Goal: Task Accomplishment & Management: Manage account settings

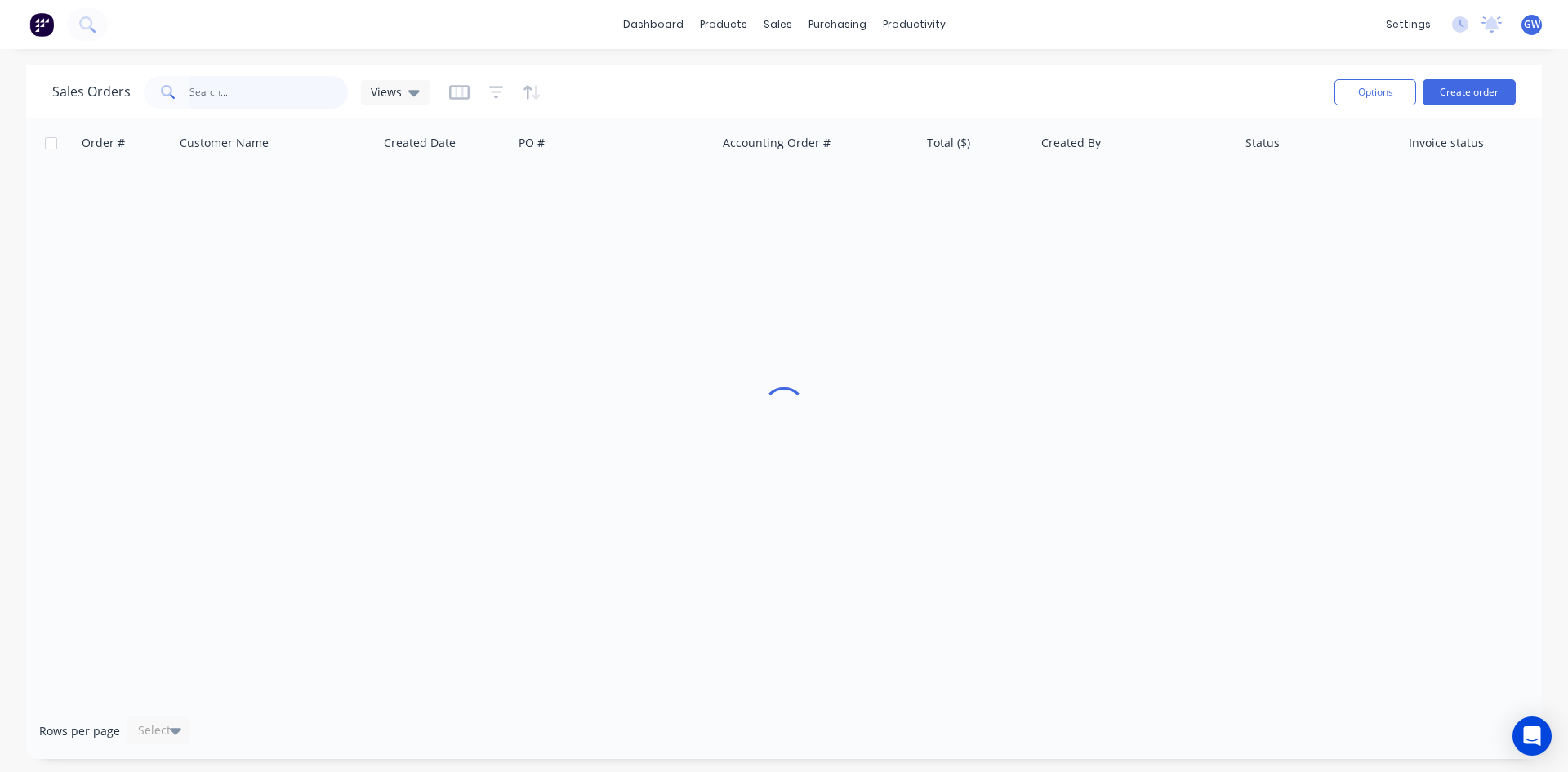
click at [236, 77] on input "text" at bounding box center [268, 92] width 159 height 33
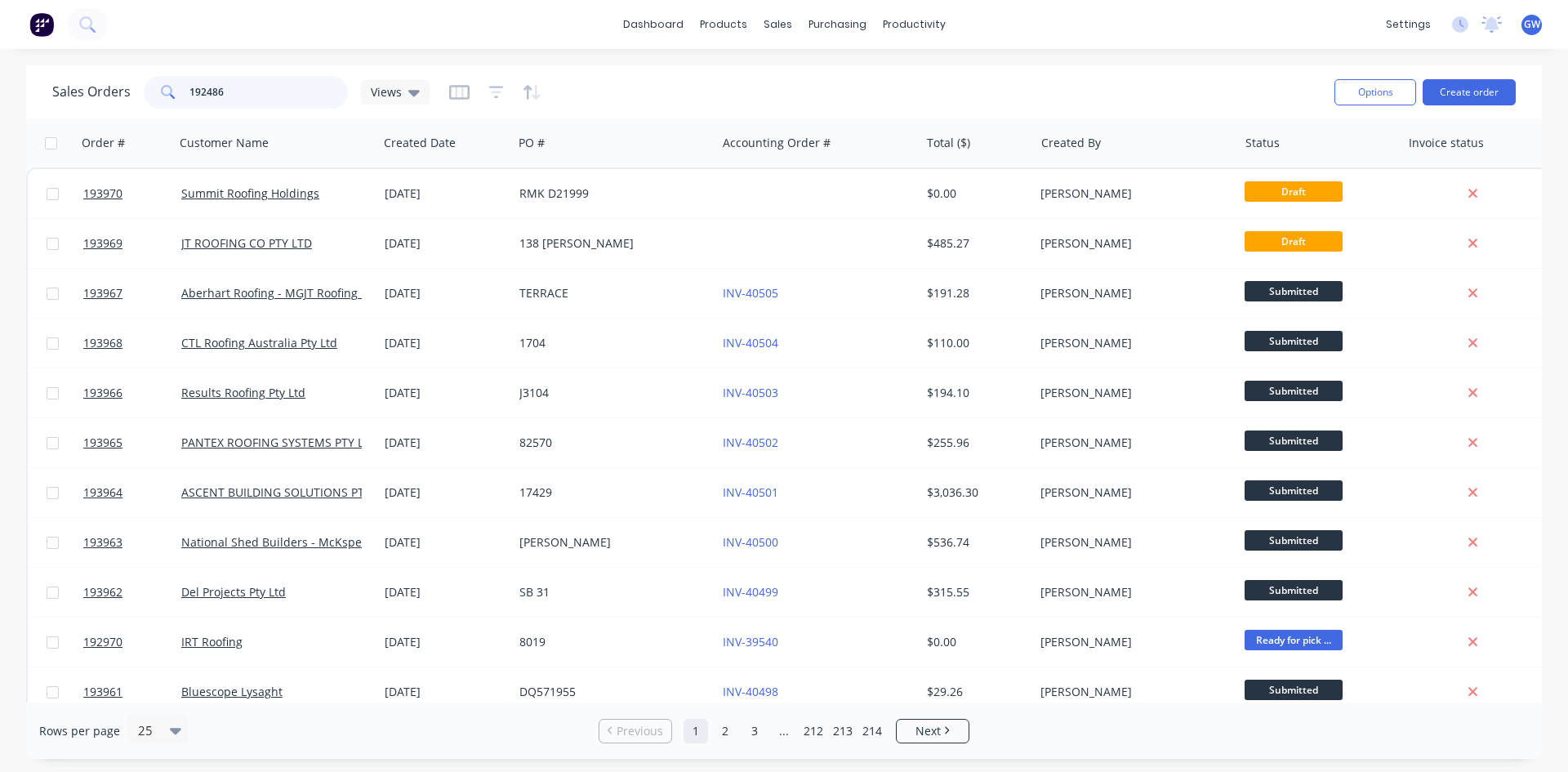
type input "192486"
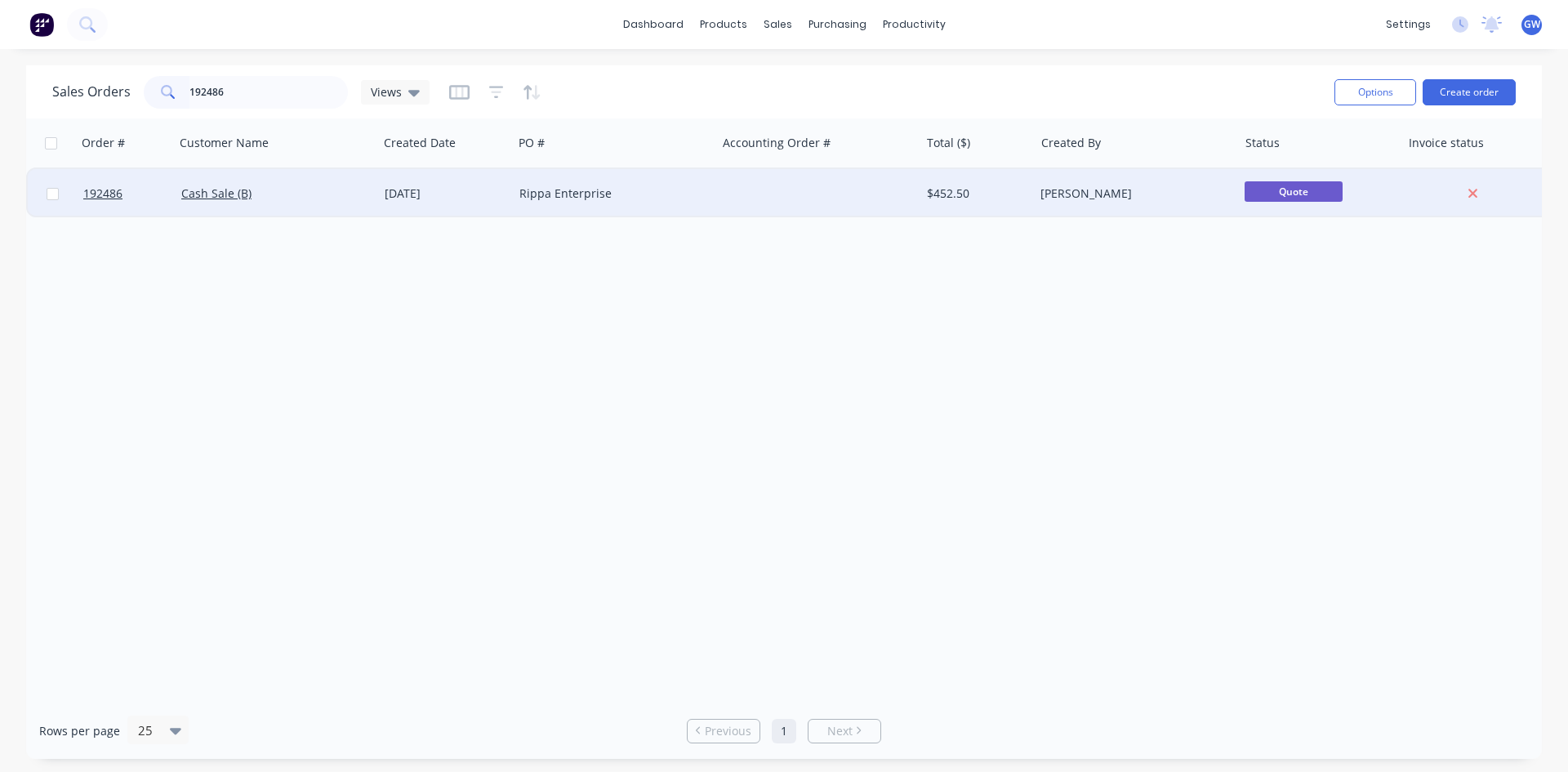
click at [899, 199] on div at bounding box center [818, 193] width 204 height 49
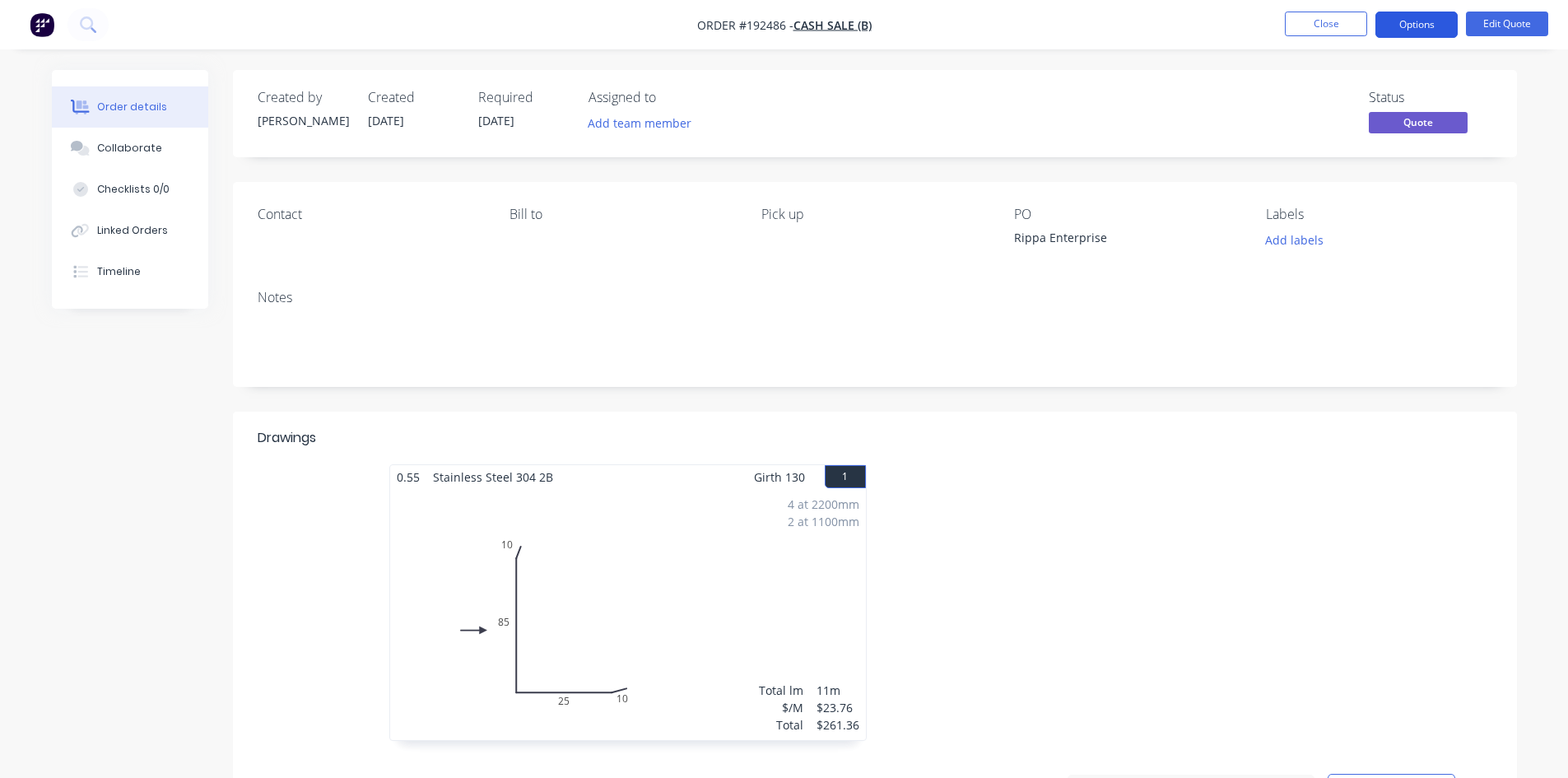
click at [1413, 20] on button "Options" at bounding box center [1417, 24] width 82 height 26
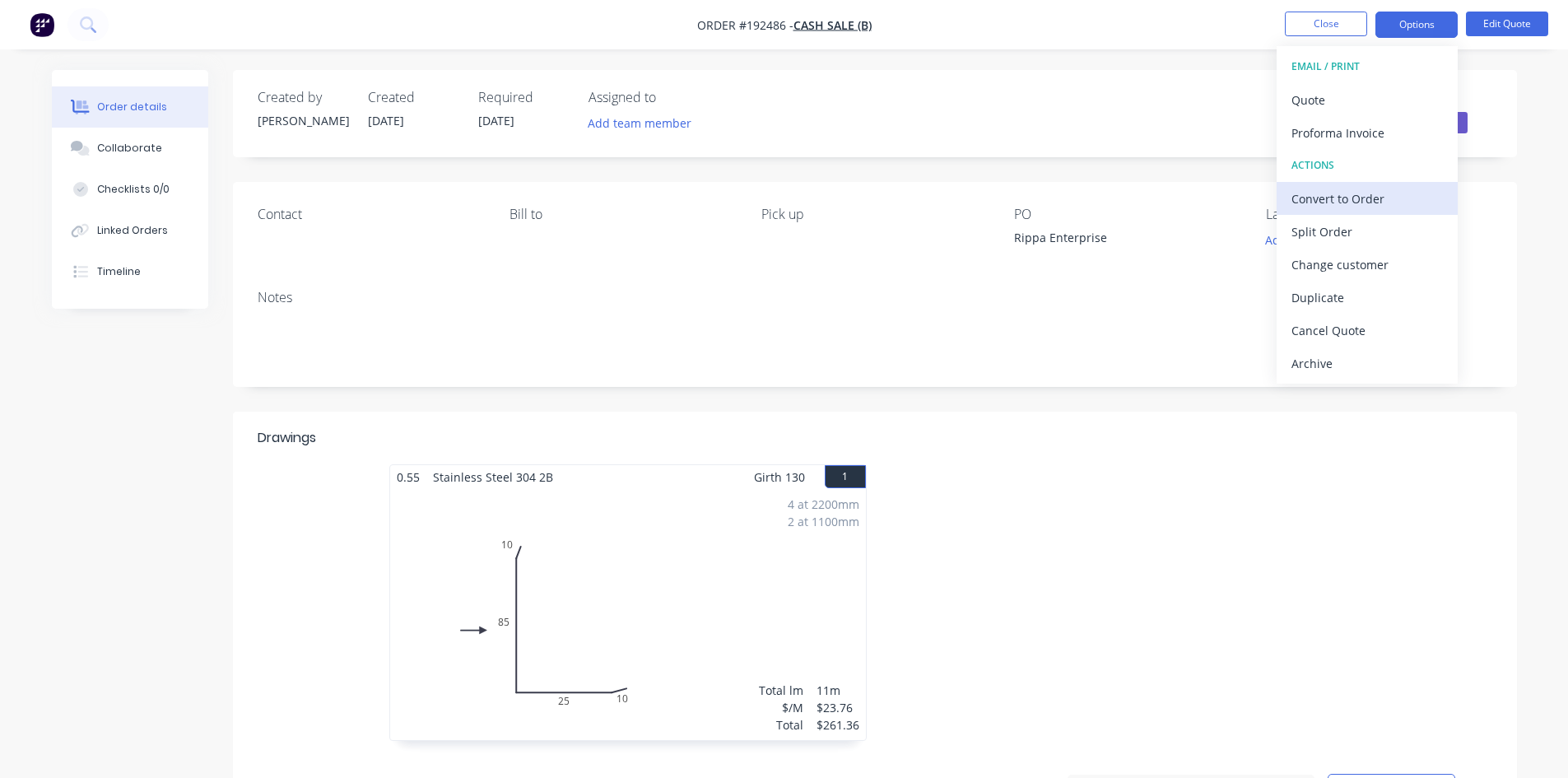
click at [1351, 192] on div "Convert to Order" at bounding box center [1366, 199] width 151 height 24
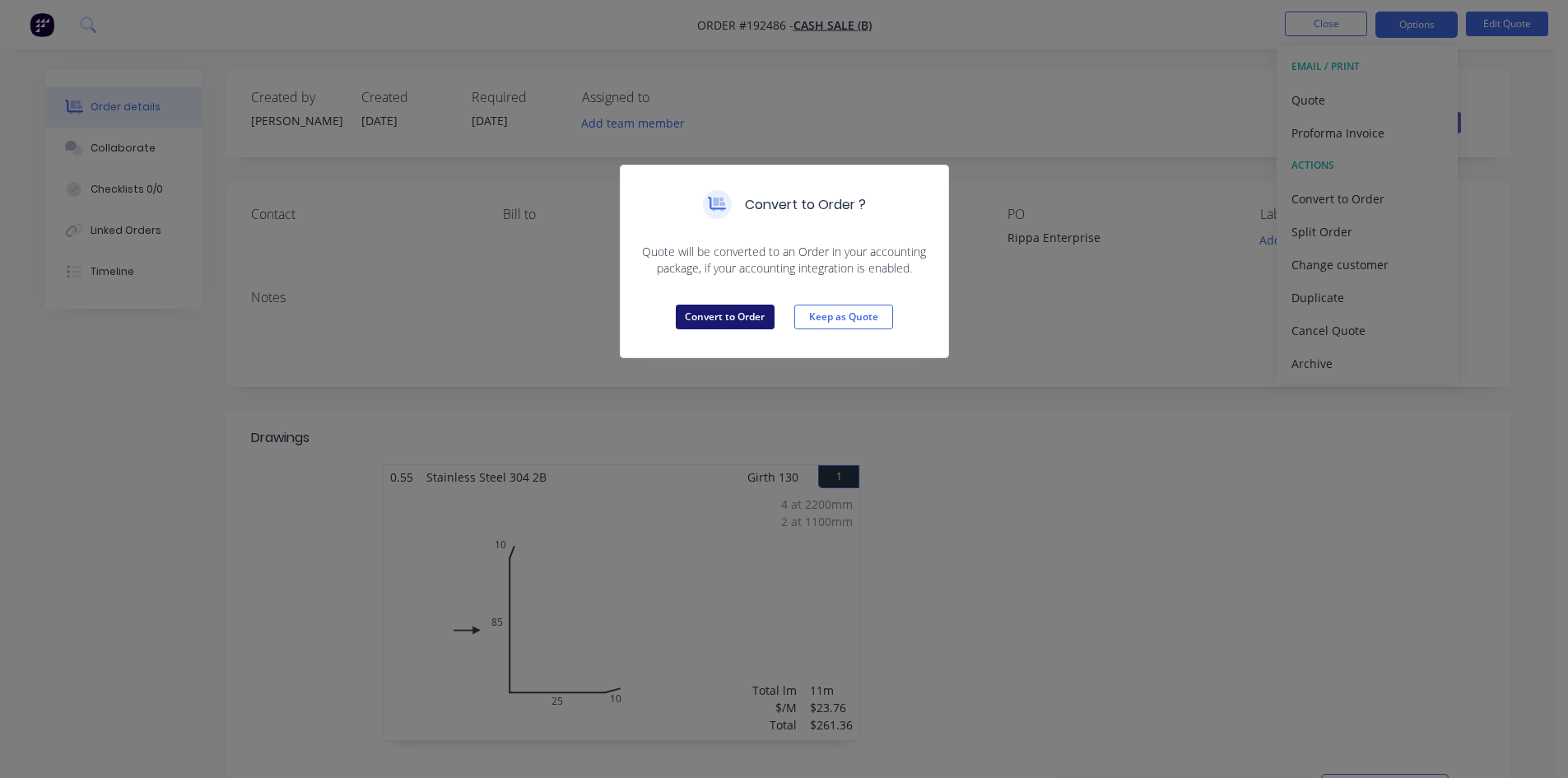
click at [704, 312] on button "Convert to Order" at bounding box center [725, 317] width 99 height 25
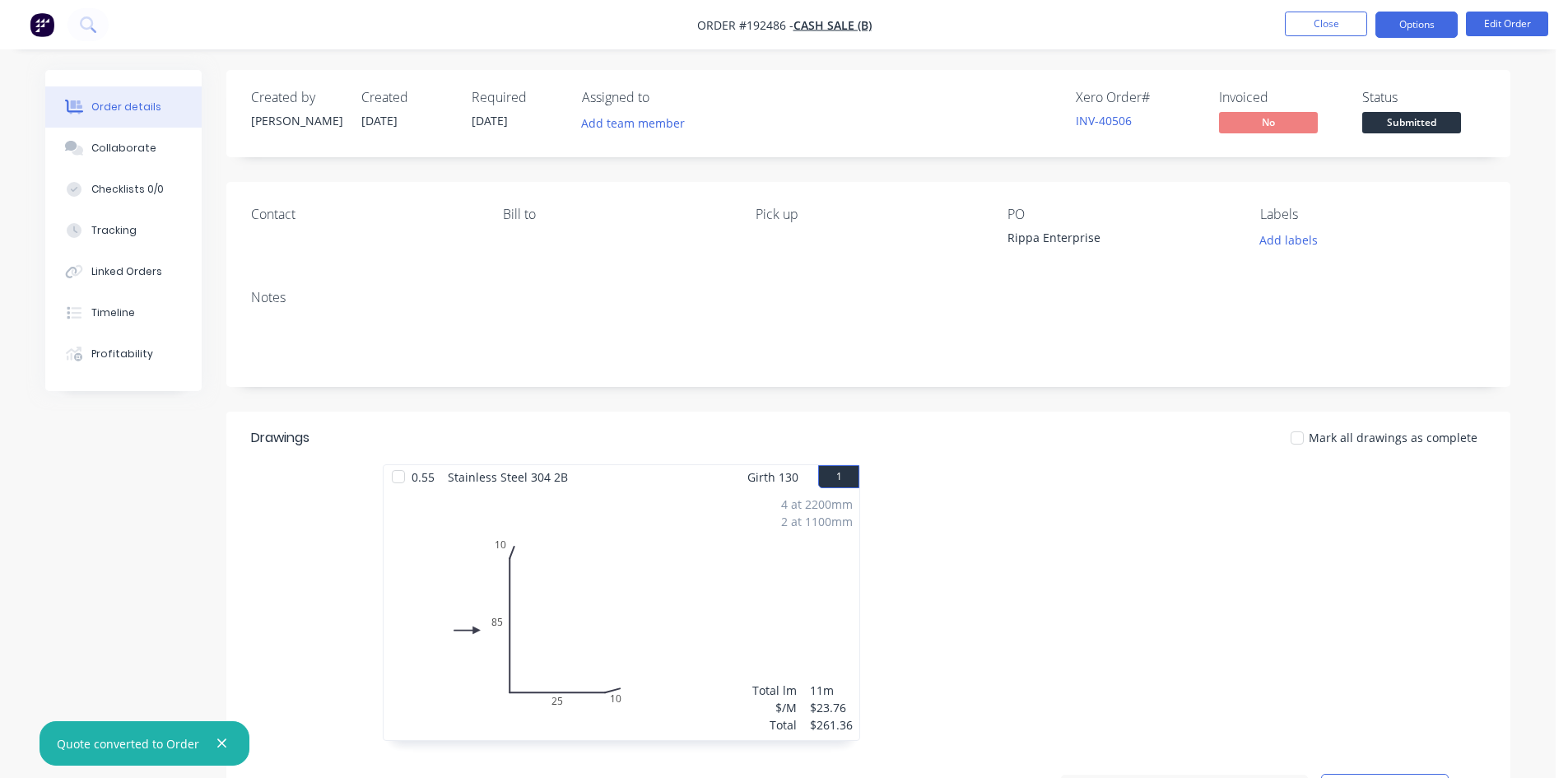
click at [1434, 24] on button "Options" at bounding box center [1417, 24] width 82 height 26
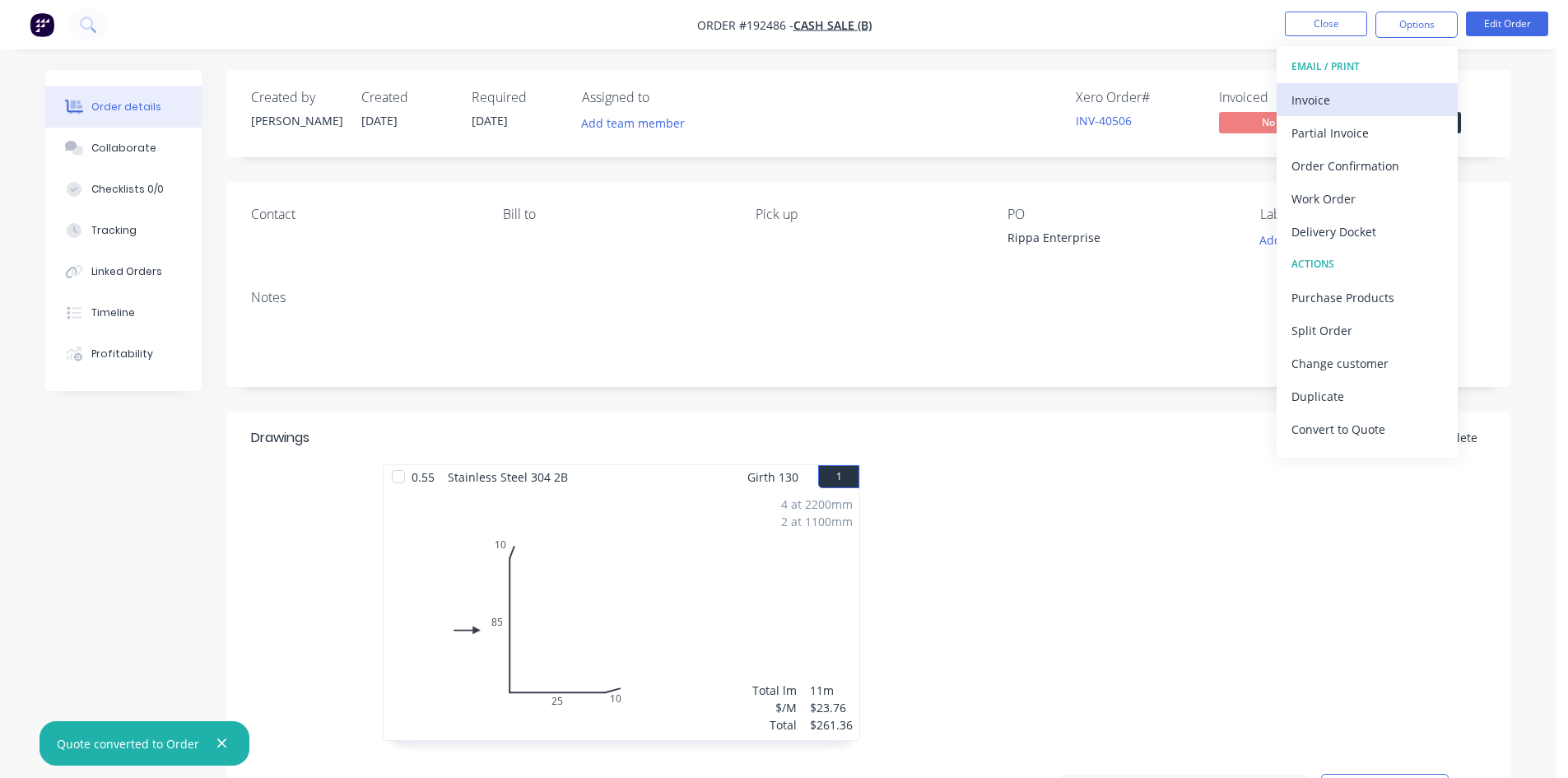
click at [1367, 86] on button "Invoice" at bounding box center [1367, 99] width 181 height 33
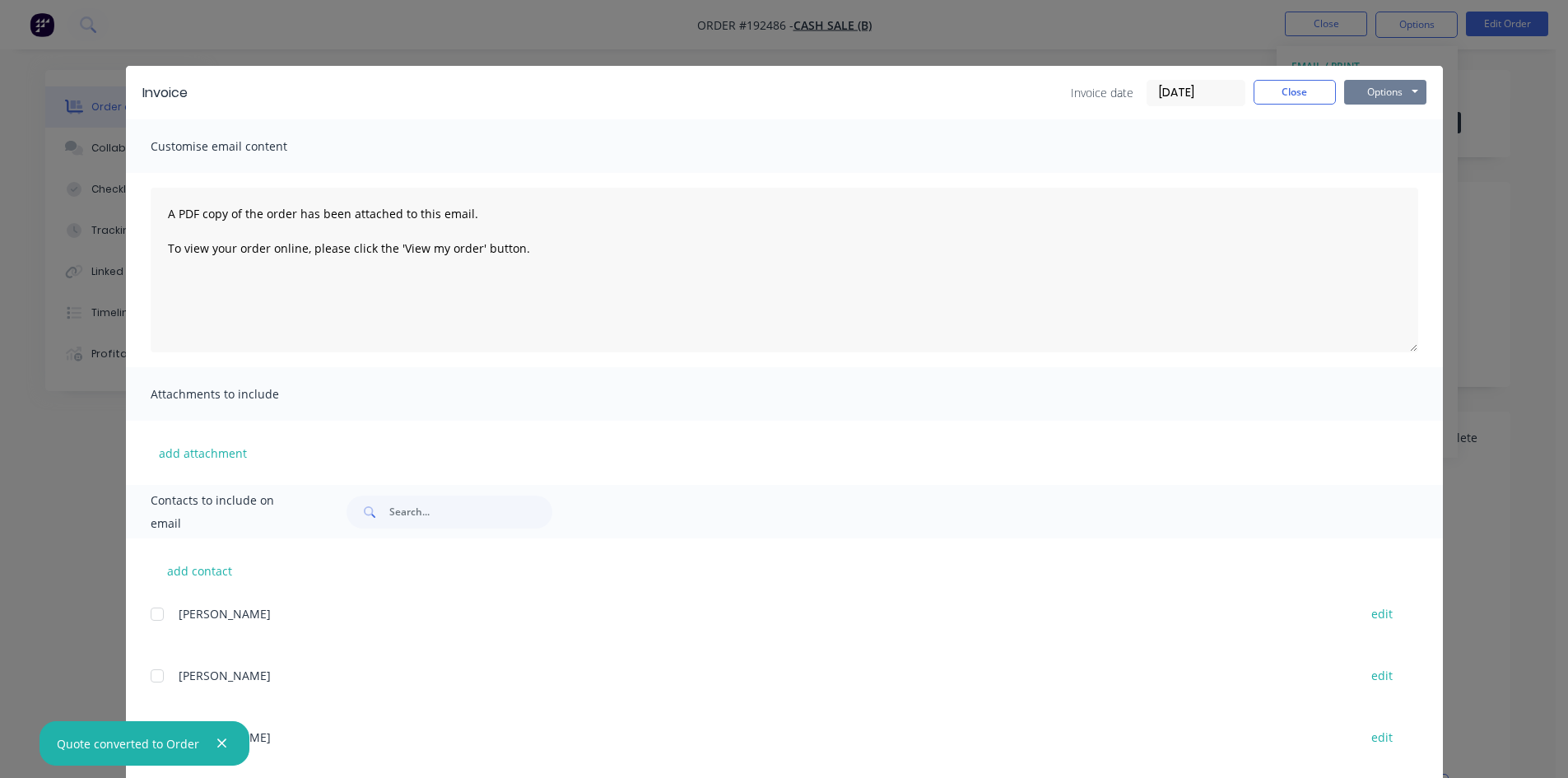
click at [1395, 91] on button "Options" at bounding box center [1385, 92] width 82 height 25
click at [1379, 154] on button "Print" at bounding box center [1397, 149] width 106 height 27
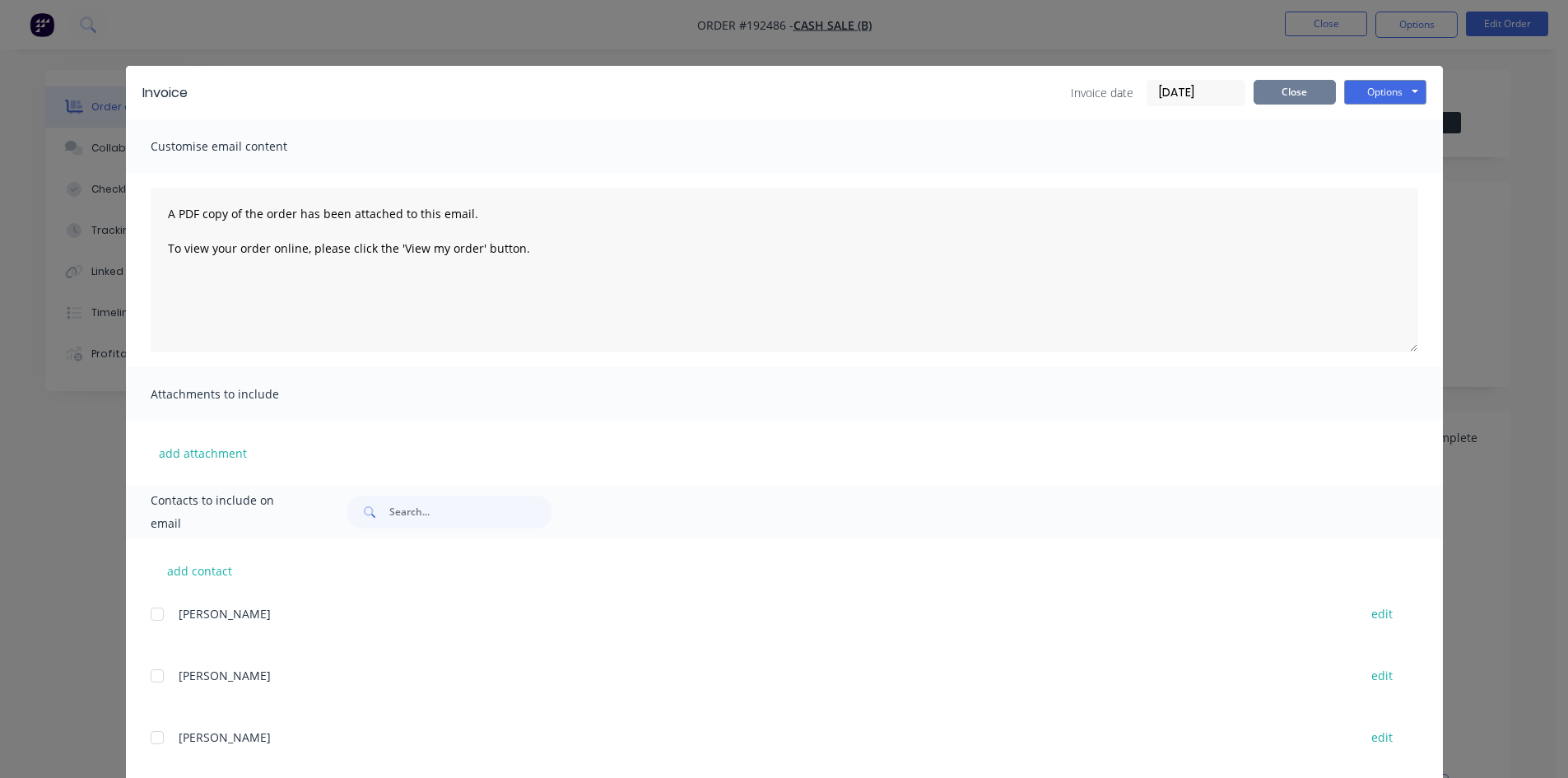
drag, startPoint x: 1316, startPoint y: 91, endPoint x: 1375, endPoint y: 40, distance: 78.0
click at [1315, 91] on button "Close" at bounding box center [1295, 92] width 82 height 25
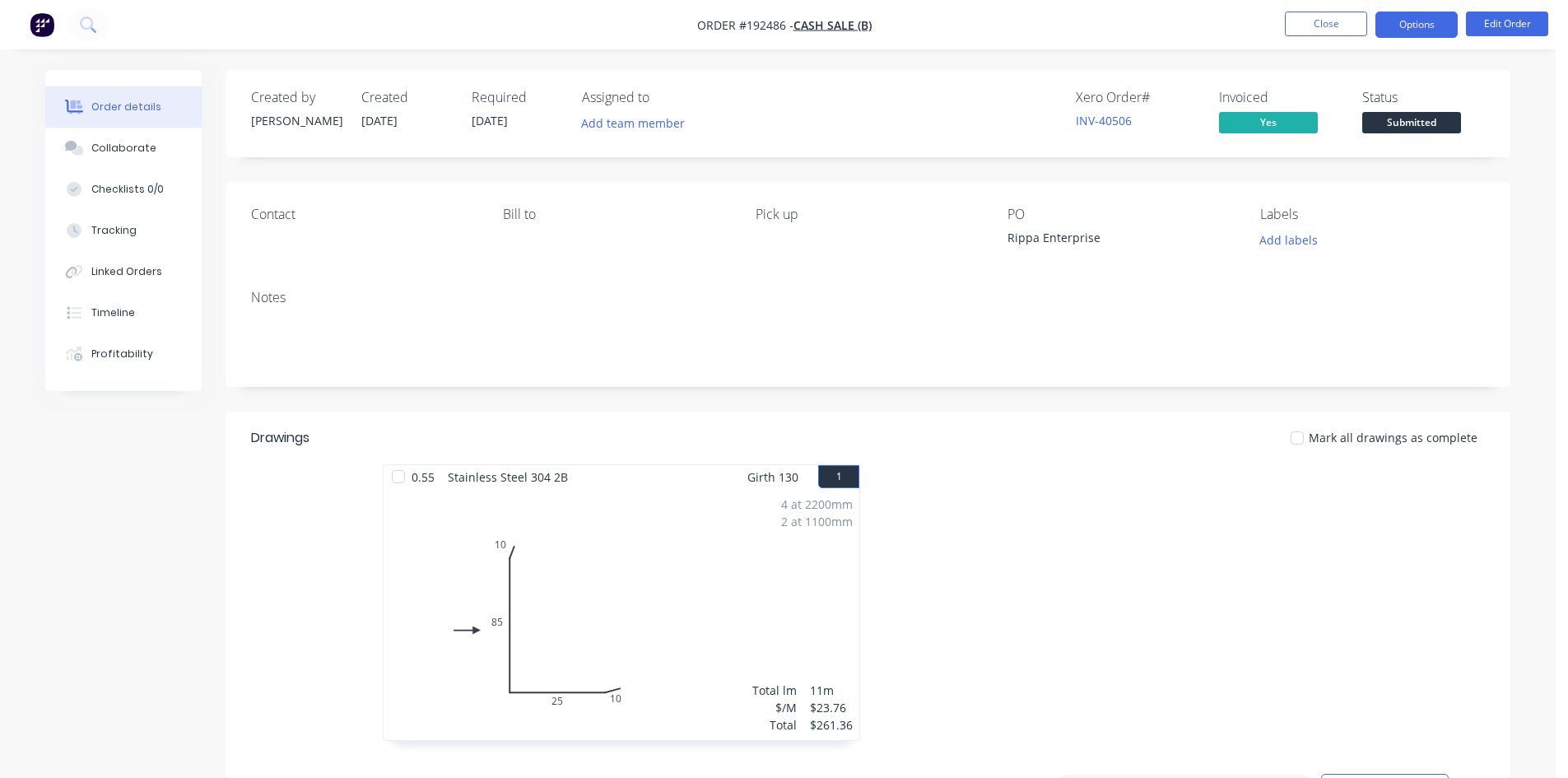
click at [1399, 19] on button "Options" at bounding box center [1417, 24] width 82 height 26
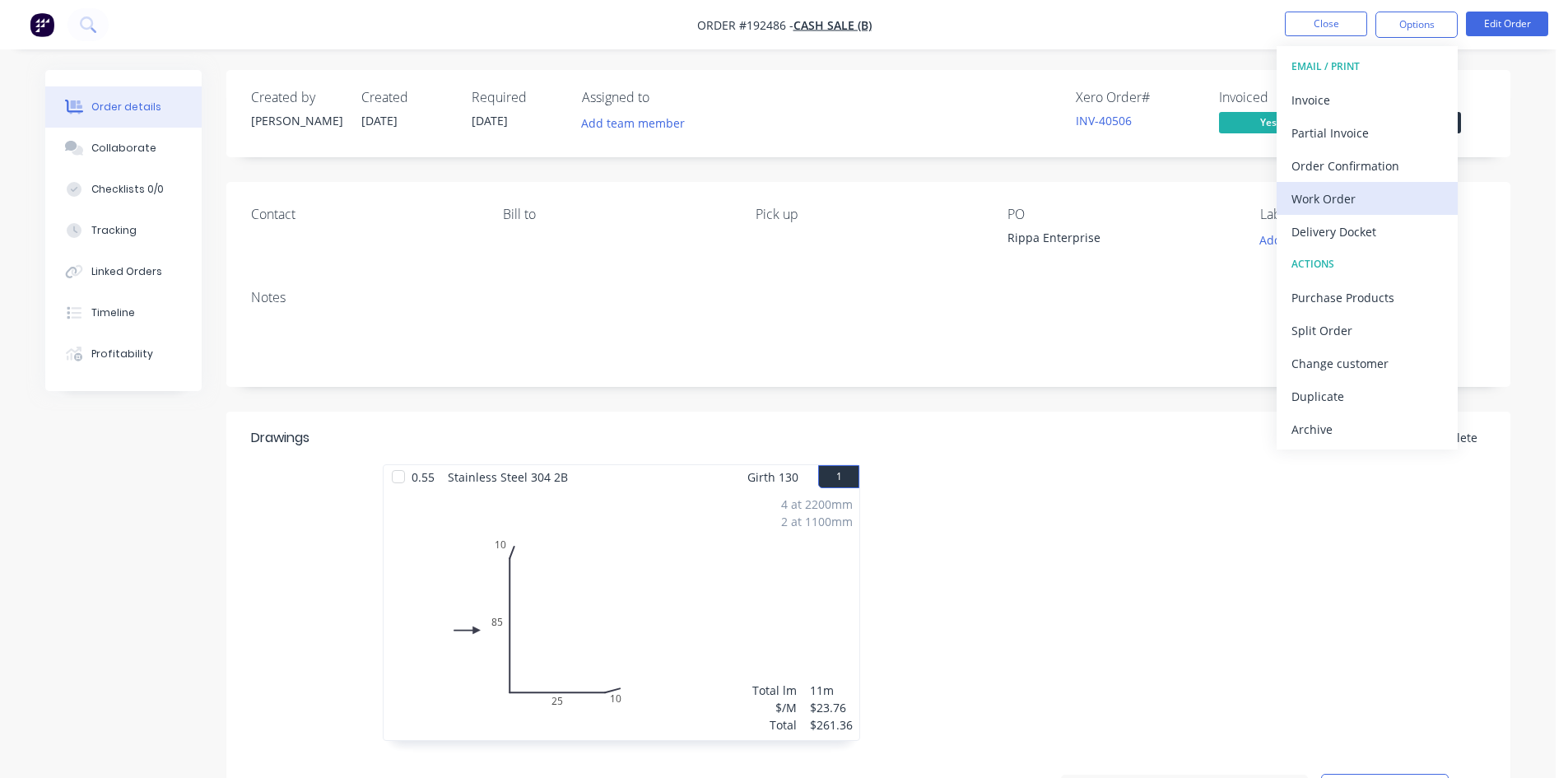
click at [1340, 206] on div "Work Order" at bounding box center [1366, 199] width 151 height 24
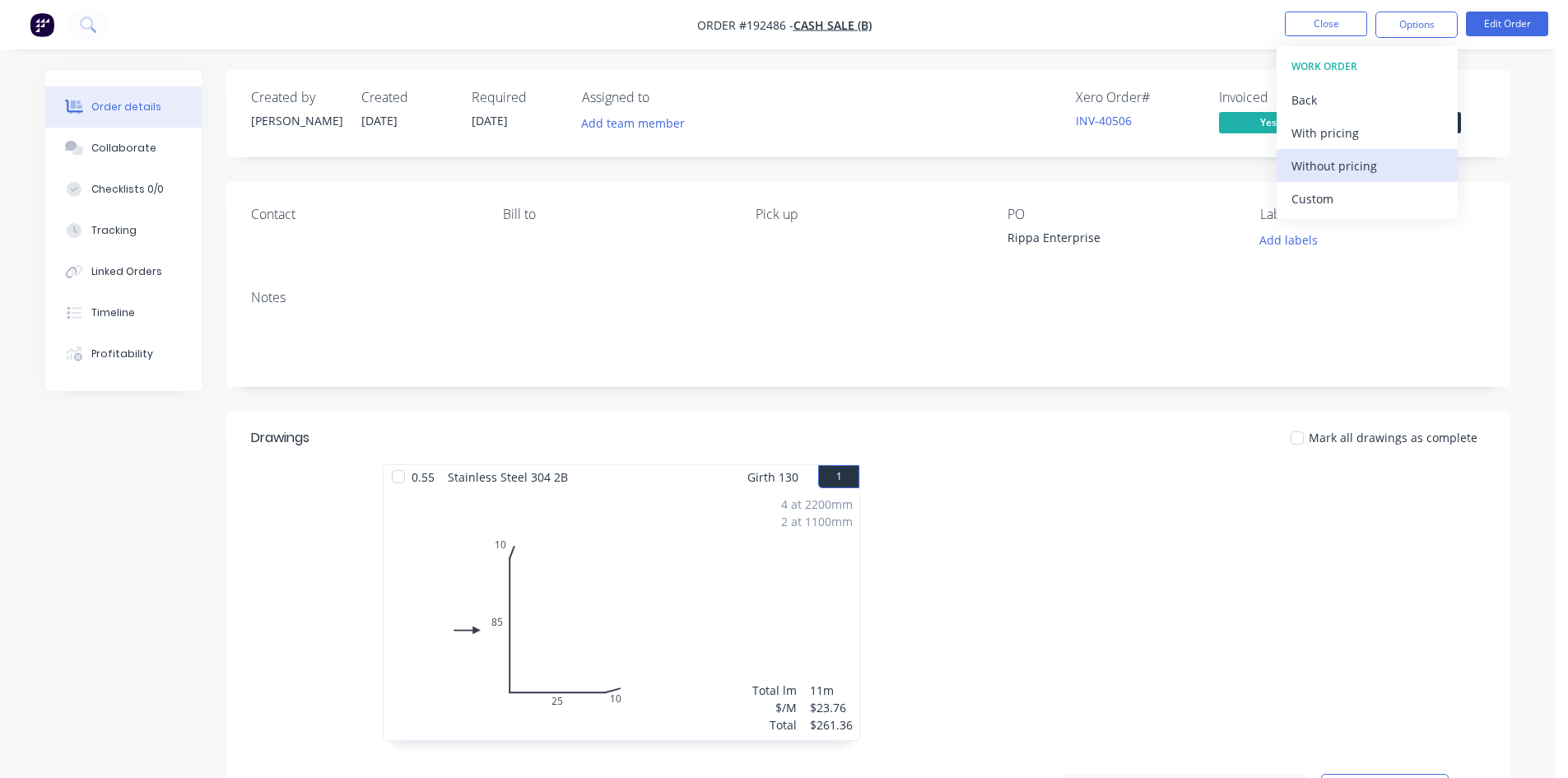
click at [1344, 173] on div "Without pricing" at bounding box center [1366, 166] width 151 height 24
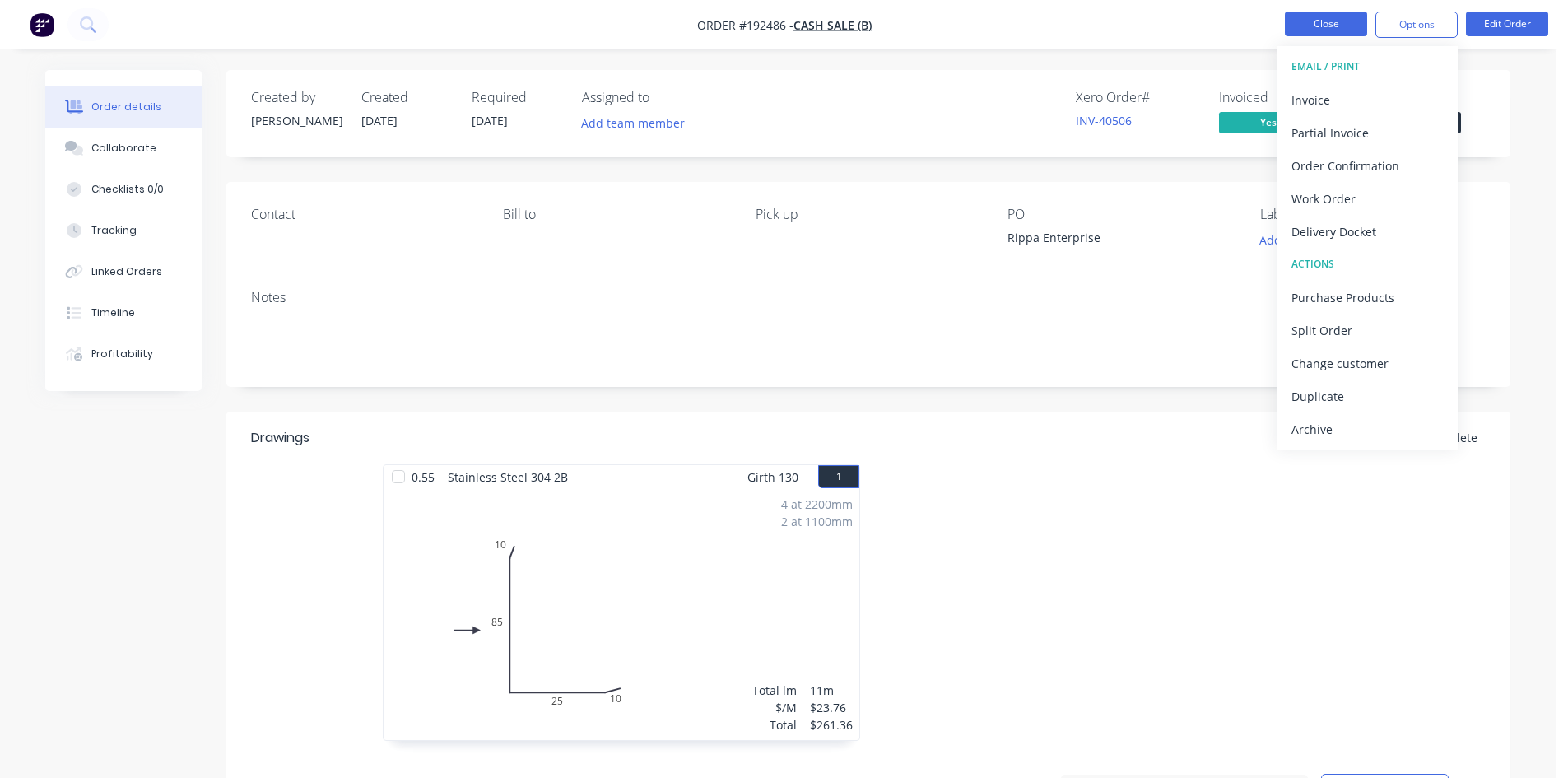
click at [1322, 28] on button "Close" at bounding box center [1326, 24] width 82 height 25
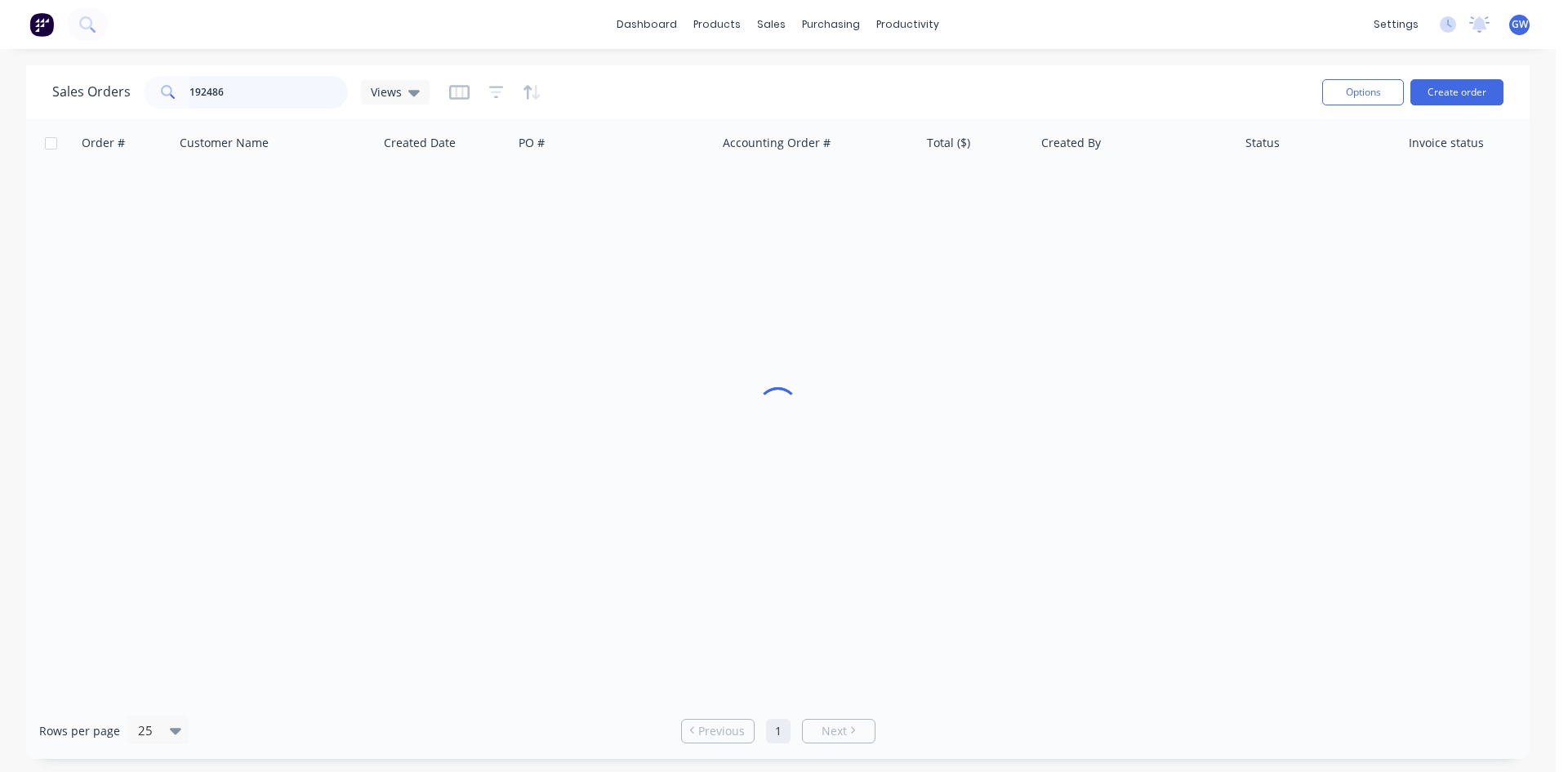
drag, startPoint x: 96, startPoint y: 98, endPoint x: 19, endPoint y: 92, distance: 77.2
click at [19, 92] on div "Sales Orders 192486 Views Options Create order Order # Customer Name Created Da…" at bounding box center [778, 412] width 1556 height 694
type input "193946"
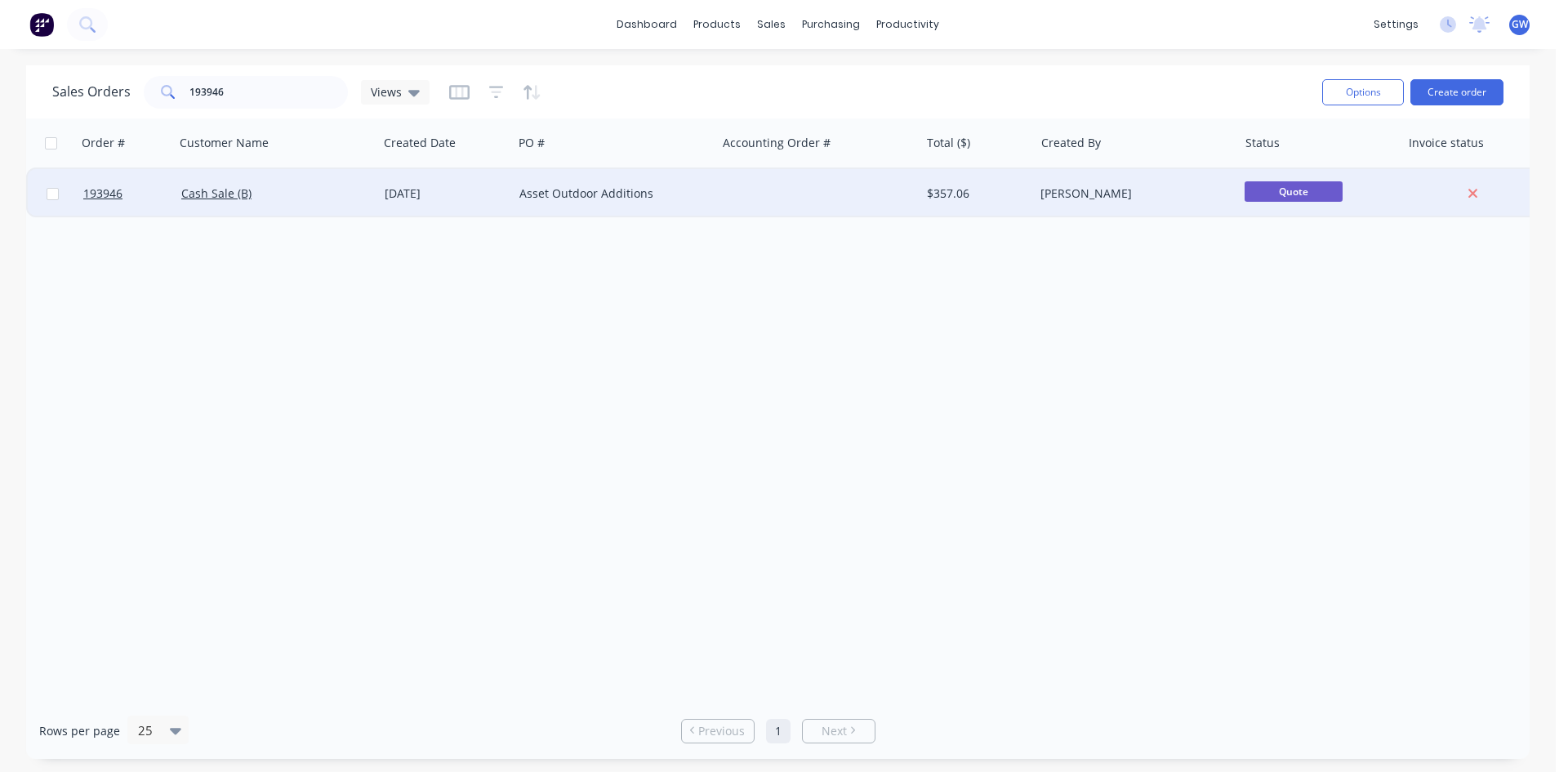
click at [980, 191] on div "$357.06" at bounding box center [974, 194] width 95 height 16
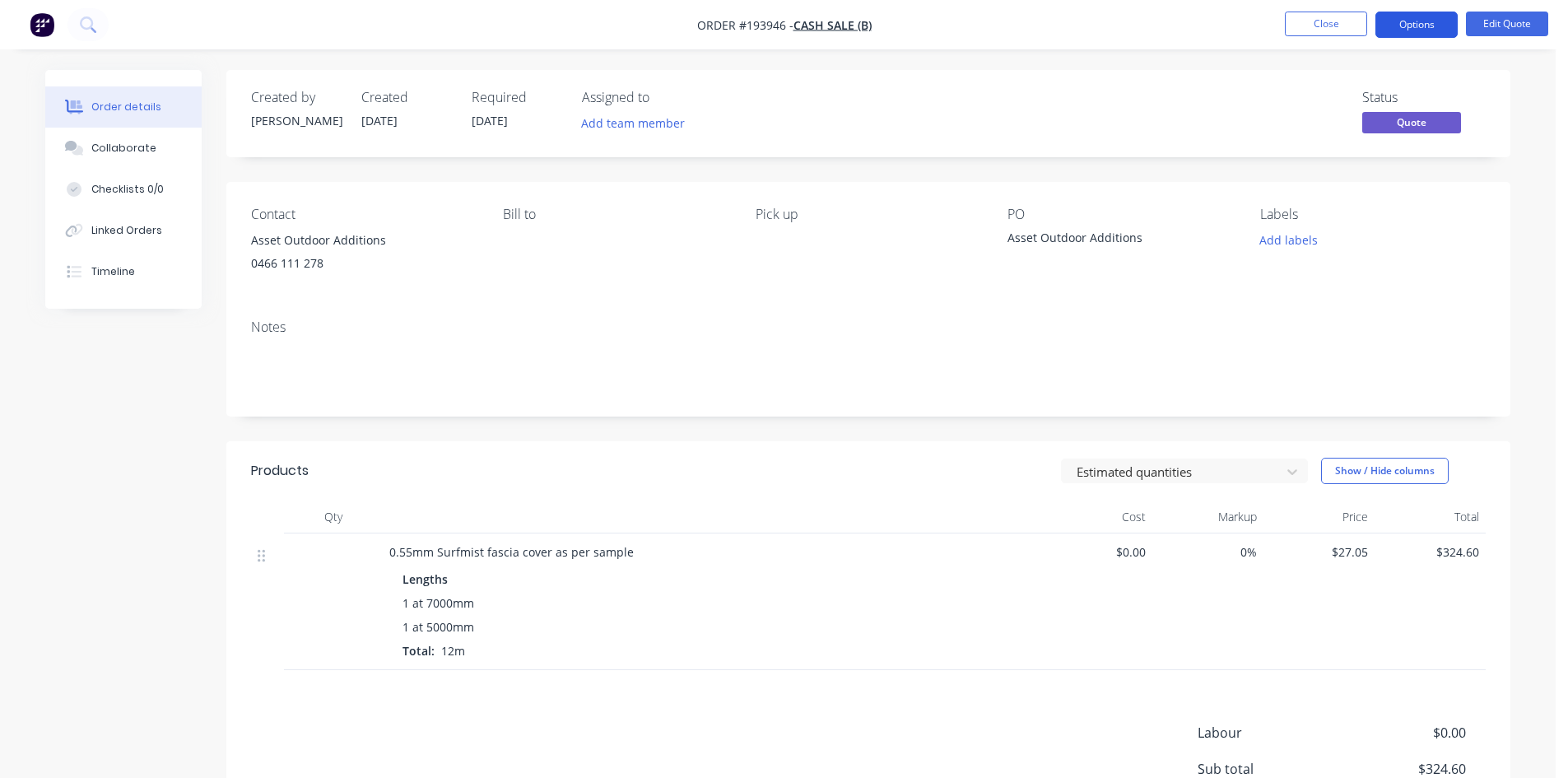
click at [1411, 18] on button "Options" at bounding box center [1417, 24] width 82 height 26
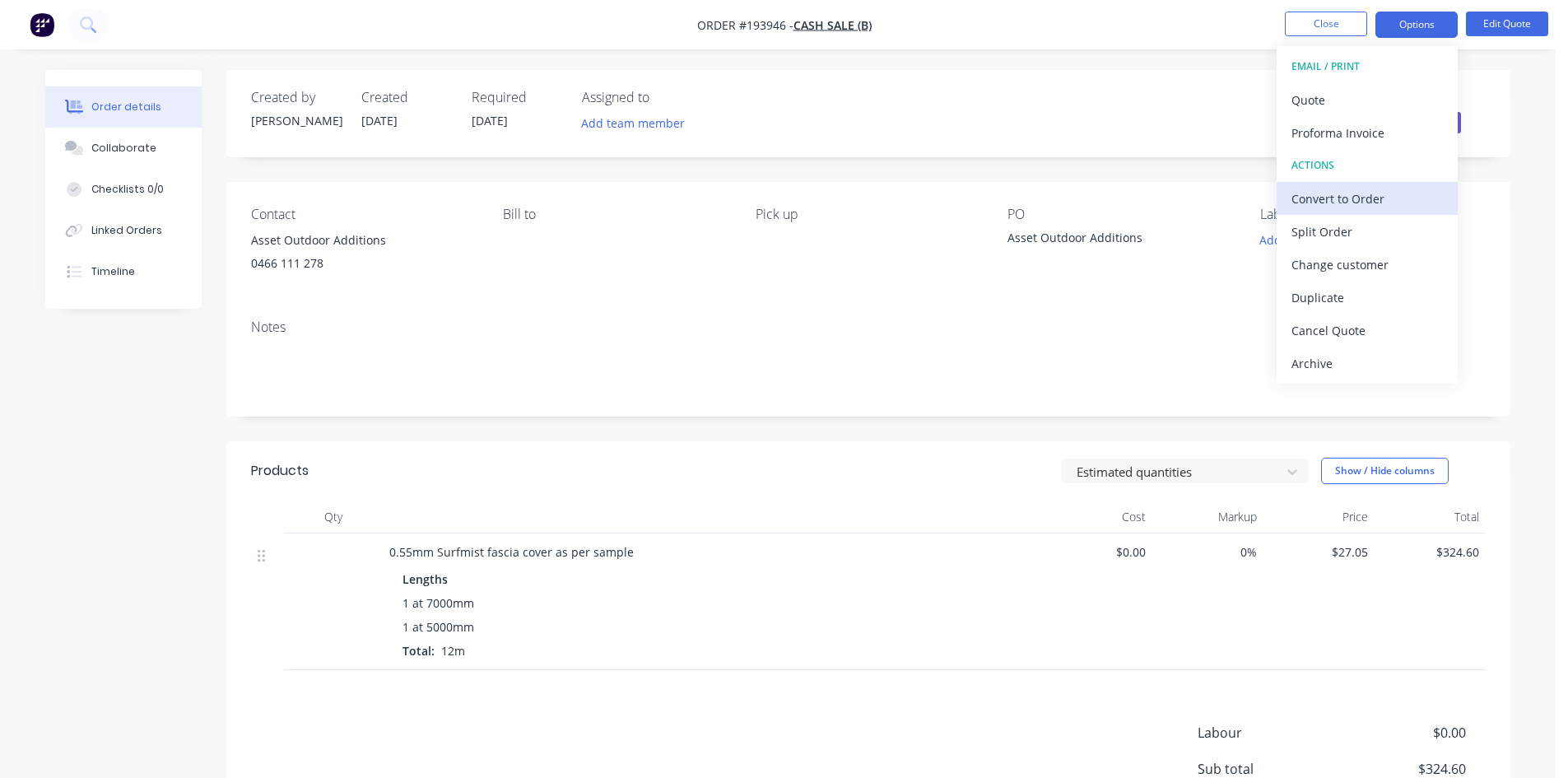
click at [1336, 190] on div "Convert to Order" at bounding box center [1366, 199] width 151 height 24
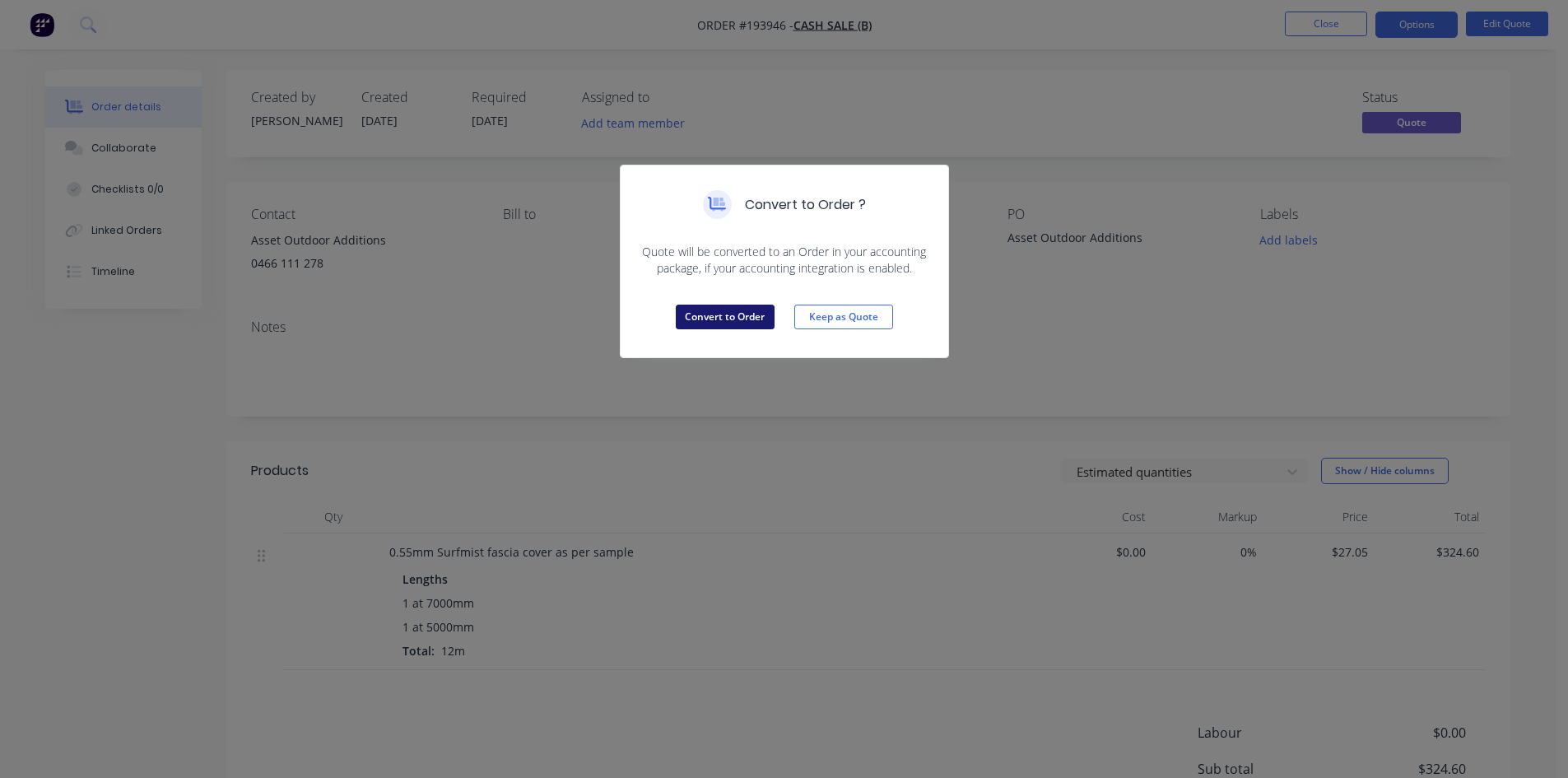
click at [737, 308] on button "Convert to Order" at bounding box center [725, 317] width 99 height 25
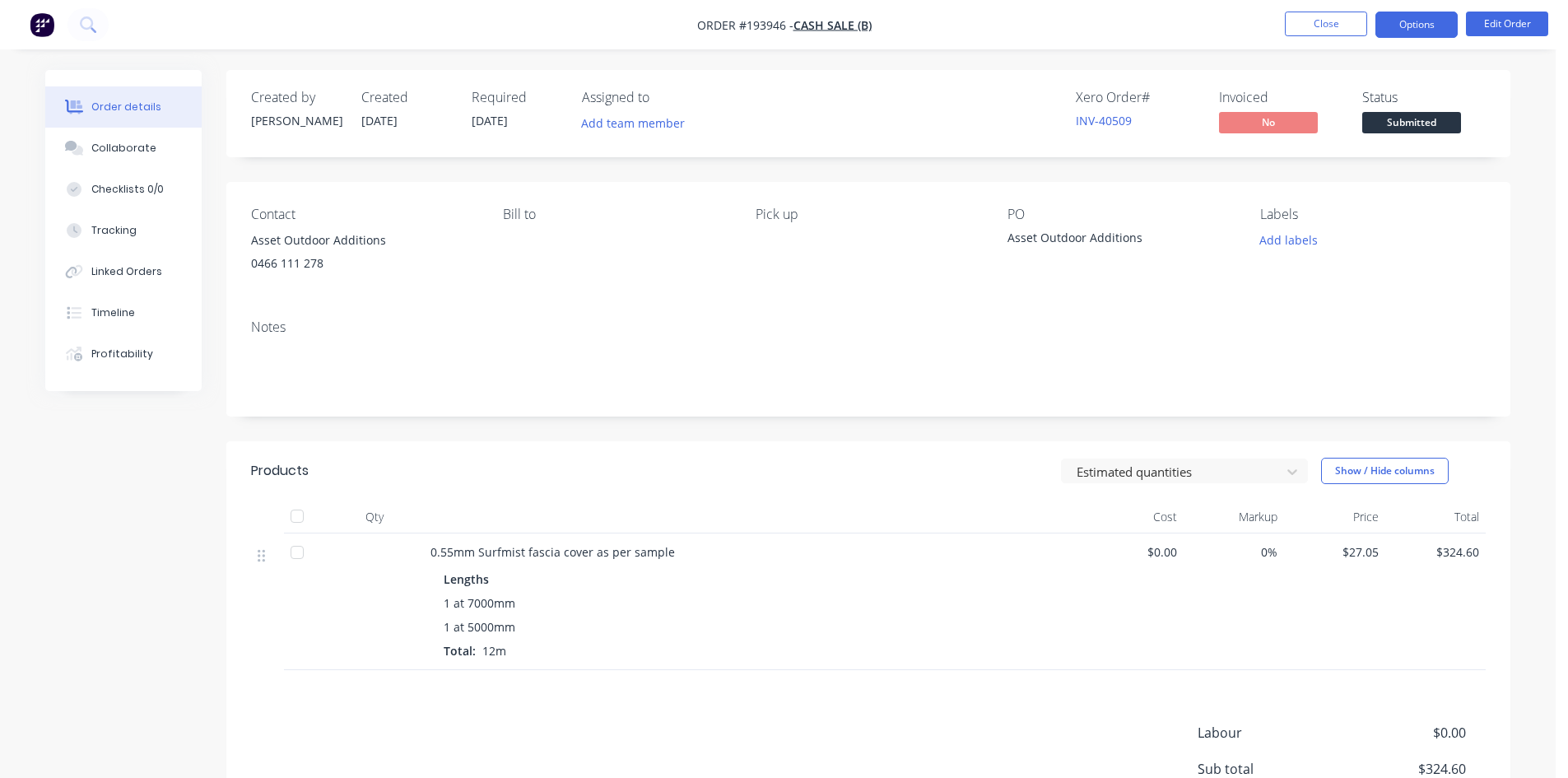
click at [1418, 33] on button "Options" at bounding box center [1417, 24] width 82 height 26
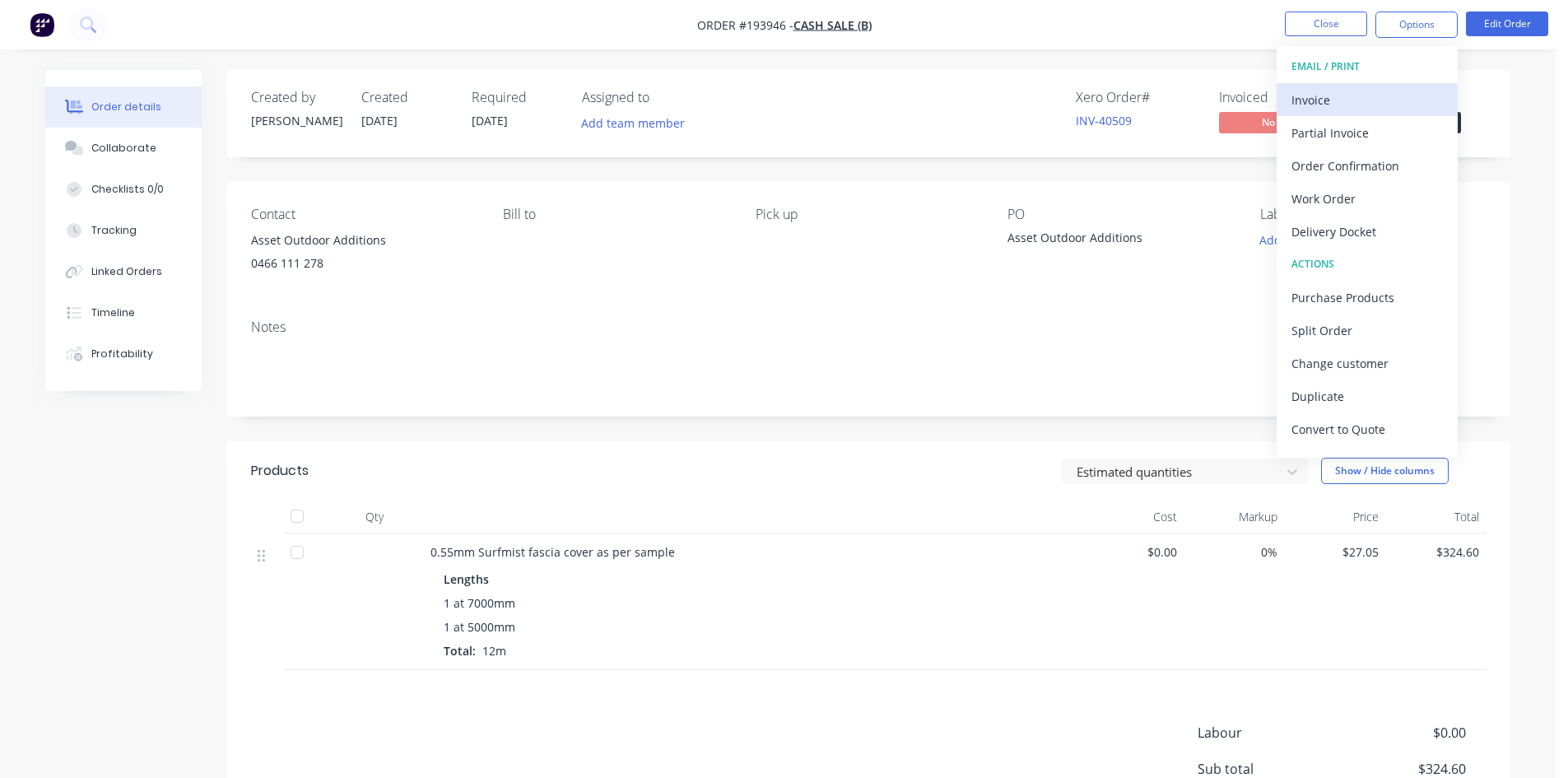
click at [1358, 96] on div "Invoice" at bounding box center [1366, 99] width 151 height 24
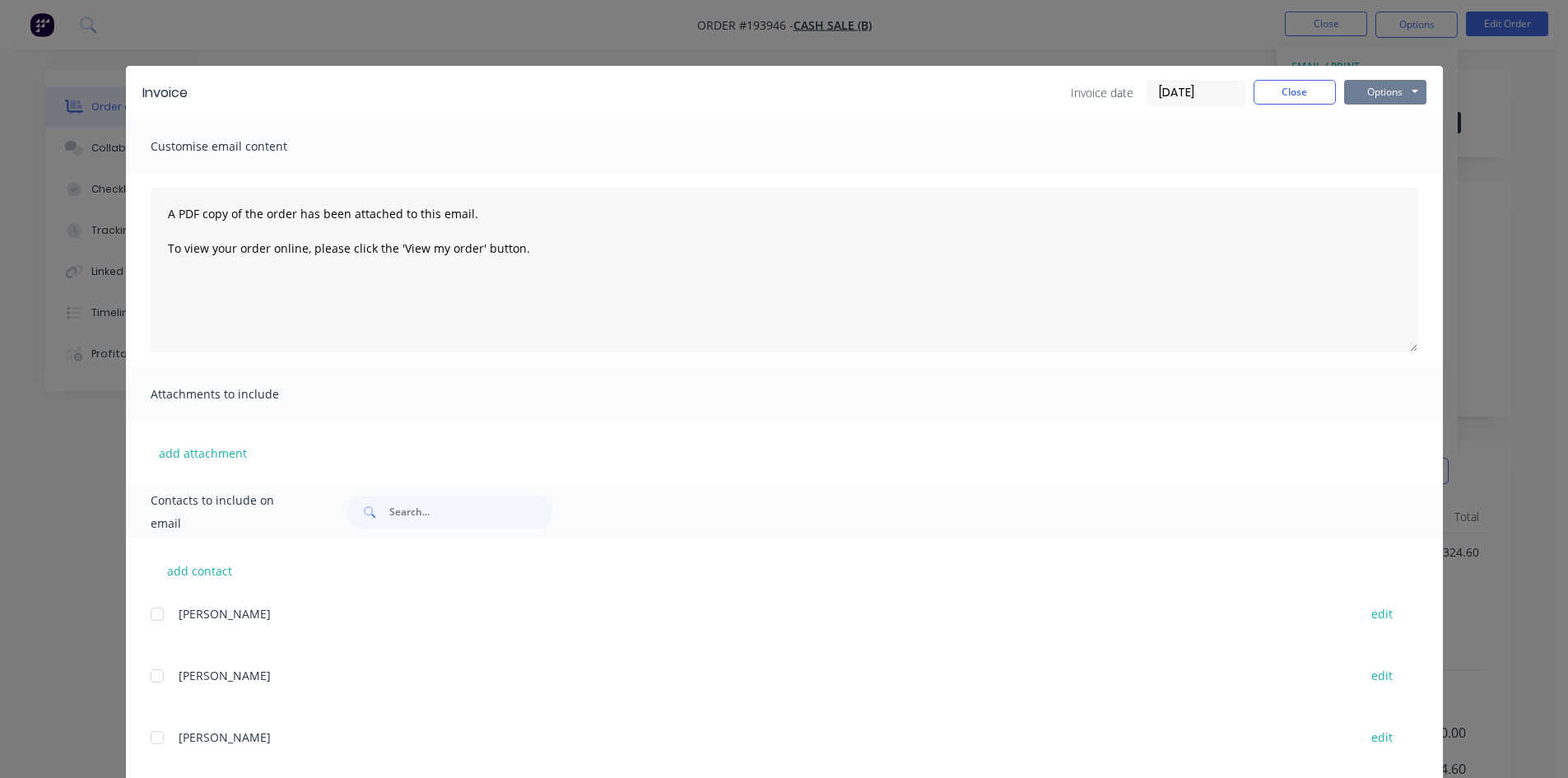
click at [1371, 89] on button "Options" at bounding box center [1385, 92] width 82 height 25
click at [1372, 158] on button "Print" at bounding box center [1397, 149] width 106 height 27
click at [1282, 95] on button "Close" at bounding box center [1295, 92] width 82 height 25
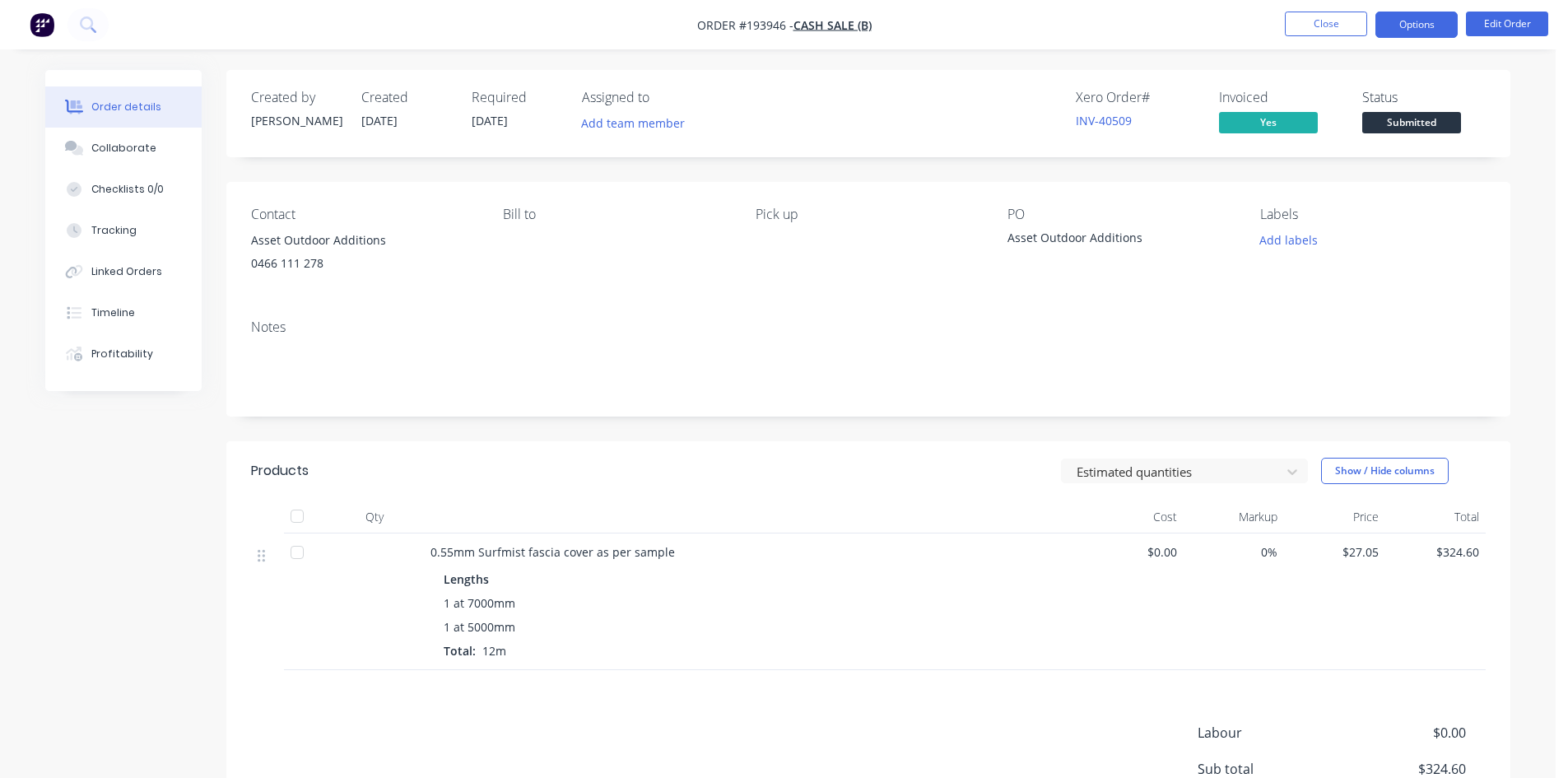
click at [1399, 17] on button "Options" at bounding box center [1417, 24] width 82 height 26
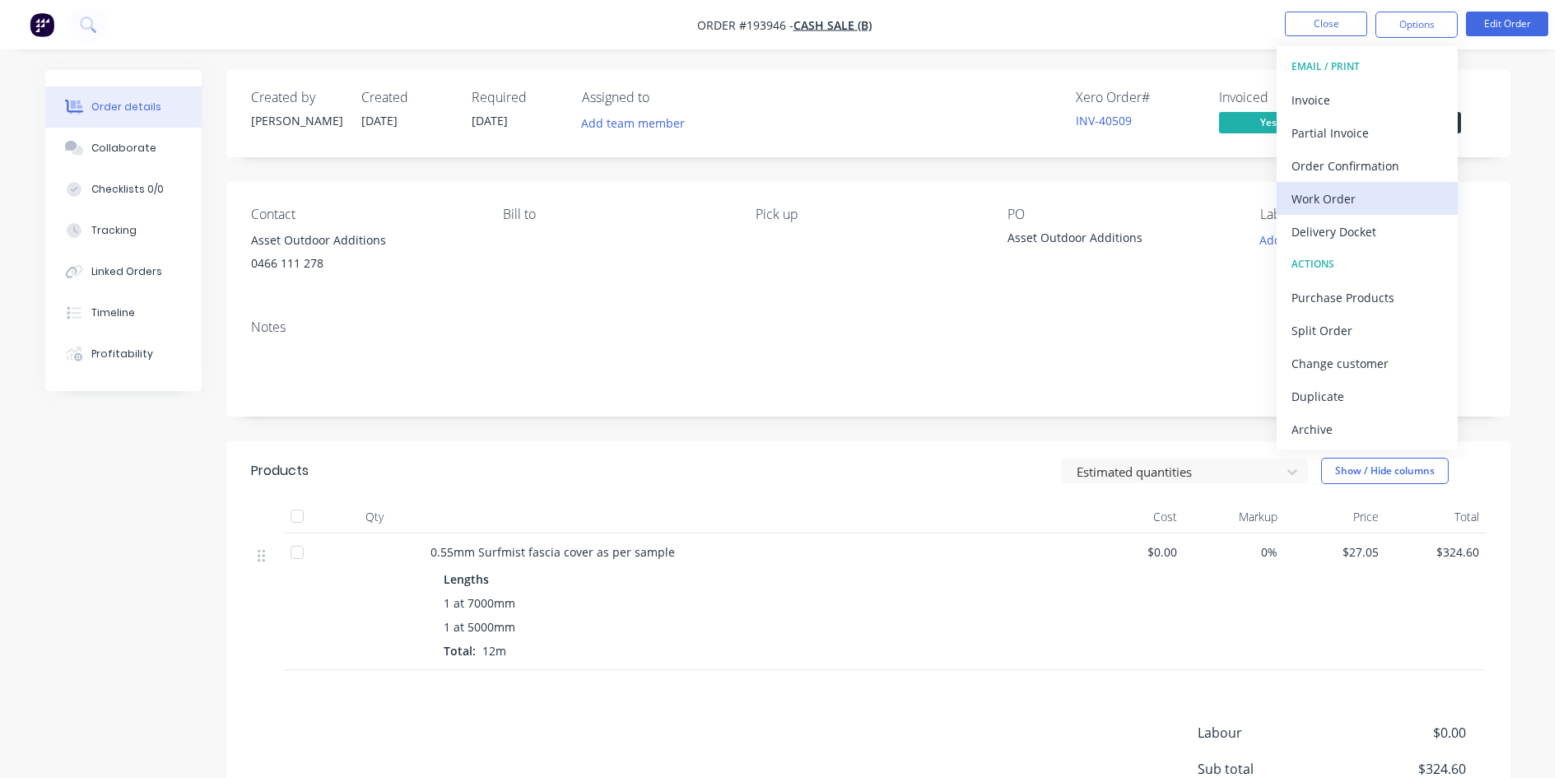
click at [1325, 197] on div "Work Order" at bounding box center [1366, 199] width 151 height 24
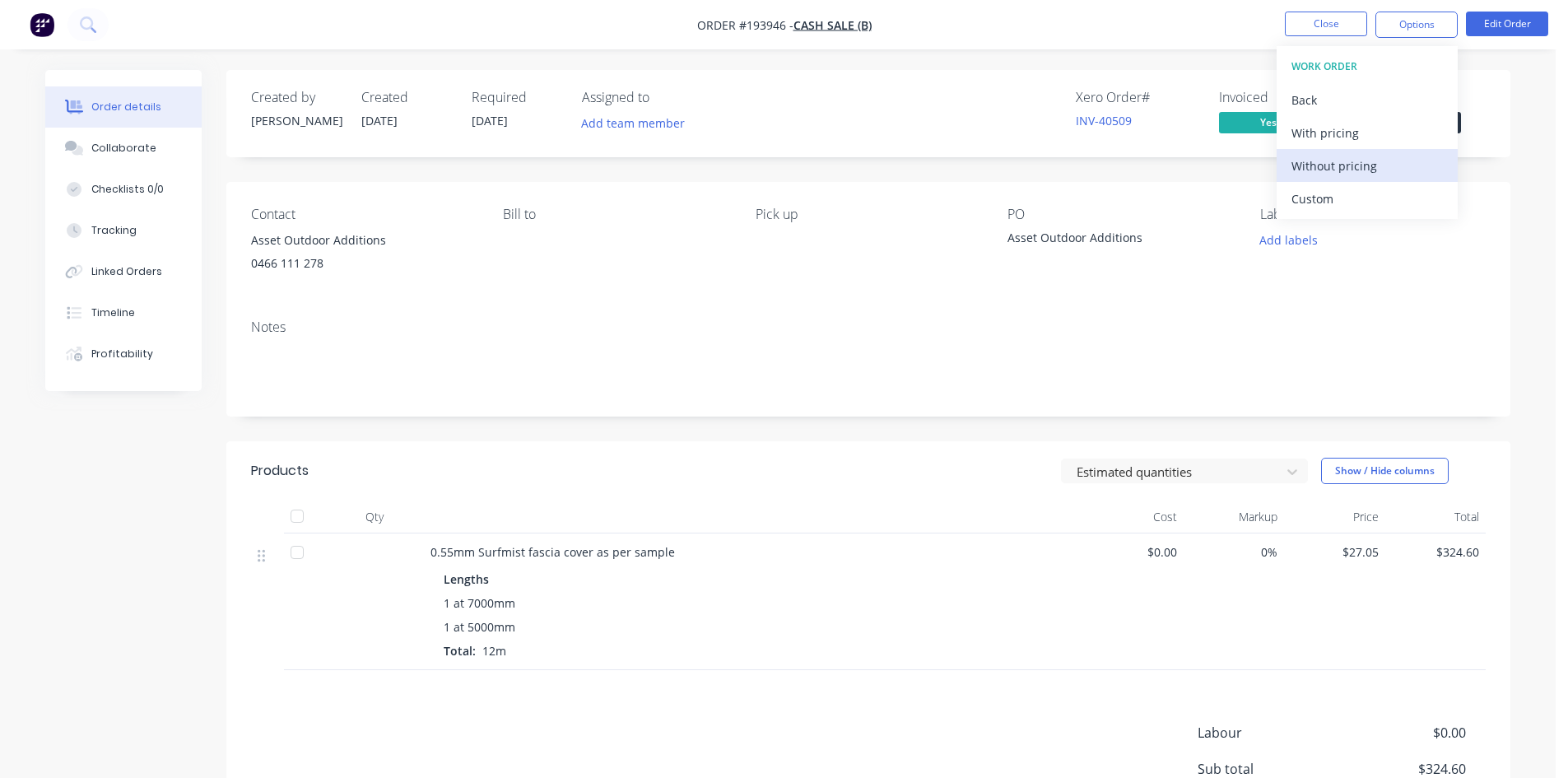
click at [1340, 168] on div "Without pricing" at bounding box center [1366, 166] width 151 height 24
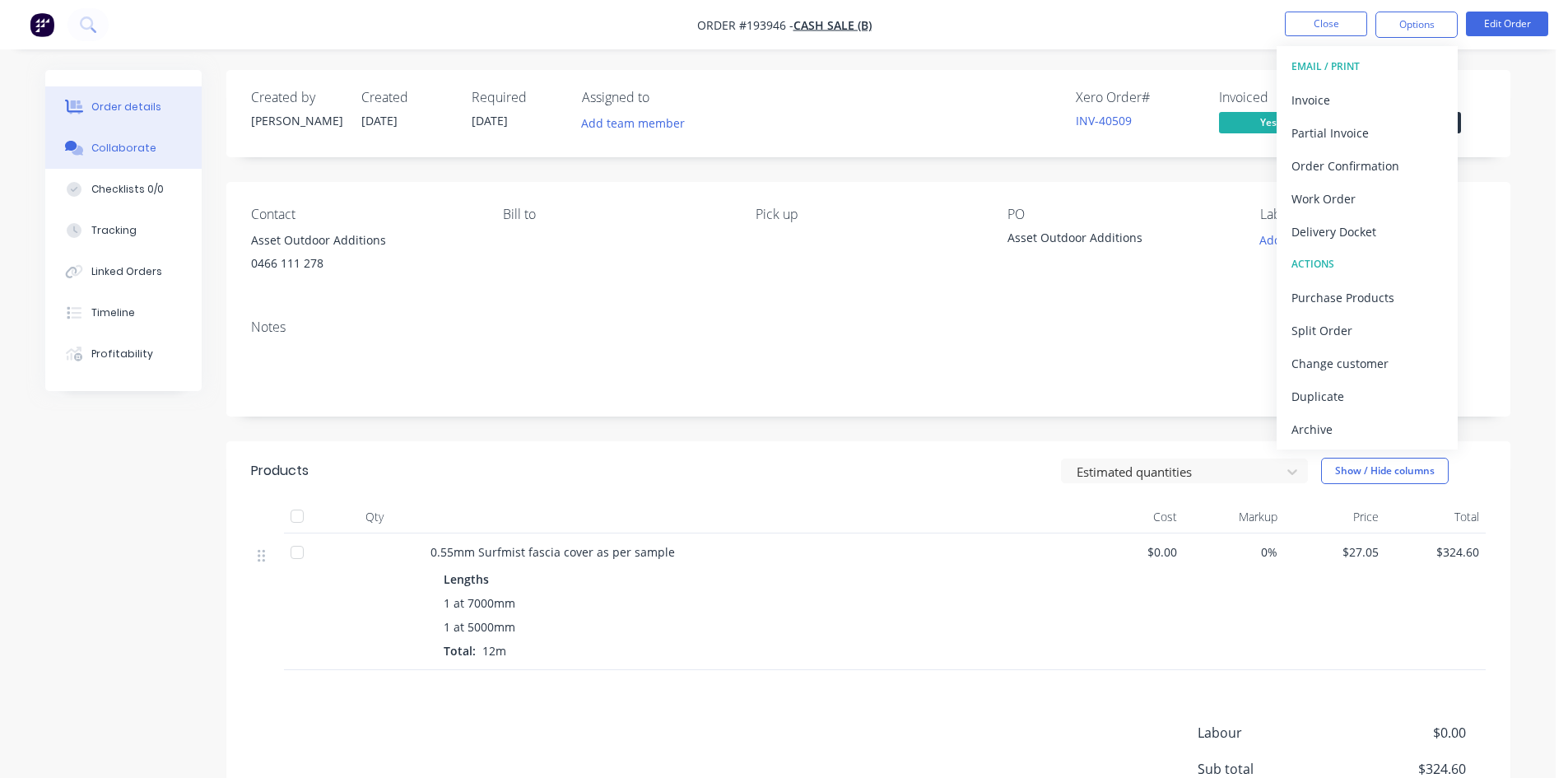
click at [119, 159] on button "Collaborate" at bounding box center [124, 148] width 157 height 41
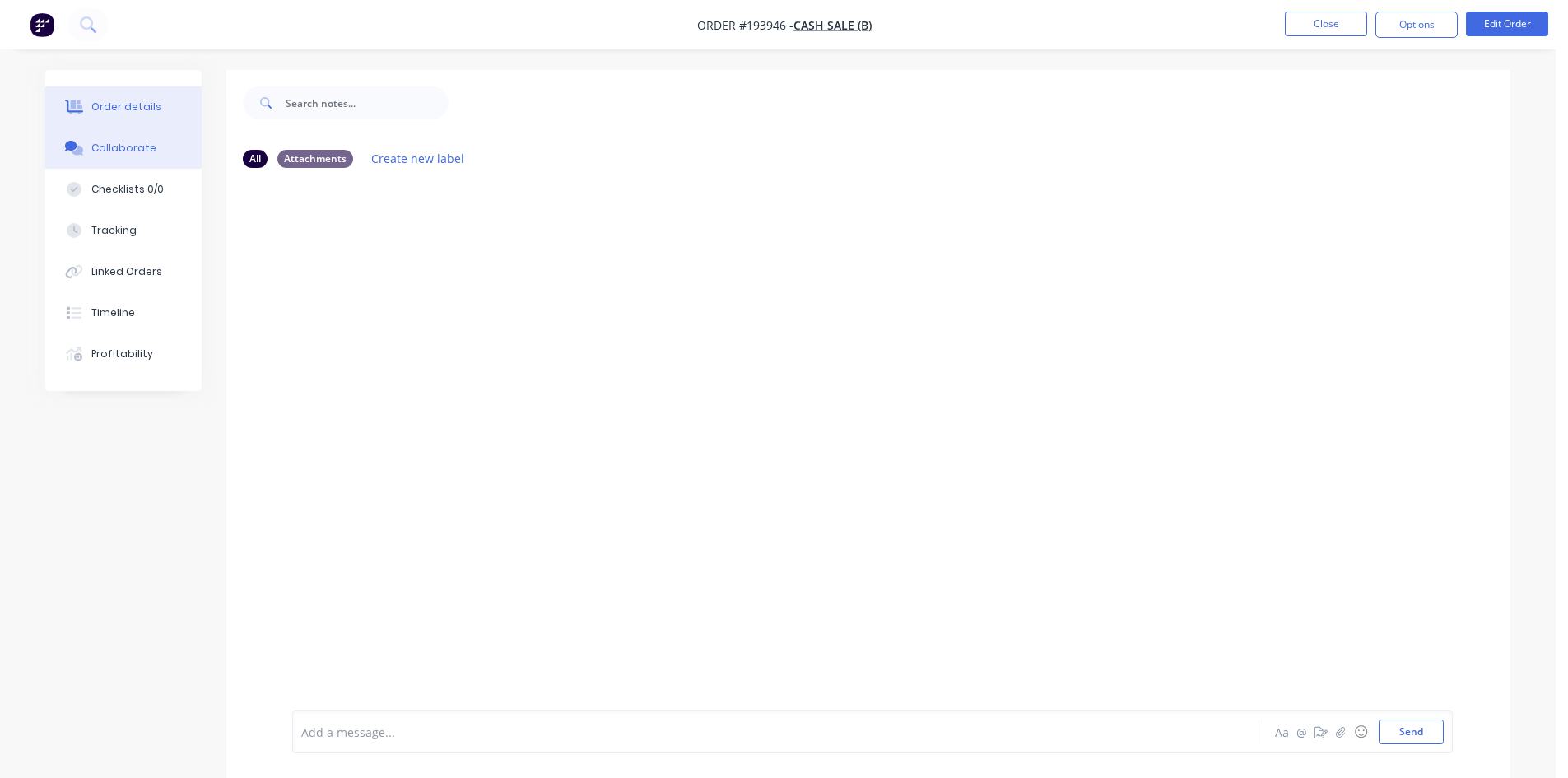
click at [147, 104] on div "Order details" at bounding box center [126, 107] width 70 height 15
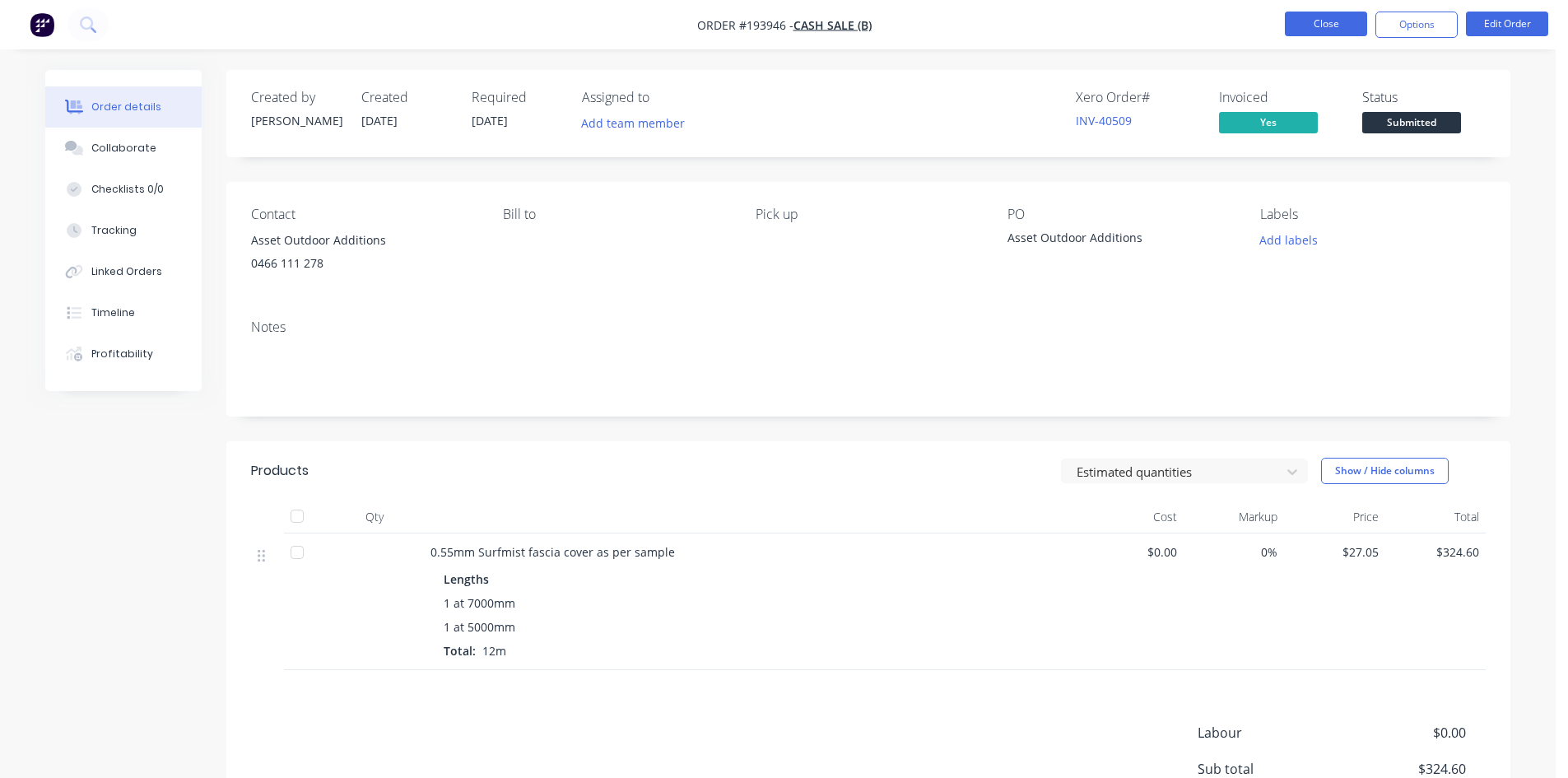
click at [1300, 28] on button "Close" at bounding box center [1326, 24] width 82 height 25
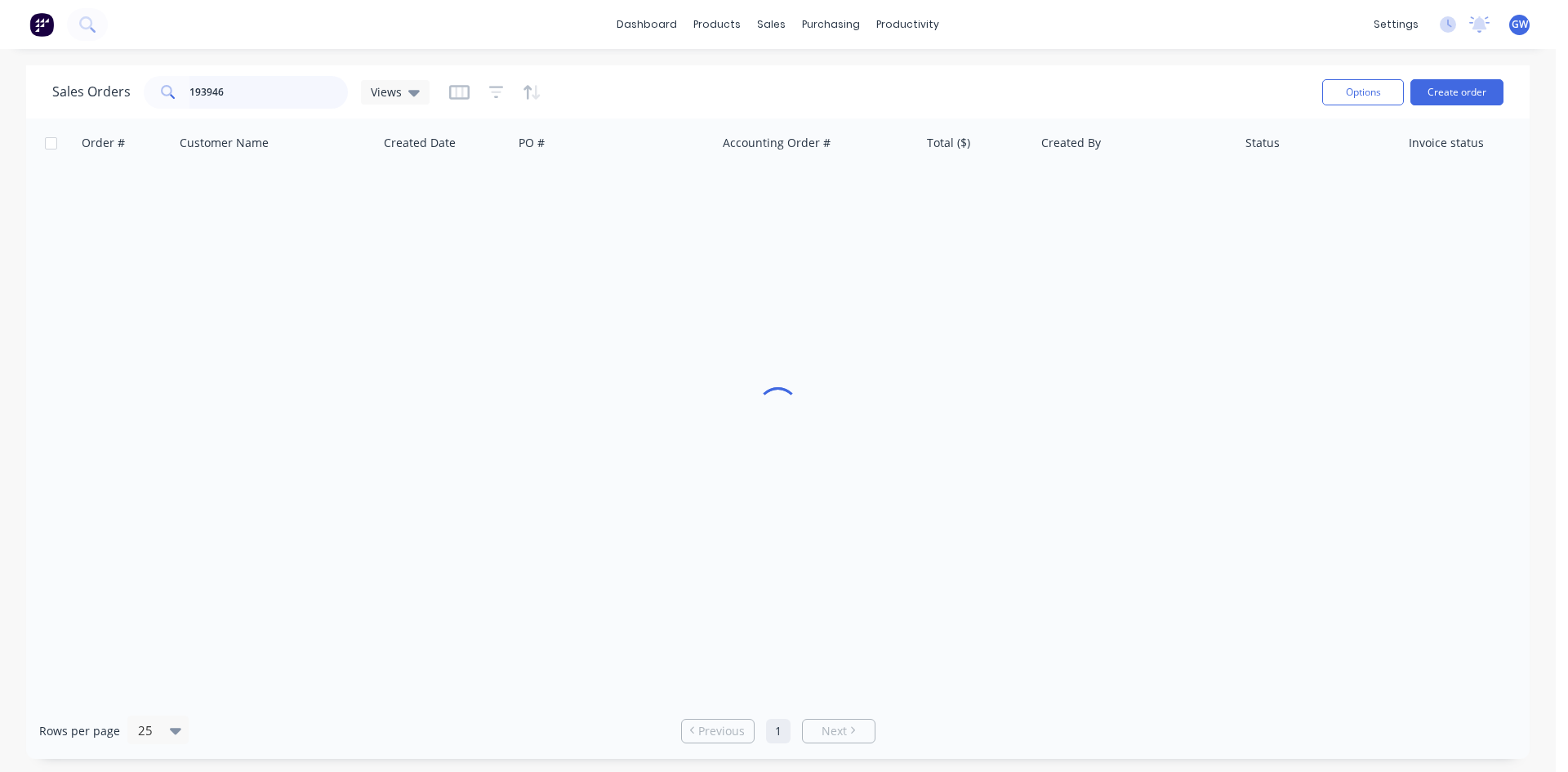
click at [5, 91] on div "Sales Orders 193946 Views Options Create order Order # Customer Name Created Da…" at bounding box center [778, 412] width 1556 height 694
type input "g"
type input "phillip"
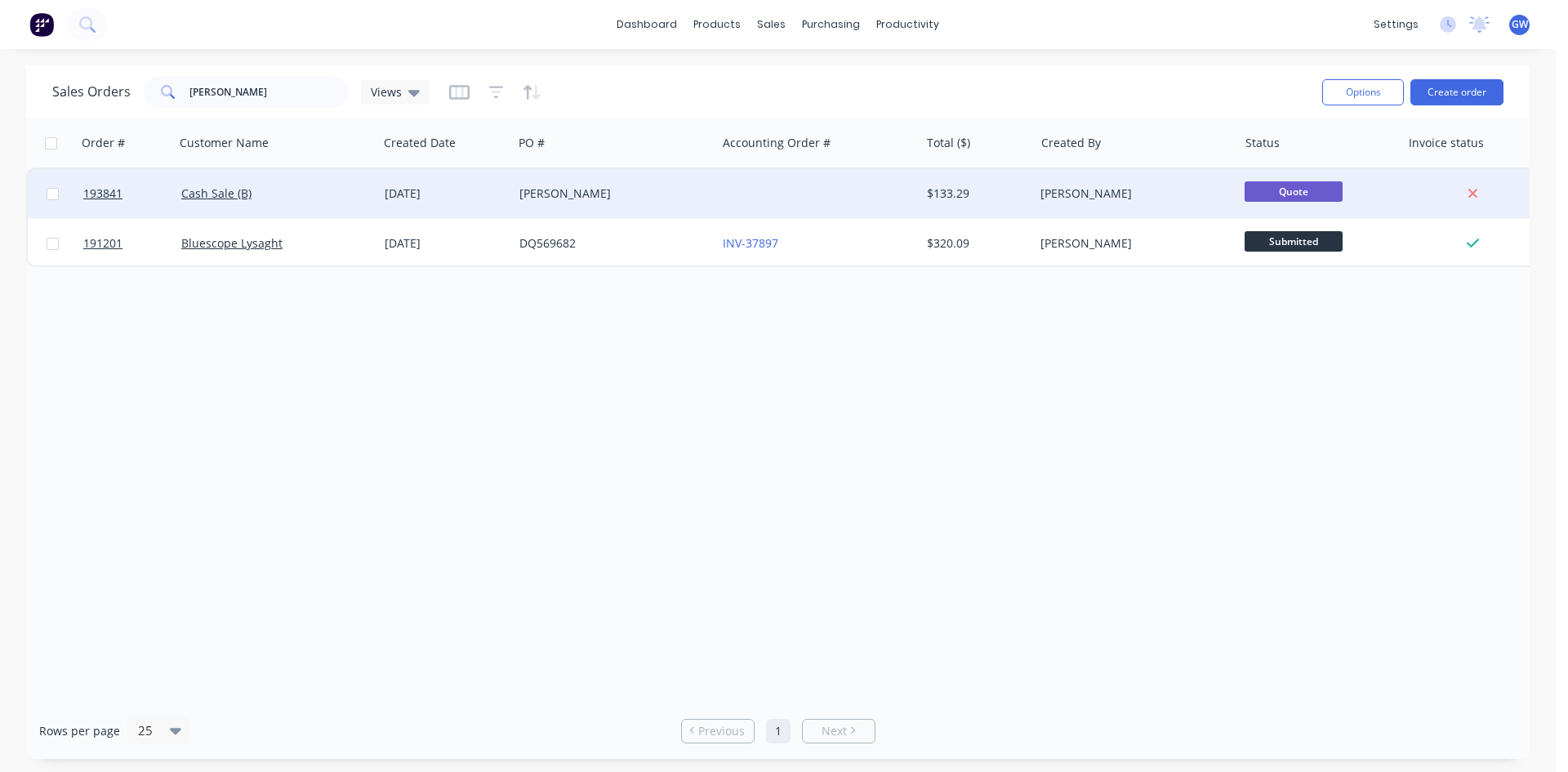
click at [414, 202] on div "[DATE]" at bounding box center [445, 193] width 135 height 49
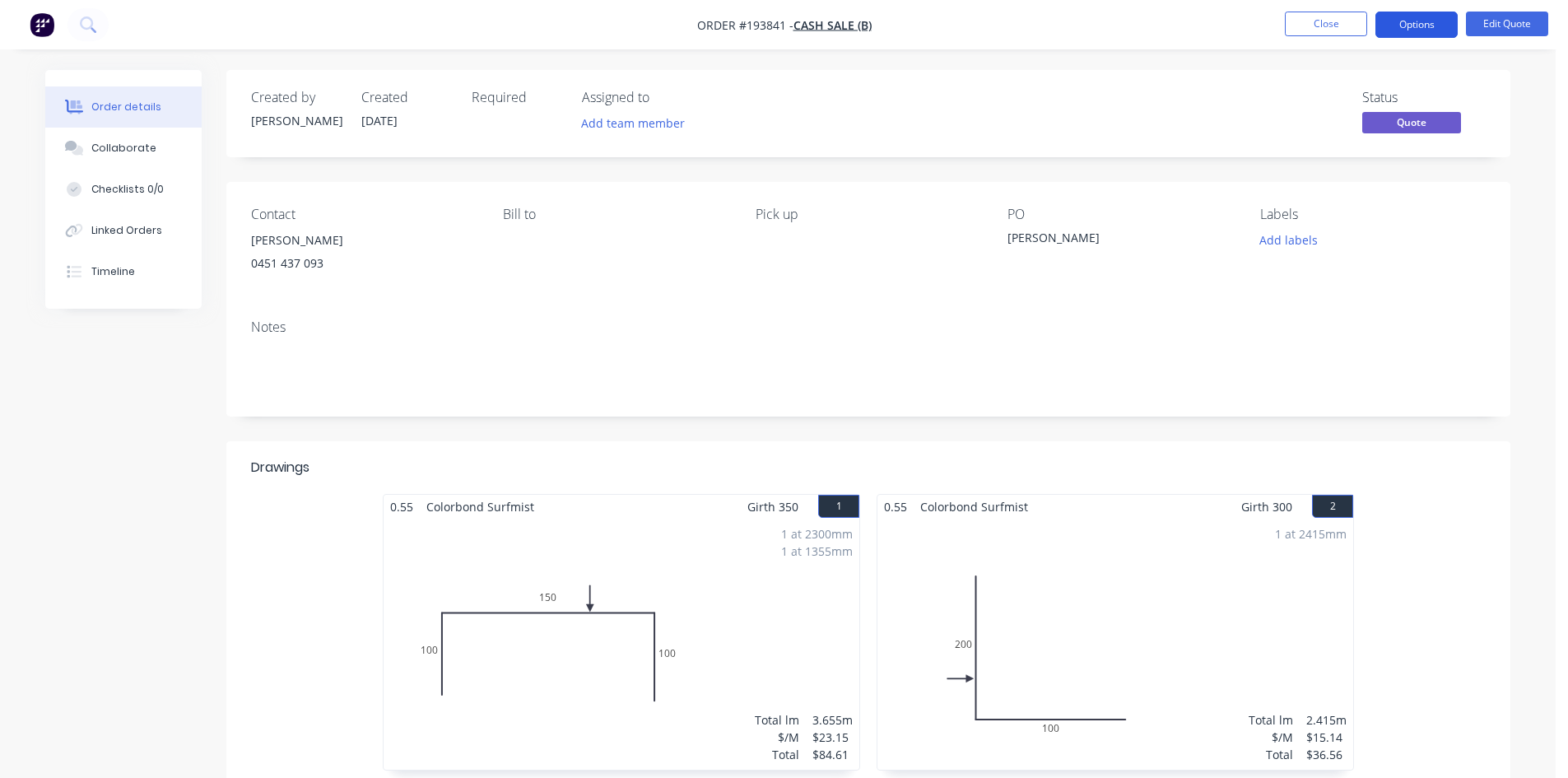
click at [1415, 36] on button "Options" at bounding box center [1417, 24] width 82 height 26
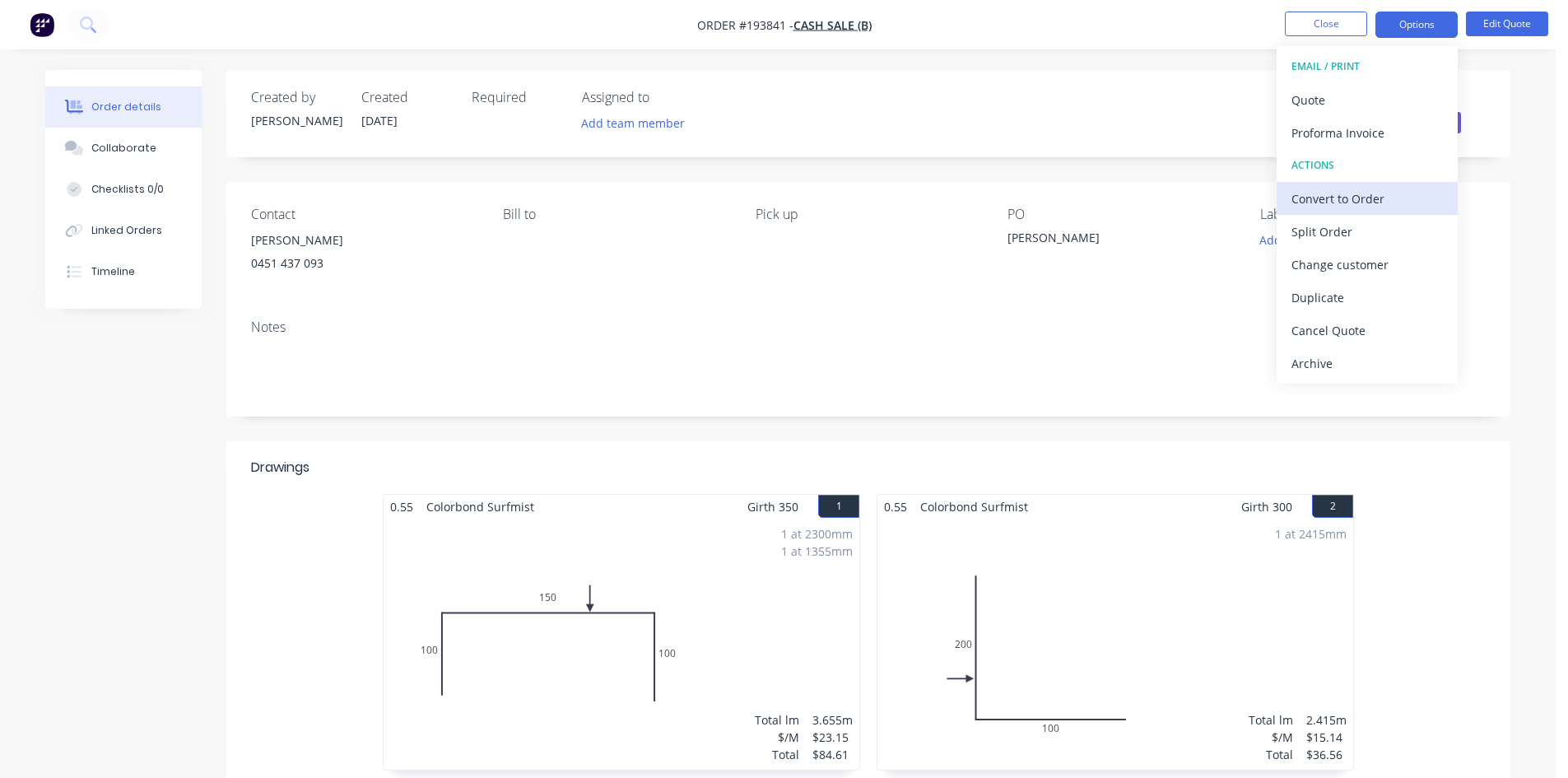
click at [1345, 197] on div "Convert to Order" at bounding box center [1366, 199] width 151 height 24
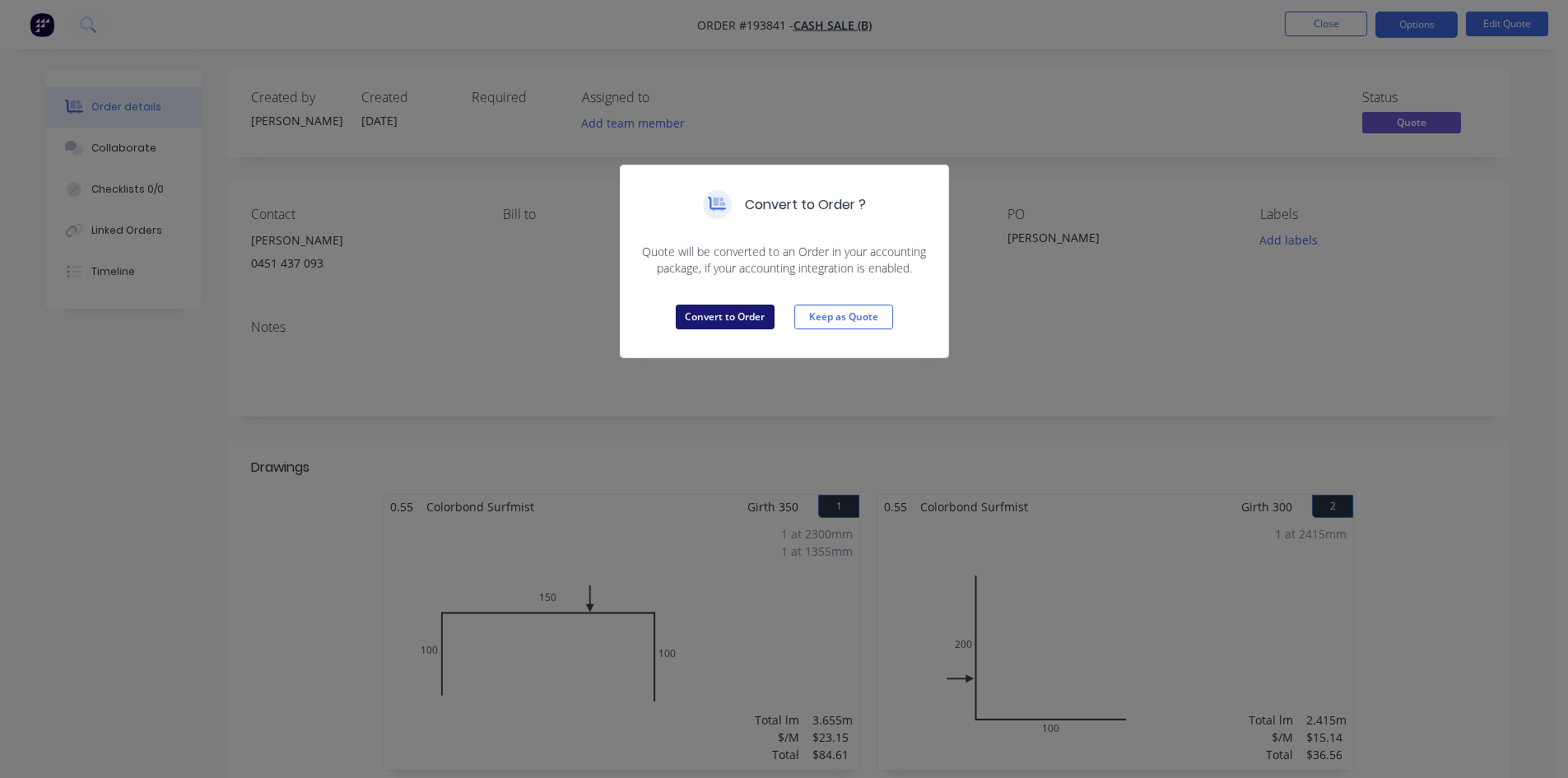
click at [762, 329] on button "Convert to Order" at bounding box center [725, 317] width 99 height 25
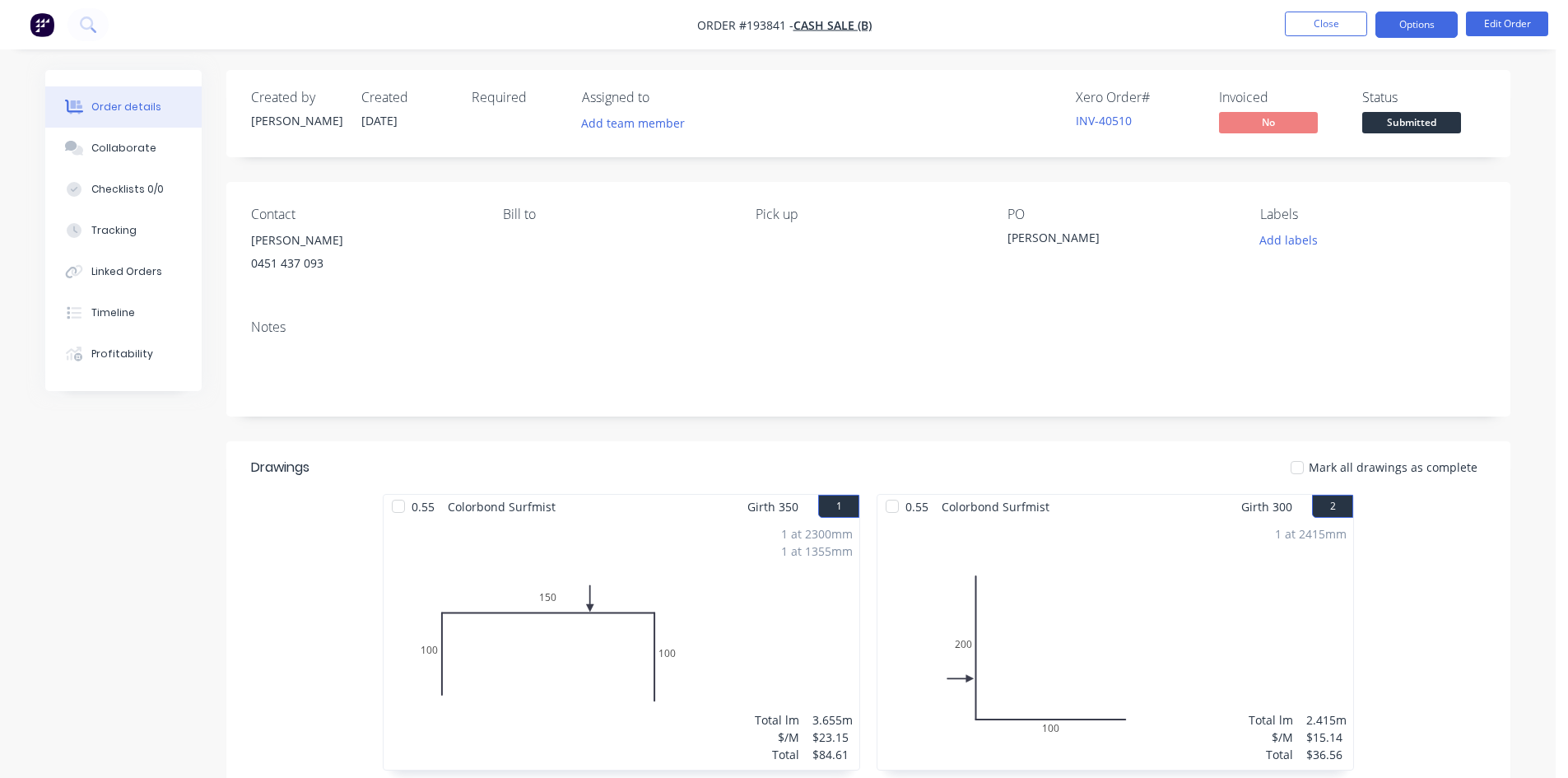
click at [1438, 29] on button "Options" at bounding box center [1417, 24] width 82 height 26
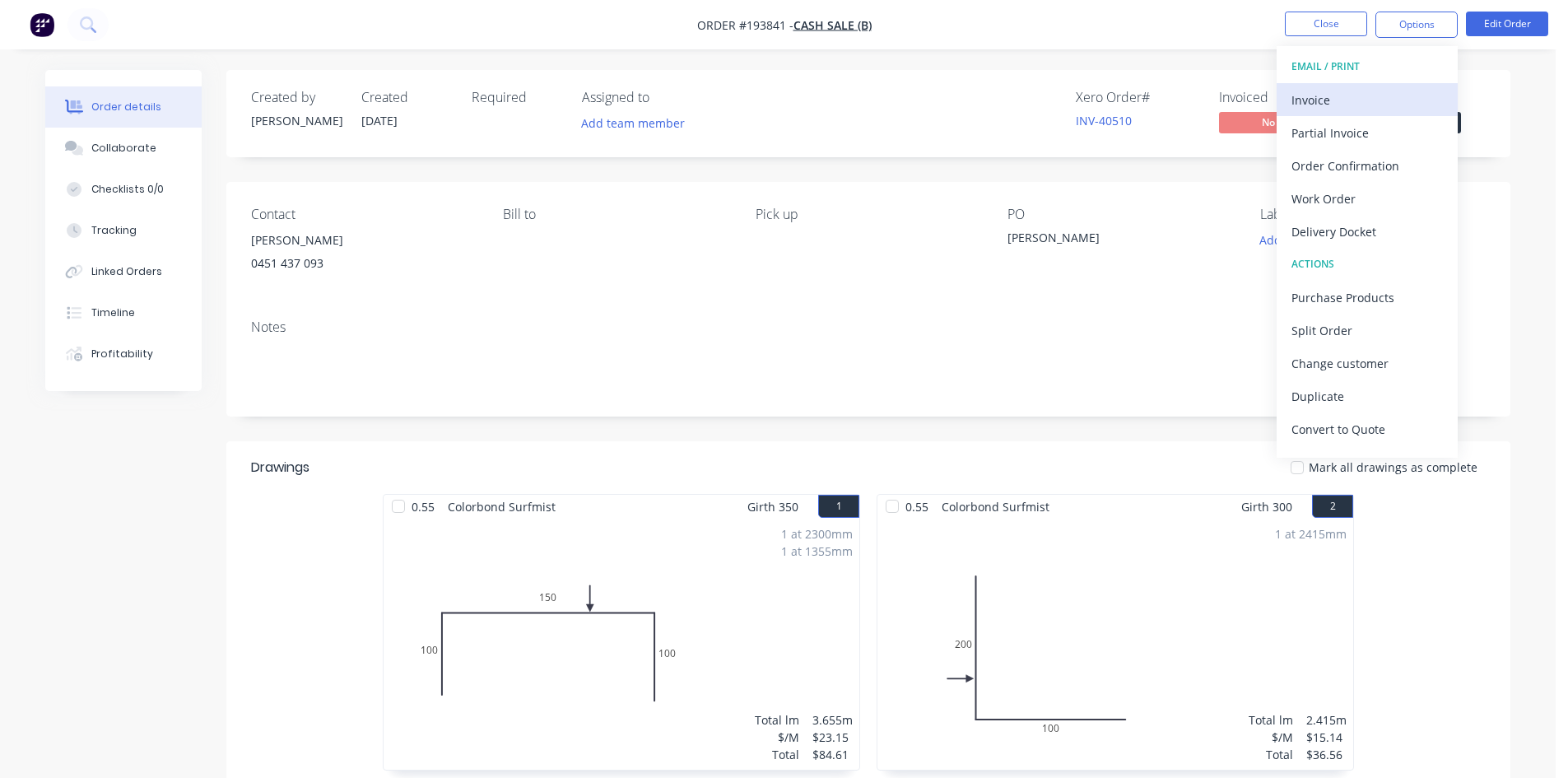
click at [1357, 99] on div "Invoice" at bounding box center [1366, 99] width 151 height 24
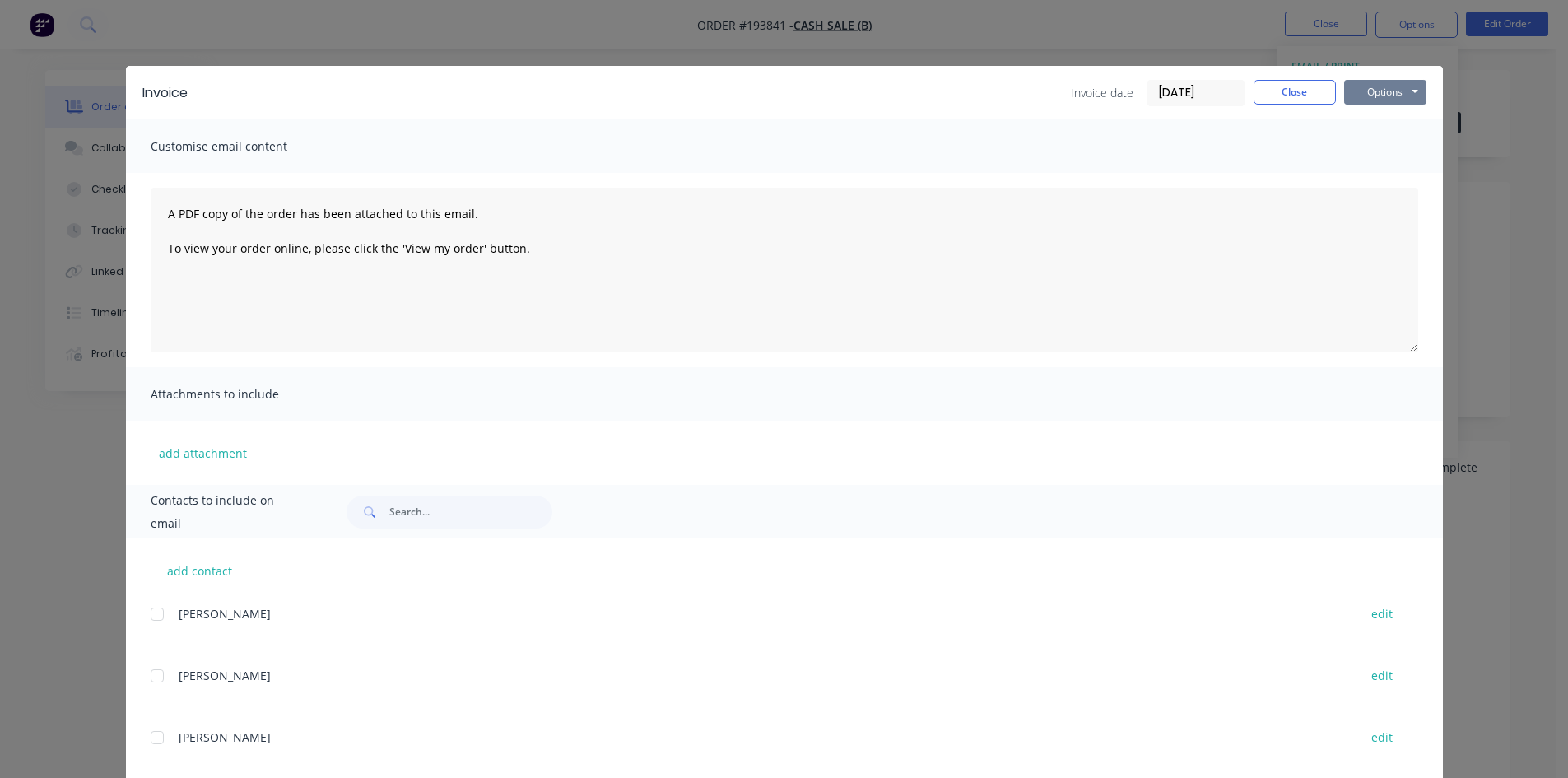
click at [1369, 91] on button "Options" at bounding box center [1385, 92] width 82 height 25
click at [1373, 152] on button "Print" at bounding box center [1397, 149] width 106 height 27
click at [1297, 96] on button "Close" at bounding box center [1295, 92] width 82 height 25
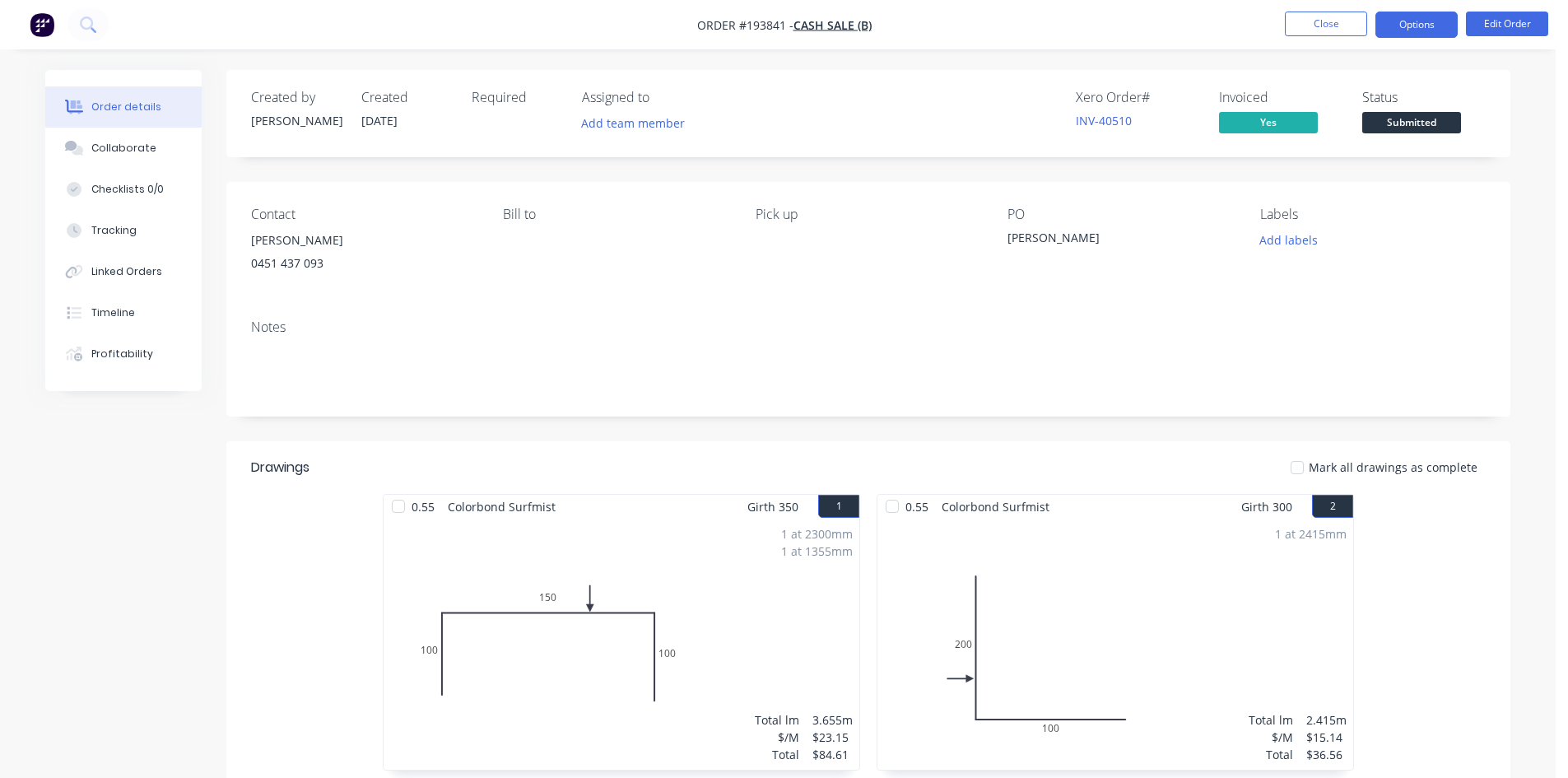
click at [1409, 36] on button "Options" at bounding box center [1417, 24] width 82 height 26
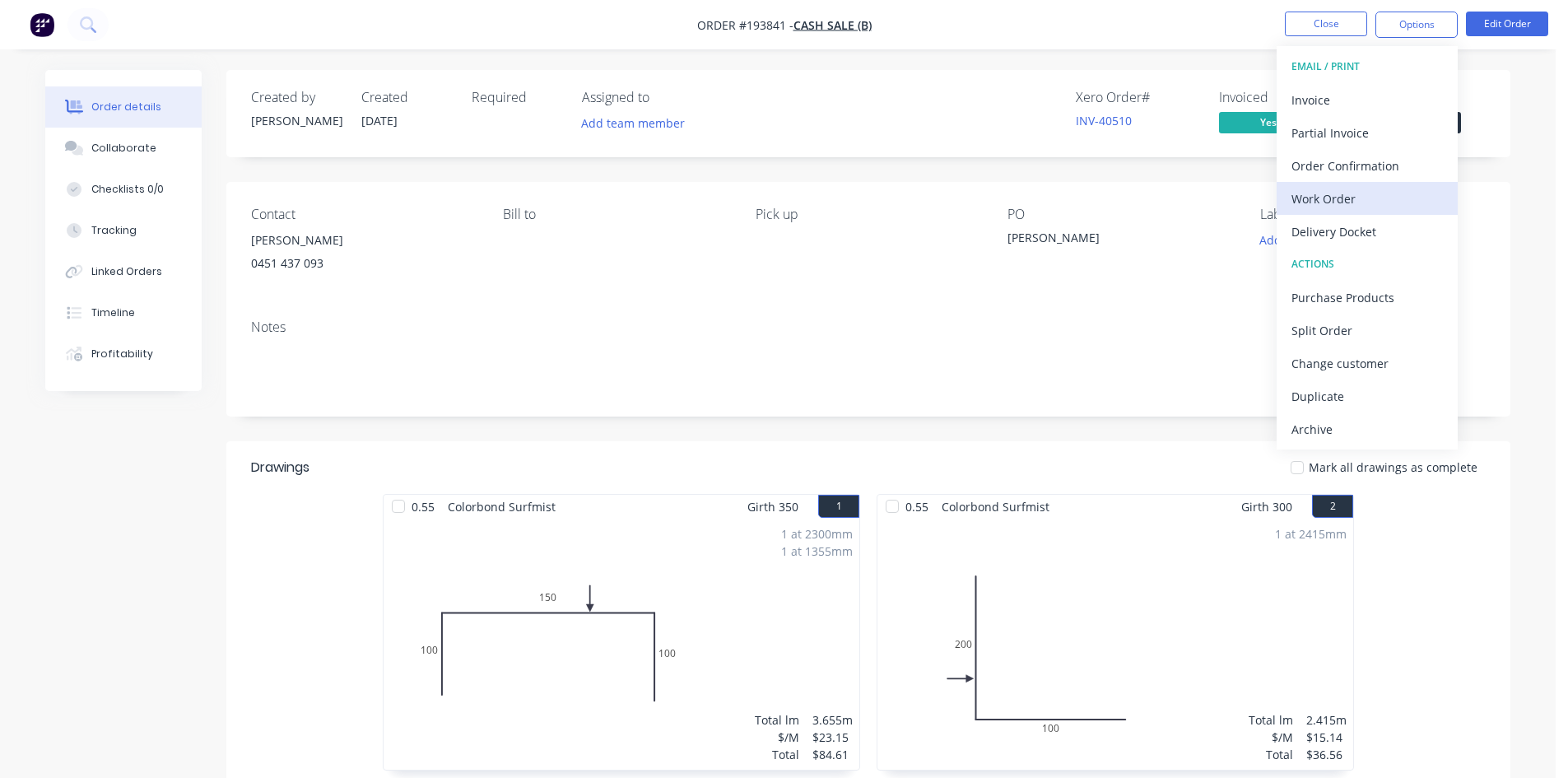
click at [1346, 202] on div "Work Order" at bounding box center [1366, 199] width 151 height 24
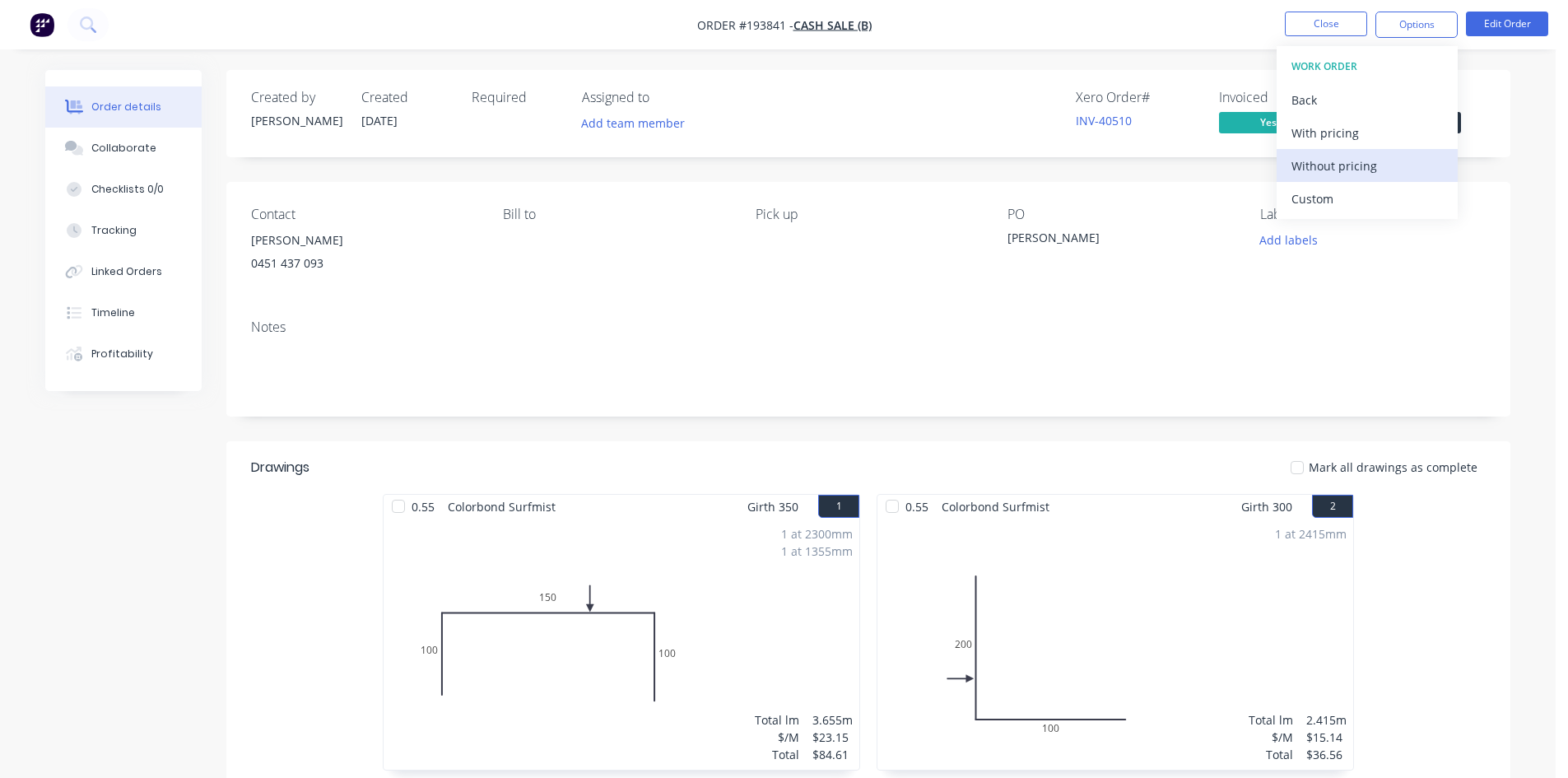
click at [1357, 164] on div "Without pricing" at bounding box center [1366, 166] width 151 height 24
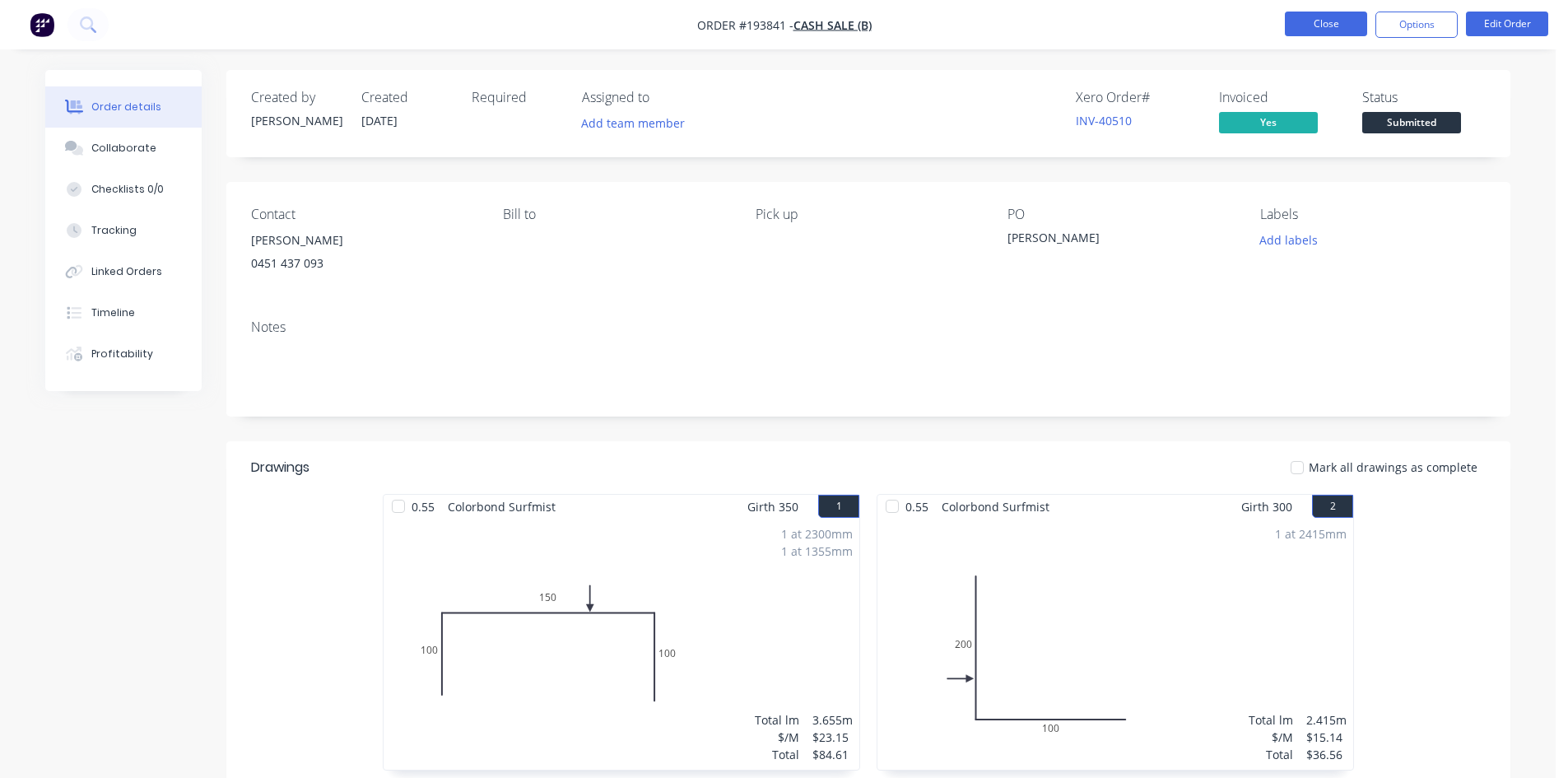
click at [1326, 26] on button "Close" at bounding box center [1326, 24] width 82 height 25
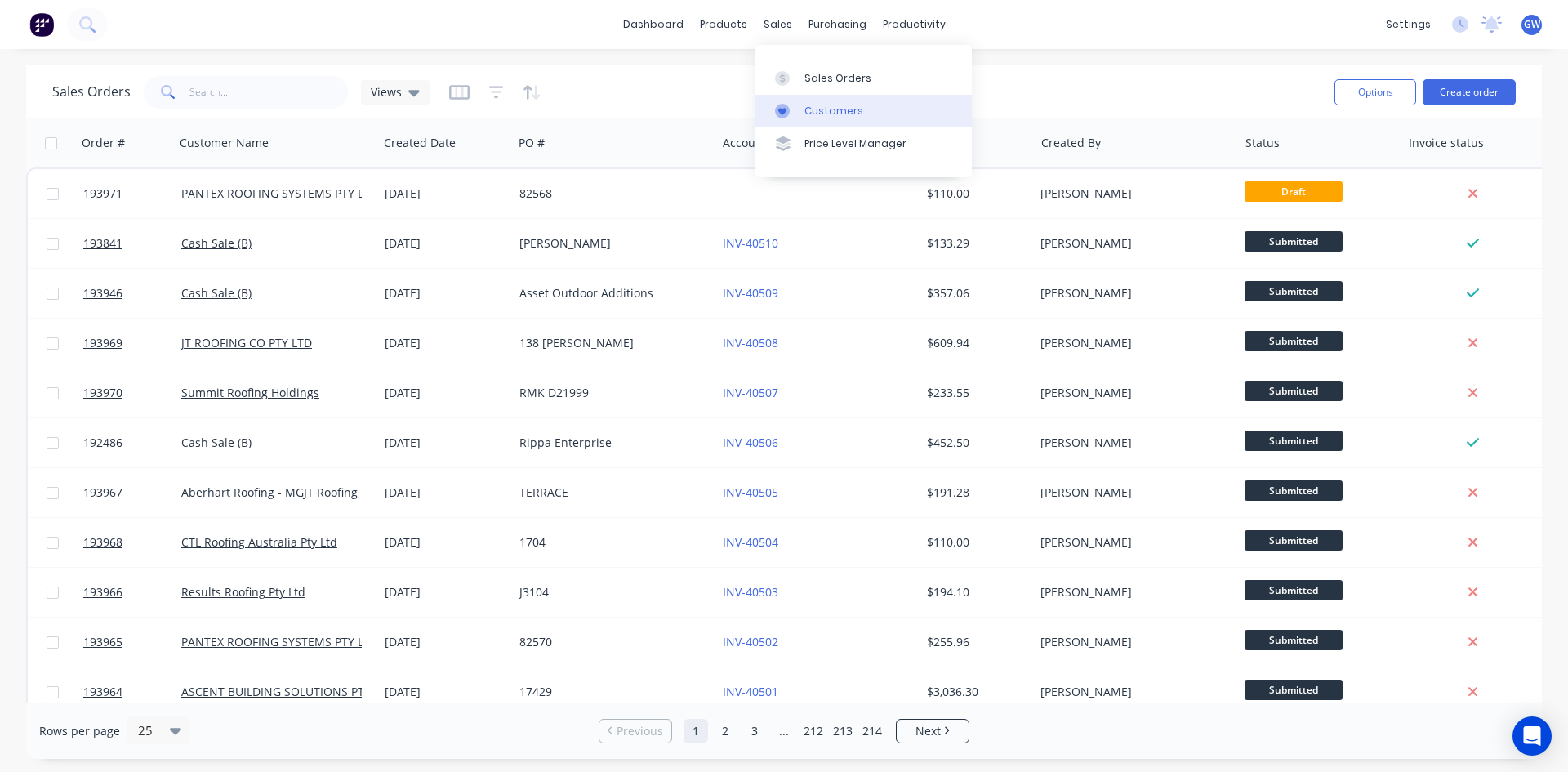
click at [850, 105] on div "Customers" at bounding box center [834, 111] width 59 height 15
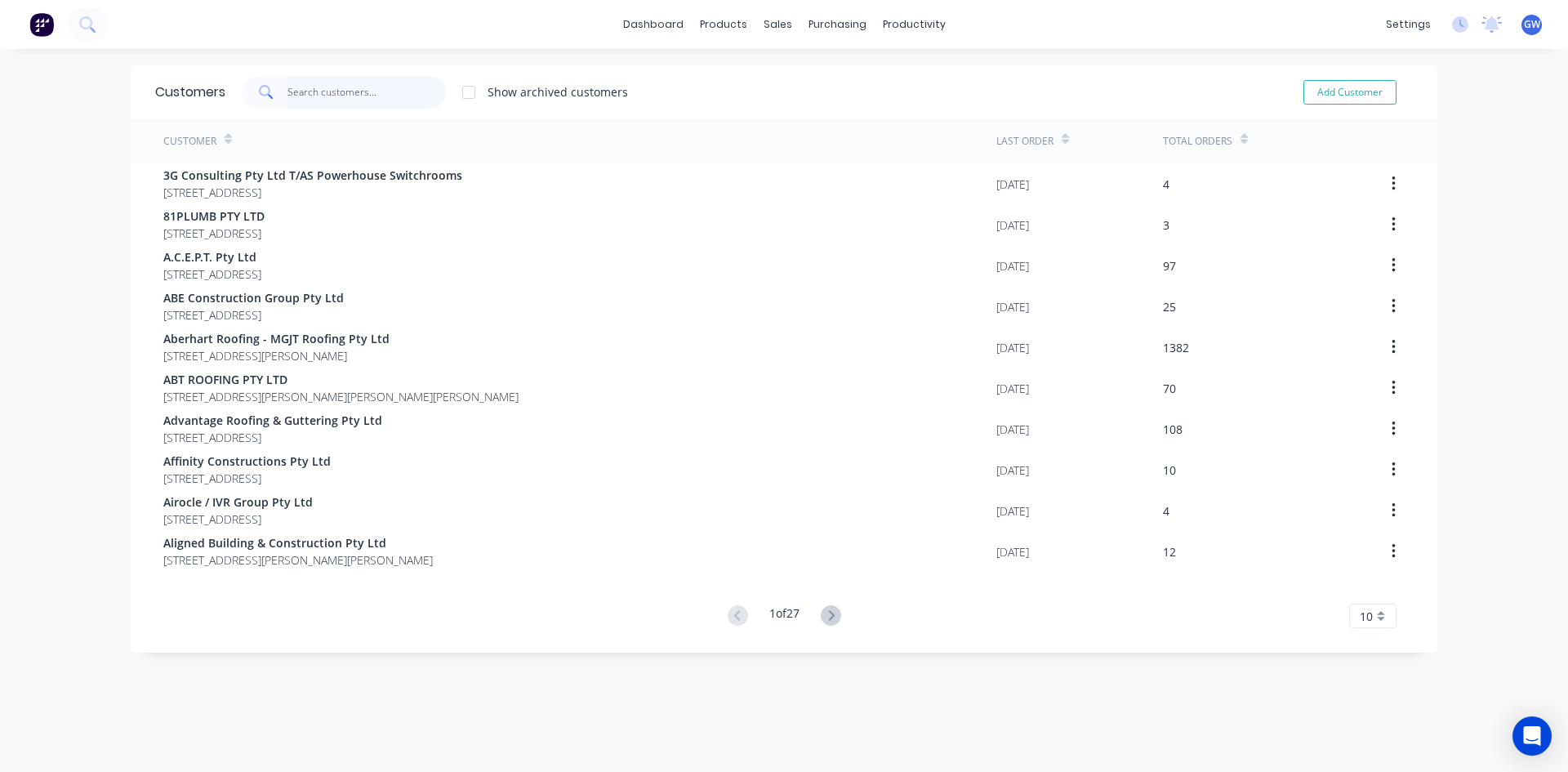
click at [373, 96] on input "text" at bounding box center [366, 92] width 159 height 33
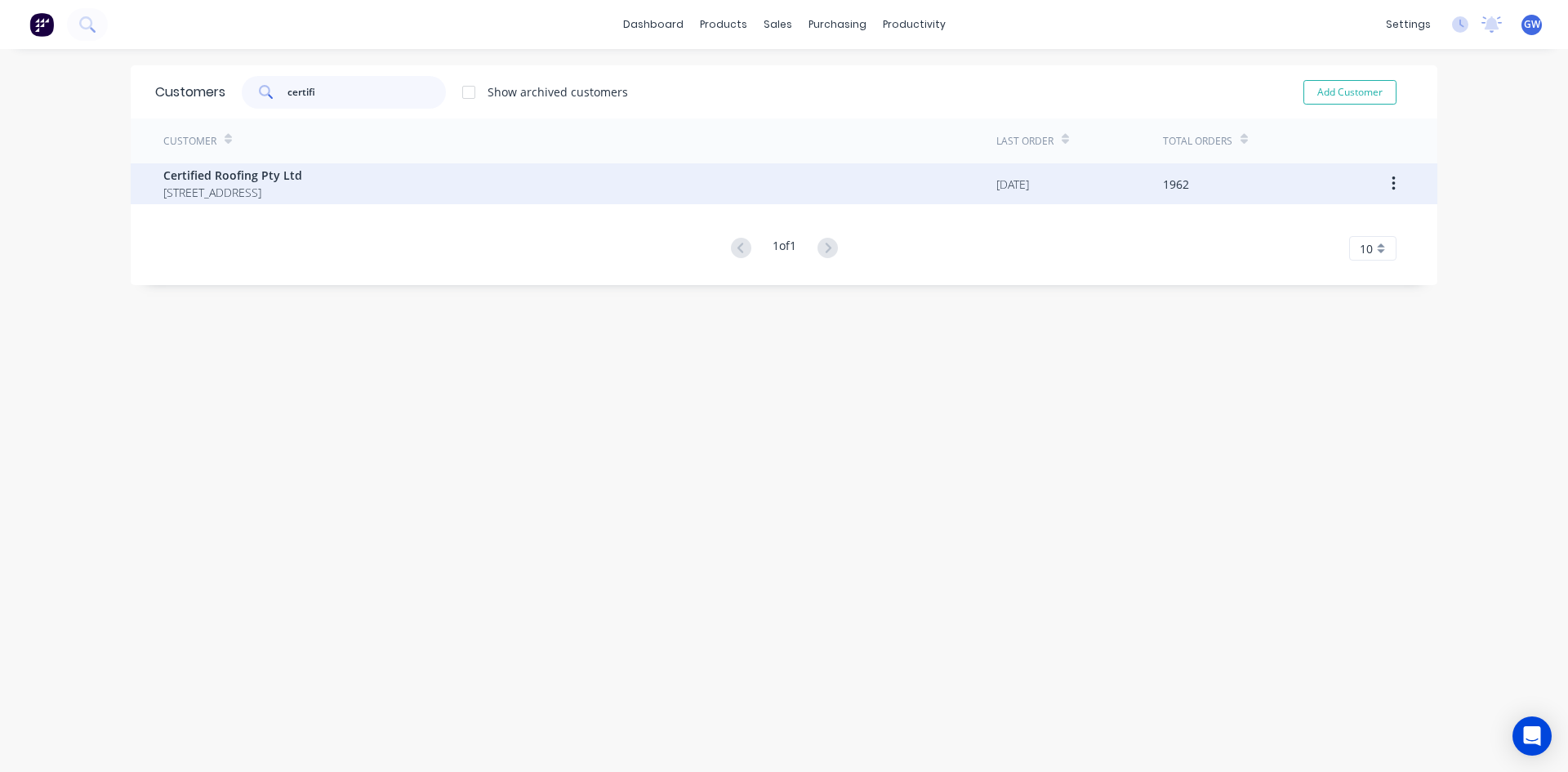
type input "certifi"
click at [302, 173] on span "Certified Roofing Pty Ltd" at bounding box center [233, 174] width 139 height 17
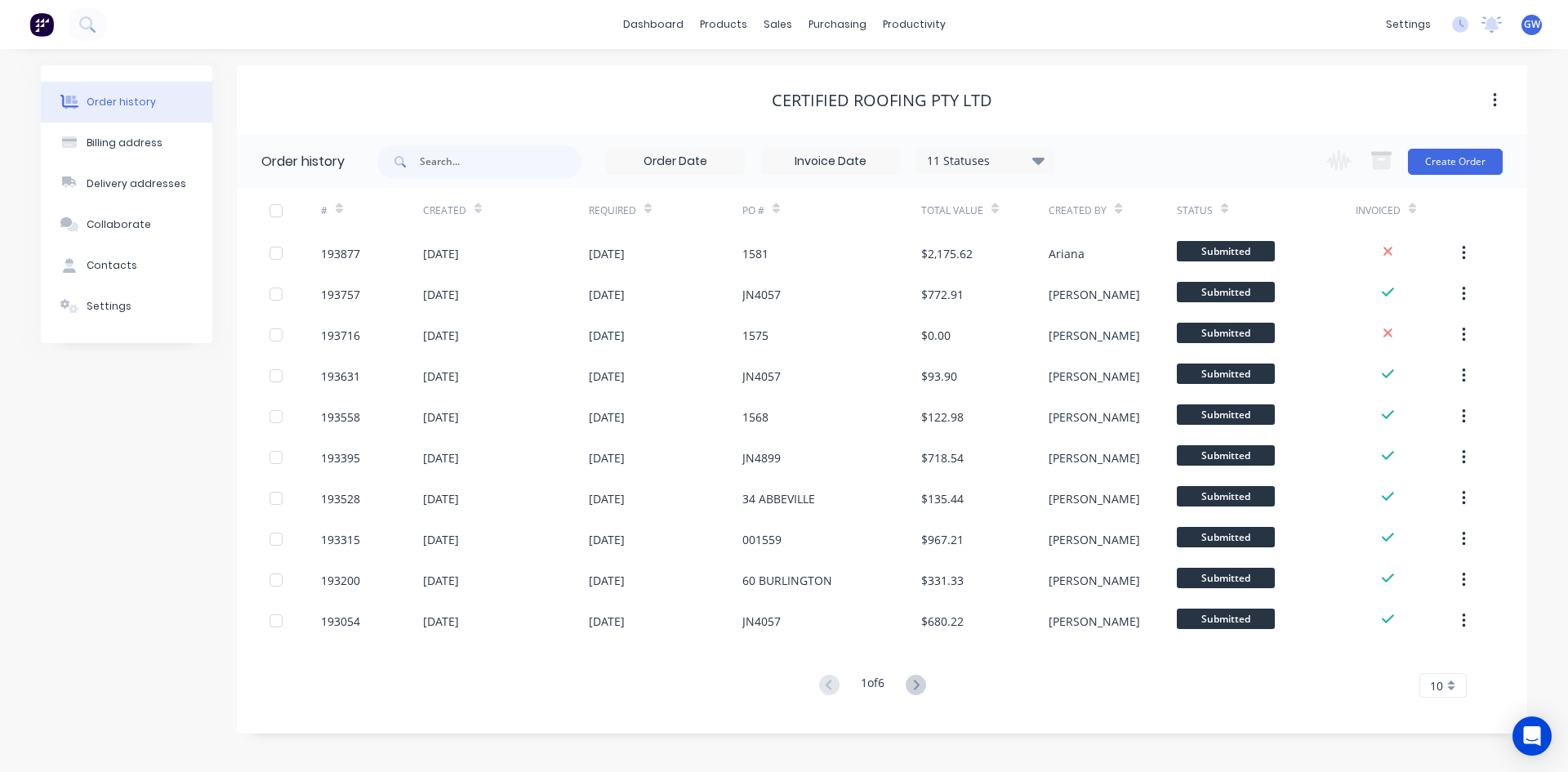
click at [815, 153] on input at bounding box center [830, 162] width 137 height 25
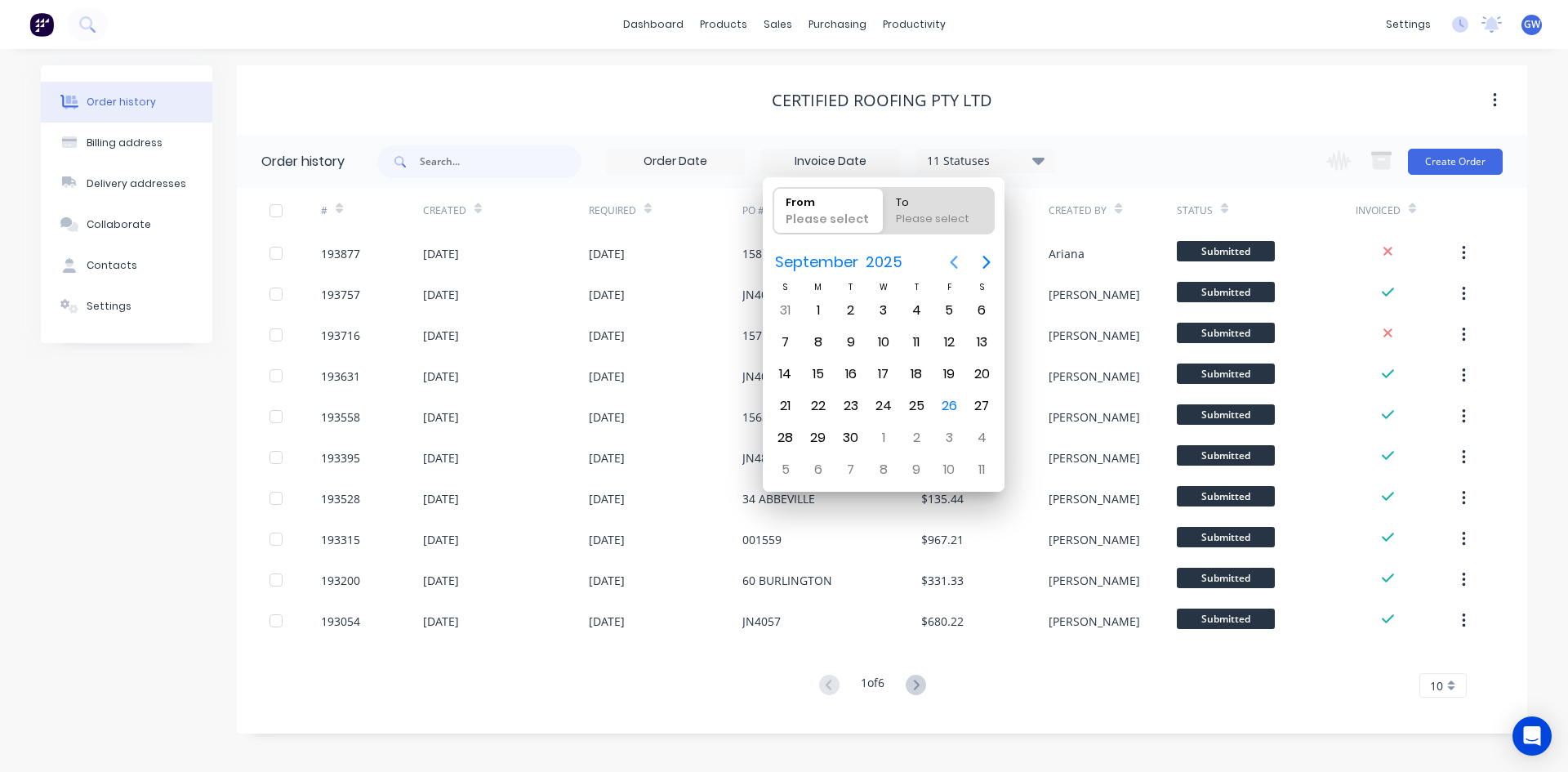
click at [956, 259] on icon "Previous page" at bounding box center [954, 262] width 7 height 13
click at [955, 310] on div "1" at bounding box center [949, 310] width 25 height 25
type input "[DATE]"
radio input "false"
radio input "true"
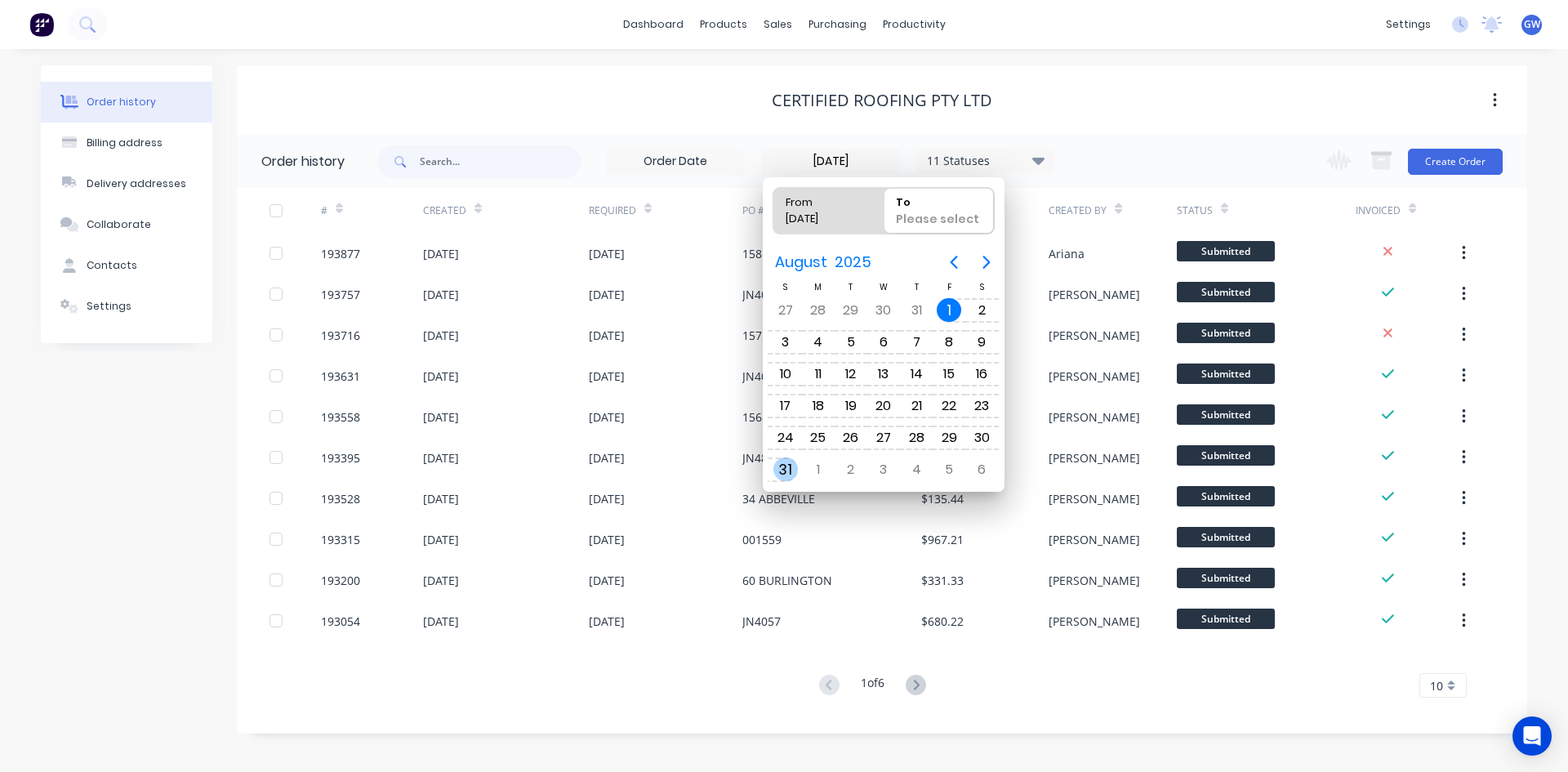
click at [780, 478] on div "31" at bounding box center [786, 470] width 25 height 25
type input "01/08/25 - 31/08/25"
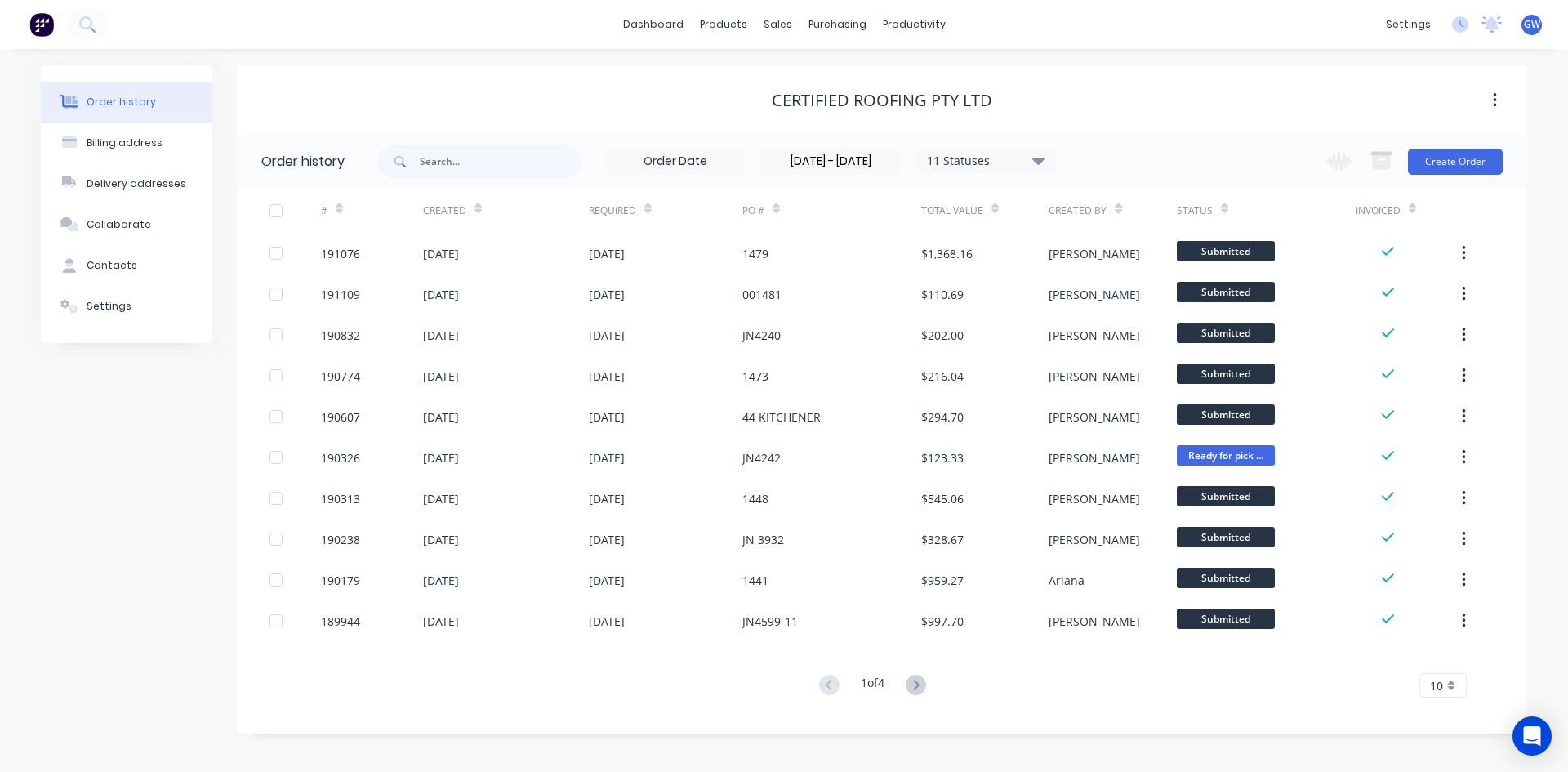
click at [1430, 690] on span "10" at bounding box center [1436, 686] width 13 height 17
click at [1439, 662] on div "35" at bounding box center [1443, 658] width 45 height 28
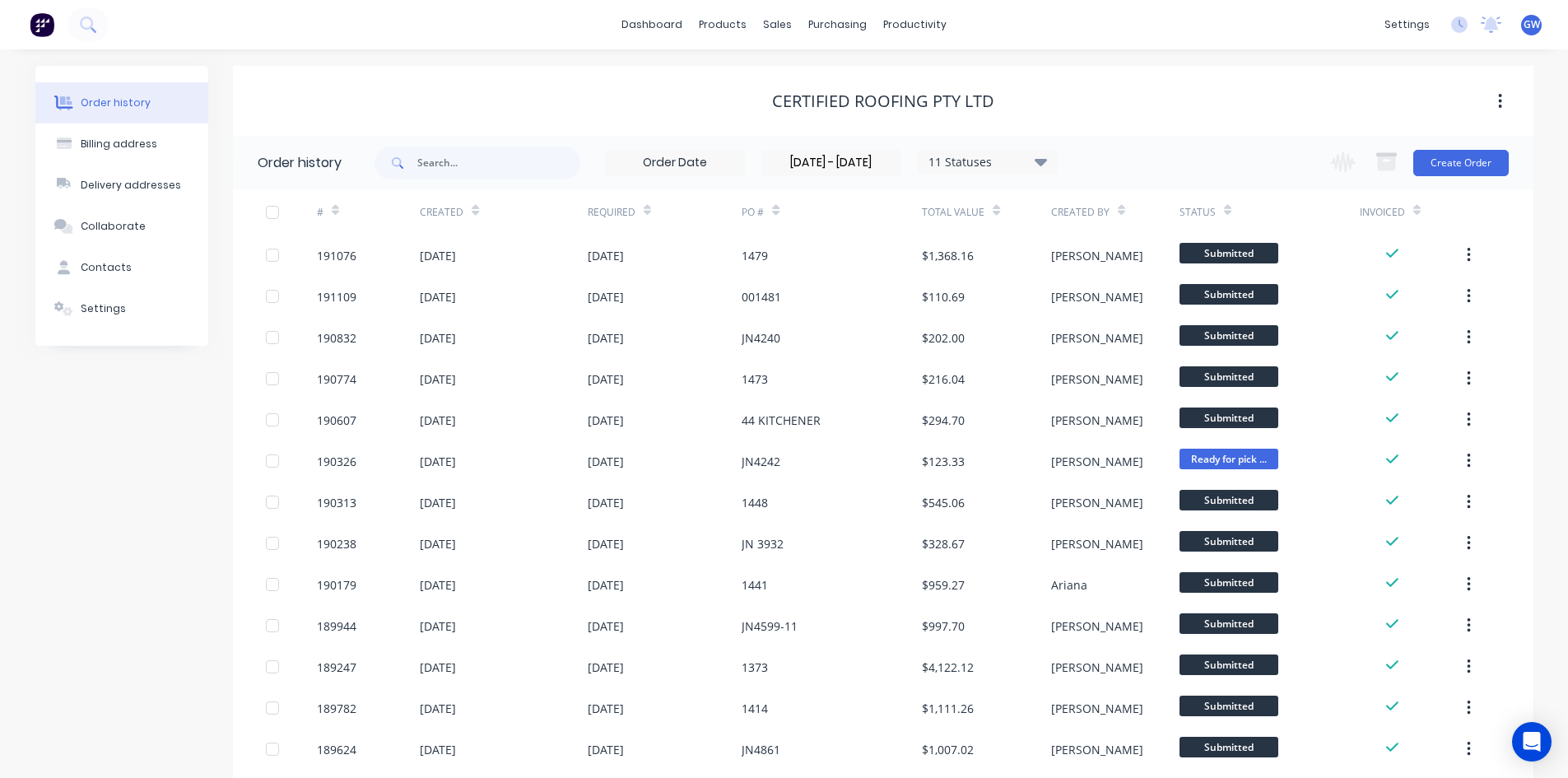
click at [269, 216] on div at bounding box center [272, 212] width 33 height 33
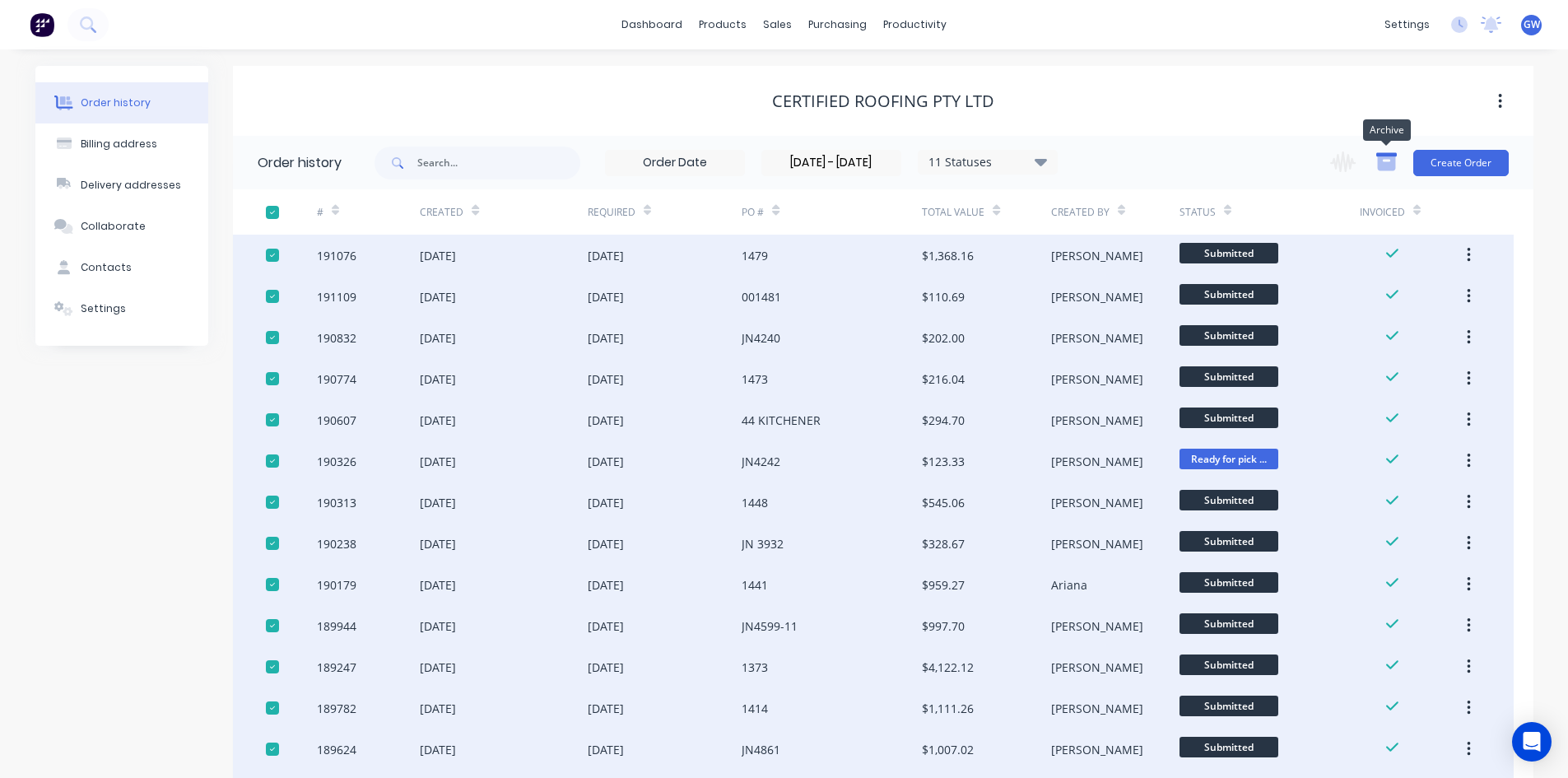
click at [1381, 157] on icon "button" at bounding box center [1386, 164] width 18 height 14
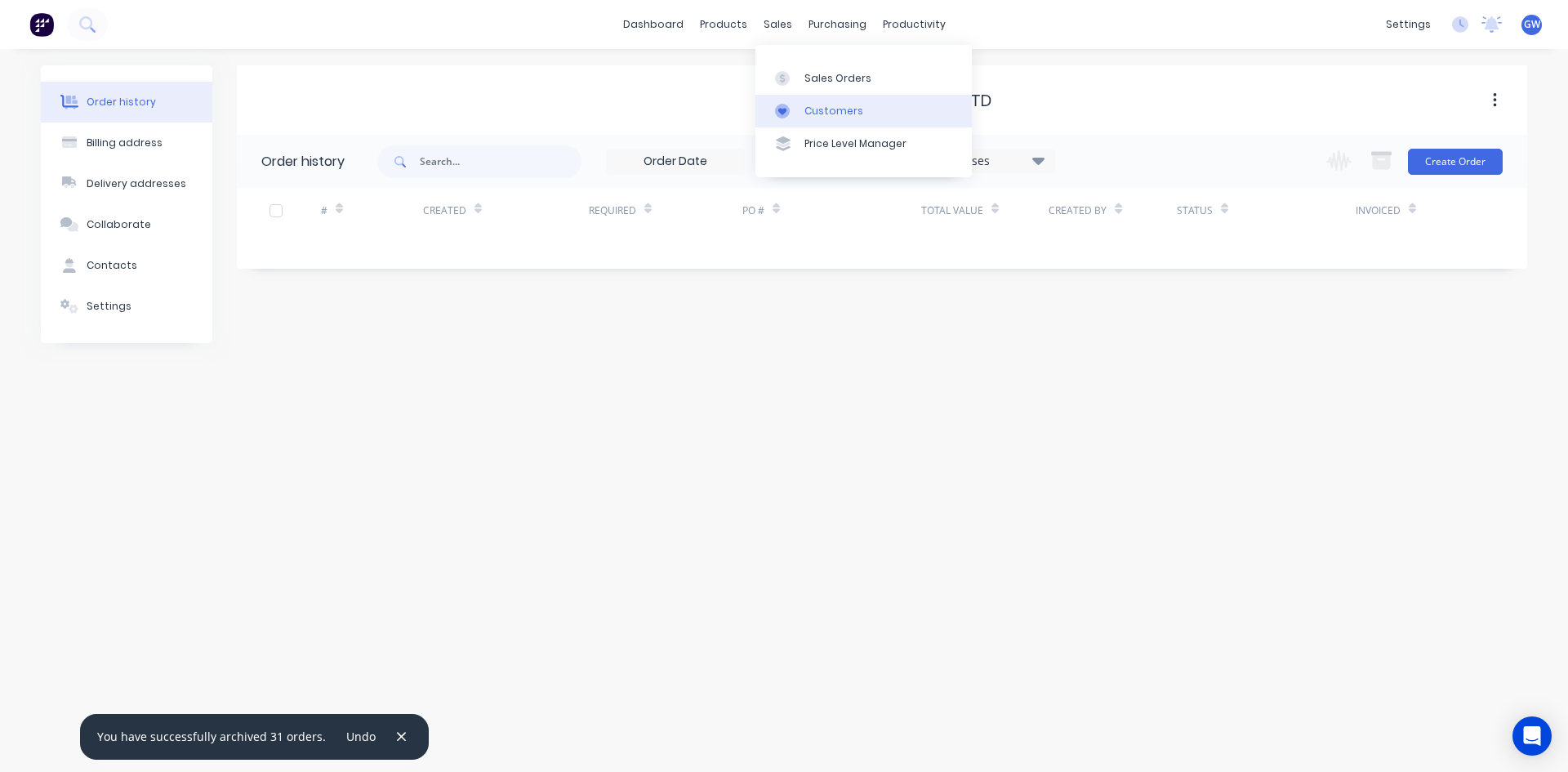
click at [836, 100] on link "Customers" at bounding box center [863, 111] width 216 height 33
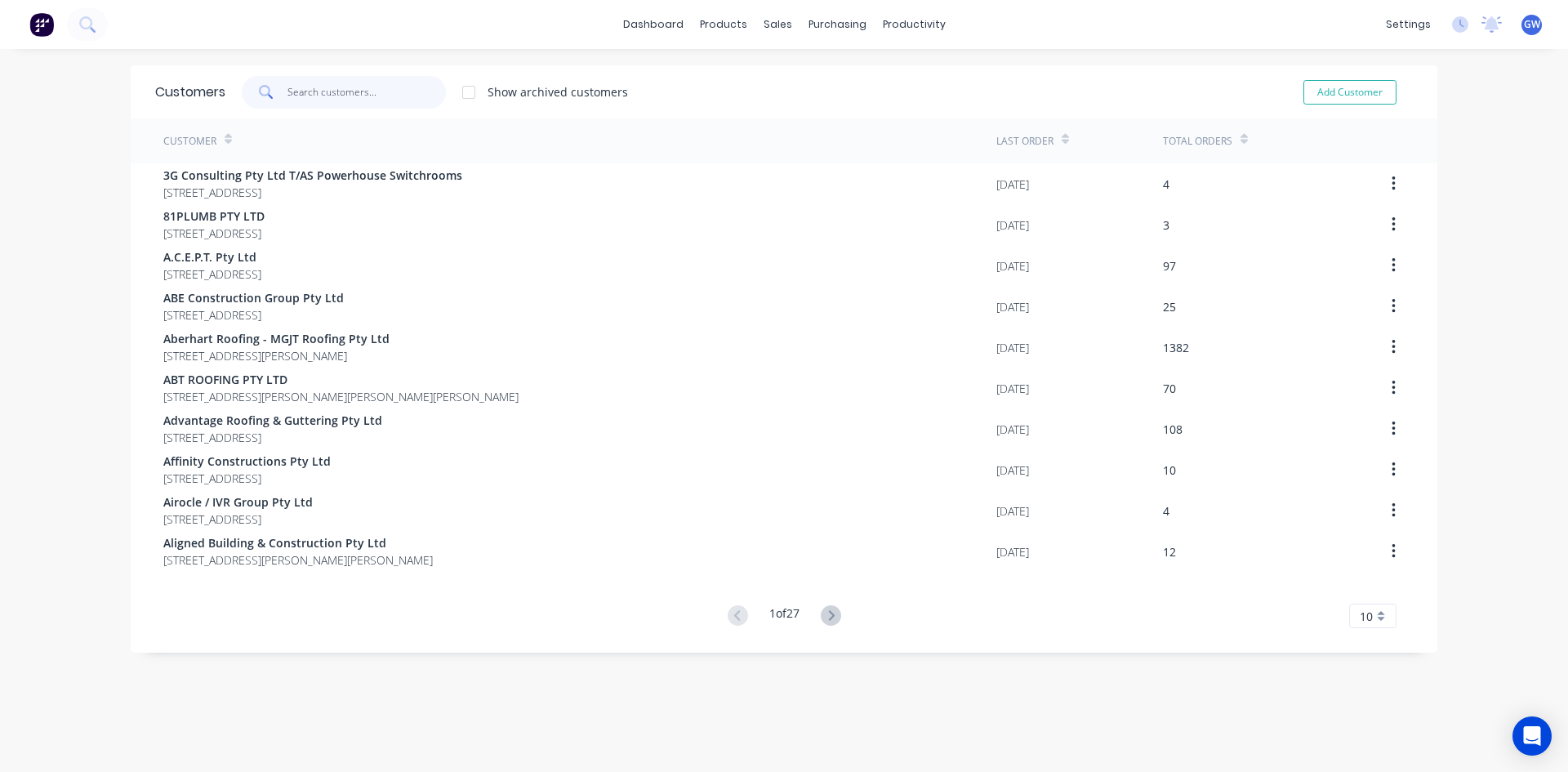
click at [314, 97] on input "text" at bounding box center [366, 92] width 159 height 33
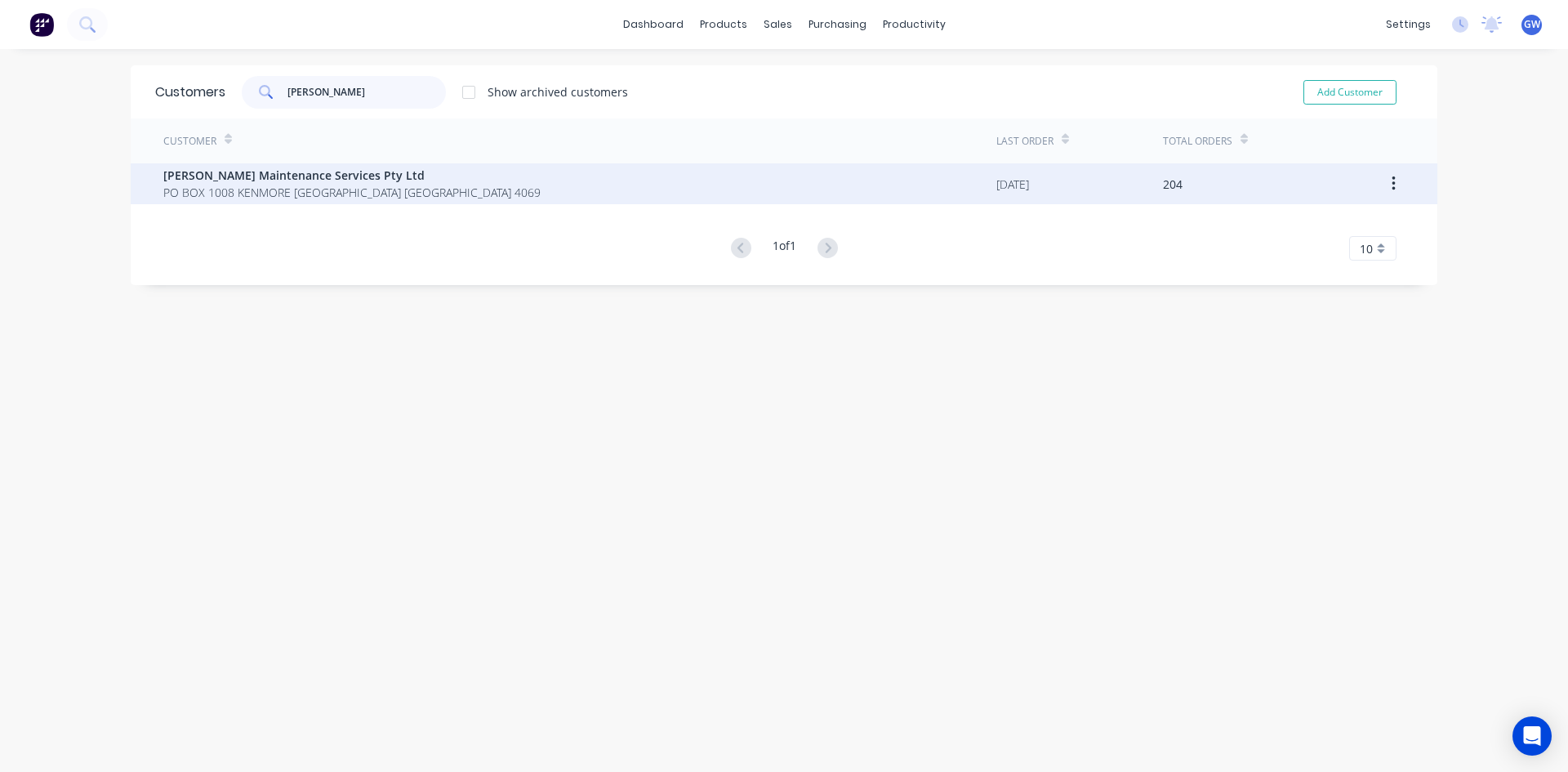
type input "timm"
click at [315, 181] on span "[PERSON_NAME] Maintenance Services Pty Ltd" at bounding box center [352, 174] width 377 height 17
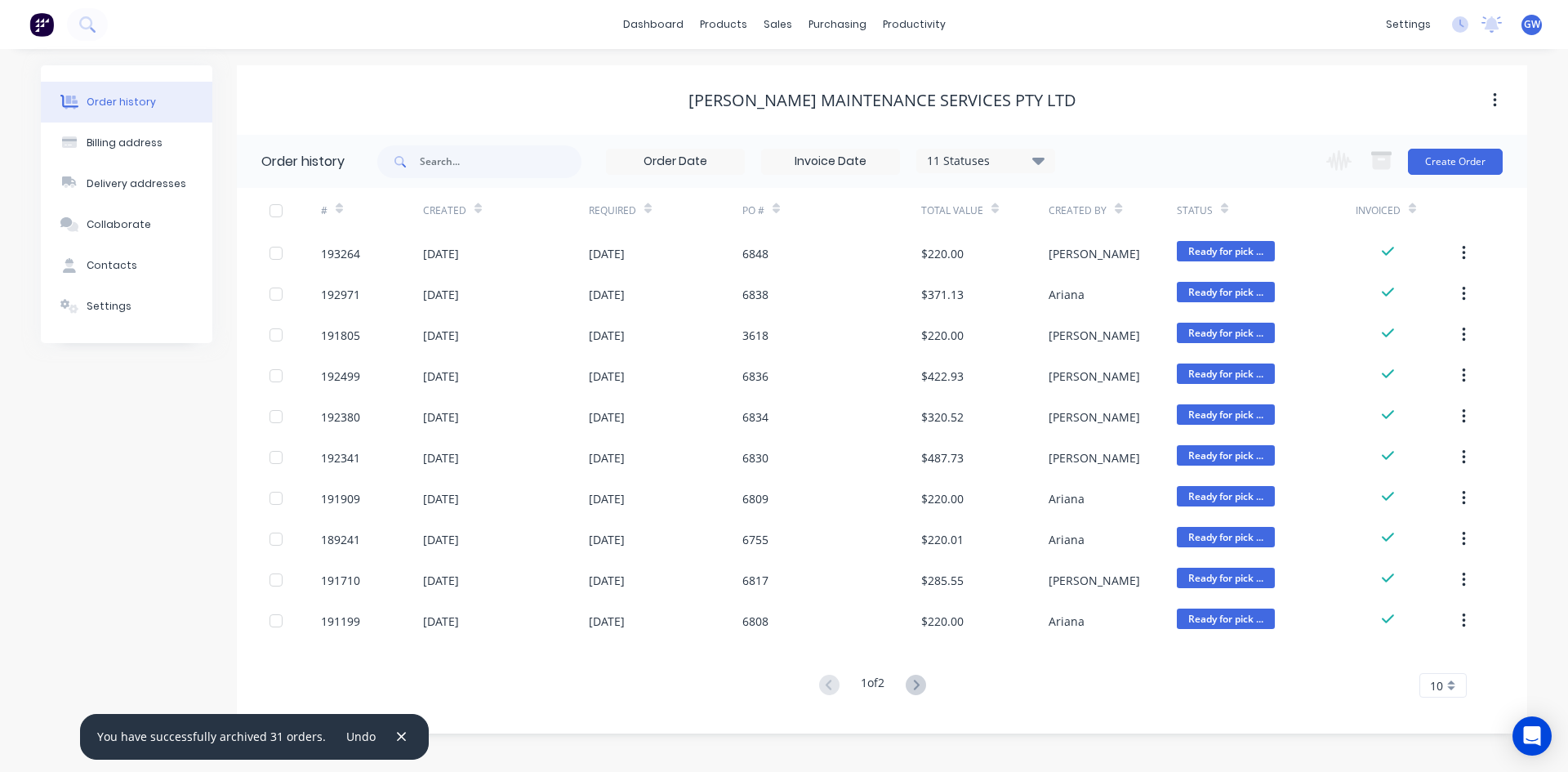
click at [846, 158] on input at bounding box center [830, 162] width 137 height 25
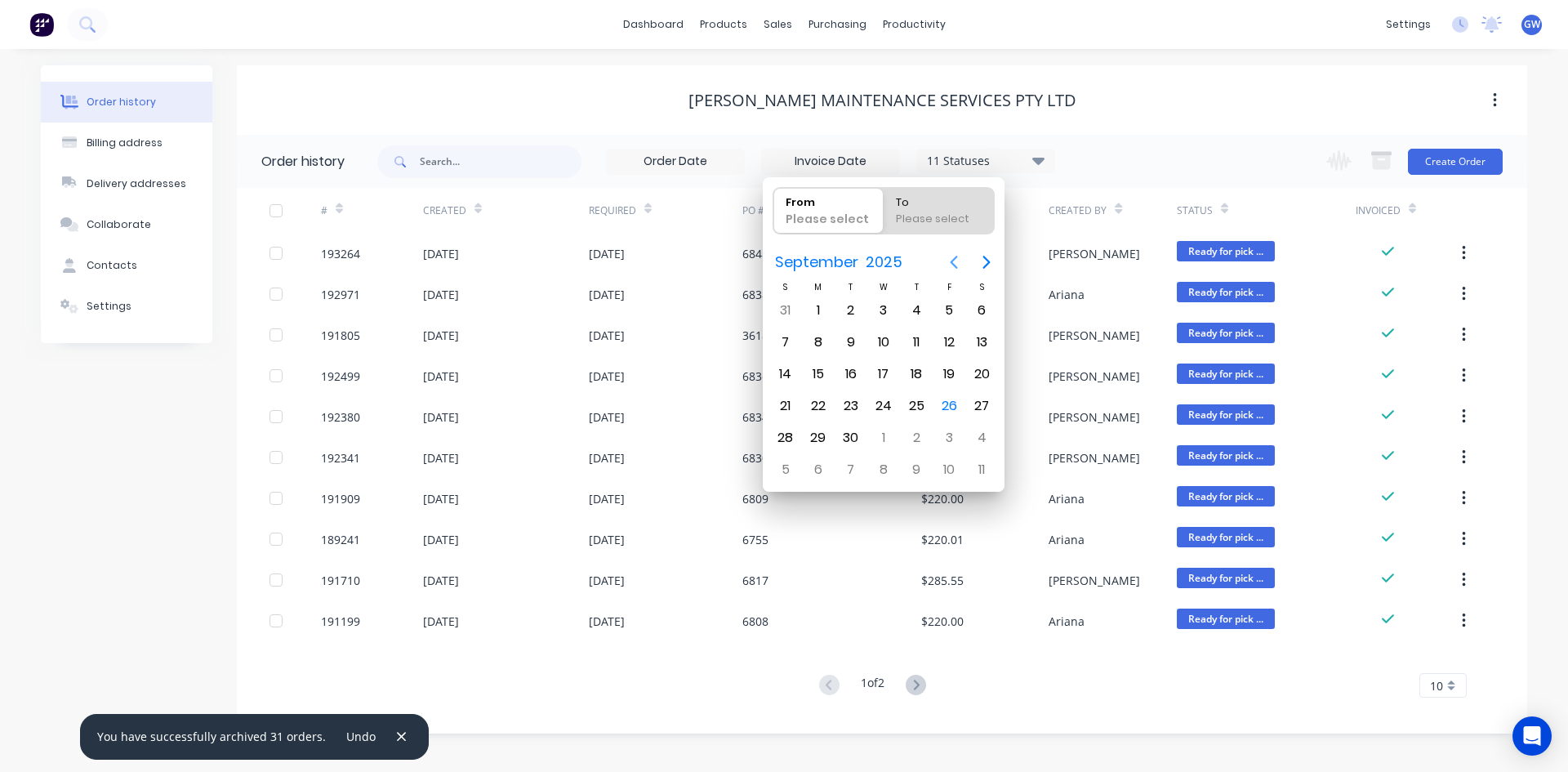
click at [951, 271] on icon "Previous page" at bounding box center [954, 262] width 20 height 20
click at [948, 310] on div "1" at bounding box center [949, 310] width 25 height 25
type input "01/08/25"
radio input "false"
radio input "true"
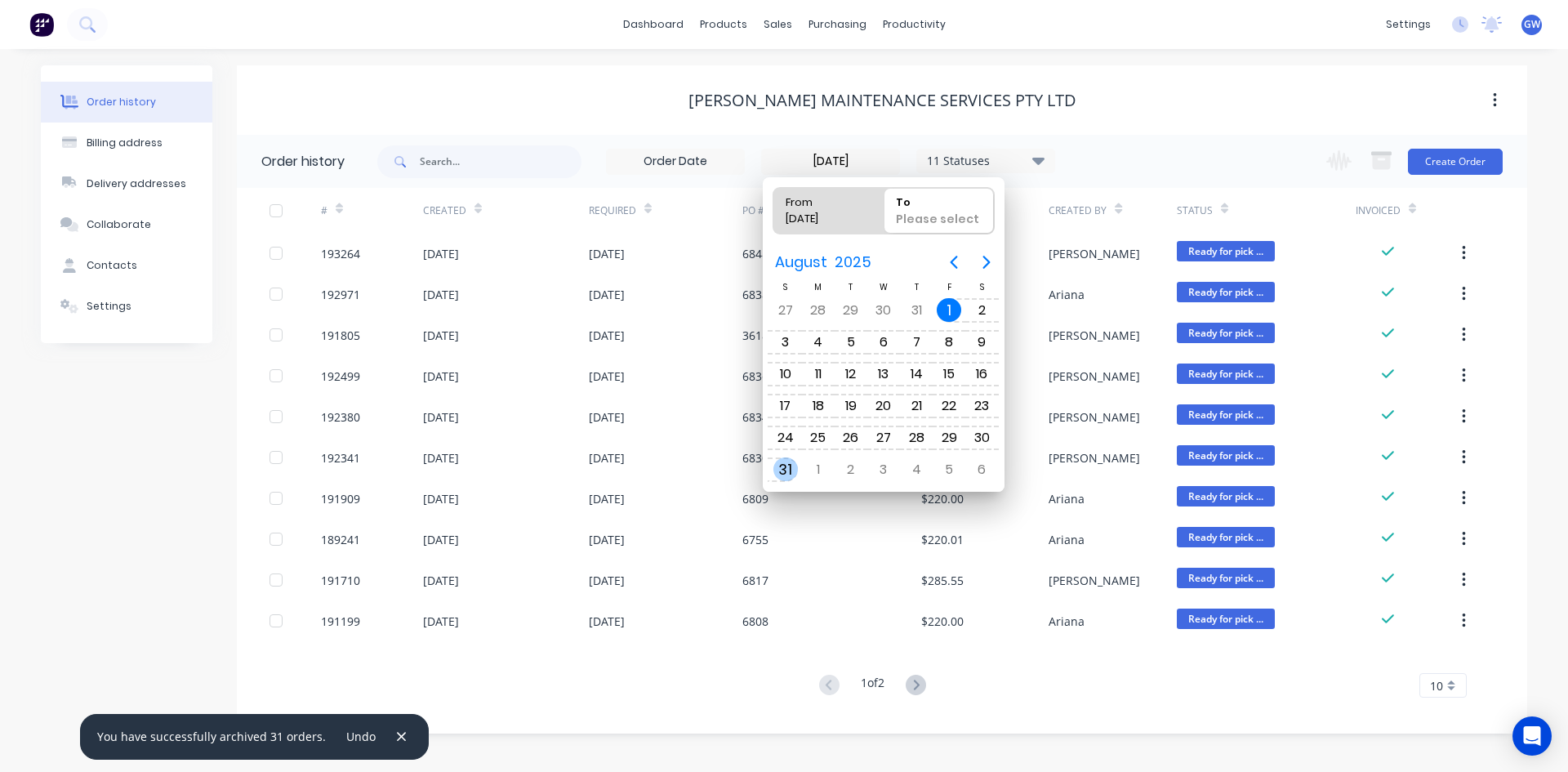
click at [792, 462] on div "31" at bounding box center [786, 470] width 25 height 25
type input "01/08/25 - 31/08/25"
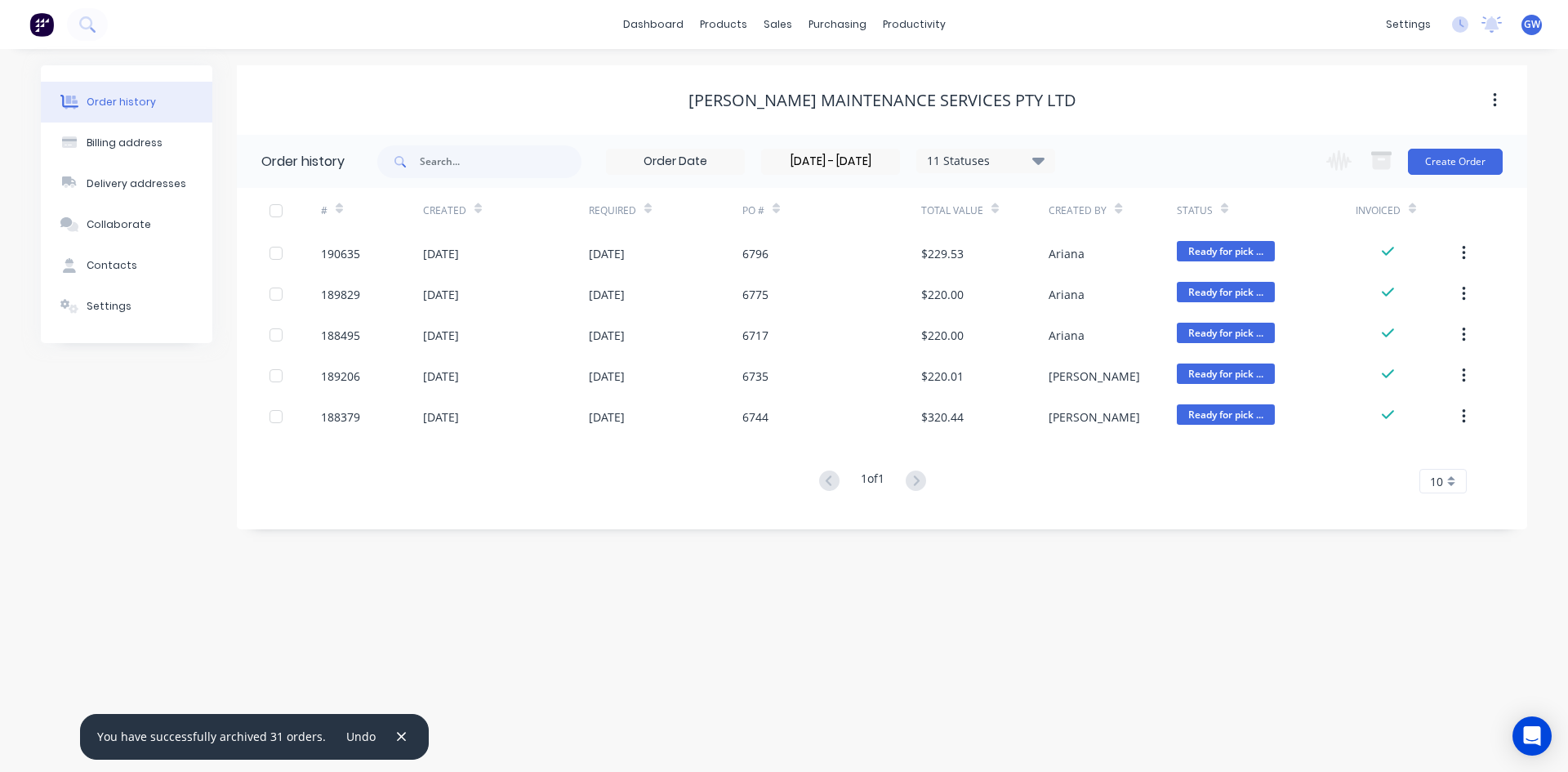
click at [276, 213] on div at bounding box center [276, 211] width 33 height 33
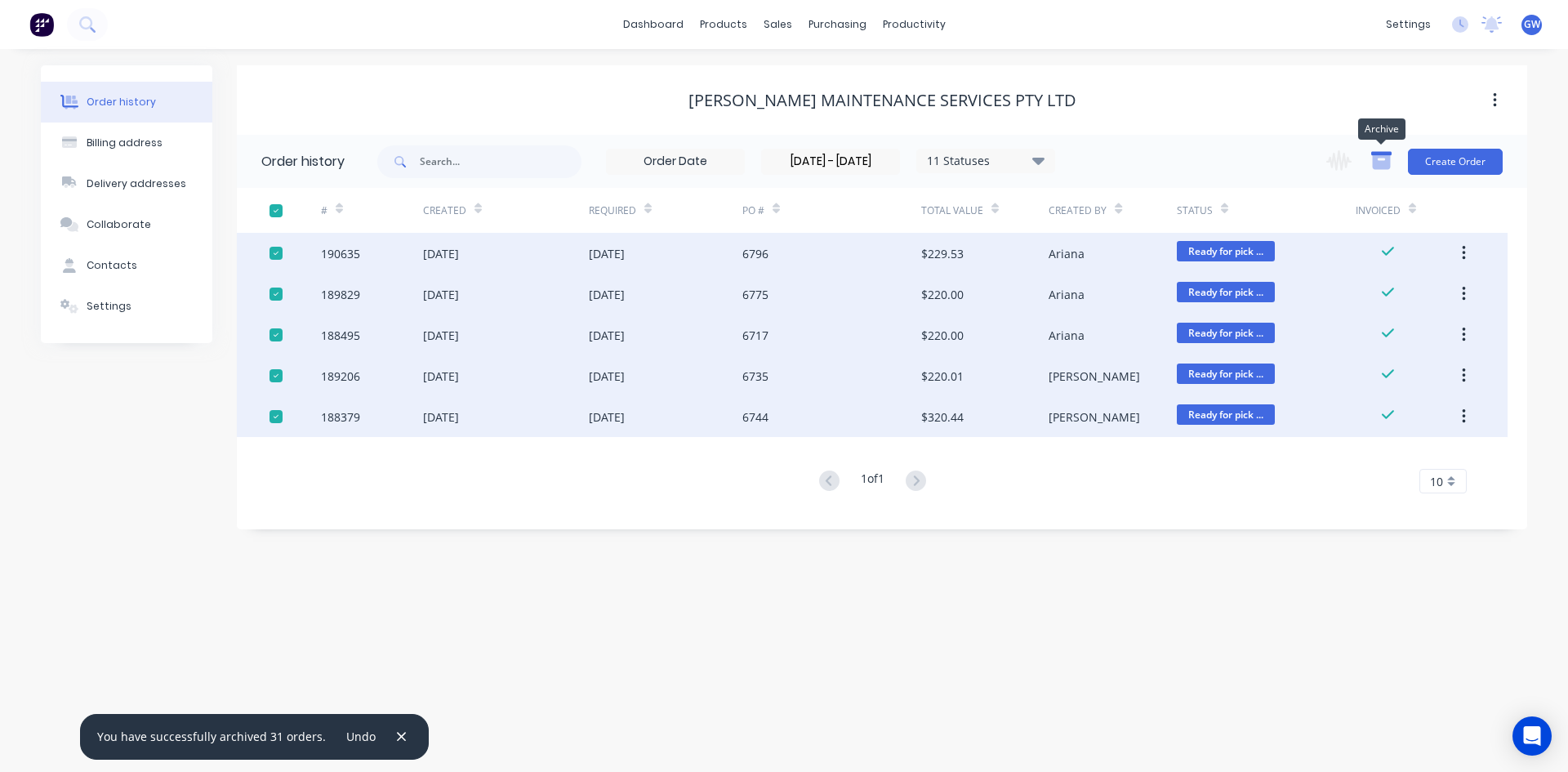
click at [1383, 165] on icon "button" at bounding box center [1381, 163] width 18 height 14
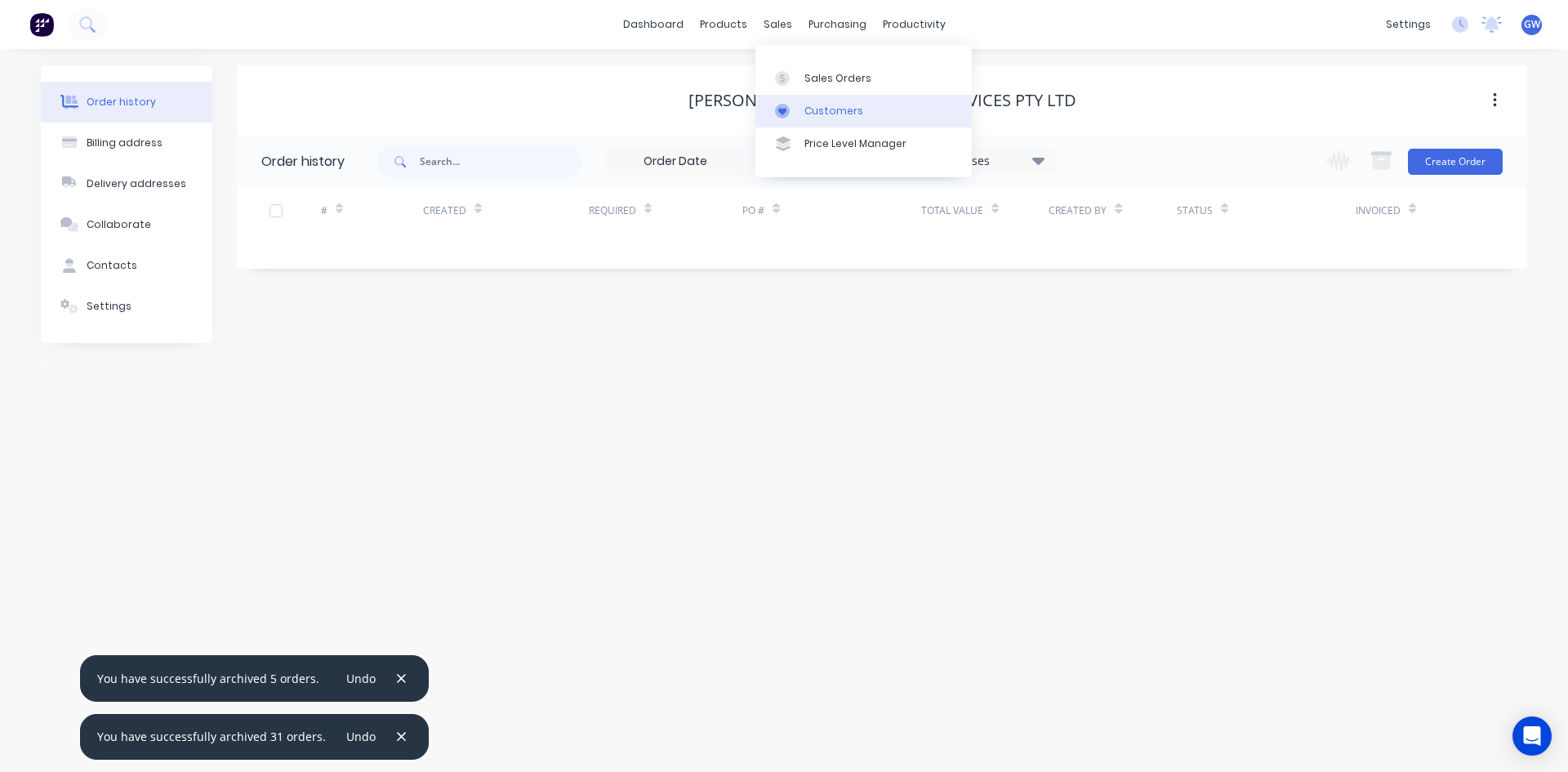
click at [808, 114] on div "Customers" at bounding box center [834, 111] width 59 height 15
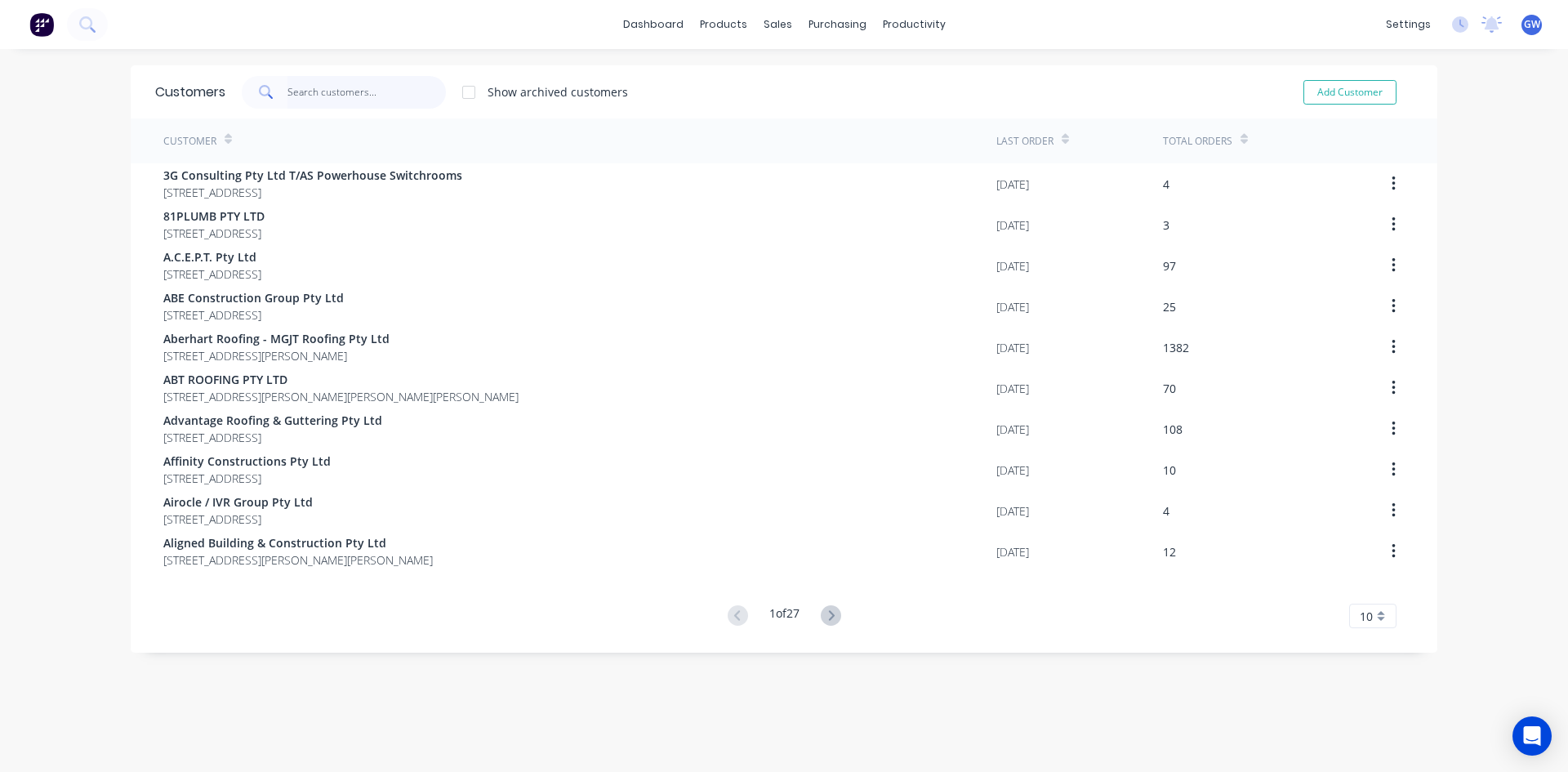
click at [370, 92] on input "text" at bounding box center [366, 92] width 159 height 33
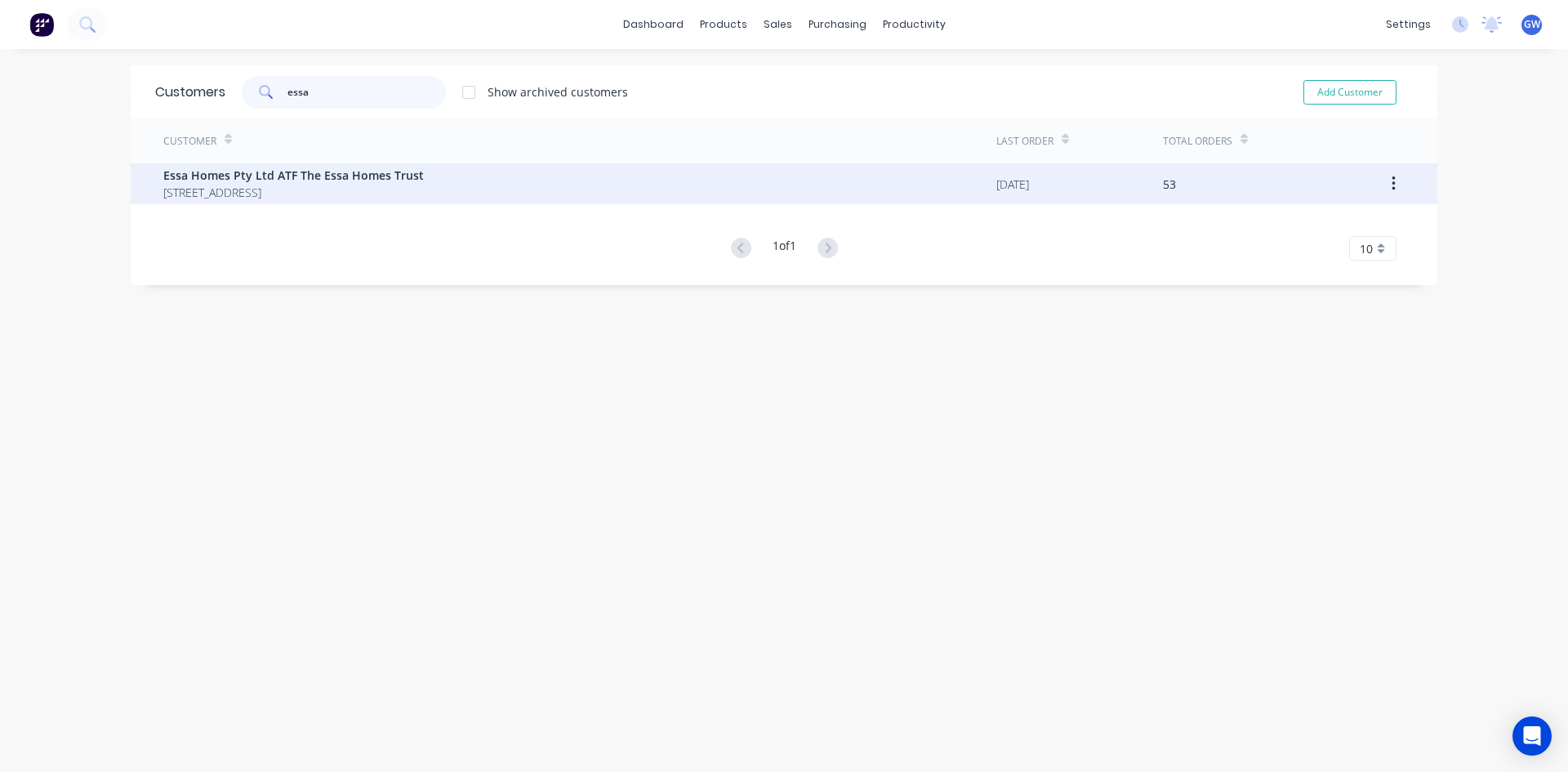
type input "essa"
click at [356, 177] on span "Essa Homes Pty Ltd ATF The Essa Homes Trust" at bounding box center [293, 174] width 260 height 17
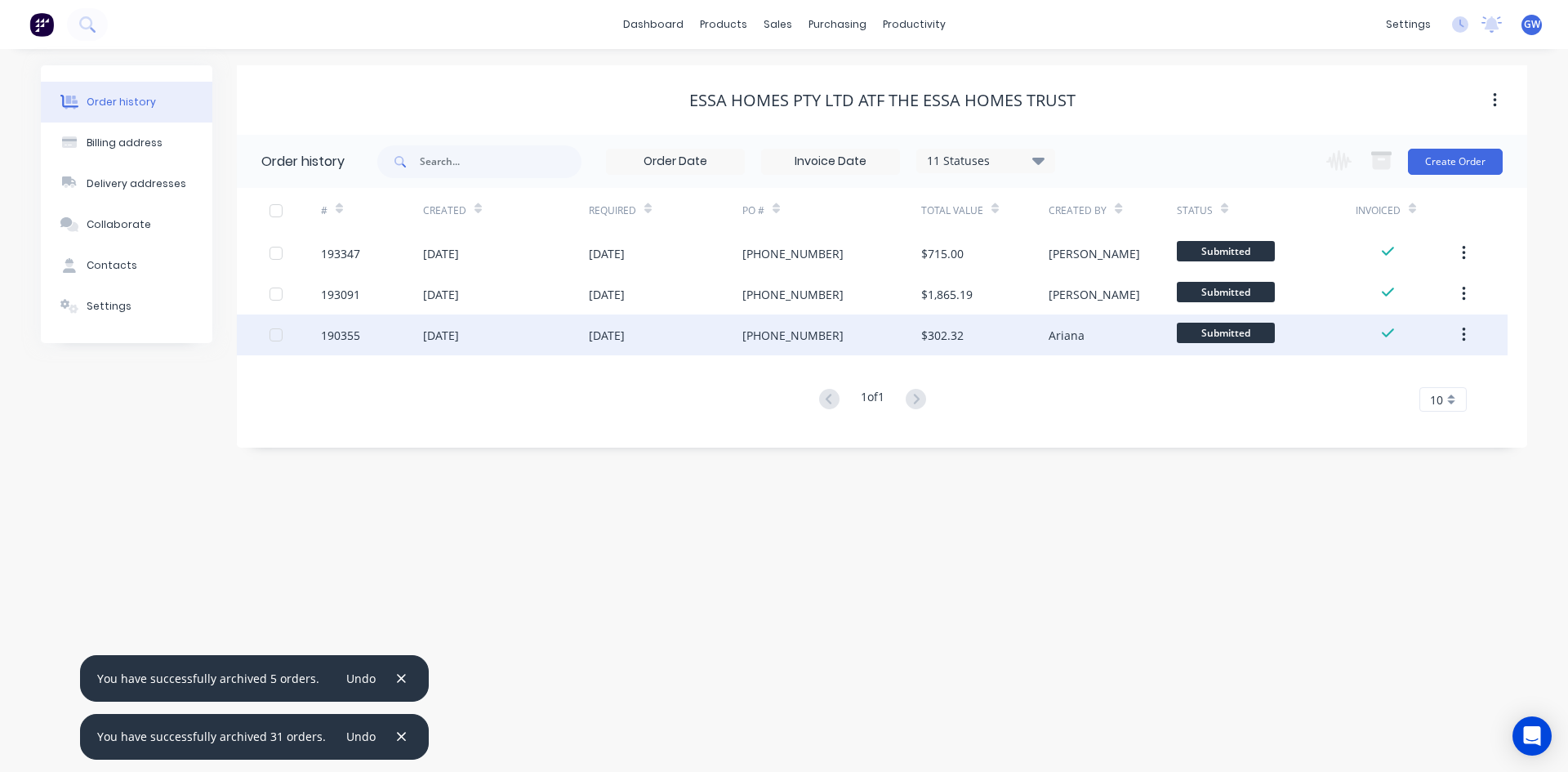
click at [275, 332] on div at bounding box center [276, 334] width 33 height 33
click at [1386, 159] on icon "button" at bounding box center [1381, 160] width 20 height 20
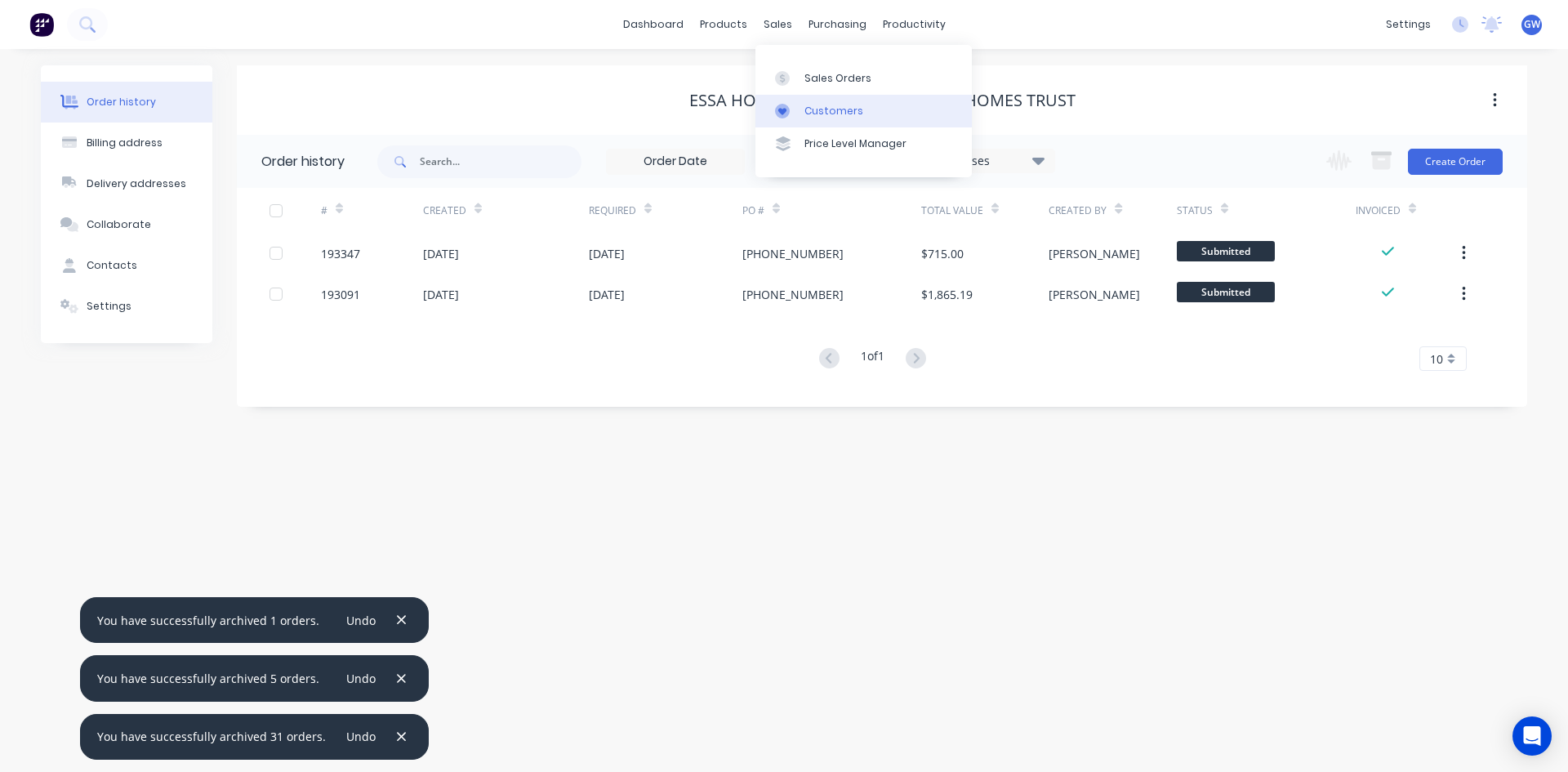
click at [810, 105] on div "Customers" at bounding box center [834, 111] width 59 height 15
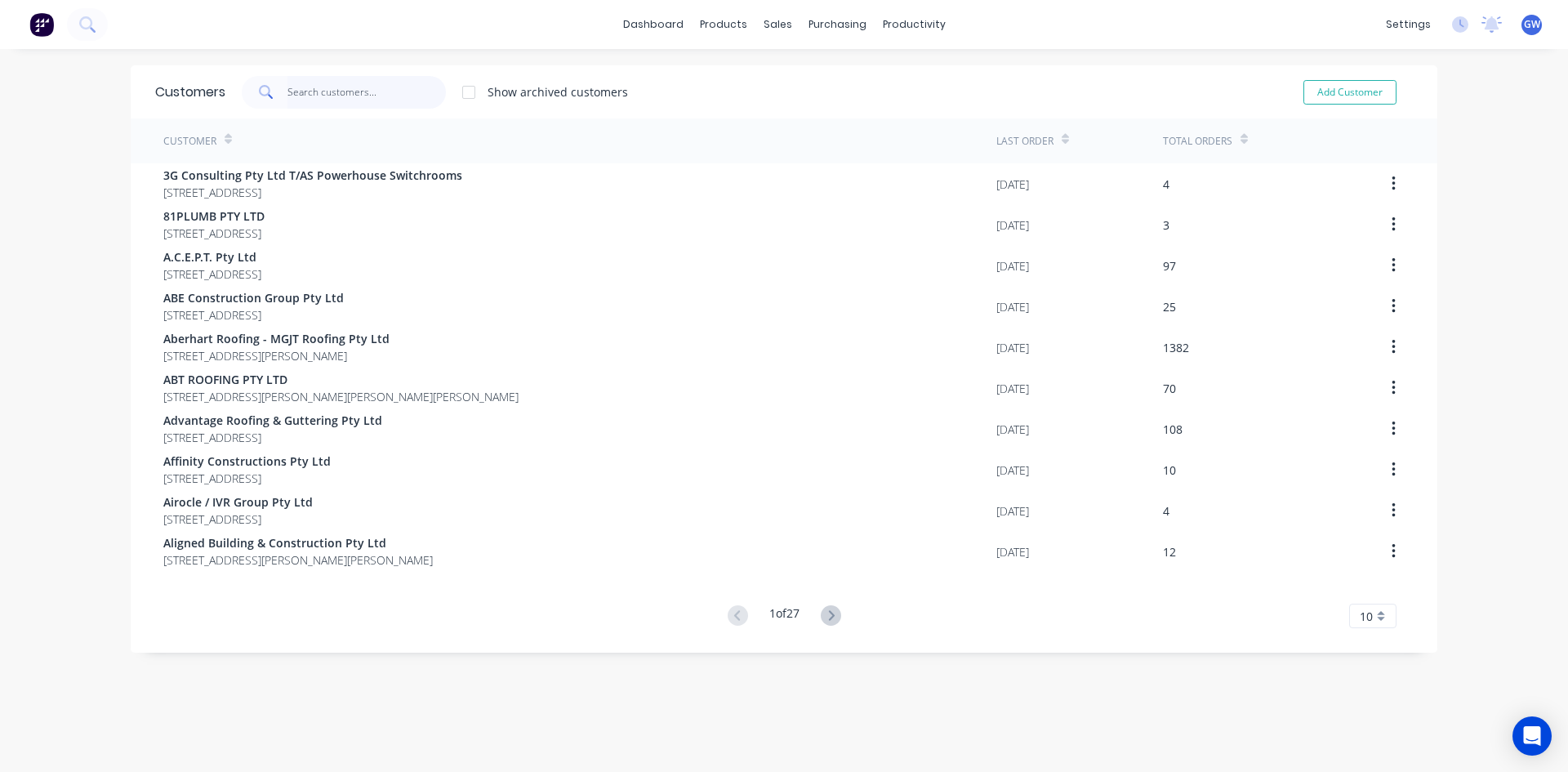
drag, startPoint x: 386, startPoint y: 101, endPoint x: 372, endPoint y: 95, distance: 15.2
click at [383, 100] on input "text" at bounding box center [366, 92] width 159 height 33
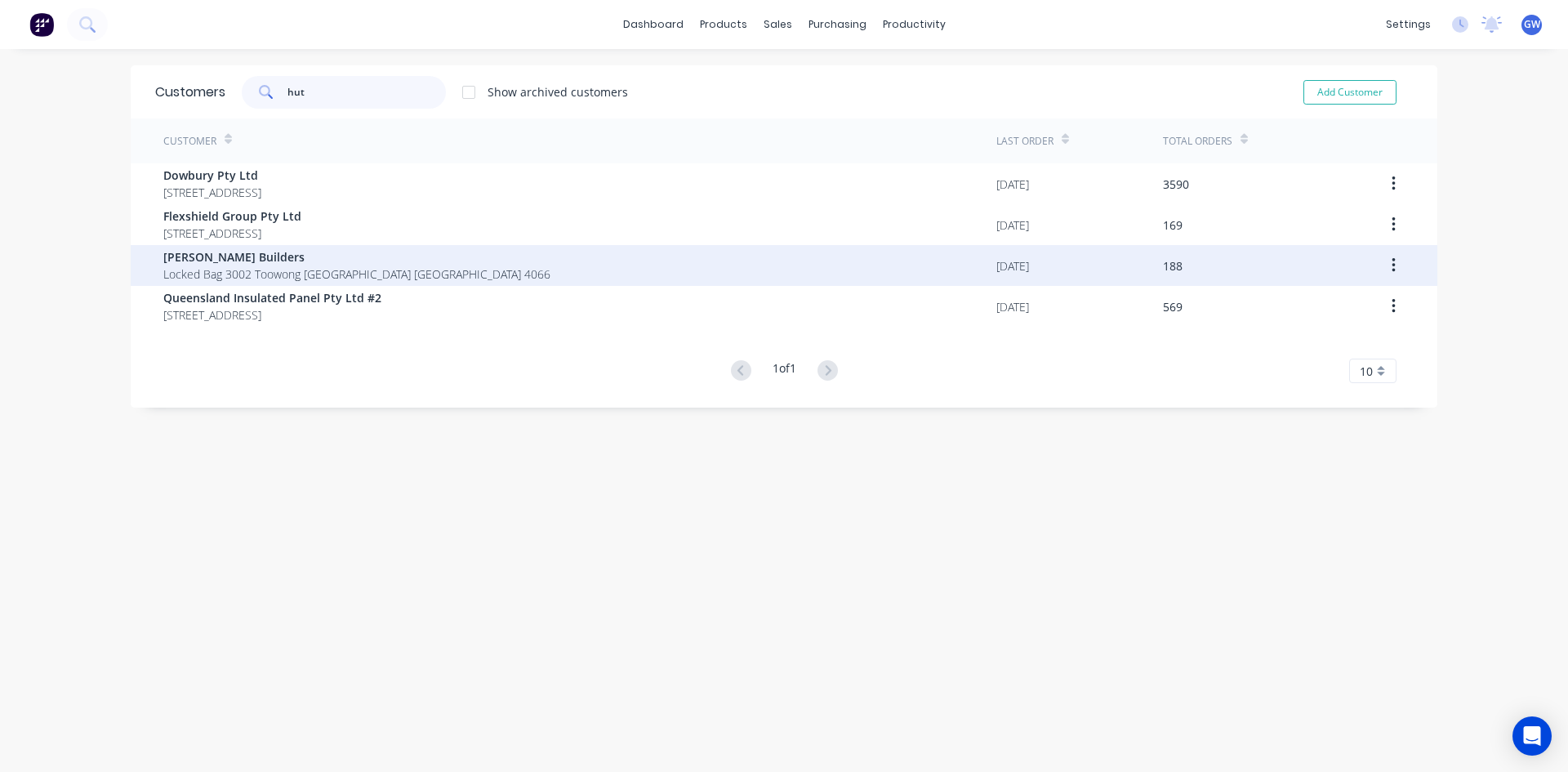
type input "hut"
click at [291, 260] on span "Hutchinson Builders" at bounding box center [356, 256] width 387 height 17
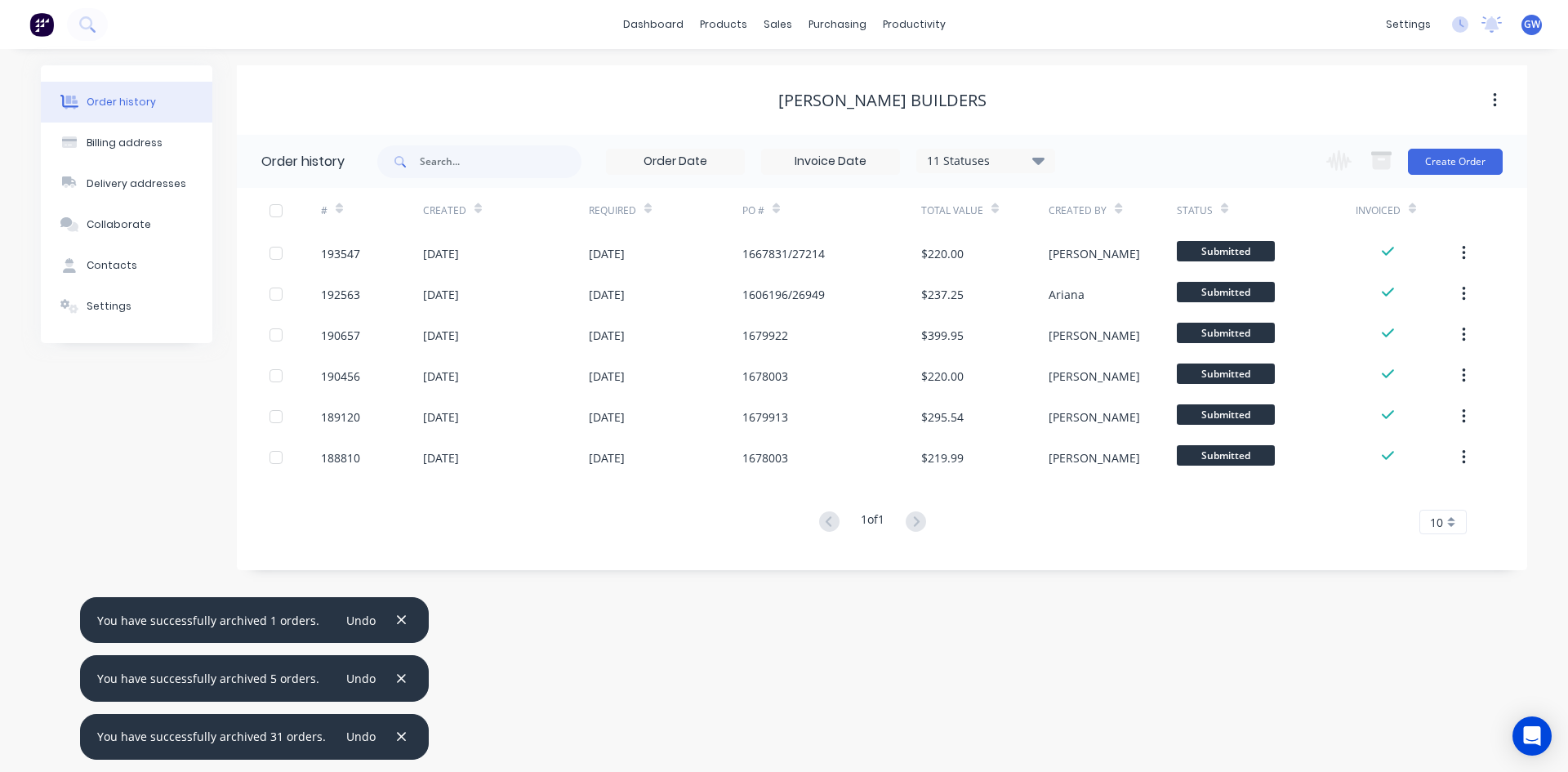
click at [825, 161] on input at bounding box center [830, 162] width 137 height 25
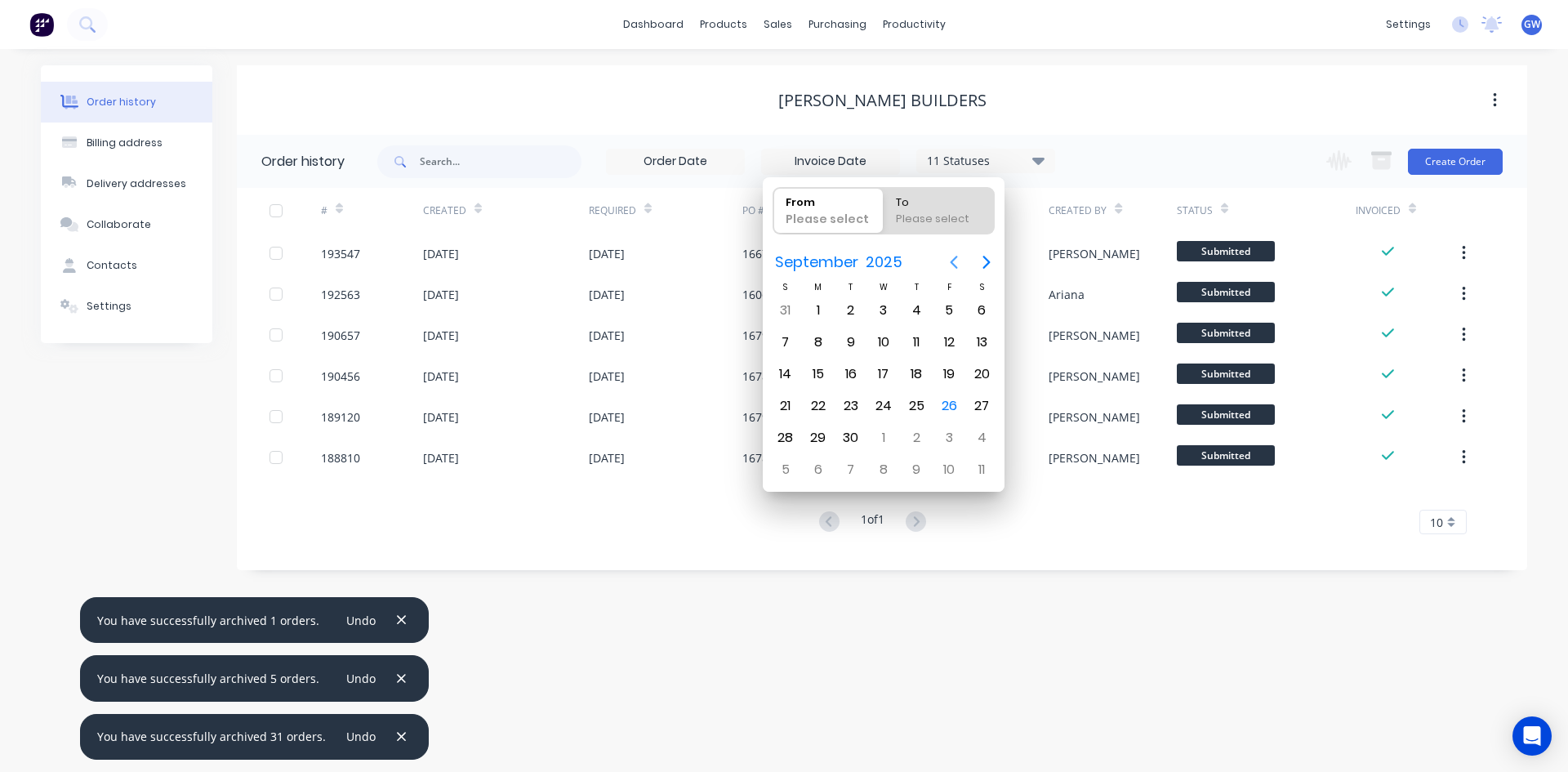
click at [962, 259] on icon "Previous page" at bounding box center [954, 262] width 20 height 20
click at [948, 299] on div "1" at bounding box center [949, 310] width 25 height 25
type input "01/08/25"
radio input "false"
radio input "true"
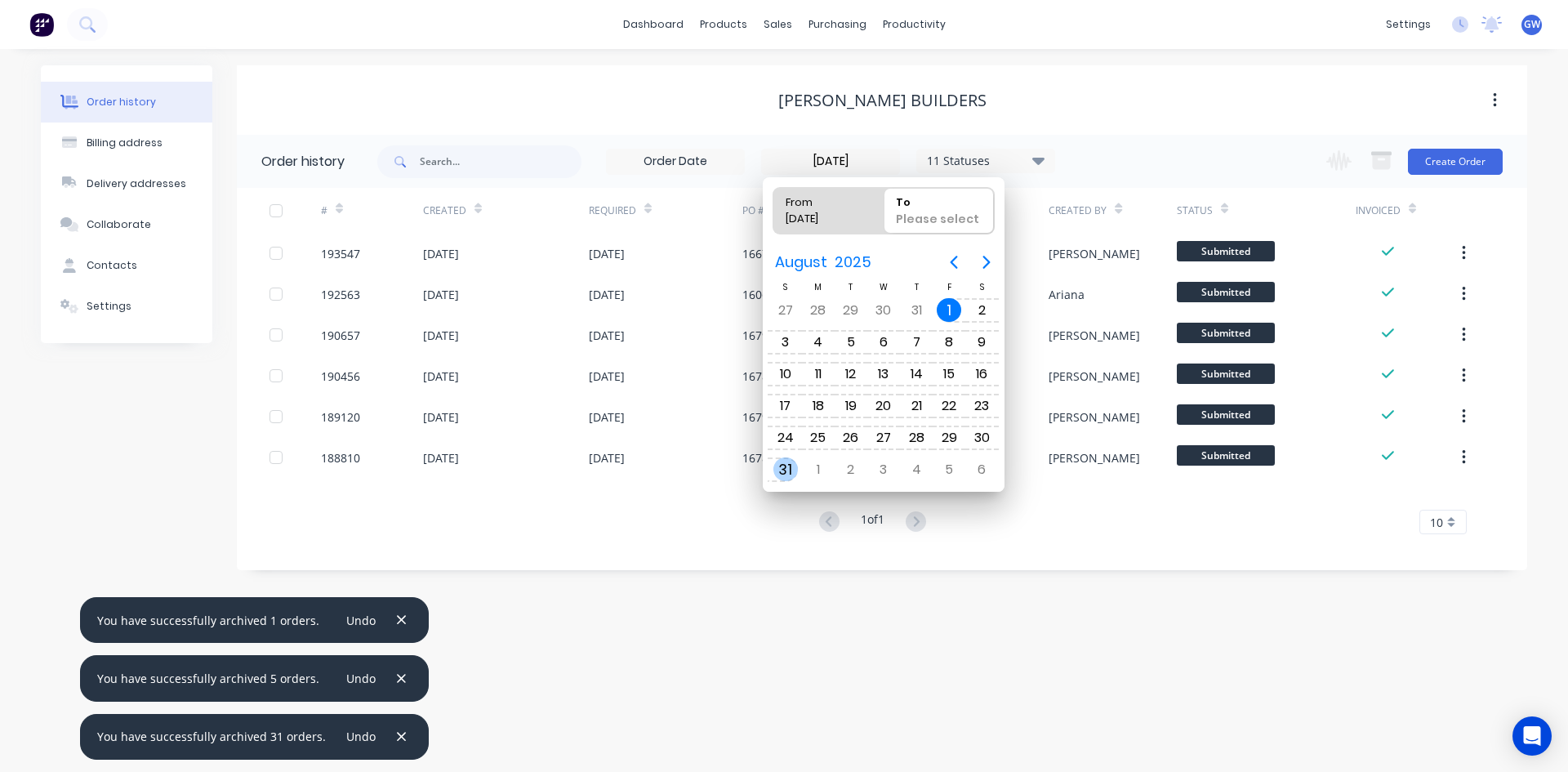
click at [779, 468] on div "31" at bounding box center [786, 470] width 25 height 25
type input "01/08/25 - 31/08/25"
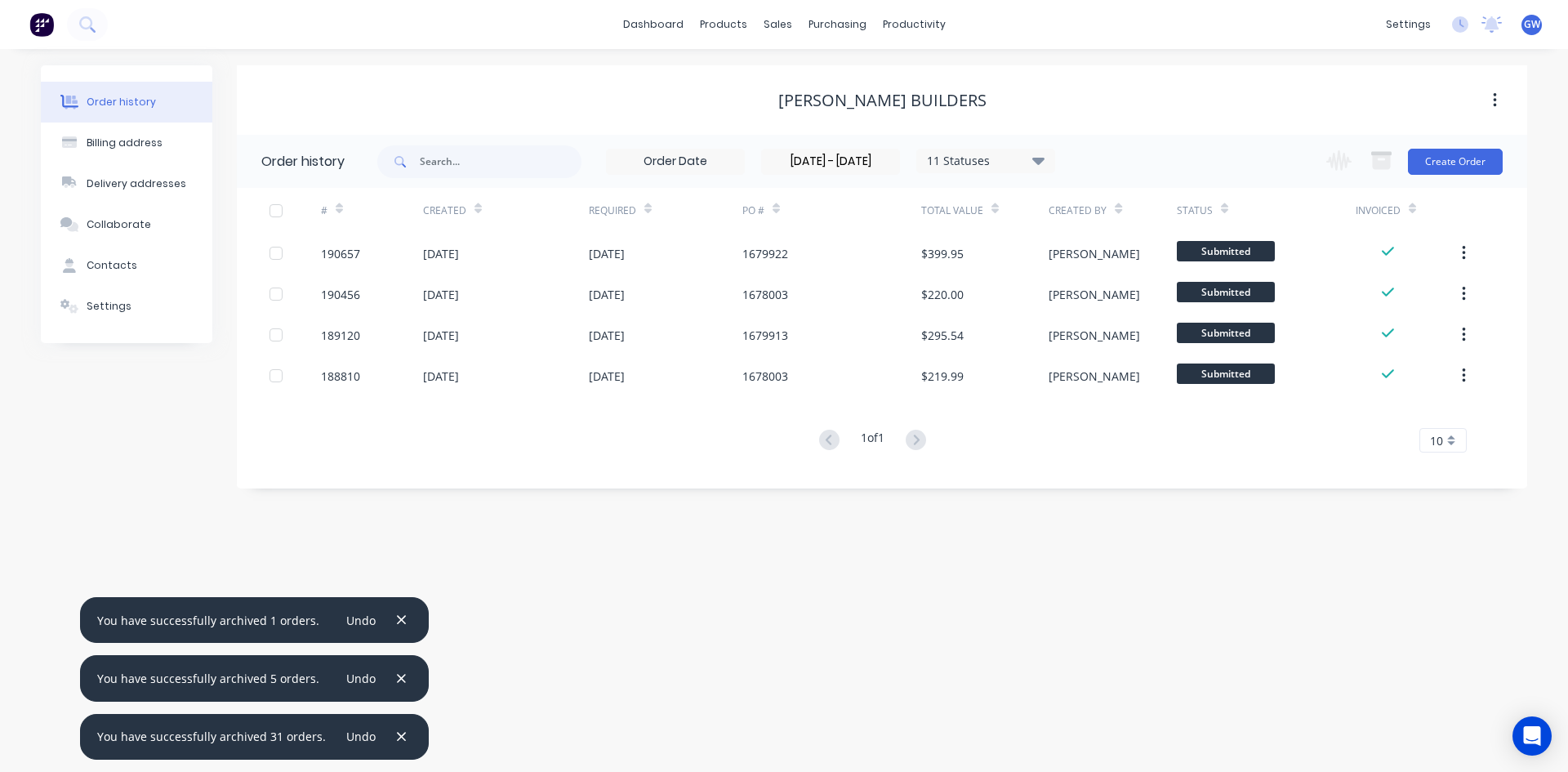
drag, startPoint x: 276, startPoint y: 206, endPoint x: 316, endPoint y: 209, distance: 40.1
click at [276, 206] on div at bounding box center [276, 211] width 33 height 33
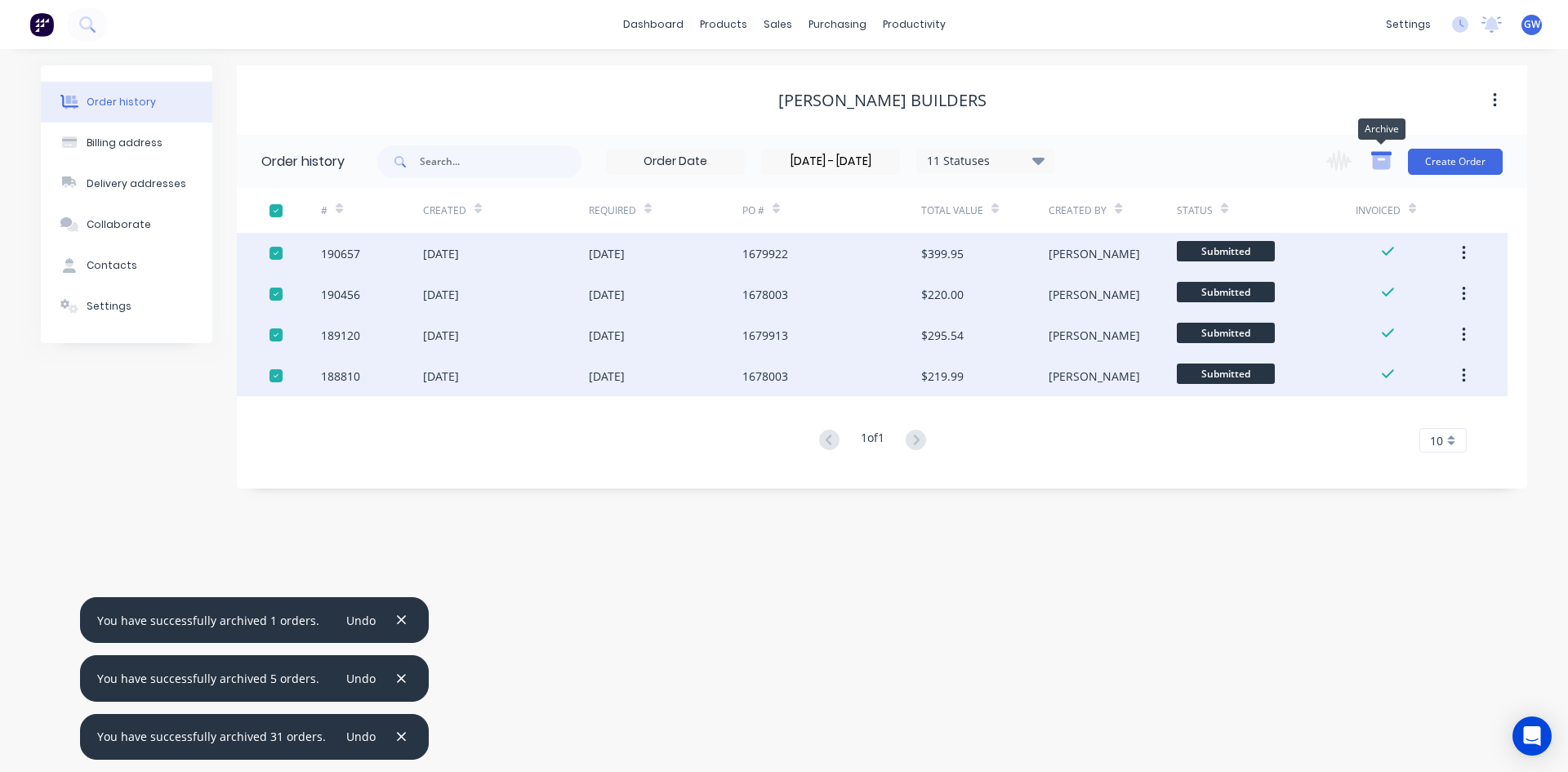
click at [1386, 158] on icon "button" at bounding box center [1381, 160] width 20 height 20
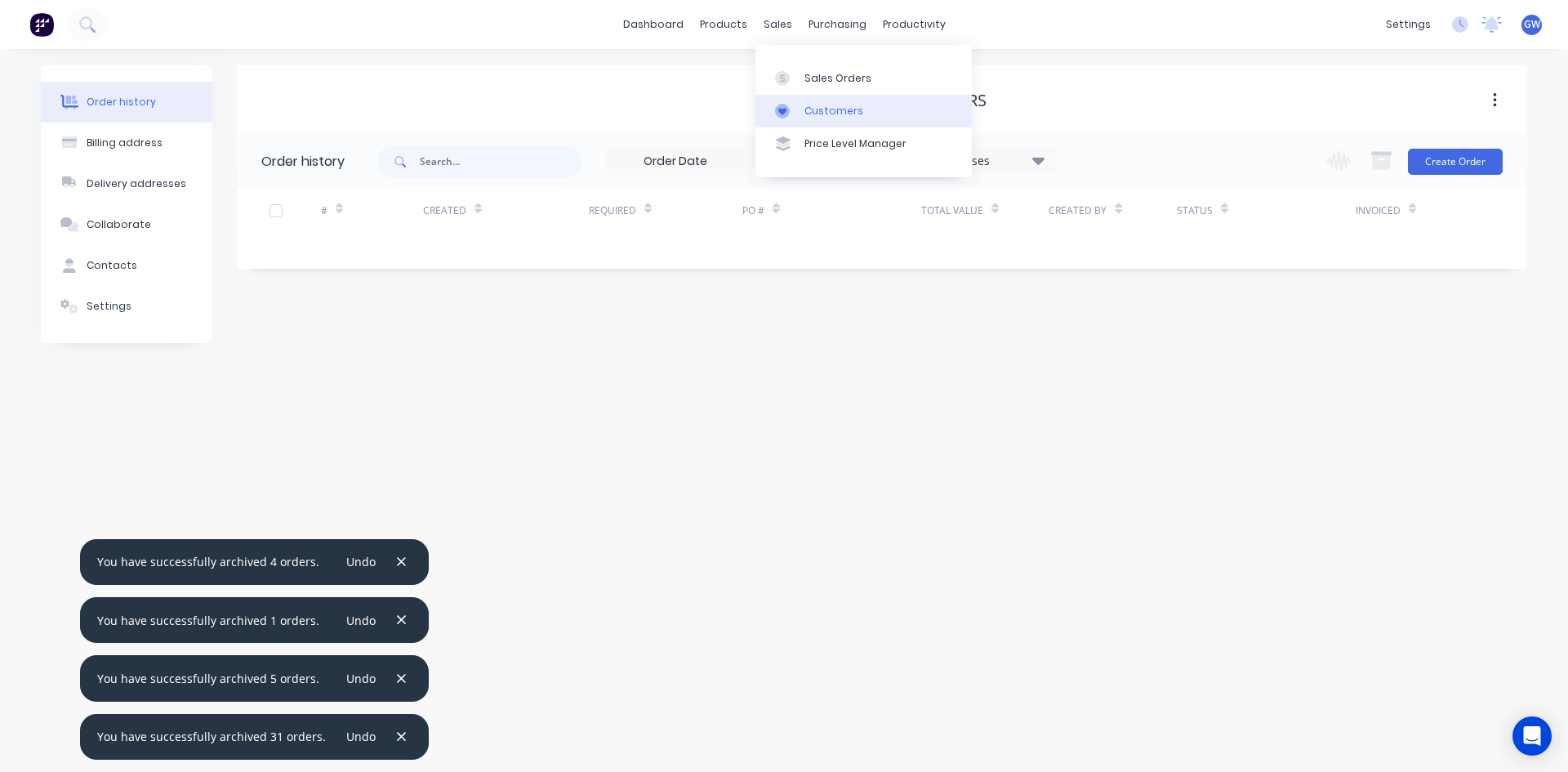
click at [799, 109] on link "Customers" at bounding box center [863, 111] width 216 height 33
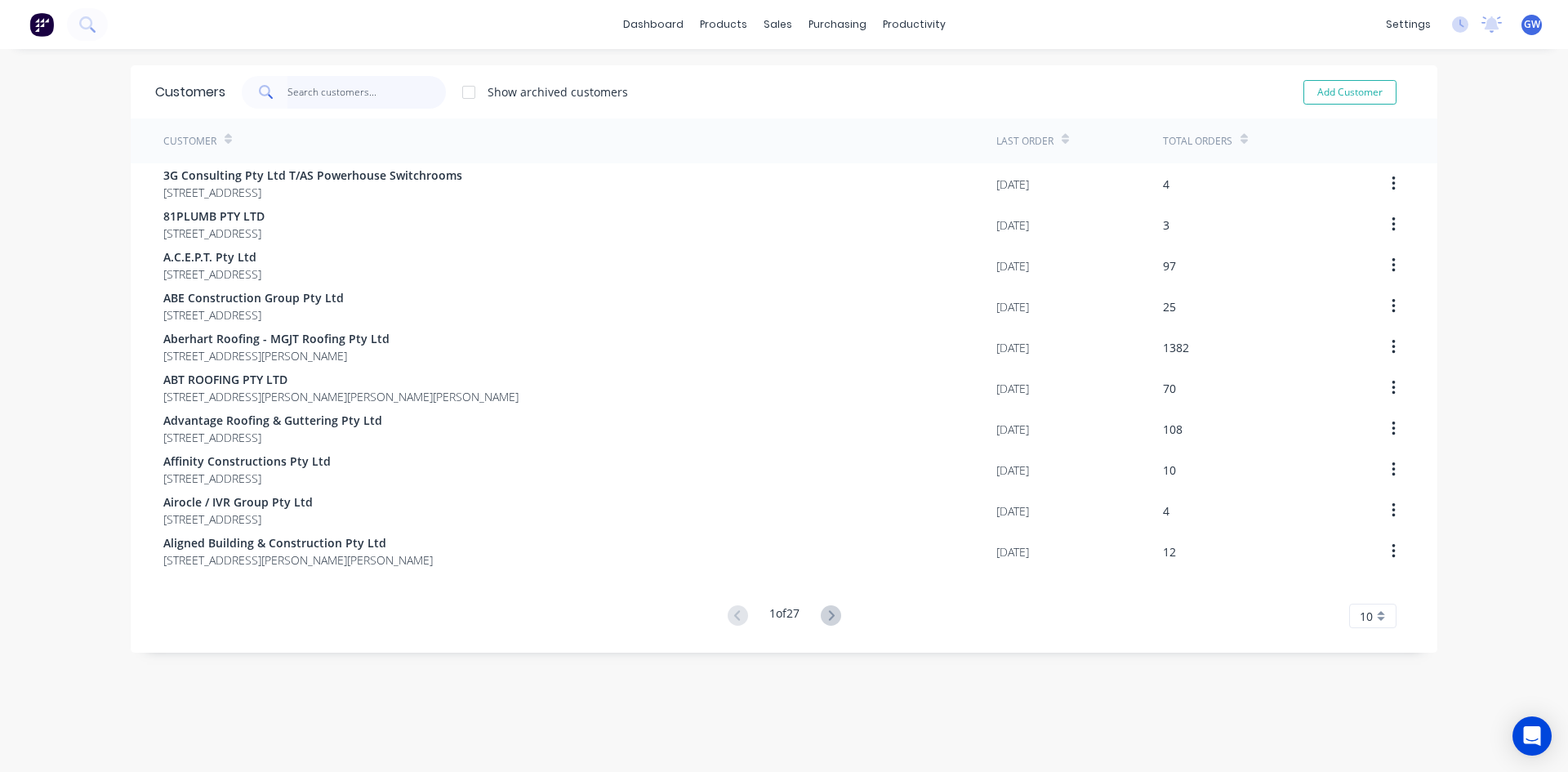
click at [336, 108] on input "text" at bounding box center [366, 92] width 159 height 33
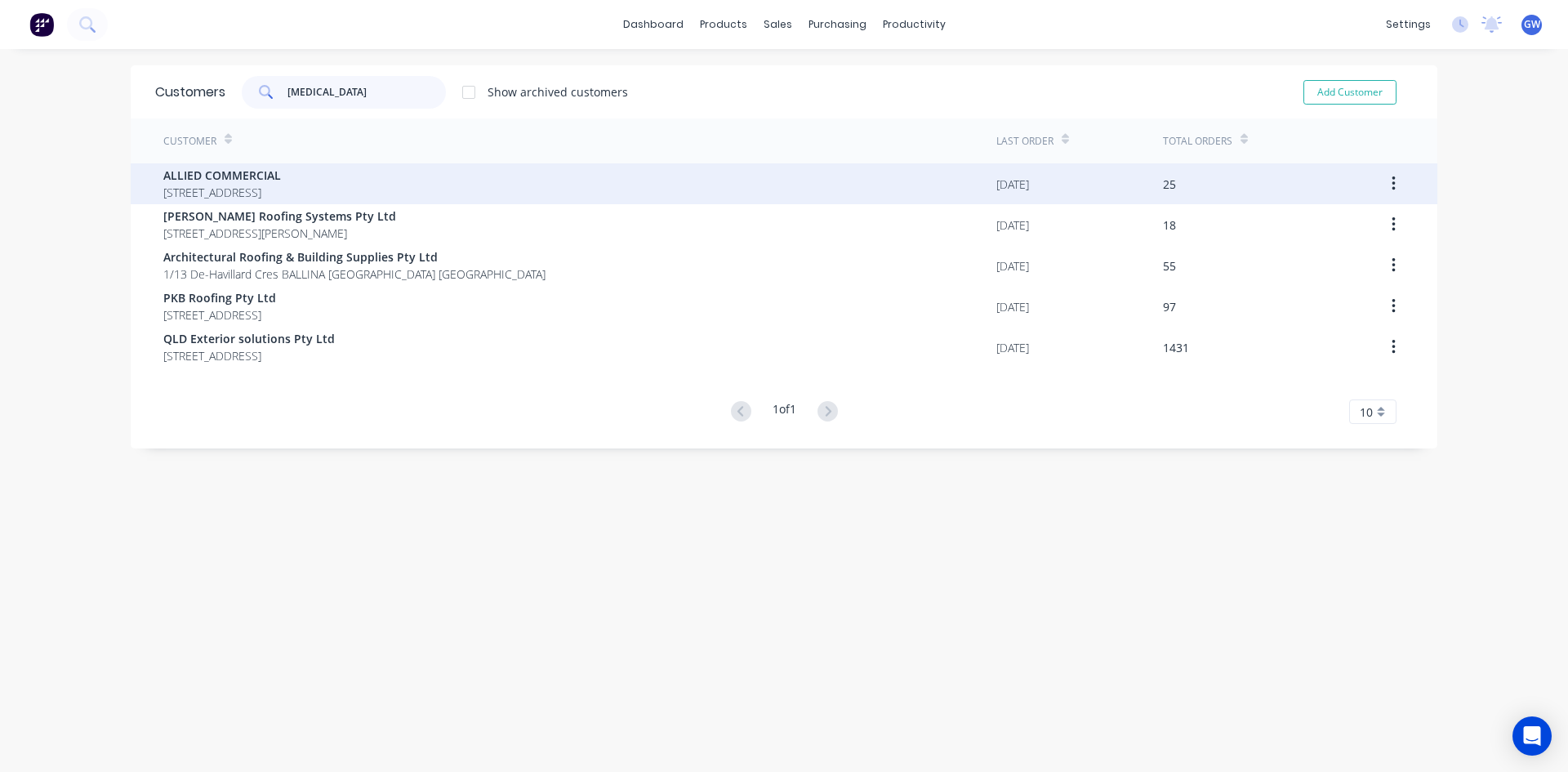
type input "alli"
click at [275, 180] on span "ALLIED COMMERCIAL" at bounding box center [222, 174] width 117 height 17
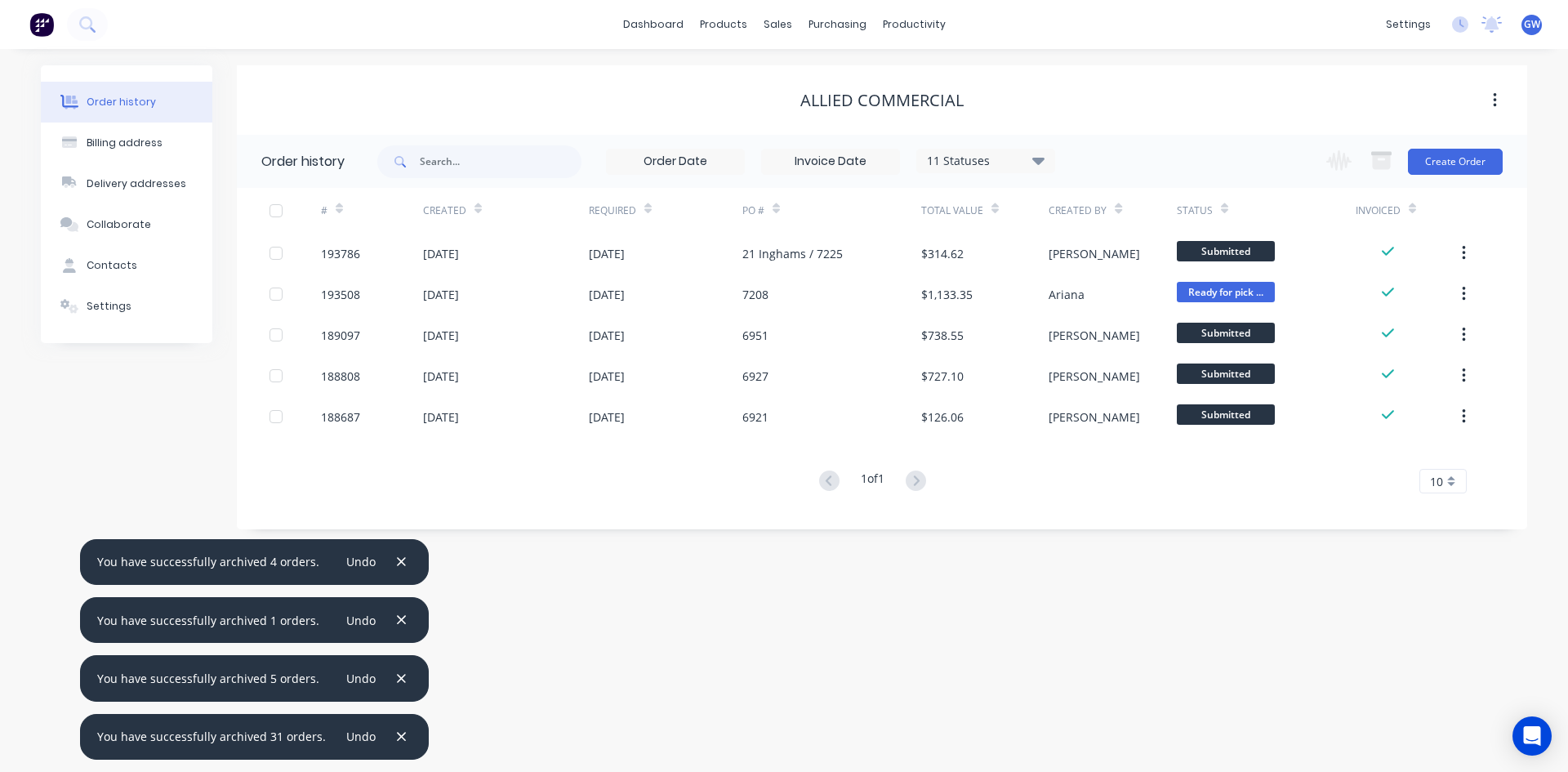
click at [872, 164] on input at bounding box center [830, 162] width 137 height 25
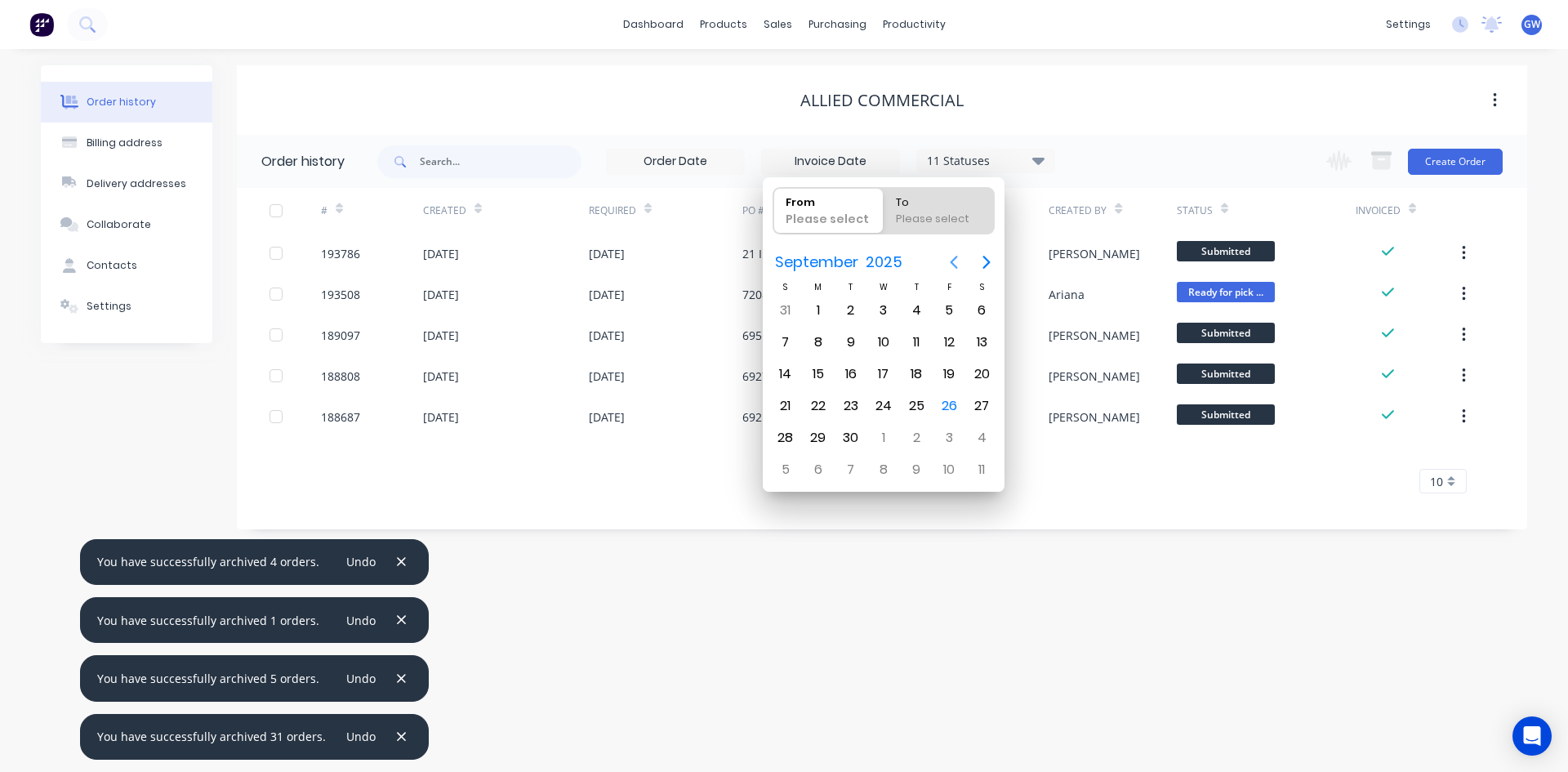
click at [950, 263] on icon "Previous page" at bounding box center [954, 262] width 20 height 20
click at [938, 310] on div "1" at bounding box center [949, 310] width 25 height 25
type input "01/08/25"
radio input "false"
radio input "true"
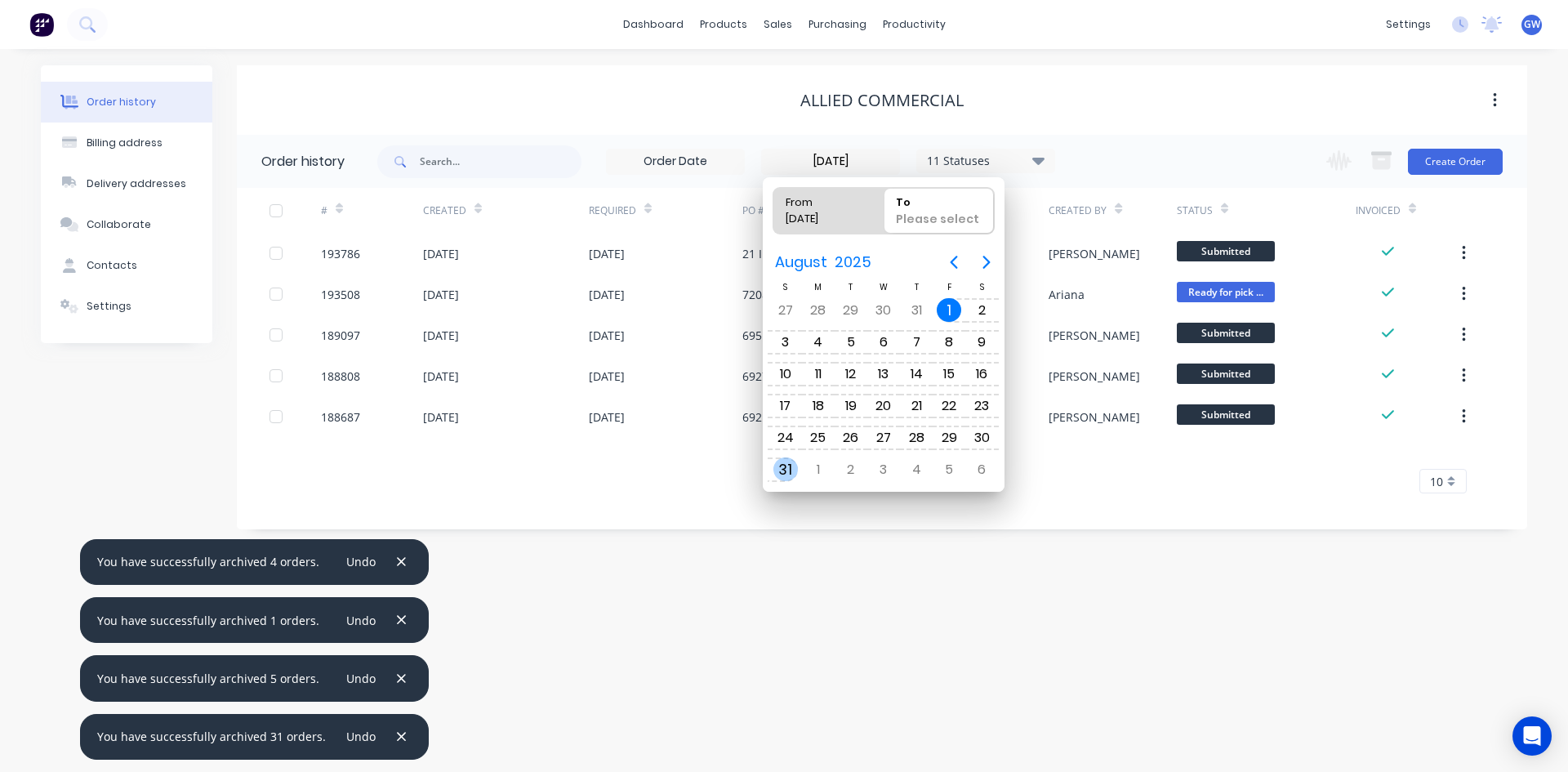
click at [785, 468] on div "31" at bounding box center [786, 470] width 25 height 25
type input "01/08/25 - 31/08/25"
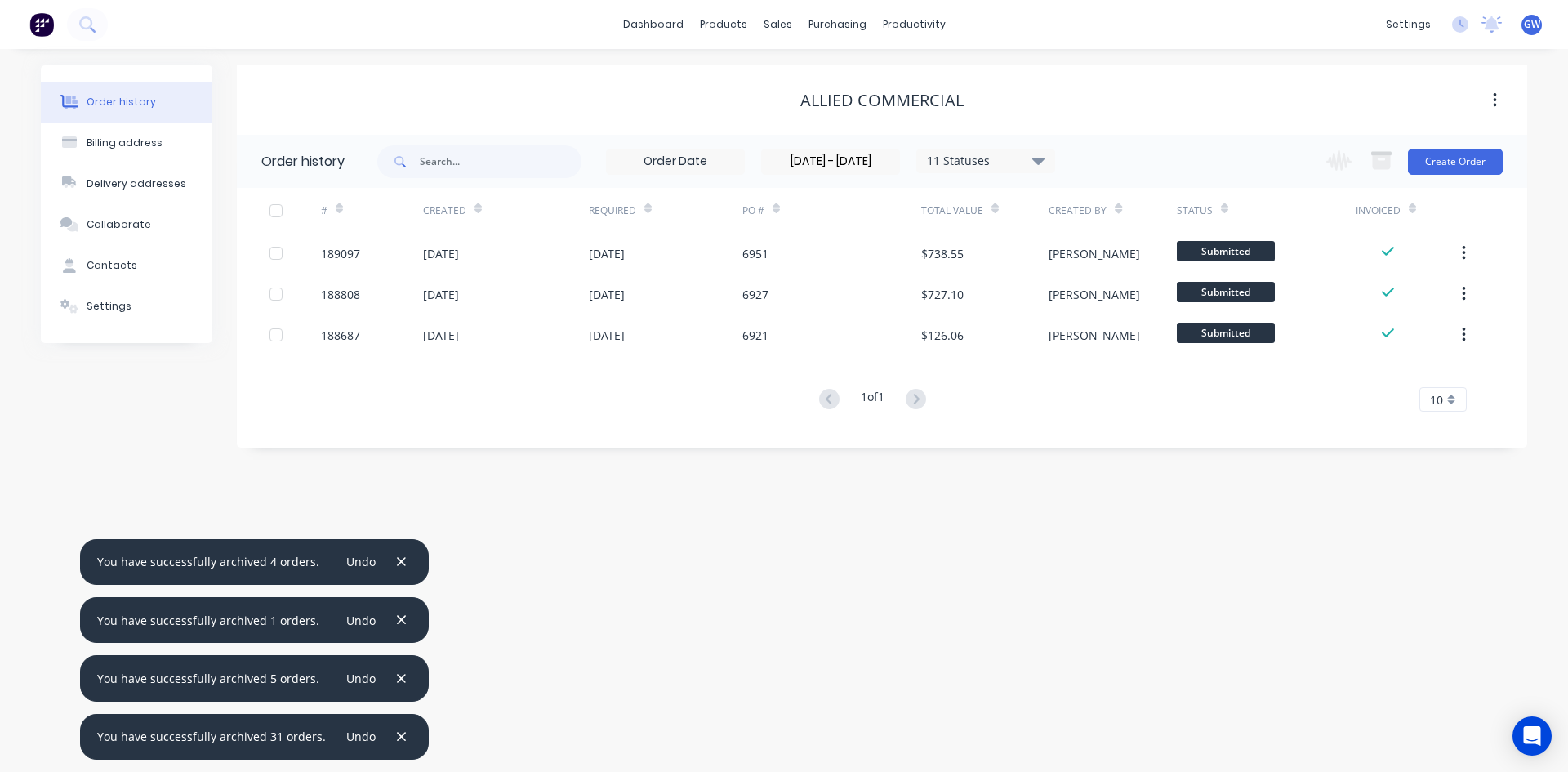
click at [276, 206] on div at bounding box center [276, 211] width 33 height 33
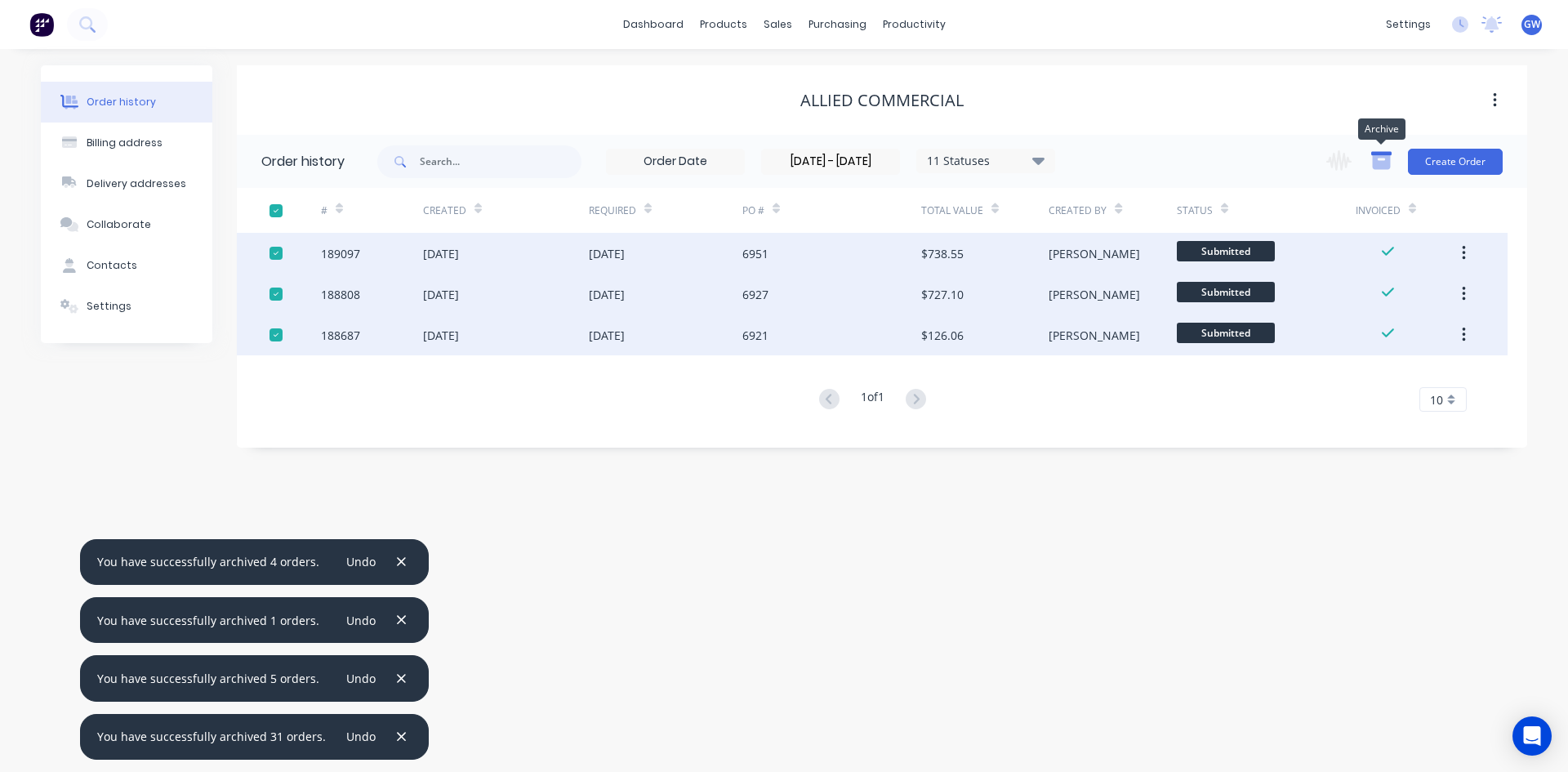
click at [1383, 166] on icon "button" at bounding box center [1381, 163] width 18 height 14
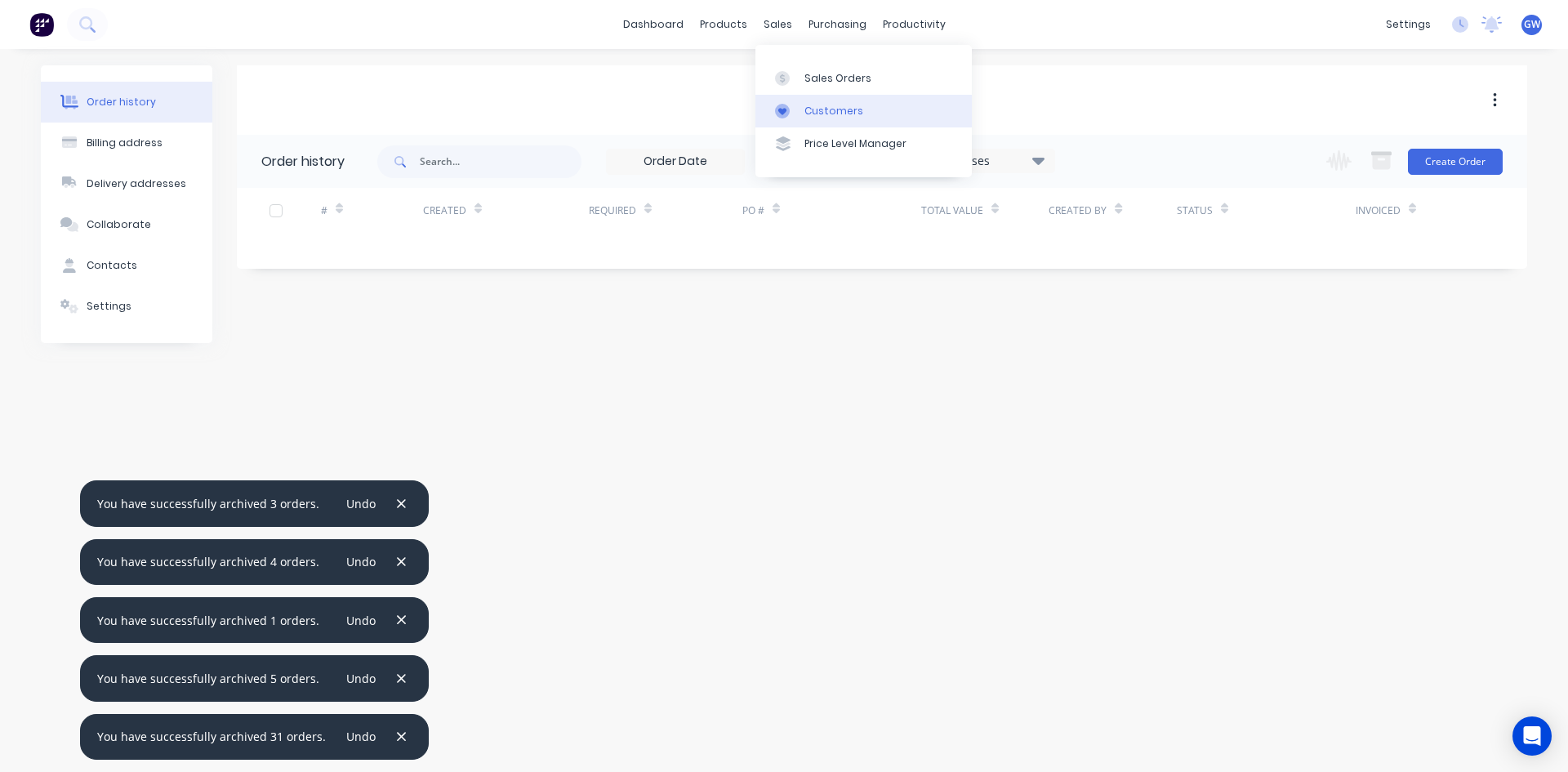
click at [802, 101] on link "Customers" at bounding box center [863, 111] width 216 height 33
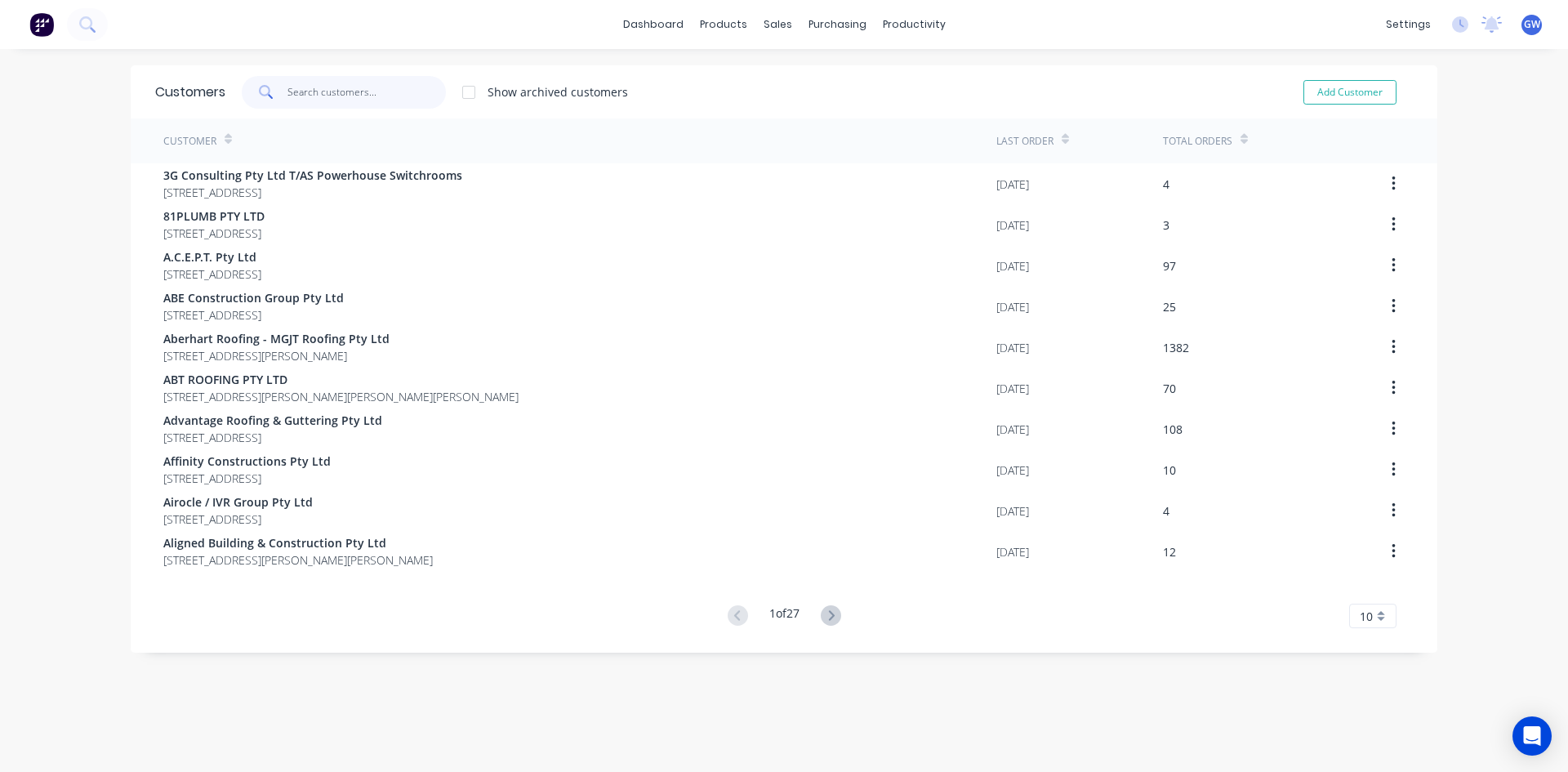
click at [362, 92] on input "text" at bounding box center [366, 92] width 159 height 33
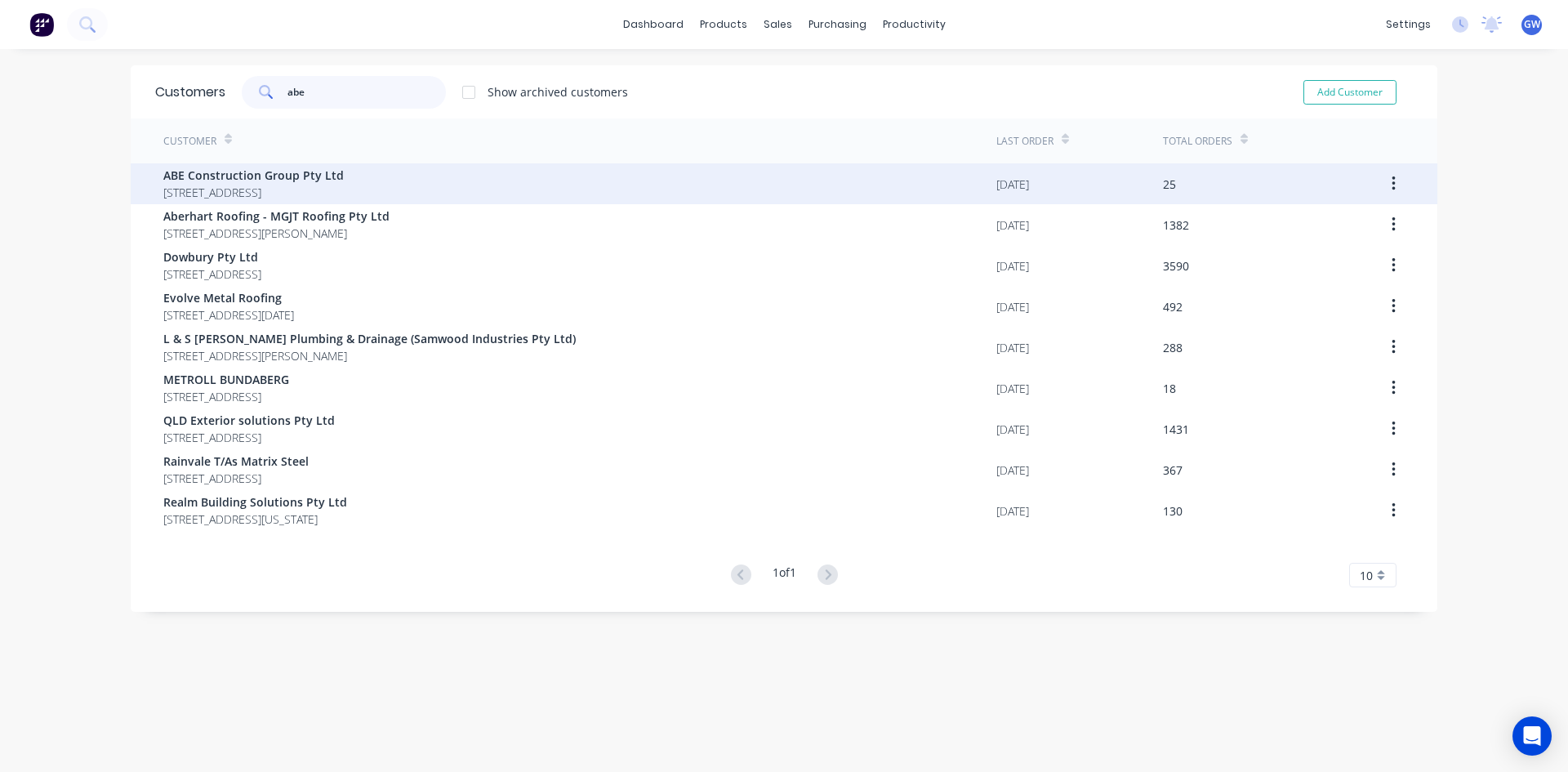
type input "abe"
click at [297, 187] on span "52 Seacrest Court Cleveland Queensland Australia 4163" at bounding box center [253, 192] width 180 height 17
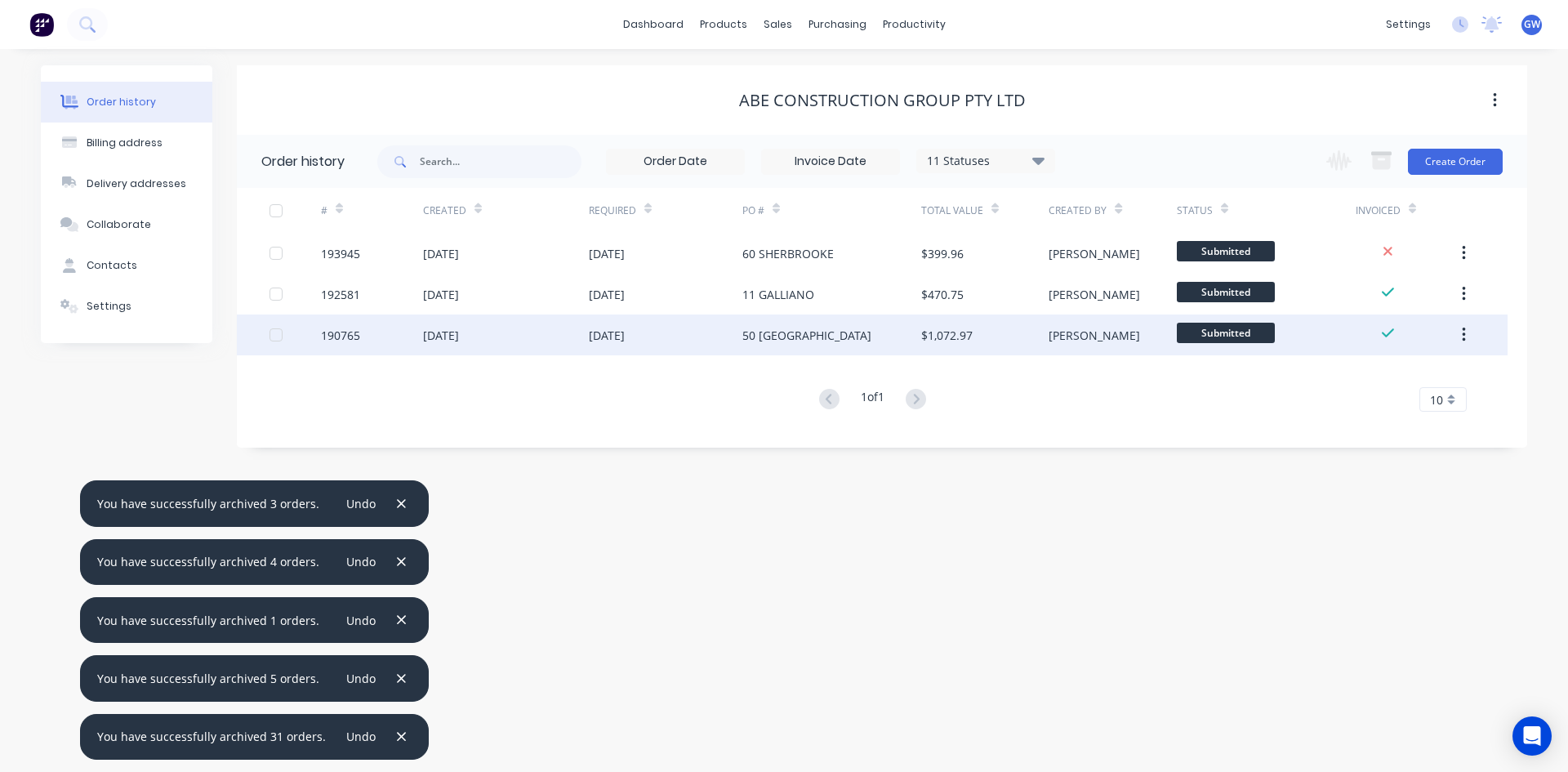
click at [276, 334] on div at bounding box center [276, 334] width 33 height 33
click at [1388, 156] on icon "button" at bounding box center [1381, 163] width 18 height 14
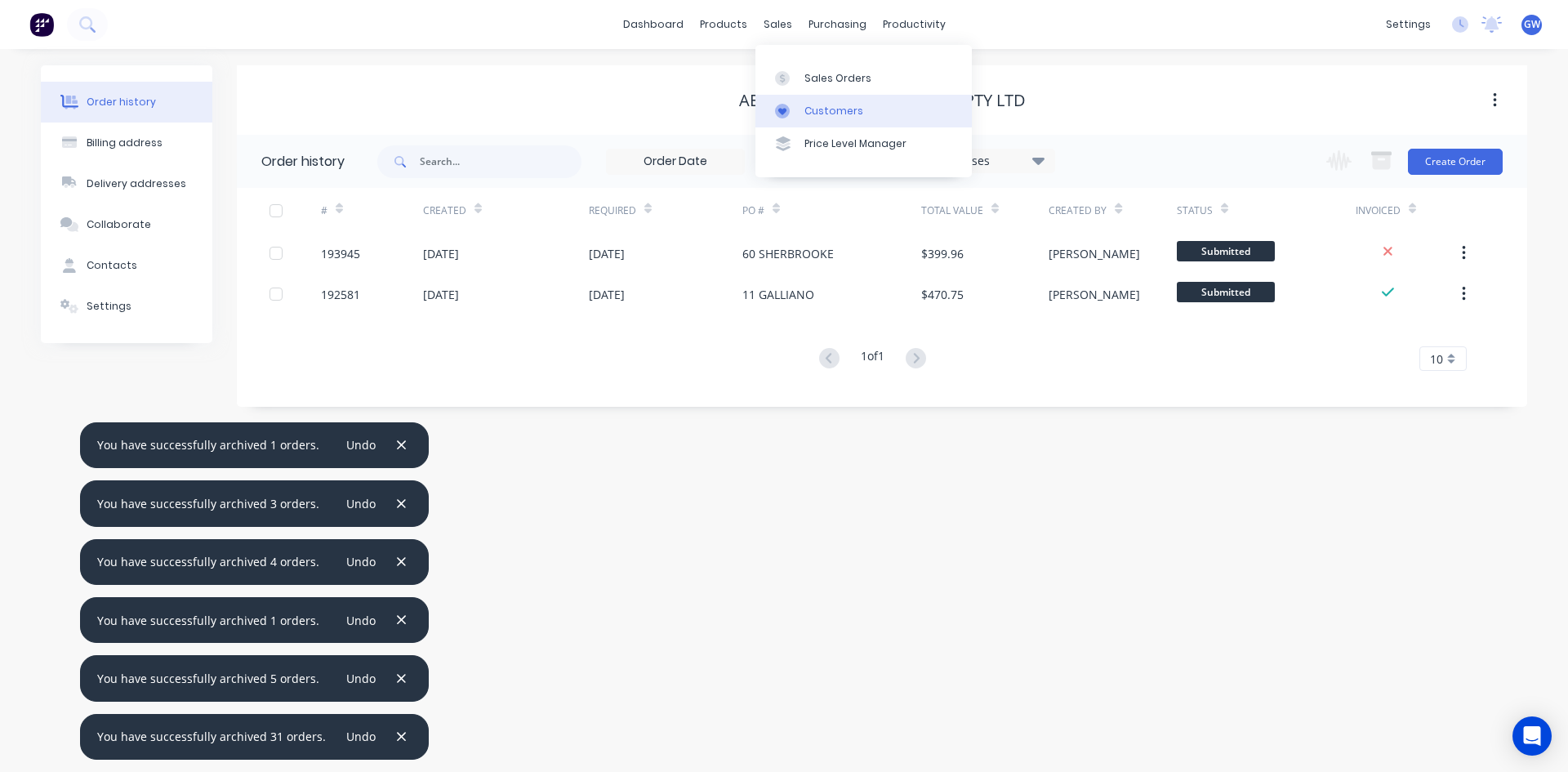
click at [819, 108] on div "Customers" at bounding box center [834, 111] width 59 height 15
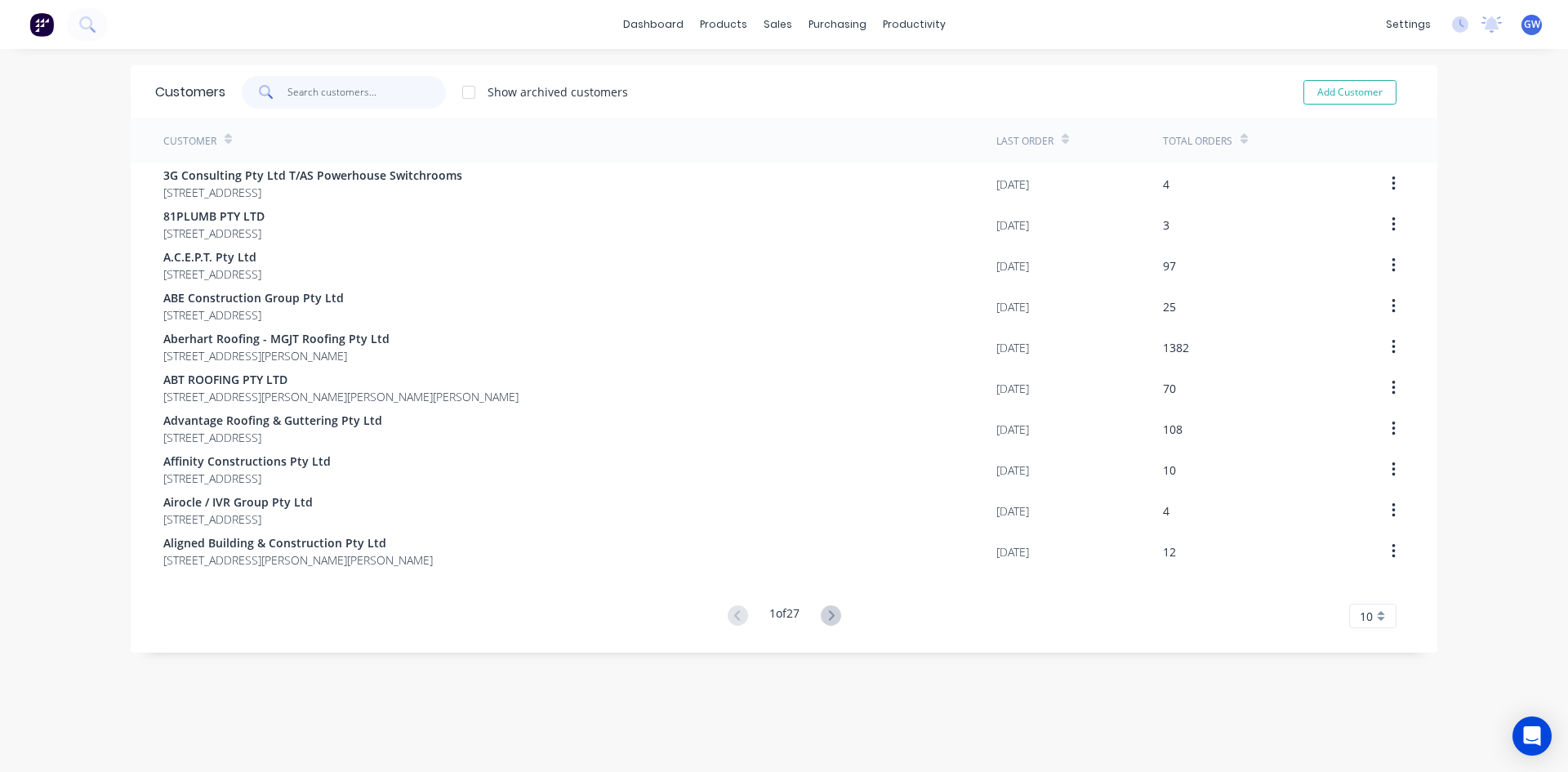
click at [314, 85] on input "text" at bounding box center [366, 92] width 159 height 33
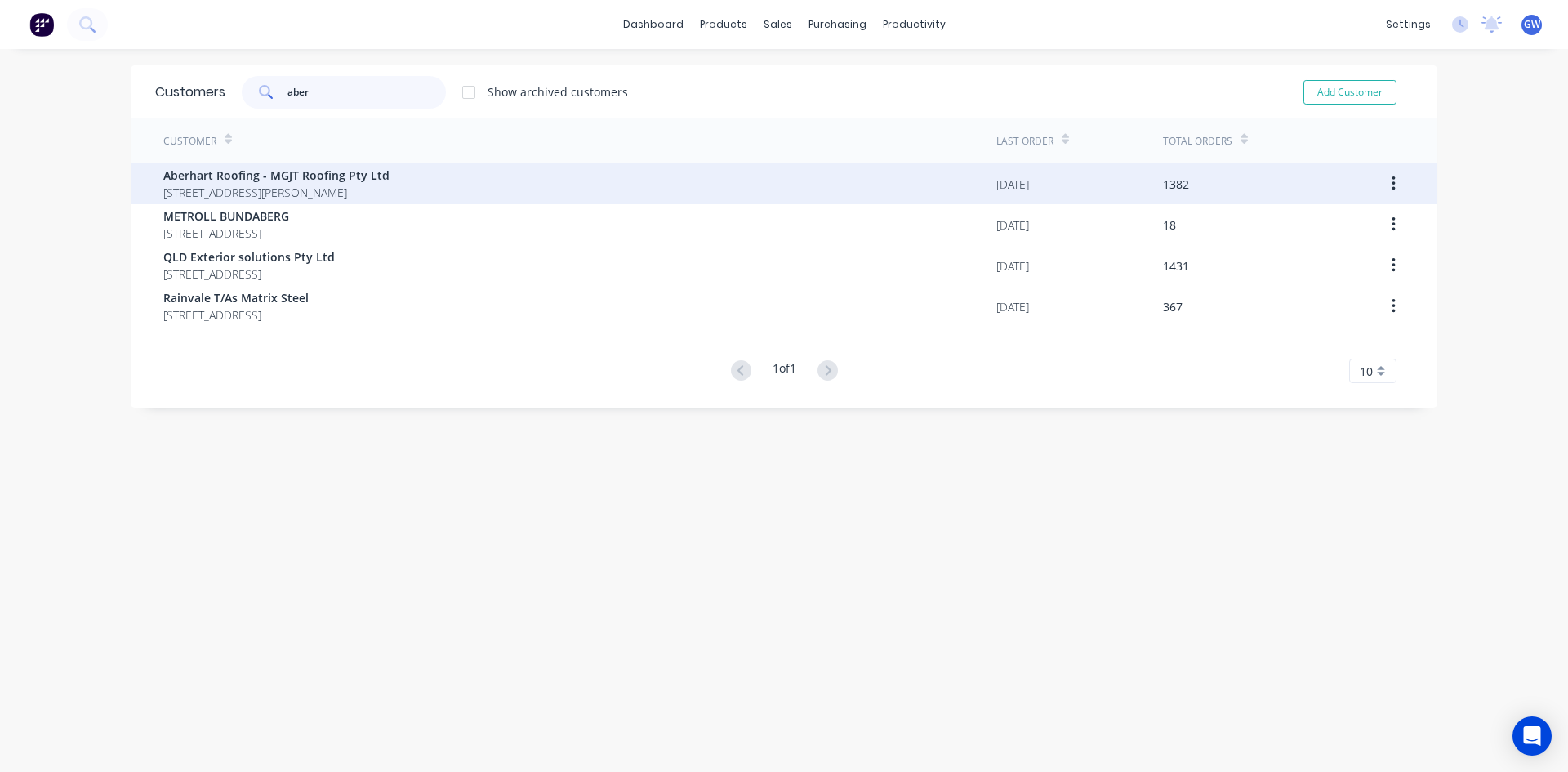
type input "aber"
click at [230, 173] on span "Aberhart Roofing - MGJT Roofing Pty Ltd" at bounding box center [276, 174] width 226 height 17
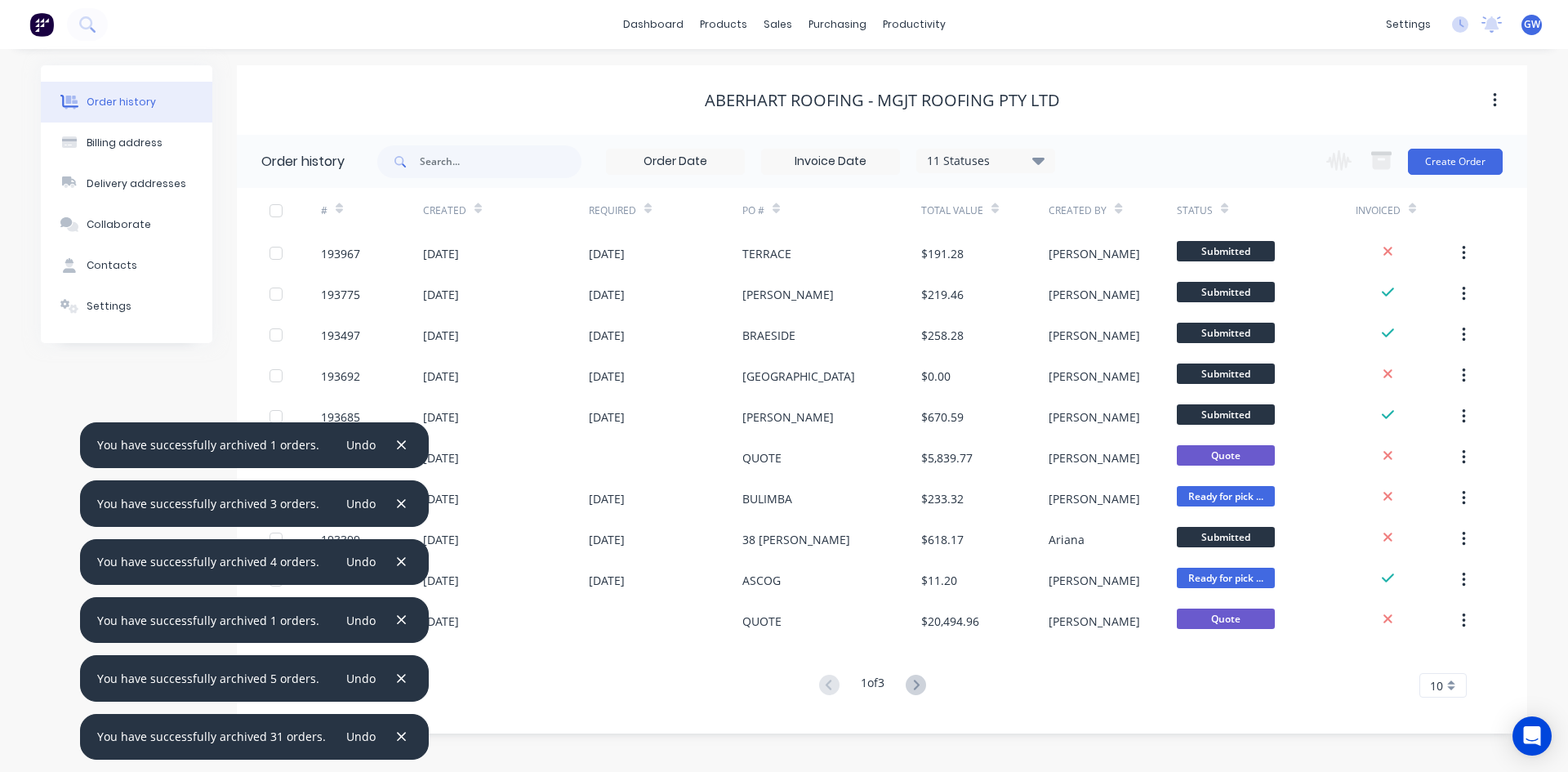
click at [1447, 686] on div "10" at bounding box center [1443, 686] width 47 height 25
click at [1447, 656] on div "35" at bounding box center [1443, 658] width 45 height 28
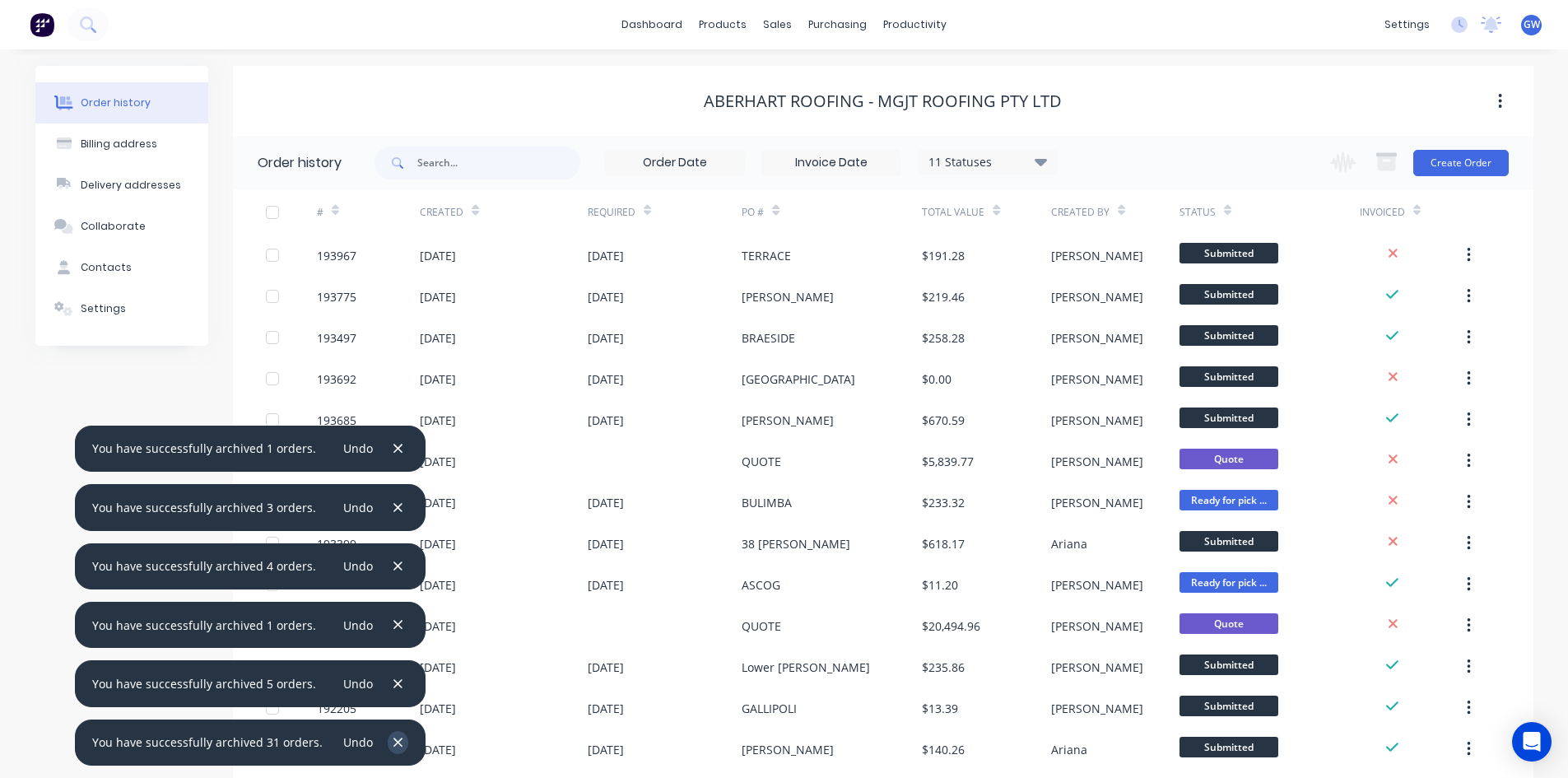
click at [397, 742] on button "button" at bounding box center [398, 742] width 21 height 22
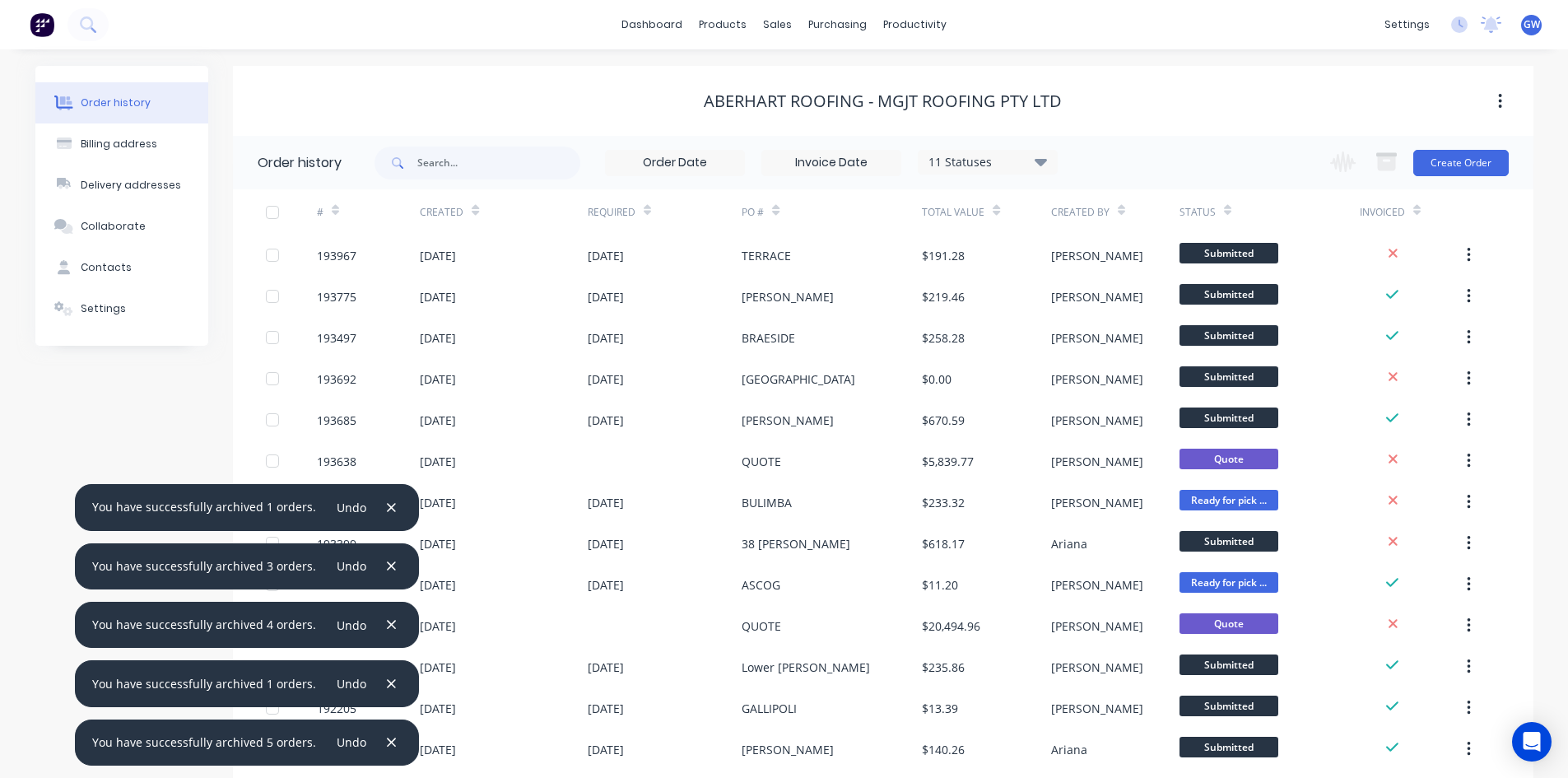
click at [396, 745] on div "You have successfully archived 5 orders. Undo" at bounding box center [247, 742] width 345 height 46
click at [386, 744] on icon "button" at bounding box center [392, 742] width 11 height 15
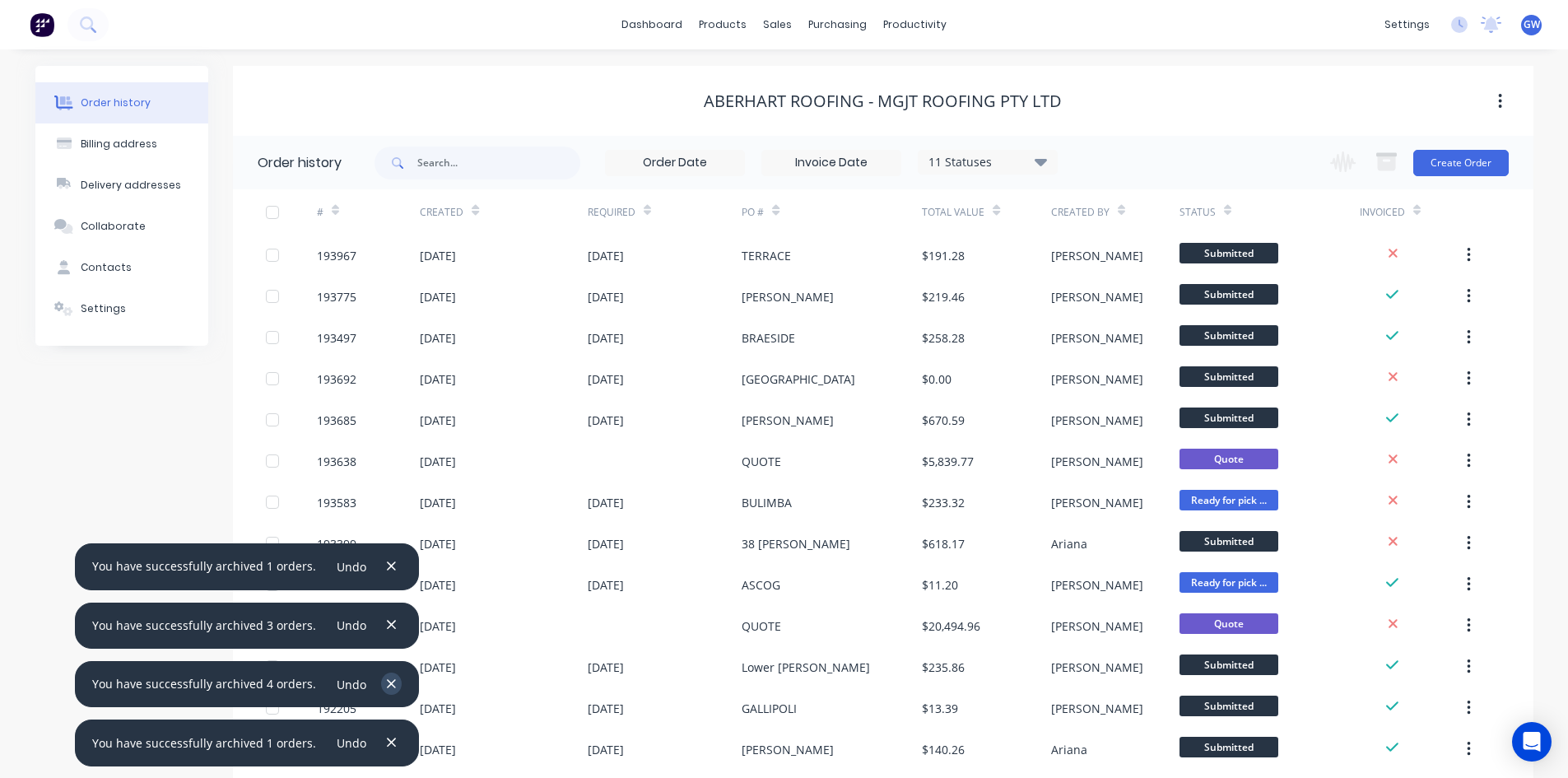
click at [386, 743] on icon "button" at bounding box center [392, 742] width 11 height 15
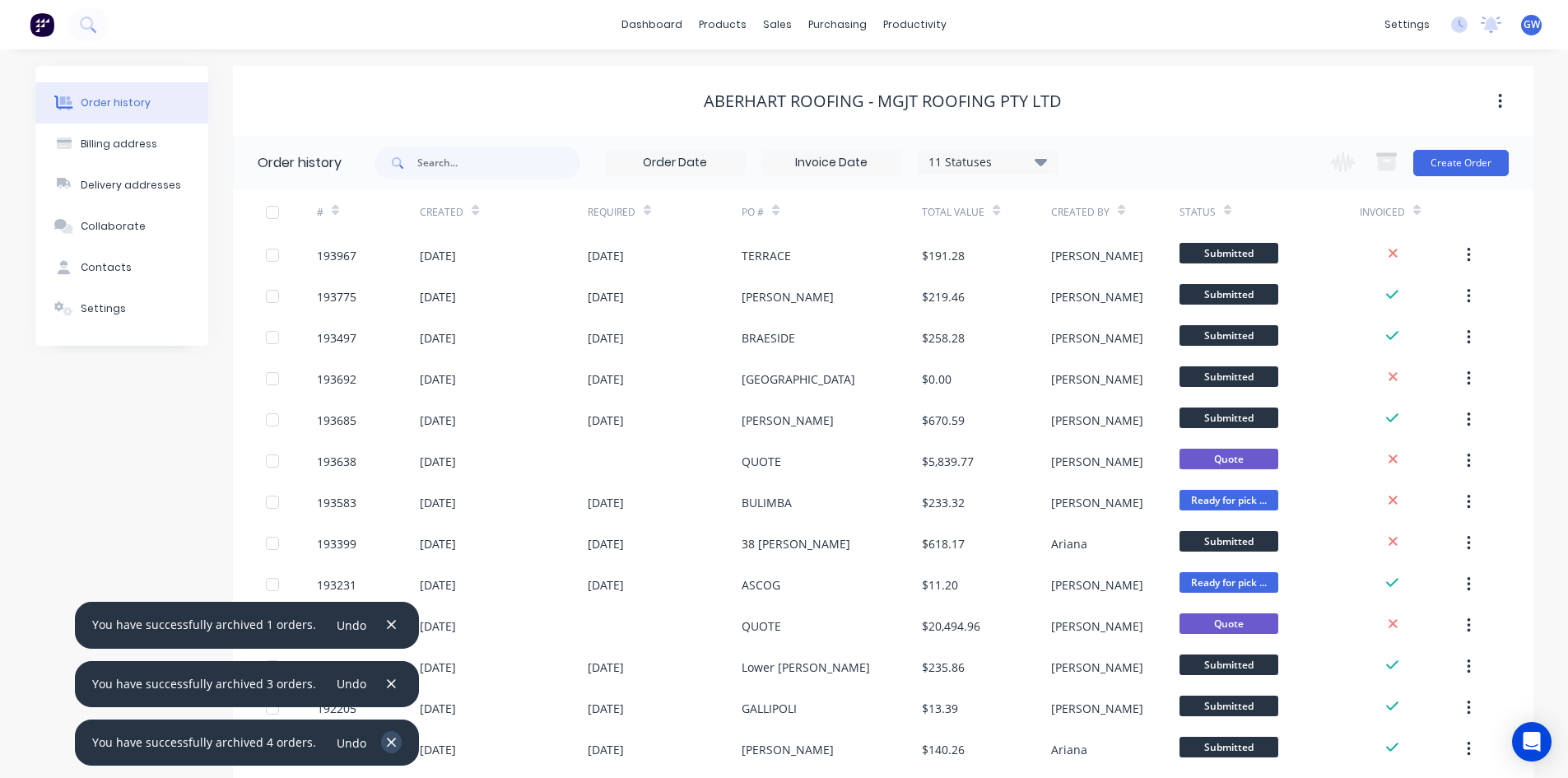
click at [386, 743] on icon "button" at bounding box center [392, 742] width 11 height 15
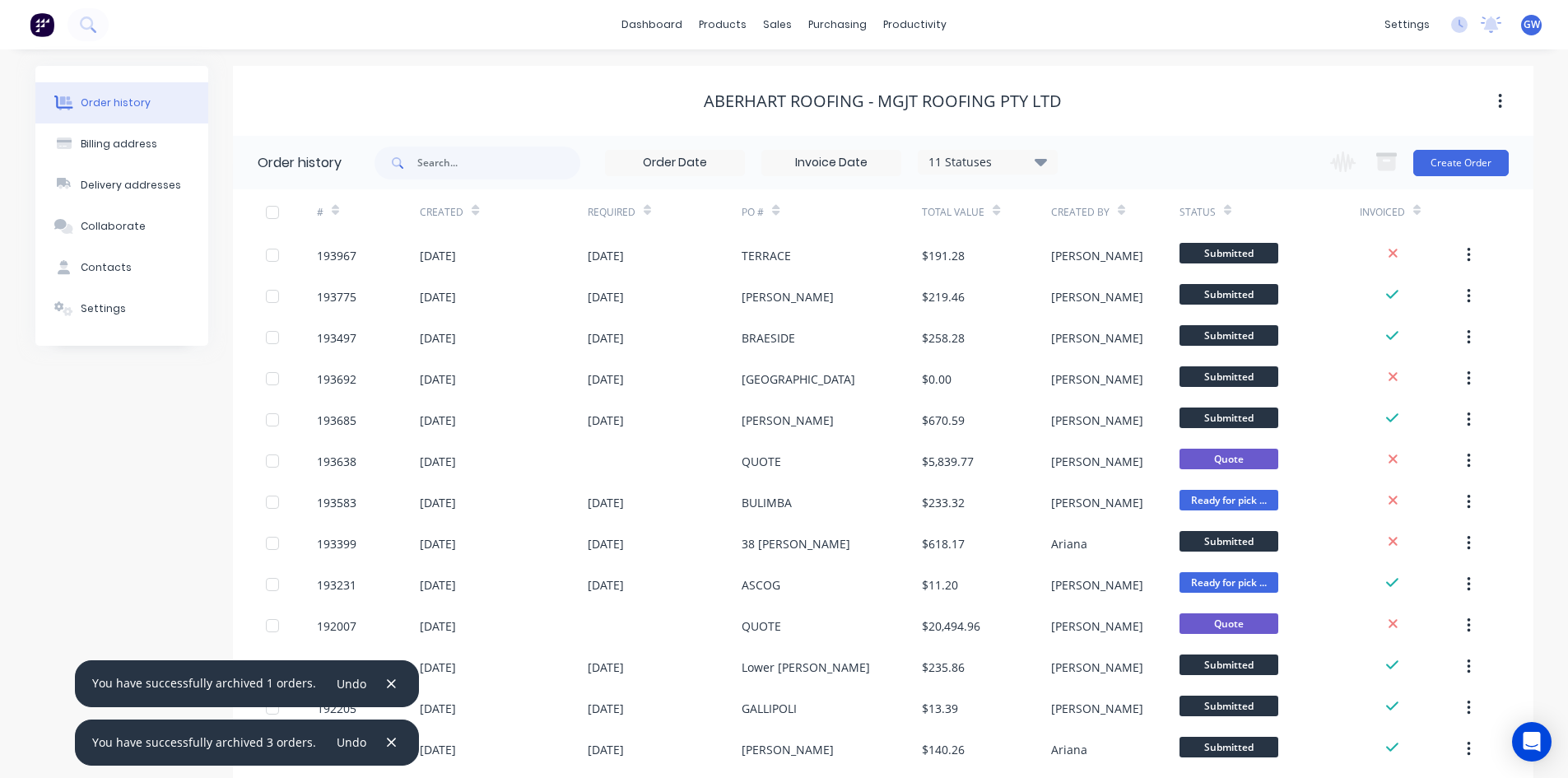
click at [386, 743] on icon "button" at bounding box center [392, 742] width 11 height 15
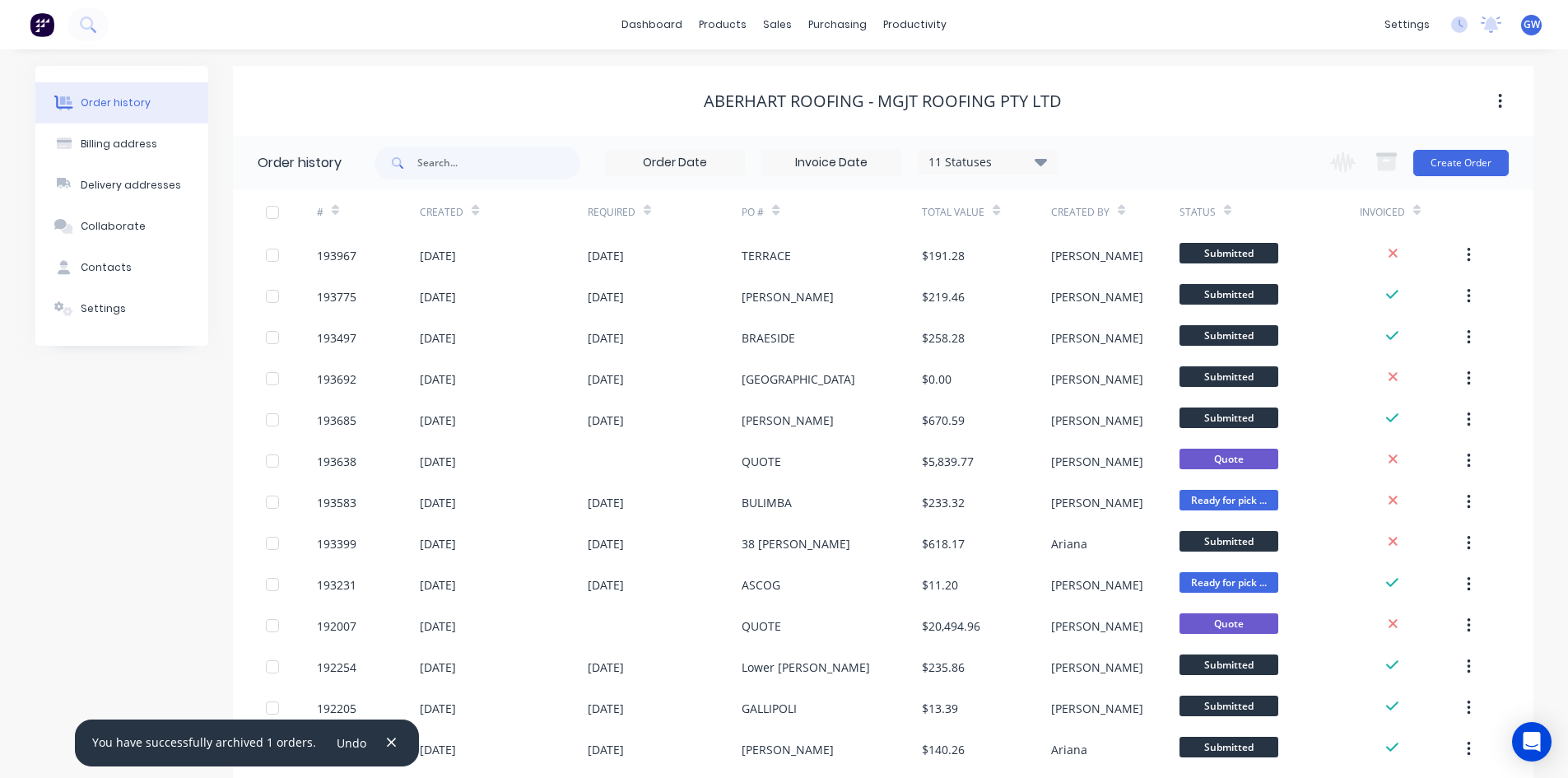
click at [386, 743] on icon "button" at bounding box center [392, 742] width 11 height 15
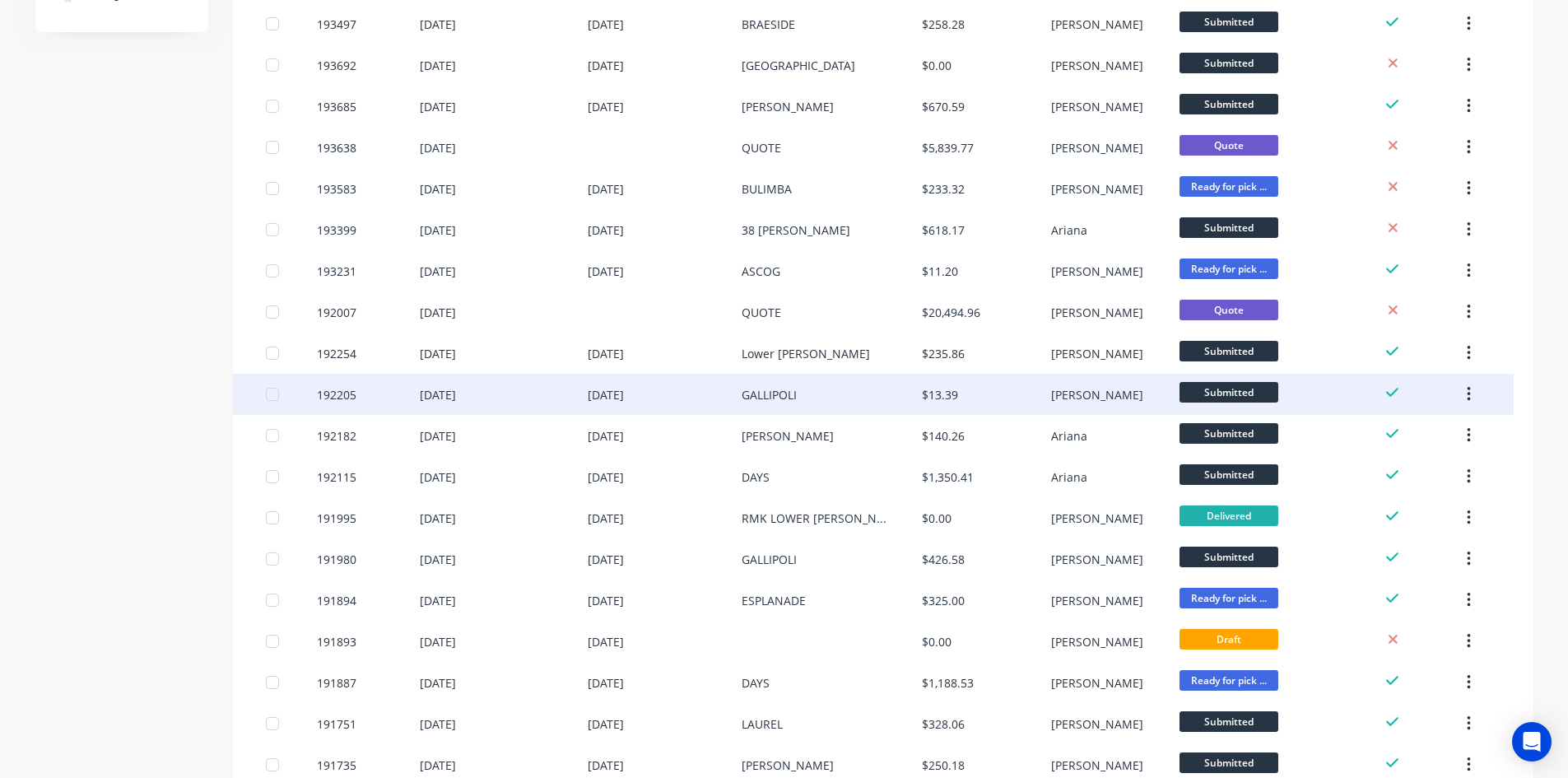
scroll to position [225, 0]
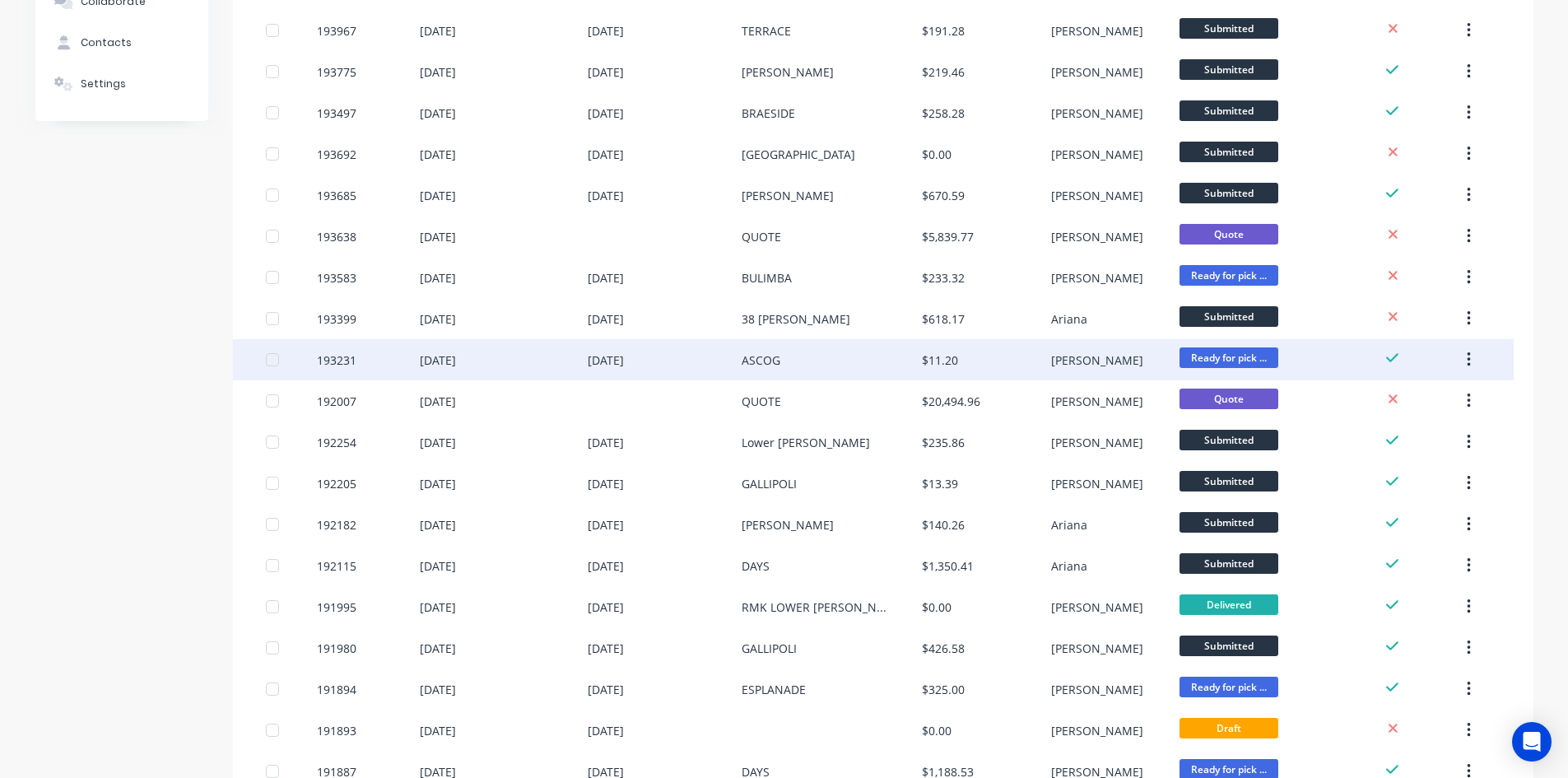
click at [1463, 359] on button "button" at bounding box center [1469, 359] width 39 height 30
click at [1449, 396] on div "Archive" at bounding box center [1409, 402] width 126 height 24
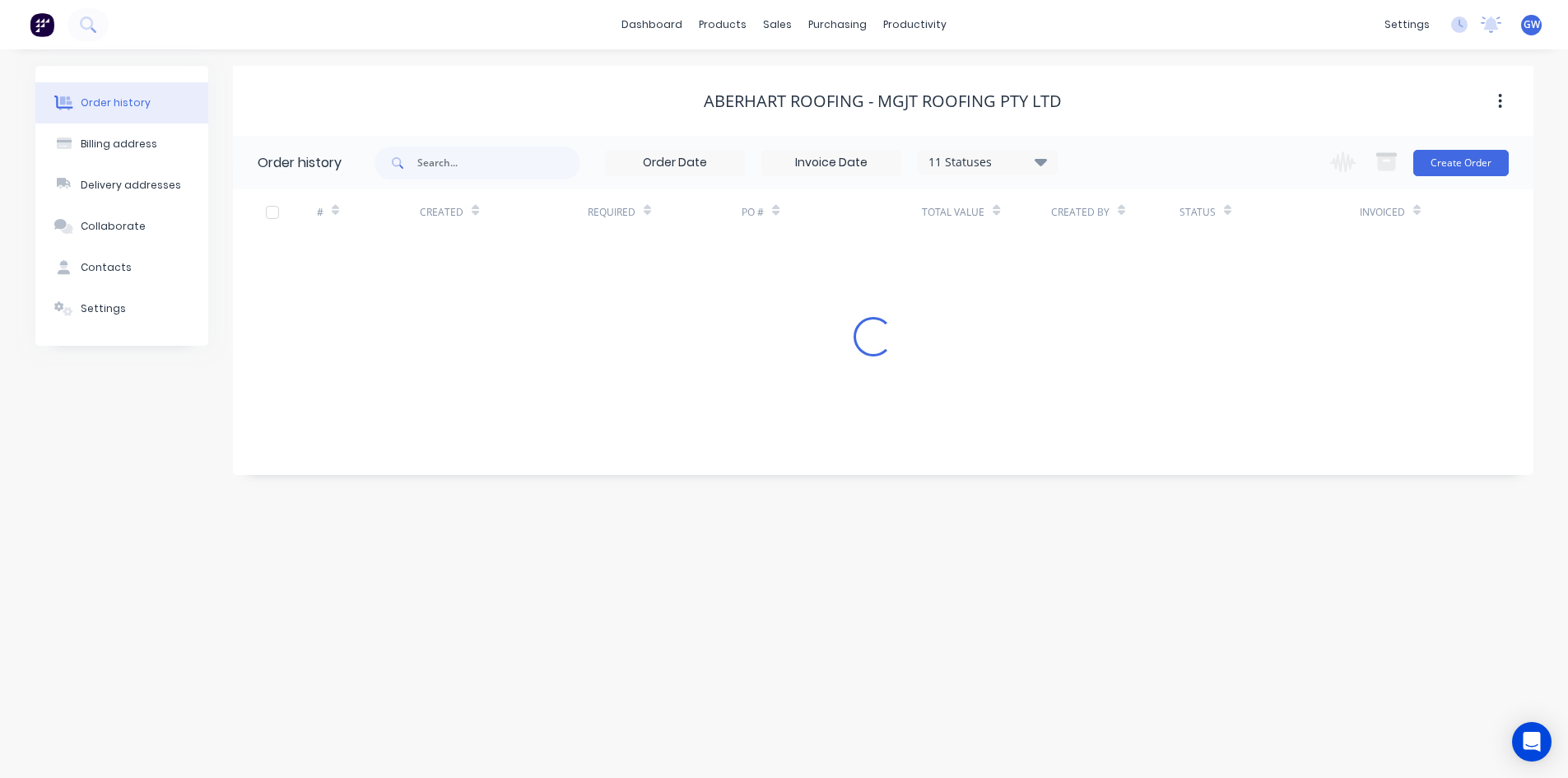
scroll to position [0, 0]
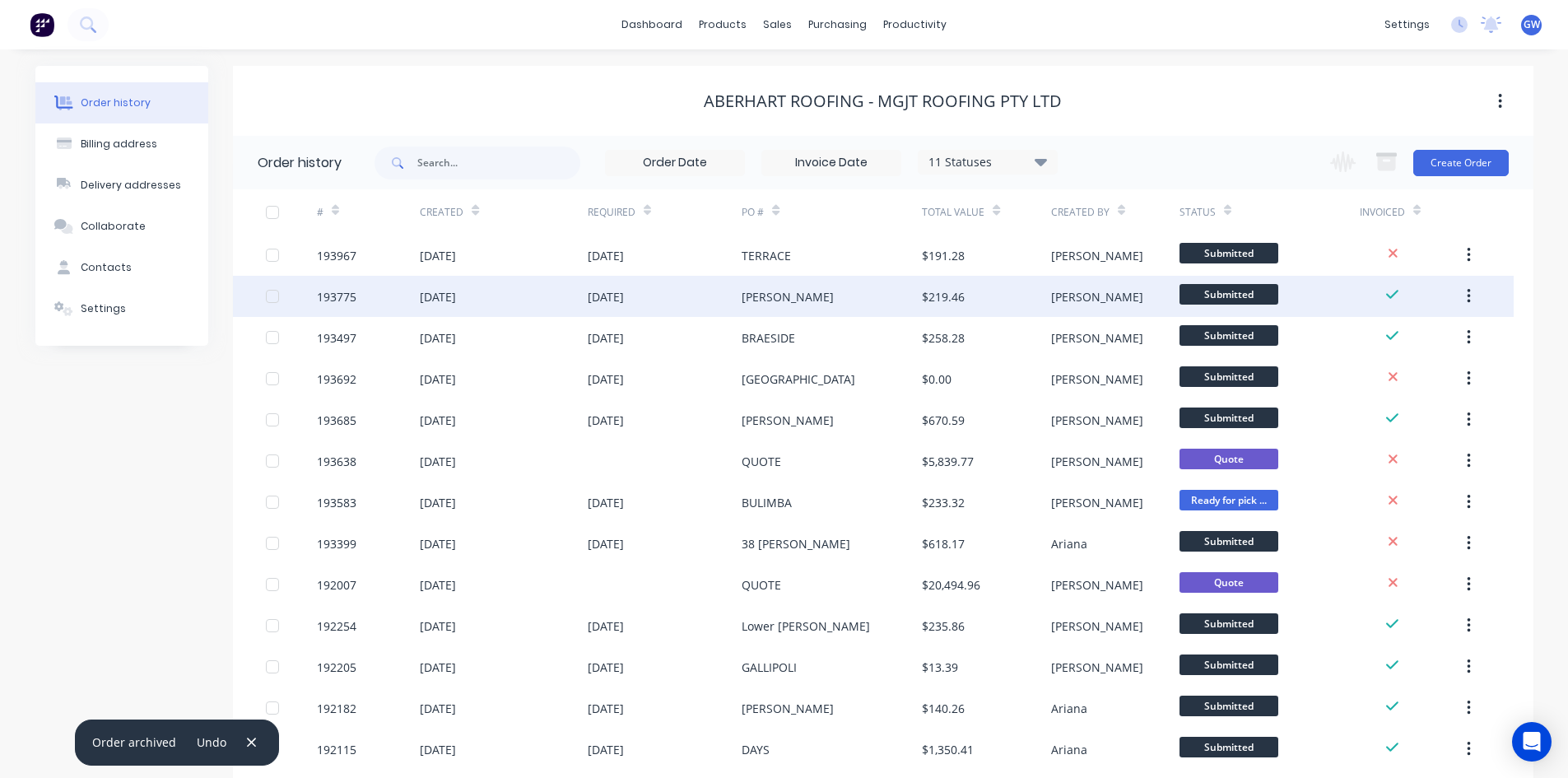
click at [1463, 293] on button "button" at bounding box center [1469, 296] width 39 height 30
click at [1445, 333] on div "Archive" at bounding box center [1409, 340] width 126 height 24
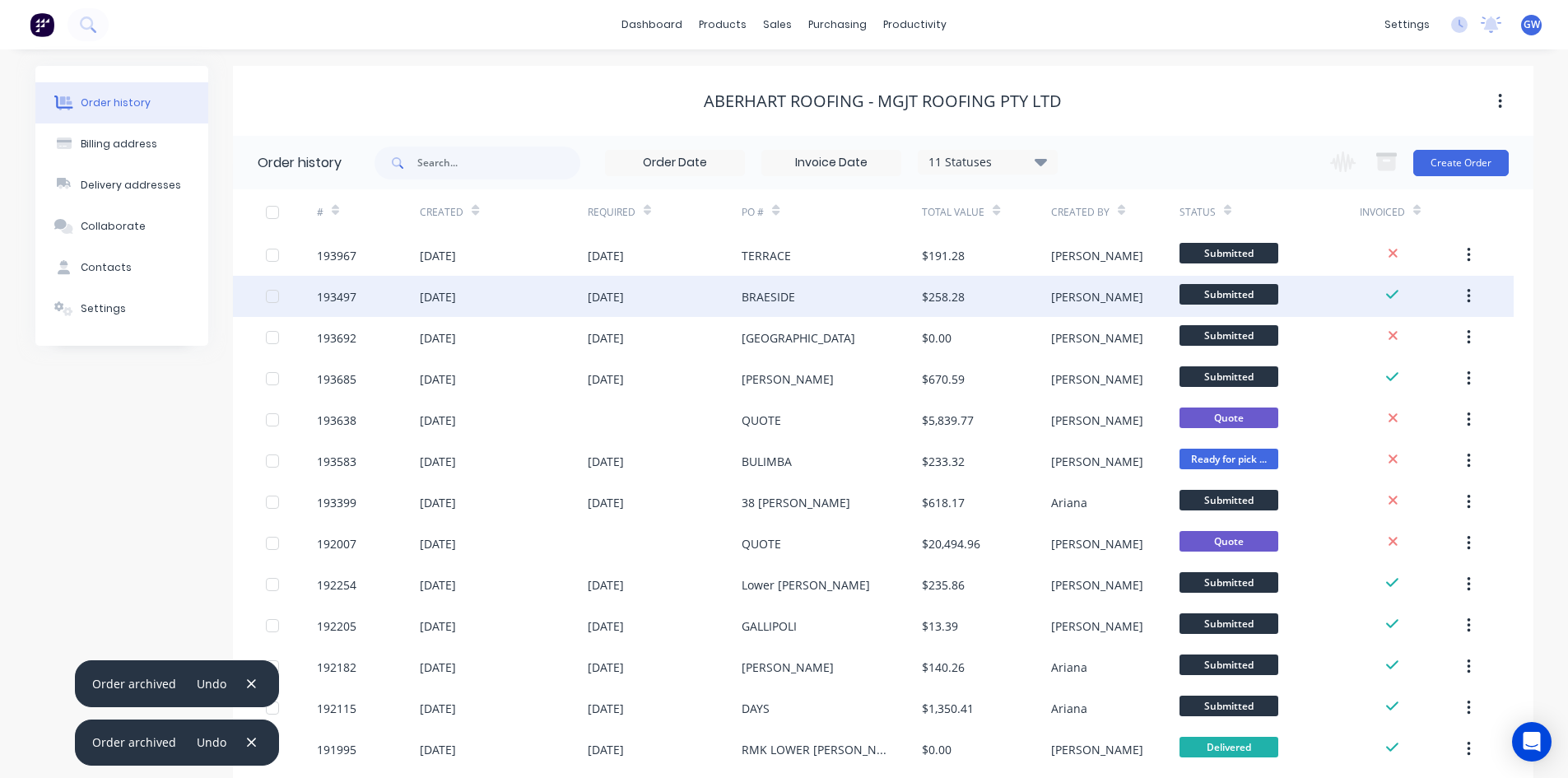
click at [1466, 295] on button "button" at bounding box center [1469, 296] width 39 height 30
click at [1446, 335] on div "Archive" at bounding box center [1409, 340] width 126 height 24
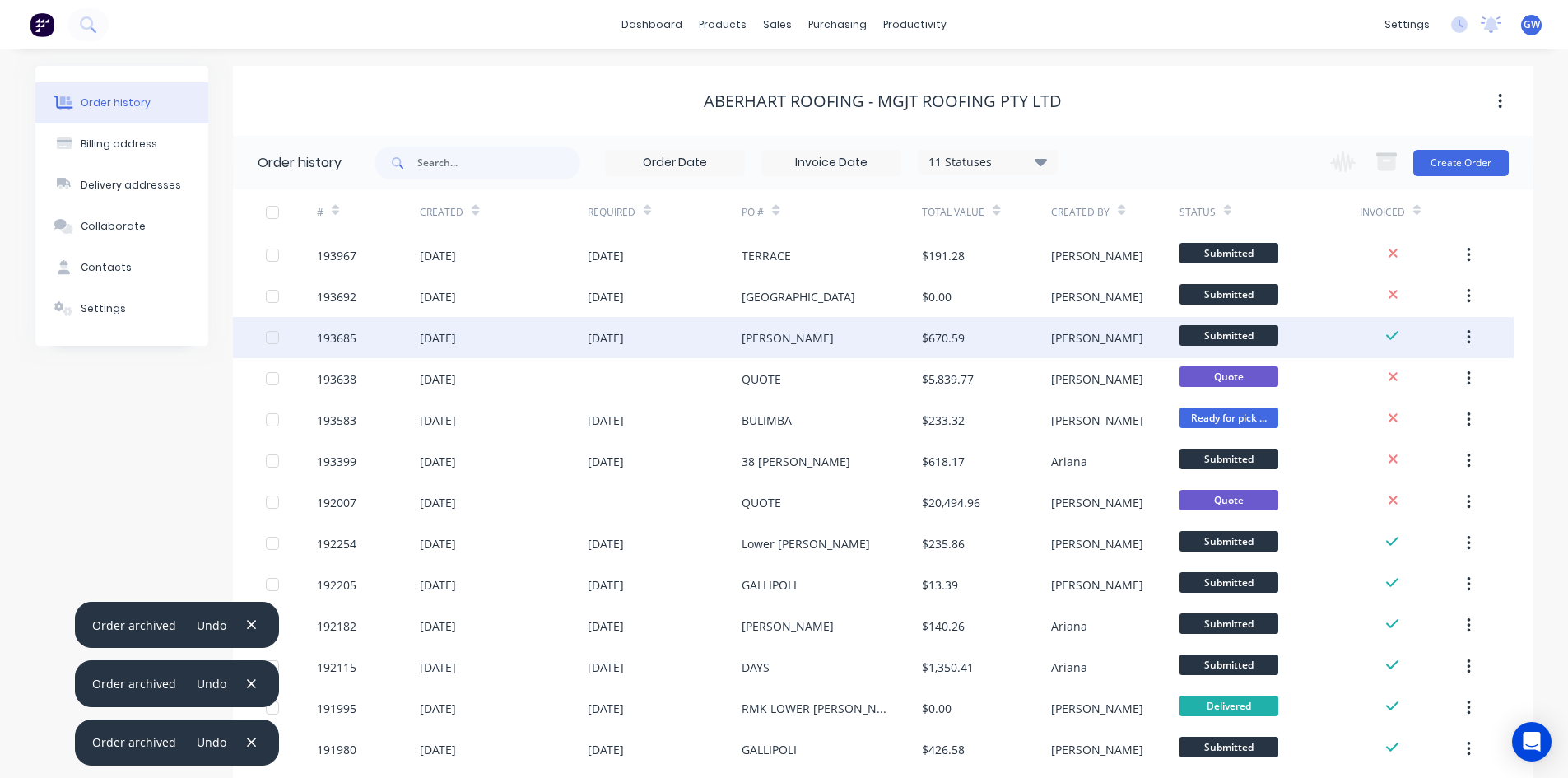
click at [1473, 338] on button "button" at bounding box center [1469, 337] width 39 height 30
click at [1435, 381] on div "Archive" at bounding box center [1409, 381] width 126 height 24
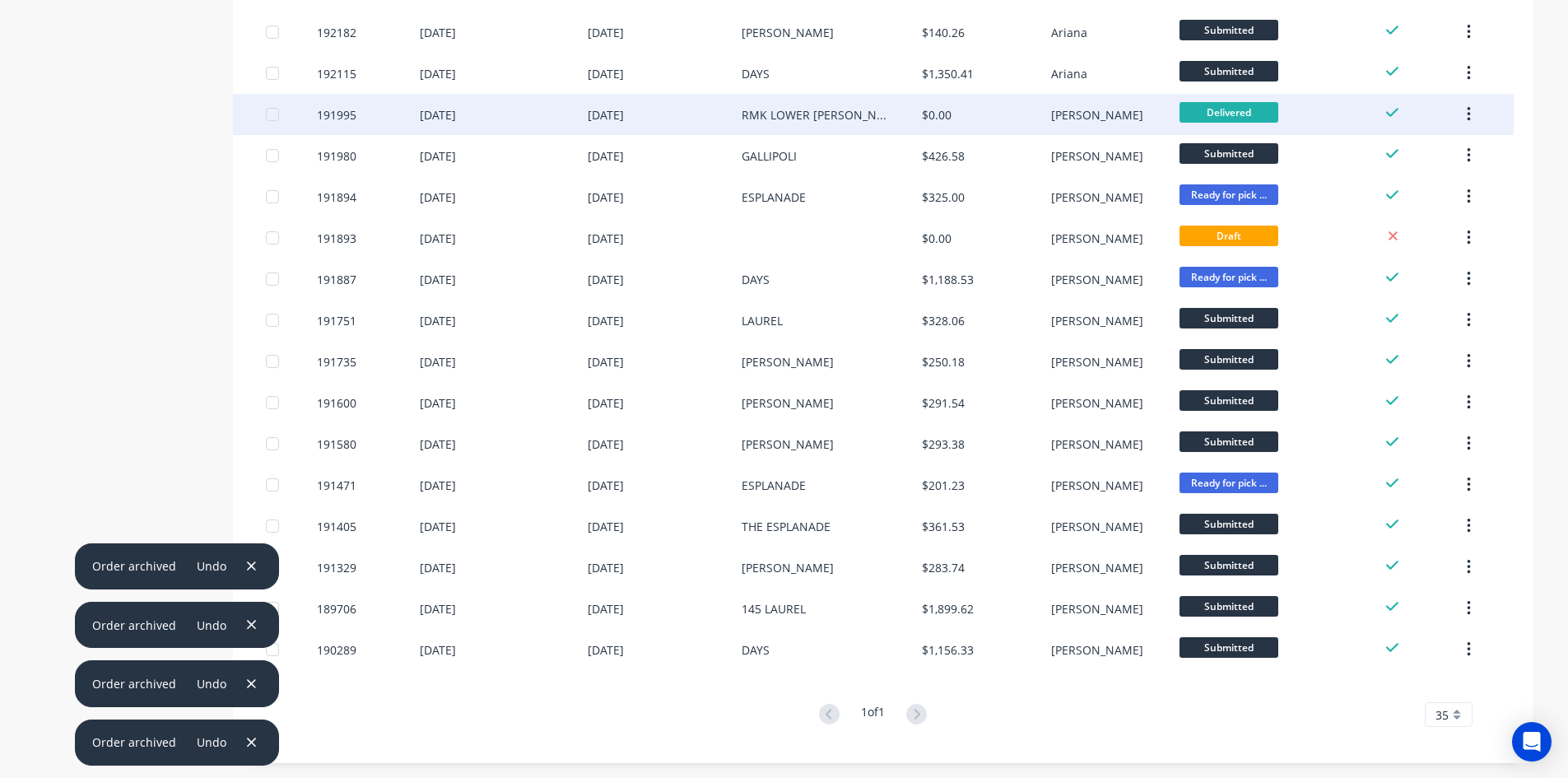
scroll to position [554, 0]
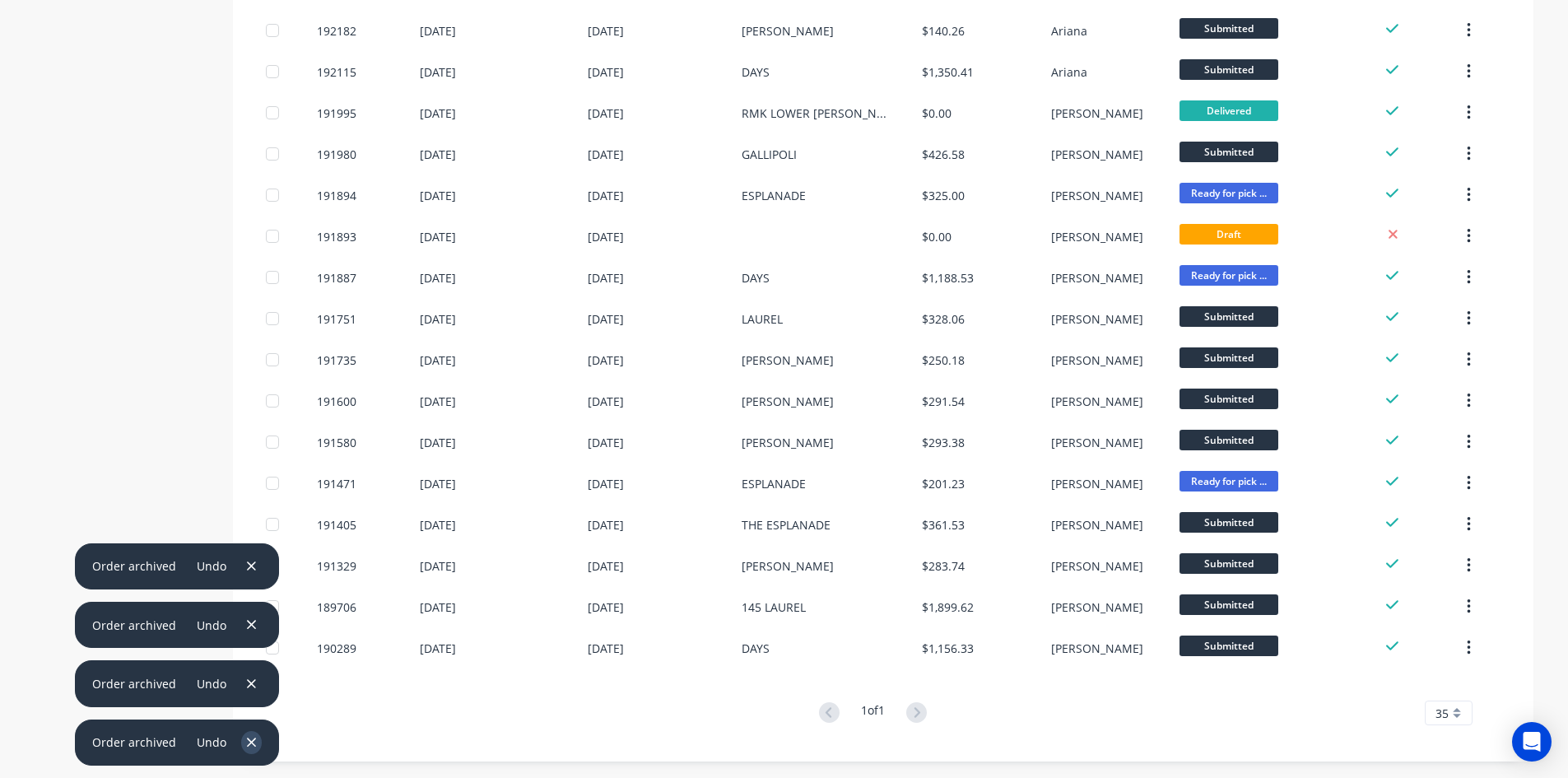
click at [247, 745] on icon "button" at bounding box center [252, 742] width 9 height 9
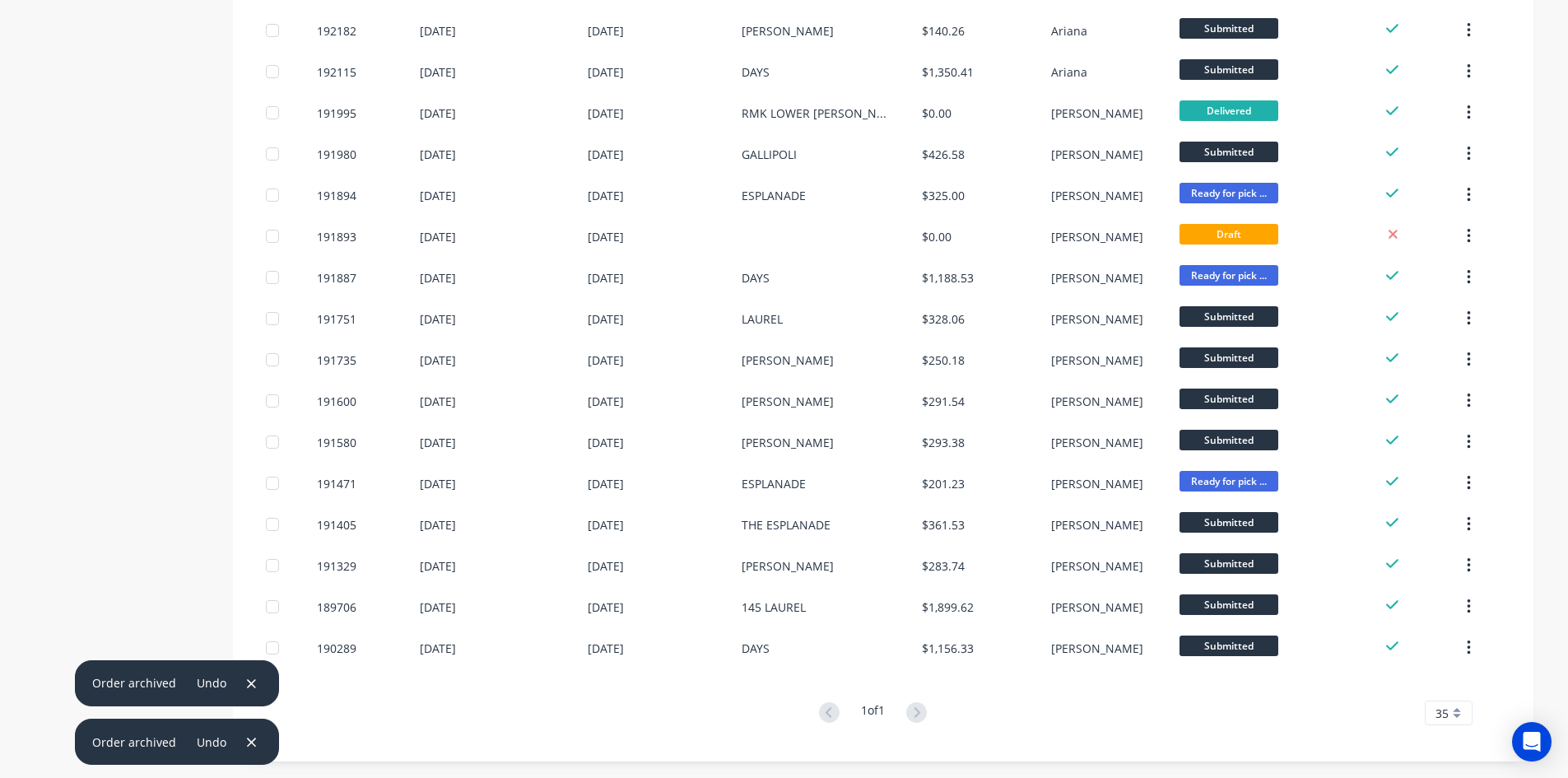
click at [247, 745] on icon "button" at bounding box center [252, 742] width 9 height 9
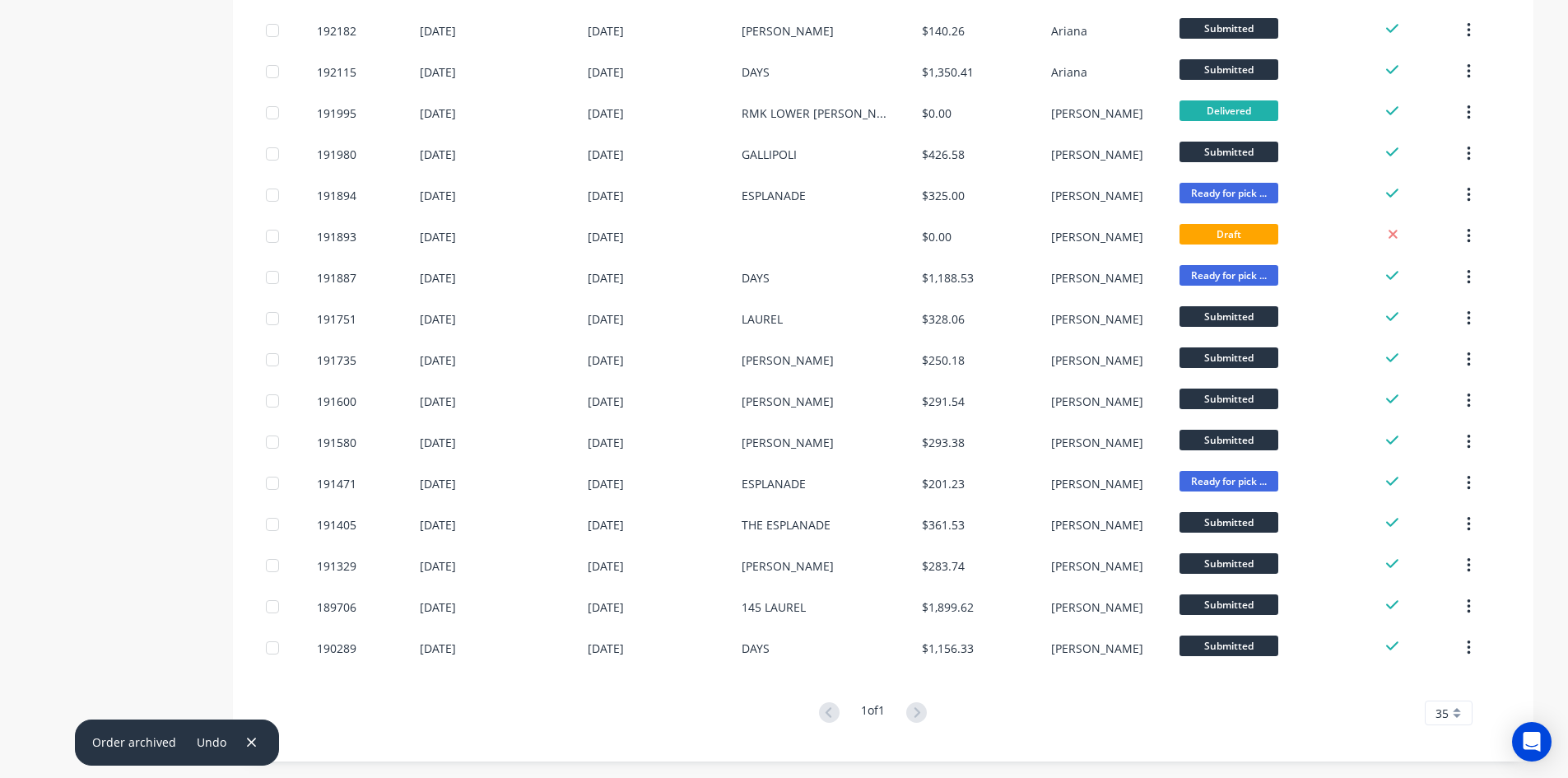
click at [247, 745] on icon "button" at bounding box center [252, 742] width 9 height 9
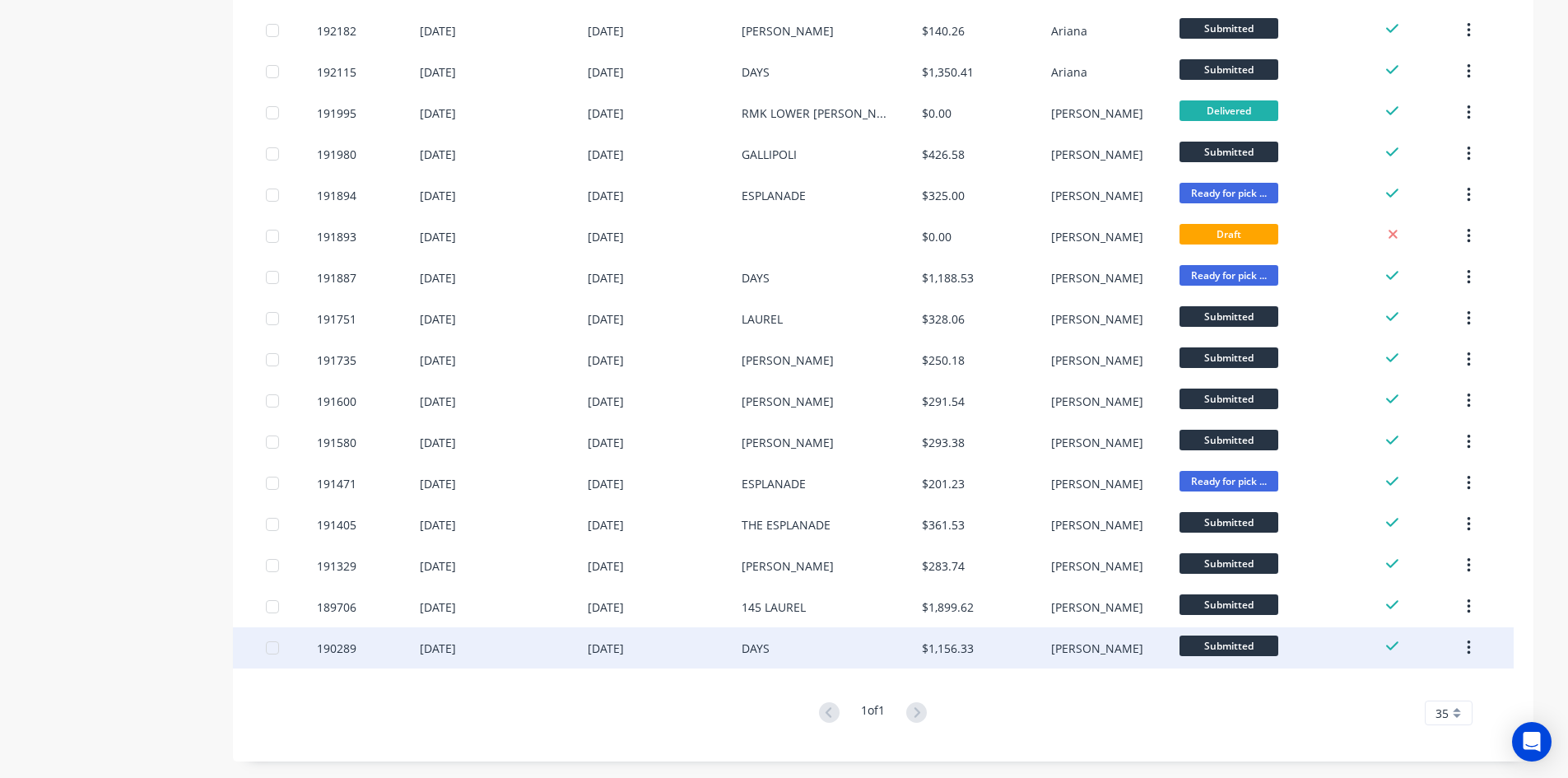
click at [276, 647] on div at bounding box center [272, 648] width 33 height 33
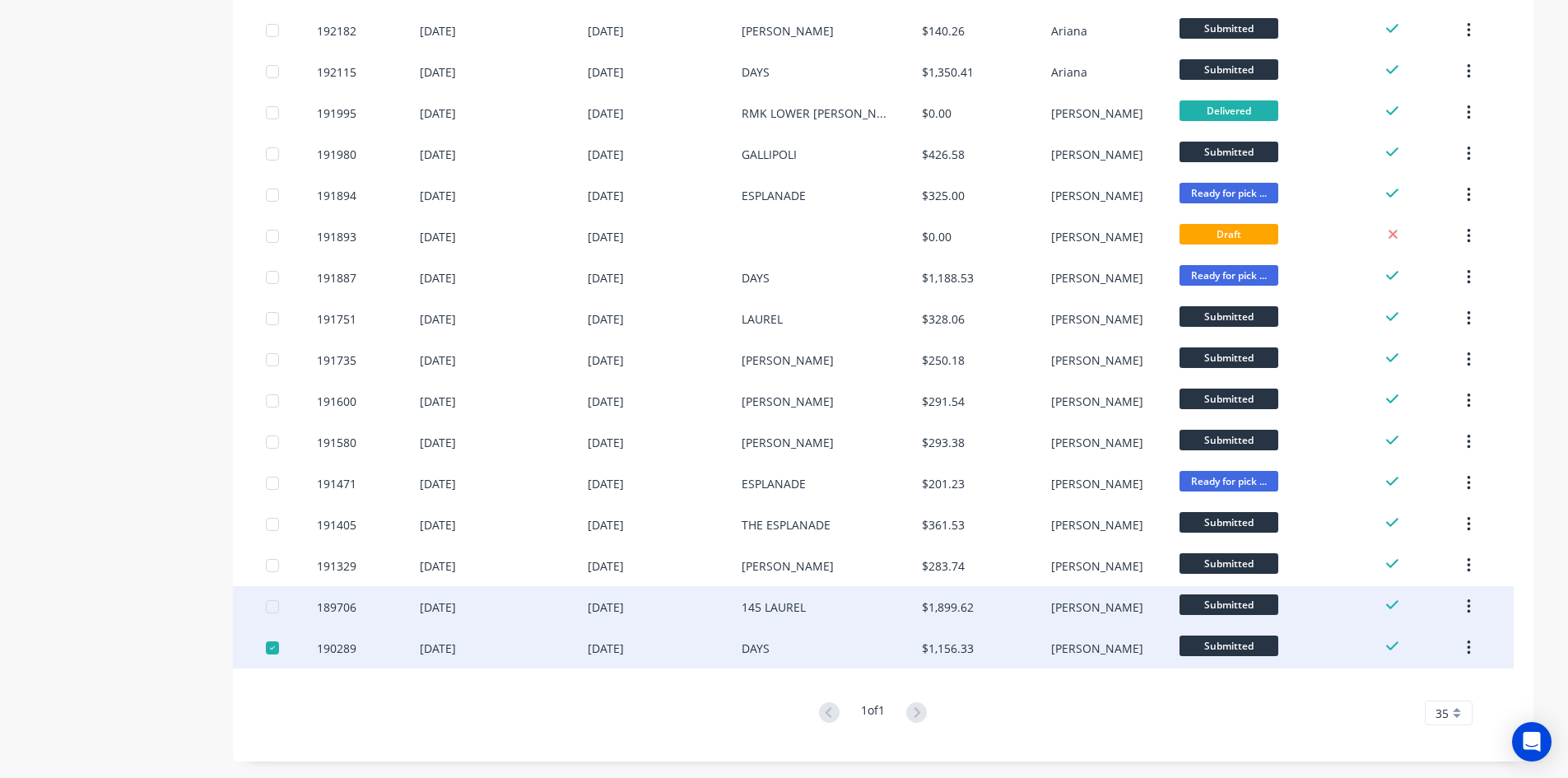
click at [272, 608] on div at bounding box center [272, 607] width 33 height 33
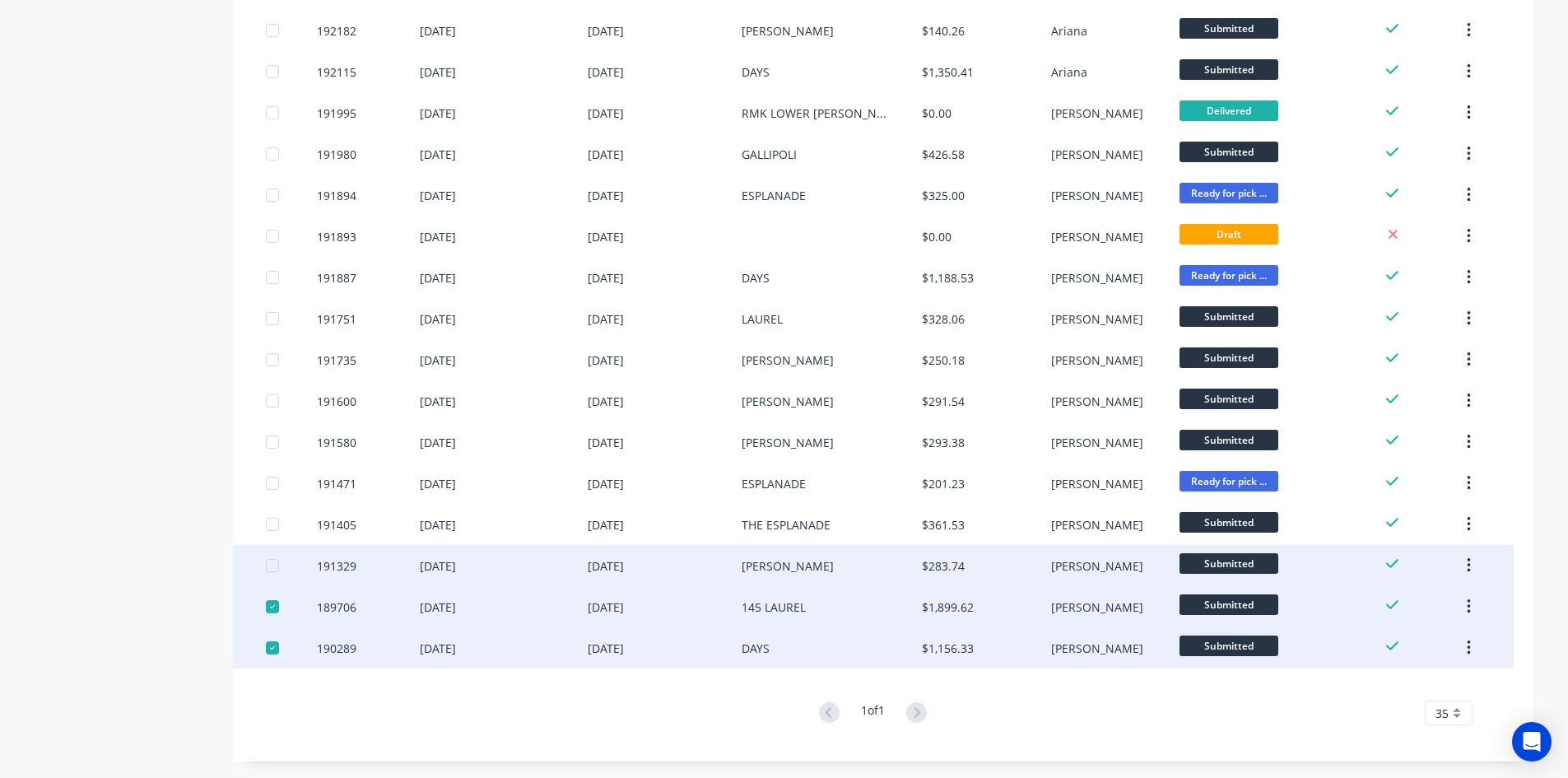
click at [272, 570] on div at bounding box center [272, 566] width 33 height 33
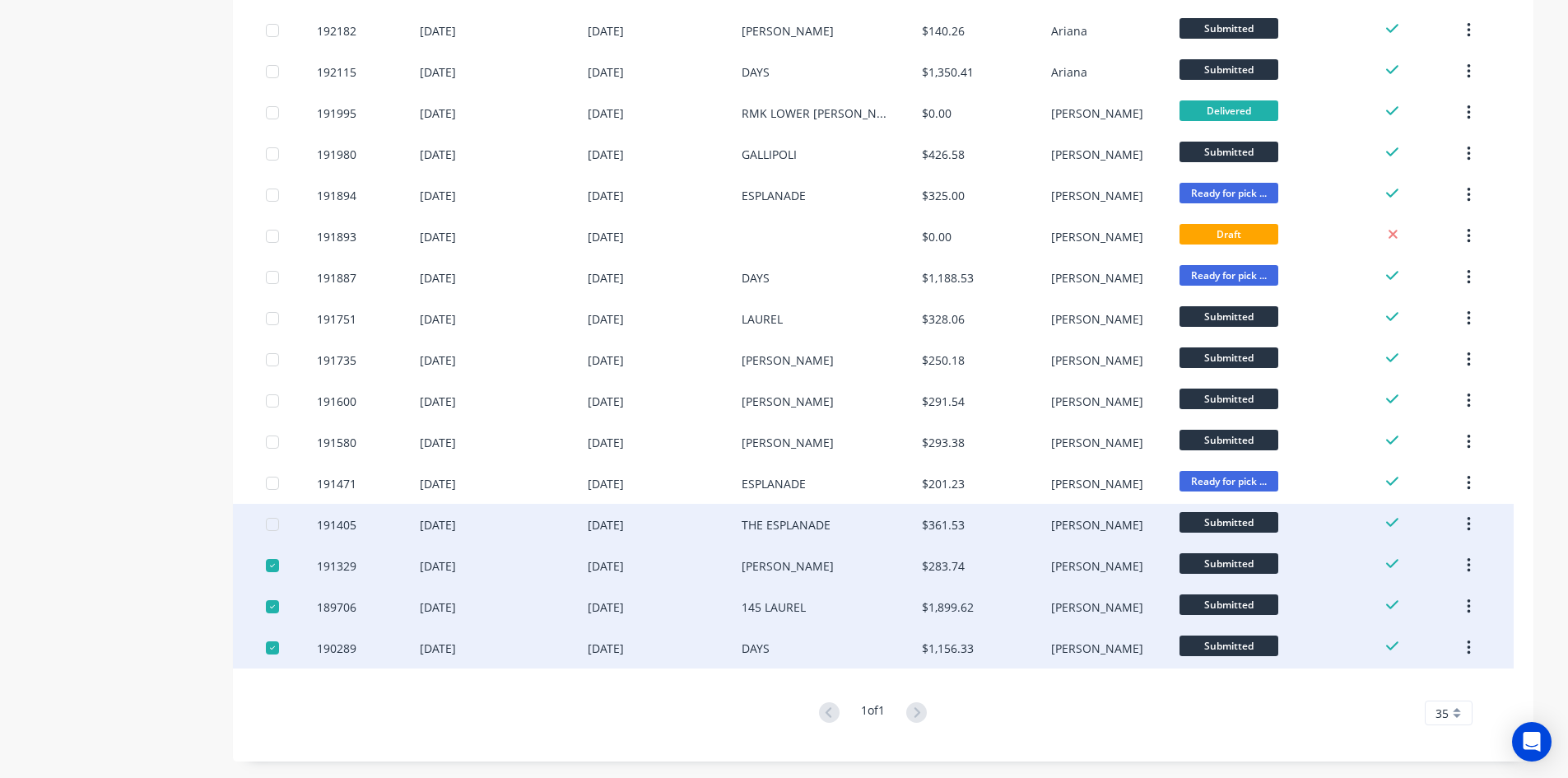
click at [276, 526] on div at bounding box center [272, 524] width 33 height 33
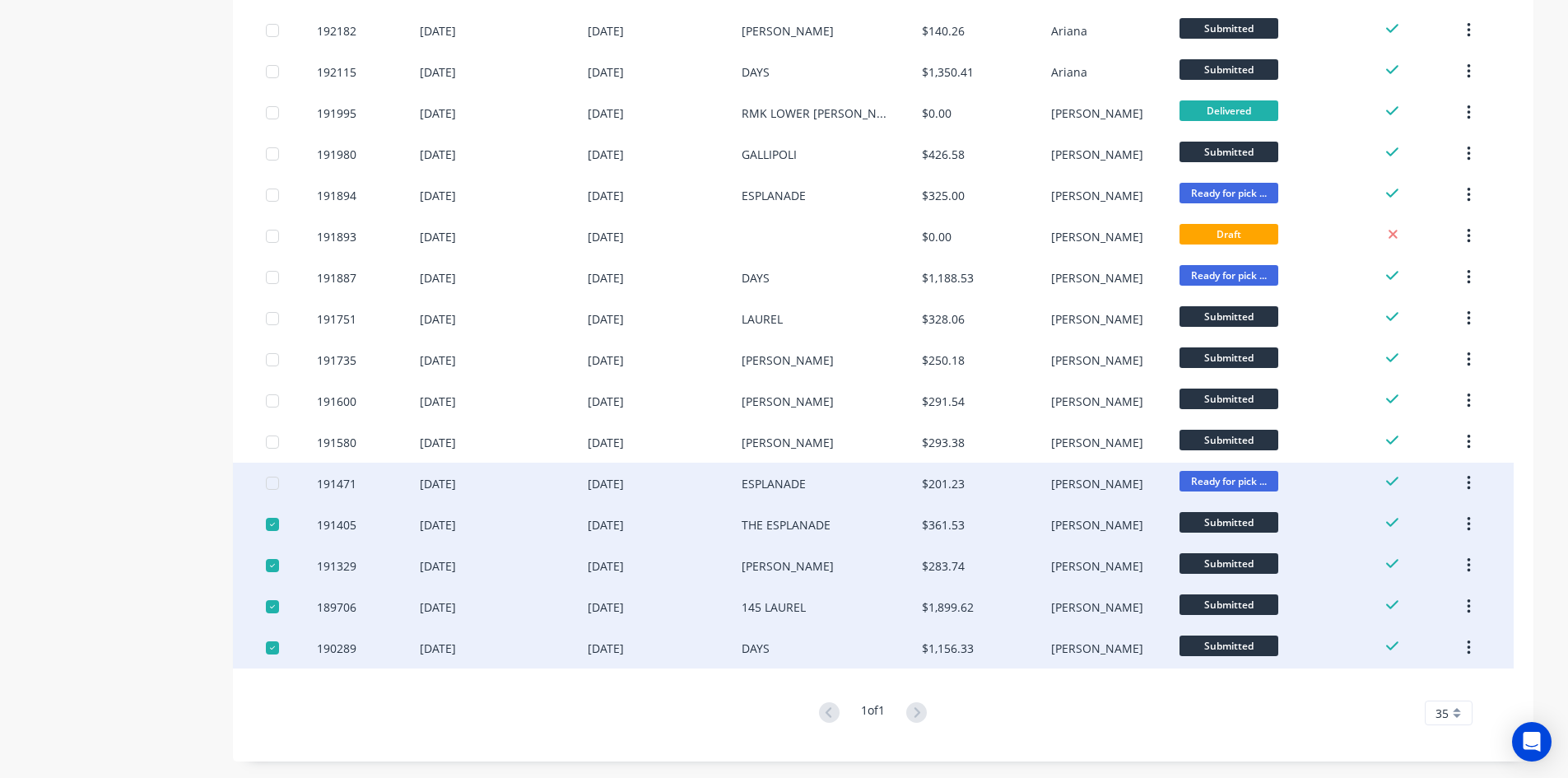
click at [273, 484] on div at bounding box center [272, 483] width 33 height 33
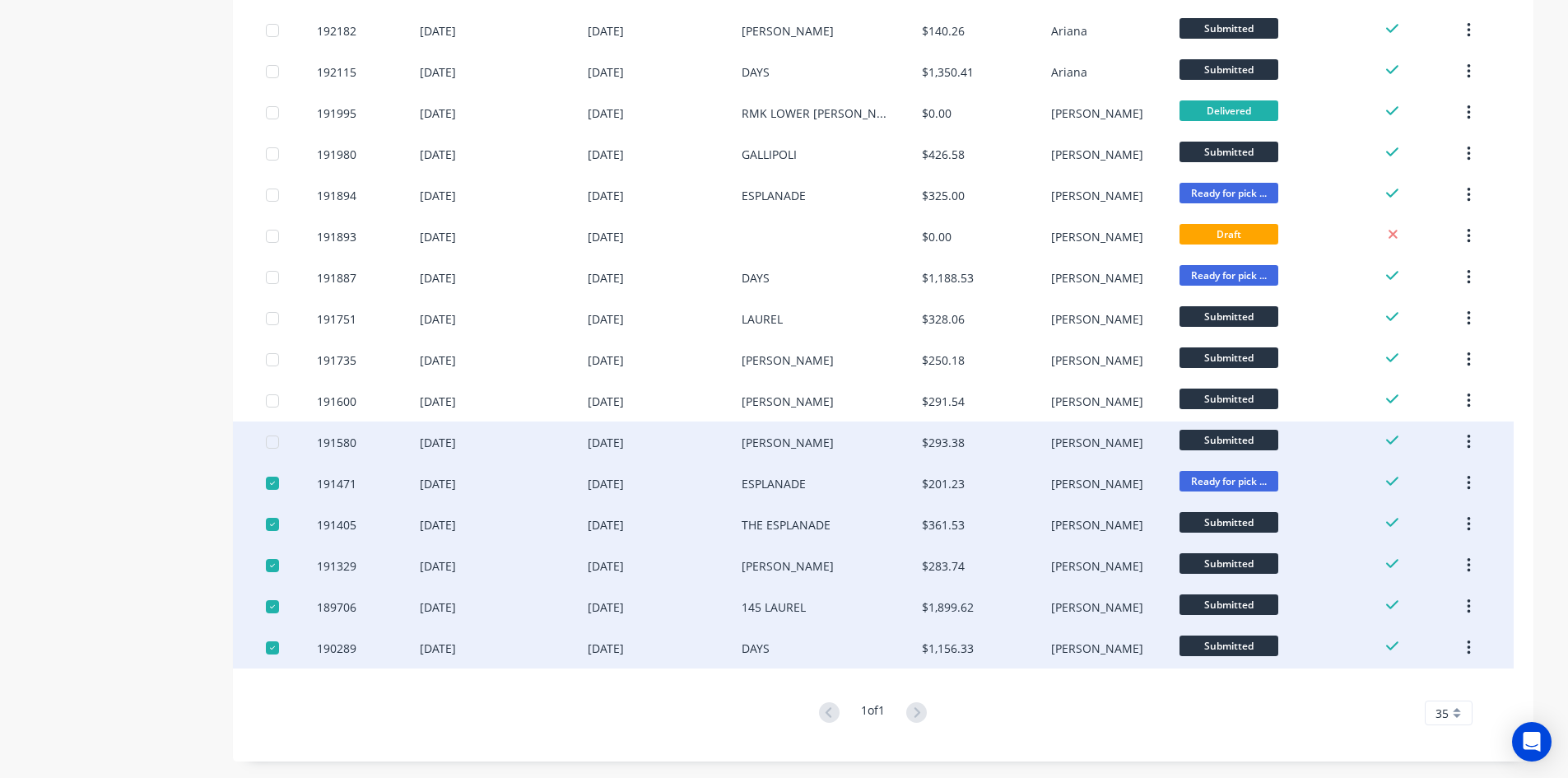
click at [275, 441] on div at bounding box center [272, 442] width 33 height 33
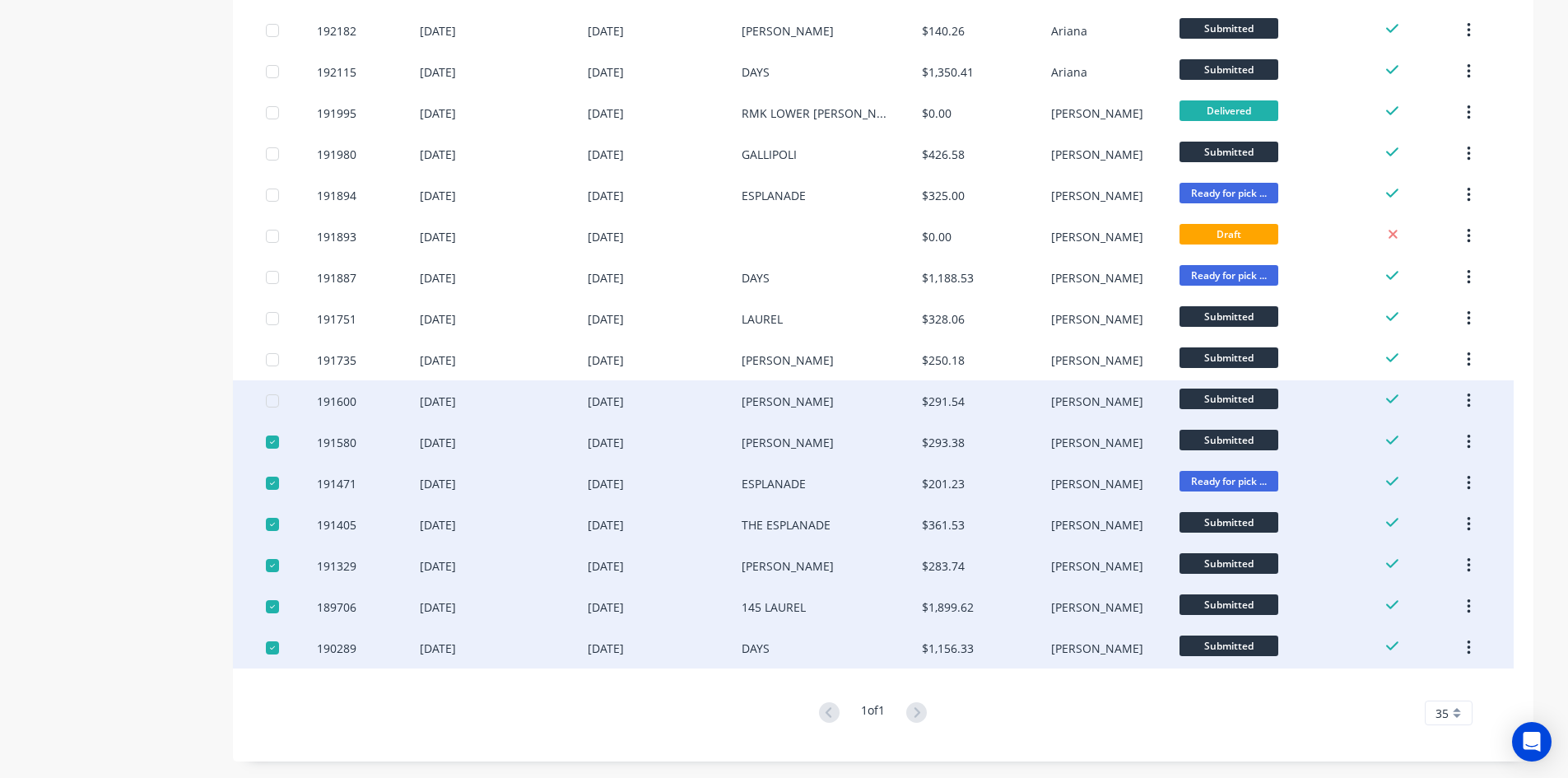
drag, startPoint x: 271, startPoint y: 403, endPoint x: 271, endPoint y: 386, distance: 17.0
click at [271, 402] on div at bounding box center [272, 401] width 33 height 33
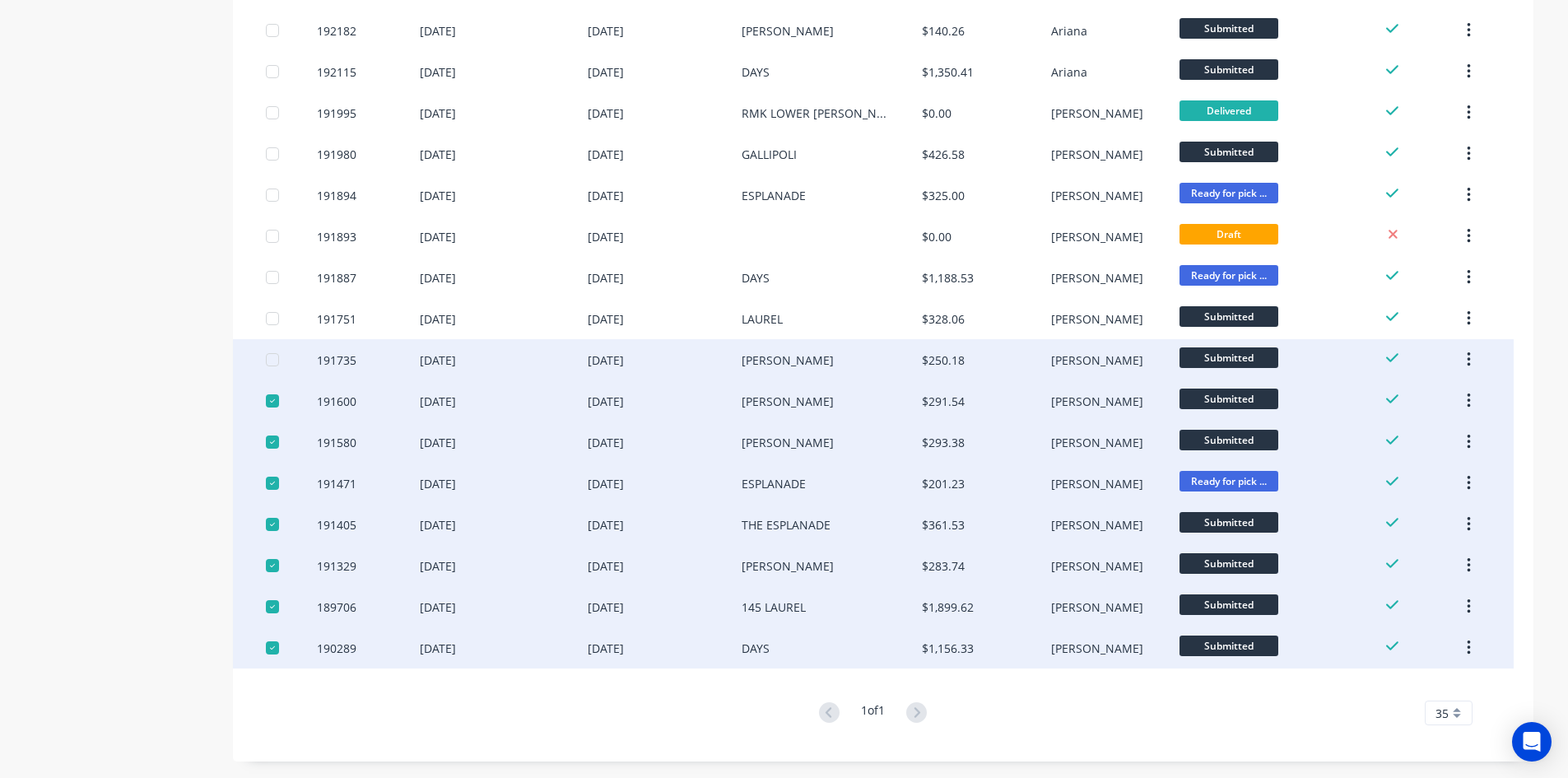
click at [271, 359] on div at bounding box center [272, 359] width 33 height 33
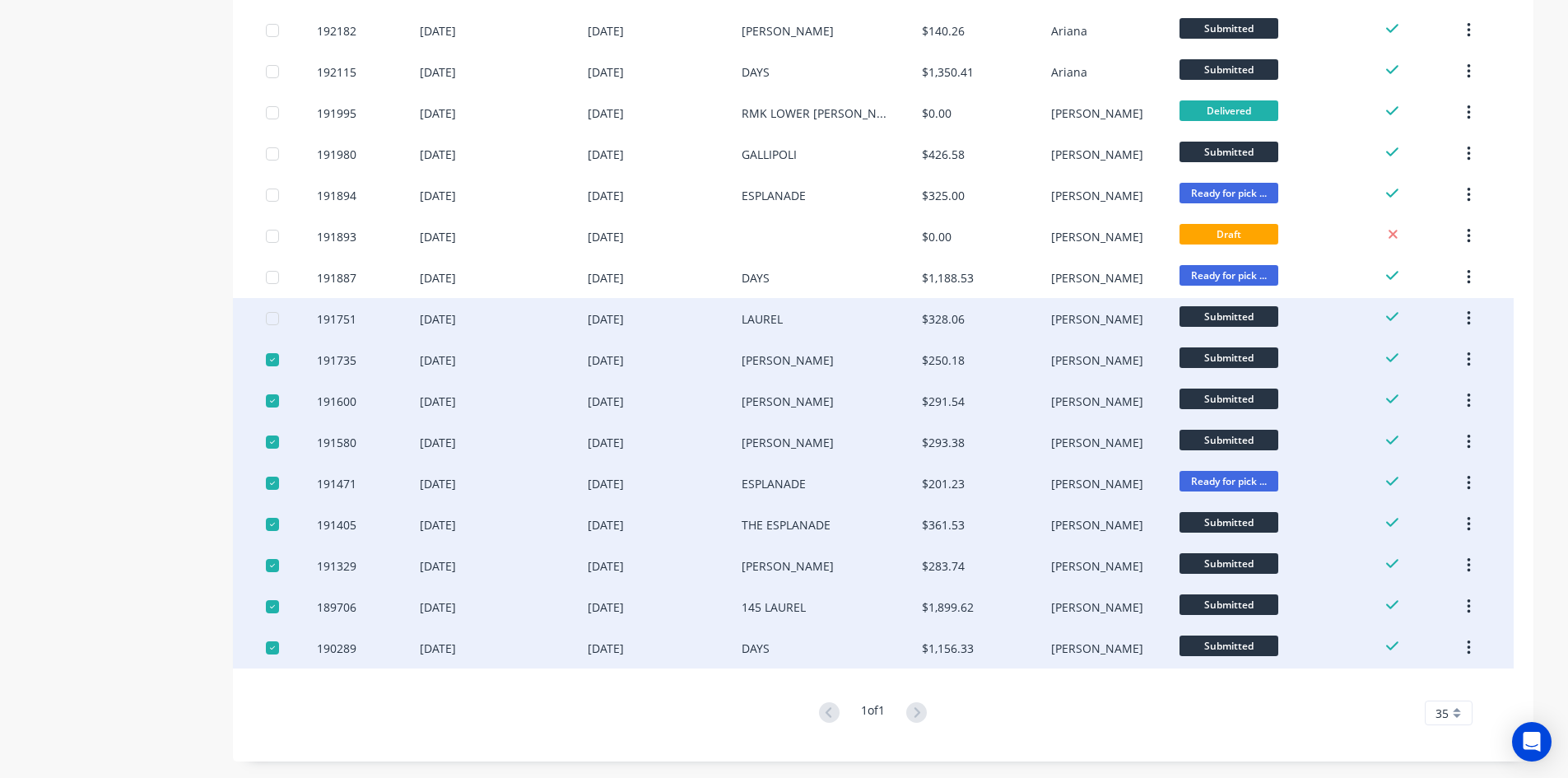
click at [271, 321] on div at bounding box center [272, 318] width 33 height 33
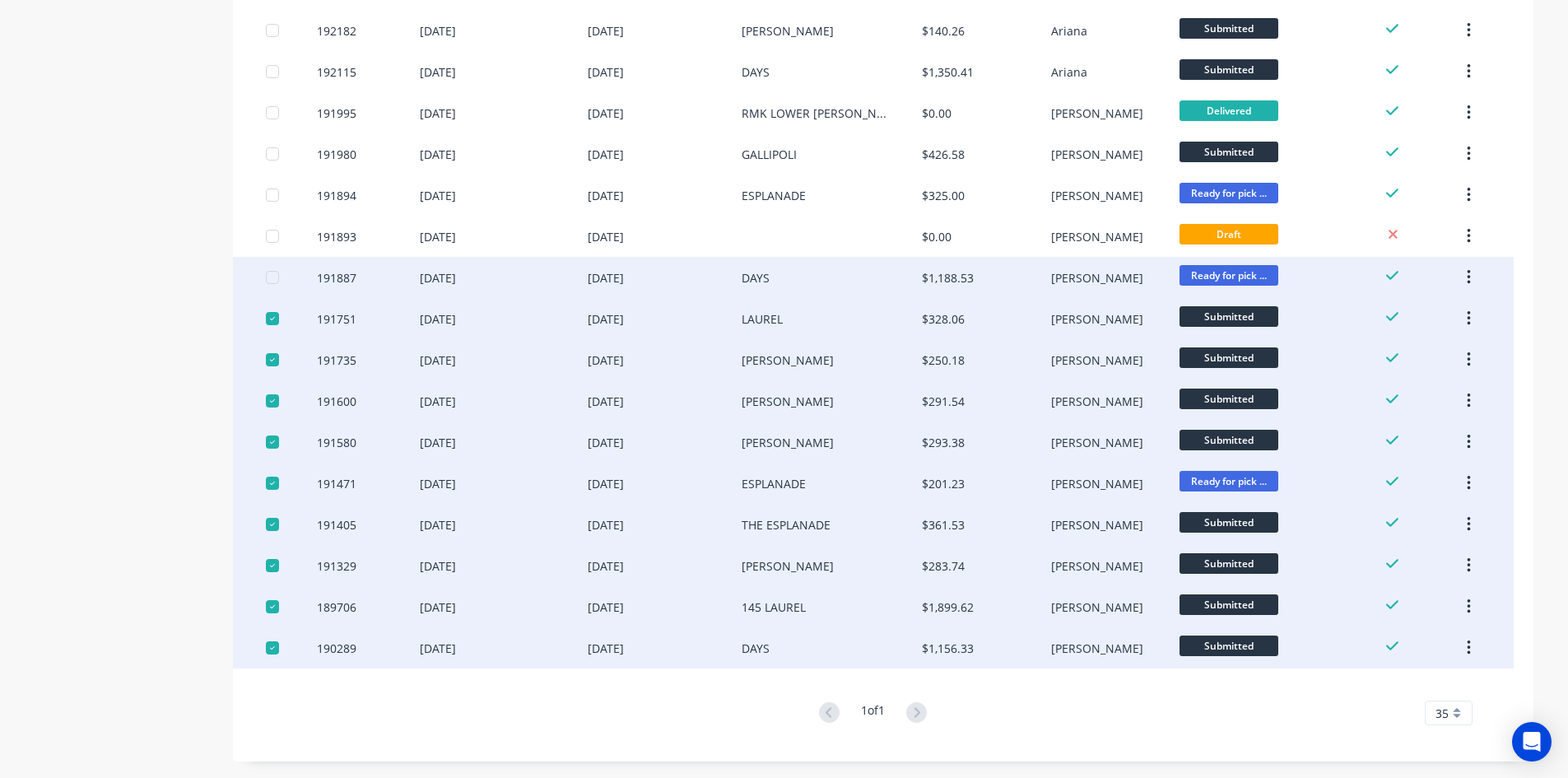
click at [270, 272] on div at bounding box center [272, 277] width 33 height 33
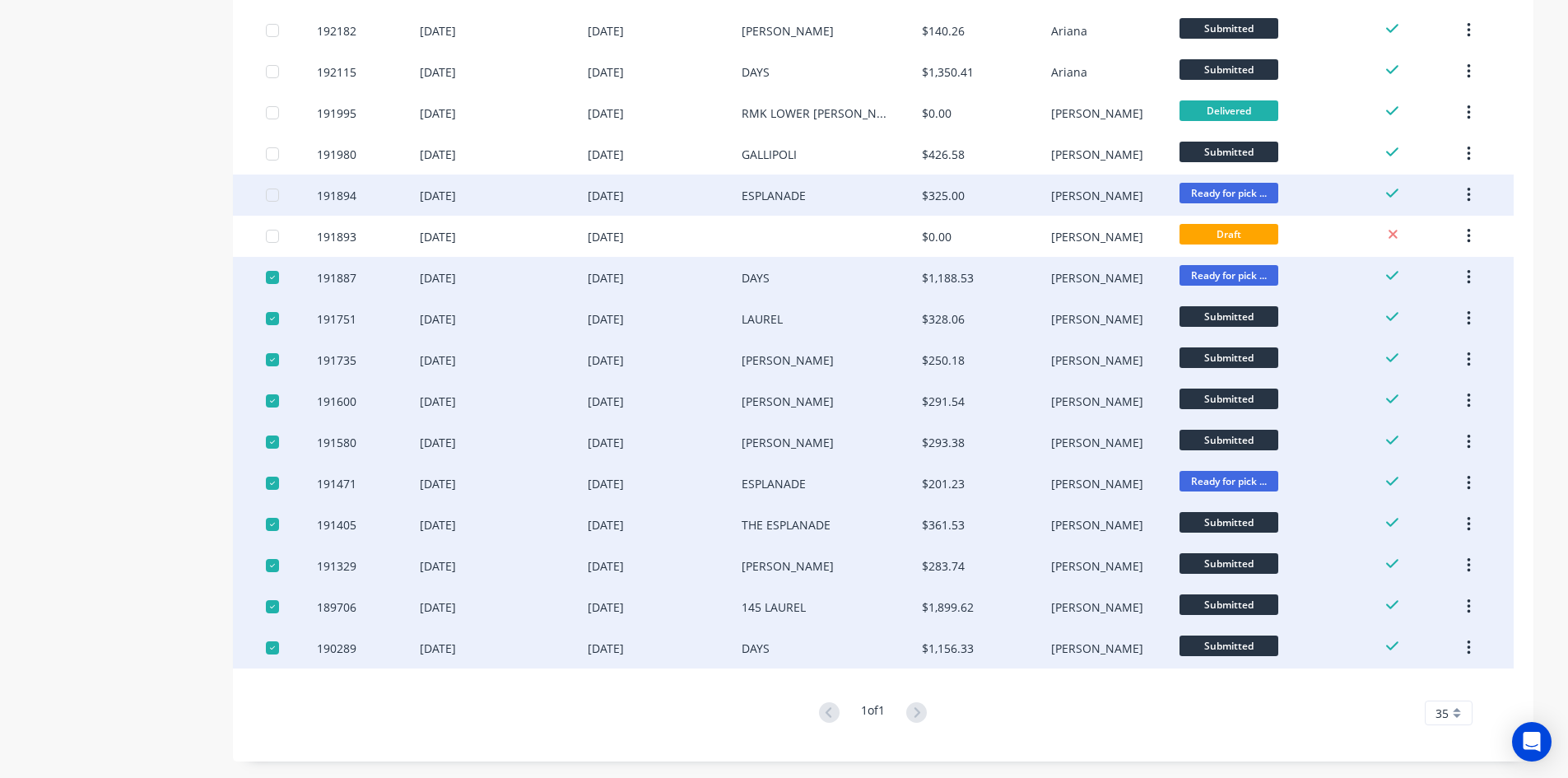
click at [276, 197] on div at bounding box center [272, 194] width 33 height 33
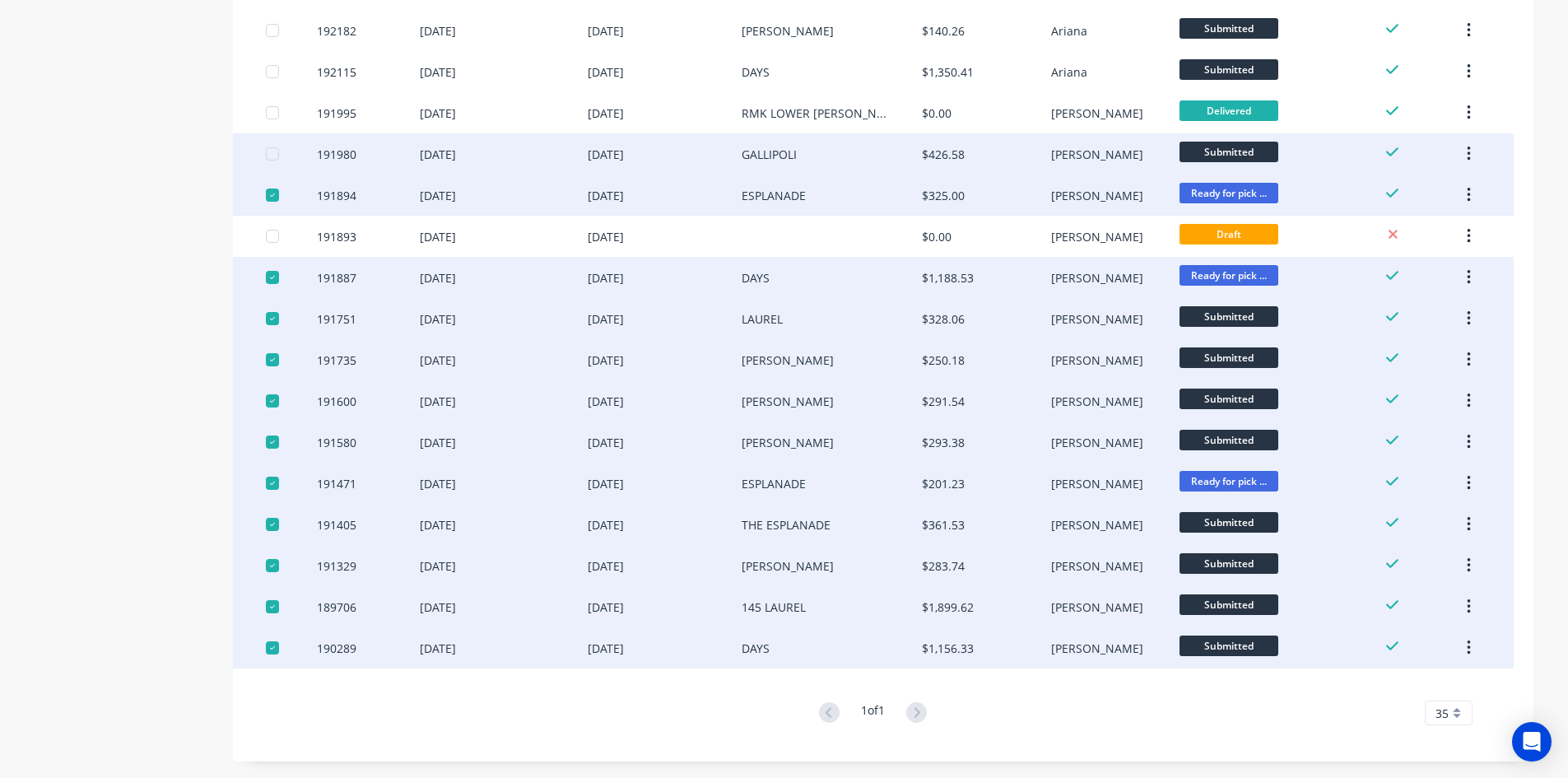
click at [272, 153] on div at bounding box center [272, 153] width 33 height 33
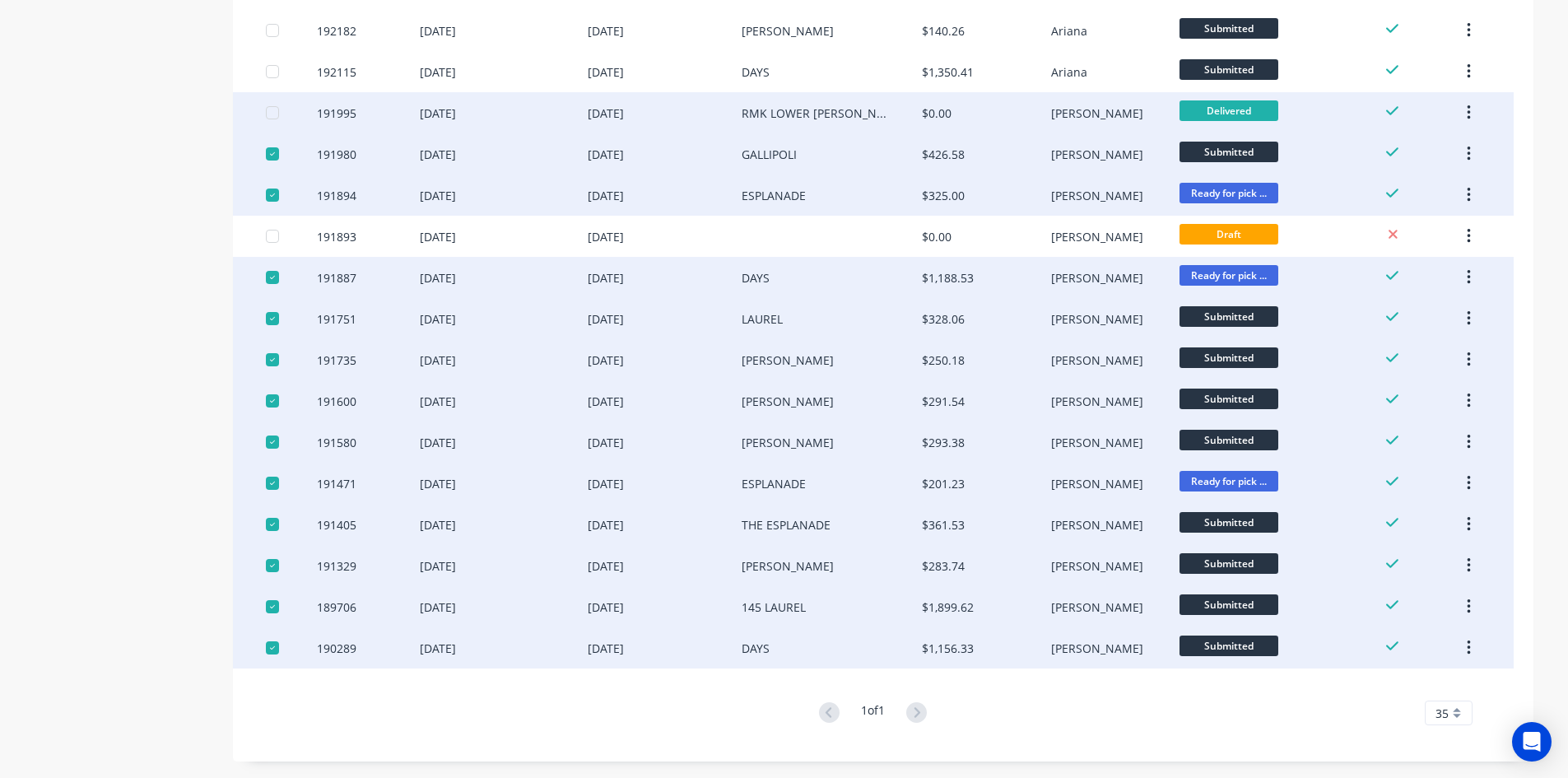
click at [272, 113] on div at bounding box center [272, 112] width 33 height 33
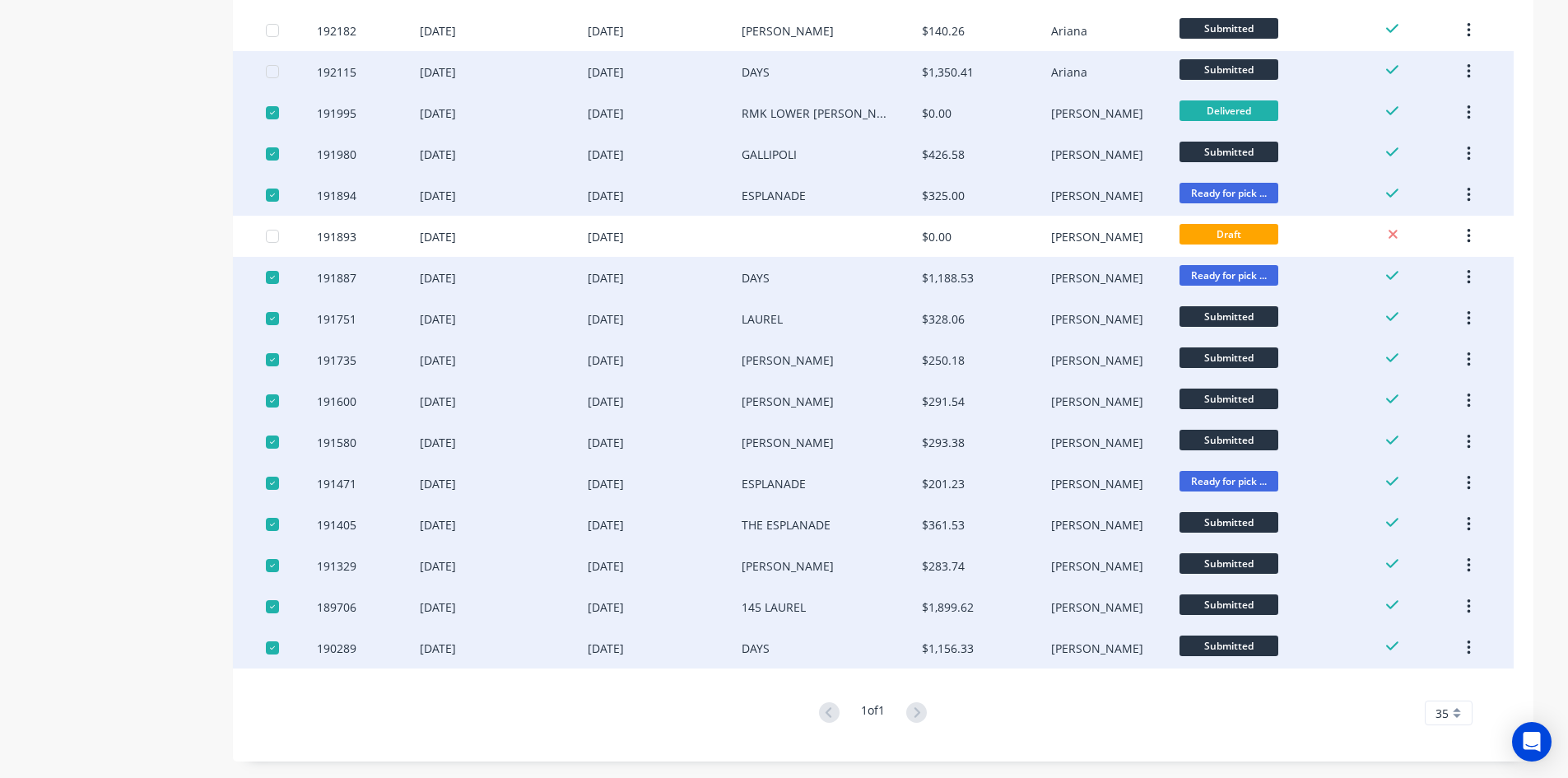
click at [271, 69] on div at bounding box center [272, 72] width 33 height 33
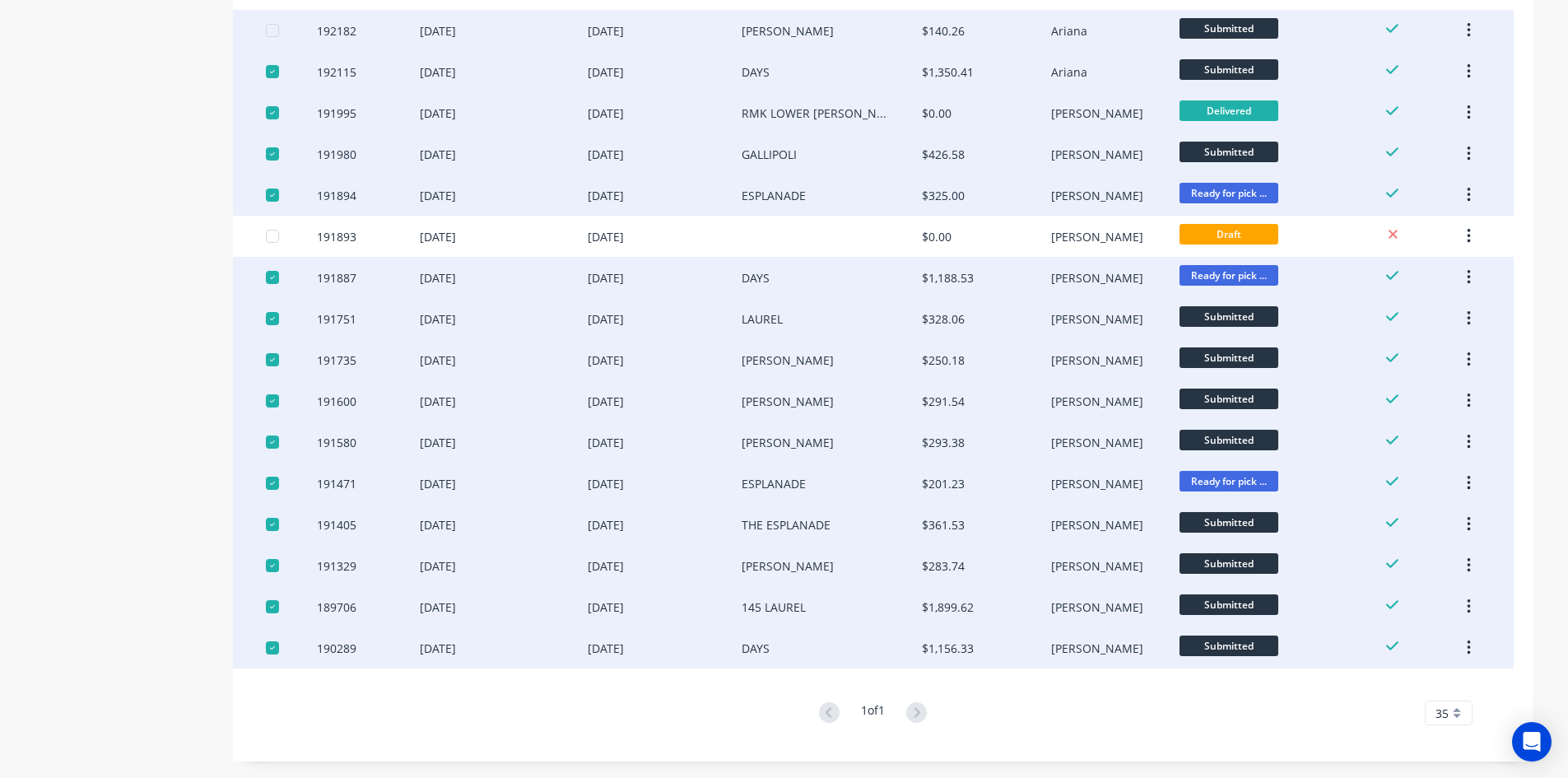
click at [269, 32] on div at bounding box center [272, 30] width 33 height 33
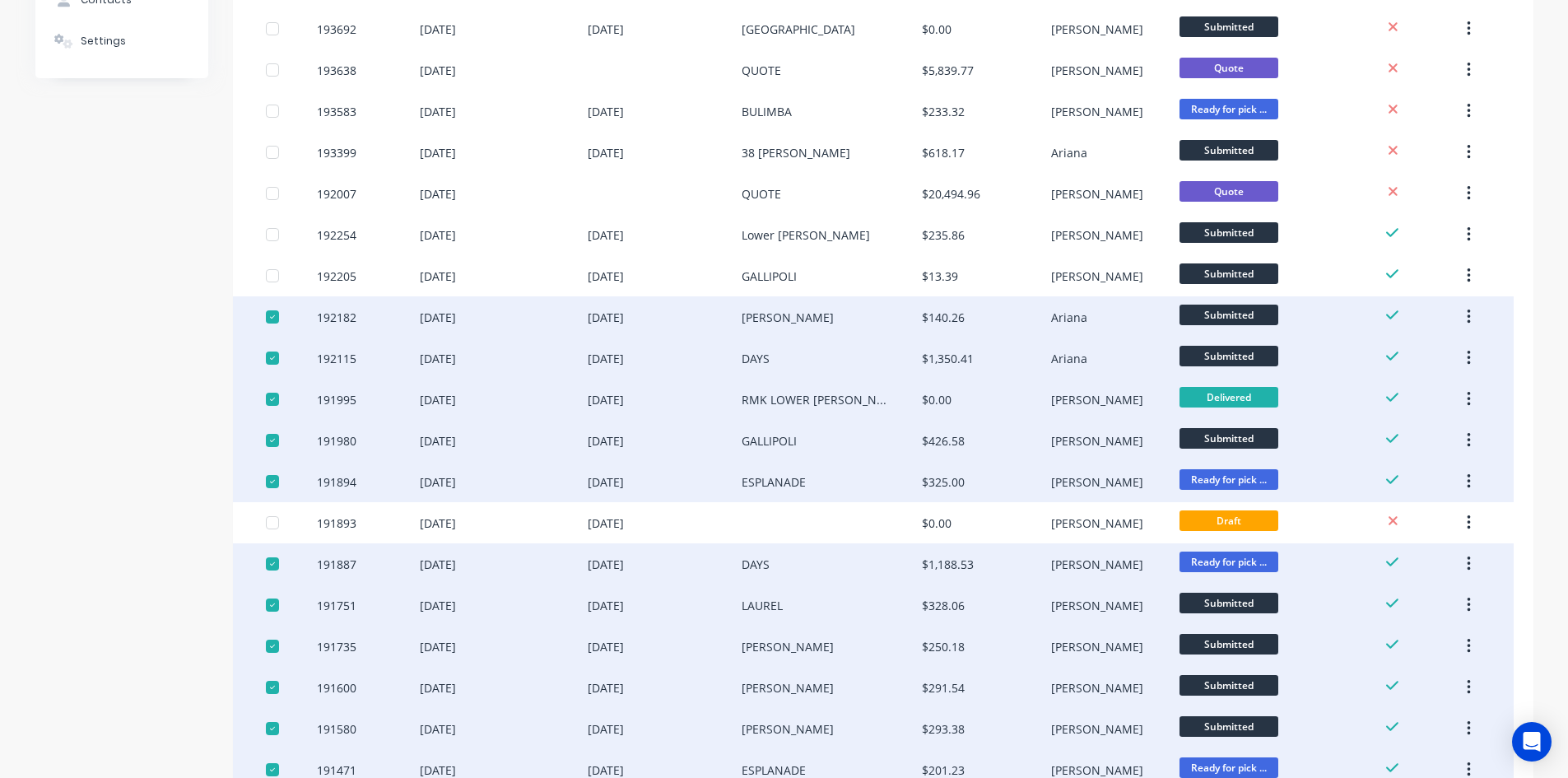
scroll to position [225, 0]
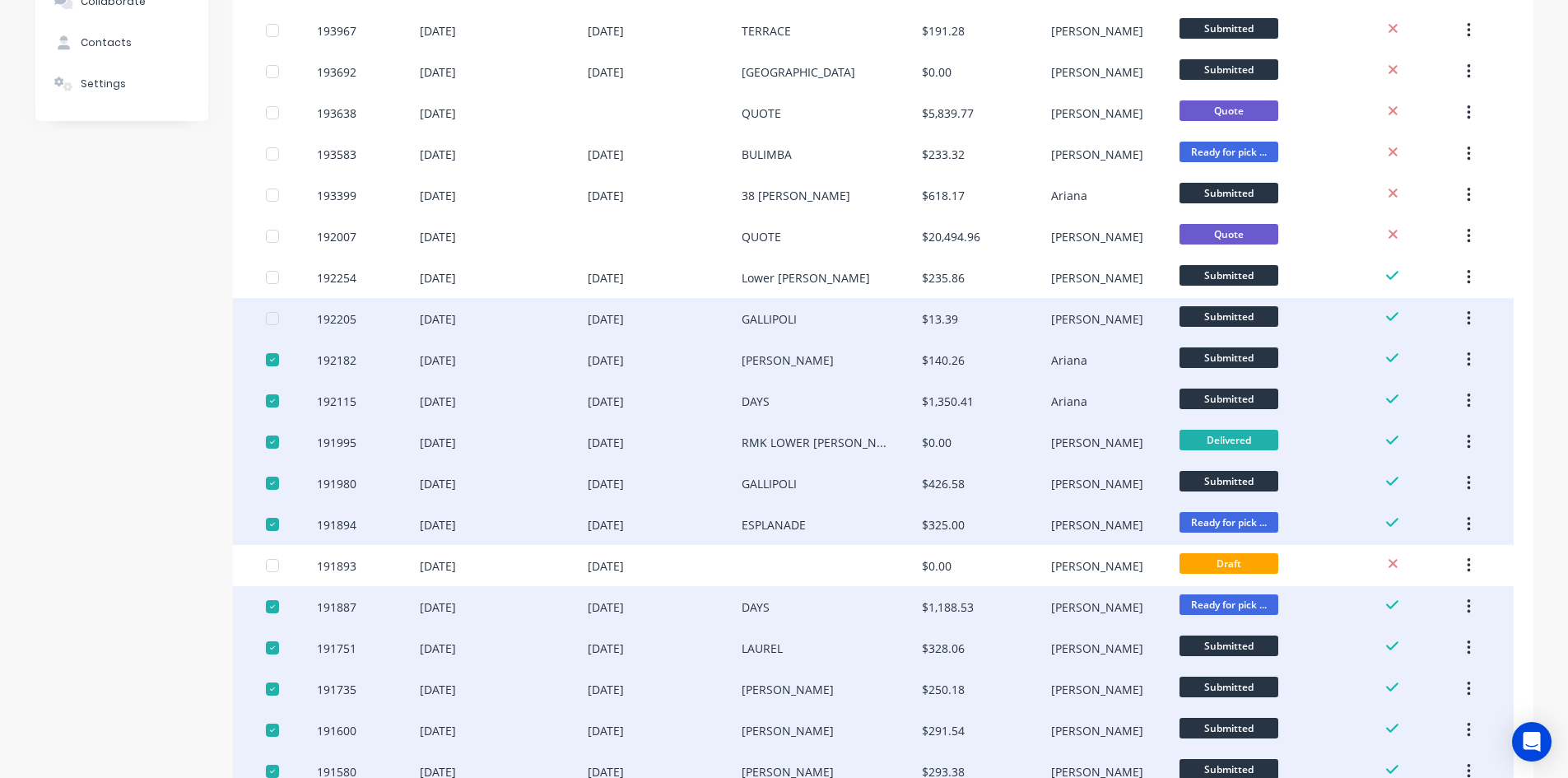
click at [274, 320] on div at bounding box center [272, 318] width 33 height 33
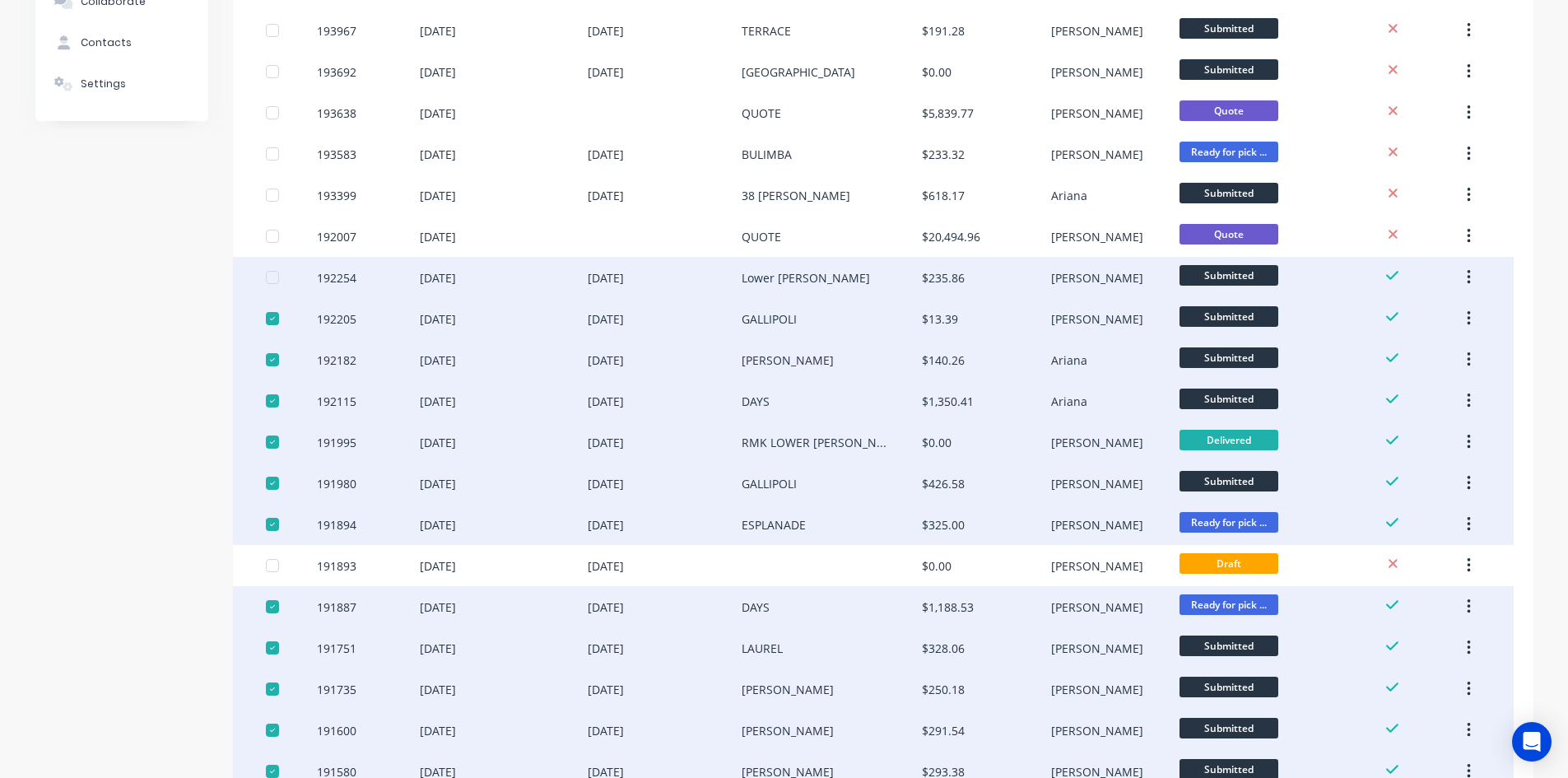
click at [269, 272] on div at bounding box center [272, 277] width 33 height 33
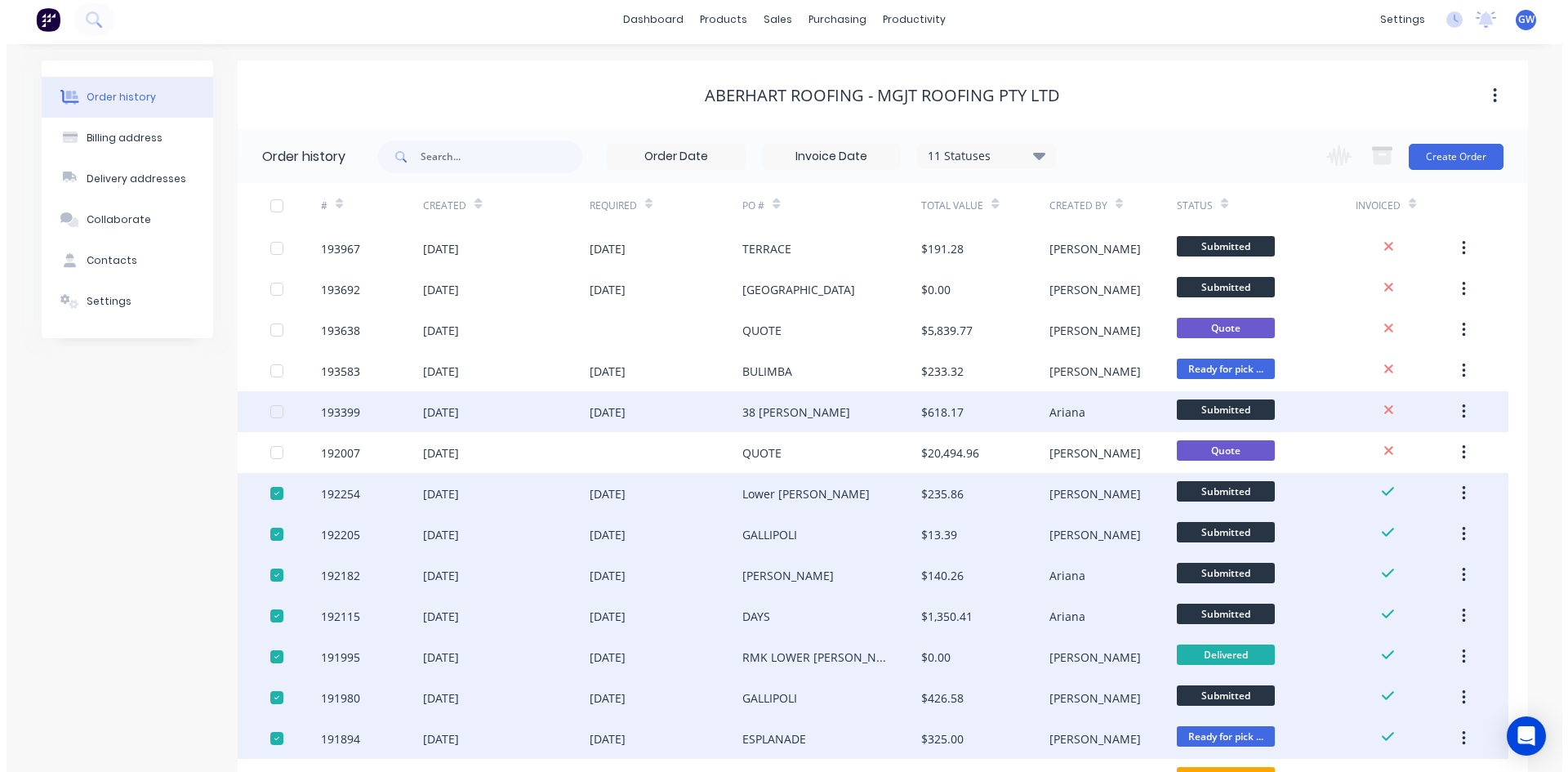
scroll to position [0, 0]
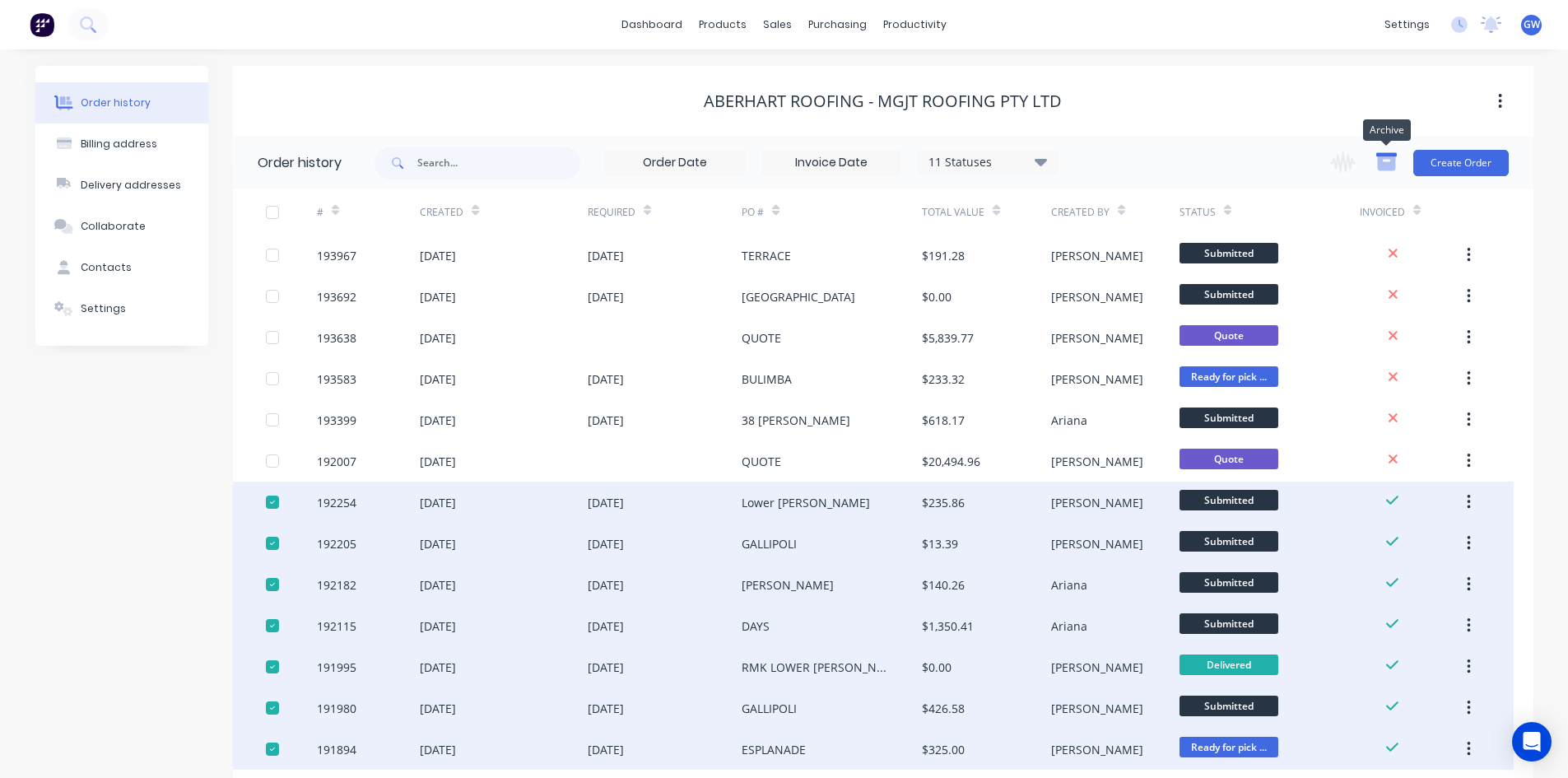
click at [1393, 168] on icon "button" at bounding box center [1386, 164] width 18 height 14
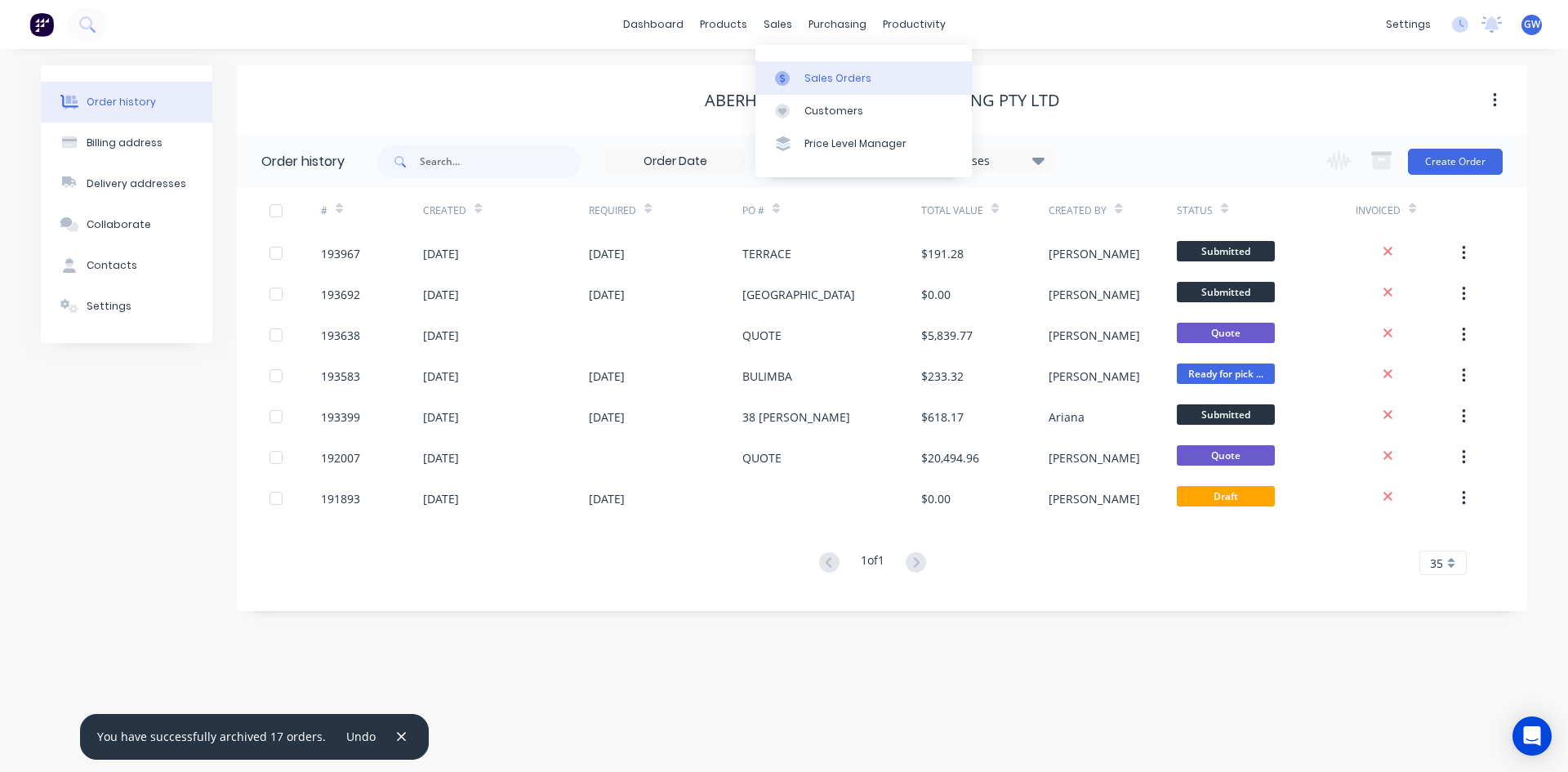
click at [811, 85] on div "Sales Orders" at bounding box center [837, 78] width 67 height 15
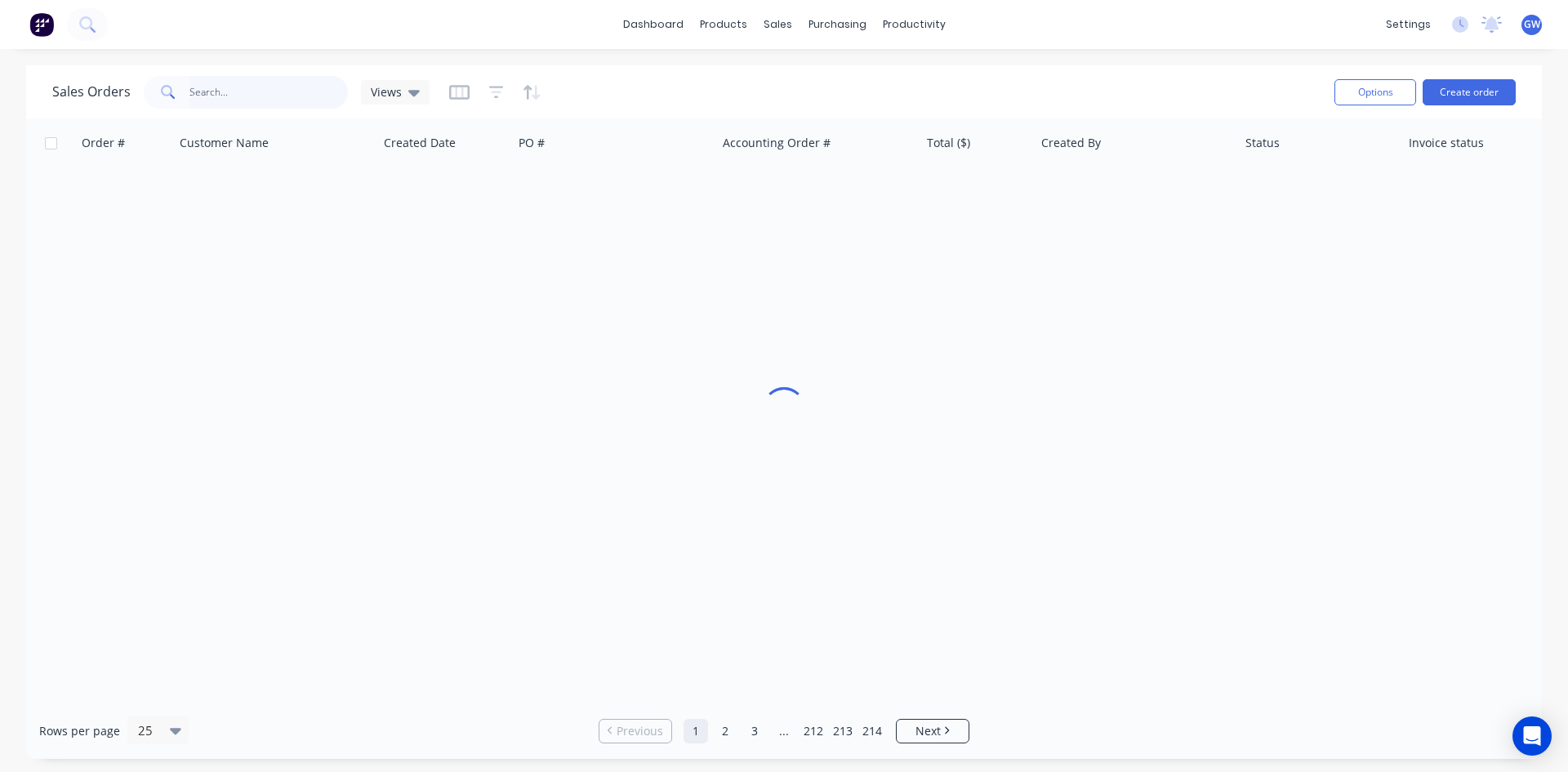
click at [227, 94] on input "text" at bounding box center [268, 92] width 159 height 33
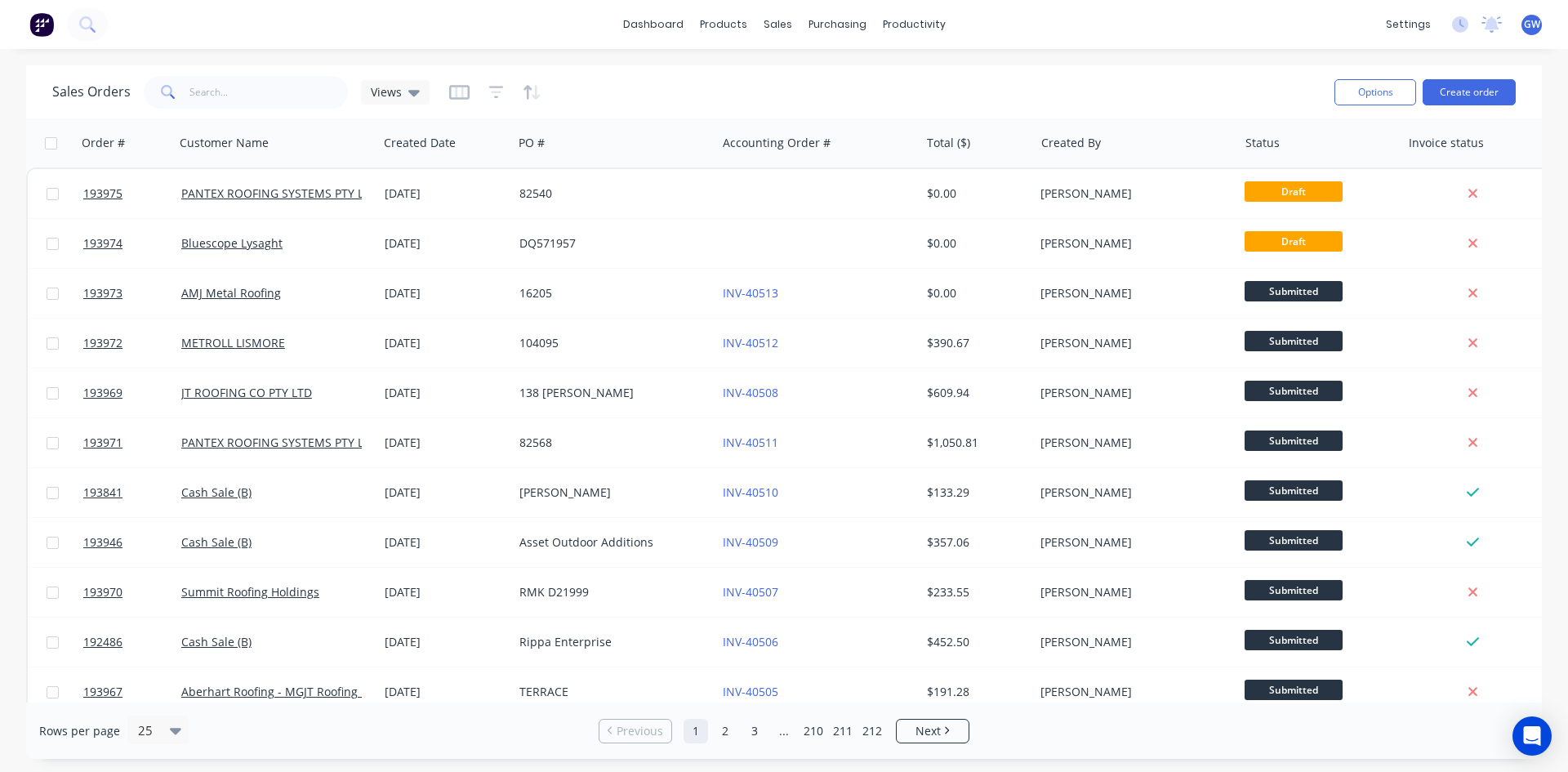
click at [363, 36] on div "dashboard products sales purchasing productivity dashboard products Product Cat…" at bounding box center [784, 24] width 1568 height 49
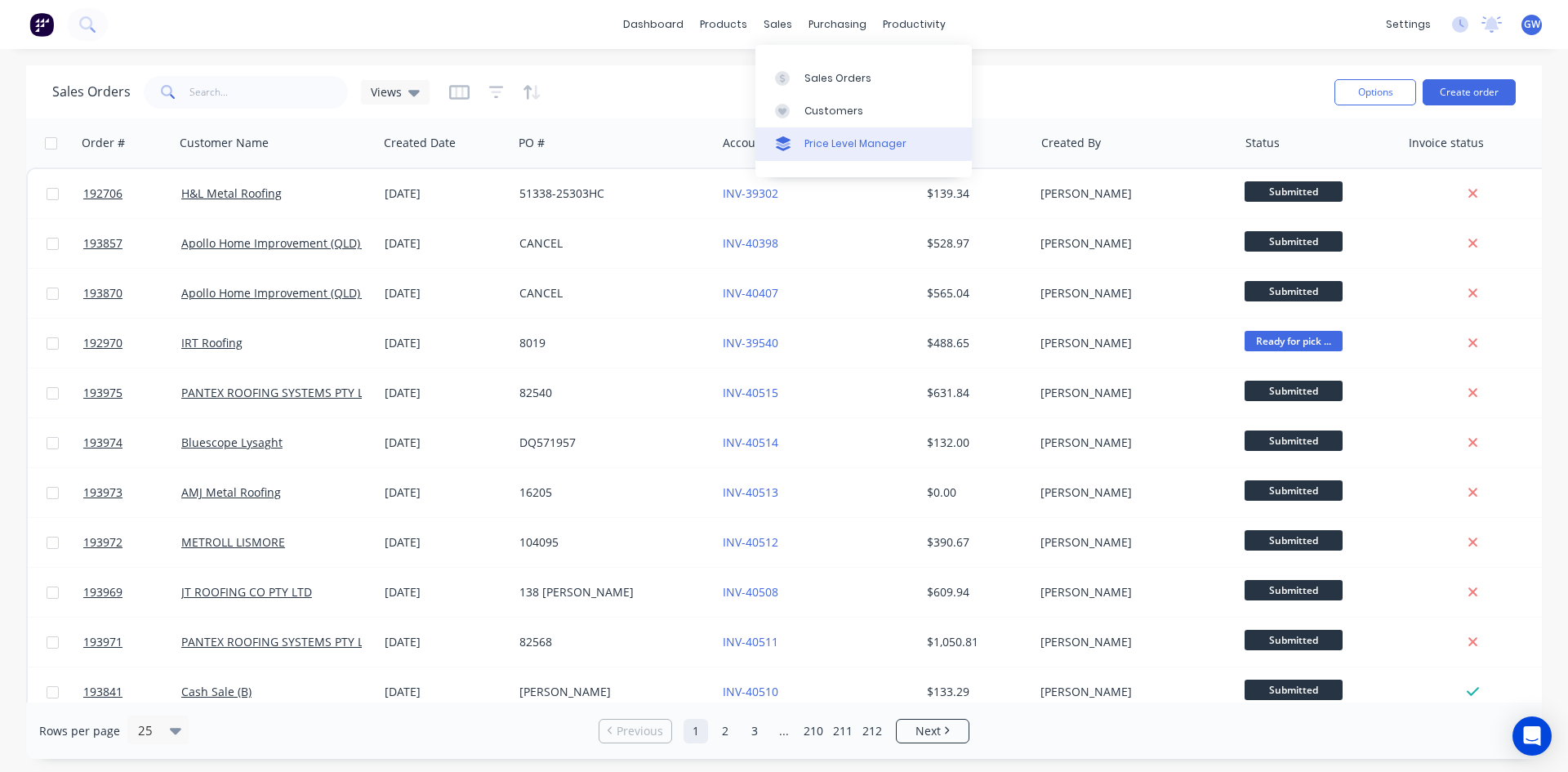
click at [822, 137] on div "Price Level Manager" at bounding box center [855, 143] width 102 height 15
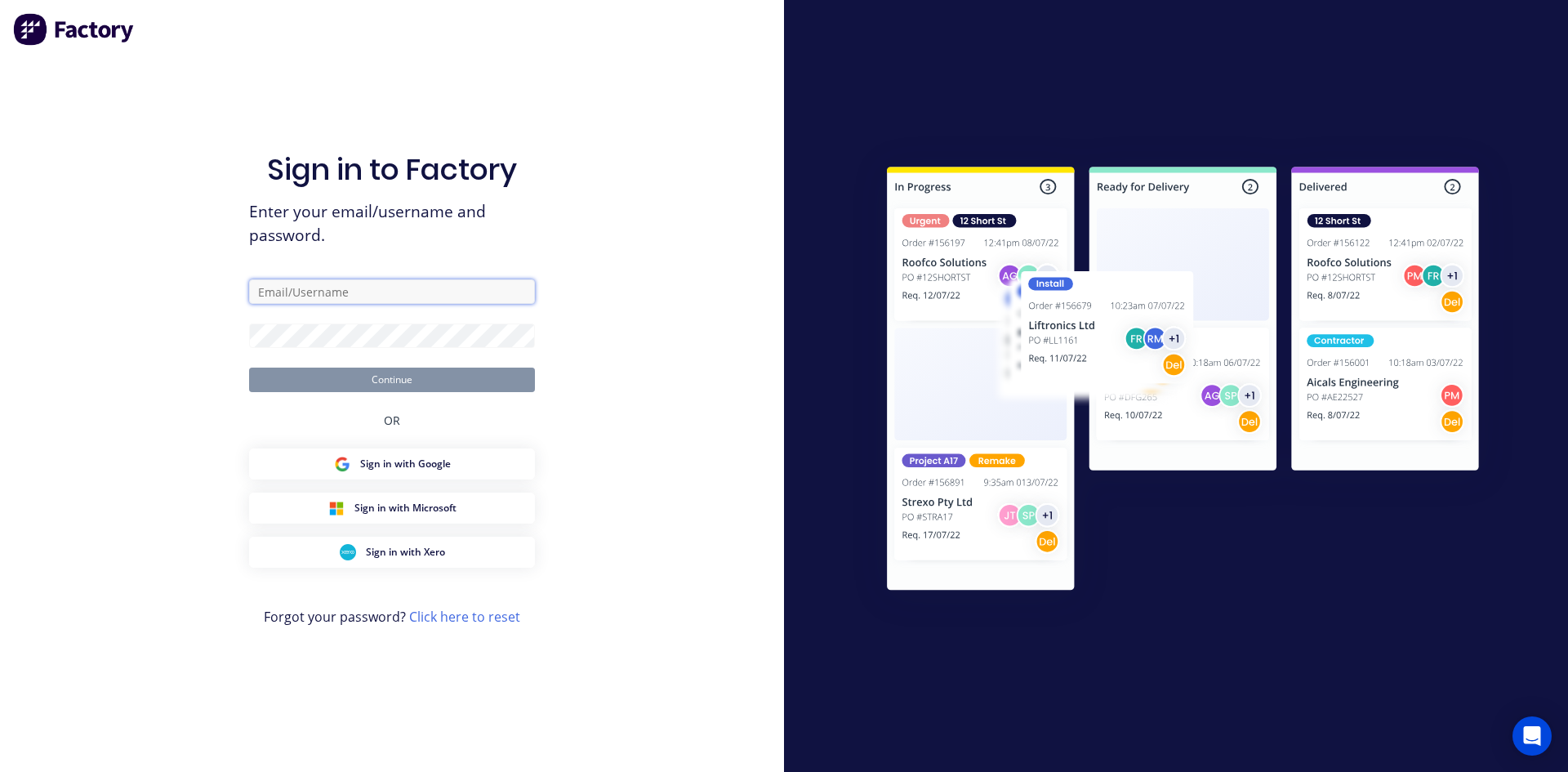
click at [331, 292] on input "text" at bounding box center [392, 292] width 286 height 25
type input "[EMAIL_ADDRESS][DOMAIN_NAME]"
click at [249, 367] on button "Continue" at bounding box center [392, 380] width 286 height 25
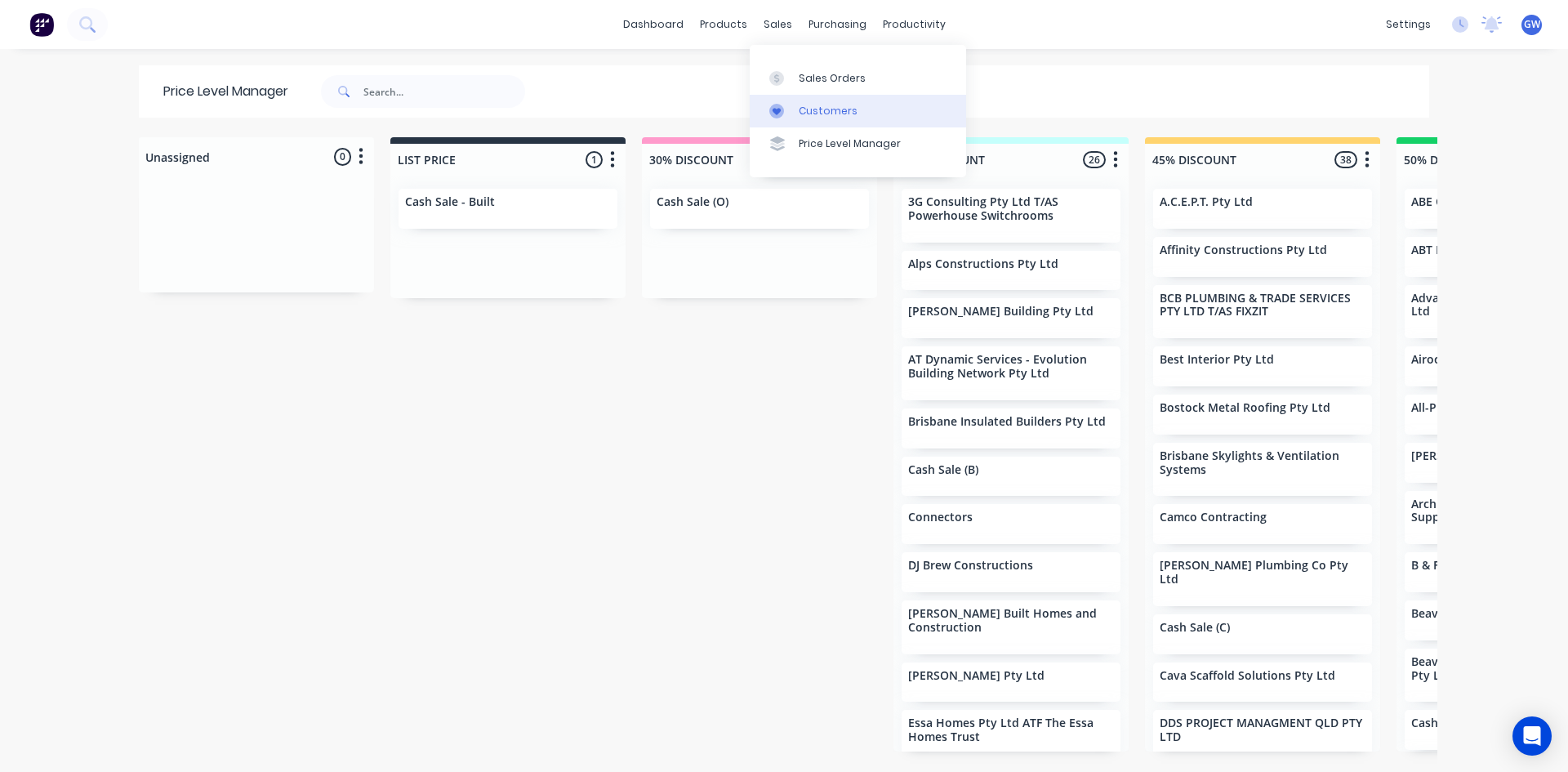
click at [835, 113] on div "Customers" at bounding box center [828, 111] width 59 height 15
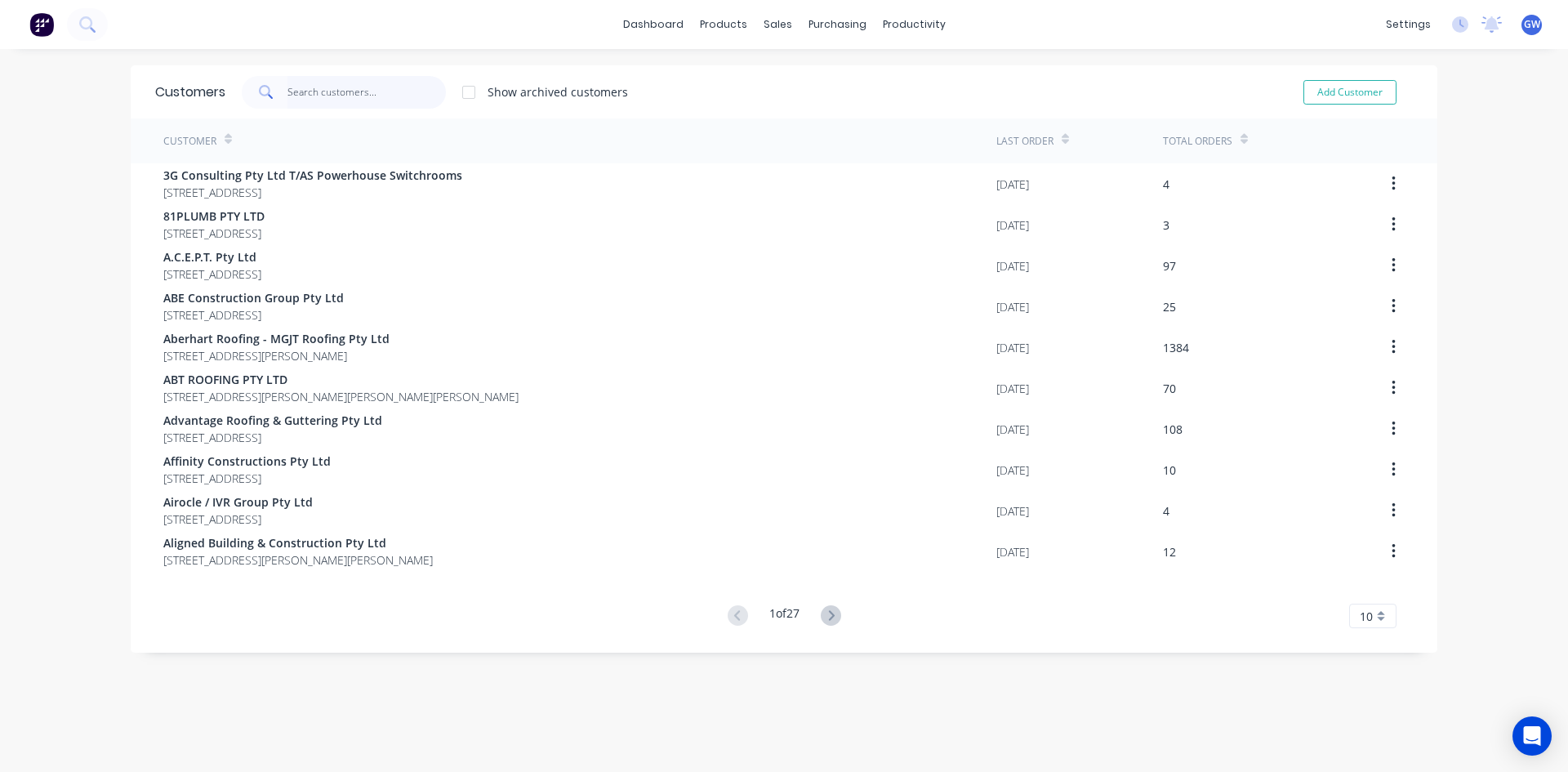
click at [378, 85] on input "text" at bounding box center [366, 92] width 159 height 33
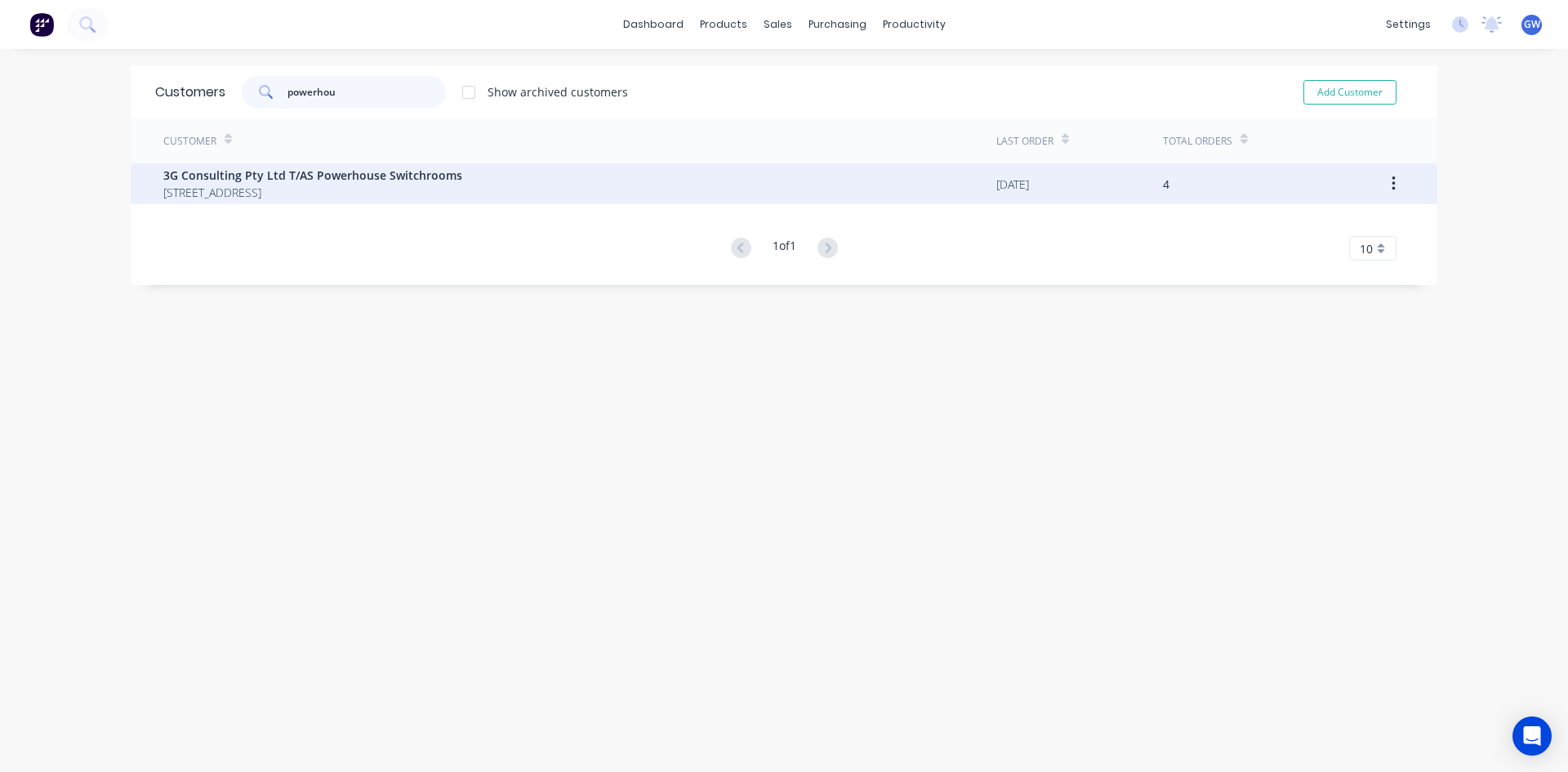
type input "powerhou"
click at [324, 184] on span "[STREET_ADDRESS]" at bounding box center [313, 192] width 299 height 17
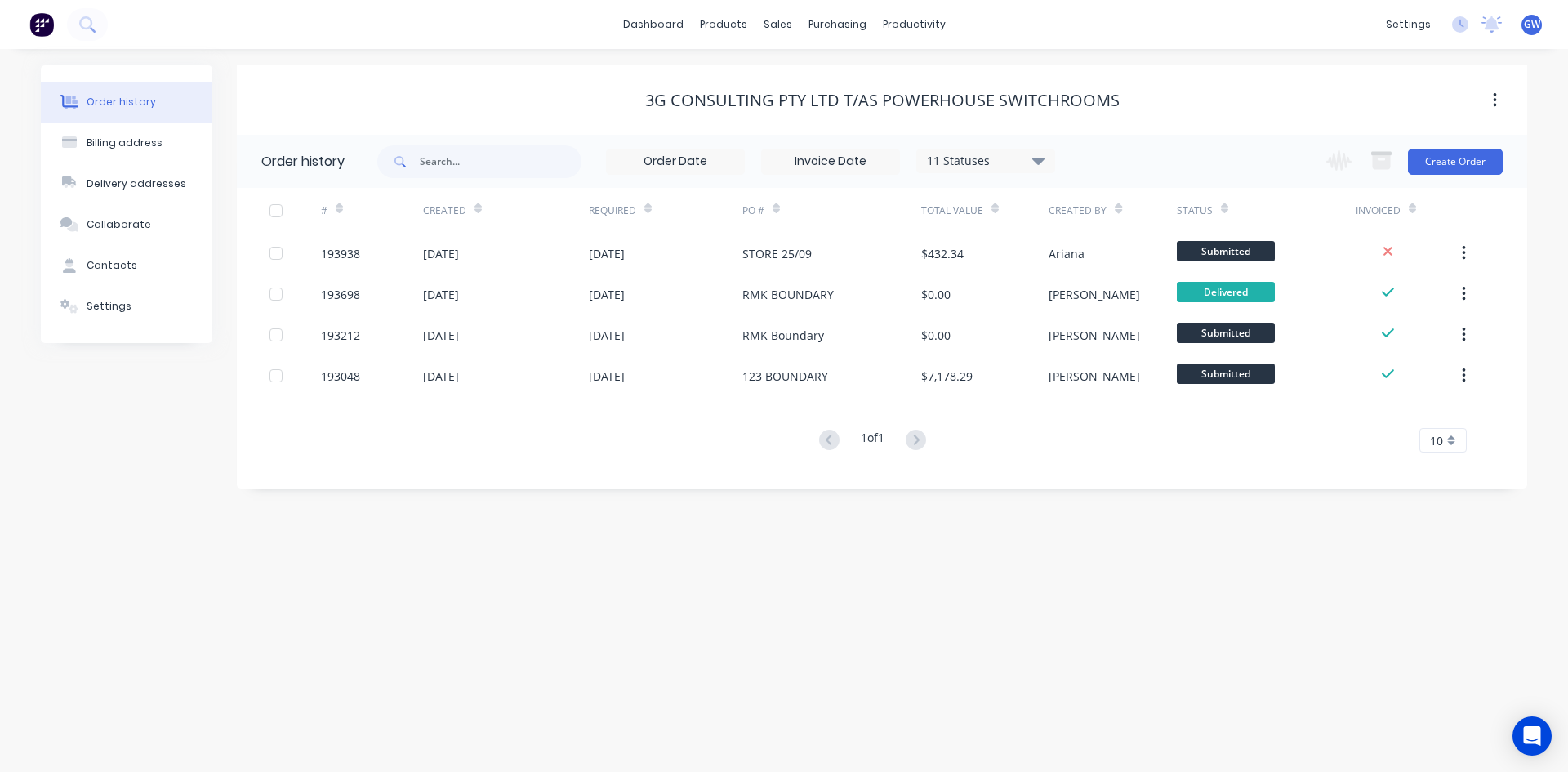
click at [980, 147] on div "11 Statuses Invoice Status Invoiced Not Invoiced Partial Order Status All Archi…" at bounding box center [716, 162] width 678 height 53
click at [972, 157] on div "11 Statuses" at bounding box center [986, 161] width 137 height 18
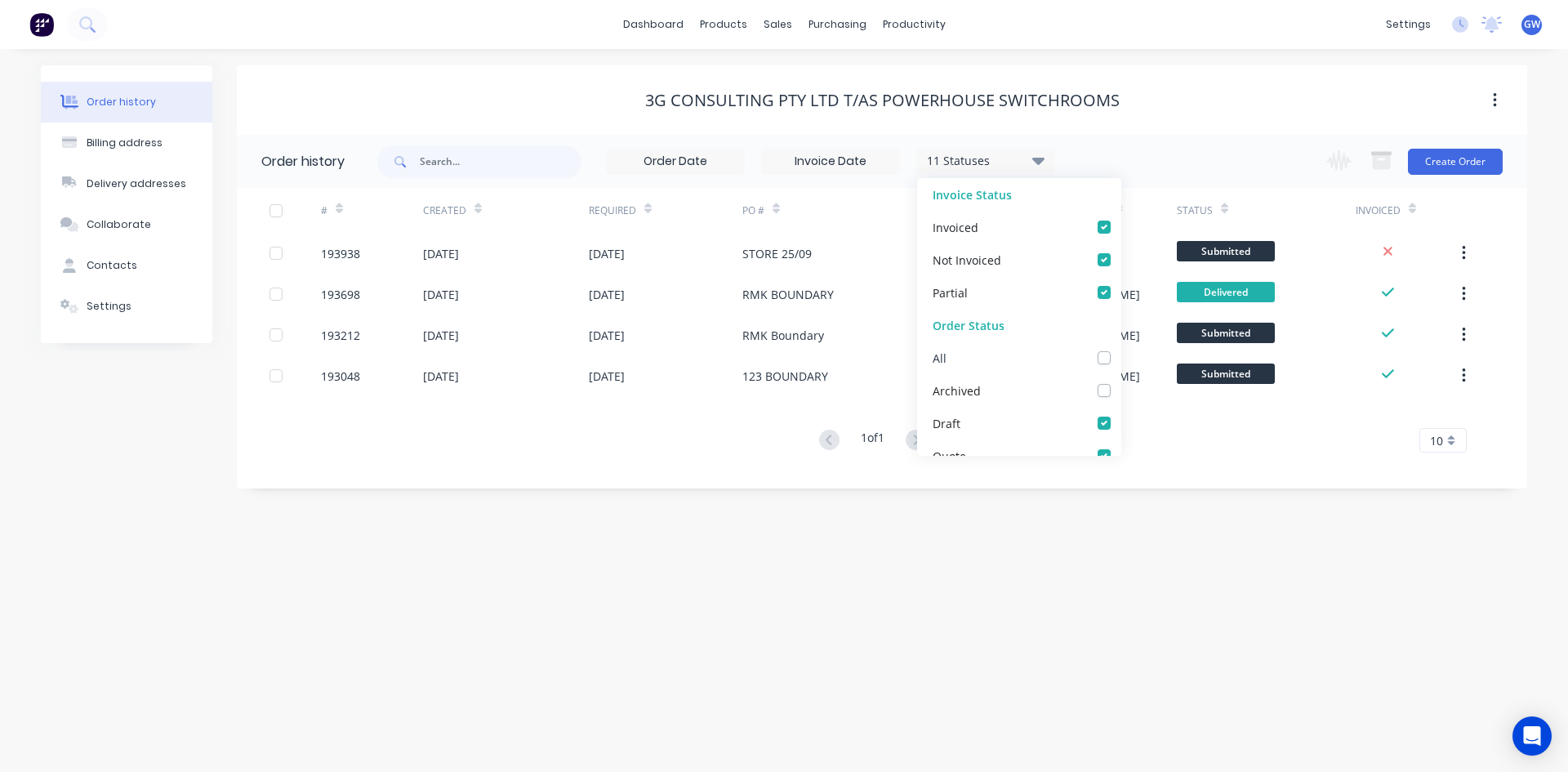
click at [1121, 349] on label at bounding box center [1121, 349] width 0 height 0
click at [1121, 361] on input "checkbox" at bounding box center [1127, 356] width 13 height 15
checkbox input "true"
click at [1215, 122] on div "3G Consulting Pty Ltd T/AS Powerhouse Switchrooms" at bounding box center [882, 100] width 1291 height 69
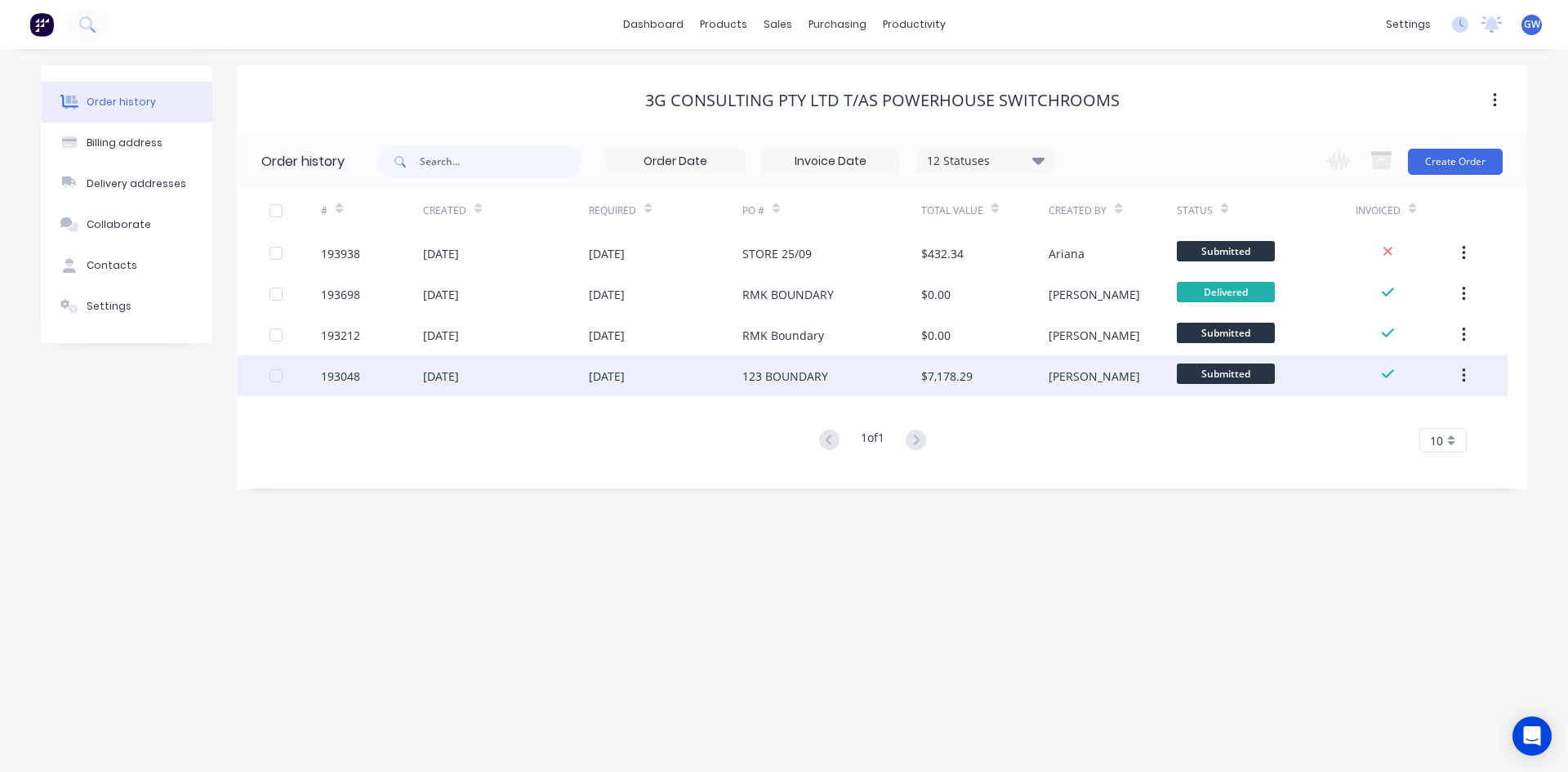
click at [924, 383] on div "$7,178.29" at bounding box center [947, 375] width 52 height 17
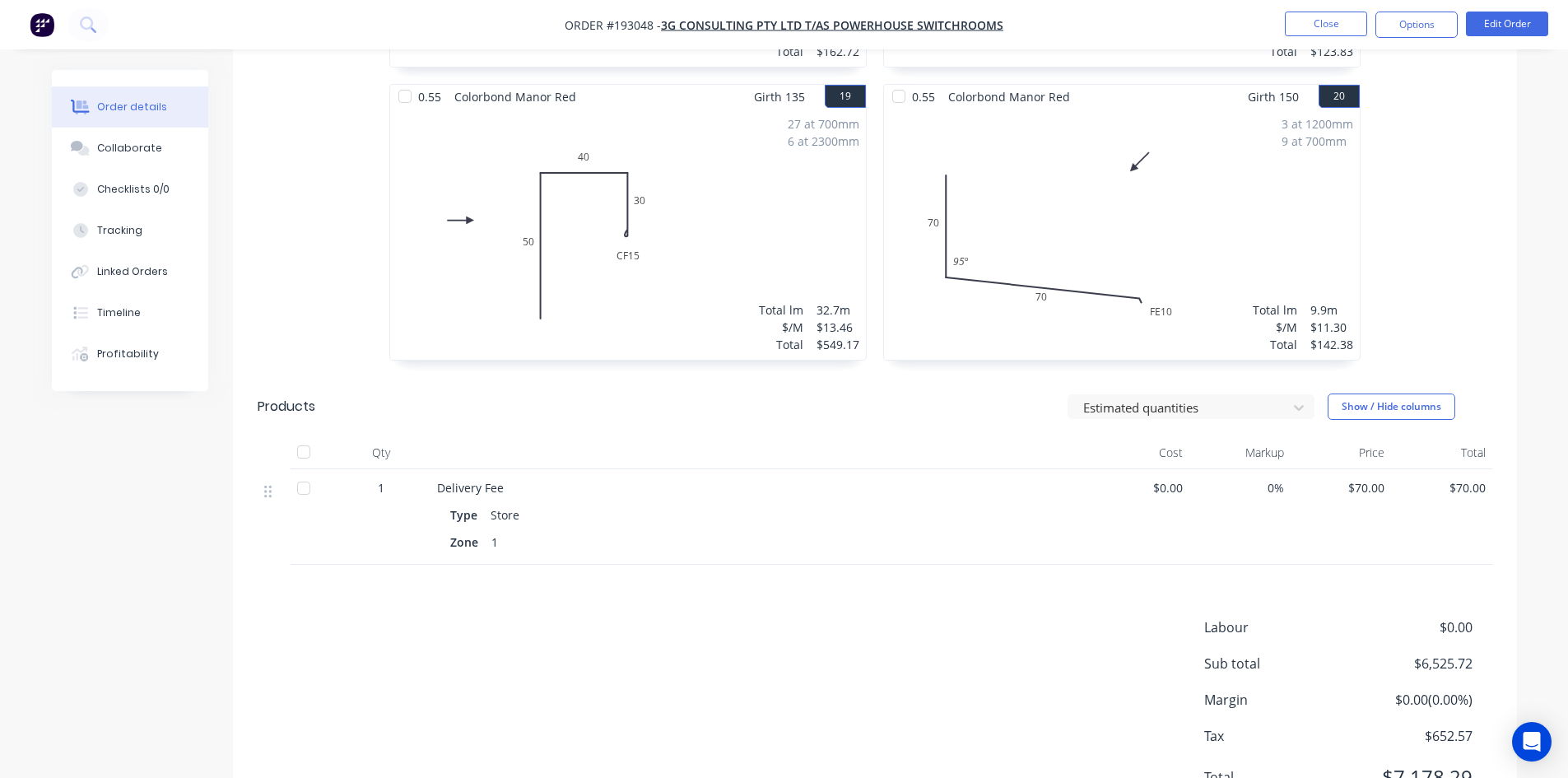
scroll to position [3128, 0]
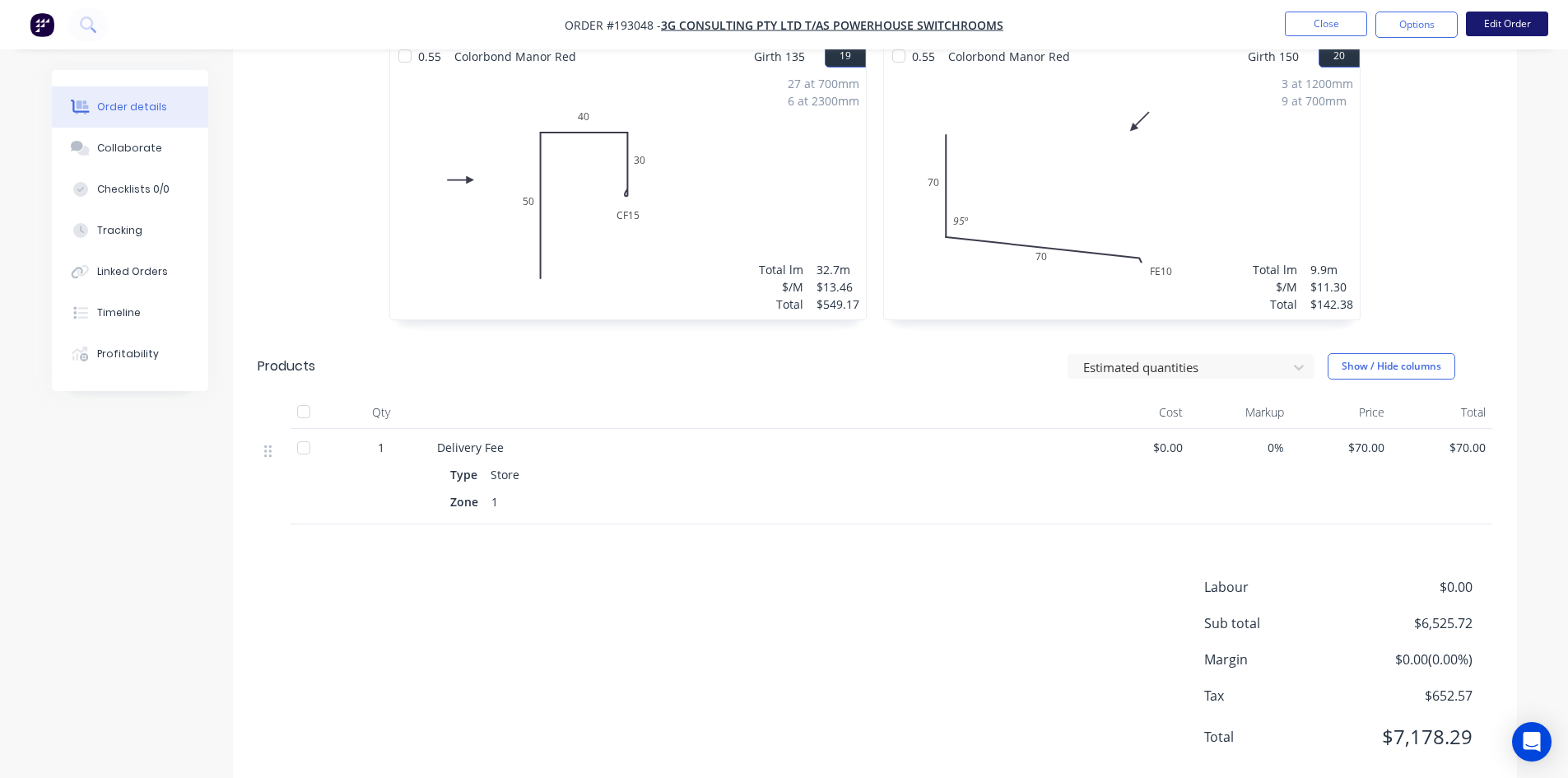
click at [1512, 27] on button "Edit Order" at bounding box center [1507, 24] width 82 height 25
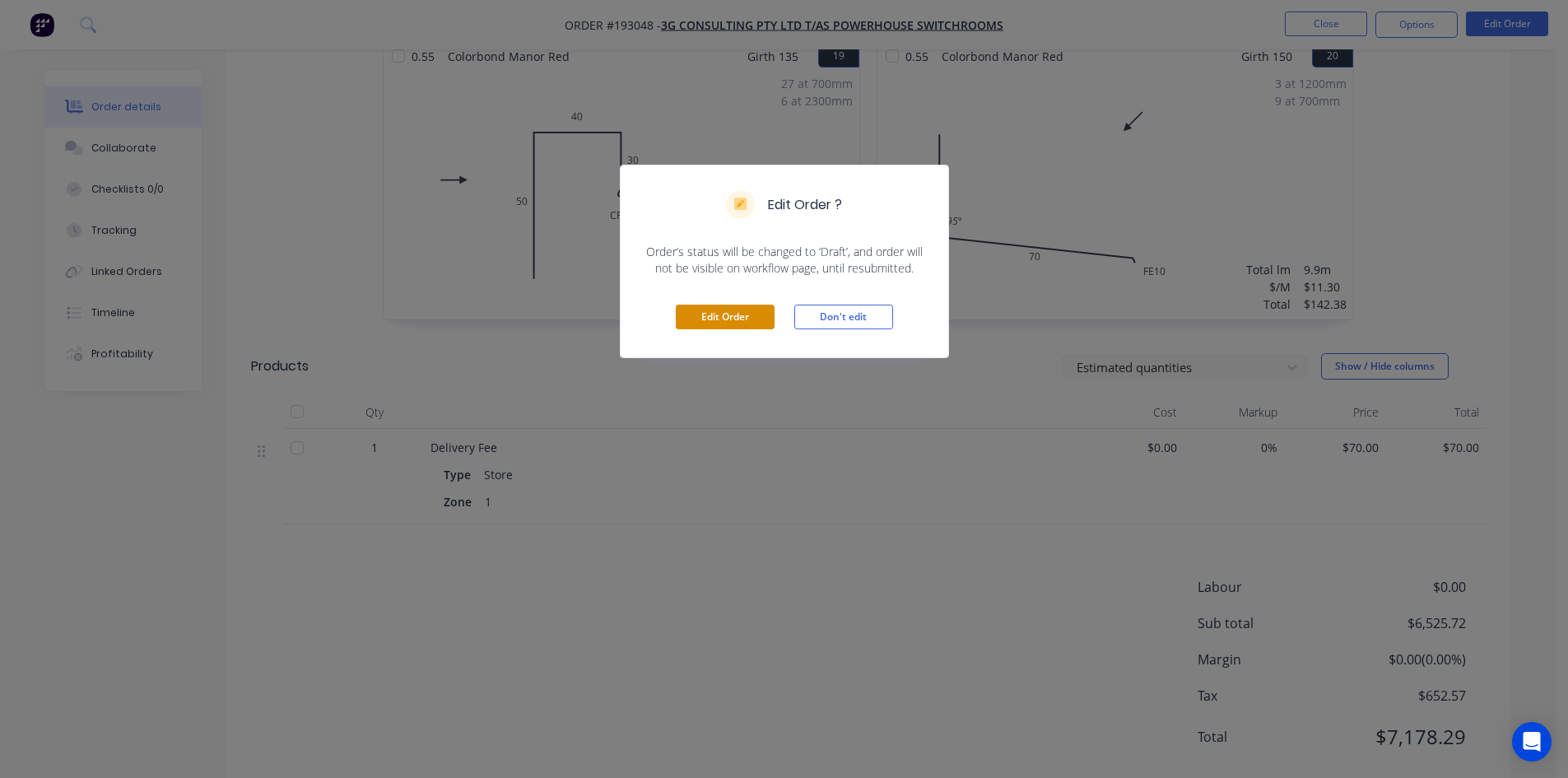
click at [739, 322] on button "Edit Order" at bounding box center [725, 317] width 99 height 25
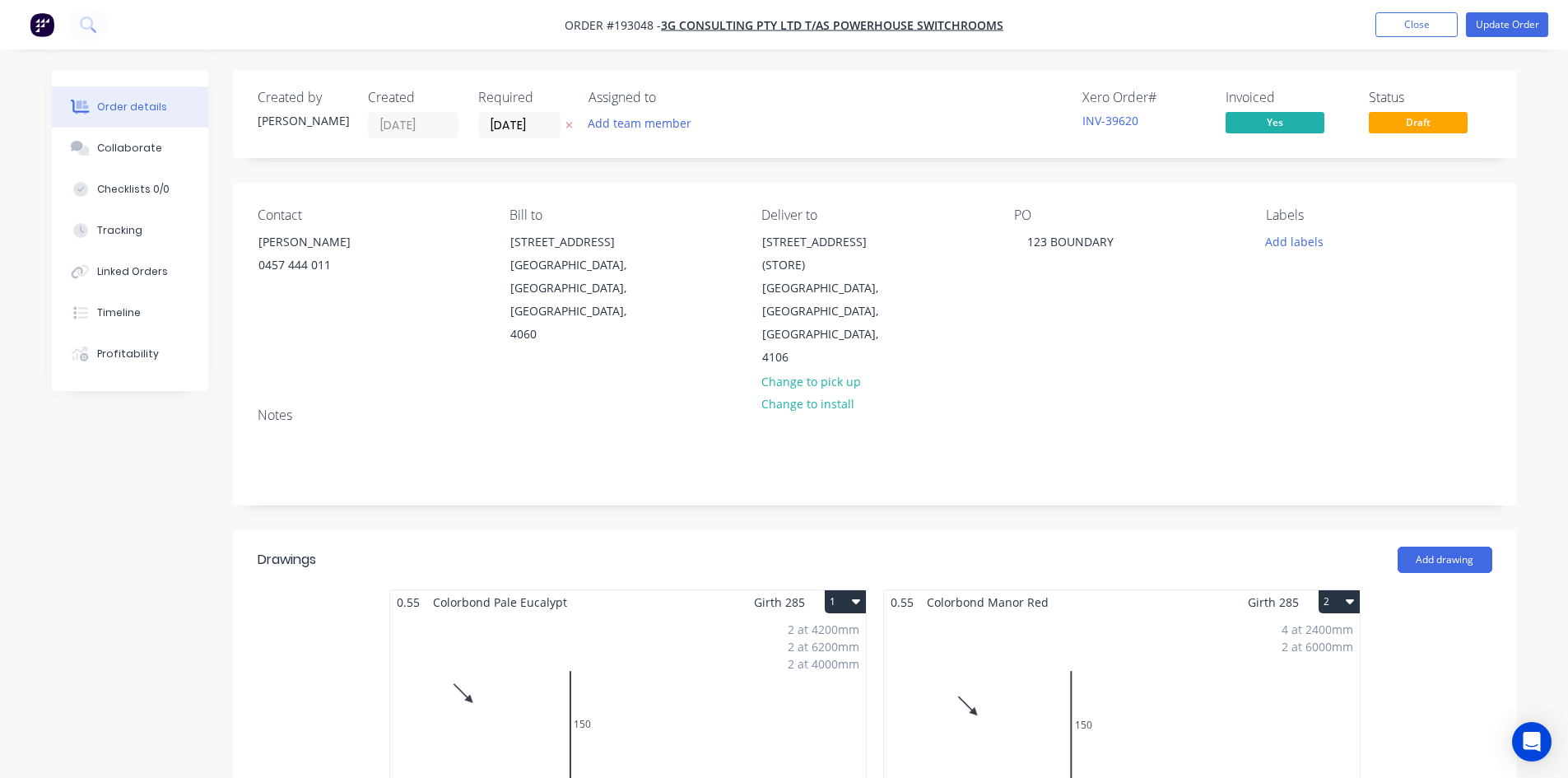
click at [691, 640] on div "2 at 4200mm 2 at 6200mm 2 at 4000mm Total lm $/M Total 28.8m $16.22 $467.14" at bounding box center [627, 739] width 476 height 251
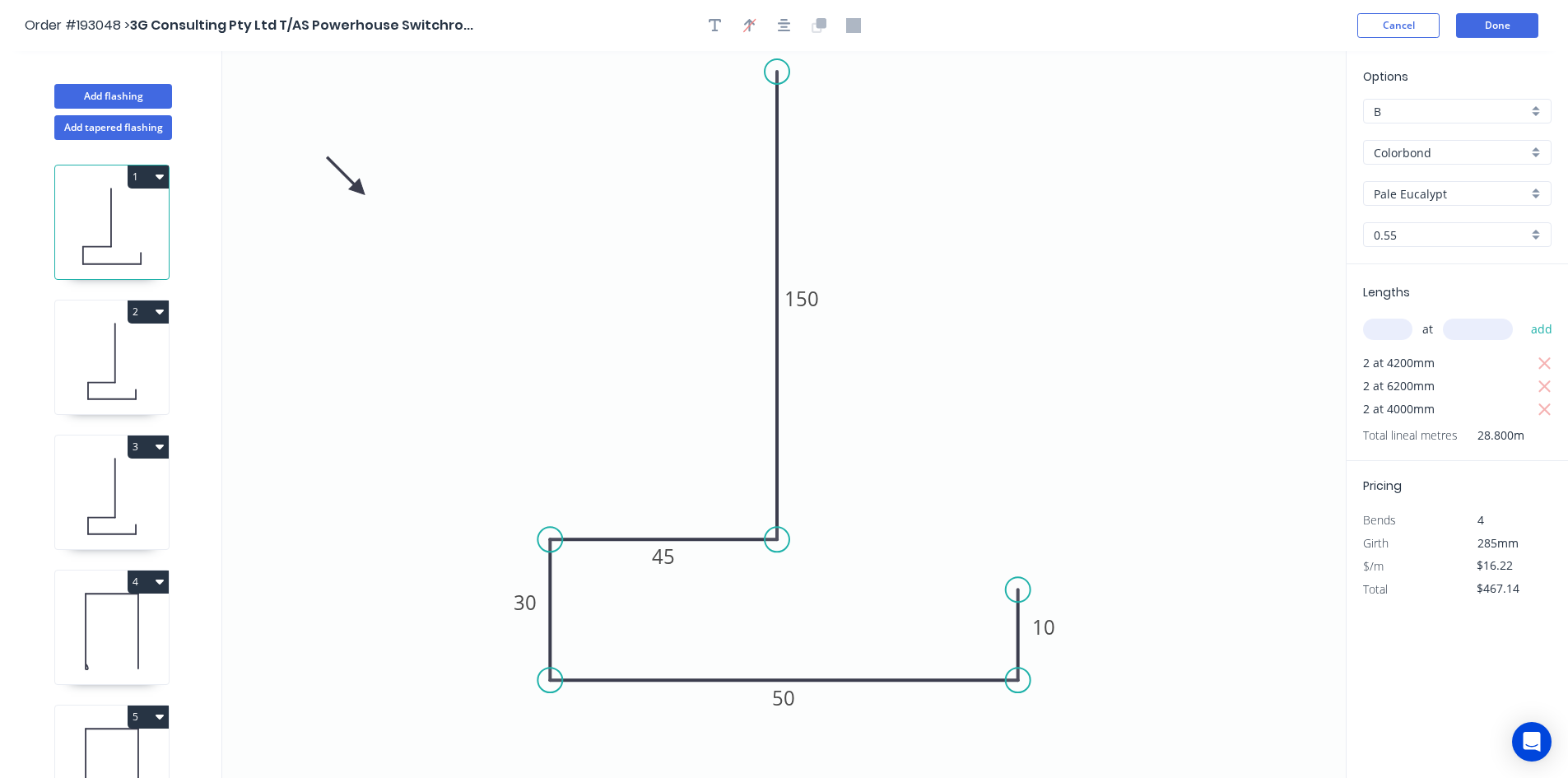
click at [1511, 111] on input "B" at bounding box center [1451, 111] width 154 height 17
click at [1395, 258] on div "E" at bounding box center [1457, 258] width 187 height 29
type input "E"
type input "$12.71"
type input "$366.05"
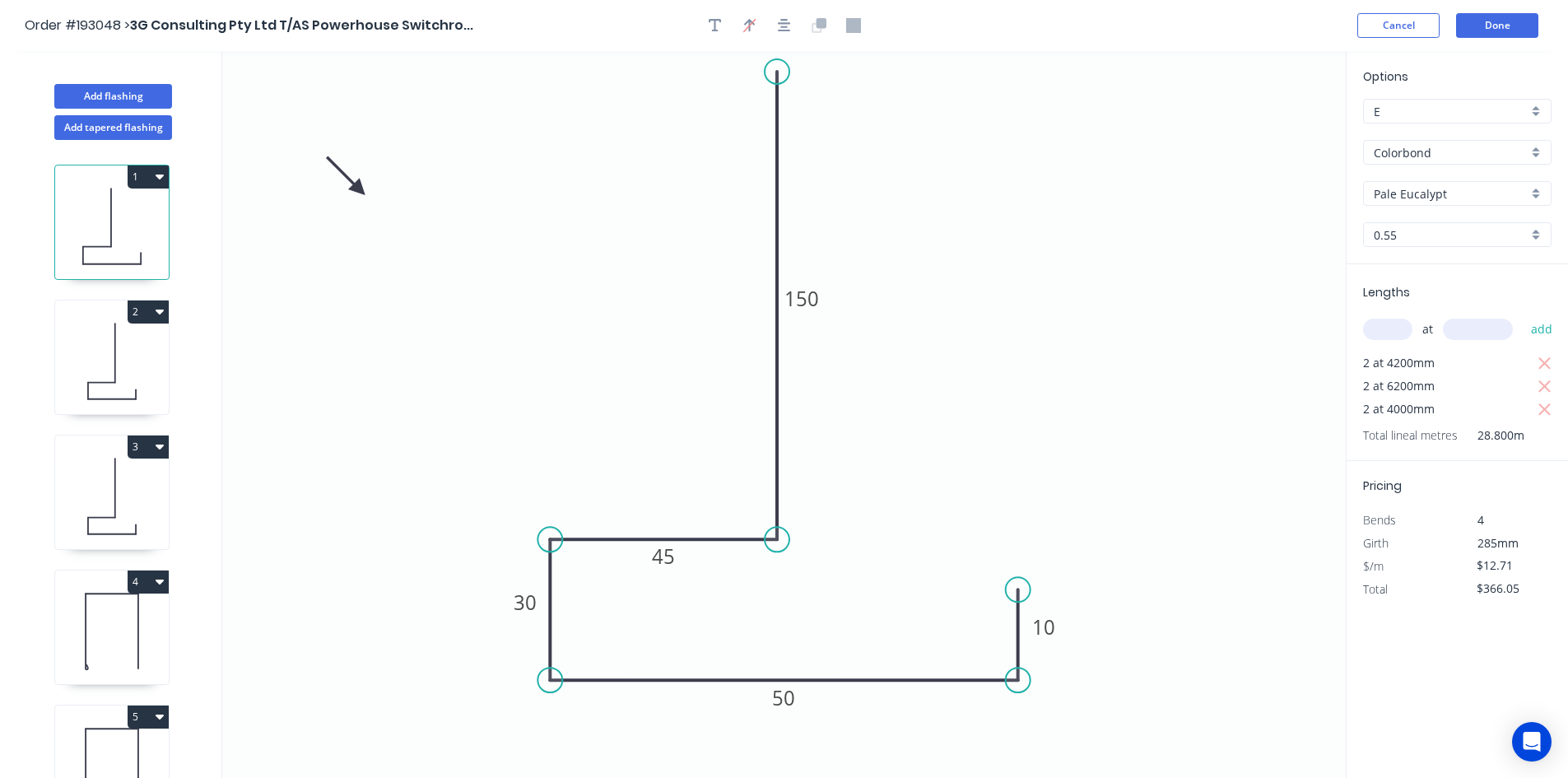
click at [108, 354] on icon at bounding box center [112, 362] width 114 height 106
type input "$16.22"
type input "$350.35"
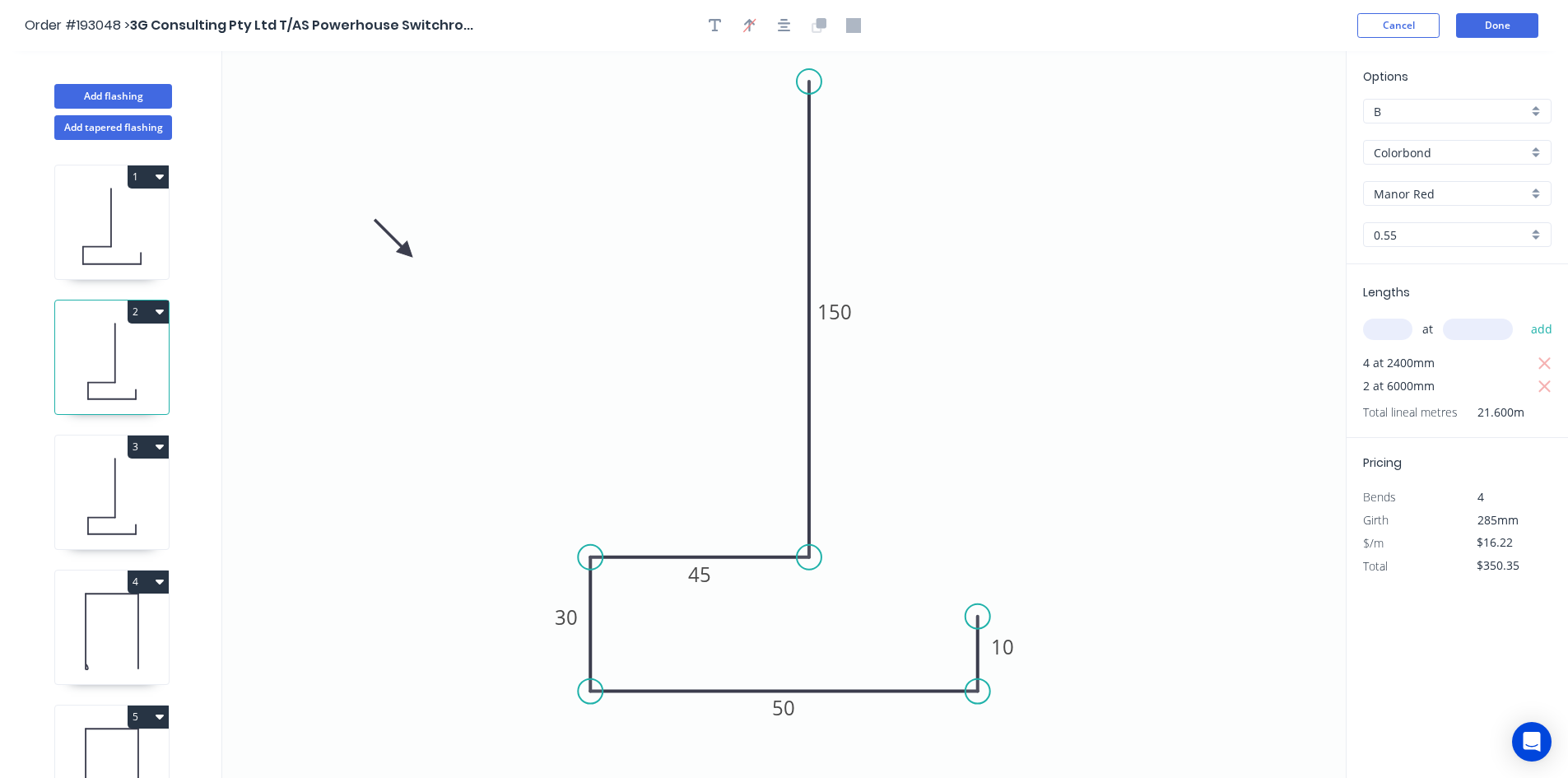
click at [1469, 109] on input "B" at bounding box center [1451, 111] width 154 height 17
click at [1415, 175] on div "E" at bounding box center [1457, 176] width 187 height 29
type input "E"
type input "$12.71"
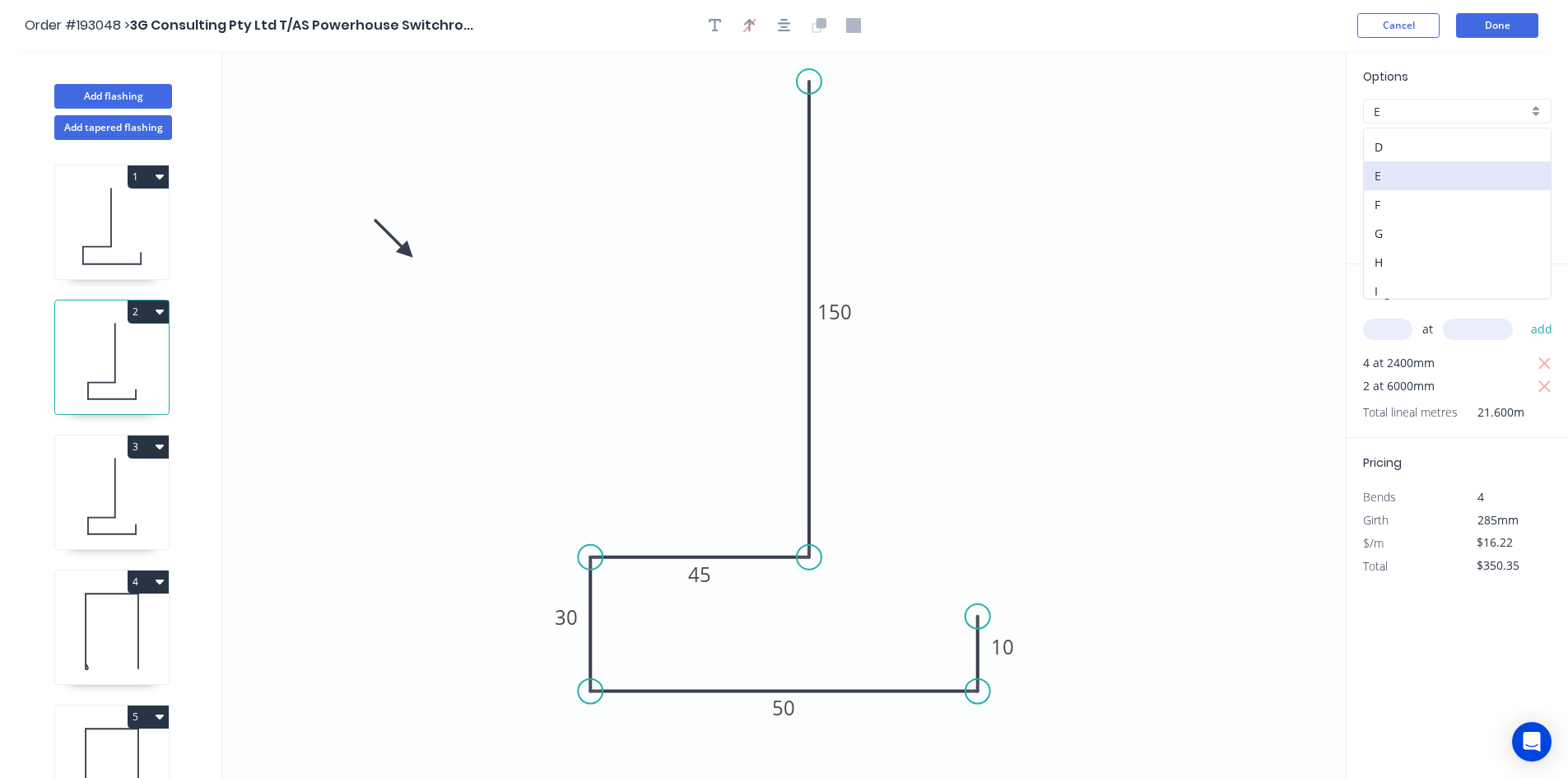
type input "$274.54"
click at [96, 502] on icon at bounding box center [112, 497] width 114 height 106
type input "$16.22"
type input "$285.47"
click at [1514, 107] on input "B" at bounding box center [1451, 111] width 154 height 17
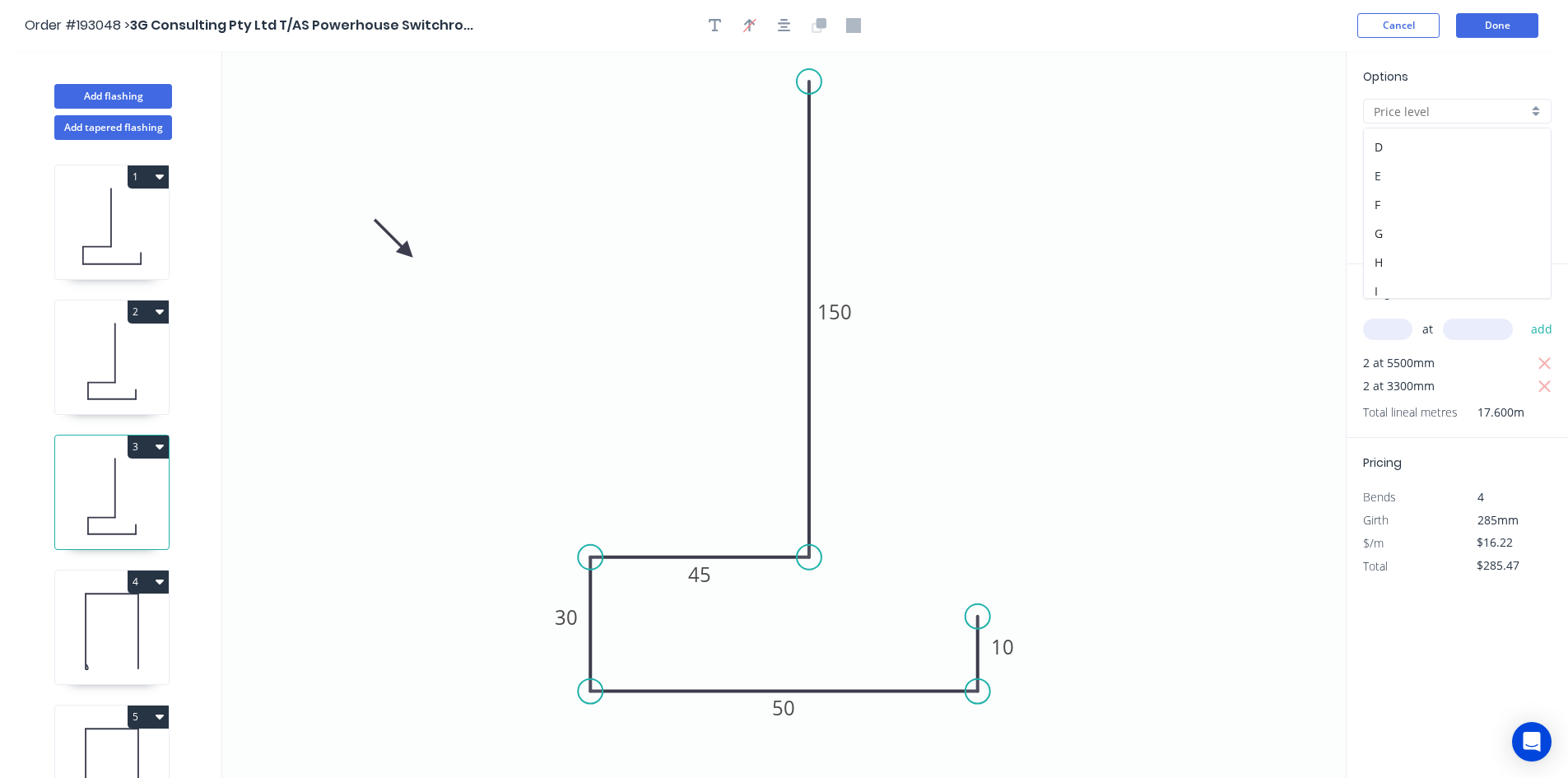
click at [1461, 168] on div "E" at bounding box center [1457, 176] width 187 height 29
type input "E"
type input "$12.71"
type input "$223.70"
click at [114, 631] on icon at bounding box center [112, 632] width 114 height 106
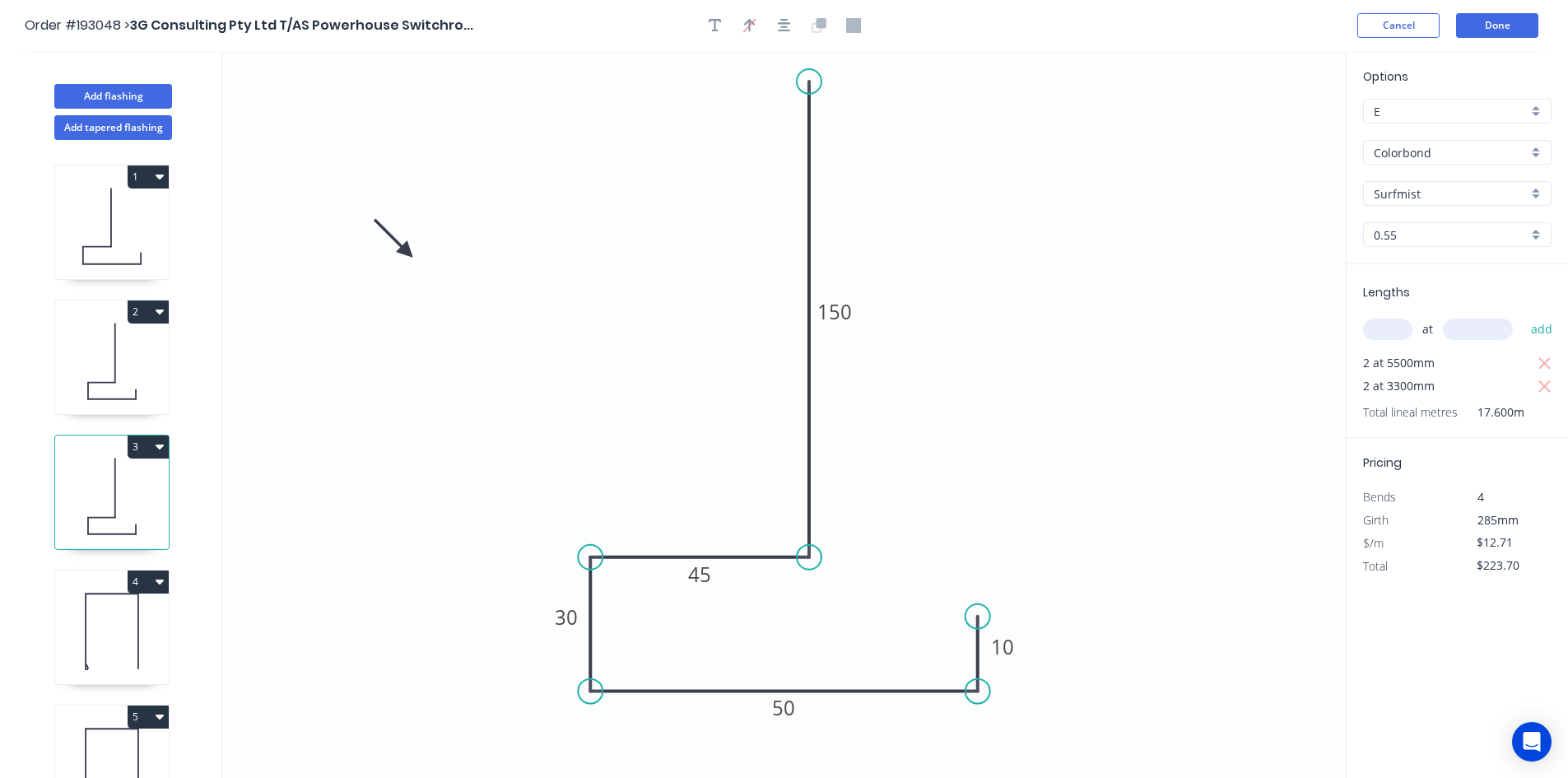
type input "$13.46"
type input "$161.52"
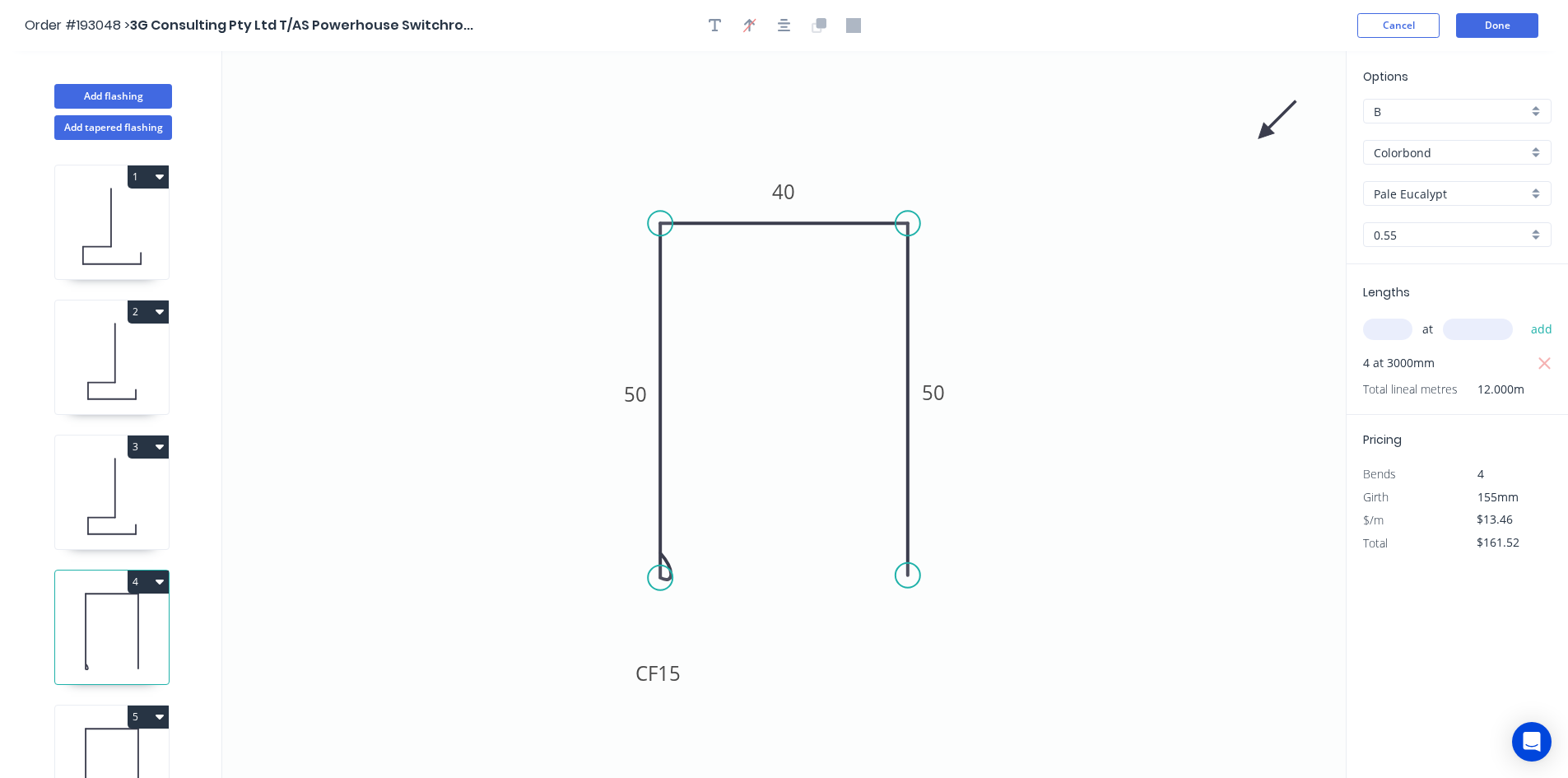
drag, startPoint x: 1508, startPoint y: 114, endPoint x: 1495, endPoint y: 123, distance: 15.8
click at [1508, 113] on input "B" at bounding box center [1451, 111] width 154 height 17
click at [1413, 269] on div "E" at bounding box center [1457, 258] width 187 height 29
type input "E"
type input "$10.54"
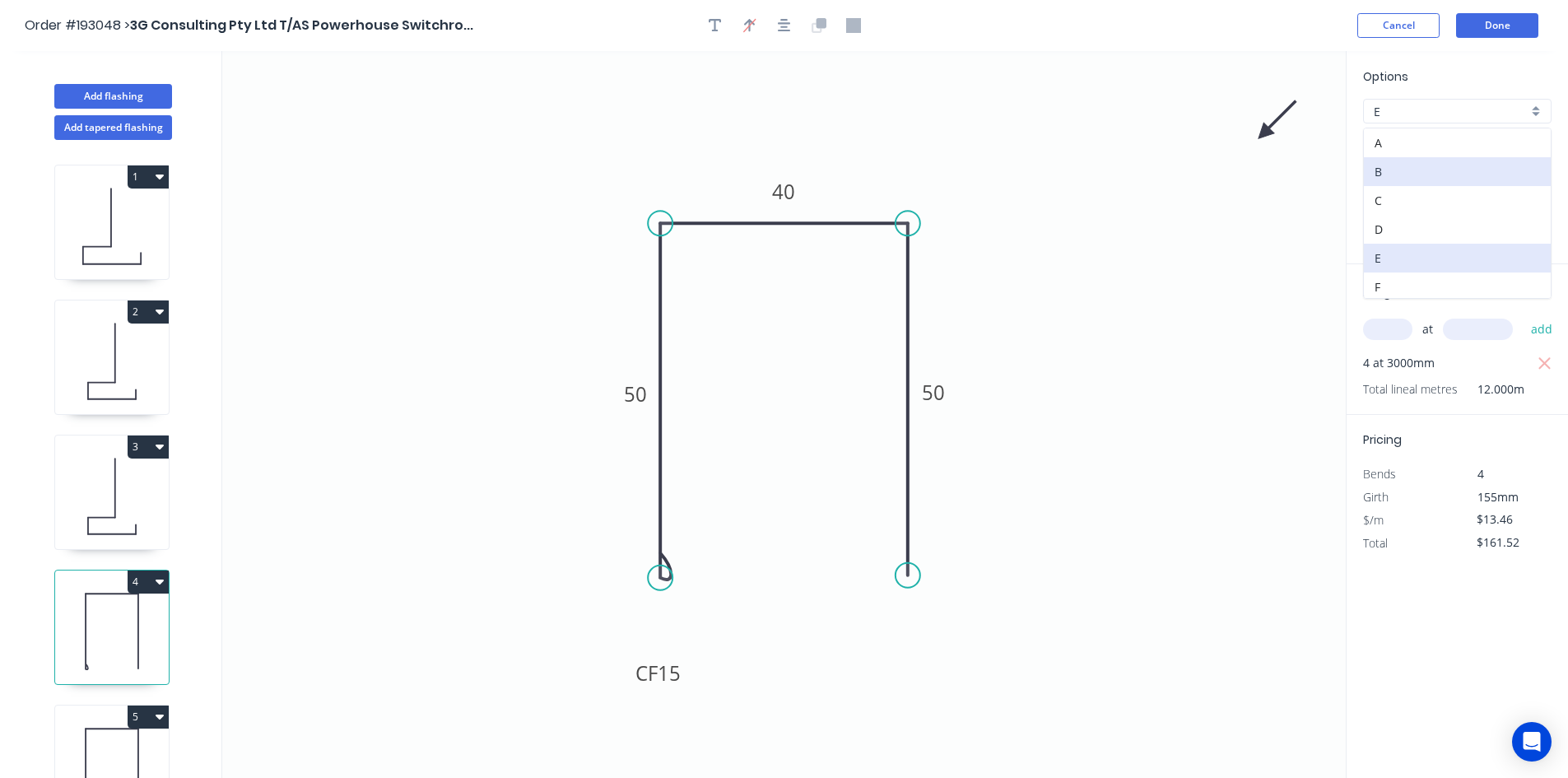
type input "$126.48"
click at [117, 229] on icon at bounding box center [112, 227] width 114 height 106
type input "$12.71"
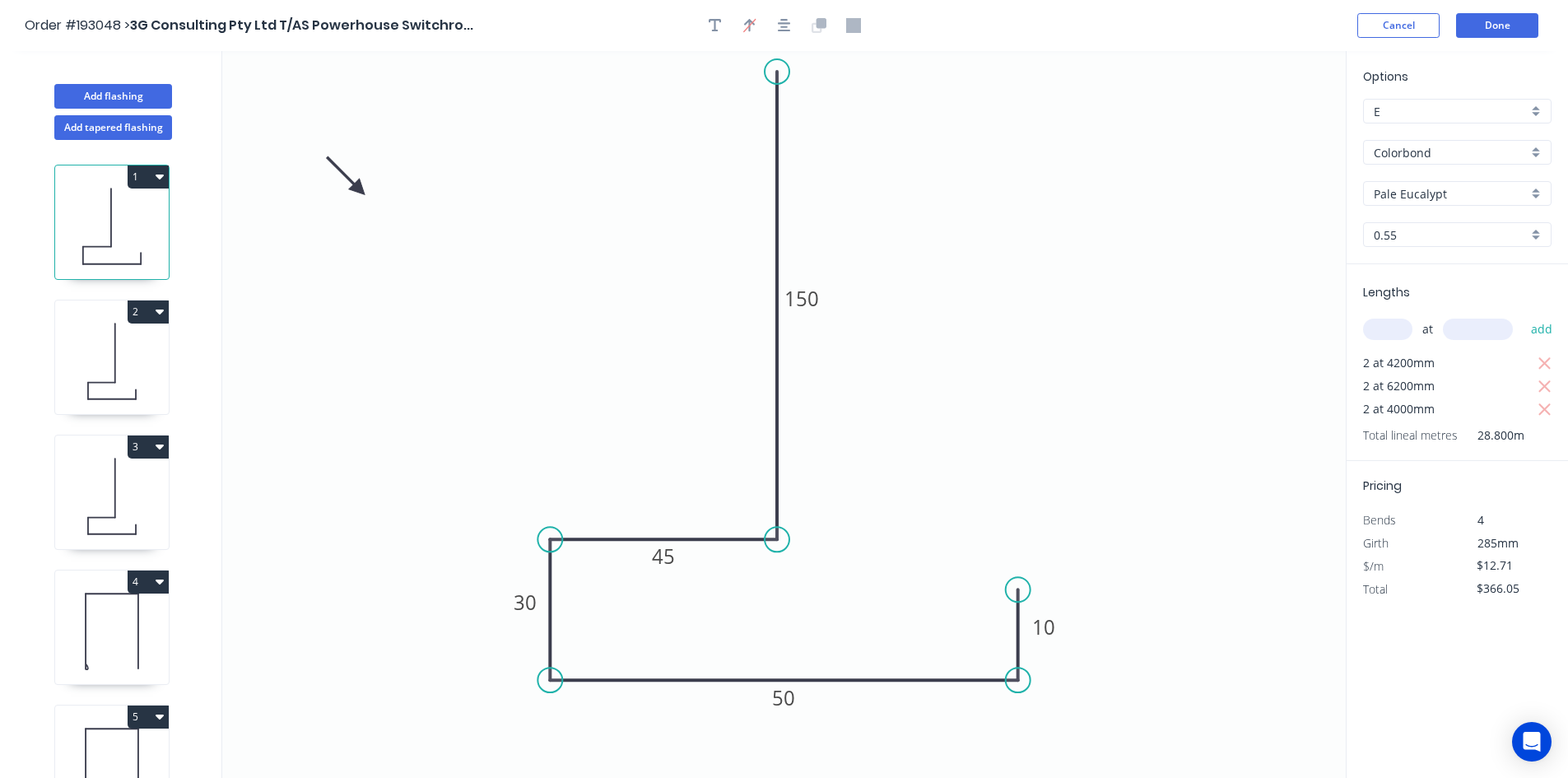
click at [102, 359] on icon at bounding box center [112, 362] width 114 height 106
type input "$274.54"
type input "Manor Red"
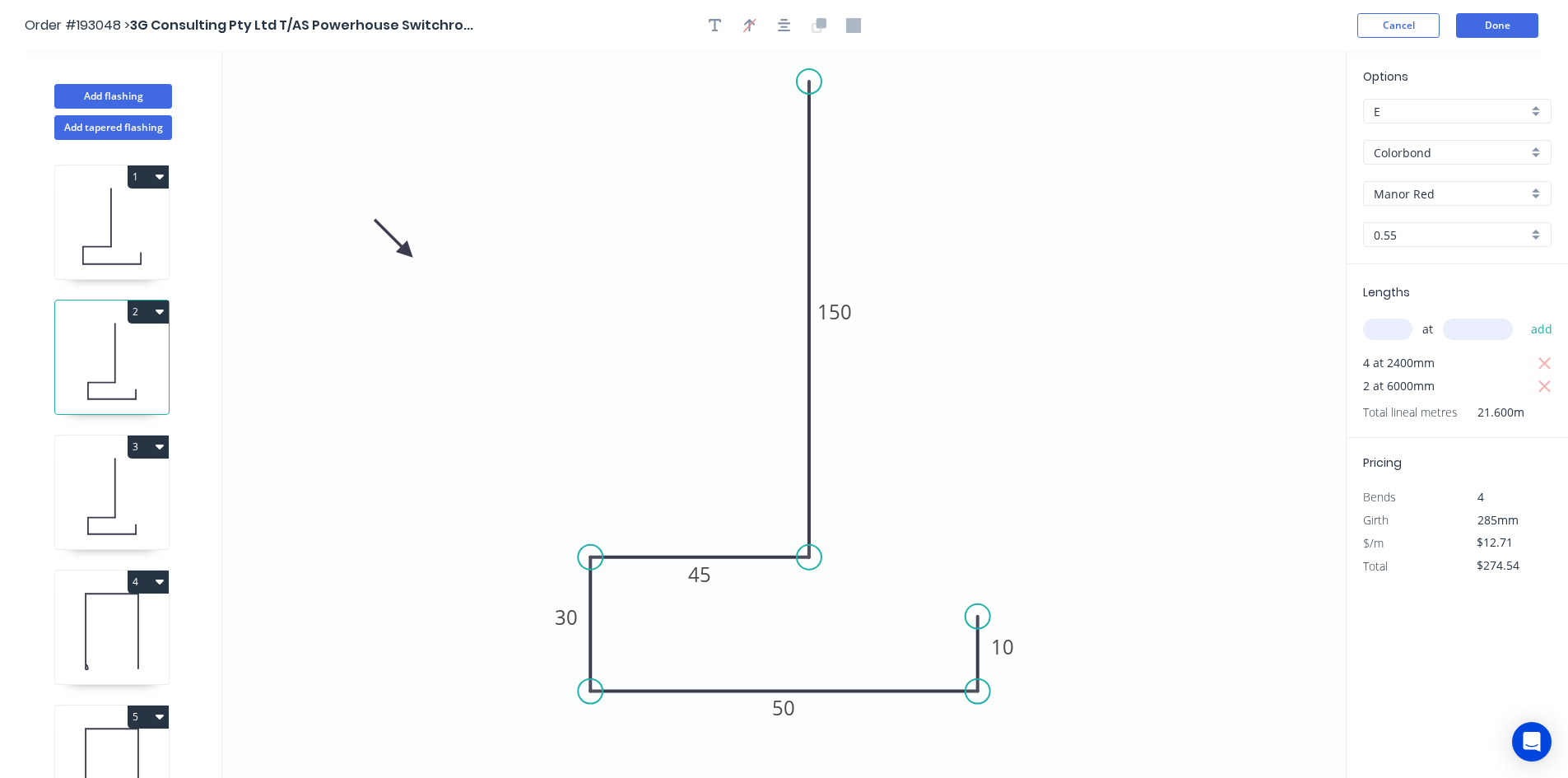
click at [107, 489] on icon at bounding box center [112, 497] width 114 height 106
type input "$223.70"
type input "Surfmist"
click at [97, 634] on icon at bounding box center [112, 632] width 114 height 106
type input "$10.54"
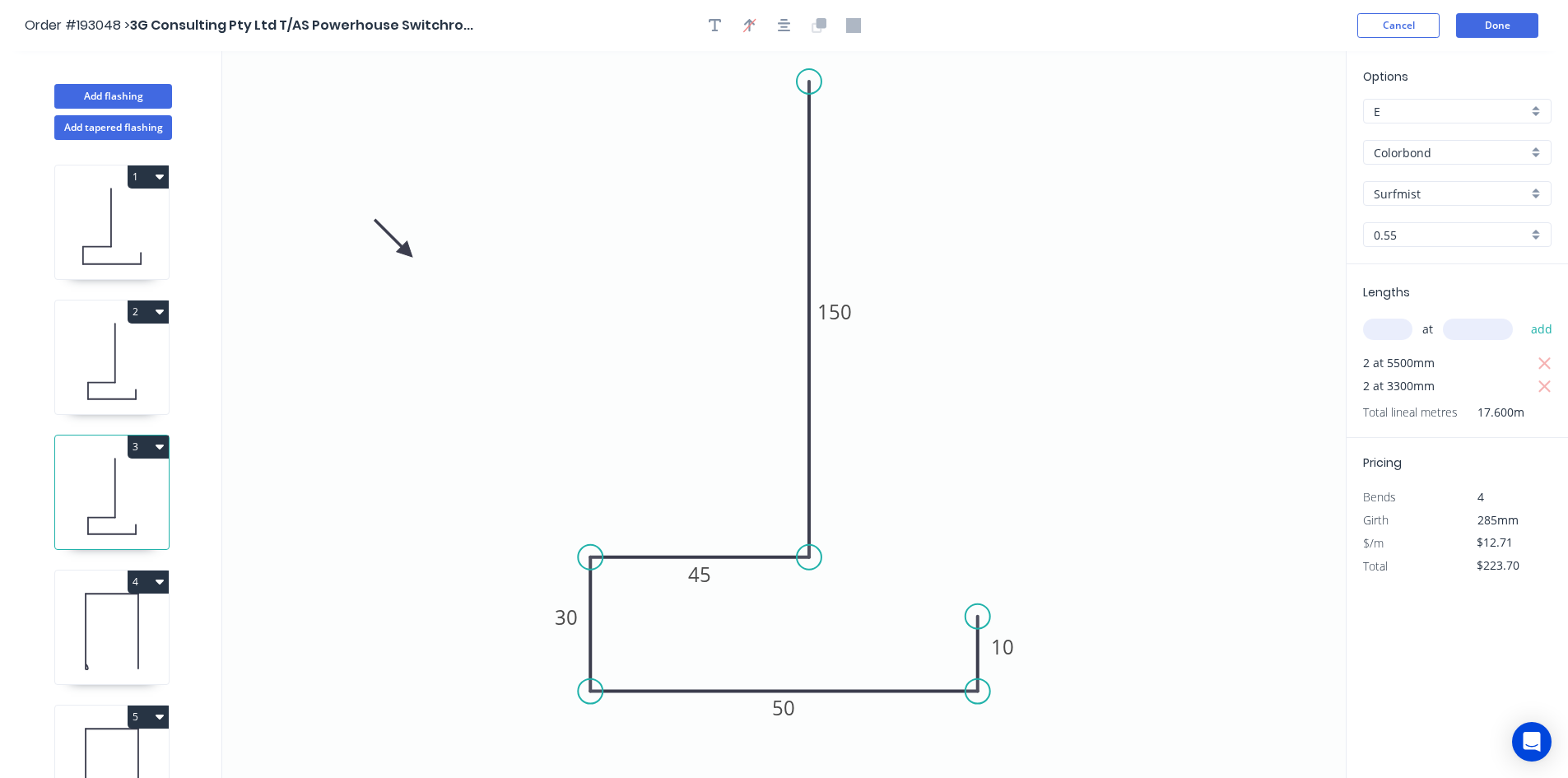
type input "$126.48"
type input "Pale Eucalypt"
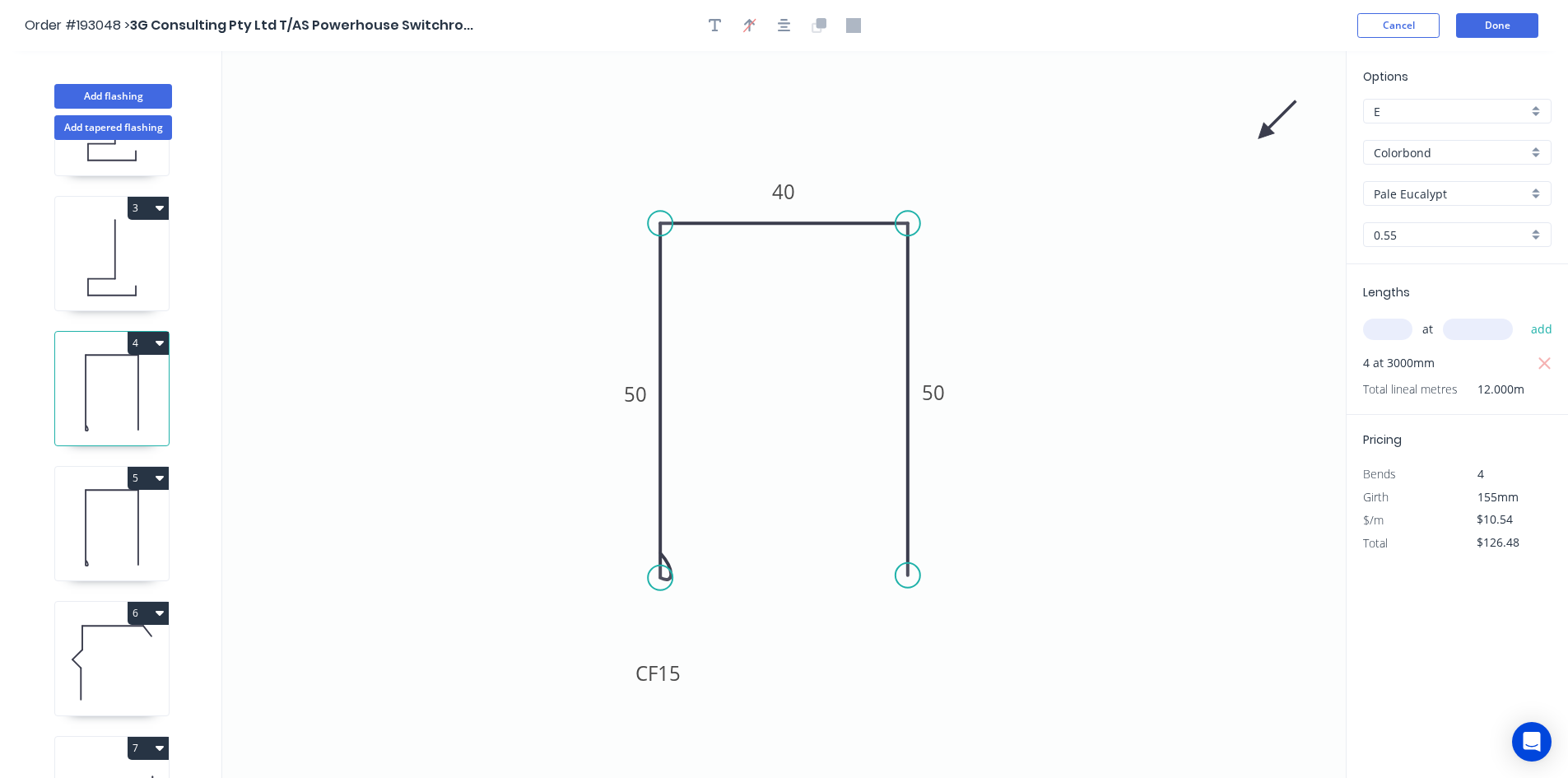
scroll to position [247, 0]
click at [104, 516] on icon at bounding box center [112, 520] width 114 height 106
type input "$13.46"
type input "$161.52"
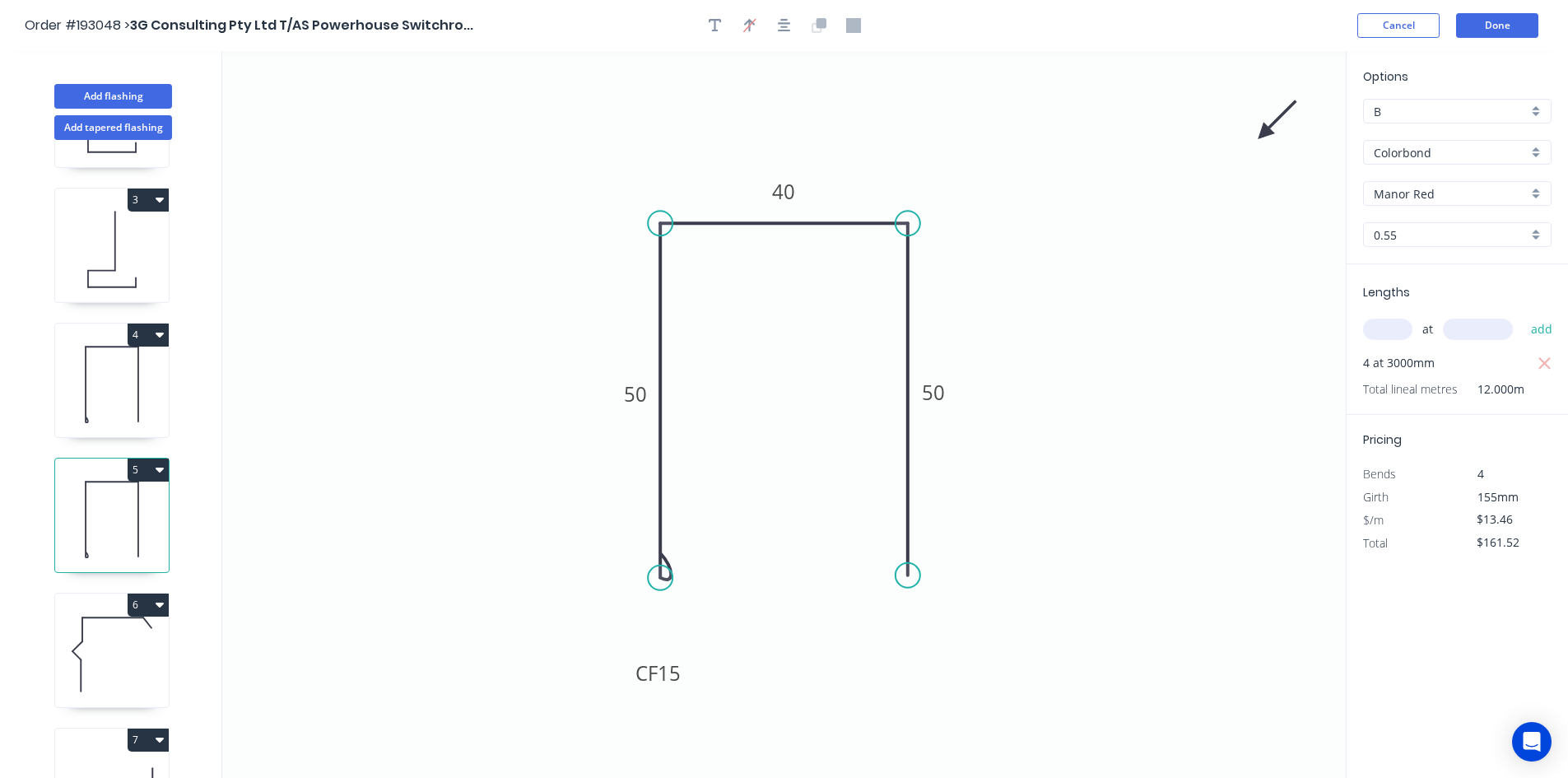
click at [1437, 100] on div "B" at bounding box center [1457, 111] width 188 height 25
click at [1425, 179] on div "E" at bounding box center [1457, 176] width 187 height 29
type input "E"
type input "$10.54"
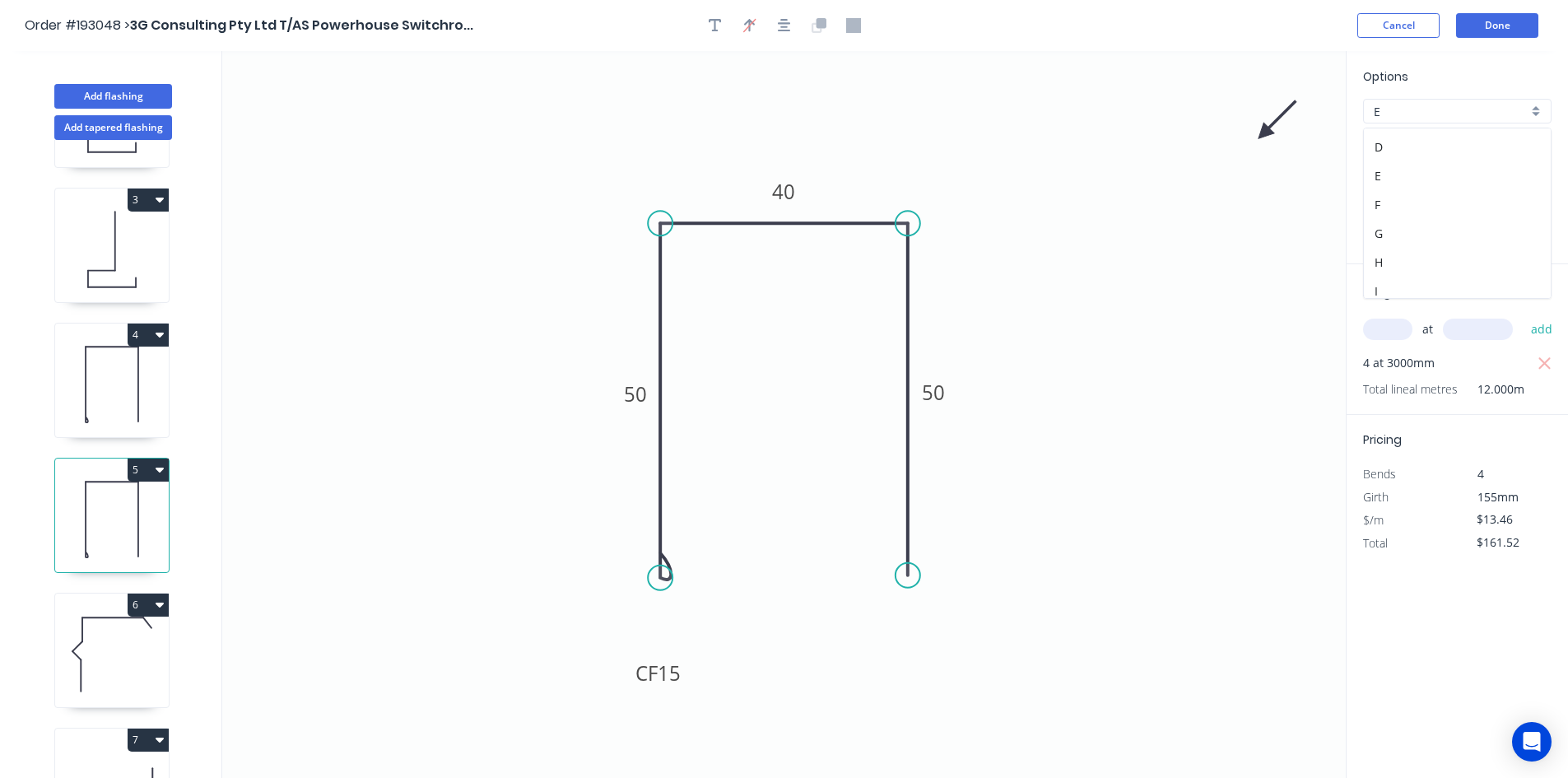
type input "$126.48"
click at [145, 670] on icon at bounding box center [112, 655] width 114 height 106
type input "$17.30"
type input "$173.00"
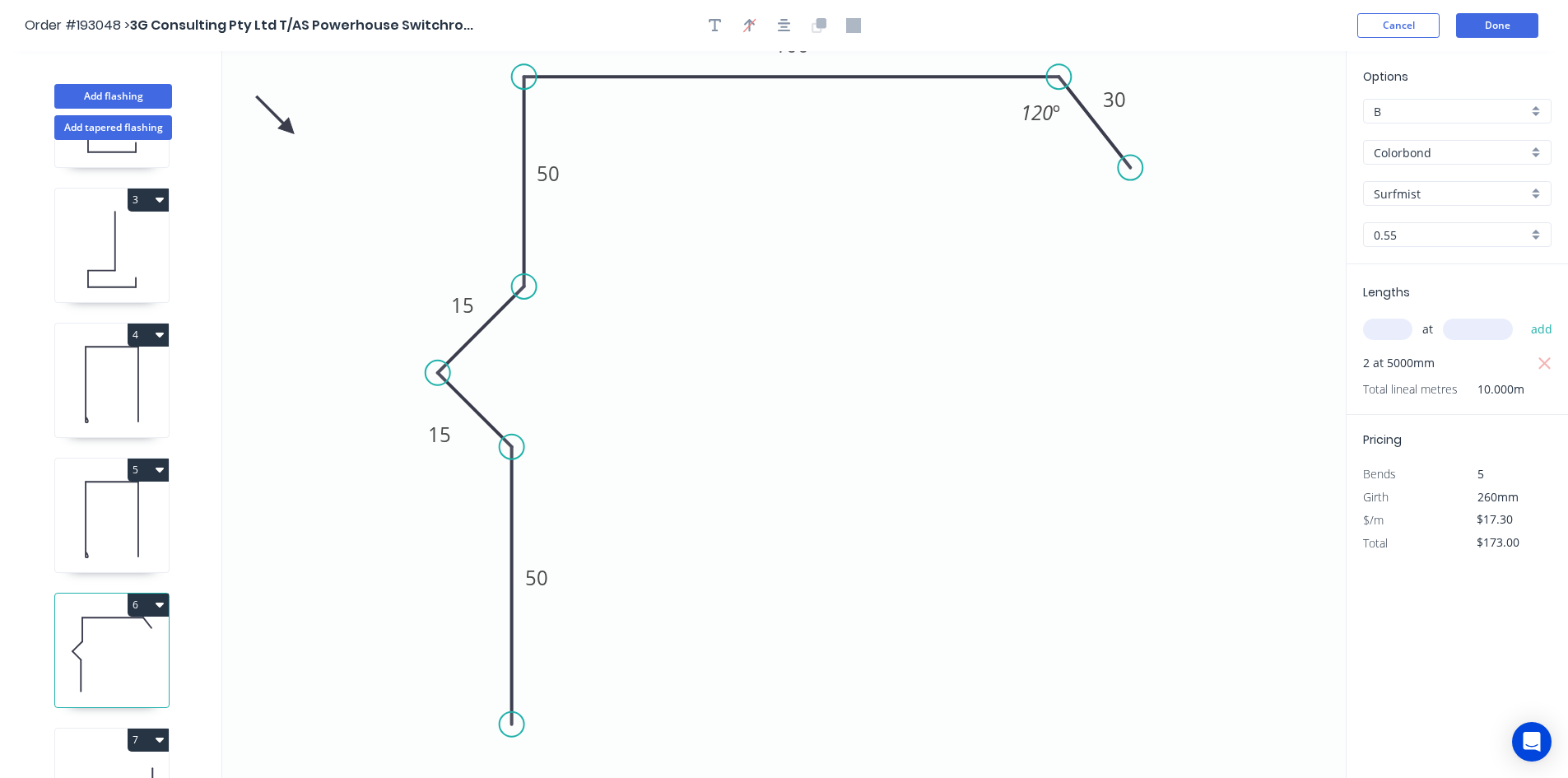
click at [1427, 107] on input "B" at bounding box center [1451, 111] width 154 height 17
click at [1415, 202] on div "F" at bounding box center [1457, 204] width 187 height 29
type input "F"
type input "$12.98"
type input "$129.80"
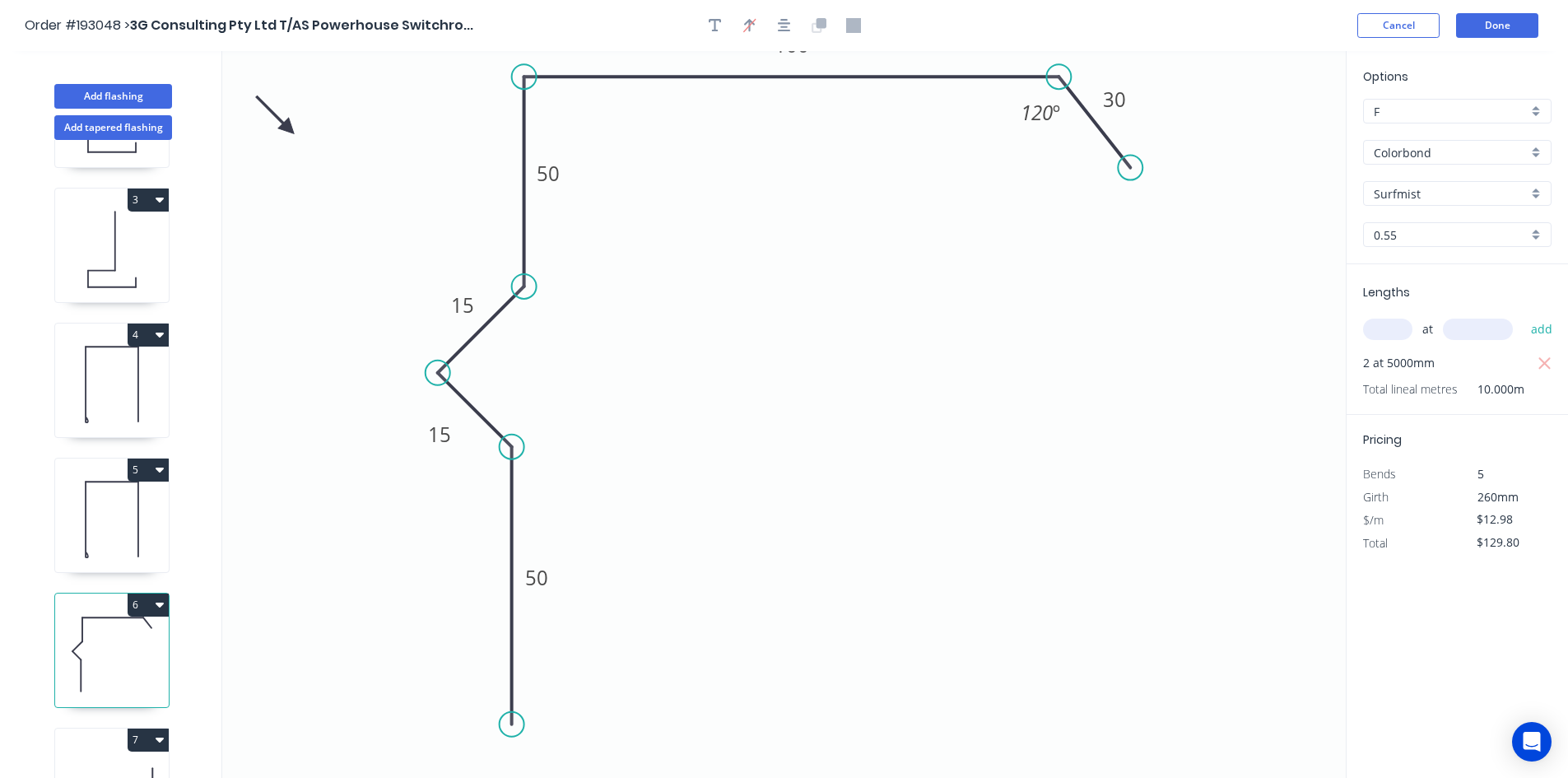
click at [1426, 113] on input "F" at bounding box center [1451, 111] width 154 height 17
click at [1402, 264] on div "E" at bounding box center [1457, 258] width 187 height 29
type input "E"
type input "$13.55"
type input "$135.50"
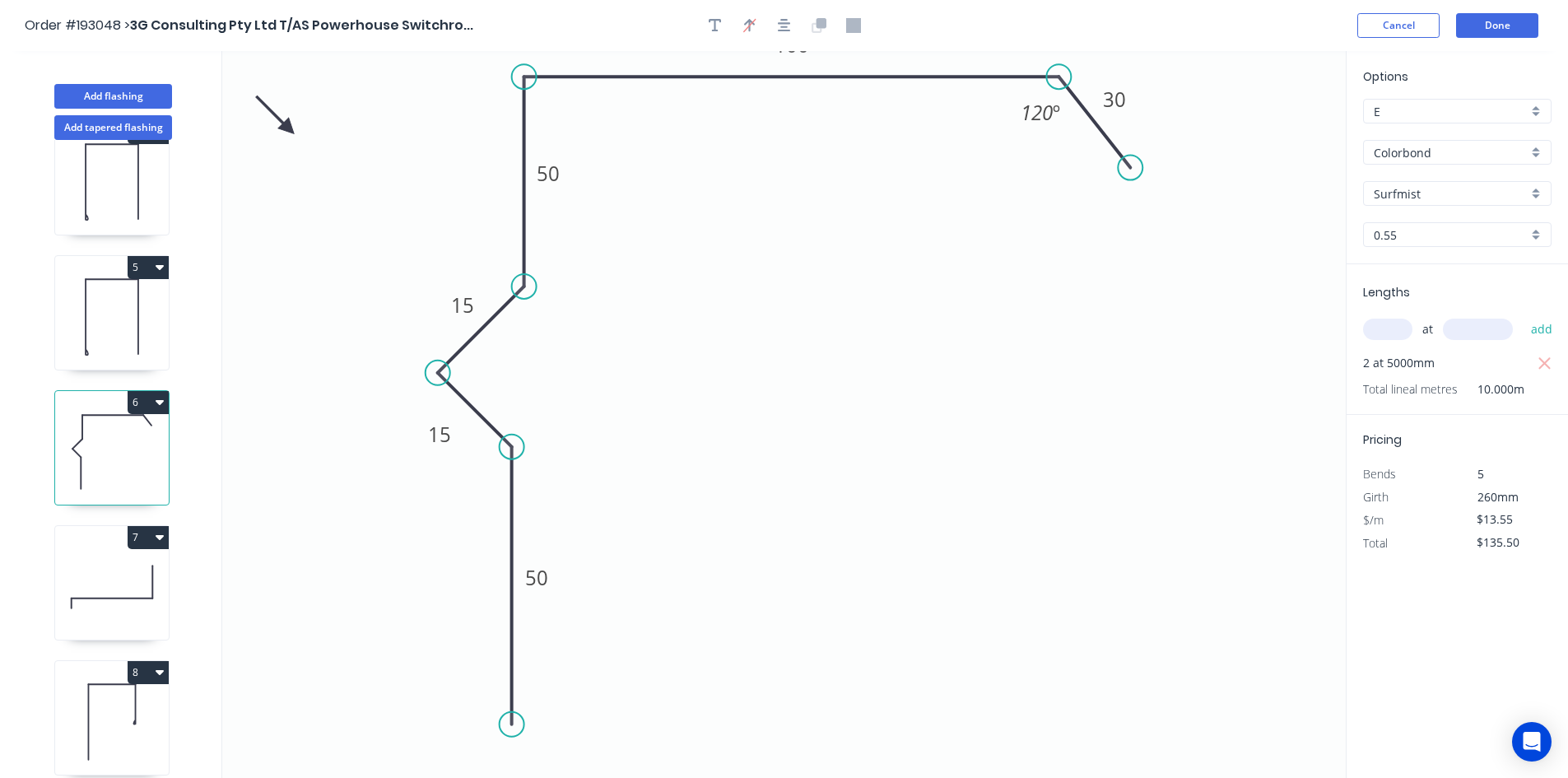
scroll to position [494, 0]
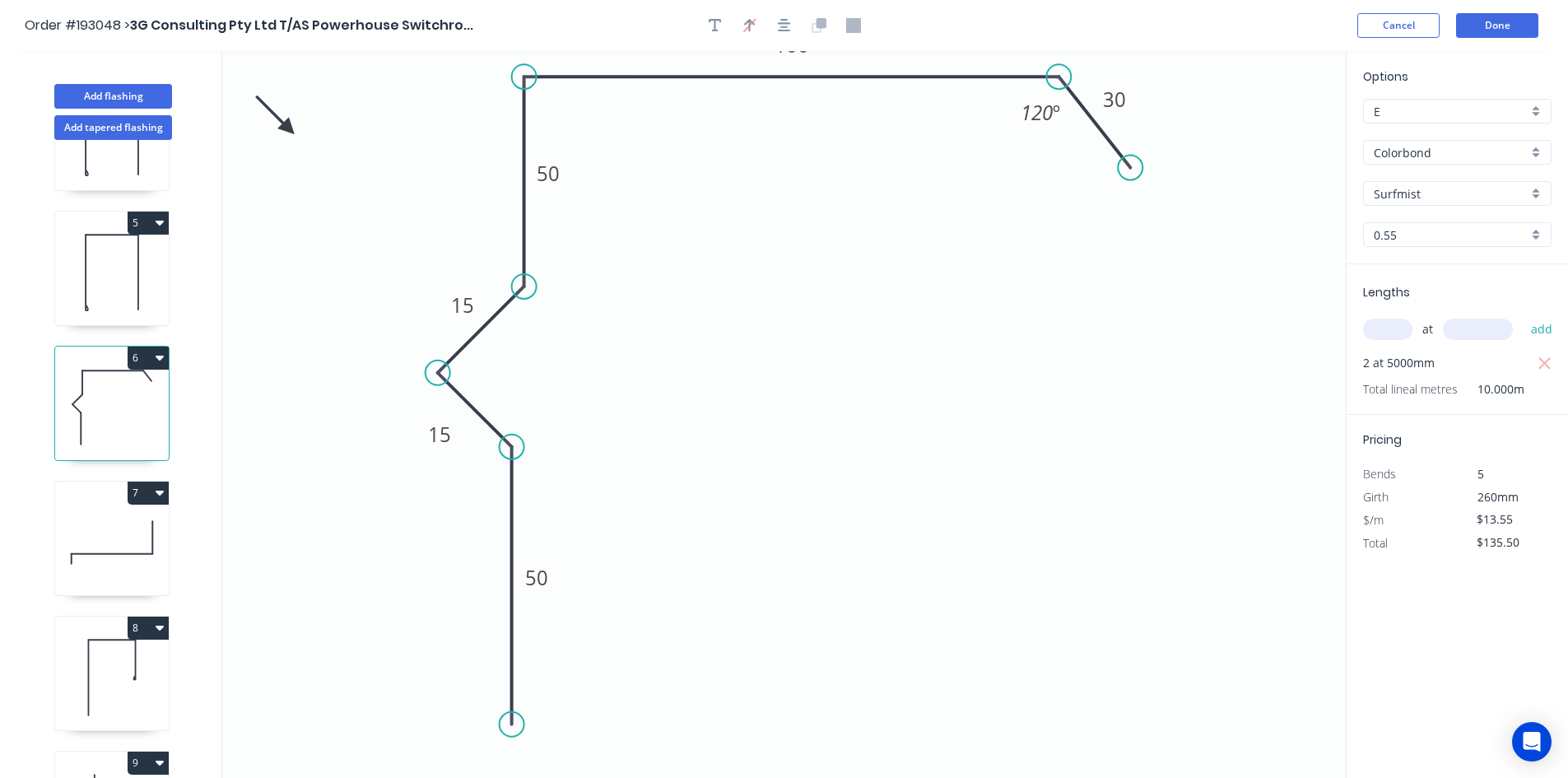
click at [98, 557] on icon at bounding box center [112, 543] width 114 height 106
type input "$19.59"
type input "$195.90"
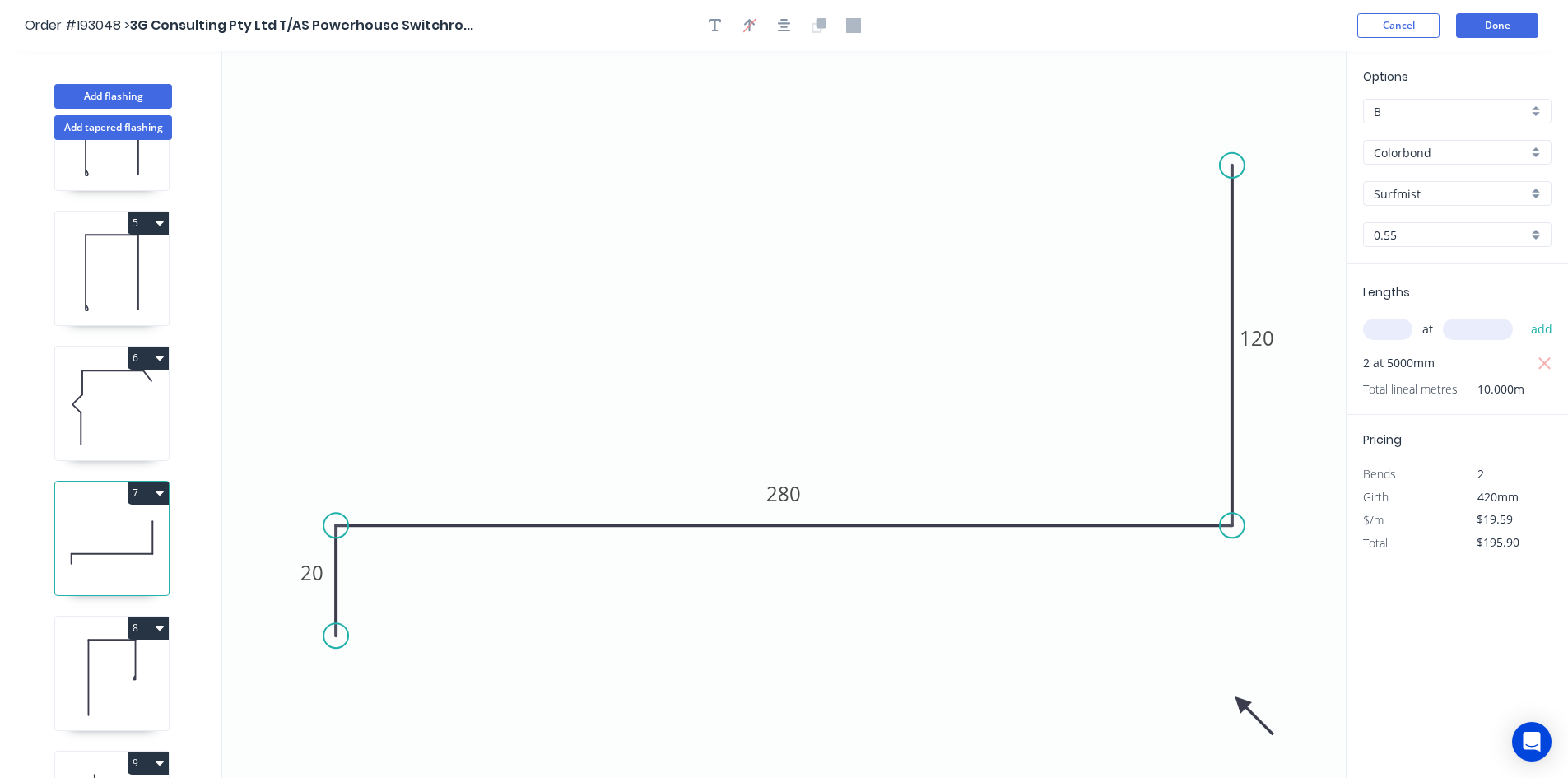
click at [1390, 123] on div "B" at bounding box center [1457, 111] width 188 height 25
click at [1400, 267] on div "E" at bounding box center [1457, 258] width 187 height 29
type input "E"
type input "$15.35"
type input "$153.50"
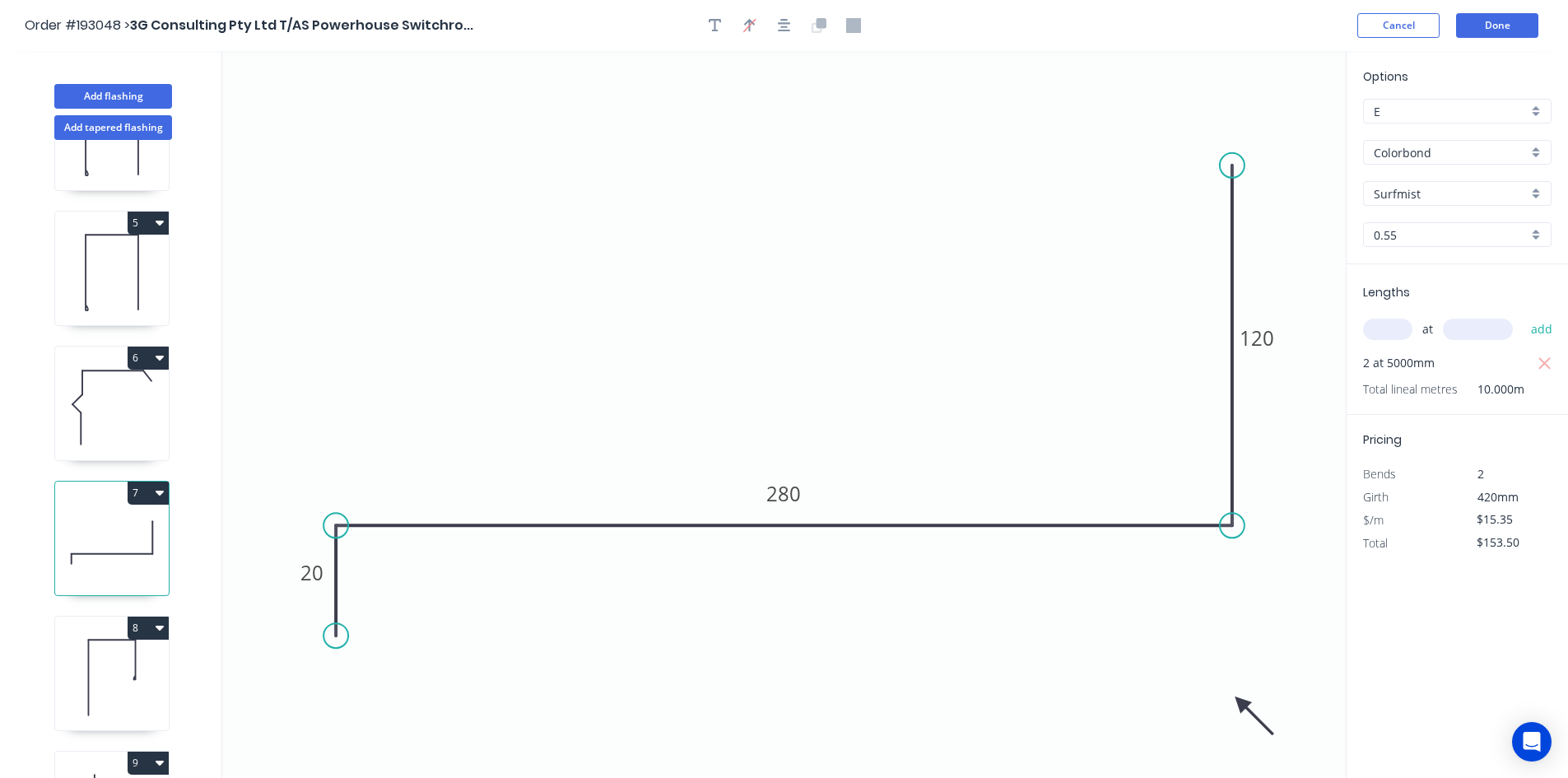
click at [121, 663] on icon at bounding box center [112, 678] width 114 height 106
type input "$13.46"
type input "$134.60"
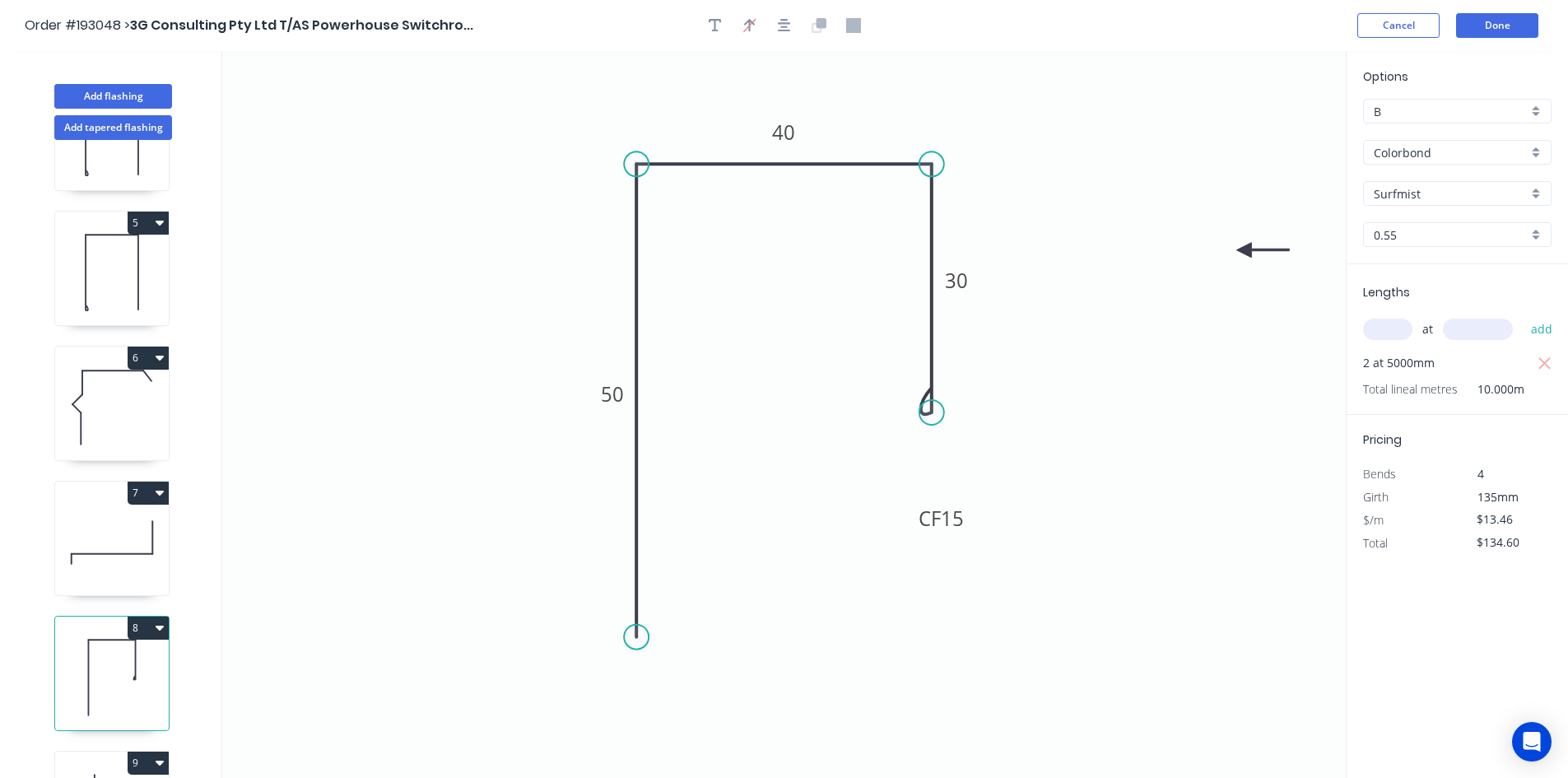
click at [1409, 107] on input "B" at bounding box center [1451, 111] width 154 height 17
click at [1412, 266] on div "E" at bounding box center [1457, 258] width 187 height 29
type input "E"
type input "$10.54"
type input "$105.40"
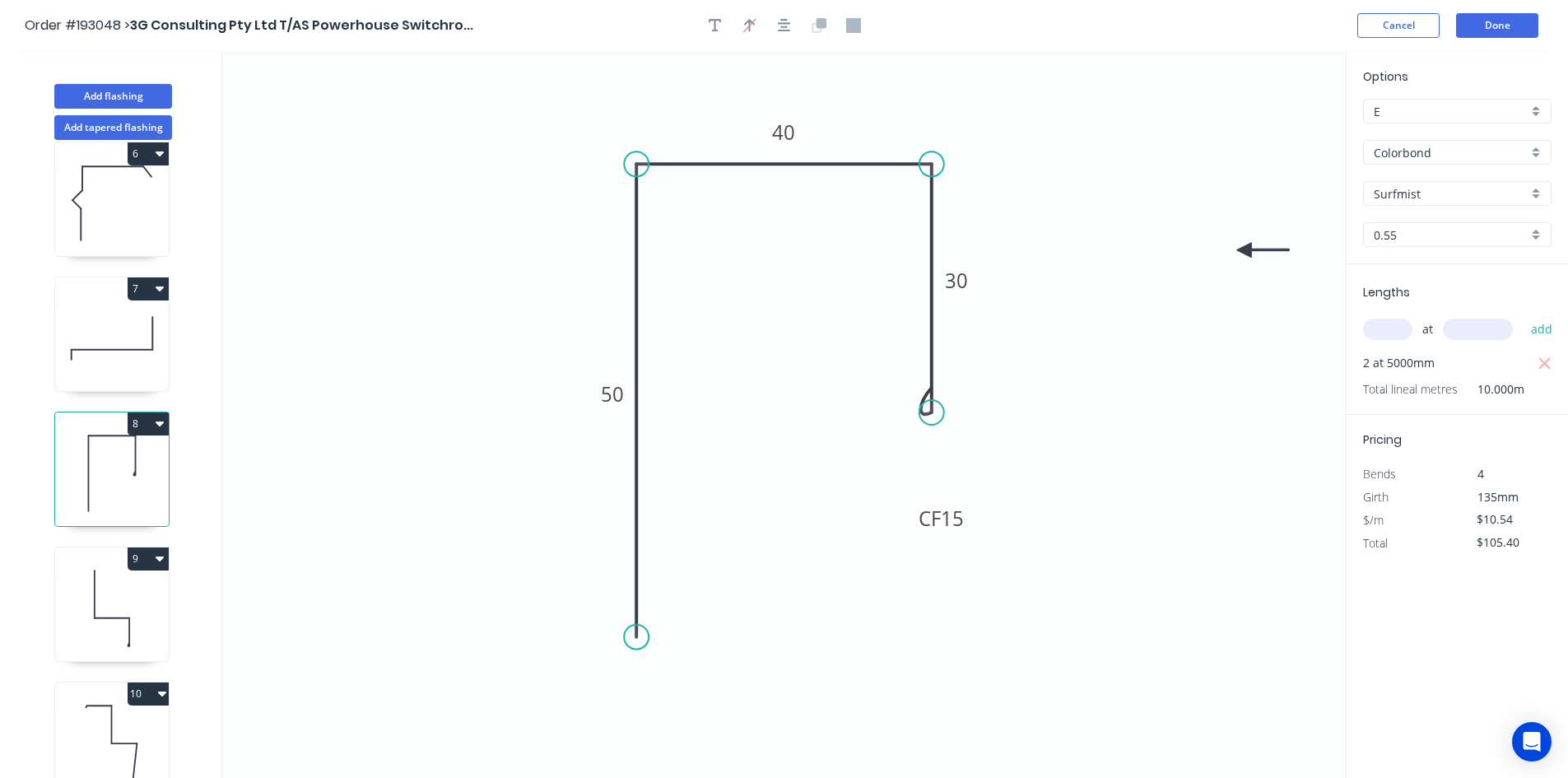
scroll to position [741, 0]
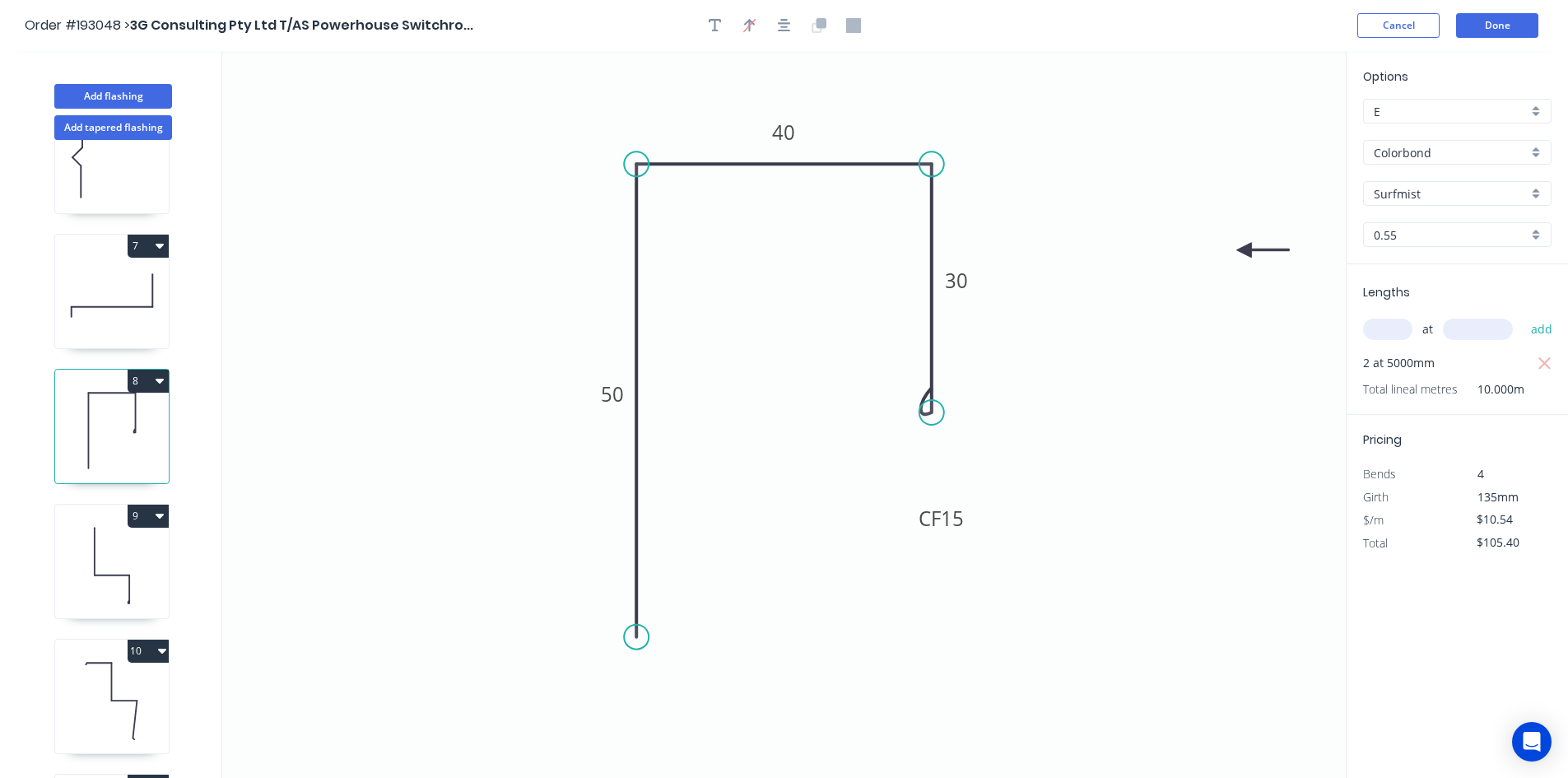
click at [134, 573] on icon at bounding box center [112, 566] width 114 height 106
type input "$13.46"
type input "$134.60"
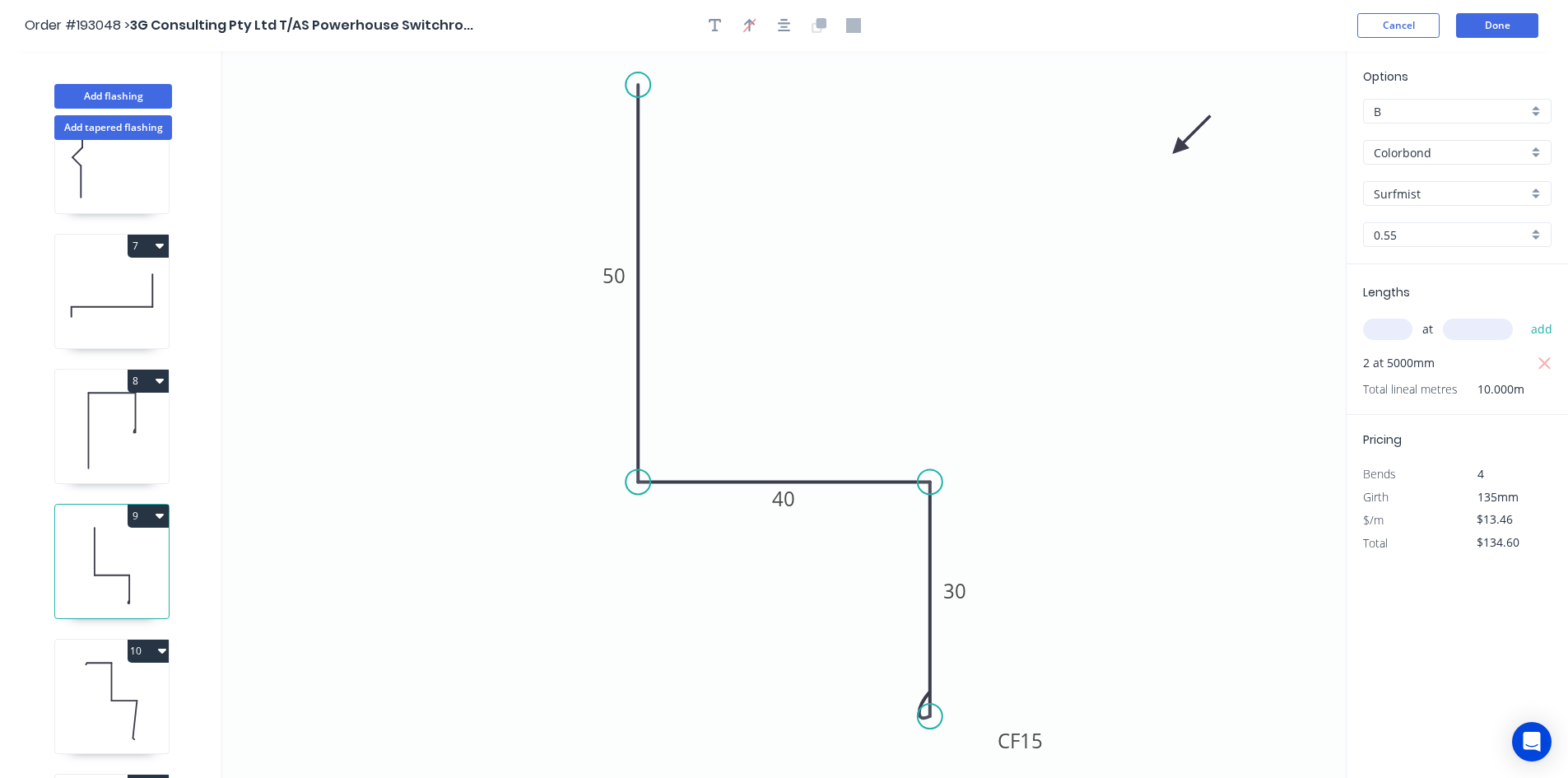
click at [1453, 116] on input "B" at bounding box center [1451, 111] width 154 height 17
click at [1425, 264] on div "E" at bounding box center [1457, 258] width 187 height 29
type input "E"
type input "$10.54"
type input "$105.40"
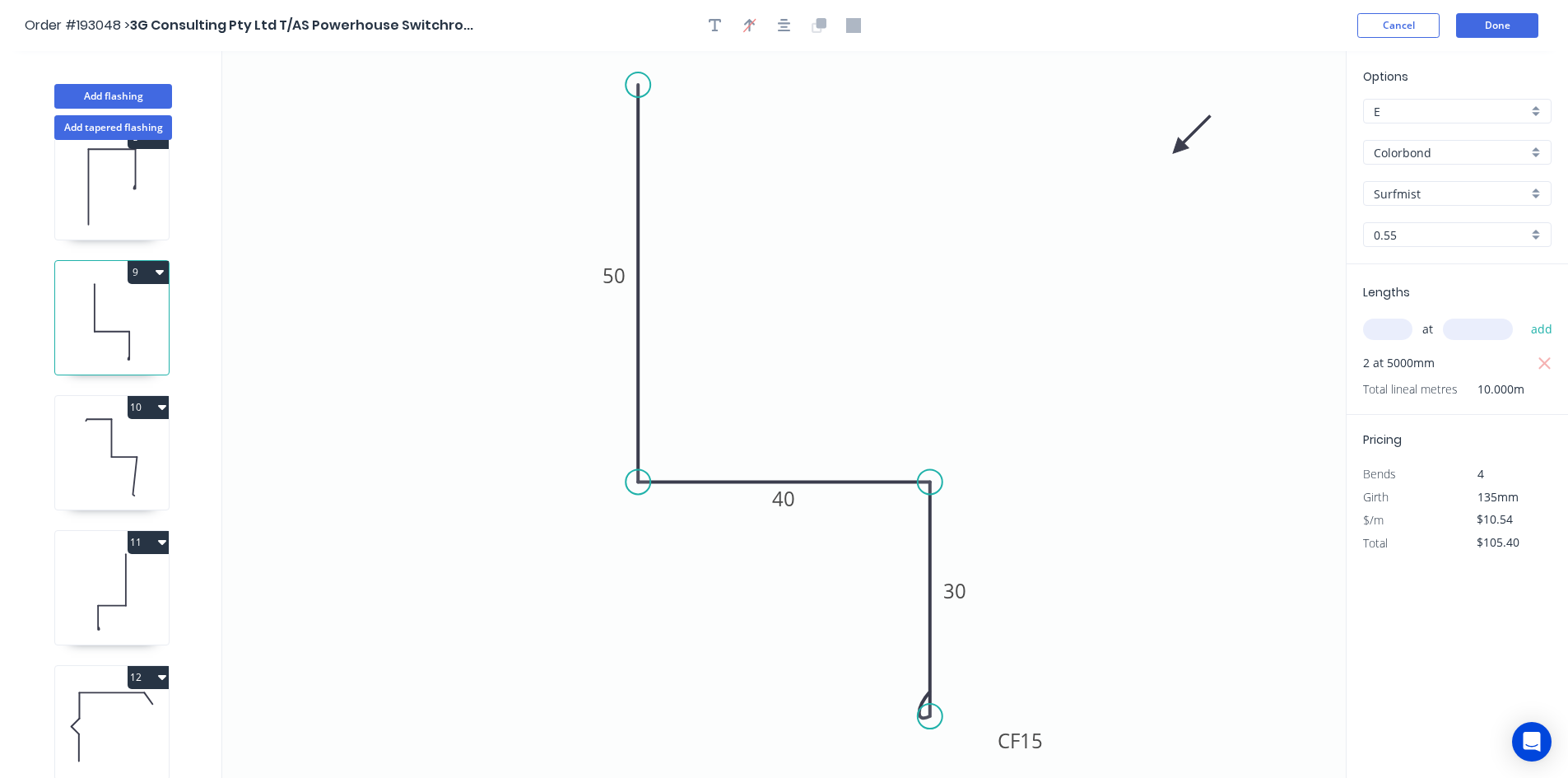
scroll to position [988, 0]
click at [107, 469] on icon at bounding box center [112, 454] width 114 height 106
type input "$25.60"
type input "$768.00"
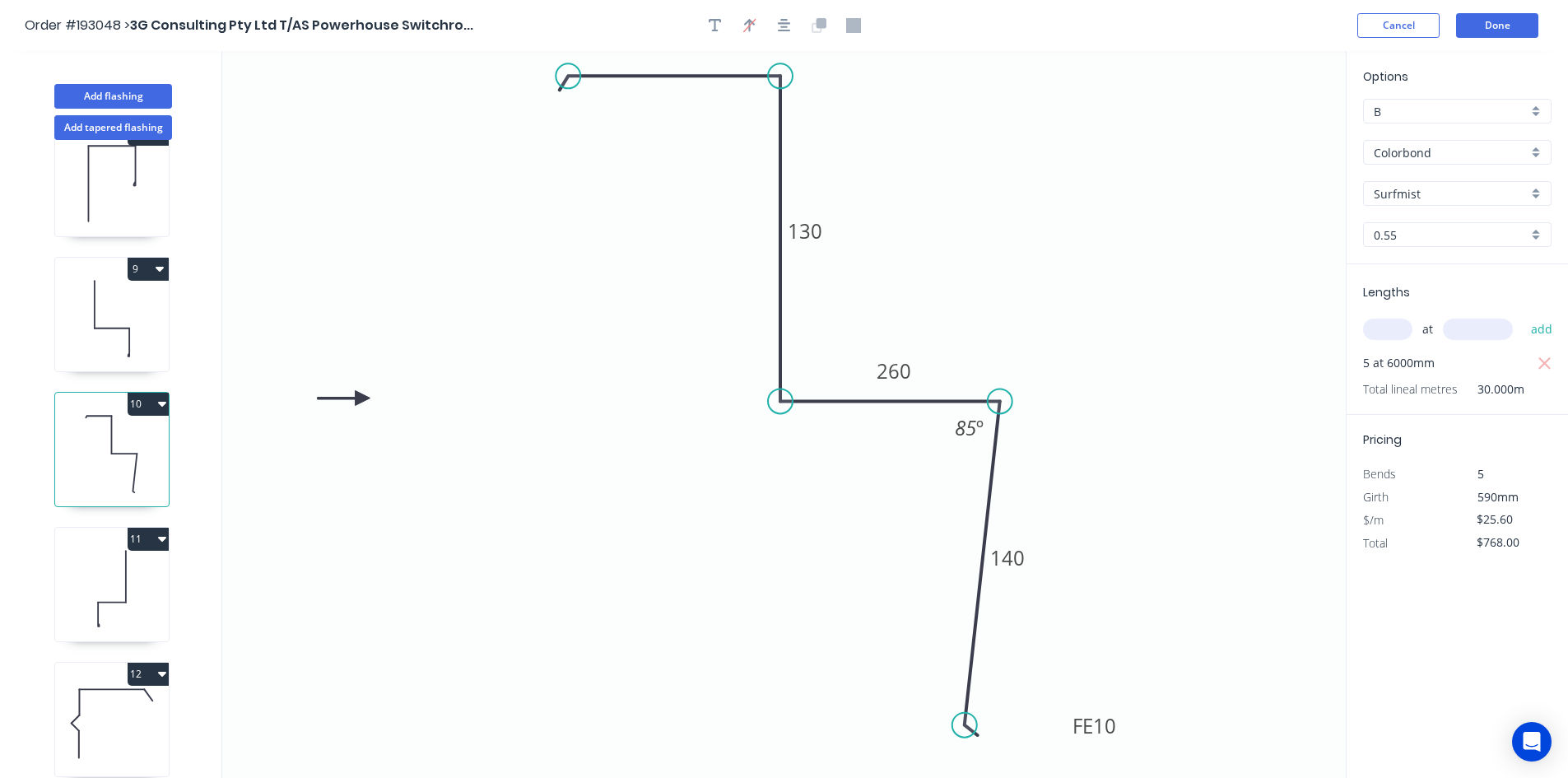
click at [1409, 107] on input "B" at bounding box center [1451, 111] width 154 height 17
click at [1399, 251] on div "E" at bounding box center [1457, 258] width 187 height 29
type input "E"
type input "$20.05"
type input "$601.50"
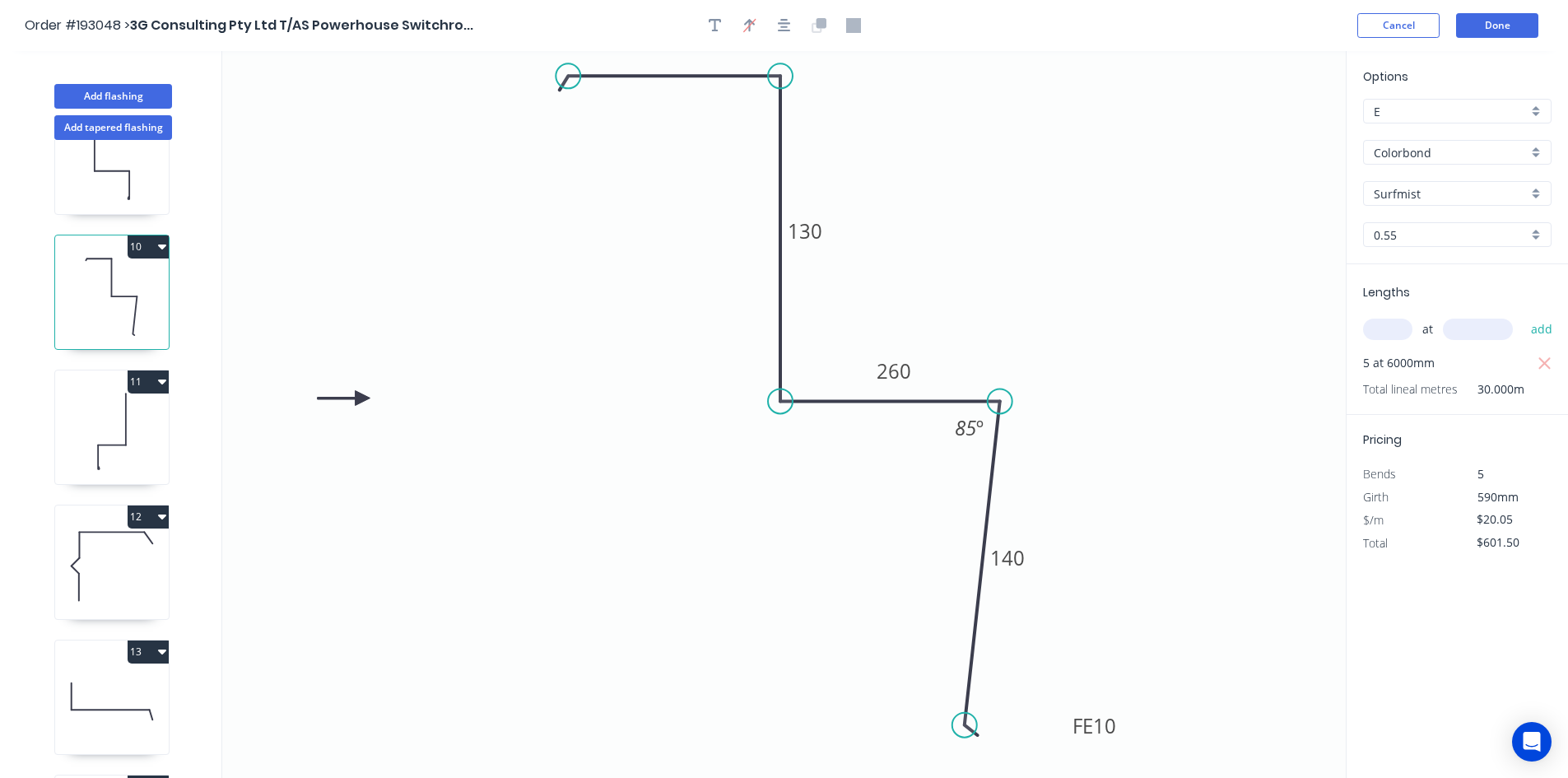
scroll to position [1153, 0]
click at [139, 449] on icon at bounding box center [112, 424] width 114 height 106
type input "$16.22"
type input "$486.60"
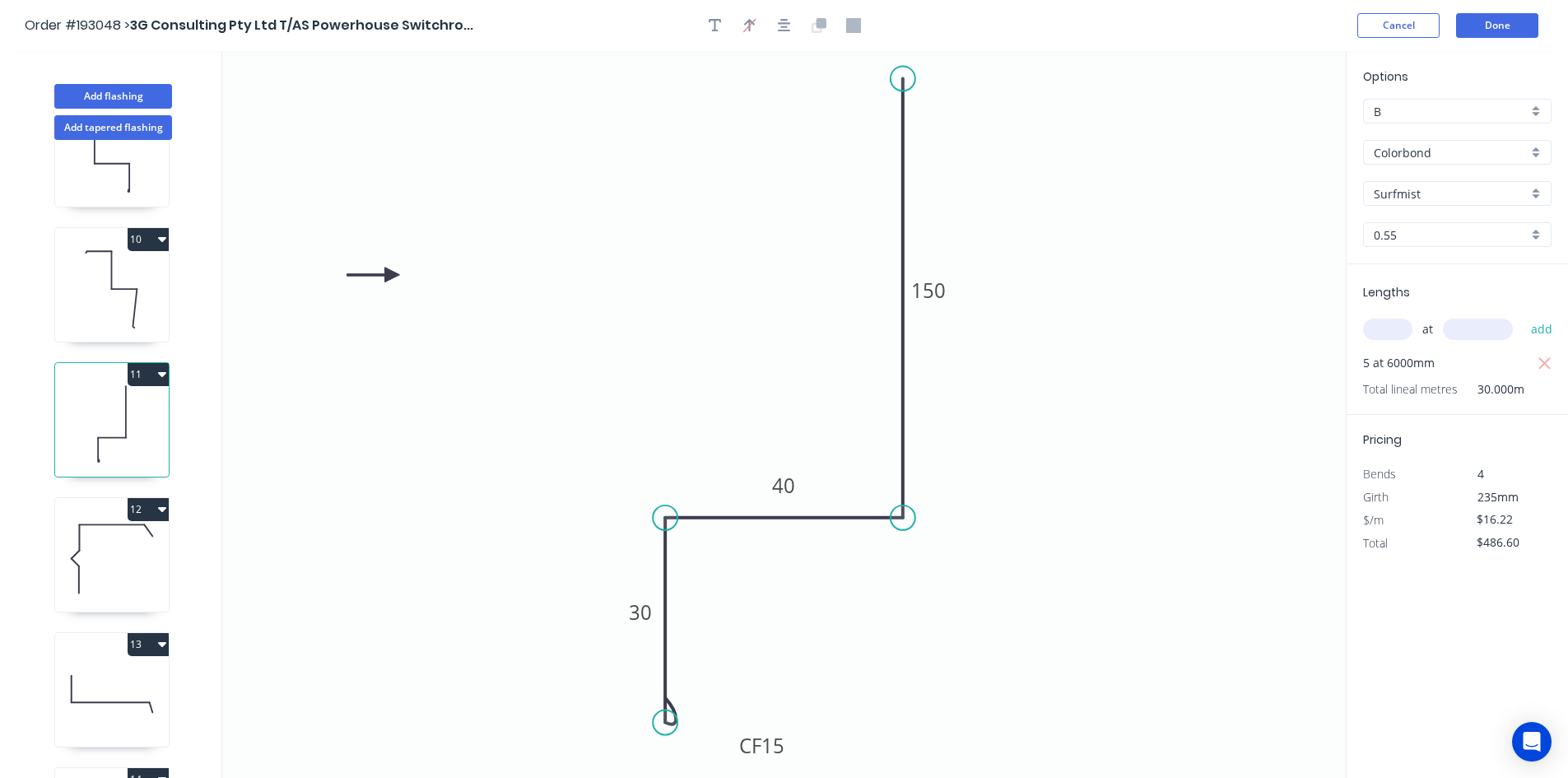
click at [1484, 124] on div "Options B B Colorbond Colorbond Colorbond (Premium) Colorbond Coolmax Colorbond…" at bounding box center [1457, 166] width 221 height 197
click at [1483, 106] on input "B" at bounding box center [1451, 111] width 154 height 17
click at [1405, 251] on div "E" at bounding box center [1457, 258] width 187 height 29
type input "E"
type input "$12.71"
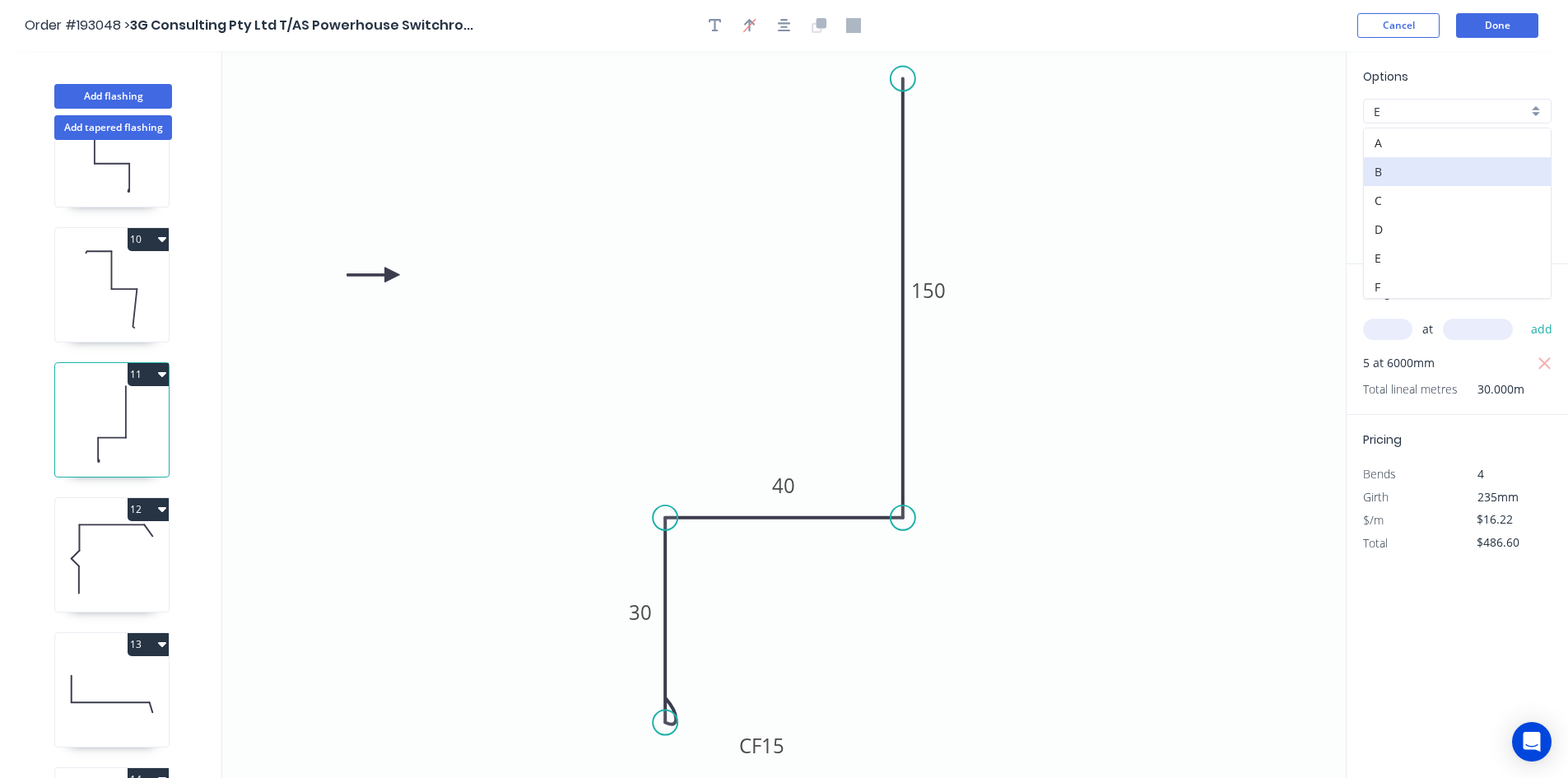
type input "$381.30"
click at [102, 577] on icon at bounding box center [112, 559] width 114 height 106
type input "$20.07"
type input "$602.10"
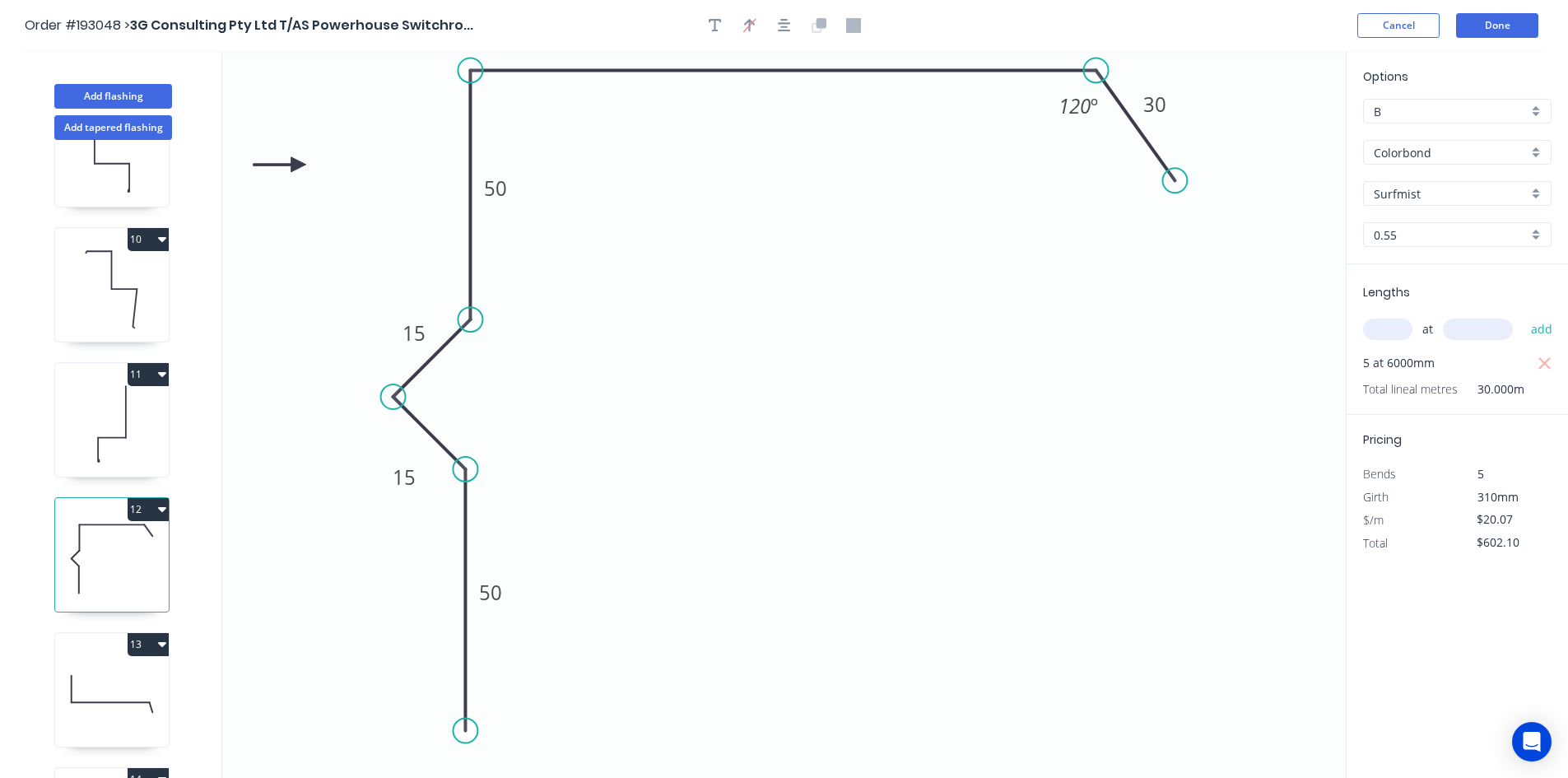
click at [1441, 103] on input "B" at bounding box center [1451, 111] width 154 height 17
click at [1398, 250] on div "E" at bounding box center [1457, 258] width 187 height 29
type input "E"
type input "$15.72"
type input "$471.60"
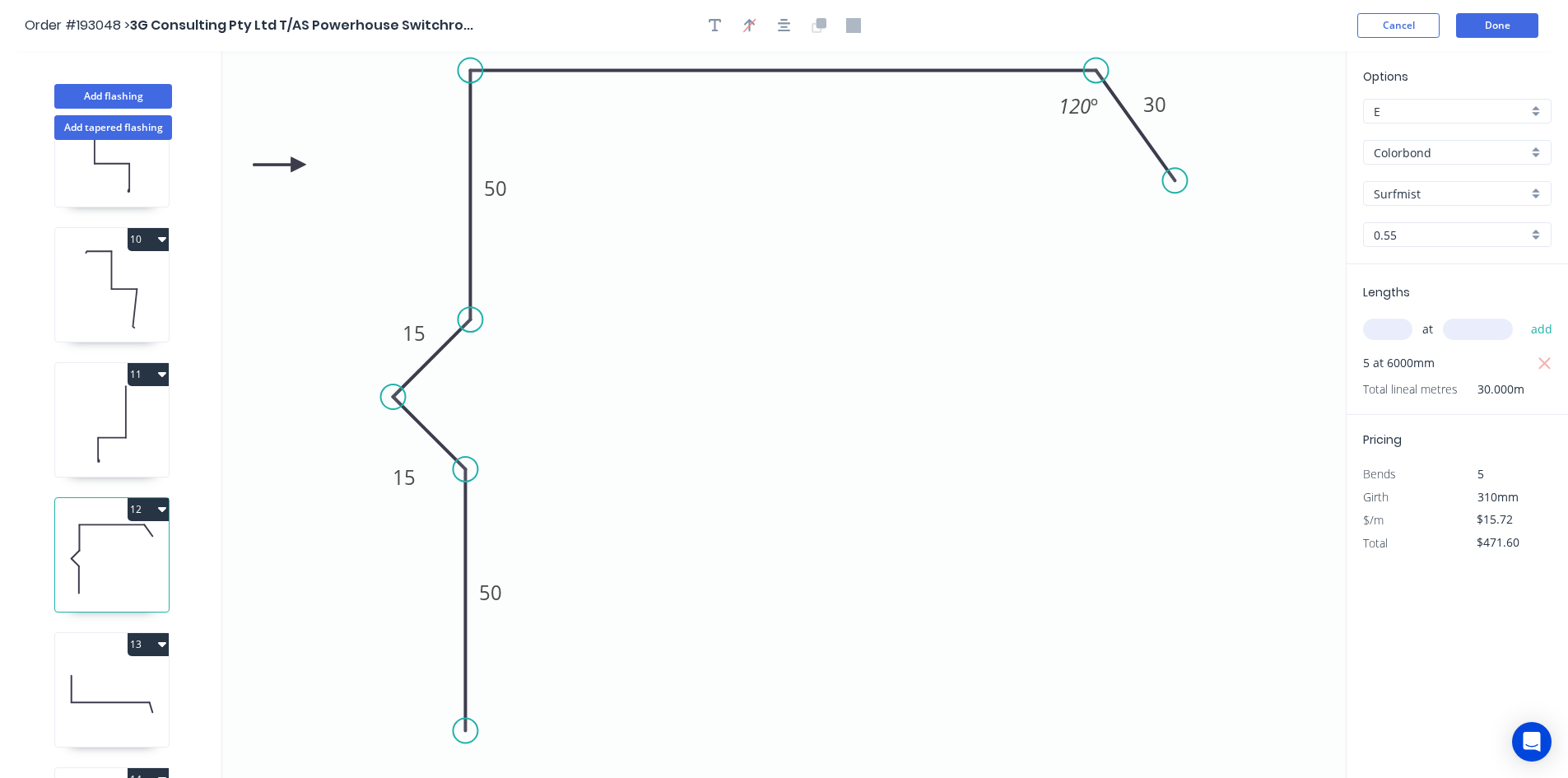
click at [125, 293] on icon at bounding box center [112, 290] width 114 height 106
type input "$20.05"
type input "$601.50"
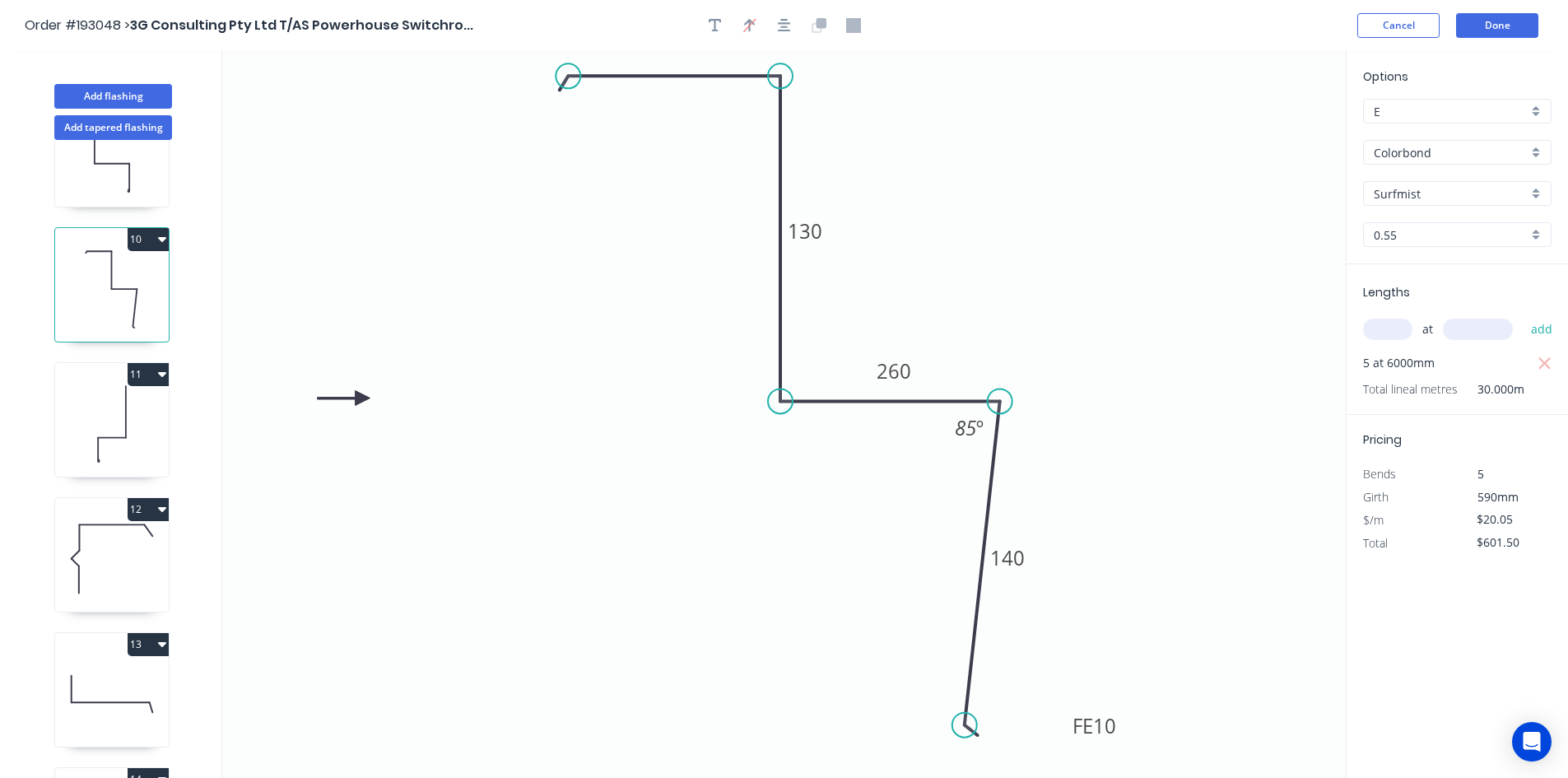
click at [131, 450] on icon at bounding box center [112, 424] width 114 height 106
type input "$12.71"
type input "$381.30"
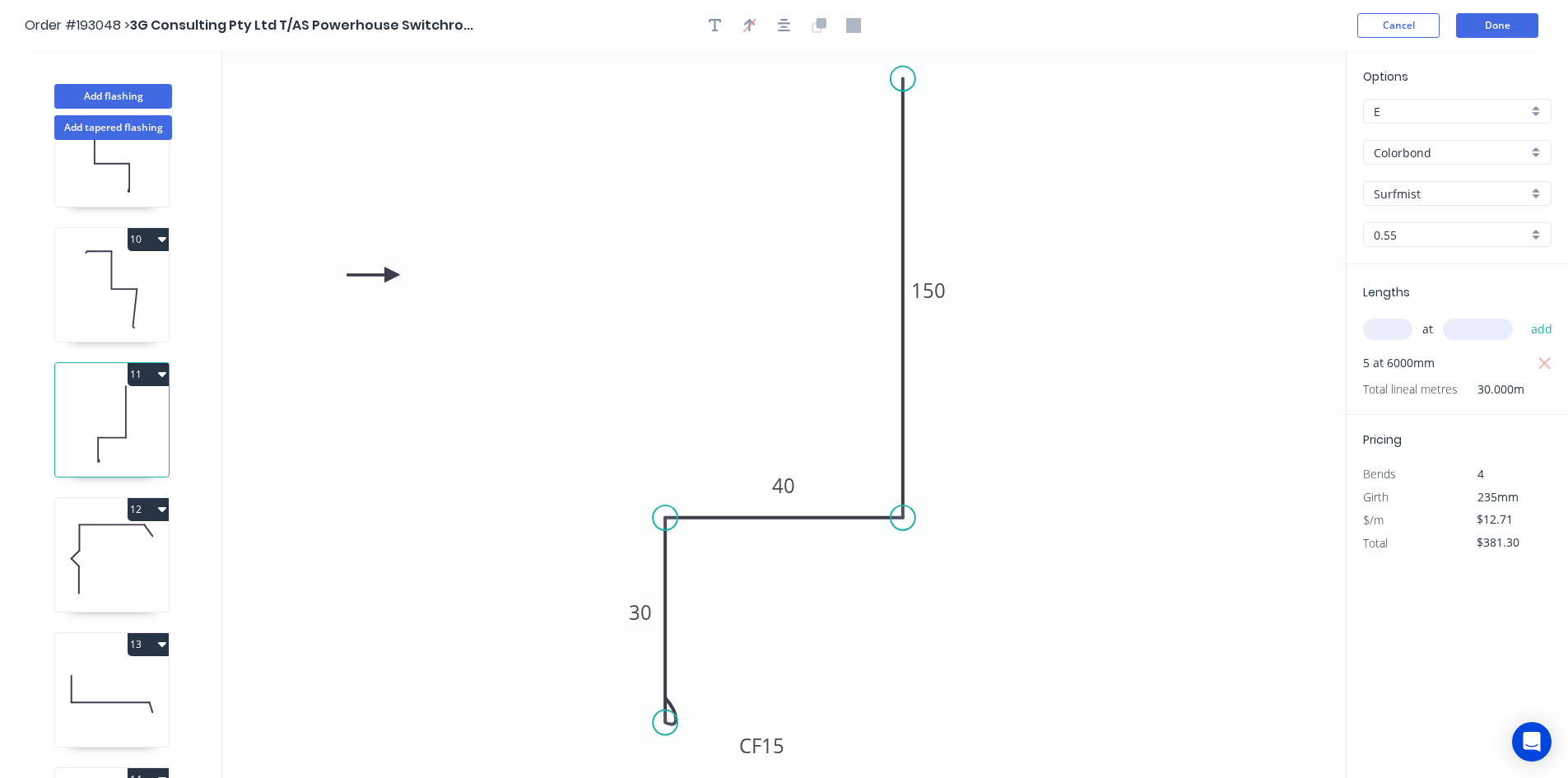
click at [119, 552] on icon at bounding box center [112, 559] width 114 height 106
type input "$15.72"
type input "$471.60"
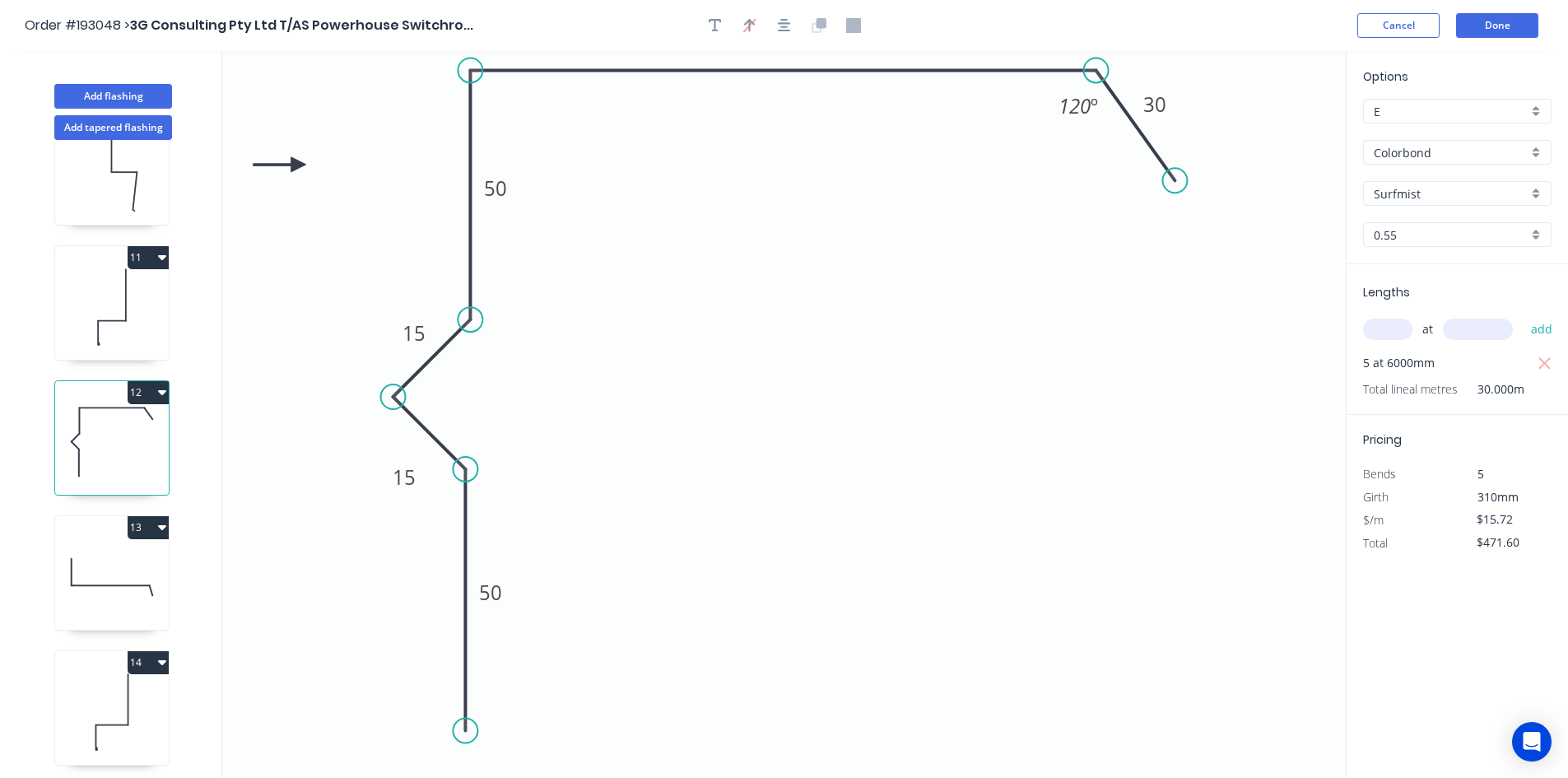
scroll to position [1318, 0]
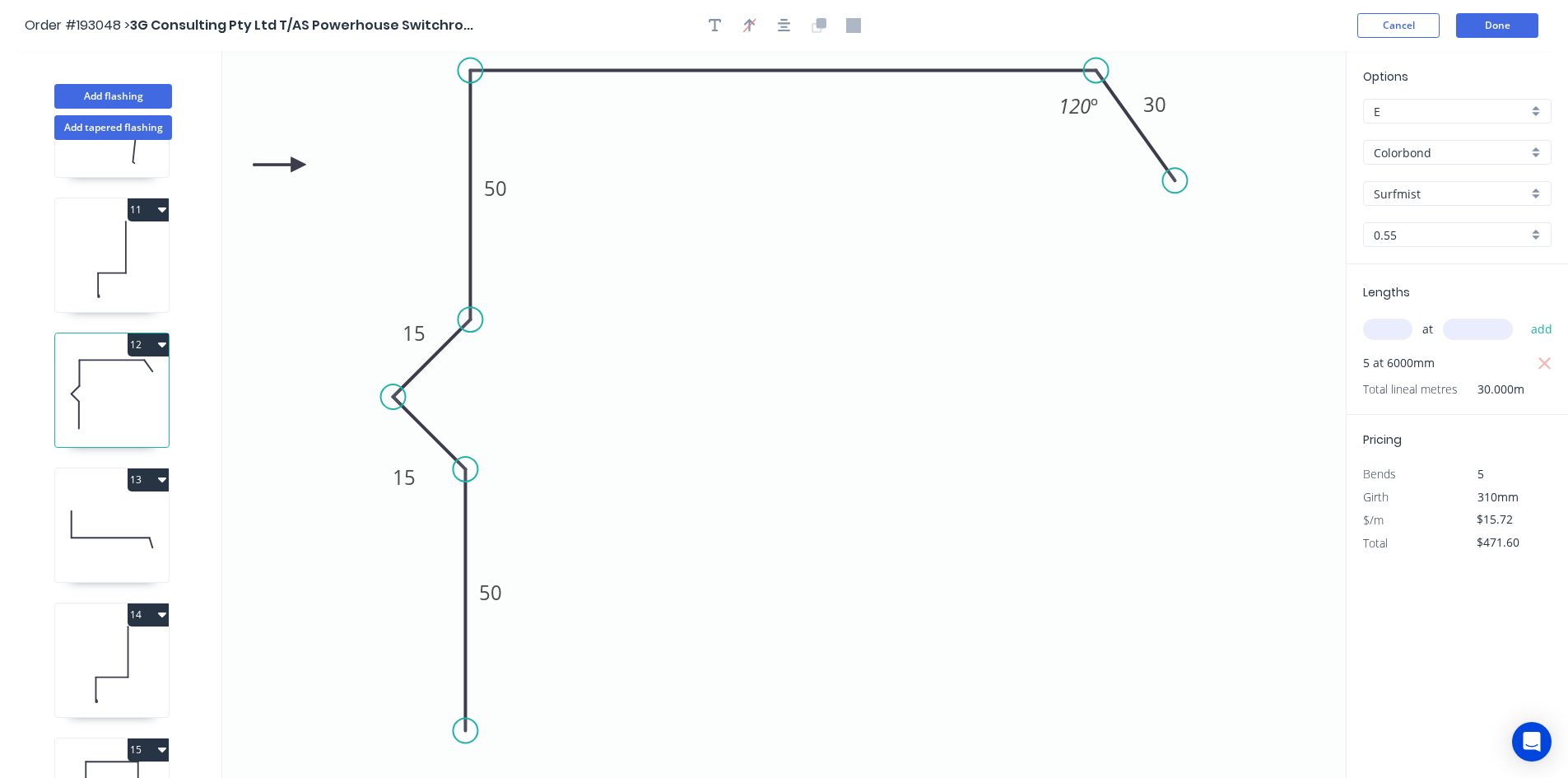
click at [108, 509] on icon at bounding box center [112, 530] width 114 height 106
type input "$19.59"
type input "$587.70"
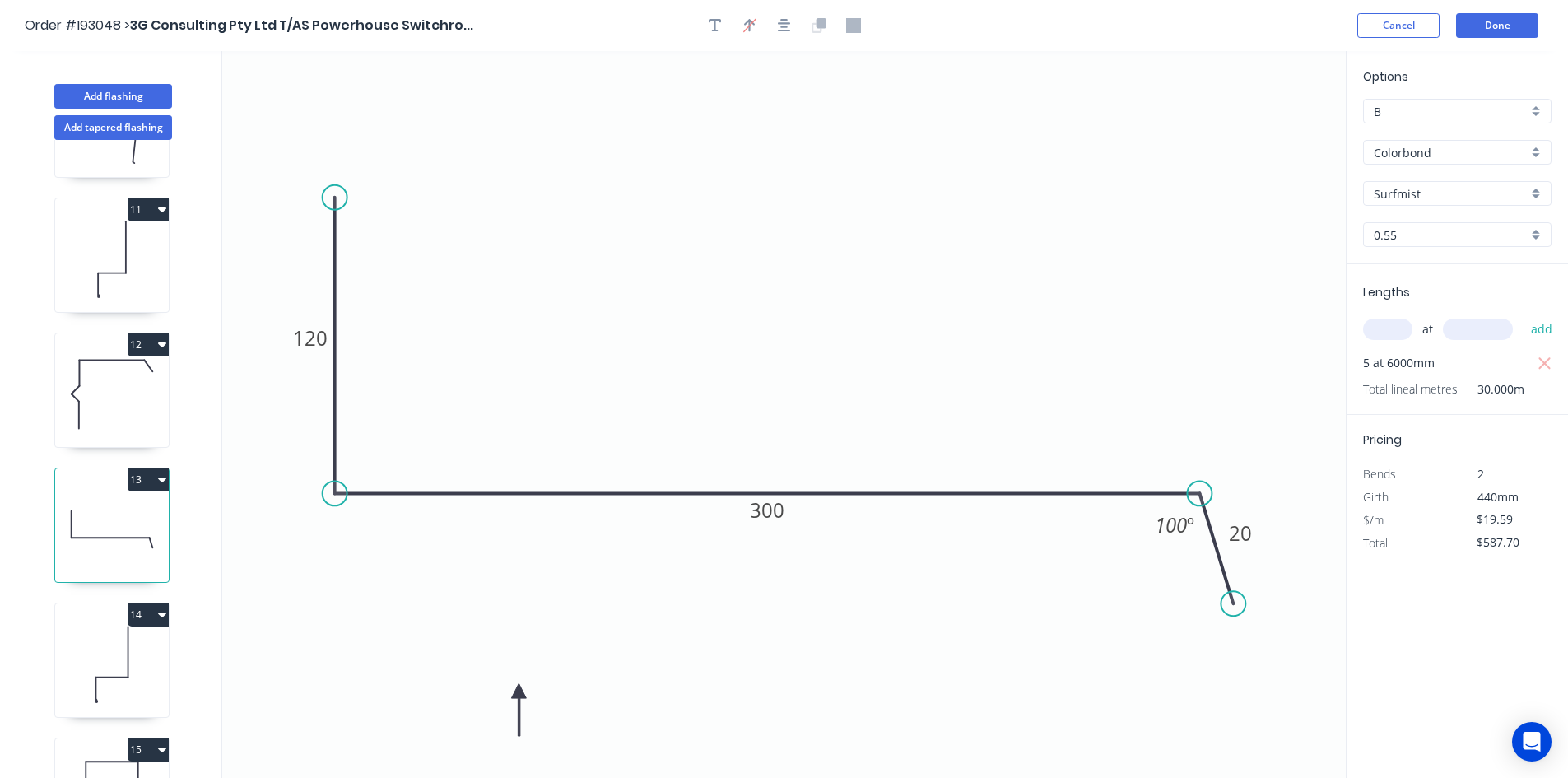
click at [1417, 110] on input "B" at bounding box center [1451, 111] width 154 height 17
click at [1410, 171] on div "E" at bounding box center [1457, 176] width 187 height 29
type input "E"
type input "$15.35"
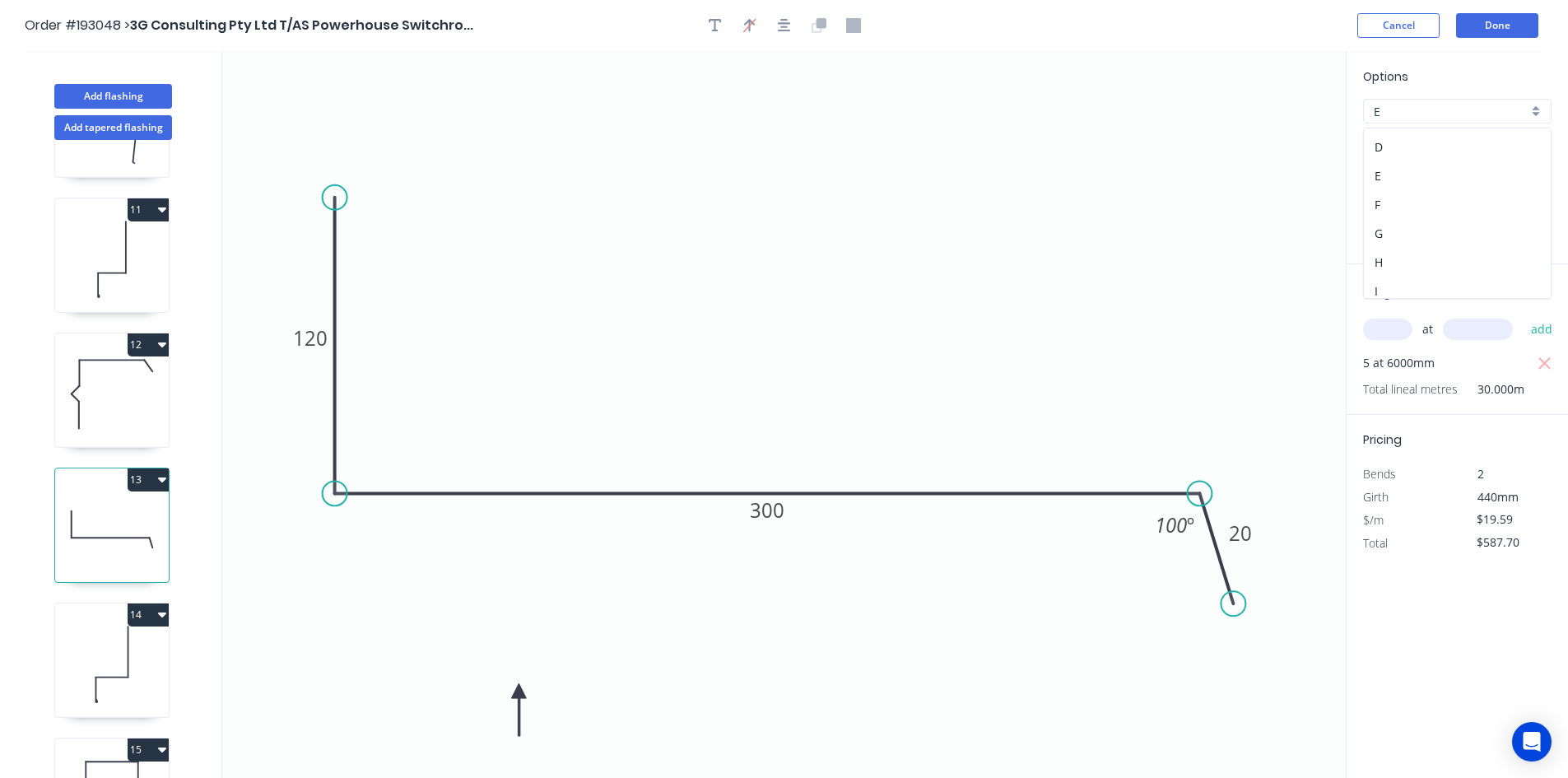
type input "$460.50"
click at [135, 681] on icon at bounding box center [112, 665] width 114 height 106
type input "$13.46"
type input "$403.80"
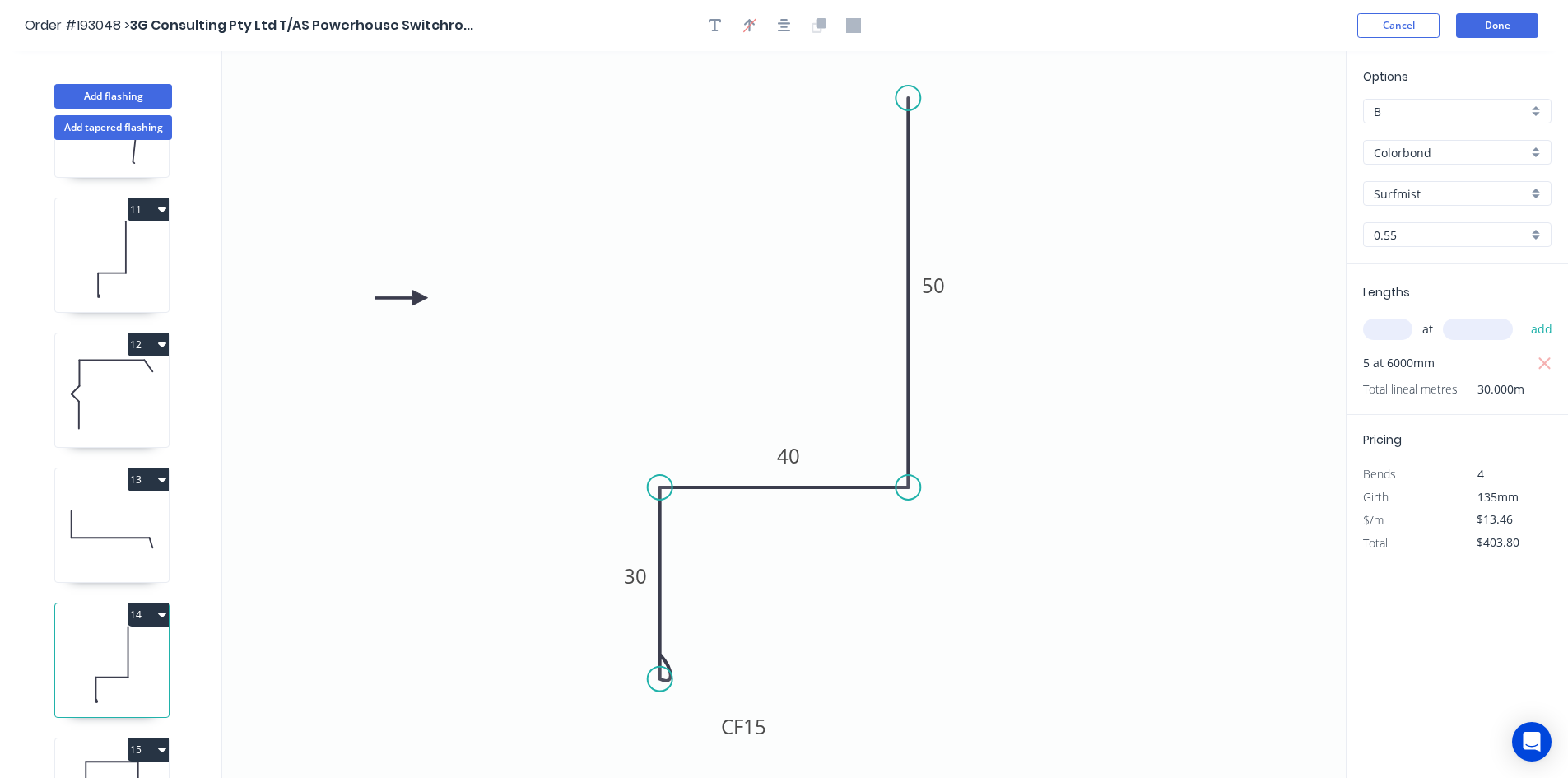
click at [1460, 104] on input "B" at bounding box center [1451, 111] width 154 height 17
click at [1409, 176] on div "E" at bounding box center [1457, 176] width 187 height 29
type input "E"
type input "$10.54"
type input "$316.20"
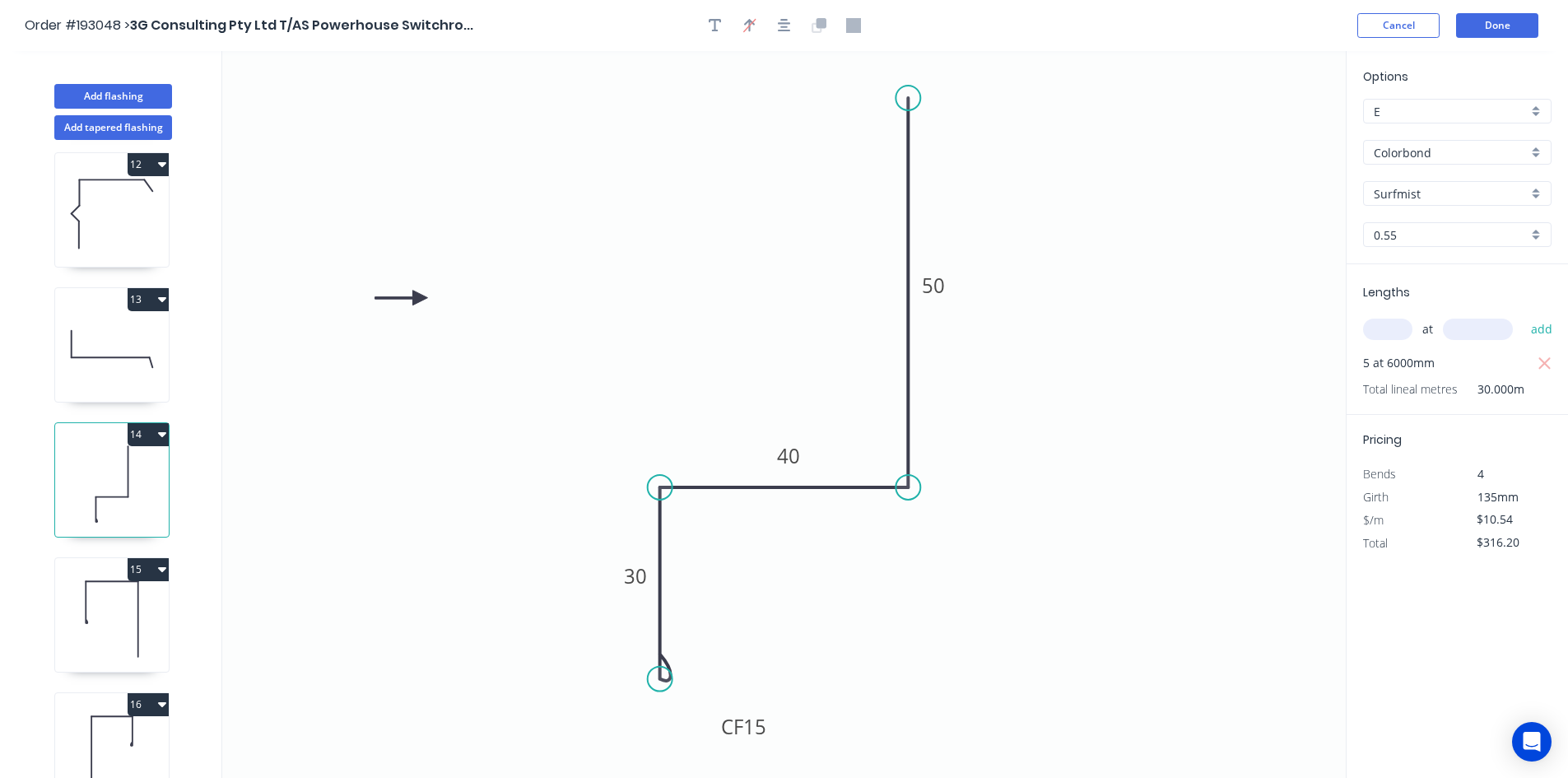
scroll to position [1565, 0]
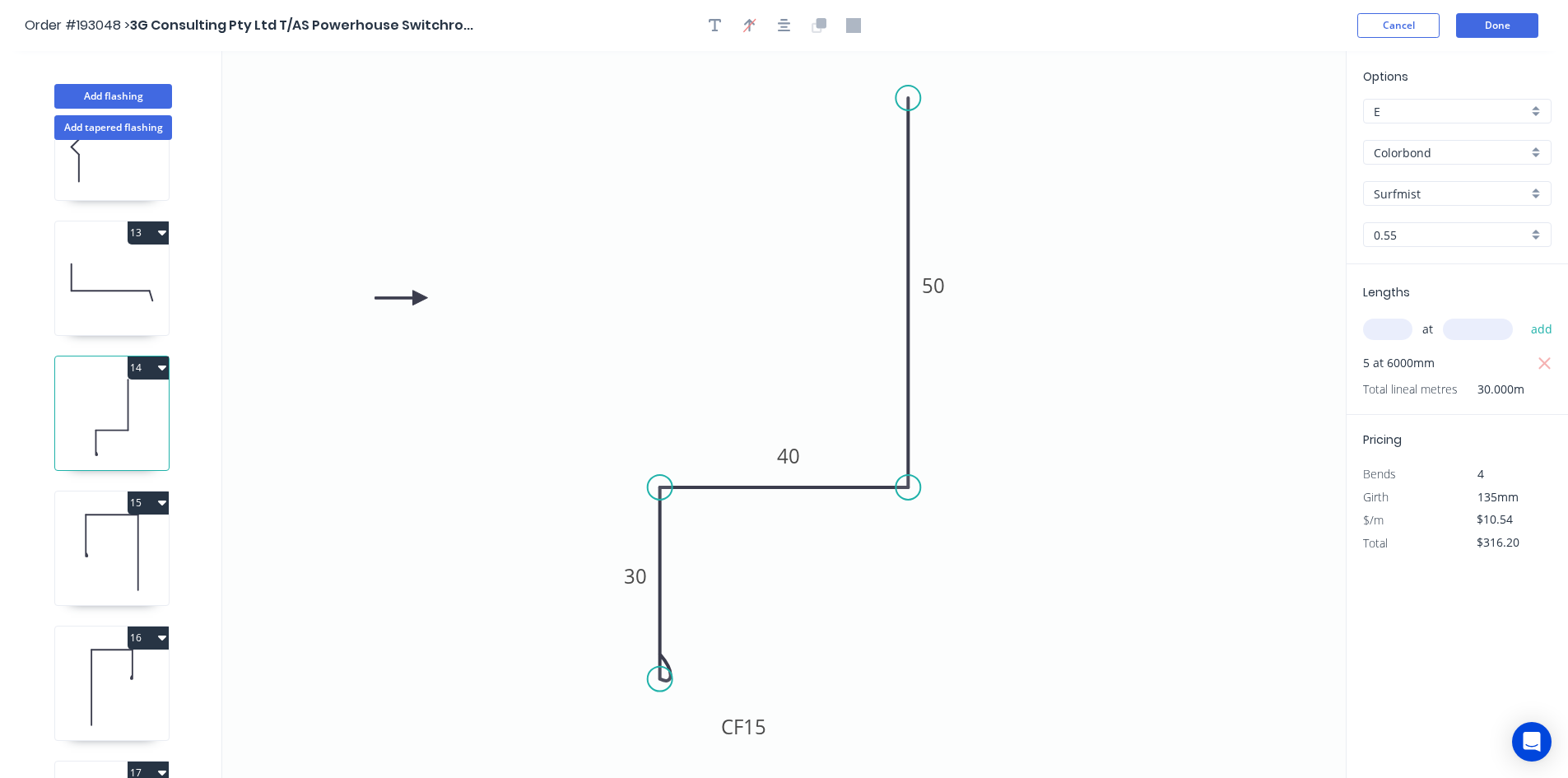
click at [106, 576] on icon at bounding box center [112, 553] width 114 height 106
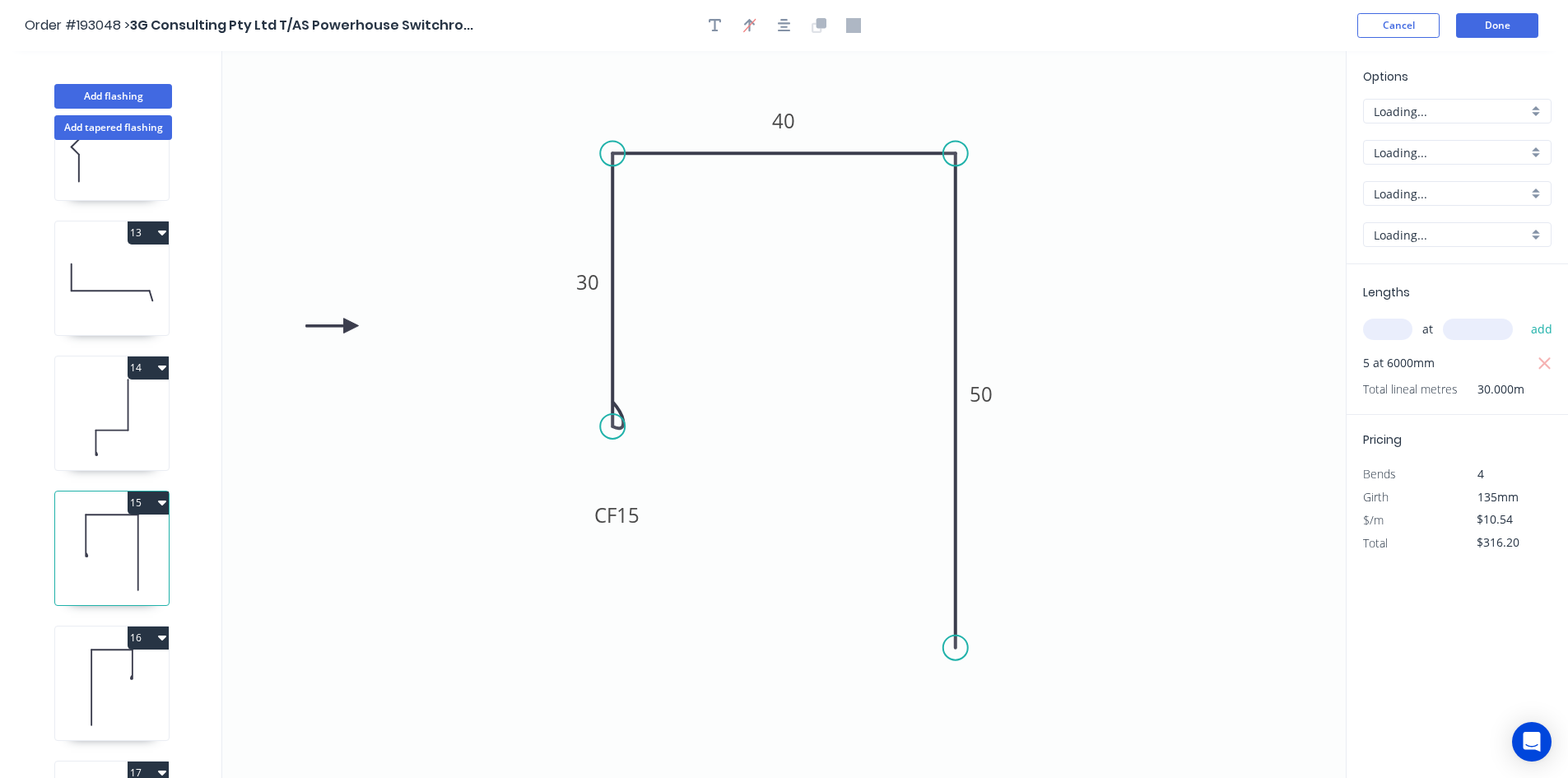
type input "$13.46"
type input "$403.80"
click at [1468, 107] on input "B" at bounding box center [1451, 111] width 154 height 17
click at [1403, 262] on div "E" at bounding box center [1457, 258] width 187 height 29
type input "E"
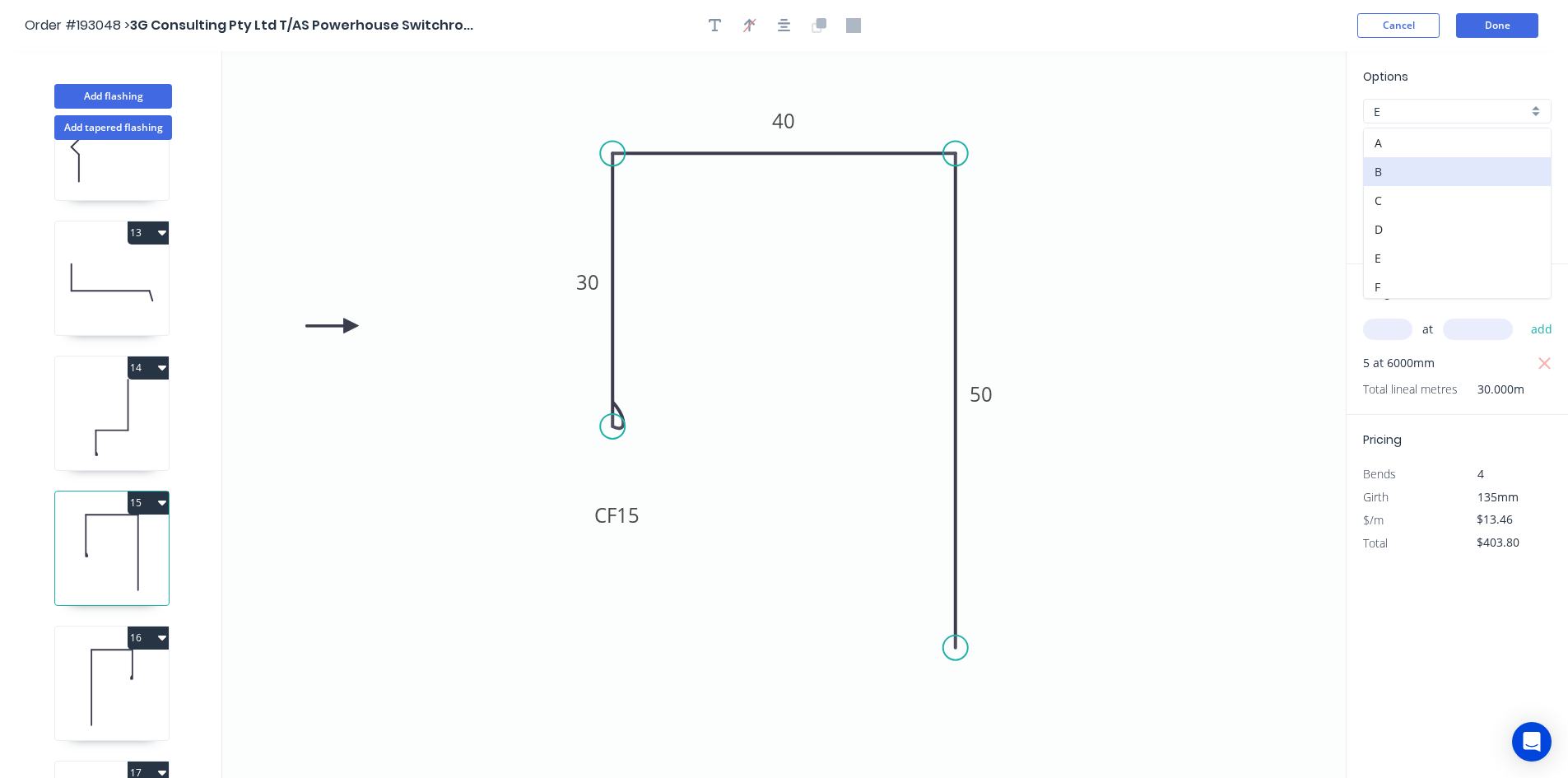
type input "$10.54"
type input "$316.20"
click at [88, 684] on icon at bounding box center [112, 687] width 114 height 106
type input "$13.46"
type input "$161.52"
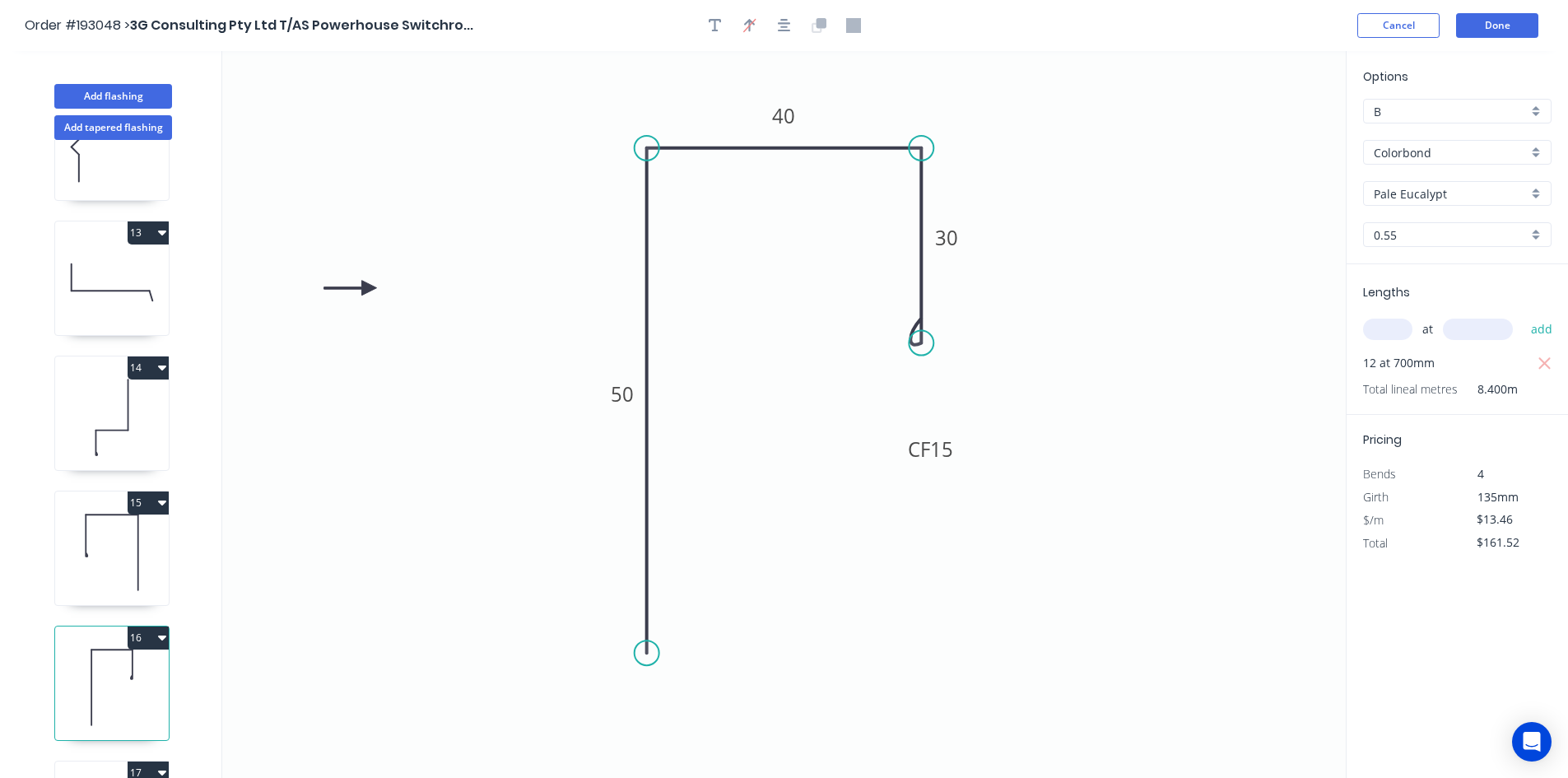
click at [1413, 103] on input "B" at bounding box center [1451, 111] width 154 height 17
click at [1404, 255] on div "E" at bounding box center [1457, 258] width 187 height 29
type input "E"
type input "$10.54"
type input "$126.48"
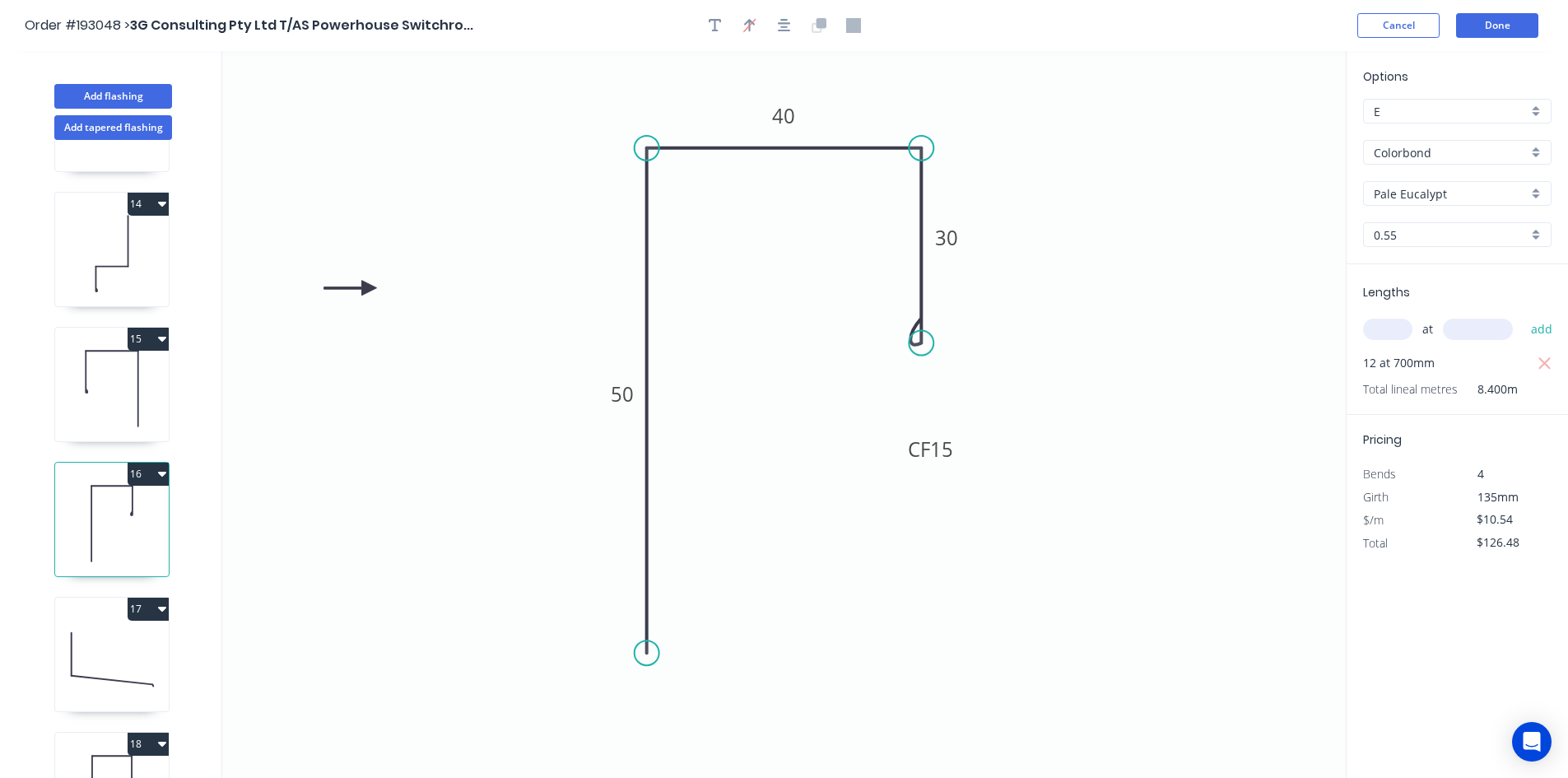
scroll to position [1811, 0]
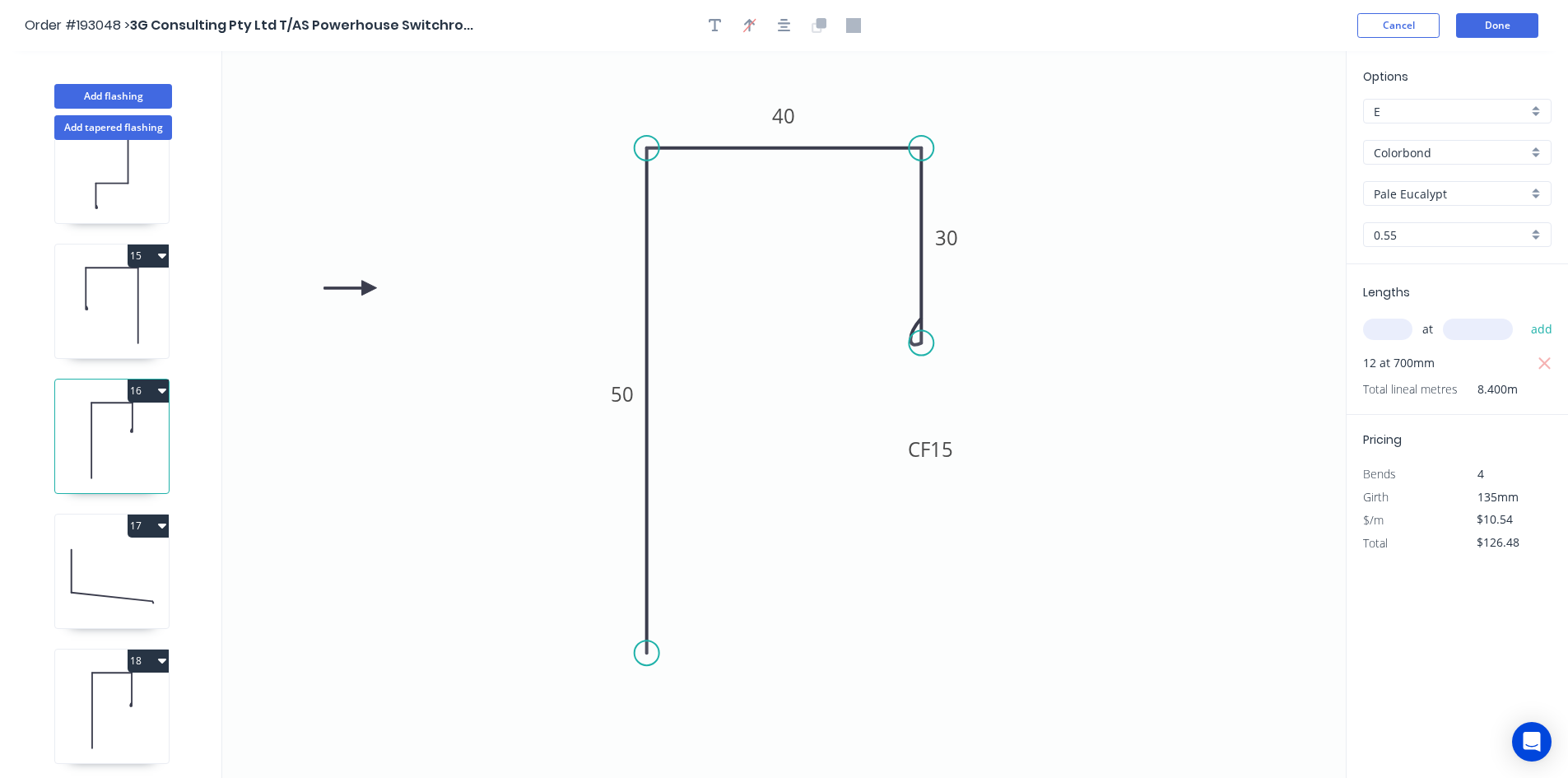
click at [125, 558] on icon at bounding box center [112, 575] width 114 height 106
type input "$11.30"
type input "$162.72"
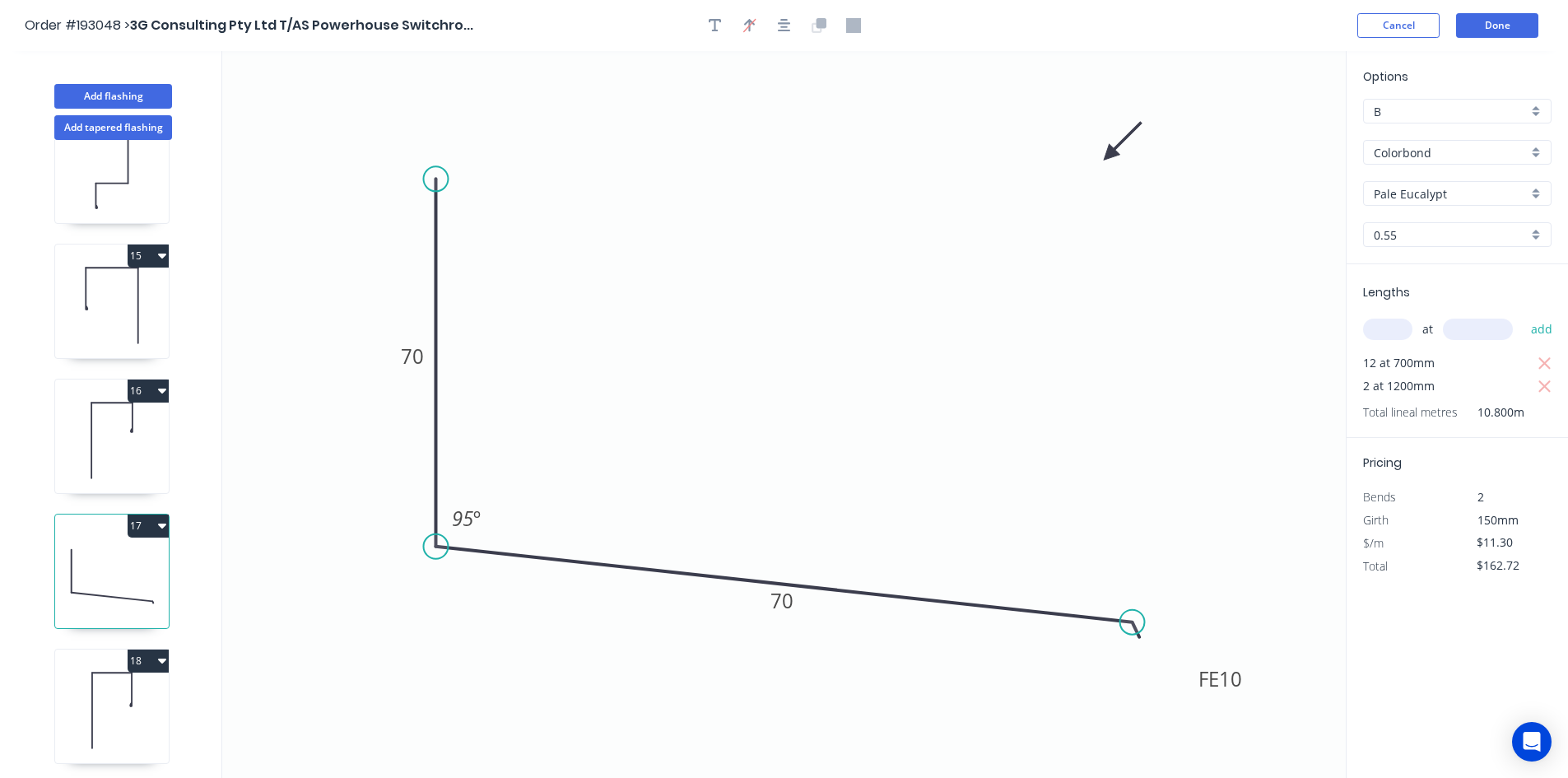
click at [1486, 107] on input "B" at bounding box center [1451, 111] width 154 height 17
click at [1407, 255] on div "E" at bounding box center [1457, 258] width 187 height 29
type input "E"
type input "$8.85"
type input "$127.44"
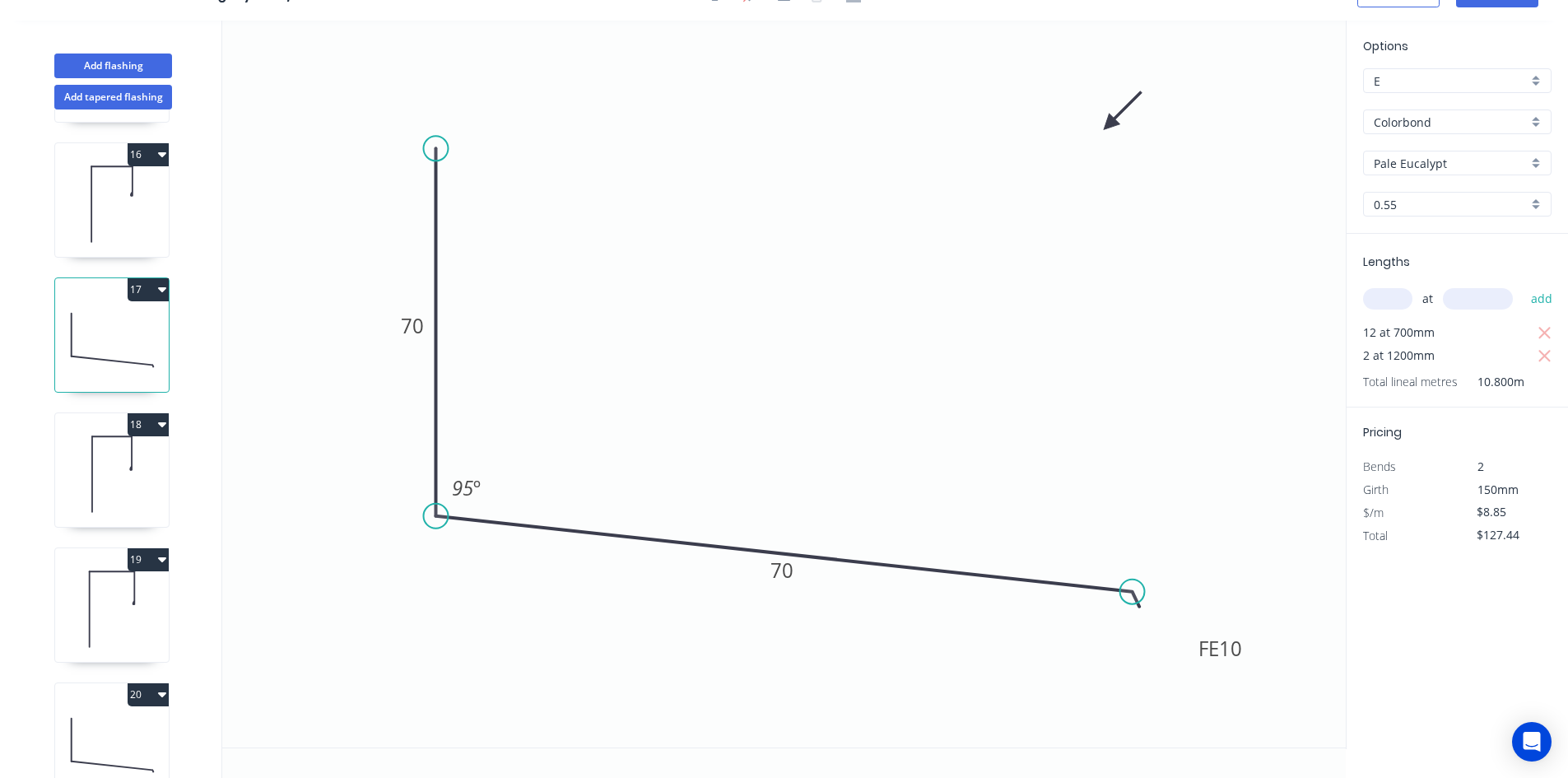
scroll to position [2059, 0]
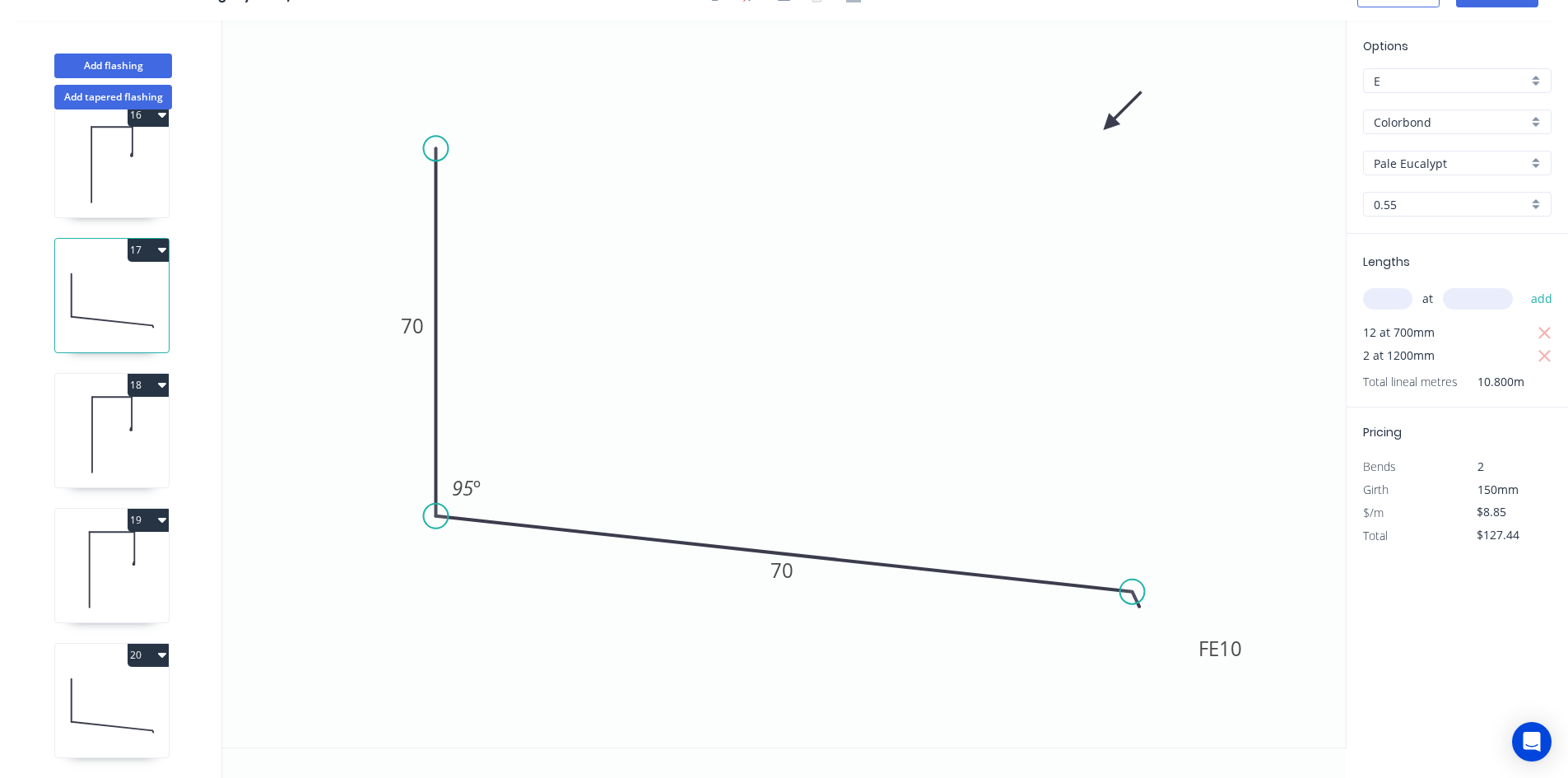
click at [112, 457] on icon at bounding box center [112, 435] width 114 height 106
type input "$13.46"
type input "$123.83"
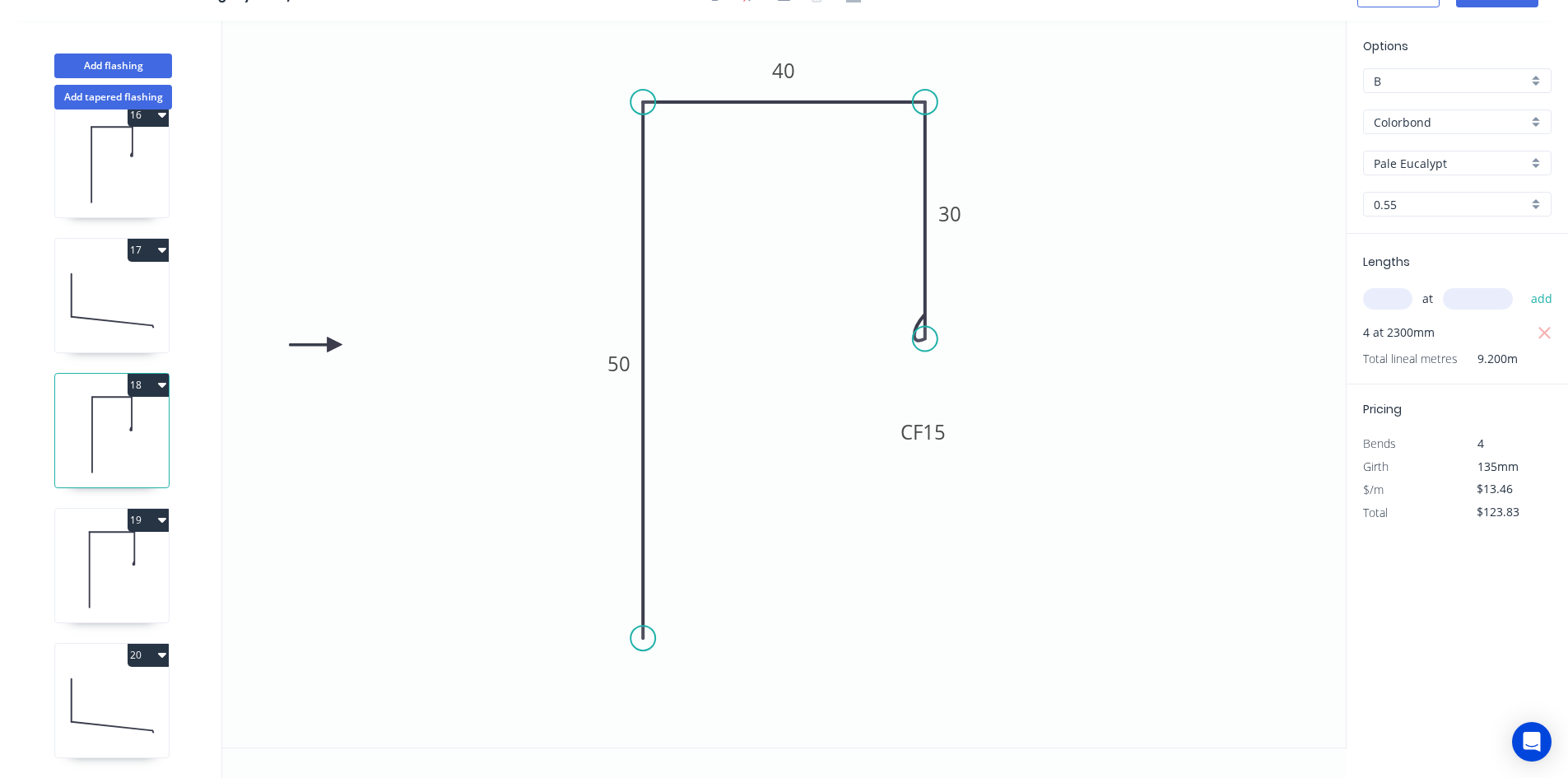
click at [1425, 73] on input "B" at bounding box center [1451, 81] width 154 height 17
click at [1390, 235] on div "E" at bounding box center [1457, 228] width 187 height 29
type input "E"
type input "$10.54"
type input "$96.97"
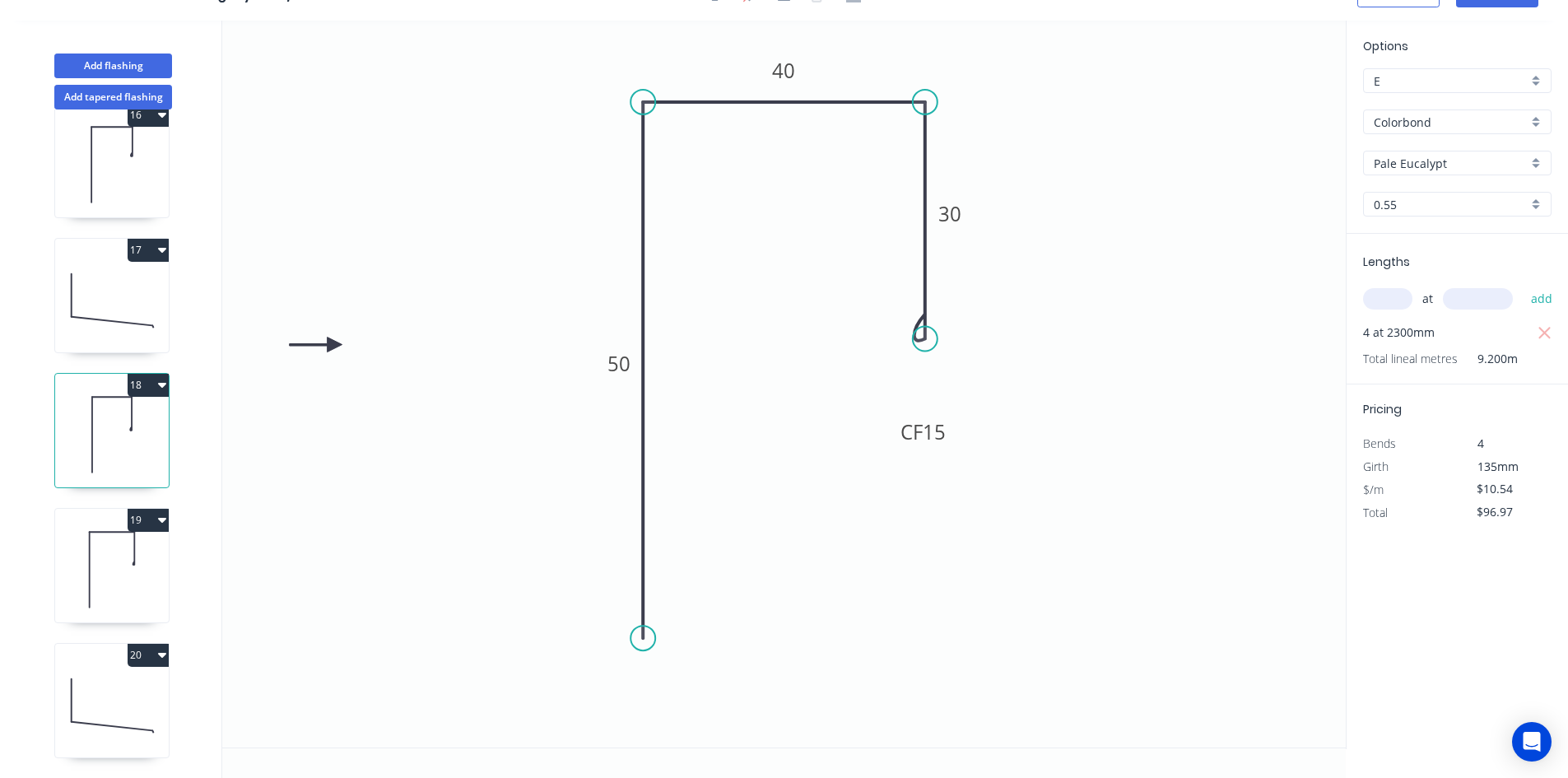
click at [153, 570] on icon at bounding box center [112, 570] width 114 height 106
type input "$13.46"
type input "$549.17"
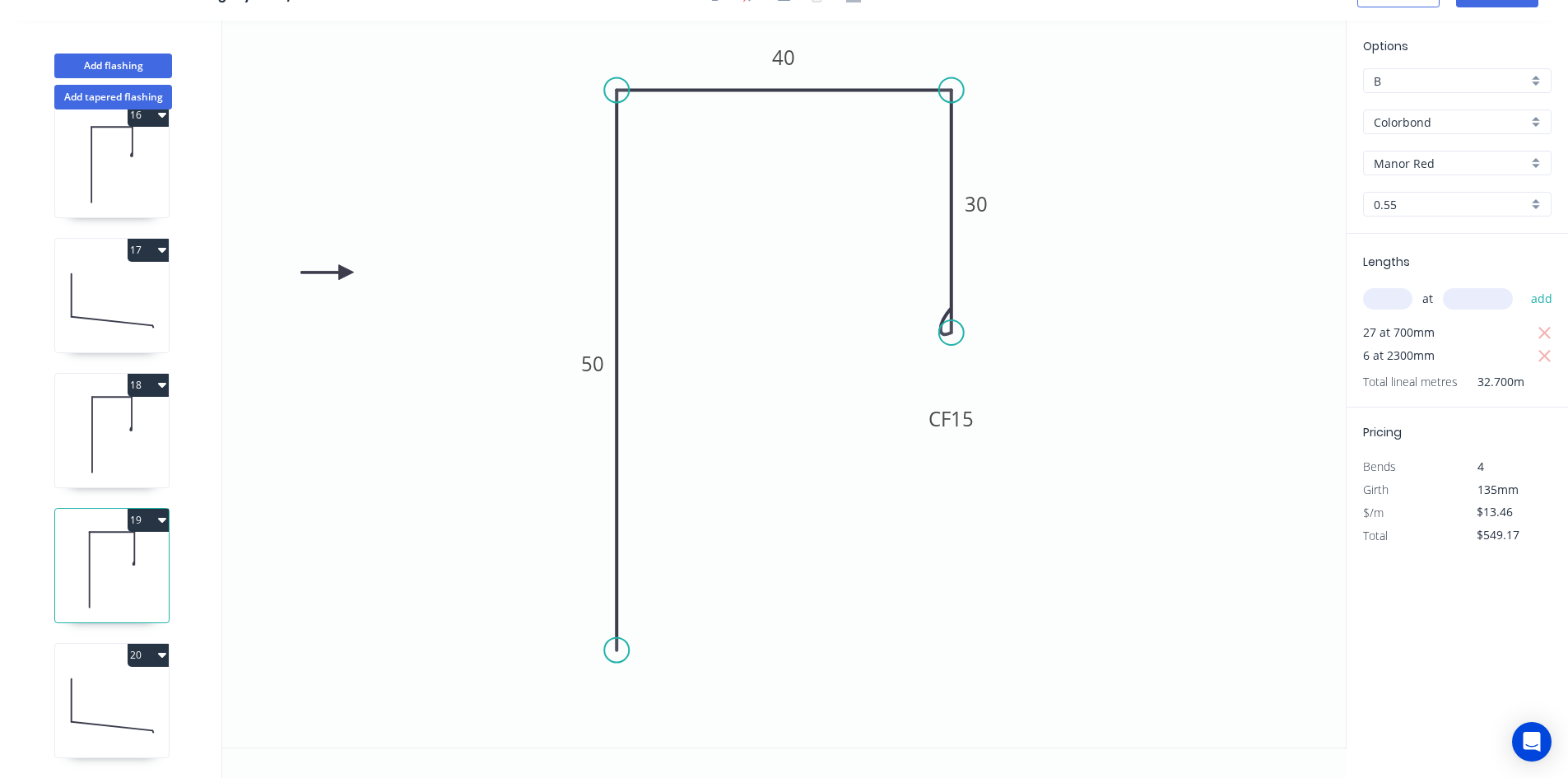
click at [1447, 88] on input "B" at bounding box center [1451, 81] width 154 height 17
click at [1407, 229] on div "E" at bounding box center [1457, 228] width 187 height 29
type input "E"
type input "$10.54"
type input "$430.03"
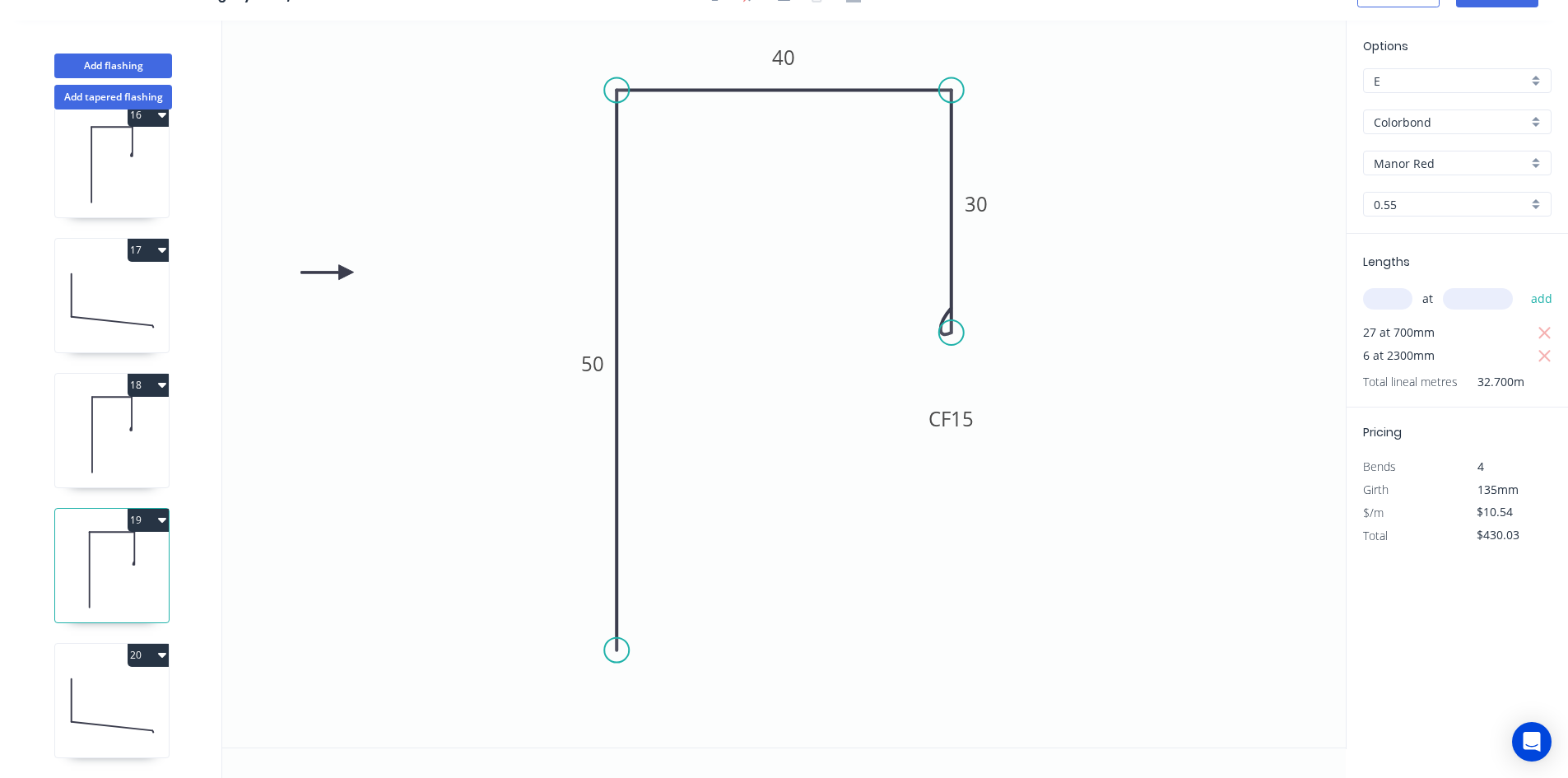
click at [56, 695] on icon at bounding box center [112, 705] width 114 height 106
type input "$11.30"
type input "$142.38"
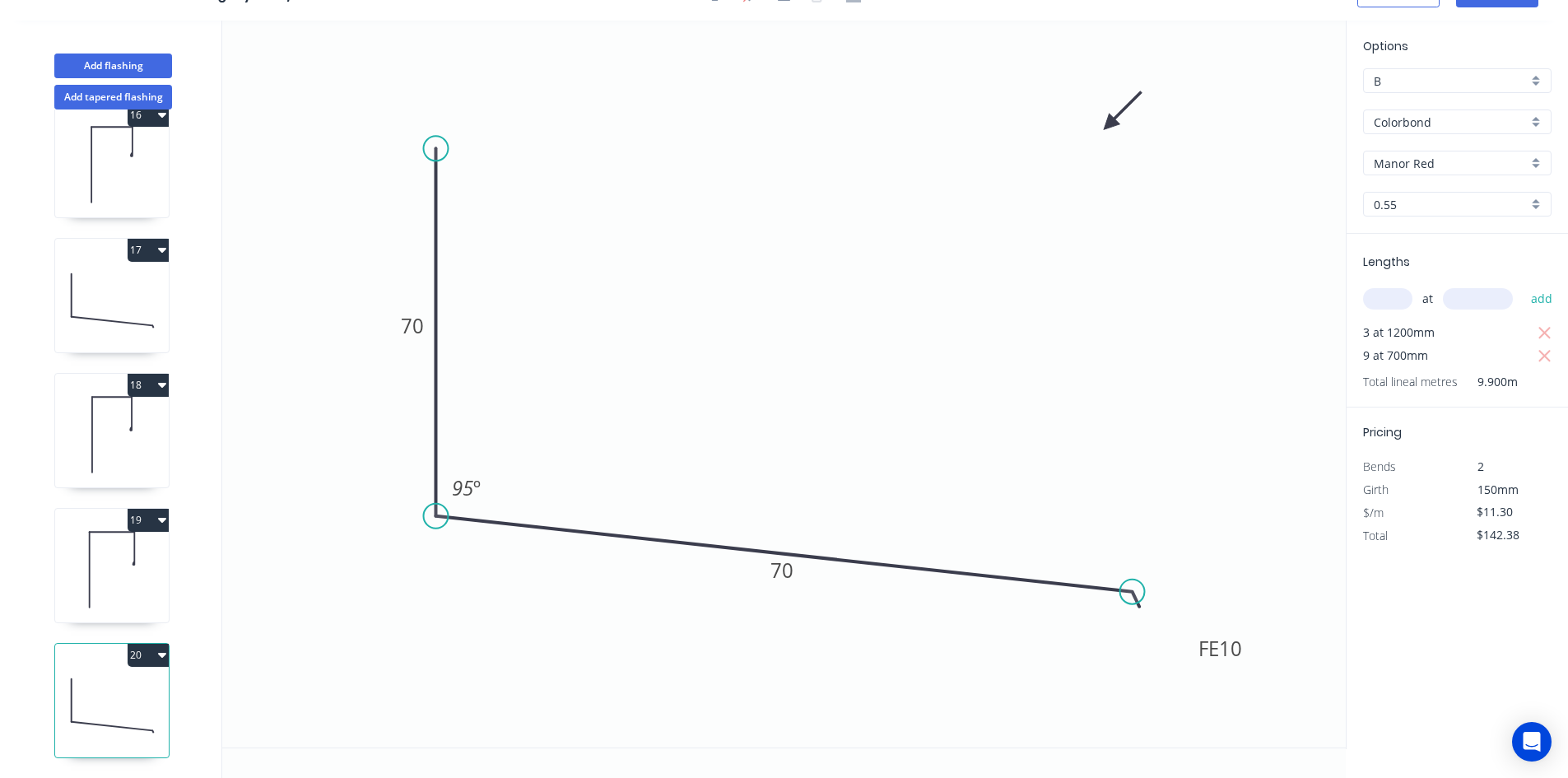
click at [1462, 74] on input "B" at bounding box center [1451, 81] width 154 height 17
click at [1408, 224] on div "E" at bounding box center [1457, 228] width 187 height 29
type input "E"
type input "$8.85"
type input "$111.51"
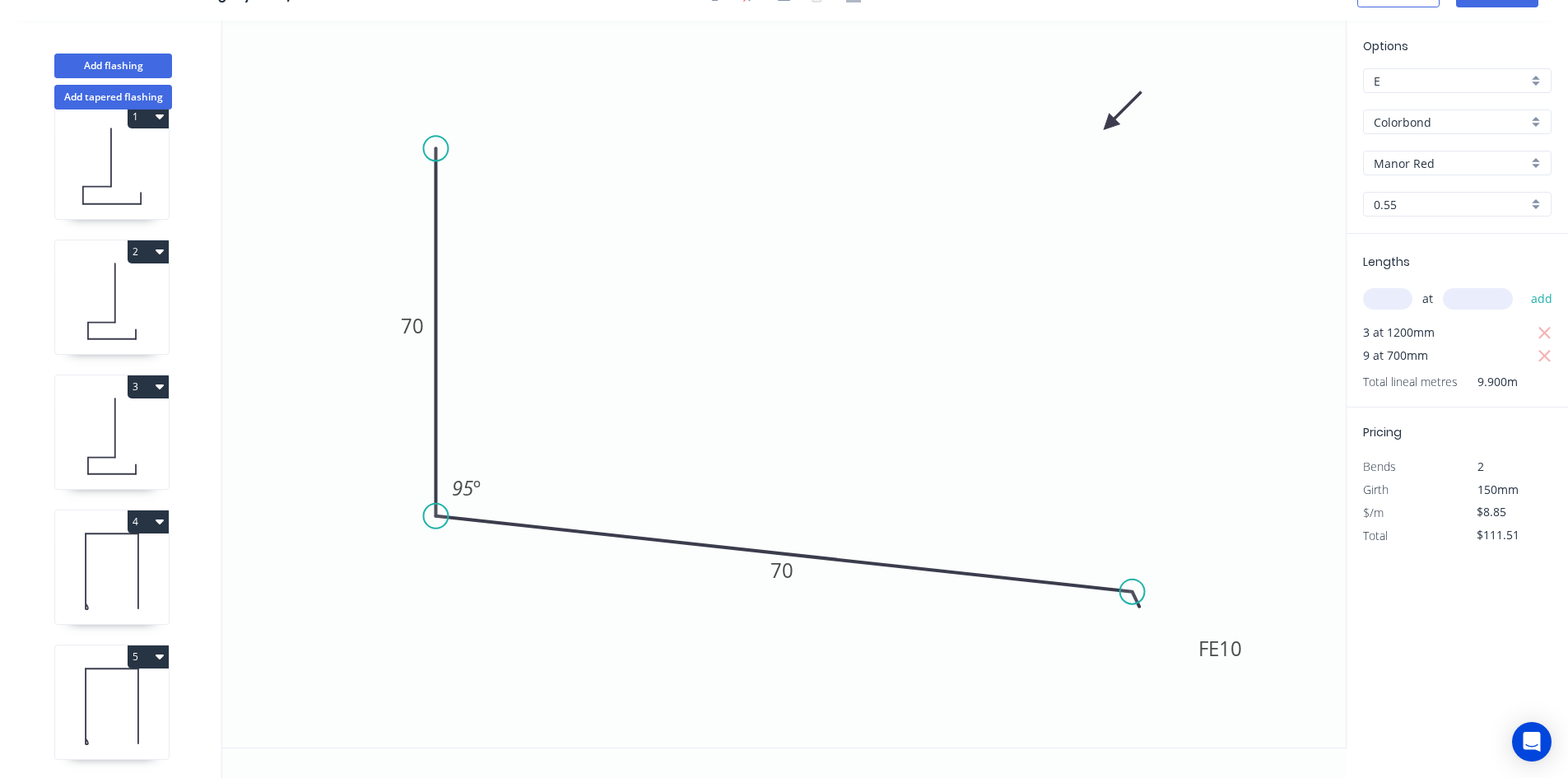
scroll to position [0, 0]
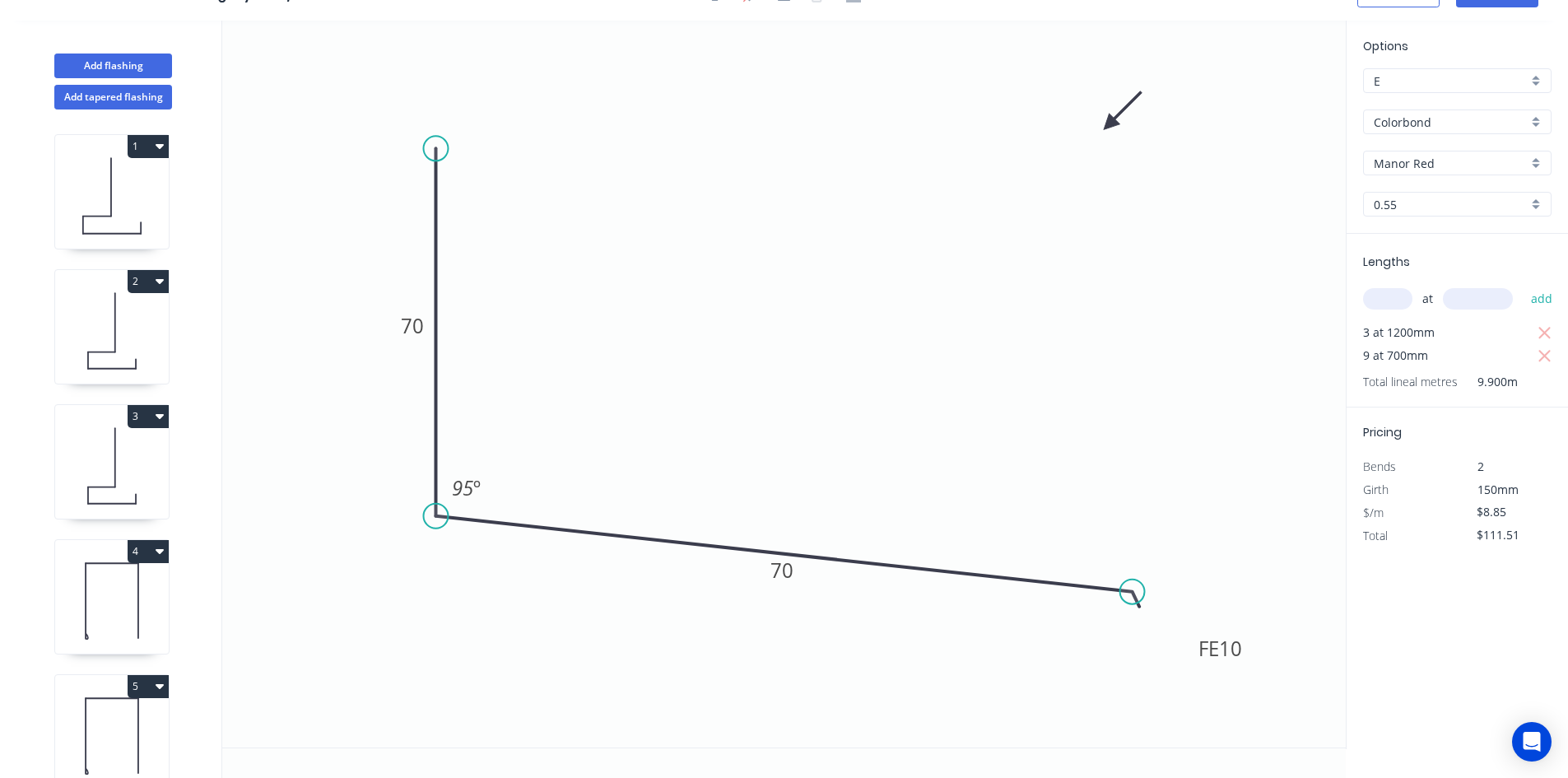
click at [96, 187] on icon at bounding box center [112, 196] width 114 height 106
type input "$12.71"
type input "$366.05"
type input "Pale Eucalypt"
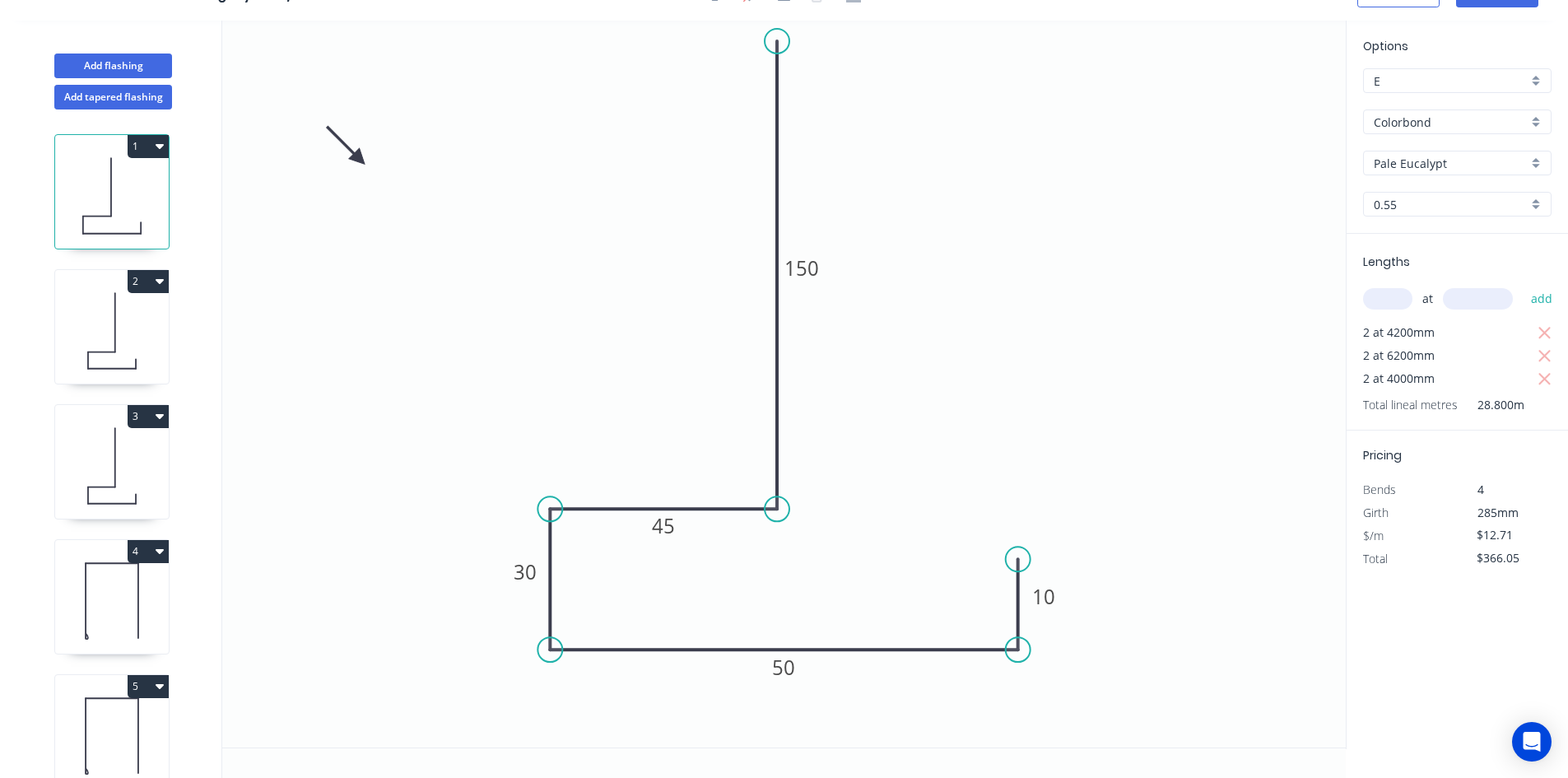
click at [99, 332] on icon at bounding box center [112, 332] width 114 height 106
type input "$274.54"
type input "Manor Red"
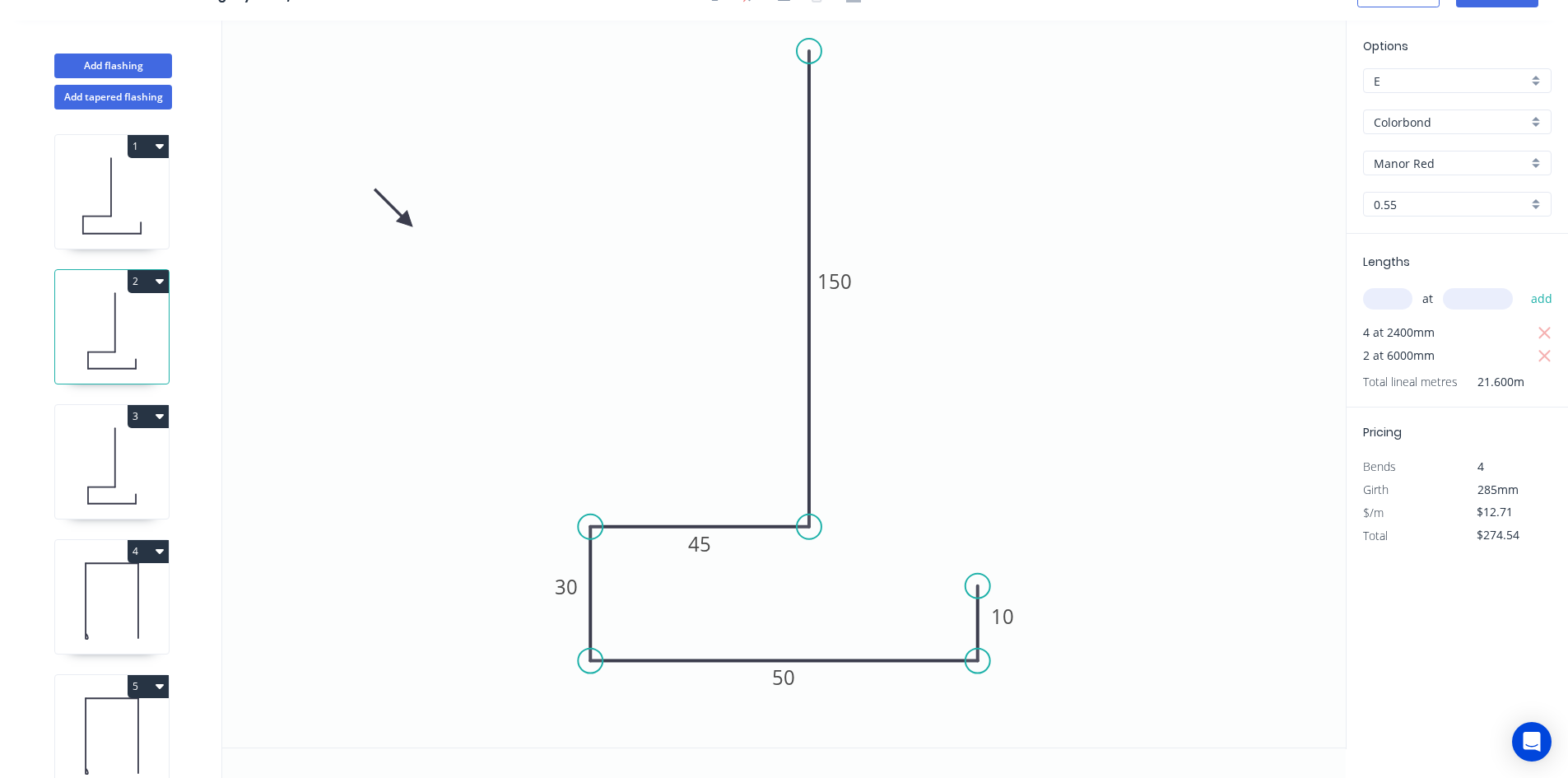
click at [80, 491] on icon at bounding box center [112, 466] width 114 height 106
type input "$223.70"
type input "Surfmist"
click at [84, 601] on icon at bounding box center [112, 601] width 114 height 106
type input "$10.54"
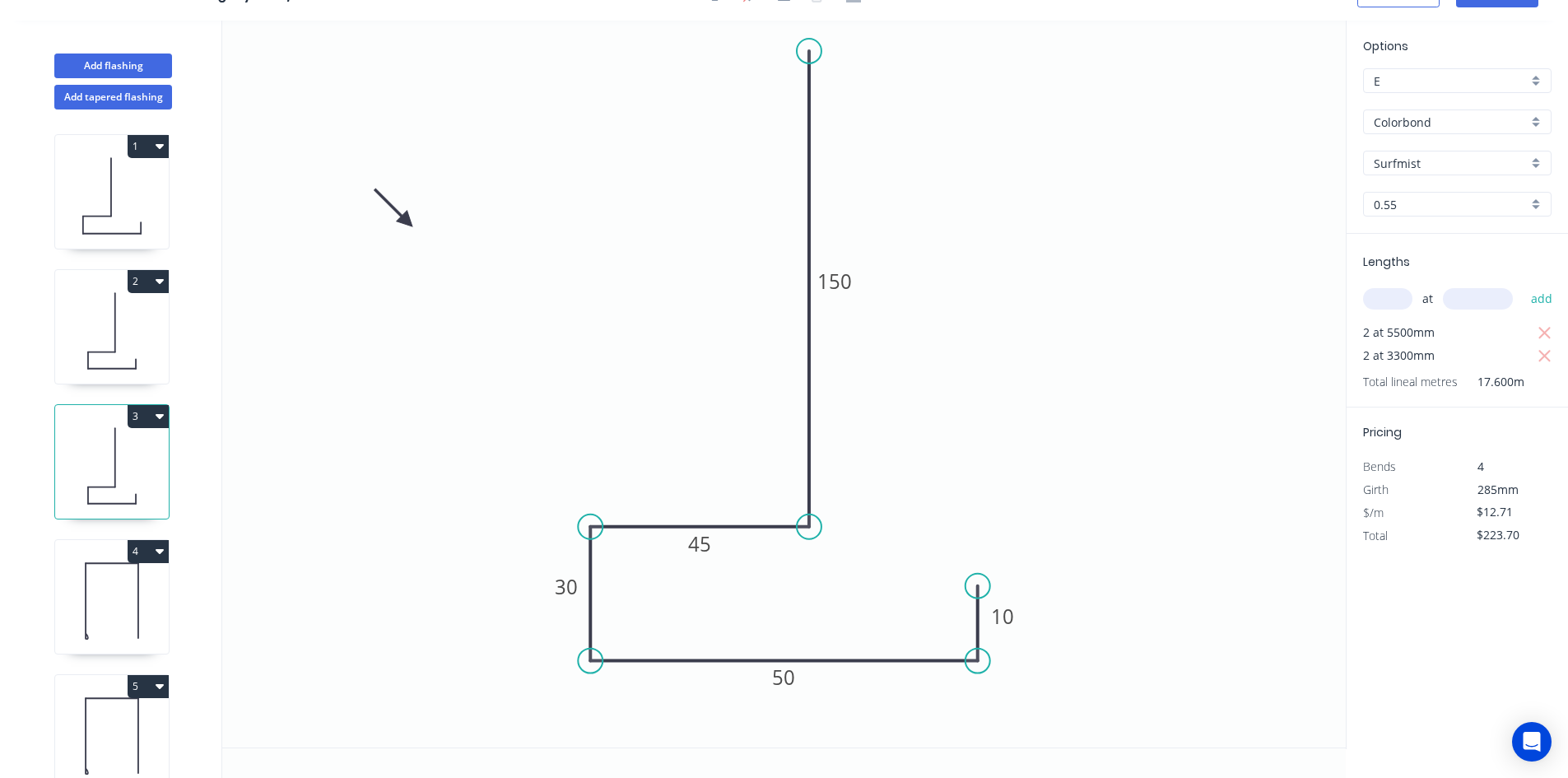
type input "$126.48"
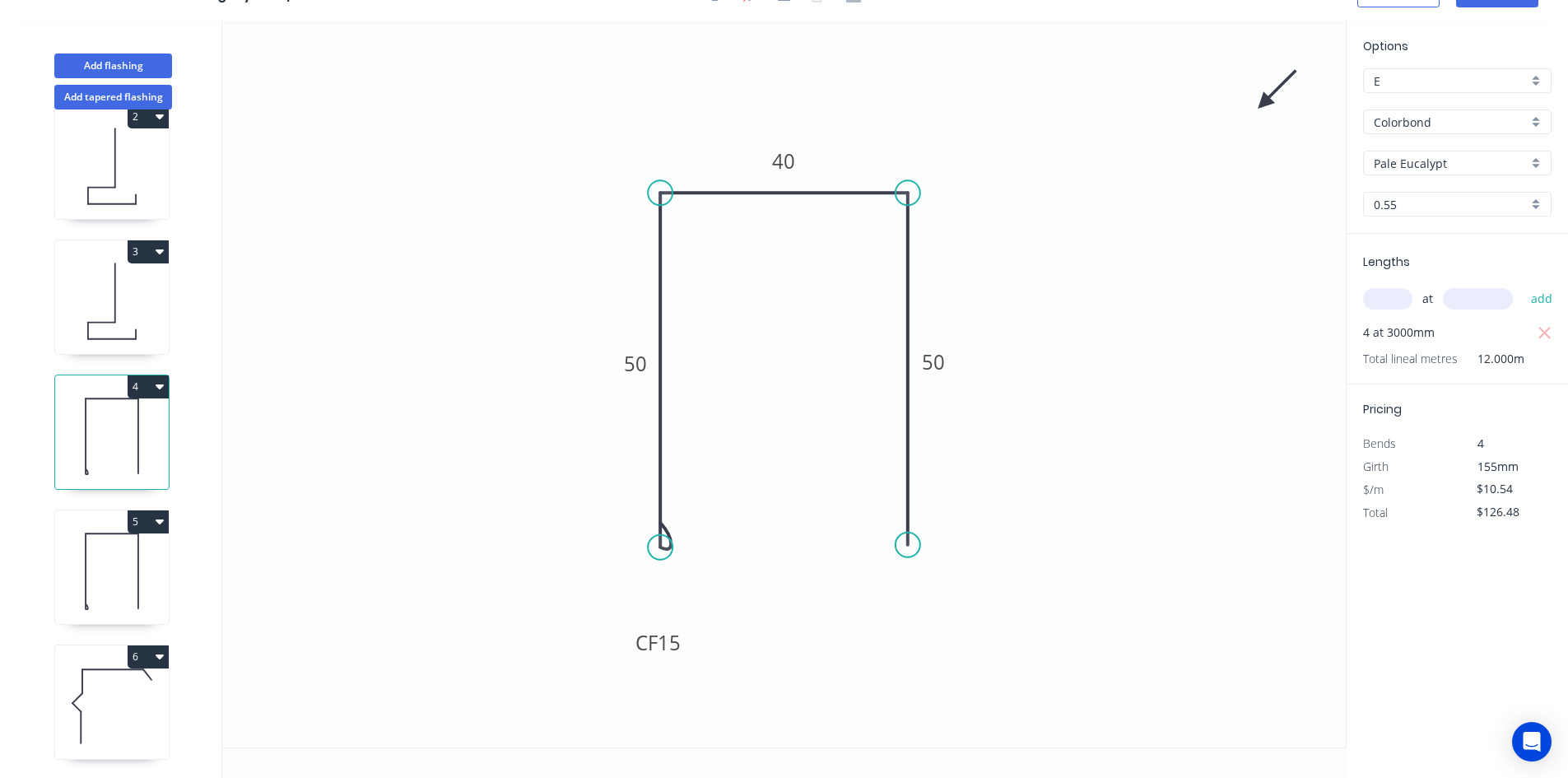
click at [96, 560] on icon at bounding box center [112, 572] width 114 height 106
type input "Manor Red"
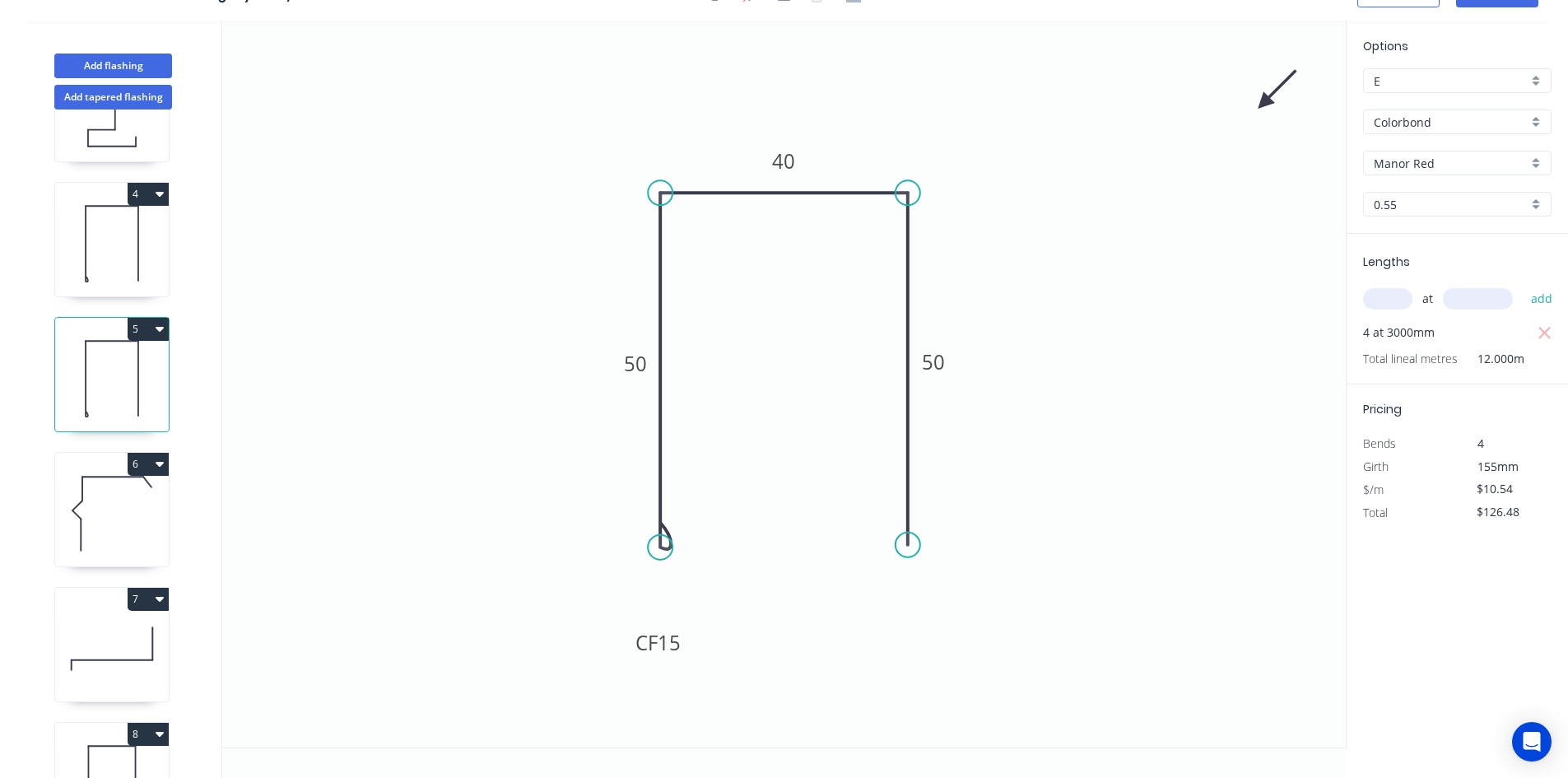
scroll to position [411, 0]
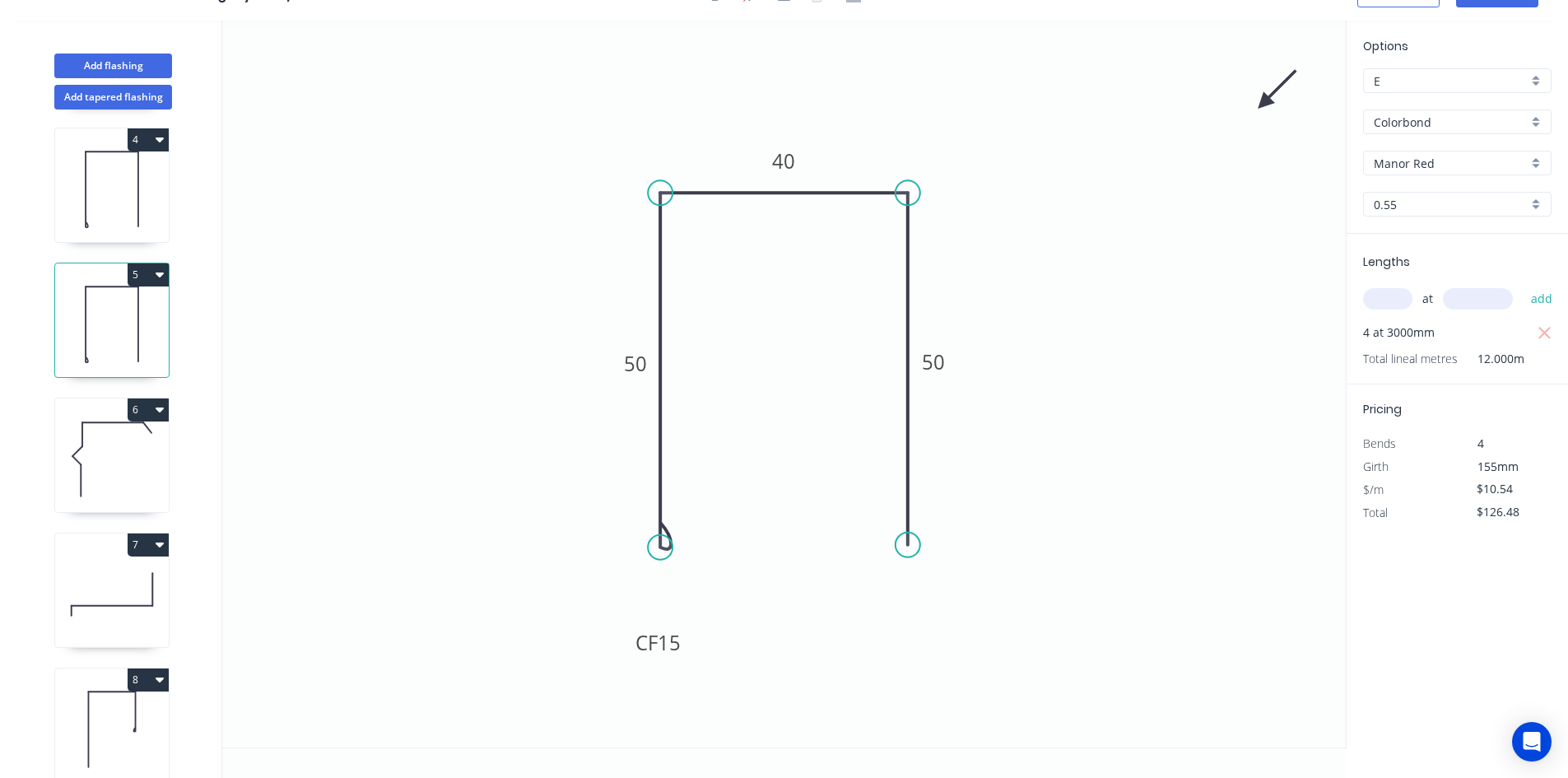
click at [103, 496] on icon at bounding box center [112, 460] width 114 height 106
type input "$13.55"
type input "$135.50"
type input "Surfmist"
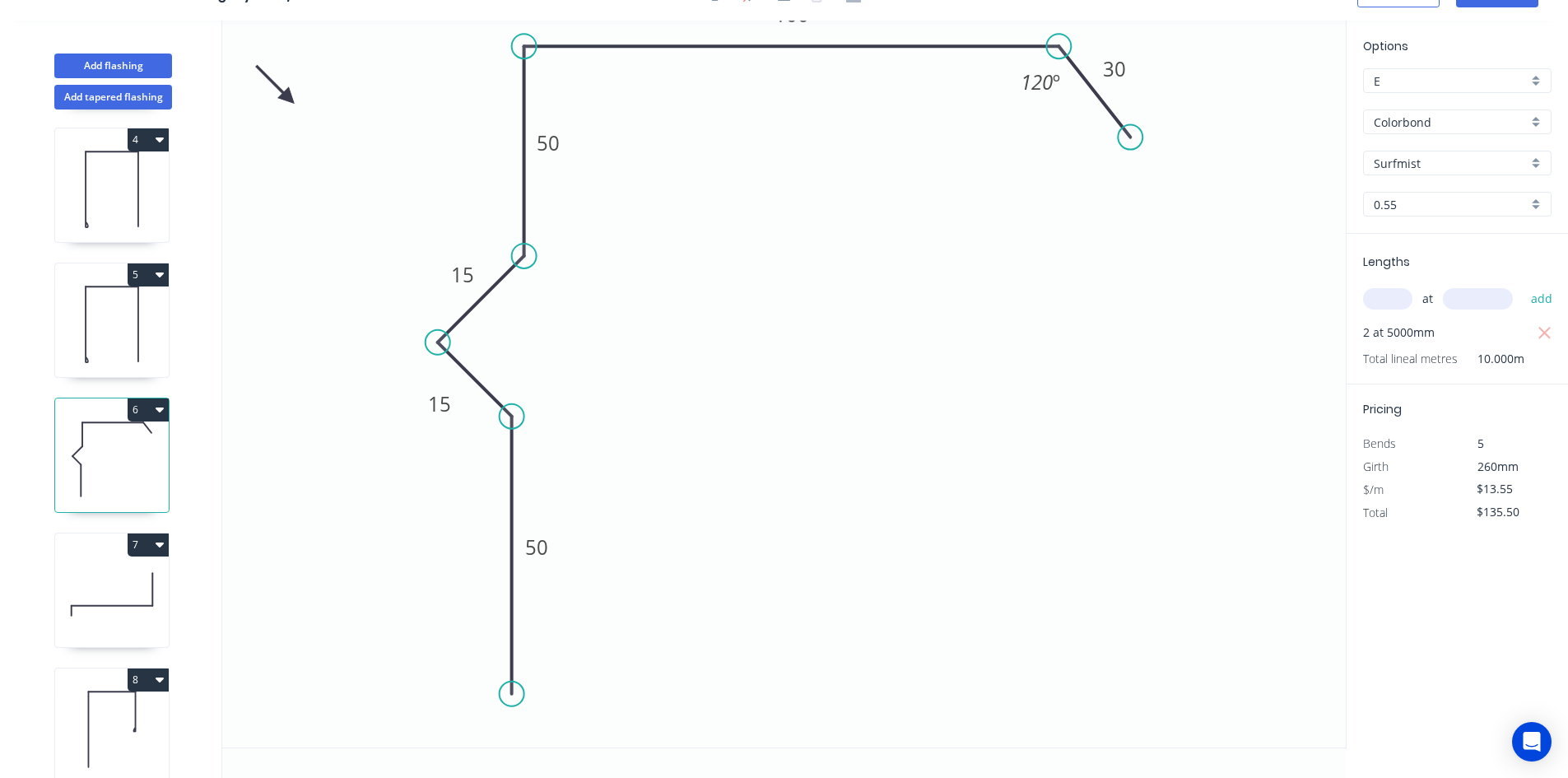
click at [104, 566] on icon at bounding box center [112, 595] width 114 height 106
type input "$15.35"
type input "$153.50"
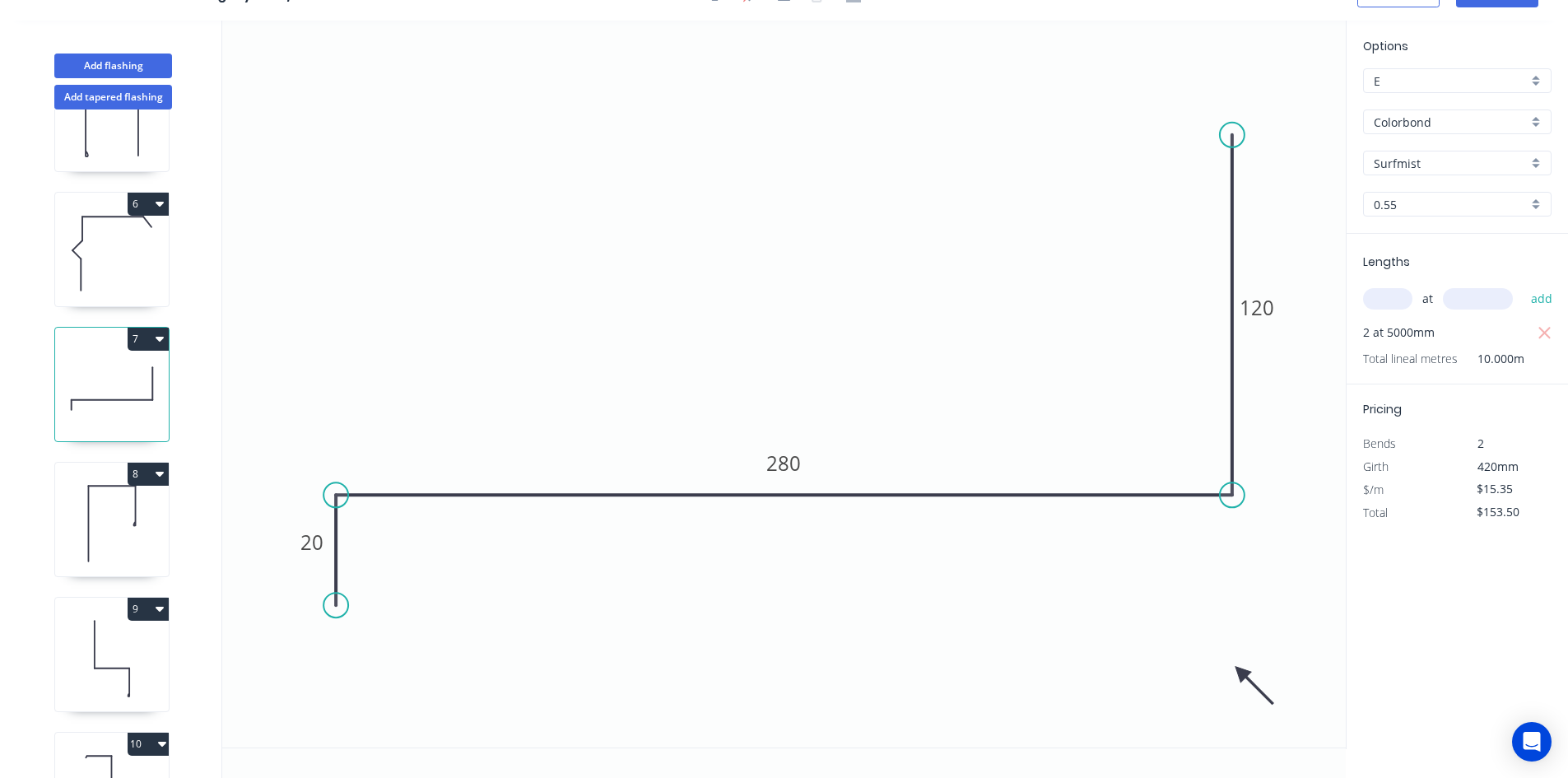
scroll to position [659, 0]
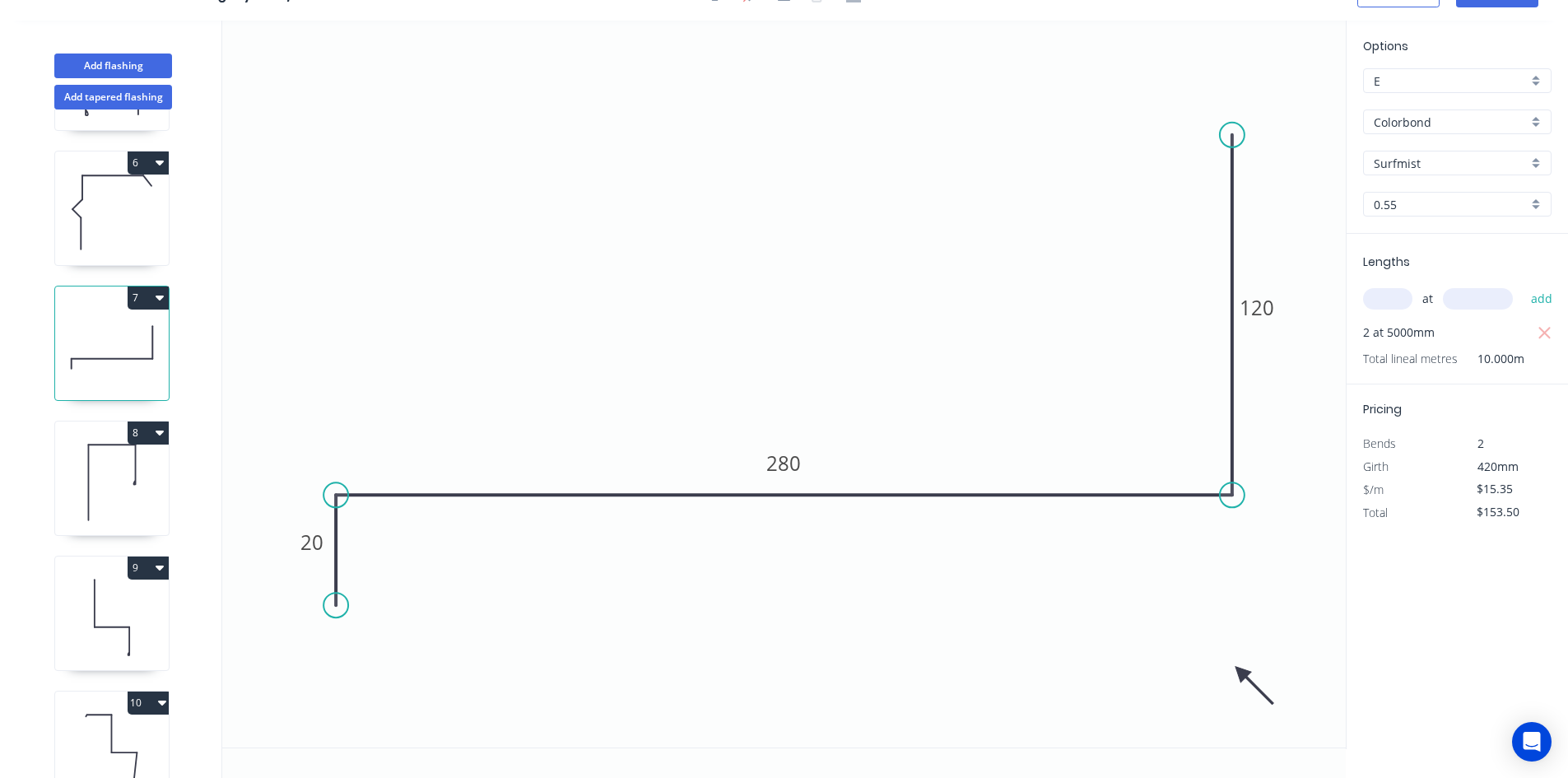
click at [126, 486] on icon at bounding box center [112, 483] width 114 height 106
type input "$10.54"
type input "$105.40"
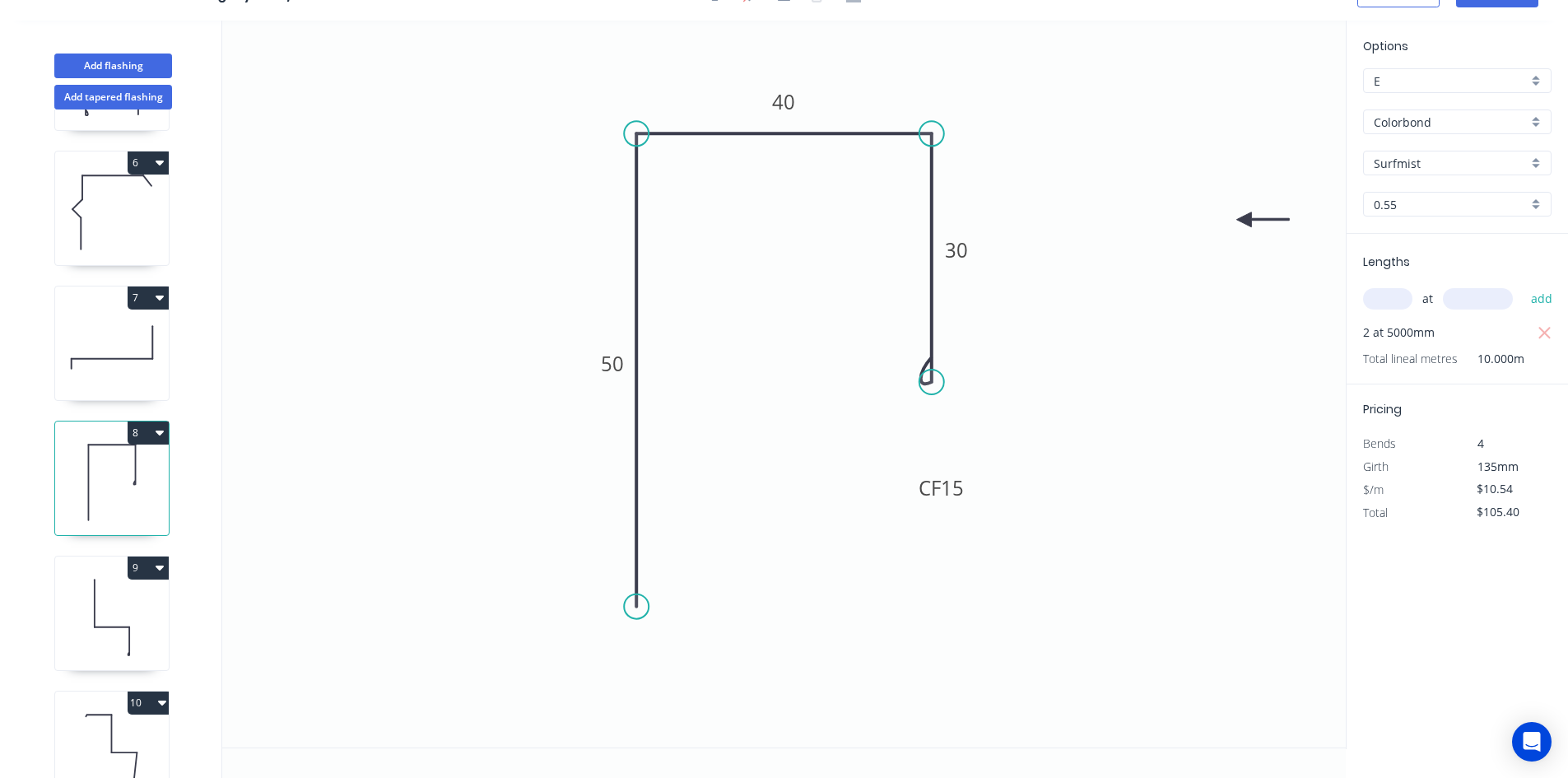
click at [108, 609] on icon at bounding box center [112, 618] width 114 height 106
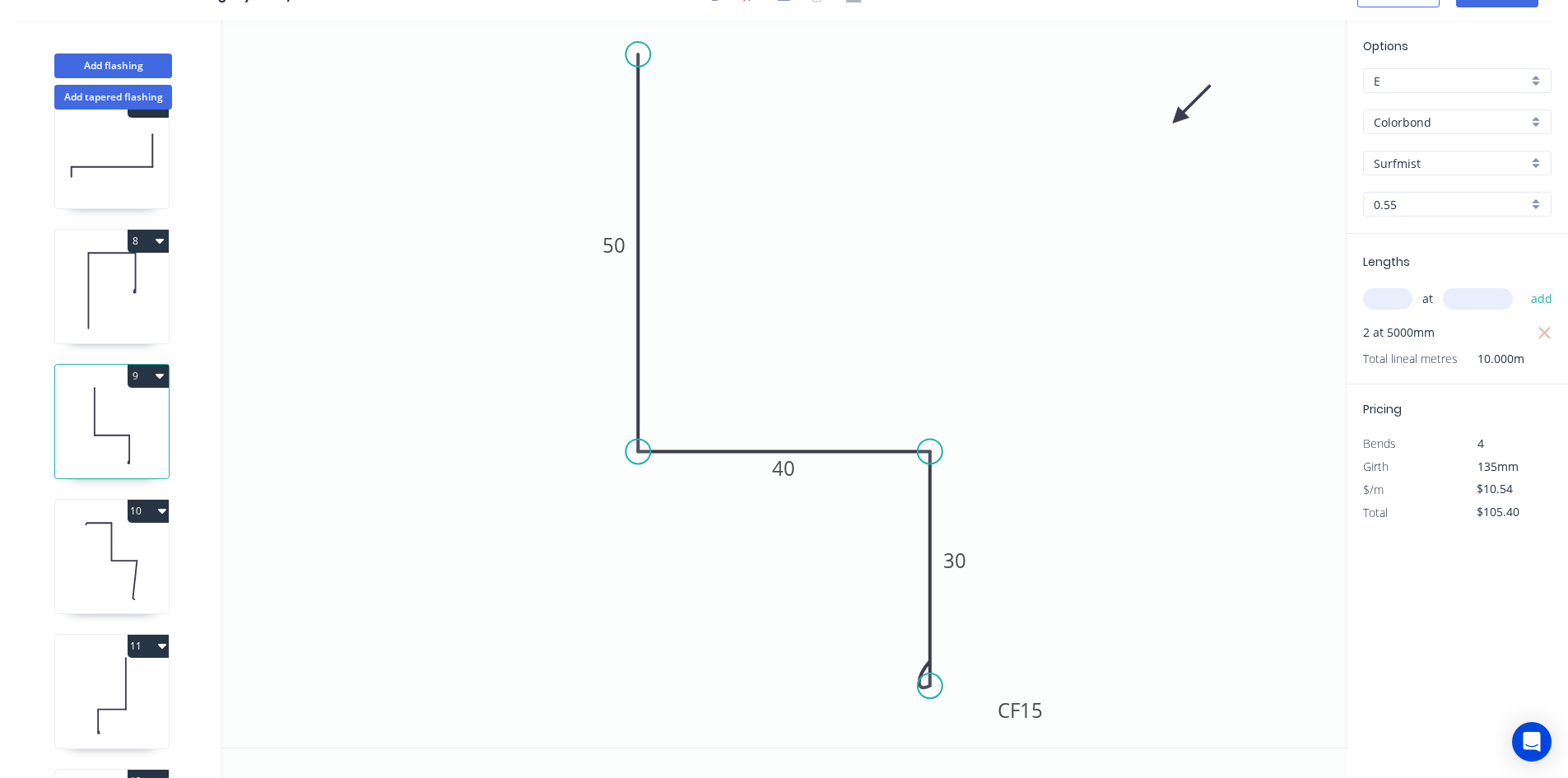
scroll to position [906, 0]
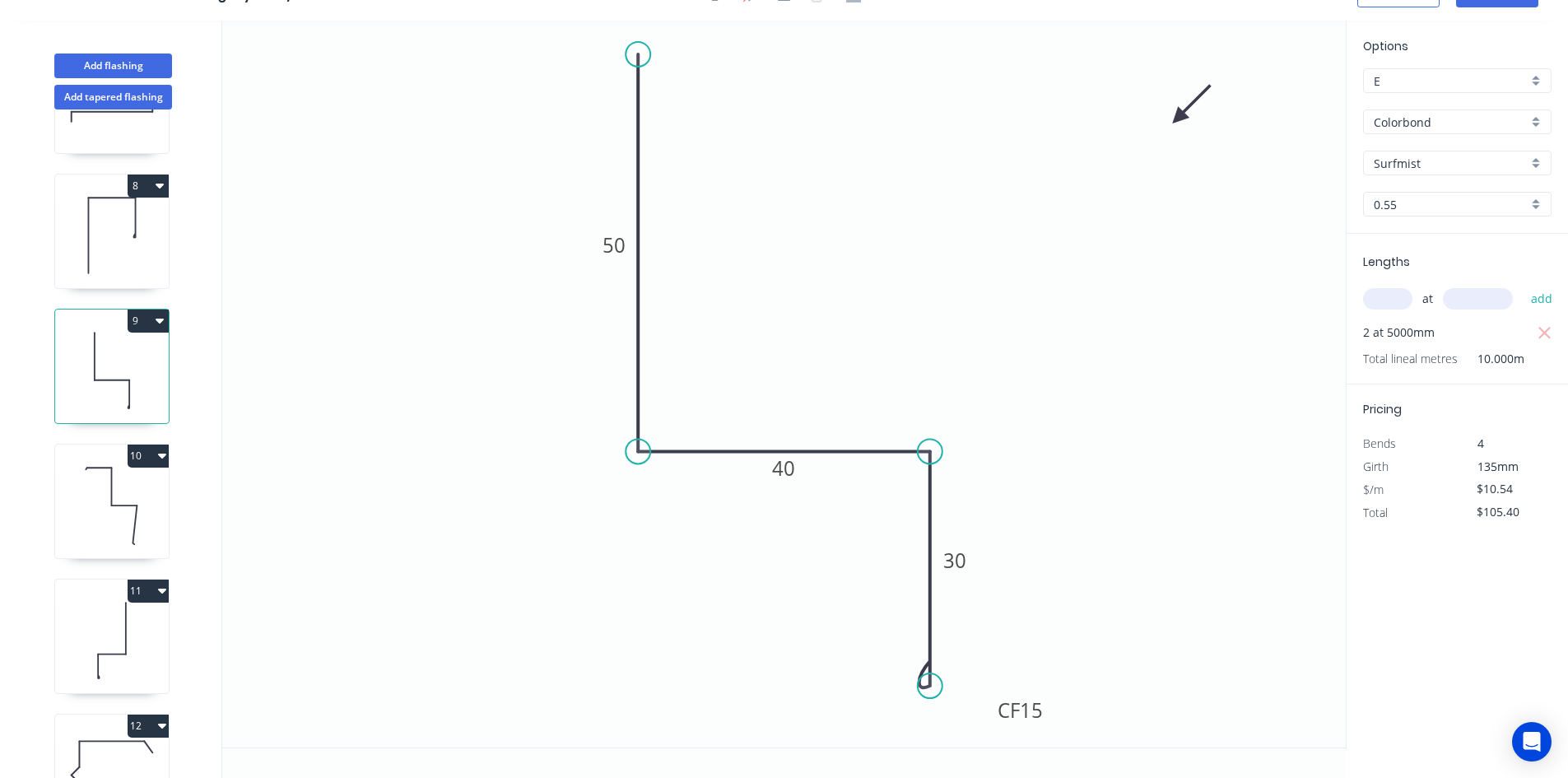
click at [113, 506] on icon at bounding box center [124, 506] width 25 height 0
type input "$20.05"
type input "$601.50"
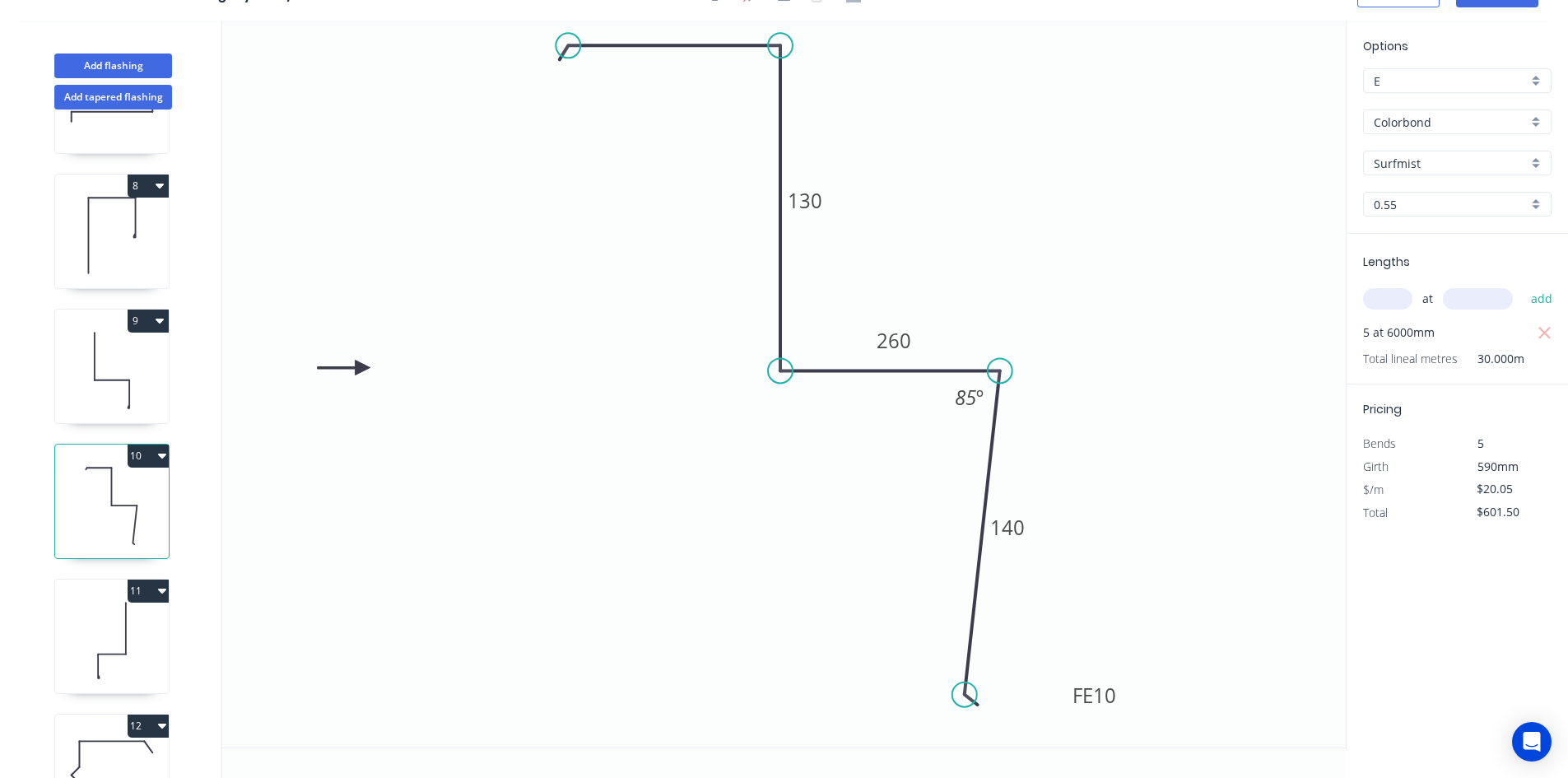
click at [105, 627] on icon at bounding box center [112, 641] width 114 height 106
type input "$12.71"
type input "$381.30"
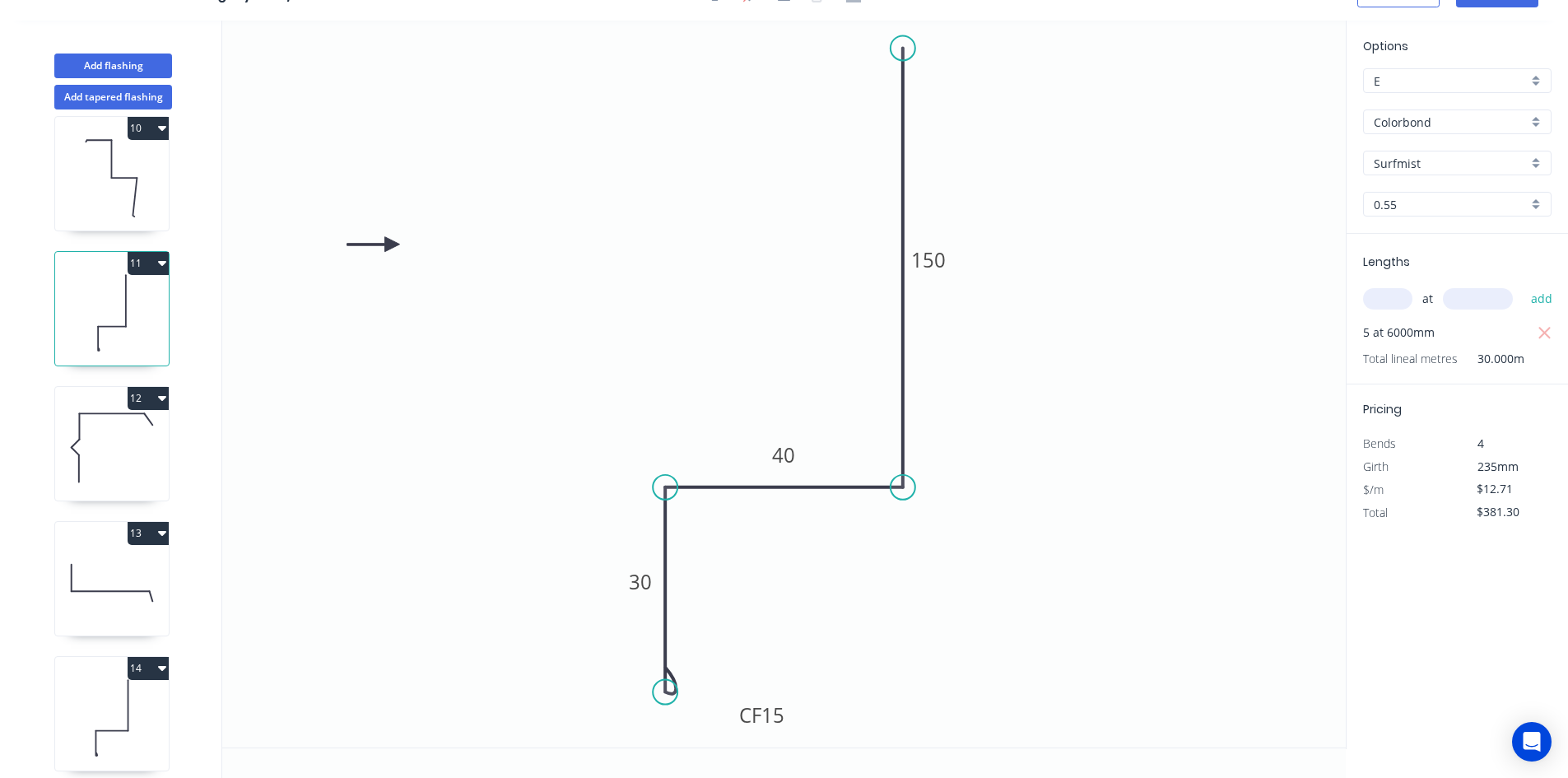
scroll to position [1235, 0]
click at [129, 470] on icon at bounding box center [112, 446] width 114 height 106
type input "$15.72"
type input "$471.60"
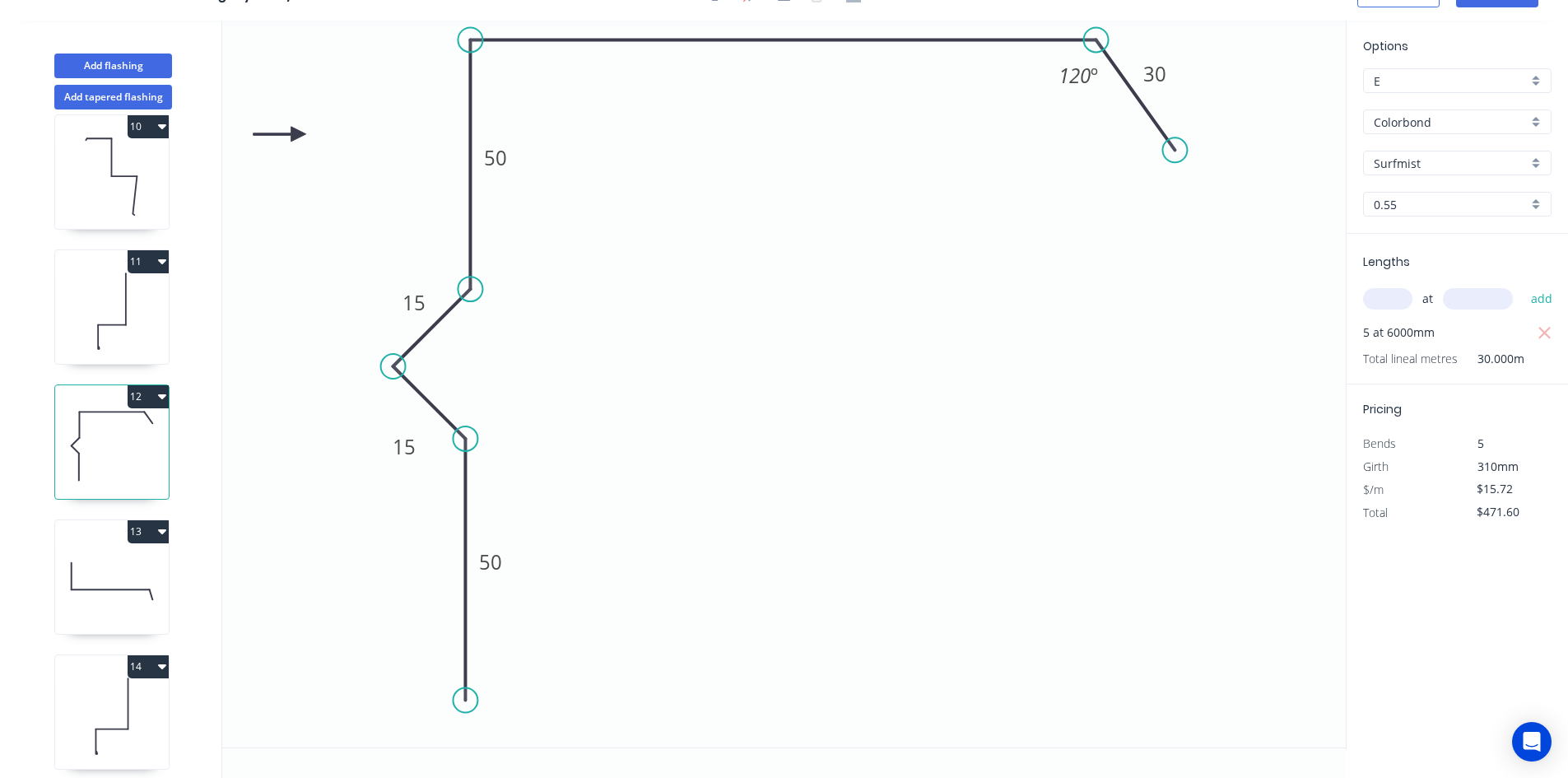
click at [106, 572] on icon at bounding box center [112, 582] width 114 height 106
type input "$15.35"
type input "$460.50"
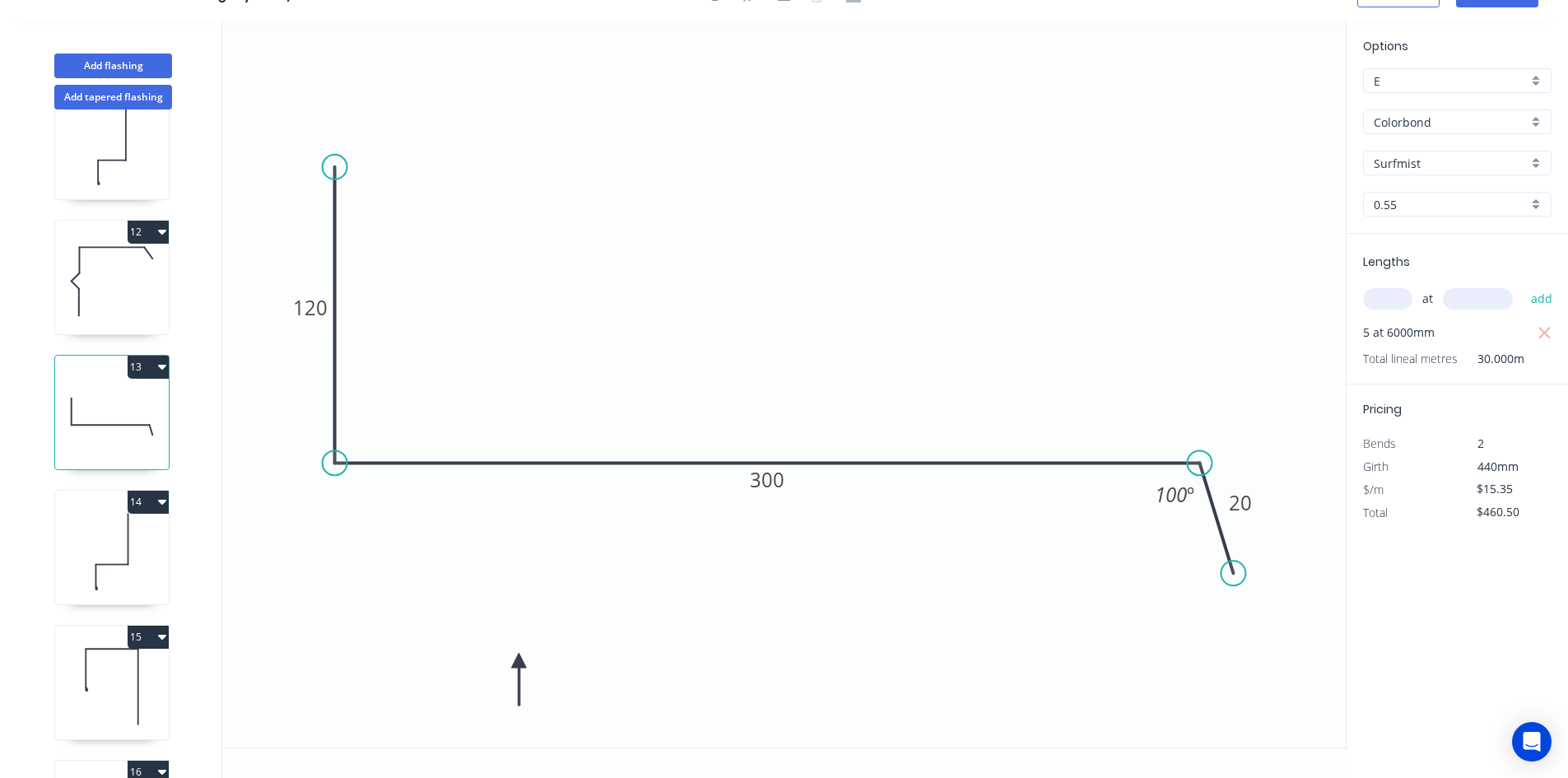
click at [96, 532] on icon at bounding box center [112, 552] width 114 height 106
type input "$10.54"
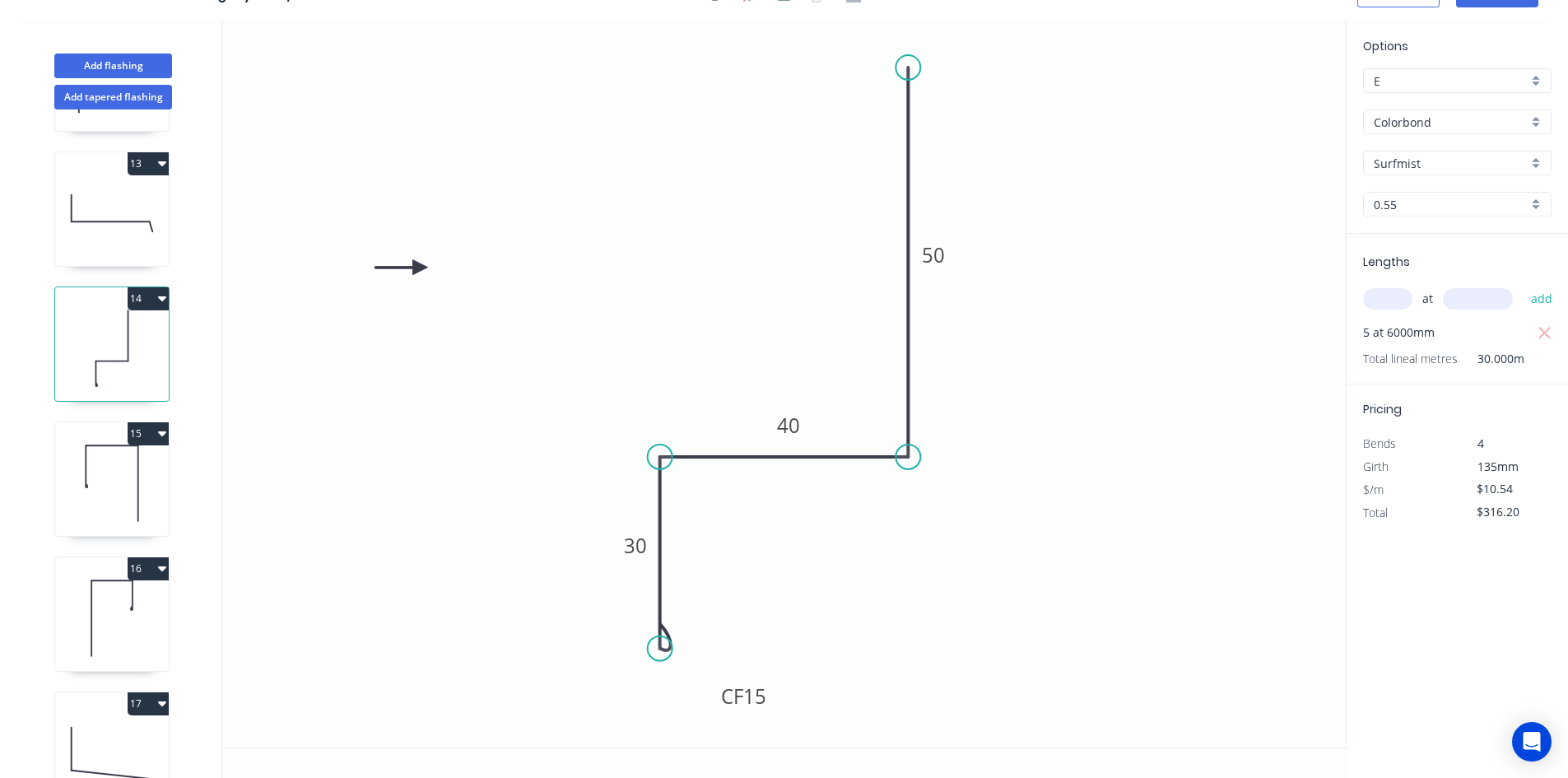
scroll to position [1647, 0]
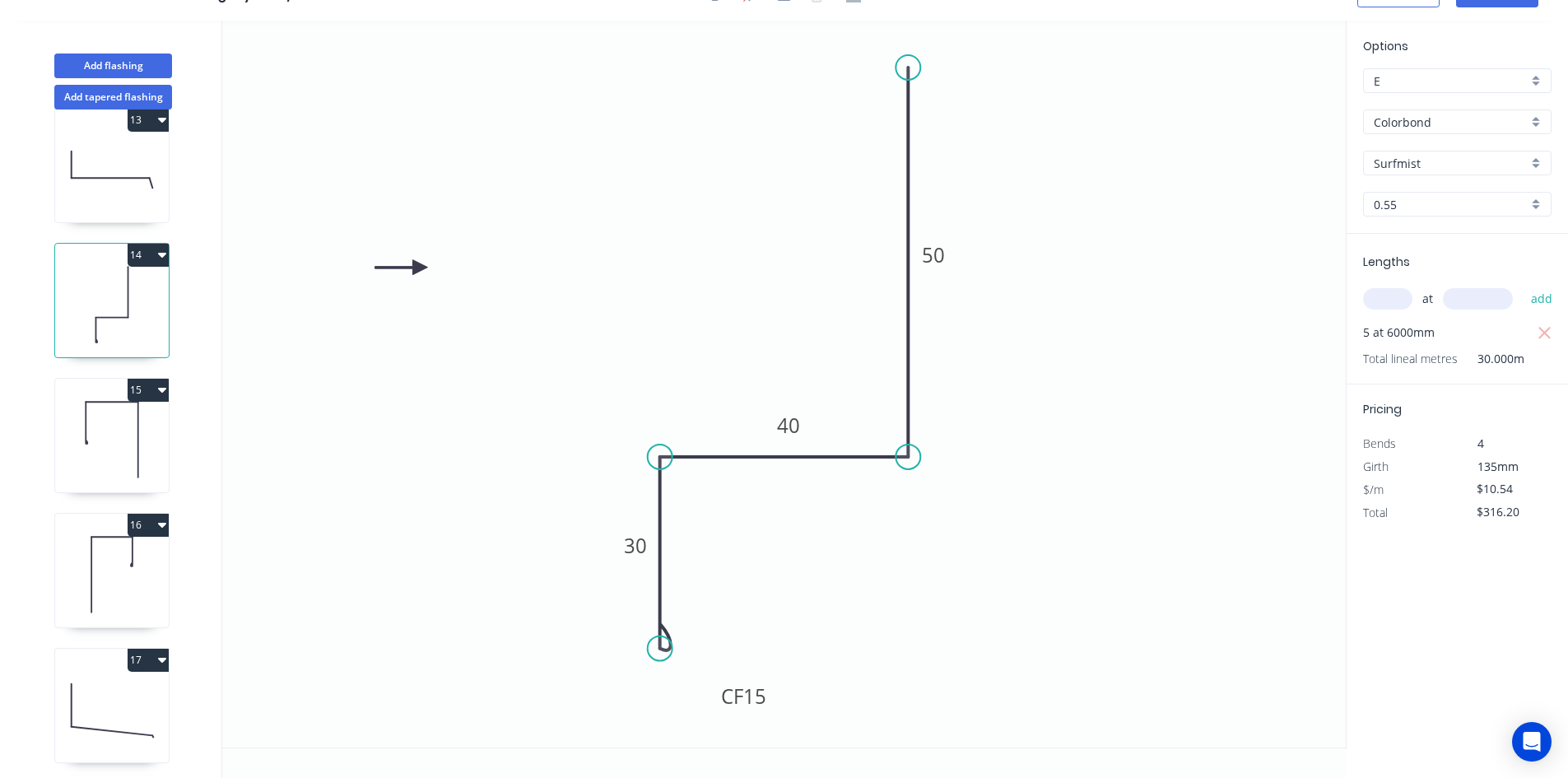
click at [104, 433] on icon at bounding box center [112, 440] width 114 height 106
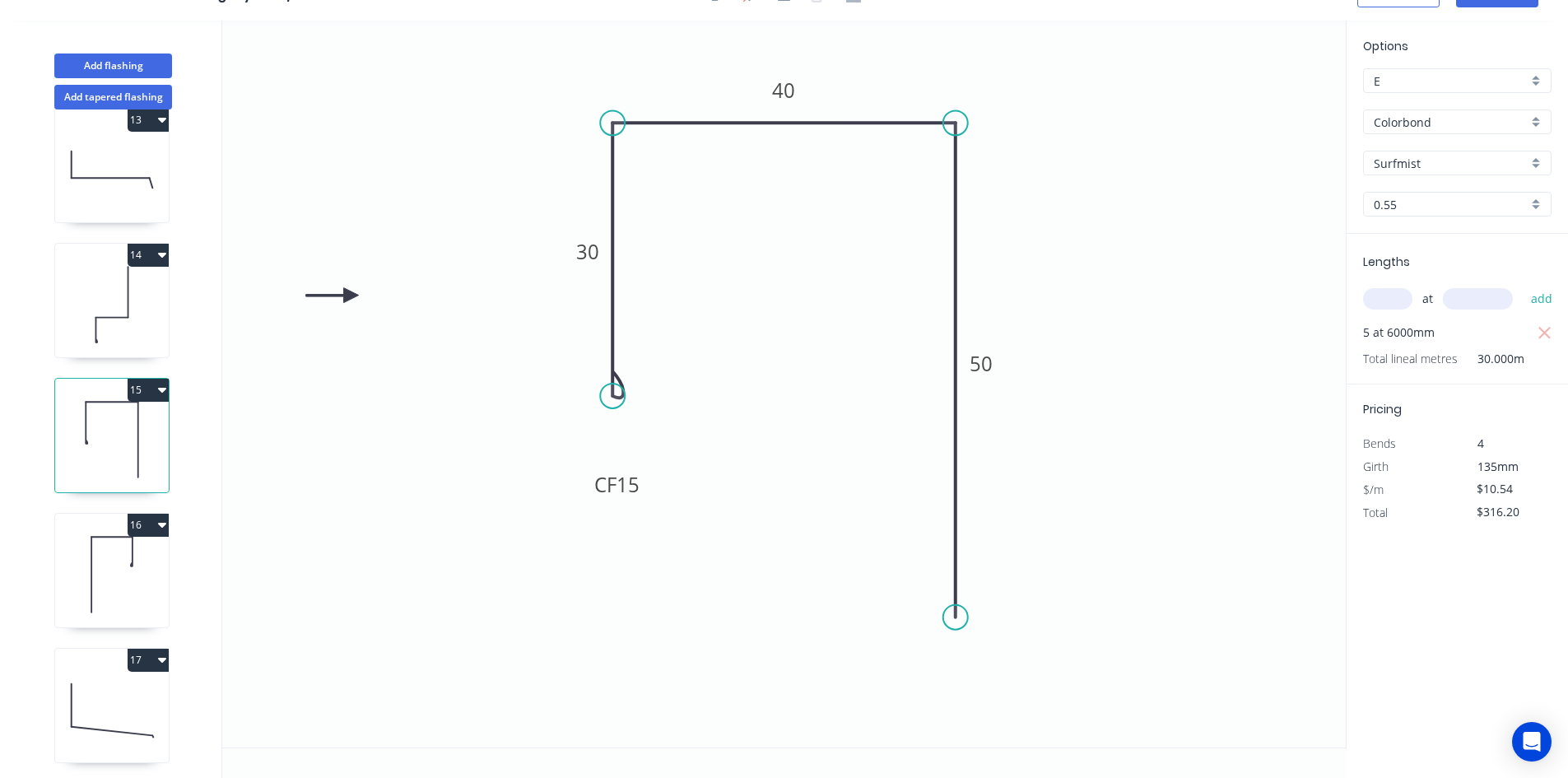
click at [102, 566] on icon at bounding box center [112, 575] width 114 height 106
type input "$126.48"
type input "Pale Eucalypt"
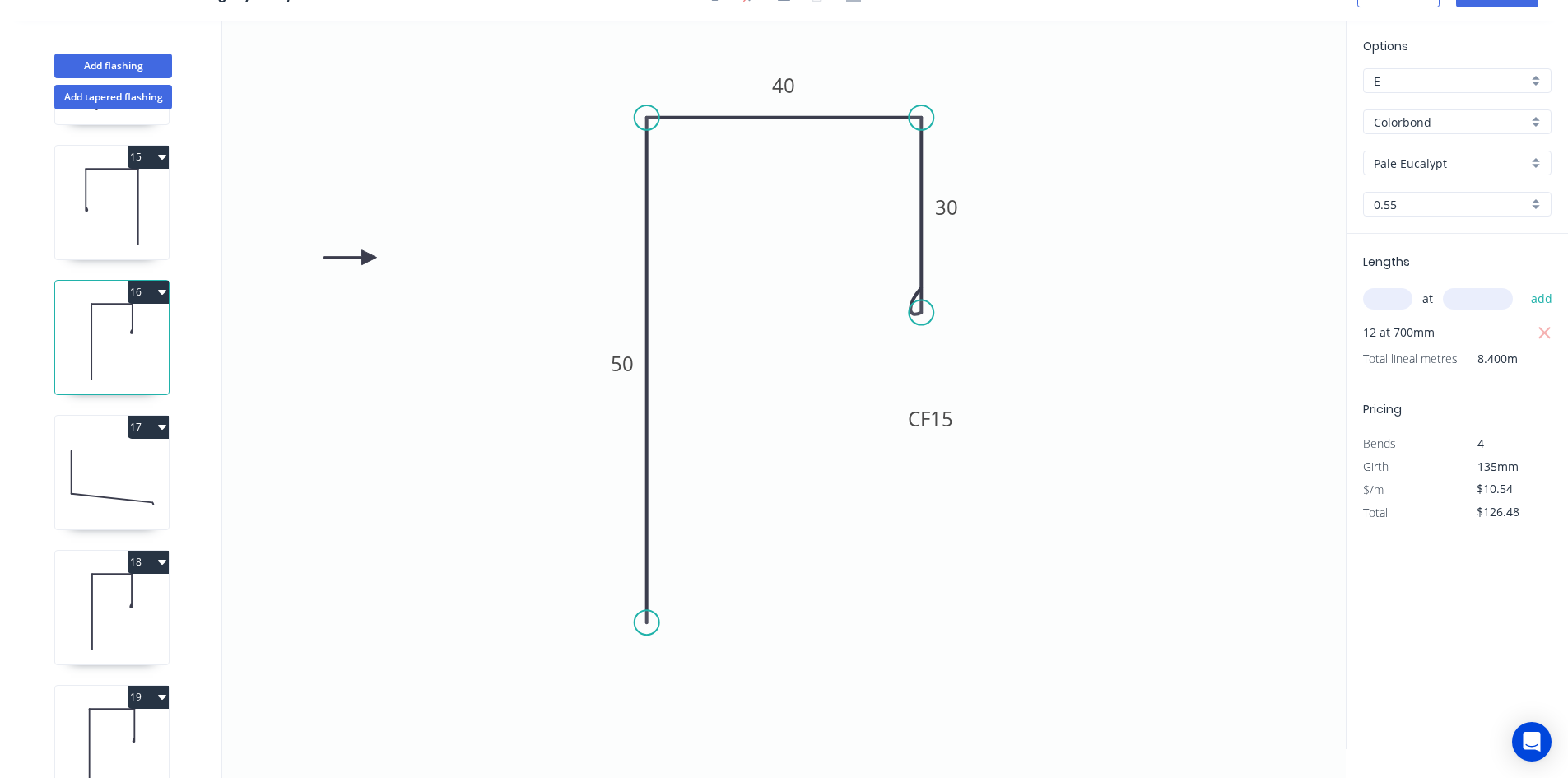
scroll to position [1976, 0]
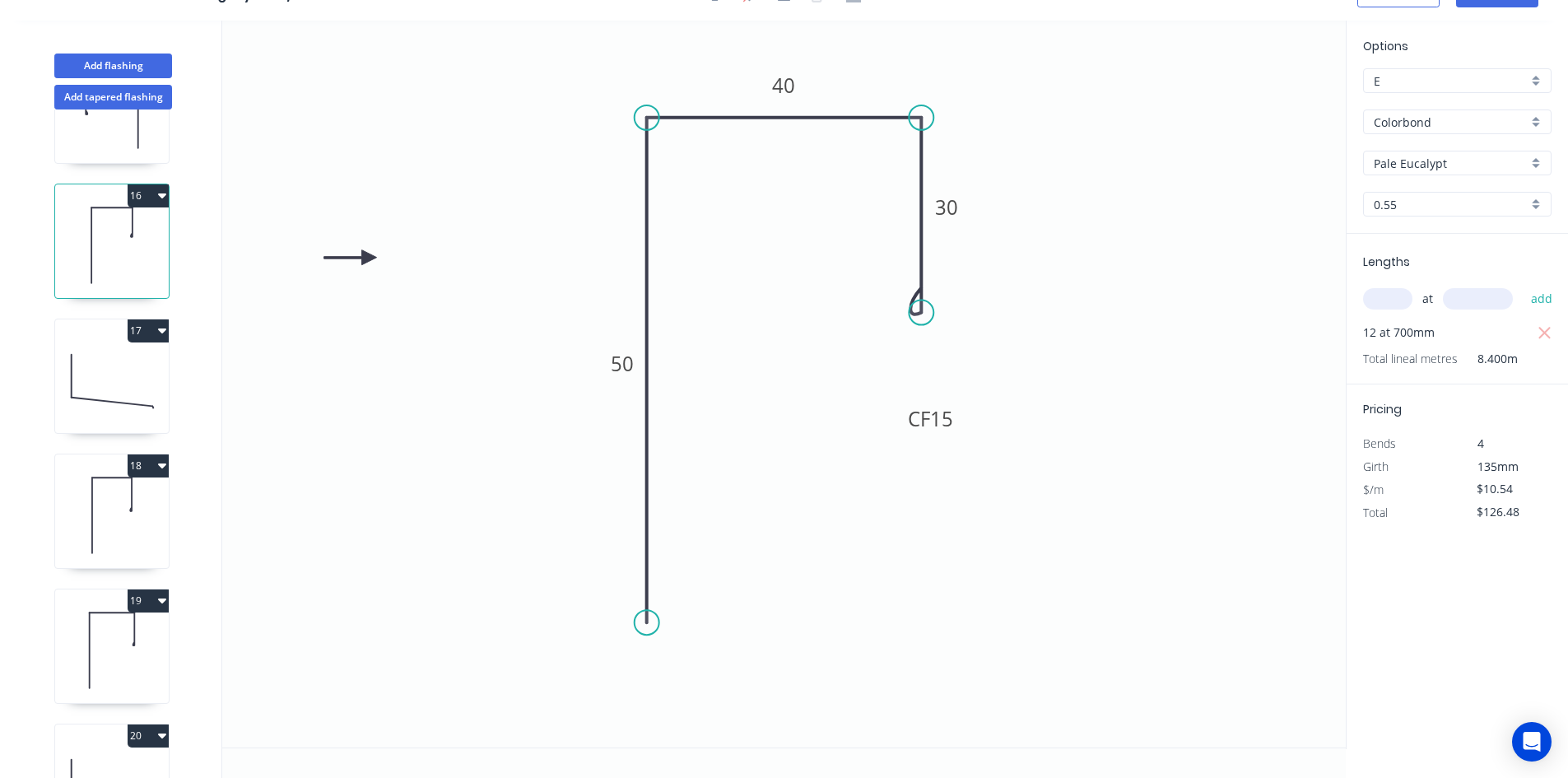
click at [84, 370] on icon at bounding box center [112, 381] width 114 height 106
type input "$8.85"
type input "$127.44"
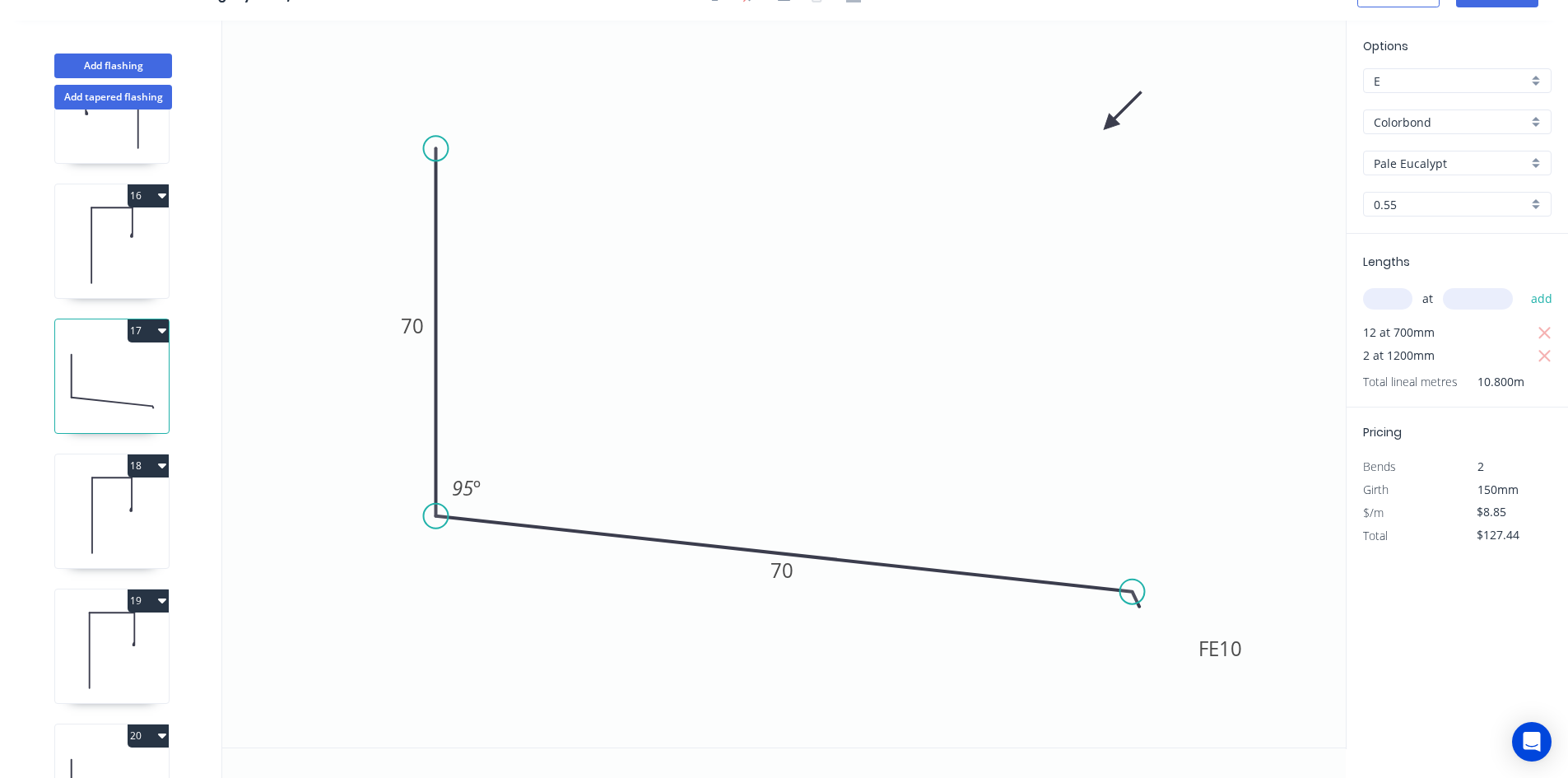
click at [92, 507] on icon at bounding box center [92, 515] width 0 height 75
type input "$10.54"
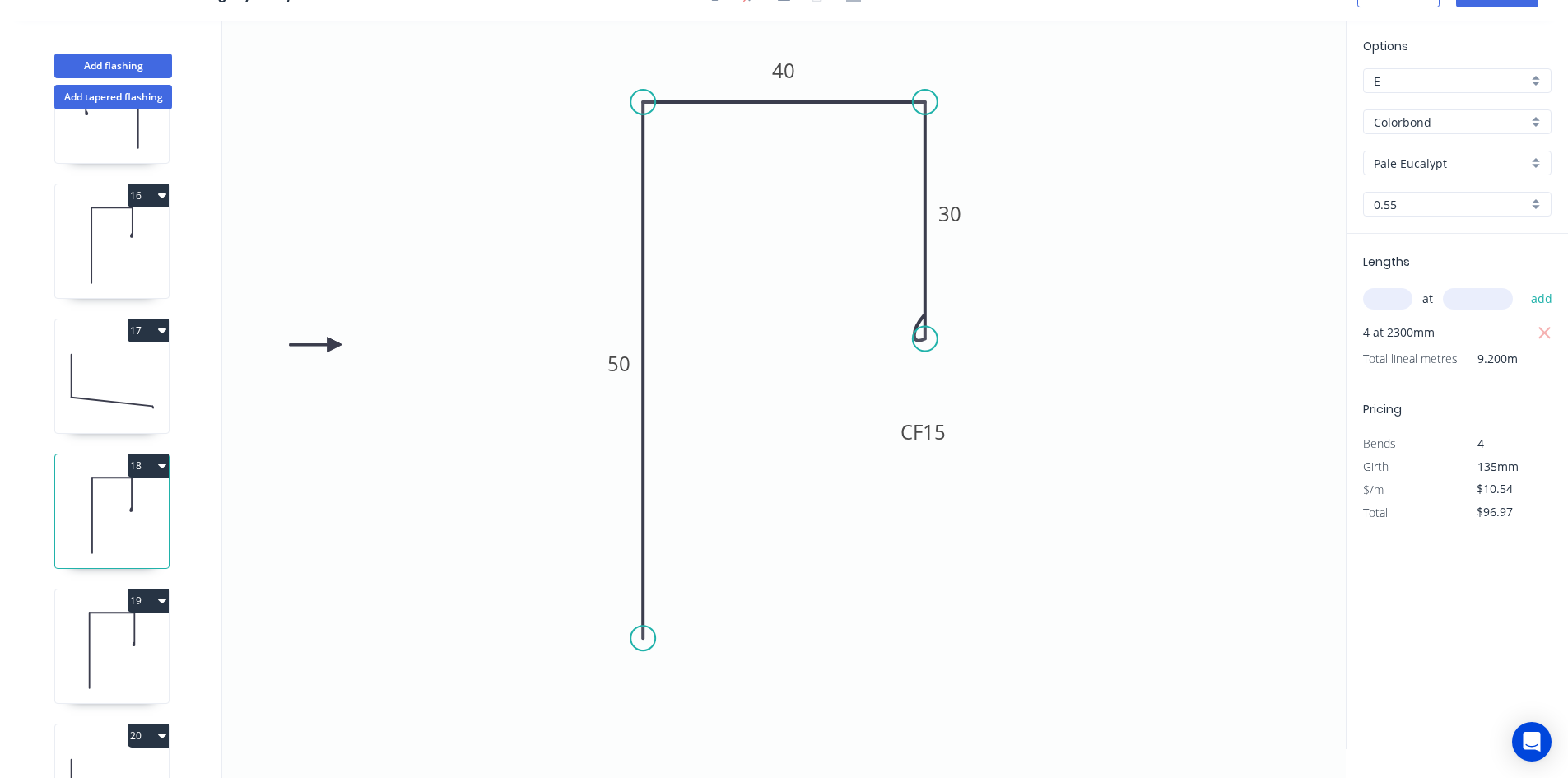
click at [101, 636] on icon at bounding box center [112, 651] width 114 height 106
type input "$430.03"
type input "Manor Red"
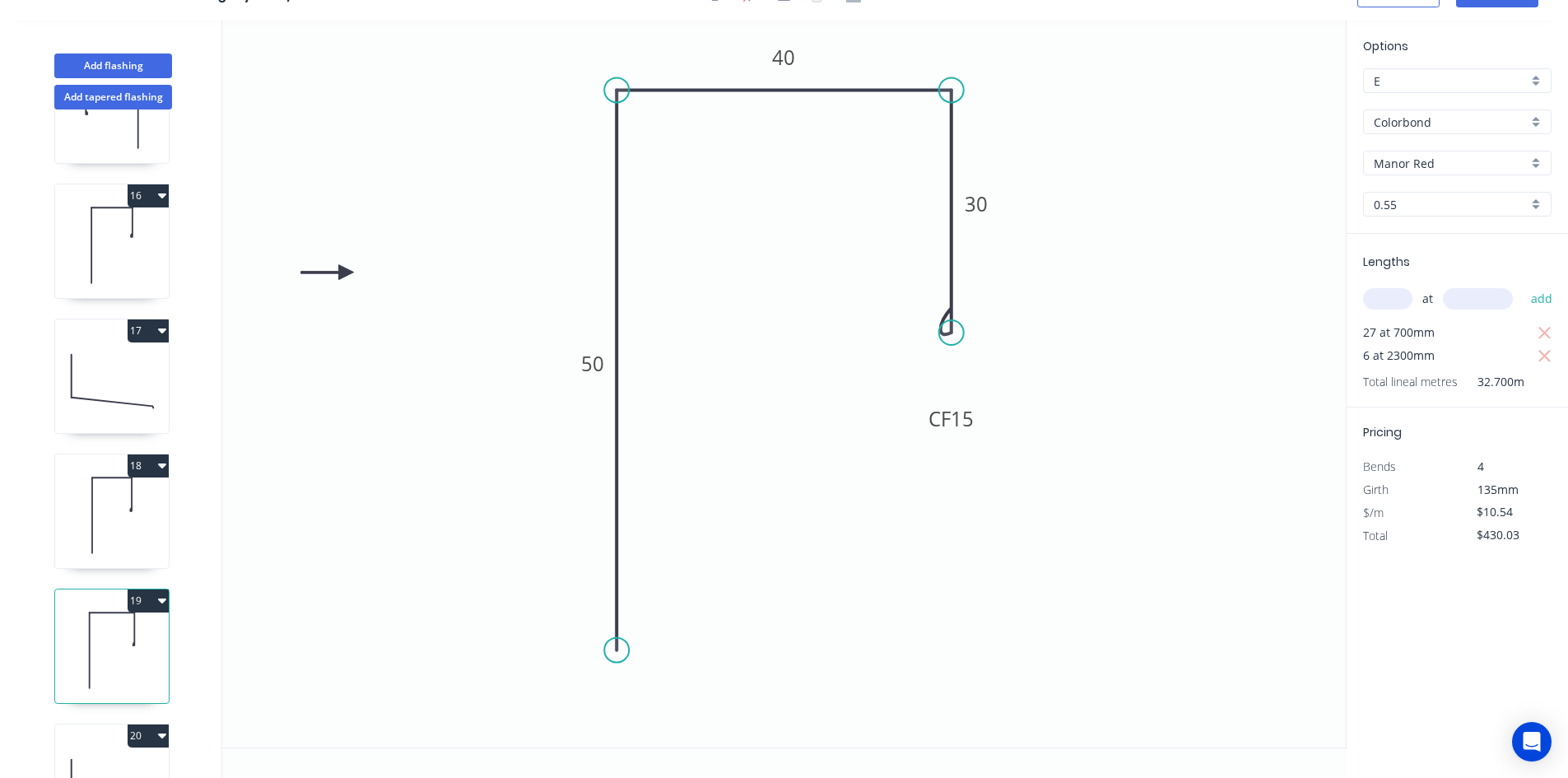
scroll to position [2070, 0]
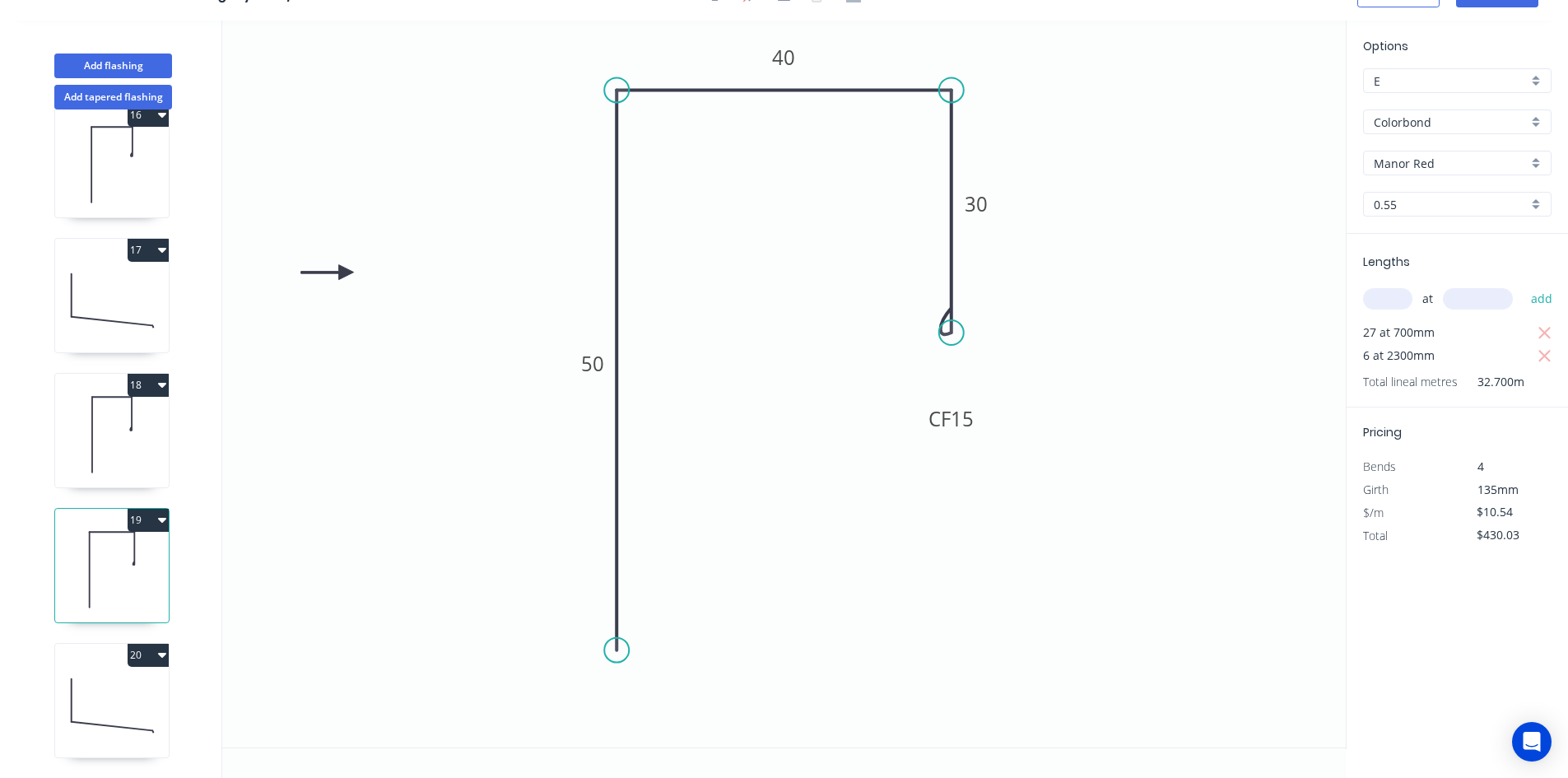
drag, startPoint x: 77, startPoint y: 690, endPoint x: 99, endPoint y: 690, distance: 22.0
click at [77, 691] on icon at bounding box center [112, 705] width 114 height 106
type input "$8.85"
type input "$111.51"
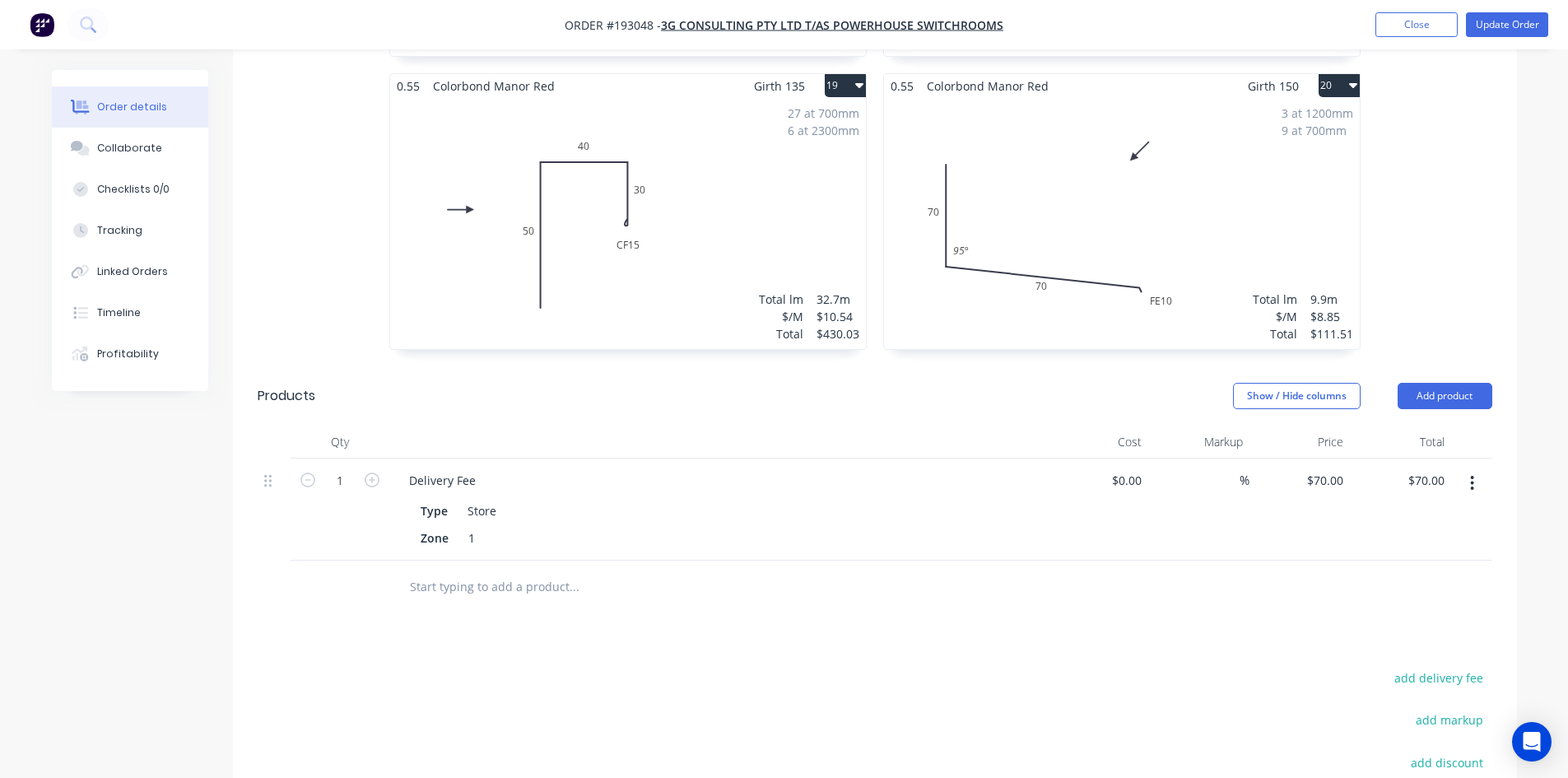
scroll to position [3294, 0]
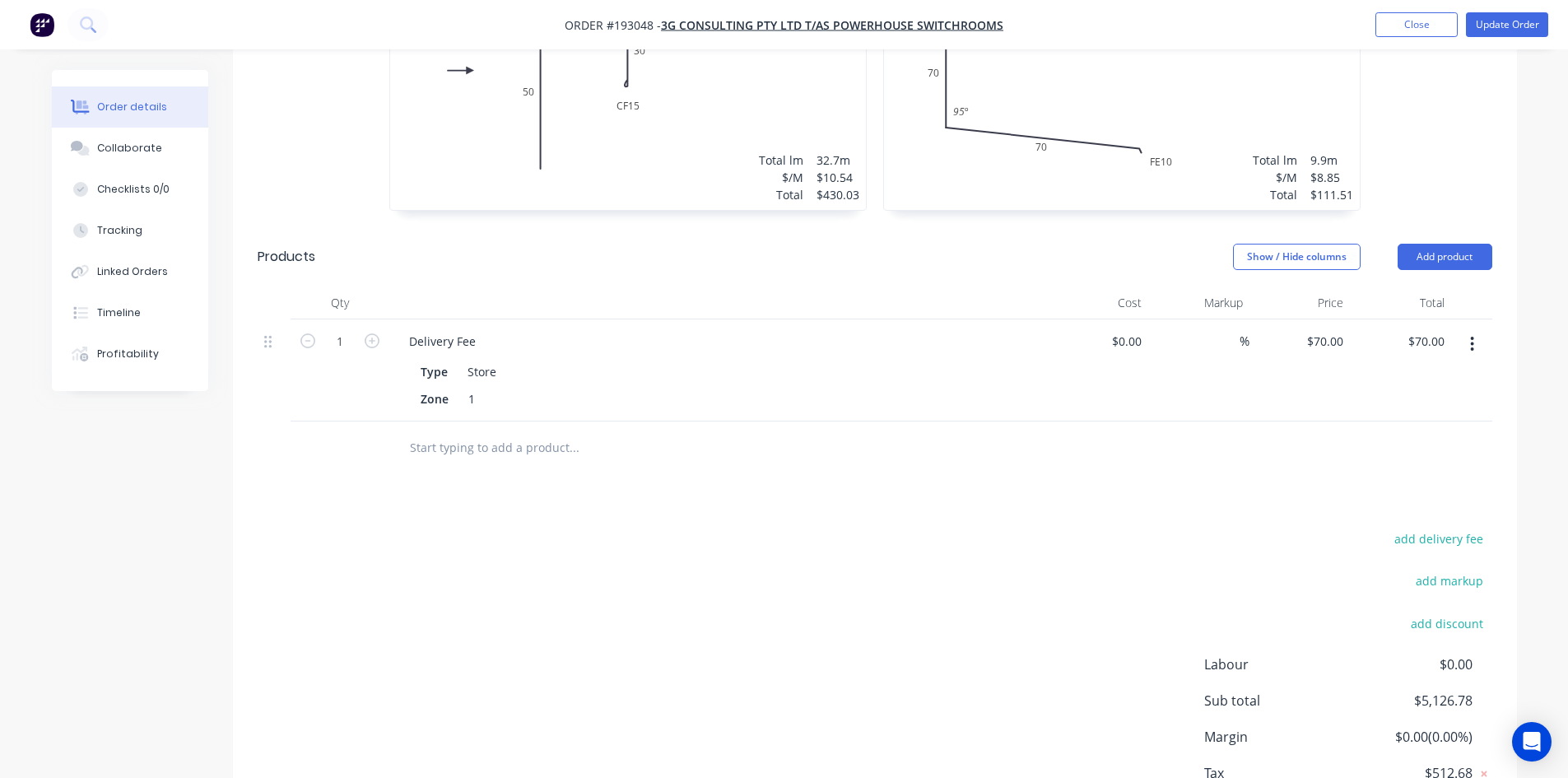
click at [1470, 335] on icon "button" at bounding box center [1472, 344] width 4 height 18
click at [1415, 376] on div "Edit" at bounding box center [1414, 387] width 126 height 24
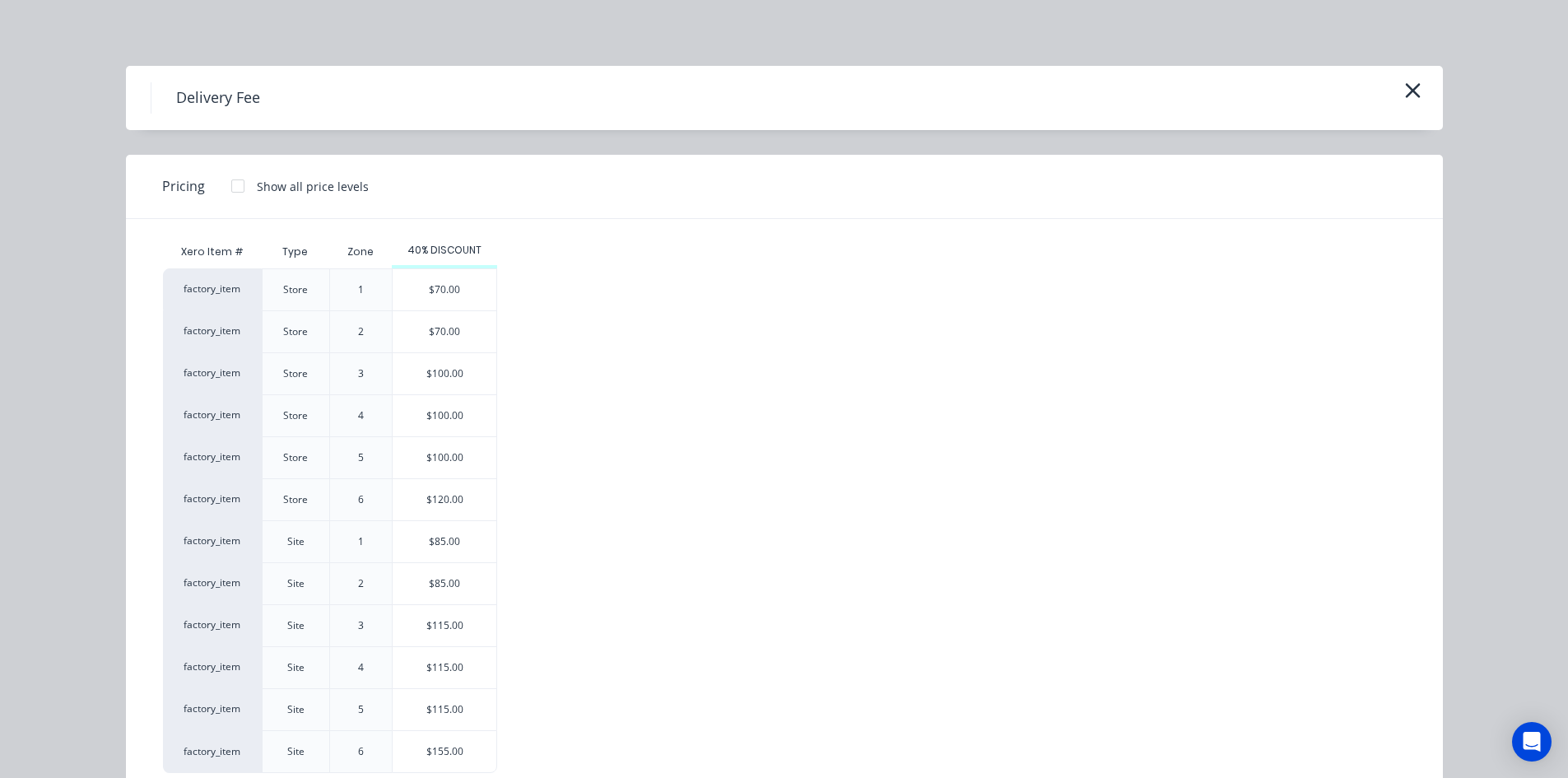
click at [239, 187] on div at bounding box center [237, 186] width 33 height 33
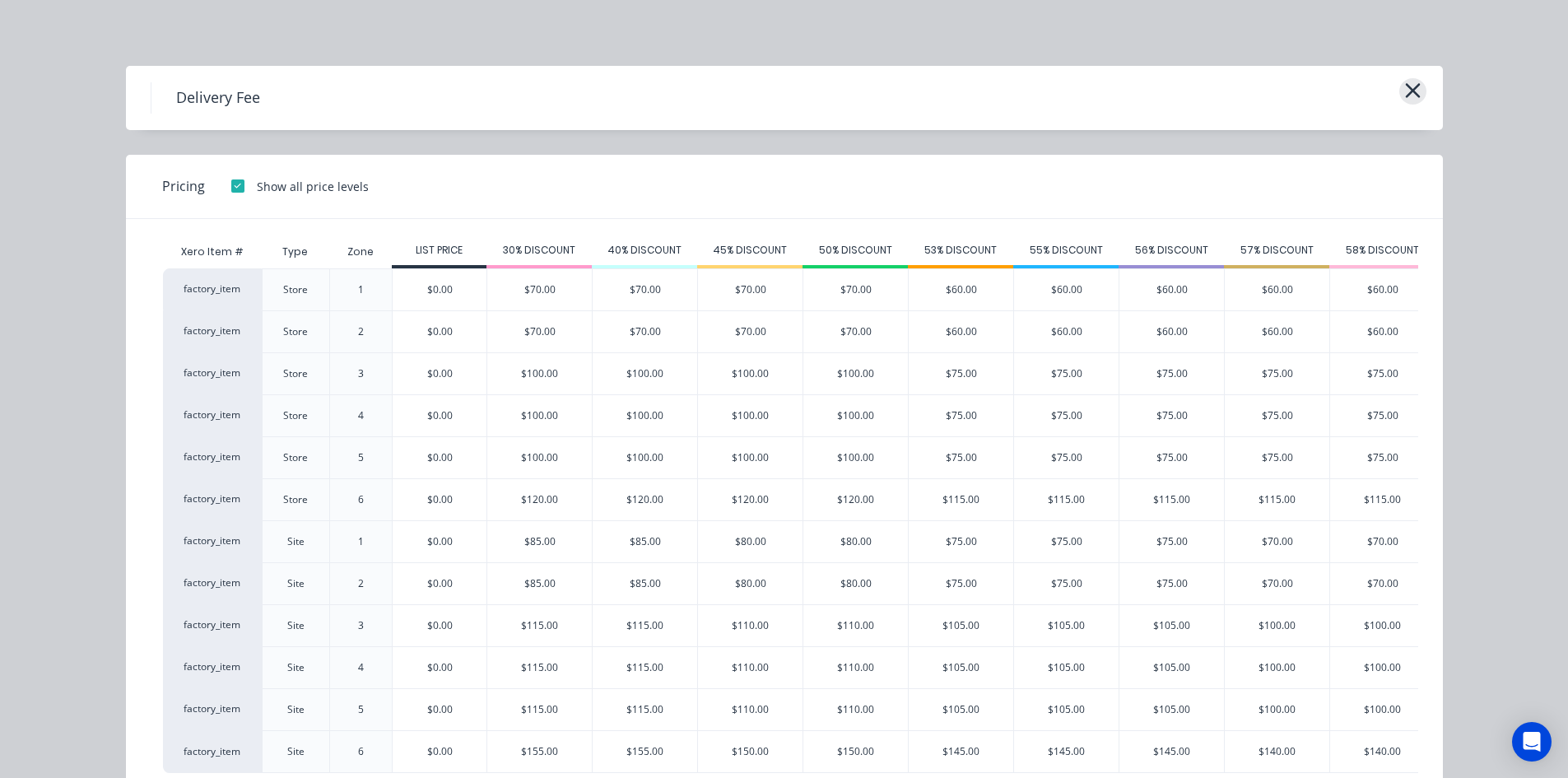
click at [1416, 99] on button "button" at bounding box center [1413, 91] width 27 height 26
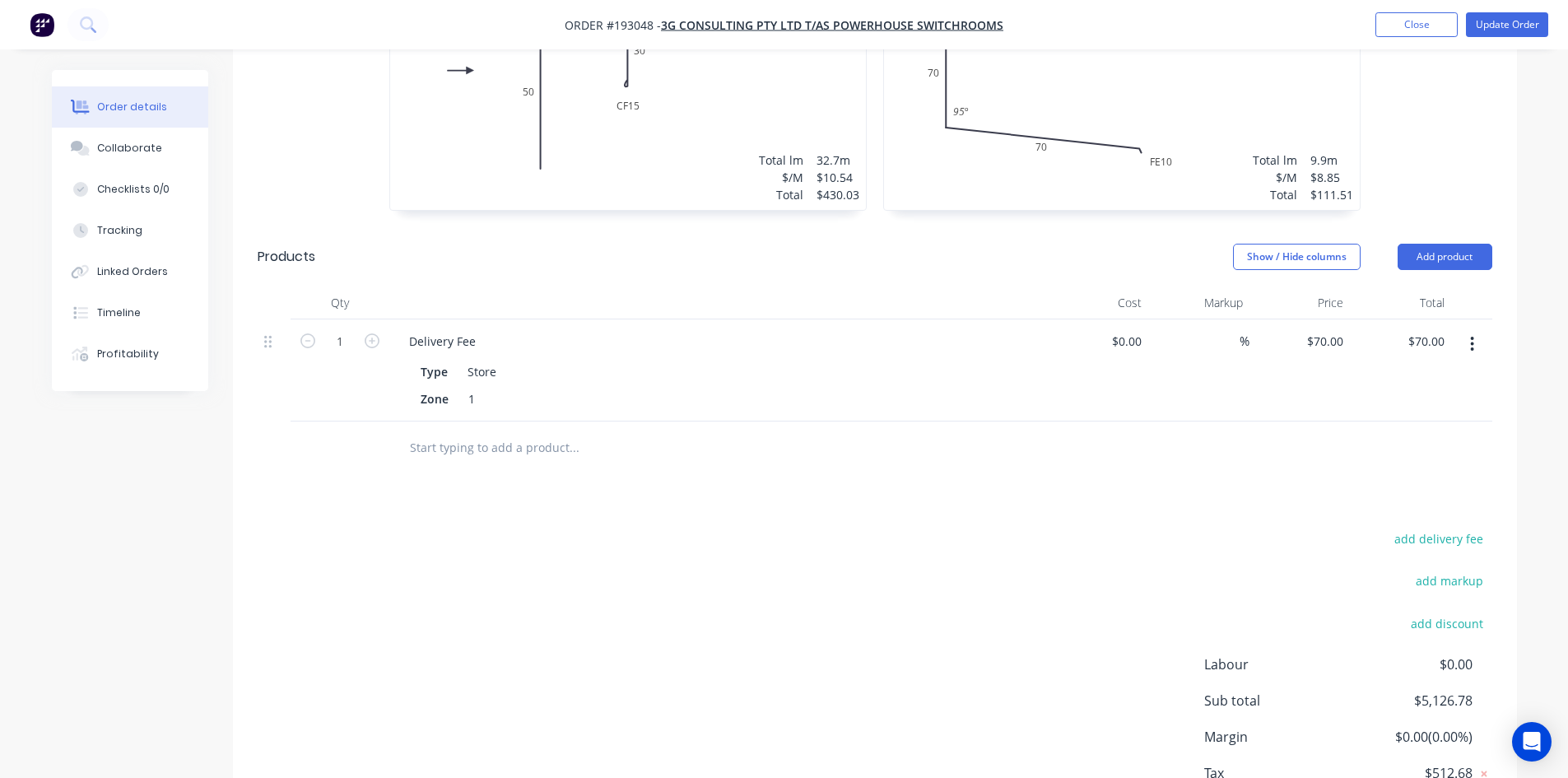
click at [1484, 329] on button "button" at bounding box center [1472, 343] width 39 height 30
click at [1453, 376] on div "Edit" at bounding box center [1414, 387] width 126 height 24
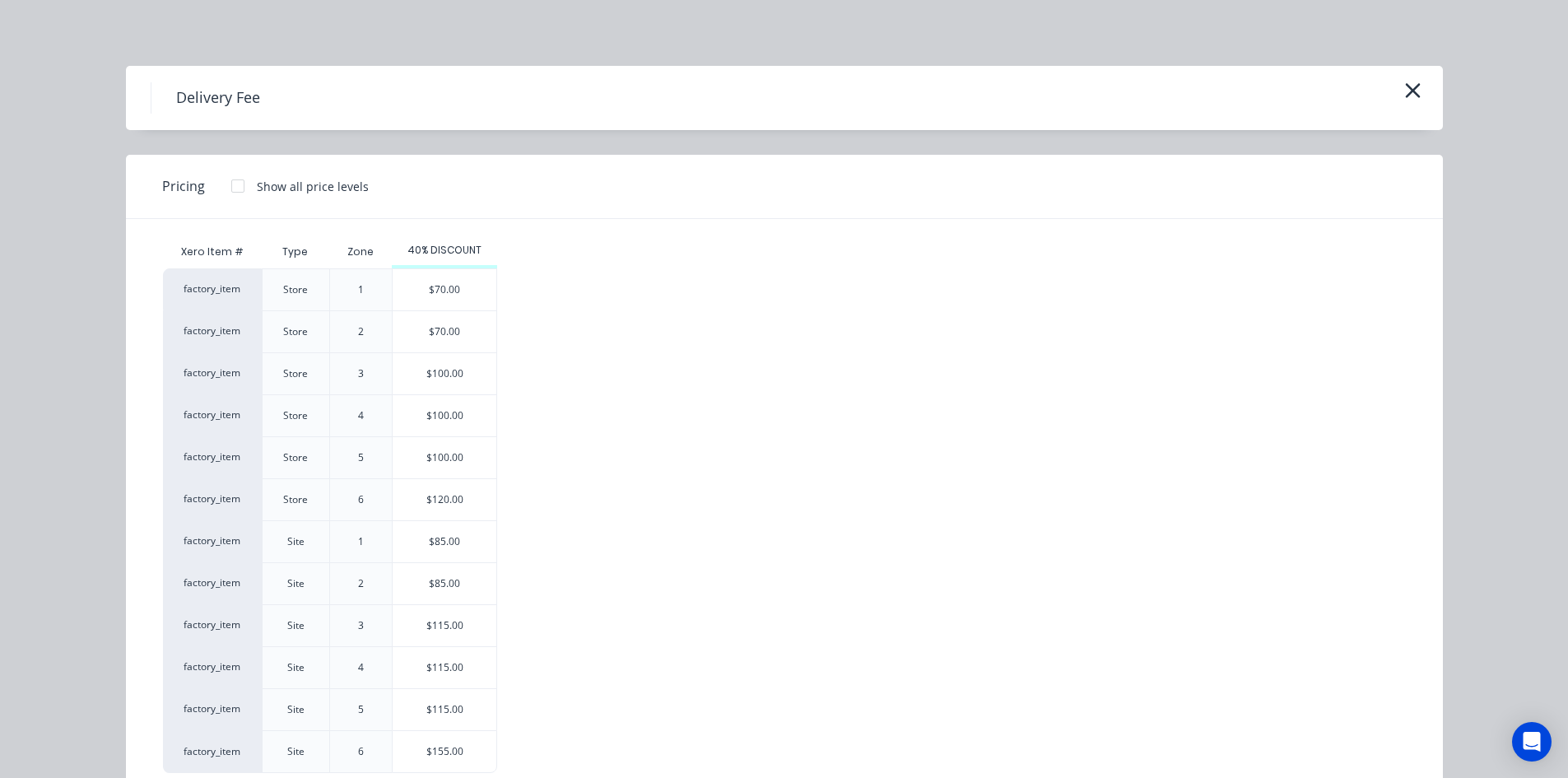
click at [221, 189] on div at bounding box center [237, 186] width 33 height 33
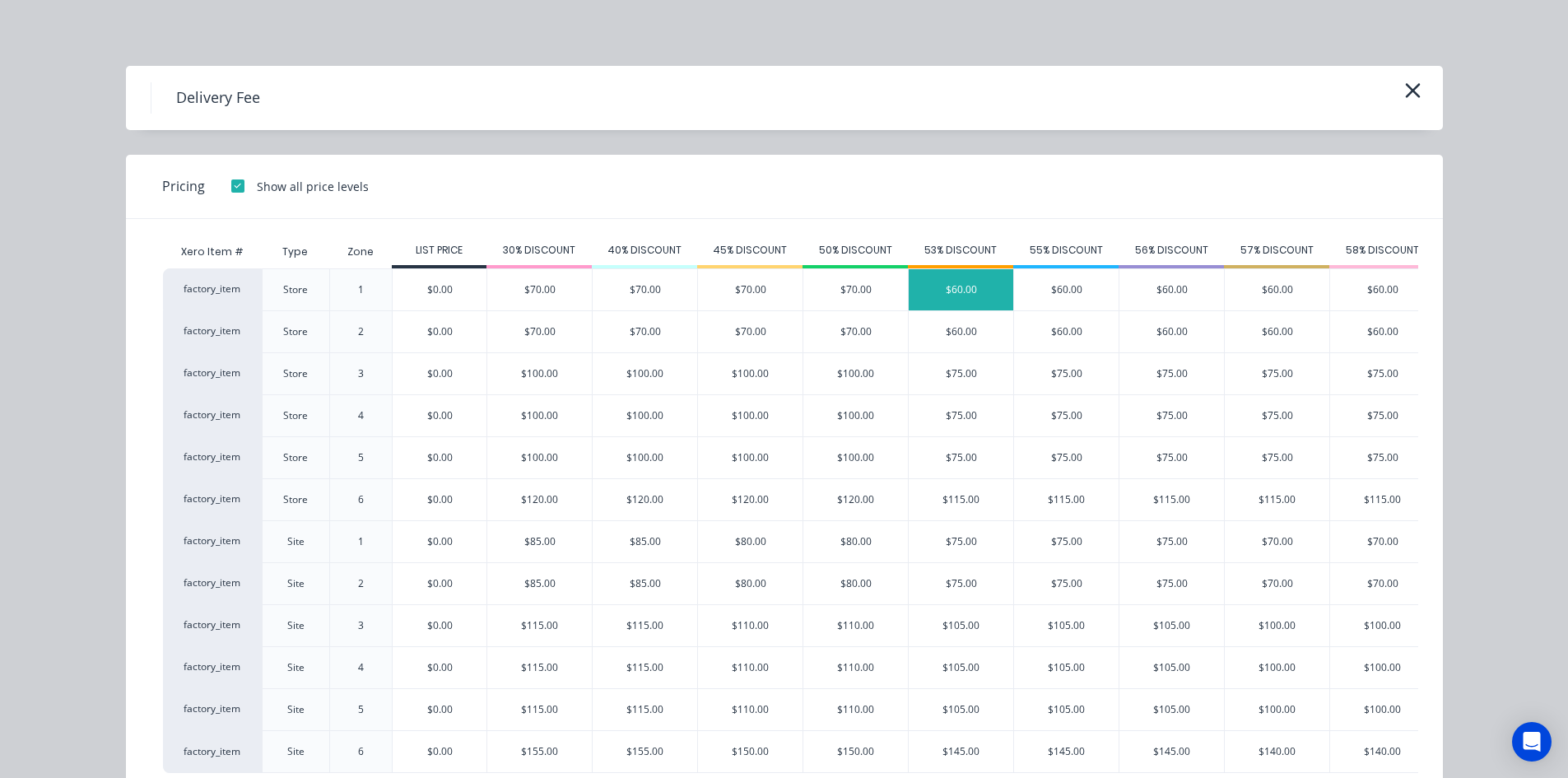
click at [969, 298] on div "$60.00" at bounding box center [961, 290] width 105 height 41
type input "$60.00"
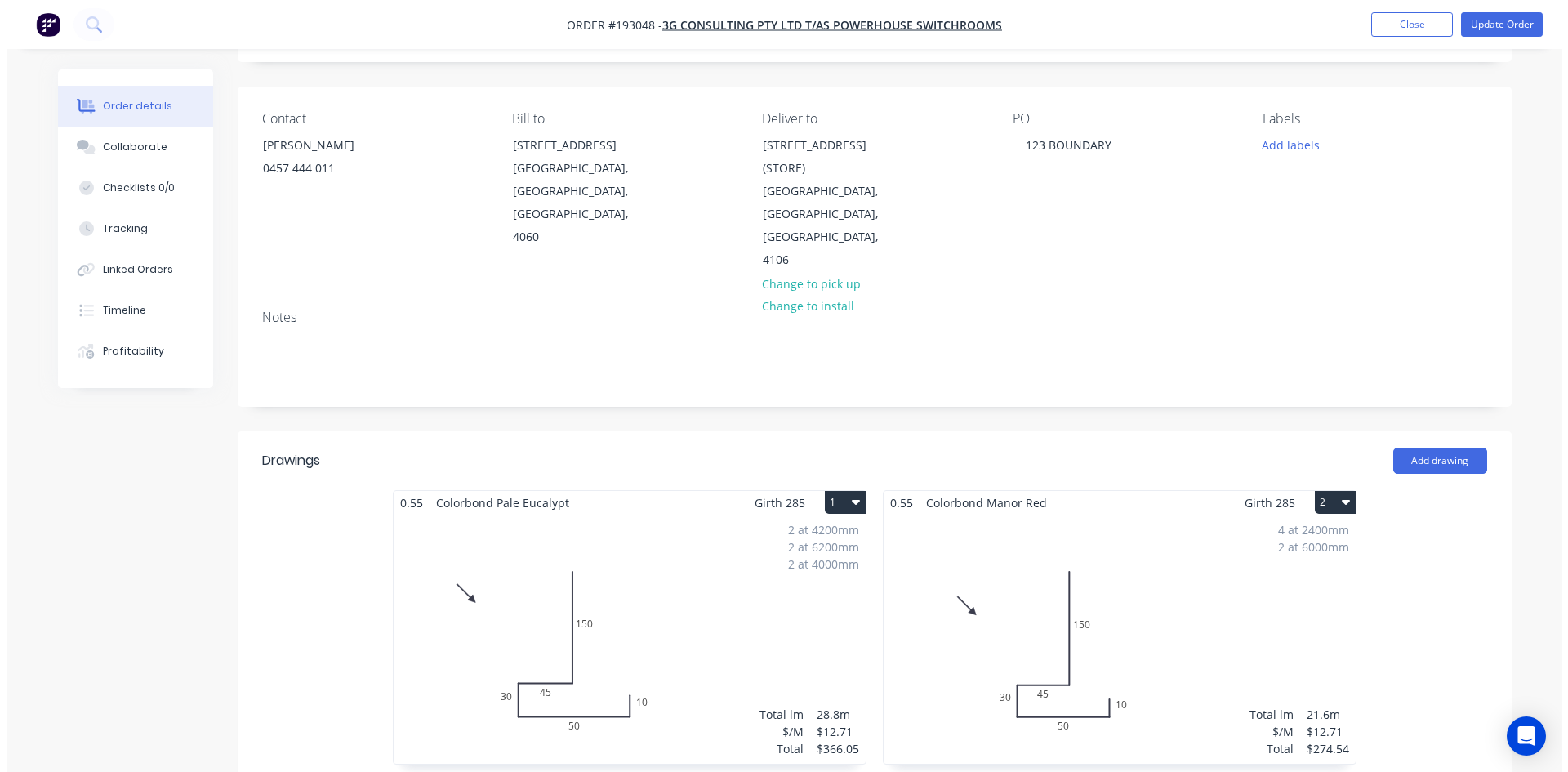
scroll to position [0, 0]
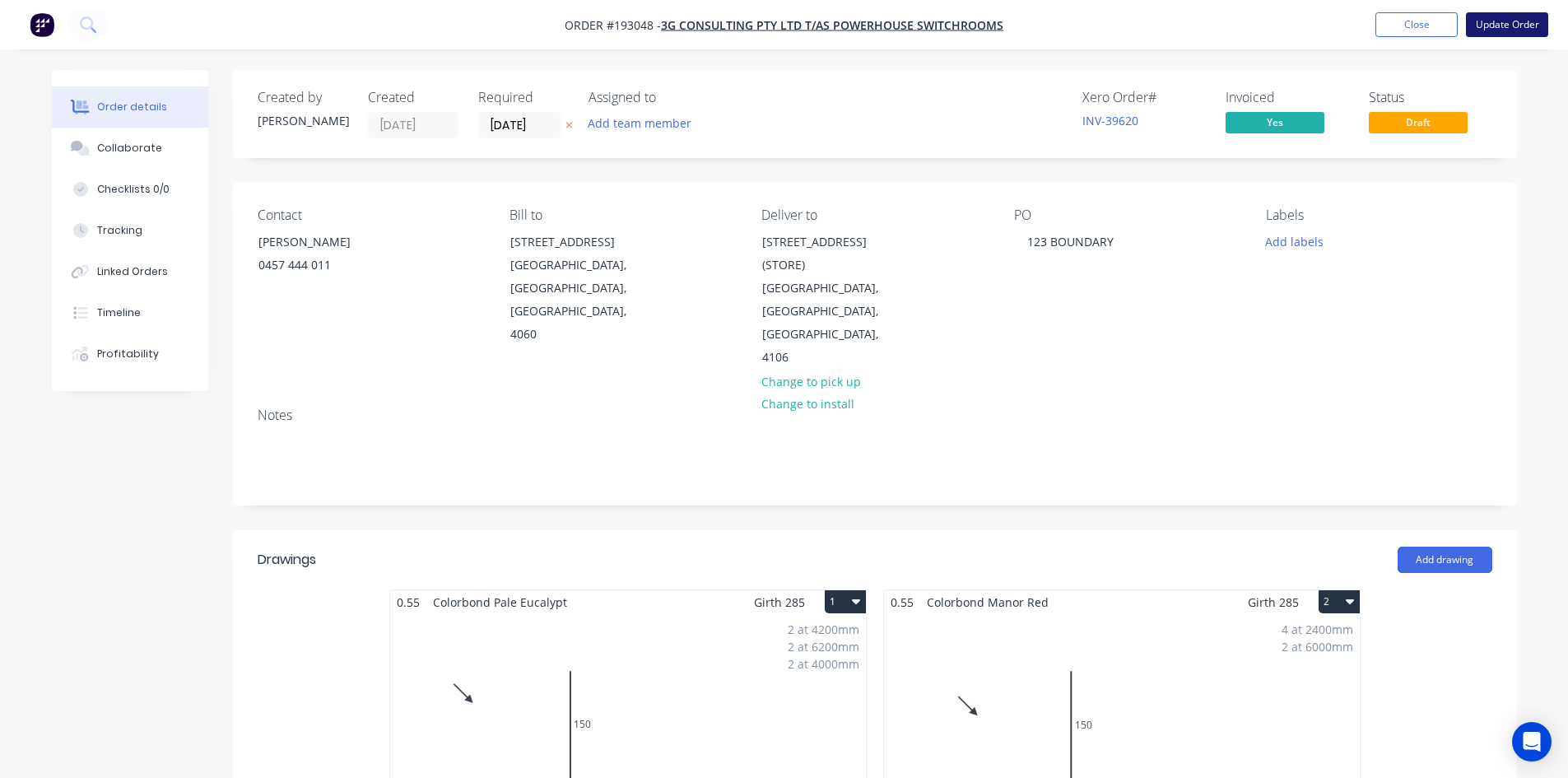
click at [1519, 17] on button "Update Order" at bounding box center [1507, 25] width 82 height 25
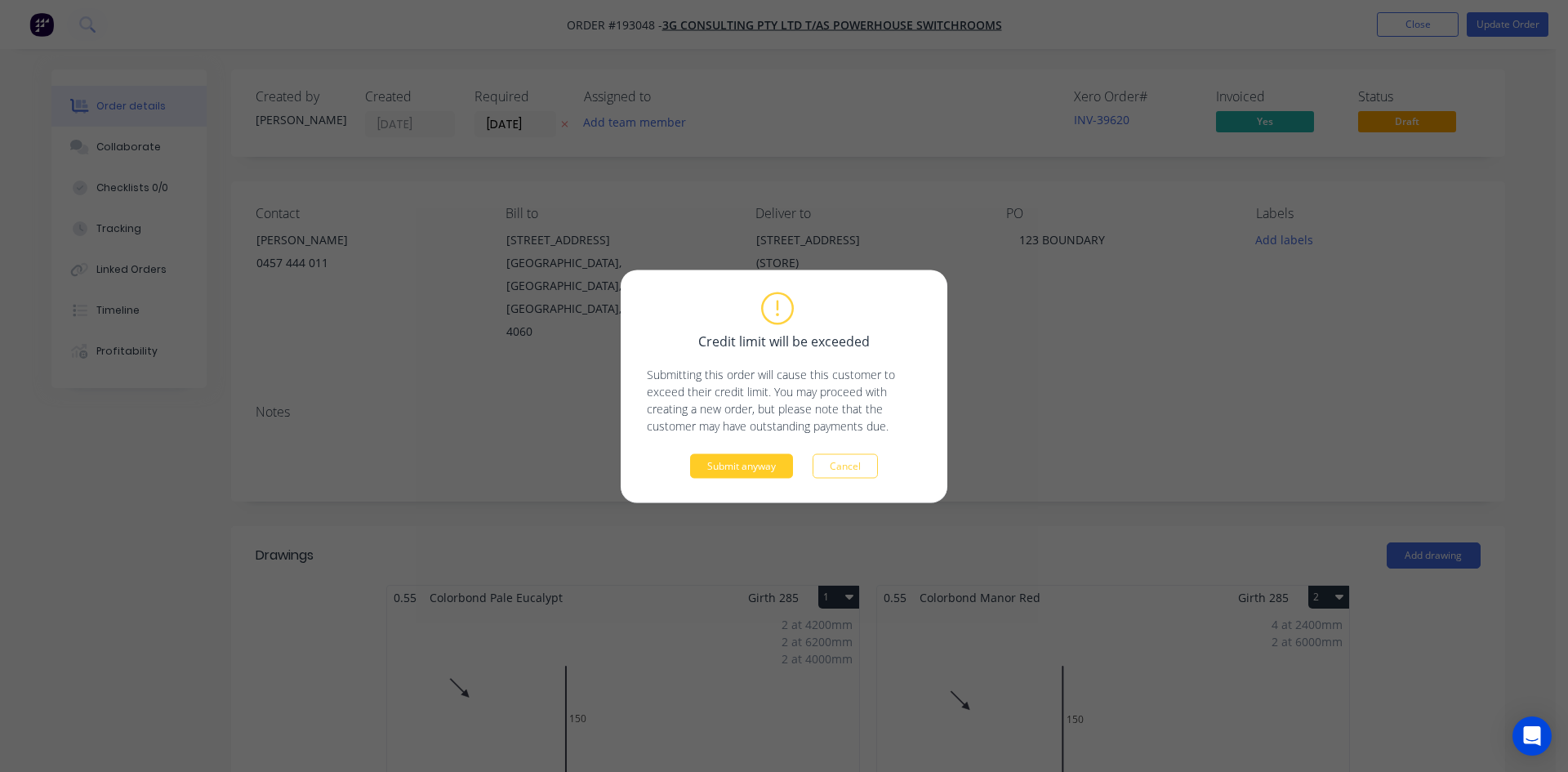
click at [750, 457] on button "Submit anyway" at bounding box center [741, 466] width 103 height 25
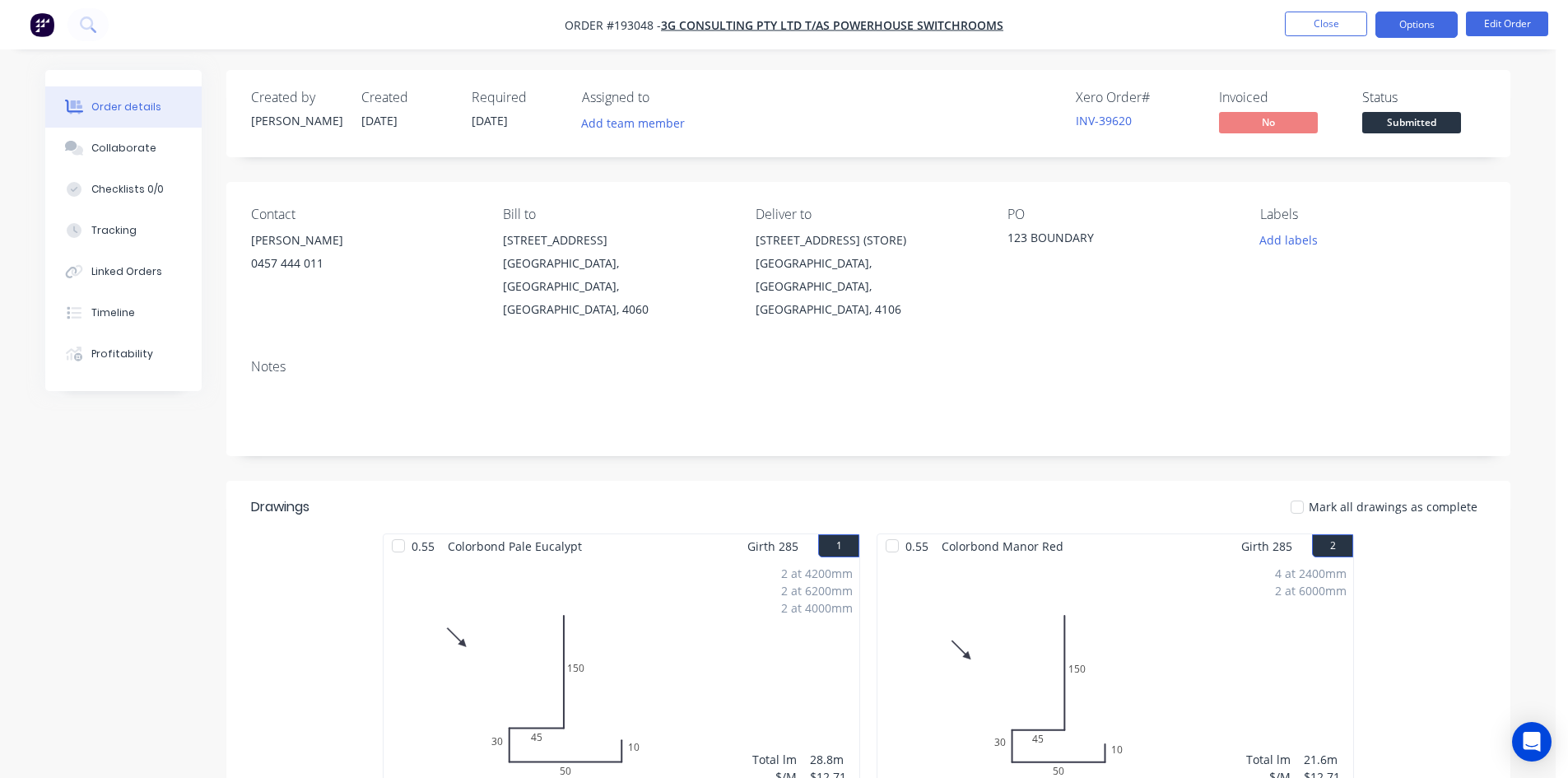
click at [1415, 23] on button "Options" at bounding box center [1417, 24] width 82 height 26
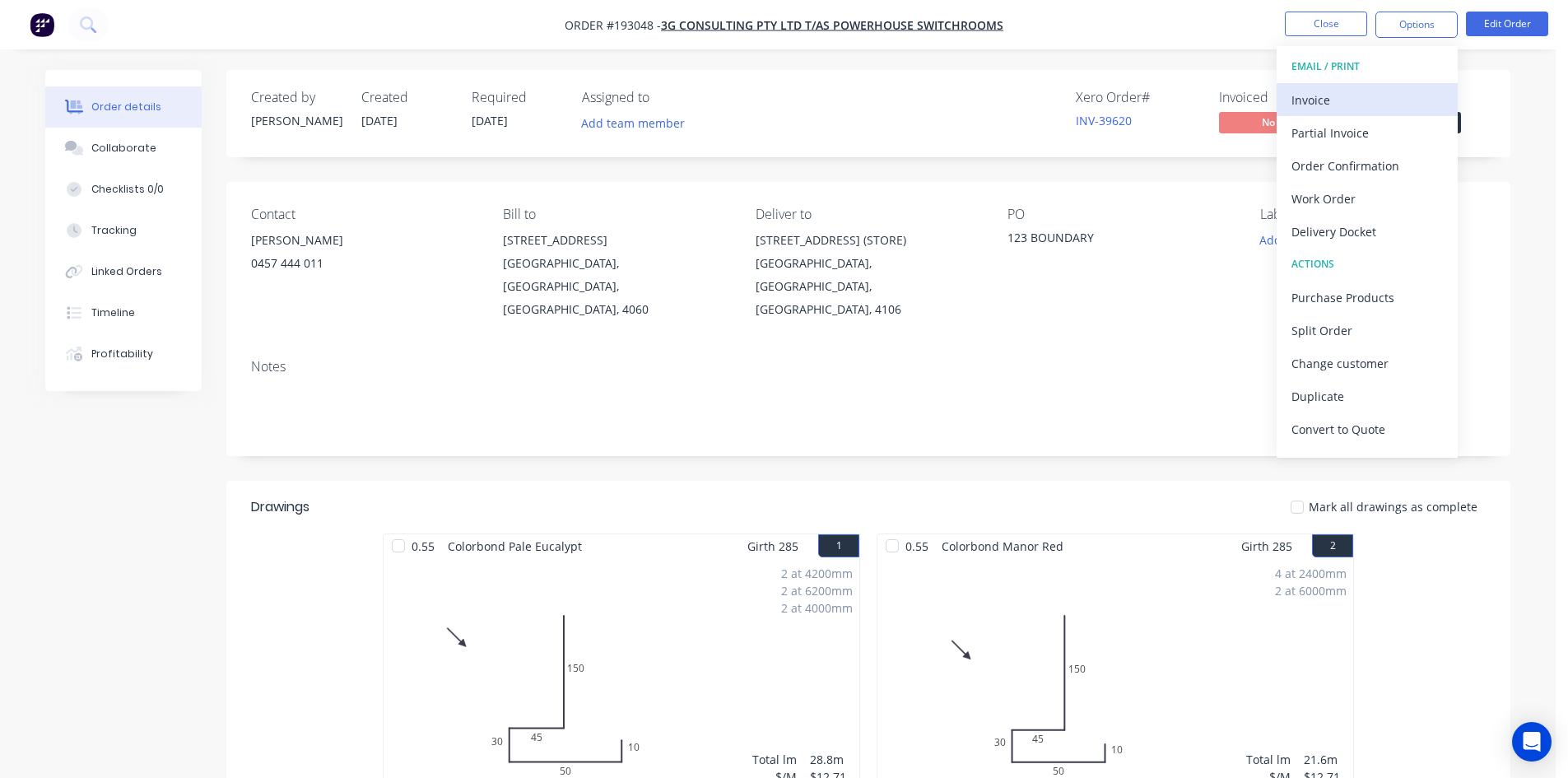
click at [1354, 102] on div "Invoice" at bounding box center [1366, 99] width 151 height 24
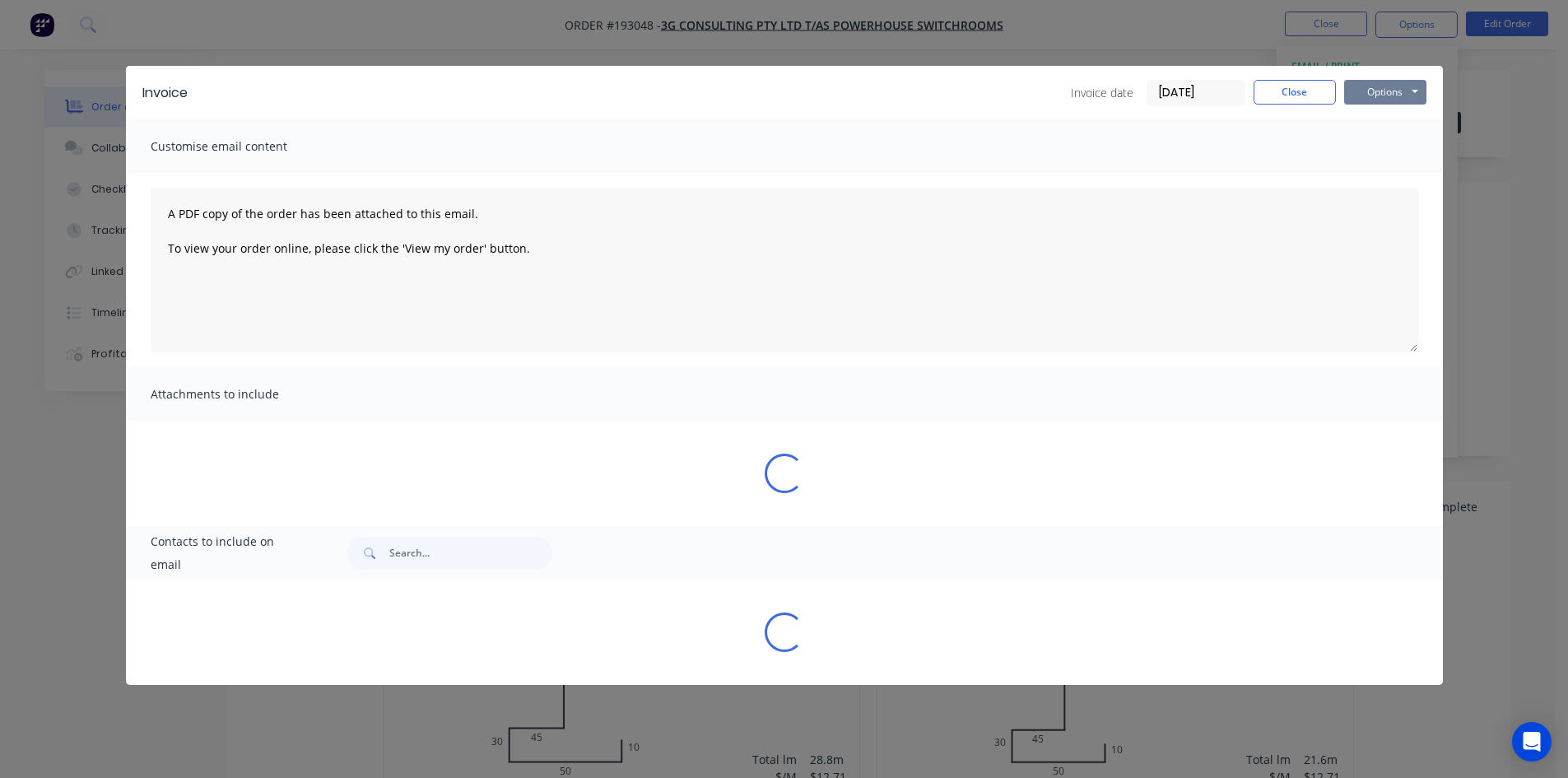
click at [1384, 89] on button "Options" at bounding box center [1385, 92] width 82 height 25
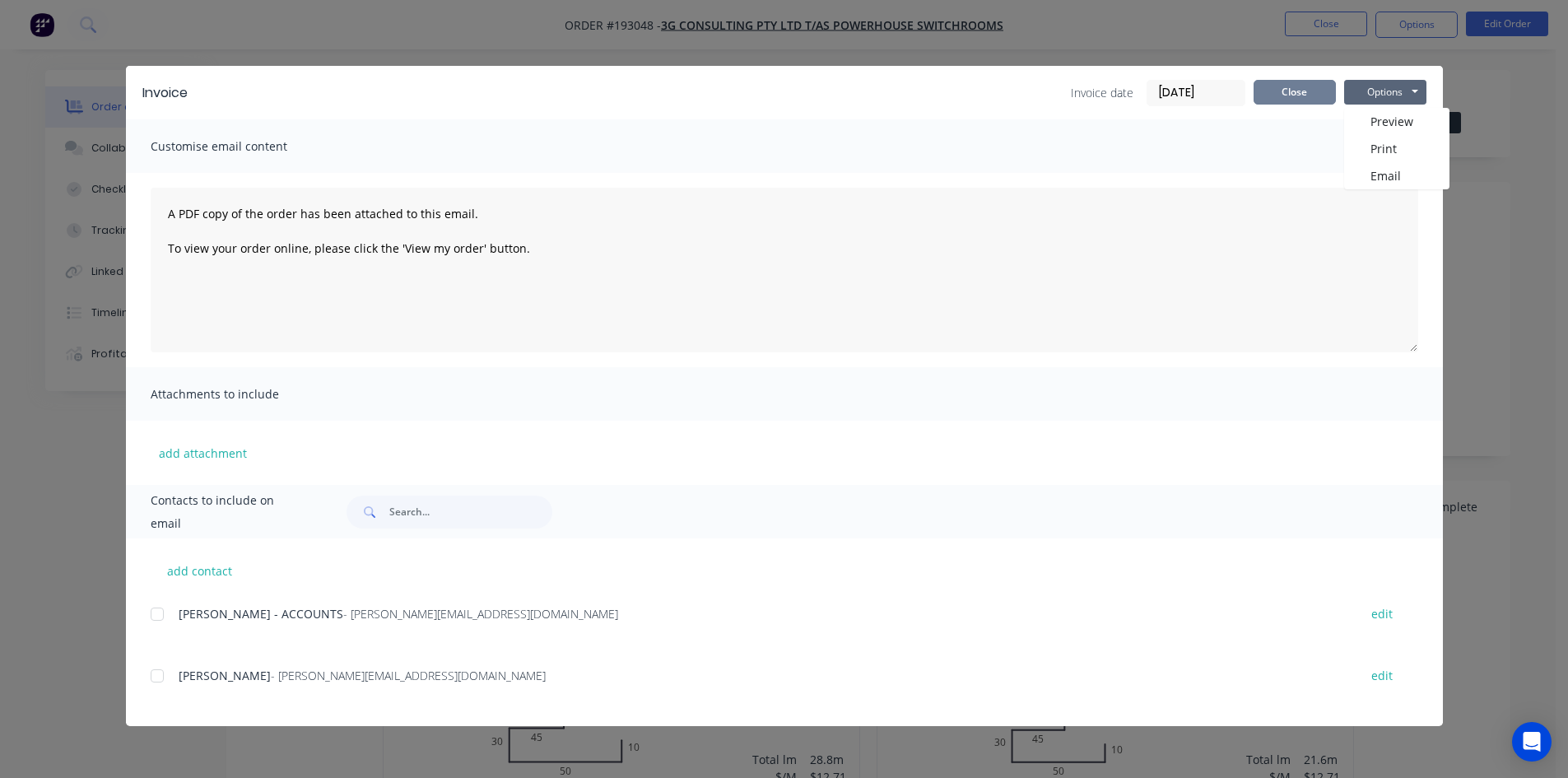
click at [1278, 84] on button "Close" at bounding box center [1295, 92] width 82 height 25
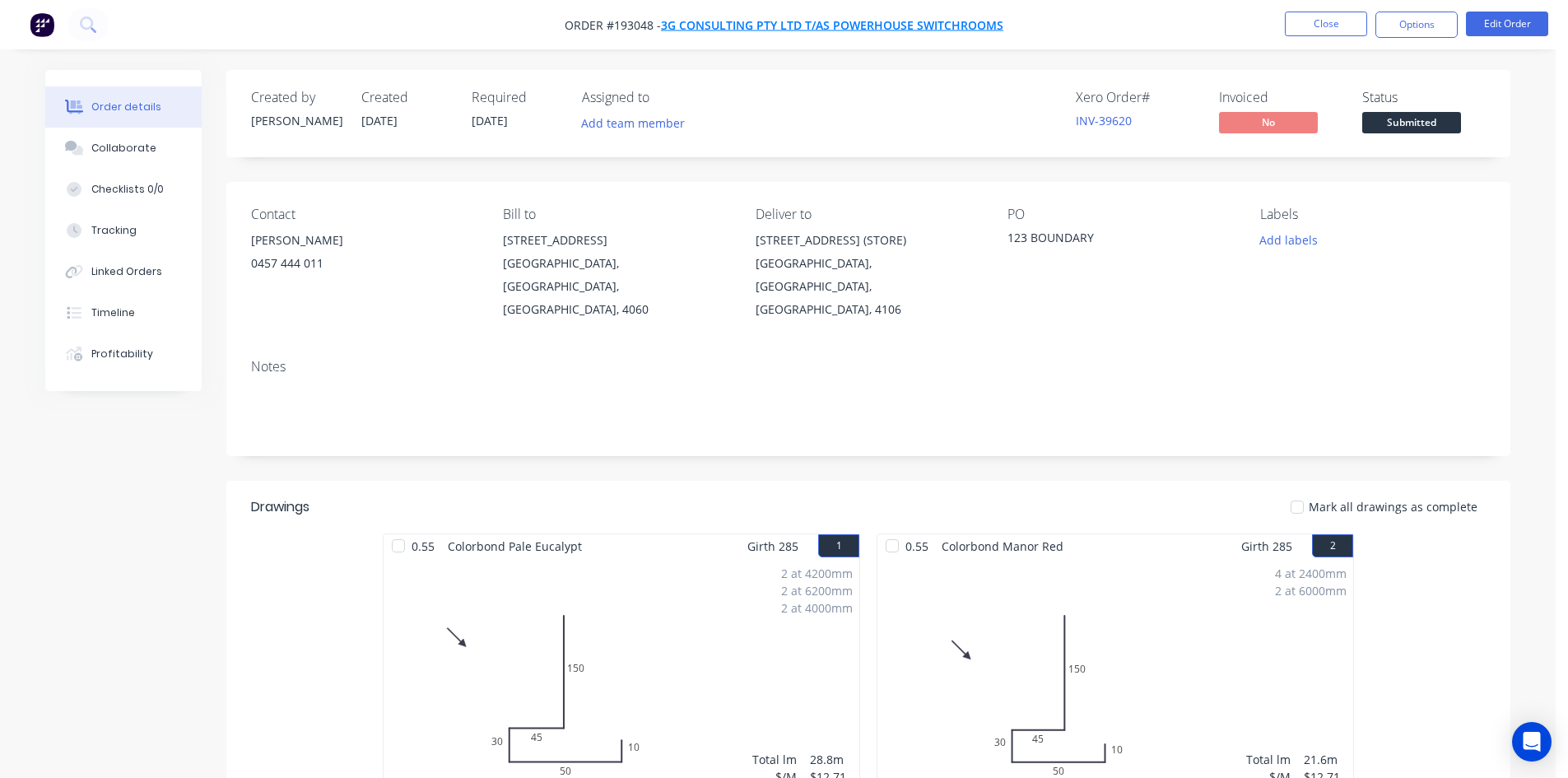
click at [846, 24] on span "3G Consulting Pty Ltd T/AS Powerhouse Switchrooms" at bounding box center [832, 24] width 342 height 15
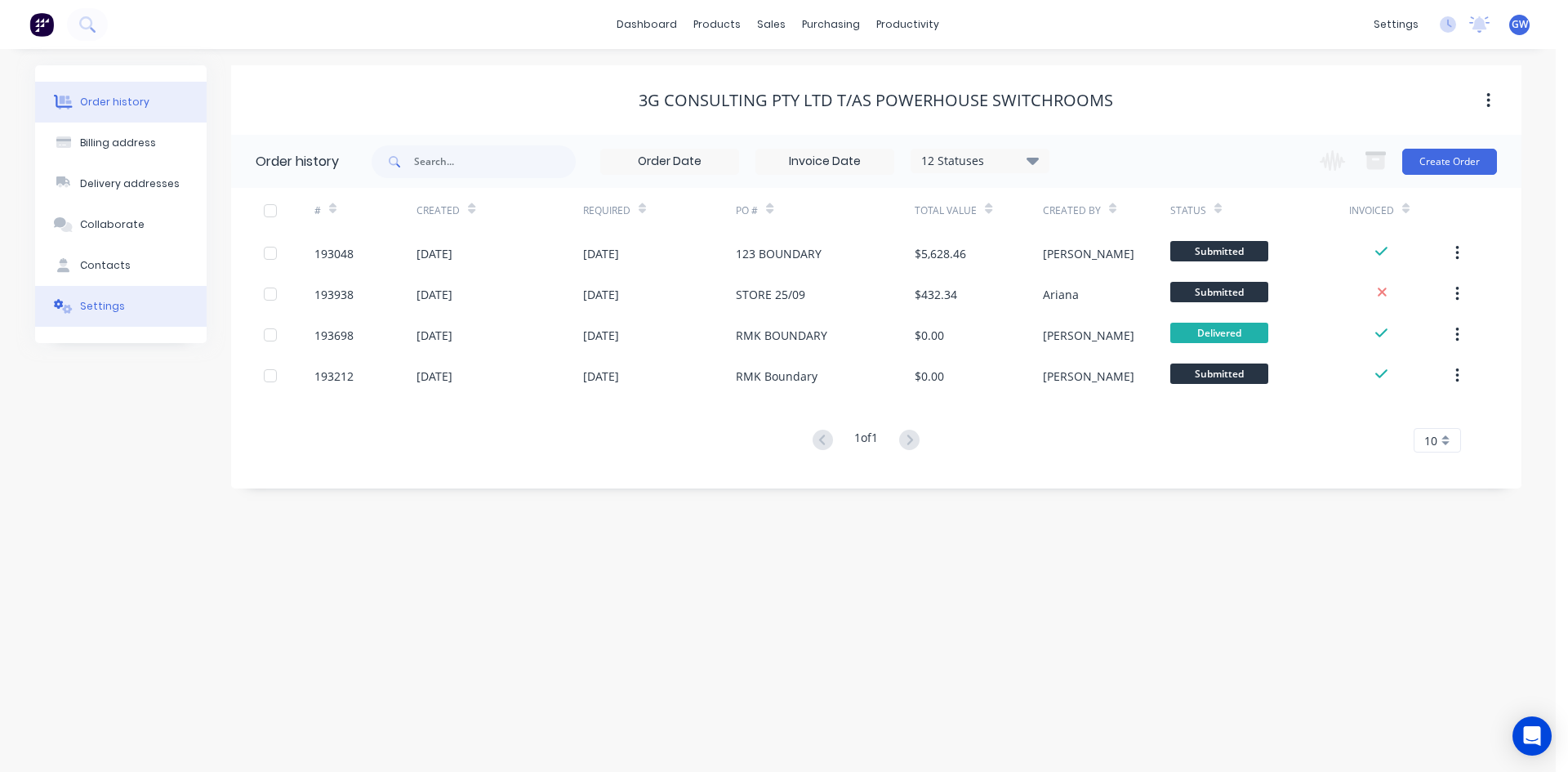
click at [123, 323] on button "Settings" at bounding box center [121, 307] width 172 height 41
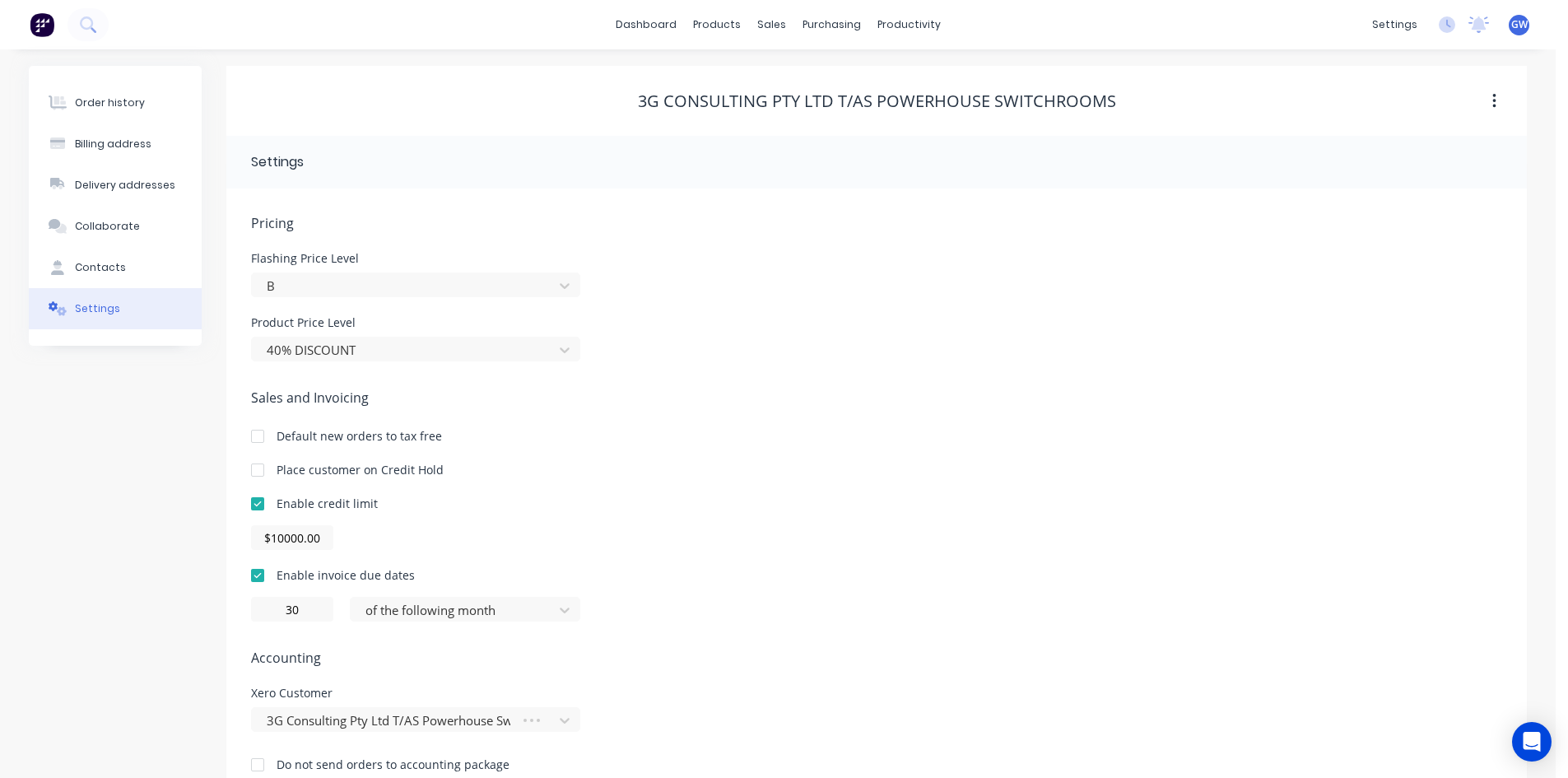
click at [364, 269] on div "B" at bounding box center [415, 283] width 329 height 29
click at [367, 289] on div at bounding box center [405, 286] width 280 height 21
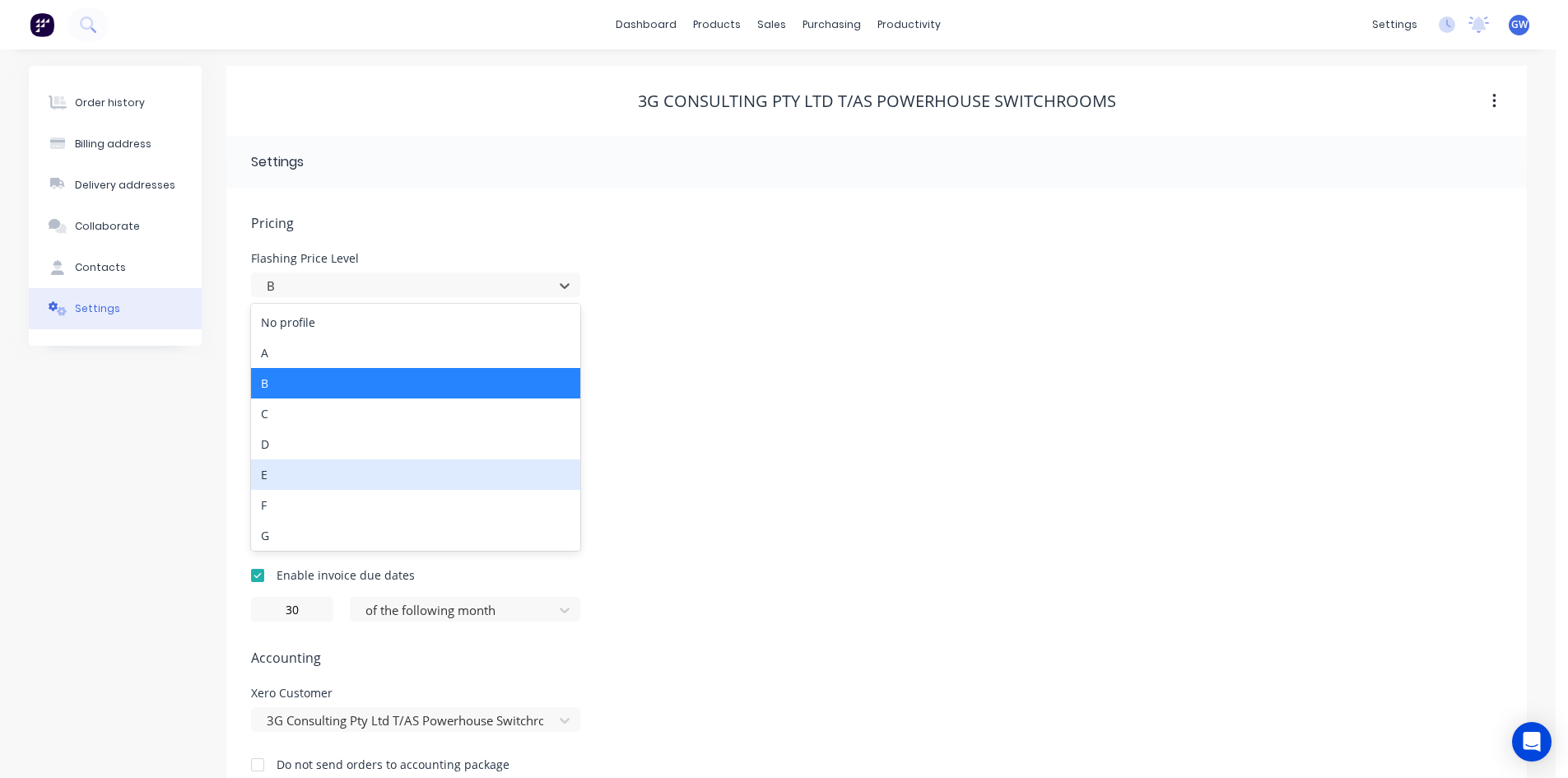
click at [387, 480] on div "E" at bounding box center [415, 475] width 329 height 30
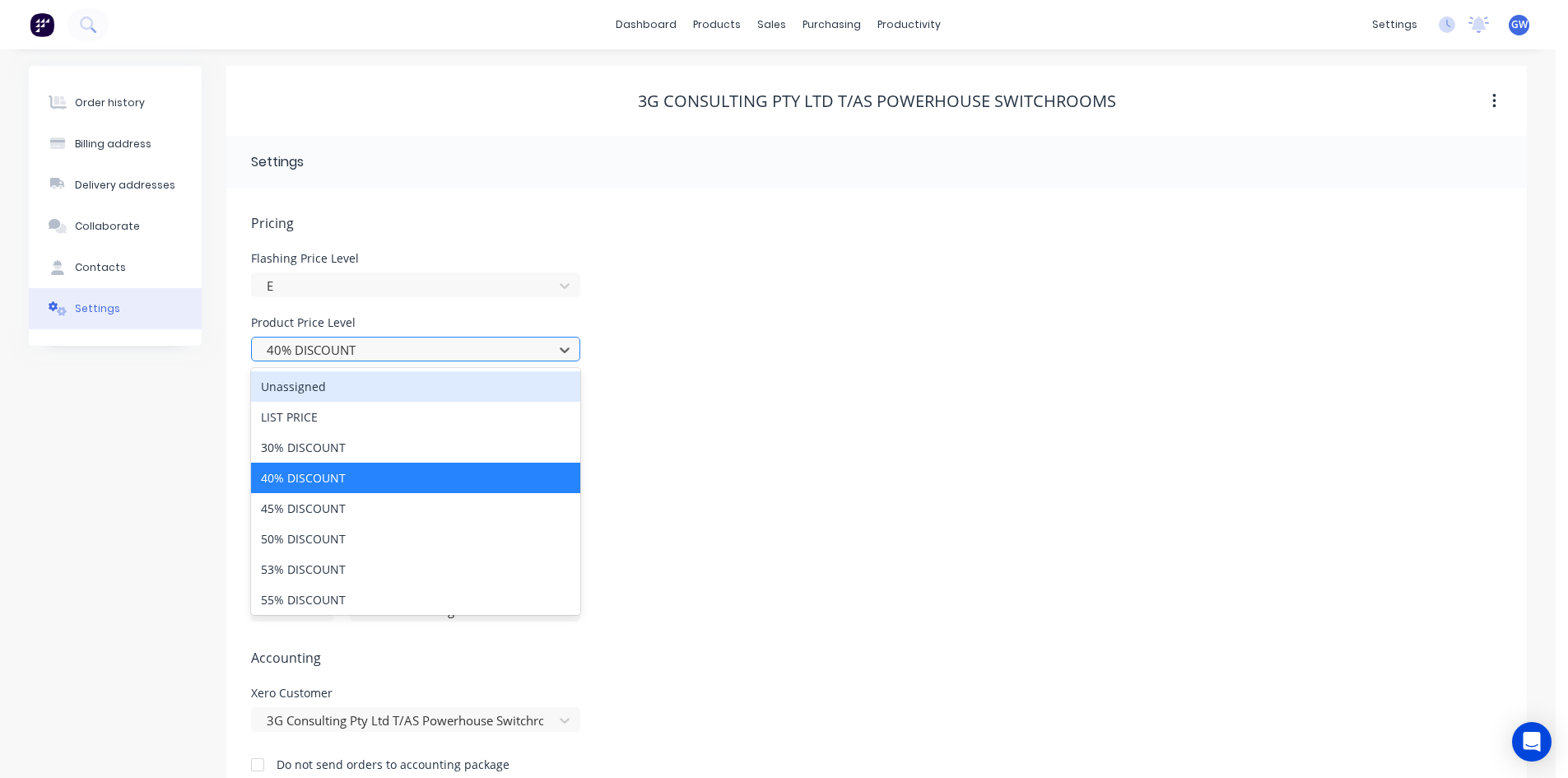
click at [360, 351] on div at bounding box center [405, 350] width 280 height 21
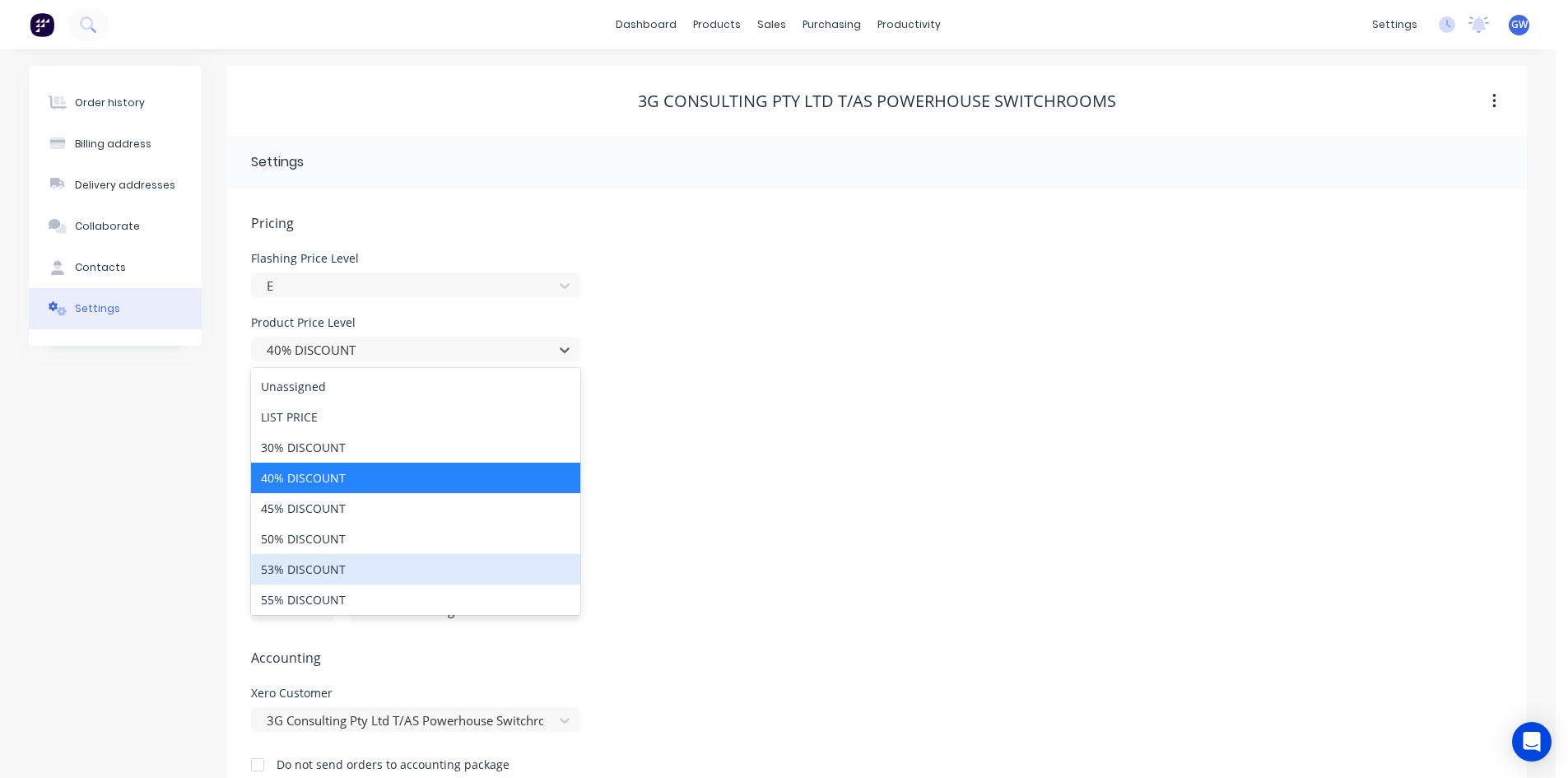
click at [353, 573] on div "53% DISCOUNT" at bounding box center [415, 569] width 329 height 30
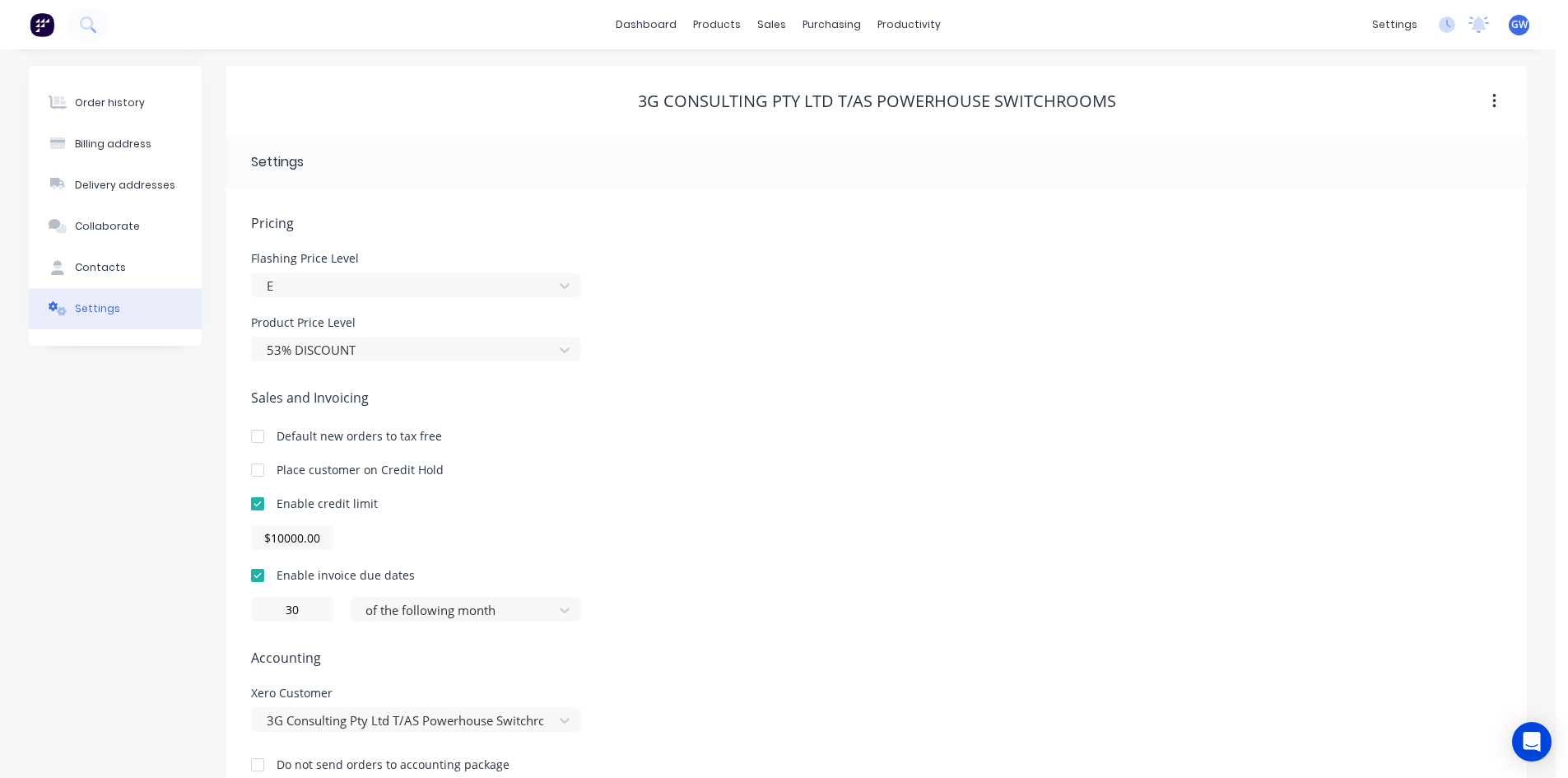
click at [888, 458] on div "Sales and Invoicing Default new orders to tax free Place customer on Credit Hol…" at bounding box center [876, 505] width 1251 height 234
click at [140, 246] on button "Collaborate" at bounding box center [115, 227] width 173 height 41
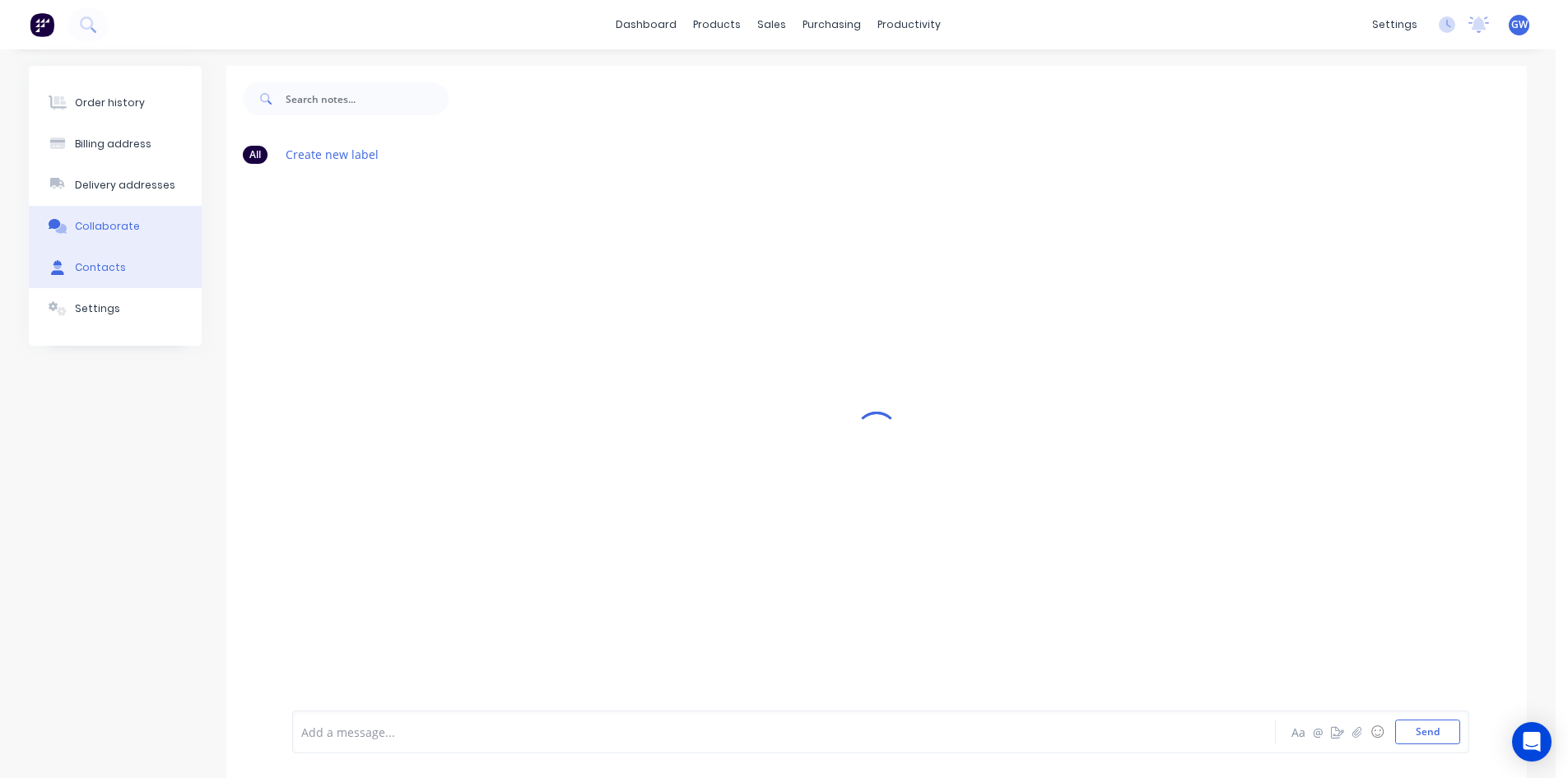
click at [114, 272] on div "Contacts" at bounding box center [100, 267] width 51 height 15
select select "AU"
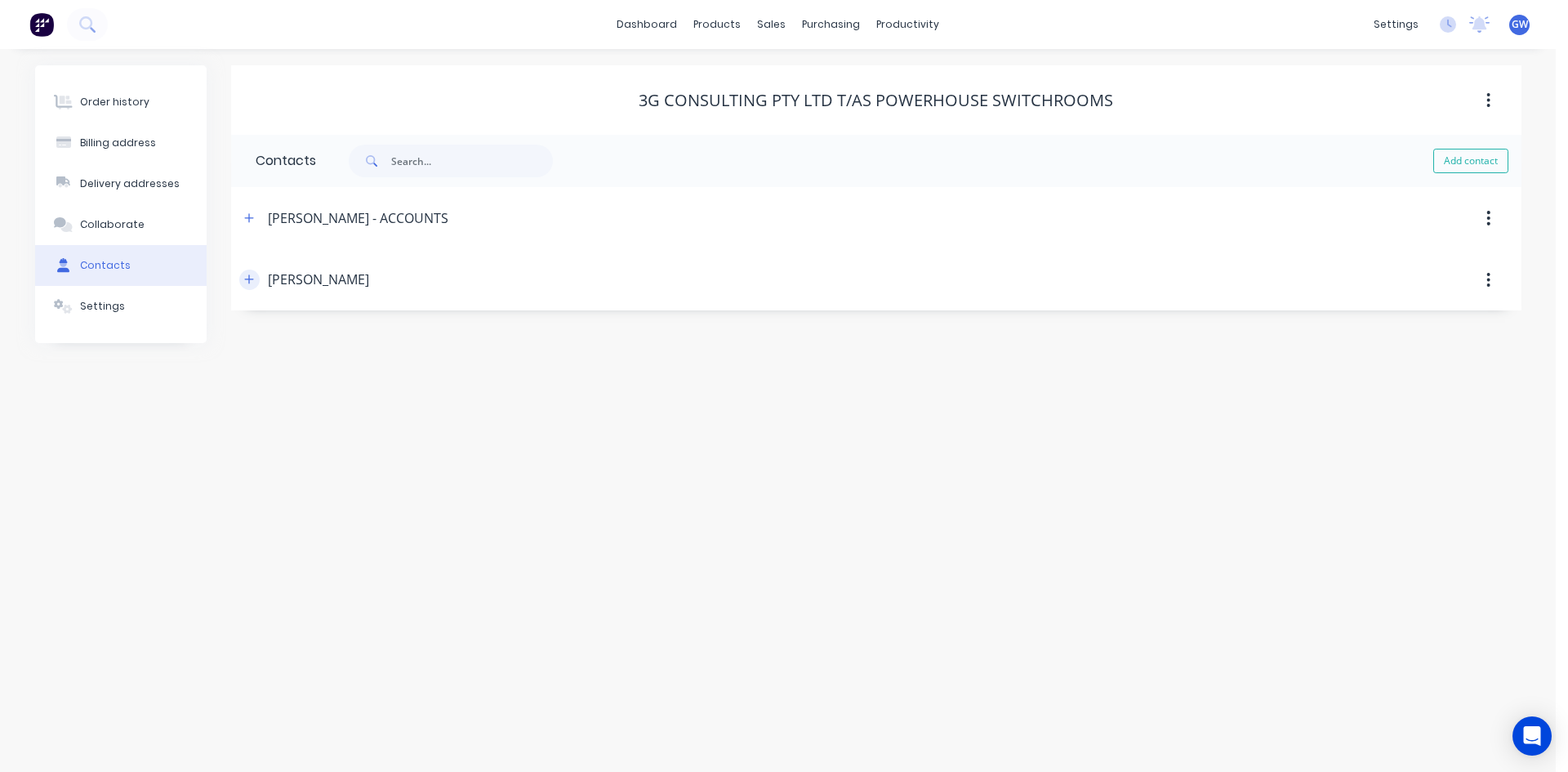
click at [246, 273] on button "button" at bounding box center [249, 279] width 20 height 20
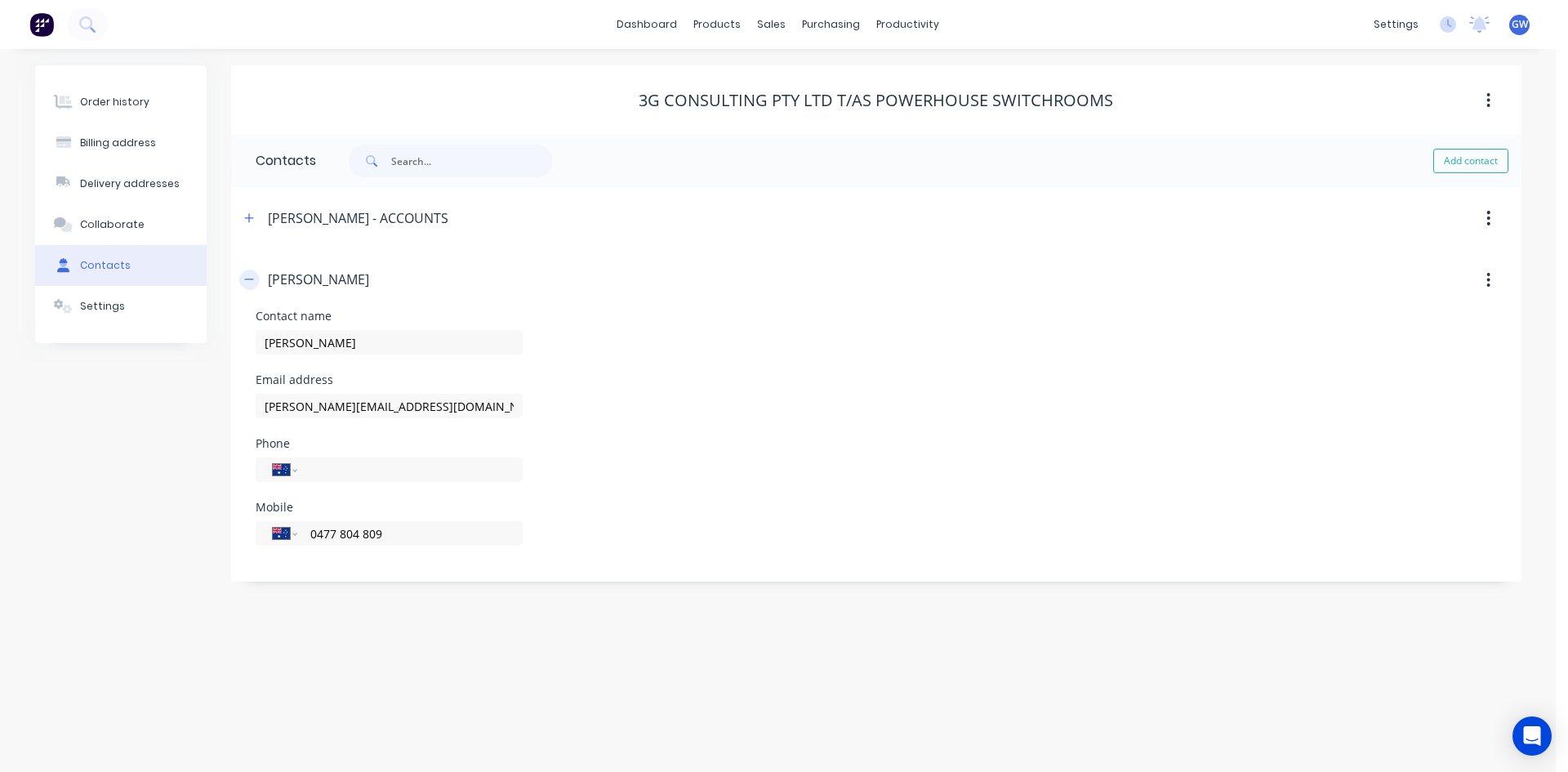
drag, startPoint x: 244, startPoint y: 277, endPoint x: 252, endPoint y: 237, distance: 40.8
click at [244, 276] on icon "button" at bounding box center [249, 279] width 10 height 12
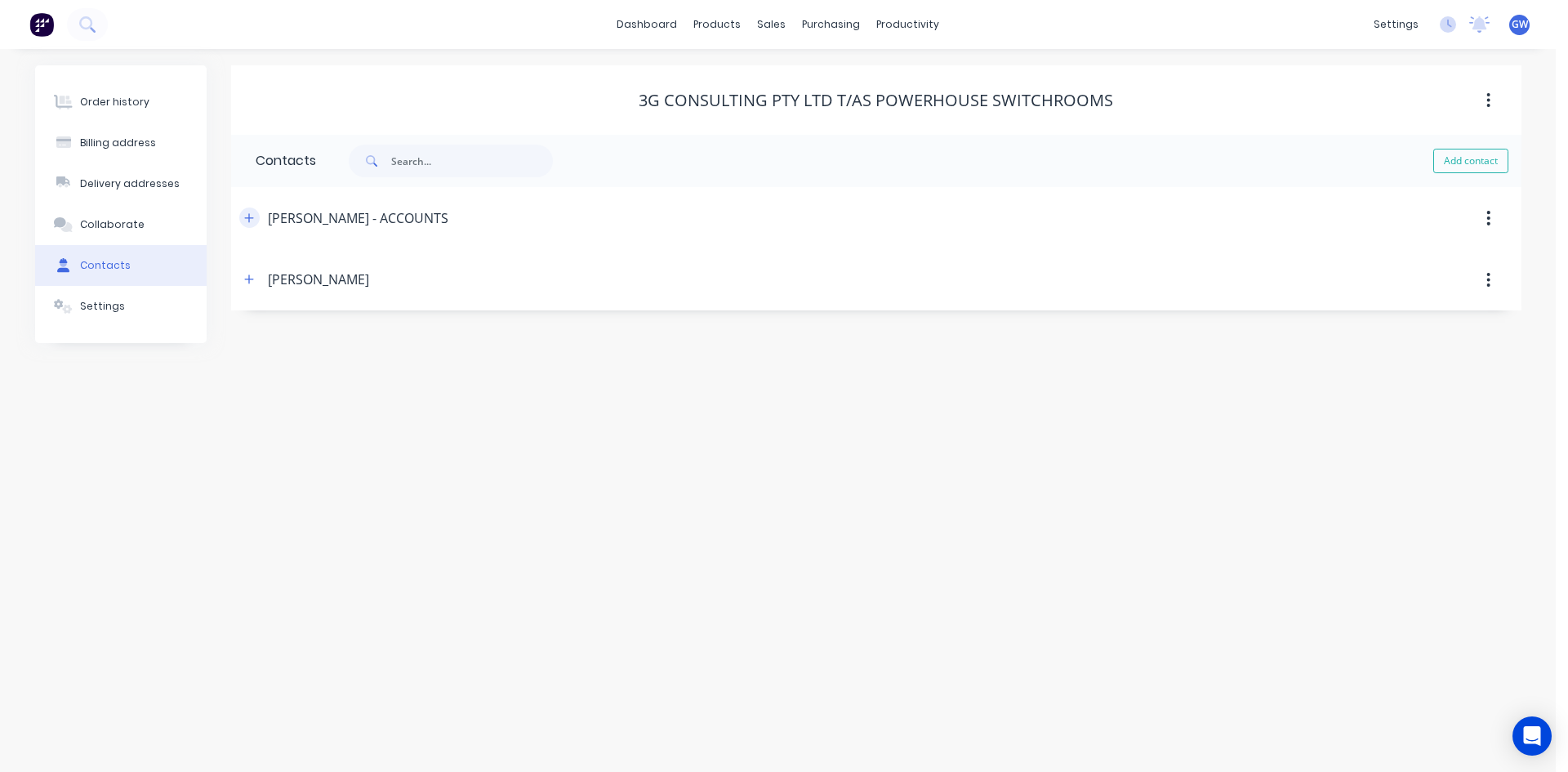
click at [254, 216] on icon "button" at bounding box center [249, 218] width 10 height 12
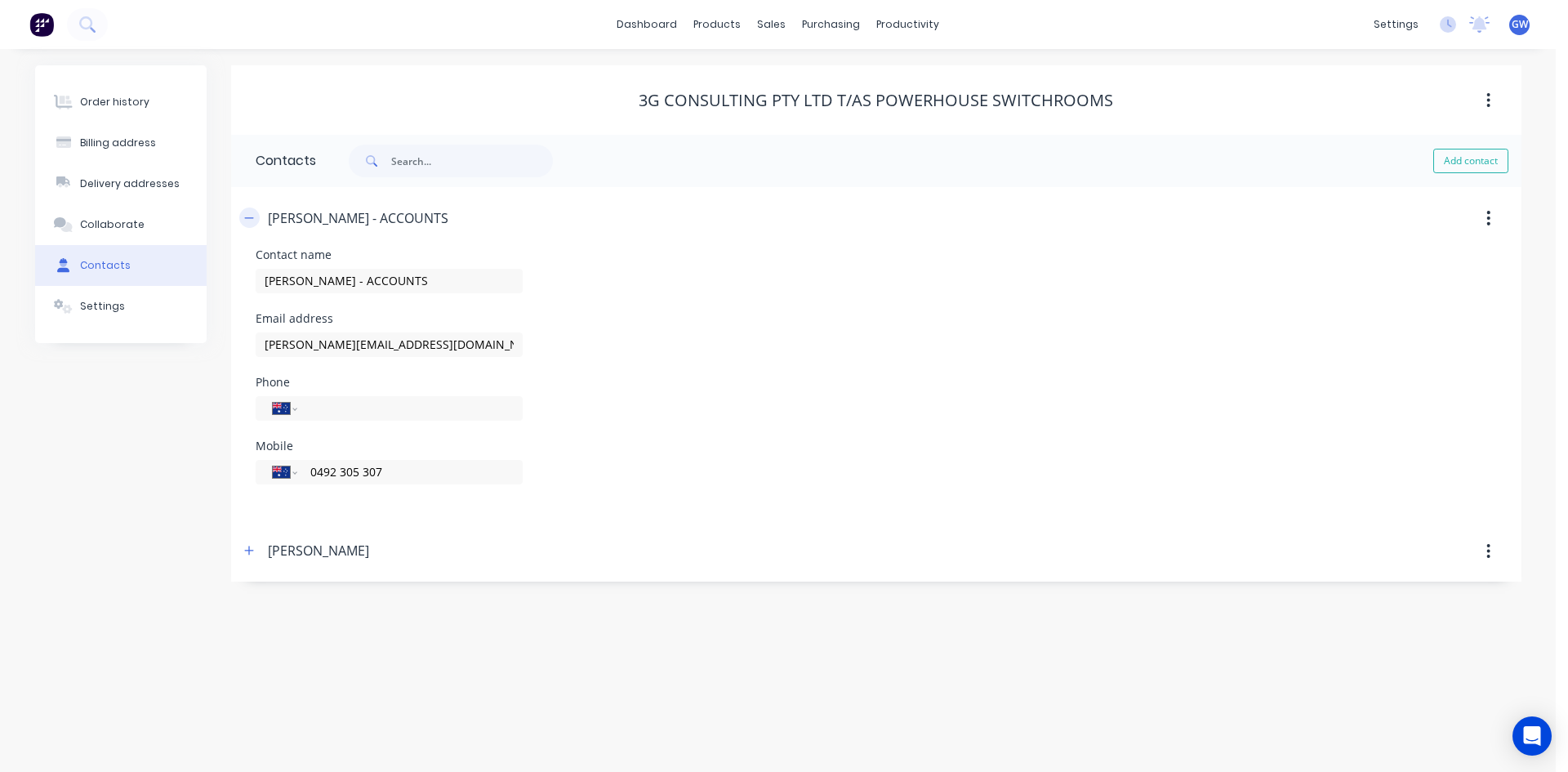
click at [256, 220] on button "button" at bounding box center [249, 217] width 20 height 20
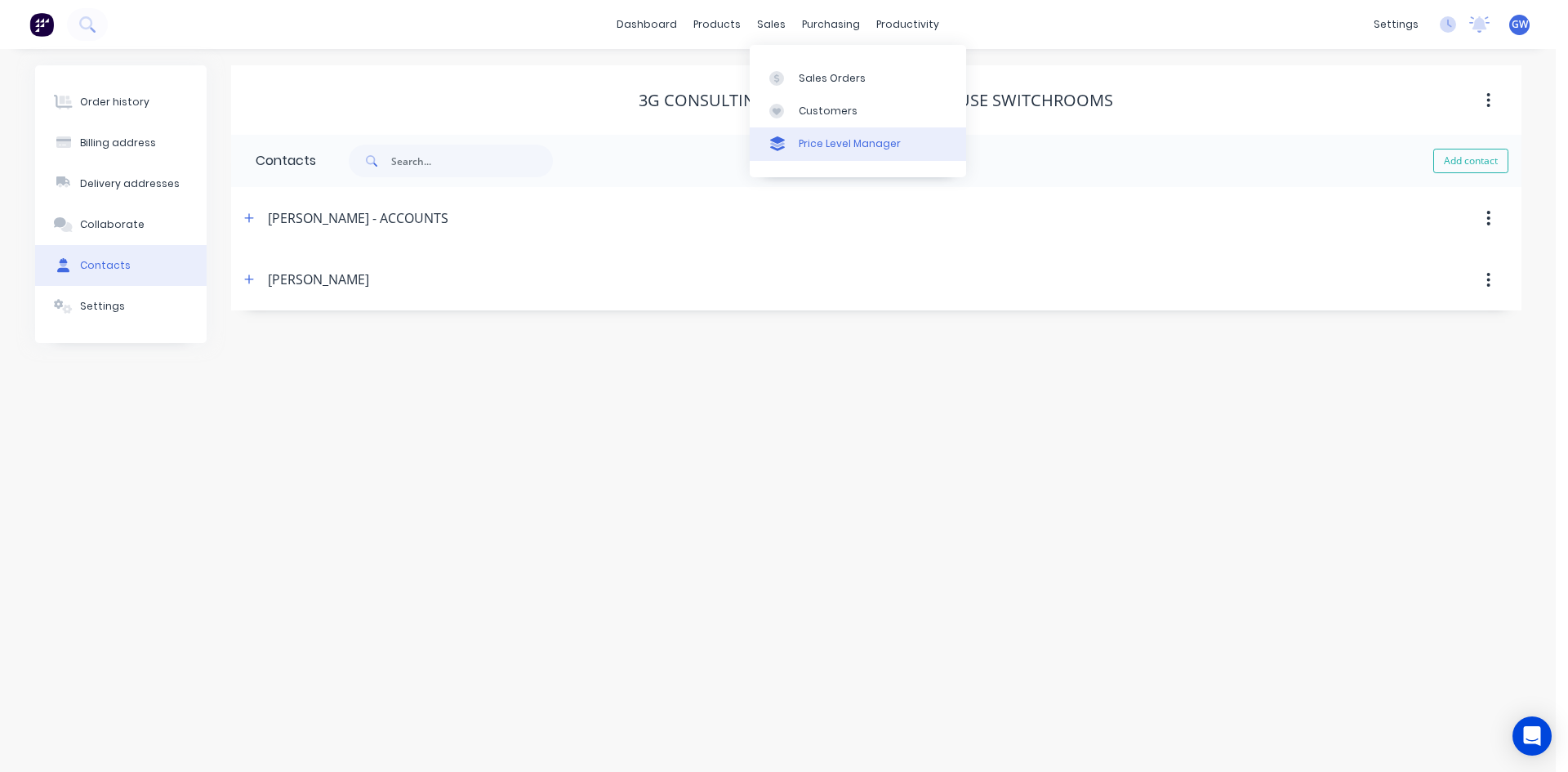
click at [776, 135] on link "Price Level Manager" at bounding box center [857, 143] width 216 height 33
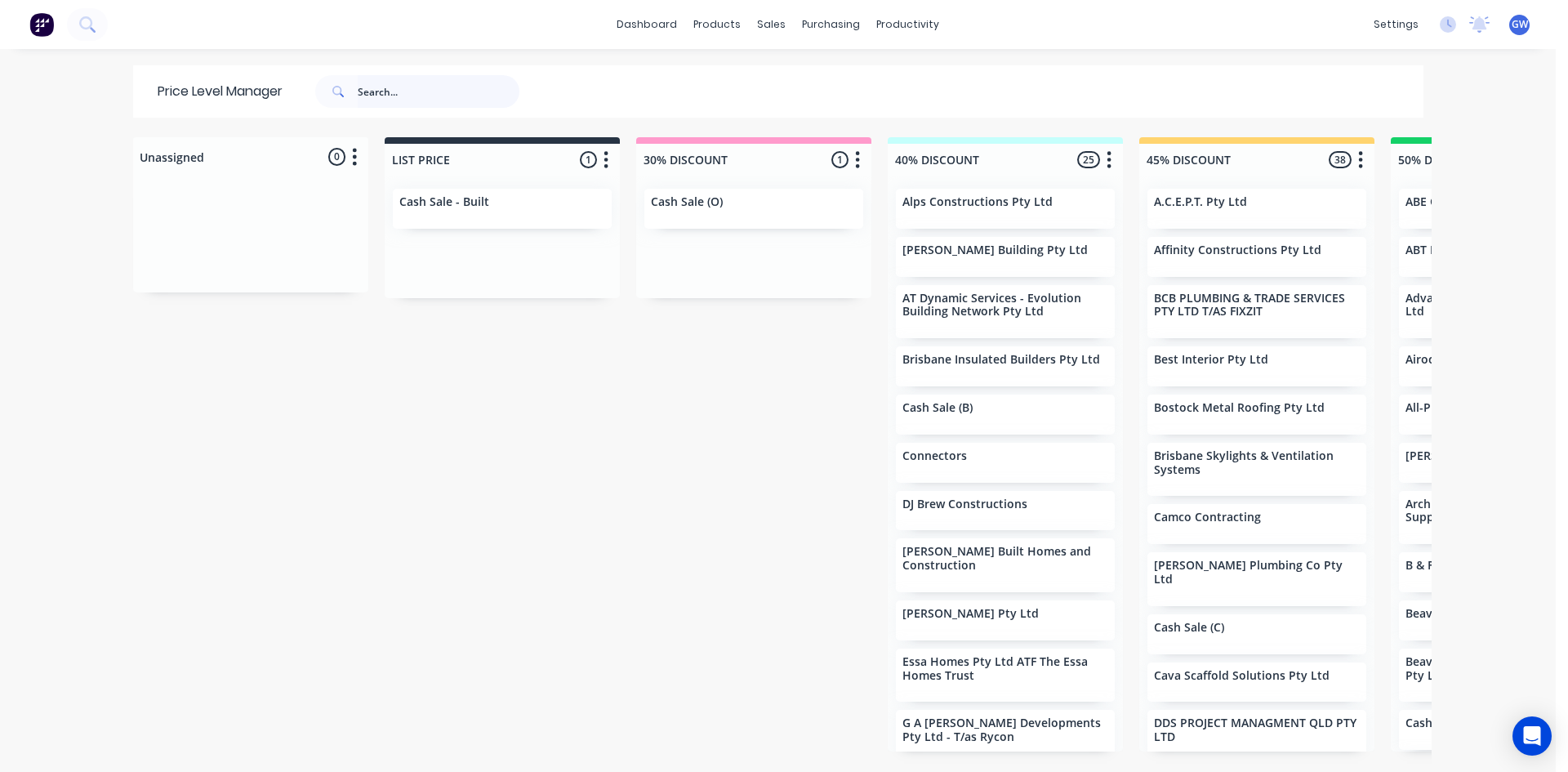
click at [380, 82] on input "text" at bounding box center [438, 92] width 162 height 33
type input "armstrong"
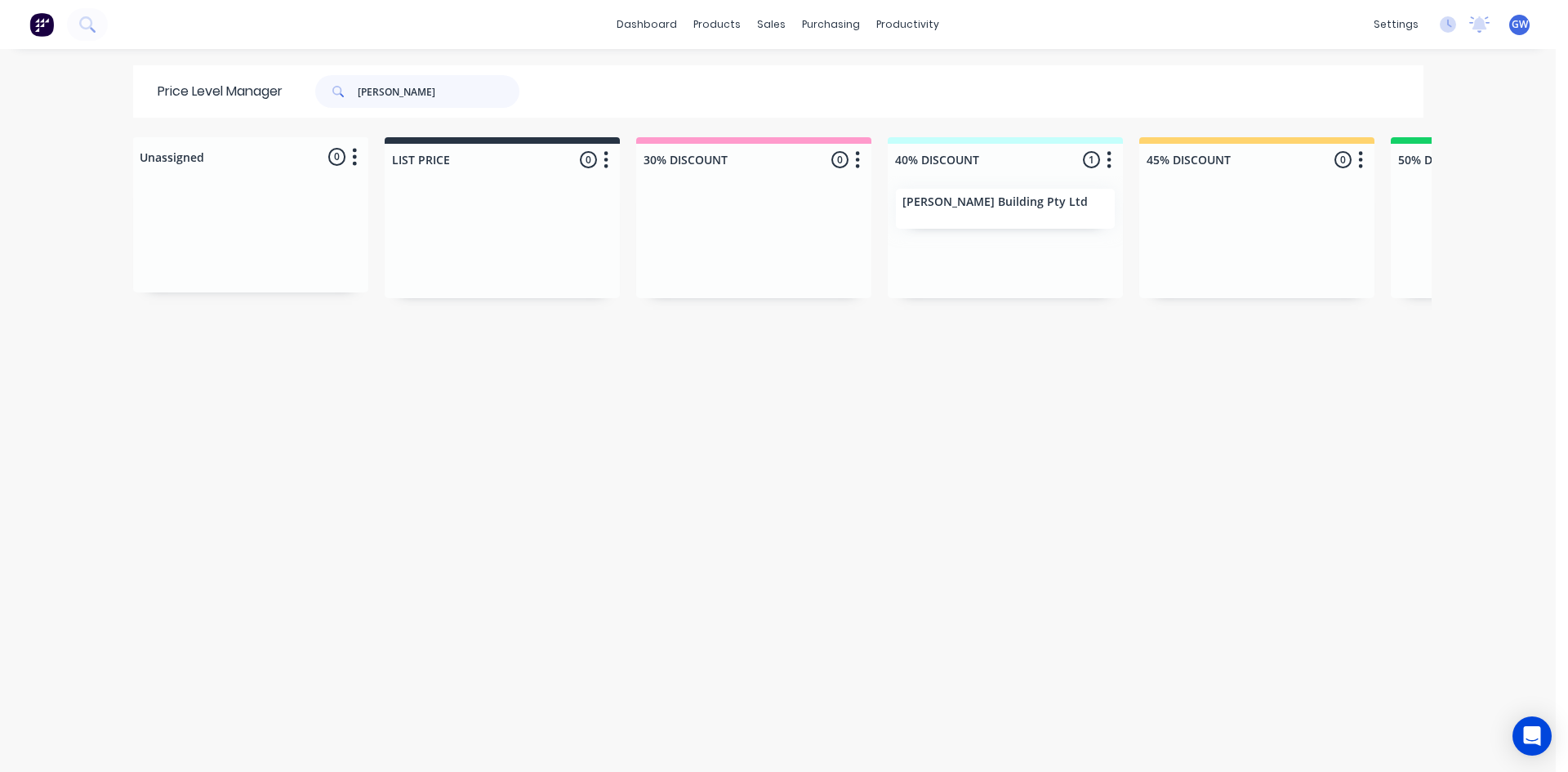
drag, startPoint x: 446, startPoint y: 85, endPoint x: 0, endPoint y: -30, distance: 460.6
click at [0, 0] on html "dashboard products sales purchasing productivity dashboard products Product Cat…" at bounding box center [784, 386] width 1568 height 772
type input "faystar"
drag, startPoint x: 409, startPoint y: 92, endPoint x: 42, endPoint y: 70, distance: 367.7
click at [42, 70] on div "dashboard products sales purchasing productivity dashboard products Product Cat…" at bounding box center [778, 386] width 1556 height 772
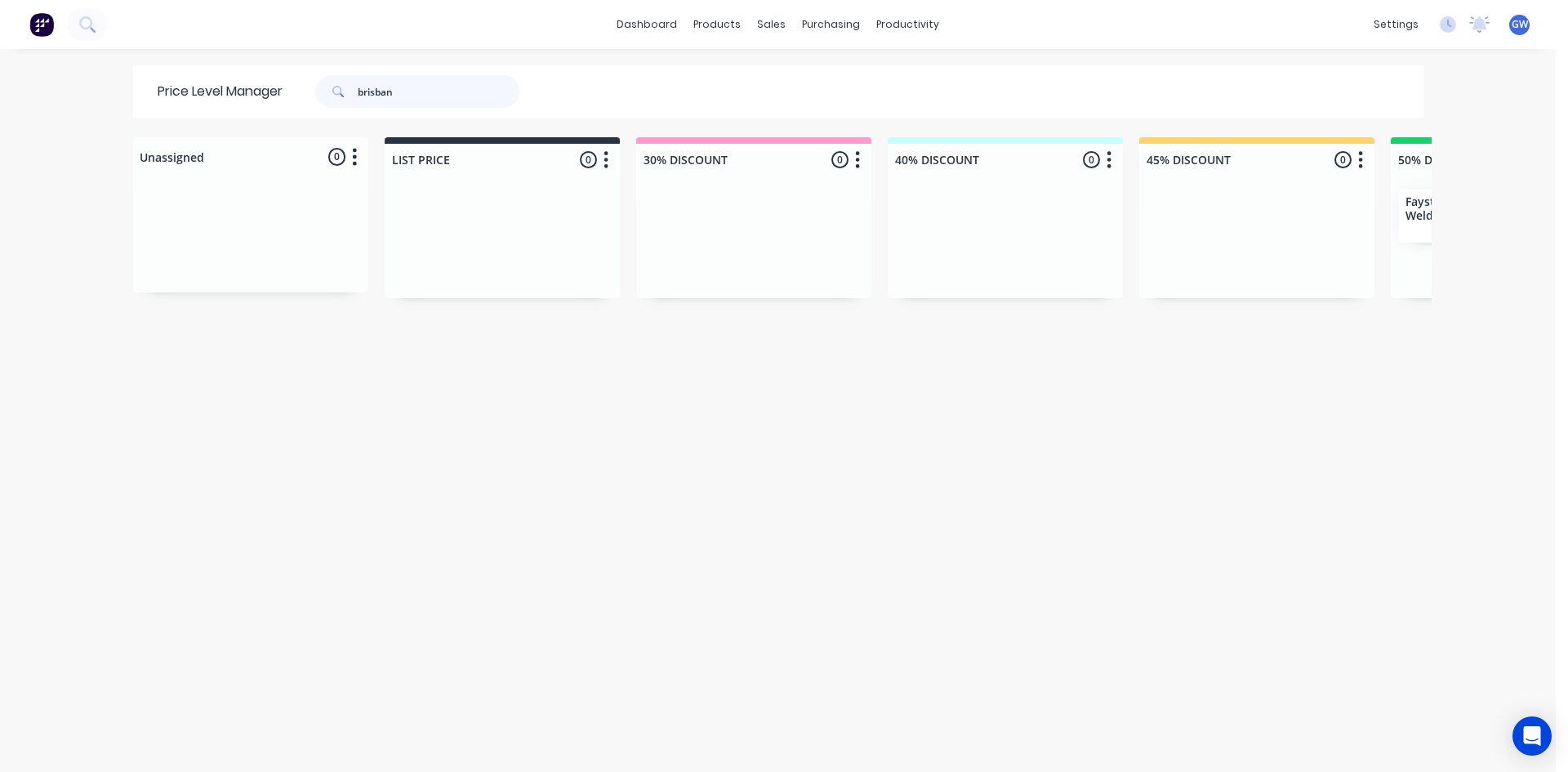
type input "brisbane"
drag, startPoint x: 424, startPoint y: 95, endPoint x: 116, endPoint y: 87, distance: 308.1
click at [116, 87] on div "dashboard products sales purchasing productivity dashboard products Product Cat…" at bounding box center [778, 386] width 1556 height 772
type input "downs"
drag, startPoint x: 433, startPoint y: 92, endPoint x: 3, endPoint y: -59, distance: 455.7
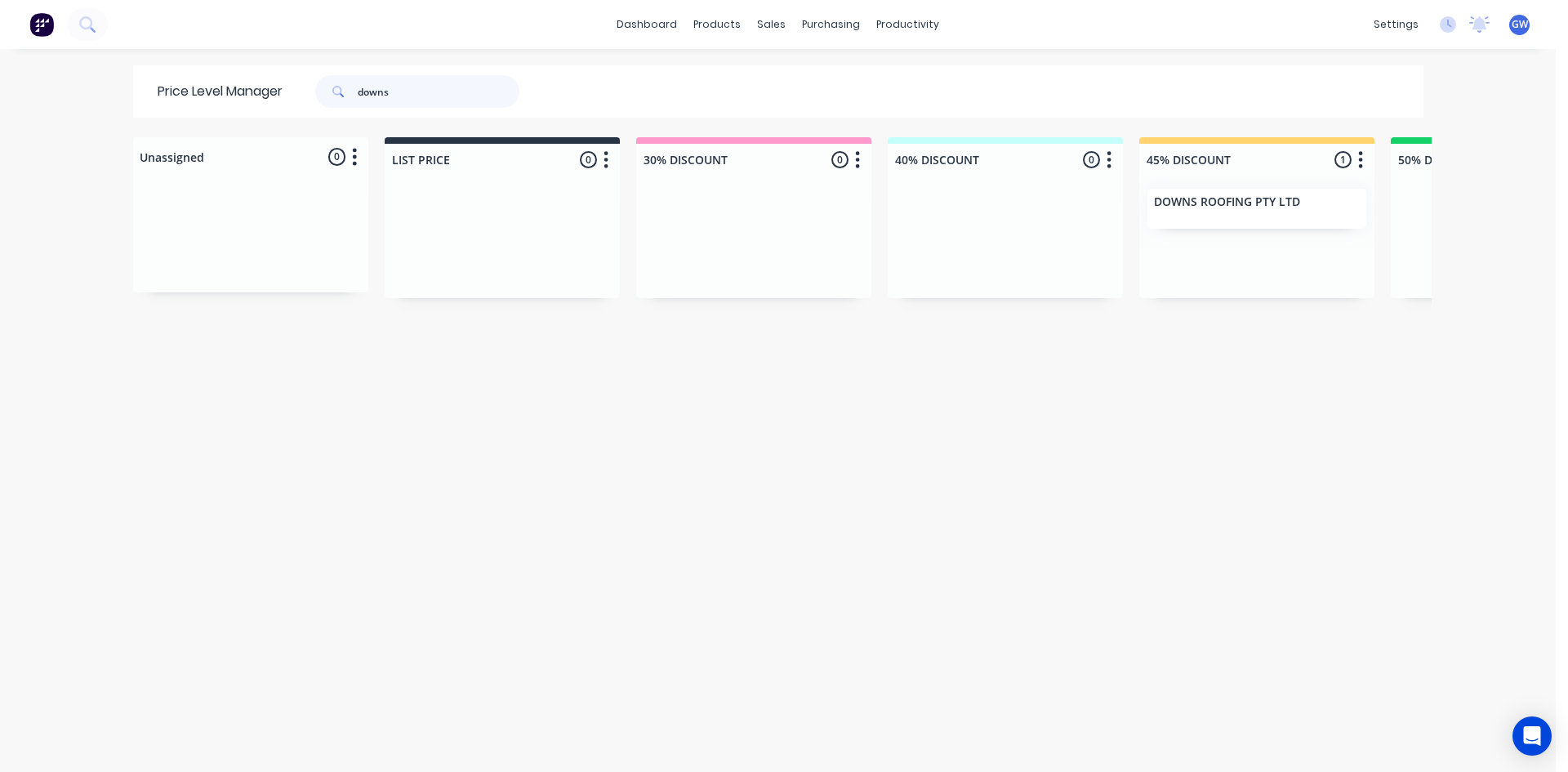
click at [3, 0] on html "dashboard products sales purchasing productivity dashboard products Product Cat…" at bounding box center [784, 386] width 1568 height 772
type input "gavin"
drag, startPoint x: 407, startPoint y: 93, endPoint x: 171, endPoint y: 84, distance: 236.2
click at [171, 84] on div "Price Level Manager gavin" at bounding box center [347, 91] width 427 height 52
type input "heelass"
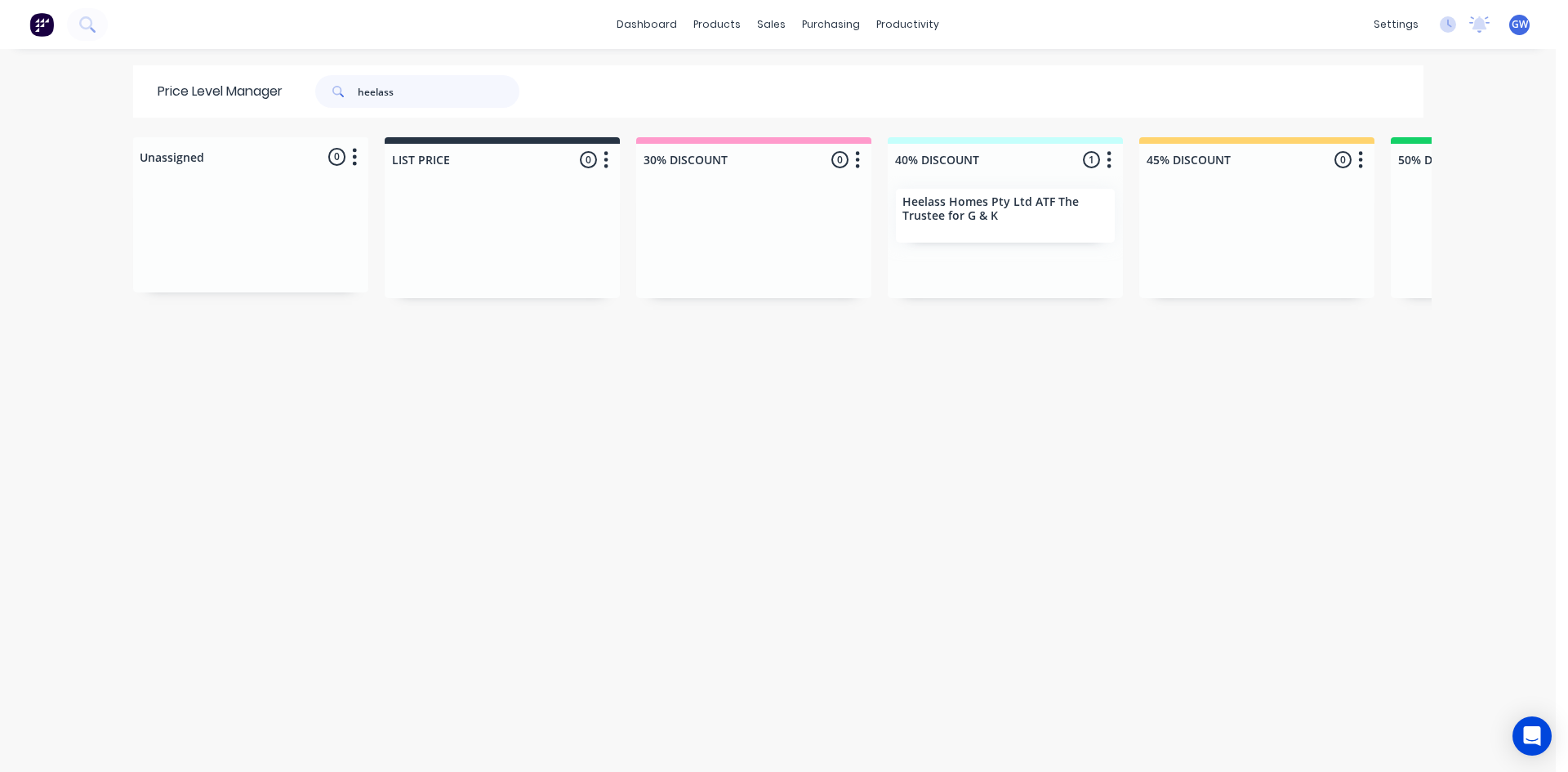
drag, startPoint x: 426, startPoint y: 92, endPoint x: 0, endPoint y: 44, distance: 428.7
click at [0, 44] on div "dashboard products sales purchasing productivity dashboard products Product Cat…" at bounding box center [778, 386] width 1556 height 772
type input "lanham"
drag, startPoint x: 271, startPoint y: 89, endPoint x: 159, endPoint y: 85, distance: 112.1
click at [159, 85] on div "Price Level Manager lanham" at bounding box center [347, 91] width 427 height 52
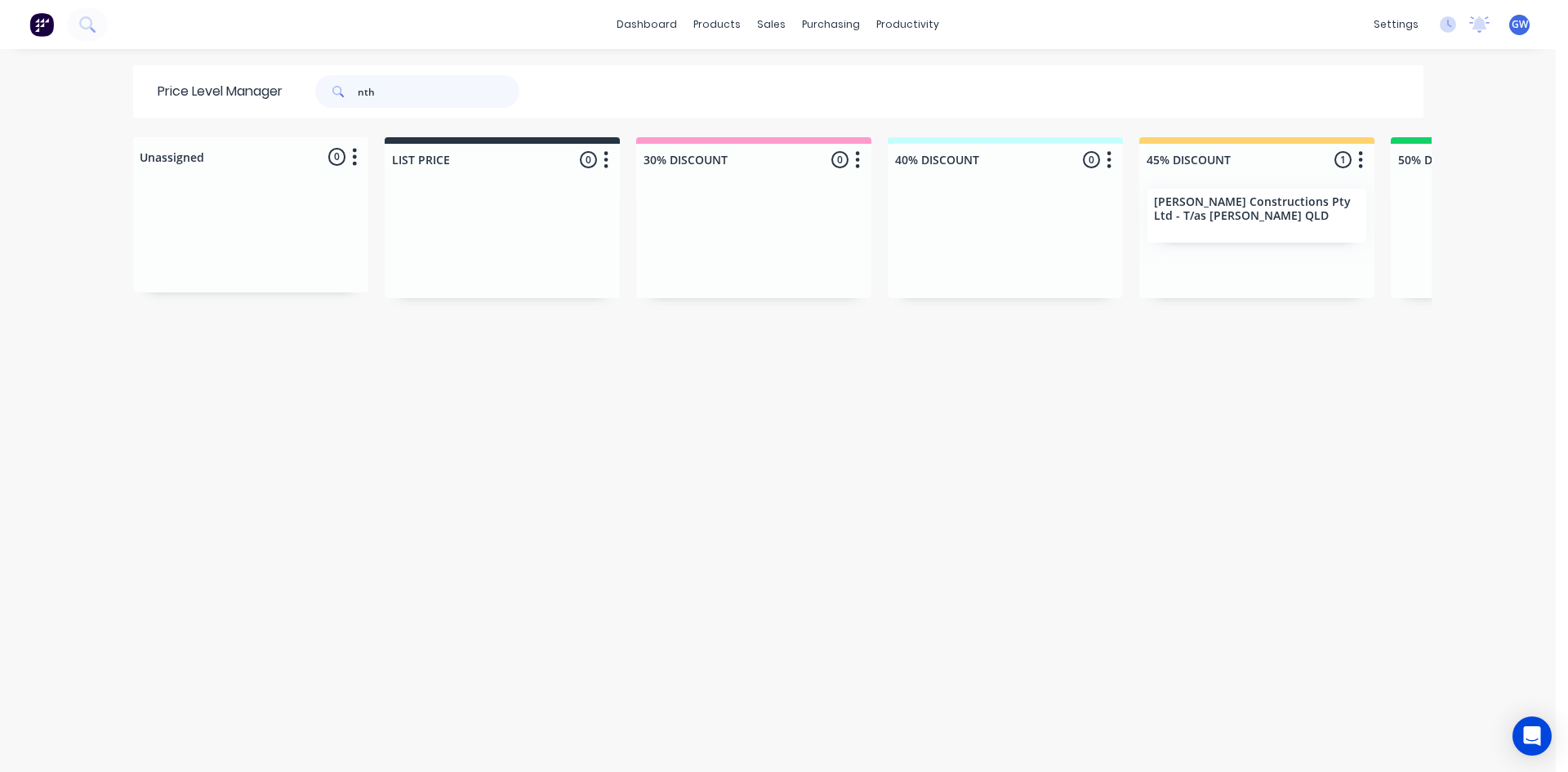
type input "nth"
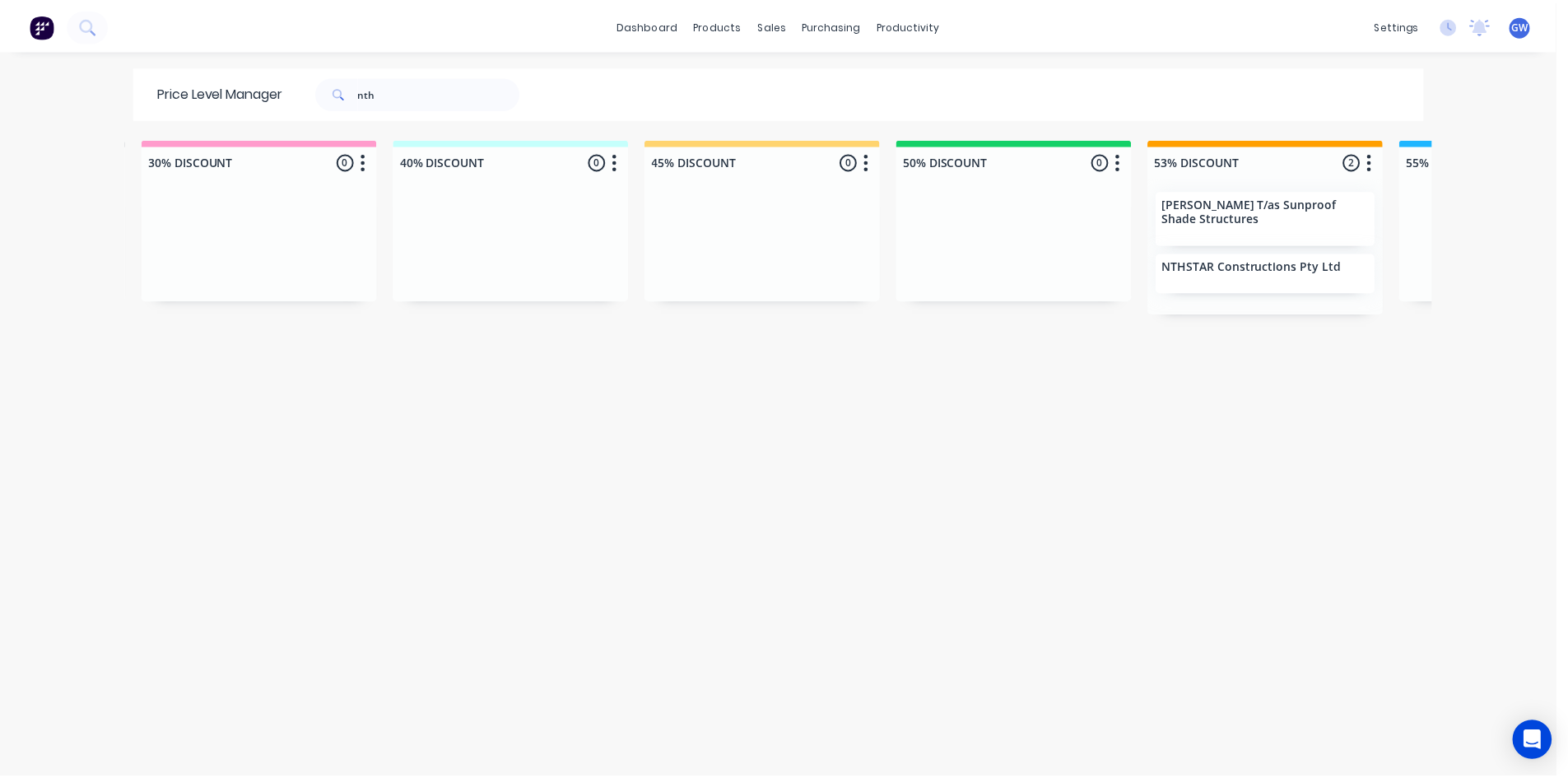
scroll to position [0, 569]
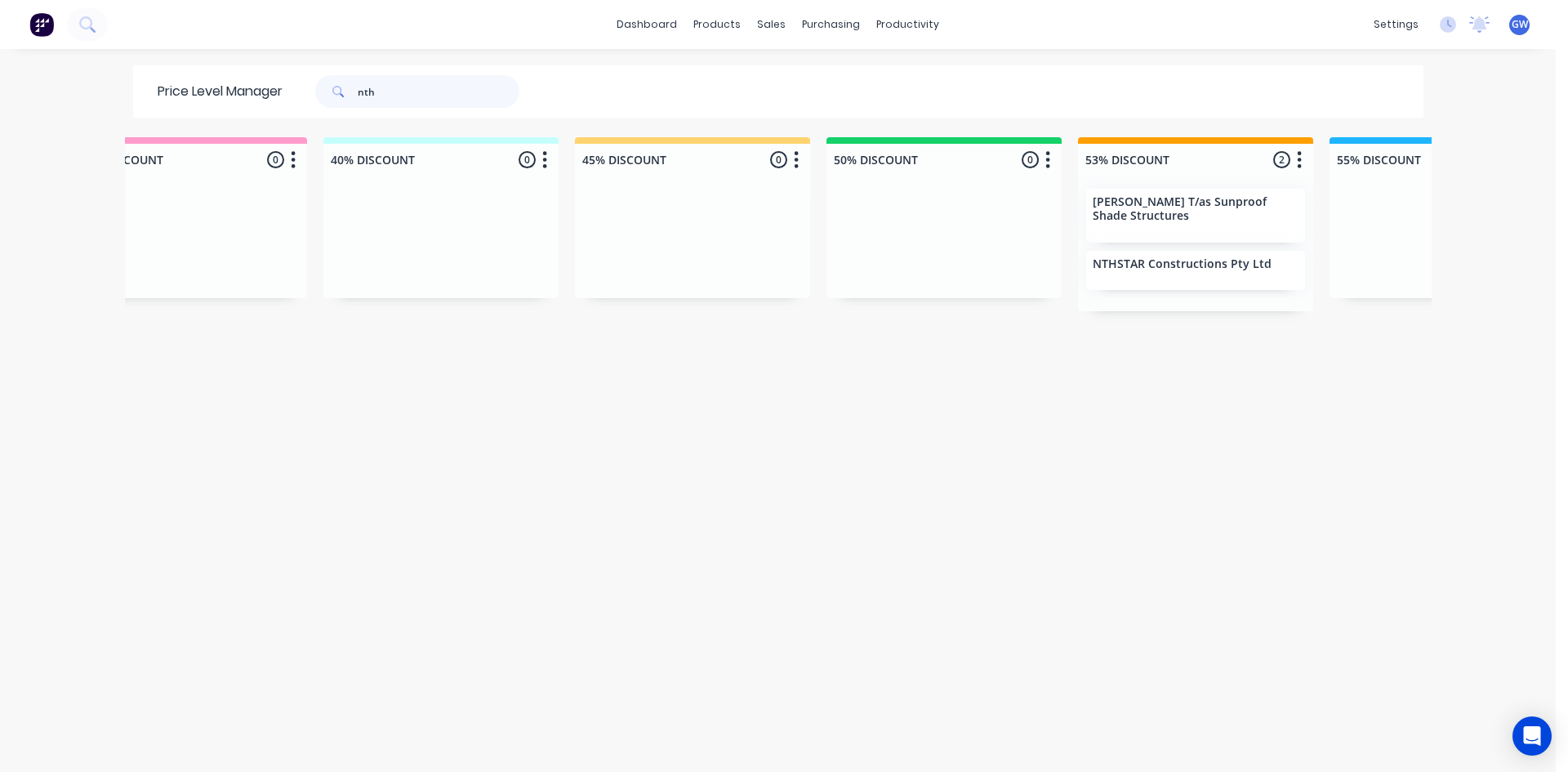
drag, startPoint x: 397, startPoint y: 85, endPoint x: 0, endPoint y: 24, distance: 401.7
click at [0, 24] on div "dashboard products sales purchasing productivity dashboard products Product Cat…" at bounding box center [778, 386] width 1556 height 772
type input "pkb"
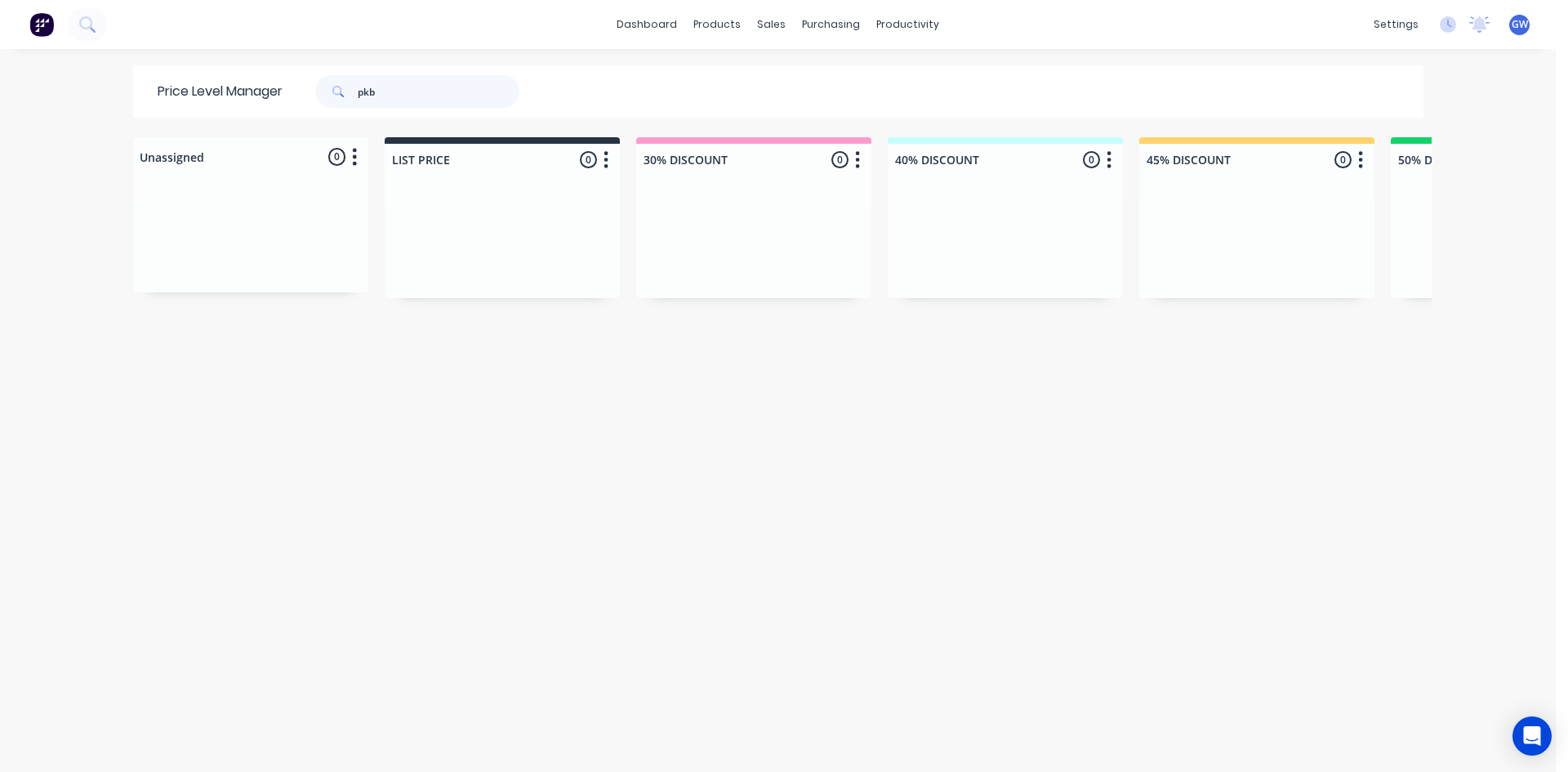
drag, startPoint x: 441, startPoint y: 91, endPoint x: 22, endPoint y: 71, distance: 419.5
click at [22, 71] on div "dashboard products sales purchasing productivity dashboard products Product Cat…" at bounding box center [778, 386] width 1556 height 772
type input "signature"
click at [939, 456] on div "Unassigned 0 Move all customers LIST PRICE 30% DISCOUNT 40% DISCOUNT 45% DISCOU…" at bounding box center [779, 454] width 1307 height 633
click at [808, 95] on link "Customers" at bounding box center [851, 111] width 216 height 33
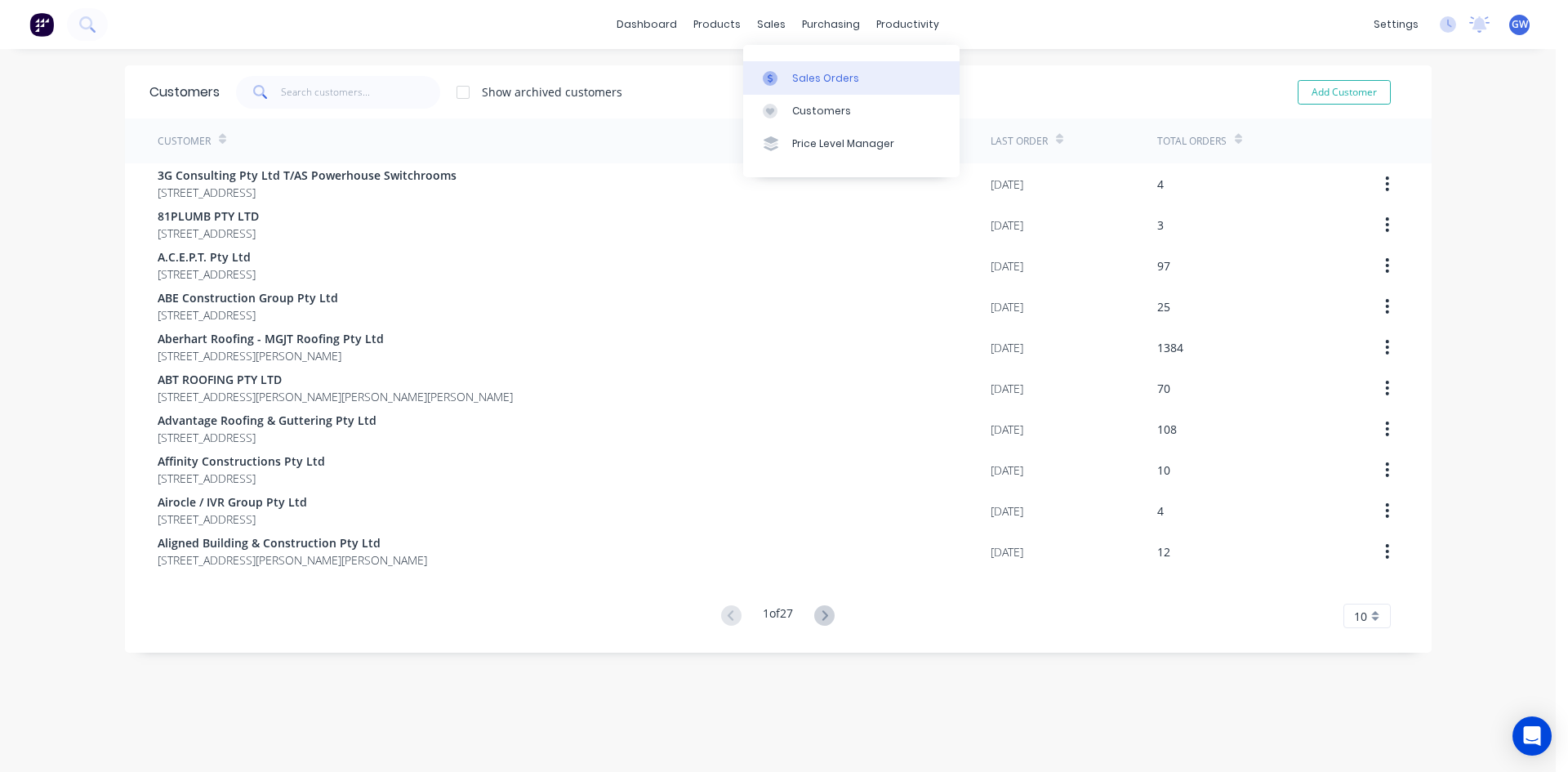
click at [778, 69] on link "Sales Orders" at bounding box center [851, 77] width 216 height 33
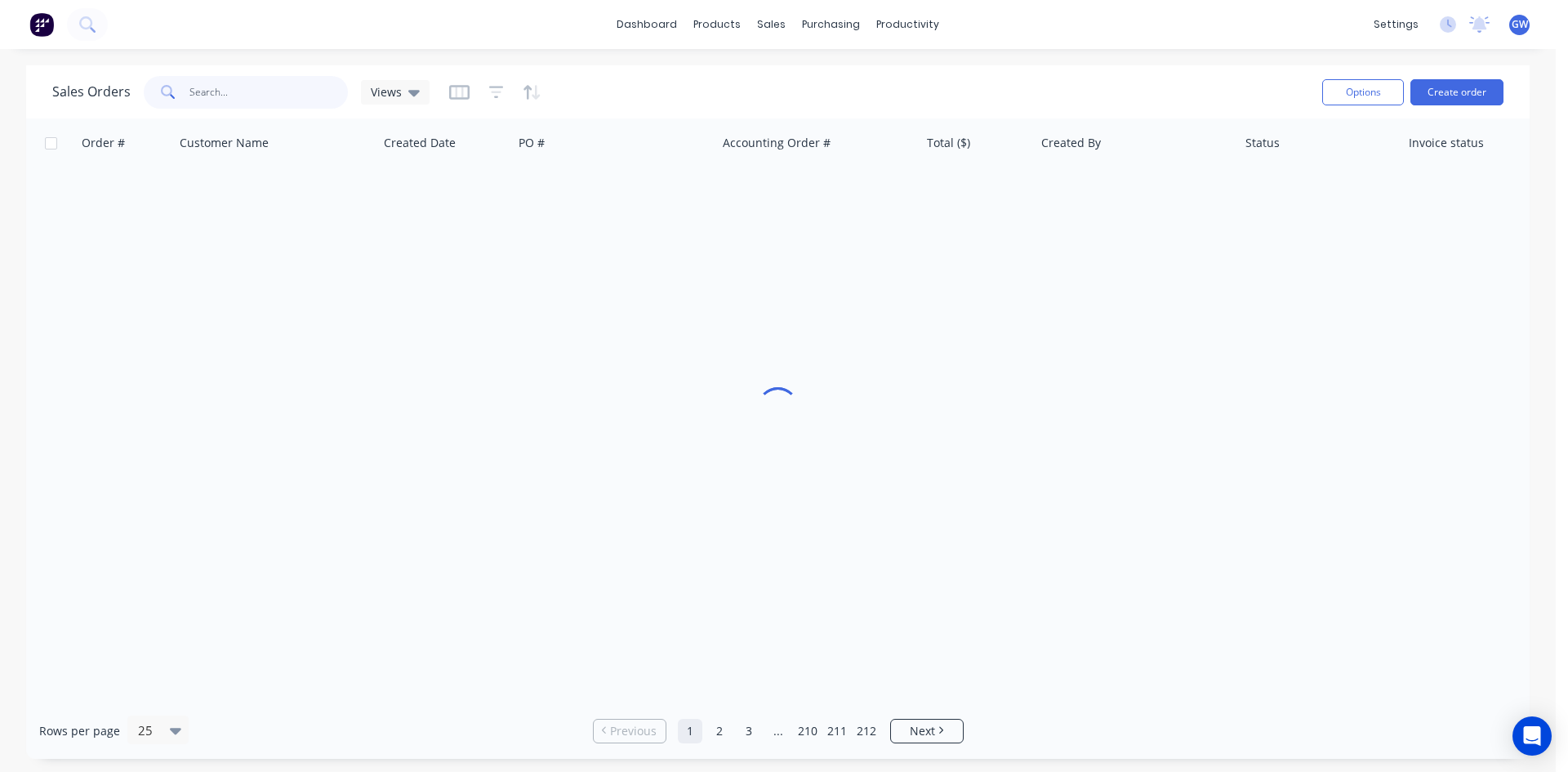
click at [307, 92] on input "text" at bounding box center [268, 92] width 159 height 33
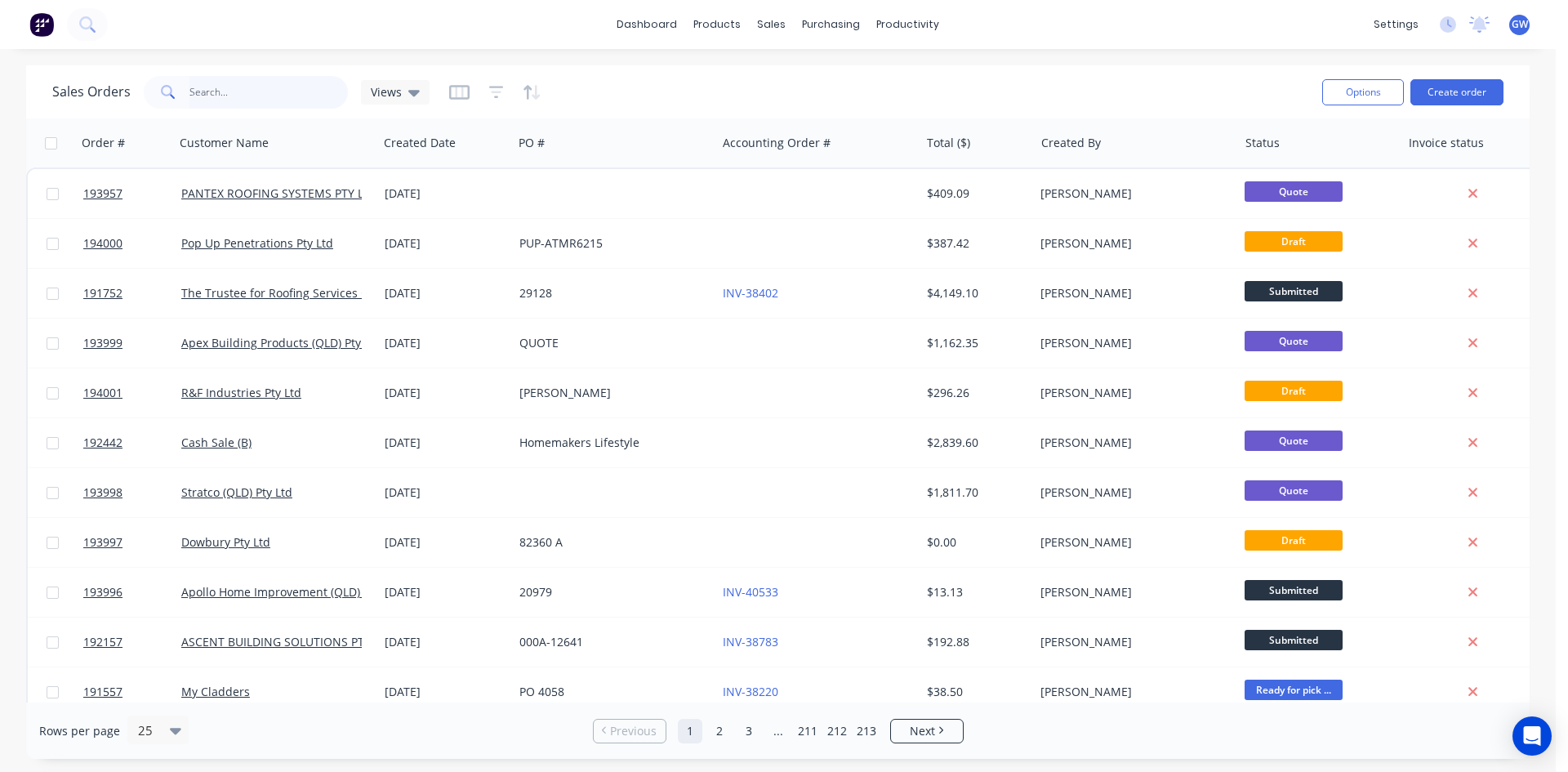
click at [240, 84] on input "text" at bounding box center [268, 92] width 159 height 33
type input "193938"
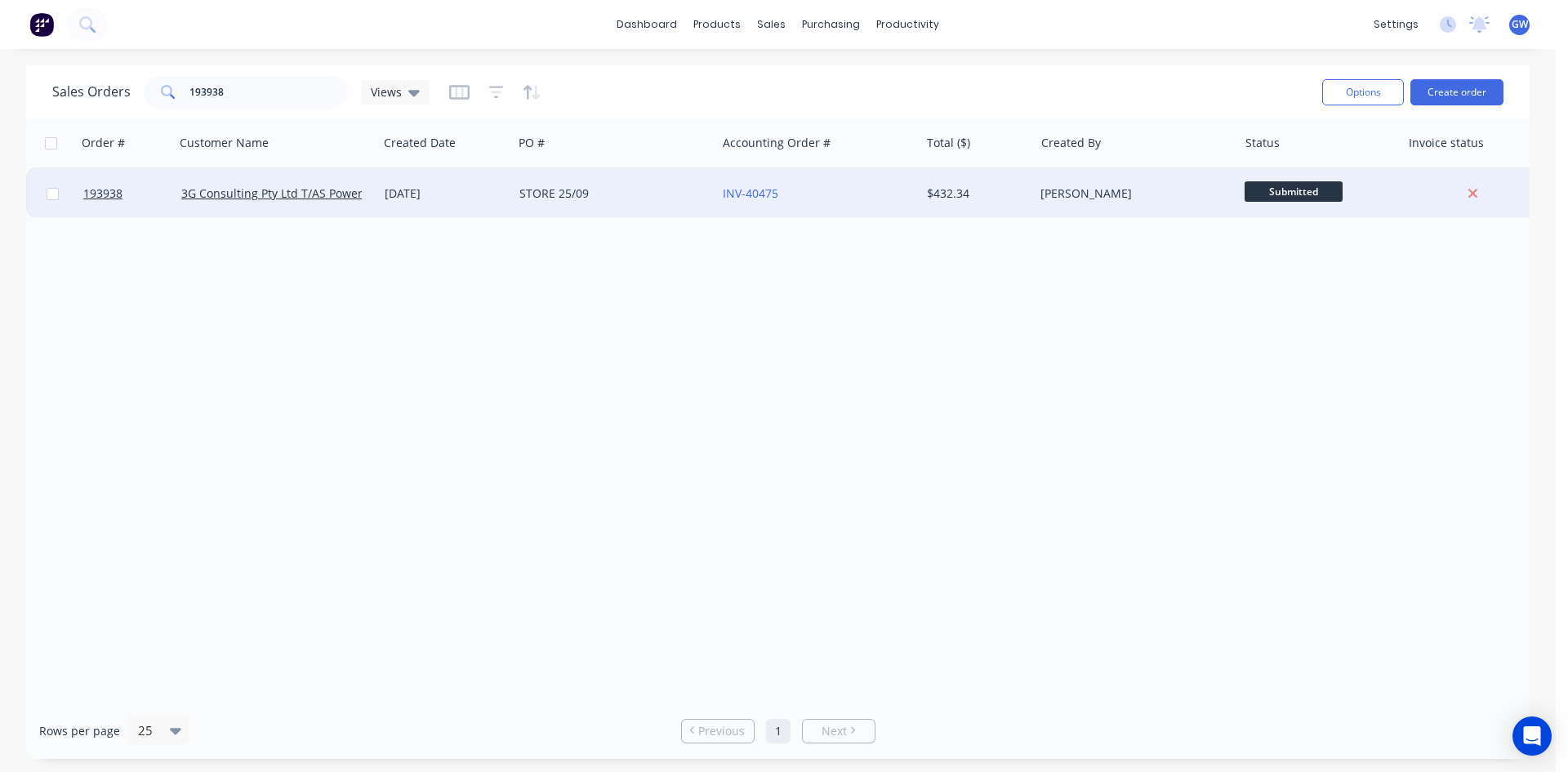
click at [808, 204] on div "INV-40475" at bounding box center [818, 193] width 204 height 49
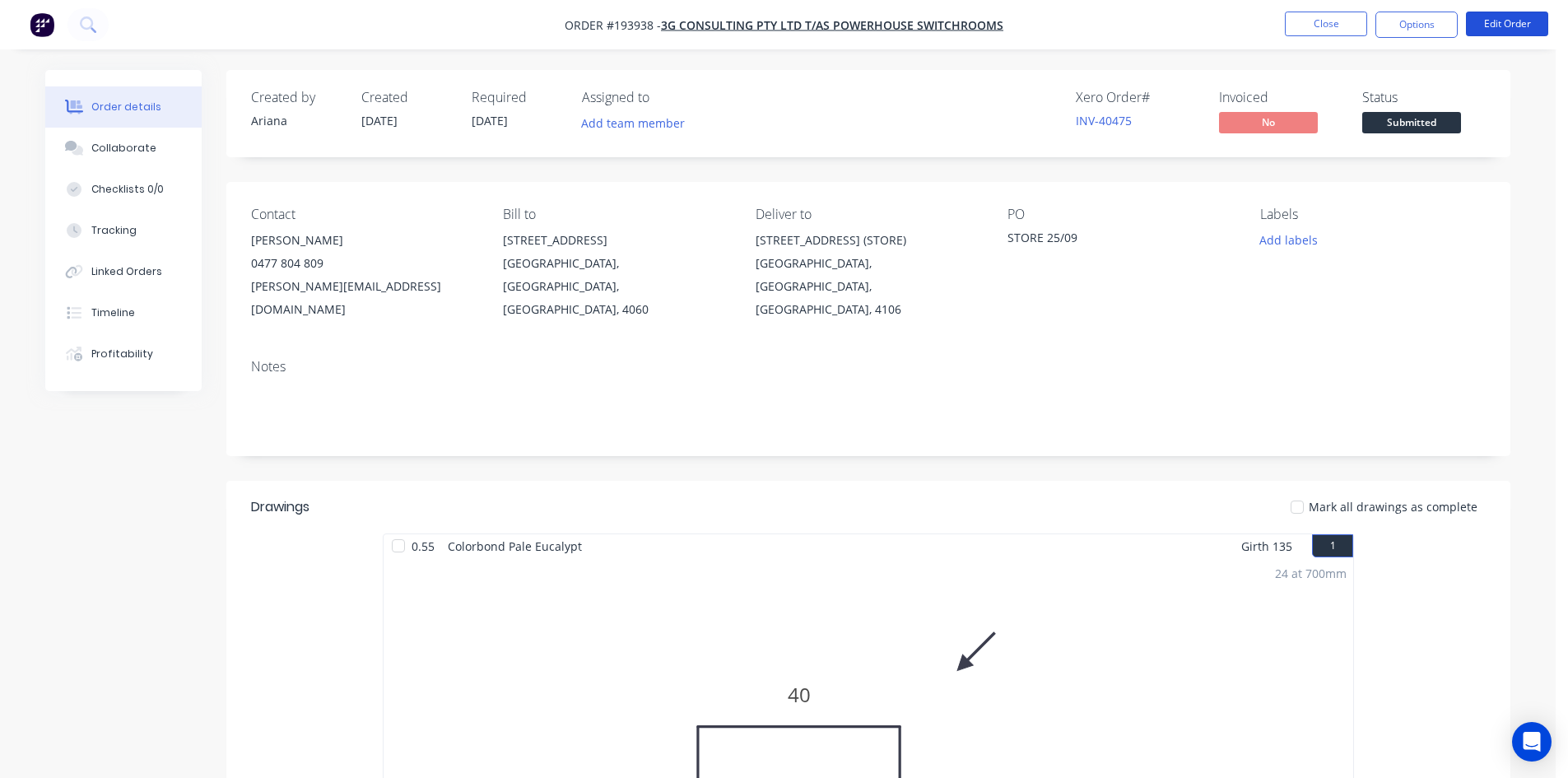
click at [1500, 29] on button "Edit Order" at bounding box center [1507, 24] width 82 height 25
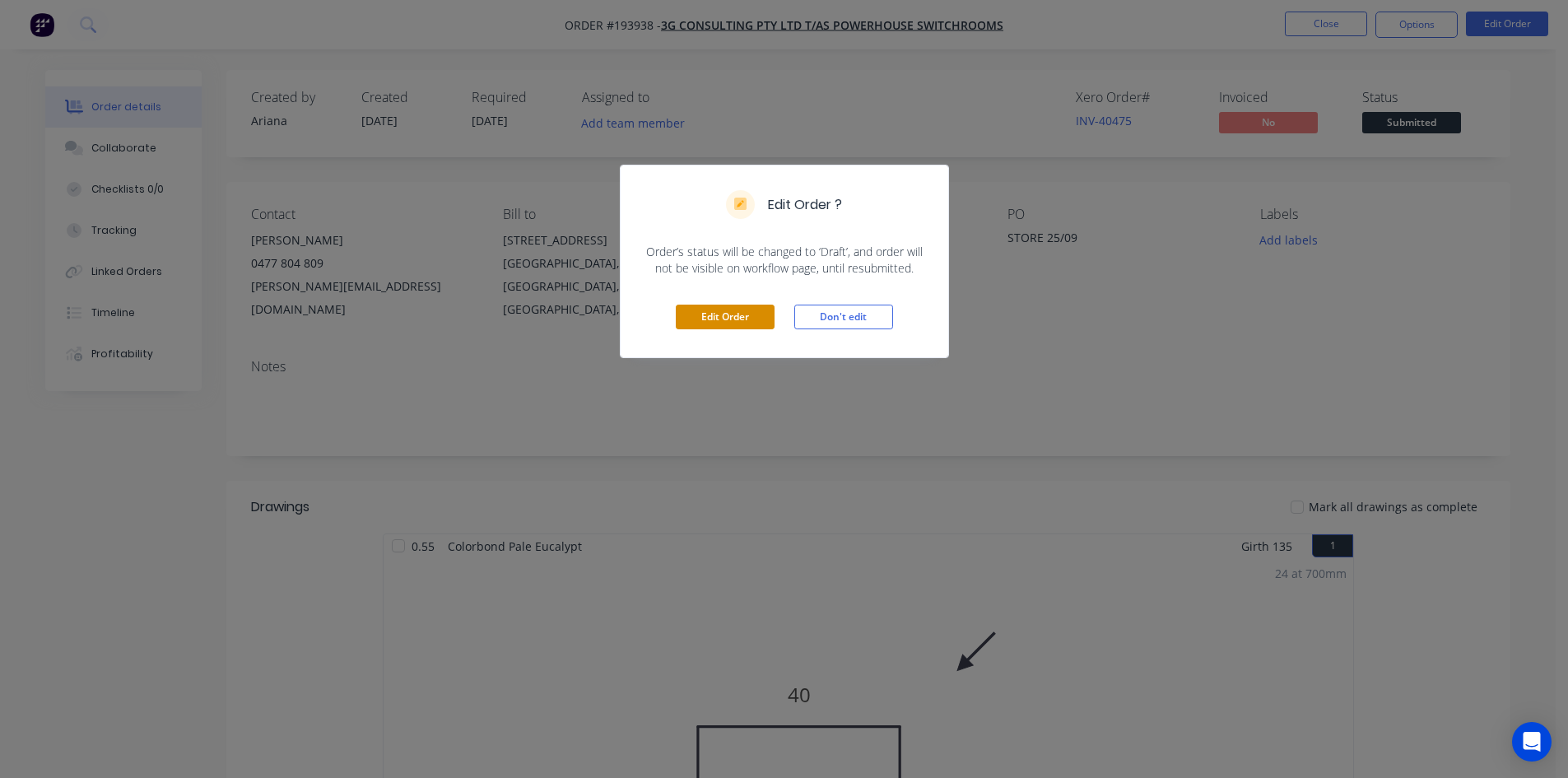
click at [756, 307] on button "Edit Order" at bounding box center [725, 317] width 99 height 25
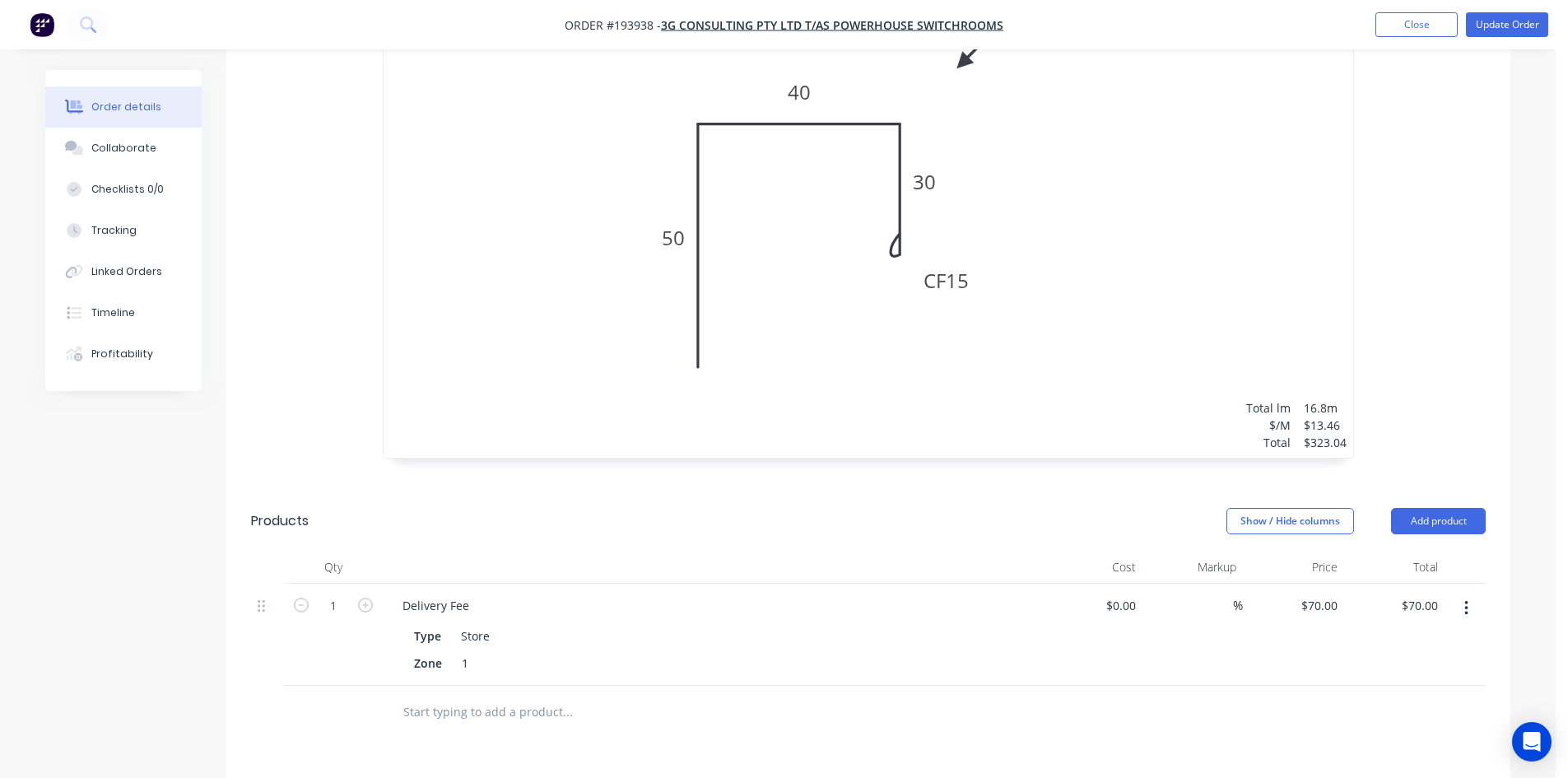
click at [1267, 235] on div "24 at 700mm Total lm $/M Total 16.8m $13.46 $323.04" at bounding box center [868, 206] width 969 height 502
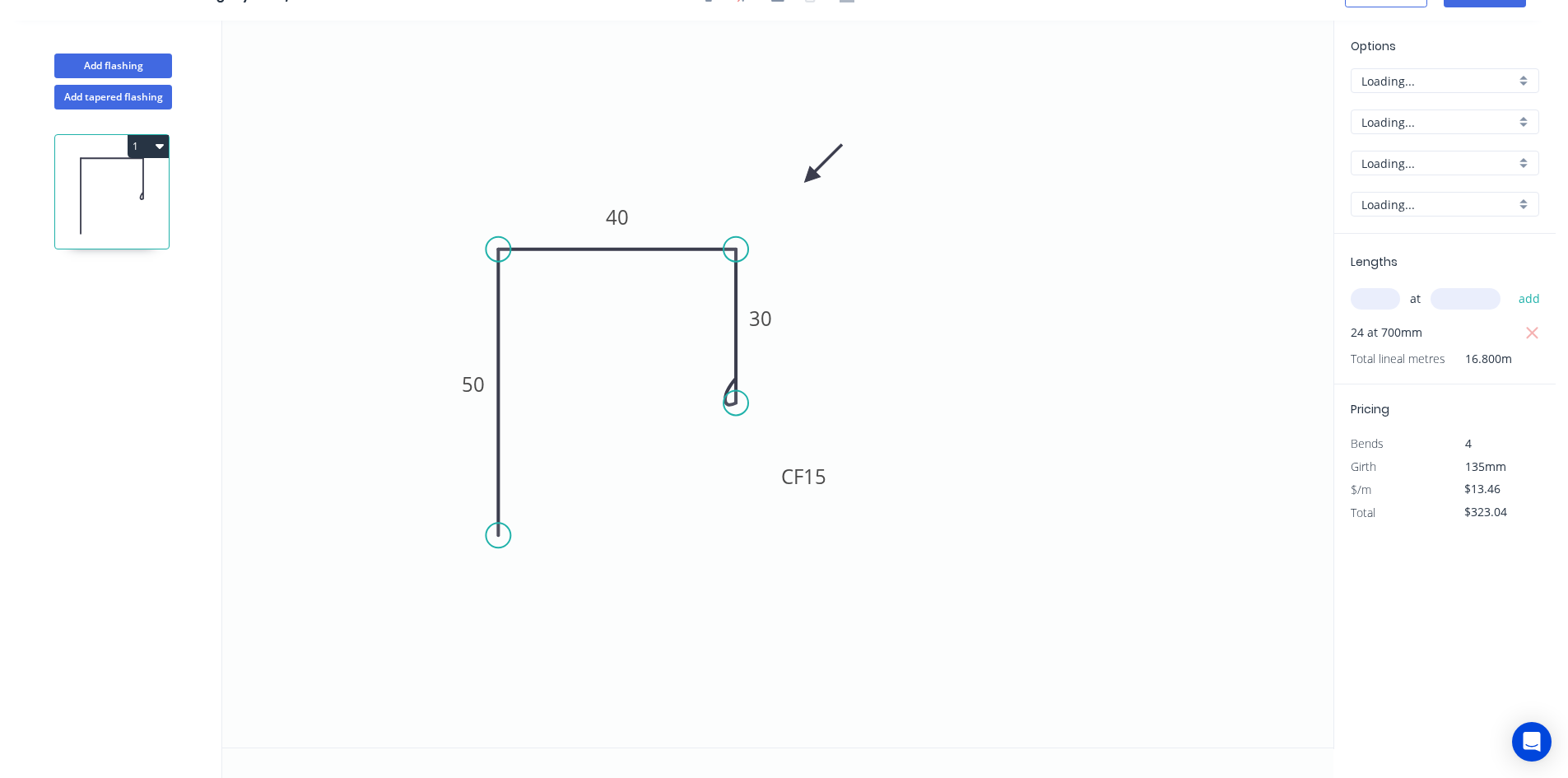
scroll to position [30, 0]
click at [1469, 78] on input "B" at bounding box center [1439, 81] width 154 height 17
click at [1400, 151] on div "E" at bounding box center [1445, 145] width 187 height 29
type input "E"
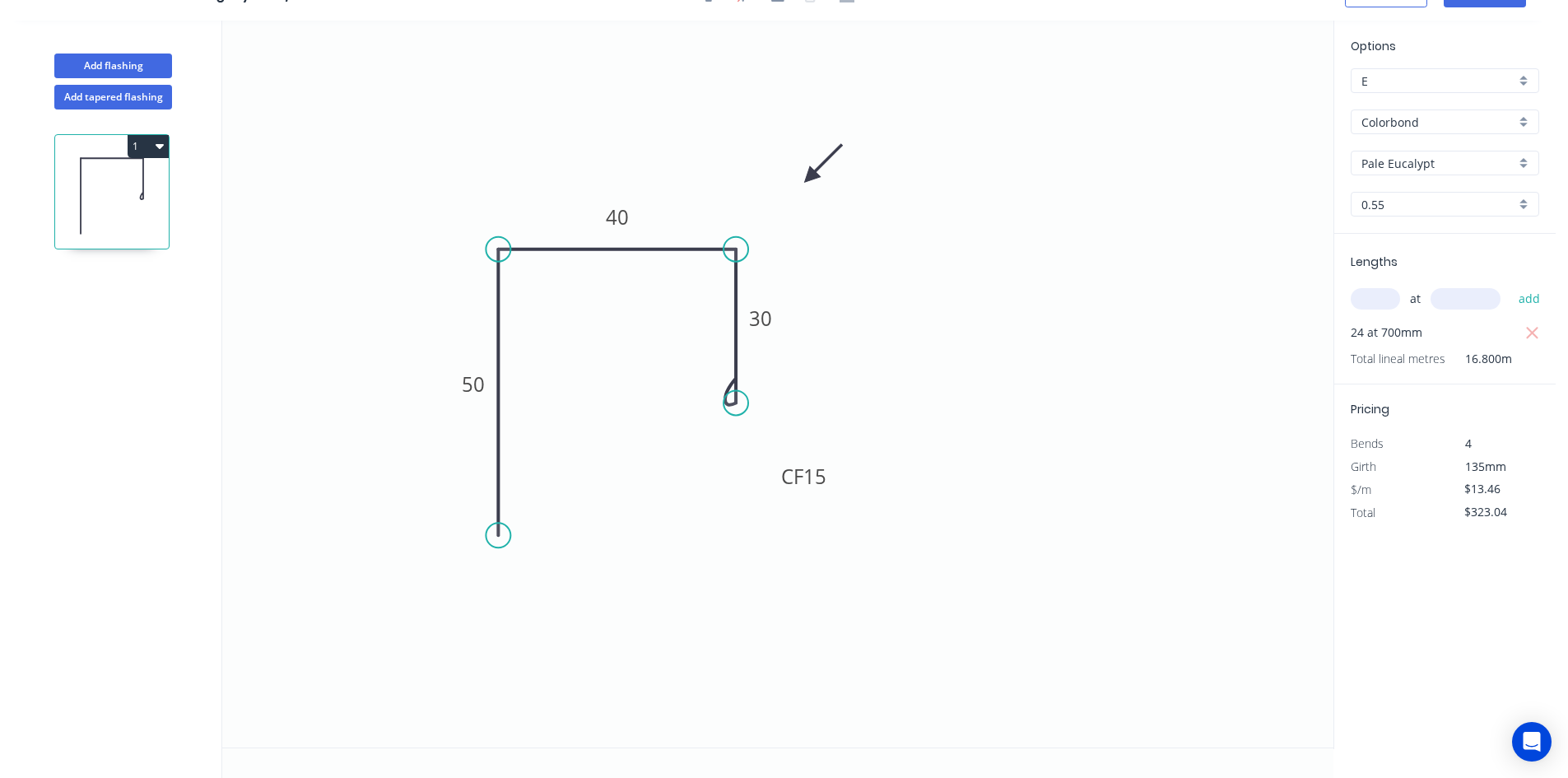
type input "$10.54"
type input "$252.96"
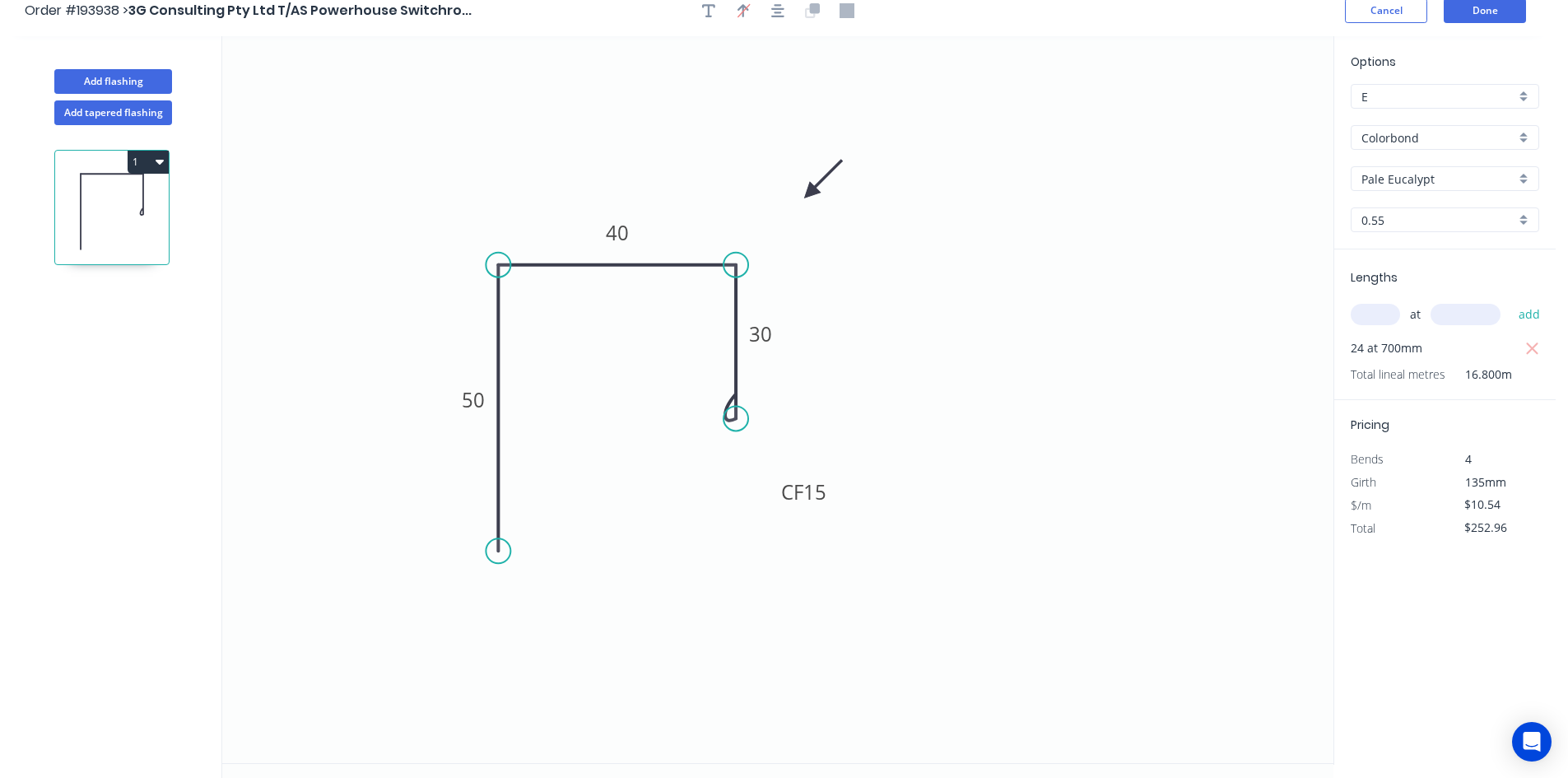
scroll to position [0, 0]
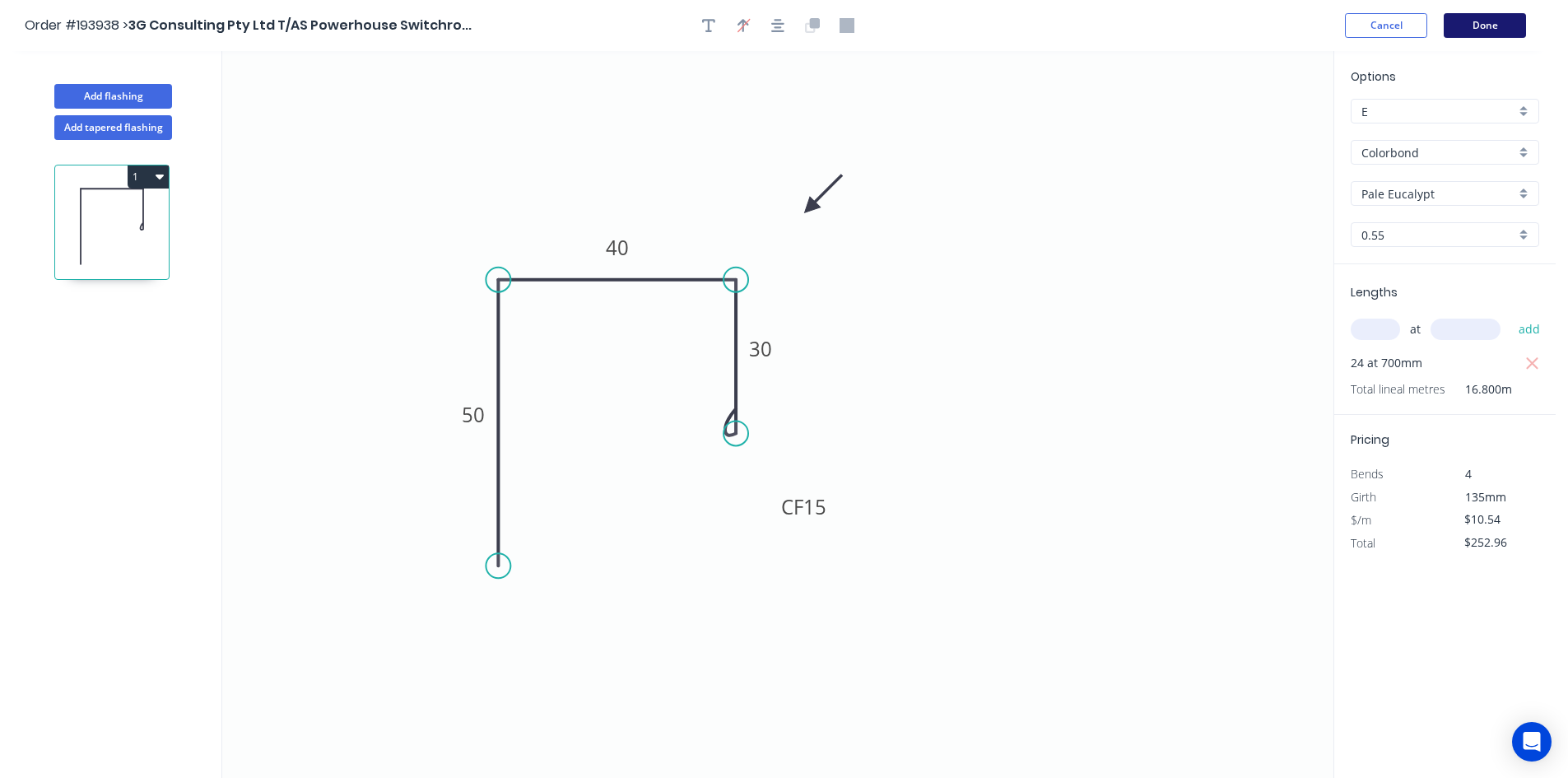
click at [1495, 25] on button "Done" at bounding box center [1485, 26] width 82 height 25
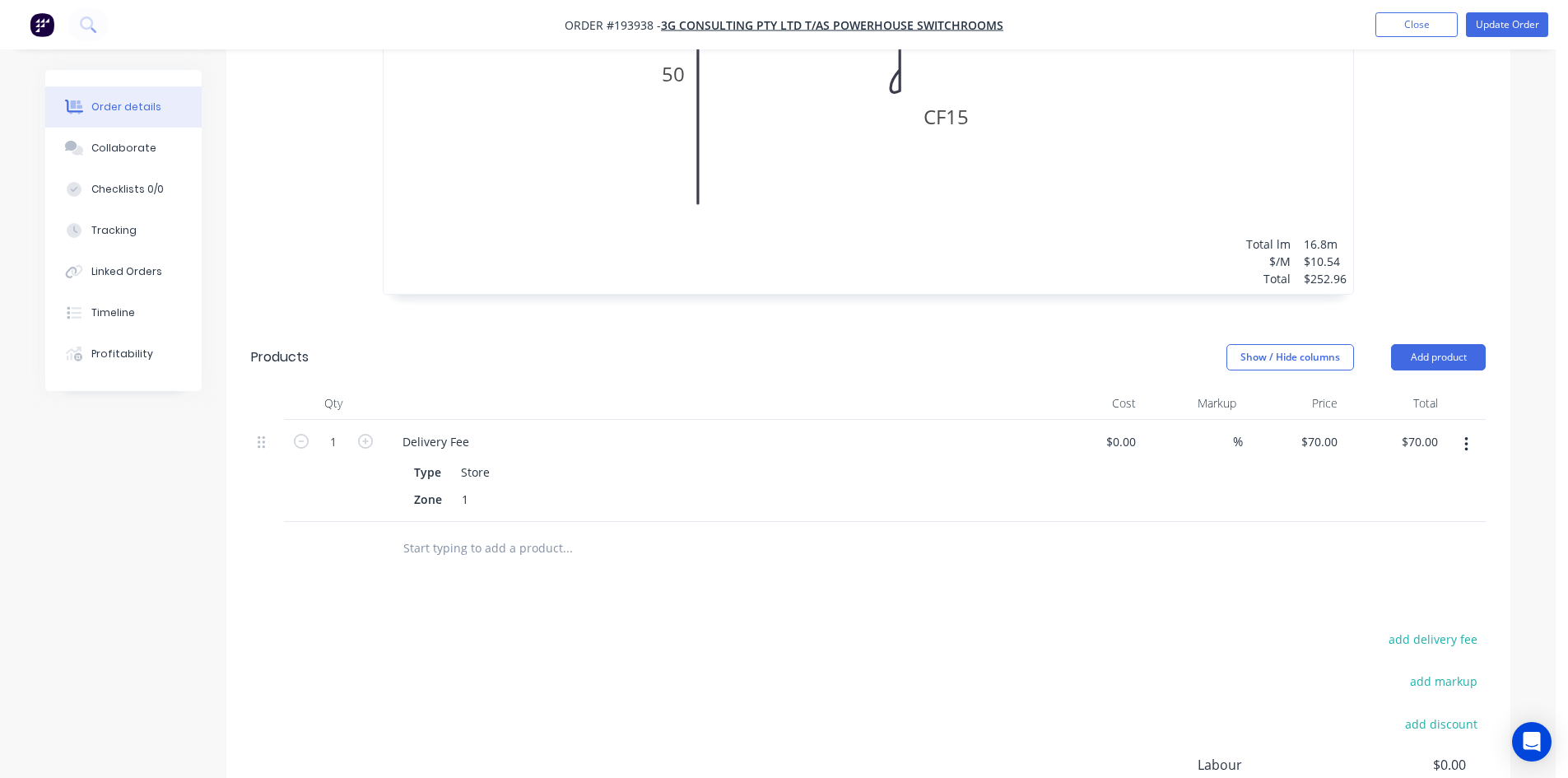
scroll to position [824, 0]
click at [1464, 435] on icon "button" at bounding box center [1466, 444] width 4 height 18
click at [1431, 475] on div "Edit" at bounding box center [1407, 487] width 126 height 24
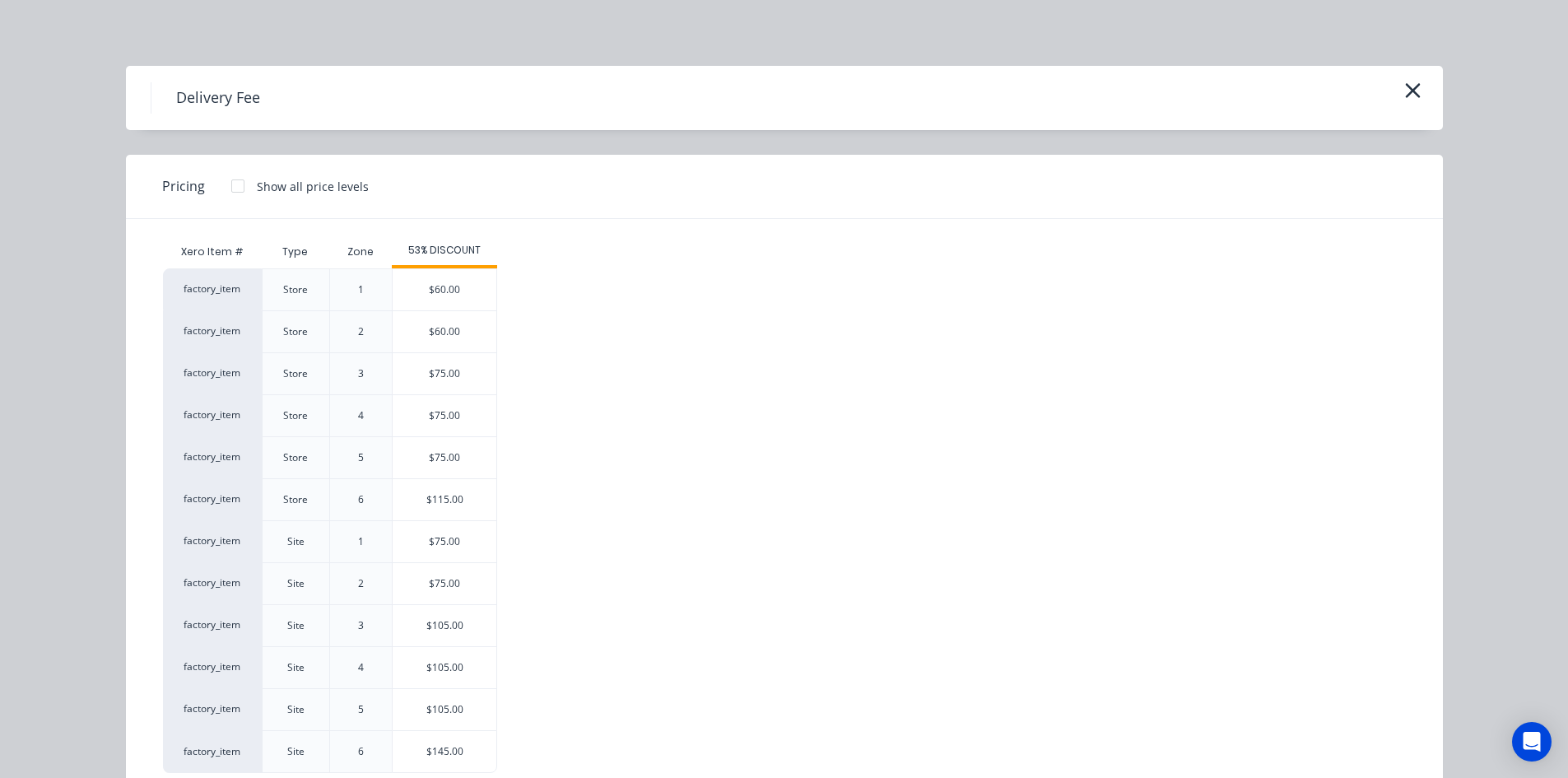
click at [225, 188] on div at bounding box center [237, 186] width 33 height 33
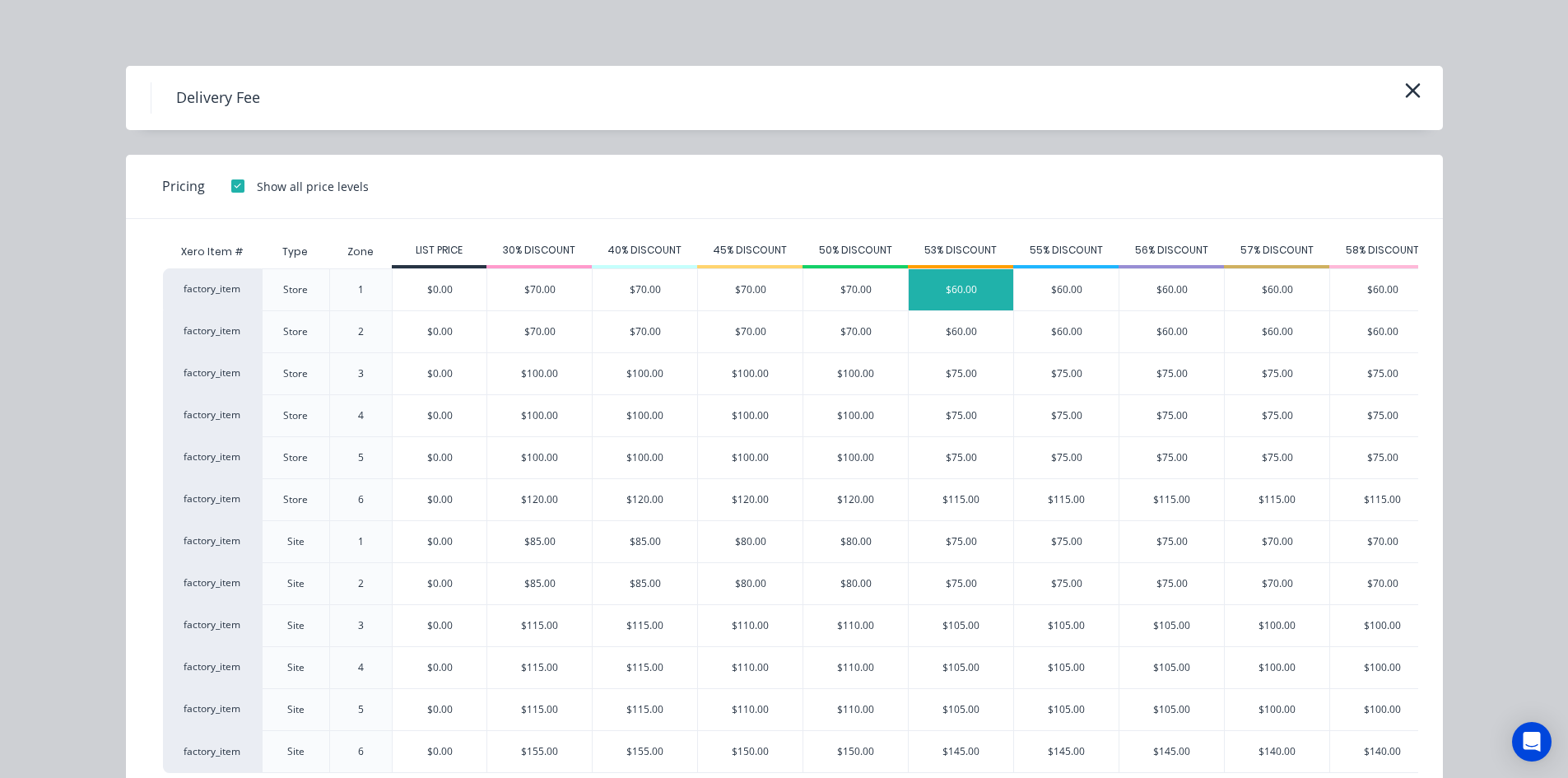
click at [951, 295] on div "$60.00" at bounding box center [961, 290] width 105 height 41
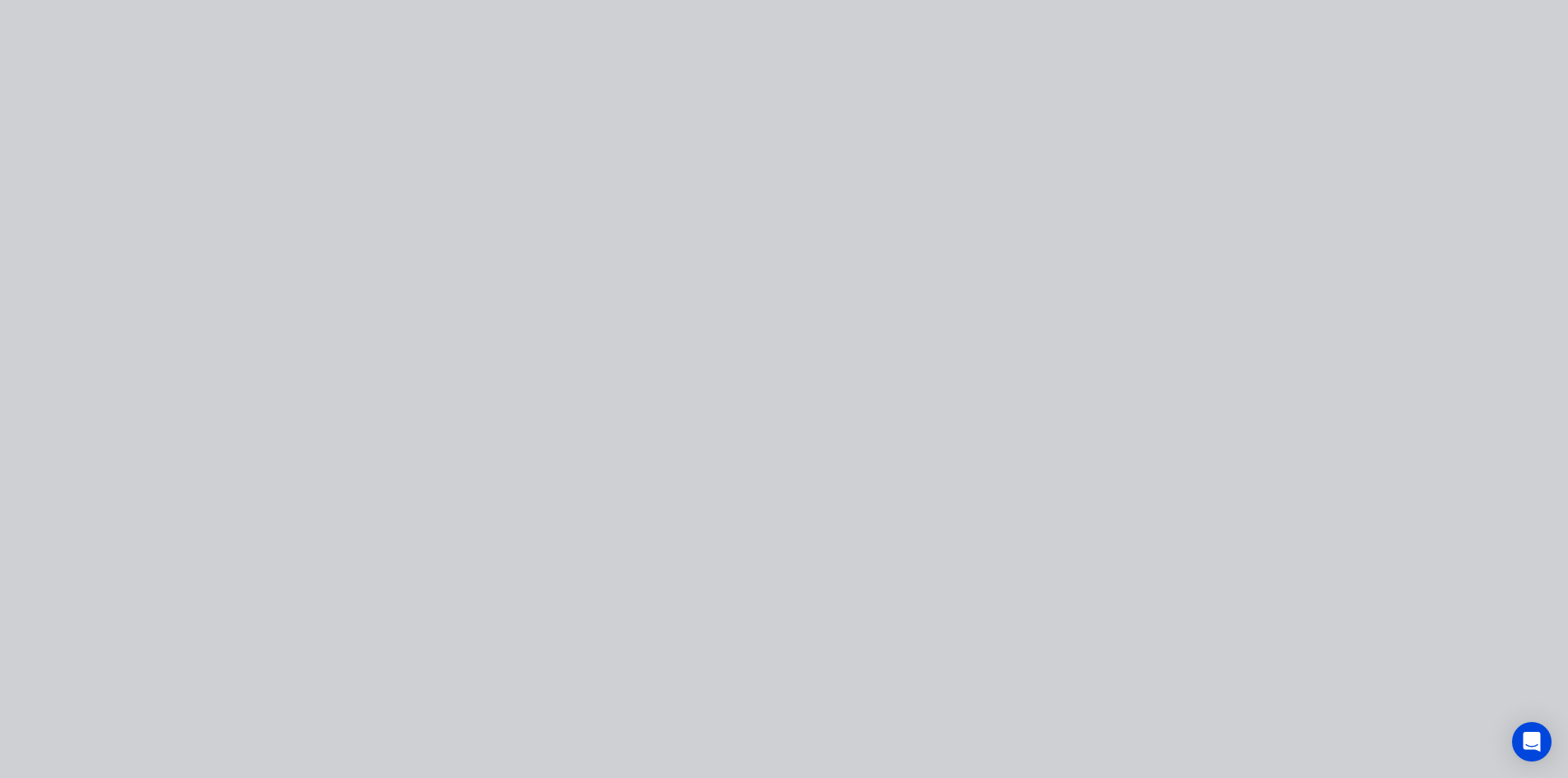
type input "$60.00"
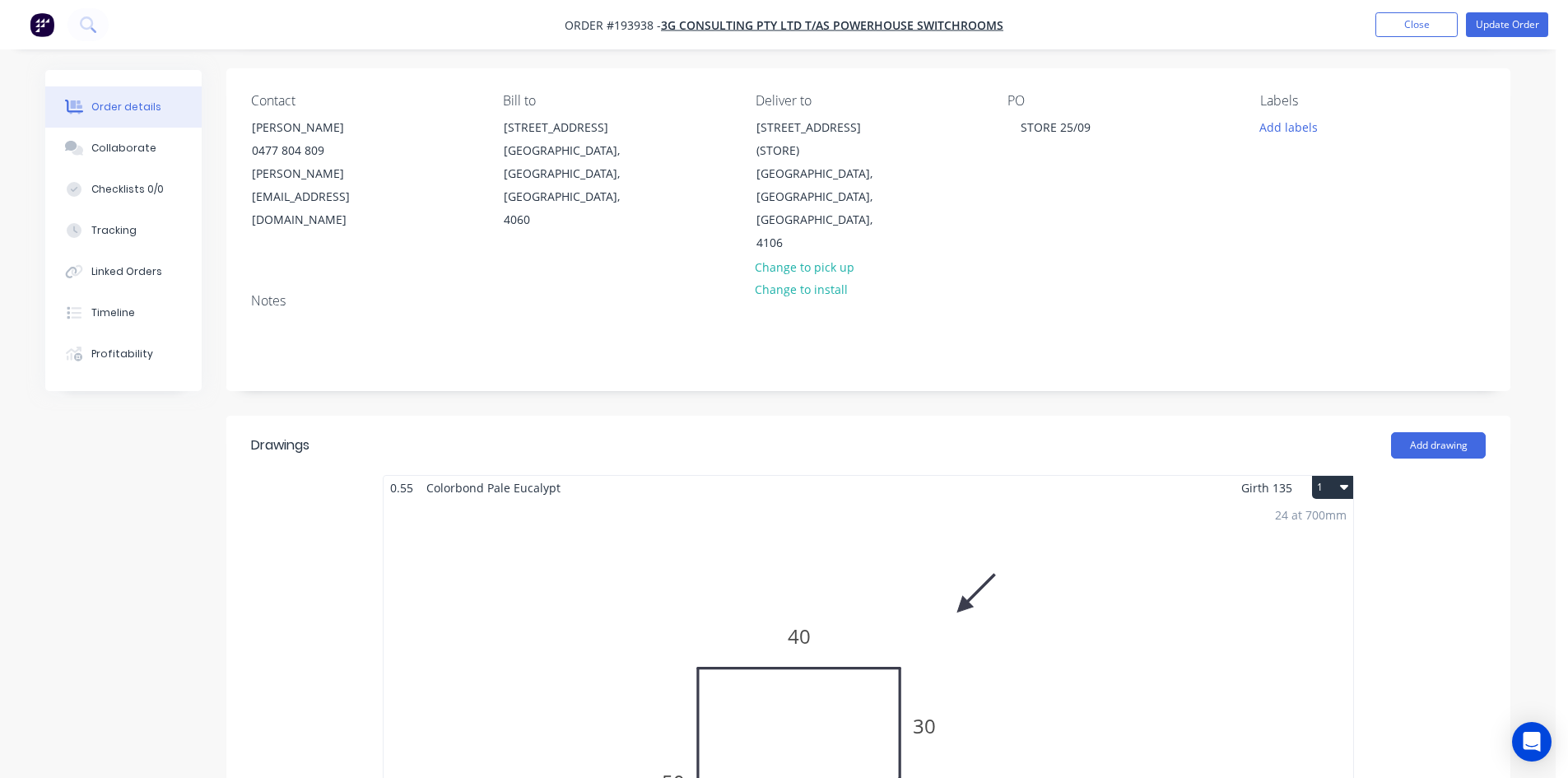
scroll to position [0, 0]
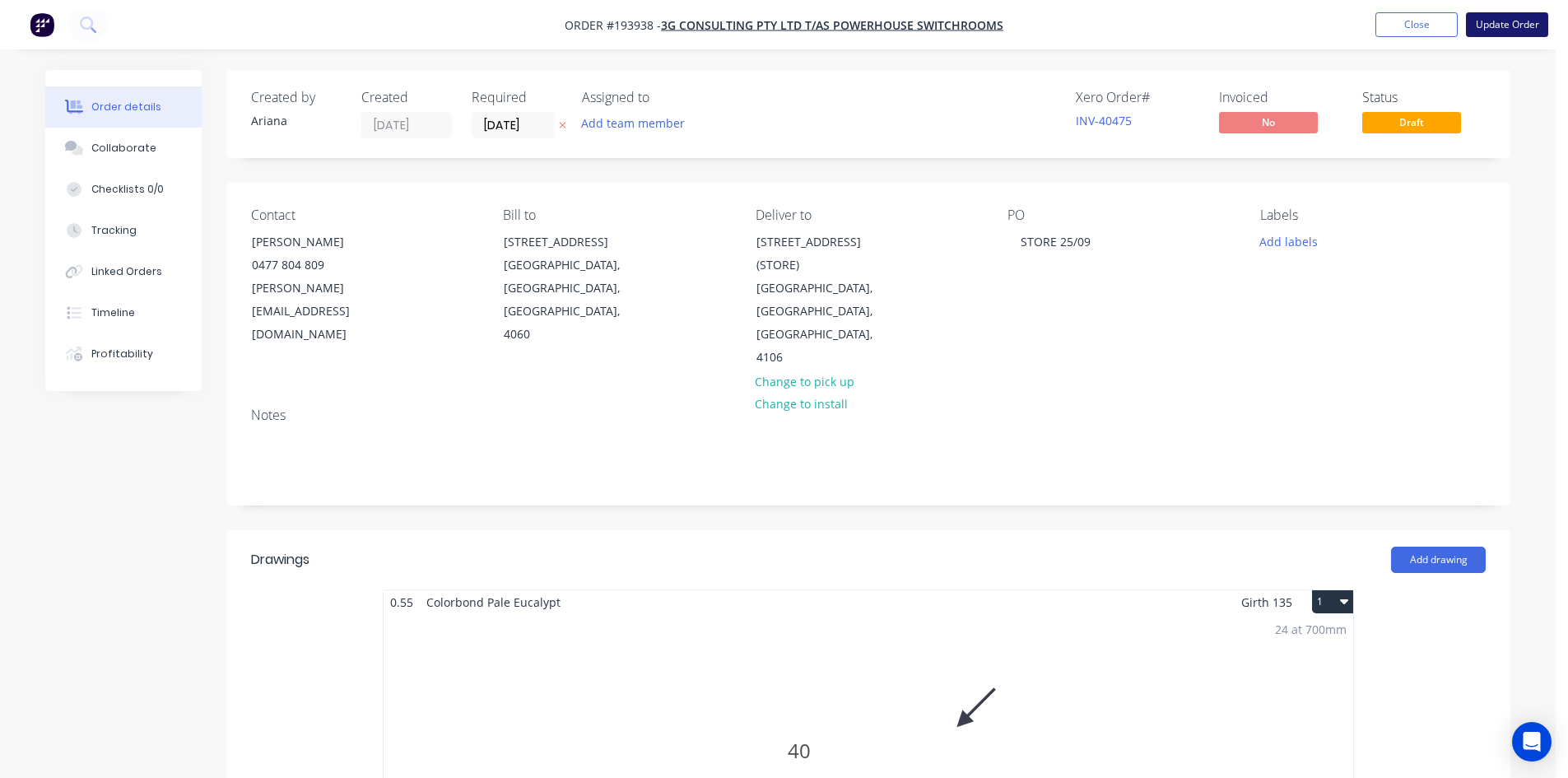
click at [1504, 27] on button "Update Order" at bounding box center [1507, 25] width 82 height 25
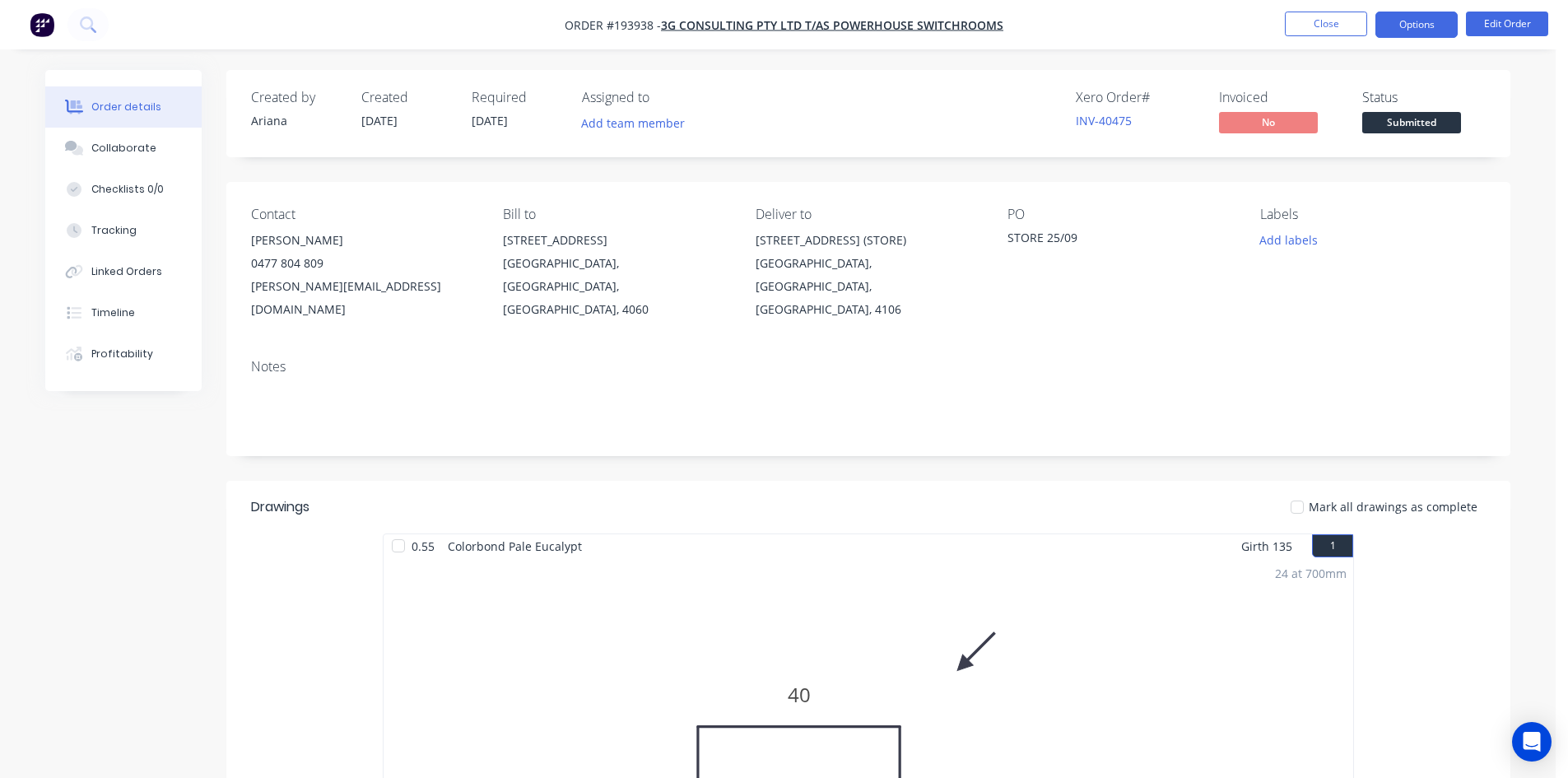
drag, startPoint x: 1449, startPoint y: 13, endPoint x: 1433, endPoint y: 35, distance: 27.2
click at [1447, 14] on button "Options" at bounding box center [1417, 24] width 82 height 26
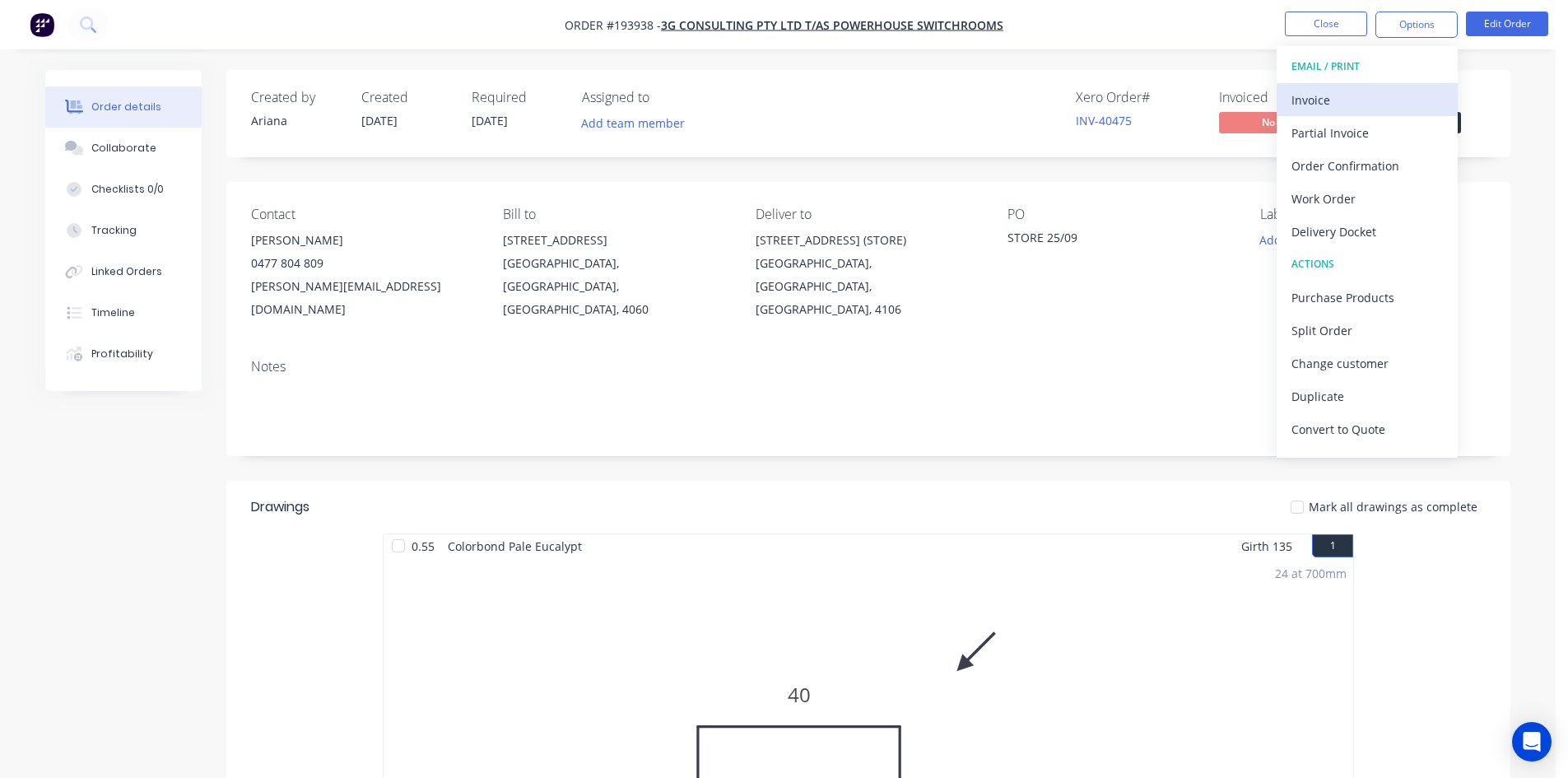
click at [1357, 107] on div "Invoice" at bounding box center [1366, 99] width 151 height 24
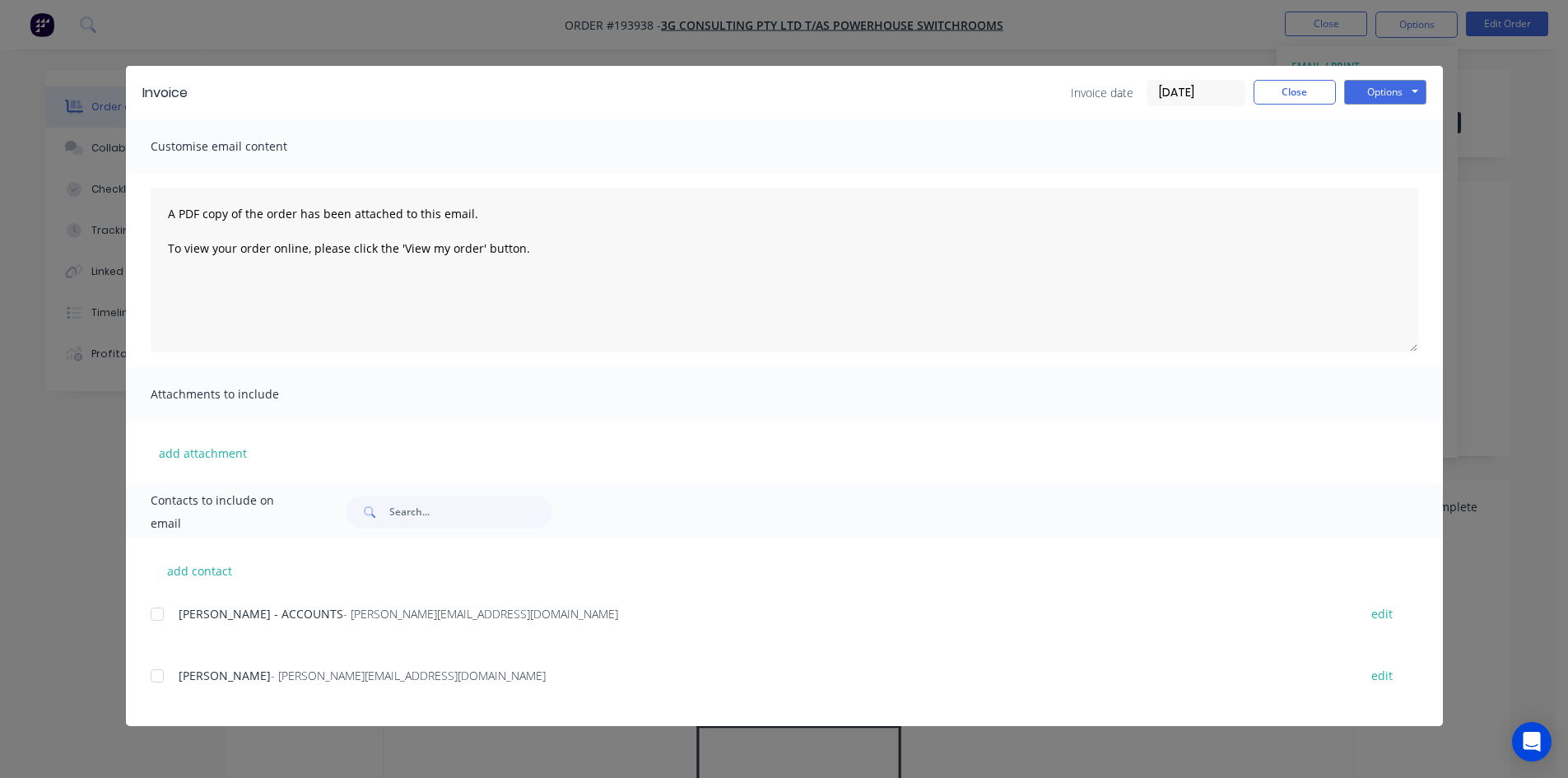
click at [163, 618] on div at bounding box center [157, 614] width 33 height 33
click at [1391, 104] on button "Options" at bounding box center [1385, 92] width 82 height 25
click at [1405, 168] on button "Email" at bounding box center [1397, 176] width 106 height 27
drag, startPoint x: 1246, startPoint y: 83, endPoint x: 1265, endPoint y: 76, distance: 20.2
click at [1247, 82] on div "Invoice date 26/09/25 Close Options Preview Print Email" at bounding box center [1248, 92] width 356 height 26
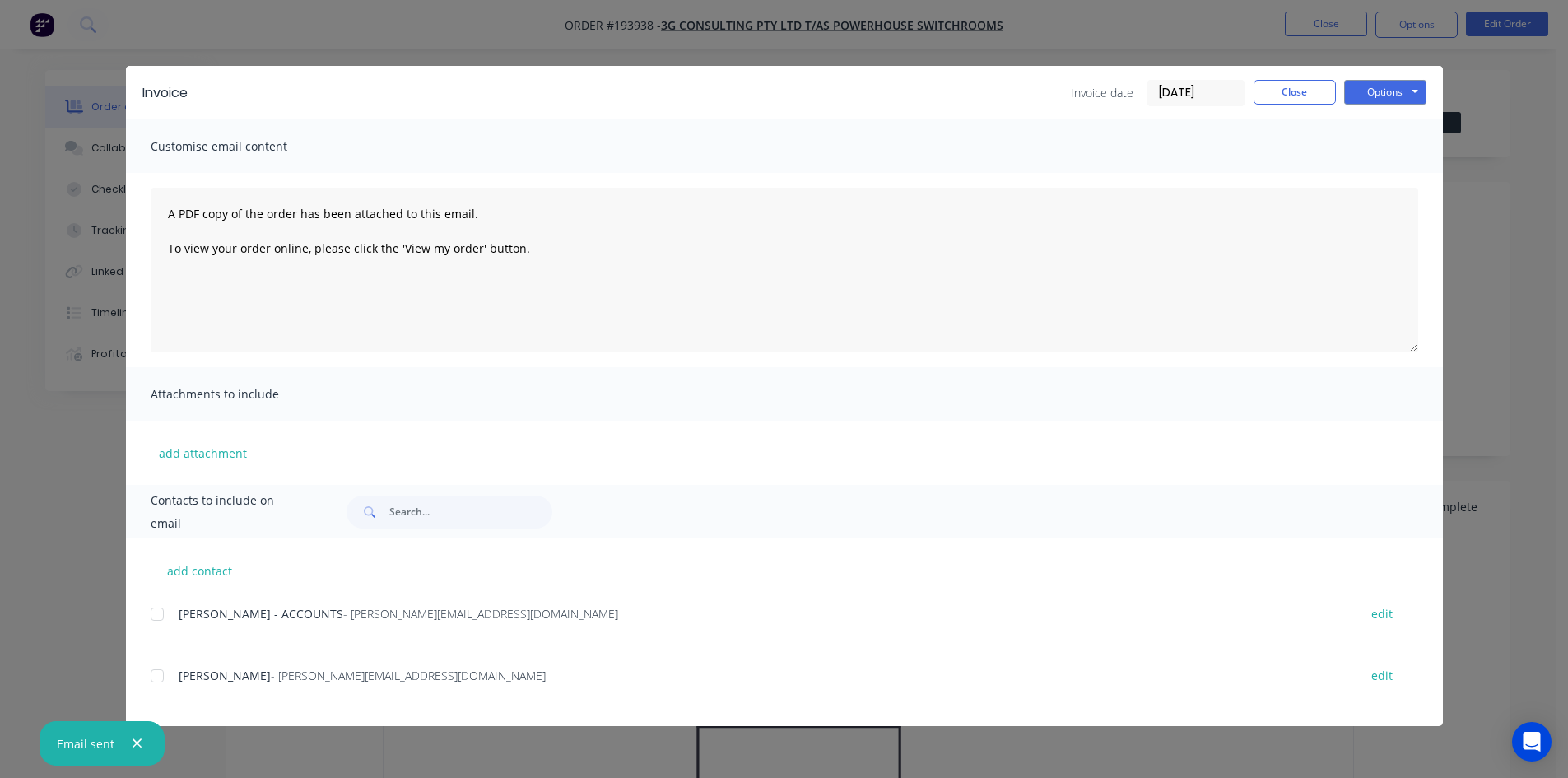
click at [1265, 74] on div "Invoice Invoice date [DATE] Close Options Preview Print Email" at bounding box center [785, 92] width 1317 height 54
click at [1279, 92] on button "Close" at bounding box center [1295, 92] width 82 height 25
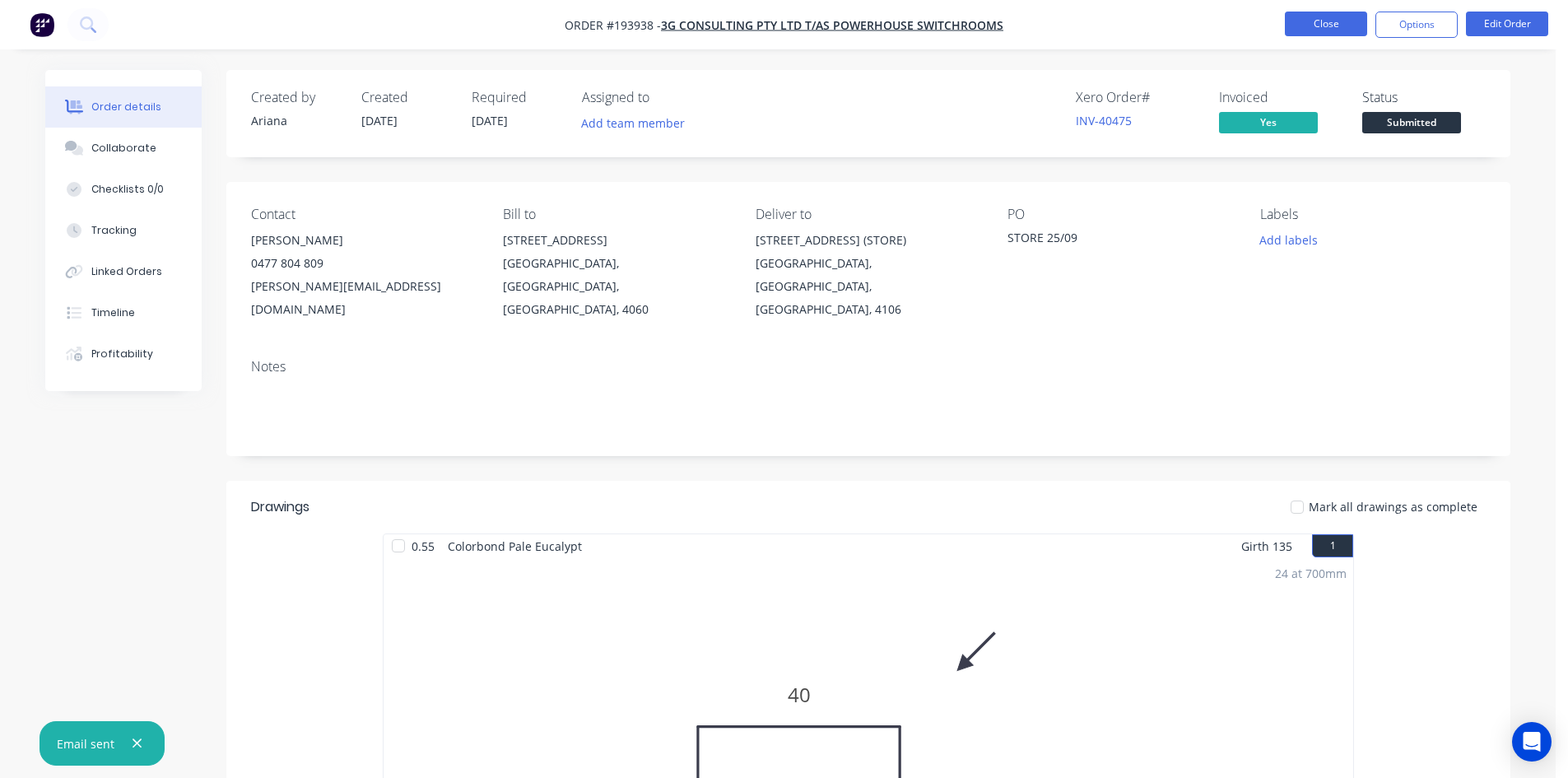
click at [1310, 34] on button "Close" at bounding box center [1326, 24] width 82 height 25
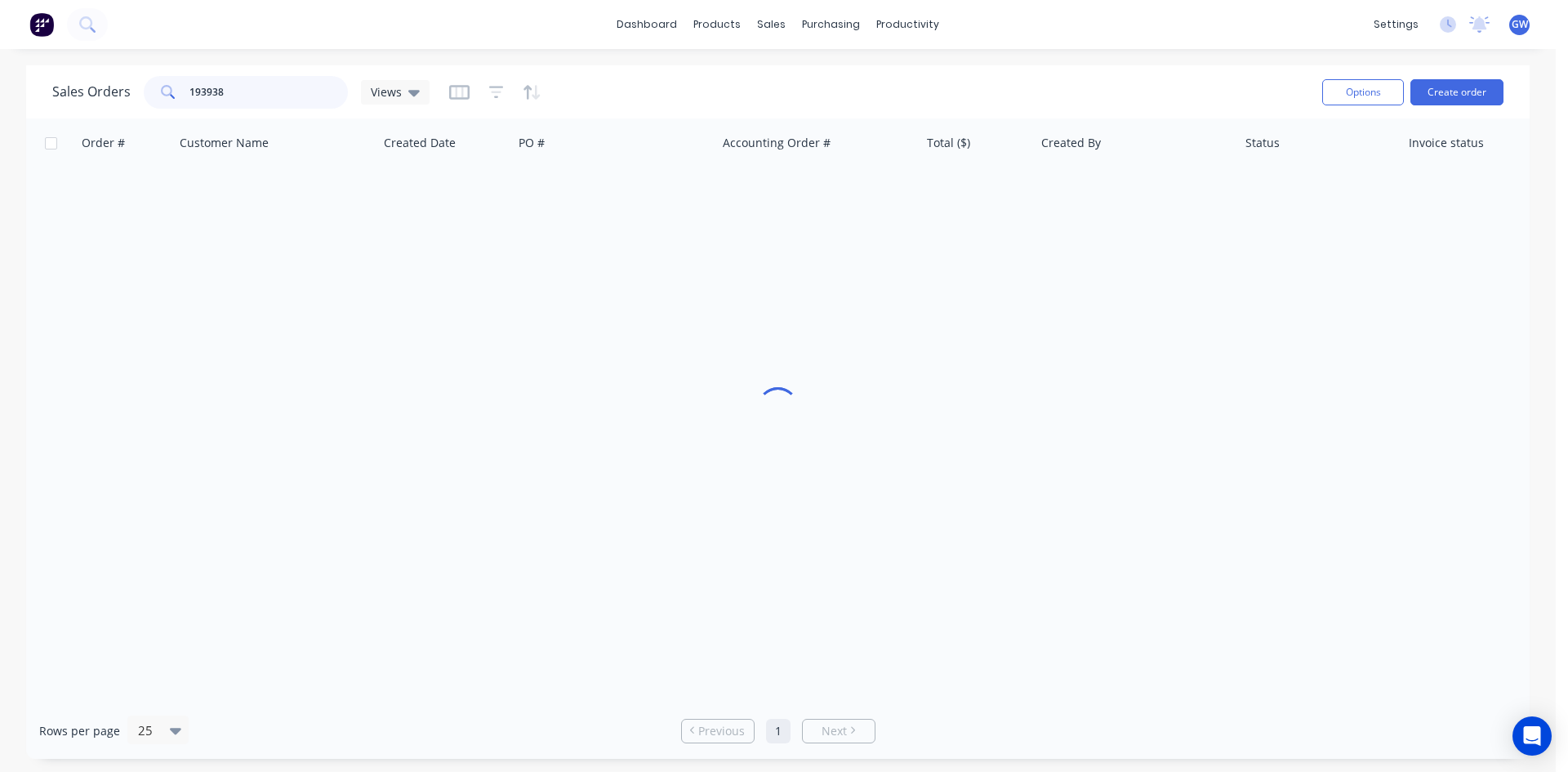
click at [256, 95] on input "193938" at bounding box center [268, 92] width 159 height 33
type input "193937"
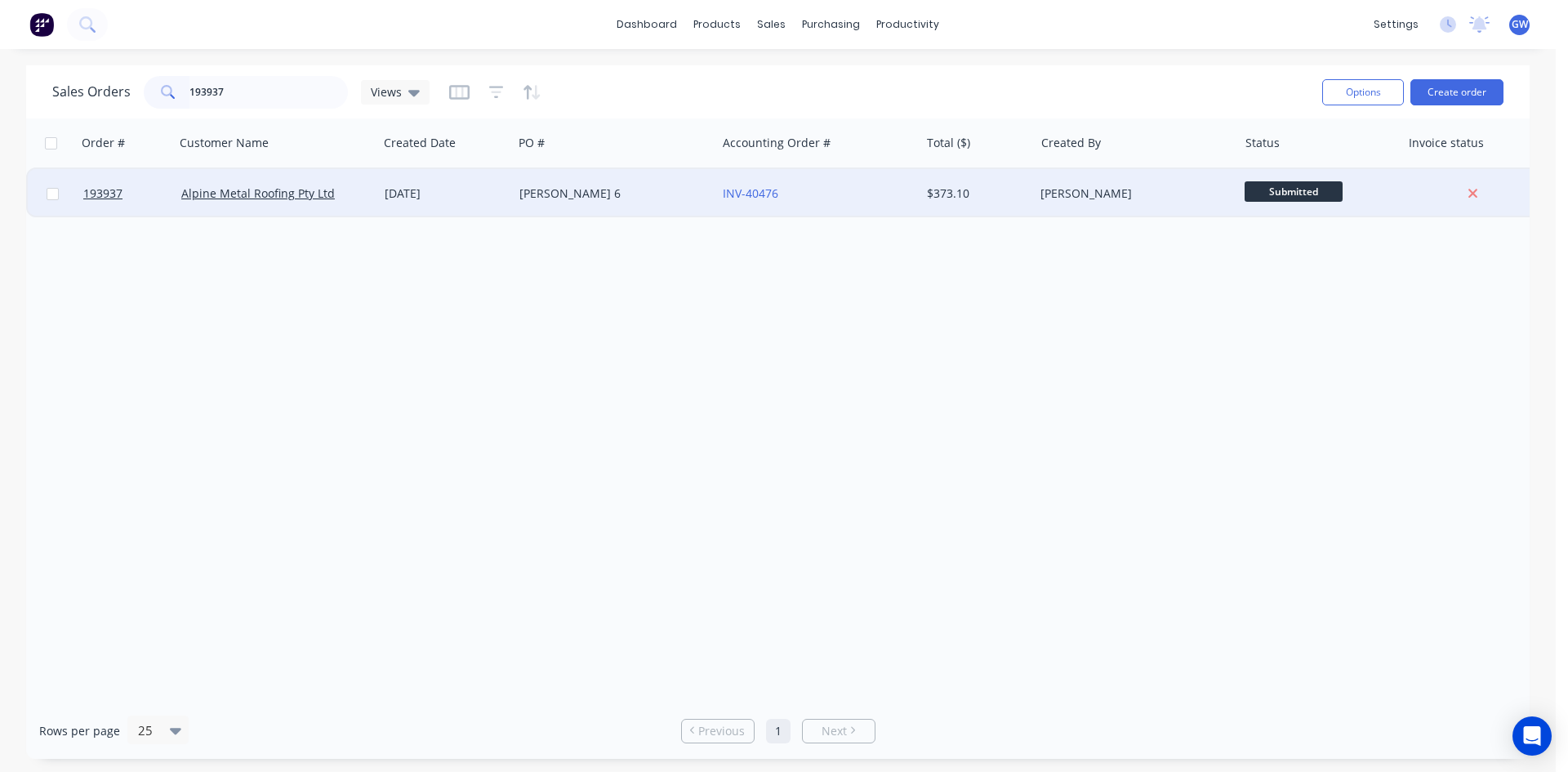
click at [1078, 181] on div "[PERSON_NAME]" at bounding box center [1135, 193] width 204 height 49
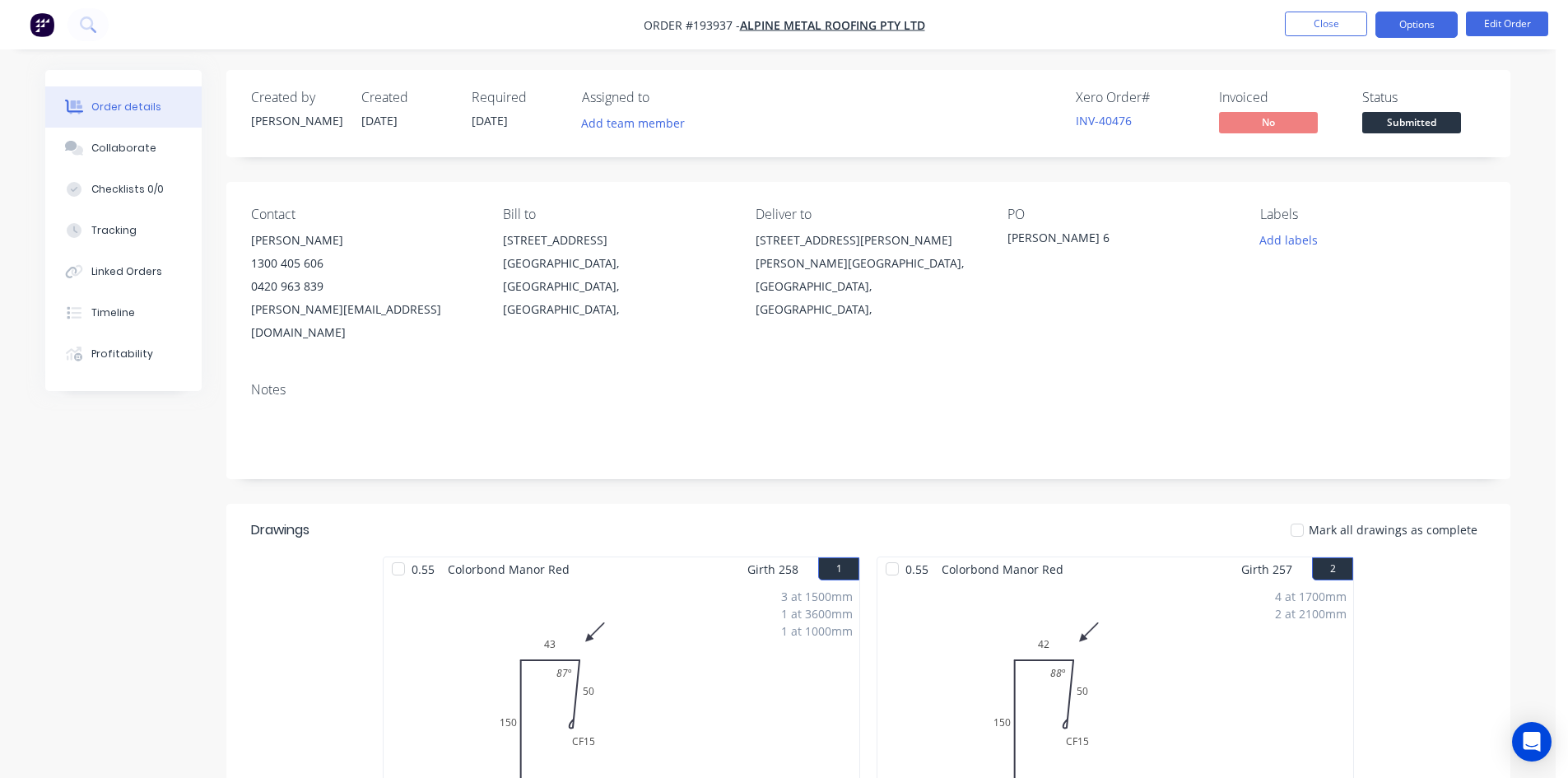
click at [1417, 27] on button "Options" at bounding box center [1417, 24] width 82 height 26
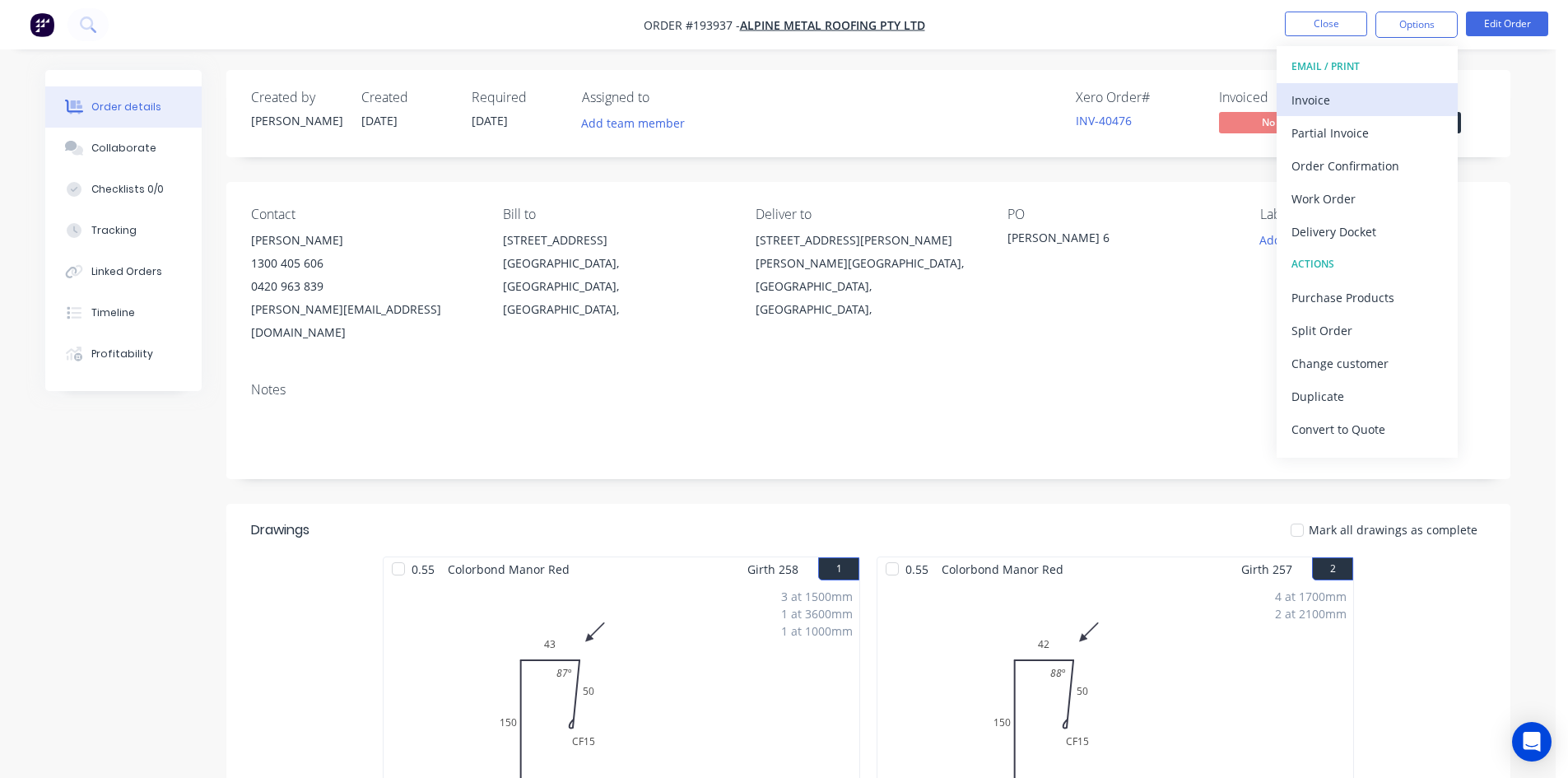
click at [1360, 88] on div "Invoice" at bounding box center [1366, 99] width 151 height 24
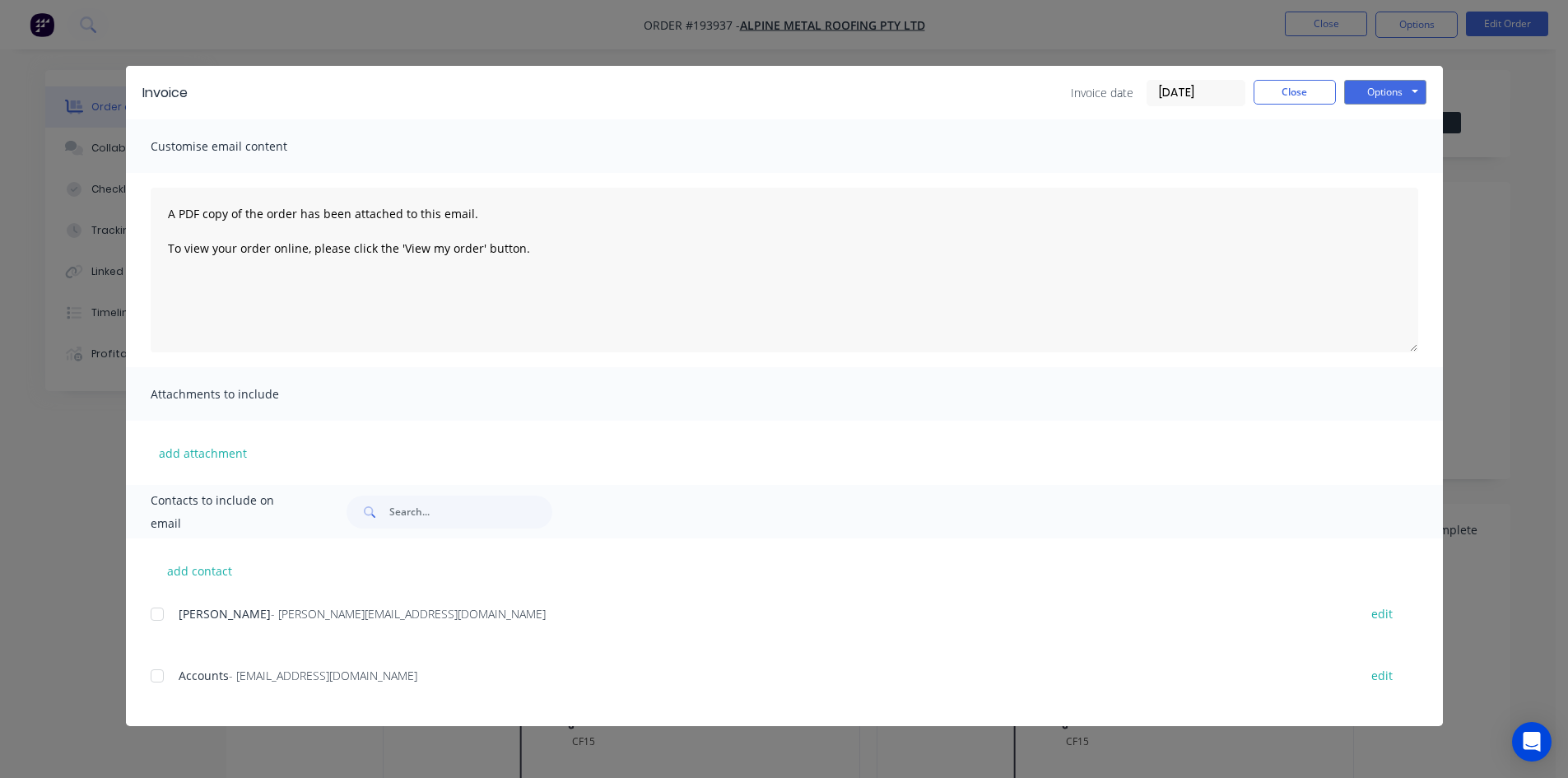
drag, startPoint x: 160, startPoint y: 613, endPoint x: 160, endPoint y: 652, distance: 39.0
click at [159, 613] on div at bounding box center [157, 614] width 33 height 33
drag, startPoint x: 160, startPoint y: 680, endPoint x: 317, endPoint y: 610, distance: 171.9
click at [163, 679] on div at bounding box center [157, 676] width 33 height 33
click at [1357, 94] on button "Options" at bounding box center [1385, 92] width 82 height 25
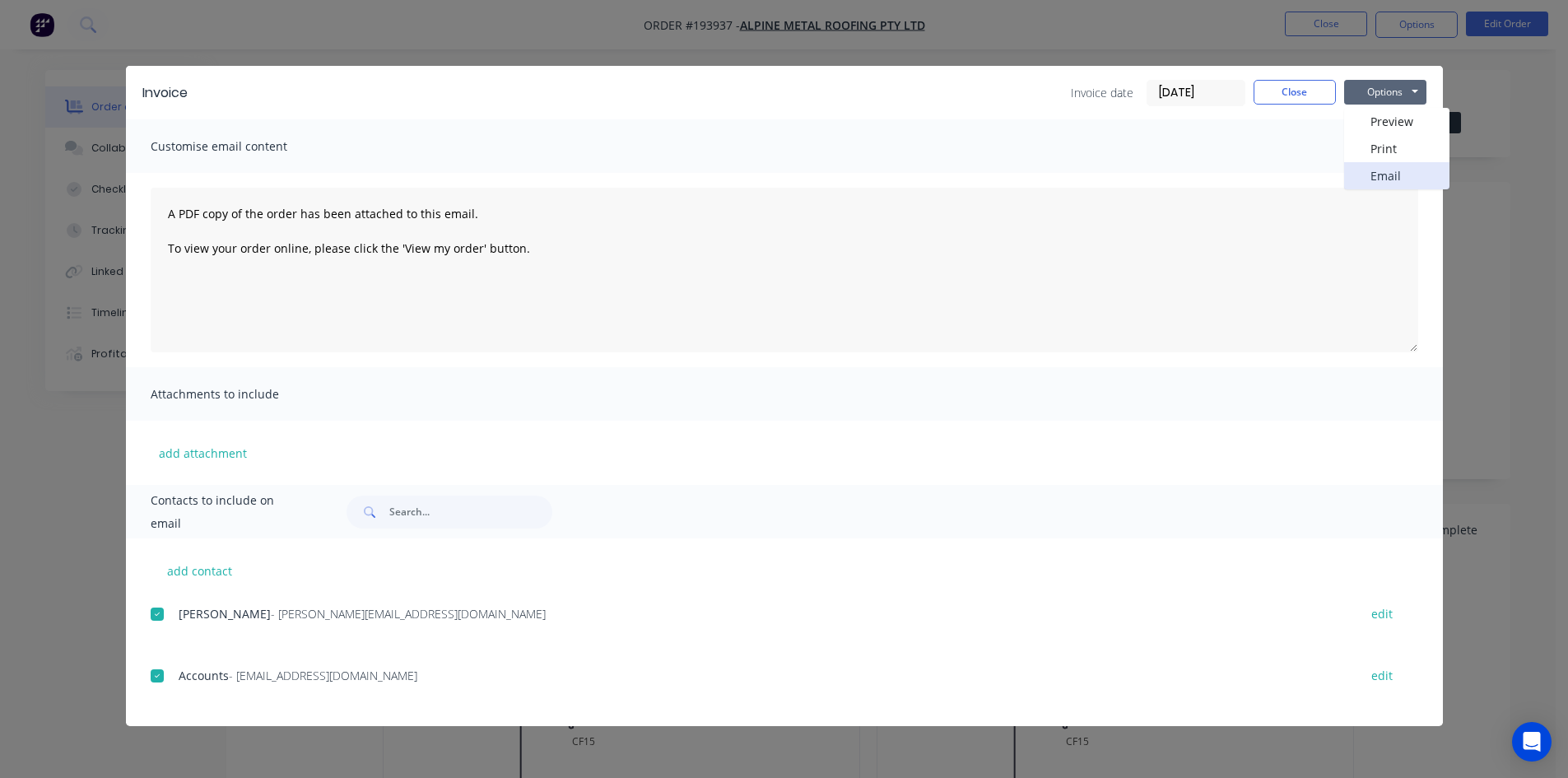
click at [1351, 170] on button "Email" at bounding box center [1397, 176] width 106 height 27
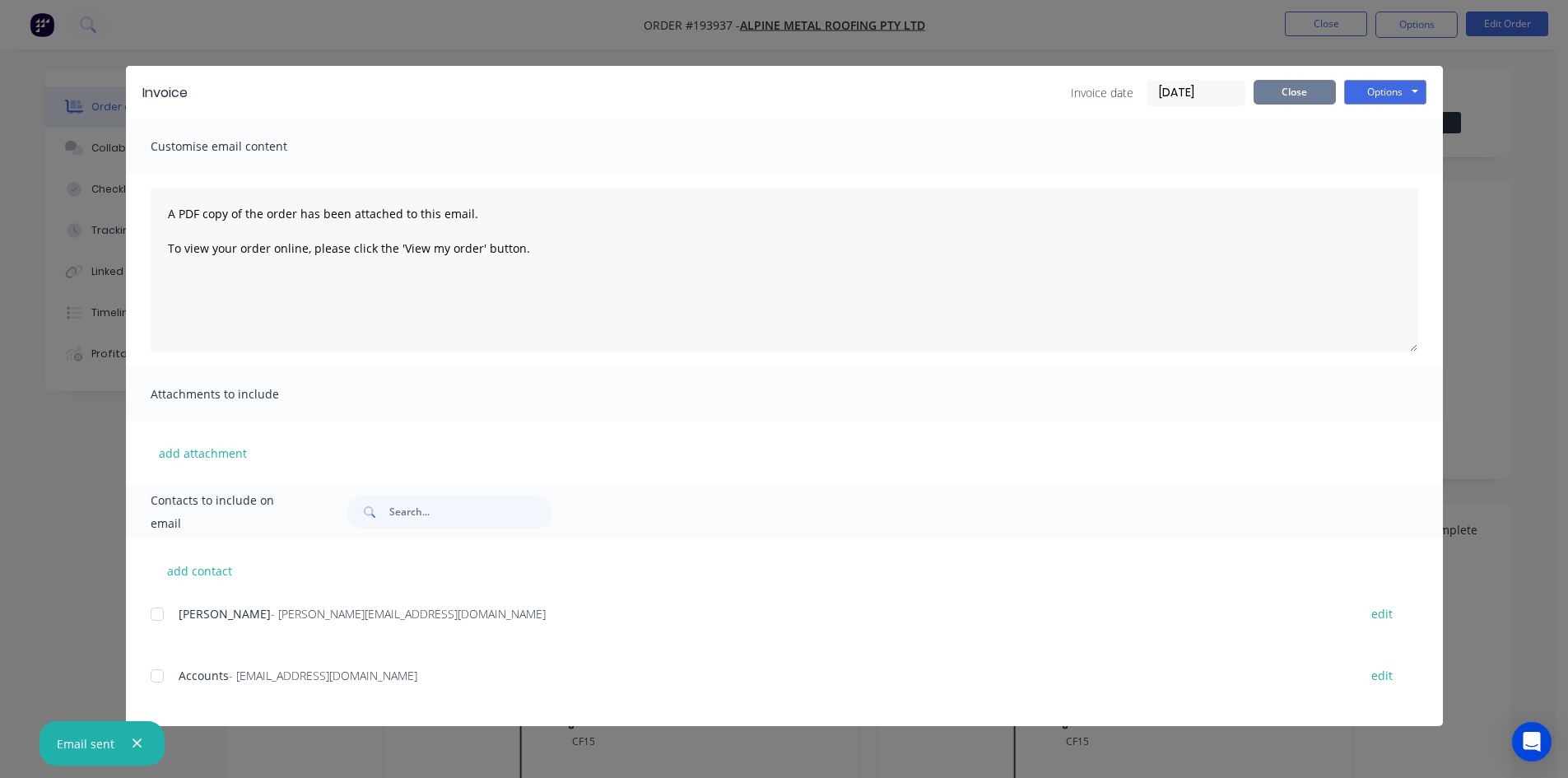
click at [1271, 96] on button "Close" at bounding box center [1295, 92] width 82 height 25
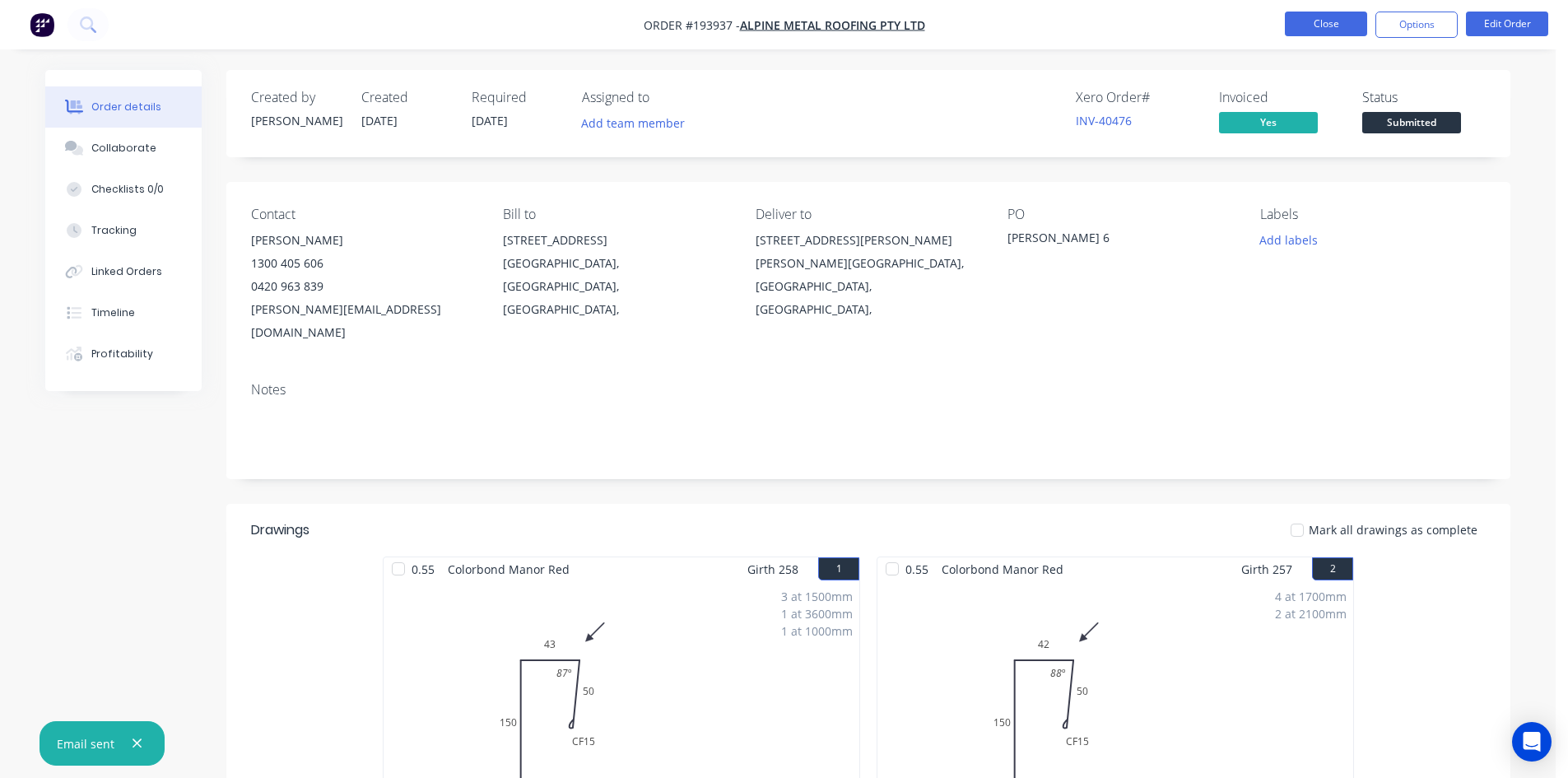
click at [1305, 23] on button "Close" at bounding box center [1326, 24] width 82 height 25
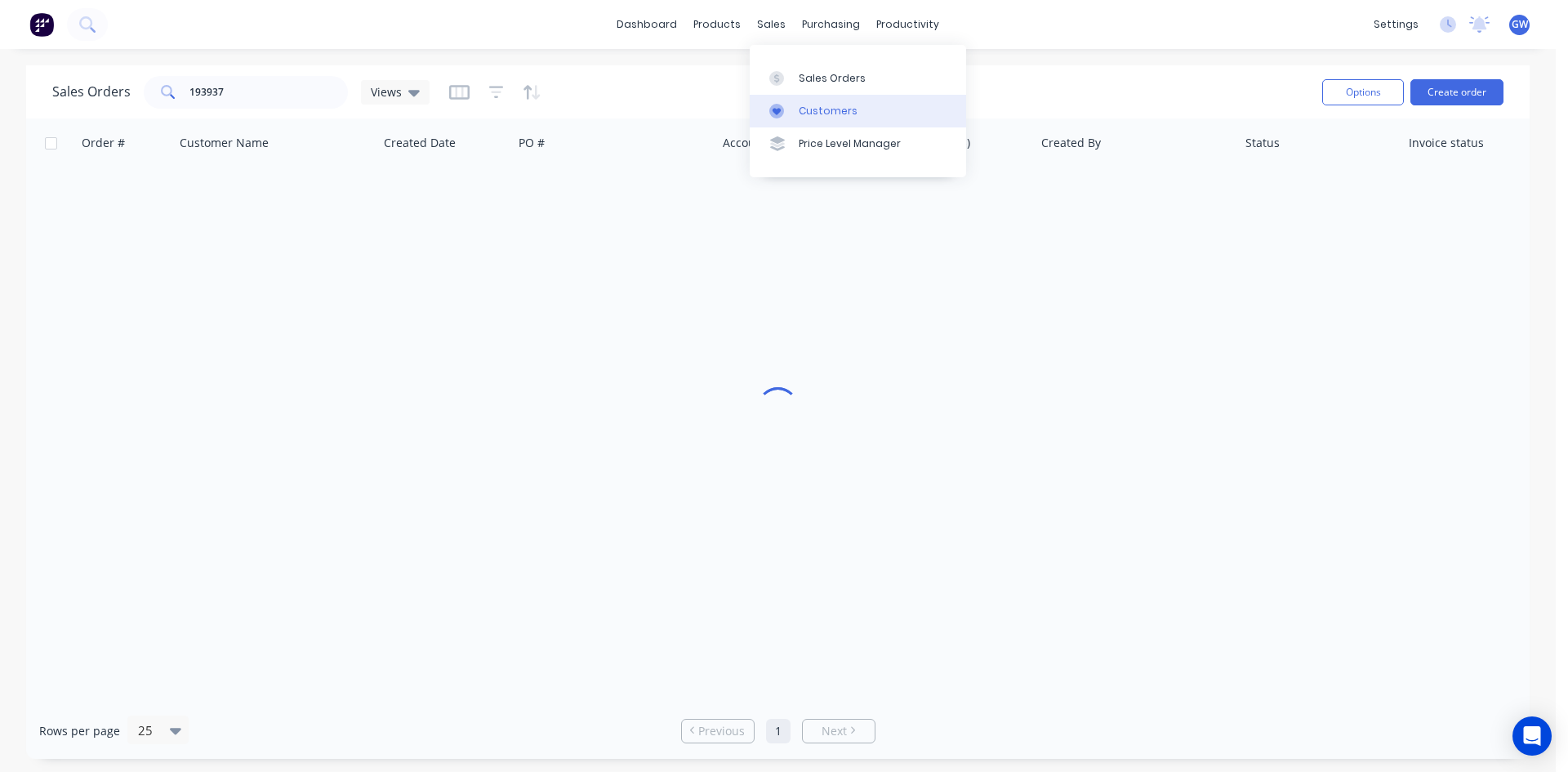
click at [834, 108] on div "Customers" at bounding box center [828, 111] width 59 height 15
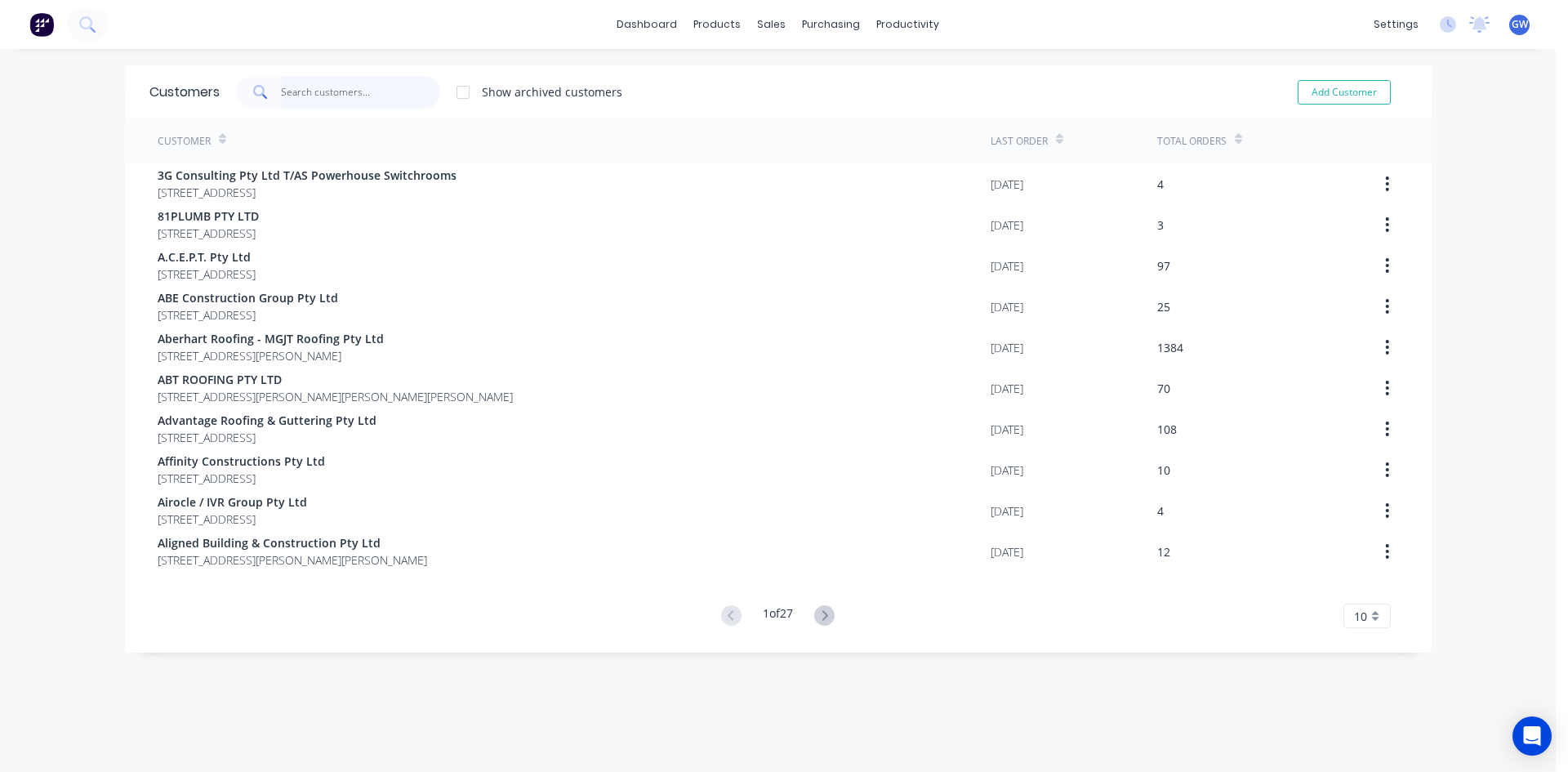
click at [309, 85] on input "text" at bounding box center [360, 92] width 159 height 33
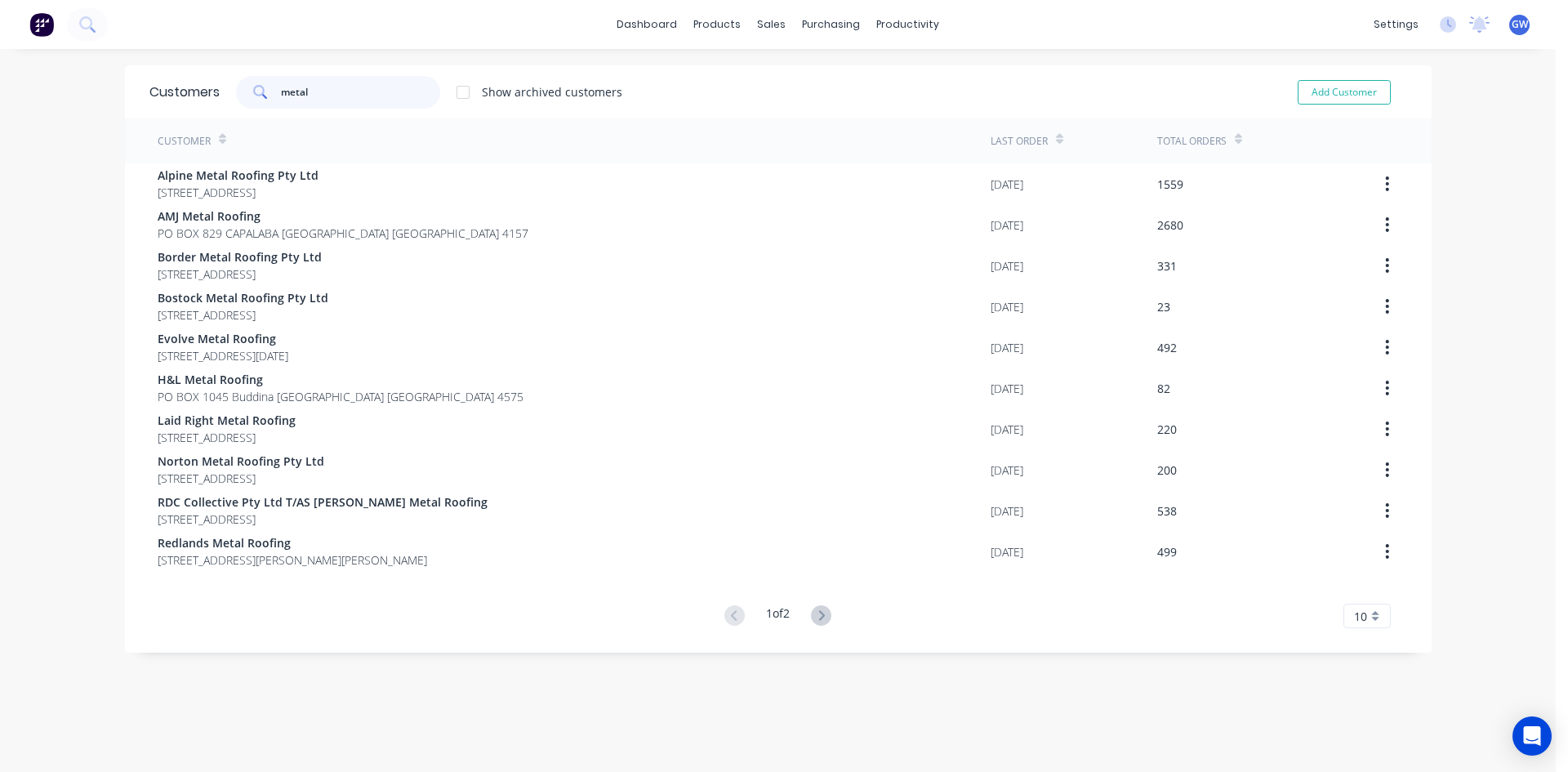
type input "metal"
click at [460, 96] on div at bounding box center [463, 92] width 33 height 33
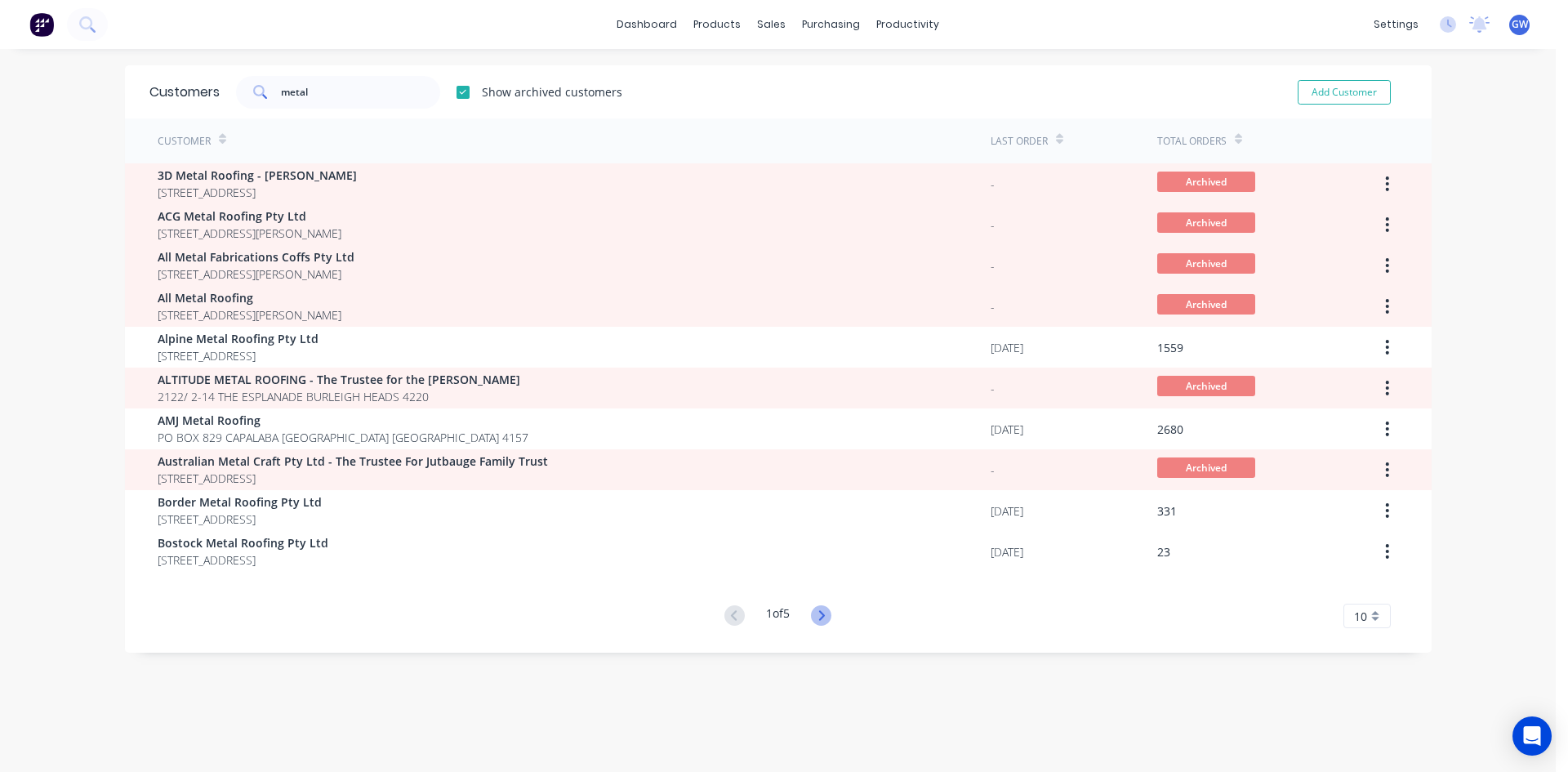
click at [818, 615] on icon at bounding box center [820, 615] width 20 height 20
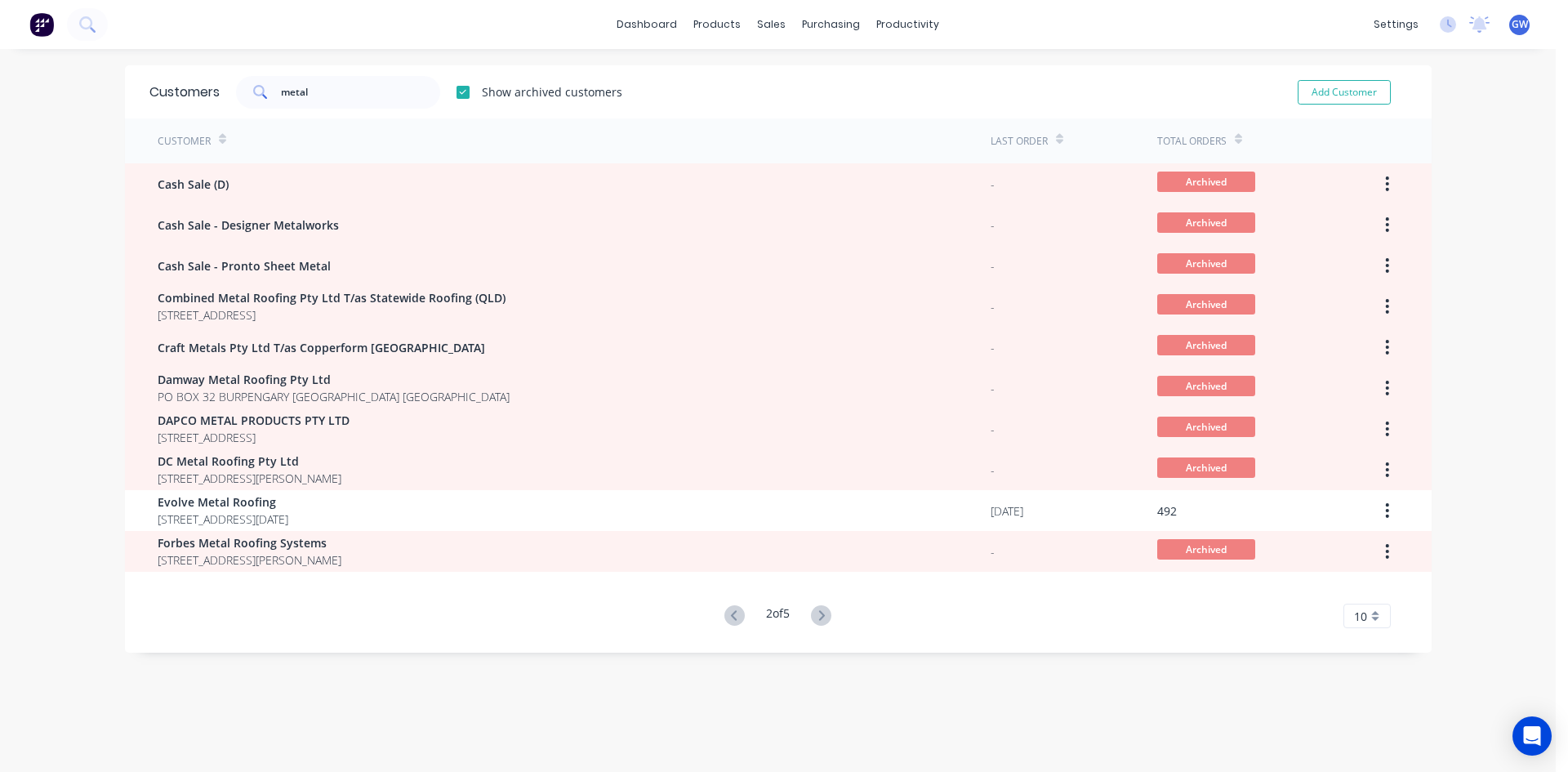
click at [818, 615] on icon at bounding box center [820, 615] width 20 height 20
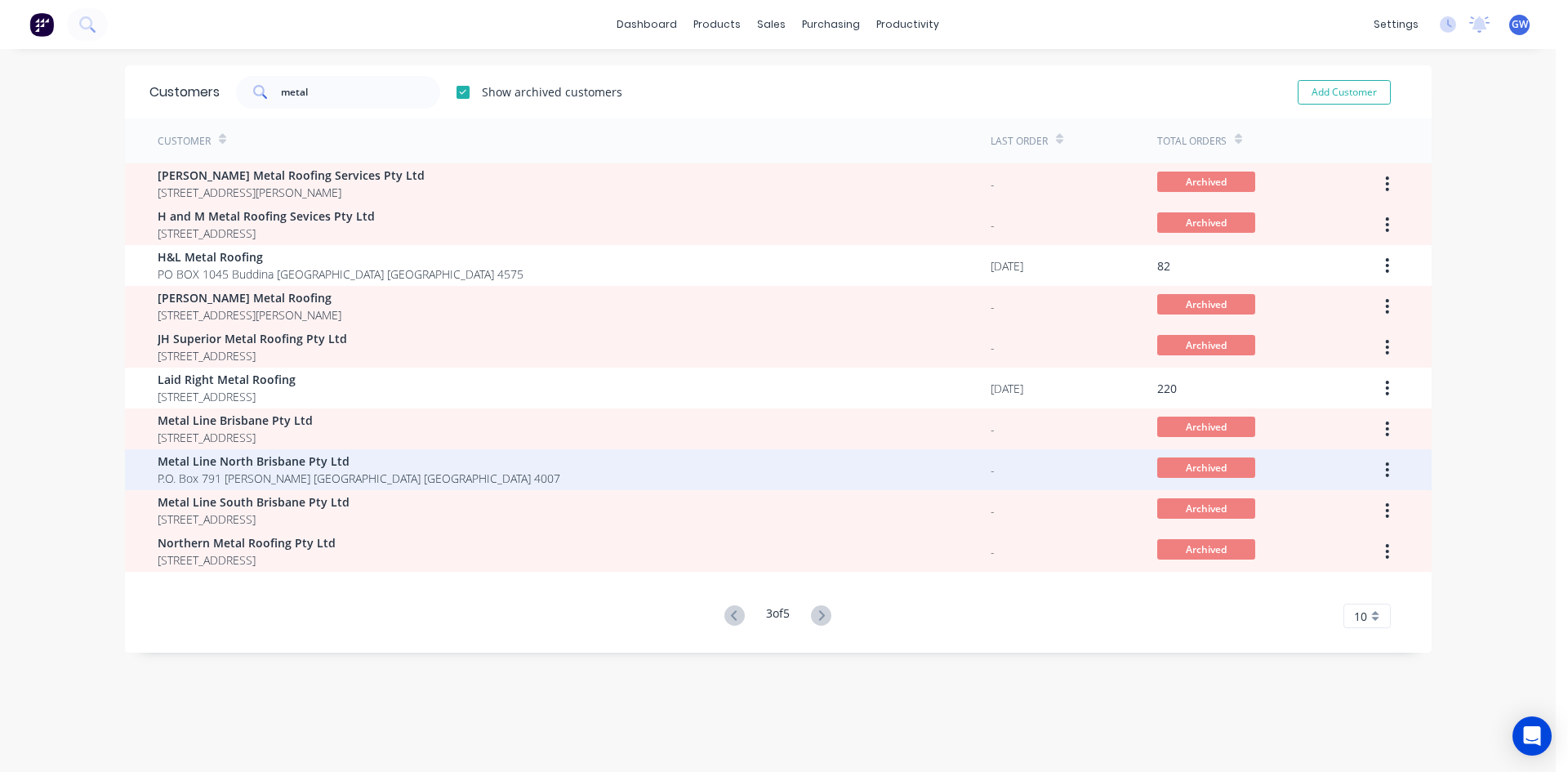
click at [489, 468] on div "Metal Line North Brisbane Pty Ltd P.O. Box 791 Hamilton B.C. Queensland Austral…" at bounding box center [573, 470] width 833 height 41
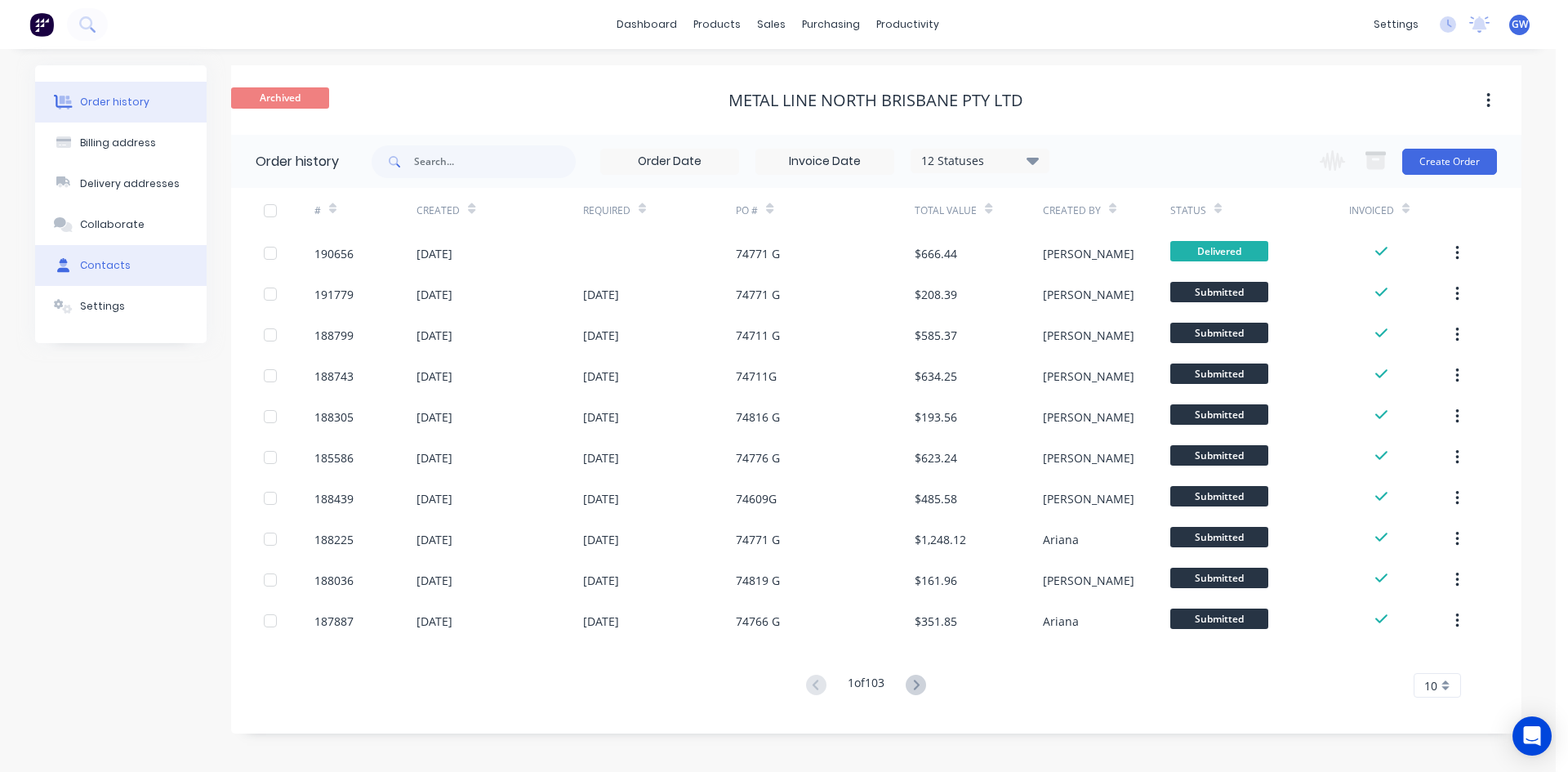
click at [130, 266] on button "Contacts" at bounding box center [121, 266] width 172 height 41
select select "AU"
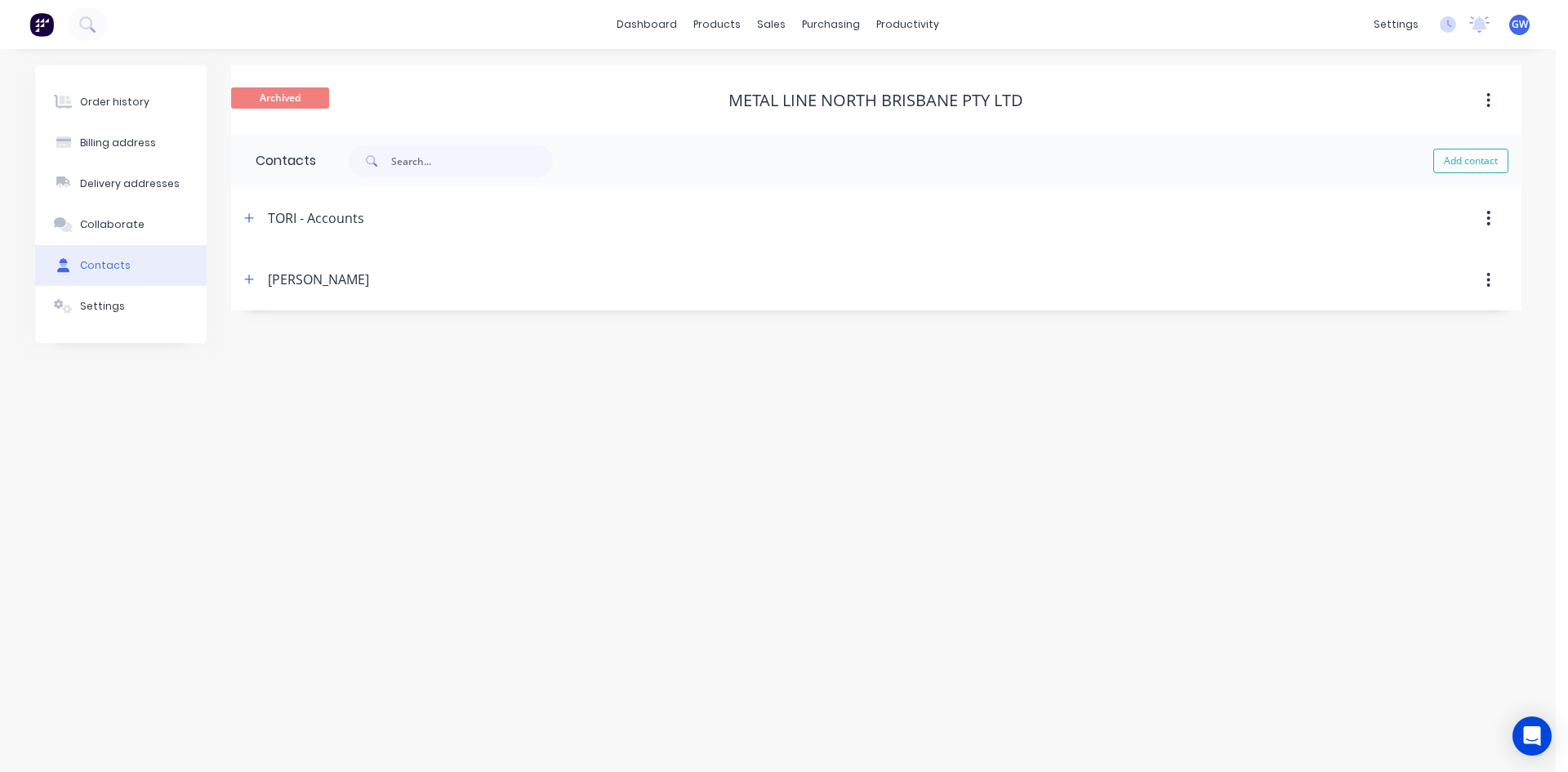
drag, startPoint x: 260, startPoint y: 209, endPoint x: 262, endPoint y: 220, distance: 11.2
click at [261, 209] on div "TORI - Accounts" at bounding box center [720, 218] width 962 height 29
click at [254, 215] on icon "button" at bounding box center [249, 218] width 10 height 12
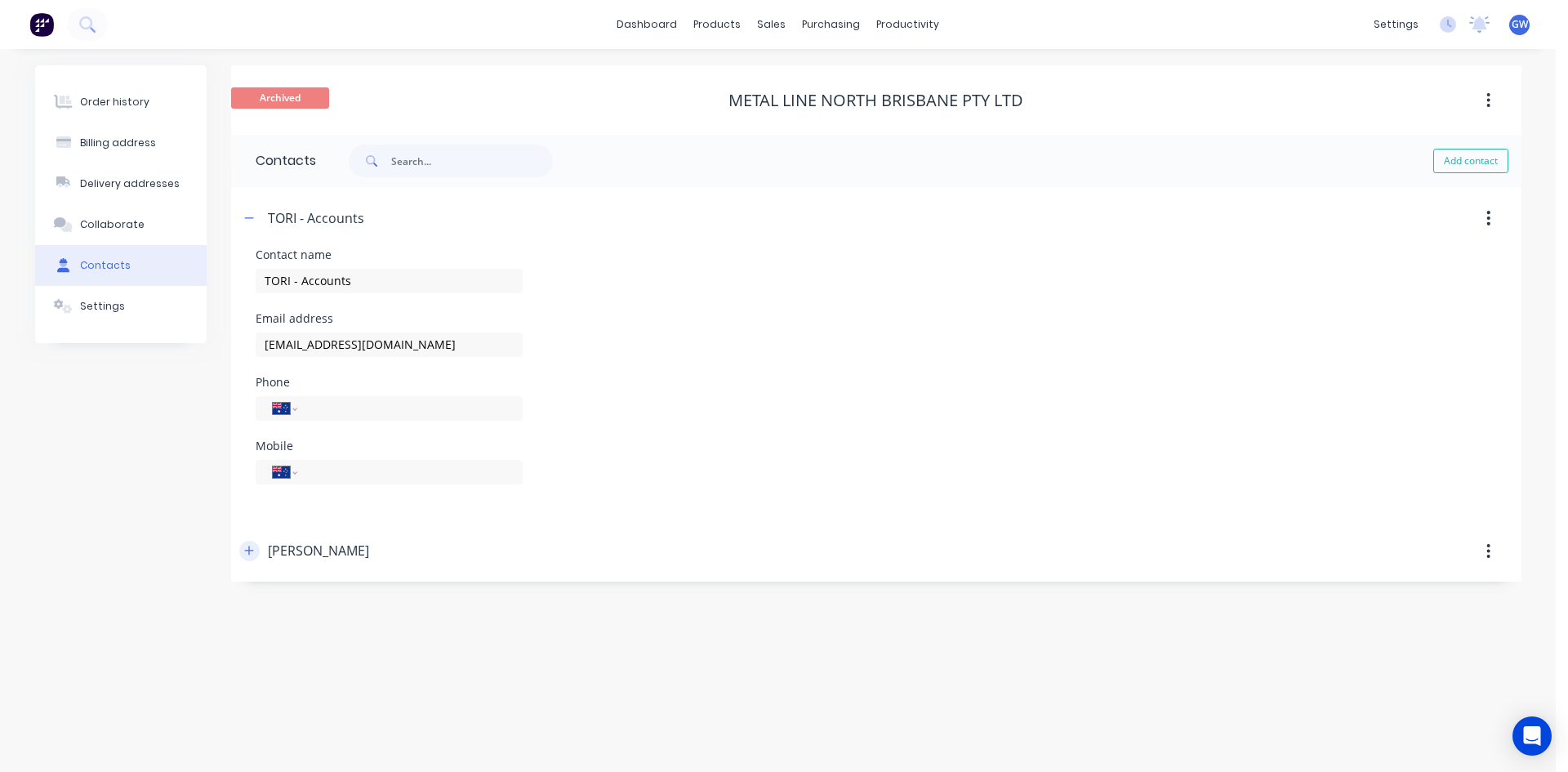
click at [258, 556] on div "JOSH" at bounding box center [720, 551] width 962 height 29
click at [252, 553] on icon "button" at bounding box center [249, 551] width 10 height 12
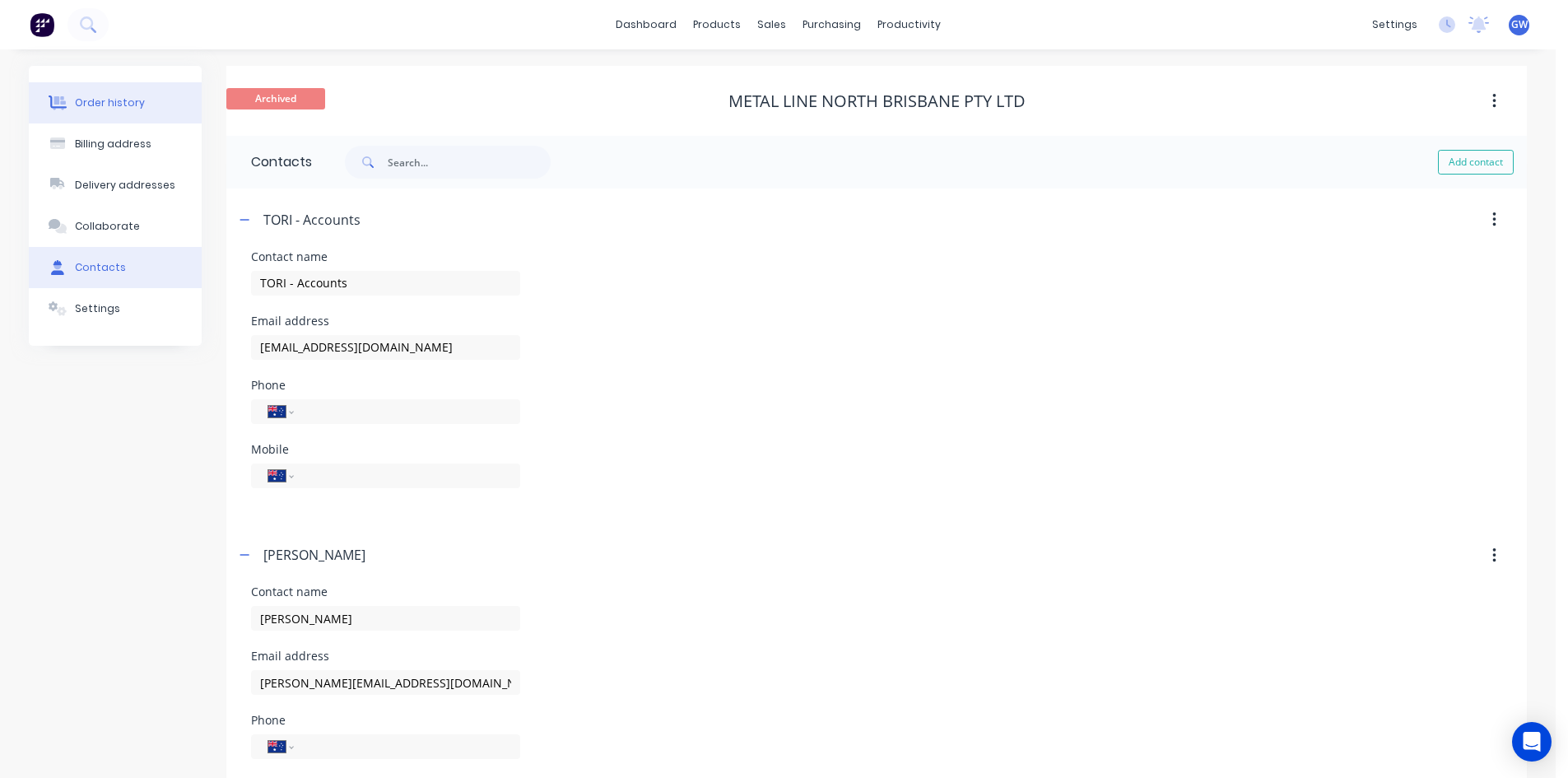
click at [142, 122] on button "Order history" at bounding box center [115, 103] width 173 height 41
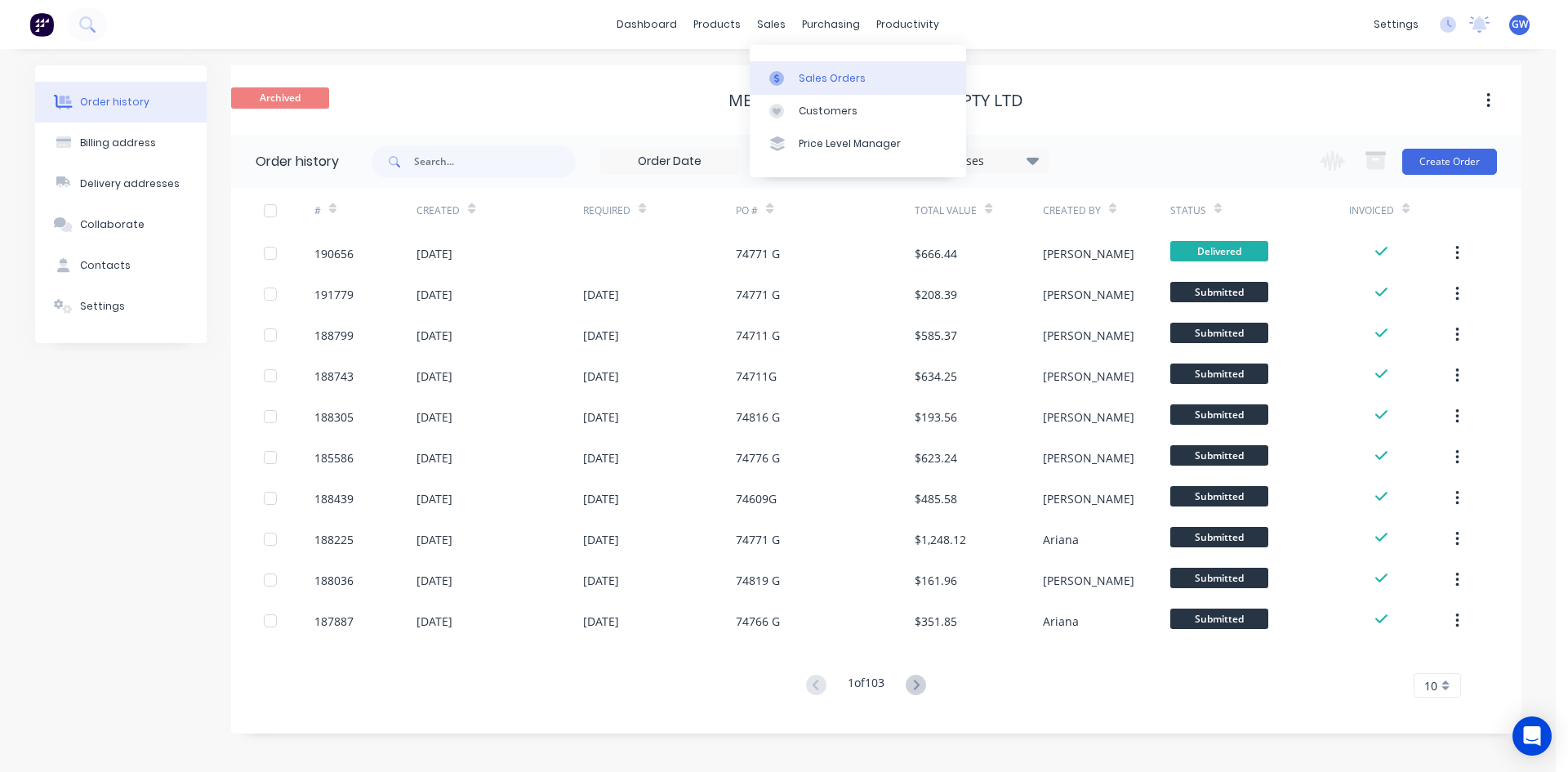
click at [814, 86] on link "Sales Orders" at bounding box center [857, 77] width 216 height 33
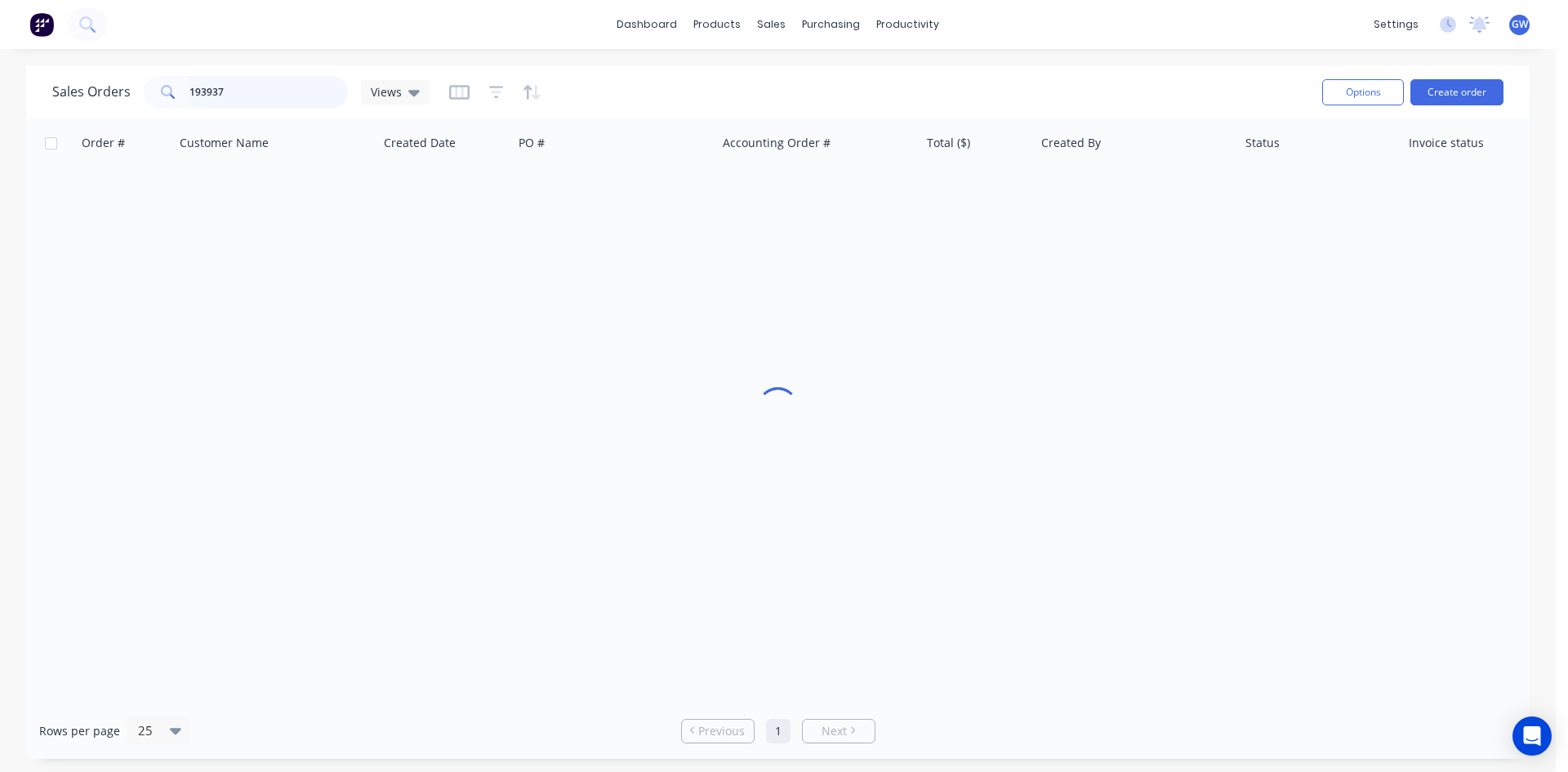
click at [296, 84] on input "193937" at bounding box center [268, 92] width 159 height 33
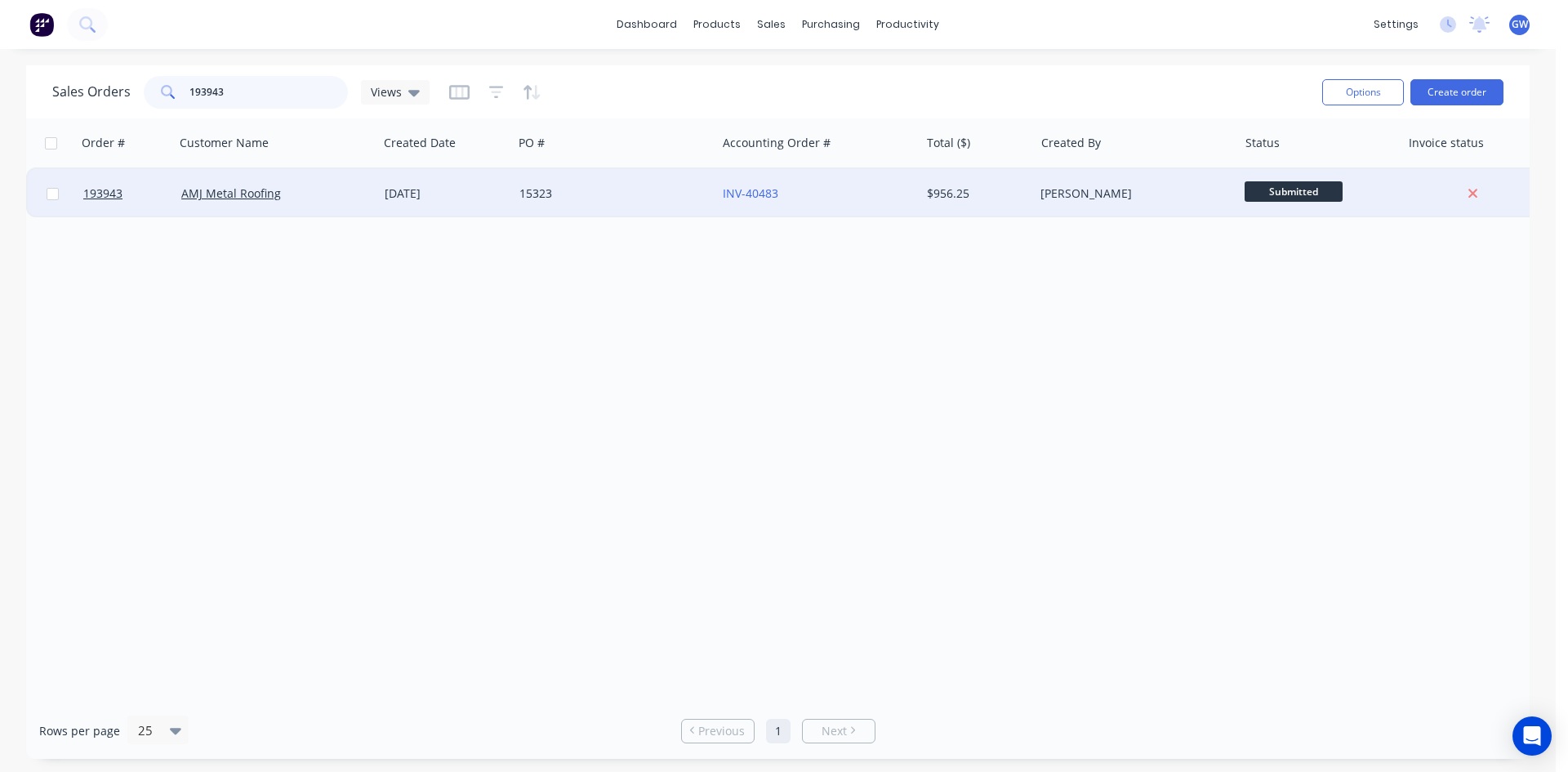
type input "193943"
click at [1143, 189] on div "[PERSON_NAME]" at bounding box center [1131, 194] width 181 height 16
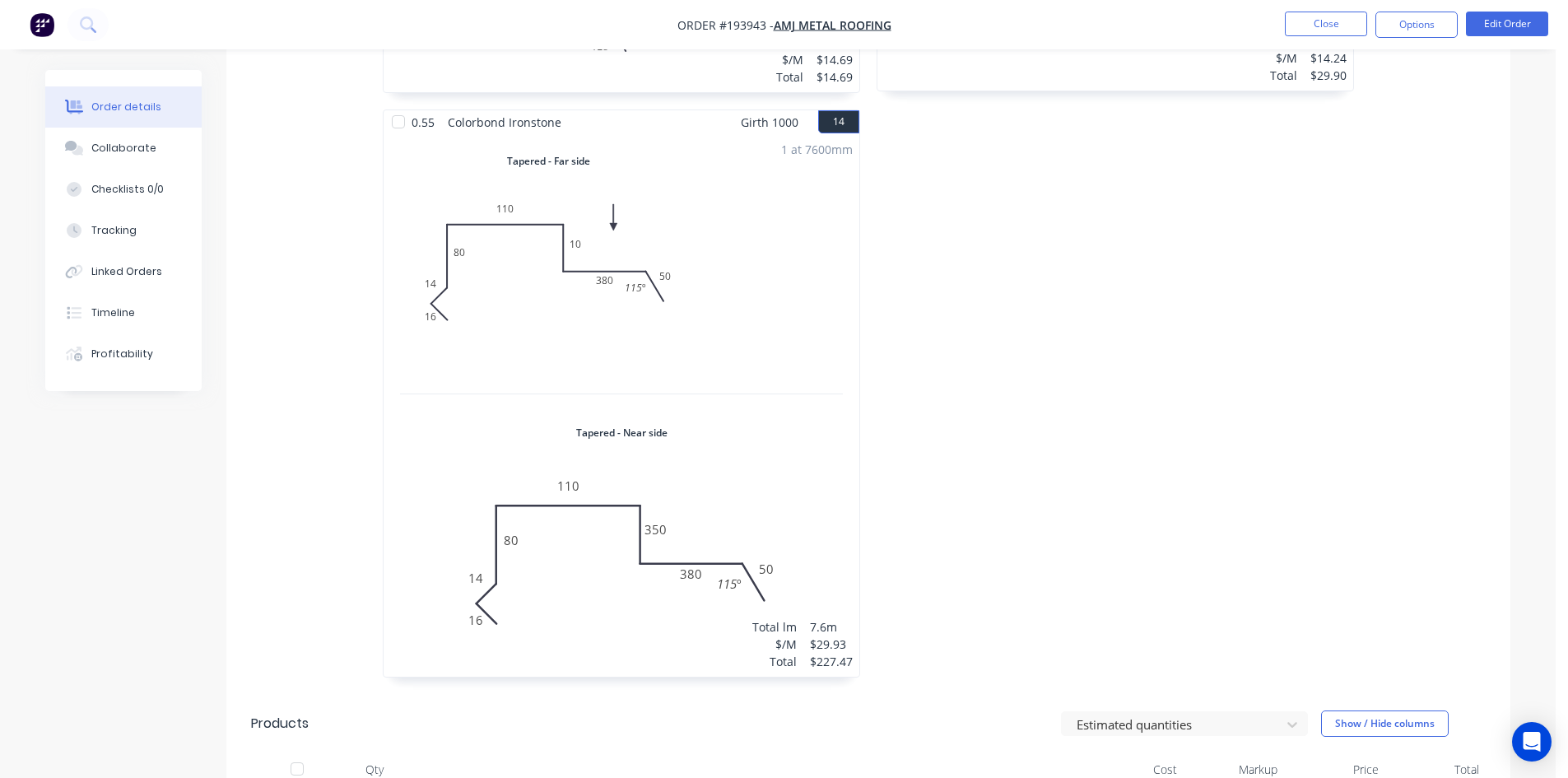
scroll to position [2873, 0]
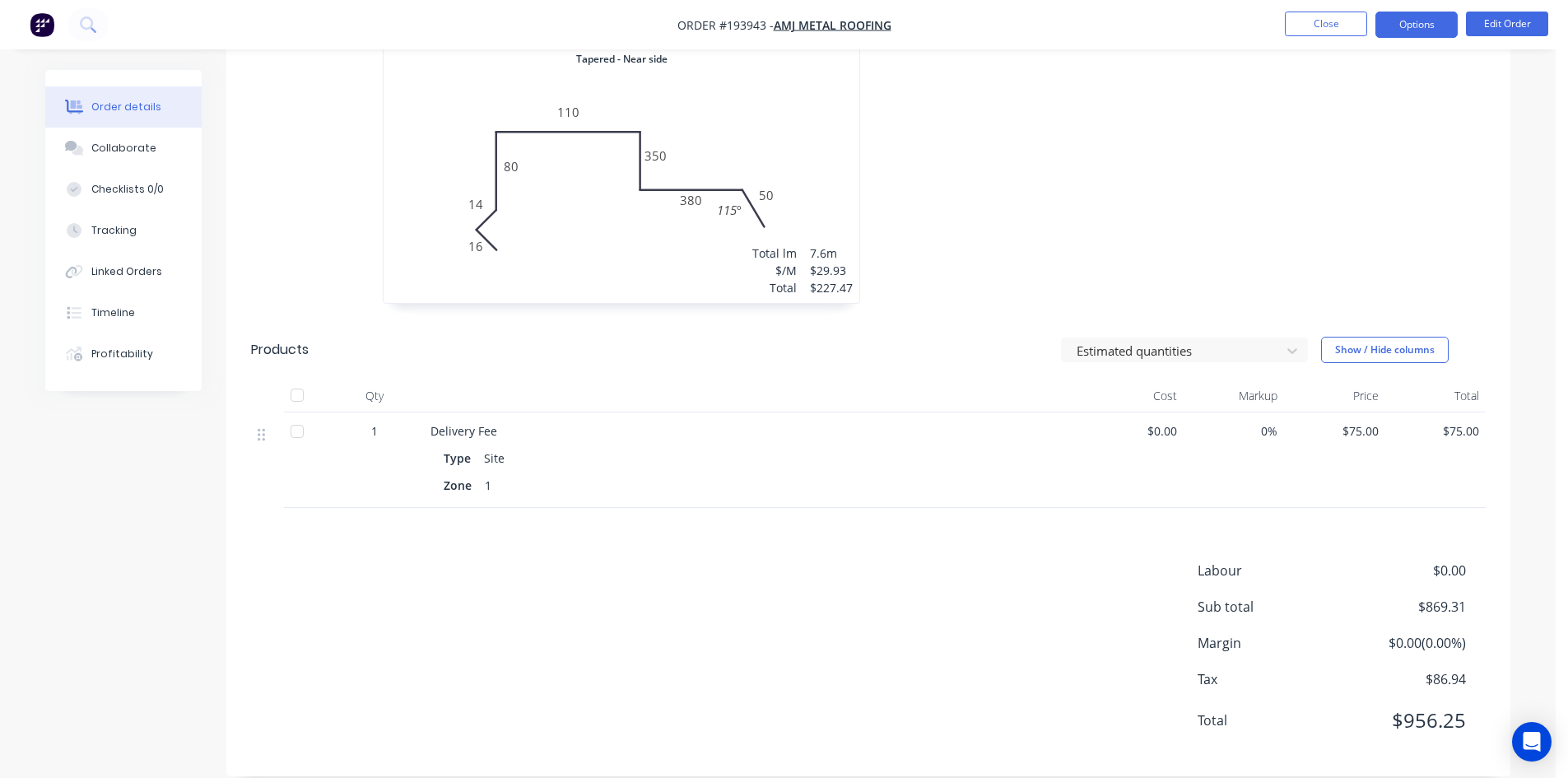
click at [1432, 14] on button "Options" at bounding box center [1417, 24] width 82 height 26
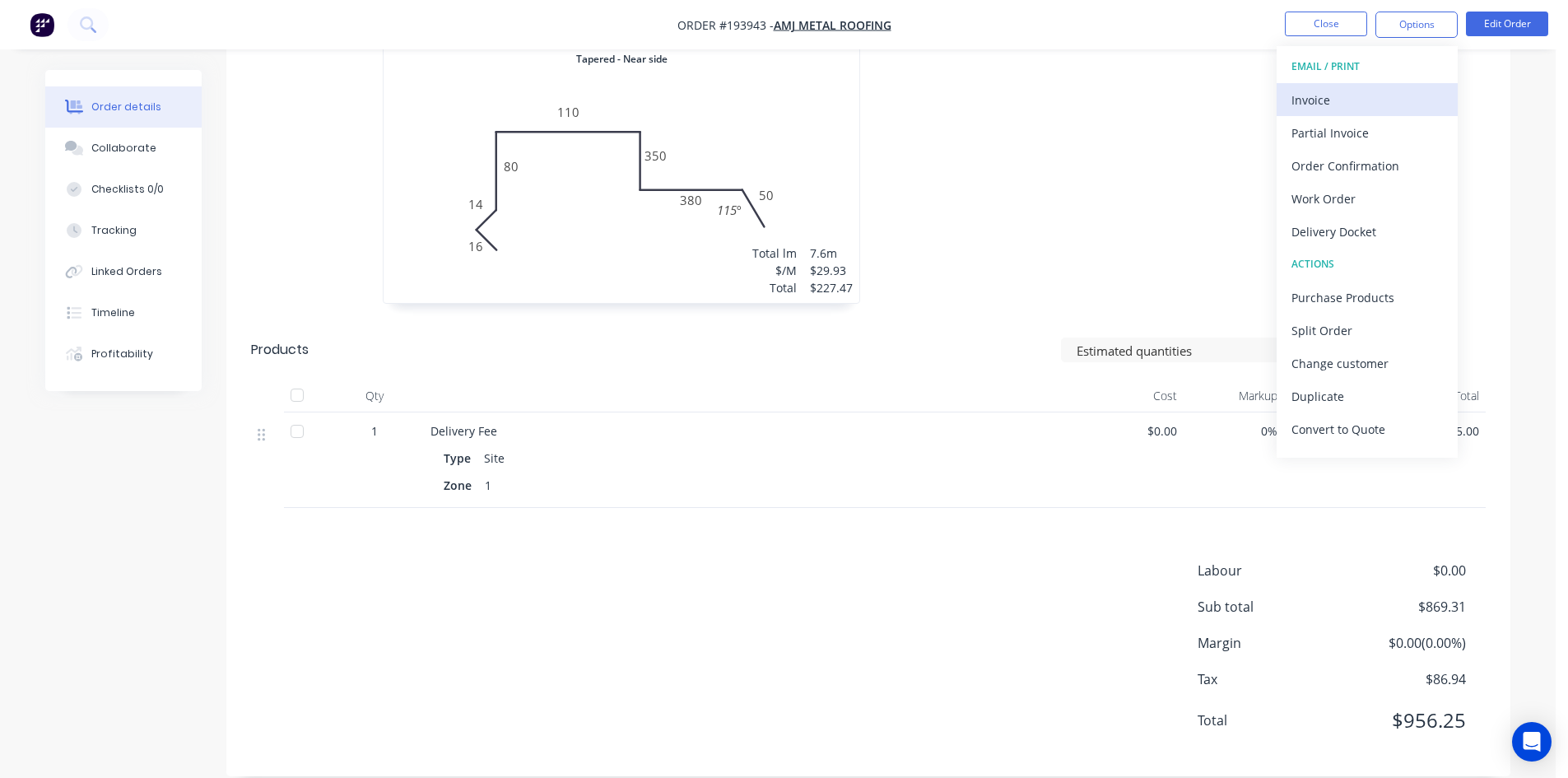
click at [1348, 100] on div "Invoice" at bounding box center [1366, 99] width 151 height 24
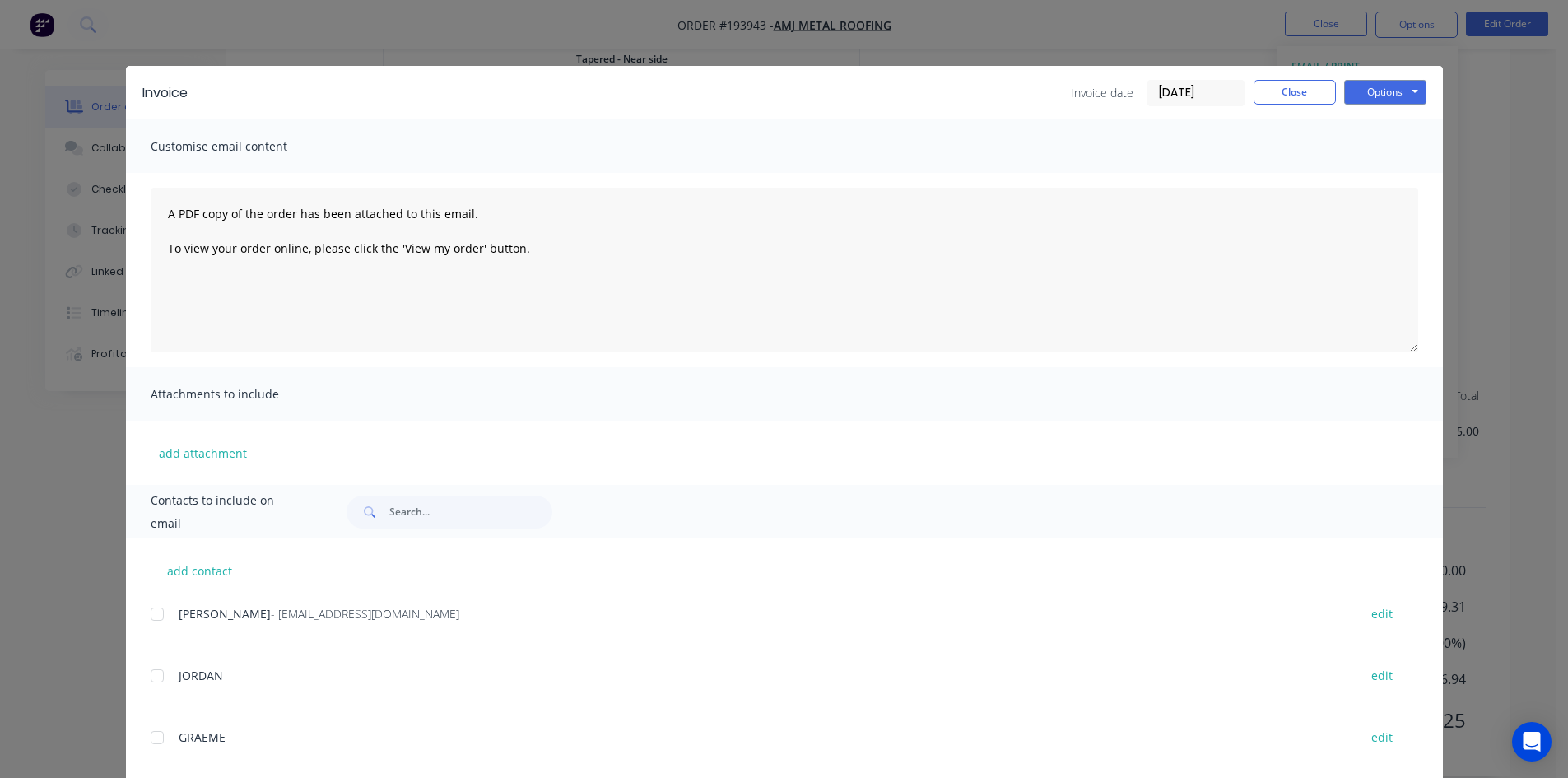
click at [147, 617] on div at bounding box center [157, 614] width 33 height 33
click at [1381, 88] on button "Options" at bounding box center [1385, 92] width 82 height 25
click at [1387, 179] on button "Email" at bounding box center [1397, 176] width 106 height 27
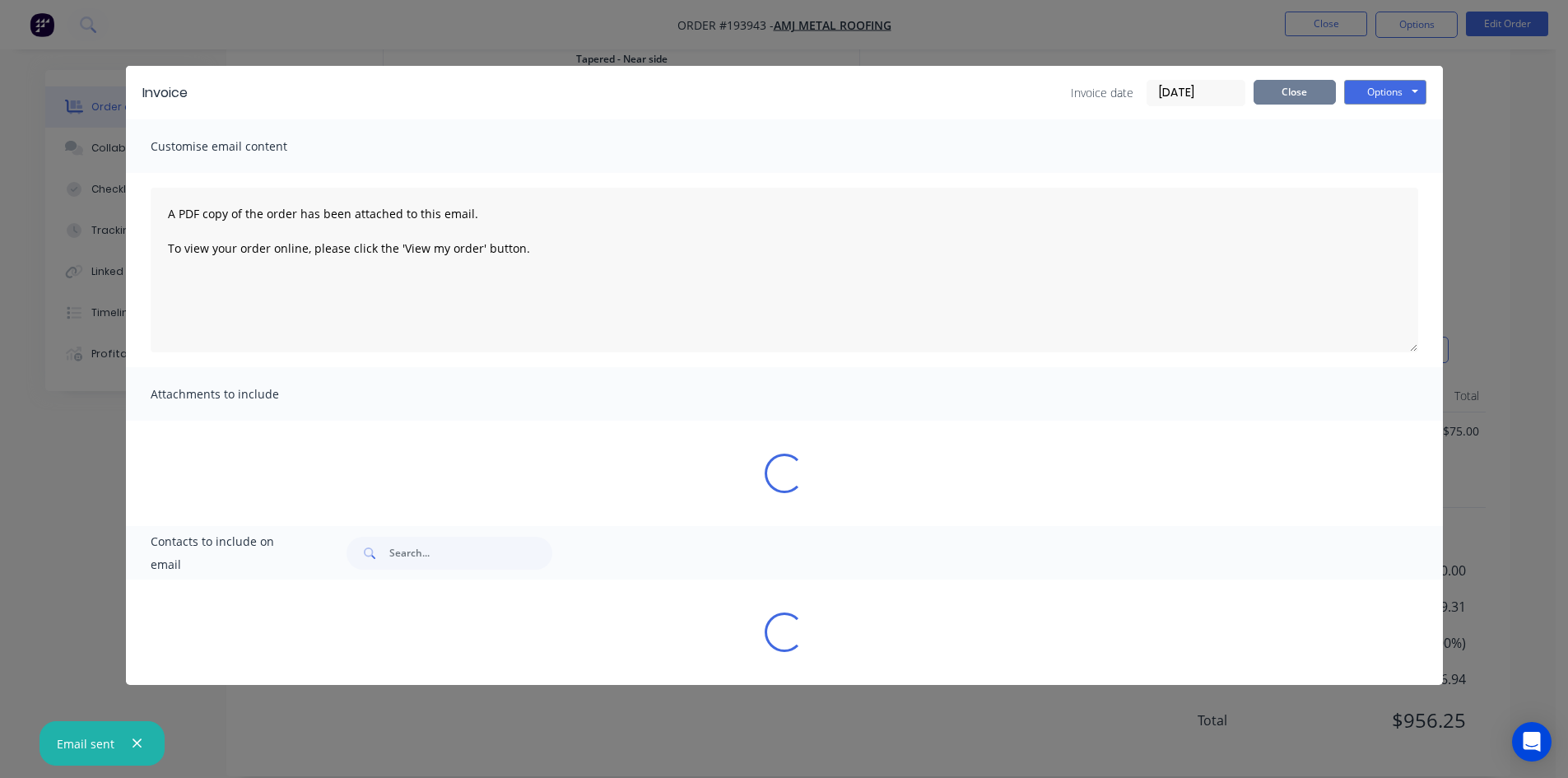
click at [1277, 90] on button "Close" at bounding box center [1295, 92] width 82 height 25
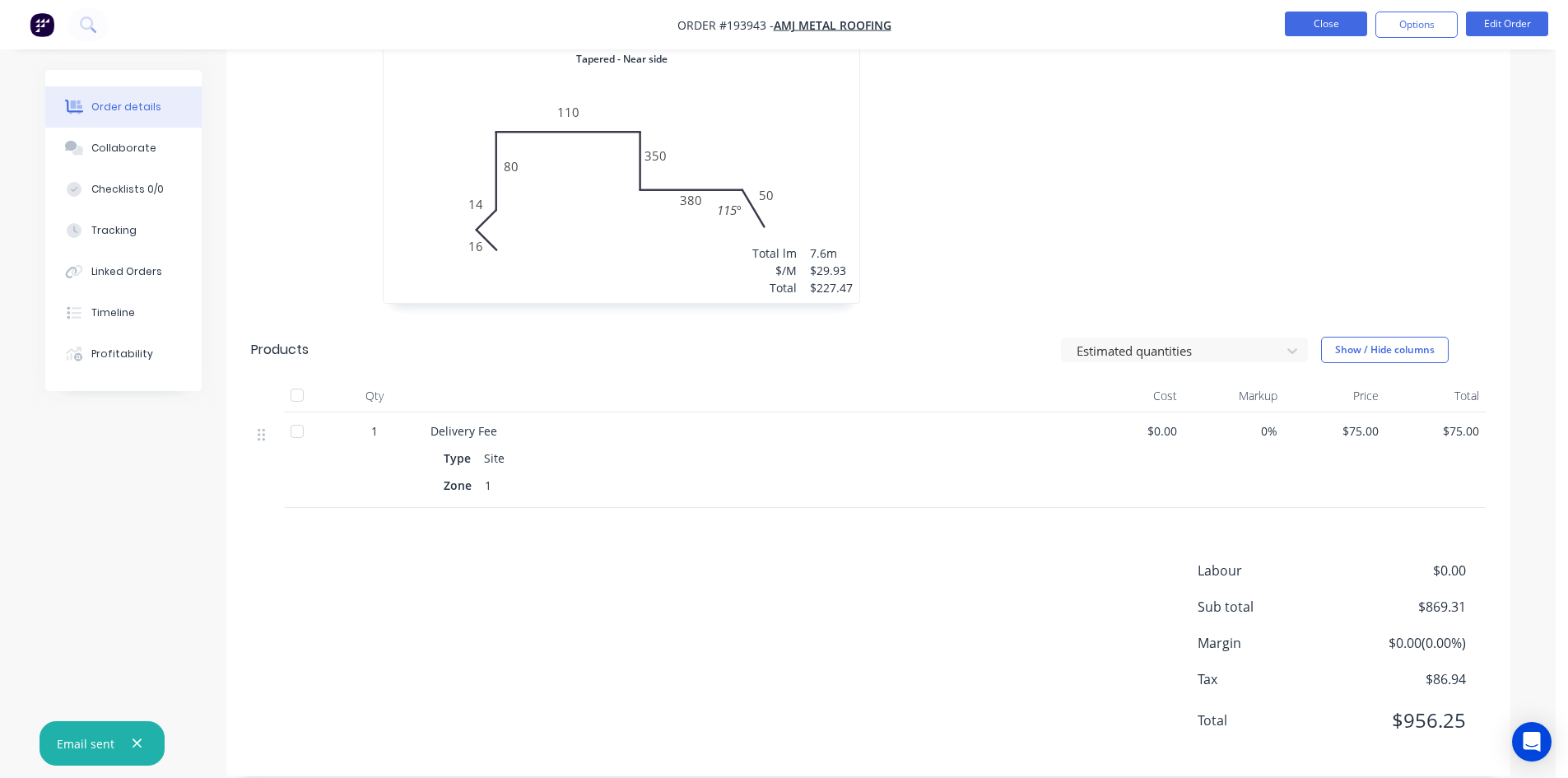
click at [1342, 18] on button "Close" at bounding box center [1326, 24] width 82 height 25
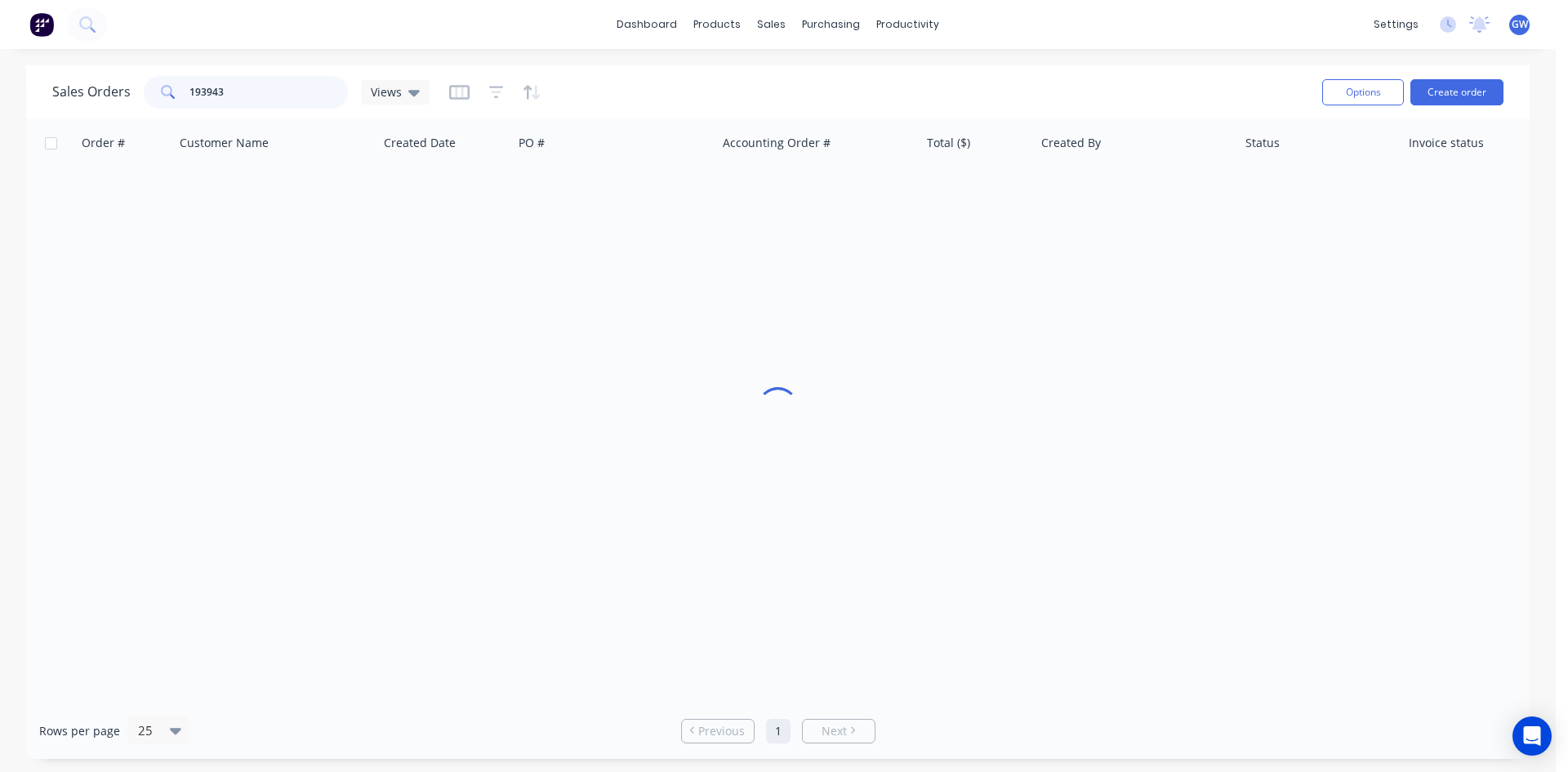
drag, startPoint x: 231, startPoint y: 91, endPoint x: 75, endPoint y: 79, distance: 156.5
click at [75, 79] on div "Sales Orders 193943 Views" at bounding box center [241, 92] width 377 height 33
type input "193821"
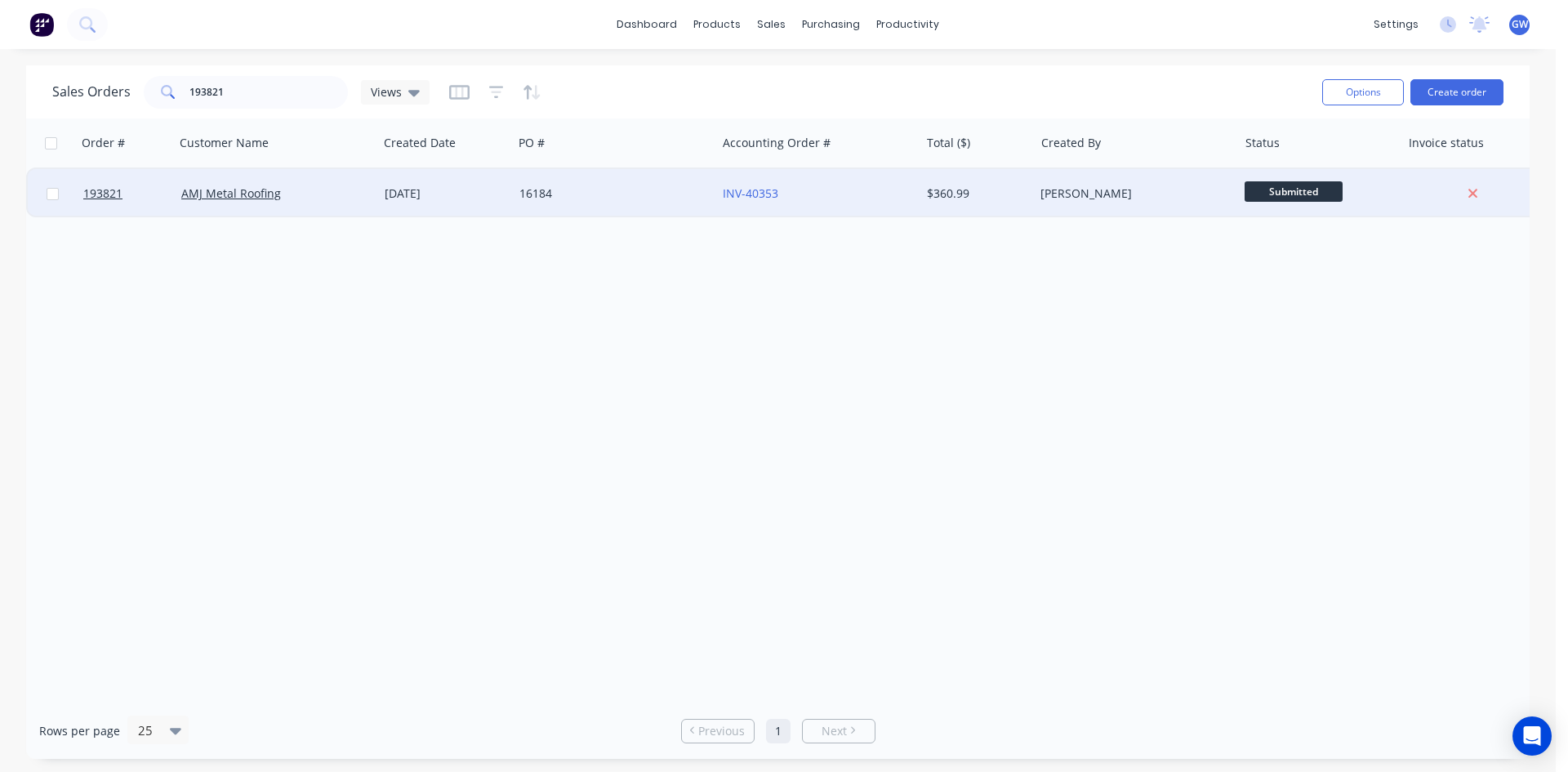
click at [989, 200] on div "$360.99" at bounding box center [974, 194] width 95 height 16
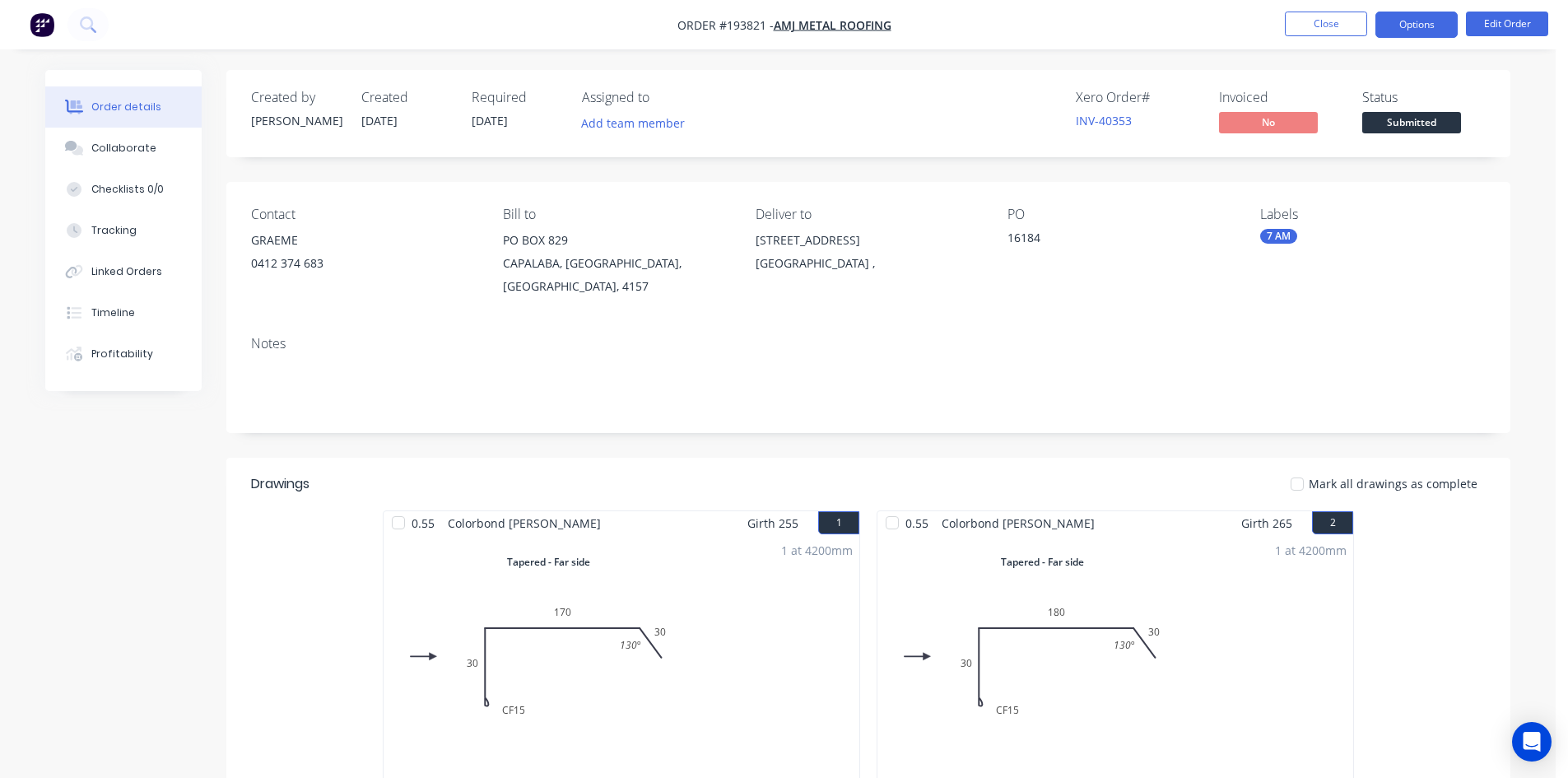
click at [1409, 17] on button "Options" at bounding box center [1417, 24] width 82 height 26
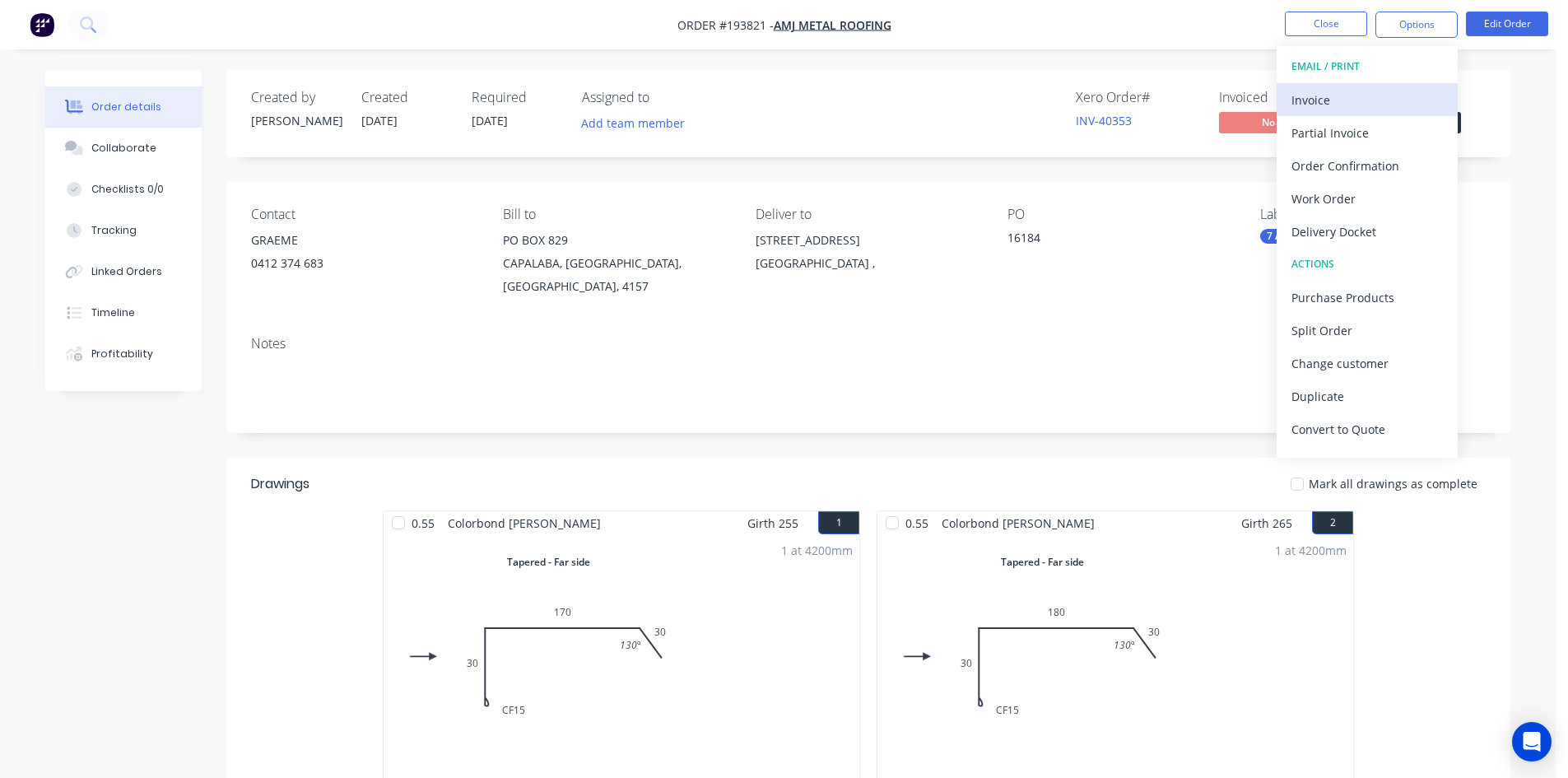
click at [1348, 101] on div "Invoice" at bounding box center [1366, 99] width 151 height 24
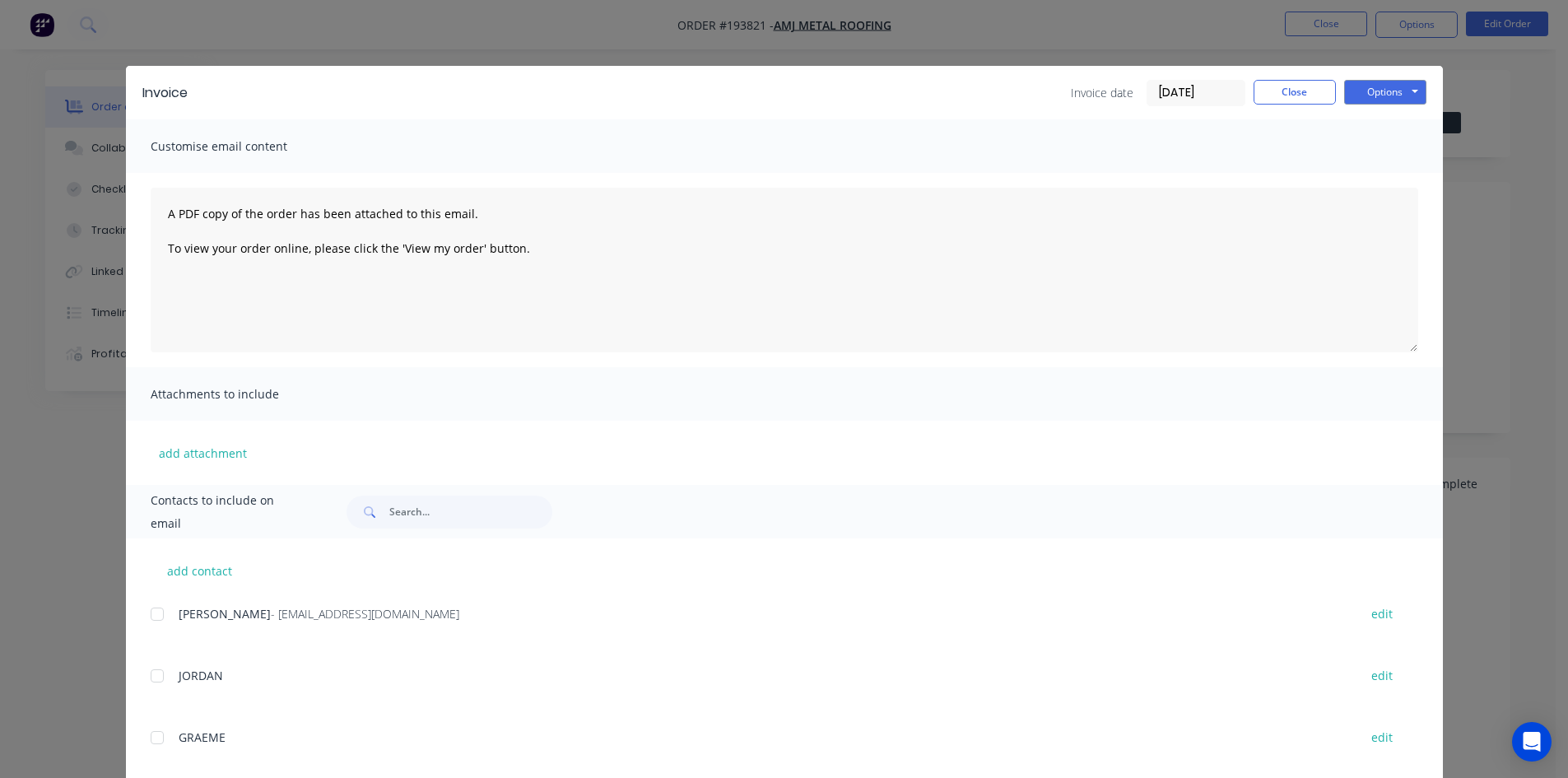
click at [142, 615] on div "add contact Michael - payables@amjmetalroofing.com.au edit JORDAN edit GRAEME e…" at bounding box center [785, 765] width 1317 height 454
click at [145, 613] on div at bounding box center [157, 614] width 33 height 33
click at [1393, 88] on button "Options" at bounding box center [1385, 92] width 82 height 25
click at [1374, 178] on button "Email" at bounding box center [1397, 176] width 106 height 27
click at [1288, 86] on button "Close" at bounding box center [1295, 92] width 82 height 25
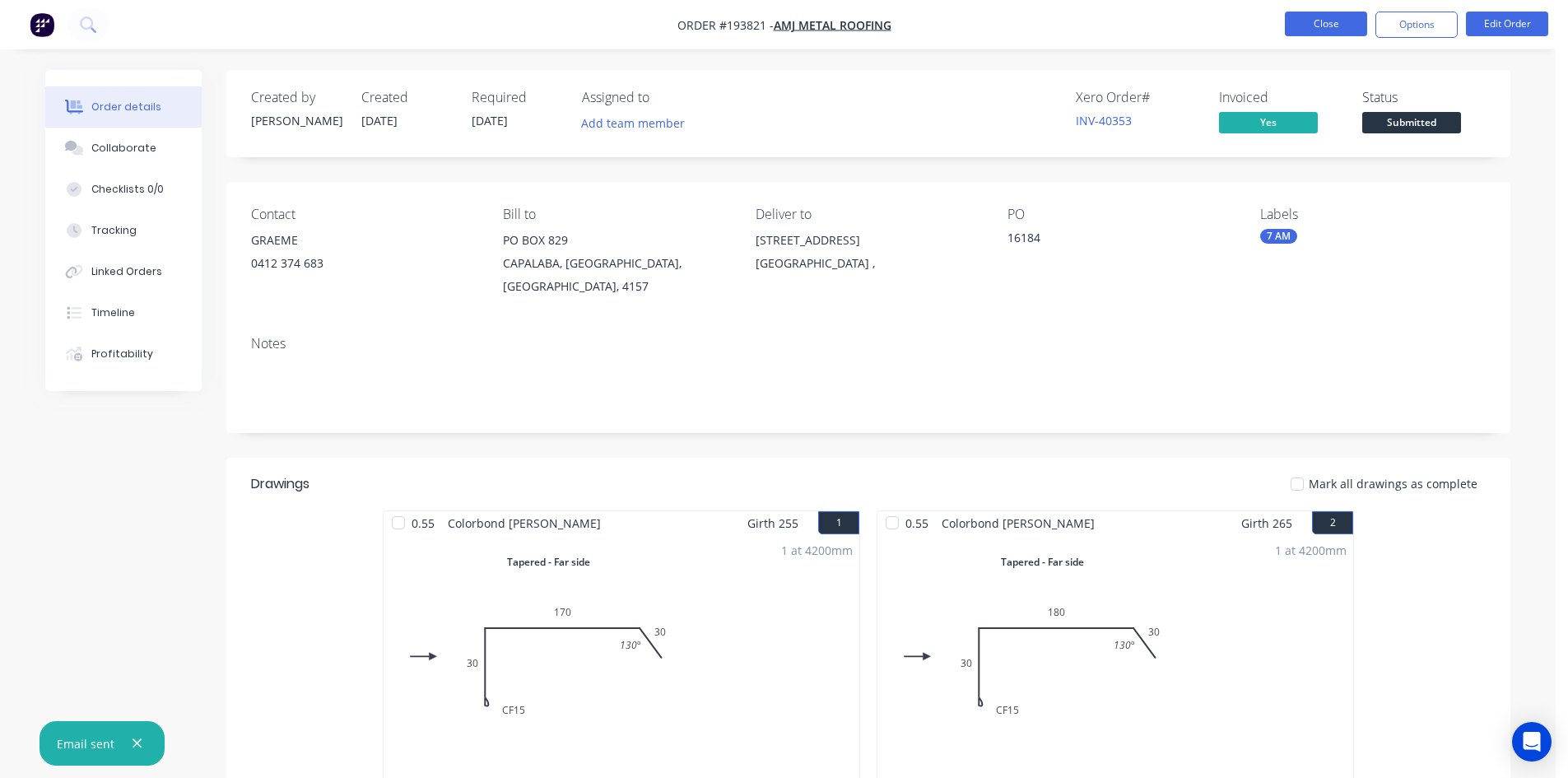
click at [1325, 23] on button "Close" at bounding box center [1326, 24] width 82 height 25
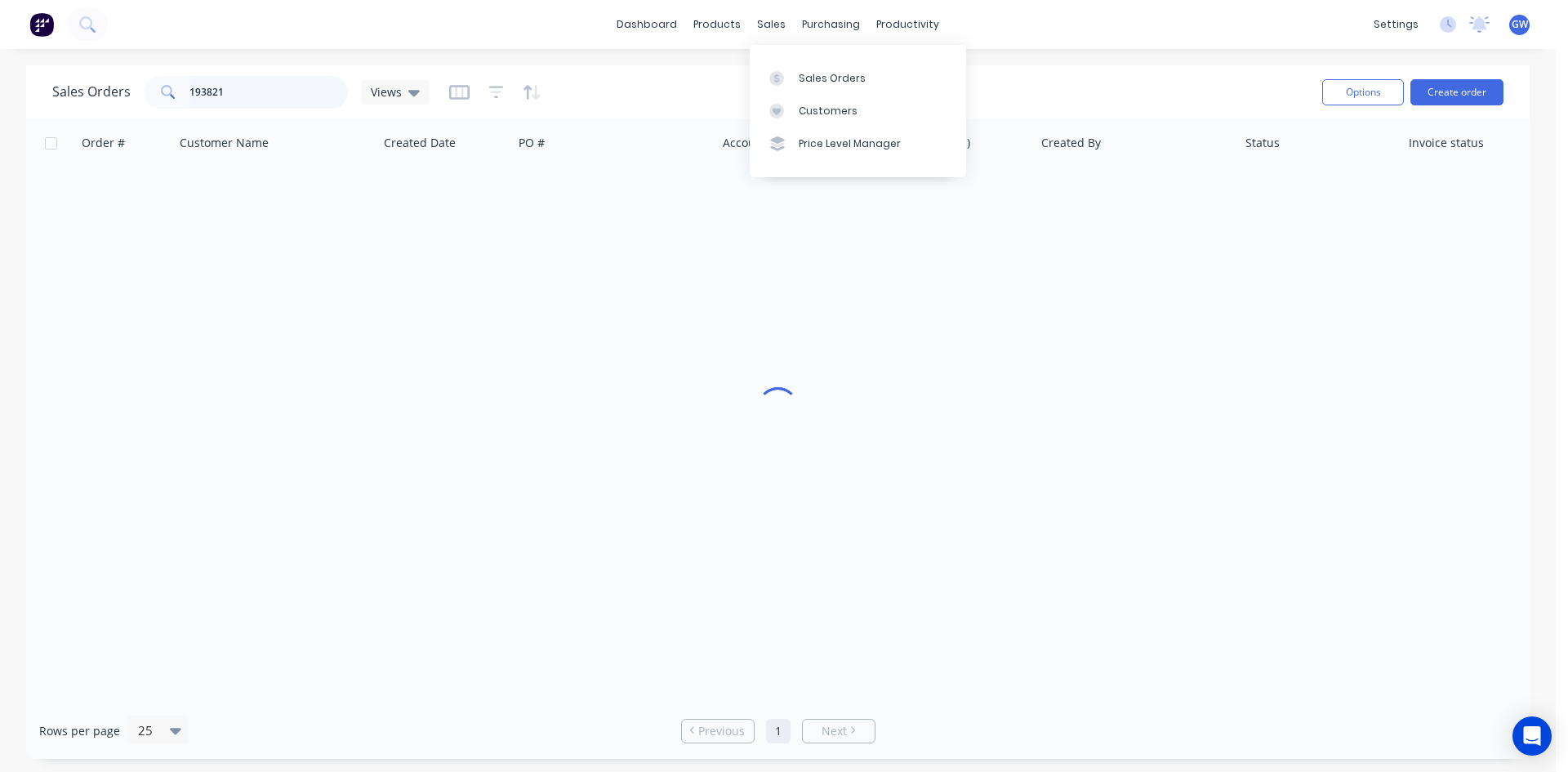
click at [286, 99] on input "193821" at bounding box center [268, 92] width 159 height 33
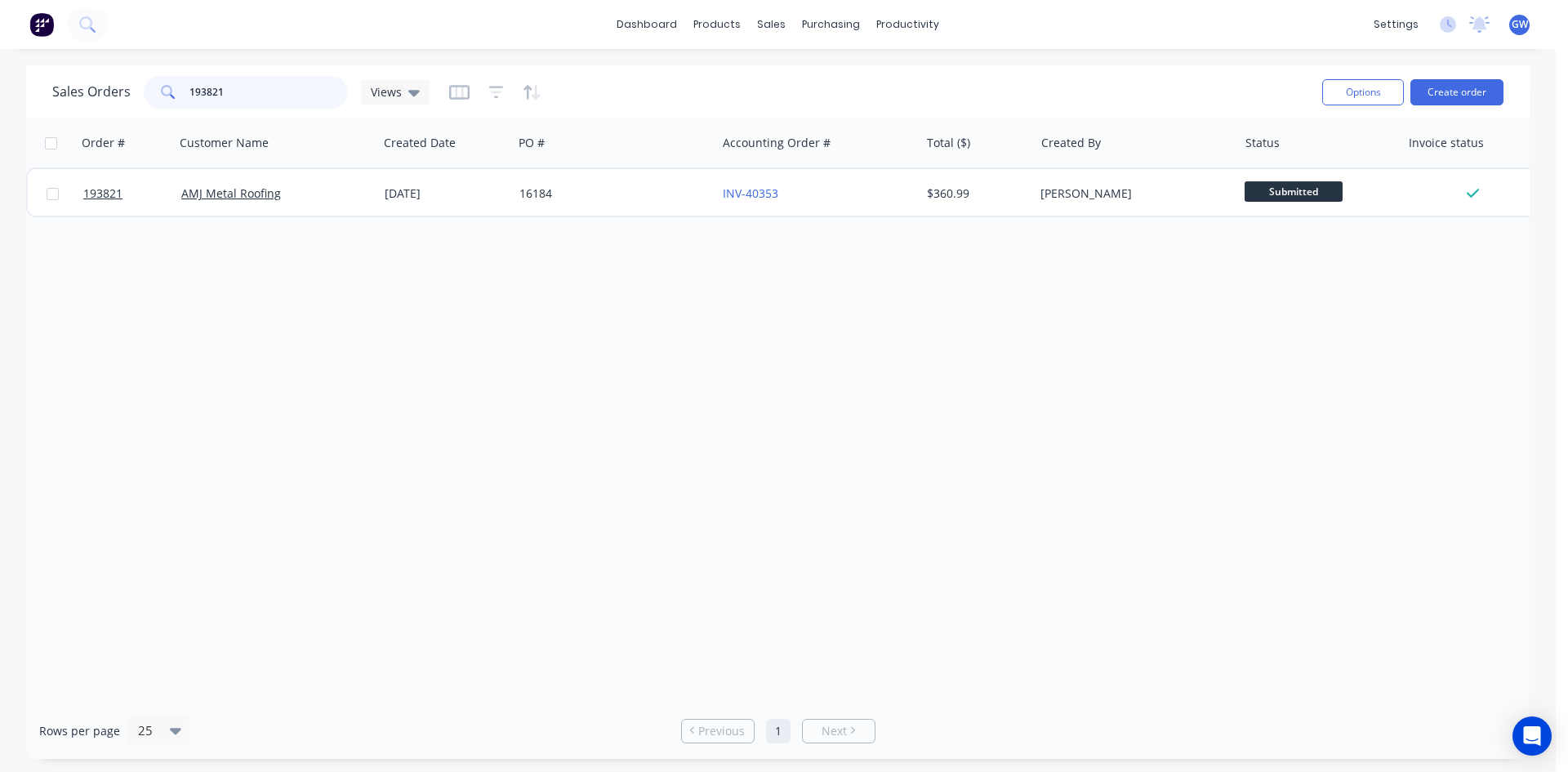
click at [286, 99] on input "193821" at bounding box center [268, 92] width 159 height 33
type input "193949"
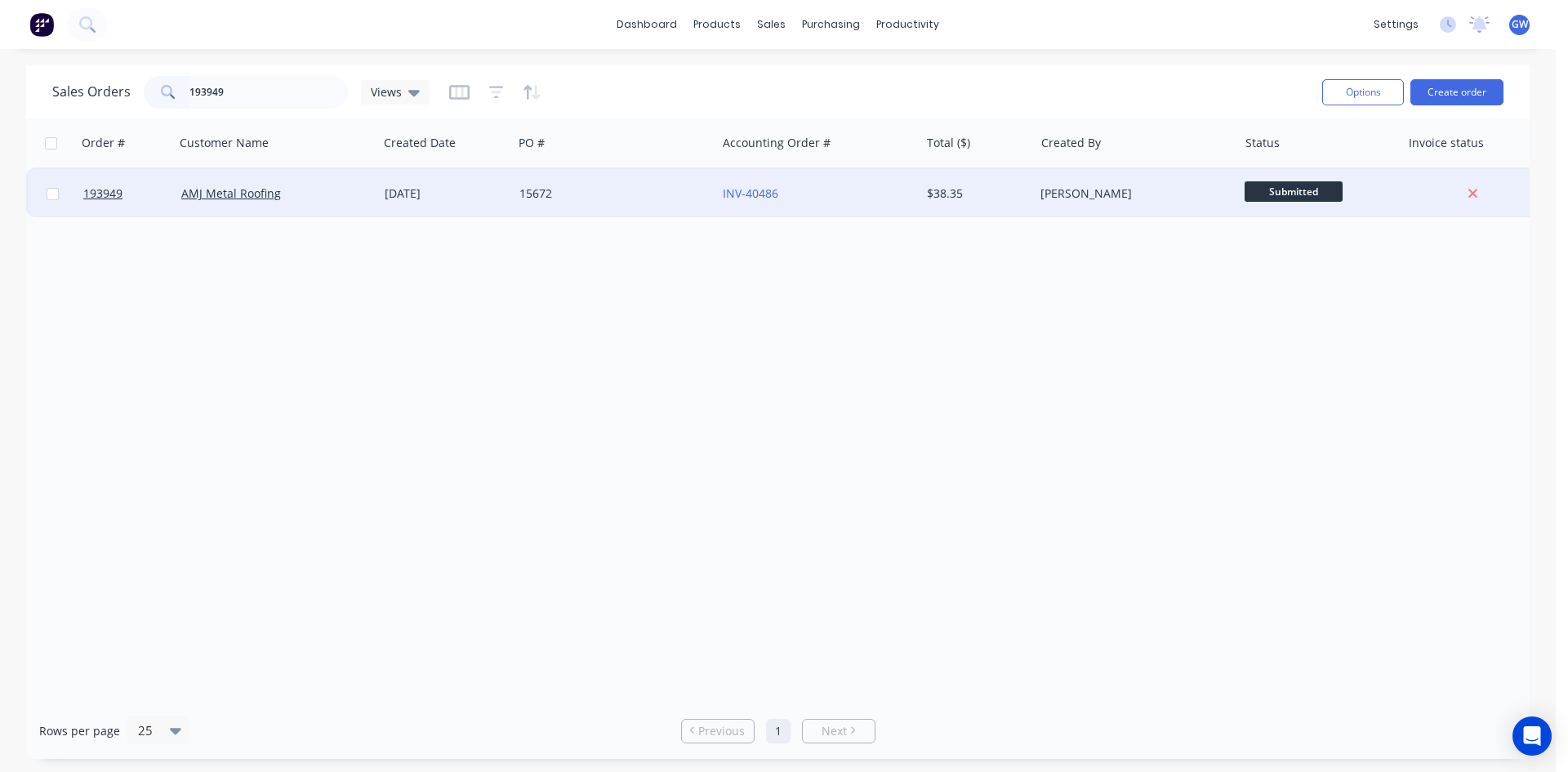
click at [1035, 181] on div "[PERSON_NAME]" at bounding box center [1135, 193] width 204 height 49
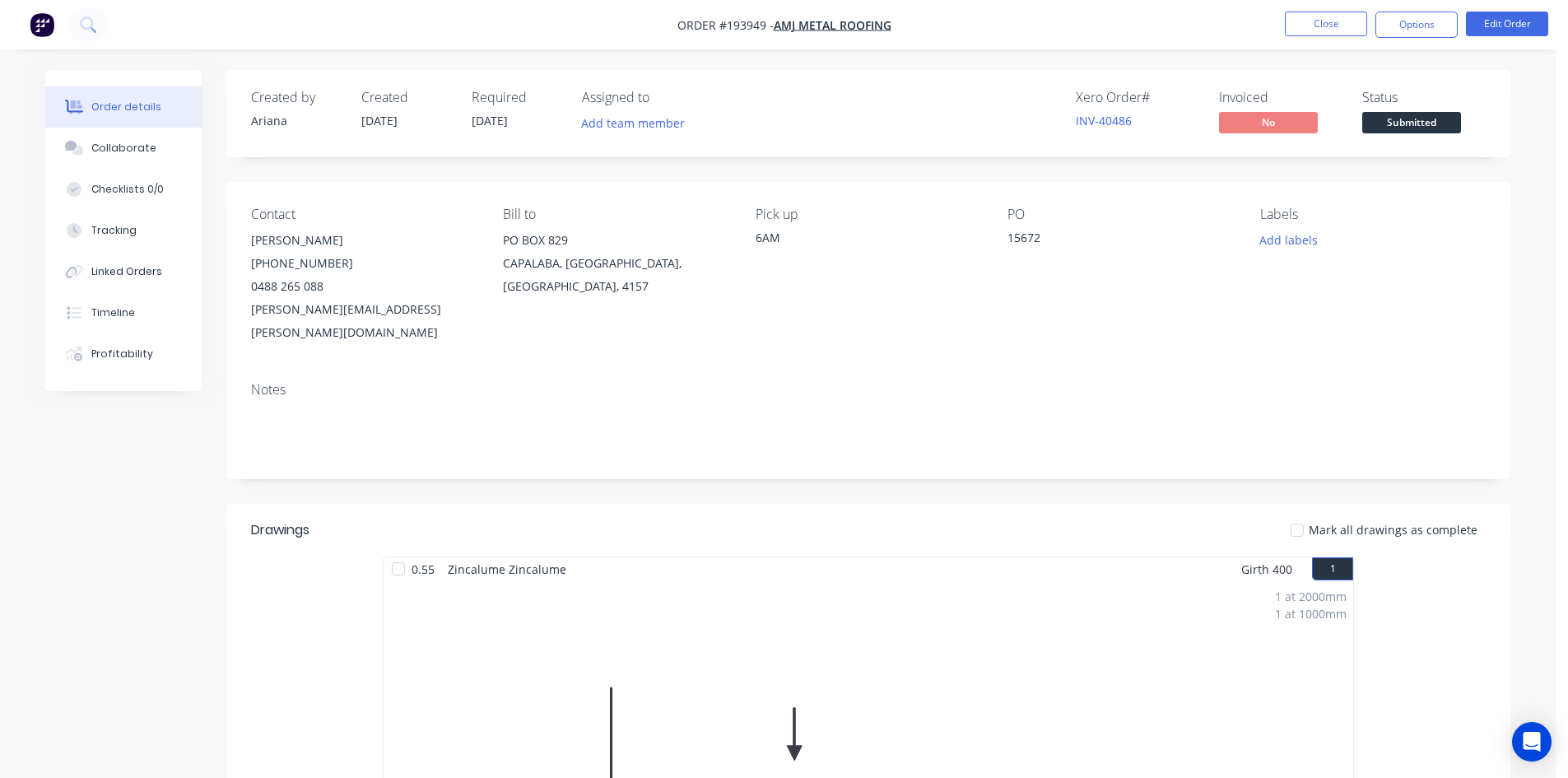
drag, startPoint x: 1415, startPoint y: 17, endPoint x: 1394, endPoint y: 43, distance: 33.4
click at [1414, 19] on button "Options" at bounding box center [1417, 24] width 82 height 26
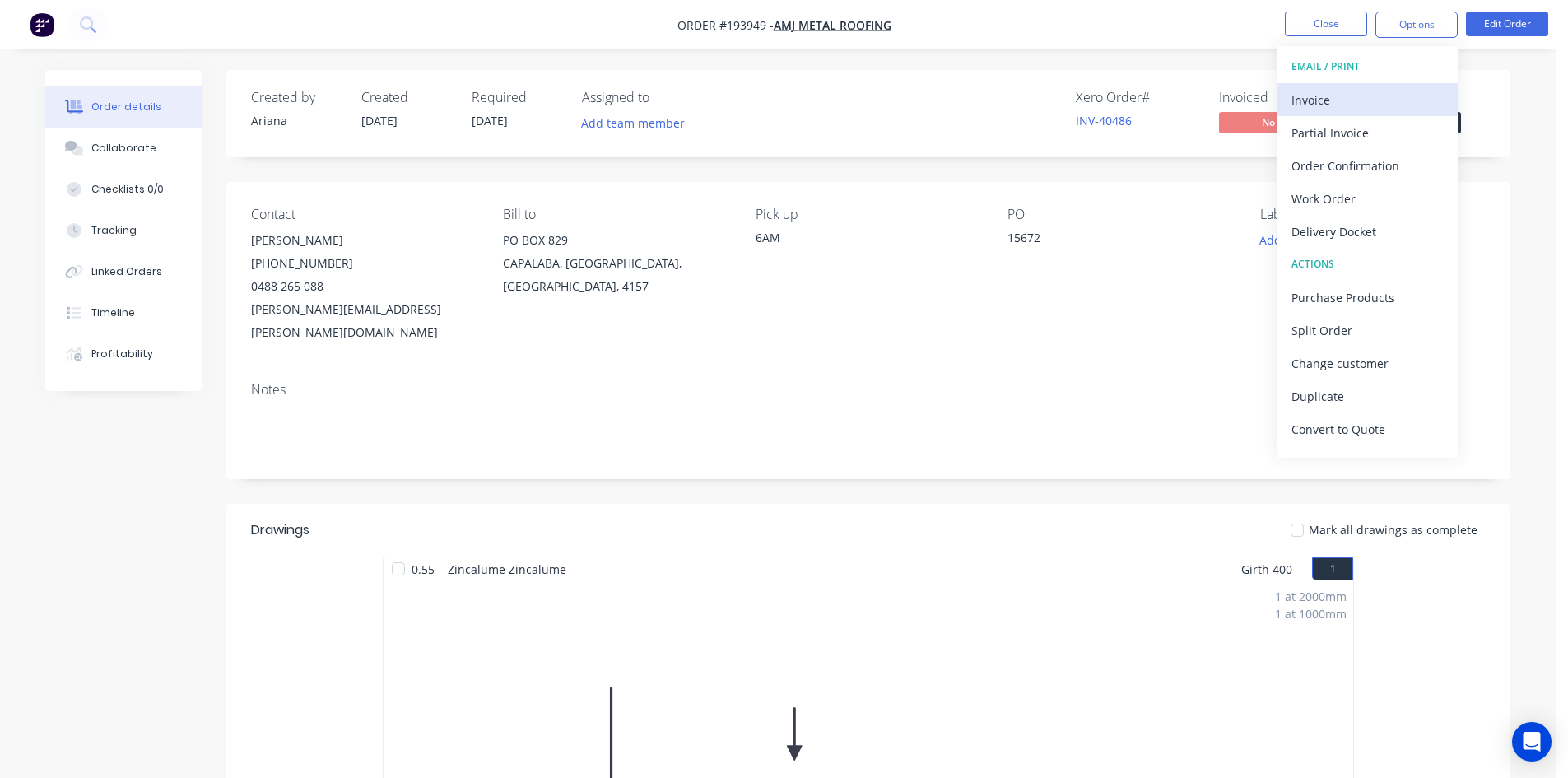
click at [1360, 96] on div "Invoice" at bounding box center [1366, 99] width 151 height 24
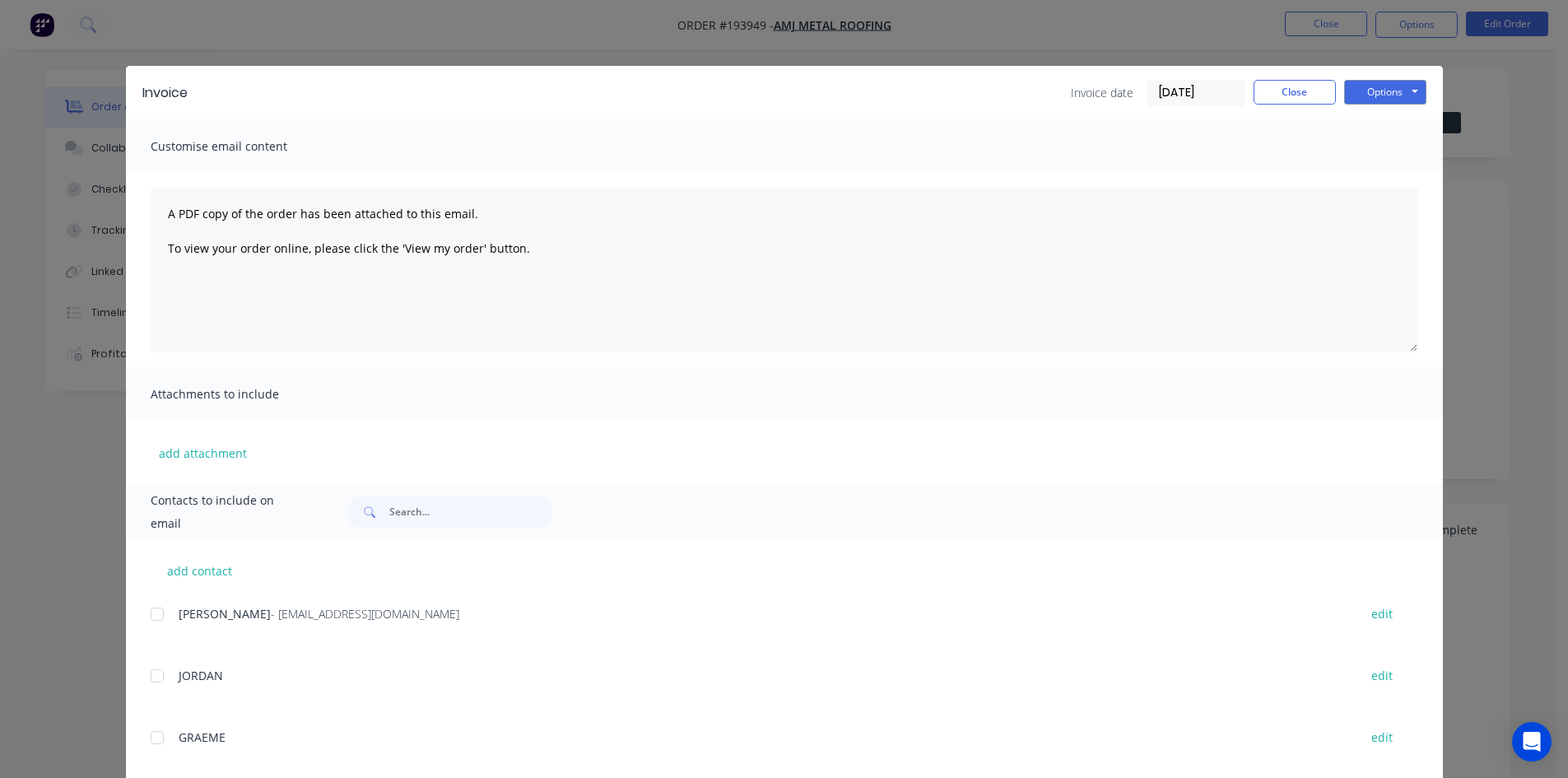
drag, startPoint x: 134, startPoint y: 621, endPoint x: 144, endPoint y: 617, distance: 10.8
click at [141, 618] on div "add contact Michael - payables@amjmetalroofing.com.au edit JORDAN edit GRAEME e…" at bounding box center [785, 765] width 1317 height 454
click at [146, 615] on div at bounding box center [157, 614] width 33 height 33
click at [1391, 92] on button "Options" at bounding box center [1385, 92] width 82 height 25
click at [1376, 172] on button "Email" at bounding box center [1397, 176] width 106 height 27
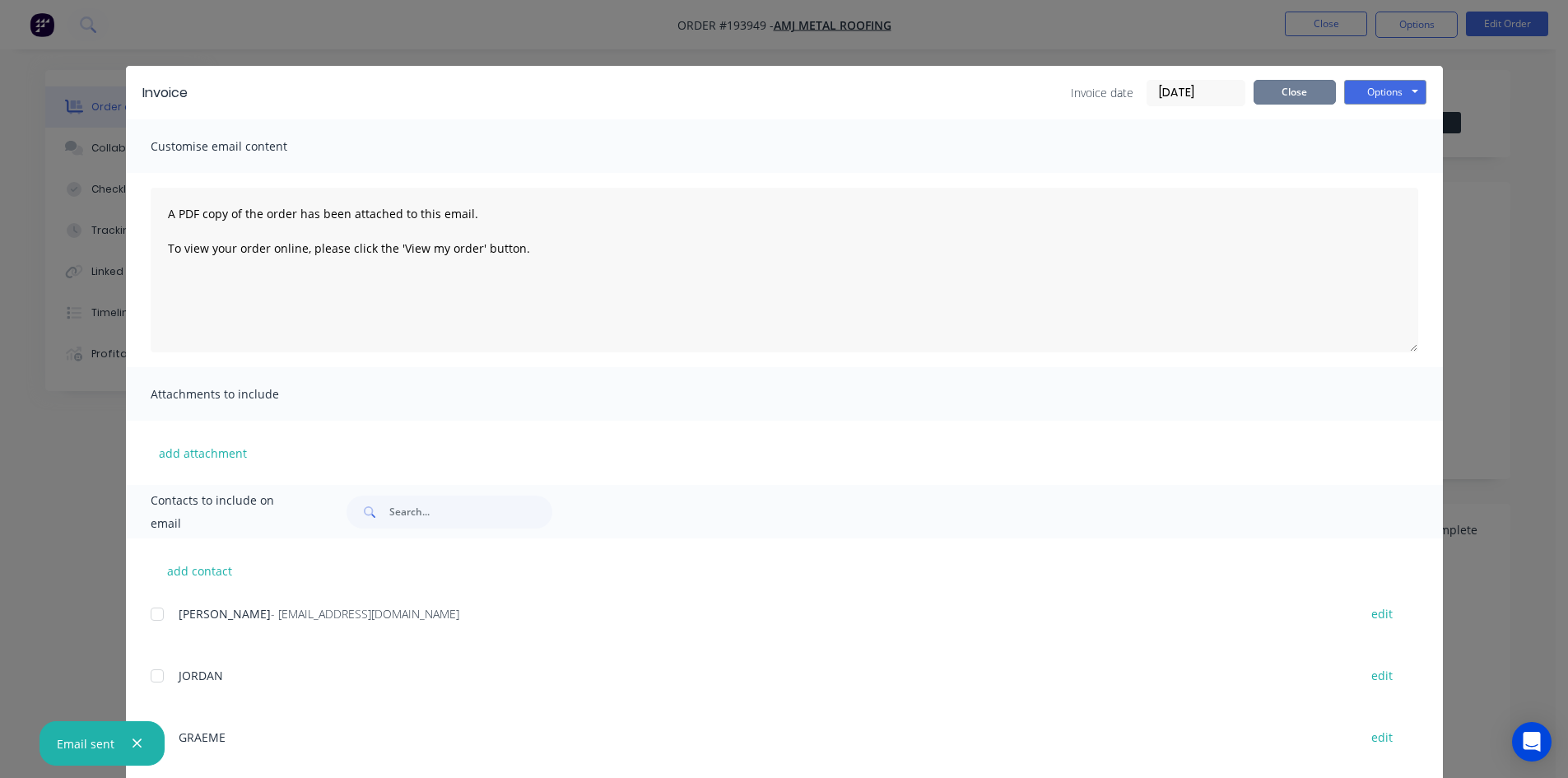
click at [1262, 91] on button "Close" at bounding box center [1295, 92] width 82 height 25
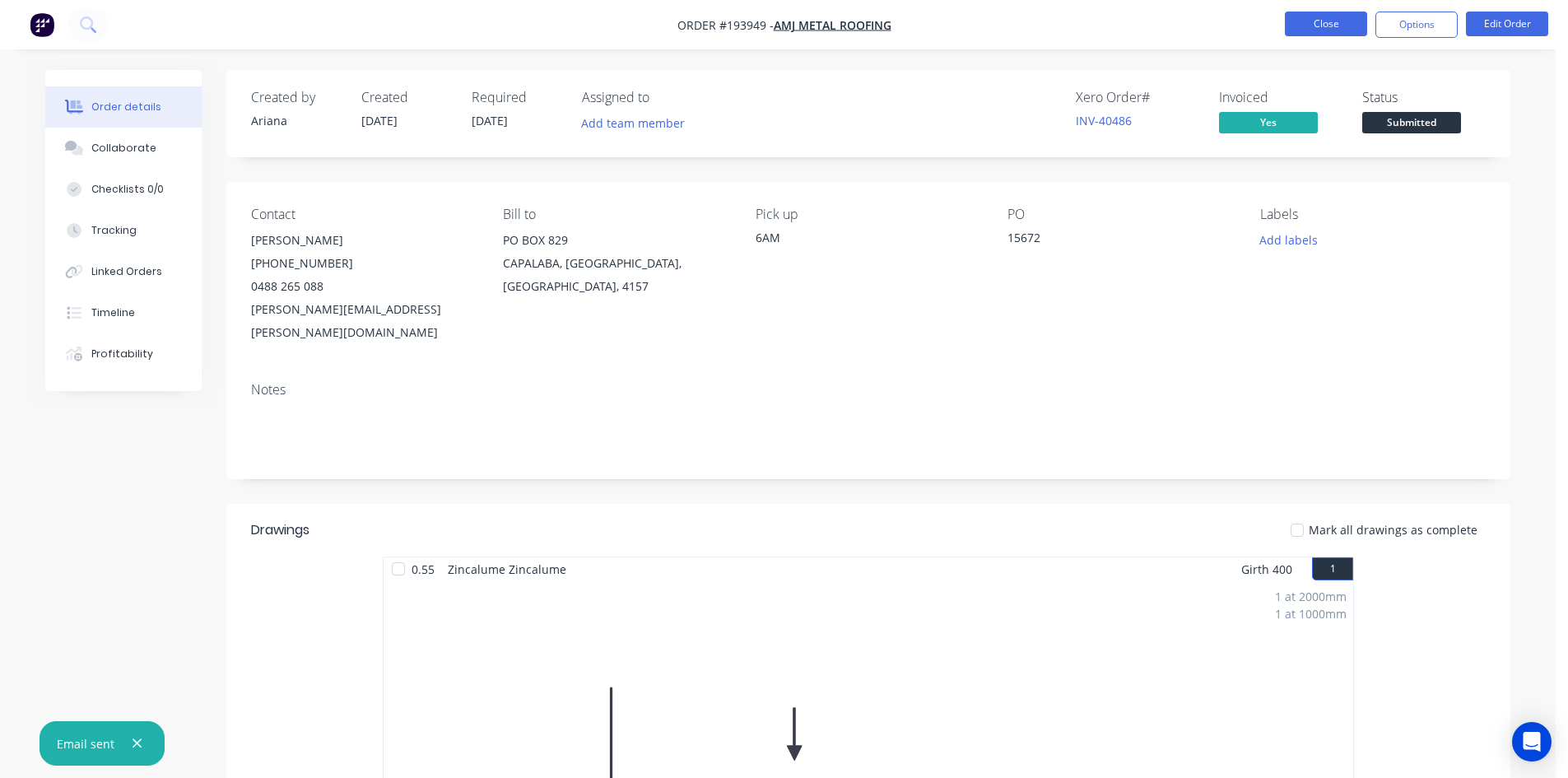
click at [1316, 28] on button "Close" at bounding box center [1326, 24] width 82 height 25
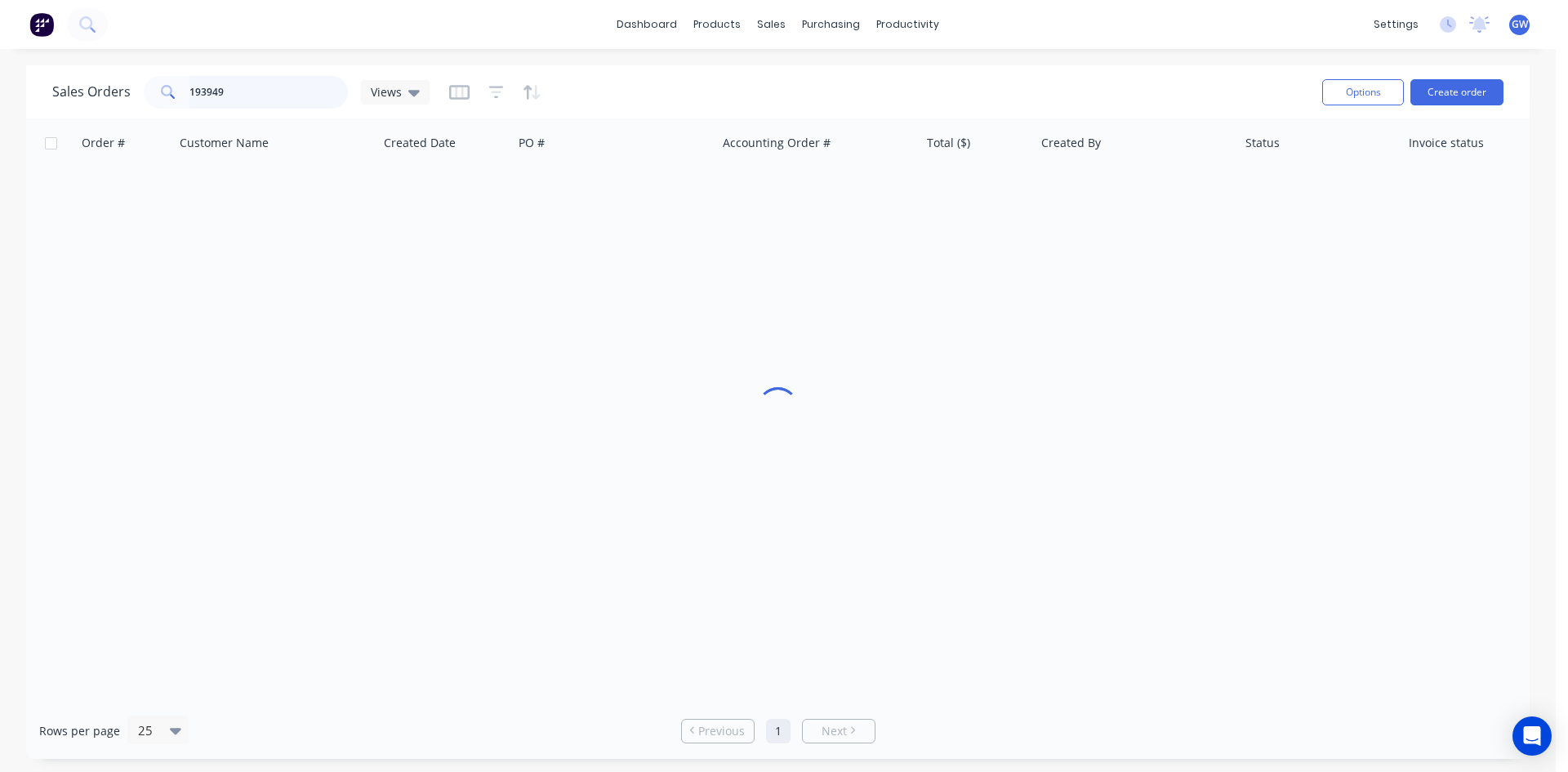
click at [275, 90] on input "193949" at bounding box center [268, 92] width 159 height 33
type input "193950"
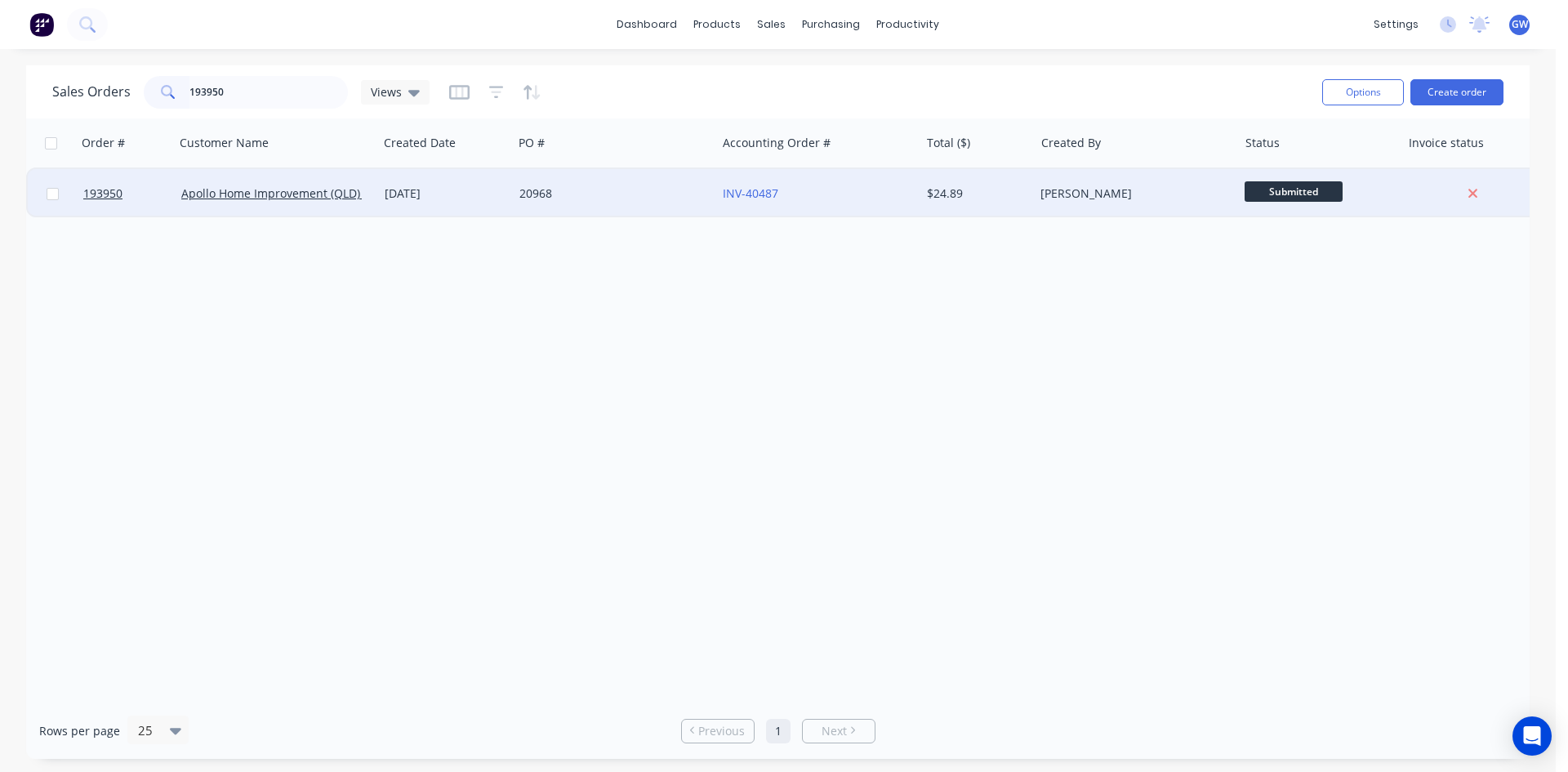
click at [1038, 189] on div "[PERSON_NAME]" at bounding box center [1135, 193] width 204 height 49
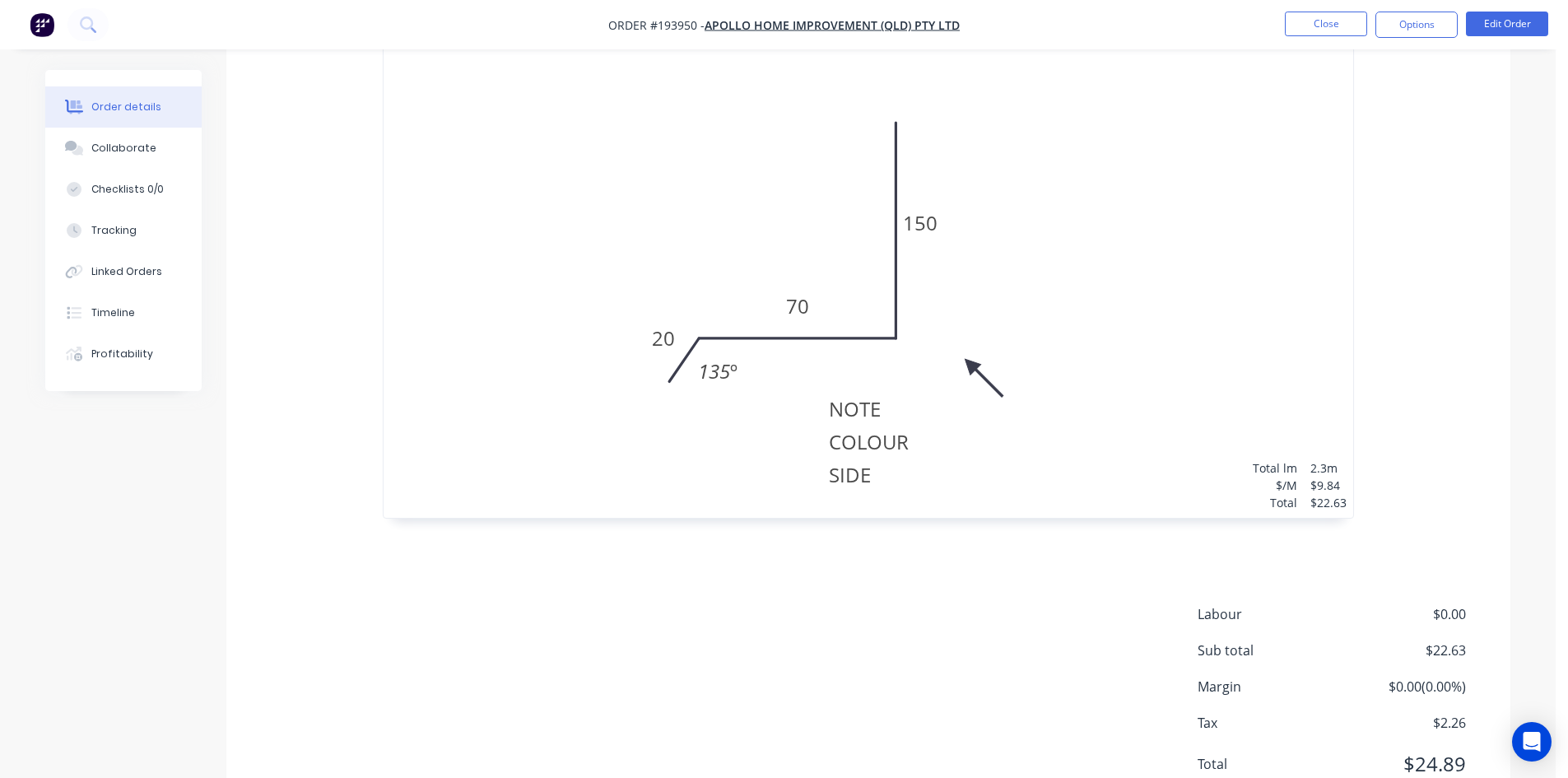
scroll to position [586, 0]
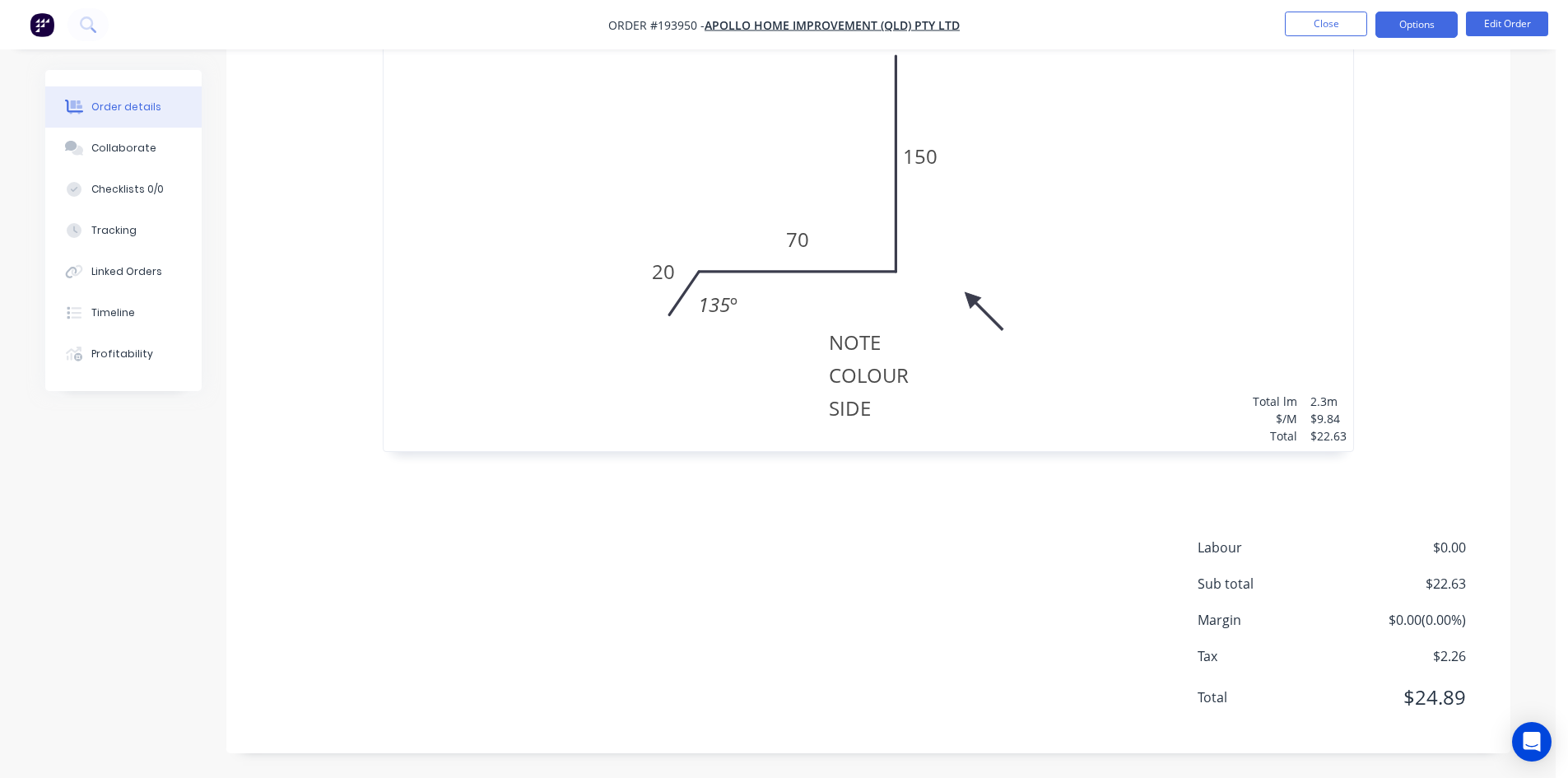
drag, startPoint x: 1418, startPoint y: 29, endPoint x: 1406, endPoint y: 40, distance: 16.3
click at [1417, 30] on button "Options" at bounding box center [1417, 24] width 82 height 26
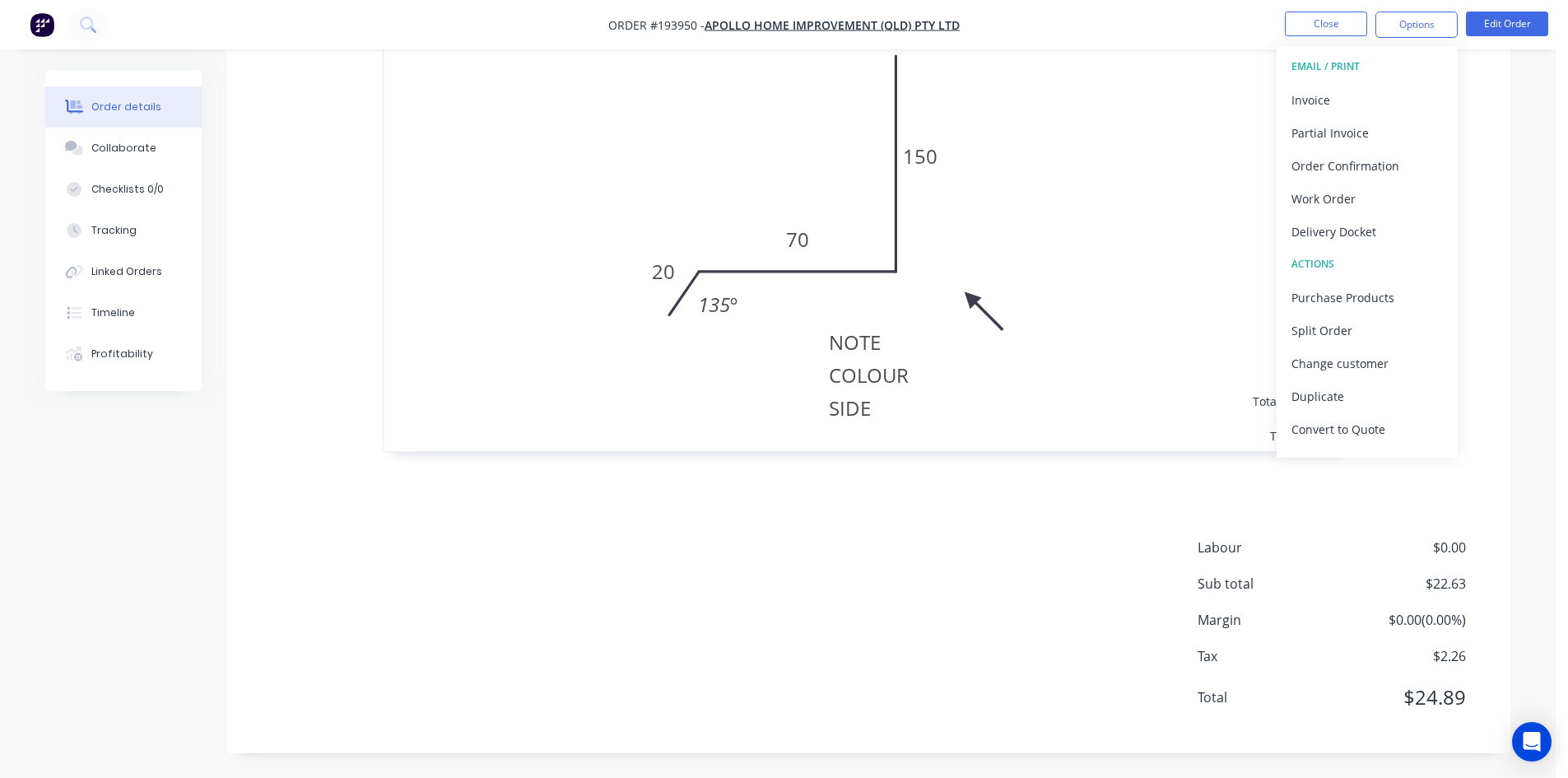
click at [1364, 88] on div "Invoice" at bounding box center [1366, 99] width 151 height 24
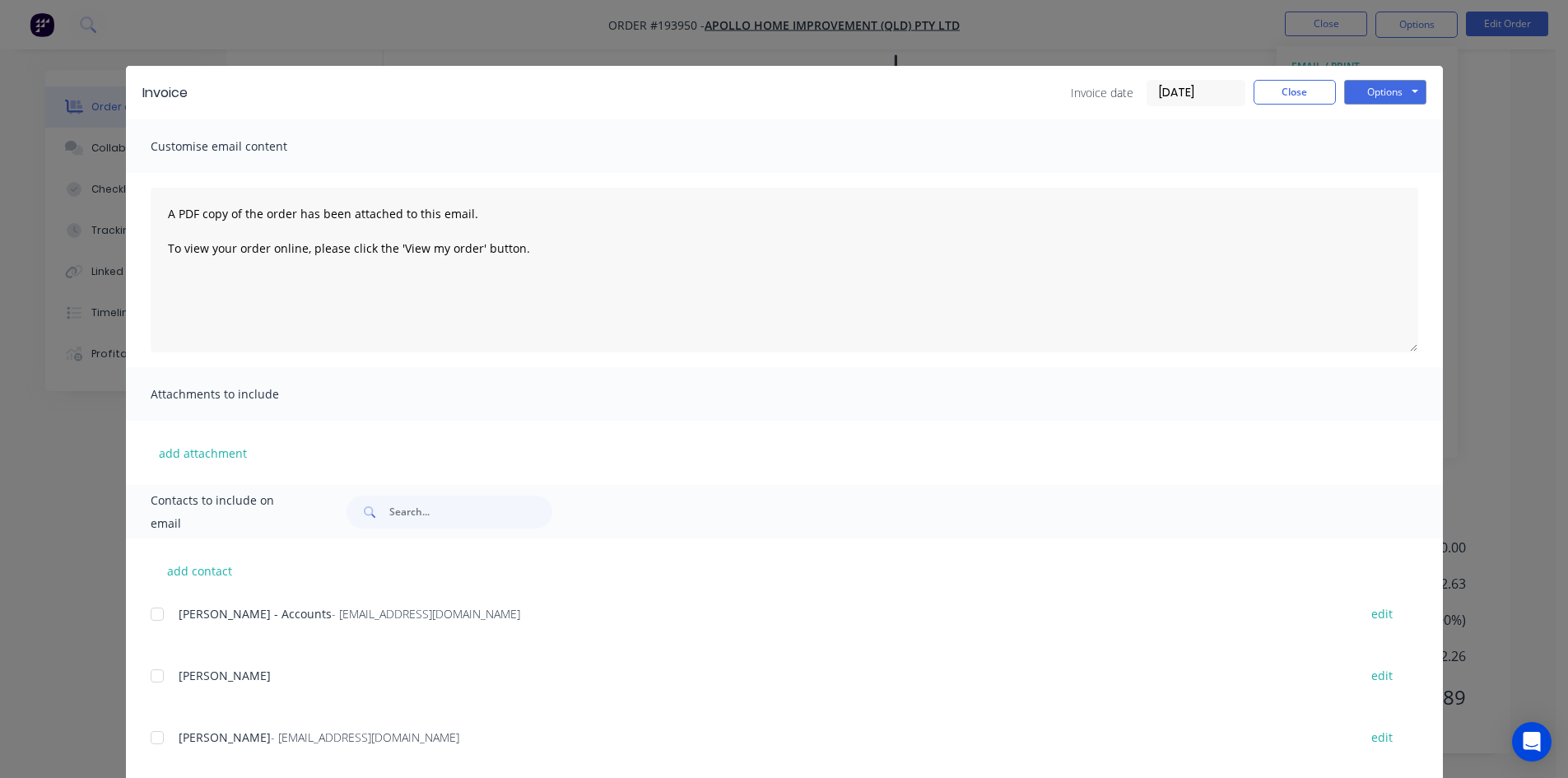
click at [154, 616] on div at bounding box center [157, 614] width 33 height 33
click at [1368, 96] on button "Options" at bounding box center [1385, 92] width 82 height 25
click at [1412, 179] on button "Email" at bounding box center [1397, 176] width 106 height 27
click at [1281, 97] on button "Close" at bounding box center [1295, 92] width 82 height 25
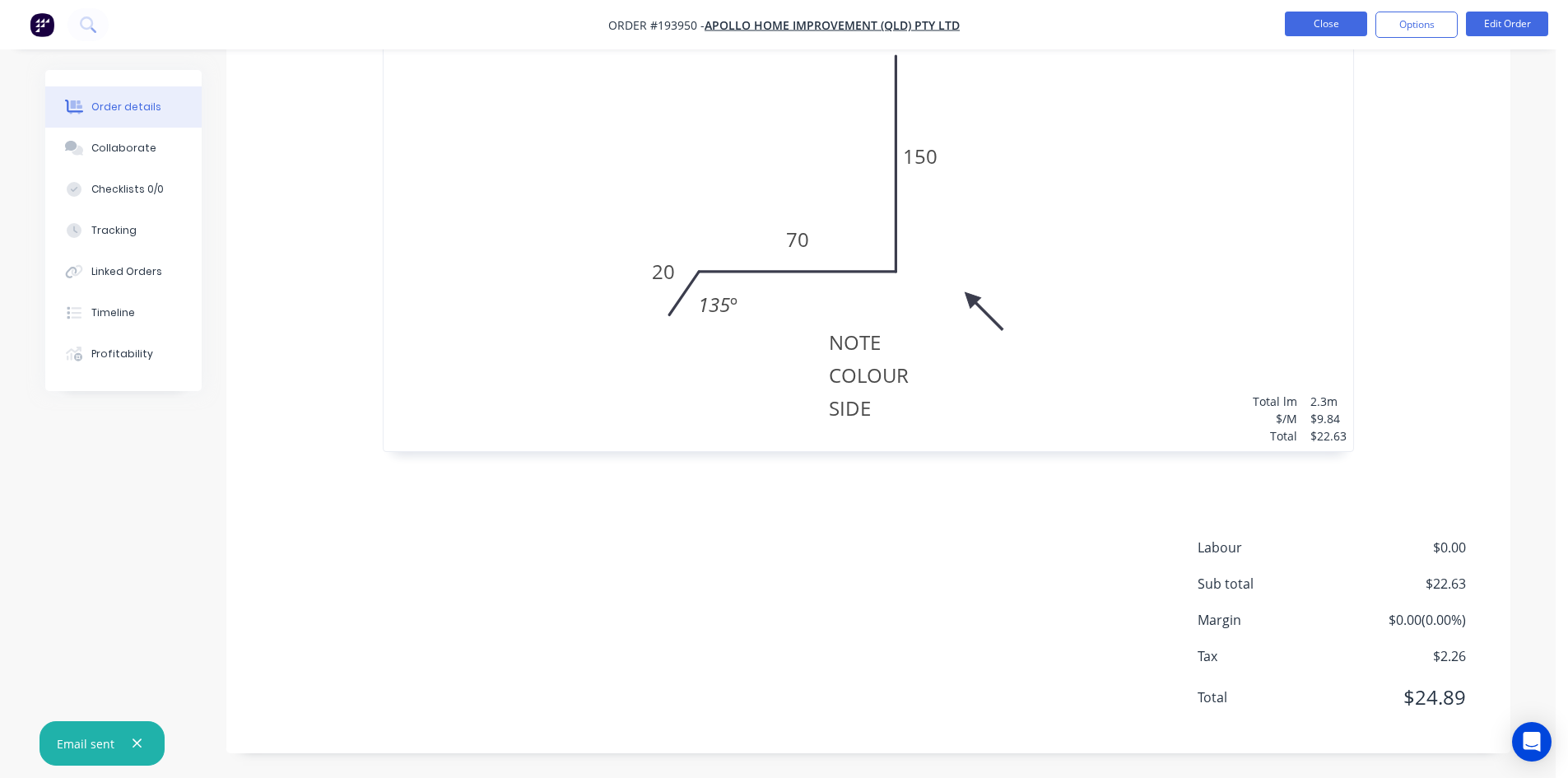
click at [1338, 13] on button "Close" at bounding box center [1326, 24] width 82 height 25
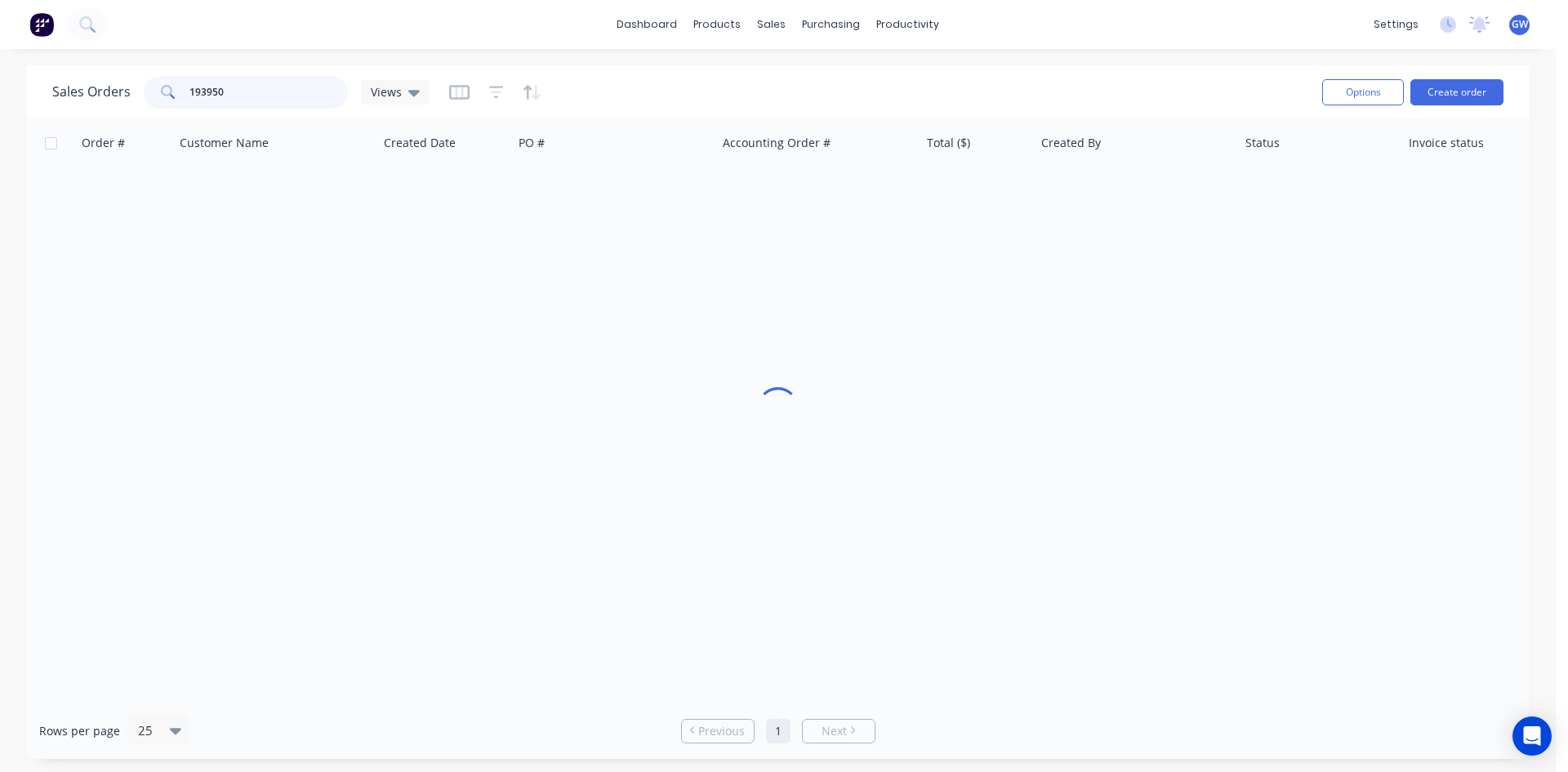
drag, startPoint x: 170, startPoint y: 85, endPoint x: 106, endPoint y: 84, distance: 64.0
click at [106, 84] on div "Sales Orders 193950 Views" at bounding box center [241, 92] width 377 height 33
type input "193846"
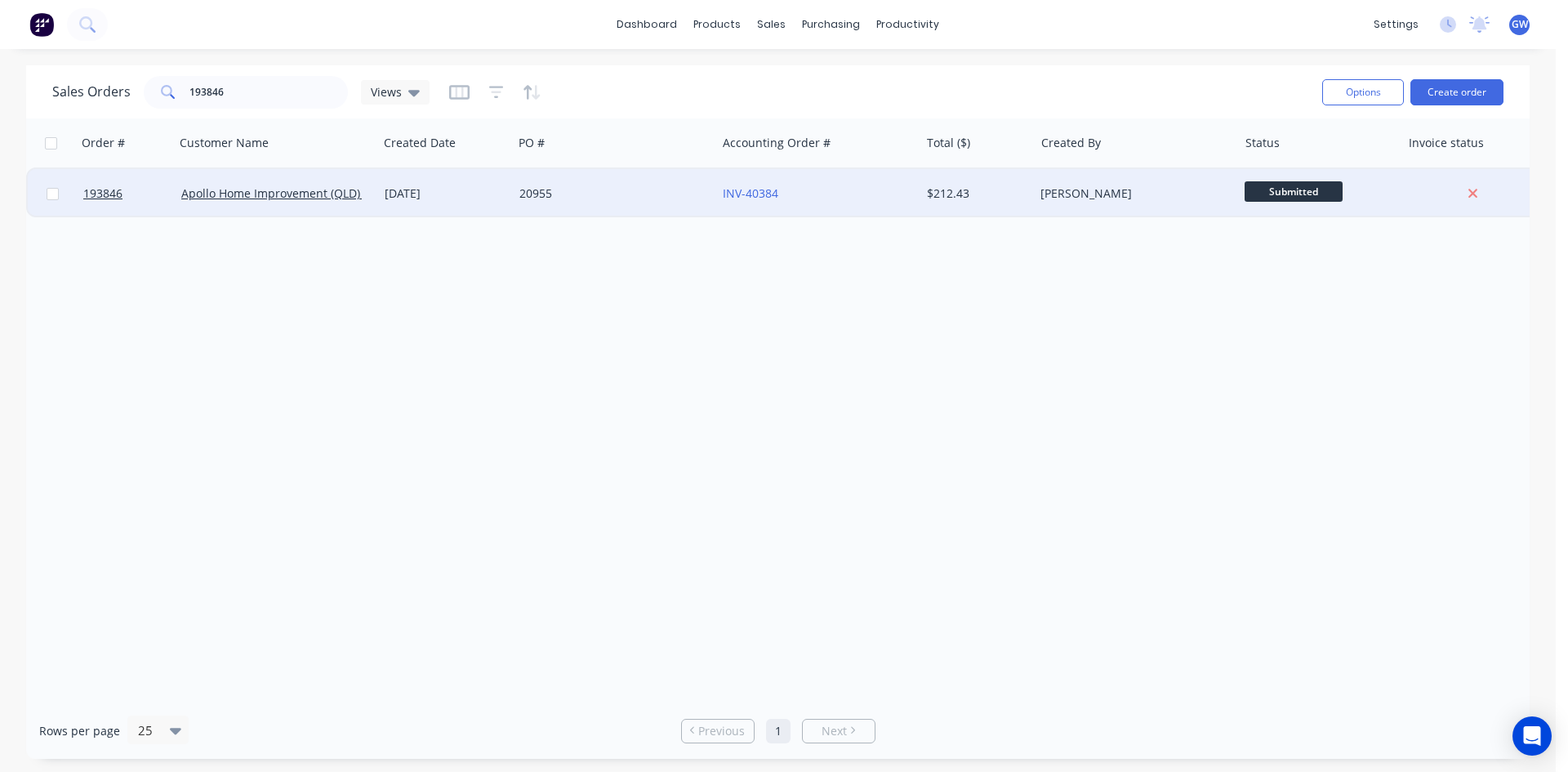
click at [1076, 214] on div "[PERSON_NAME]" at bounding box center [1135, 193] width 204 height 49
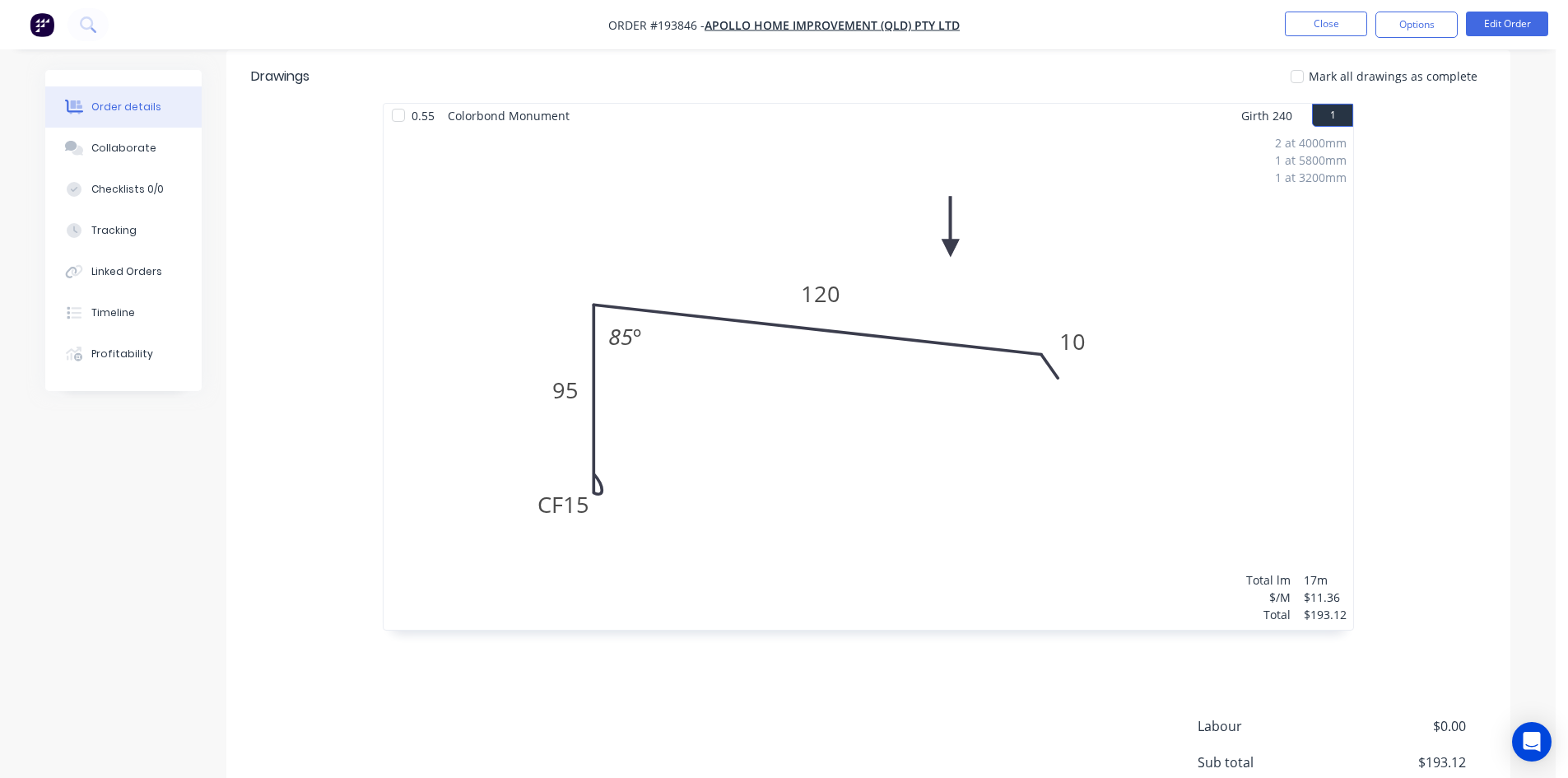
scroll to position [586, 0]
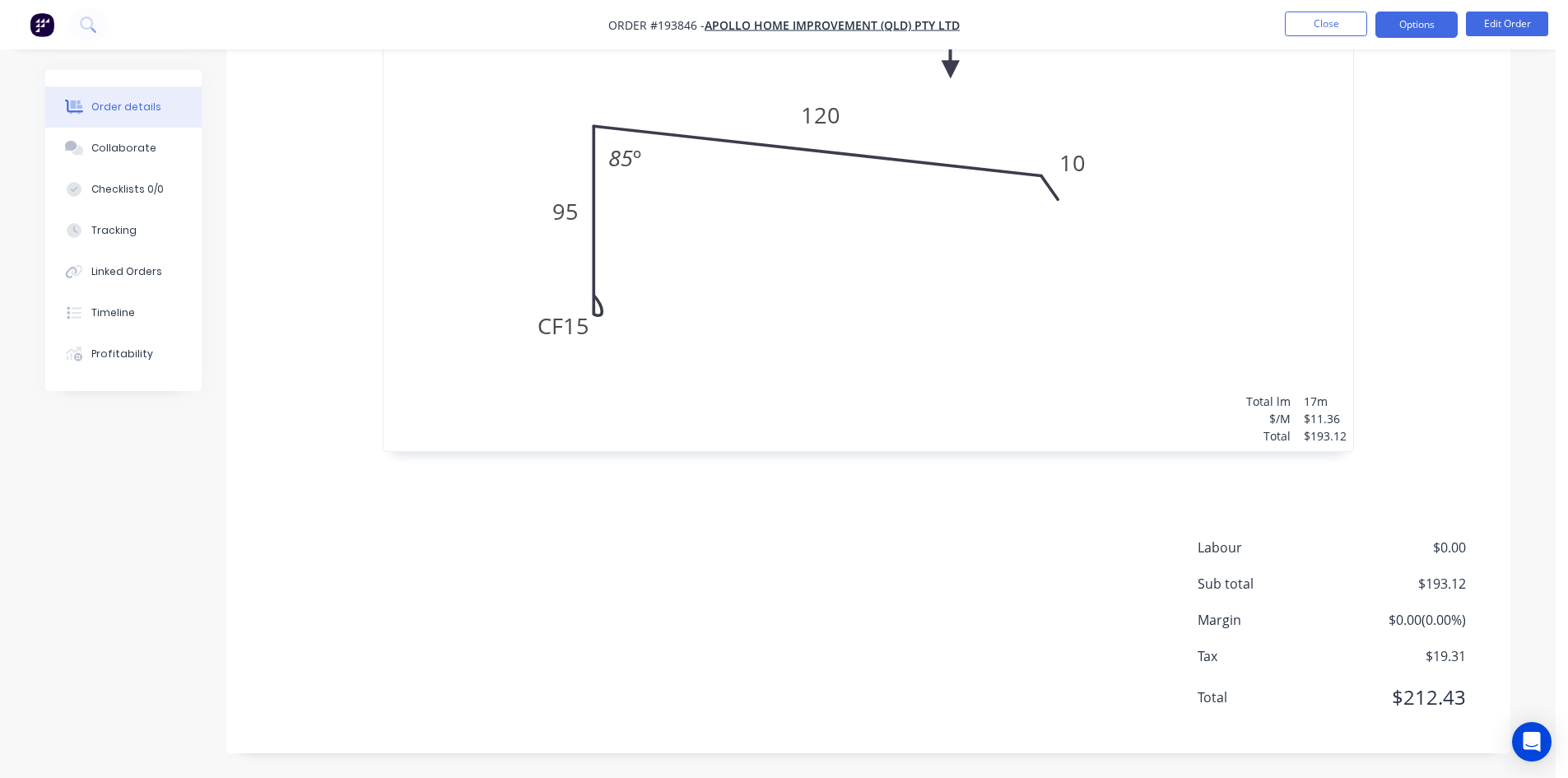
click at [1413, 25] on button "Options" at bounding box center [1417, 24] width 82 height 26
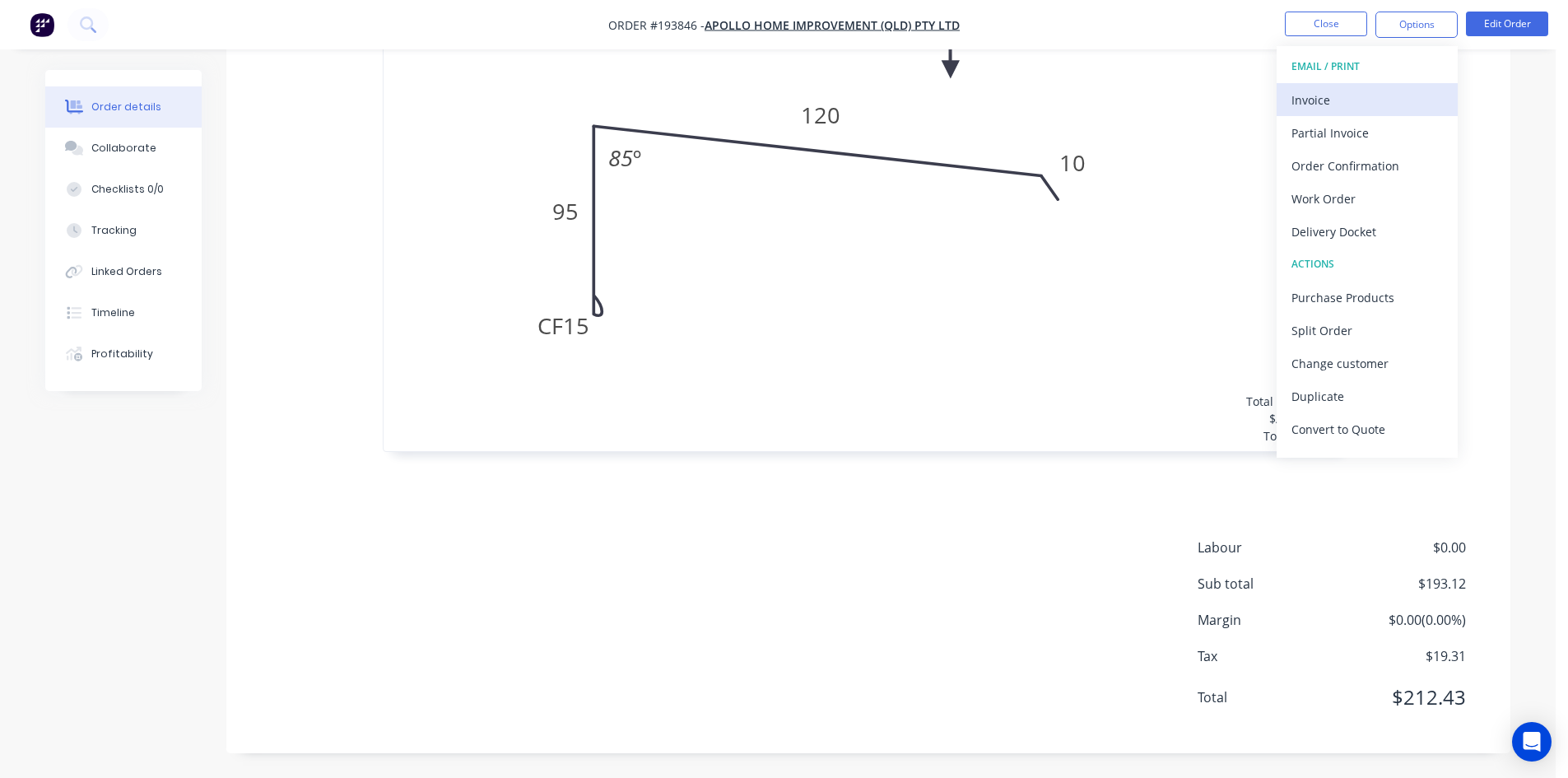
click at [1322, 96] on div "Invoice" at bounding box center [1366, 99] width 151 height 24
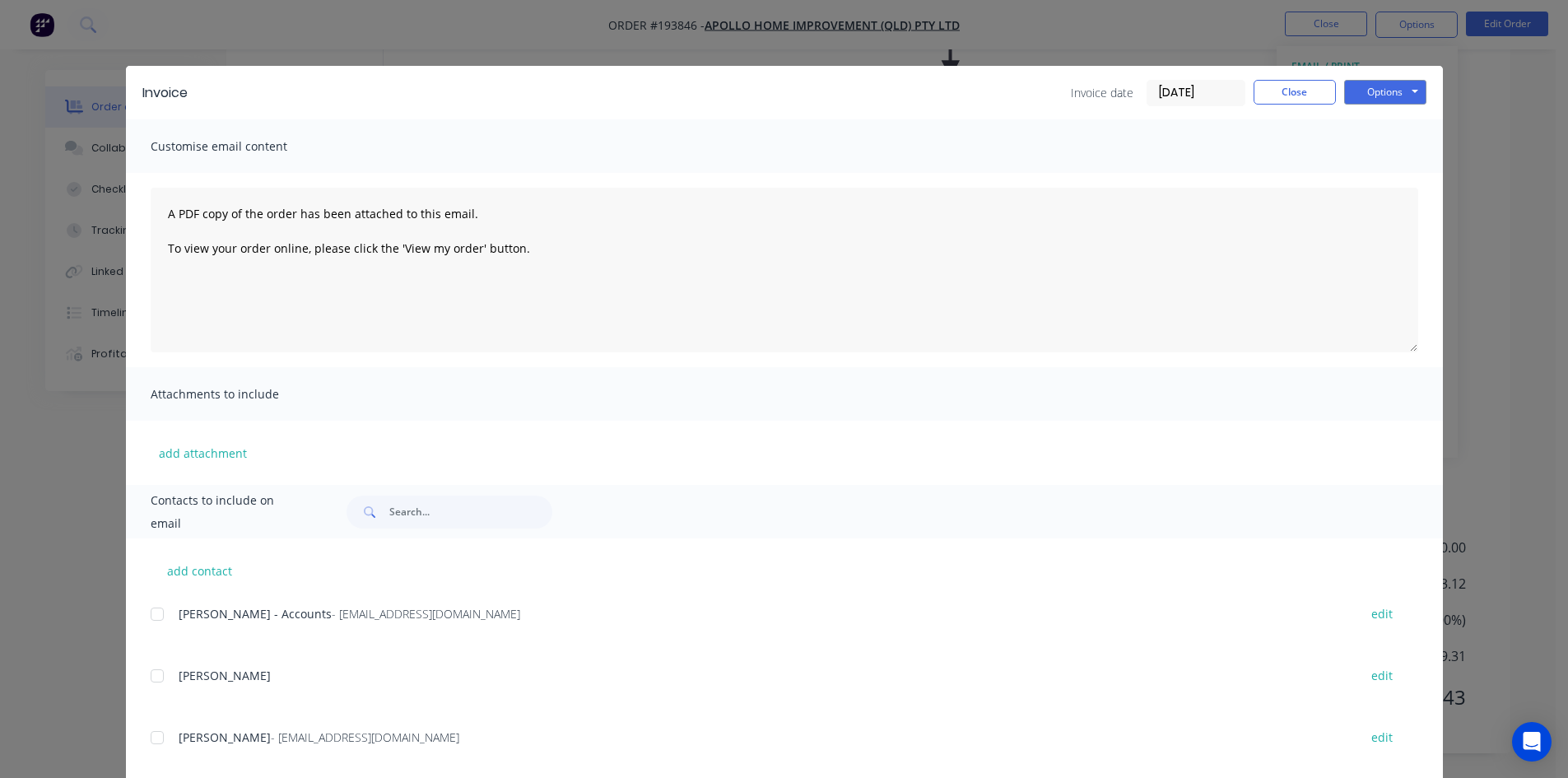
drag, startPoint x: 151, startPoint y: 613, endPoint x: 174, endPoint y: 601, distance: 25.9
click at [151, 613] on div at bounding box center [157, 614] width 33 height 33
click at [1389, 89] on button "Options" at bounding box center [1385, 92] width 82 height 25
click at [1378, 182] on button "Email" at bounding box center [1397, 176] width 106 height 27
click at [1300, 100] on button "Close" at bounding box center [1295, 92] width 82 height 25
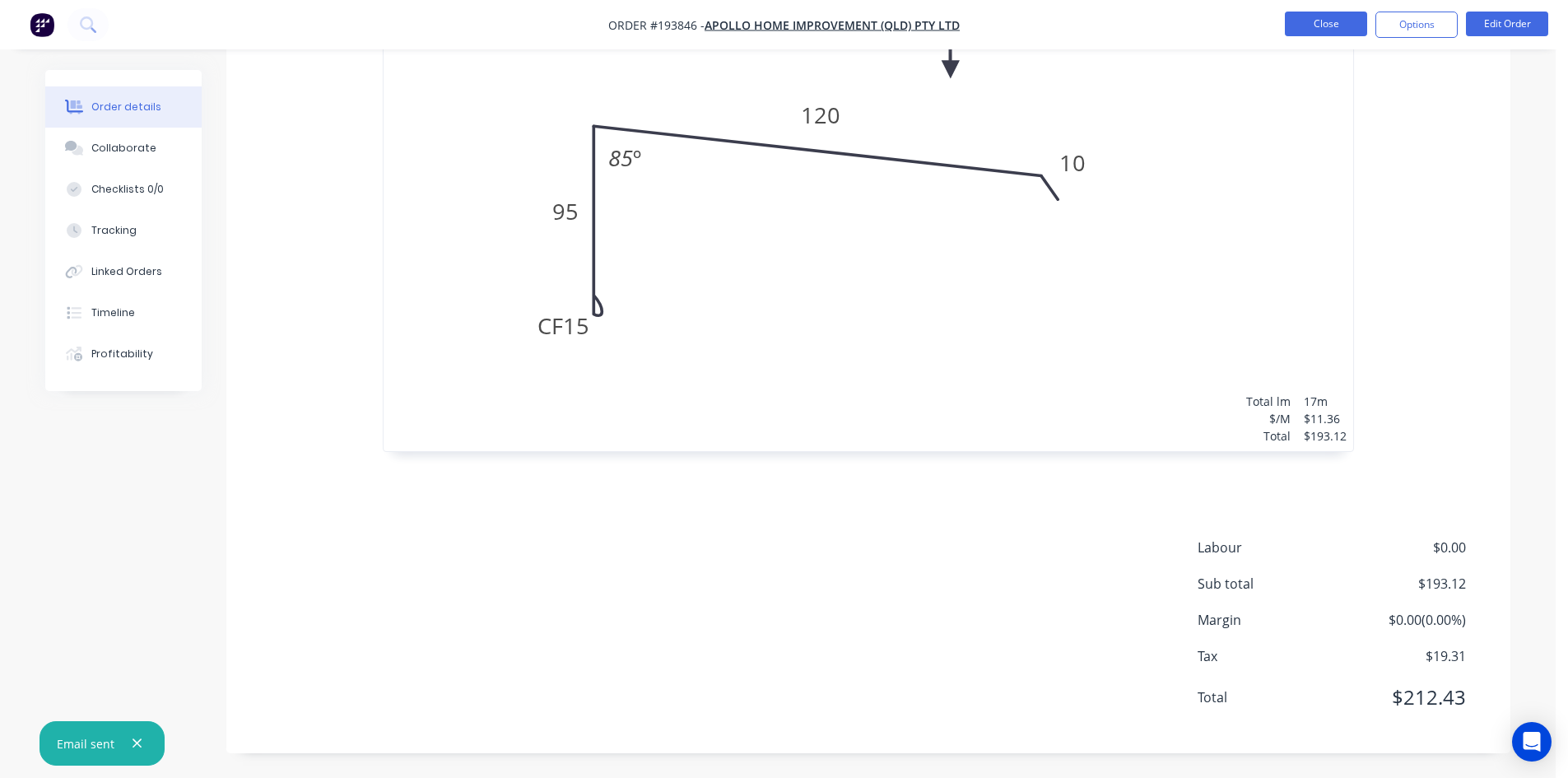
click at [1329, 23] on button "Close" at bounding box center [1326, 24] width 82 height 25
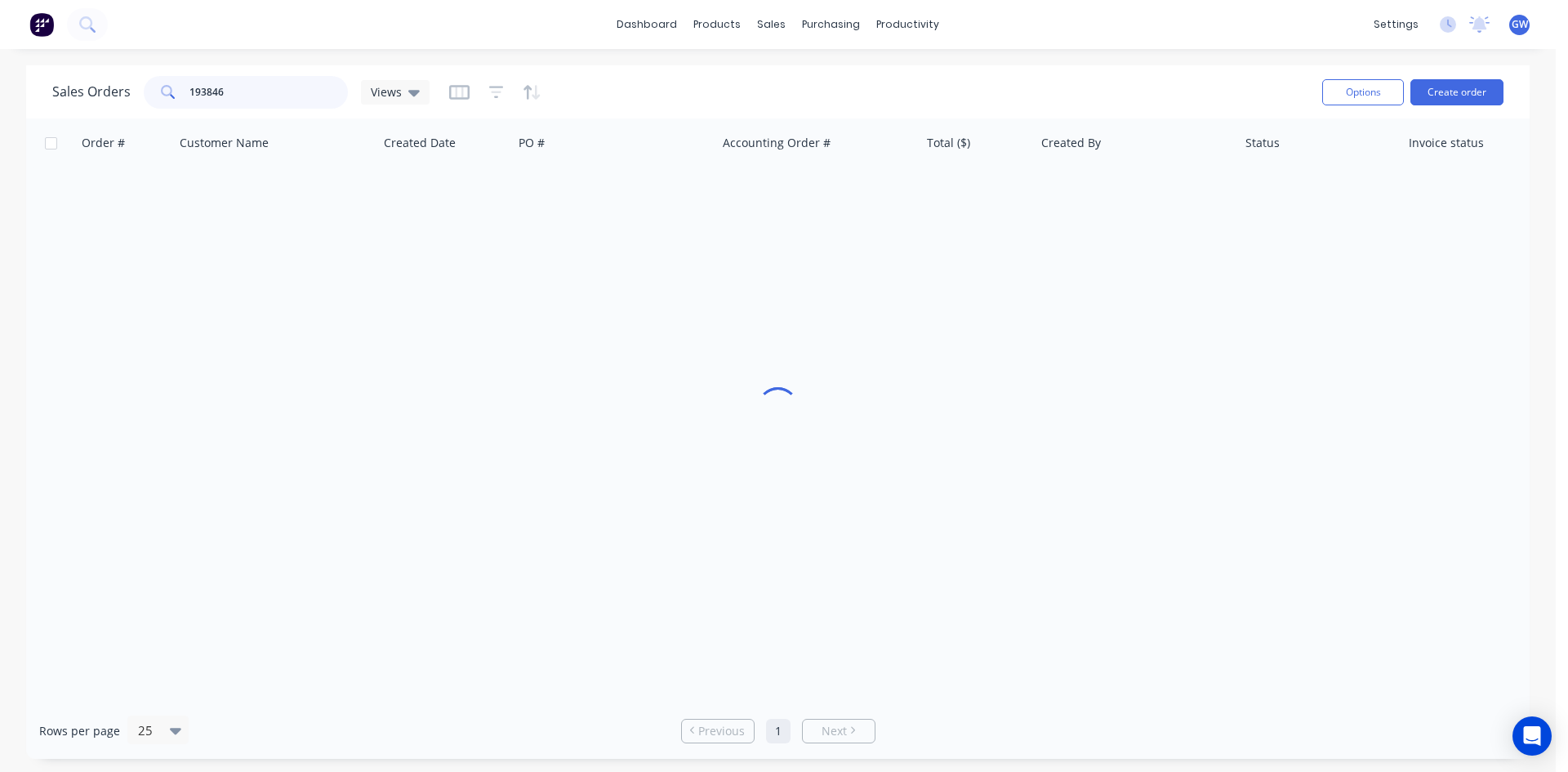
click at [254, 92] on input "193846" at bounding box center [268, 92] width 159 height 33
type input "192957"
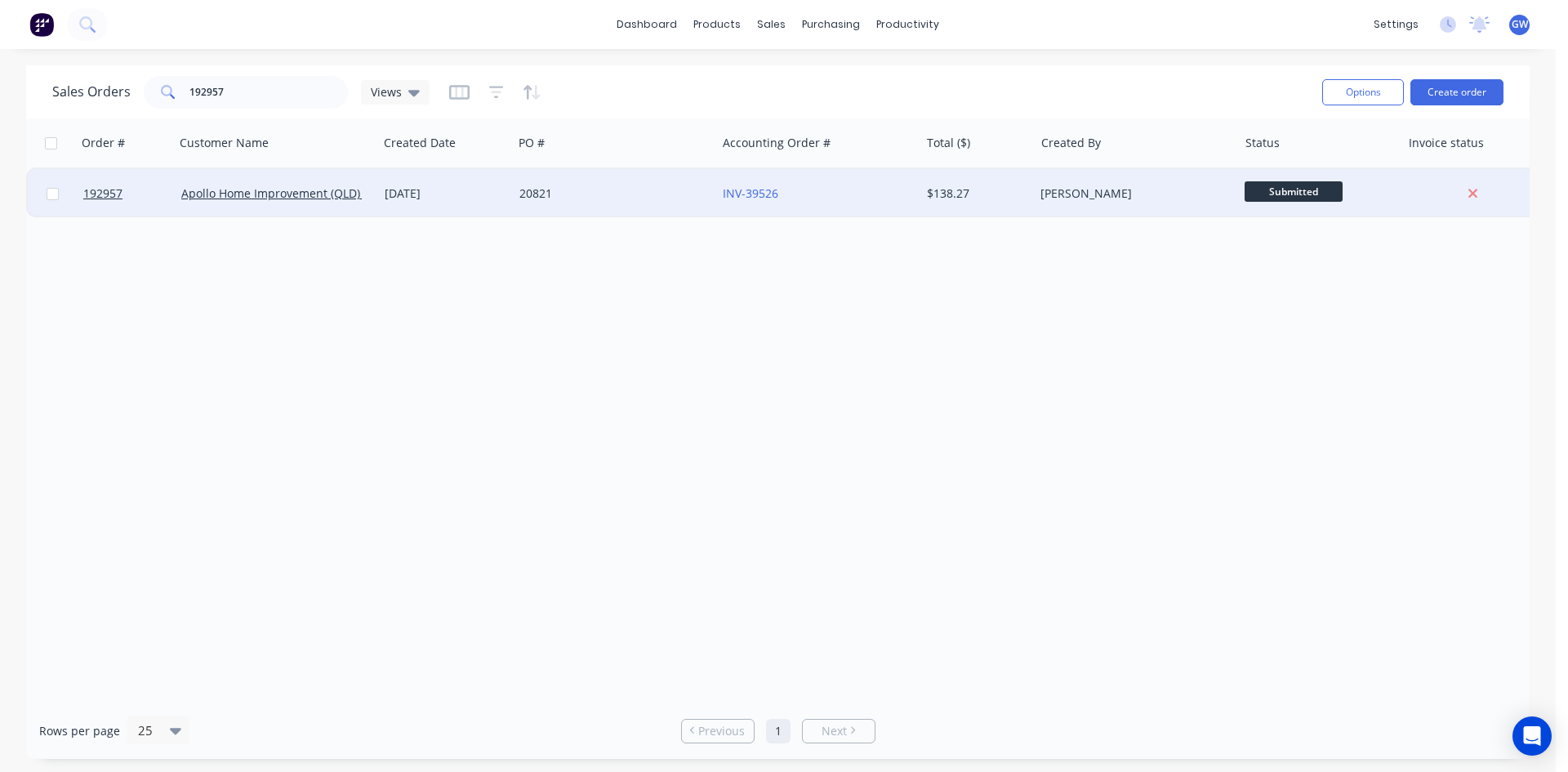
click at [1031, 197] on div "$138.27" at bounding box center [977, 193] width 115 height 49
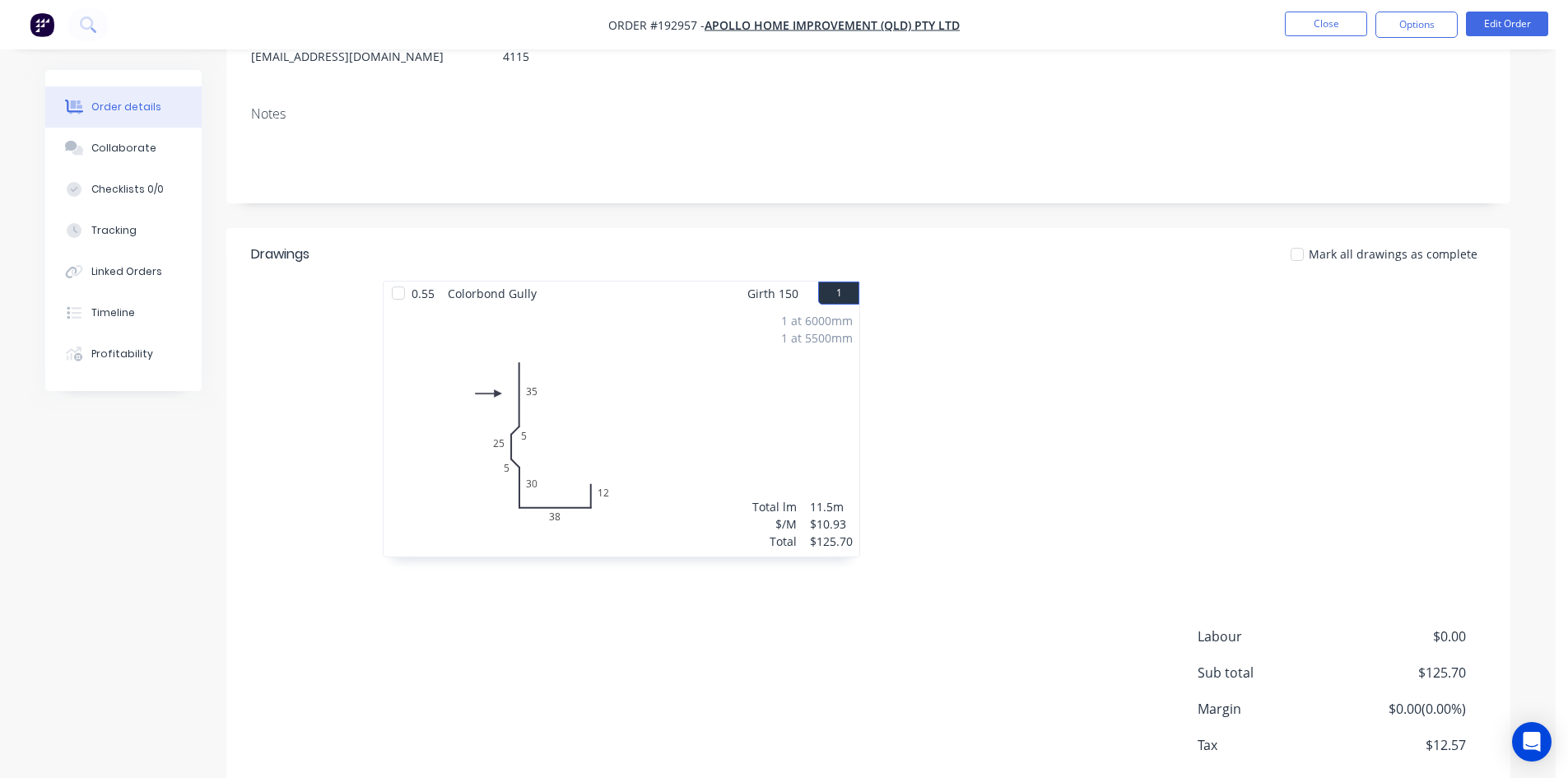
scroll to position [319, 0]
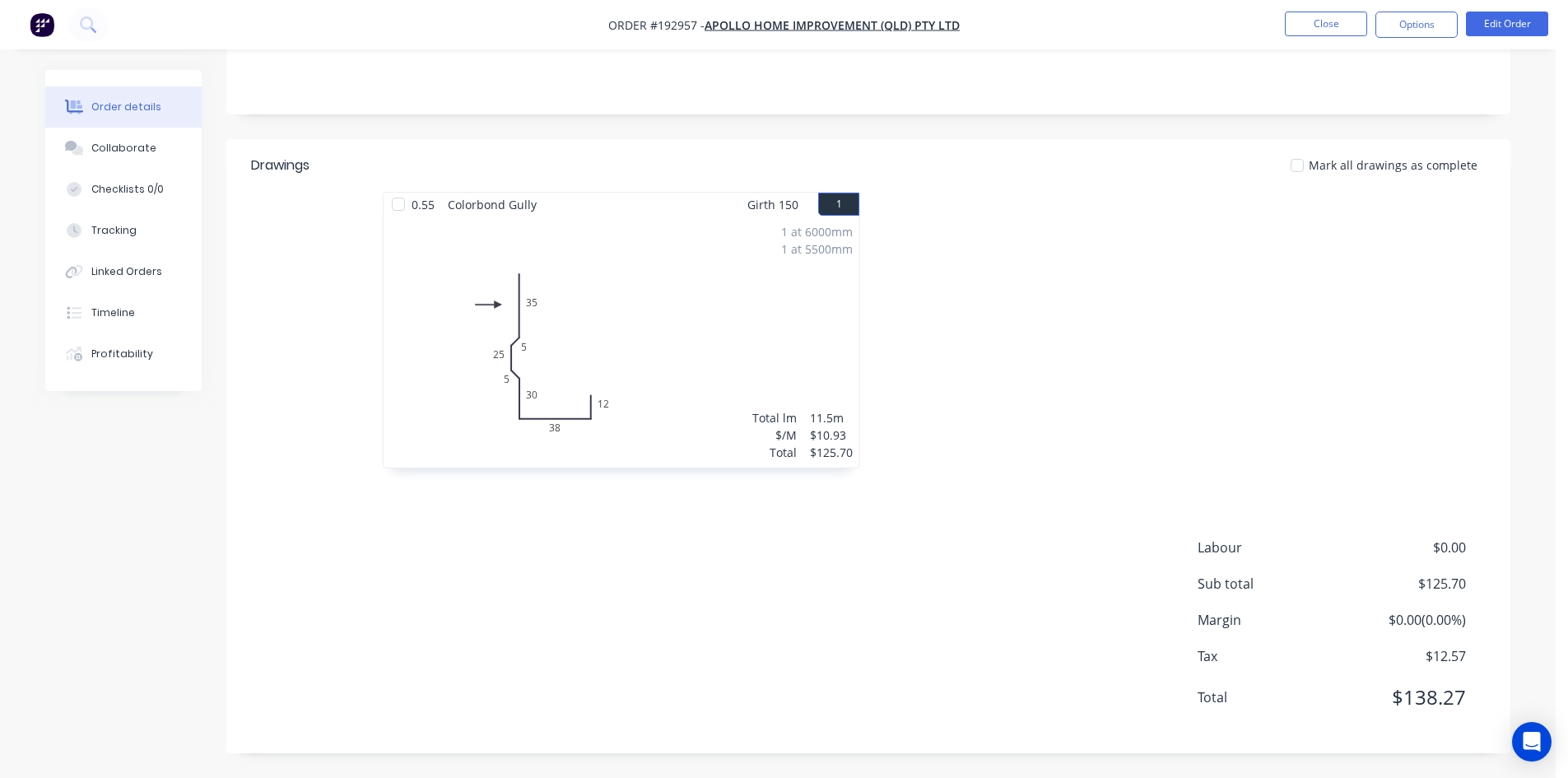
click at [1415, 7] on nav "Order #192957 - Apollo Home Improvement (QLD) Pty Ltd Close Options Edit Order" at bounding box center [784, 24] width 1568 height 49
click at [1408, 15] on button "Options" at bounding box center [1417, 24] width 82 height 26
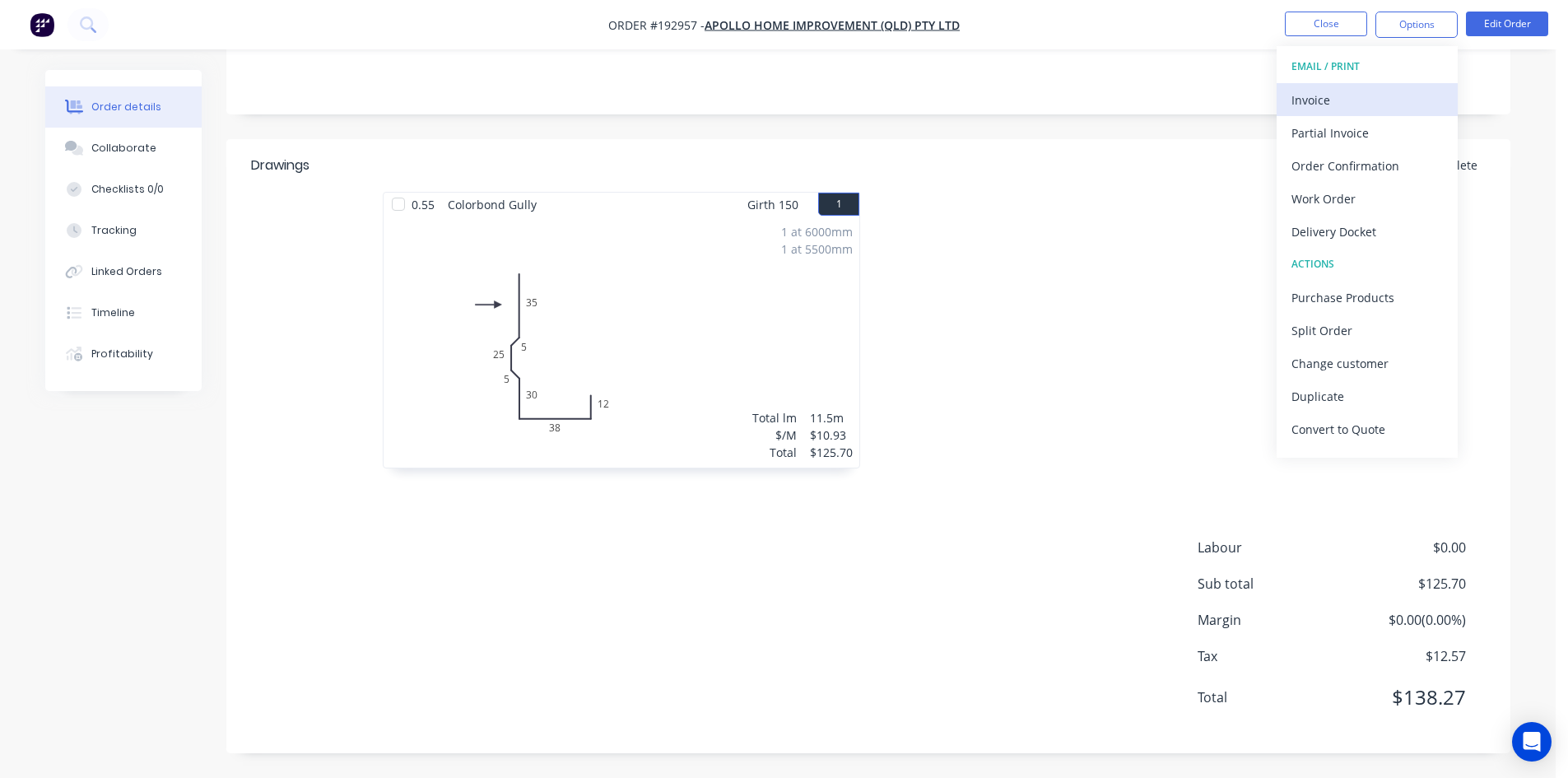
click at [1350, 92] on div "Invoice" at bounding box center [1366, 99] width 151 height 24
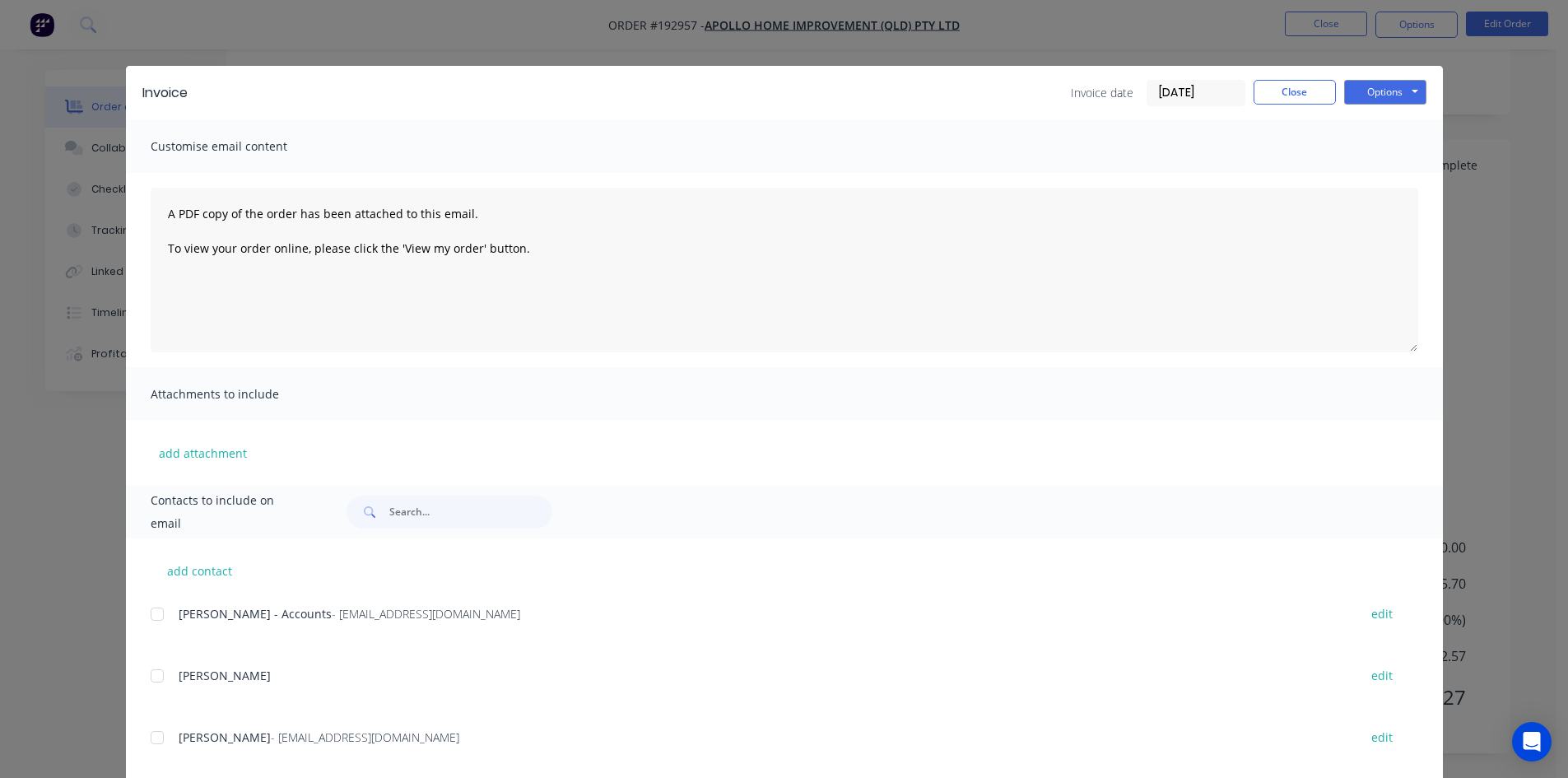
click at [147, 624] on div at bounding box center [157, 614] width 33 height 33
click at [1359, 96] on button "Options" at bounding box center [1385, 92] width 82 height 25
click at [1369, 163] on button "Email" at bounding box center [1397, 176] width 106 height 27
click at [1279, 99] on button "Close" at bounding box center [1295, 92] width 82 height 25
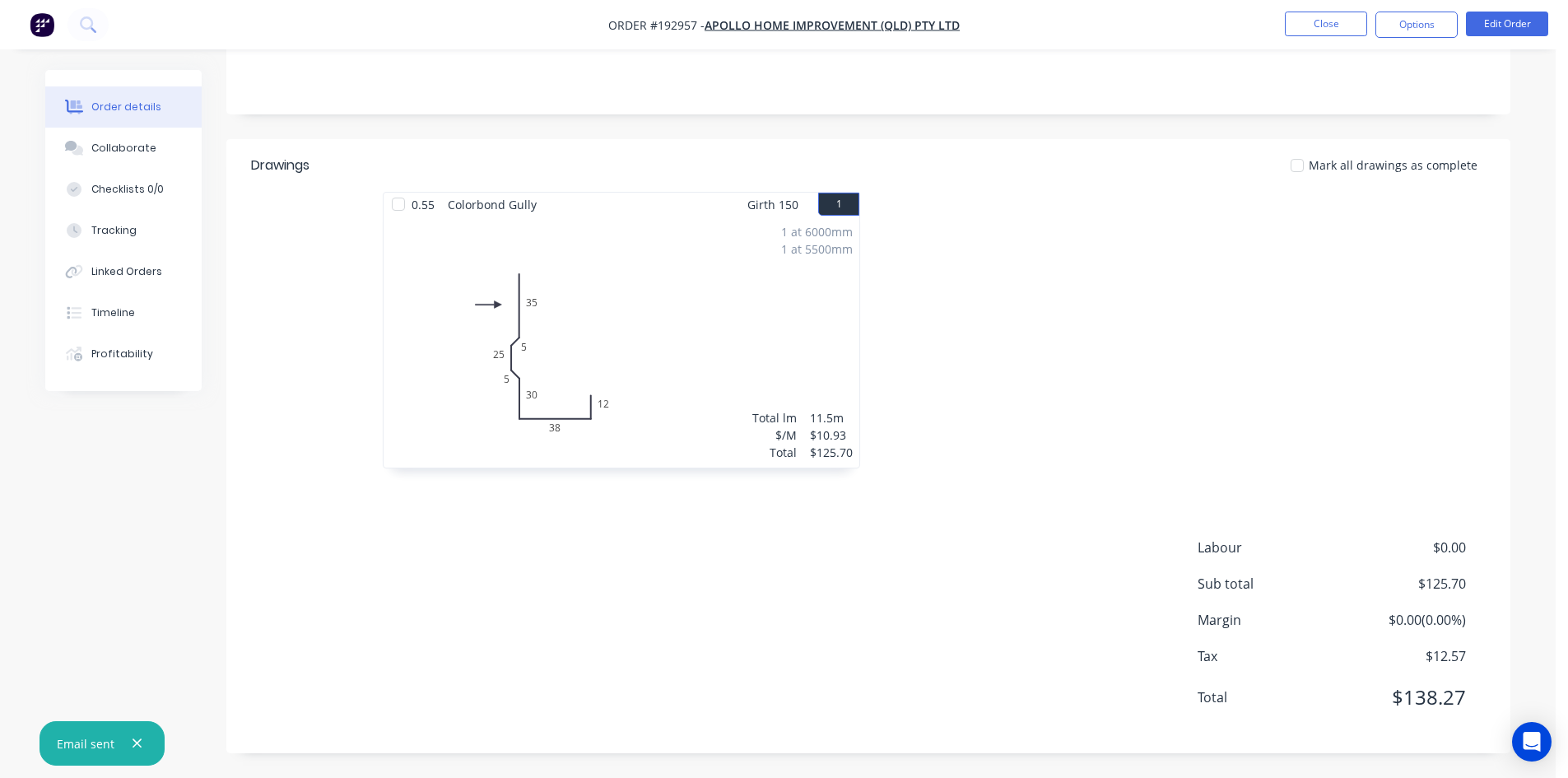
drag, startPoint x: 1307, startPoint y: 40, endPoint x: 1319, endPoint y: 32, distance: 14.4
click at [1308, 40] on nav "Order #192957 - Apollo Home Improvement (QLD) Pty Ltd Close Options Edit Order" at bounding box center [784, 24] width 1568 height 49
click at [1317, 30] on button "Close" at bounding box center [1326, 24] width 82 height 25
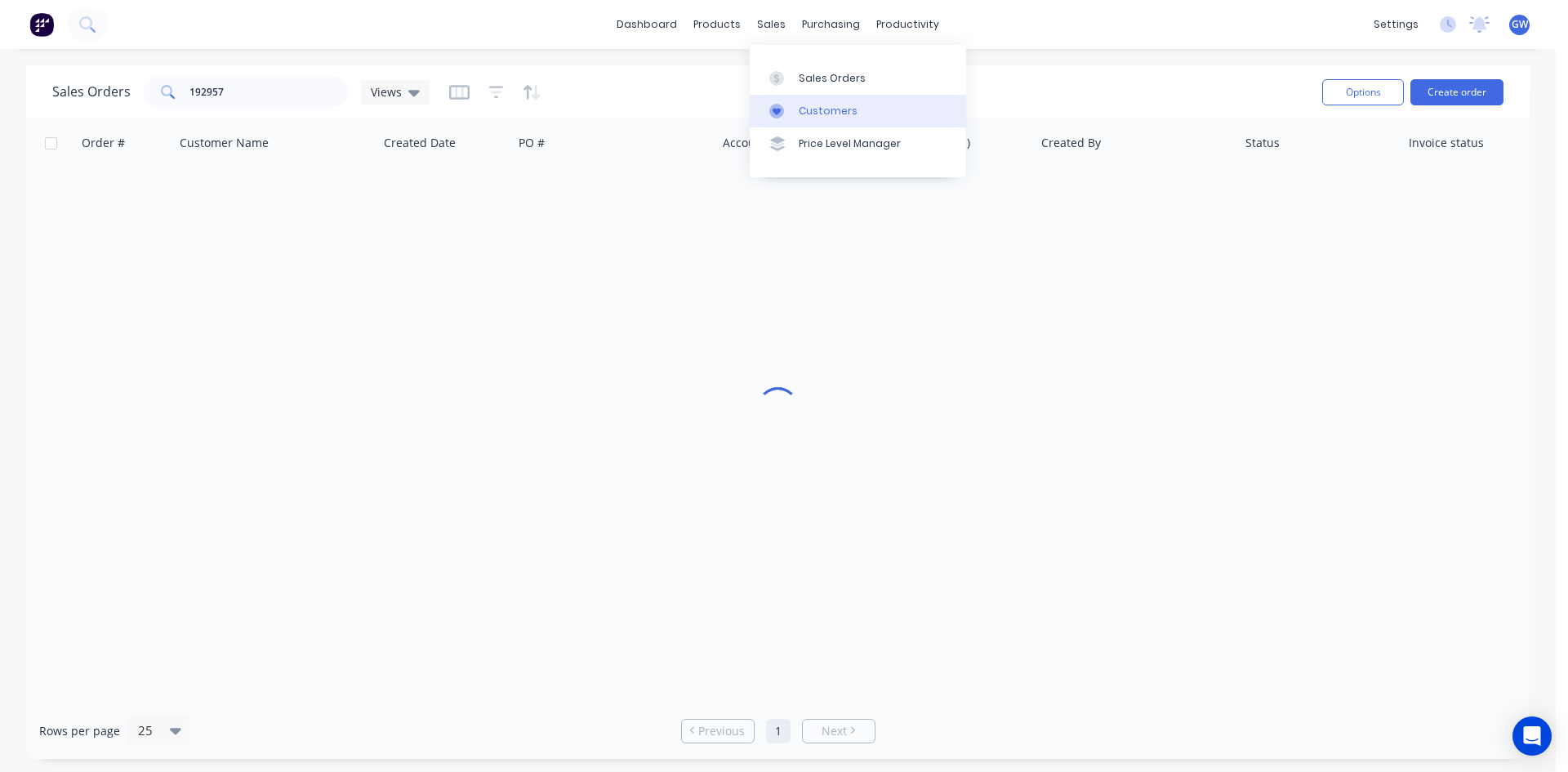
click at [788, 101] on link "Customers" at bounding box center [857, 111] width 216 height 33
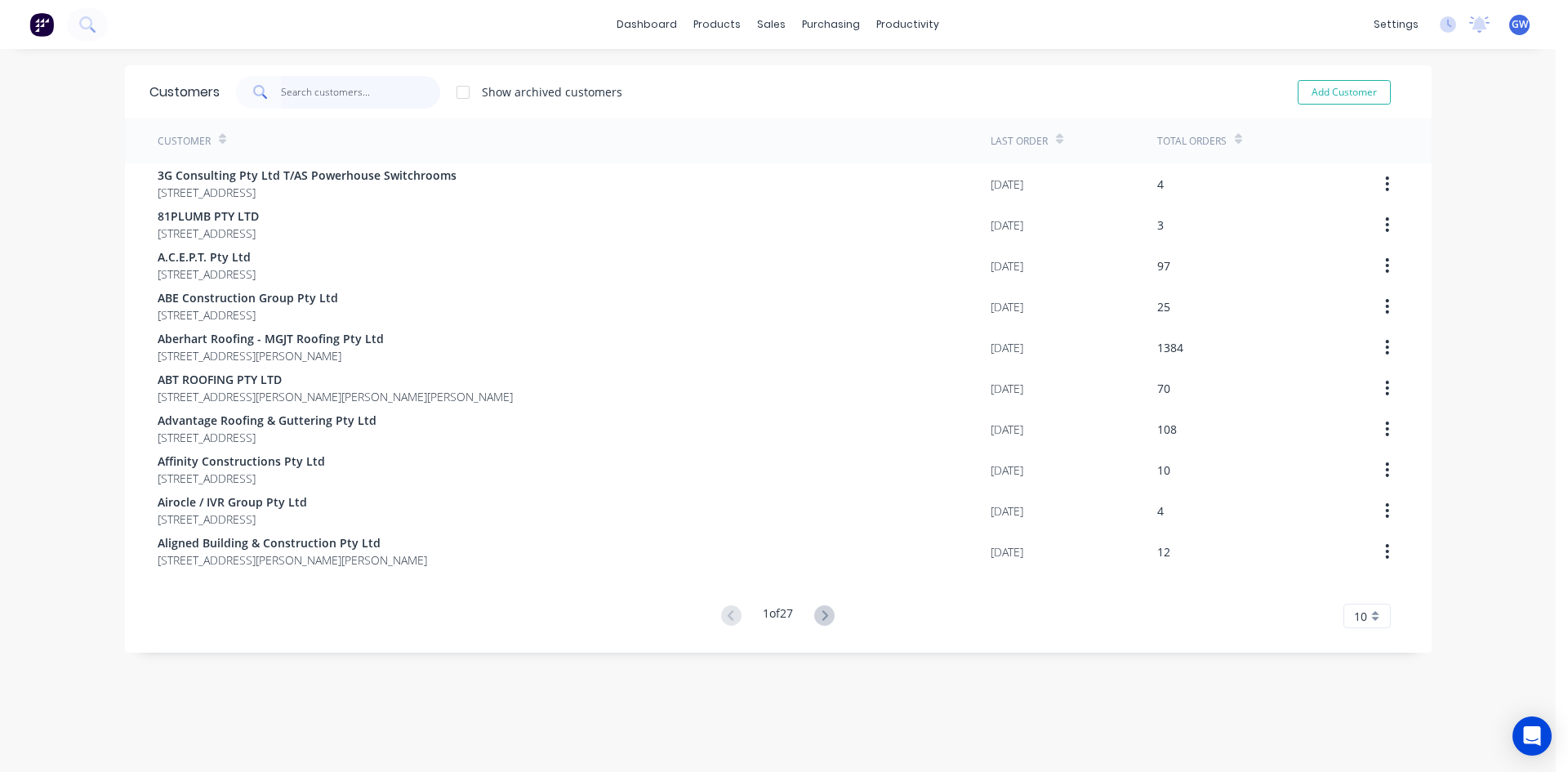
click at [281, 106] on input "text" at bounding box center [360, 92] width 159 height 33
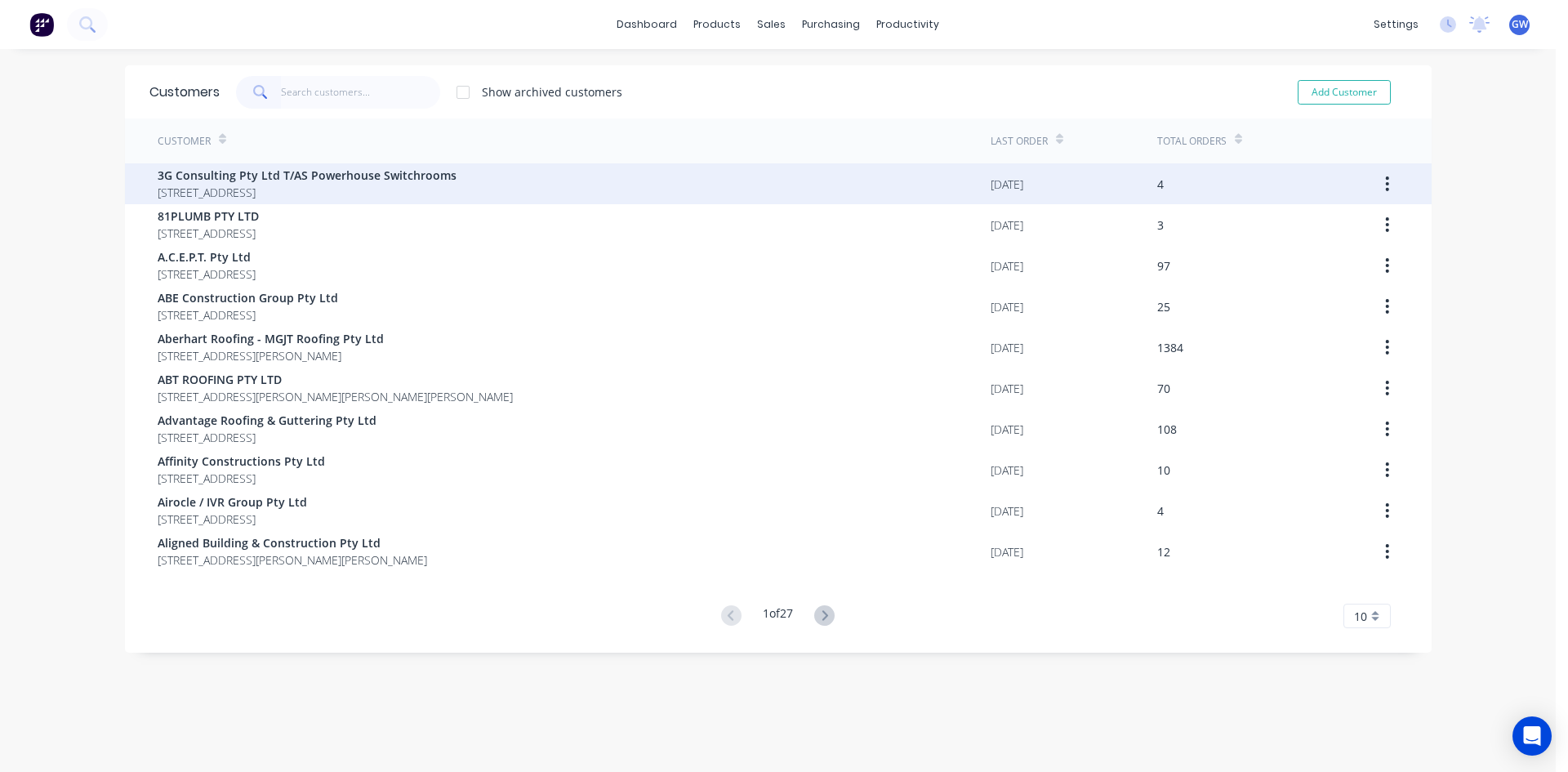
click at [247, 171] on span "3G Consulting Pty Ltd T/AS Powerhouse Switchrooms" at bounding box center [307, 174] width 299 height 17
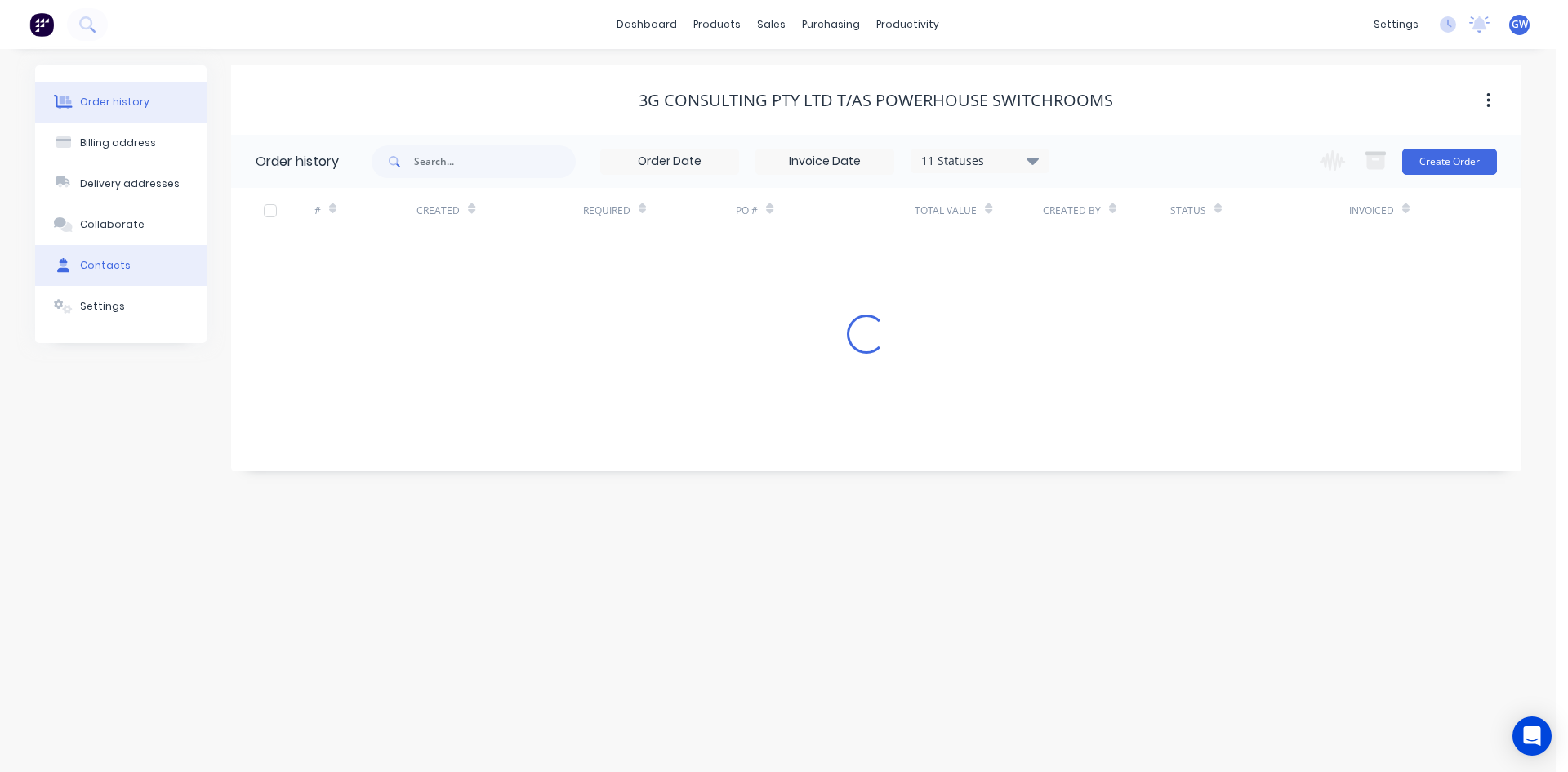
click at [81, 272] on div "Contacts" at bounding box center [105, 265] width 51 height 15
select select "AU"
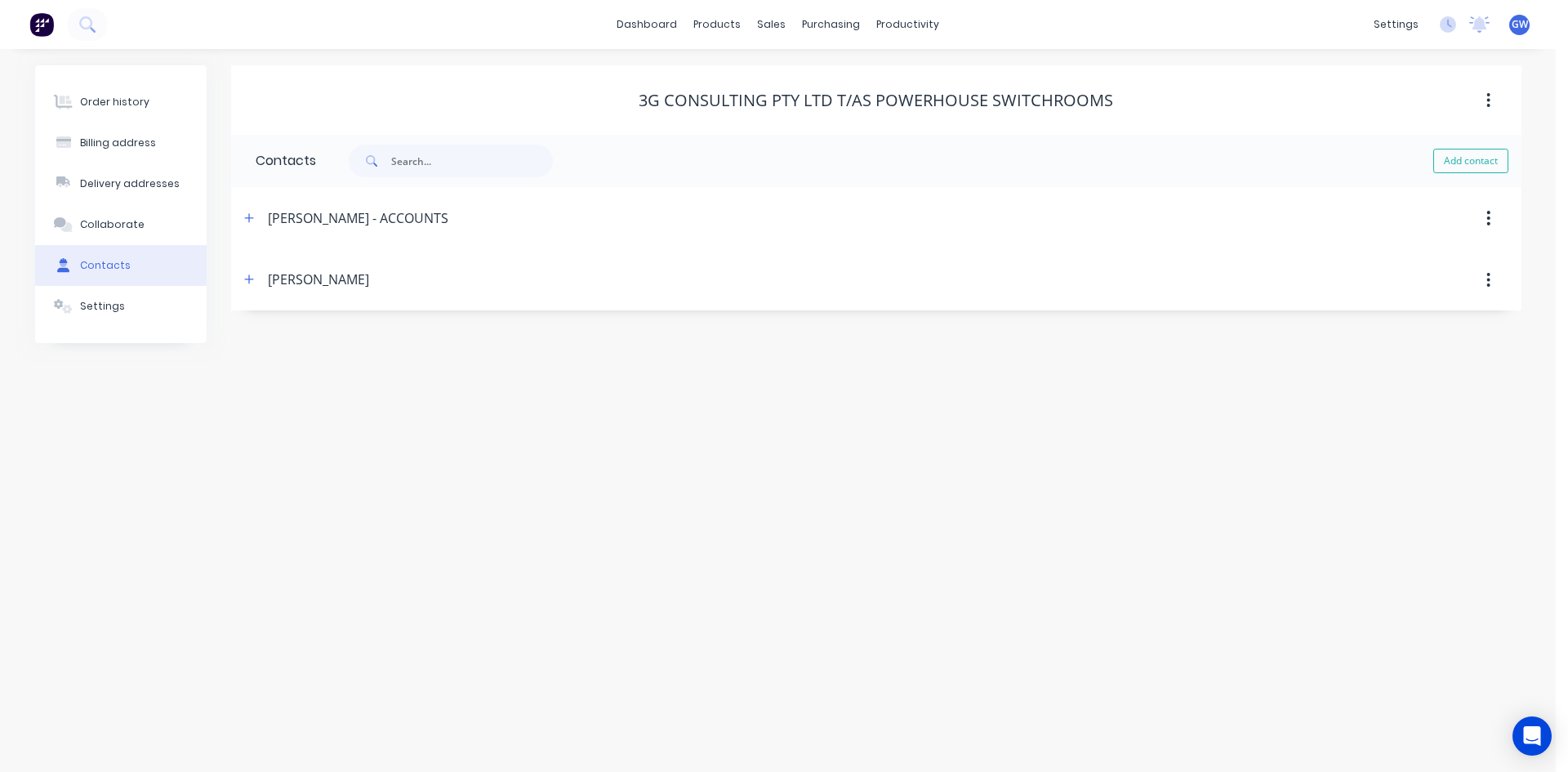
click at [251, 215] on icon "button" at bounding box center [249, 218] width 10 height 12
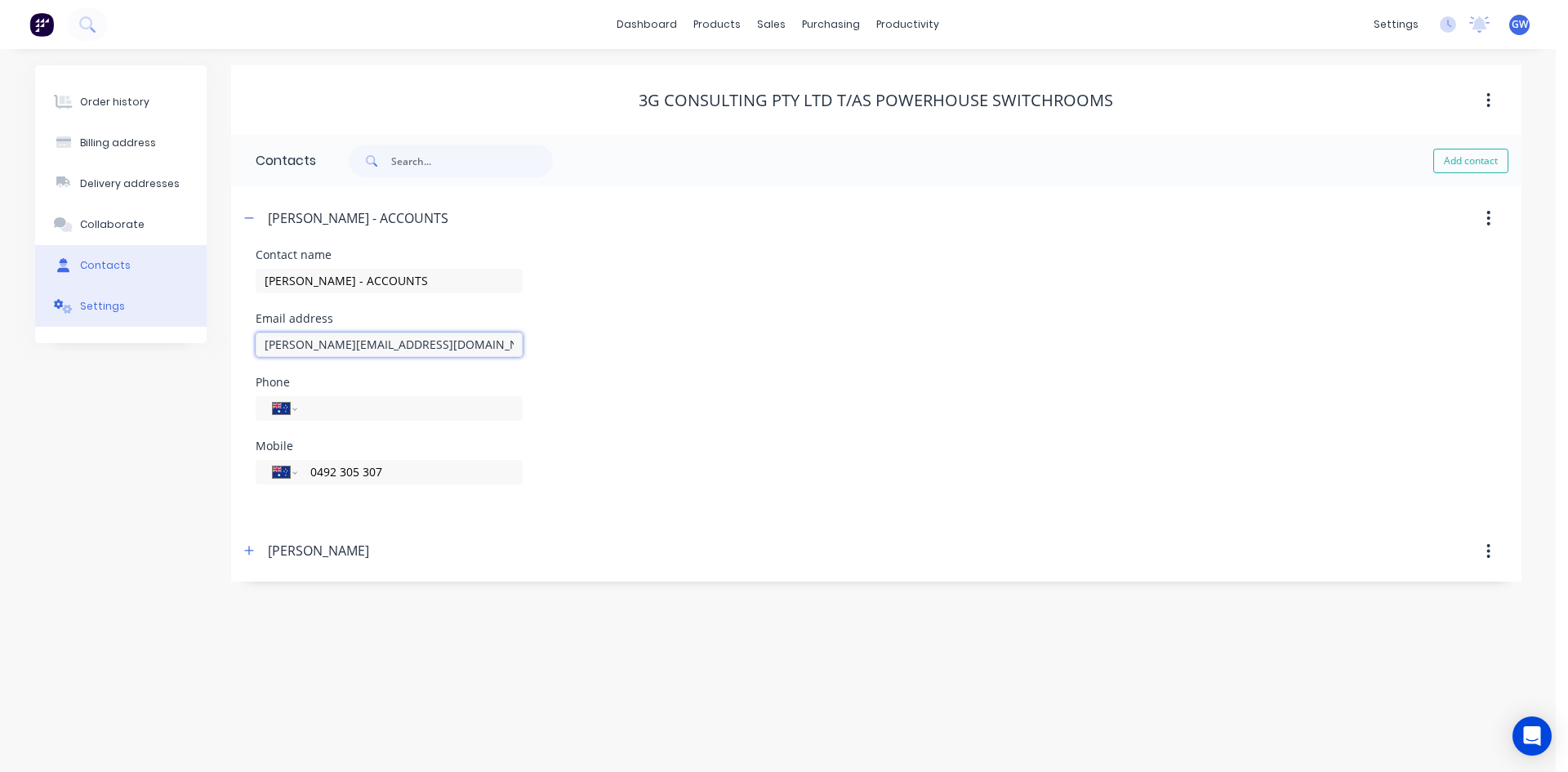
drag, startPoint x: 497, startPoint y: 349, endPoint x: 139, endPoint y: 326, distance: 358.7
click at [139, 326] on div "Order history Billing address Delivery addresses Collaborate Contacts Settings …" at bounding box center [779, 323] width 1486 height 517
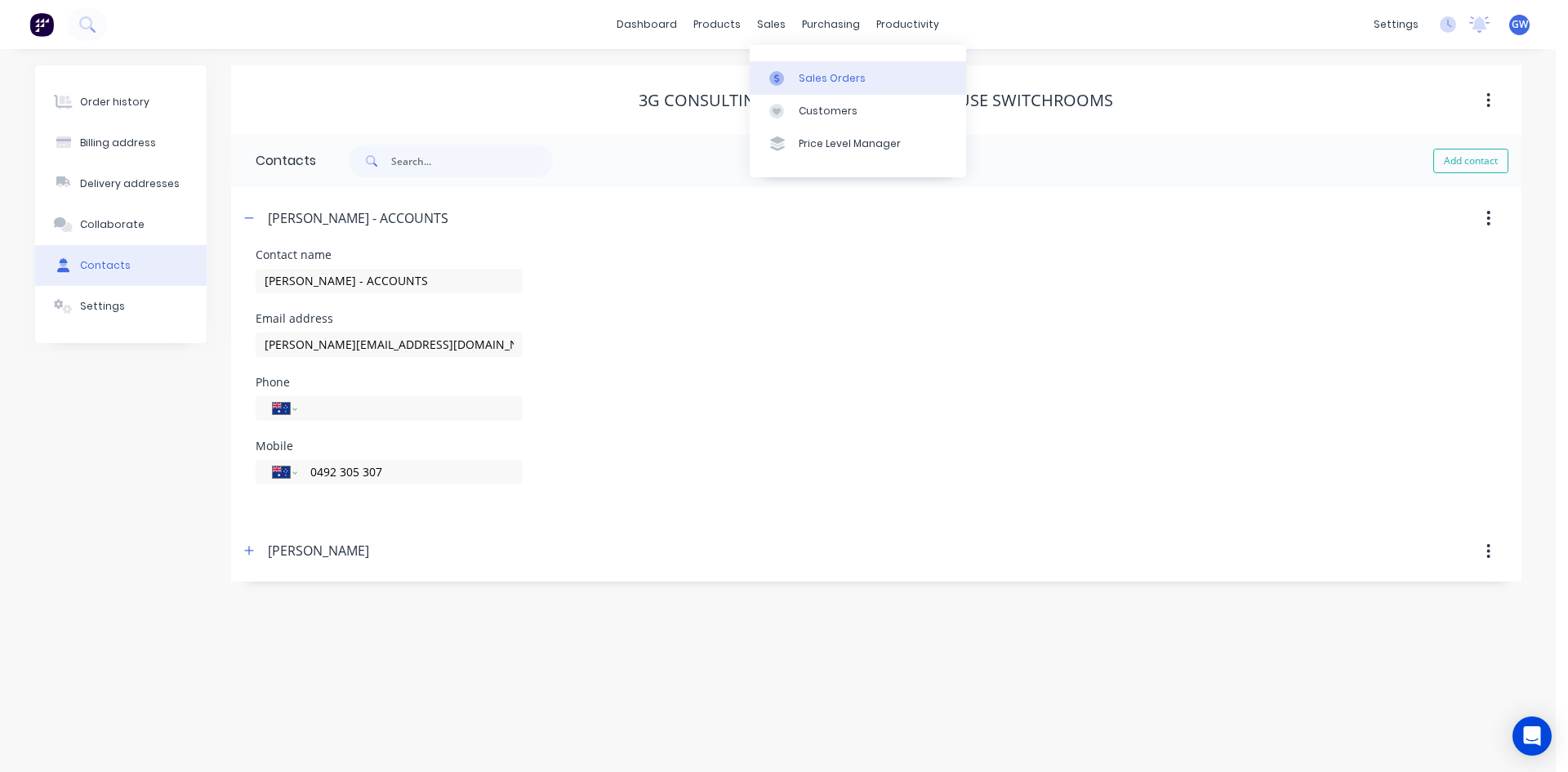
click at [773, 77] on icon at bounding box center [776, 78] width 15 height 15
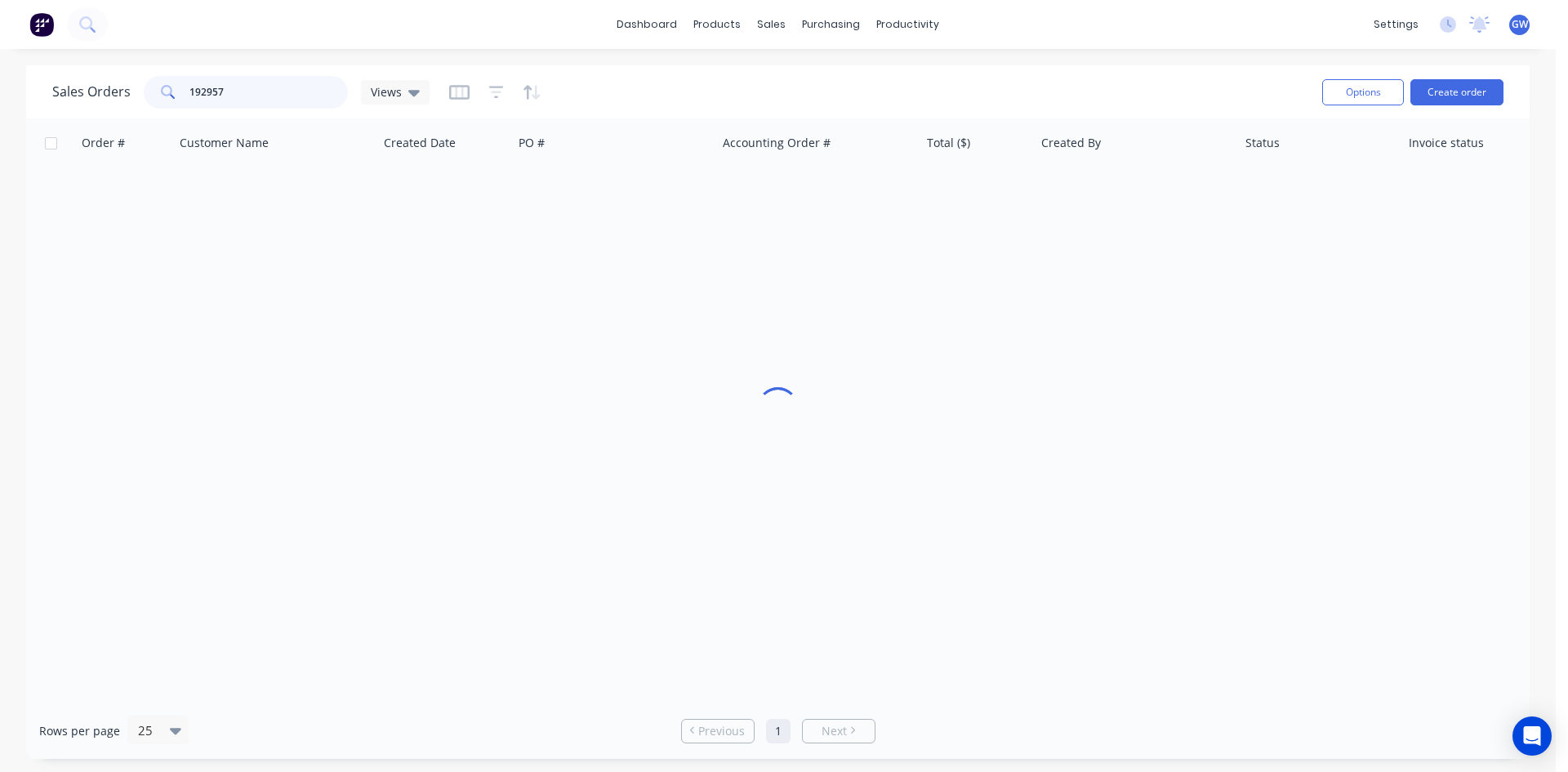
click at [310, 79] on input "192957" at bounding box center [268, 92] width 159 height 33
type input "193293"
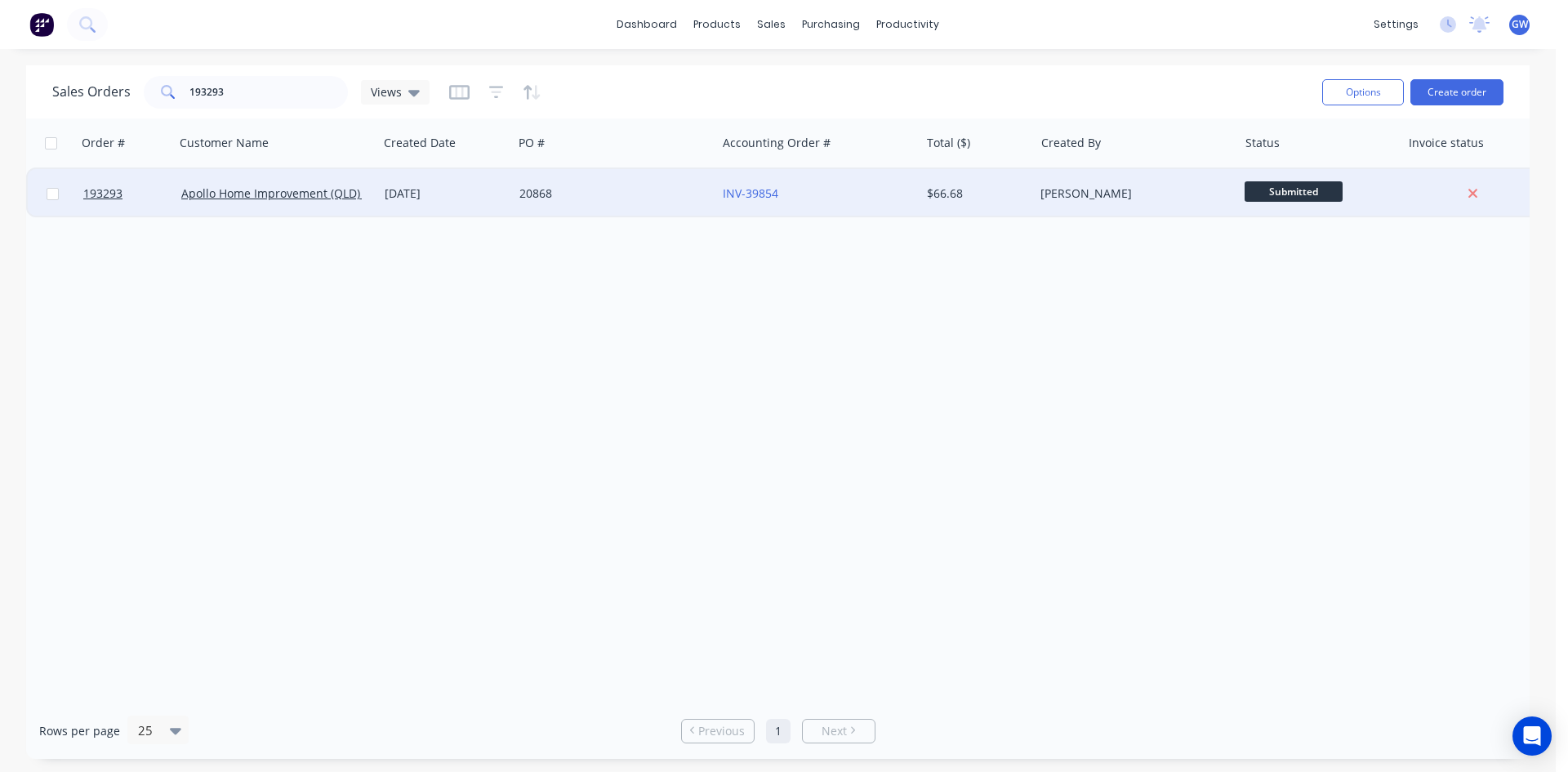
click at [1033, 205] on div "$66.68" at bounding box center [977, 193] width 115 height 49
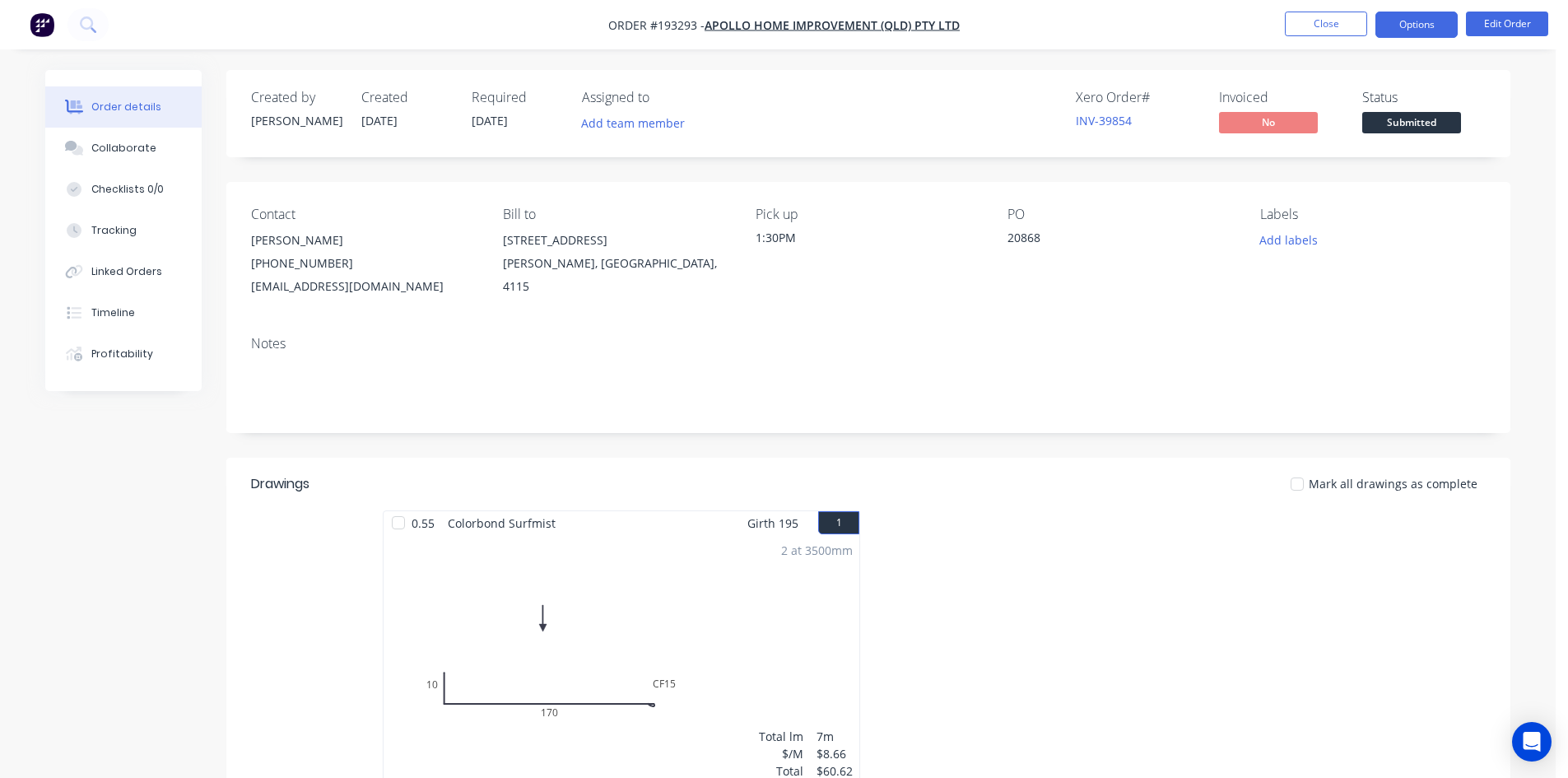
drag, startPoint x: 1415, startPoint y: 20, endPoint x: 1396, endPoint y: 31, distance: 22.0
click at [1415, 20] on button "Options" at bounding box center [1417, 24] width 82 height 26
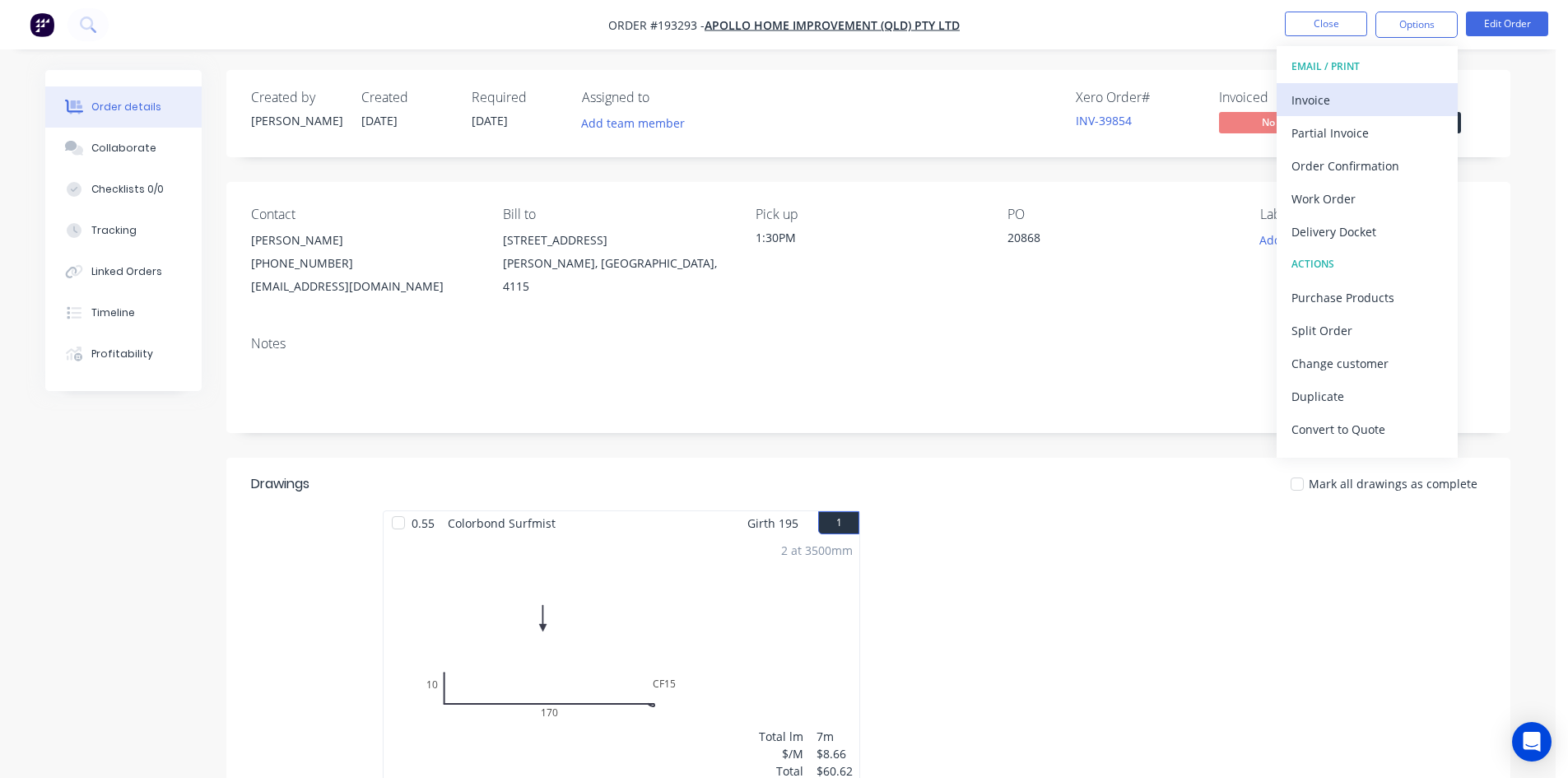
click at [1334, 90] on div "Invoice" at bounding box center [1366, 99] width 151 height 24
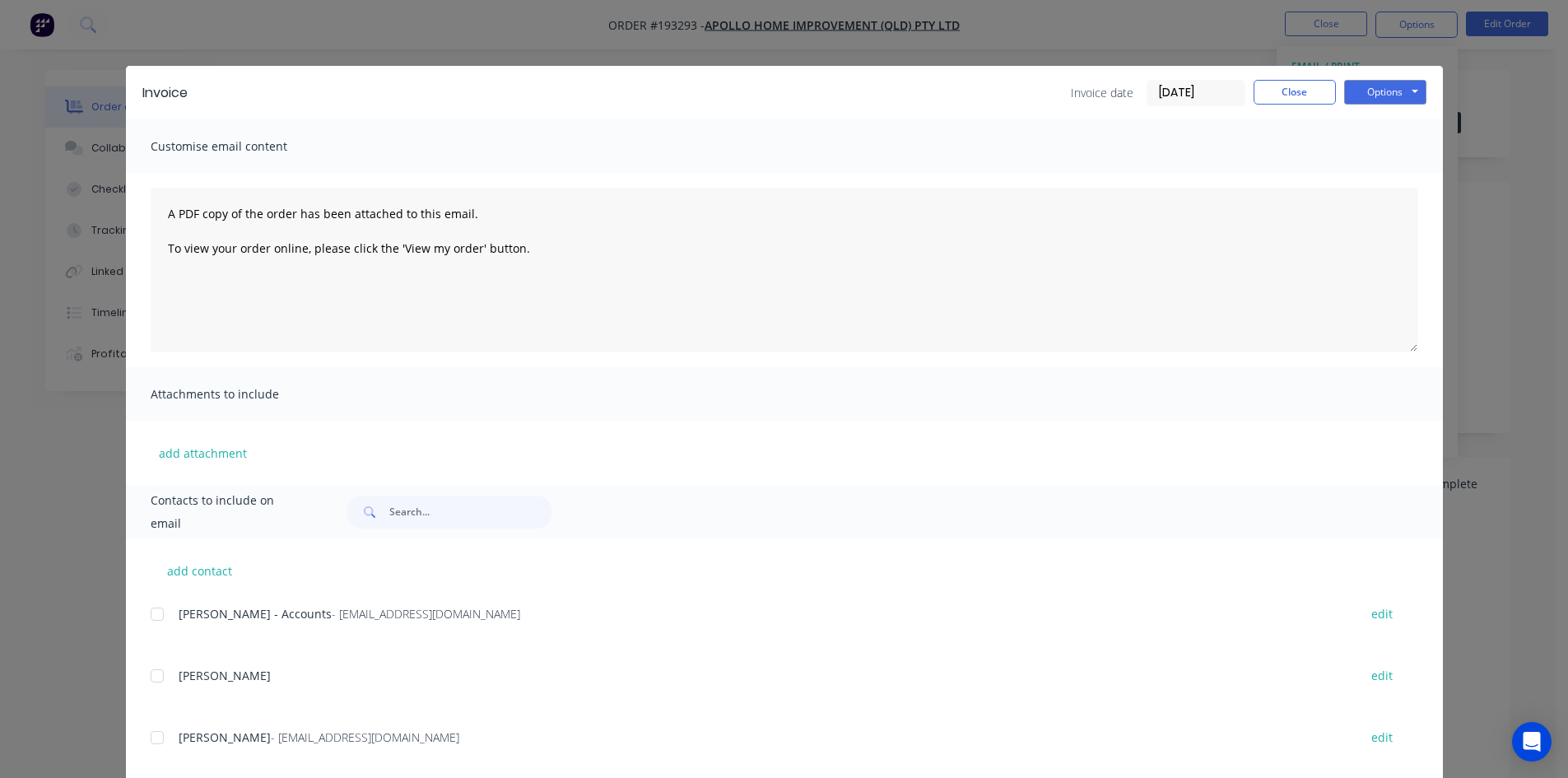
click at [151, 610] on div at bounding box center [157, 614] width 33 height 33
click at [1378, 96] on button "Options" at bounding box center [1385, 92] width 82 height 25
click at [1362, 172] on button "Email" at bounding box center [1397, 176] width 106 height 27
click at [1302, 104] on button "Close" at bounding box center [1295, 92] width 82 height 25
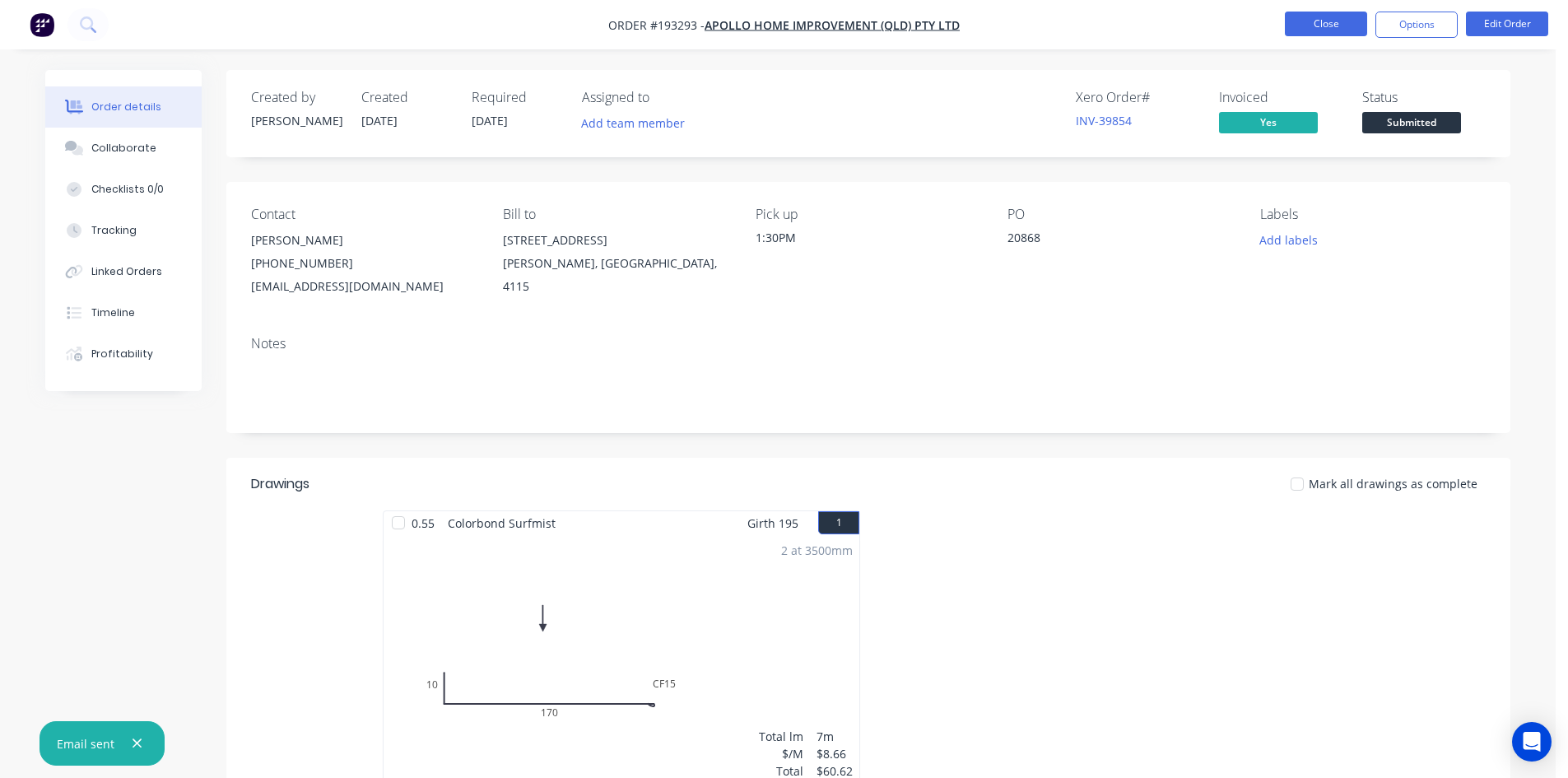
click at [1345, 26] on button "Close" at bounding box center [1326, 24] width 82 height 25
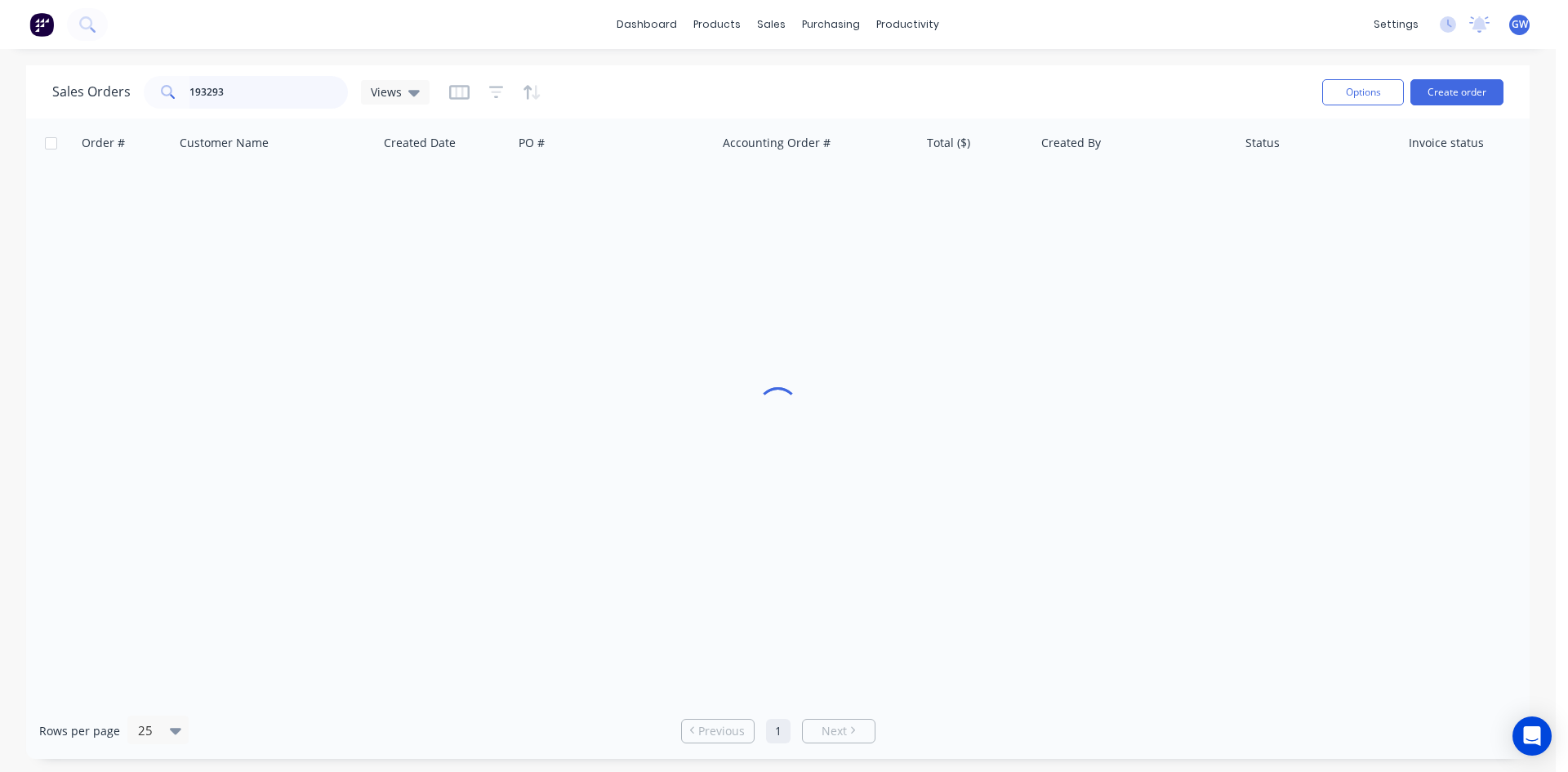
click at [265, 95] on input "193293" at bounding box center [268, 92] width 159 height 33
type input "193333"
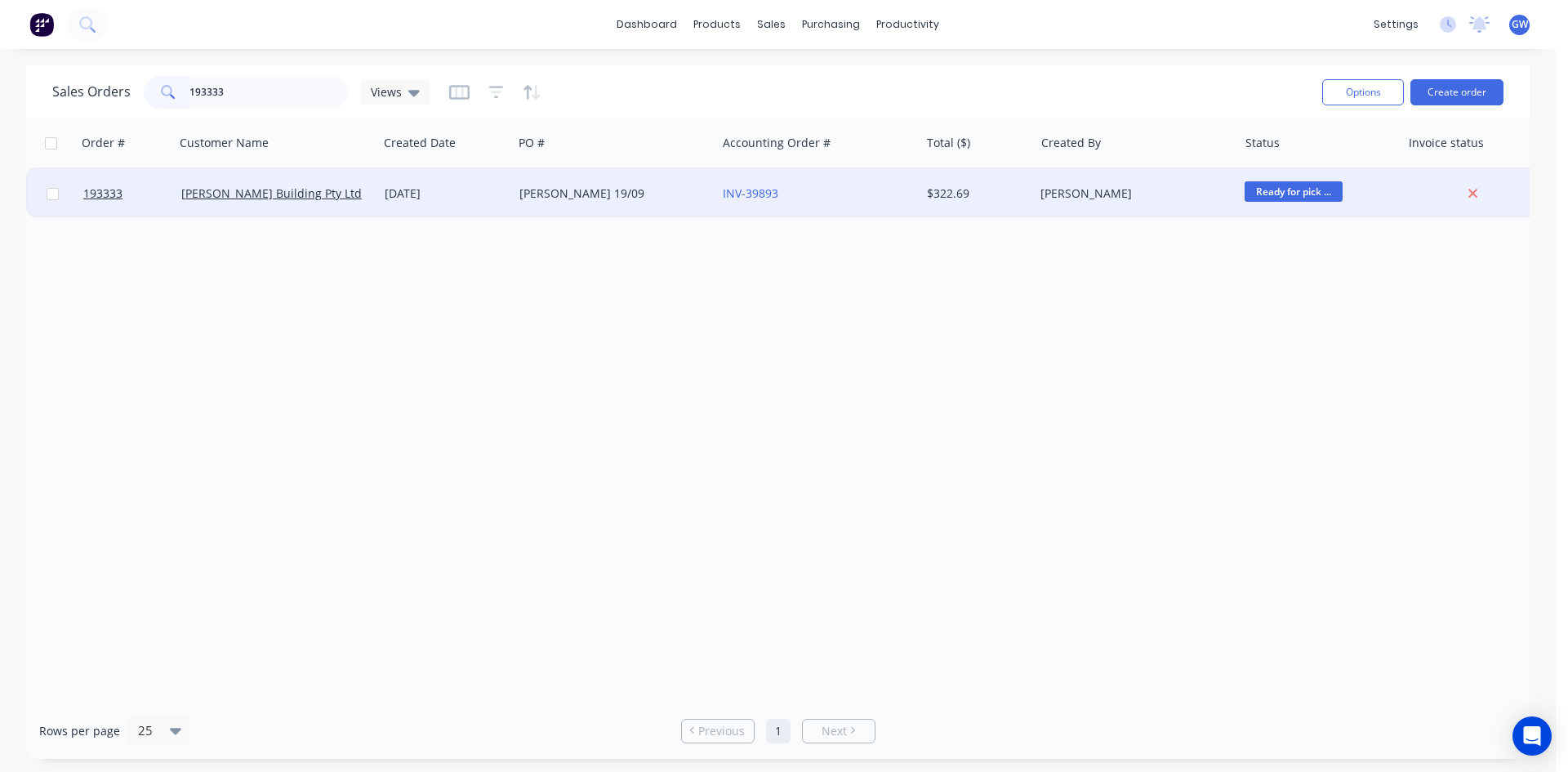
click at [976, 198] on div "$322.69" at bounding box center [974, 194] width 95 height 16
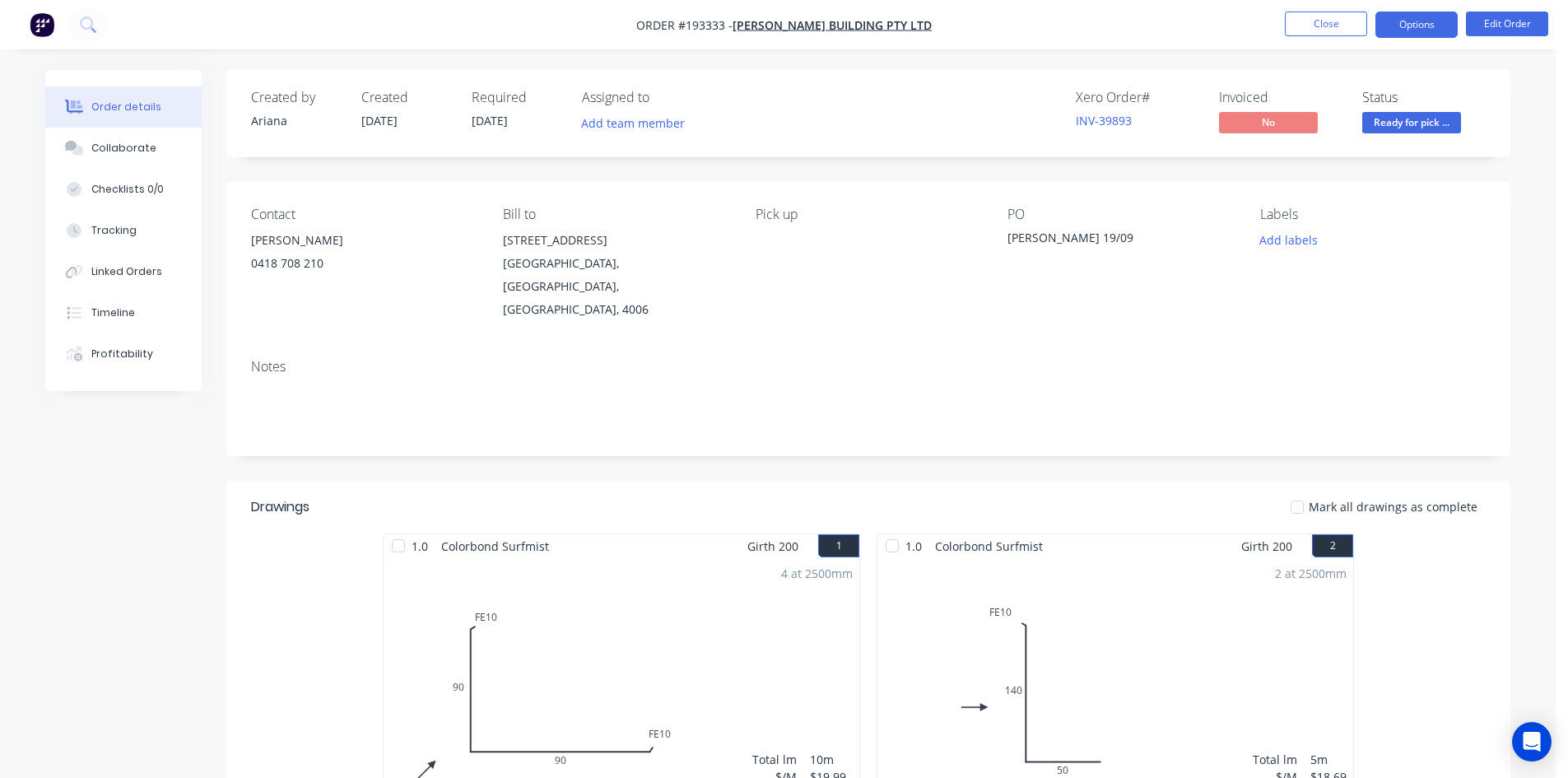
click at [1413, 25] on button "Options" at bounding box center [1417, 24] width 82 height 26
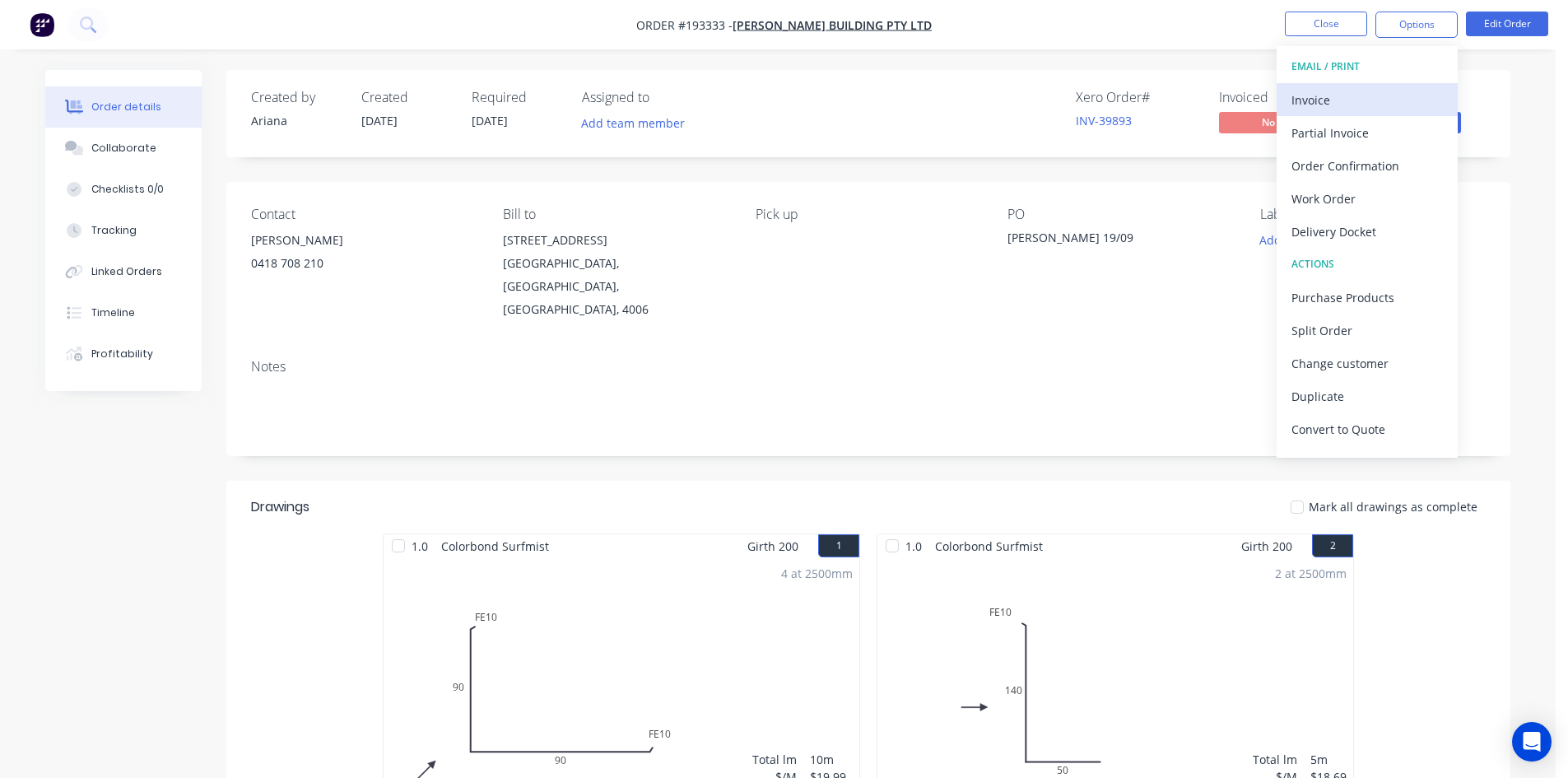
click at [1392, 96] on div "Invoice" at bounding box center [1366, 99] width 151 height 24
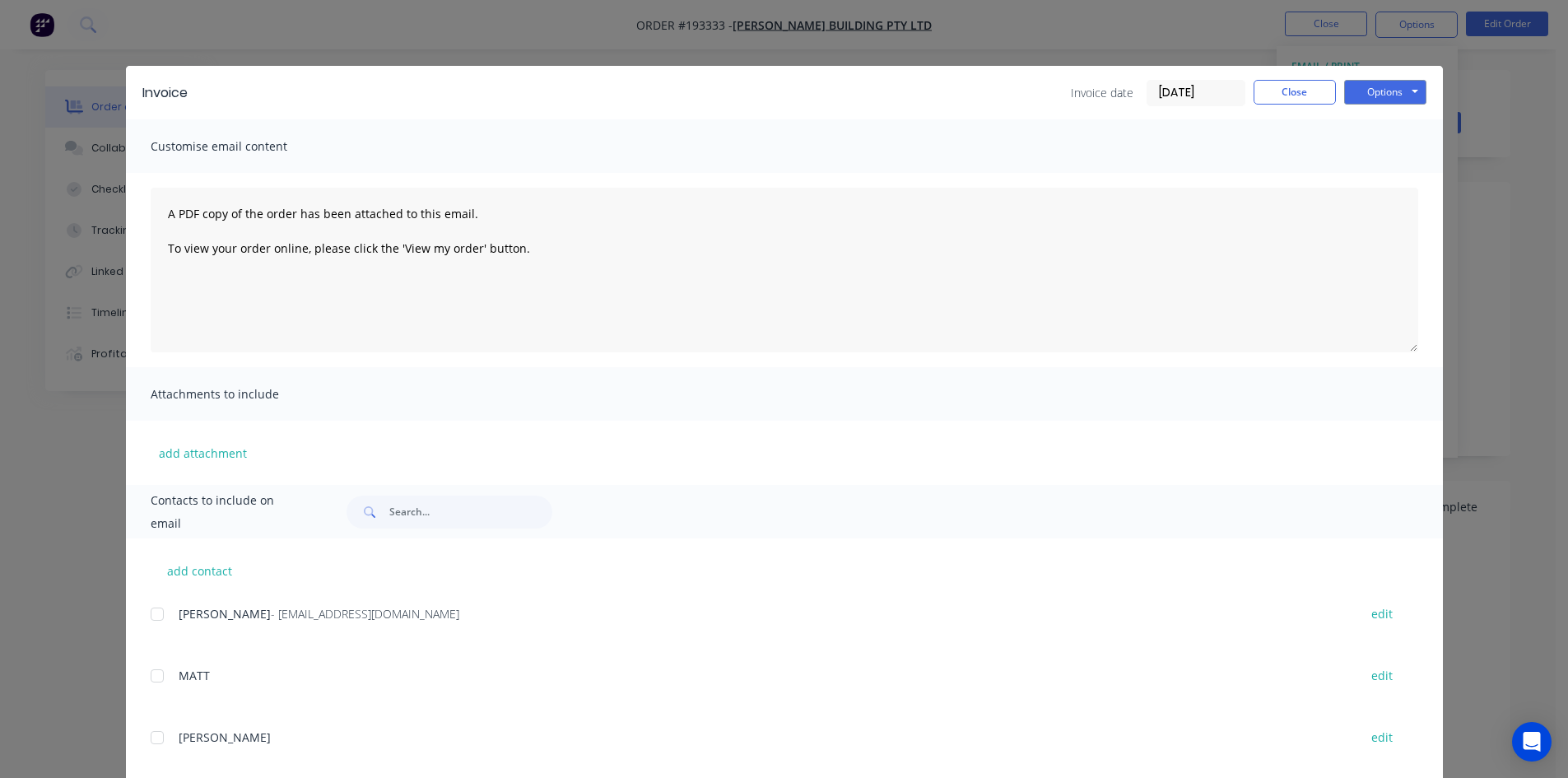
click at [158, 609] on div at bounding box center [157, 614] width 33 height 33
click at [1367, 80] on button "Options" at bounding box center [1385, 92] width 82 height 25
click at [1373, 175] on button "Email" at bounding box center [1397, 176] width 106 height 27
click at [1288, 96] on button "Close" at bounding box center [1295, 92] width 82 height 25
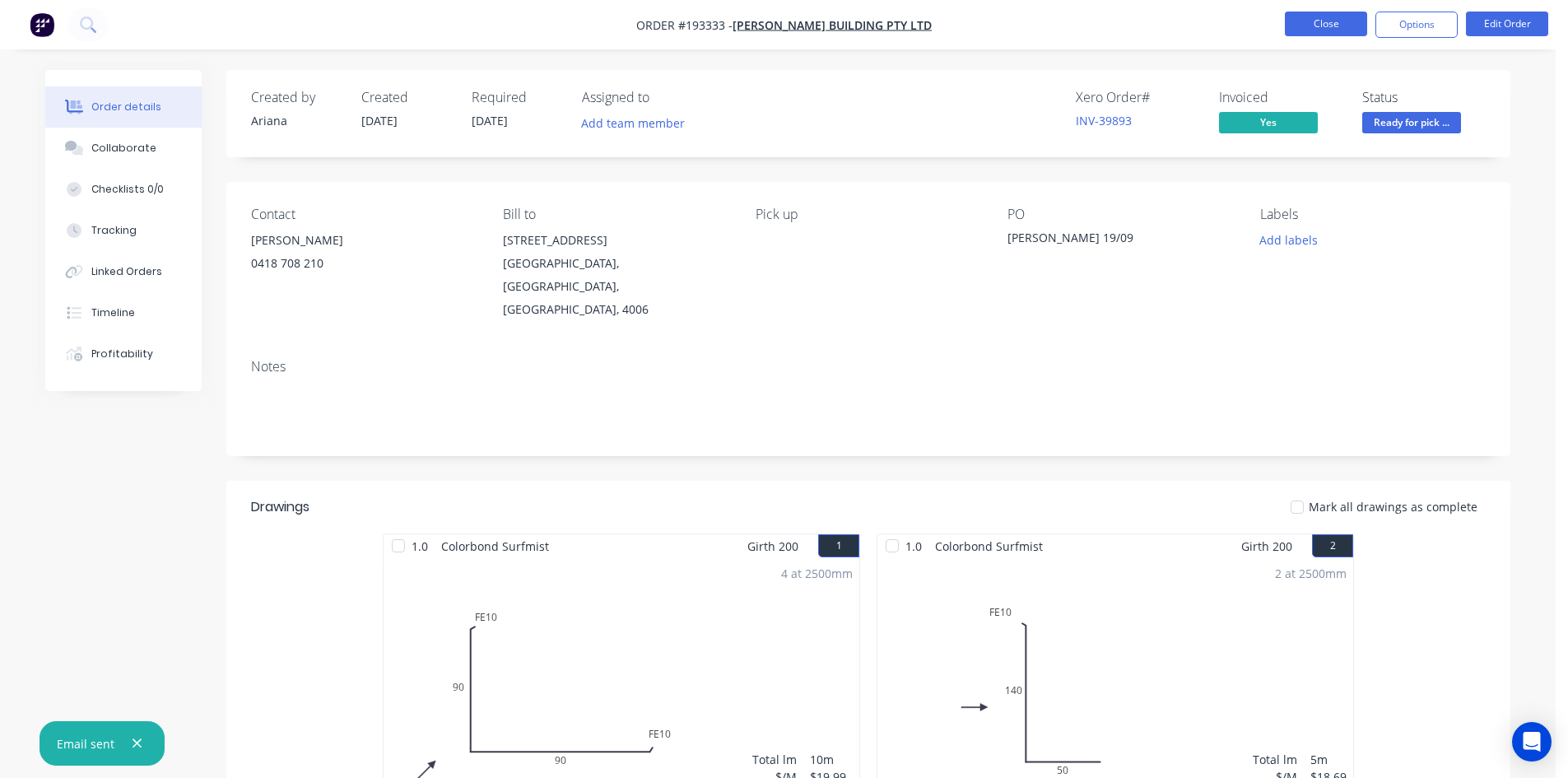
click at [1305, 18] on button "Close" at bounding box center [1326, 24] width 82 height 25
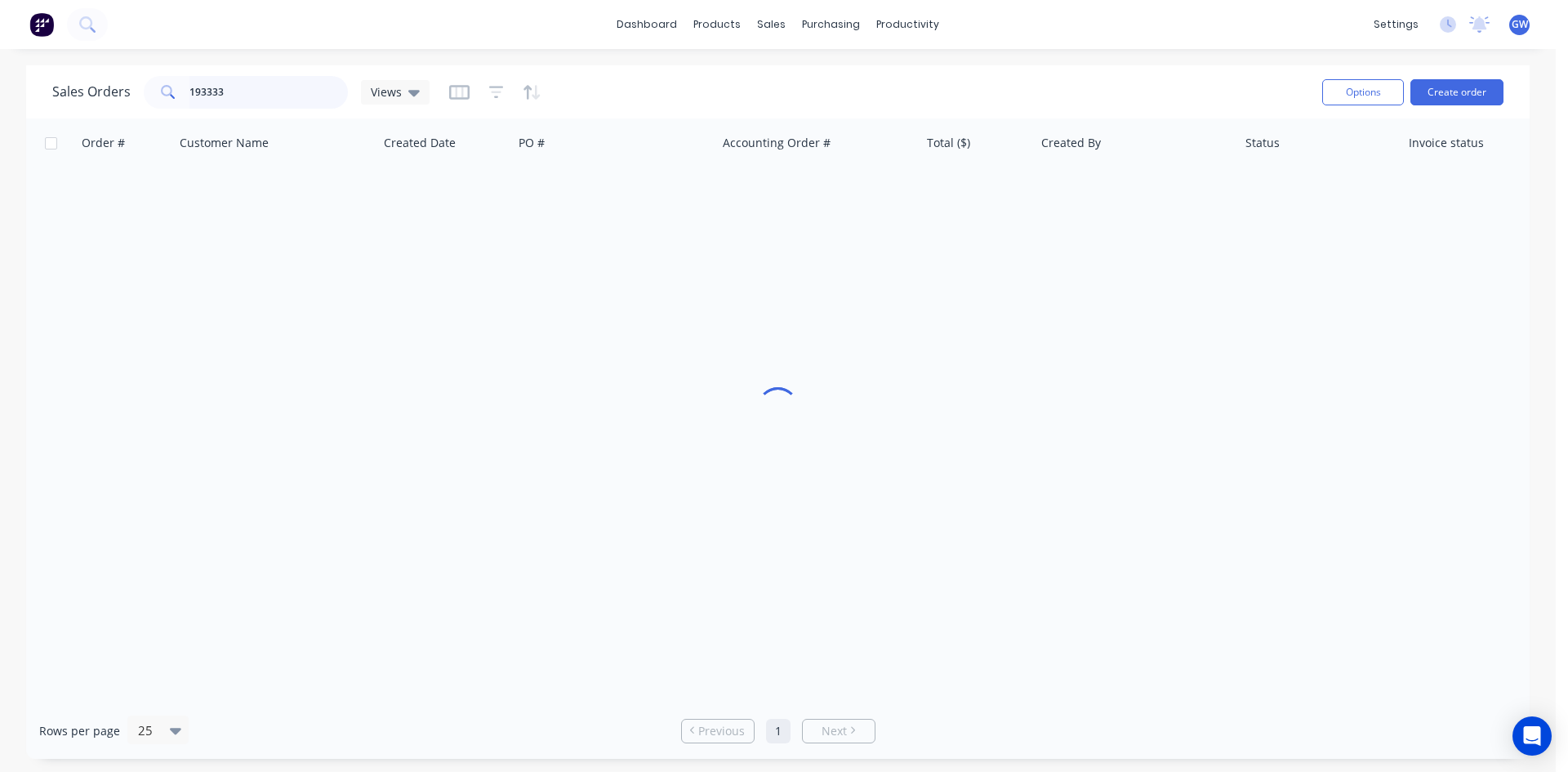
click at [292, 88] on input "193333" at bounding box center [268, 92] width 159 height 33
type input "193826"
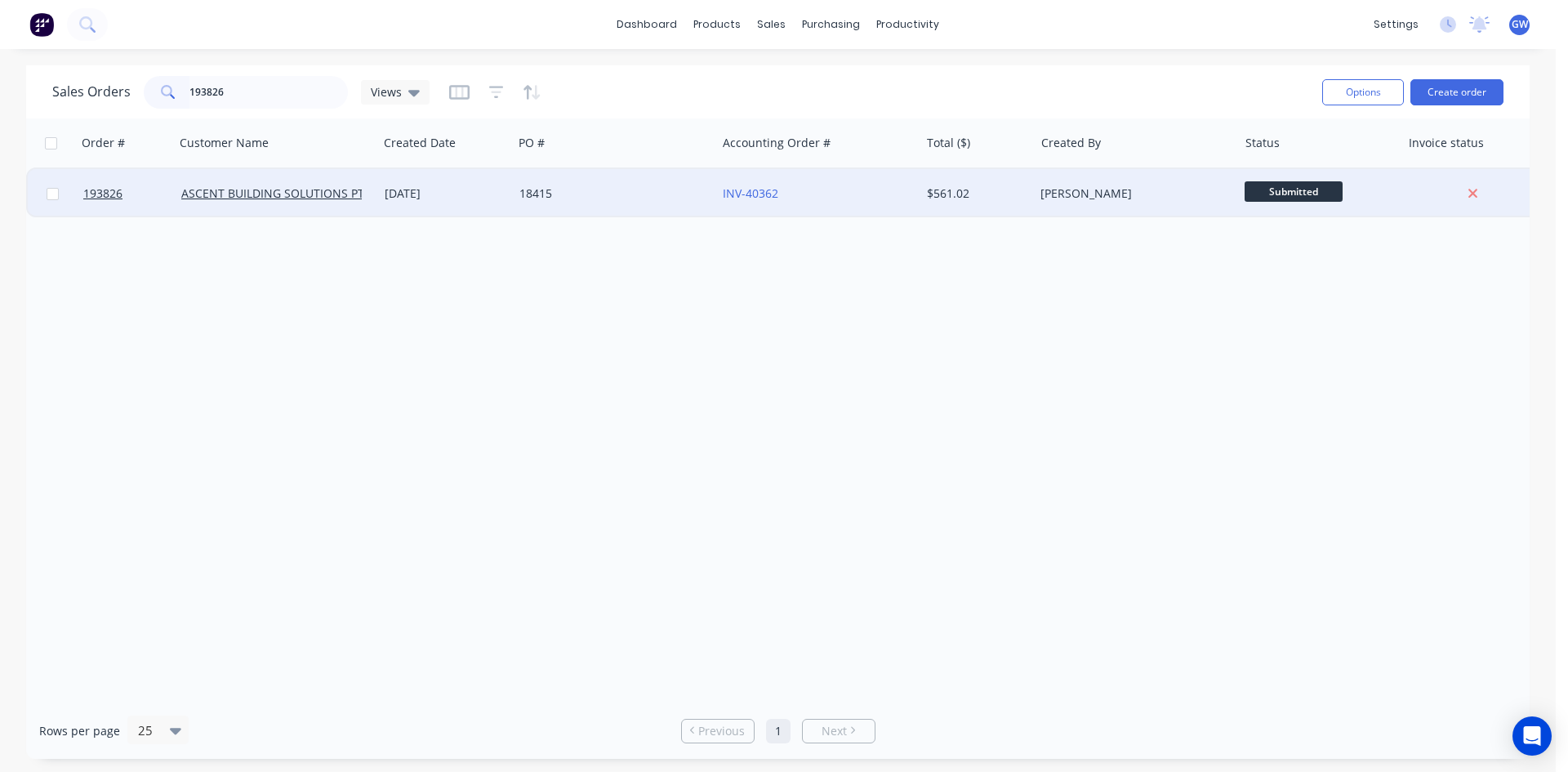
click at [1076, 189] on div "[PERSON_NAME]" at bounding box center [1131, 194] width 181 height 16
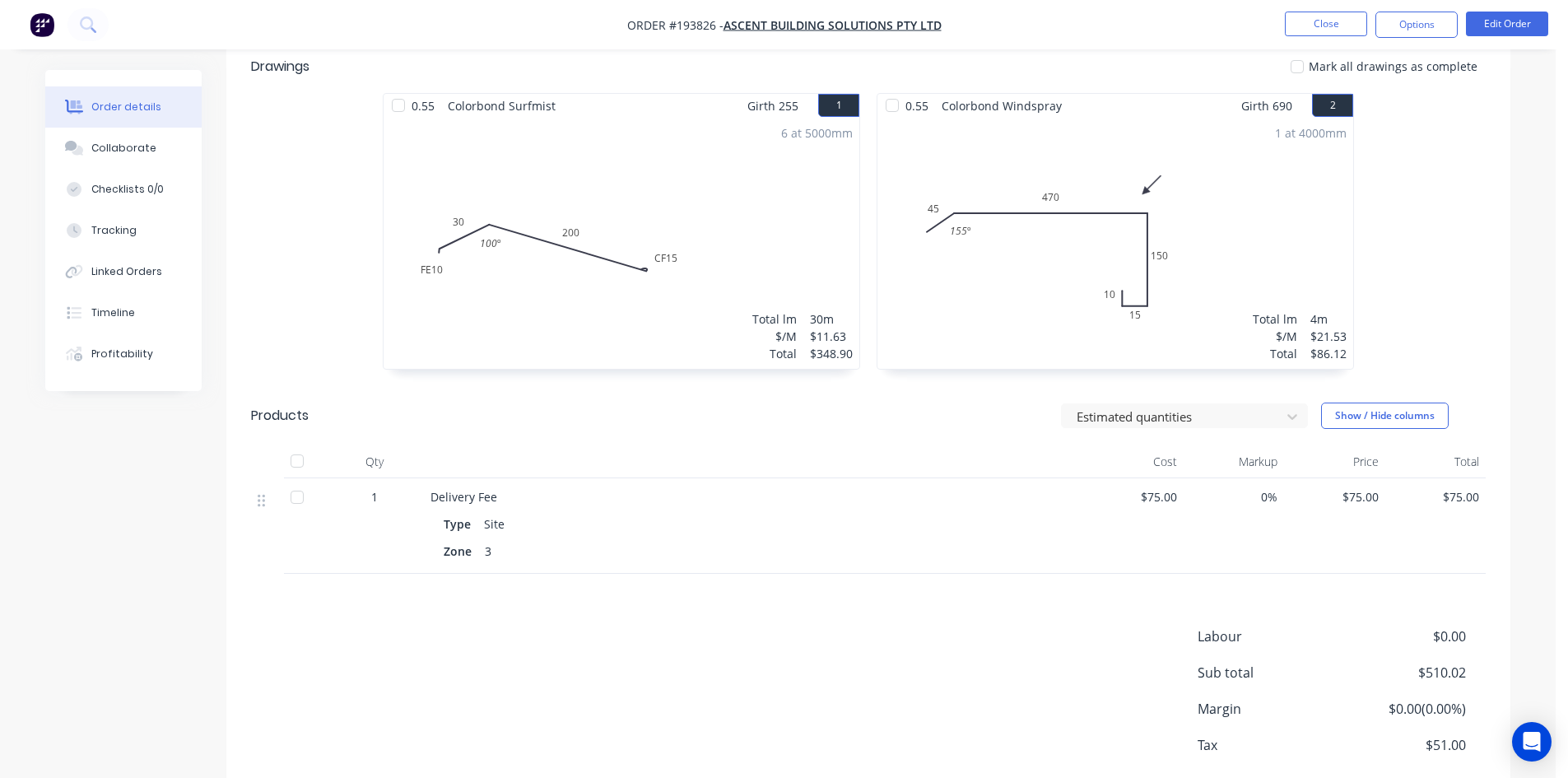
scroll to position [530, 0]
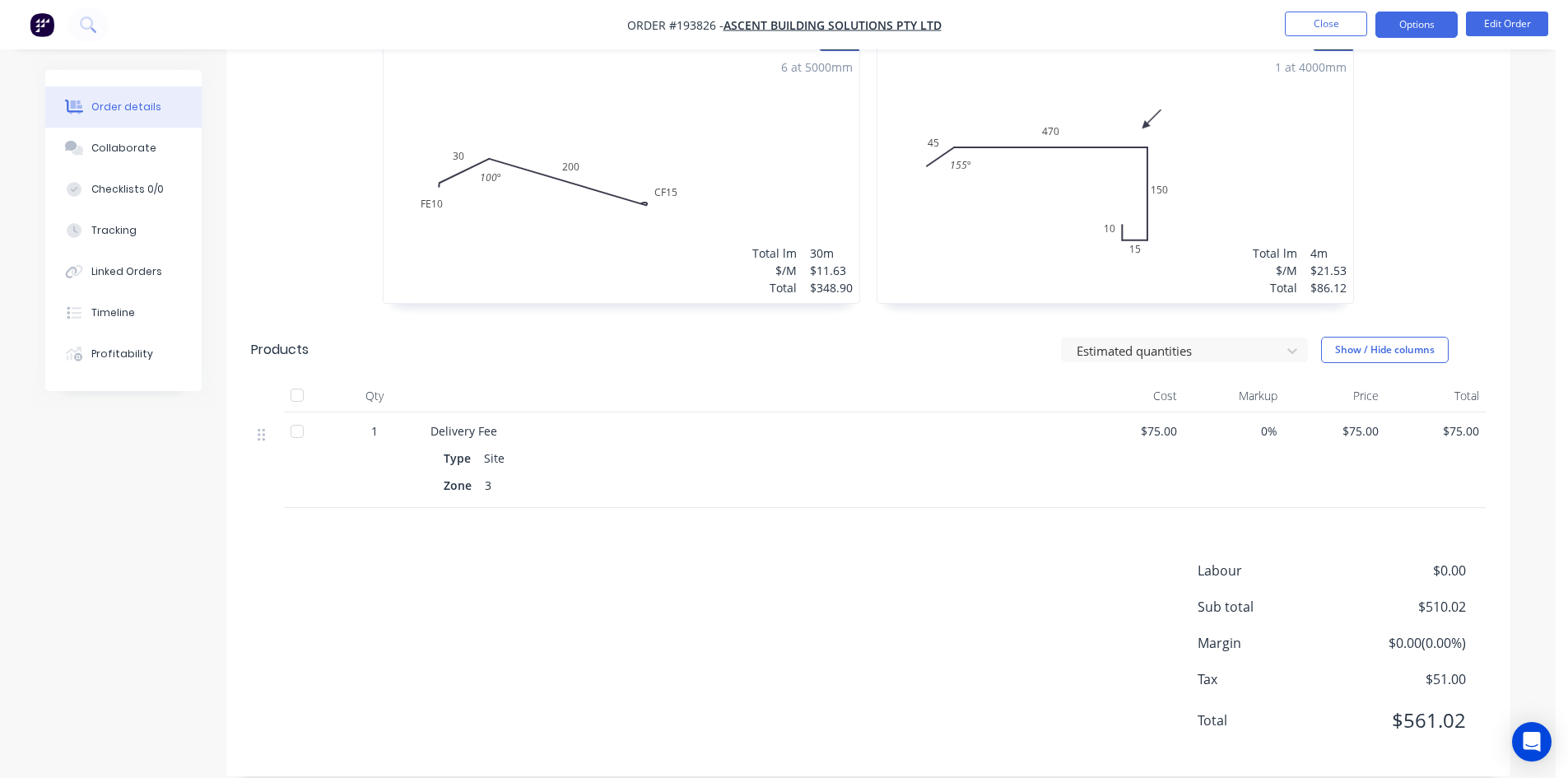
click at [1429, 22] on button "Options" at bounding box center [1417, 24] width 82 height 26
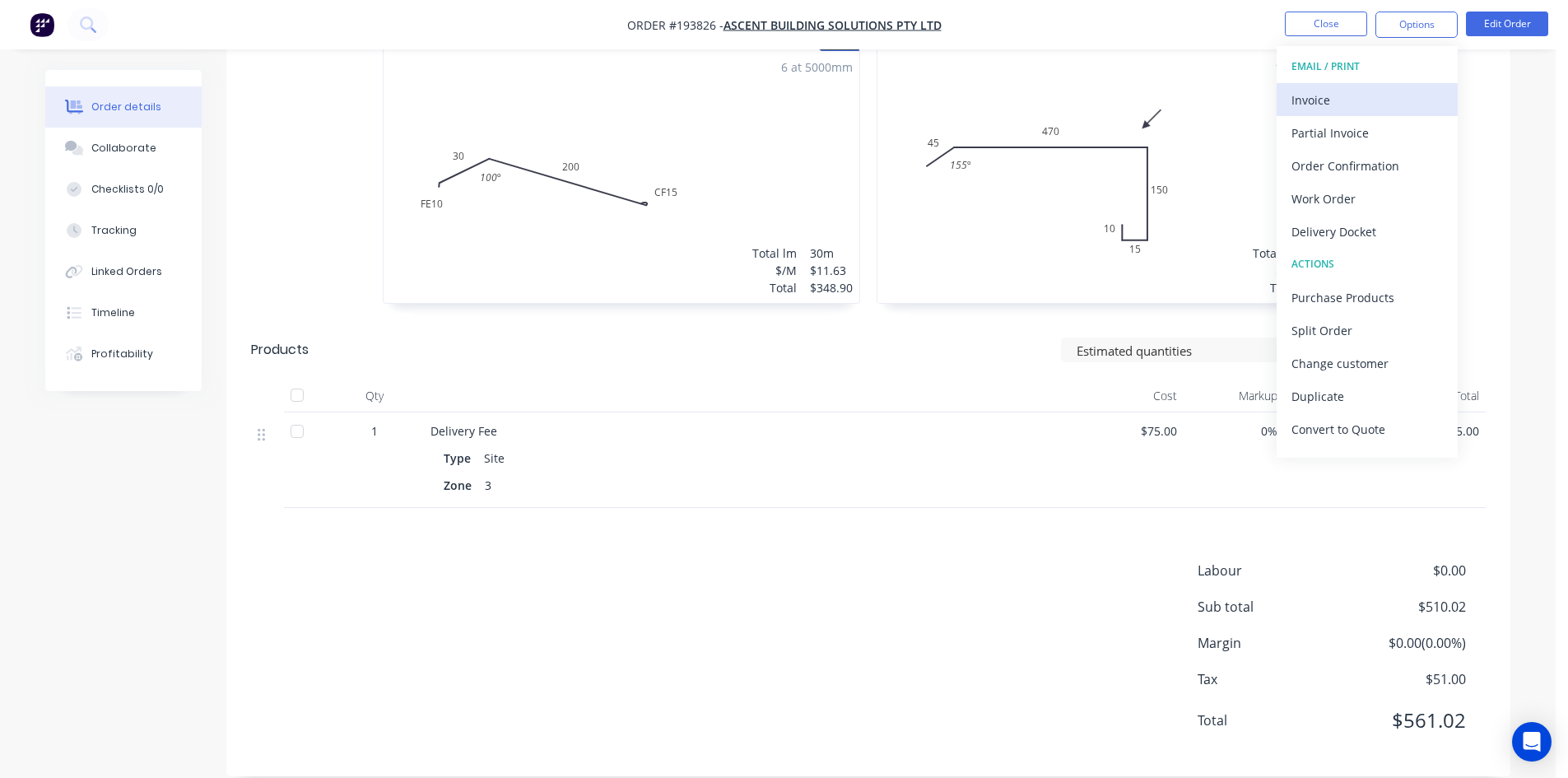
click at [1353, 89] on div "Invoice" at bounding box center [1366, 99] width 151 height 24
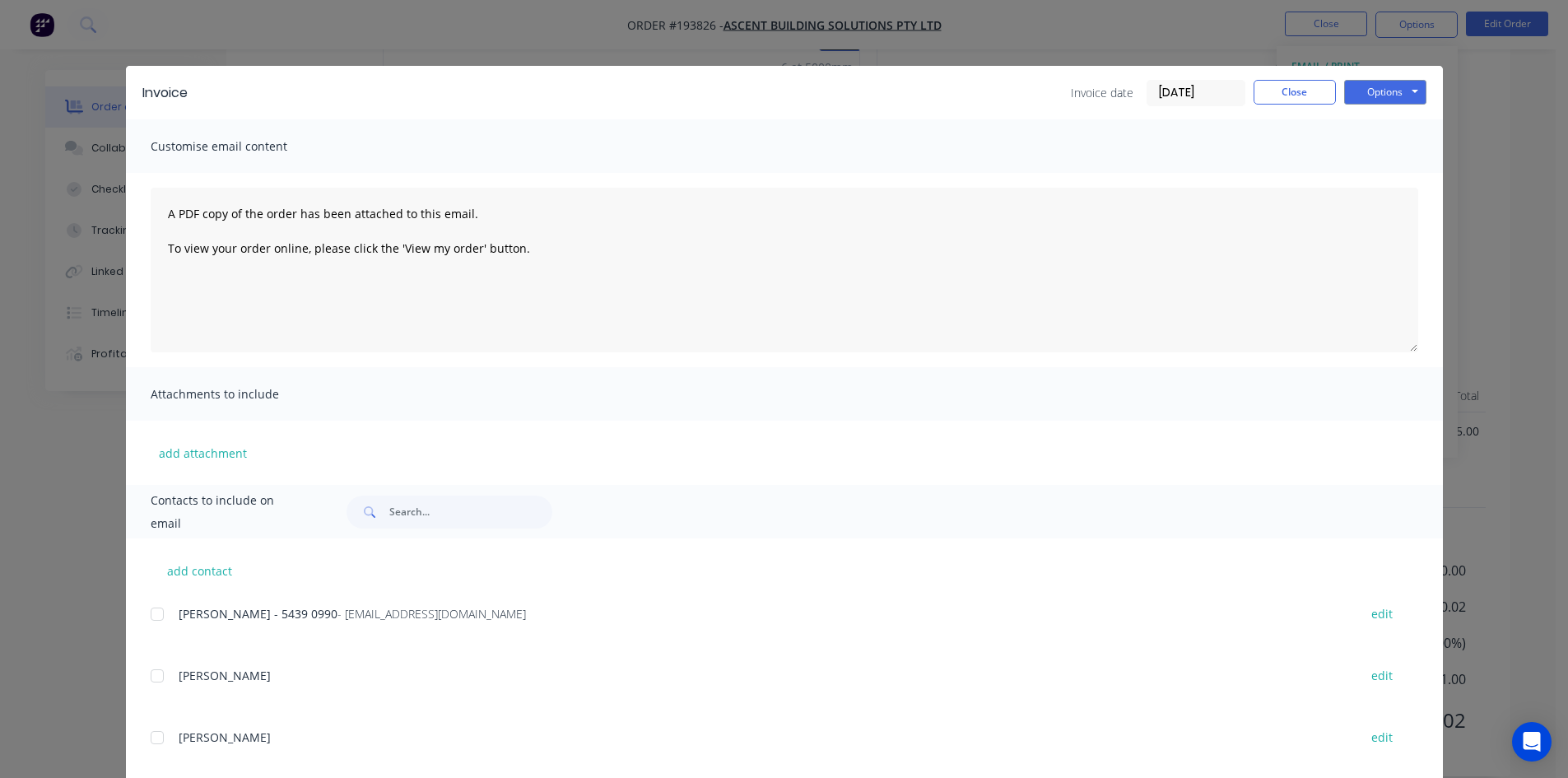
click at [159, 627] on div at bounding box center [157, 614] width 33 height 33
click at [1387, 88] on button "Options" at bounding box center [1385, 92] width 82 height 25
click at [1366, 182] on button "Email" at bounding box center [1397, 176] width 106 height 27
click at [1307, 83] on button "Close" at bounding box center [1295, 92] width 82 height 25
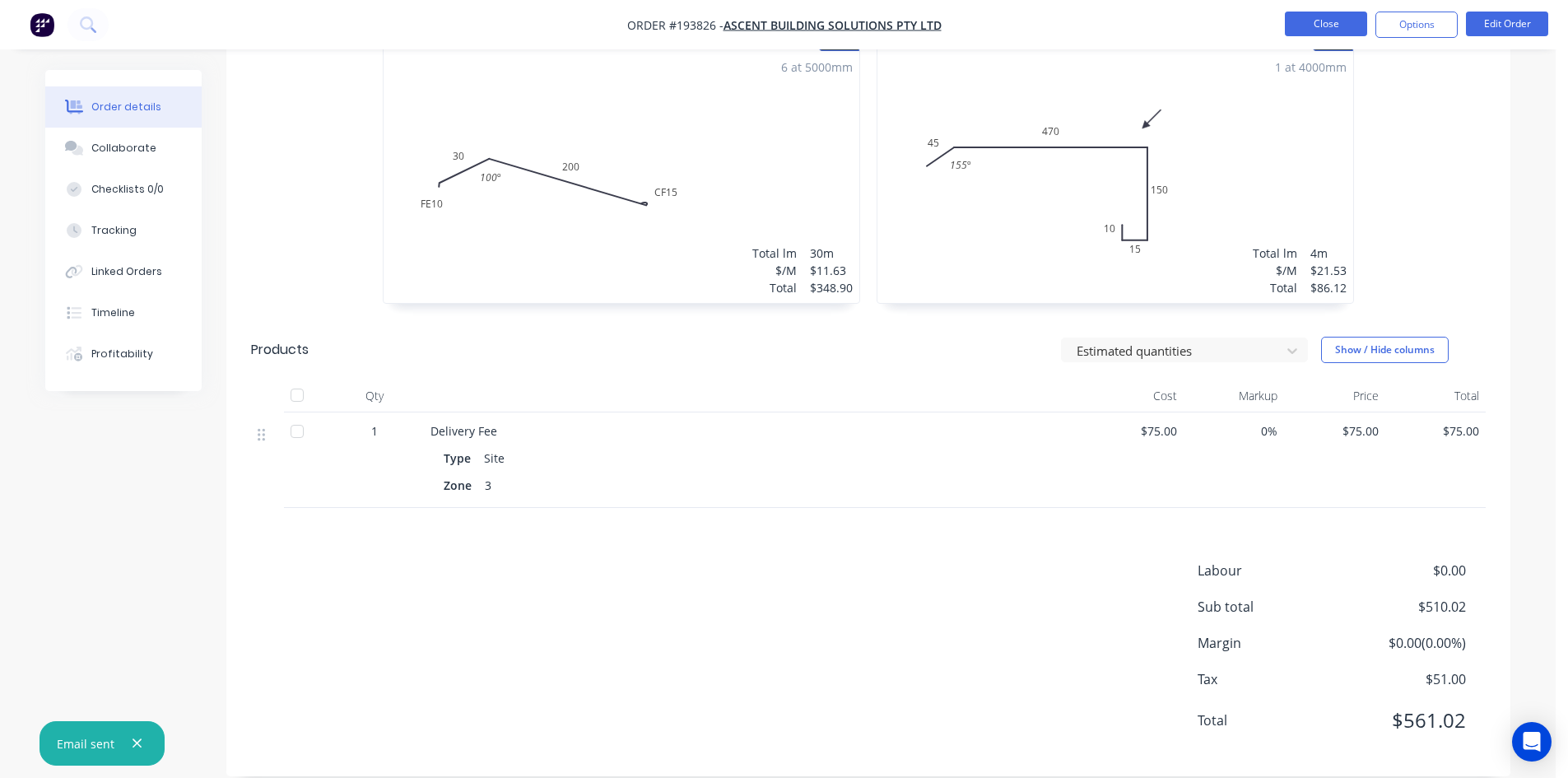
click at [1334, 27] on button "Close" at bounding box center [1326, 24] width 82 height 25
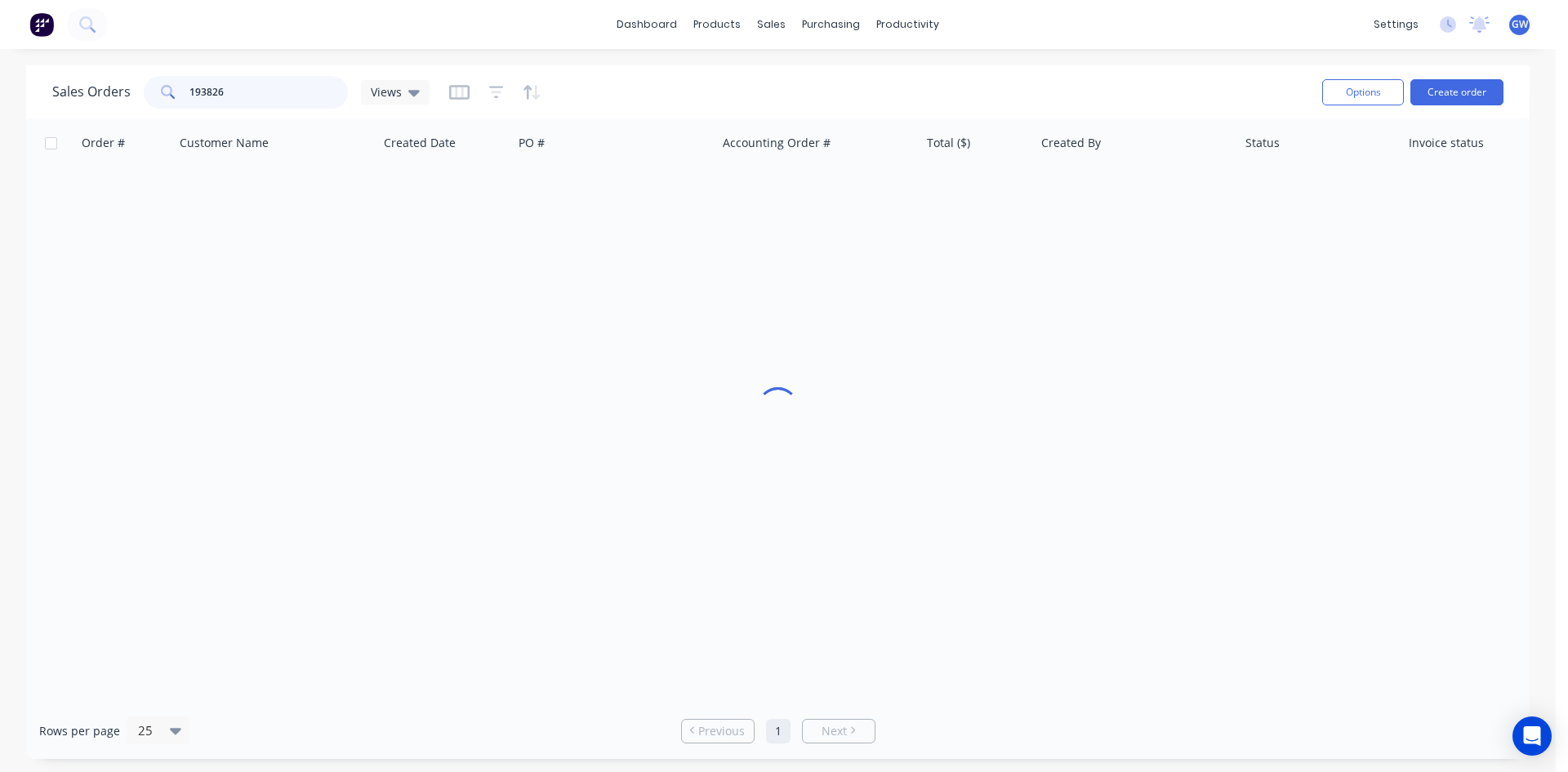
click at [286, 92] on input "193826" at bounding box center [268, 92] width 159 height 33
type input "193646"
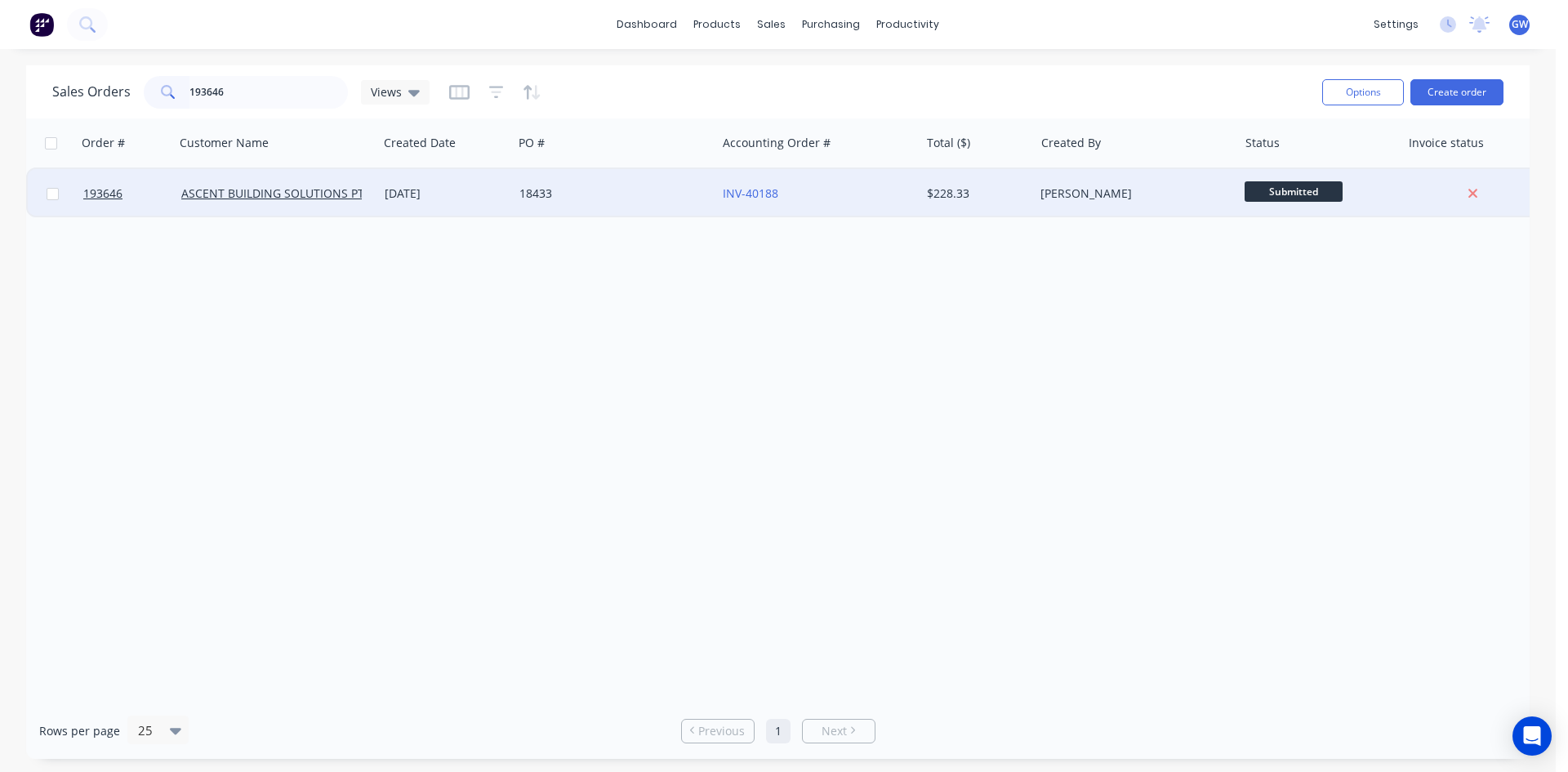
click at [1084, 195] on div "[PERSON_NAME]" at bounding box center [1131, 194] width 181 height 16
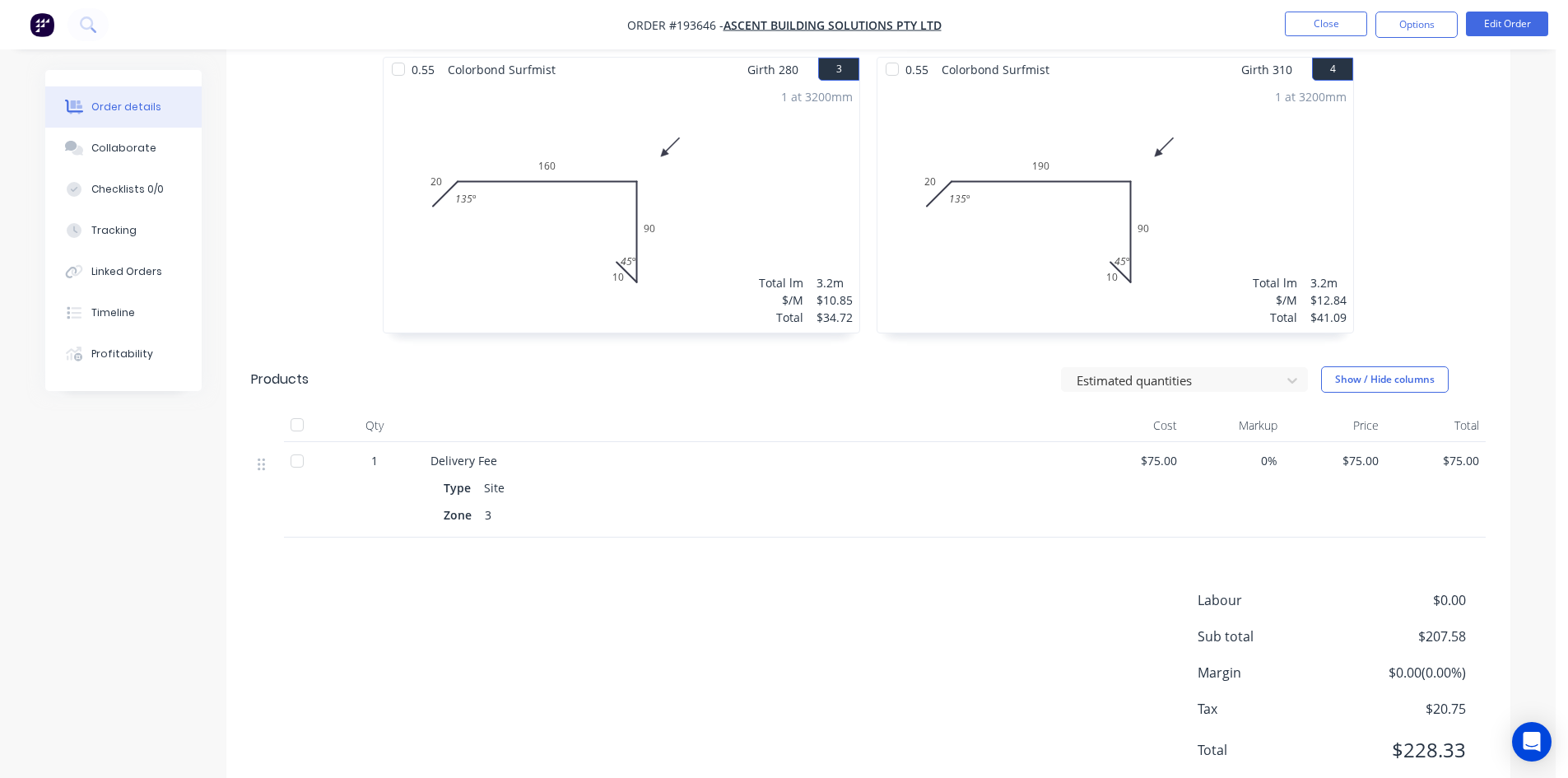
scroll to position [800, 0]
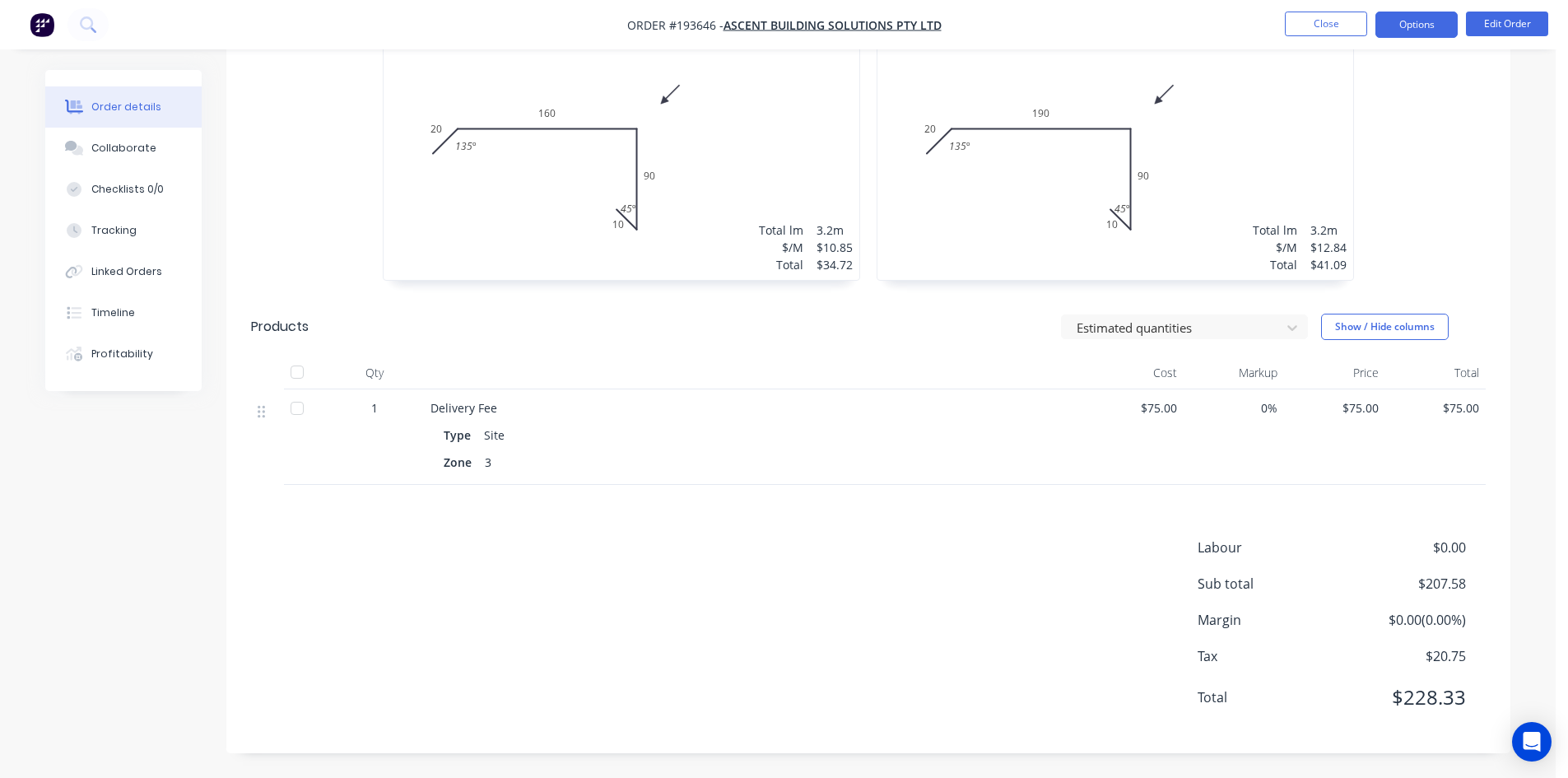
click at [1409, 19] on button "Options" at bounding box center [1417, 24] width 82 height 26
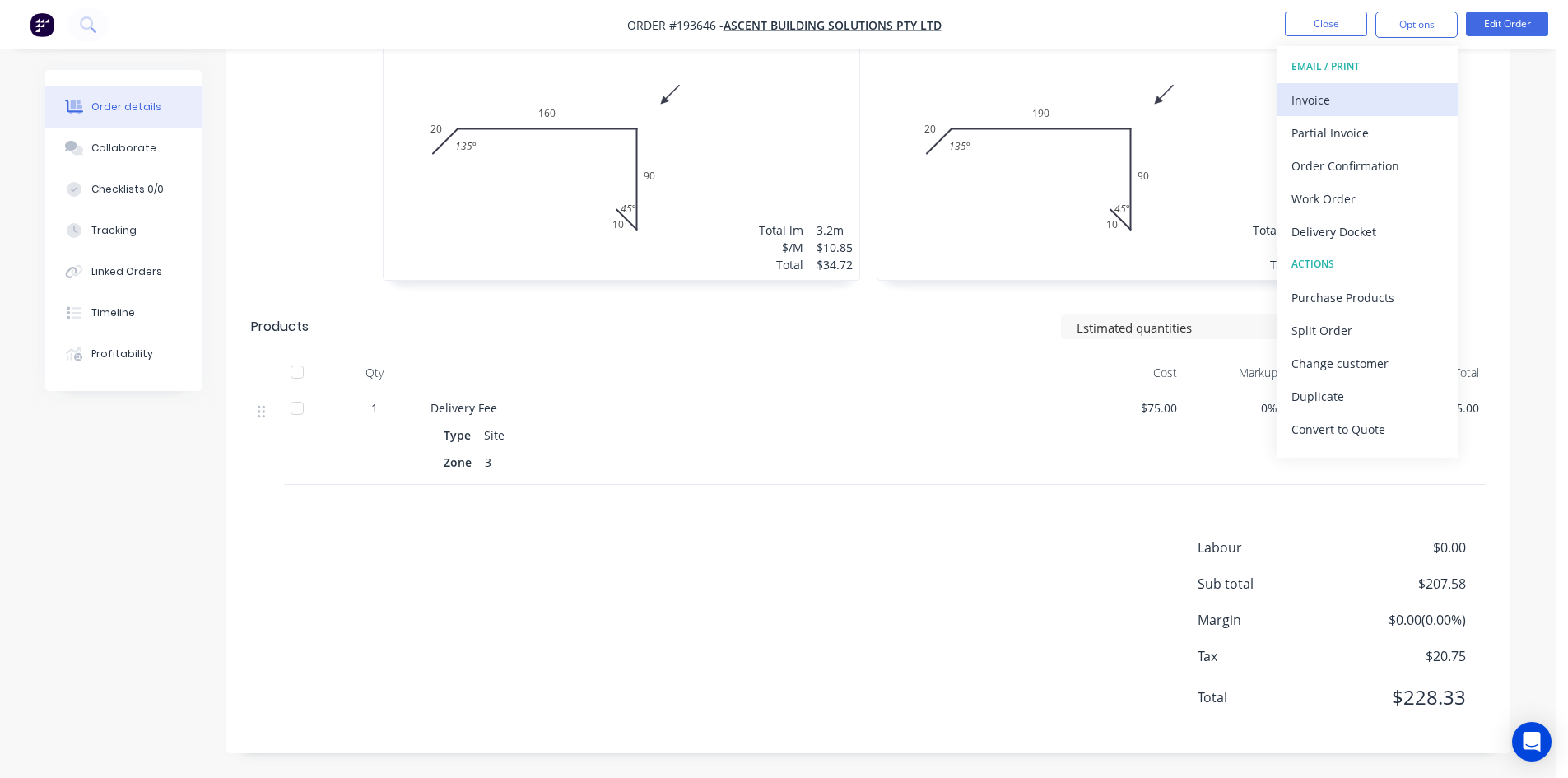
click at [1348, 88] on div "Invoice" at bounding box center [1366, 99] width 151 height 24
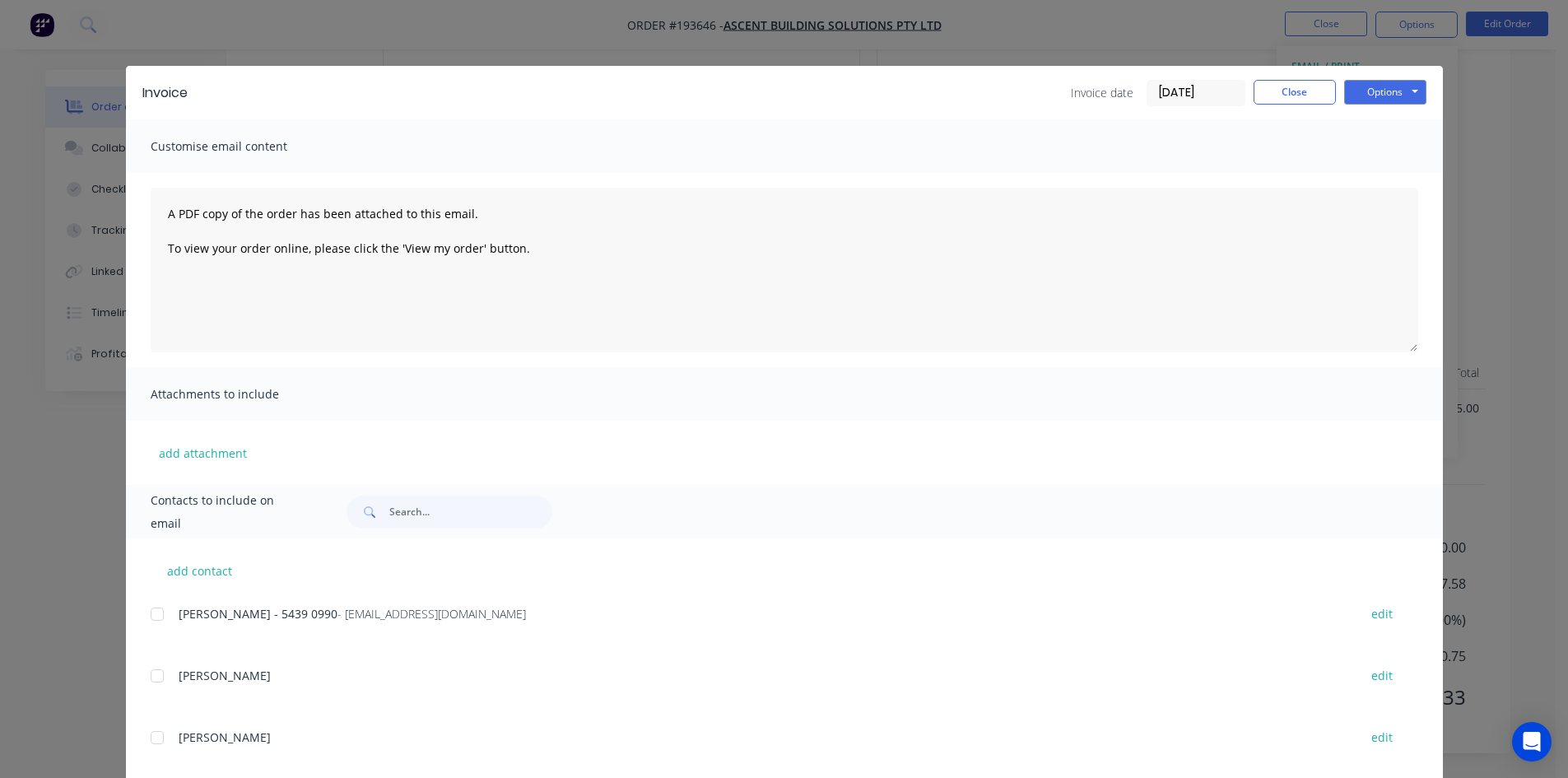
click at [151, 615] on div at bounding box center [157, 614] width 33 height 33
click at [1400, 84] on button "Options" at bounding box center [1385, 92] width 82 height 25
click at [1375, 179] on button "Email" at bounding box center [1397, 176] width 106 height 27
click at [1280, 91] on button "Close" at bounding box center [1295, 92] width 82 height 25
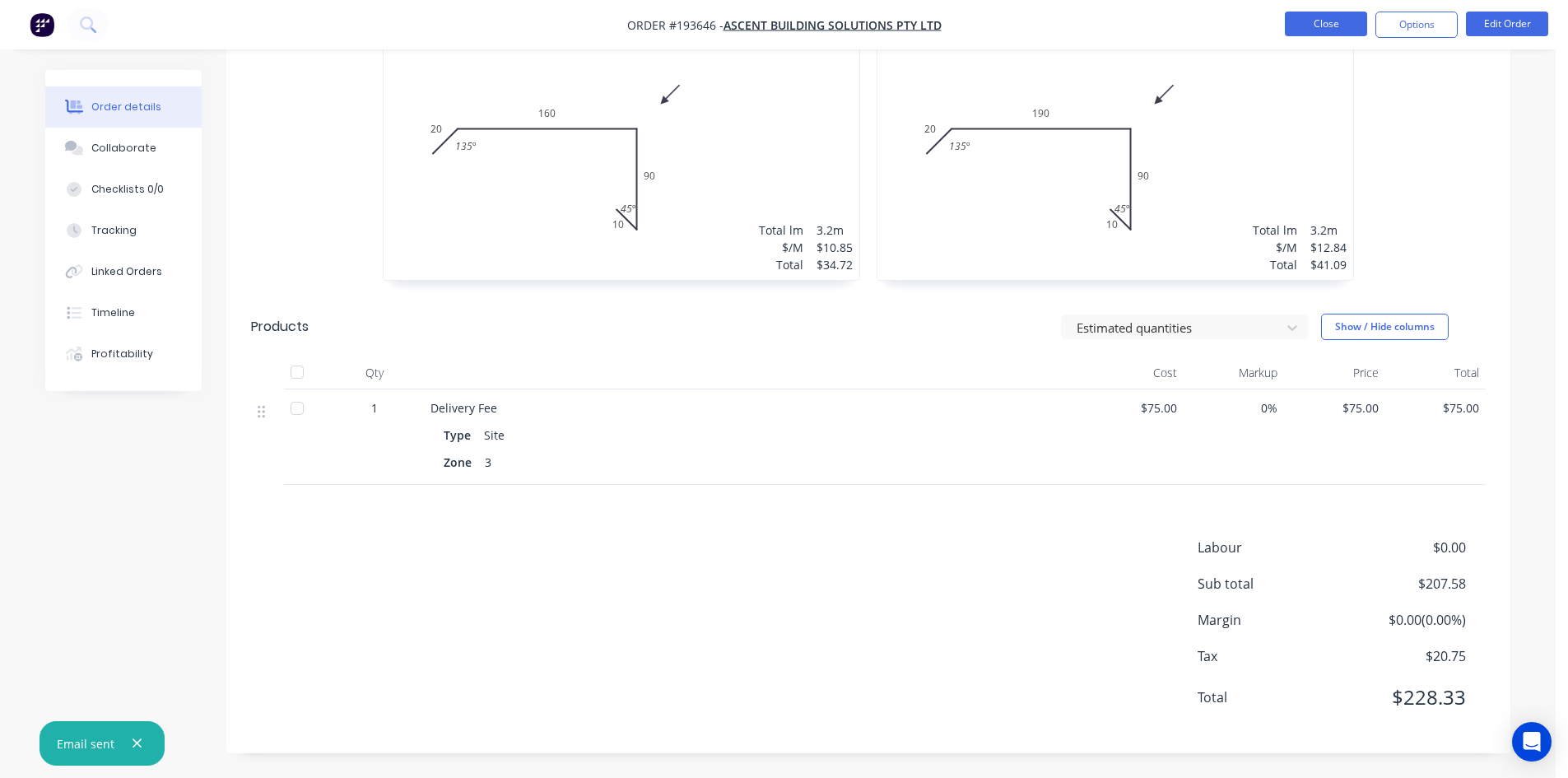
click at [1331, 32] on button "Close" at bounding box center [1326, 24] width 82 height 25
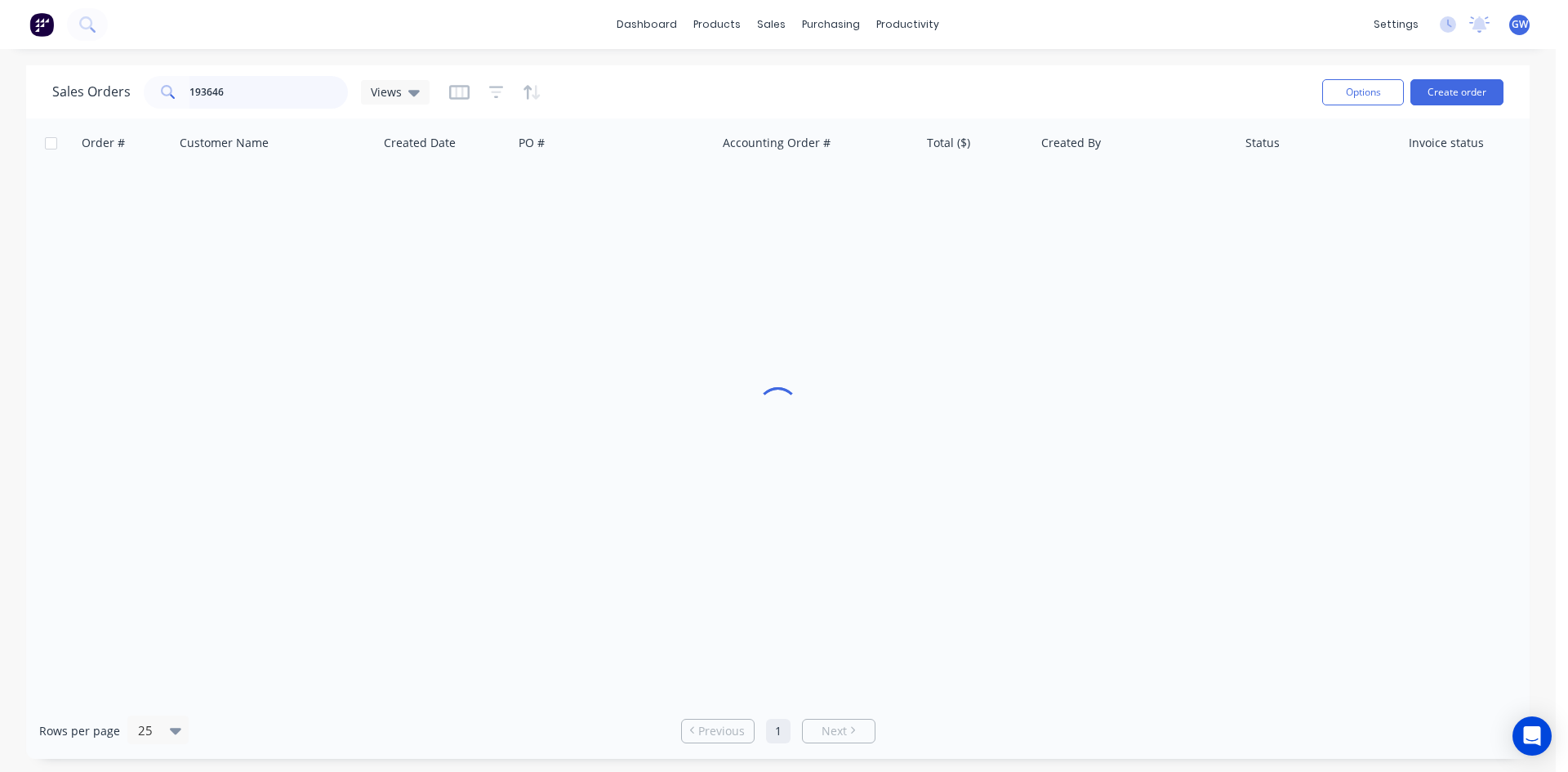
click at [260, 88] on input "193646" at bounding box center [268, 92] width 159 height 33
type input "193840"
click at [1488, 453] on div "Order # Customer Name Created Date PO # Accounting Order # Total ($) Created By…" at bounding box center [777, 410] width 1503 height 584
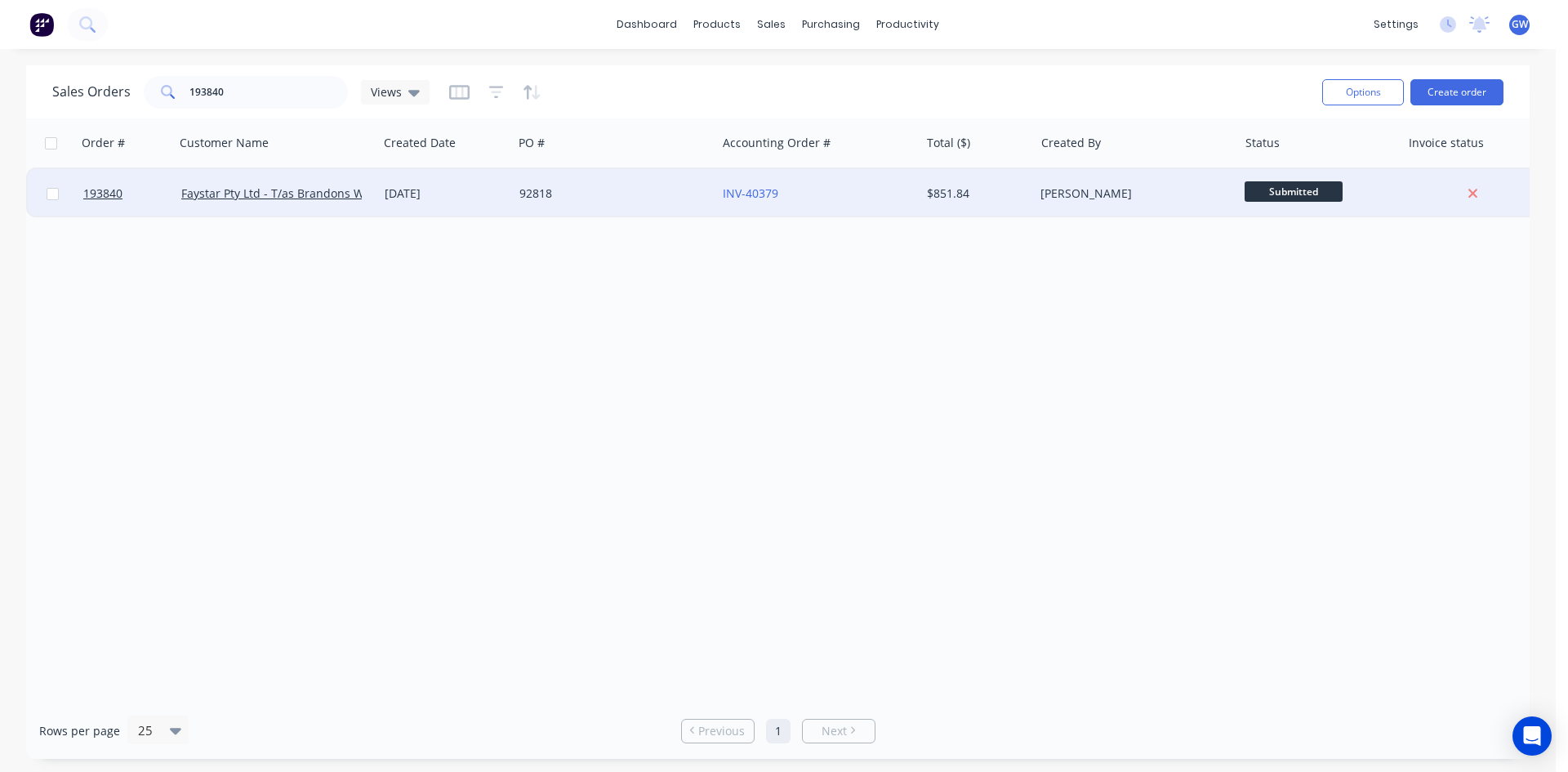
click at [959, 197] on div "$851.84" at bounding box center [974, 194] width 95 height 16
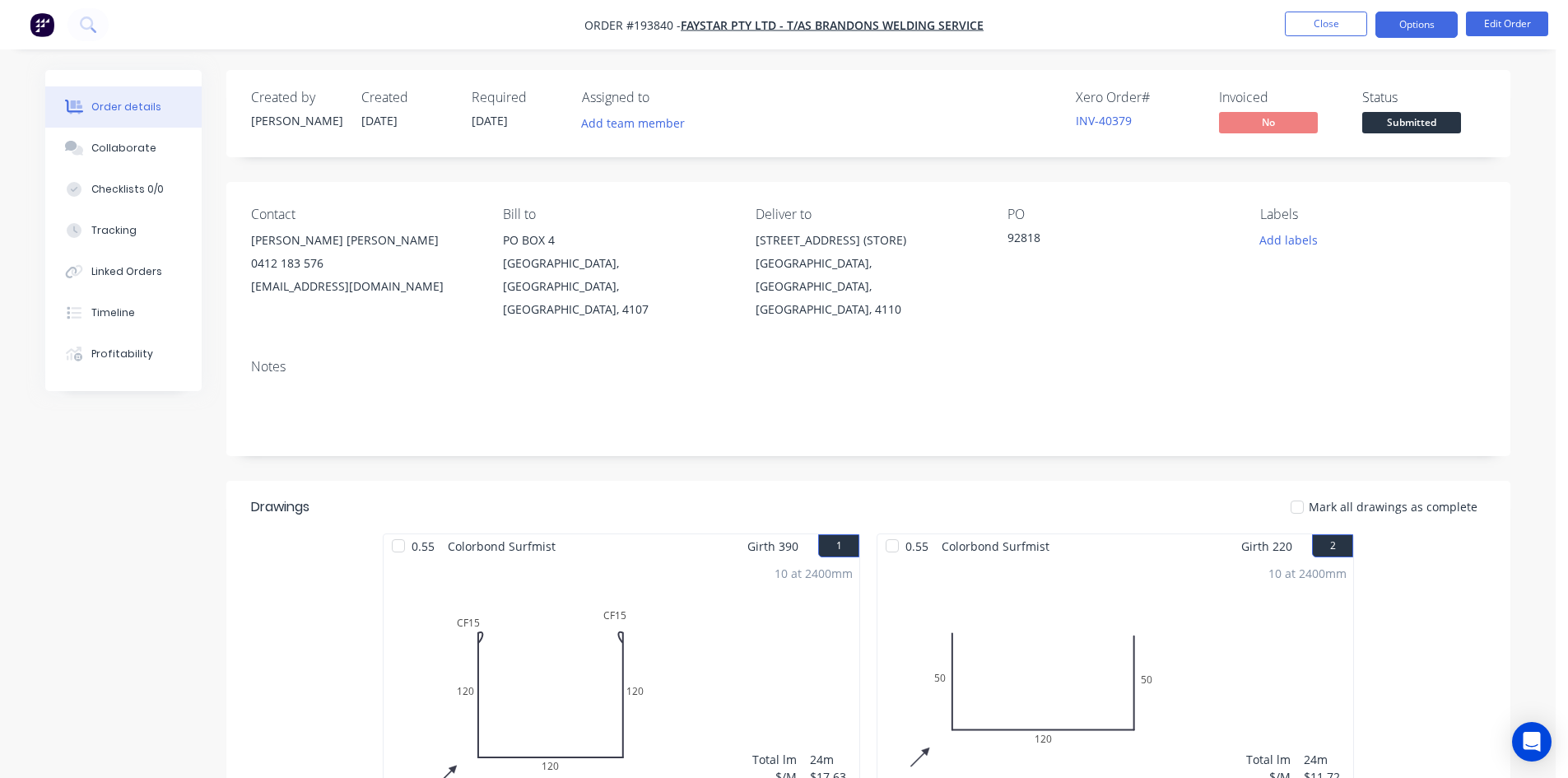
click at [1434, 26] on button "Options" at bounding box center [1417, 24] width 82 height 26
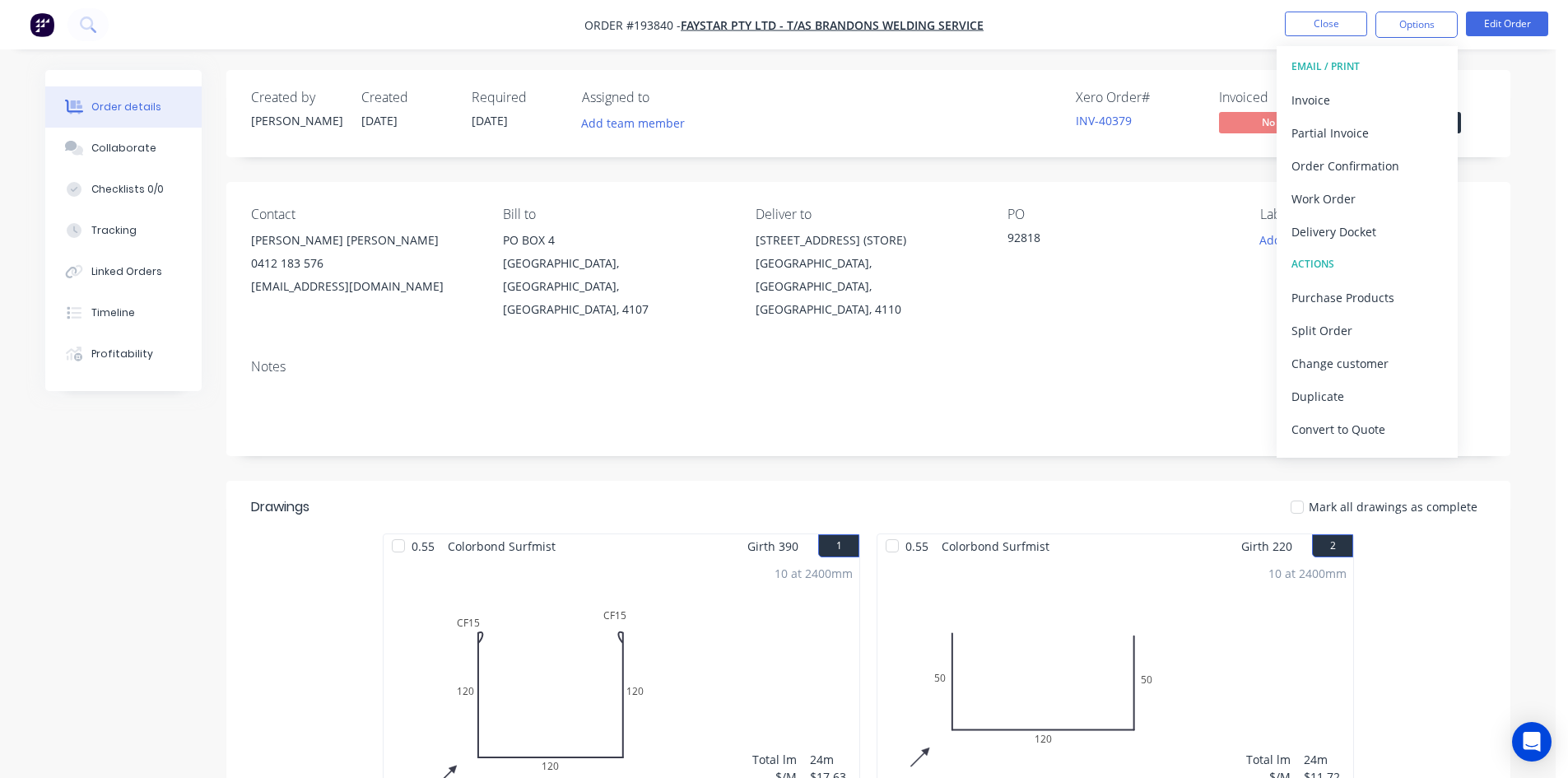
click at [1365, 79] on button "EMAIL / PRINT" at bounding box center [1367, 66] width 181 height 33
click at [1343, 93] on div "Invoice" at bounding box center [1366, 99] width 151 height 24
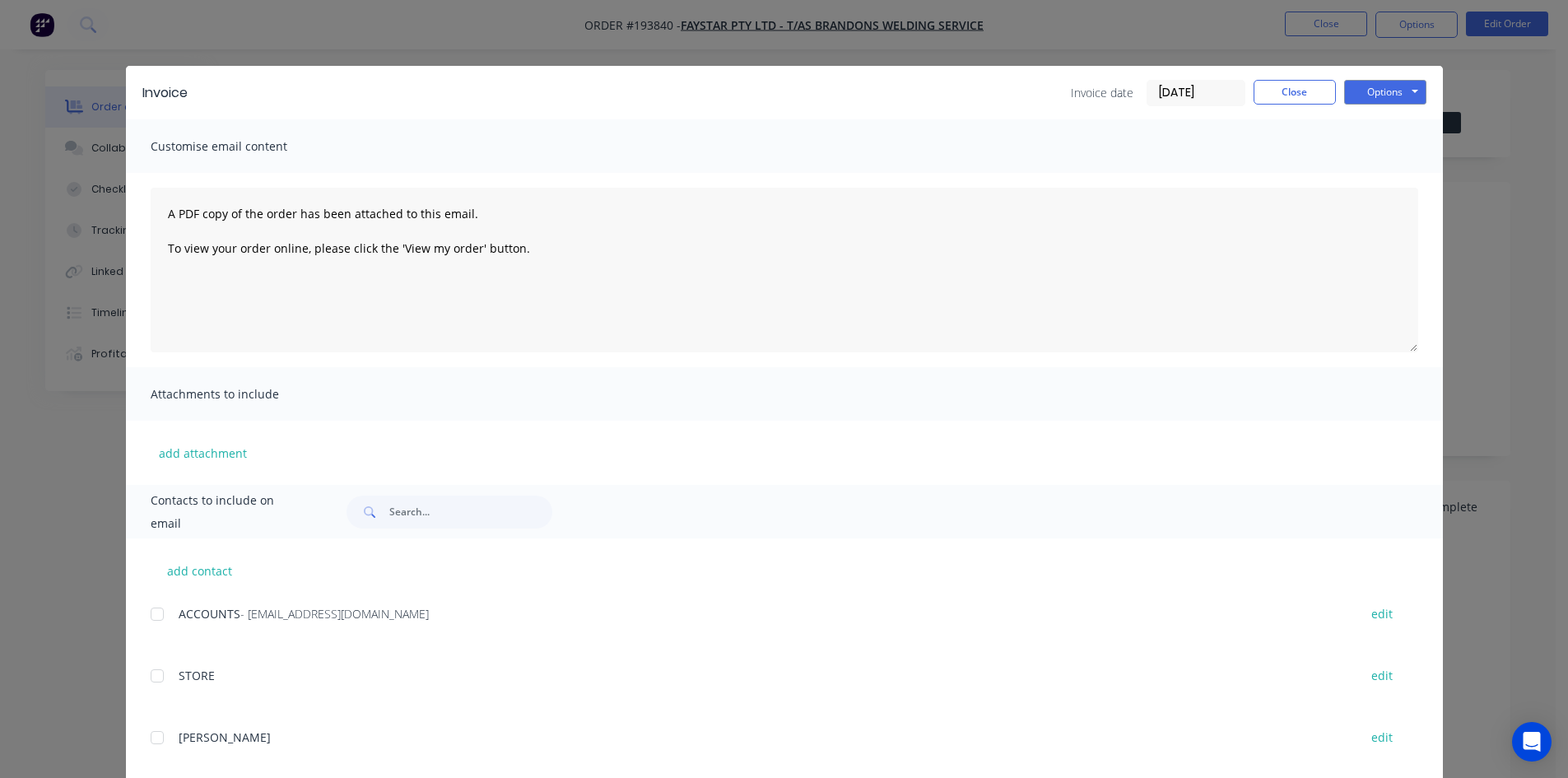
click at [155, 613] on div at bounding box center [157, 614] width 33 height 33
click at [1333, 86] on div "Invoice date 26/09/25 Close Options Preview Print Email" at bounding box center [1248, 92] width 356 height 26
click at [1385, 97] on button "Options" at bounding box center [1385, 92] width 82 height 25
click at [1379, 176] on button "Email" at bounding box center [1397, 176] width 106 height 27
drag, startPoint x: 1288, startPoint y: 86, endPoint x: 1324, endPoint y: 39, distance: 59.2
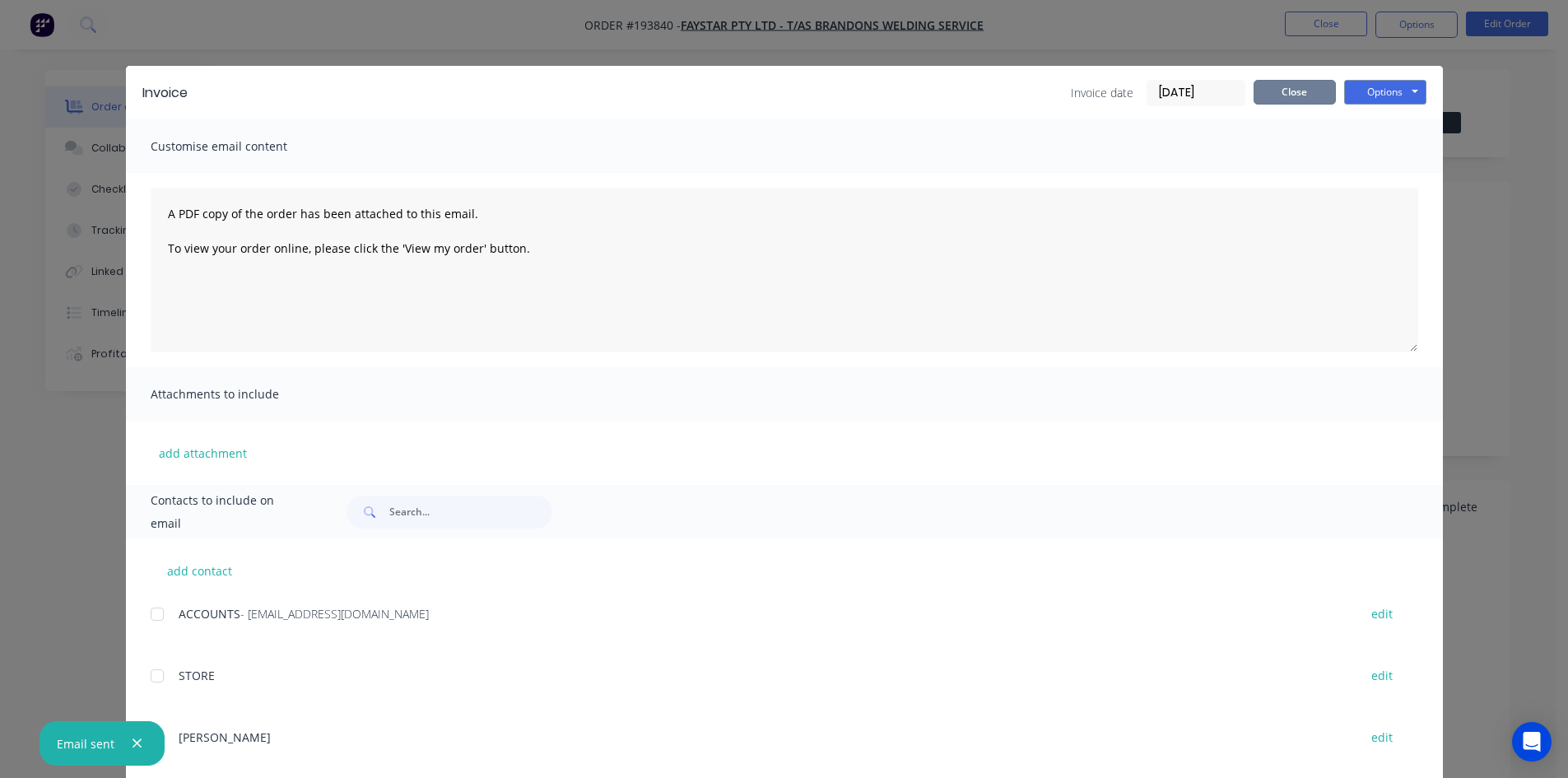
click at [1288, 86] on button "Close" at bounding box center [1295, 92] width 82 height 25
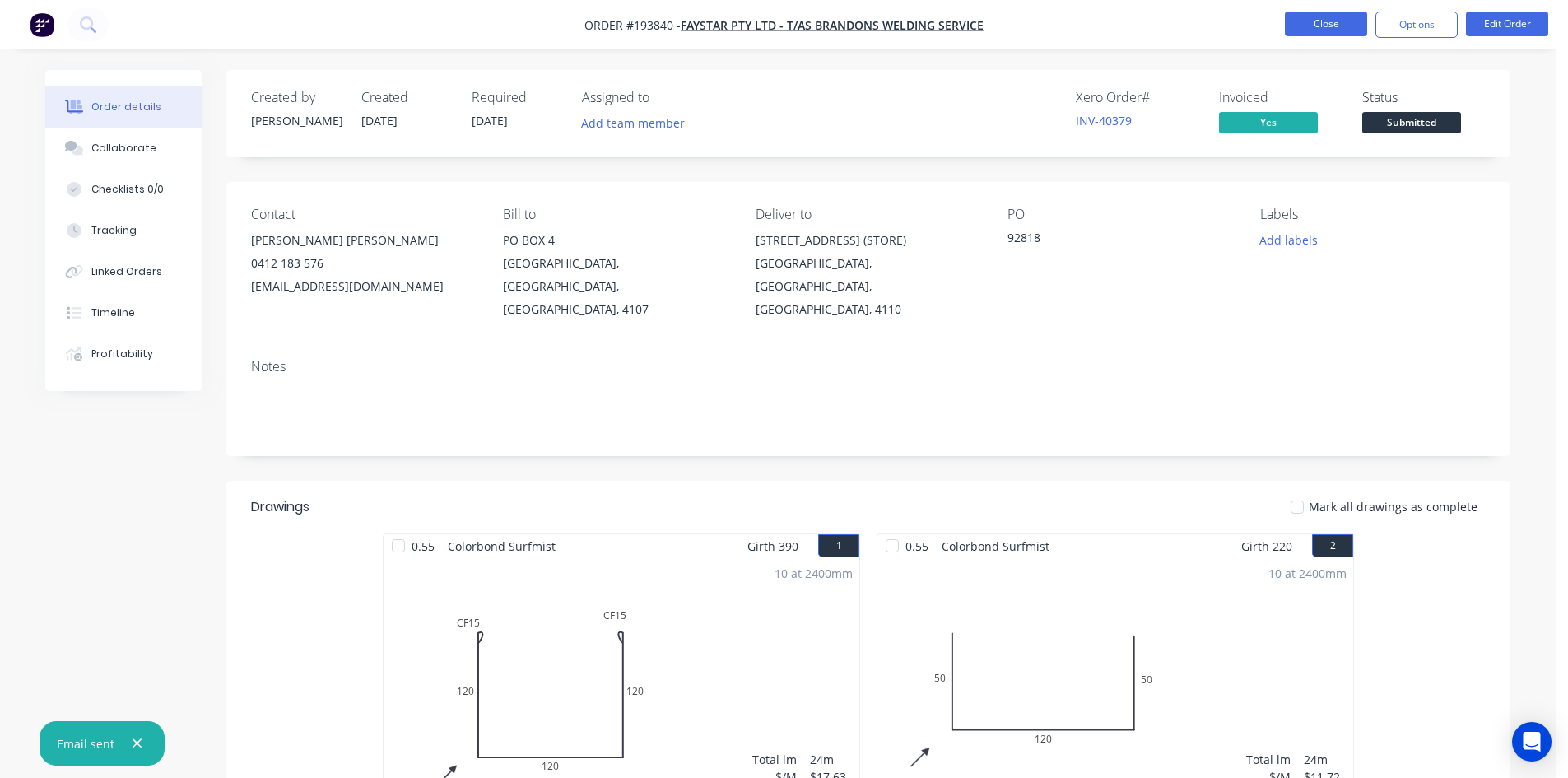
click at [1331, 29] on button "Close" at bounding box center [1326, 24] width 82 height 25
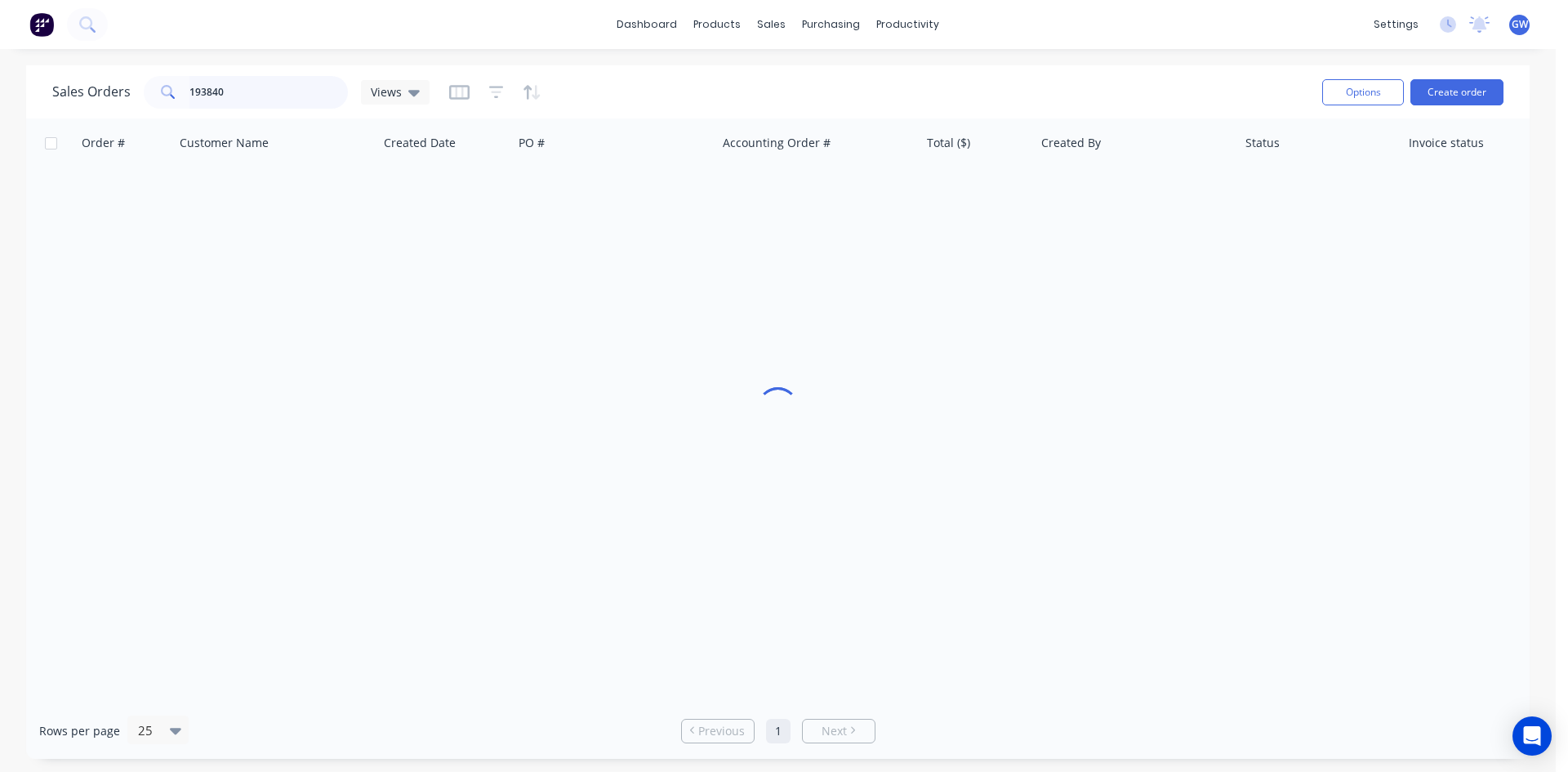
click at [289, 94] on input "193840" at bounding box center [268, 92] width 159 height 33
type input "193862"
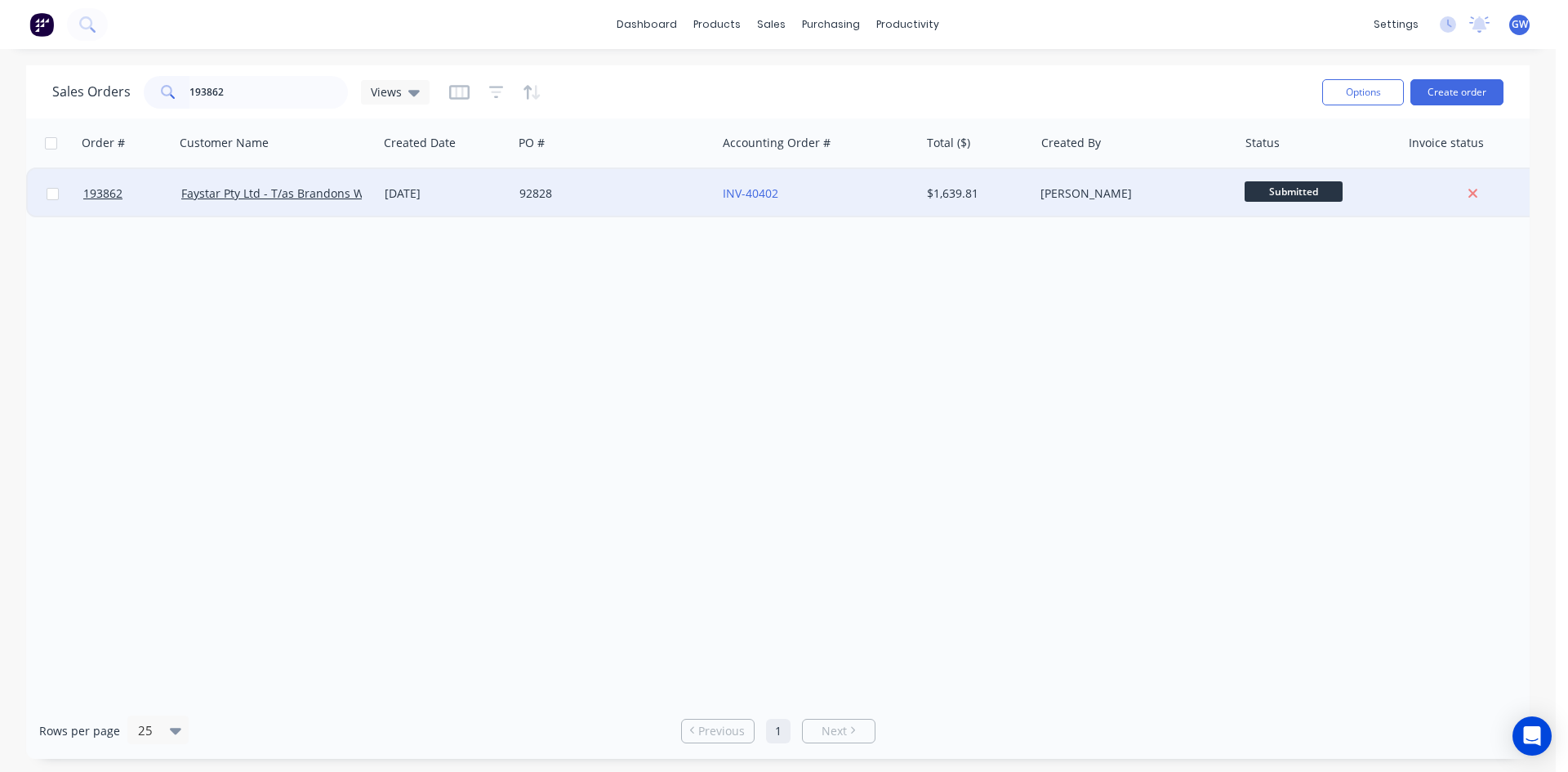
click at [1091, 212] on div "[PERSON_NAME]" at bounding box center [1135, 193] width 204 height 49
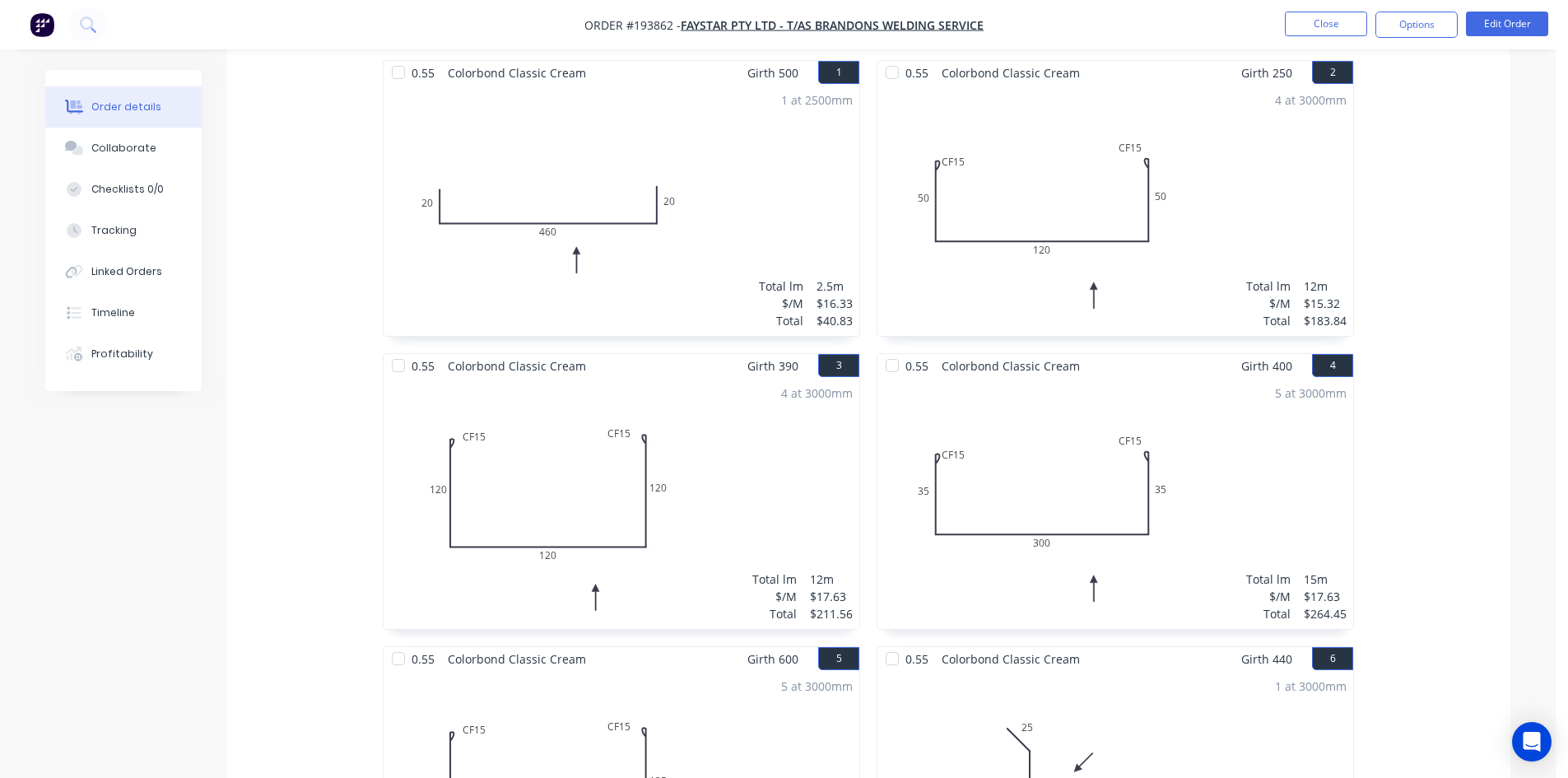
scroll to position [329, 0]
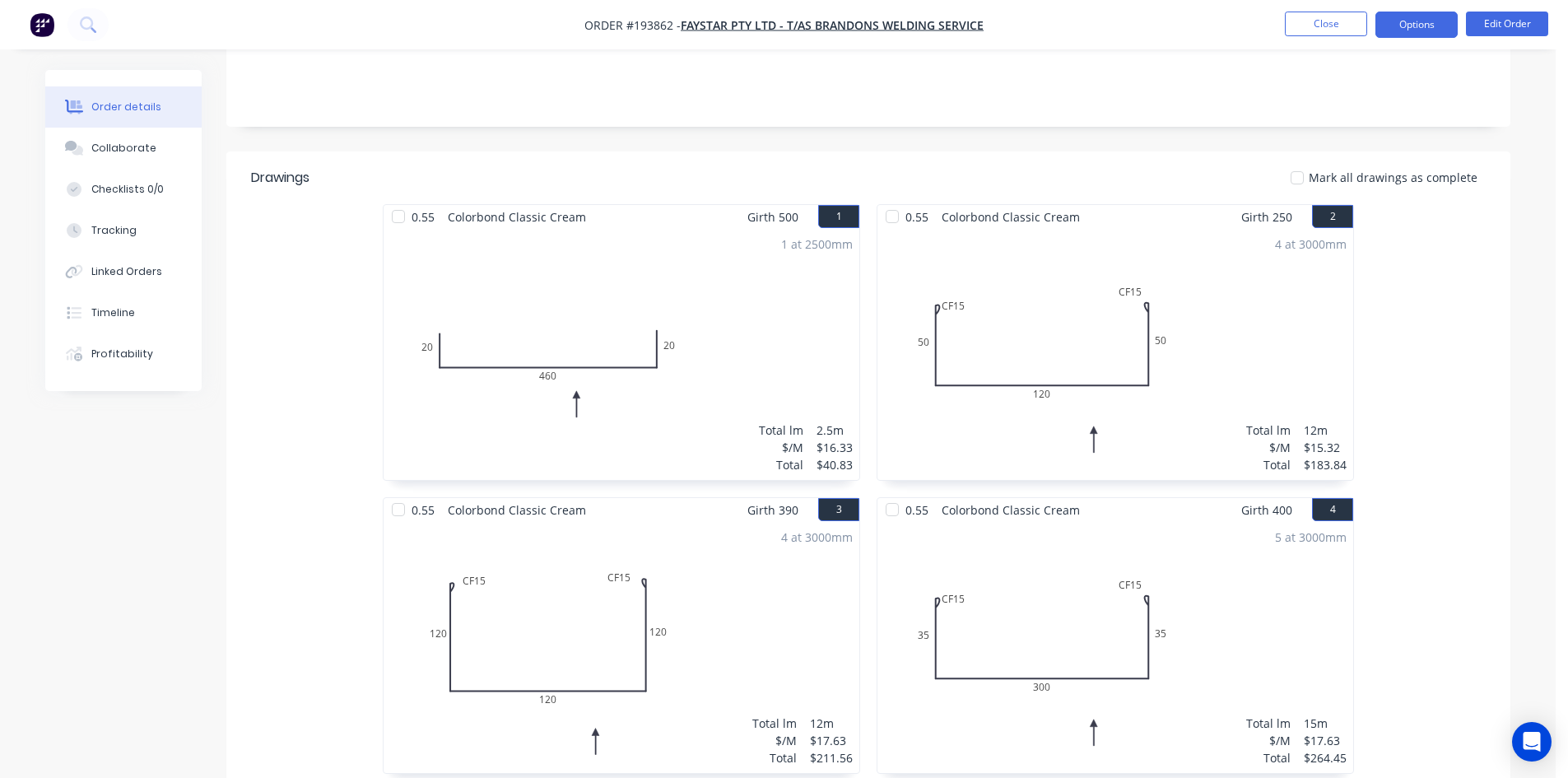
click at [1441, 14] on button "Options" at bounding box center [1417, 24] width 82 height 26
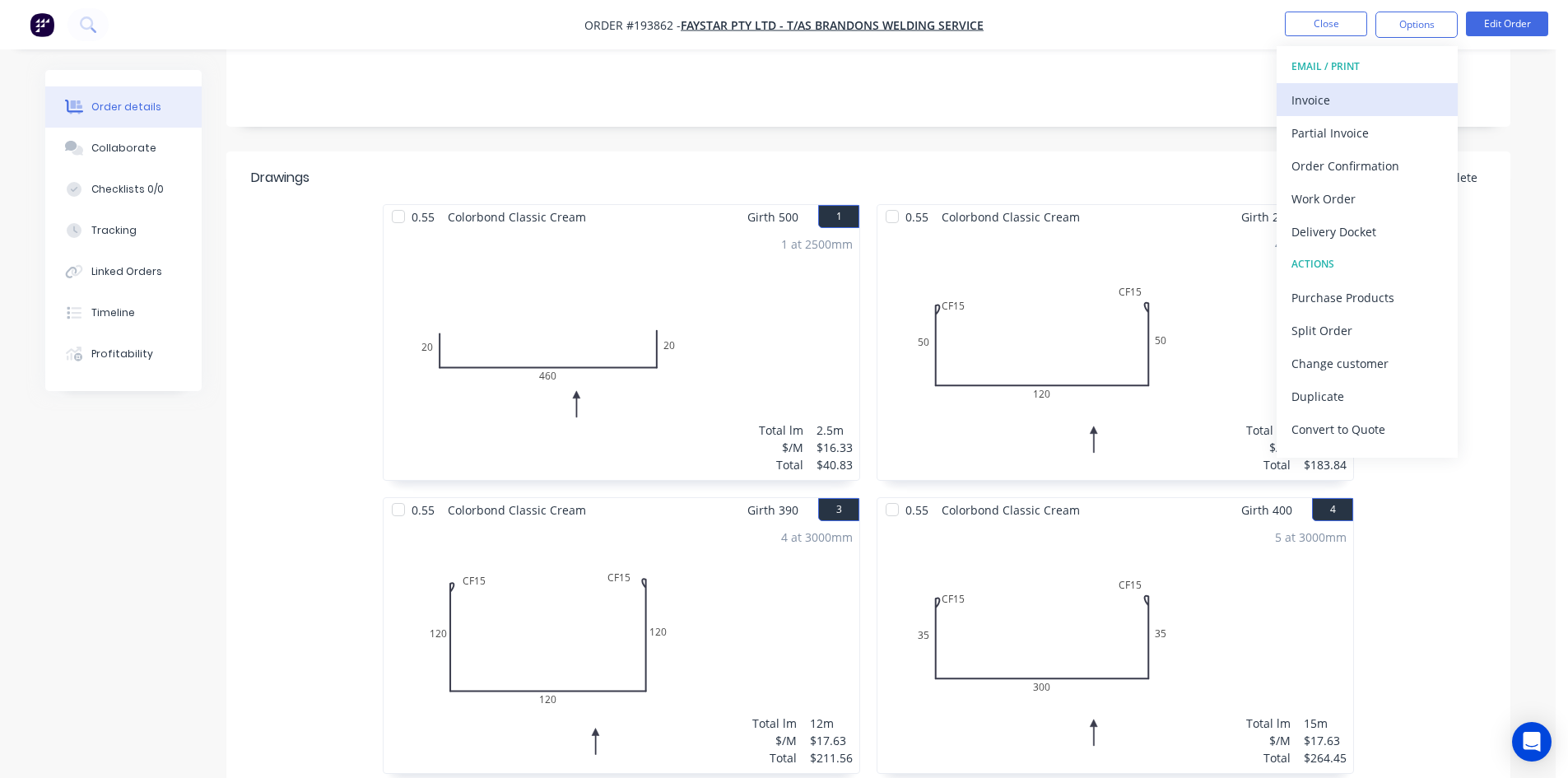
click at [1384, 88] on div "Invoice" at bounding box center [1366, 99] width 151 height 24
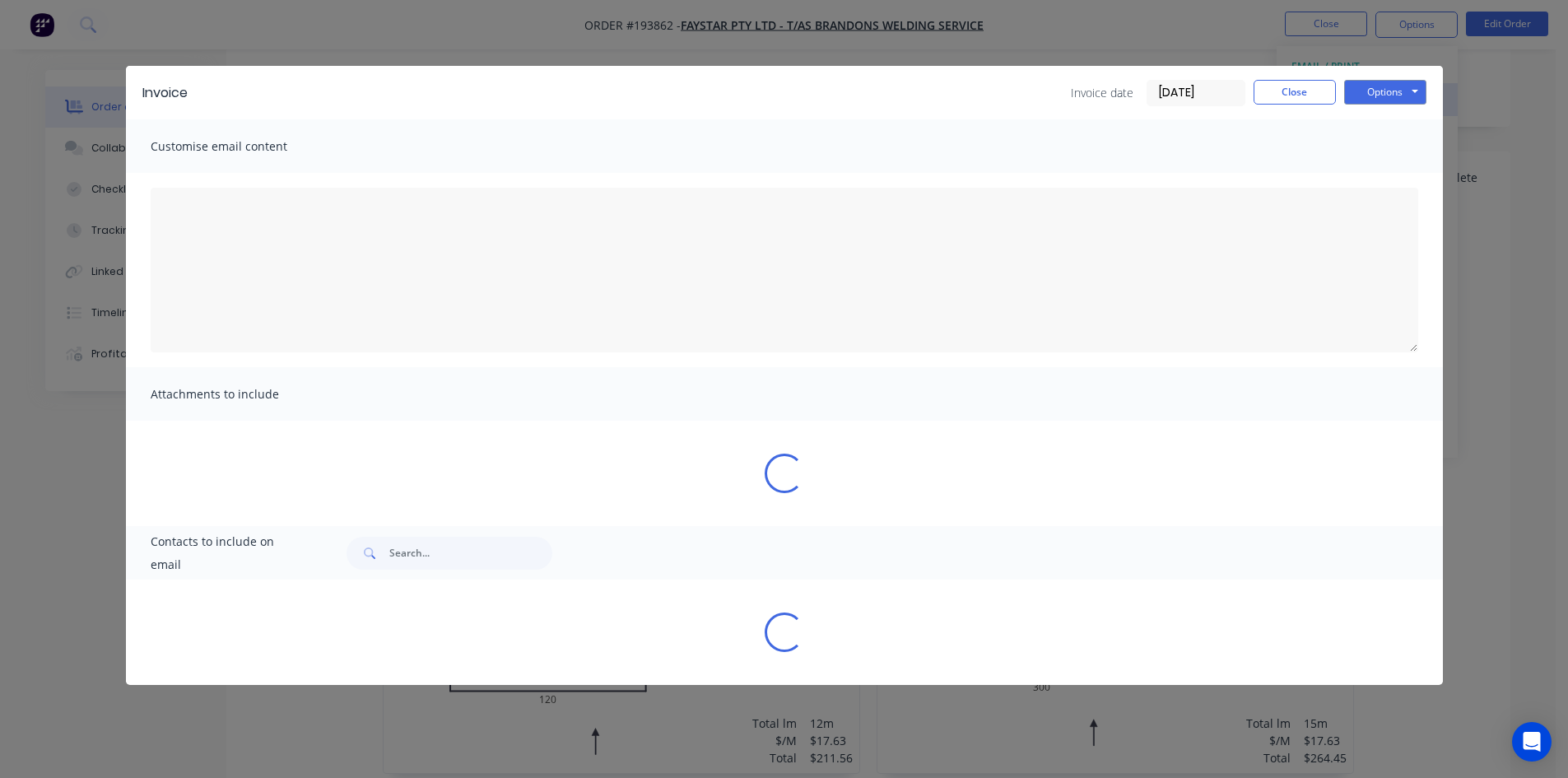
type textarea "A PDF copy of the order has been attached to this email. To view your order onl…"
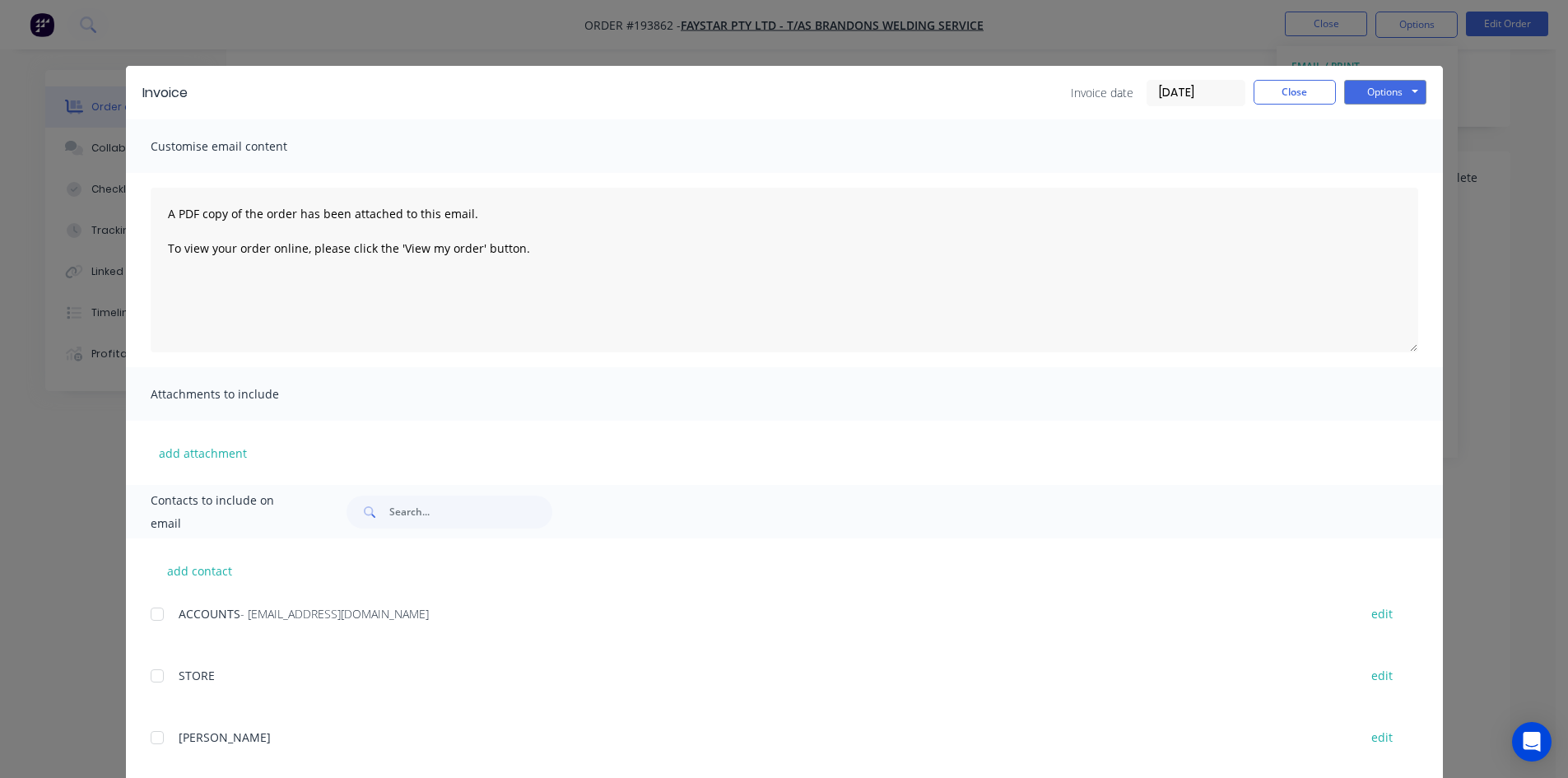
click at [157, 620] on div at bounding box center [157, 614] width 33 height 33
click at [1393, 96] on button "Options" at bounding box center [1385, 92] width 82 height 25
click at [1374, 183] on button "Email" at bounding box center [1397, 176] width 106 height 27
click at [1312, 85] on button "Close" at bounding box center [1295, 92] width 82 height 25
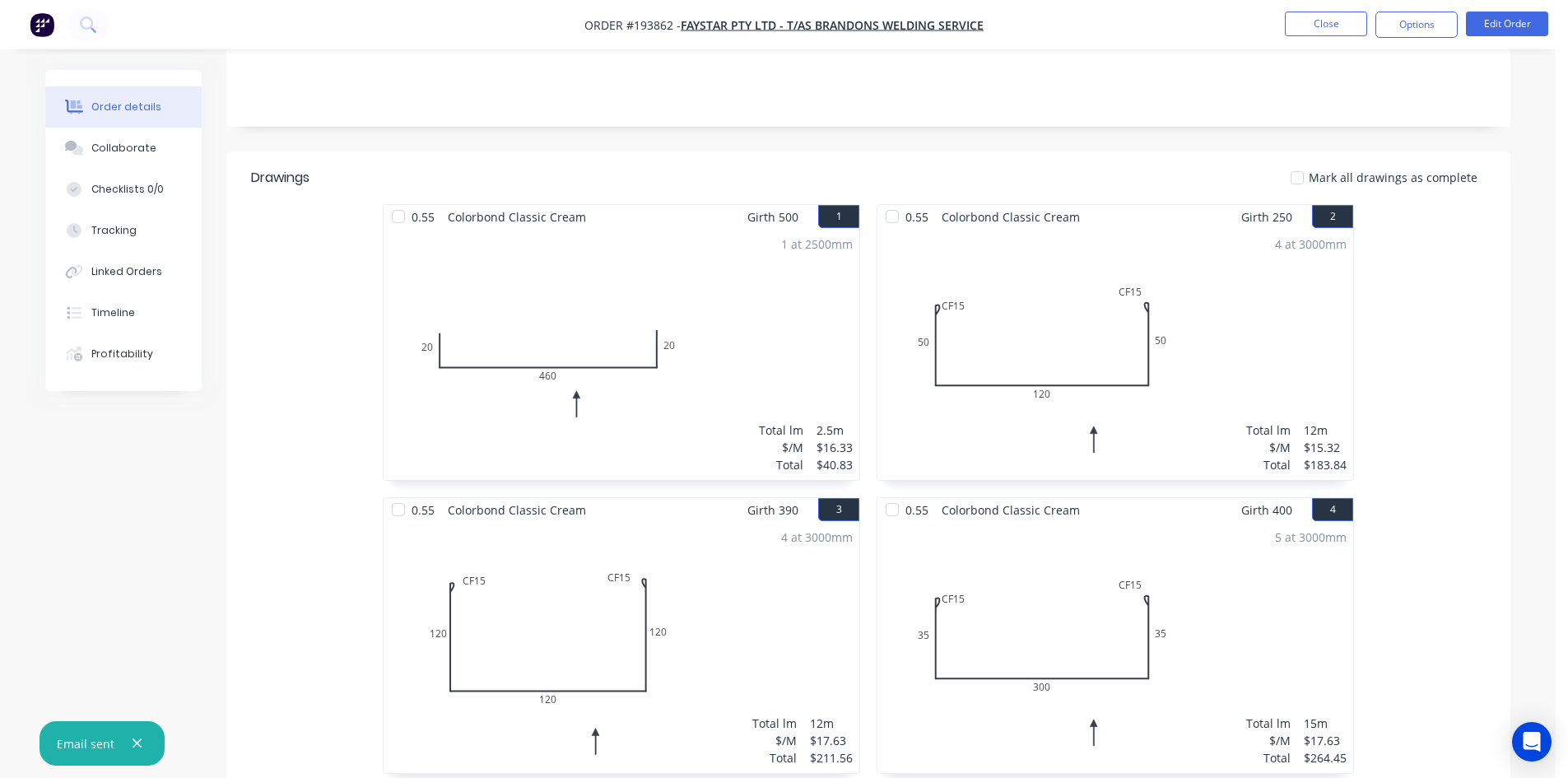
click at [1320, 7] on nav "Order #193862 - Faystar Pty Ltd - T/as Brandons Welding Service Close Options E…" at bounding box center [784, 24] width 1568 height 49
click at [1312, 15] on button "Close" at bounding box center [1326, 24] width 82 height 25
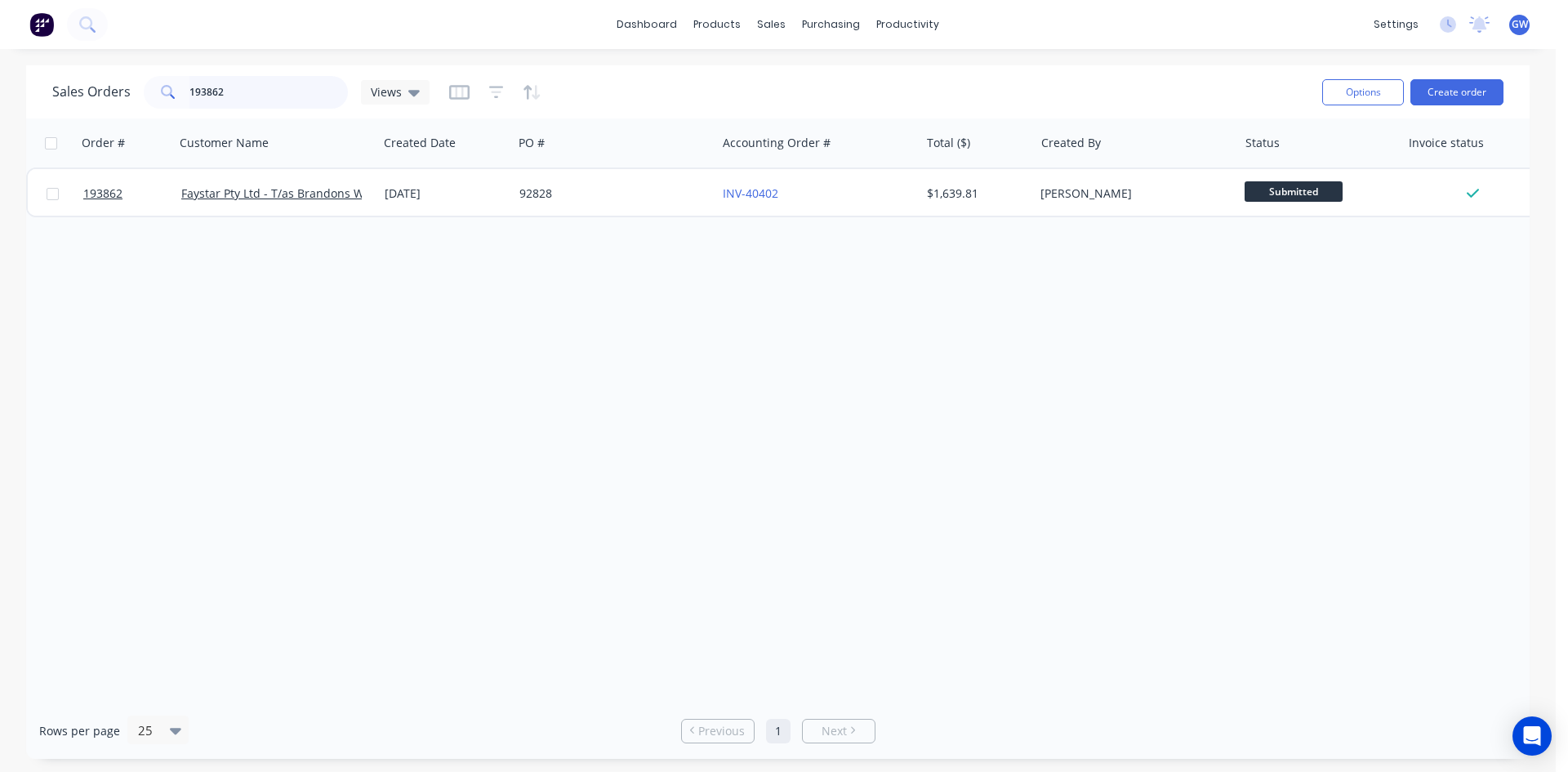
click at [276, 96] on input "193862" at bounding box center [268, 92] width 159 height 33
type input "193822"
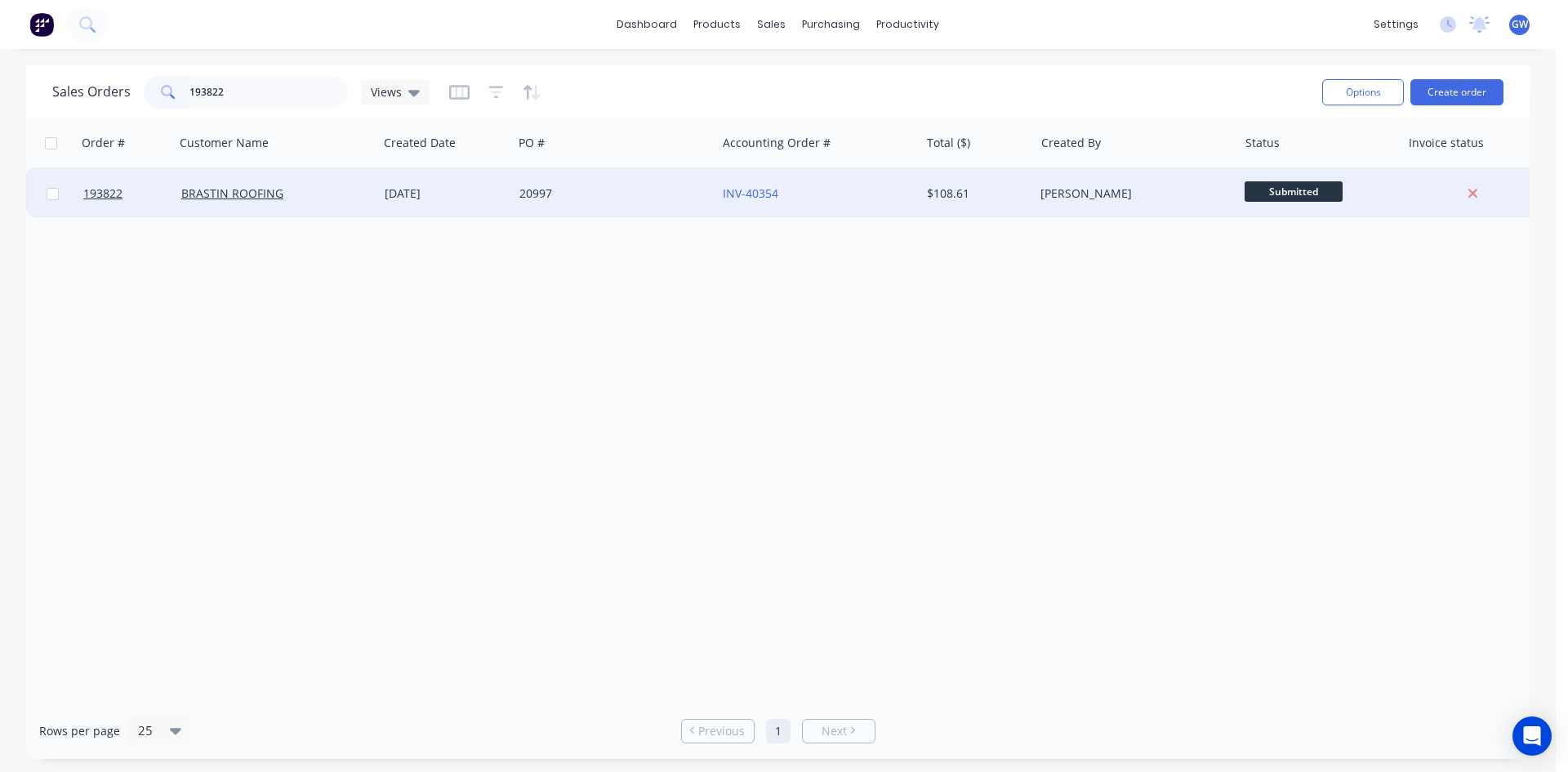
click at [1070, 180] on div "[PERSON_NAME]" at bounding box center [1135, 193] width 204 height 49
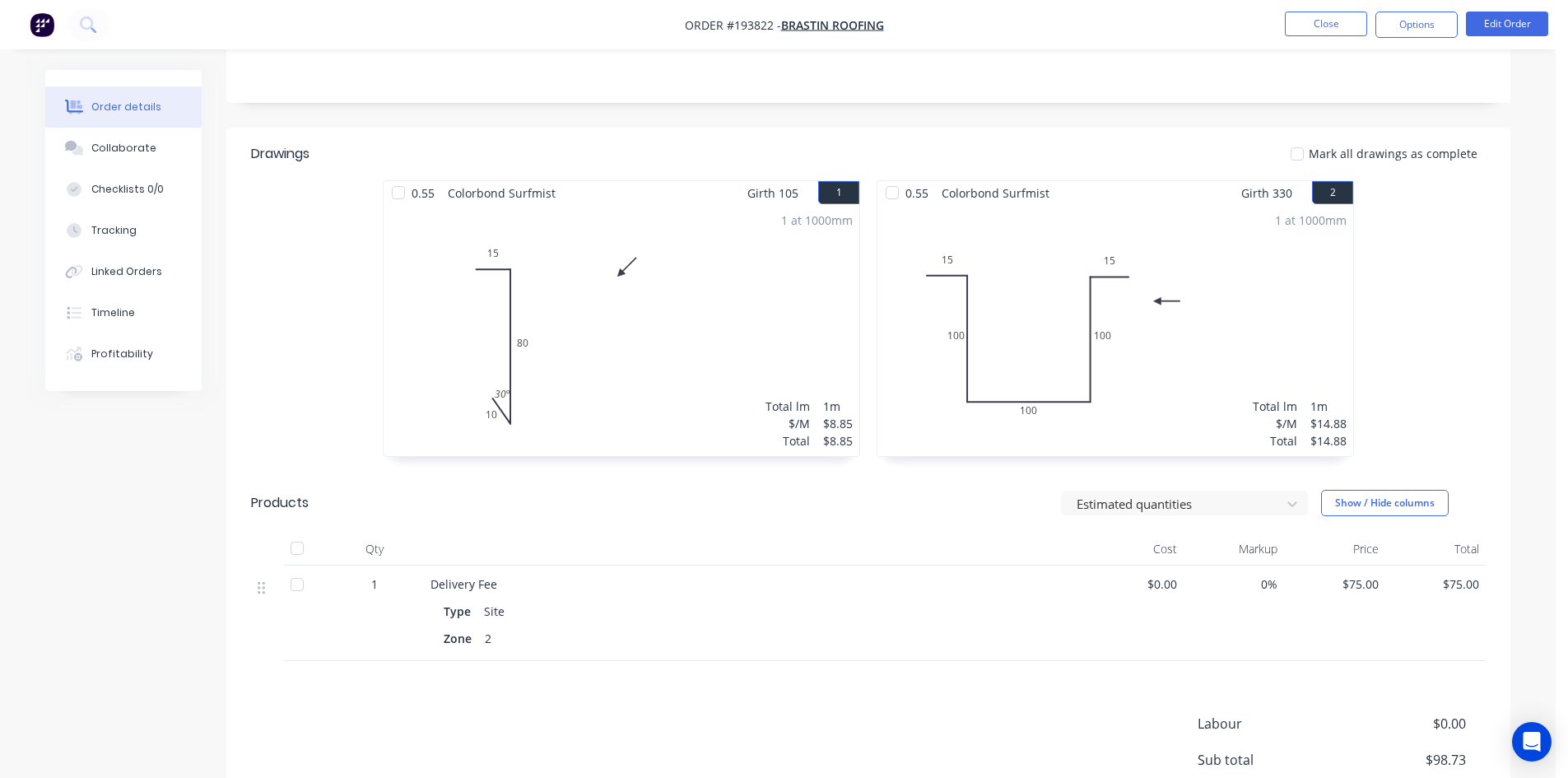
scroll to position [490, 0]
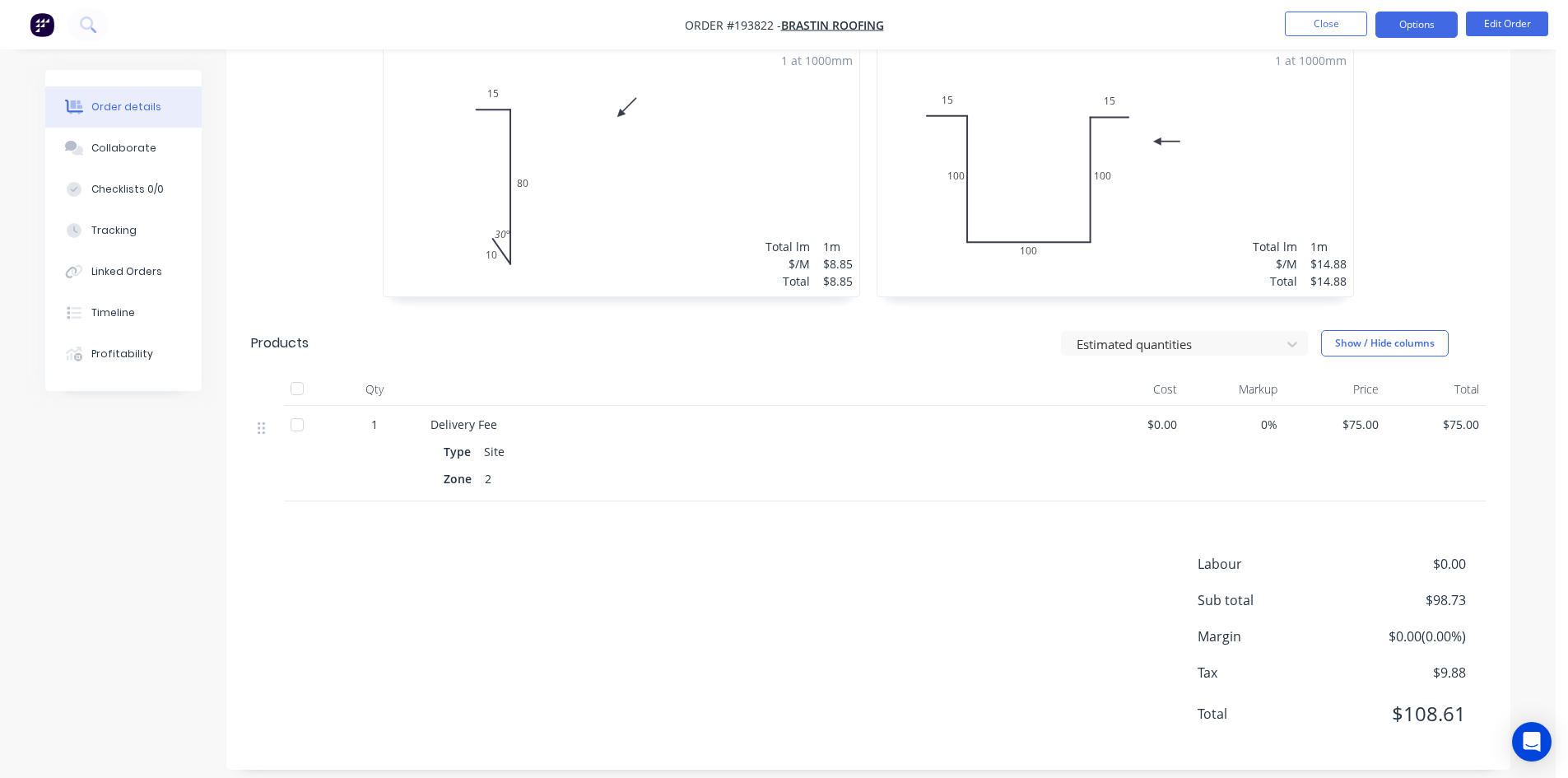
click at [1423, 30] on button "Options" at bounding box center [1417, 24] width 82 height 26
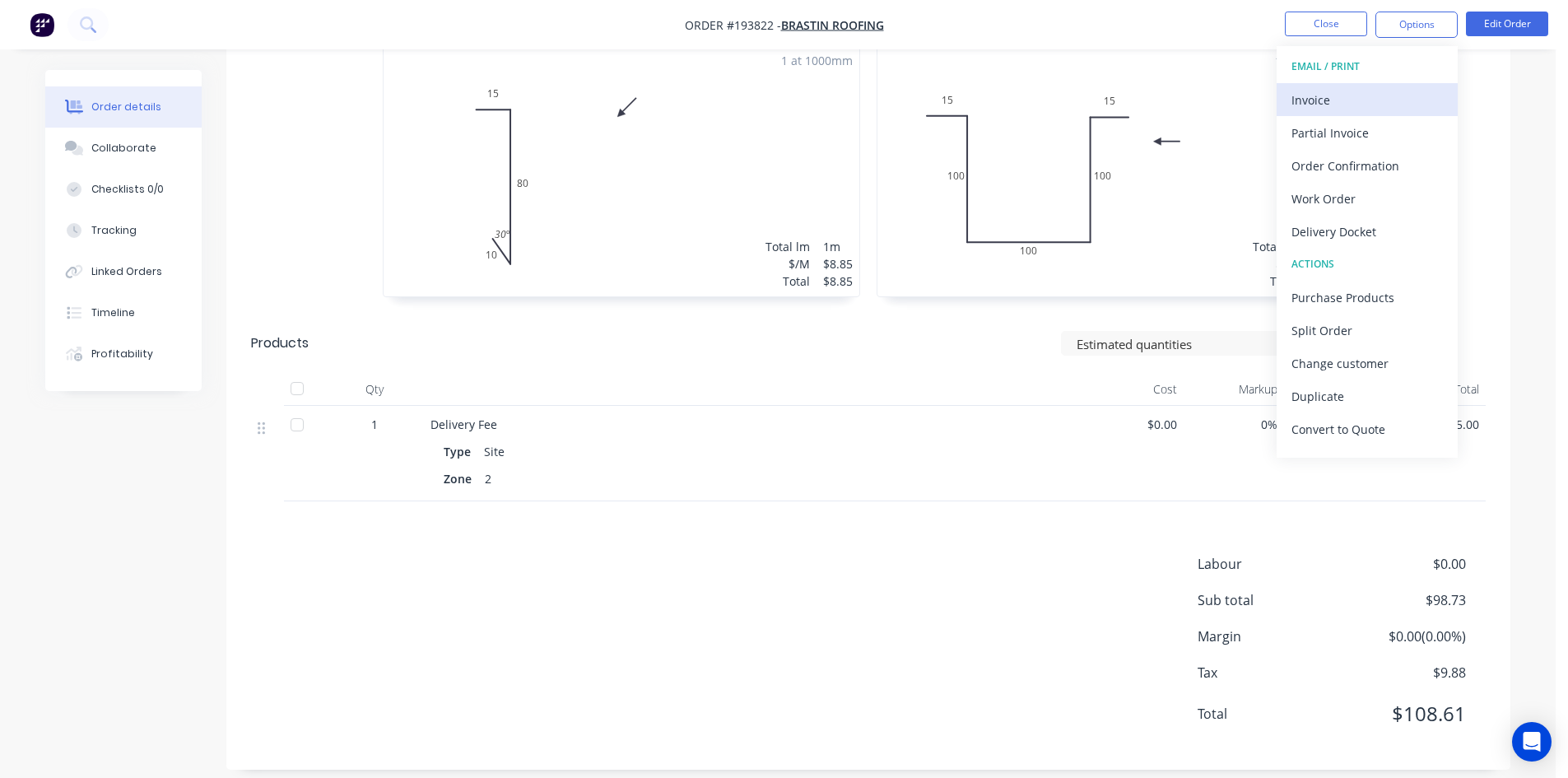
click at [1366, 97] on div "Invoice" at bounding box center [1366, 99] width 151 height 24
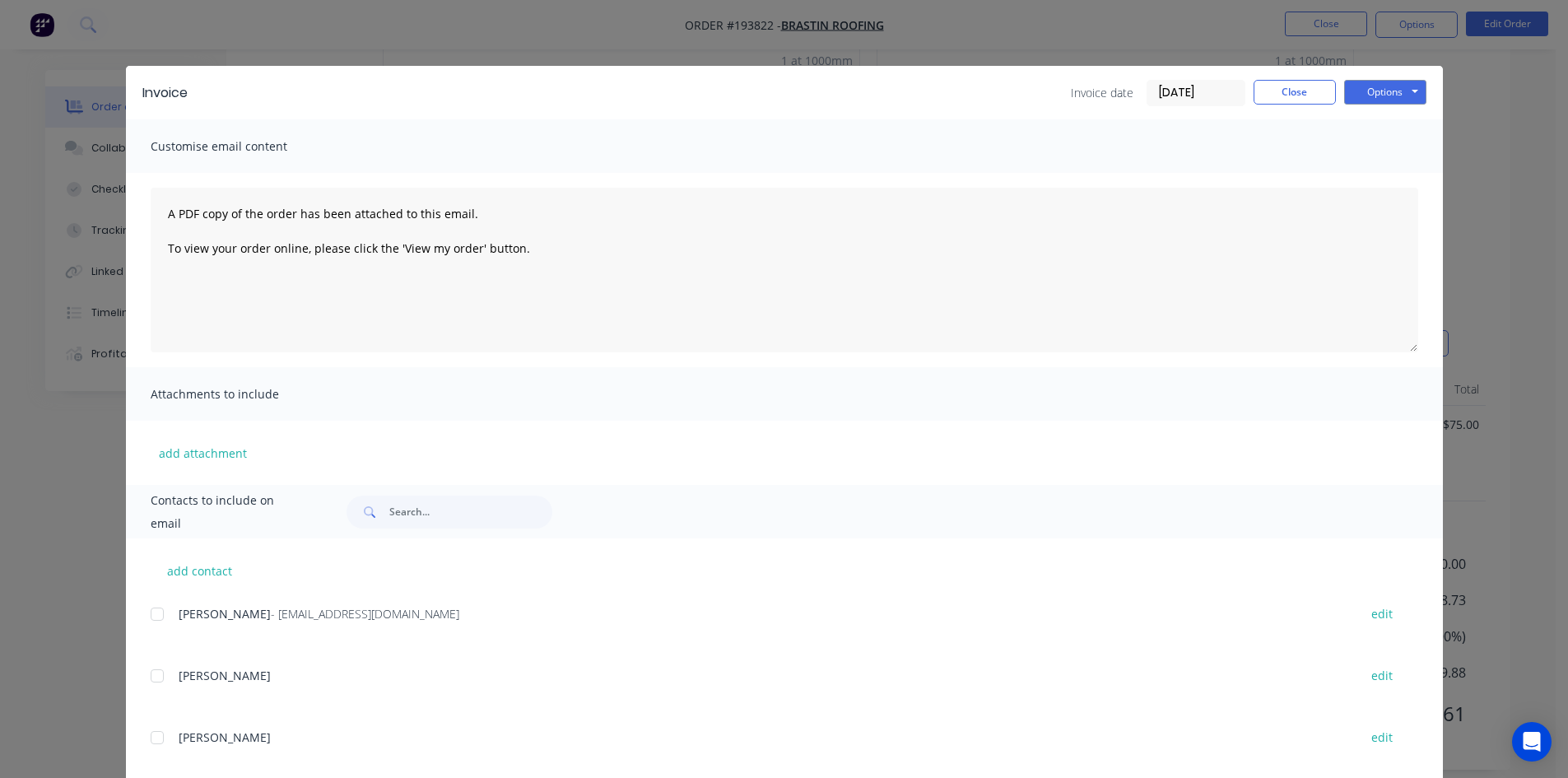
click at [154, 607] on div at bounding box center [157, 614] width 33 height 33
click at [1383, 94] on button "Options" at bounding box center [1385, 92] width 82 height 25
click at [1377, 183] on button "Email" at bounding box center [1397, 176] width 106 height 27
click at [1269, 86] on button "Close" at bounding box center [1295, 92] width 82 height 25
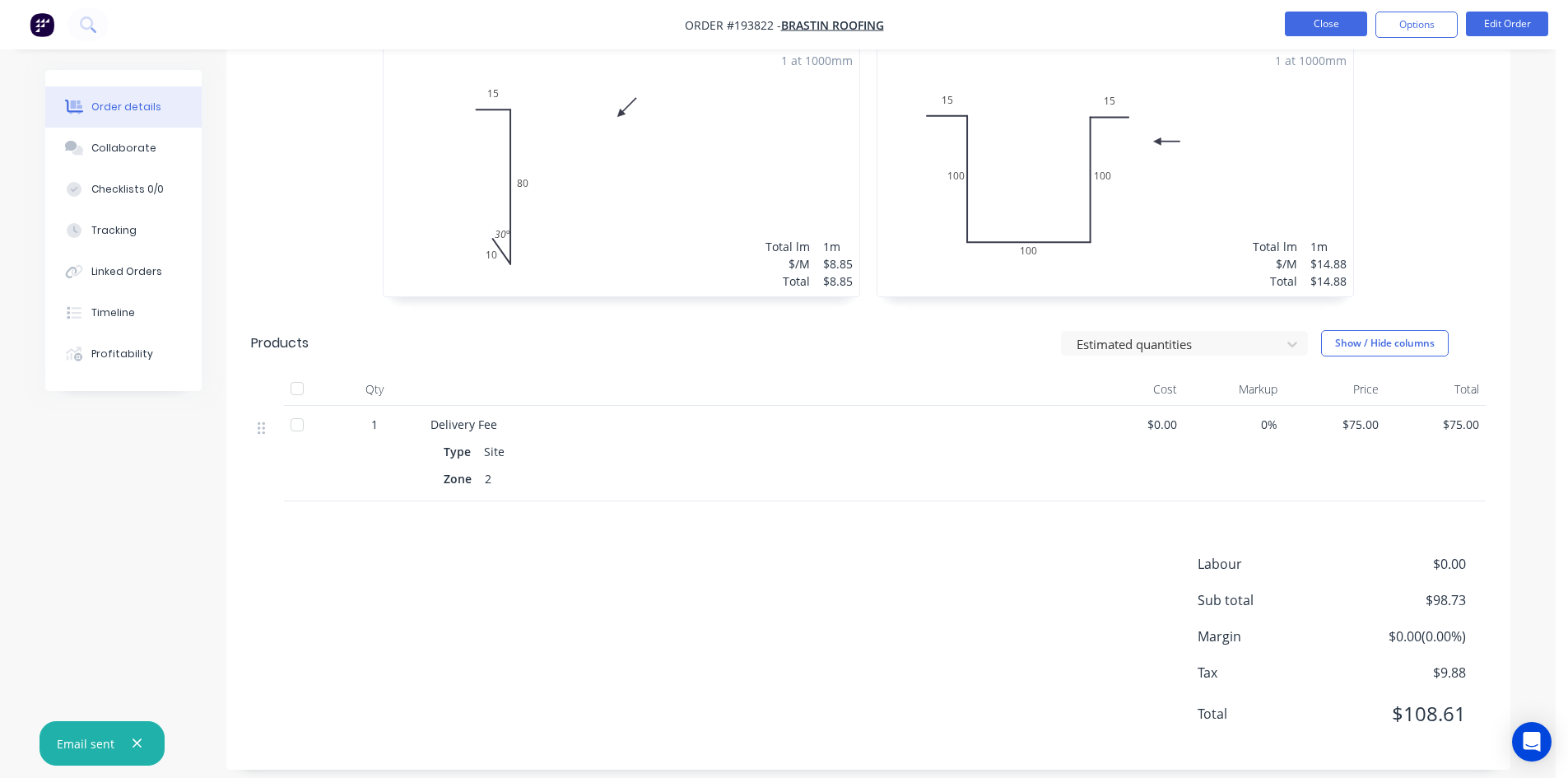
click at [1320, 25] on button "Close" at bounding box center [1326, 24] width 82 height 25
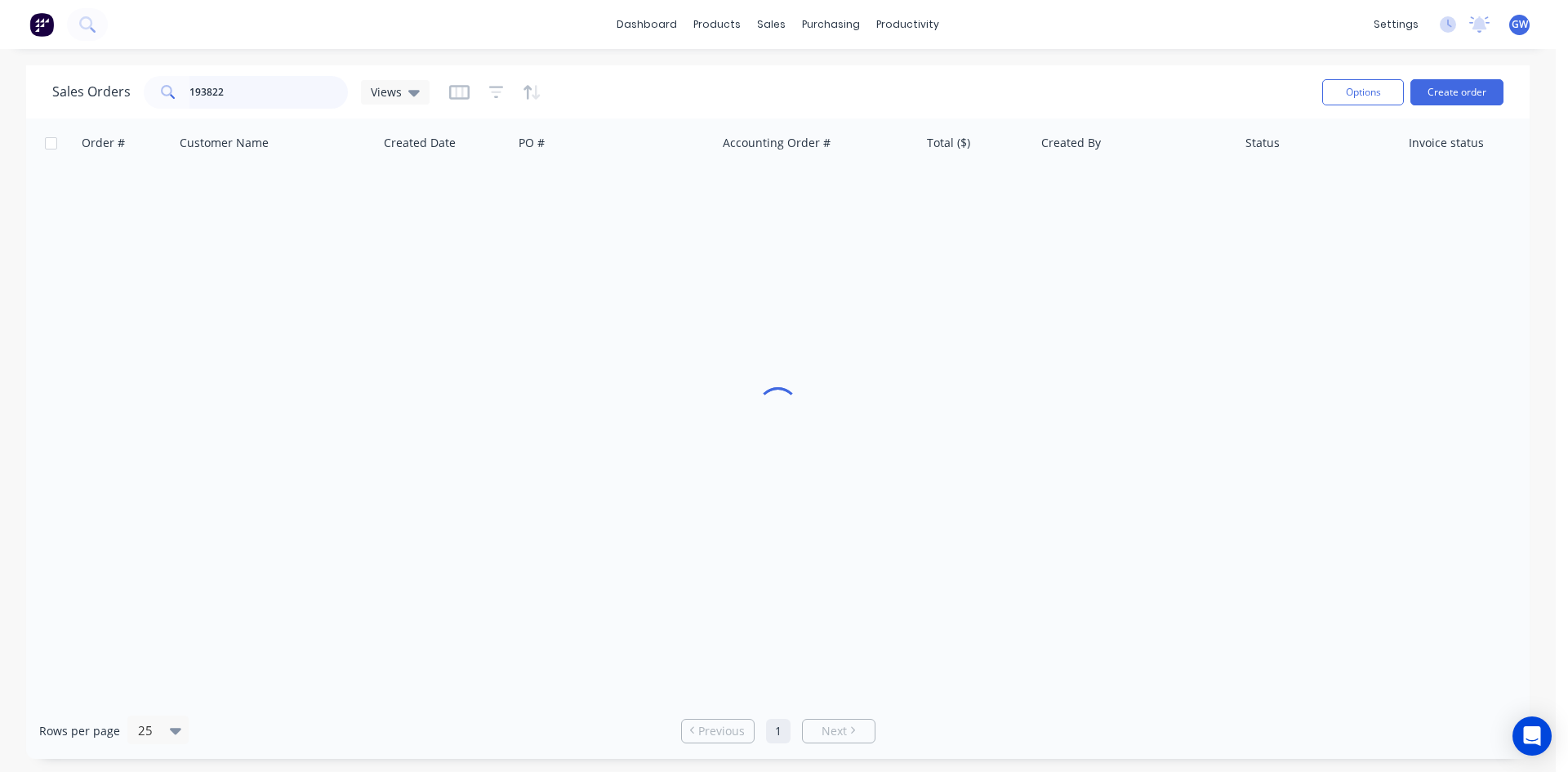
click at [235, 85] on input "193822" at bounding box center [268, 92] width 159 height 33
type input "193341"
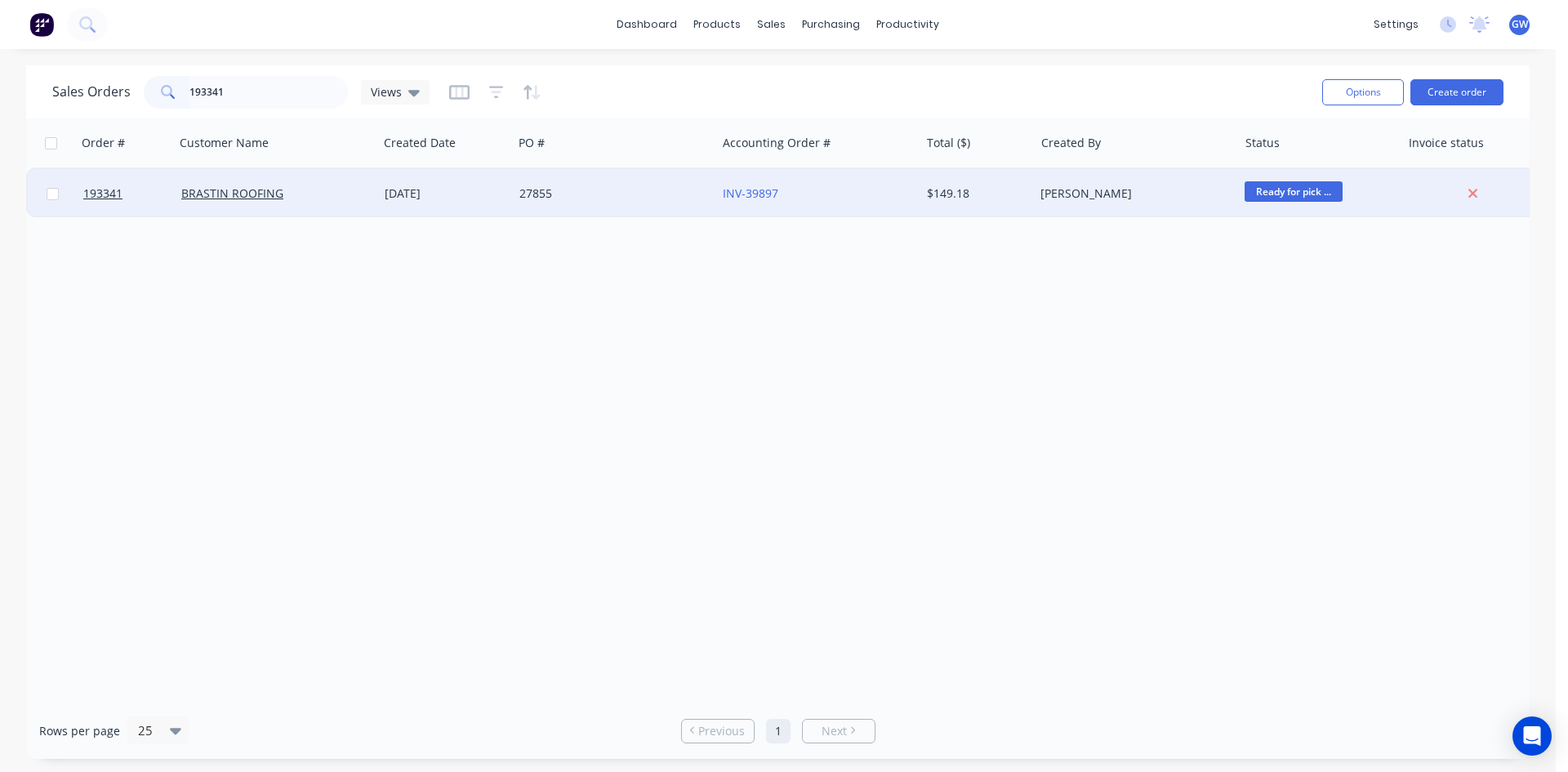
click at [1036, 178] on div "[PERSON_NAME]" at bounding box center [1135, 193] width 204 height 49
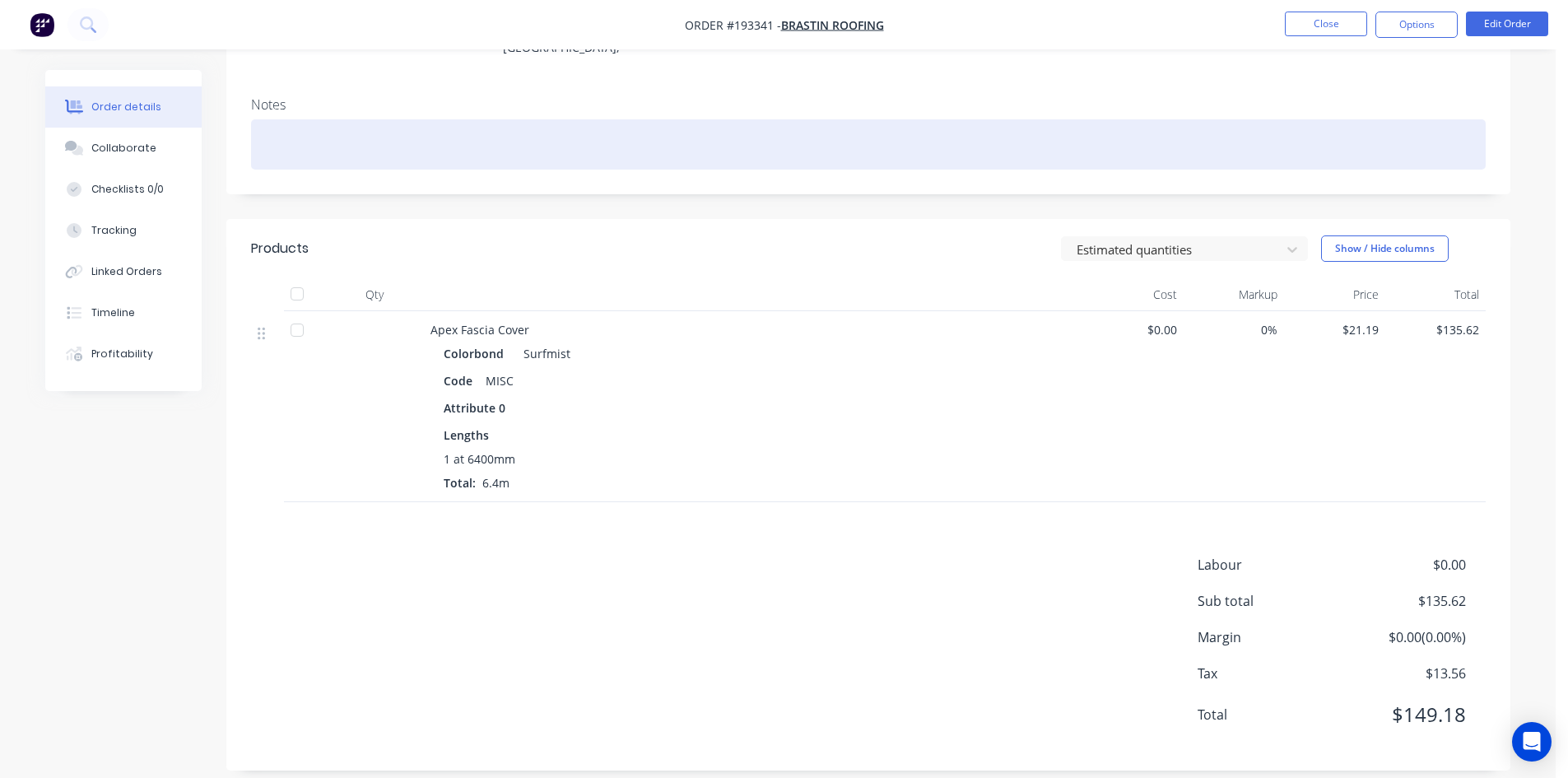
scroll to position [239, 0]
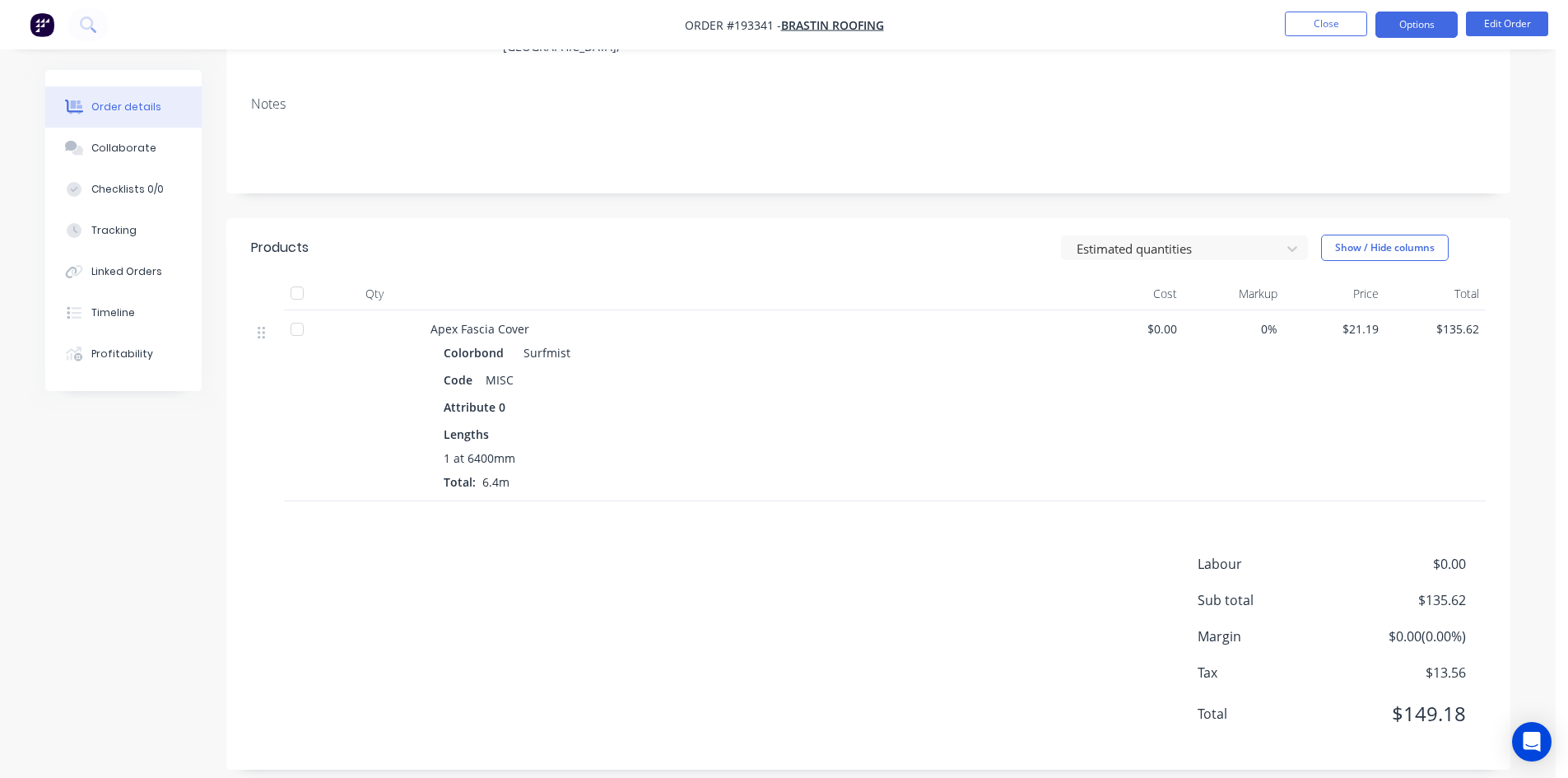
click at [1410, 22] on button "Options" at bounding box center [1417, 24] width 82 height 26
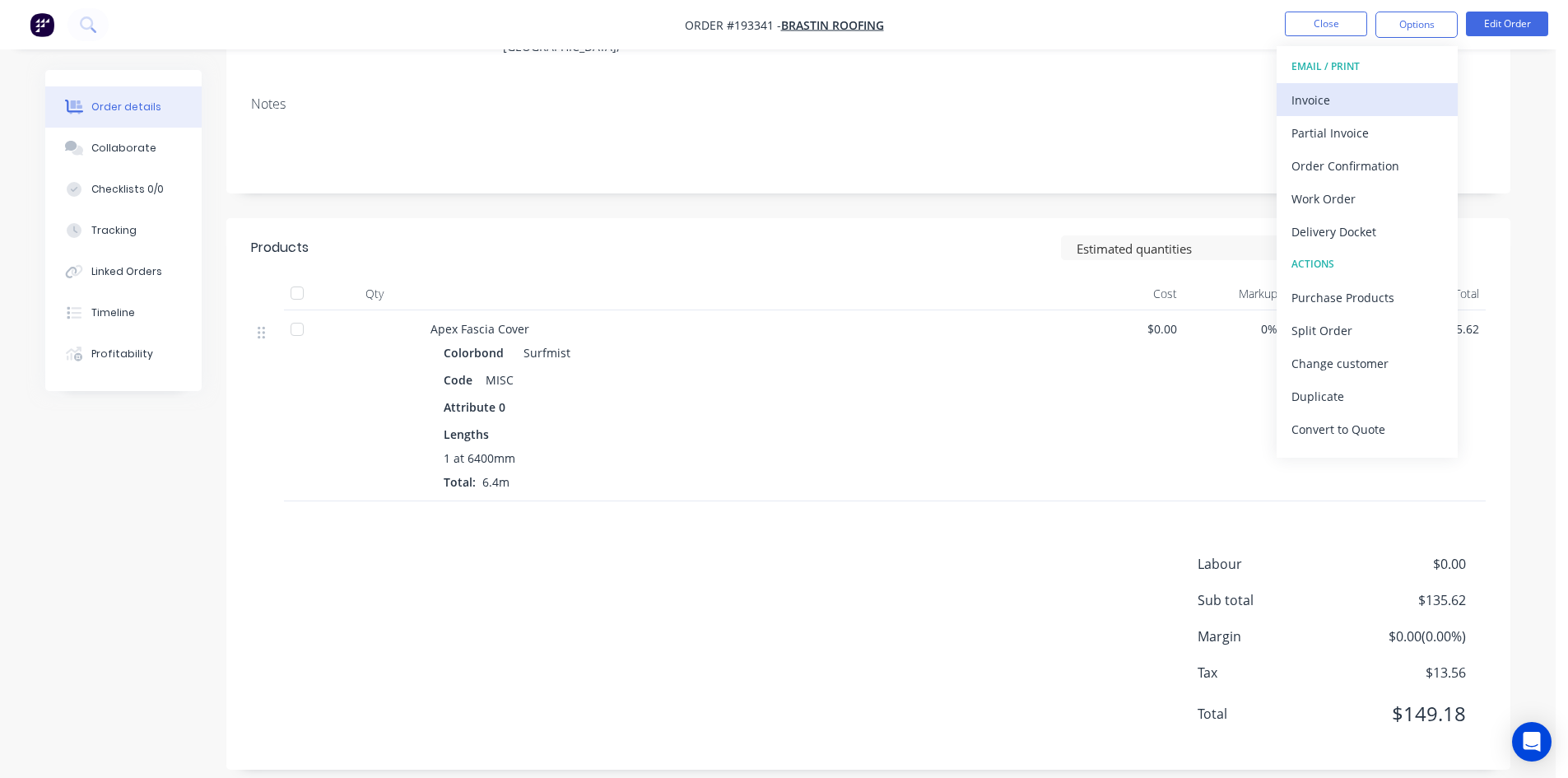
click at [1374, 99] on div "Invoice" at bounding box center [1366, 99] width 151 height 24
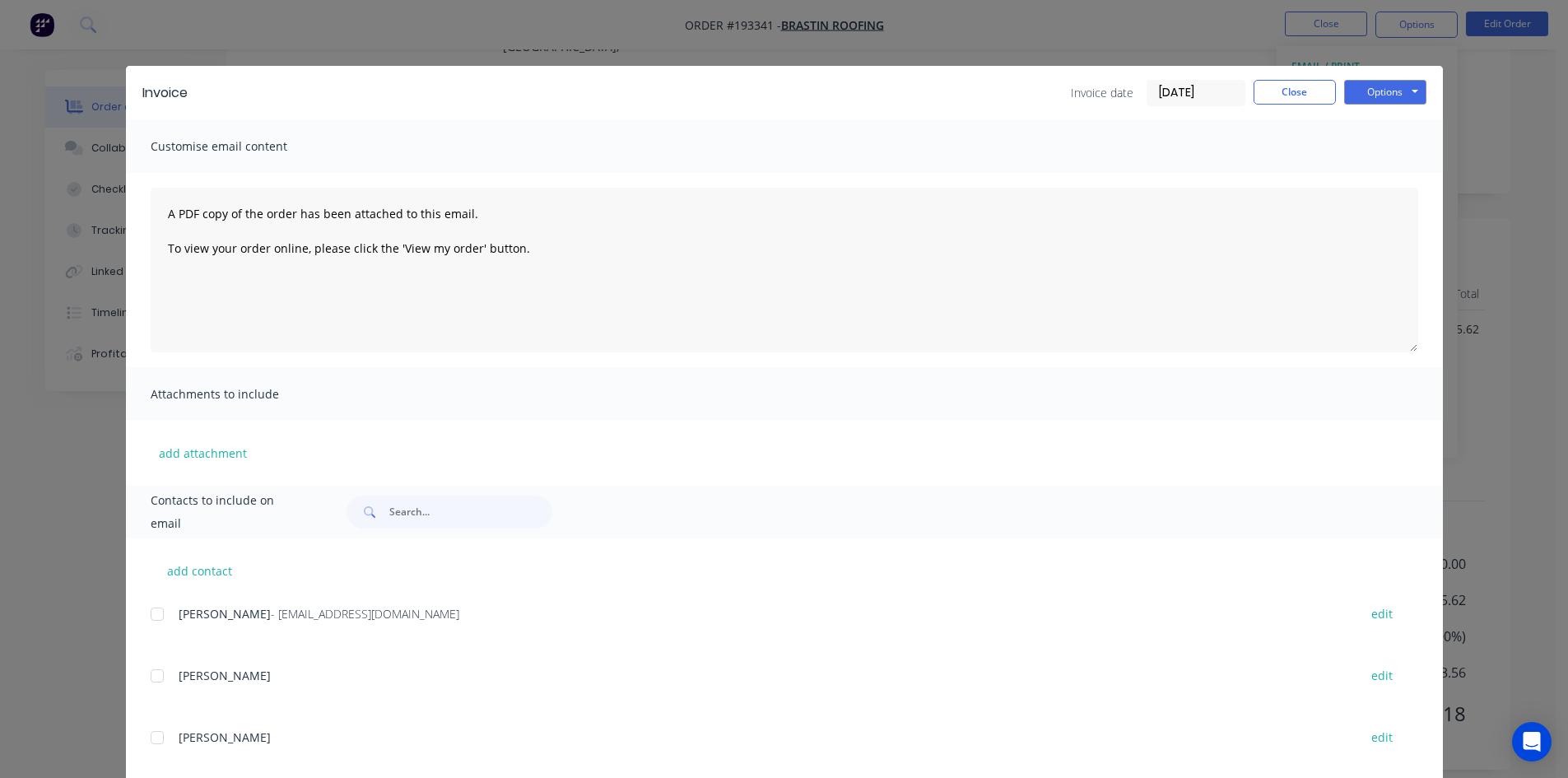
click at [152, 623] on div at bounding box center [157, 614] width 33 height 33
click at [1361, 86] on button "Options" at bounding box center [1385, 92] width 82 height 25
click at [1369, 177] on button "Email" at bounding box center [1397, 176] width 106 height 27
click at [1281, 89] on button "Close" at bounding box center [1295, 92] width 82 height 25
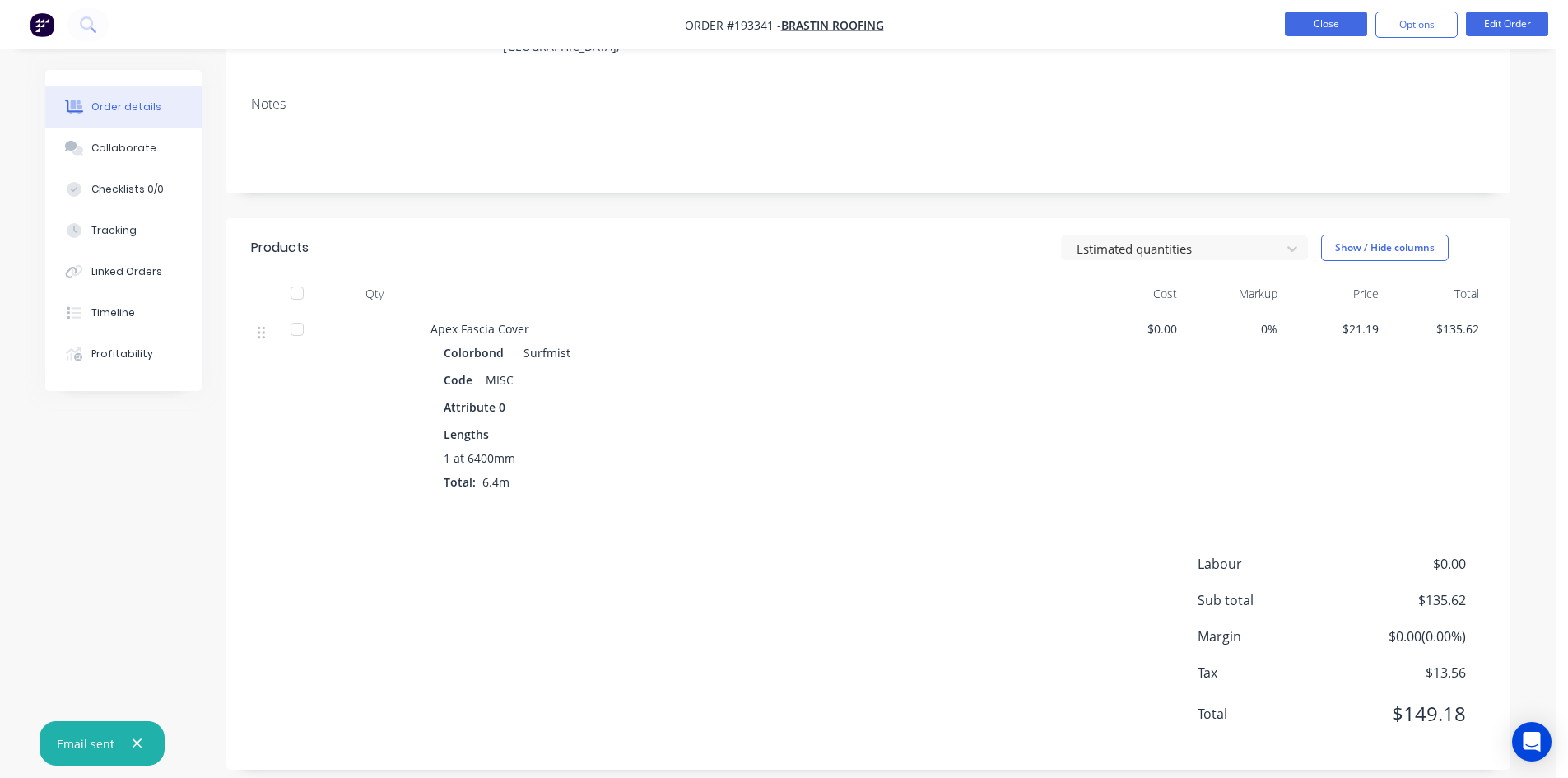
click at [1318, 36] on button "Close" at bounding box center [1326, 24] width 82 height 25
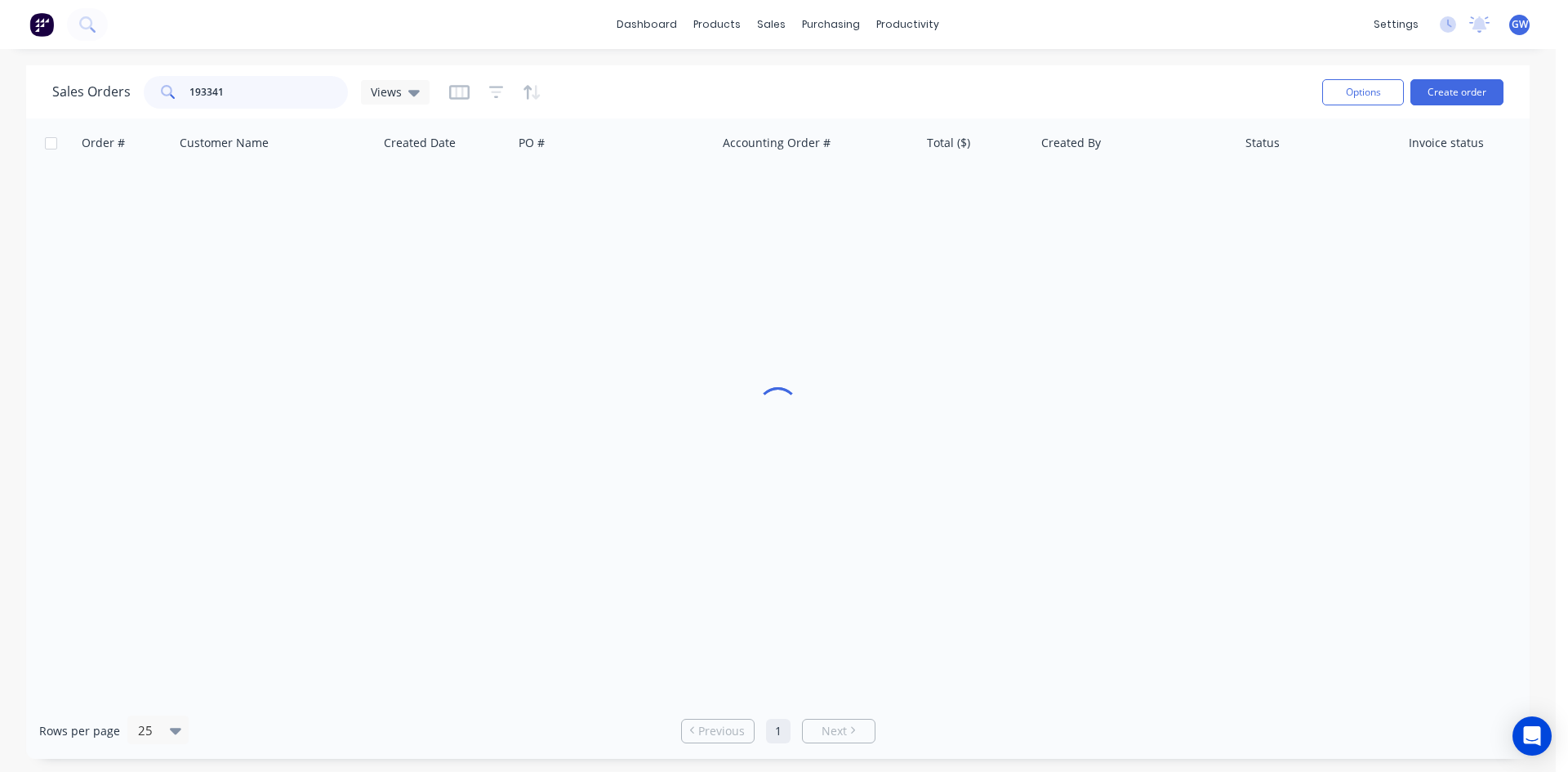
click at [239, 97] on input "193341" at bounding box center [268, 92] width 159 height 33
type input "193883"
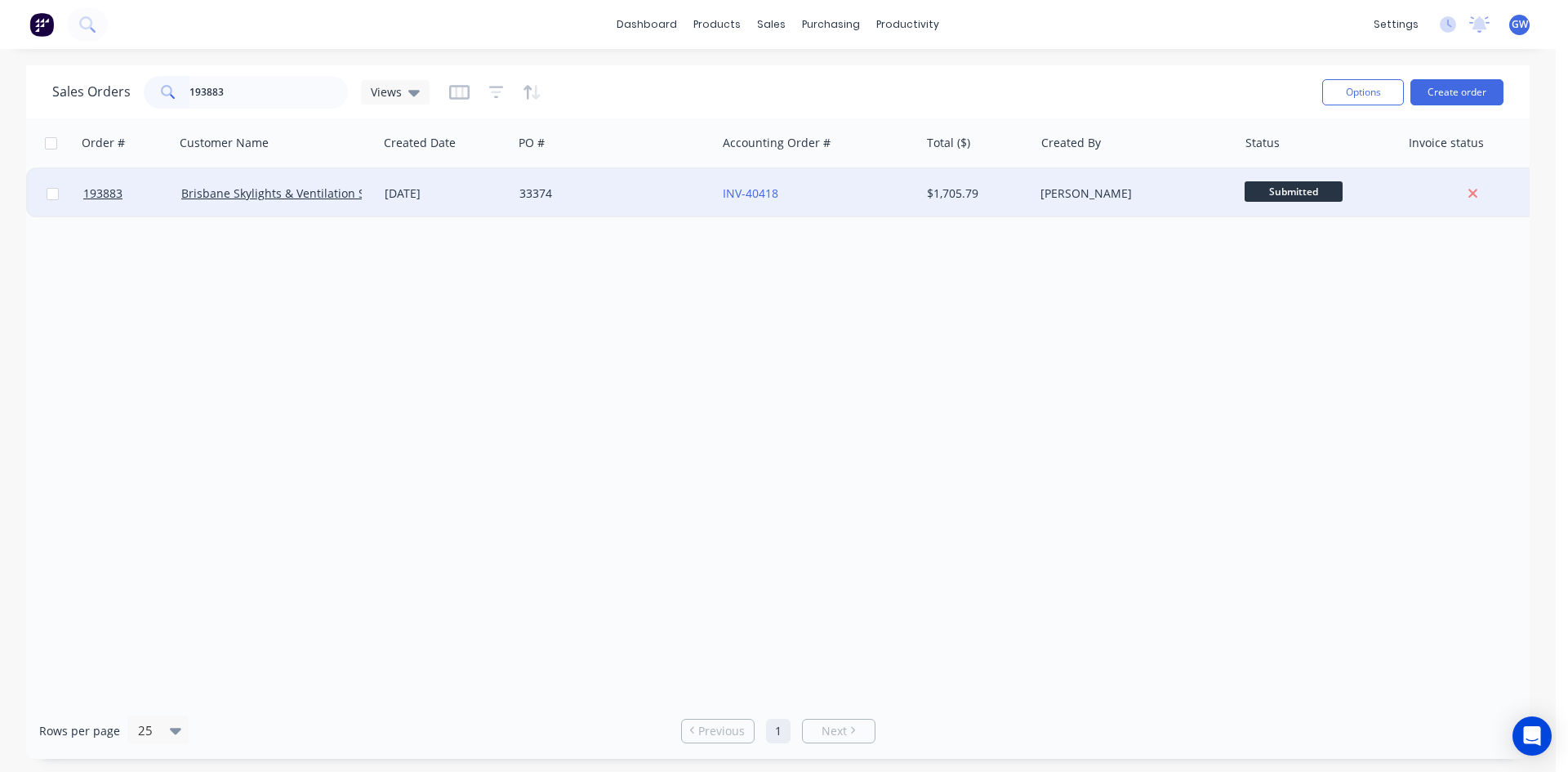
click at [1101, 179] on div "[PERSON_NAME]" at bounding box center [1135, 193] width 204 height 49
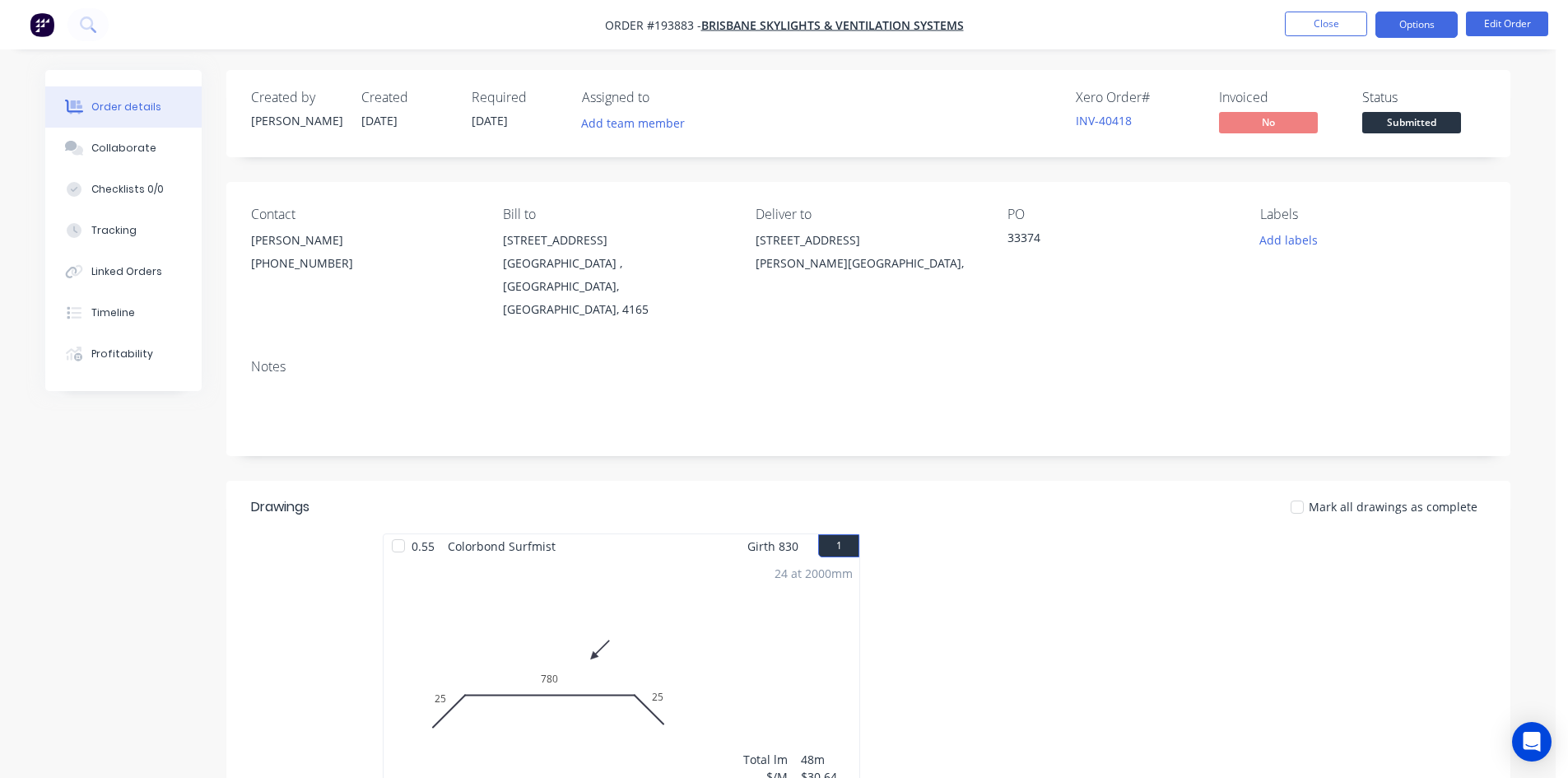
click at [1425, 25] on button "Options" at bounding box center [1417, 24] width 82 height 26
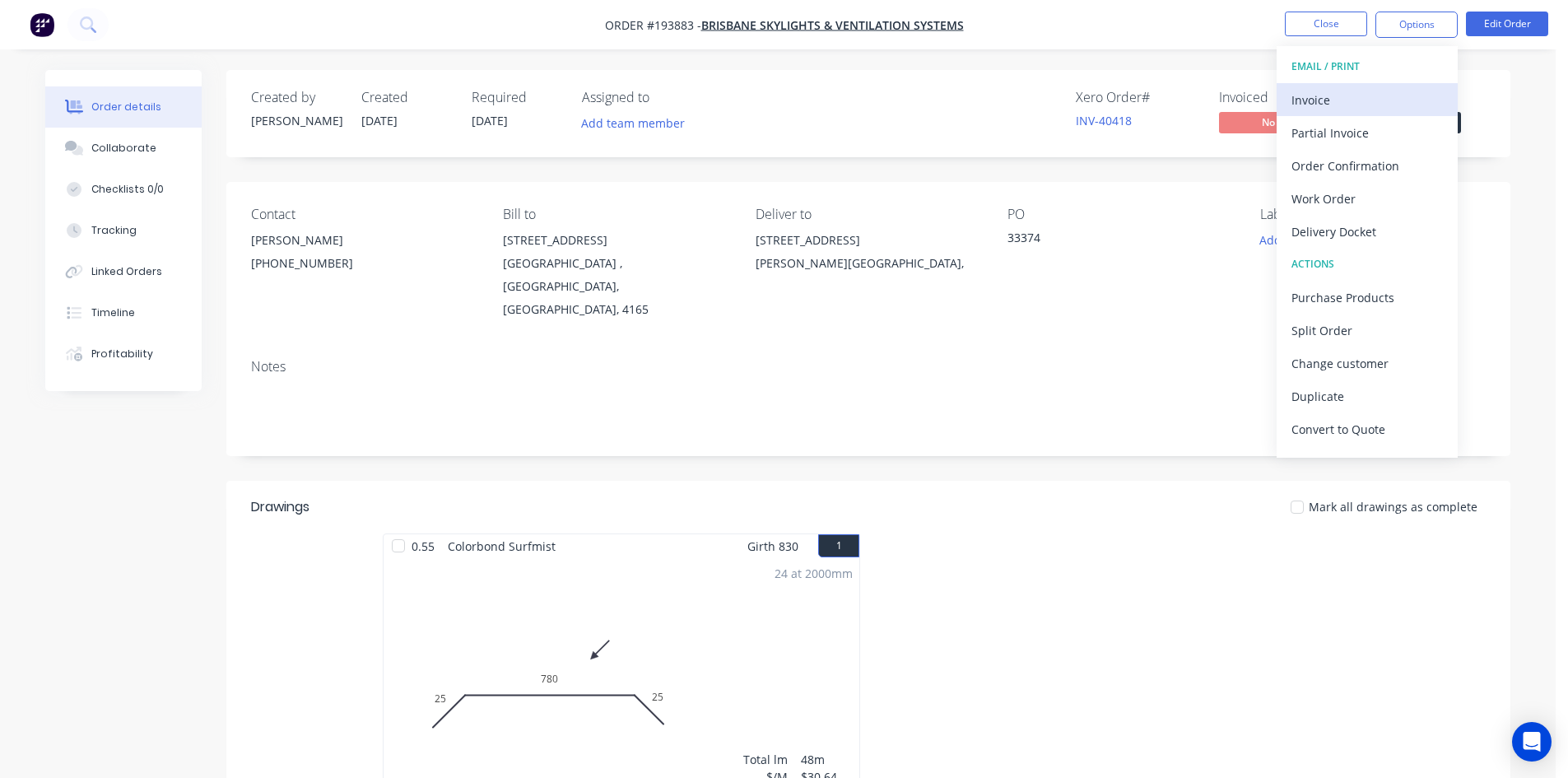
click at [1363, 94] on div "Invoice" at bounding box center [1366, 99] width 151 height 24
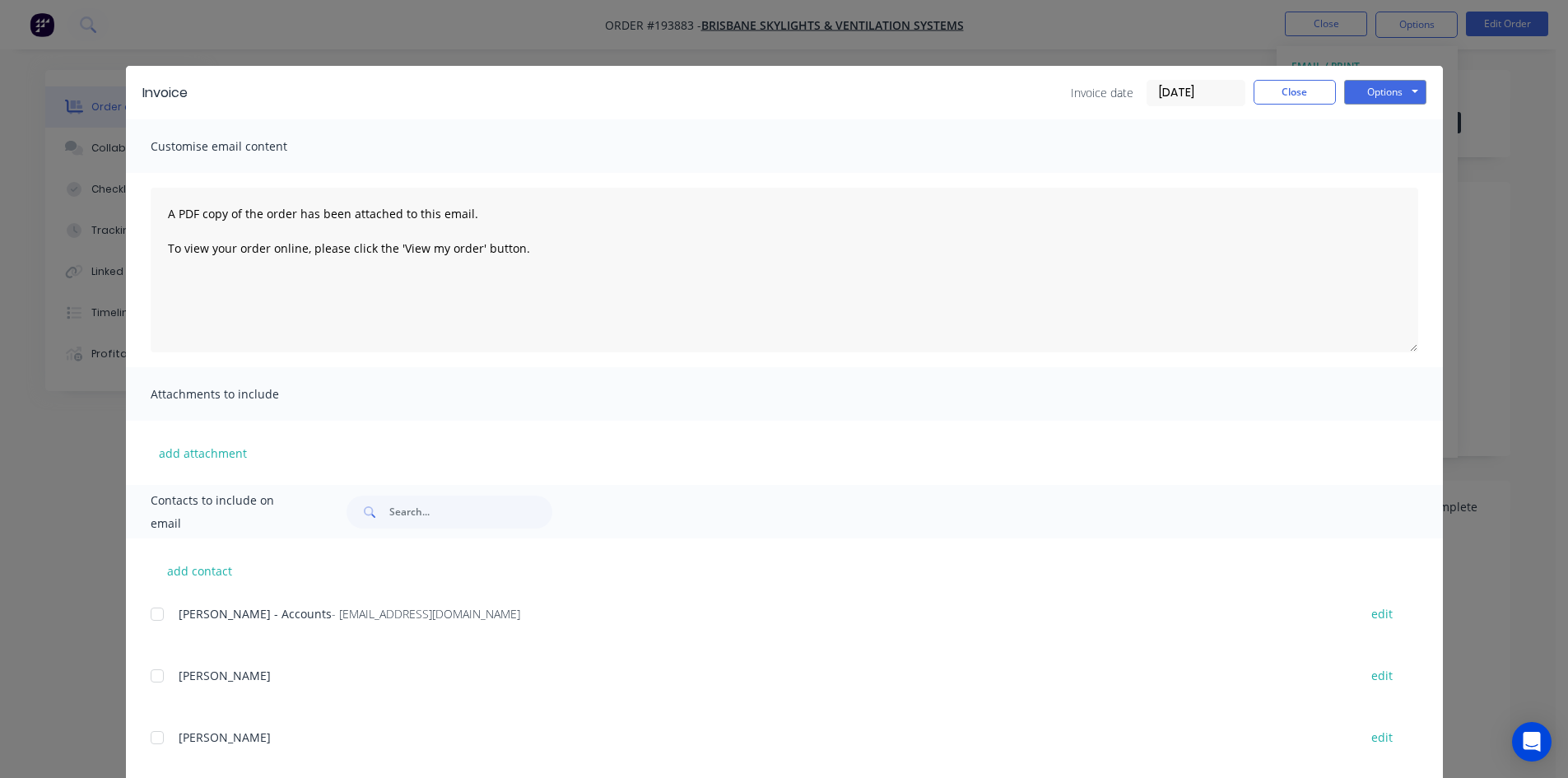
click at [145, 619] on div at bounding box center [157, 614] width 33 height 33
click at [1386, 97] on button "Options" at bounding box center [1385, 92] width 82 height 25
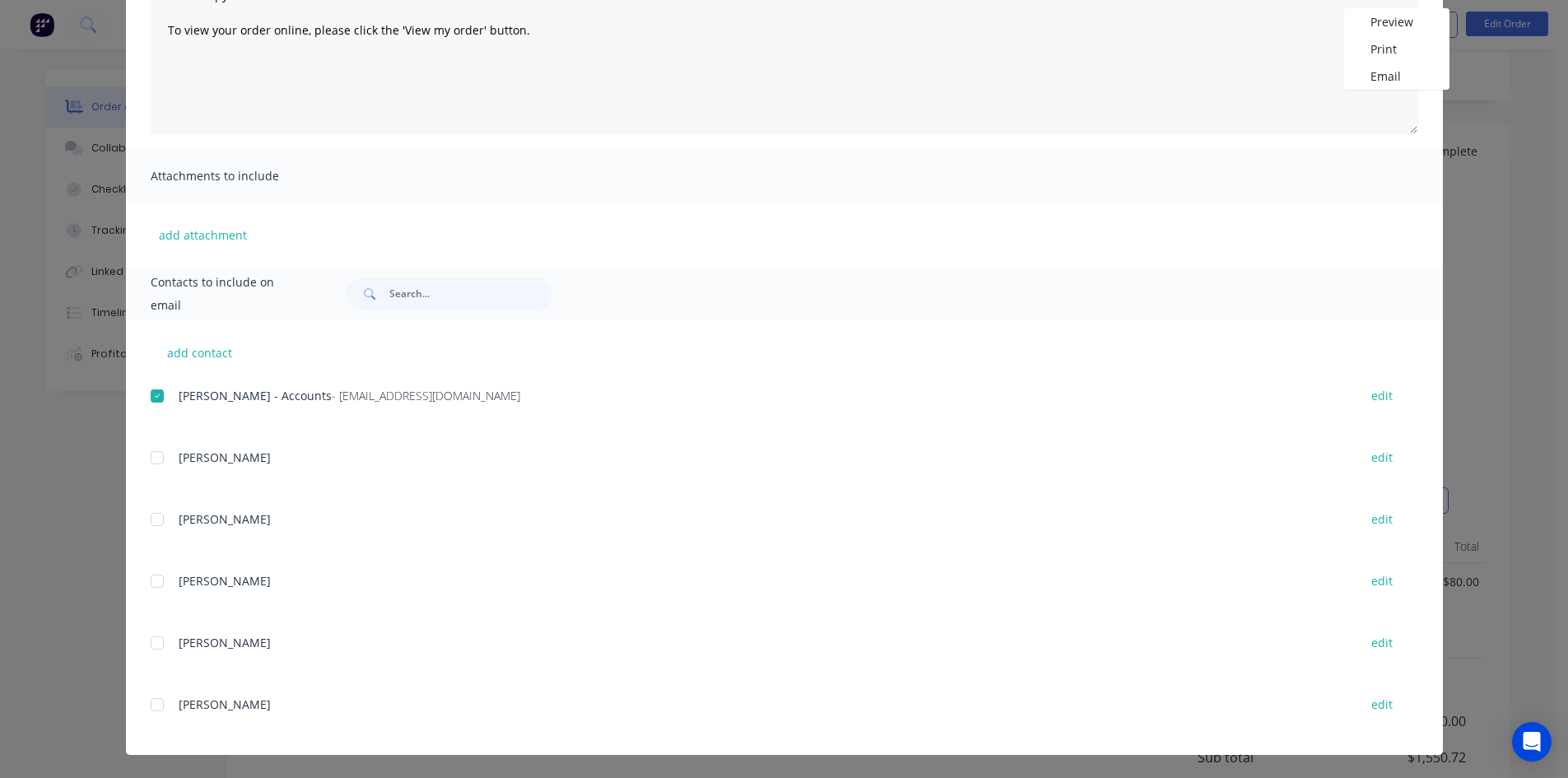
scroll to position [411, 0]
click at [1385, 71] on button "Email" at bounding box center [1397, 76] width 106 height 27
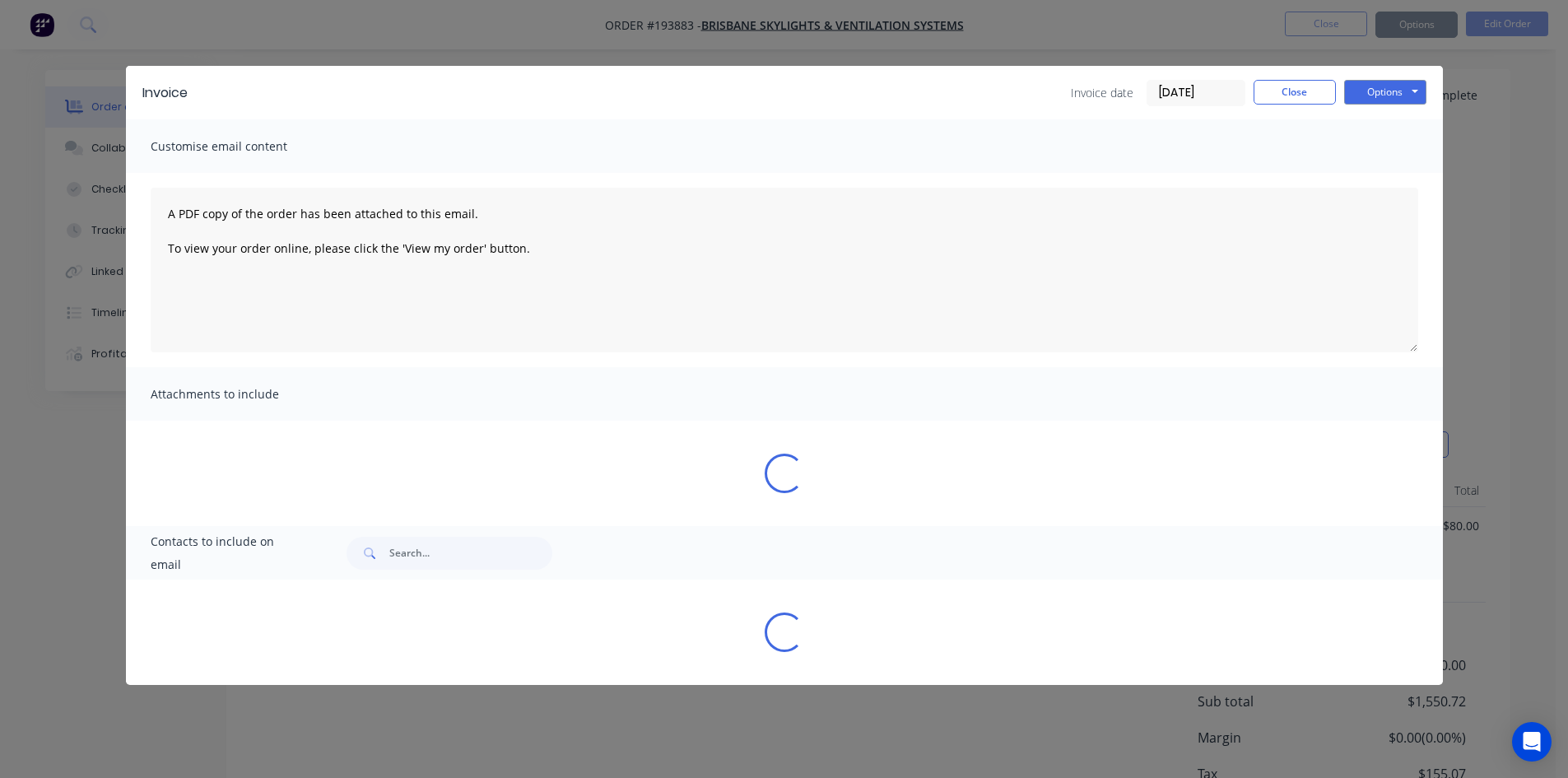
scroll to position [0, 0]
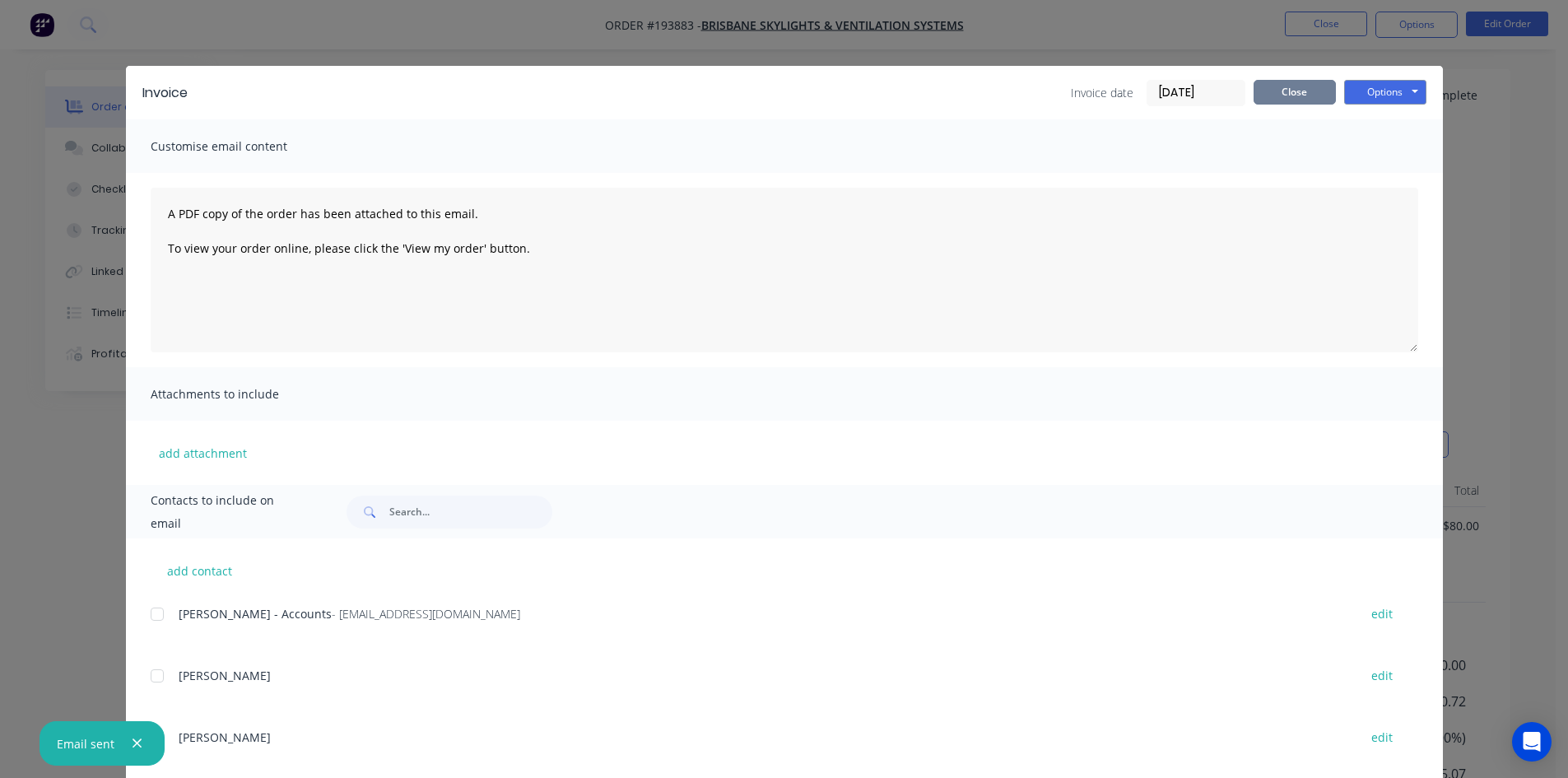
click at [1291, 99] on button "Close" at bounding box center [1295, 92] width 82 height 25
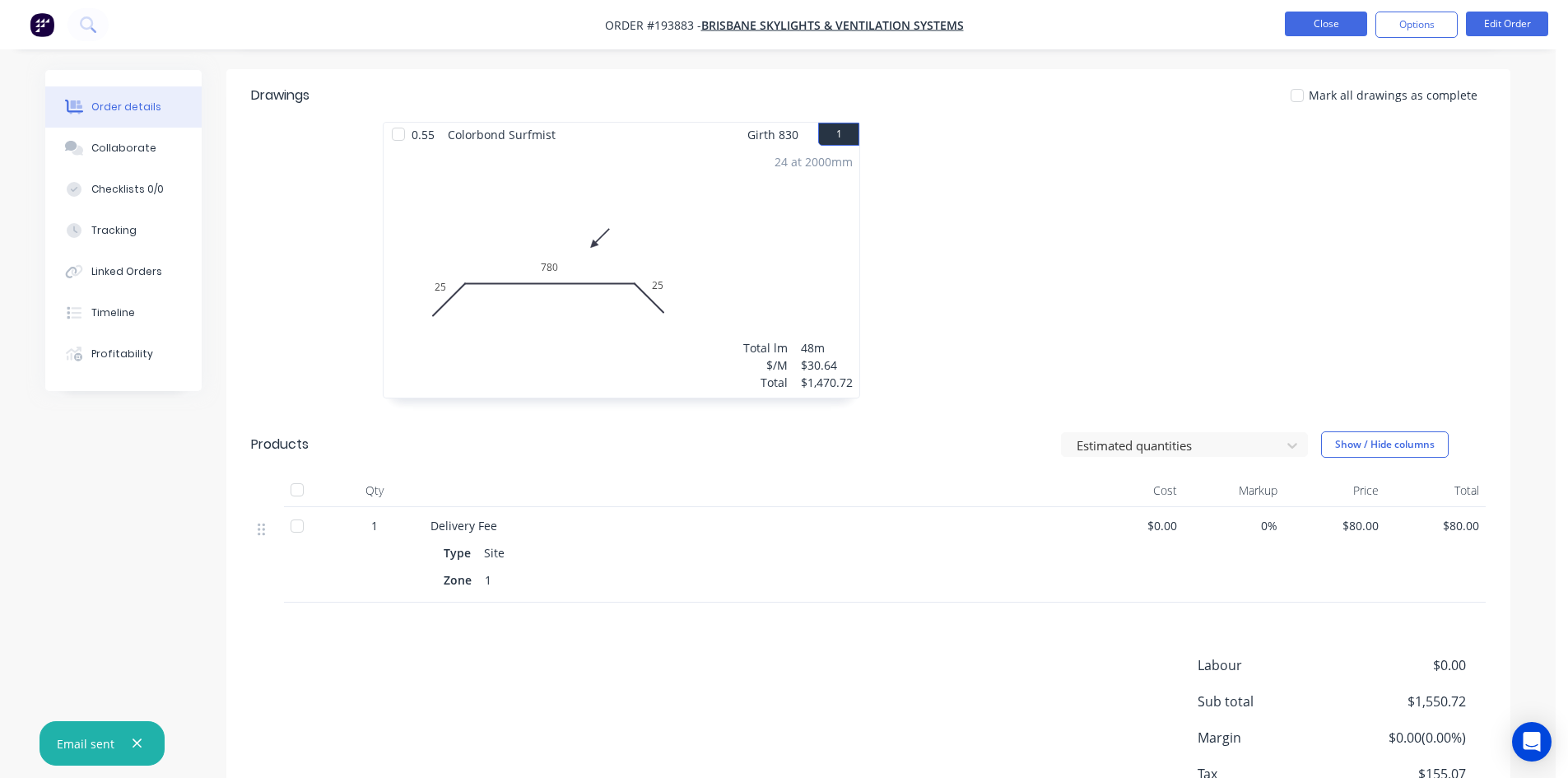
click at [1324, 22] on button "Close" at bounding box center [1326, 24] width 82 height 25
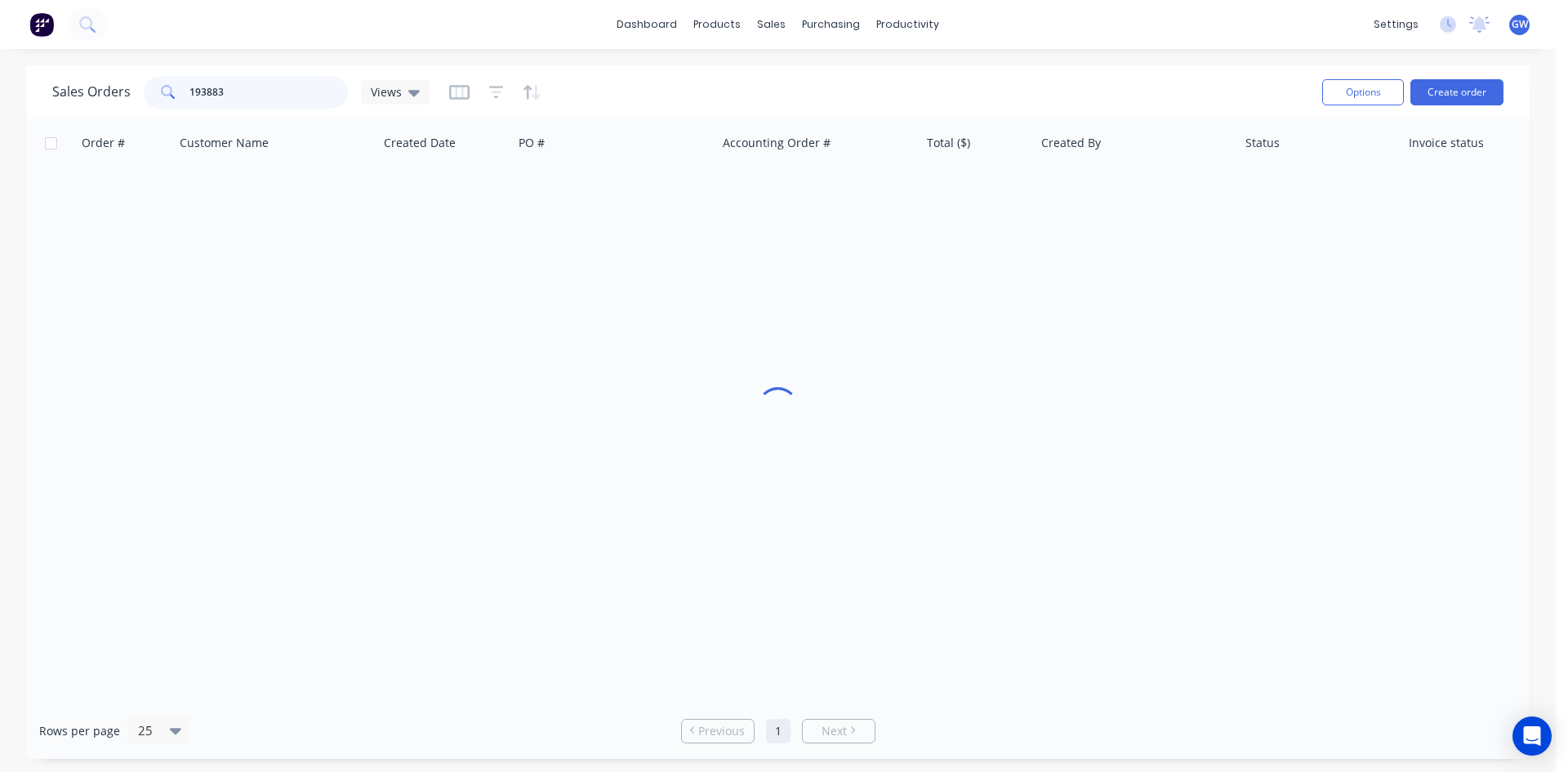
drag, startPoint x: 269, startPoint y: 100, endPoint x: 22, endPoint y: 75, distance: 248.3
click at [22, 75] on div "Sales Orders 193883 Views Options Create order Order # Customer Name Created Da…" at bounding box center [778, 412] width 1556 height 694
type input "193884"
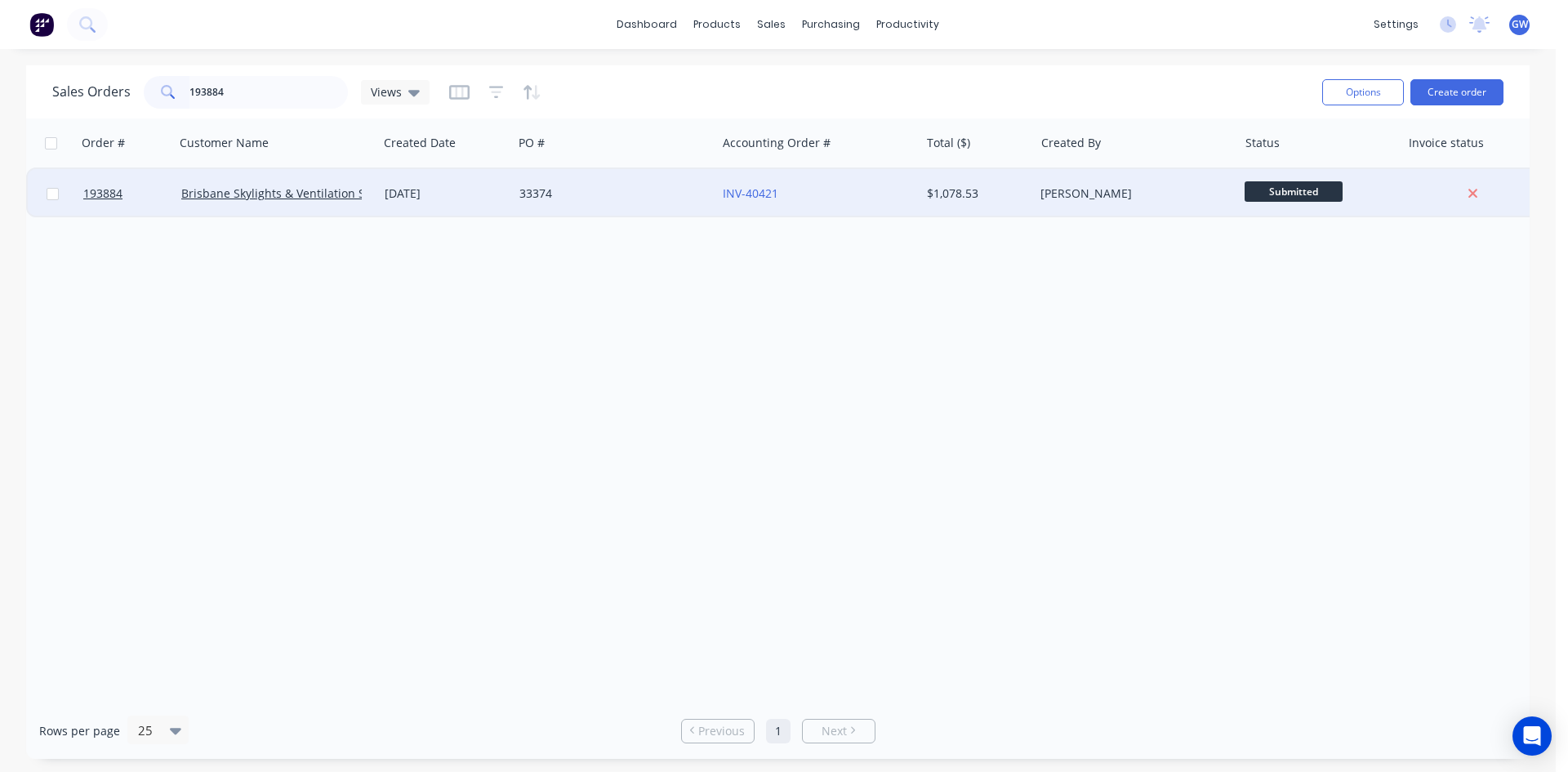
click at [1119, 191] on div "[PERSON_NAME]" at bounding box center [1131, 194] width 181 height 16
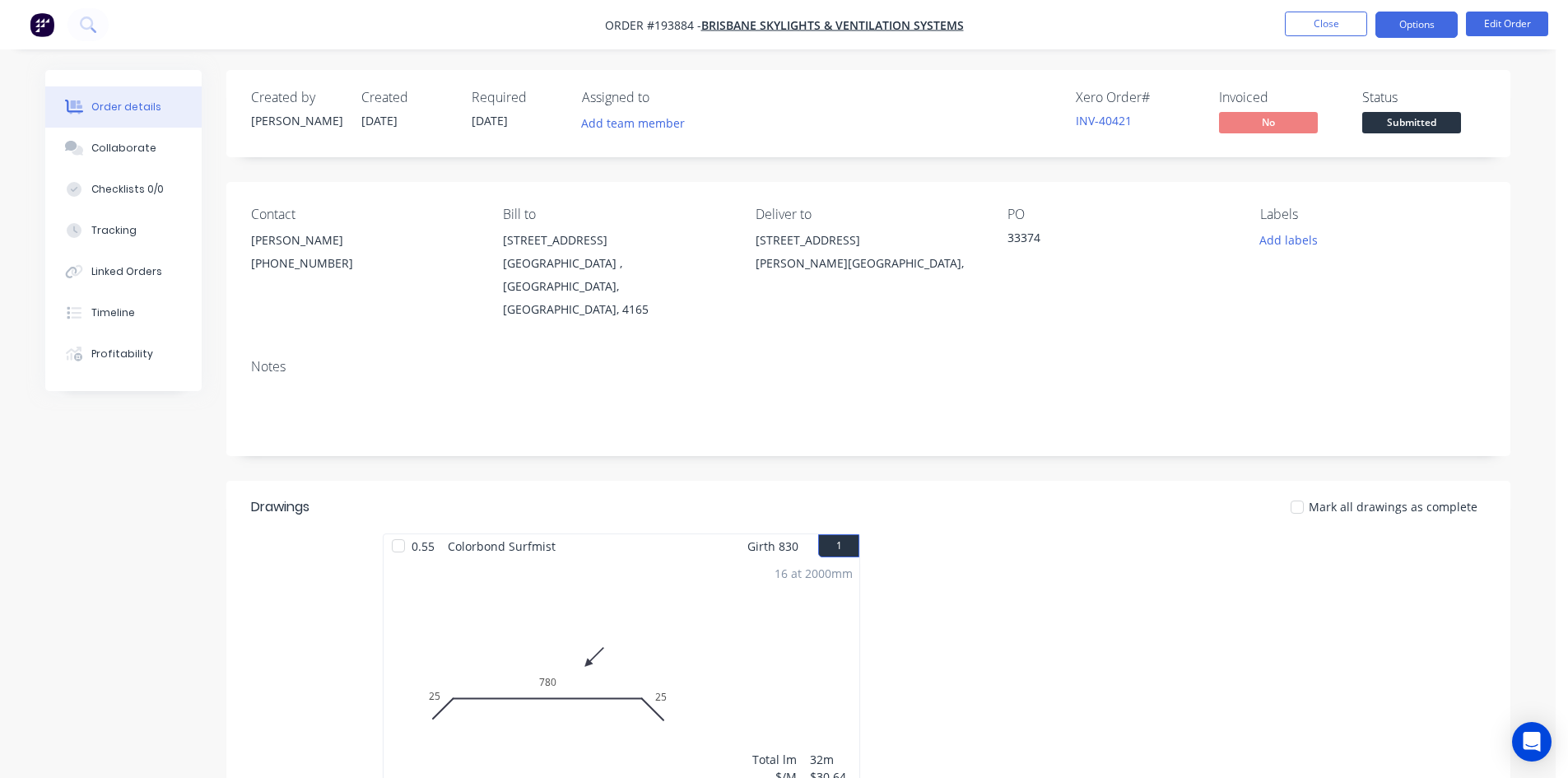
click at [1403, 19] on button "Options" at bounding box center [1417, 24] width 82 height 26
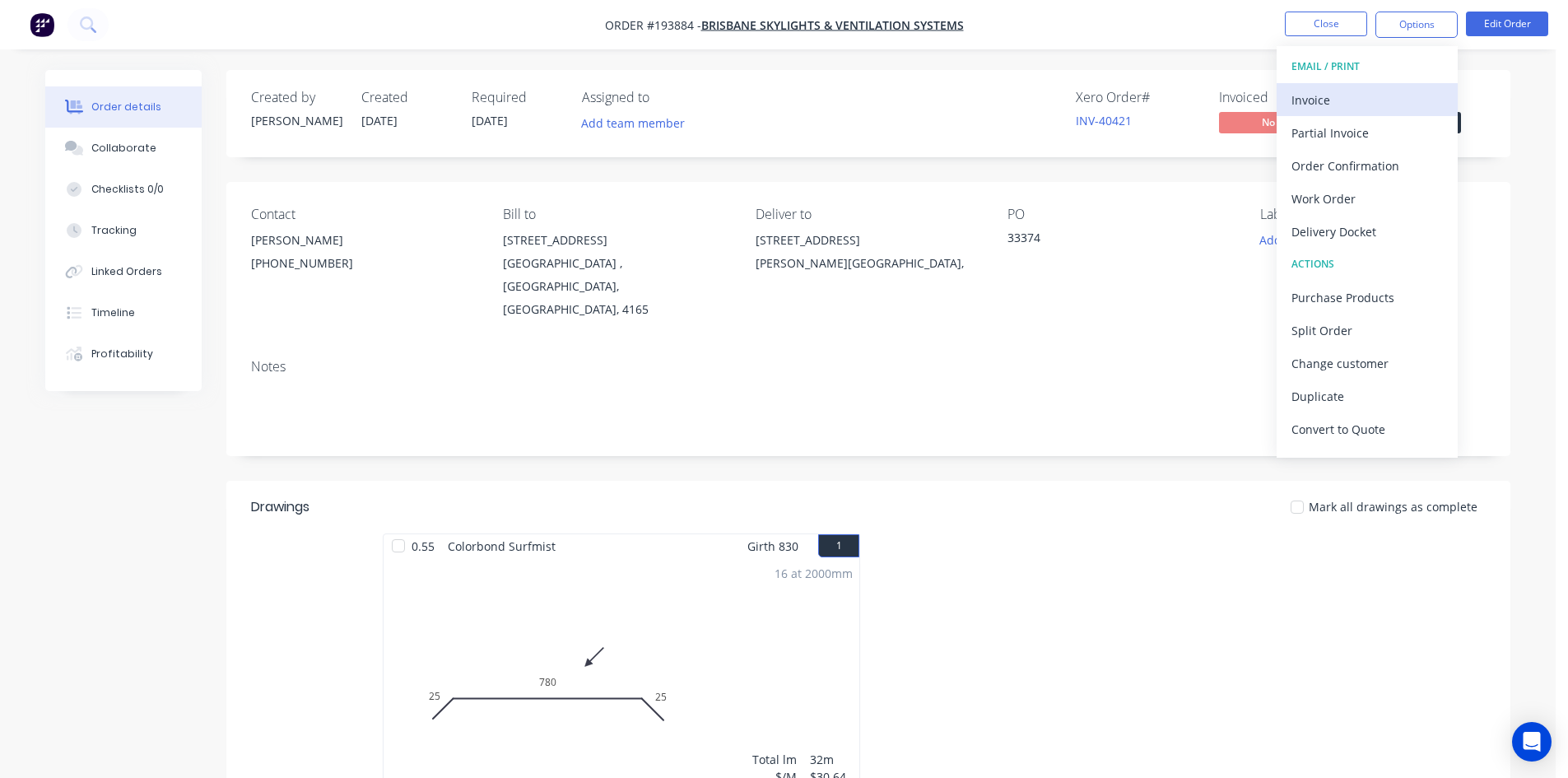
click at [1341, 108] on div "Invoice" at bounding box center [1366, 99] width 151 height 24
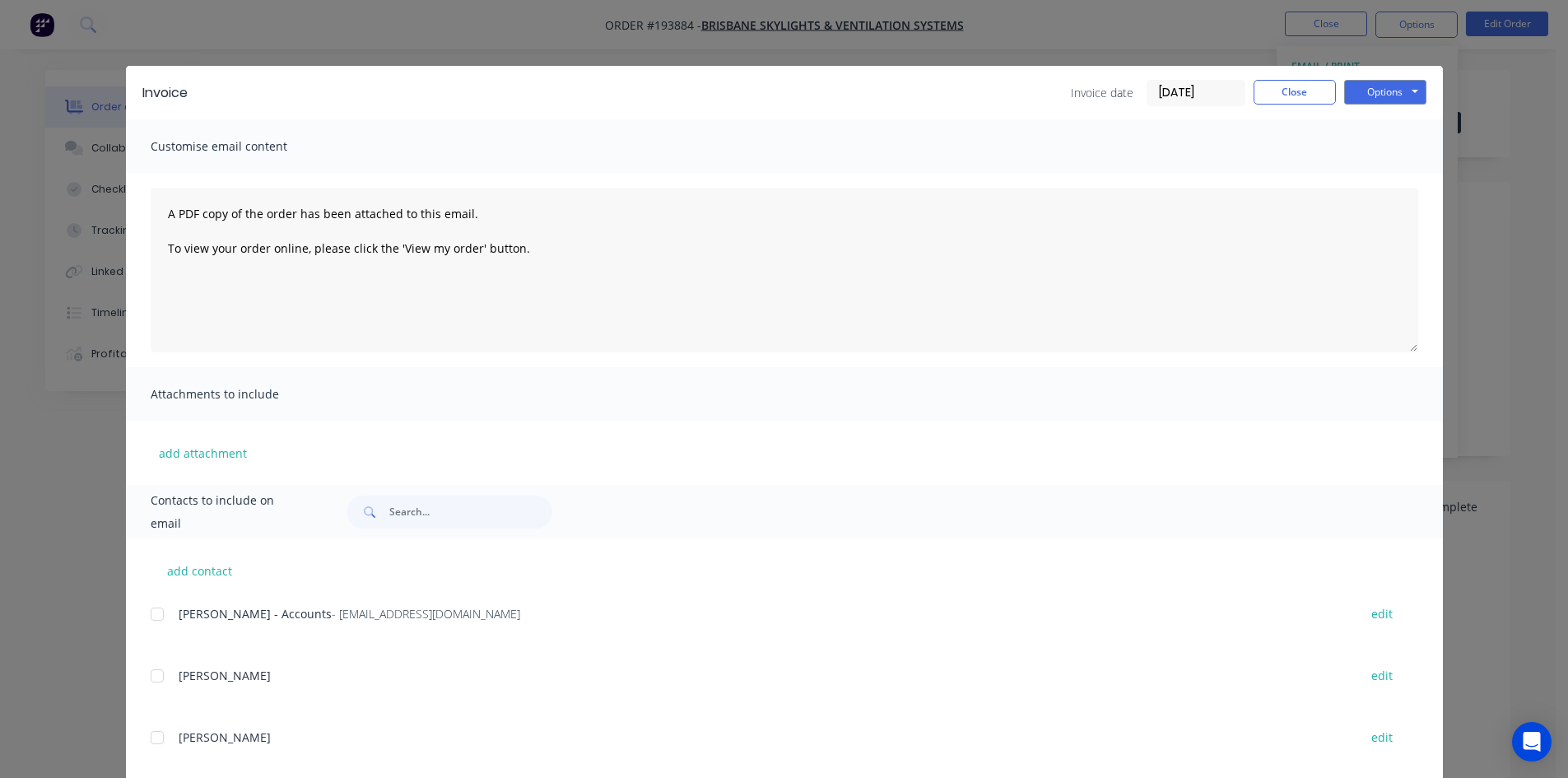
click at [150, 622] on div at bounding box center [157, 614] width 33 height 33
click at [1376, 99] on button "Options" at bounding box center [1385, 92] width 82 height 25
click at [1369, 183] on button "Email" at bounding box center [1397, 176] width 106 height 27
click at [1292, 89] on button "Close" at bounding box center [1295, 92] width 82 height 25
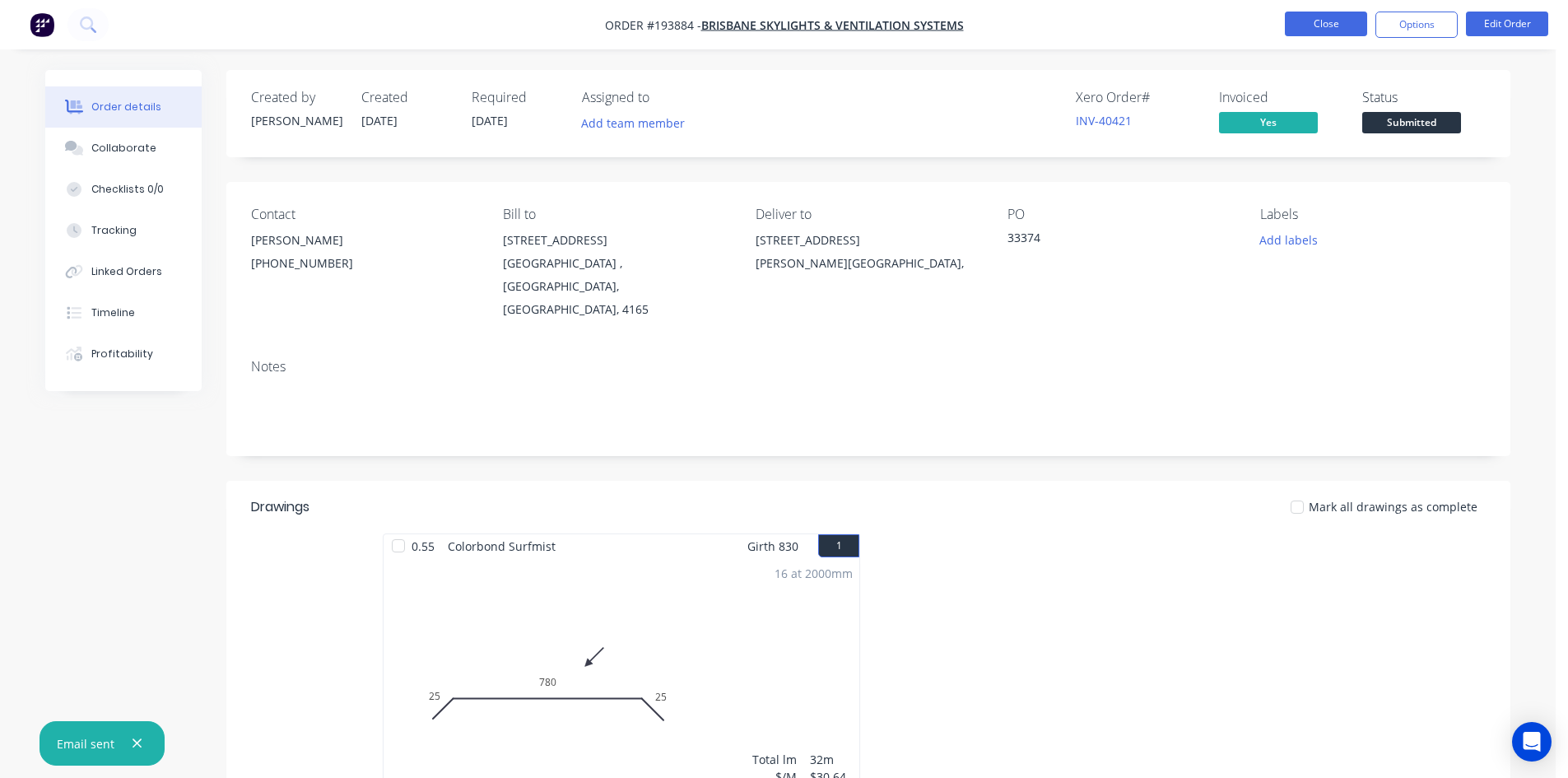
click at [1337, 21] on button "Close" at bounding box center [1326, 24] width 82 height 25
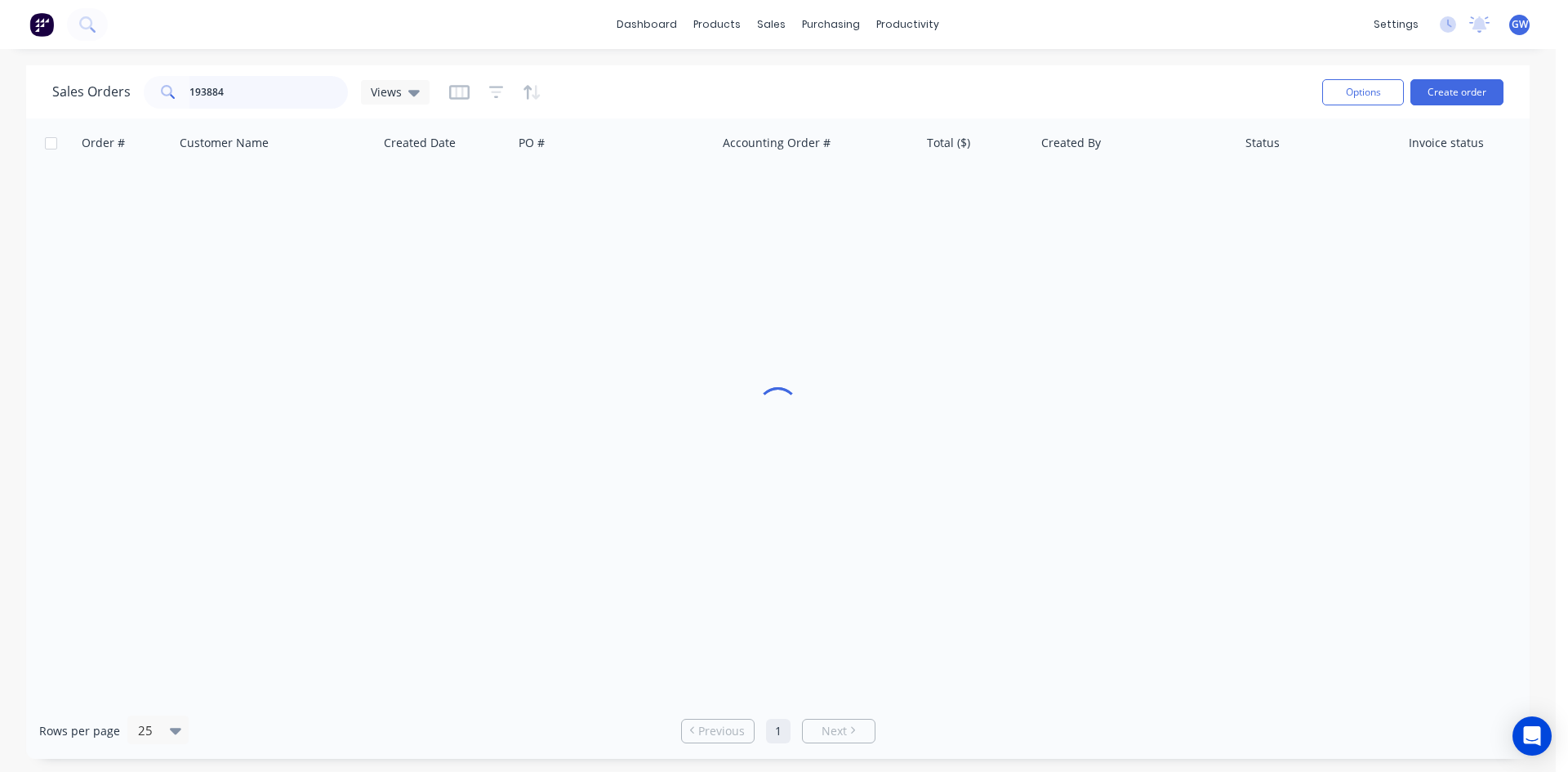
click at [284, 104] on input "193884" at bounding box center [268, 92] width 159 height 33
type input "193898"
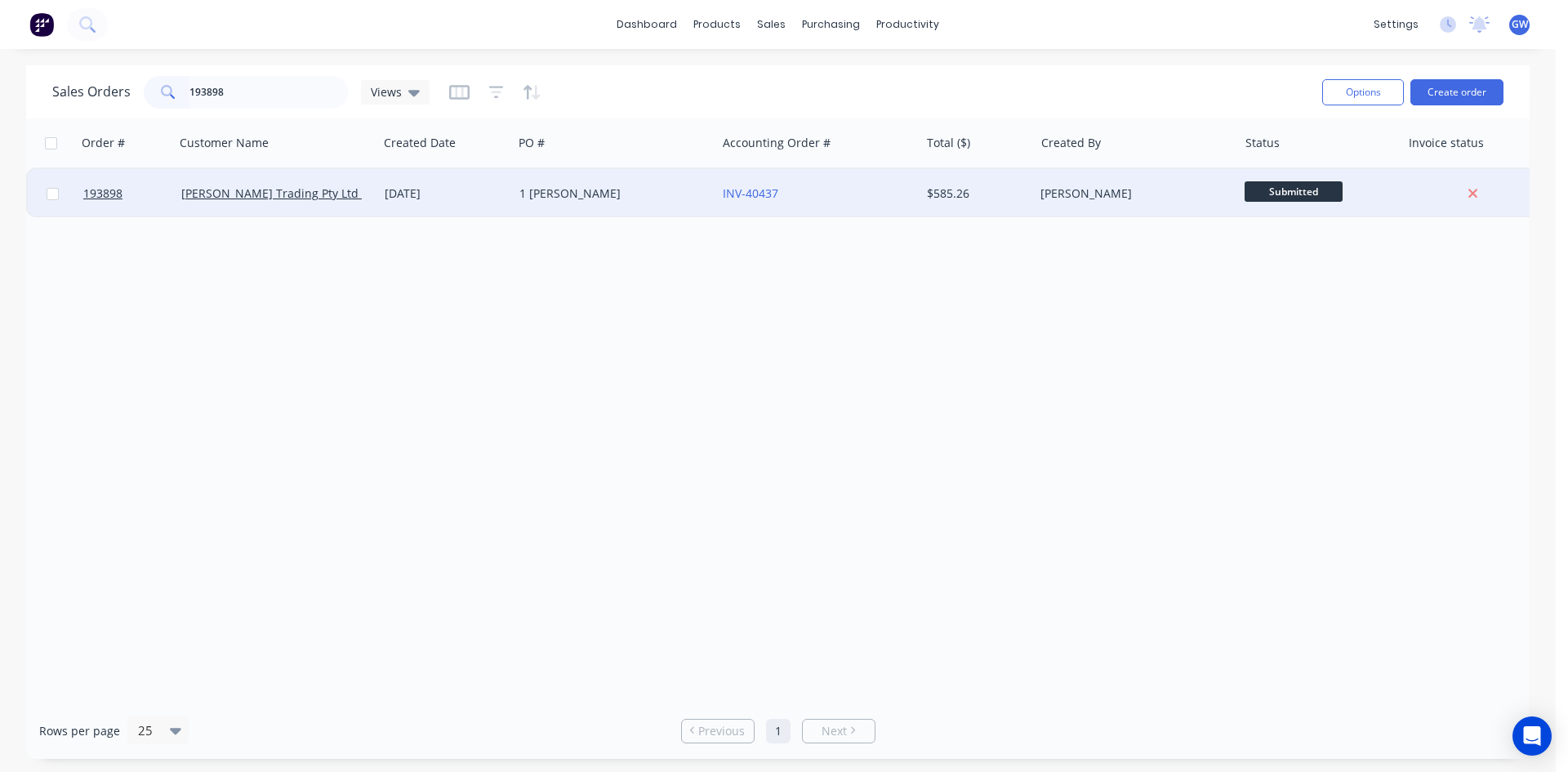
click at [1045, 196] on div "[PERSON_NAME]" at bounding box center [1131, 194] width 181 height 16
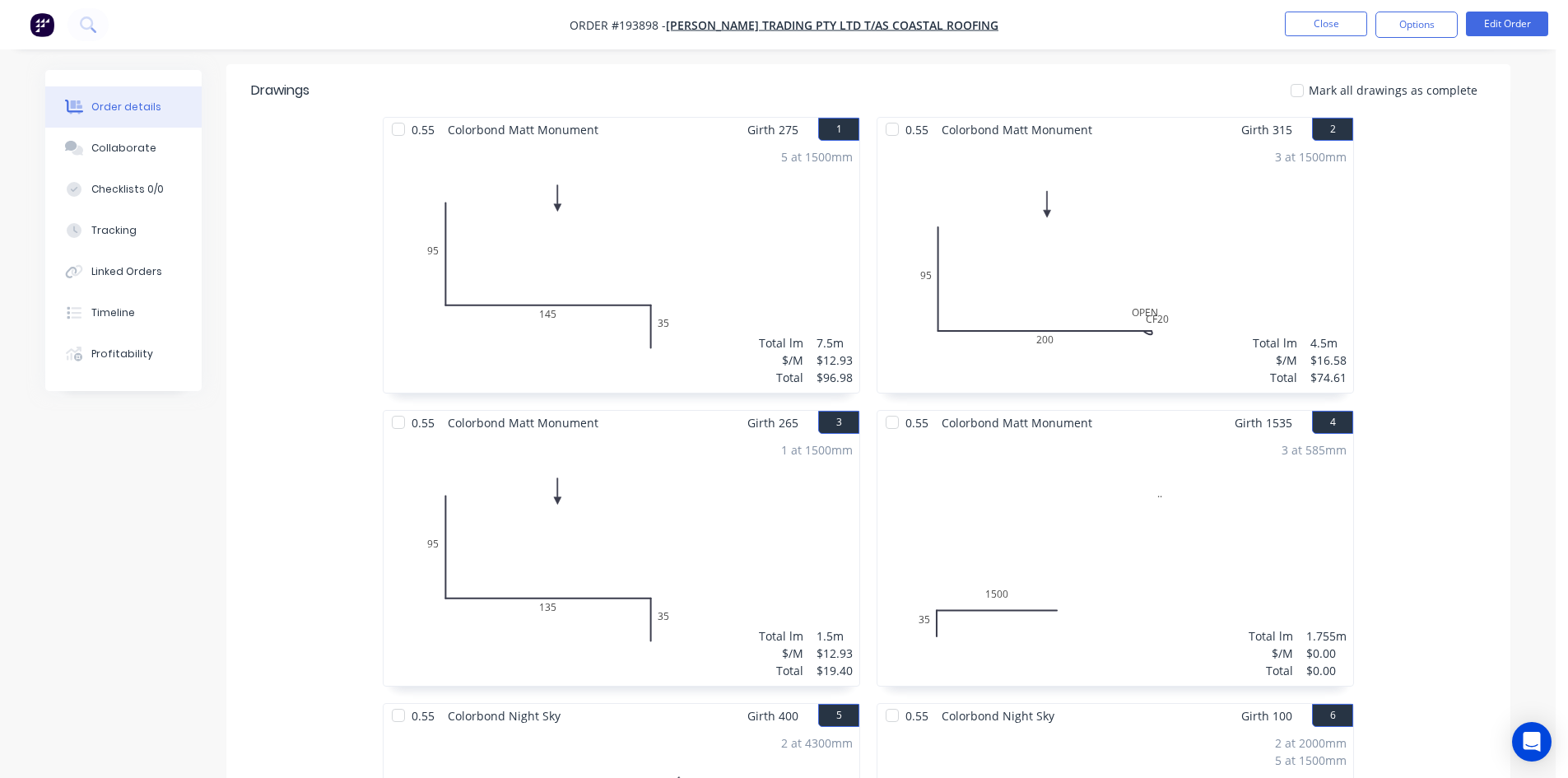
scroll to position [576, 0]
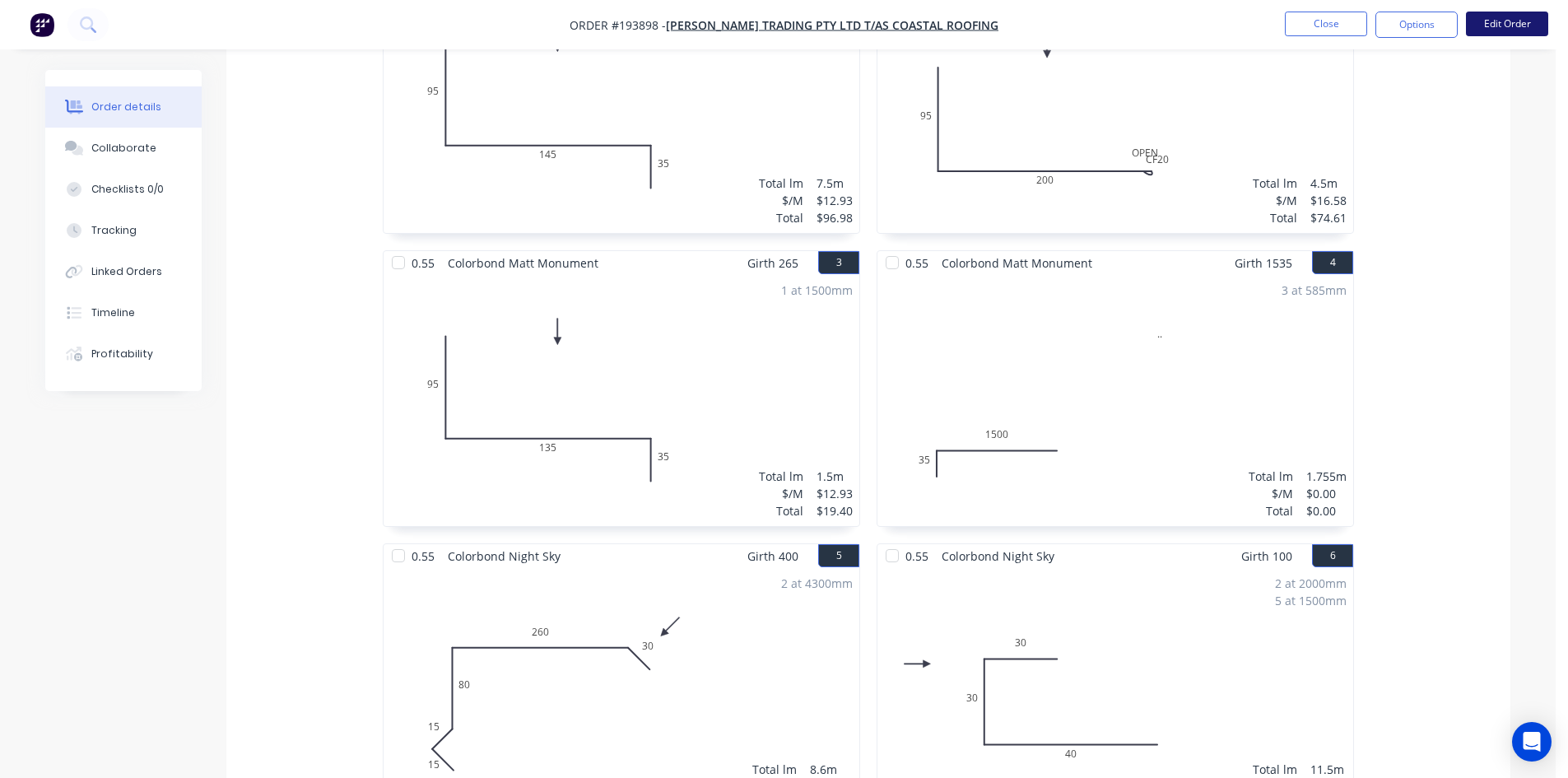
click at [1512, 13] on button "Edit Order" at bounding box center [1507, 24] width 82 height 25
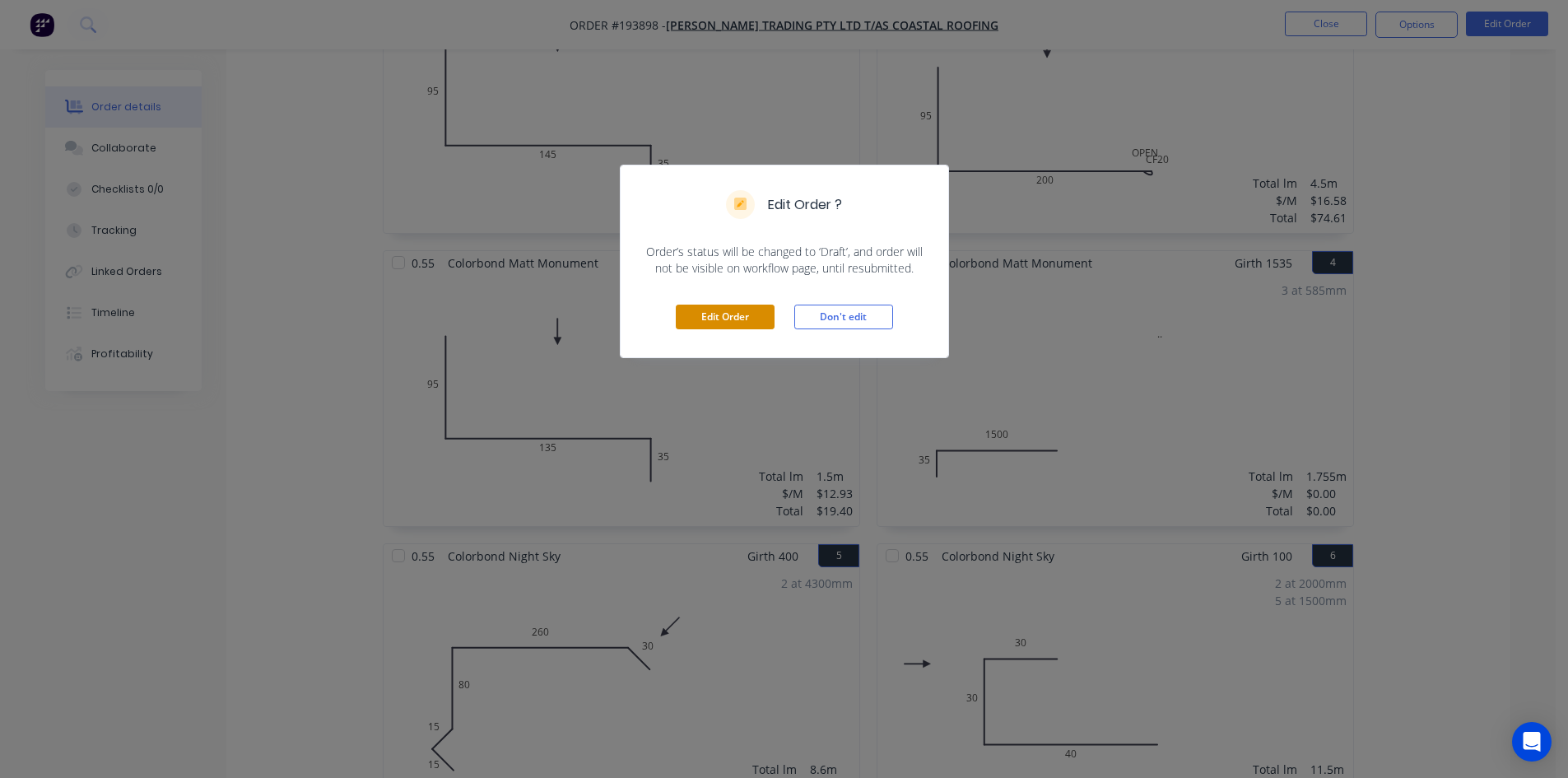
click at [715, 321] on button "Edit Order" at bounding box center [725, 317] width 99 height 25
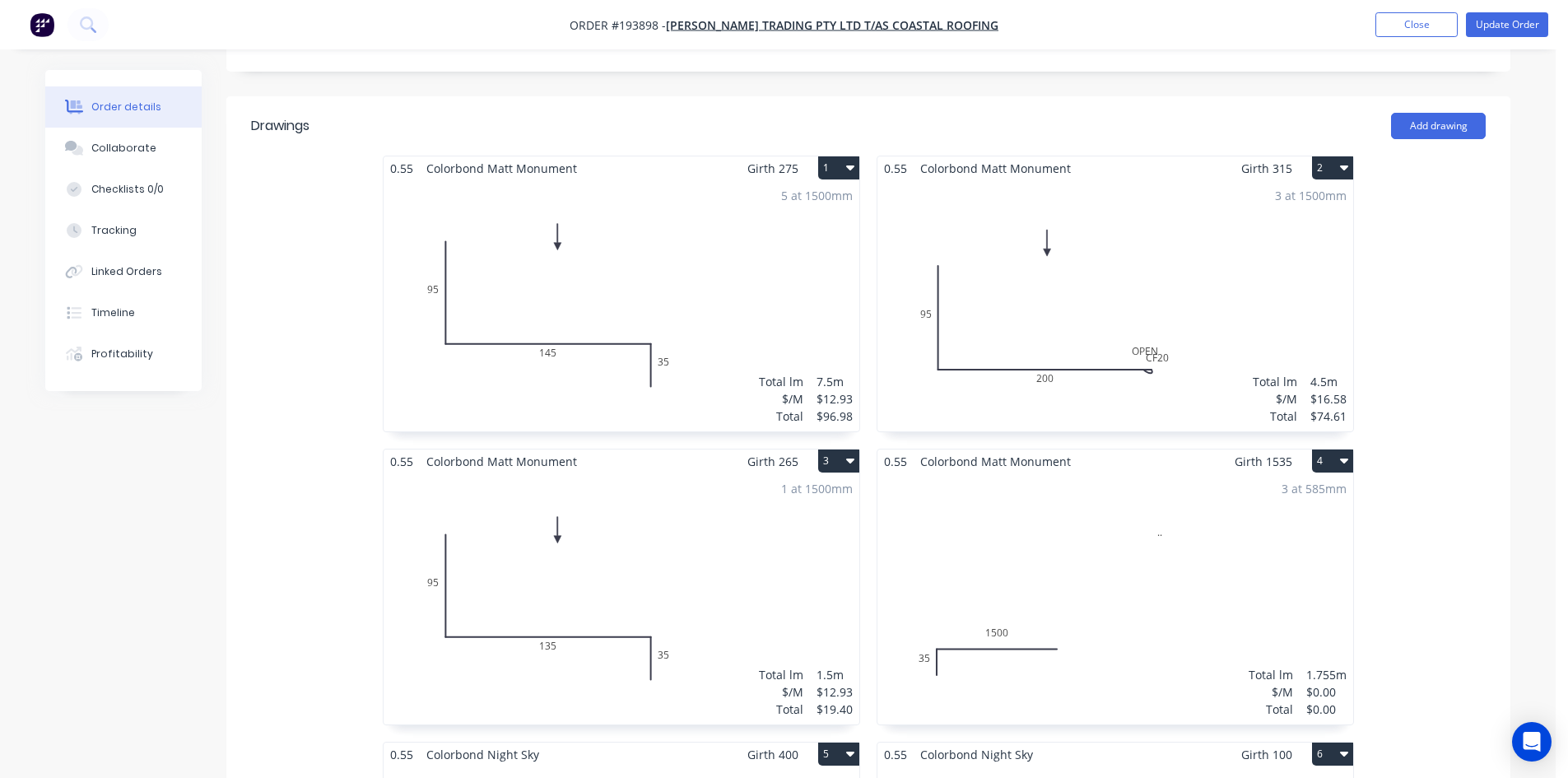
scroll to position [411, 0]
click at [1243, 528] on div "3 at 585mm Total lm $/M Total 1.755m $0.00 $0.00" at bounding box center [1115, 598] width 476 height 251
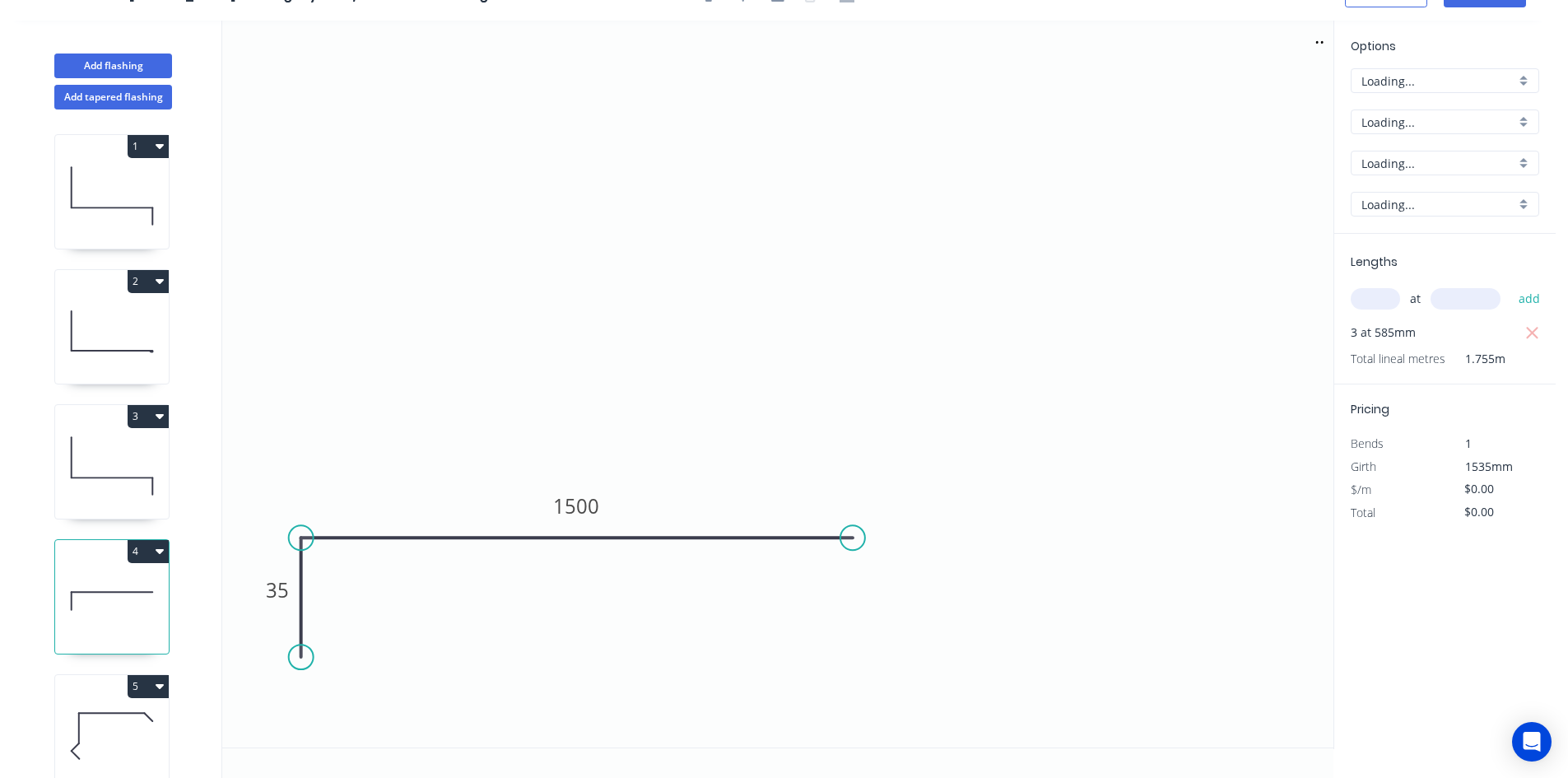
scroll to position [30, 0]
drag, startPoint x: 1389, startPoint y: 289, endPoint x: 1376, endPoint y: 298, distance: 15.8
click at [1388, 289] on input "text" at bounding box center [1375, 299] width 49 height 22
type input "3"
type input "1535"
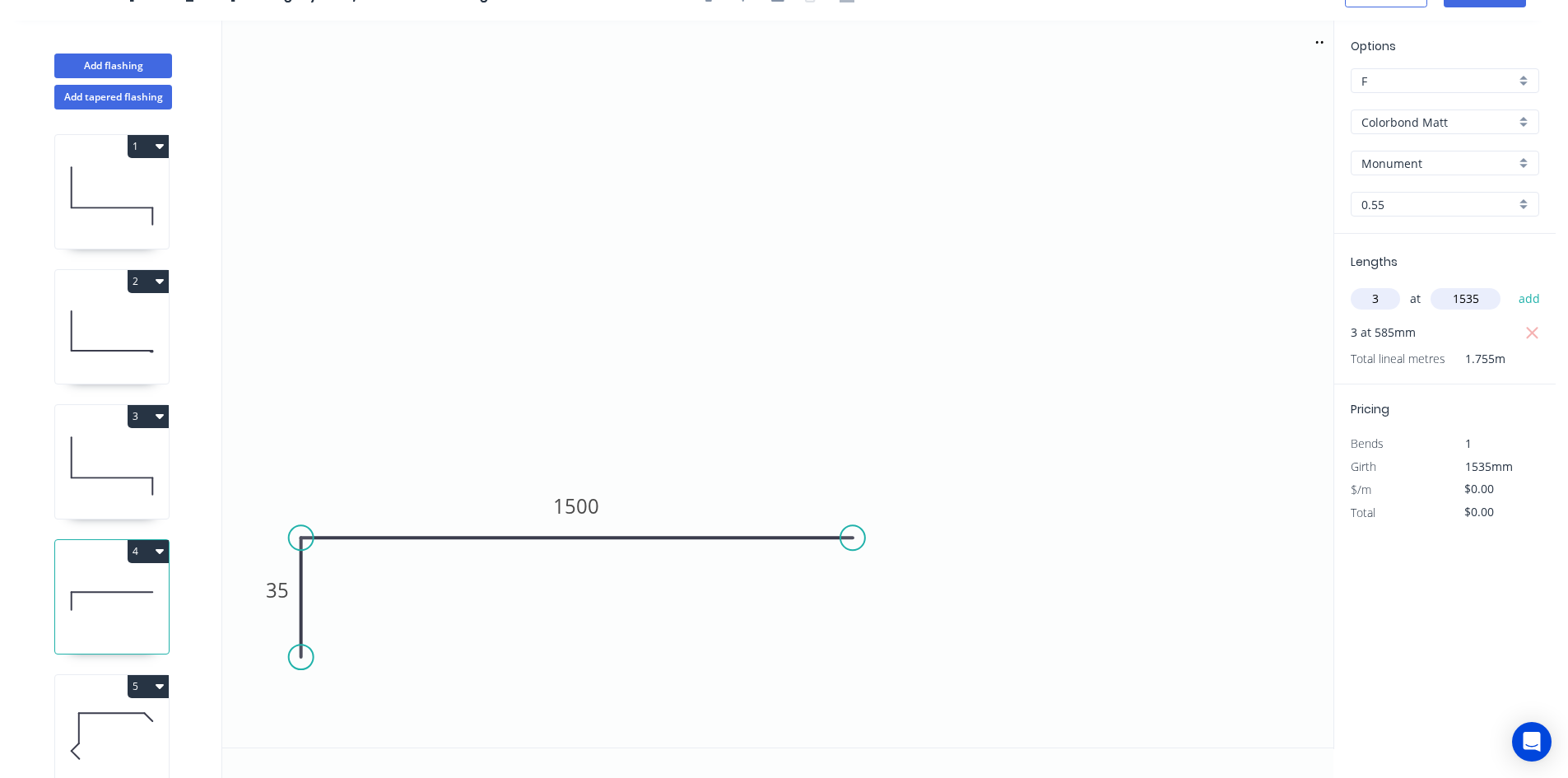
click at [1511, 285] on button "add" at bounding box center [1529, 298] width 39 height 28
click at [594, 497] on tspan "1500" at bounding box center [575, 506] width 46 height 27
click at [594, 497] on rect at bounding box center [576, 506] width 55 height 34
click at [582, 502] on tspan "155" at bounding box center [576, 506] width 35 height 27
click at [1529, 324] on icon "button" at bounding box center [1532, 333] width 15 height 20
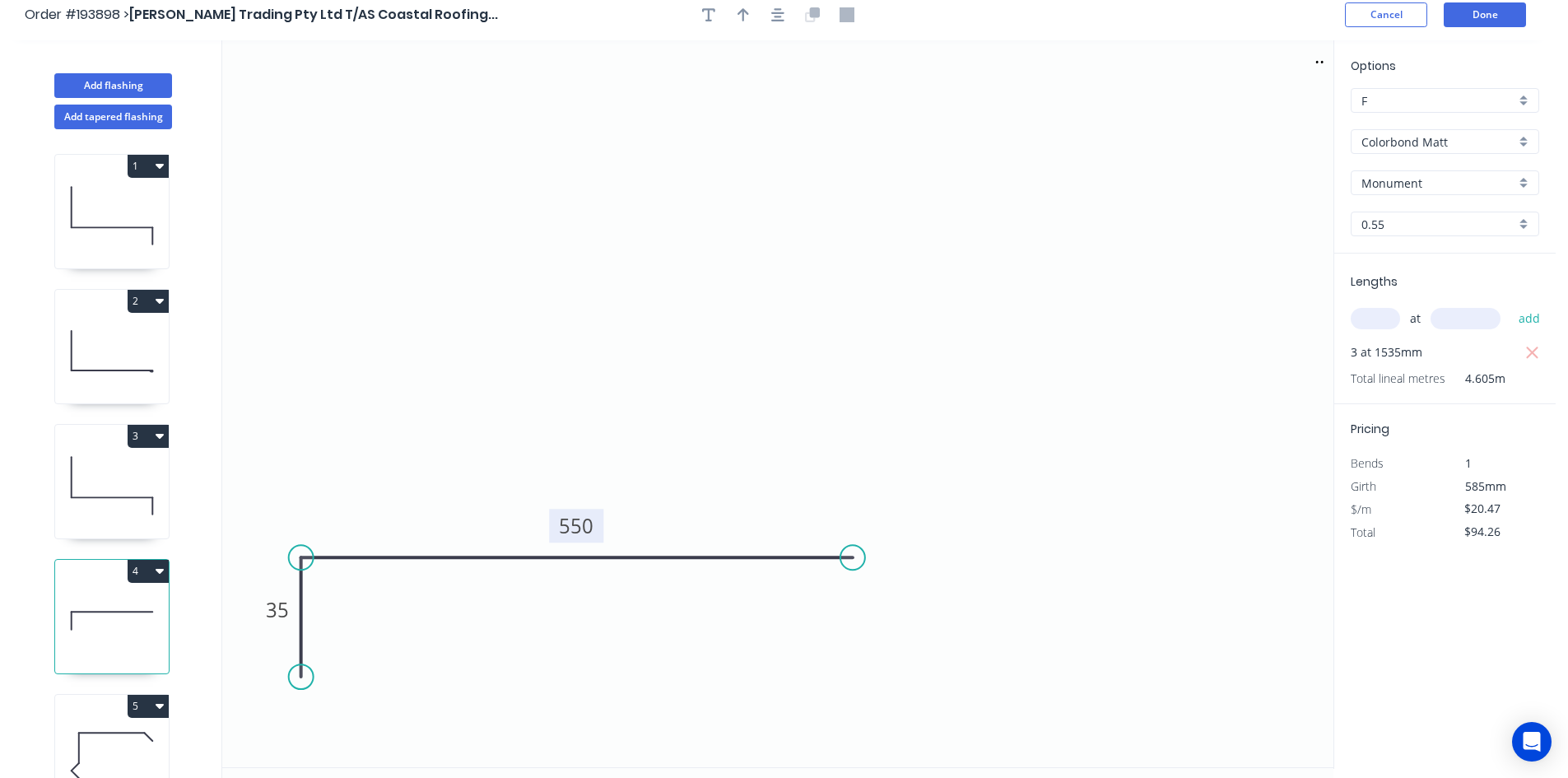
scroll to position [0, 0]
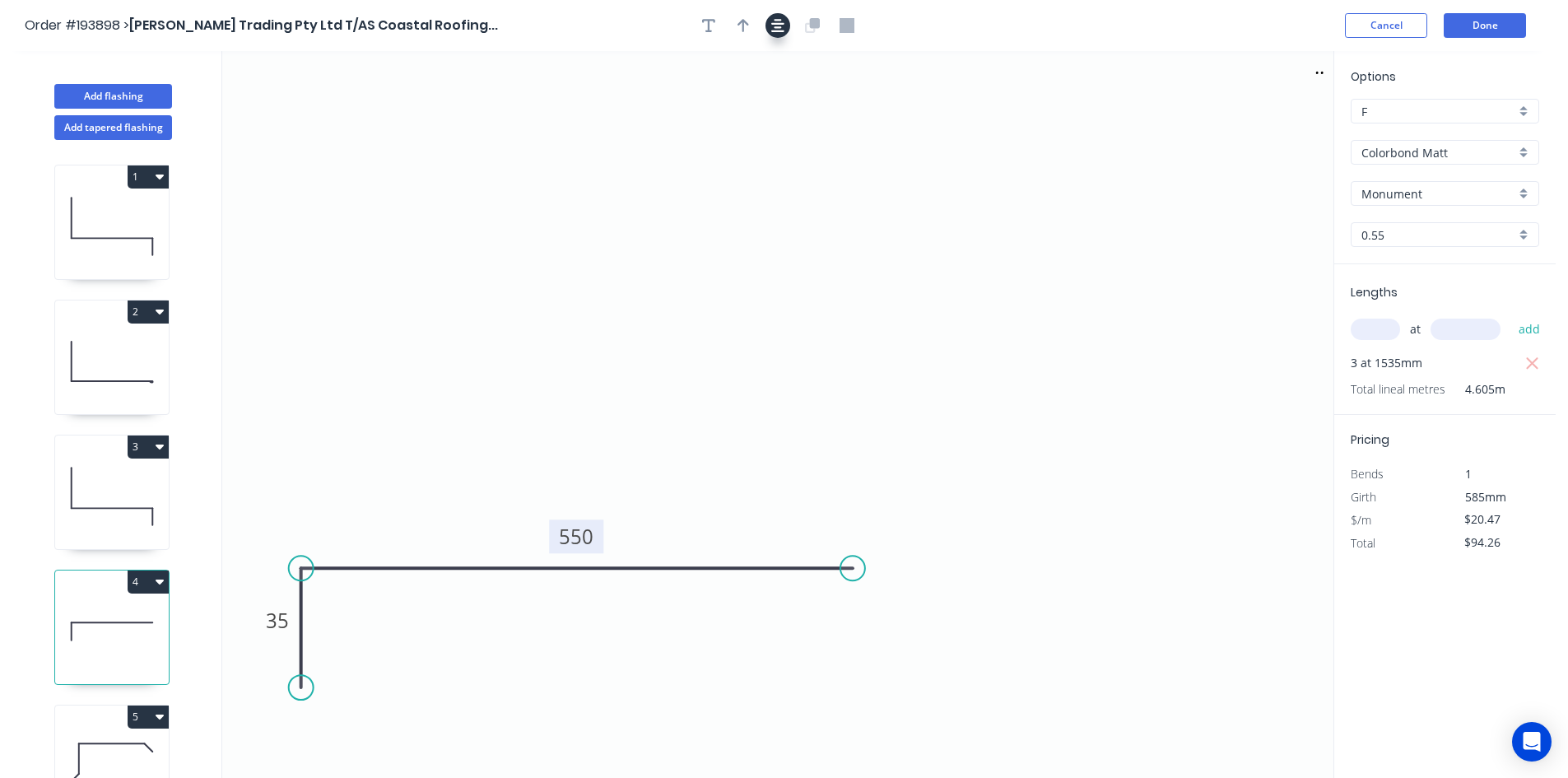
click at [774, 30] on icon "button" at bounding box center [778, 25] width 13 height 13
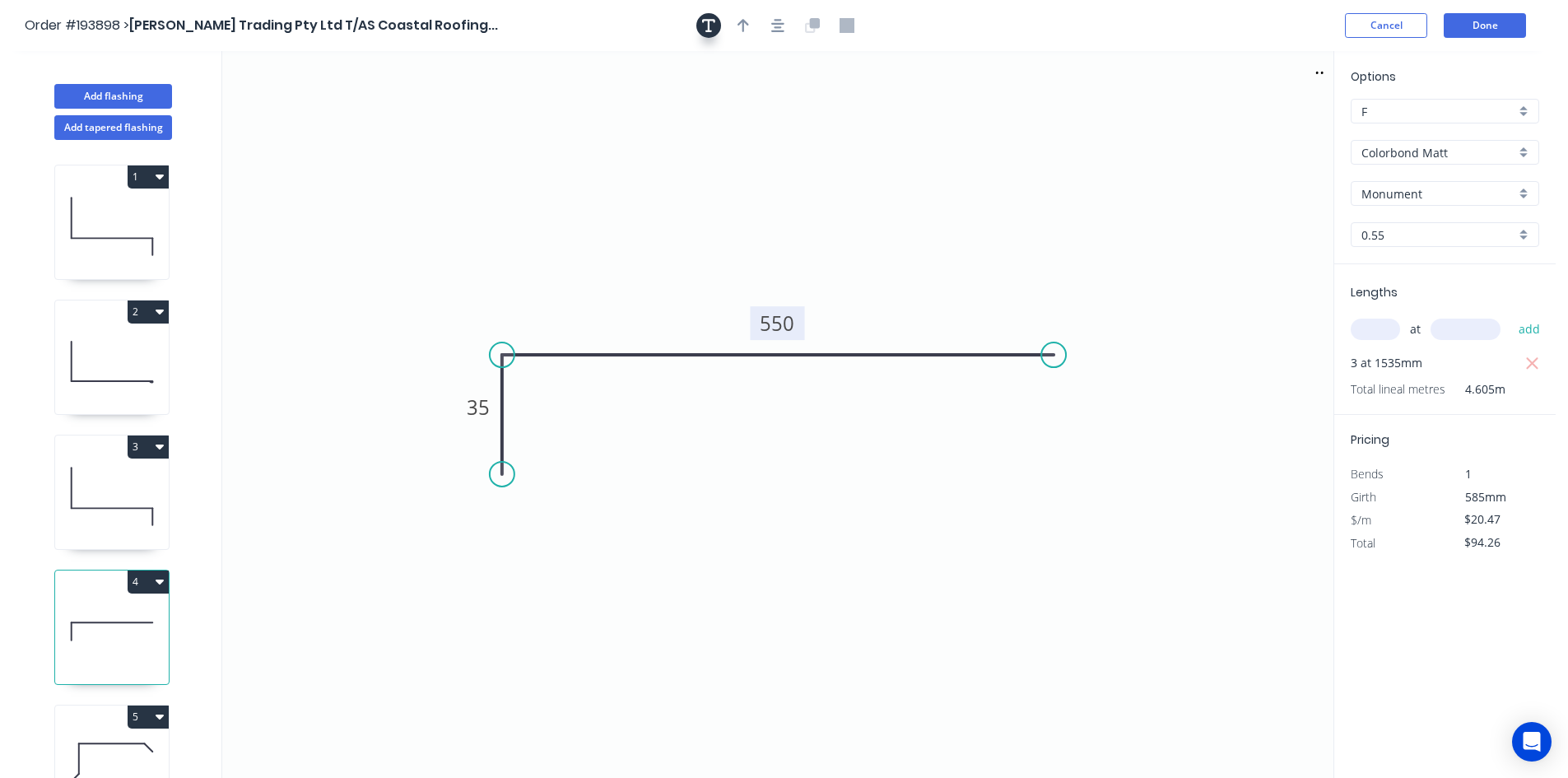
click at [711, 25] on icon "button" at bounding box center [709, 25] width 13 height 15
click at [239, 125] on icon ".. 35 550" at bounding box center [778, 414] width 1111 height 727
click at [307, 125] on textarea at bounding box center [328, 117] width 134 height 61
click at [325, 259] on icon ".. Changed for pricing 35 550" at bounding box center [778, 414] width 1111 height 727
click at [1476, 26] on button "Done" at bounding box center [1485, 26] width 82 height 25
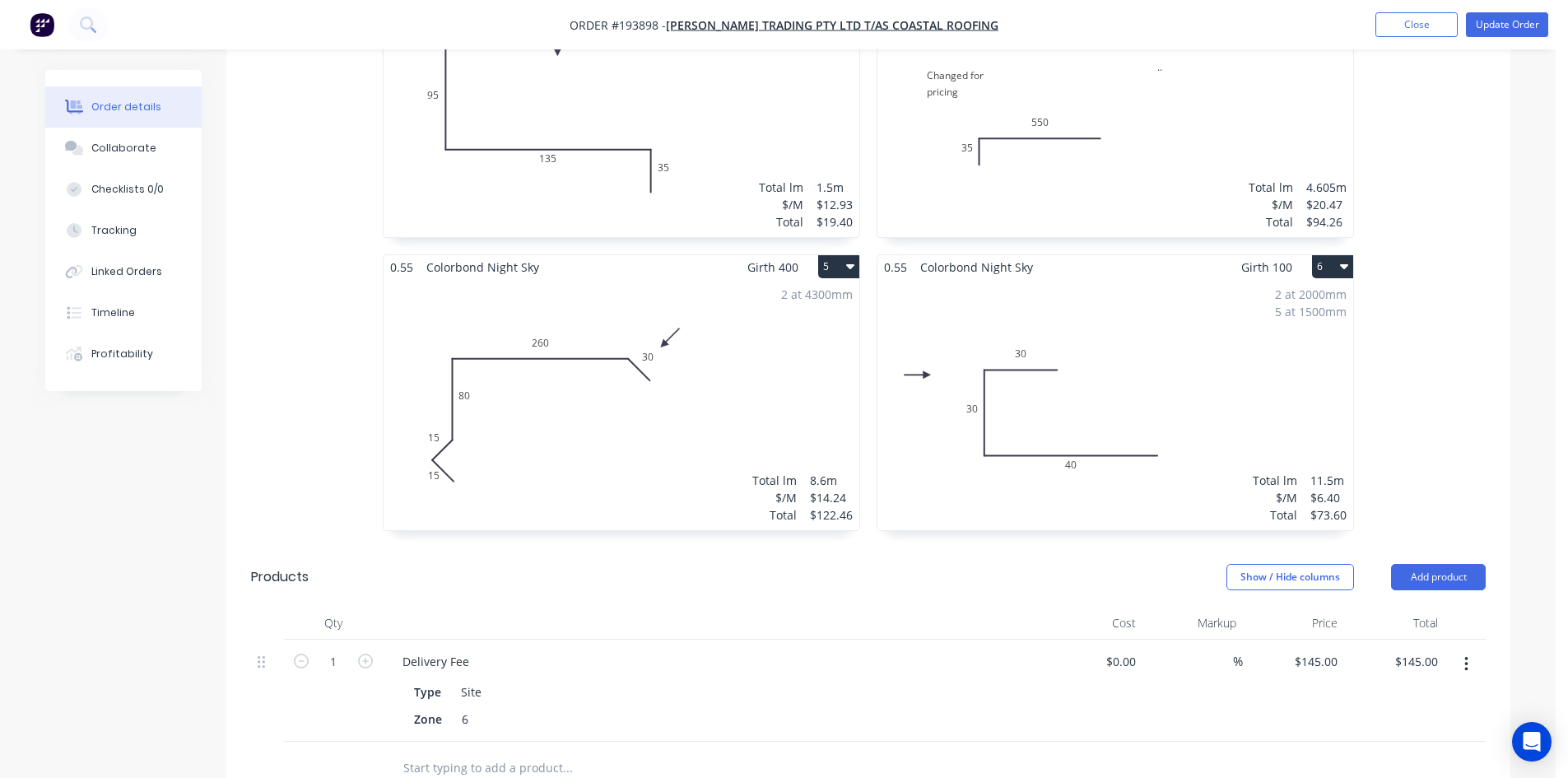
scroll to position [906, 0]
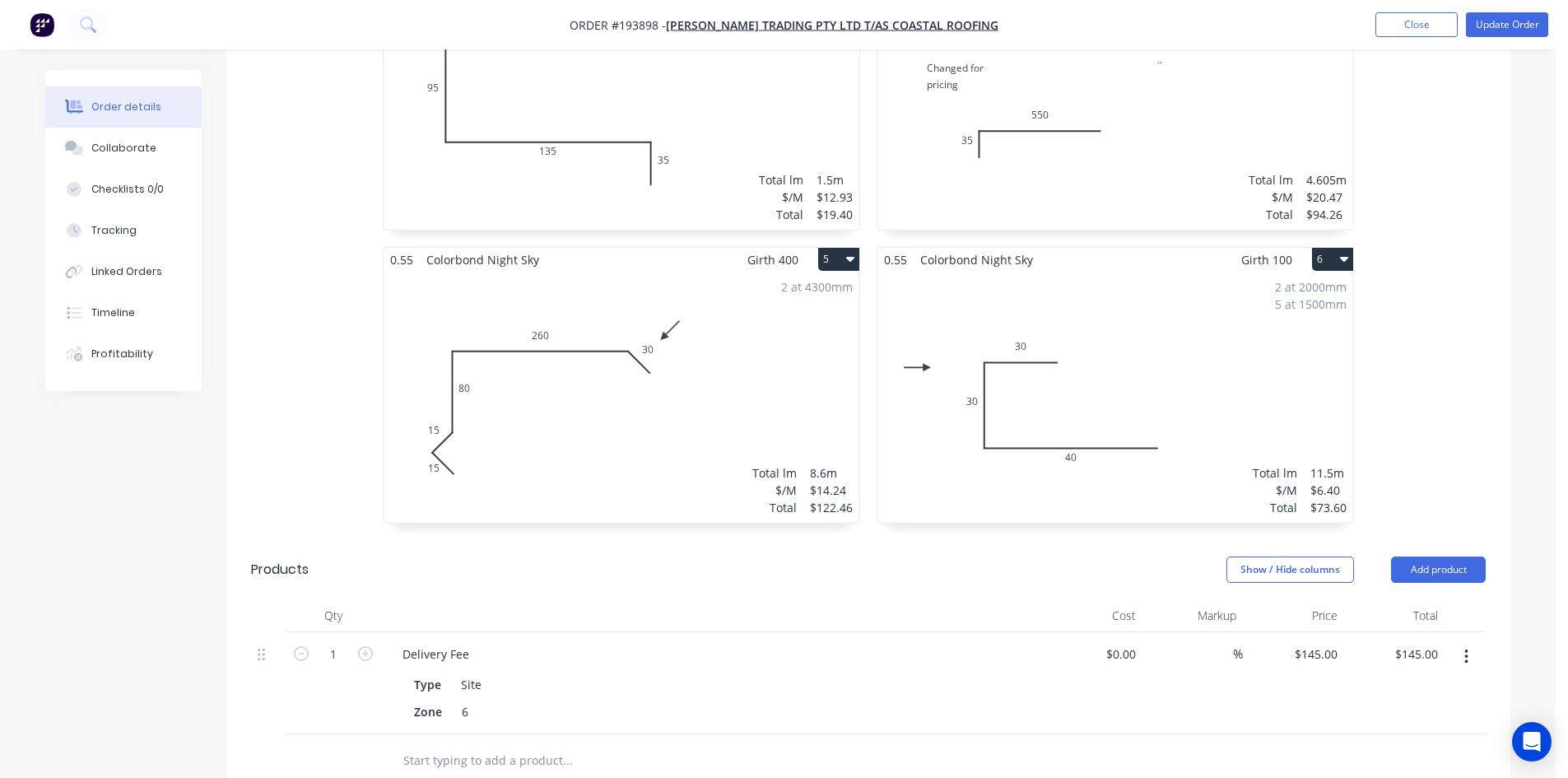
click at [1426, 540] on header "Products Show / Hide columns Add product" at bounding box center [868, 570] width 1284 height 59
click at [1439, 557] on button "Add product" at bounding box center [1439, 569] width 95 height 26
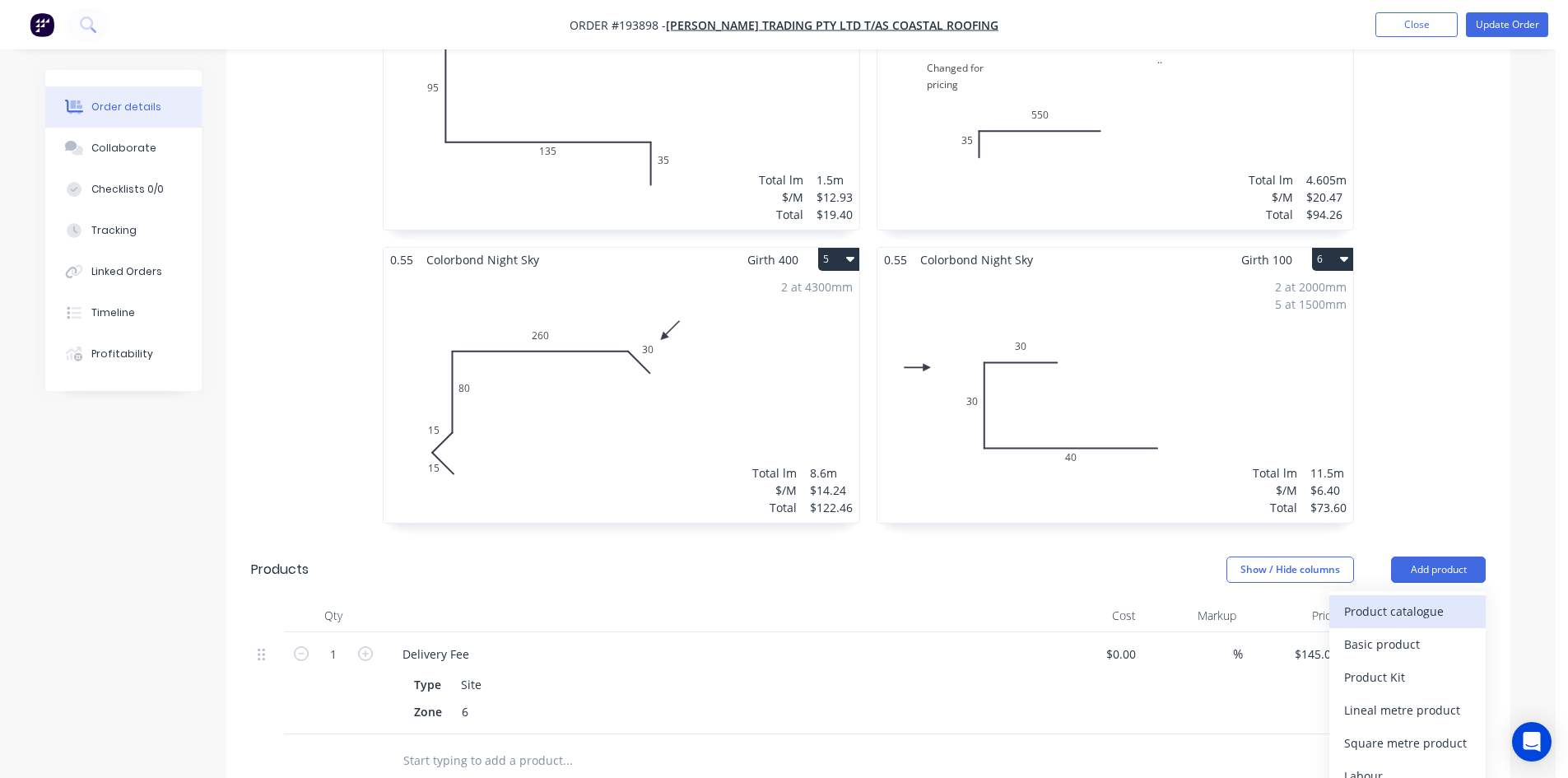
click at [1439, 600] on div "Product catalogue" at bounding box center [1407, 611] width 126 height 24
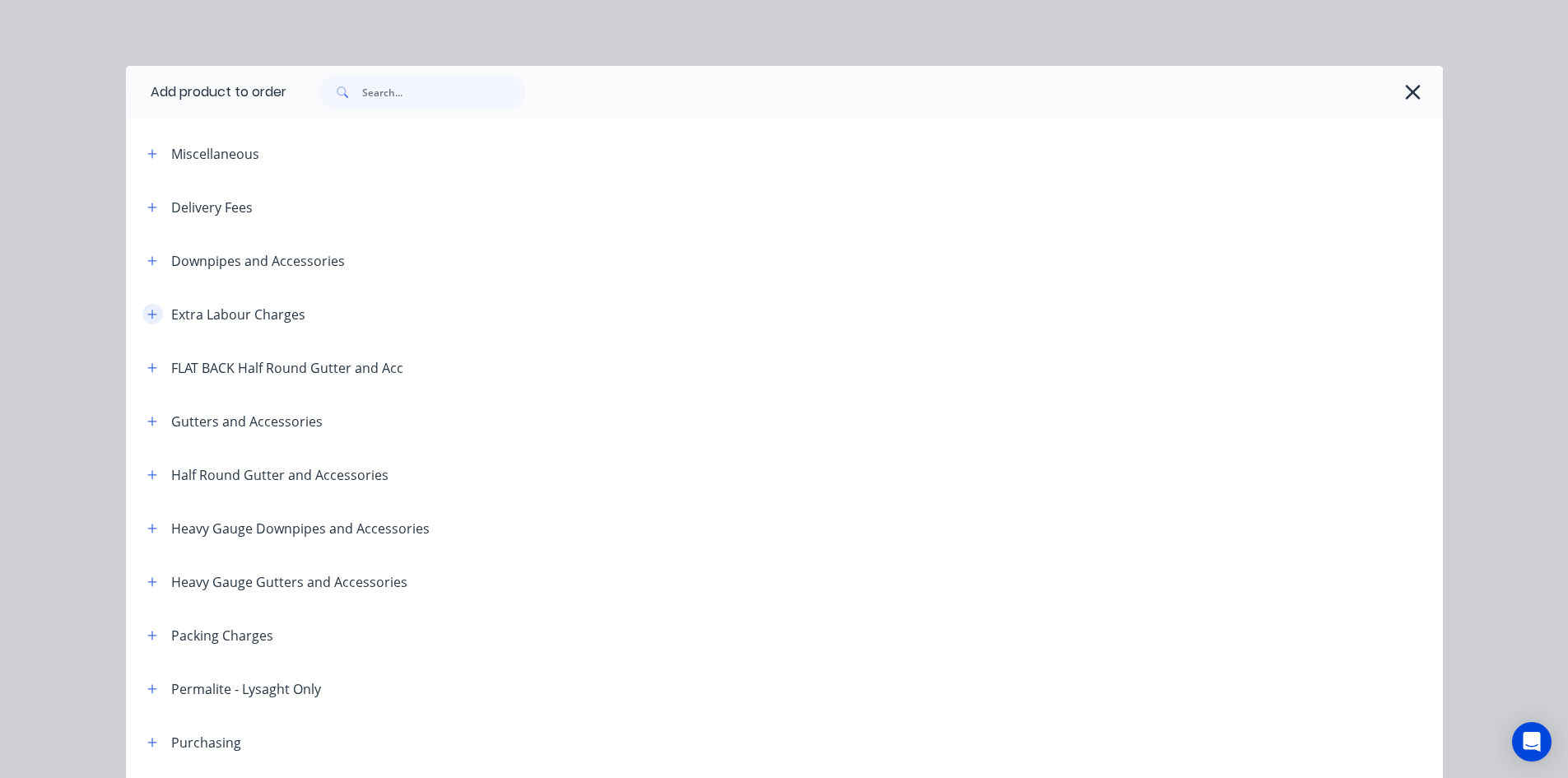
click at [147, 315] on icon "button" at bounding box center [151, 315] width 10 height 12
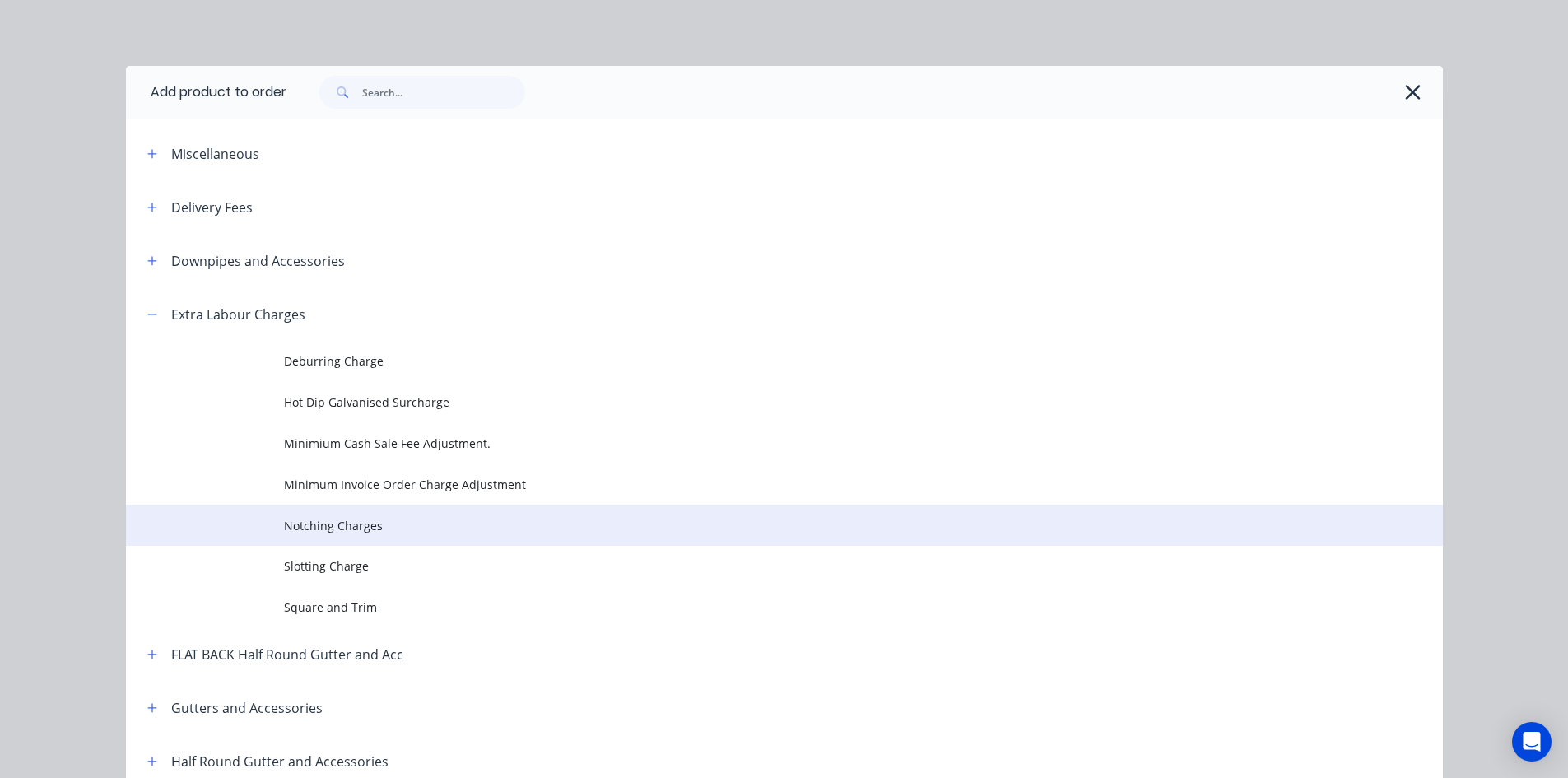
click at [372, 540] on td "Notching Charges" at bounding box center [864, 525] width 1159 height 41
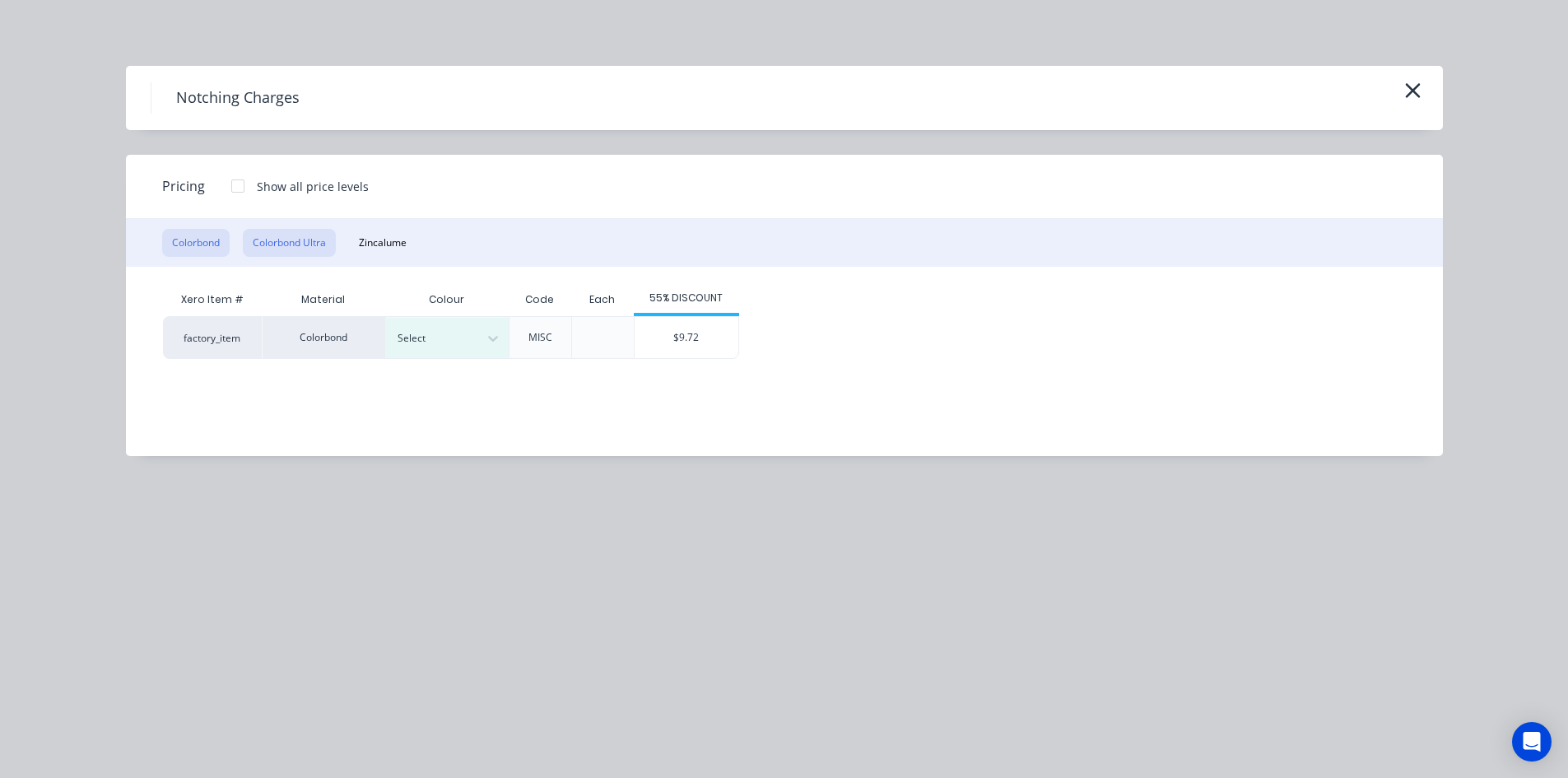
click at [311, 250] on button "Colorbond Ultra" at bounding box center [289, 242] width 93 height 28
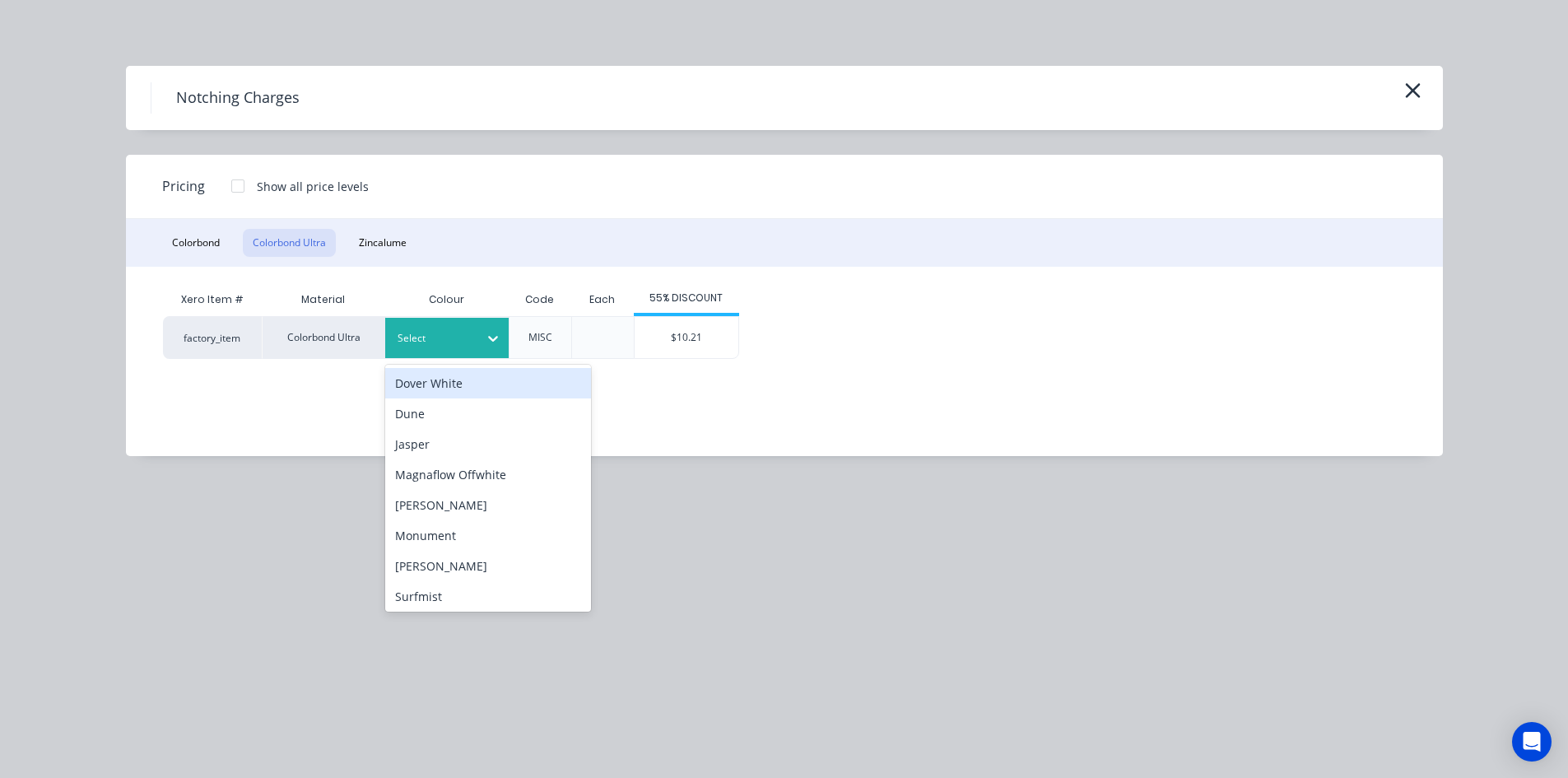
click at [481, 333] on div at bounding box center [493, 338] width 30 height 26
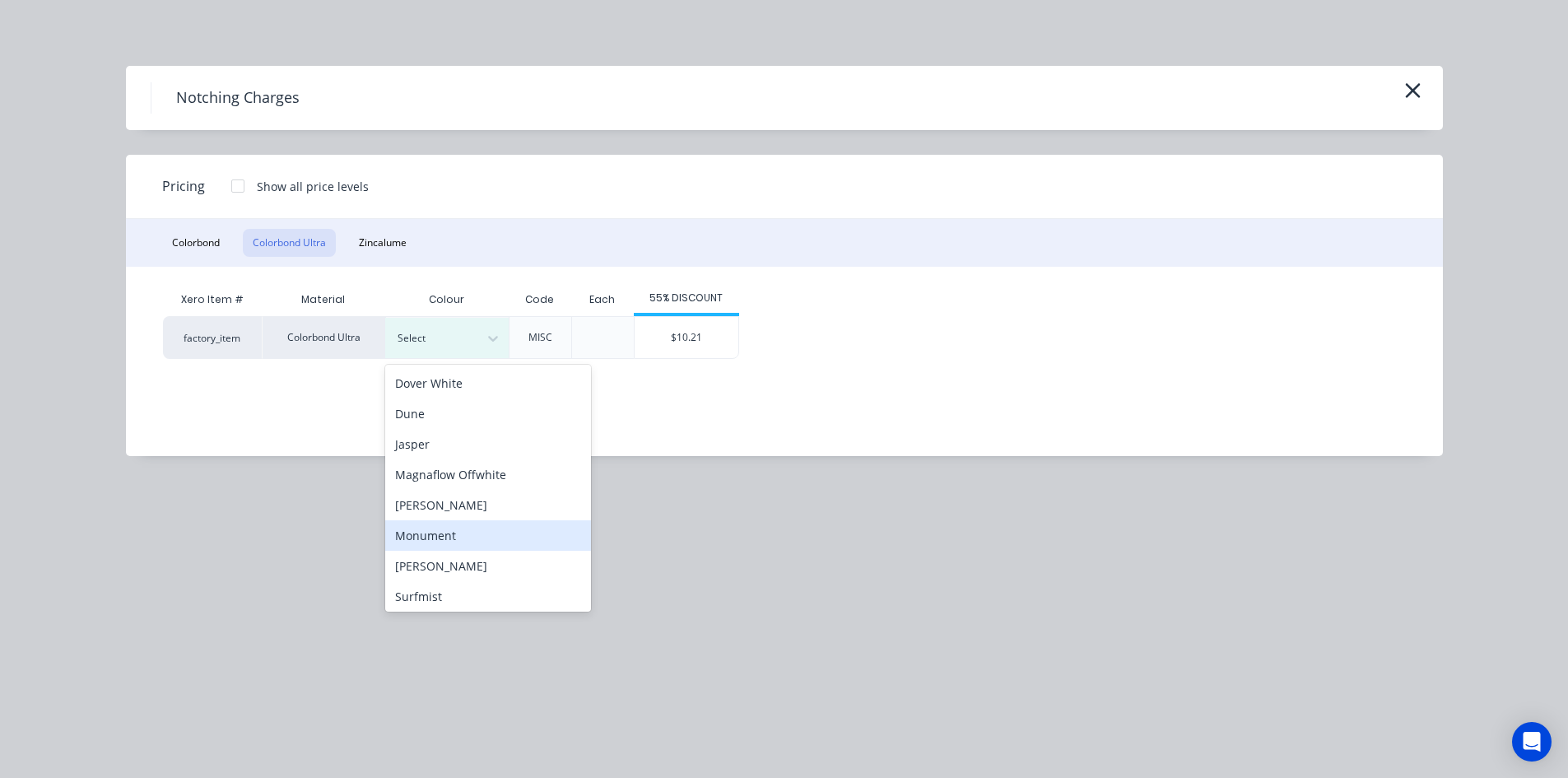
click at [476, 535] on div "Monument" at bounding box center [488, 536] width 206 height 30
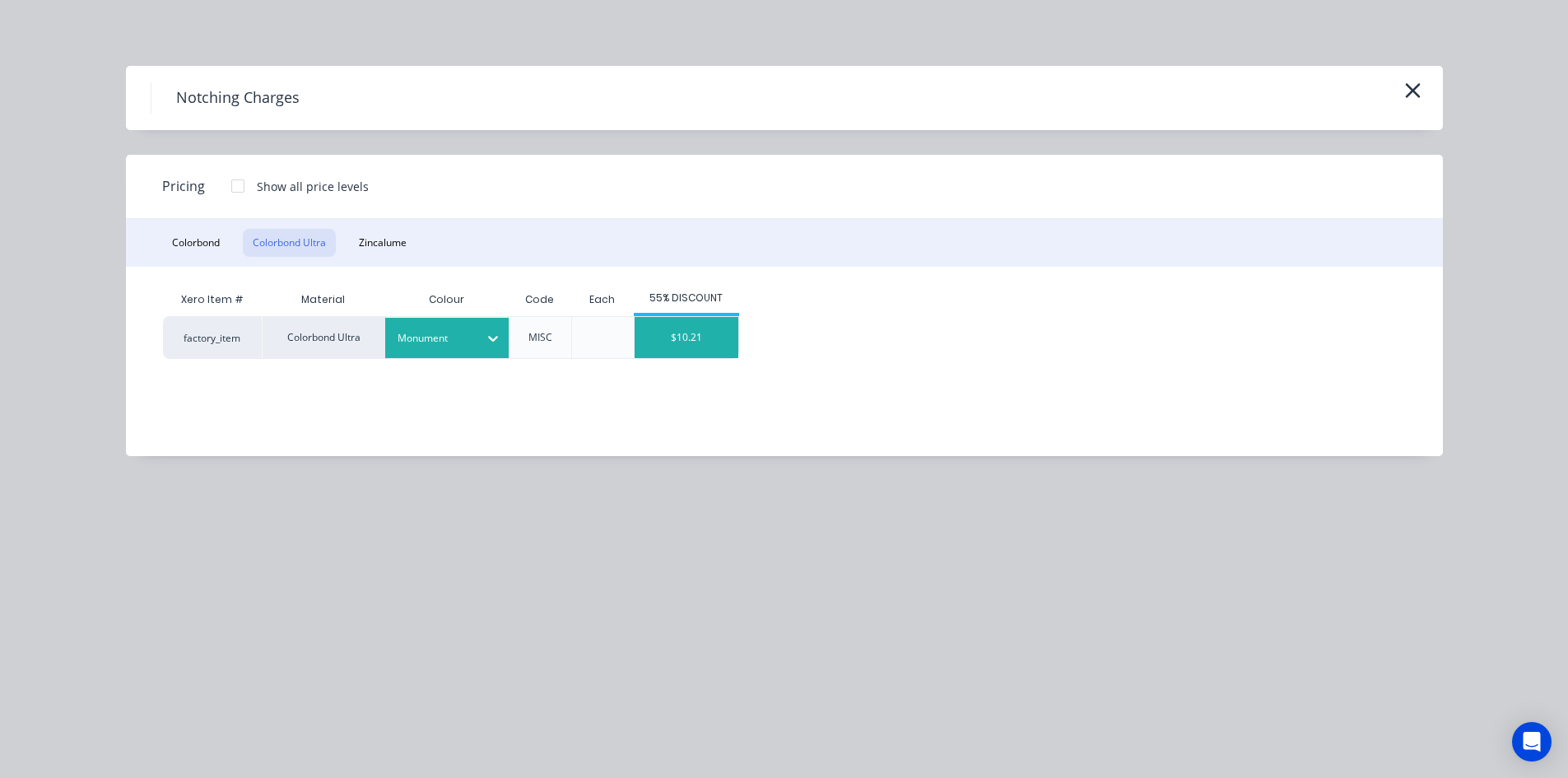
click at [682, 346] on div "$10.21" at bounding box center [686, 338] width 104 height 41
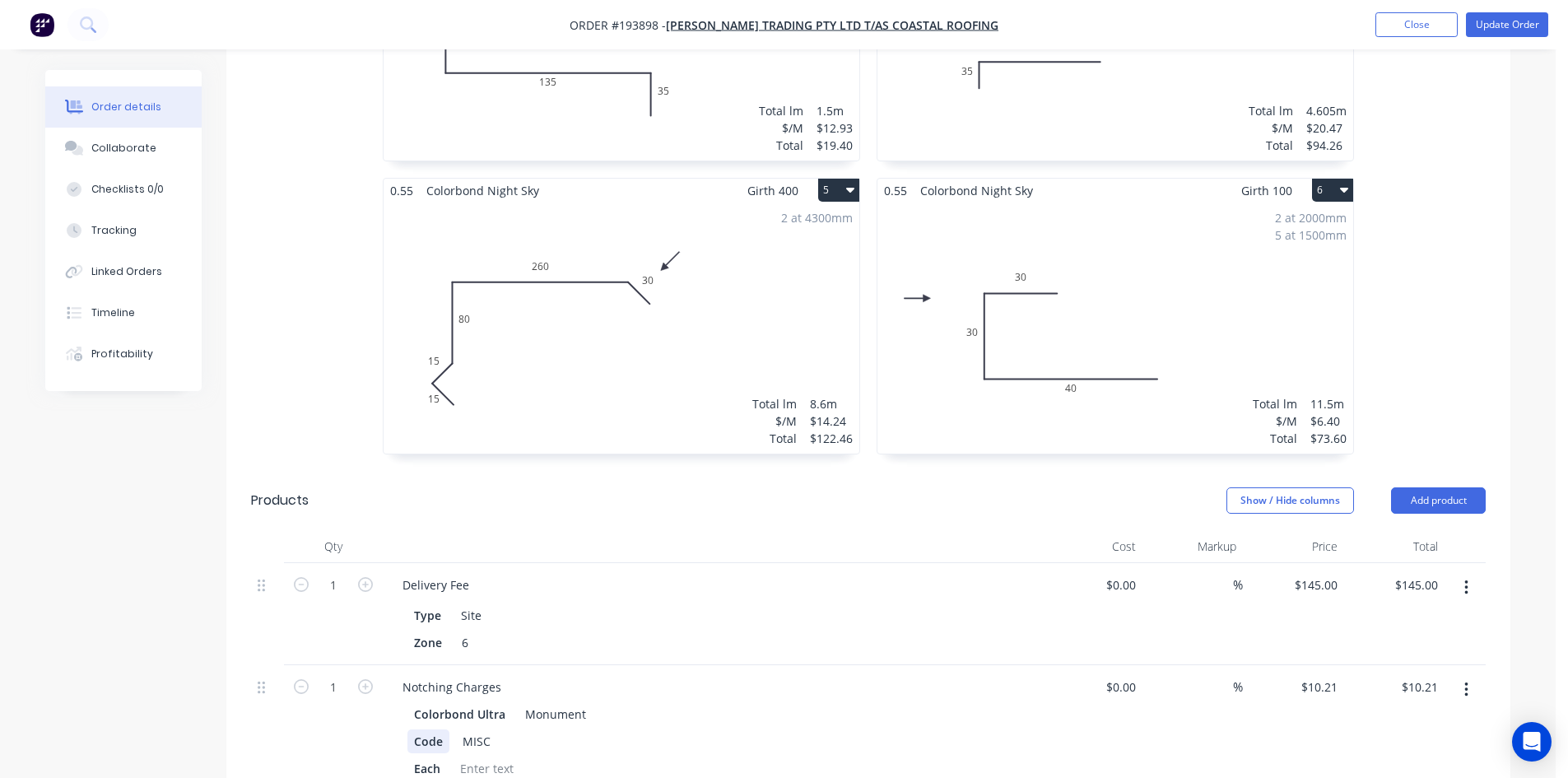
scroll to position [1070, 0]
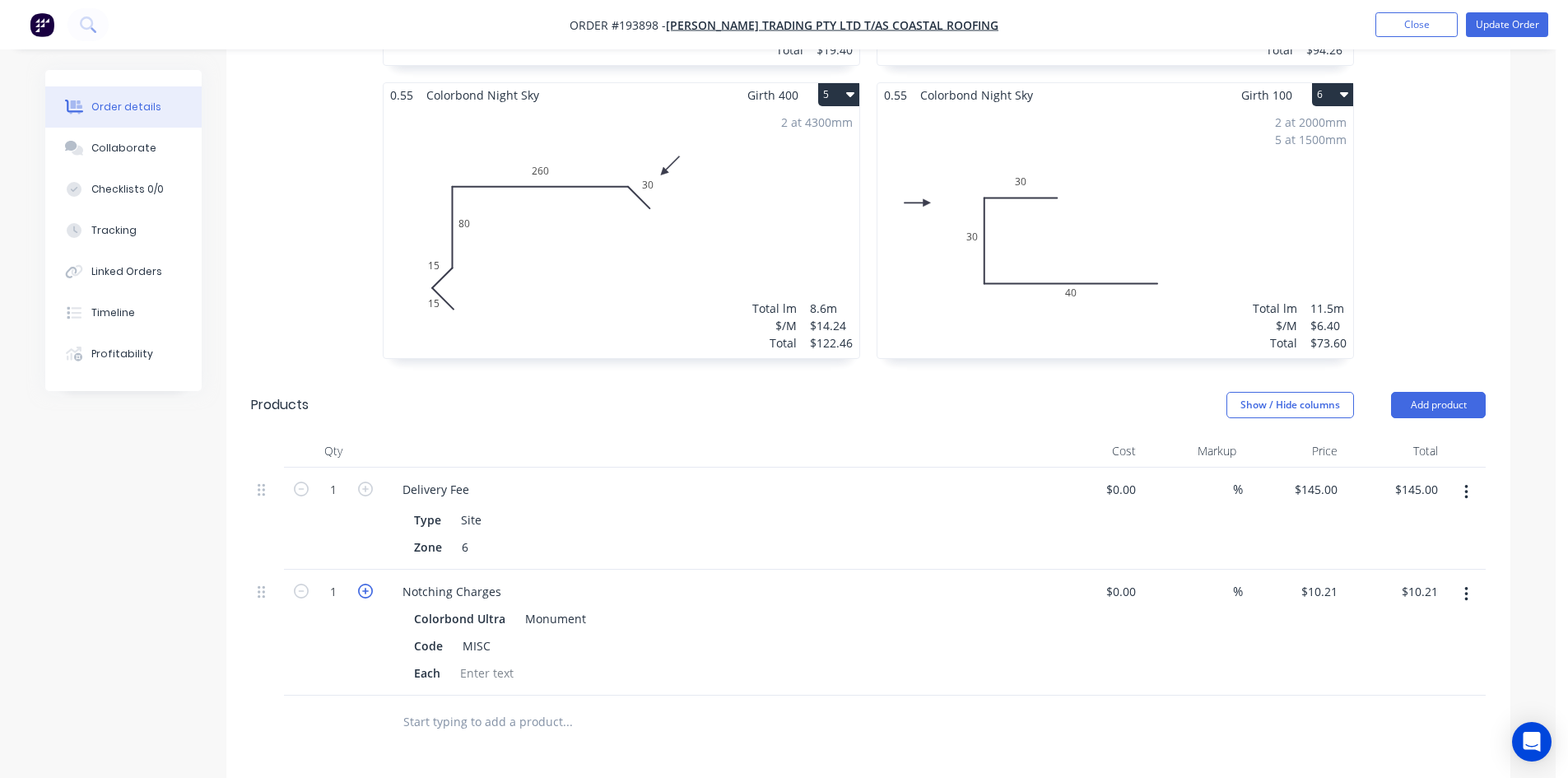
click at [363, 584] on icon "button" at bounding box center [366, 591] width 15 height 15
drag, startPoint x: 257, startPoint y: 437, endPoint x: 257, endPoint y: 481, distance: 44.0
click at [257, 481] on div at bounding box center [267, 519] width 33 height 102
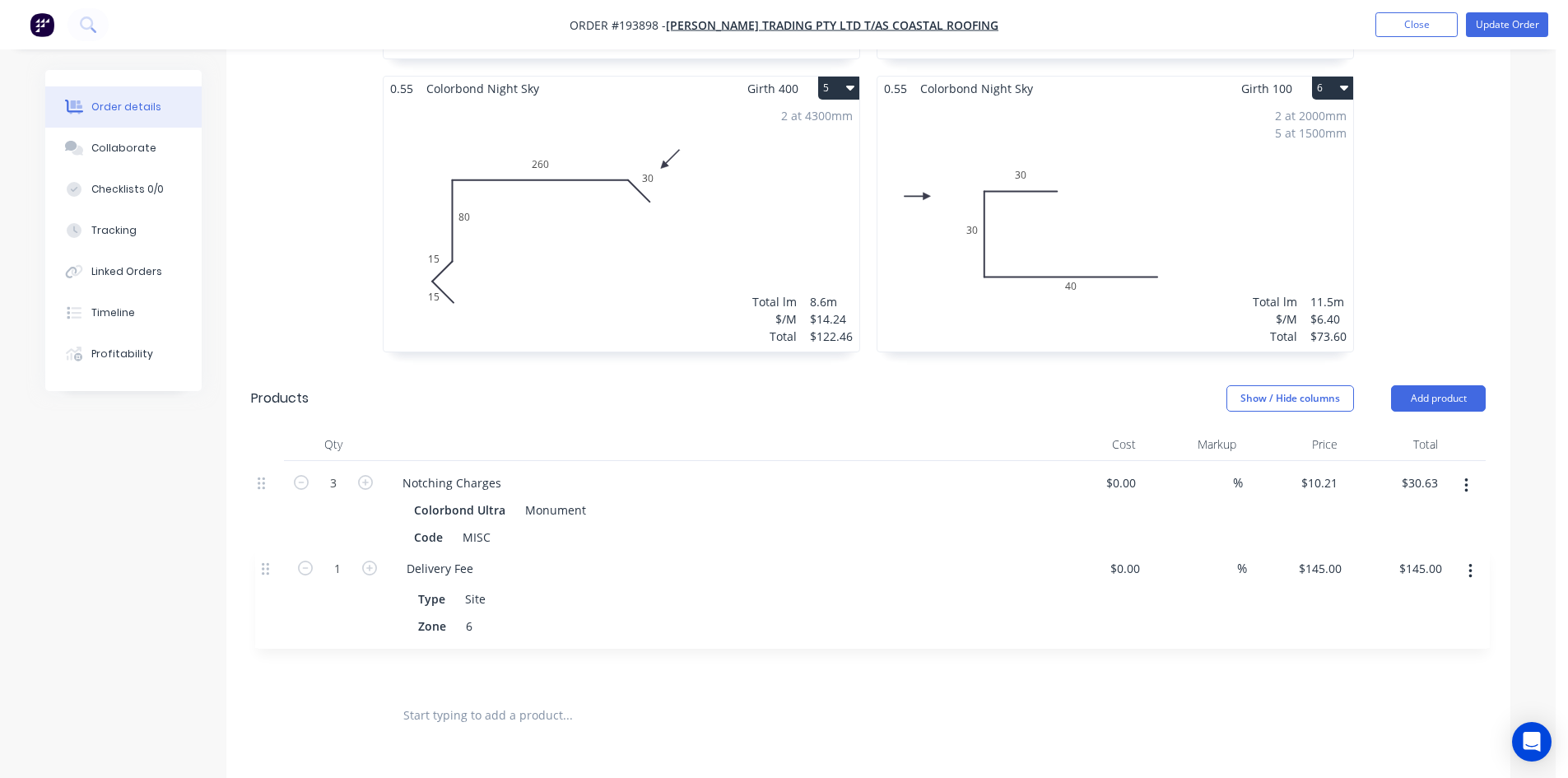
drag, startPoint x: 266, startPoint y: 439, endPoint x: 272, endPoint y: 583, distance: 144.1
click at [271, 583] on div "1 Delivery Fee Type Site Zone 6 $0.00 $0.00 % $145.00 $145.00 $145.00 $145.00 3…" at bounding box center [868, 575] width 1235 height 228
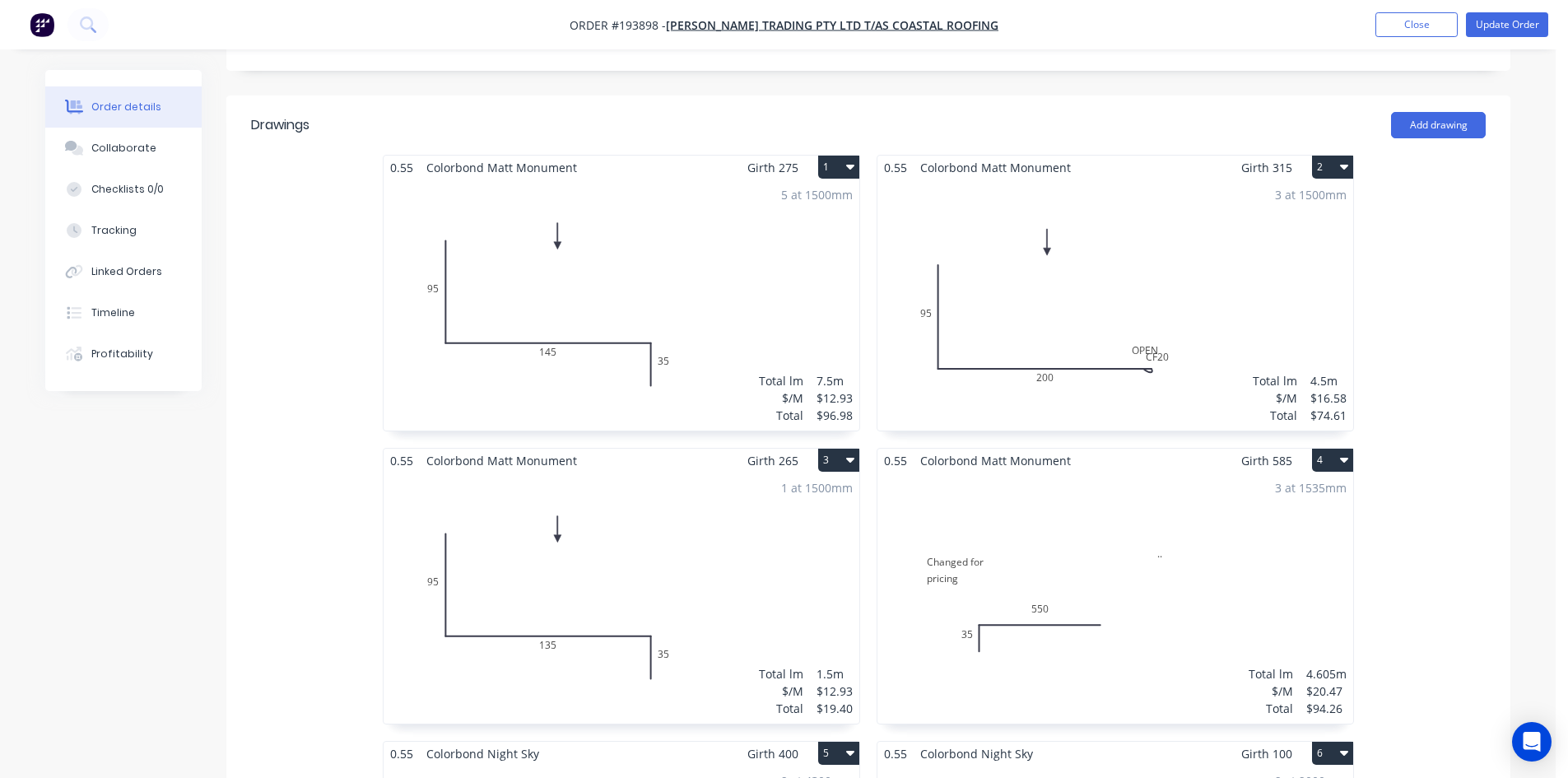
scroll to position [0, 0]
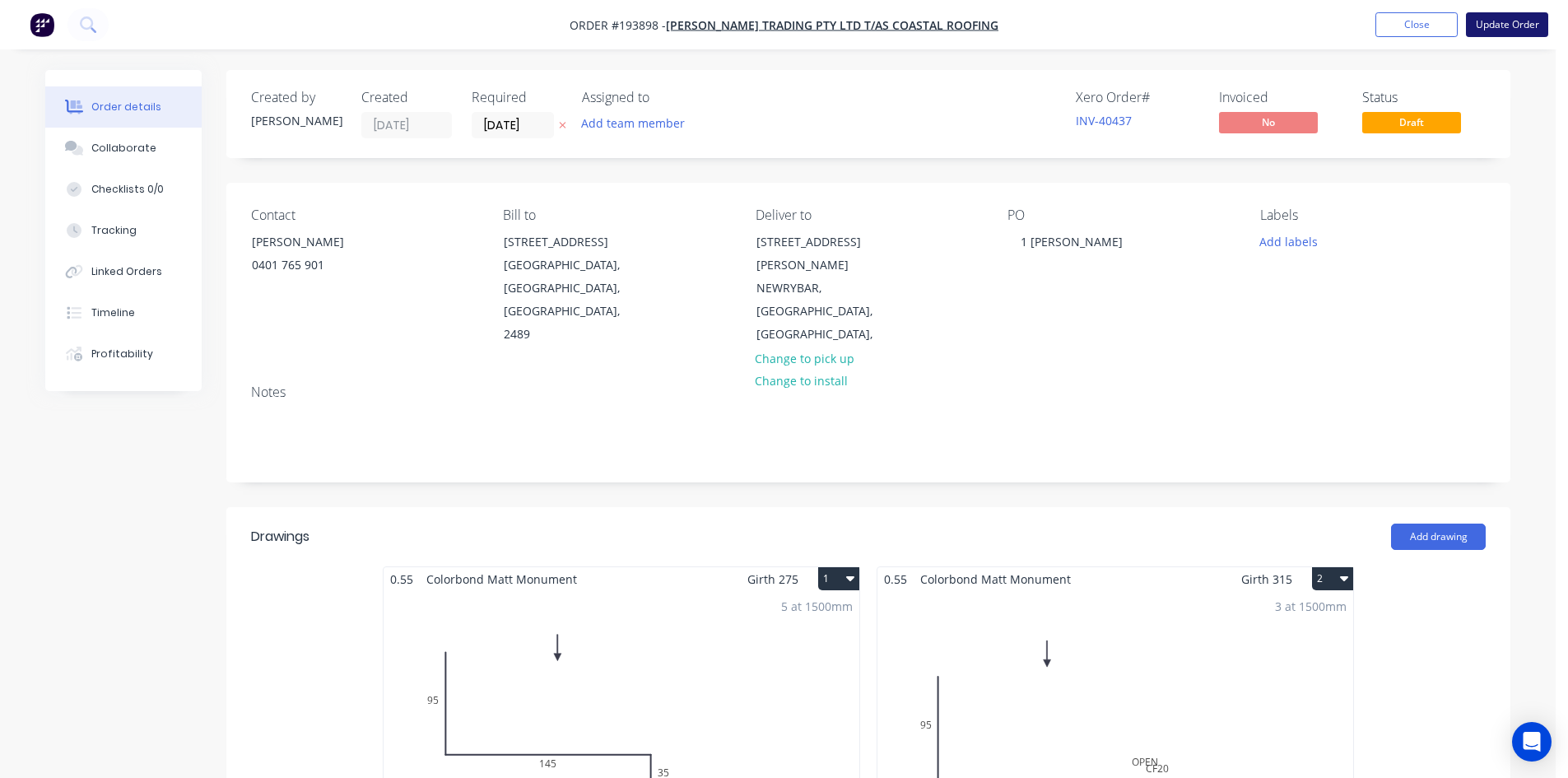
click at [1508, 18] on button "Update Order" at bounding box center [1507, 25] width 82 height 25
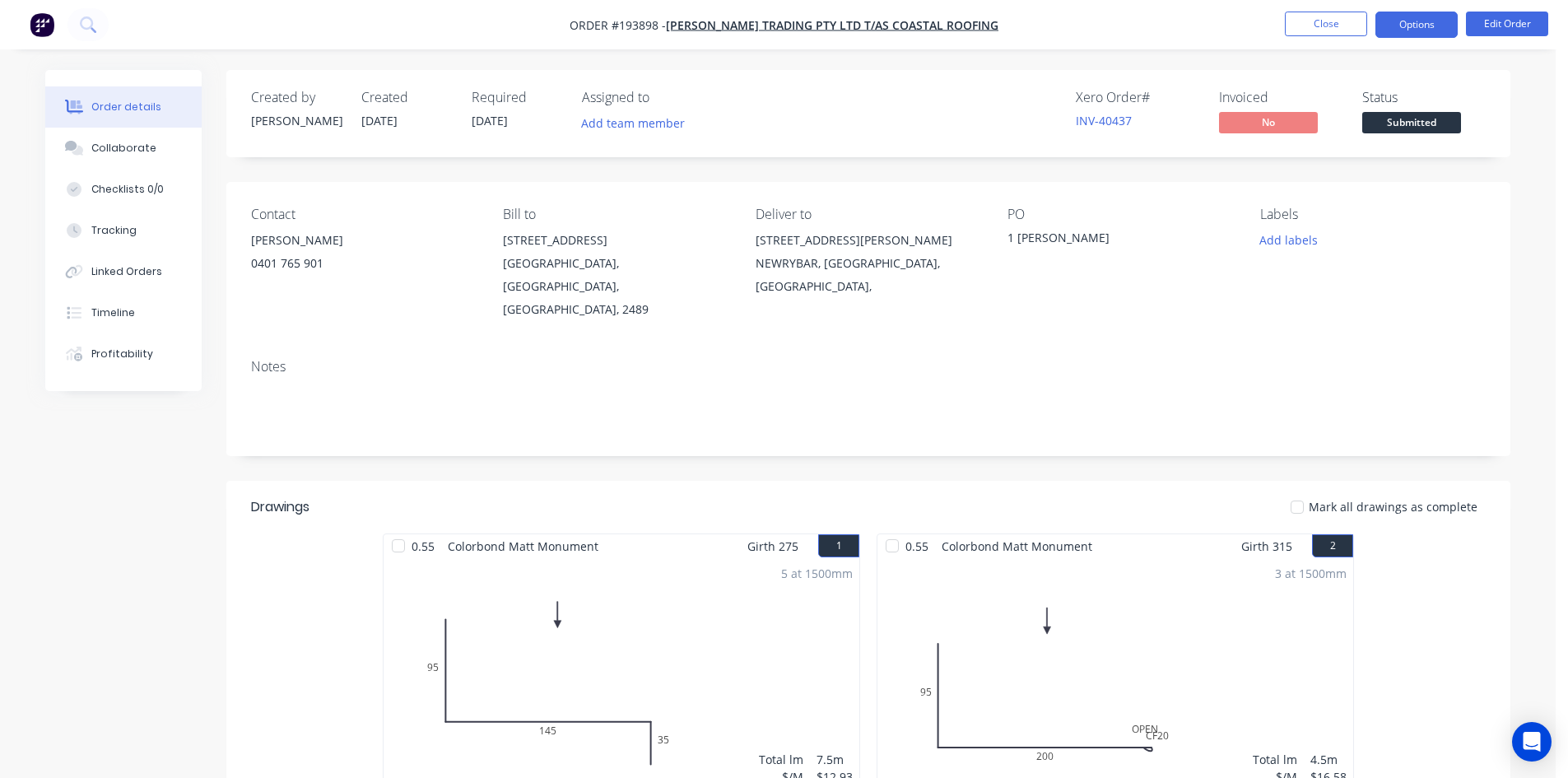
drag, startPoint x: 1416, startPoint y: 11, endPoint x: 1408, endPoint y: 23, distance: 14.4
click at [1410, 22] on nav "Order #193898 - Connors Trading Pty Ltd T/AS Coastal Roofing Close Options Edit…" at bounding box center [784, 24] width 1568 height 49
click at [1408, 23] on button "Options" at bounding box center [1417, 24] width 82 height 26
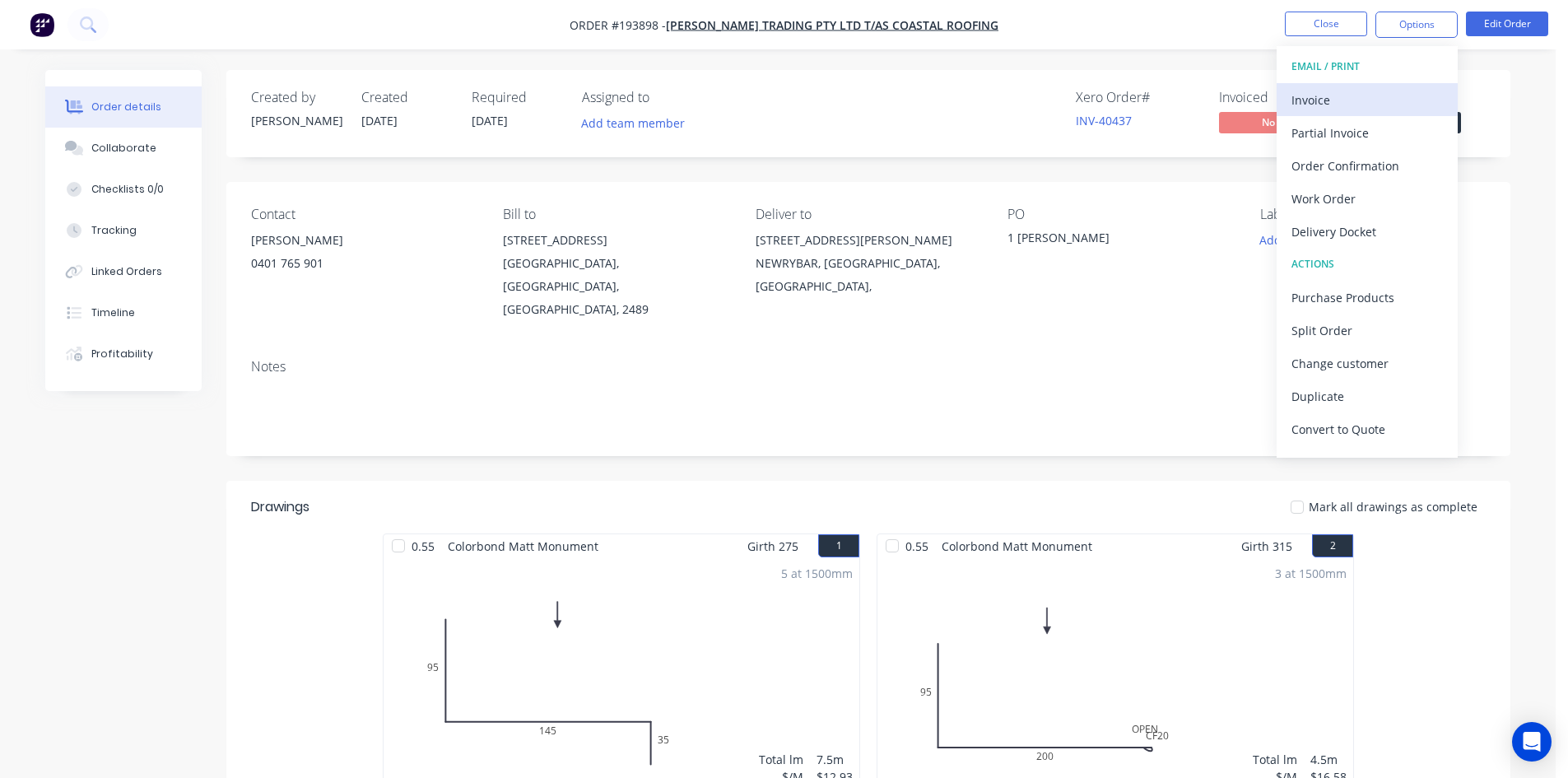
click at [1363, 86] on button "Invoice" at bounding box center [1367, 99] width 181 height 33
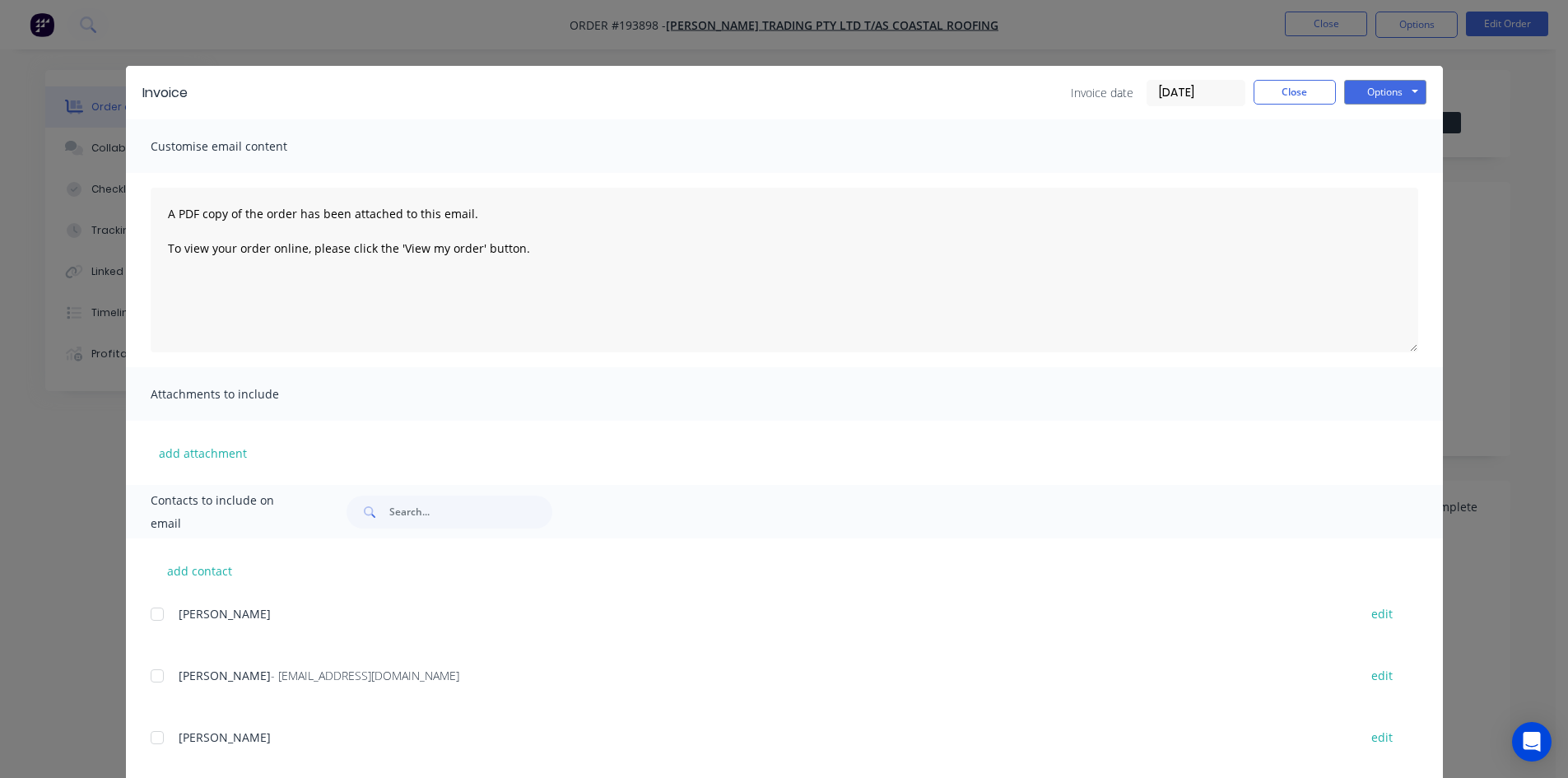
click at [158, 674] on div at bounding box center [157, 676] width 33 height 33
click at [1394, 90] on button "Options" at bounding box center [1385, 92] width 82 height 25
click at [1381, 177] on button "Email" at bounding box center [1397, 176] width 106 height 27
click at [1297, 91] on button "Close" at bounding box center [1295, 92] width 82 height 25
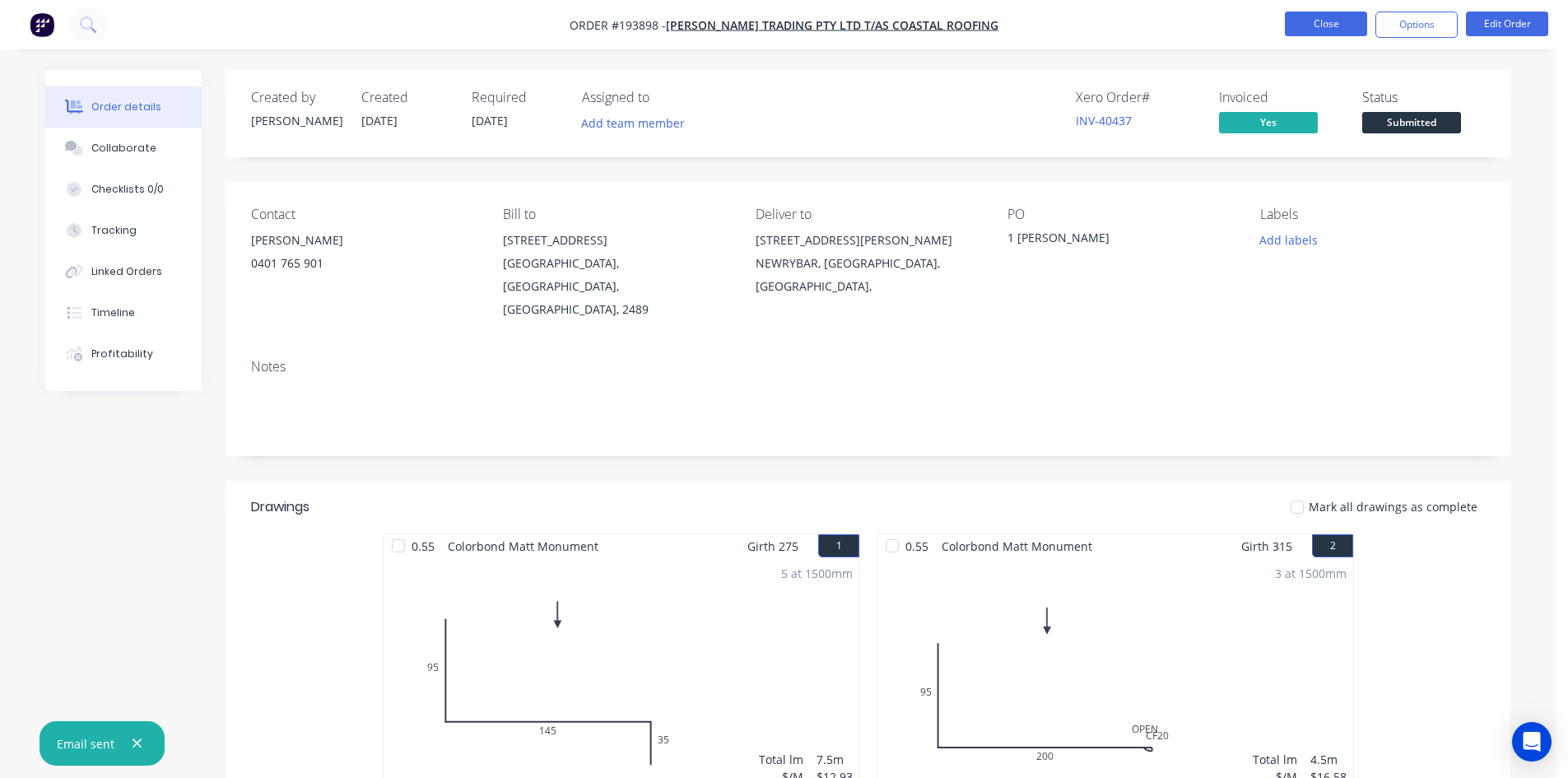
click at [1331, 16] on button "Close" at bounding box center [1326, 24] width 82 height 25
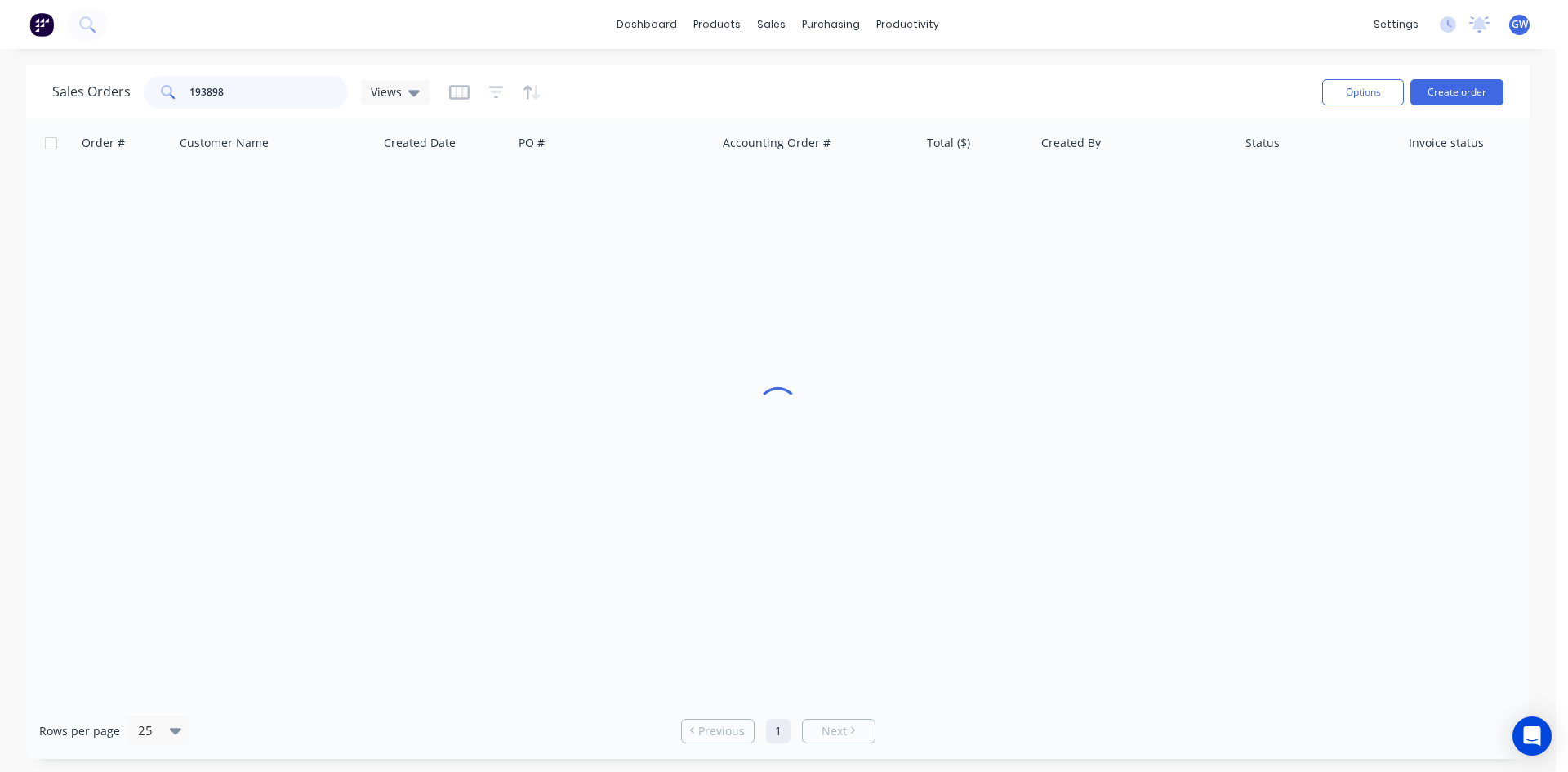
click at [299, 84] on input "193898" at bounding box center [268, 92] width 159 height 33
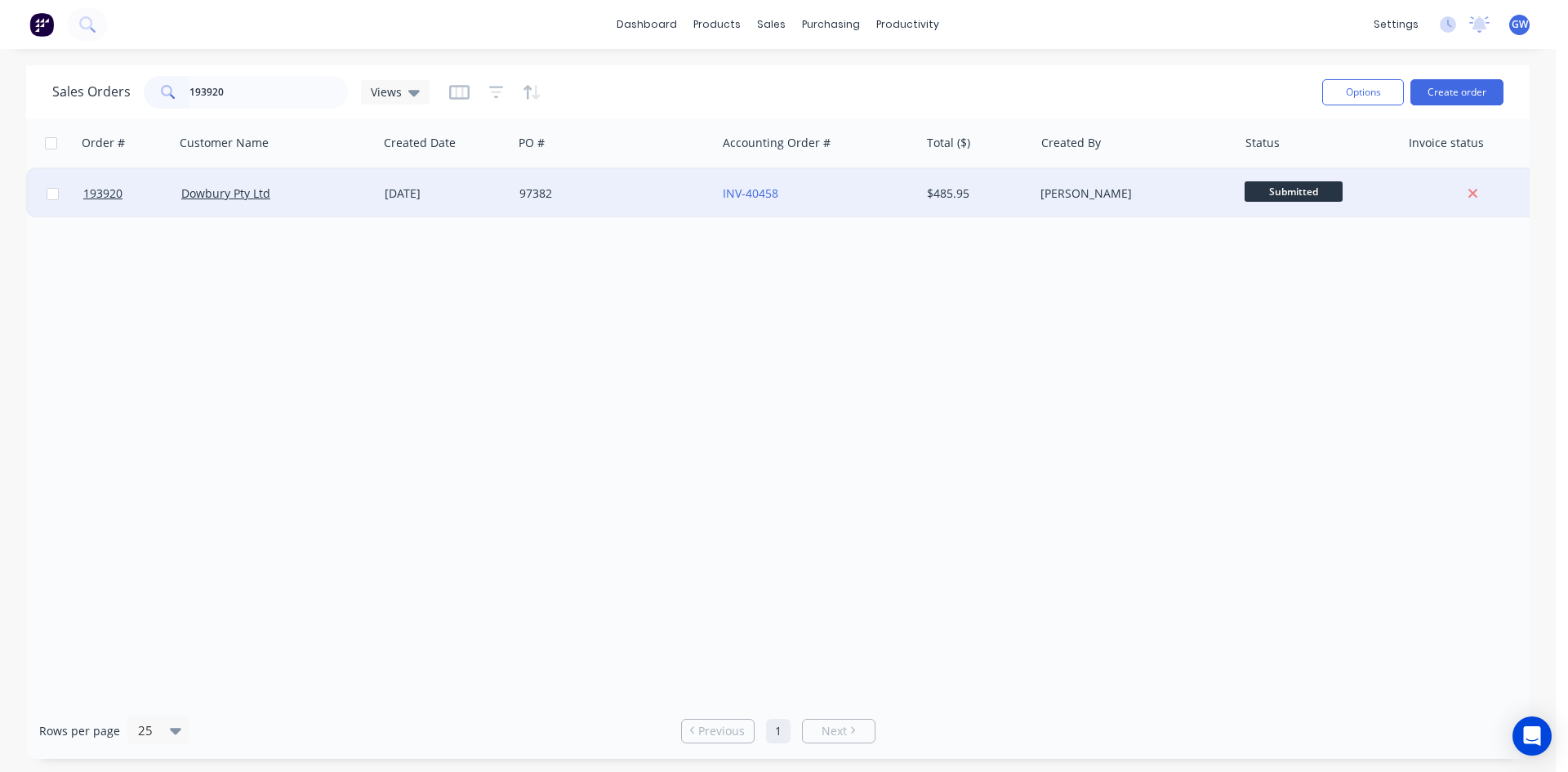
click at [578, 193] on div "97382" at bounding box center [610, 194] width 181 height 16
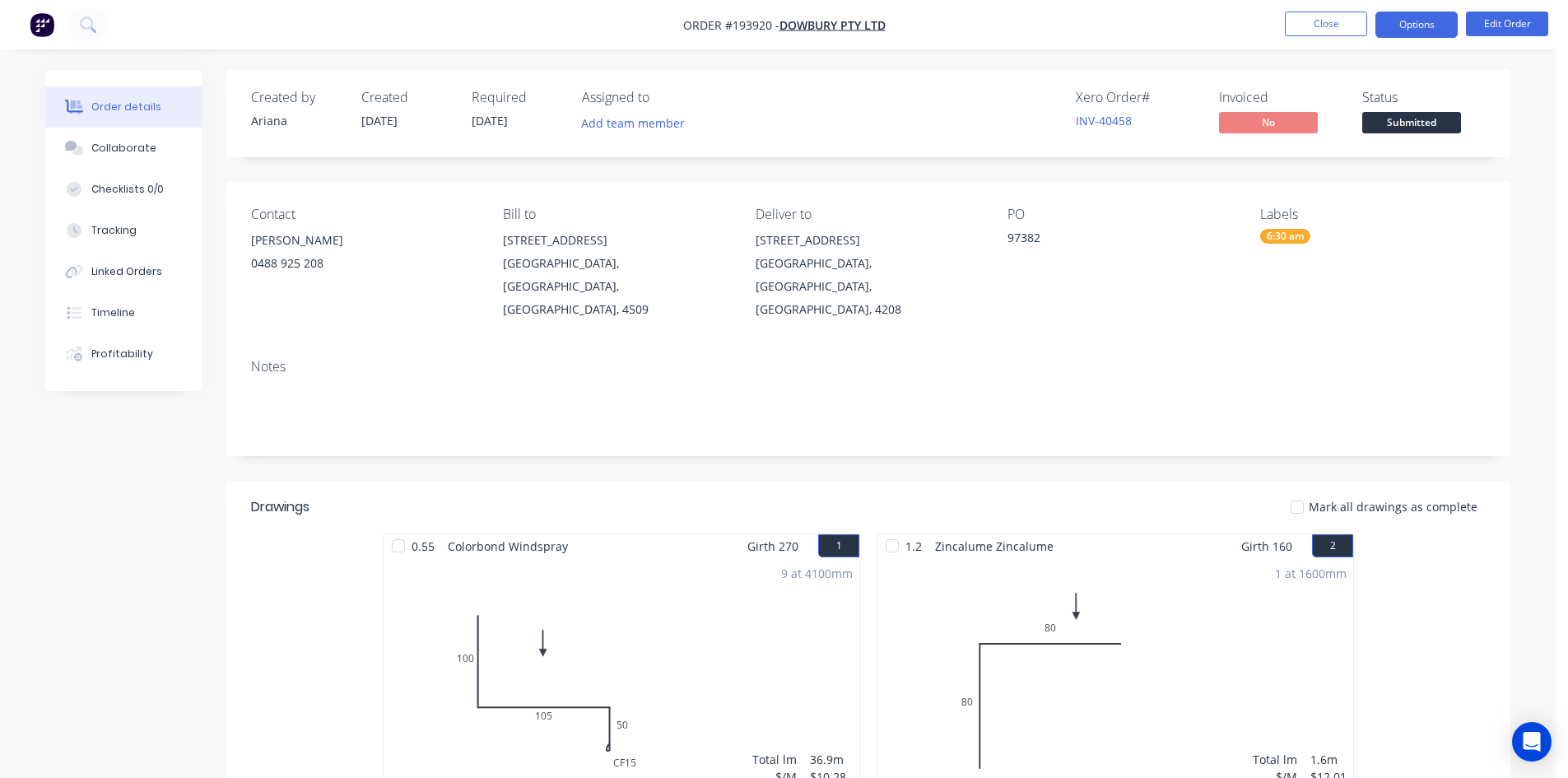
click at [1421, 17] on button "Options" at bounding box center [1417, 24] width 82 height 26
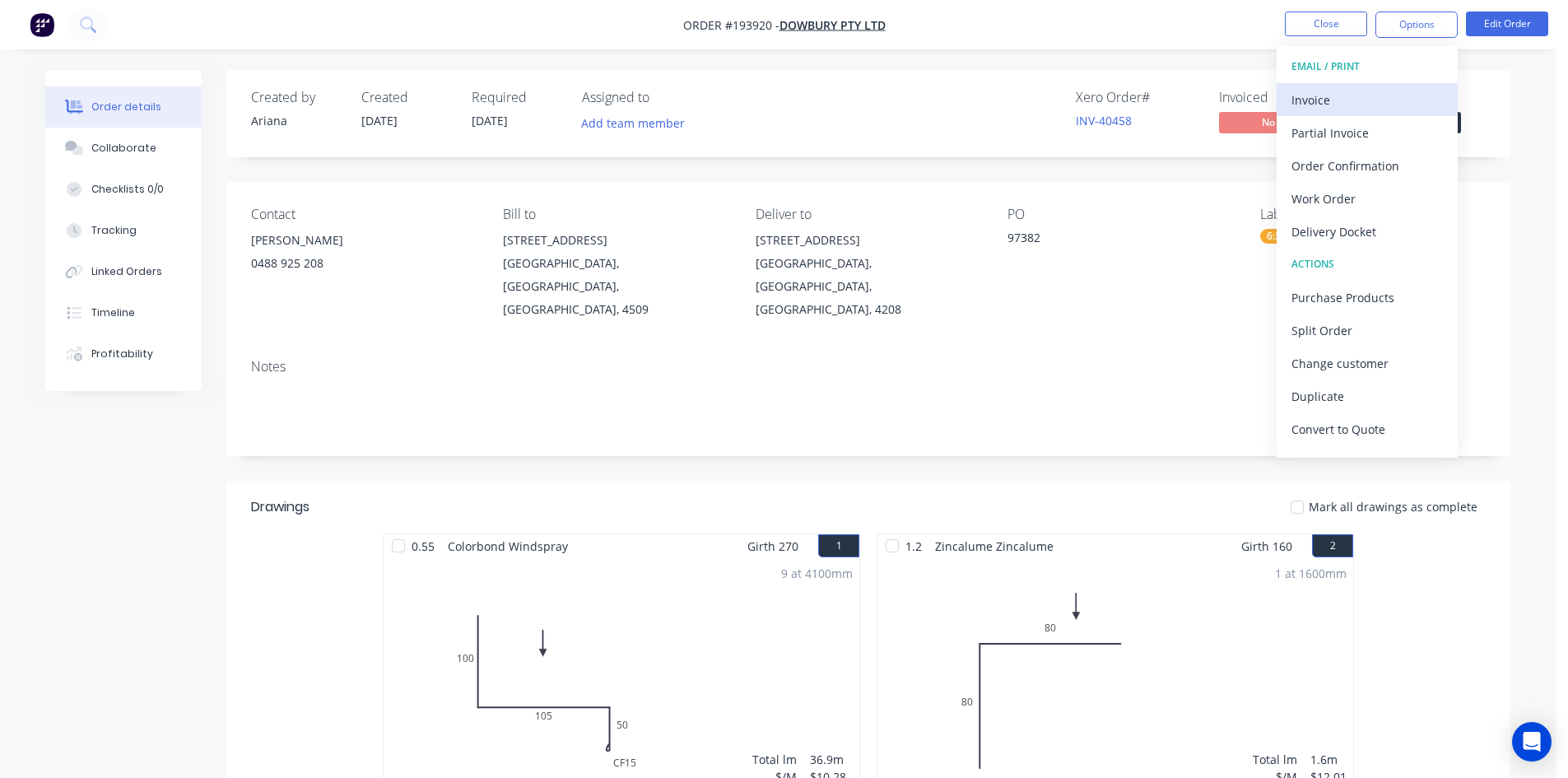
click at [1367, 90] on div "Invoice" at bounding box center [1366, 99] width 151 height 24
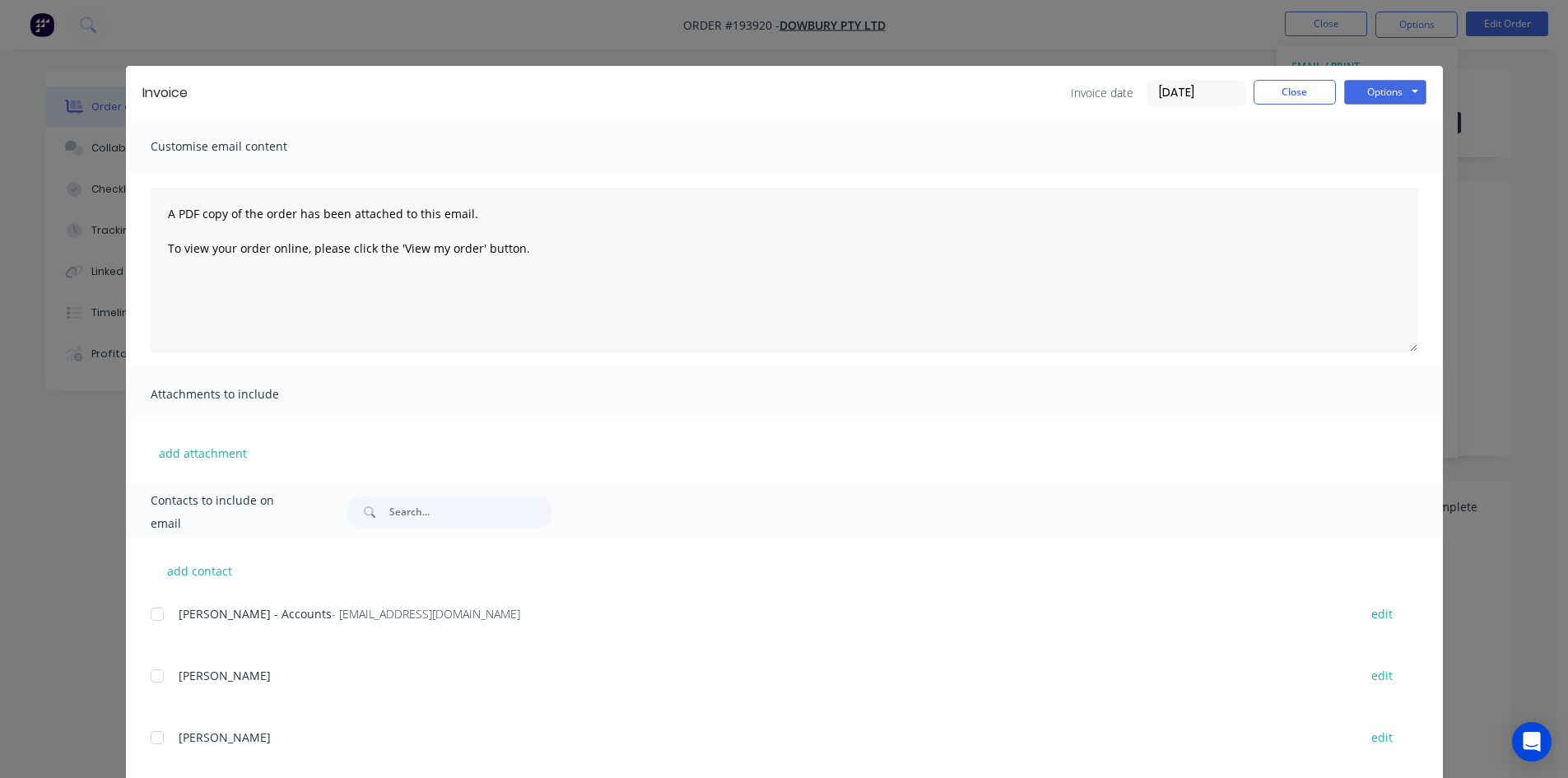
click at [137, 622] on div "add contact Melanie - Accounts - admin@dowbury.com.au edit CHRIS BROOKER edit D…" at bounding box center [785, 765] width 1317 height 454
click at [158, 613] on div at bounding box center [157, 614] width 33 height 33
click at [1383, 87] on button "Options" at bounding box center [1385, 92] width 82 height 25
click at [1374, 182] on button "Email" at bounding box center [1397, 176] width 106 height 27
click at [1303, 104] on button "Close" at bounding box center [1295, 92] width 82 height 25
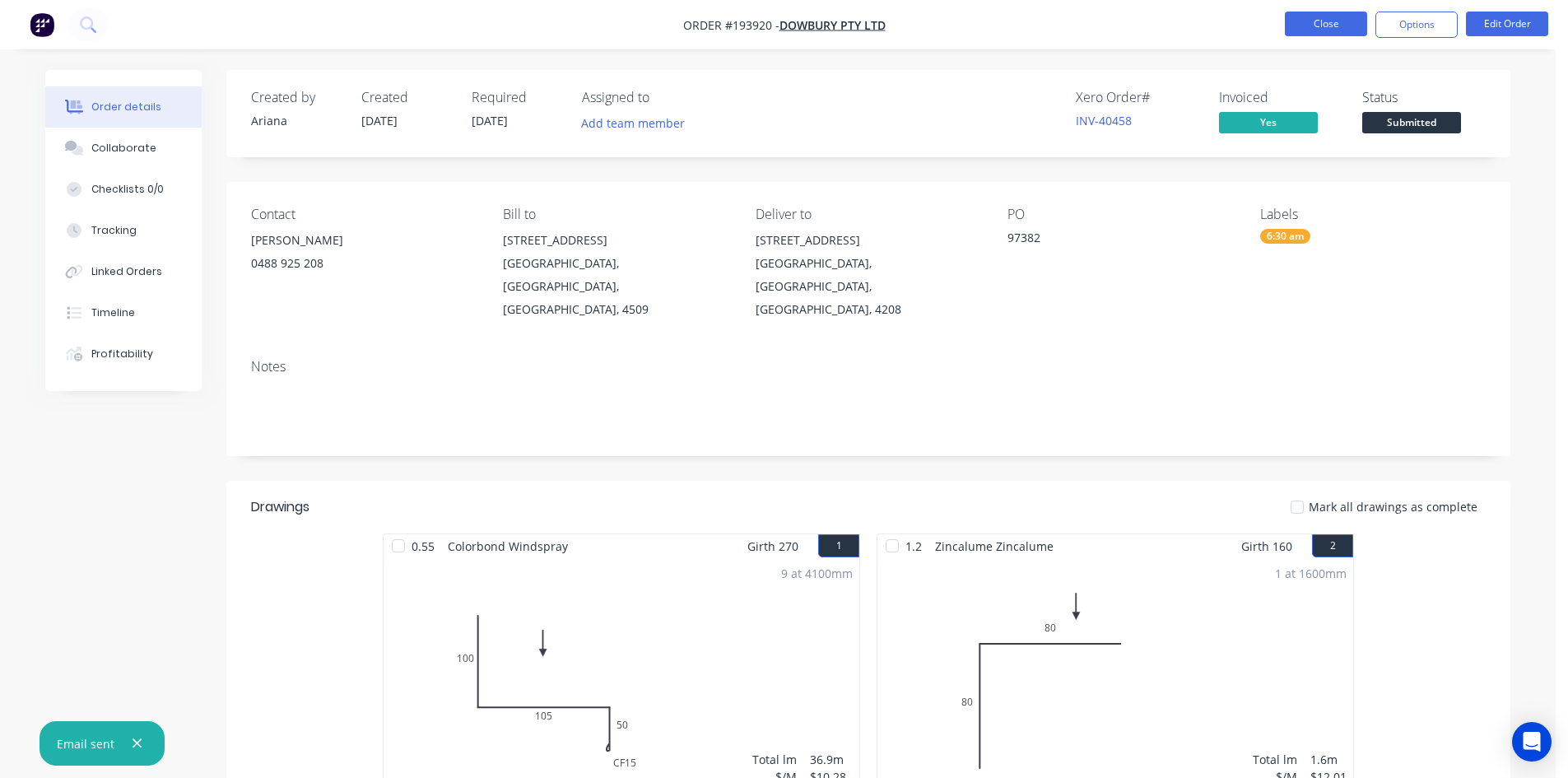
click at [1340, 20] on button "Close" at bounding box center [1326, 24] width 82 height 25
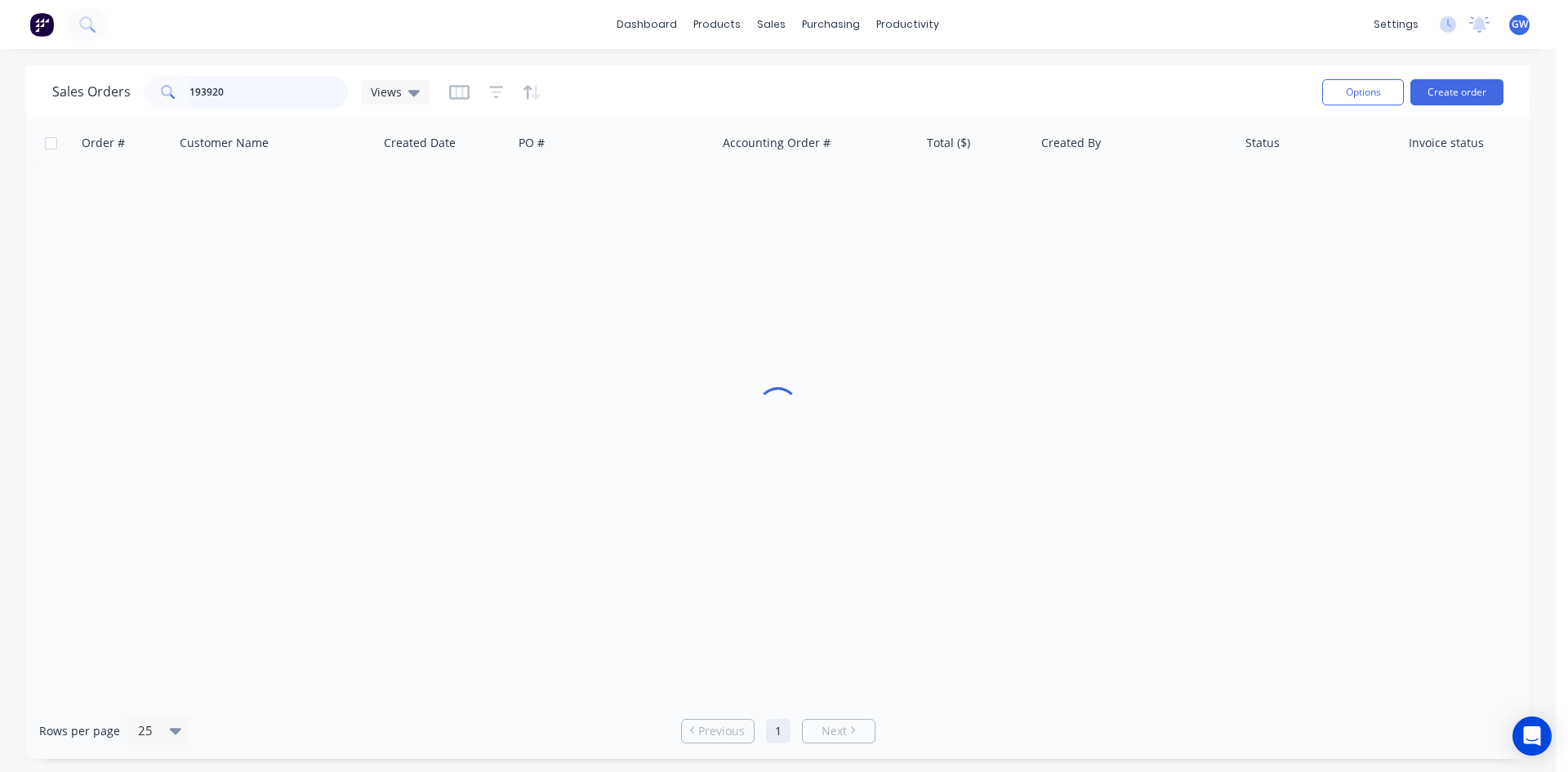
click at [267, 83] on input "193920" at bounding box center [268, 92] width 159 height 33
click at [956, 185] on div "$905.79" at bounding box center [977, 193] width 115 height 49
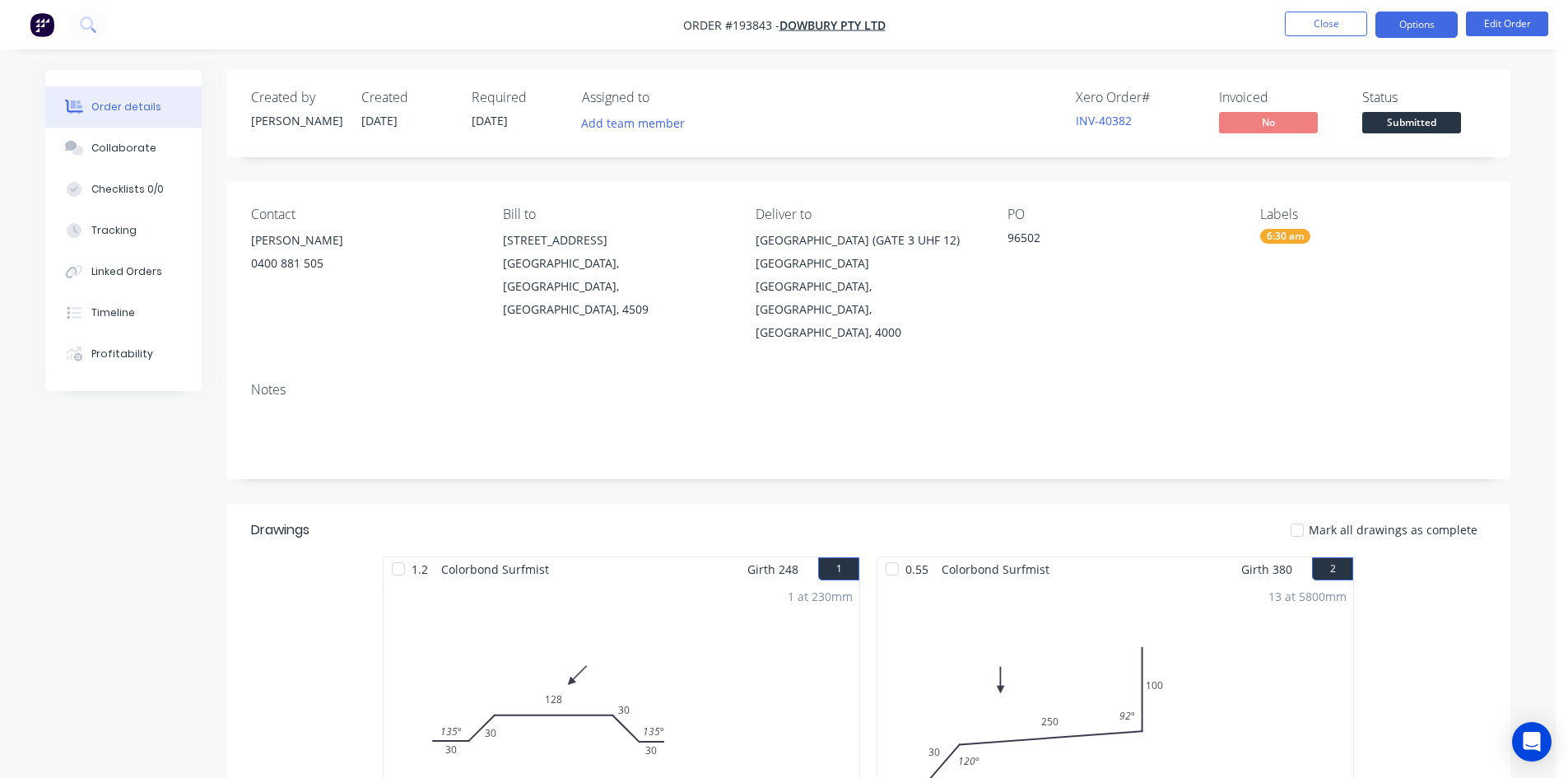
click at [1443, 13] on button "Options" at bounding box center [1417, 24] width 82 height 26
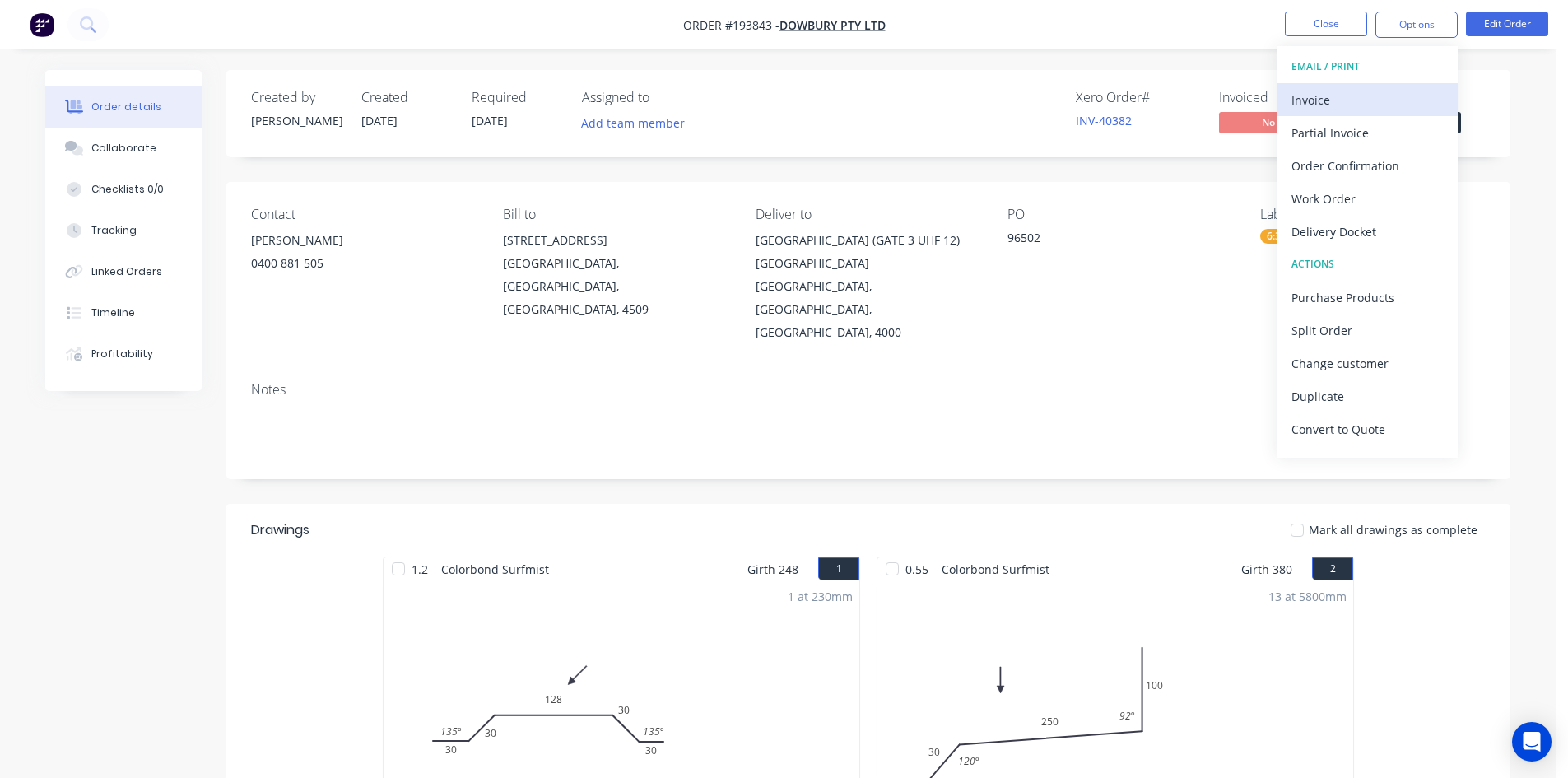
click at [1367, 100] on div "Invoice" at bounding box center [1366, 99] width 151 height 24
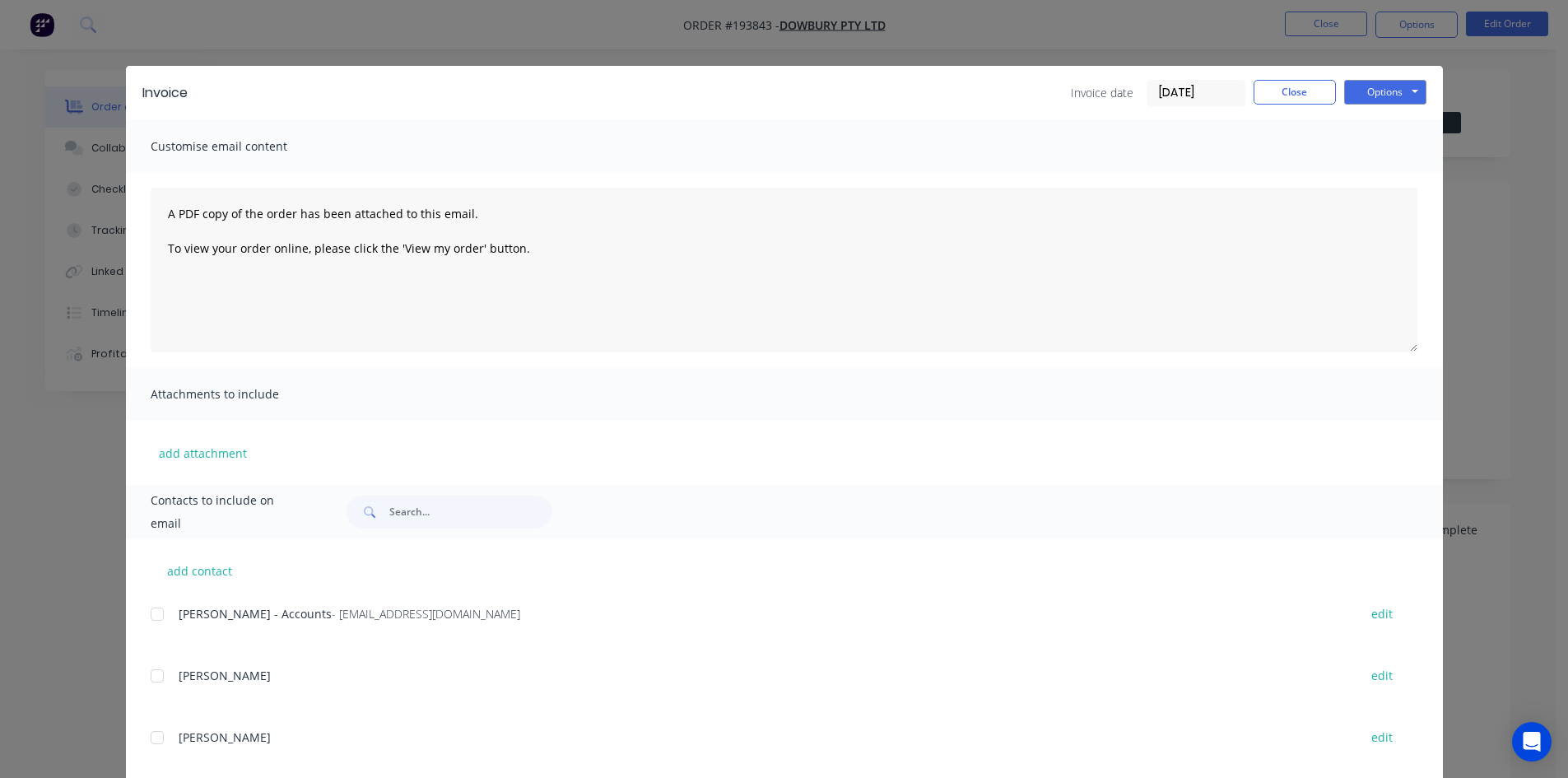
click at [149, 616] on div at bounding box center [157, 614] width 33 height 33
click at [1400, 81] on button "Options" at bounding box center [1385, 92] width 82 height 25
click at [1392, 178] on button "Email" at bounding box center [1397, 176] width 106 height 27
click at [1305, 89] on button "Close" at bounding box center [1295, 92] width 82 height 25
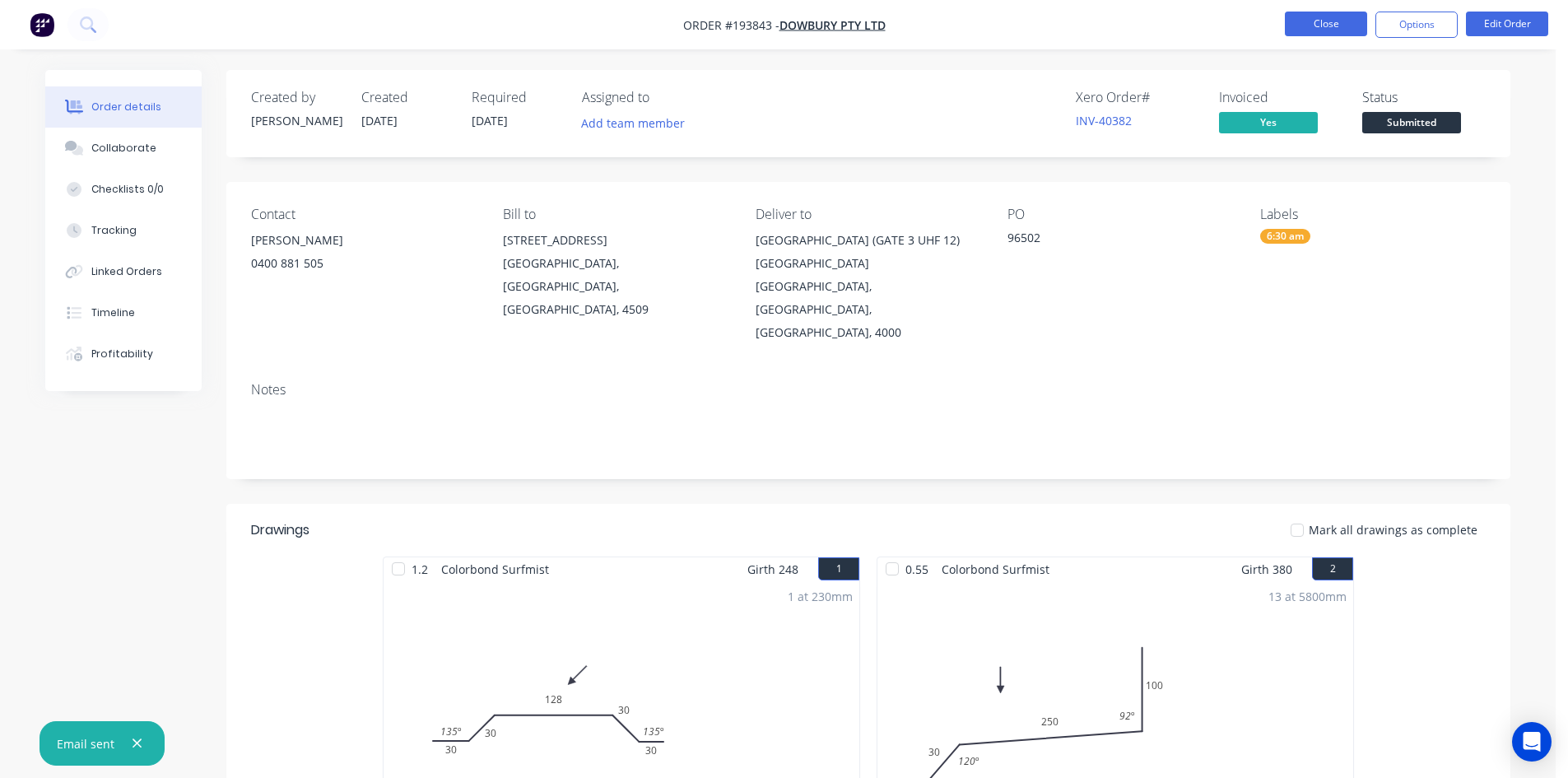
click at [1323, 29] on button "Close" at bounding box center [1326, 24] width 82 height 25
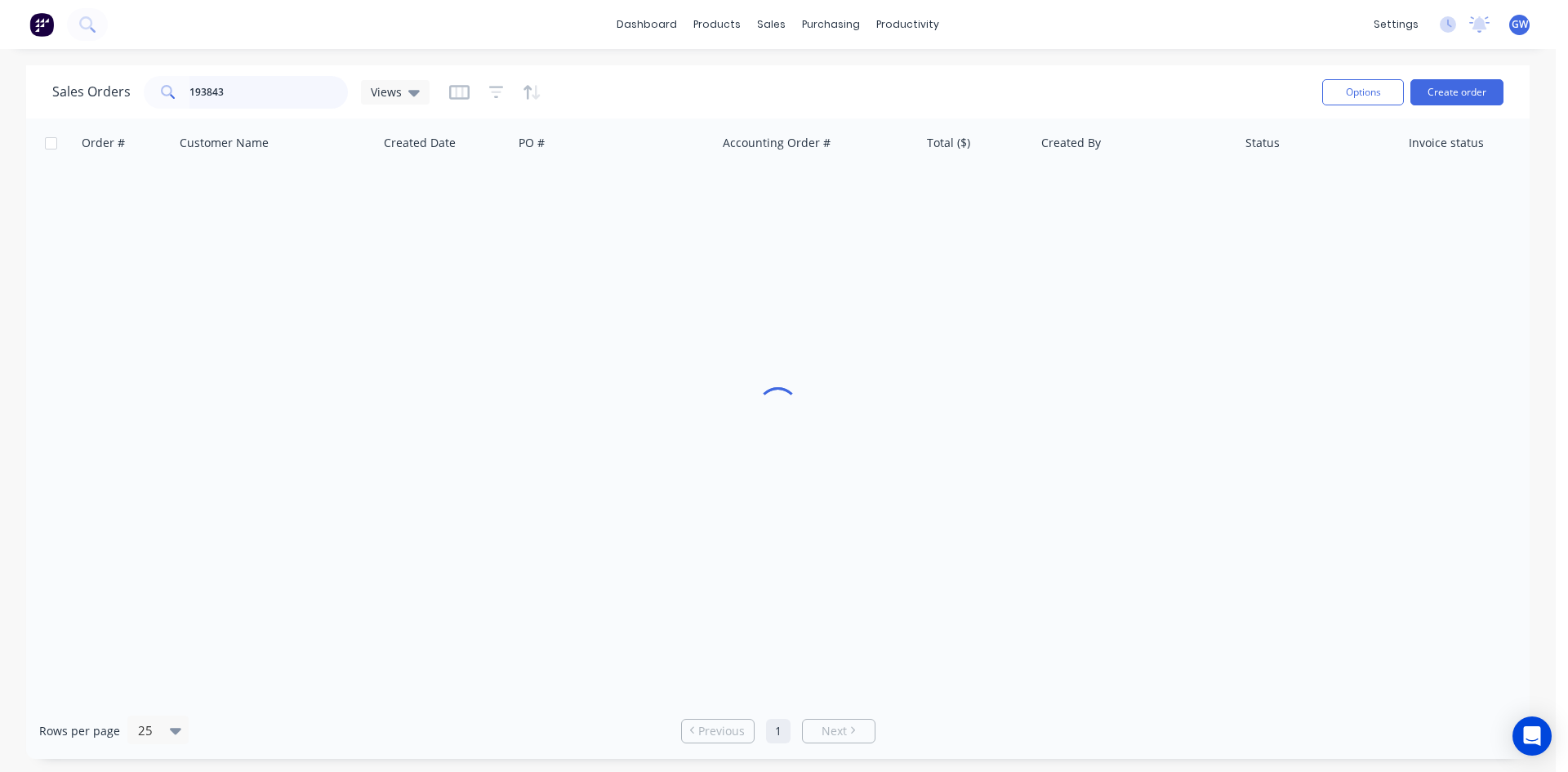
click at [284, 94] on input "193843" at bounding box center [268, 92] width 159 height 33
click at [1073, 200] on div "[PERSON_NAME]" at bounding box center [1131, 194] width 181 height 16
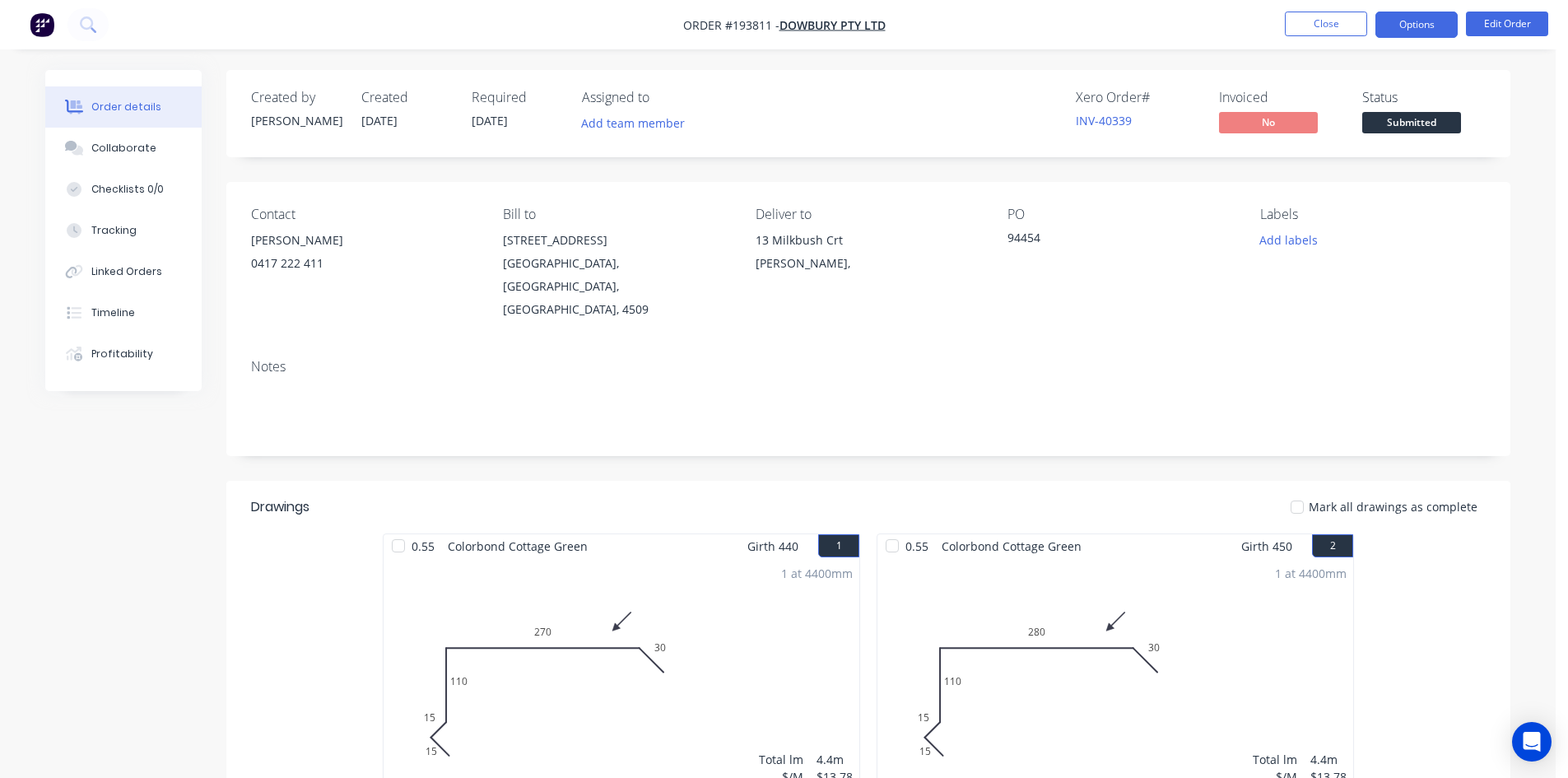
click at [1417, 34] on button "Options" at bounding box center [1417, 24] width 82 height 26
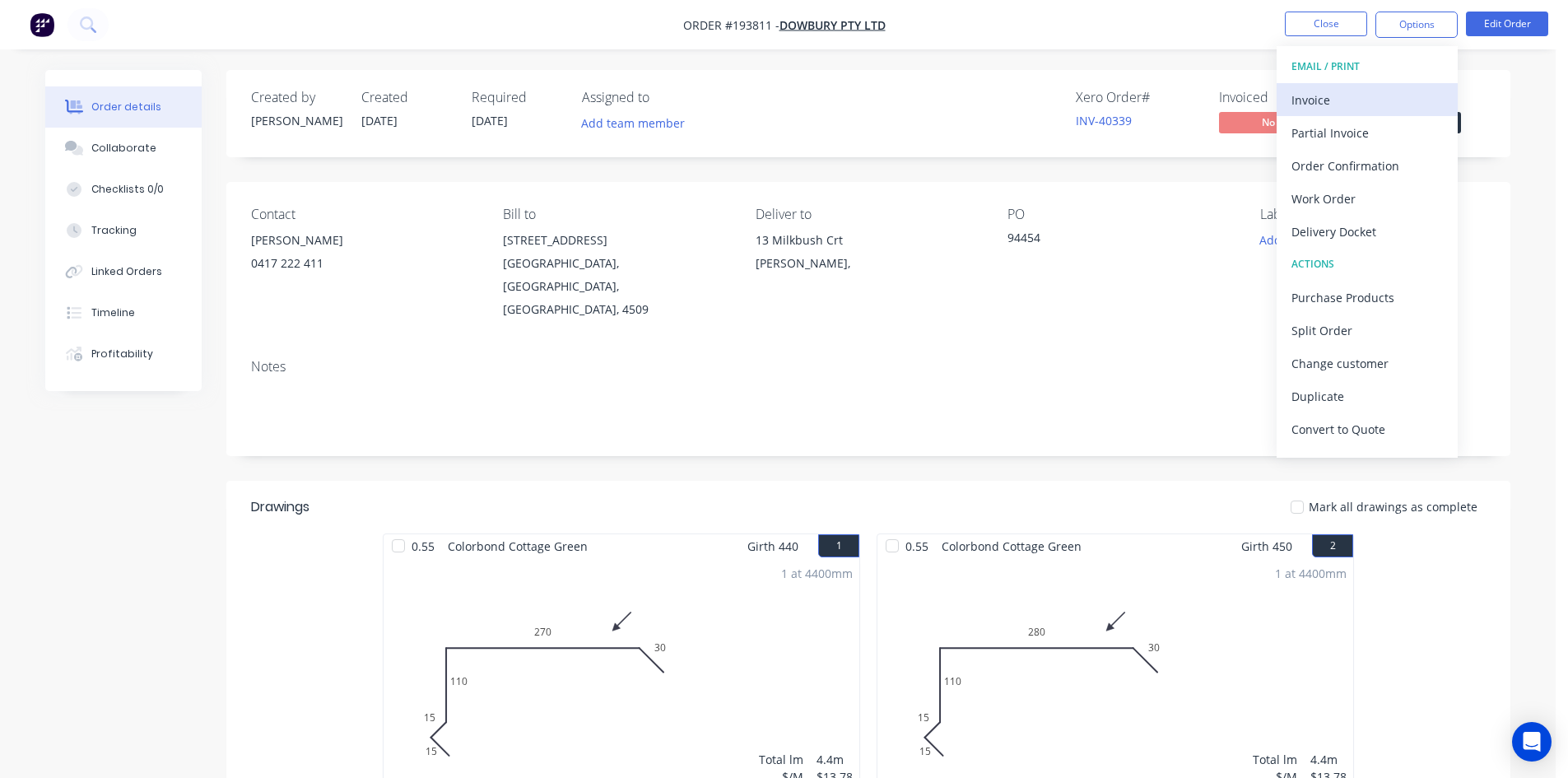
click at [1360, 91] on div "Invoice" at bounding box center [1366, 99] width 151 height 24
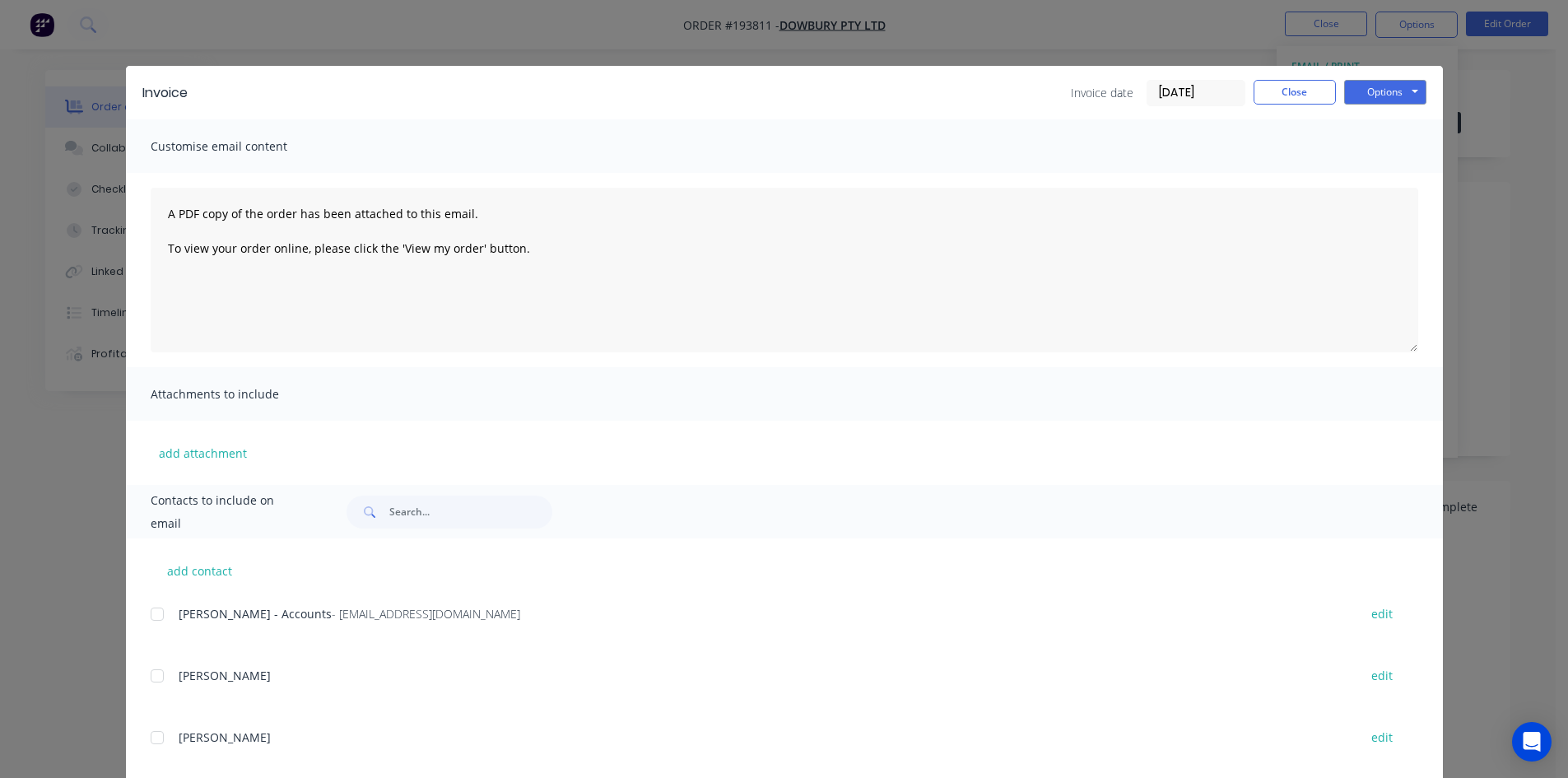
click at [147, 614] on div at bounding box center [157, 614] width 33 height 33
click at [1379, 99] on button "Options" at bounding box center [1385, 92] width 82 height 25
click at [1374, 182] on button "Email" at bounding box center [1397, 176] width 106 height 27
click at [1296, 82] on button "Close" at bounding box center [1295, 92] width 82 height 25
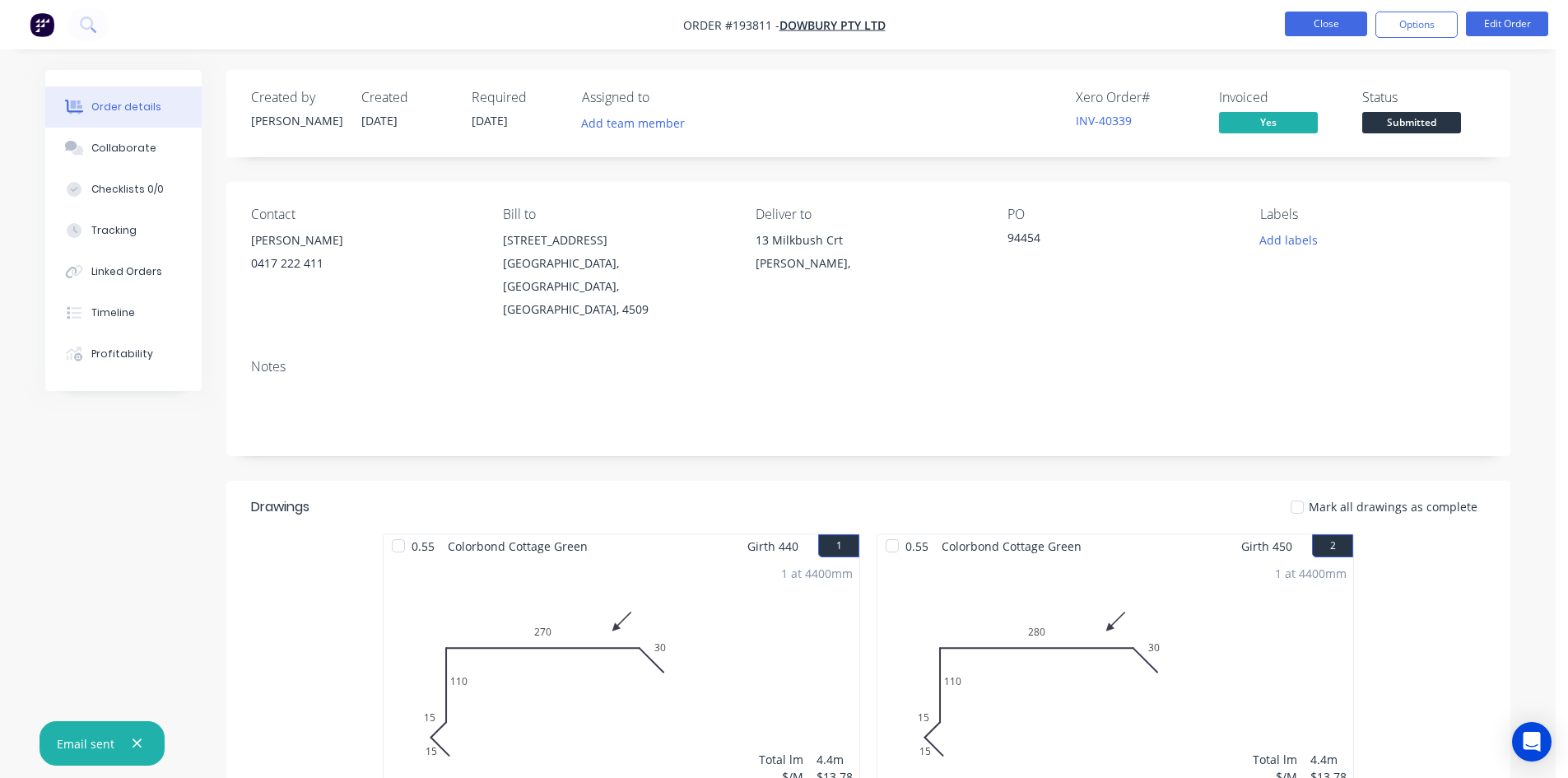
click at [1330, 27] on button "Close" at bounding box center [1326, 24] width 82 height 25
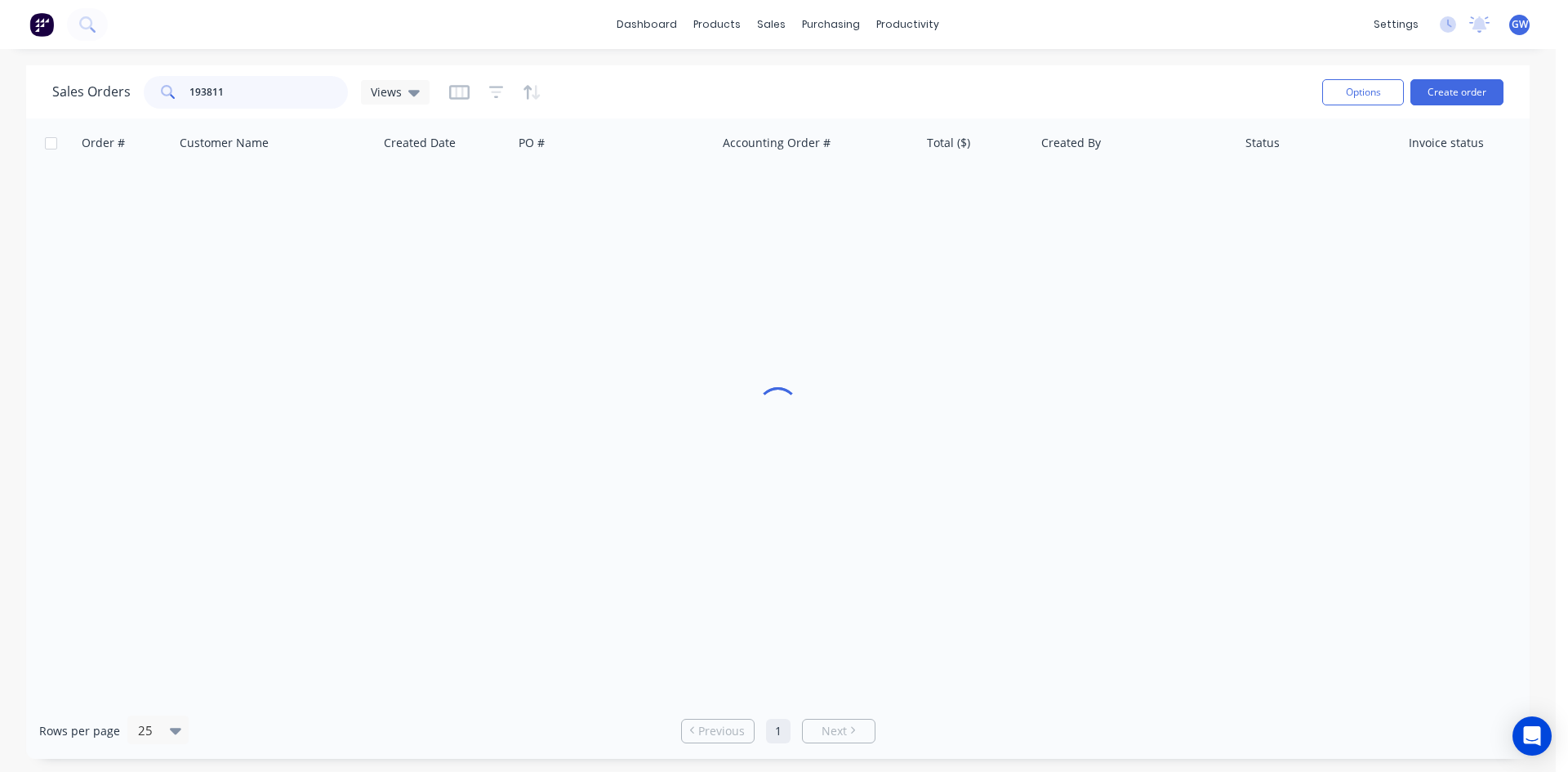
click at [274, 100] on input "193811" at bounding box center [268, 92] width 159 height 33
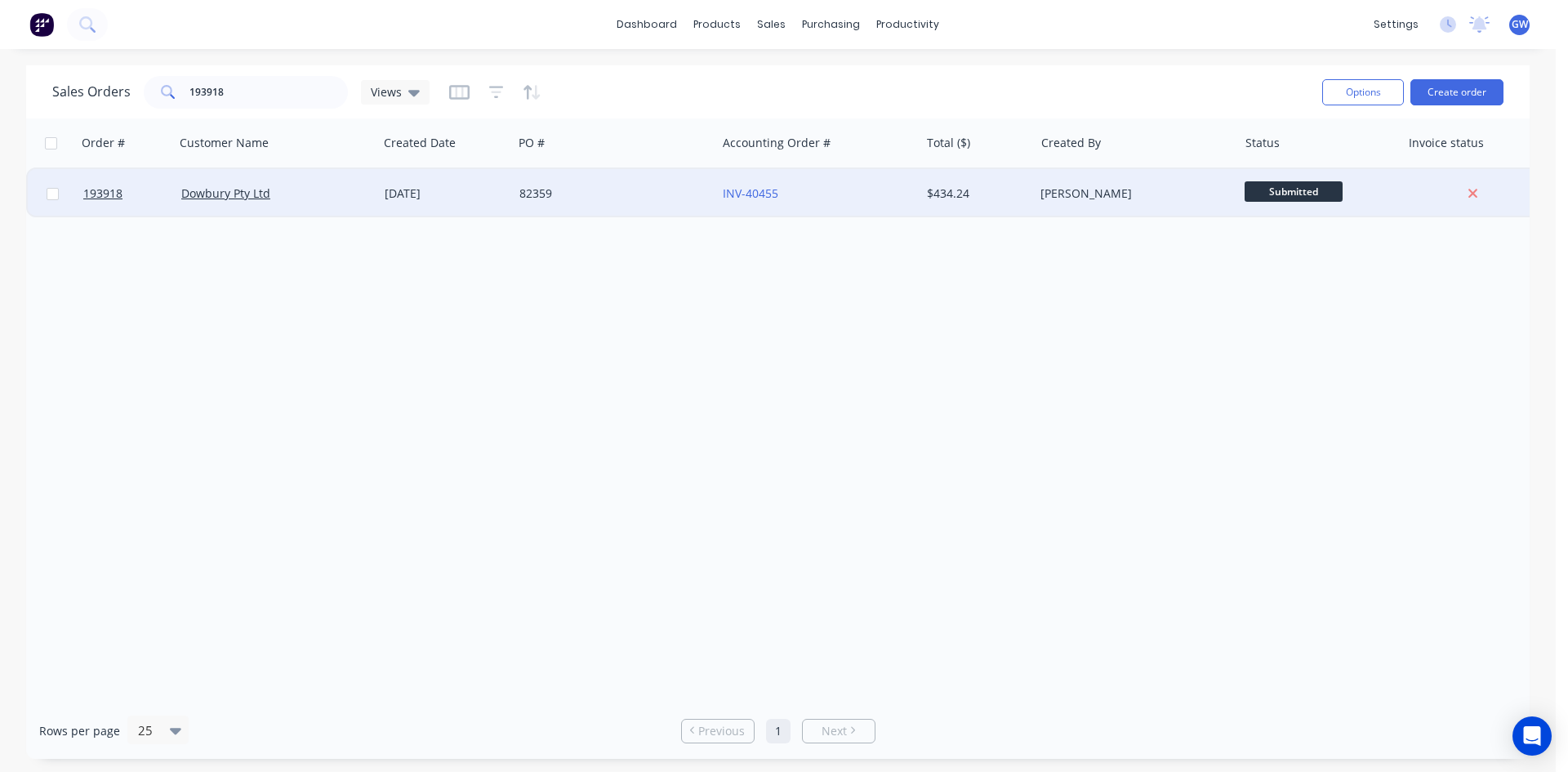
click at [1189, 196] on div "[PERSON_NAME]" at bounding box center [1131, 194] width 181 height 16
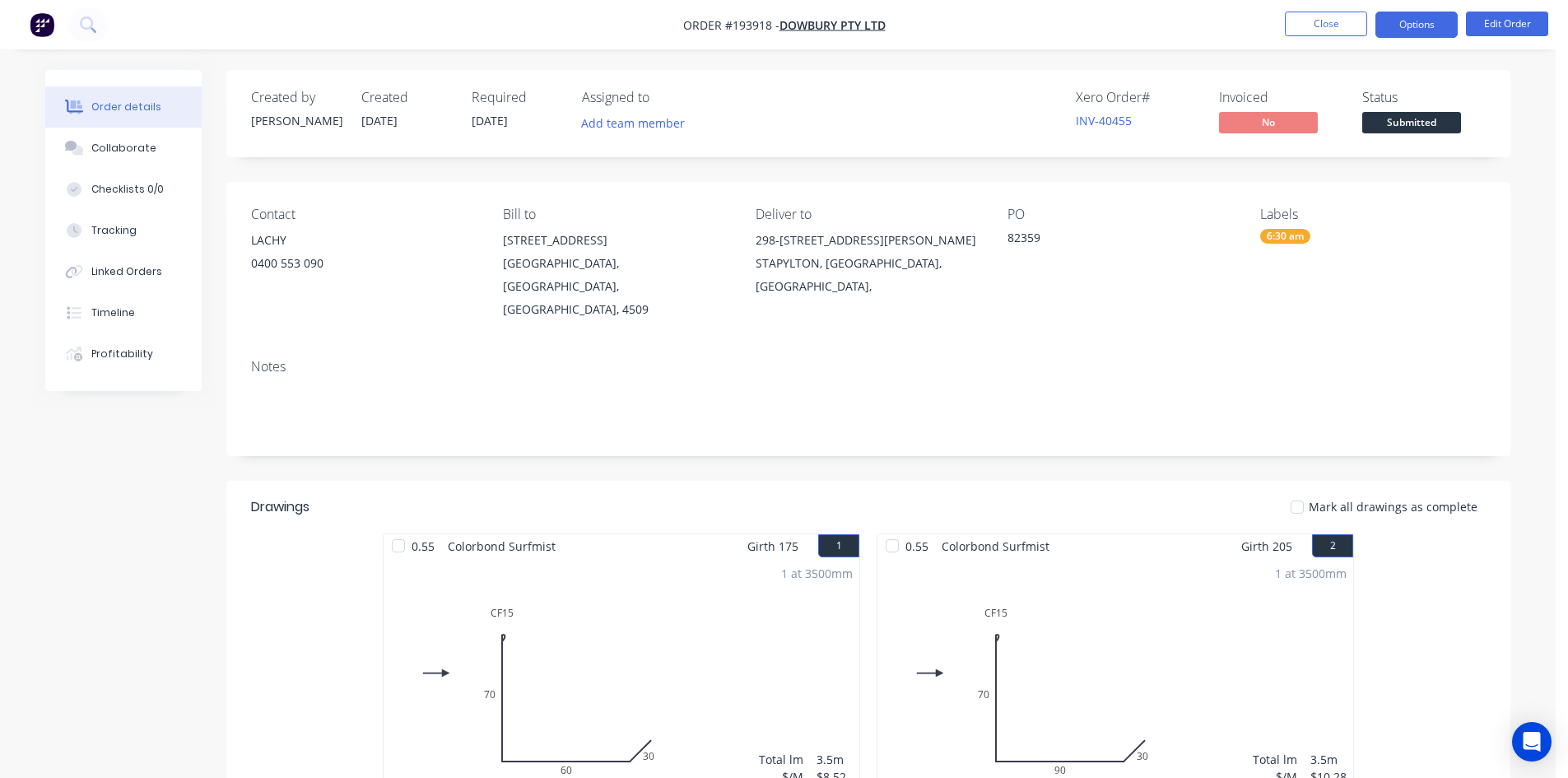
click at [1432, 23] on button "Options" at bounding box center [1417, 24] width 82 height 26
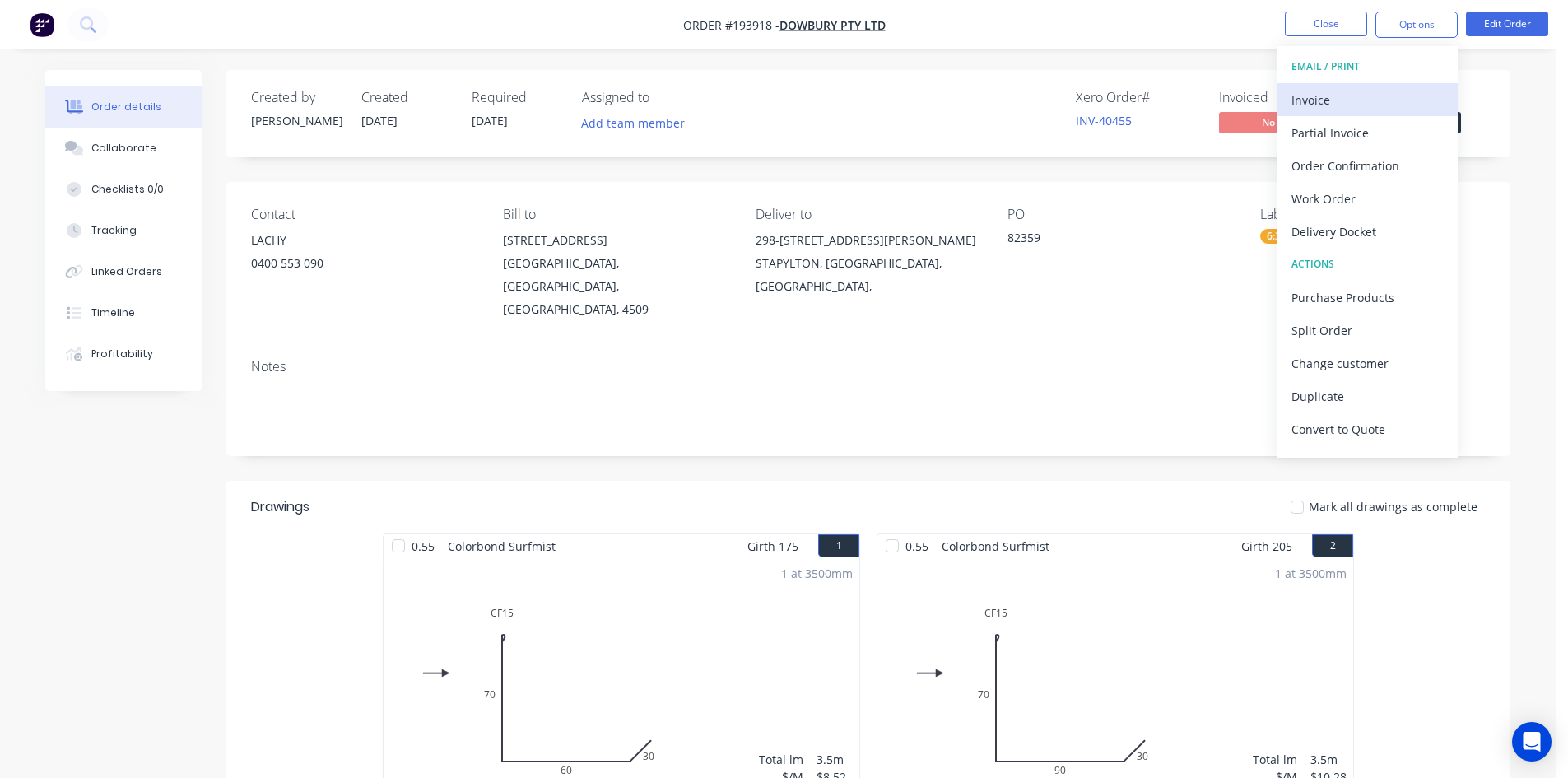
click at [1363, 93] on div "Invoice" at bounding box center [1366, 99] width 151 height 24
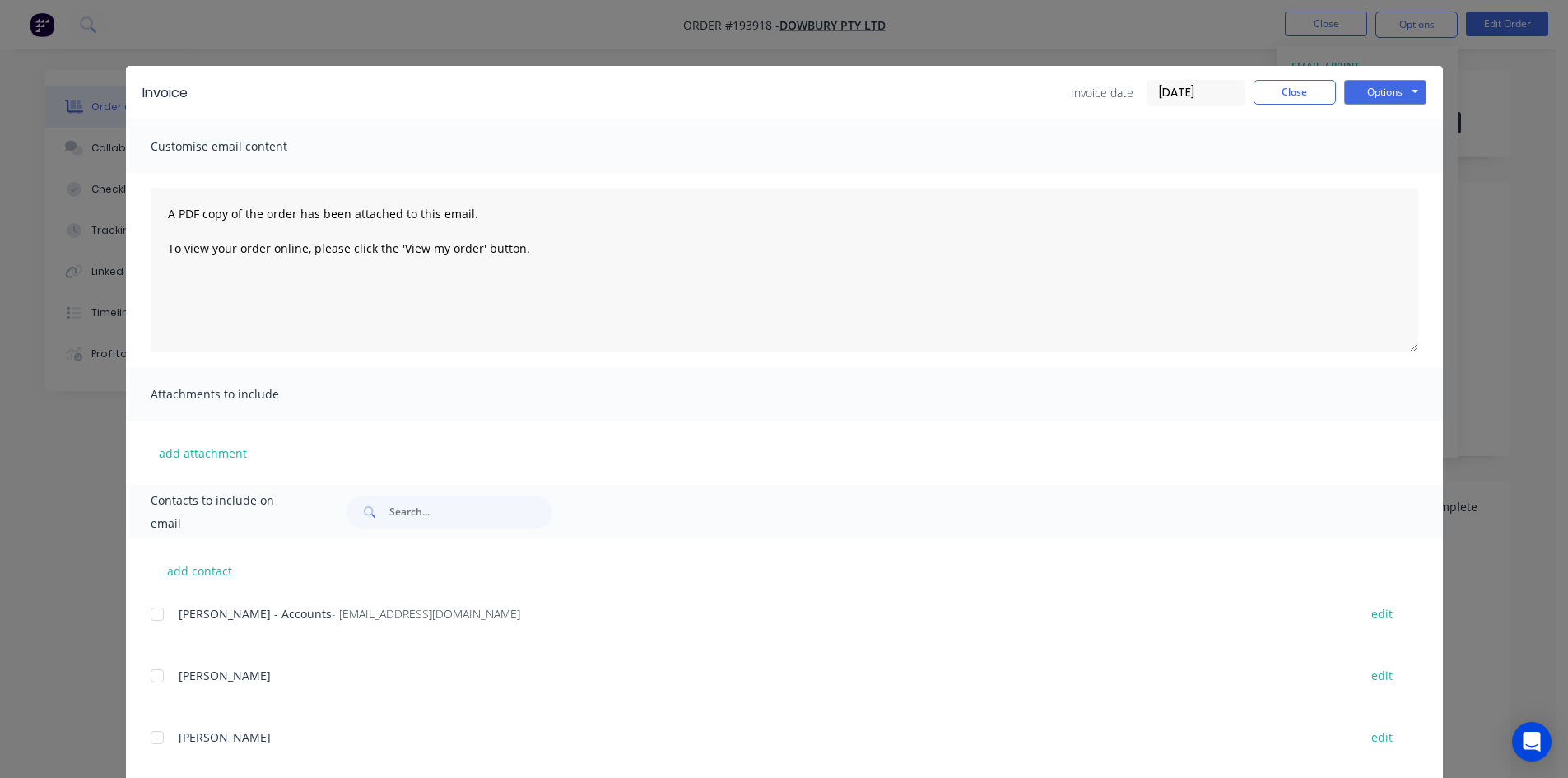
click at [147, 619] on div at bounding box center [157, 614] width 33 height 33
click at [1397, 102] on button "Options" at bounding box center [1385, 92] width 82 height 25
click at [1374, 171] on button "Email" at bounding box center [1397, 176] width 106 height 27
click at [1289, 87] on button "Close" at bounding box center [1295, 92] width 82 height 25
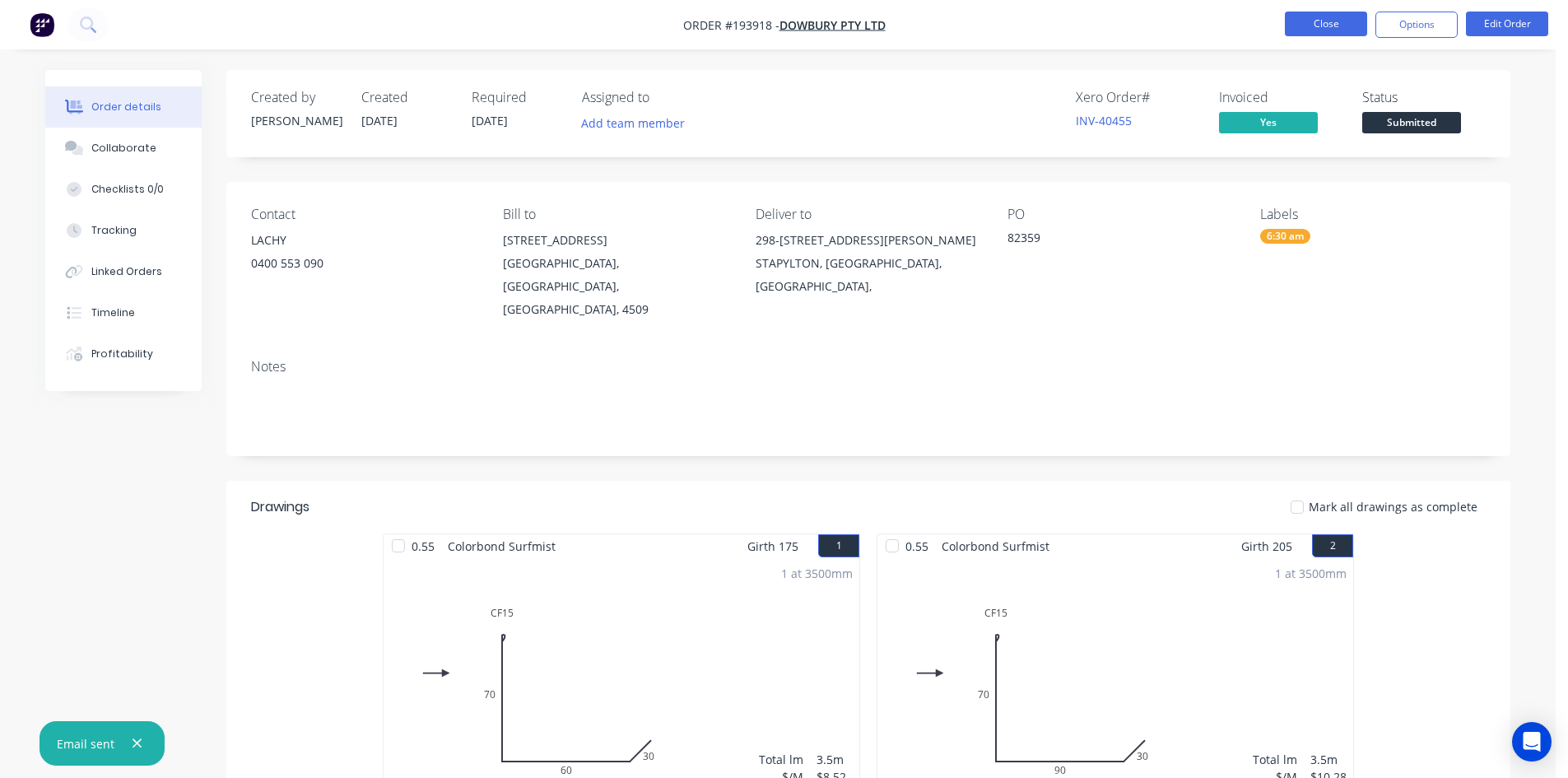
click at [1322, 29] on button "Close" at bounding box center [1326, 24] width 82 height 25
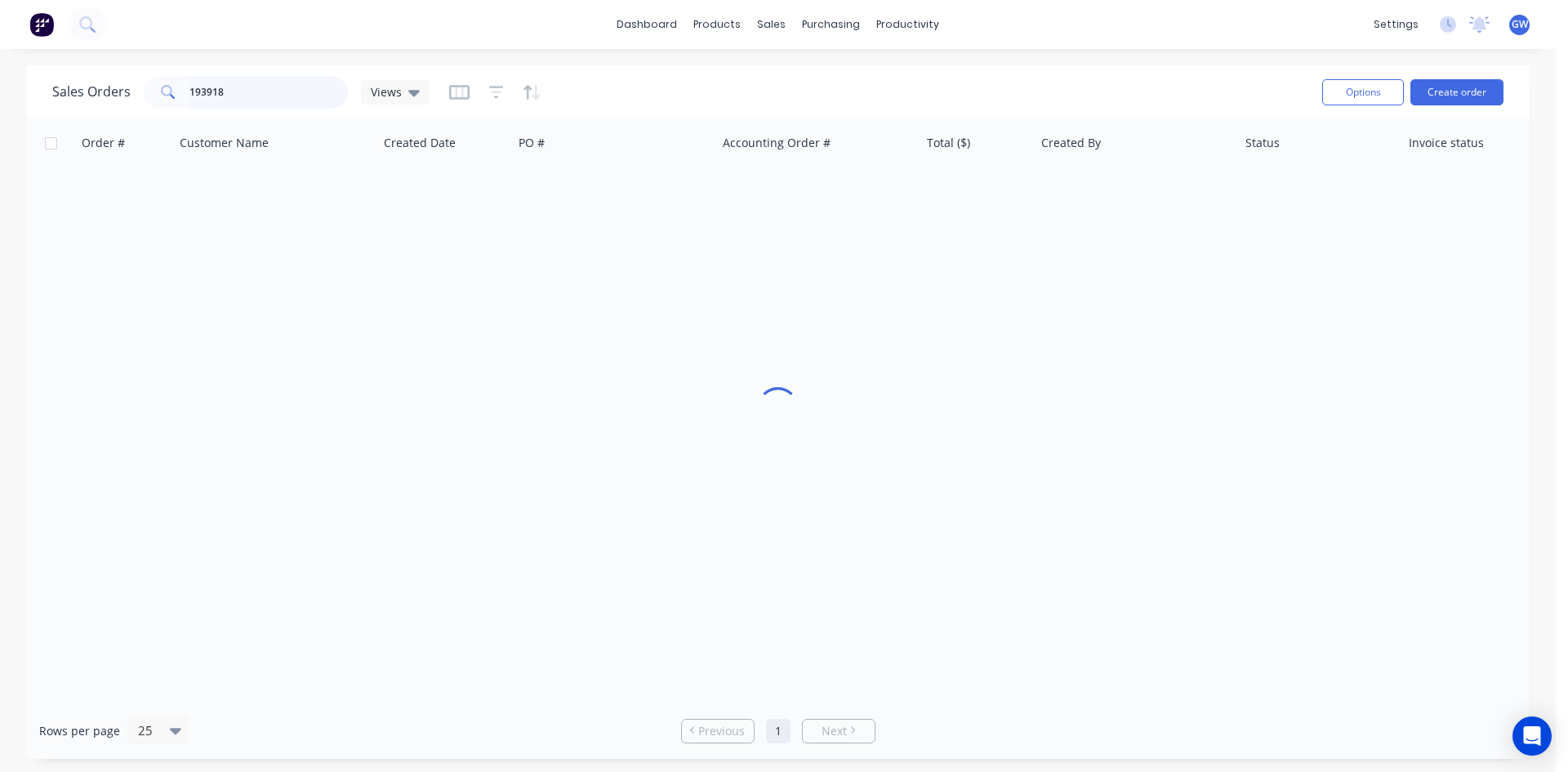
drag, startPoint x: 237, startPoint y: 92, endPoint x: 63, endPoint y: 88, distance: 174.0
click at [63, 88] on div "Sales Orders 193918 Views" at bounding box center [241, 92] width 377 height 33
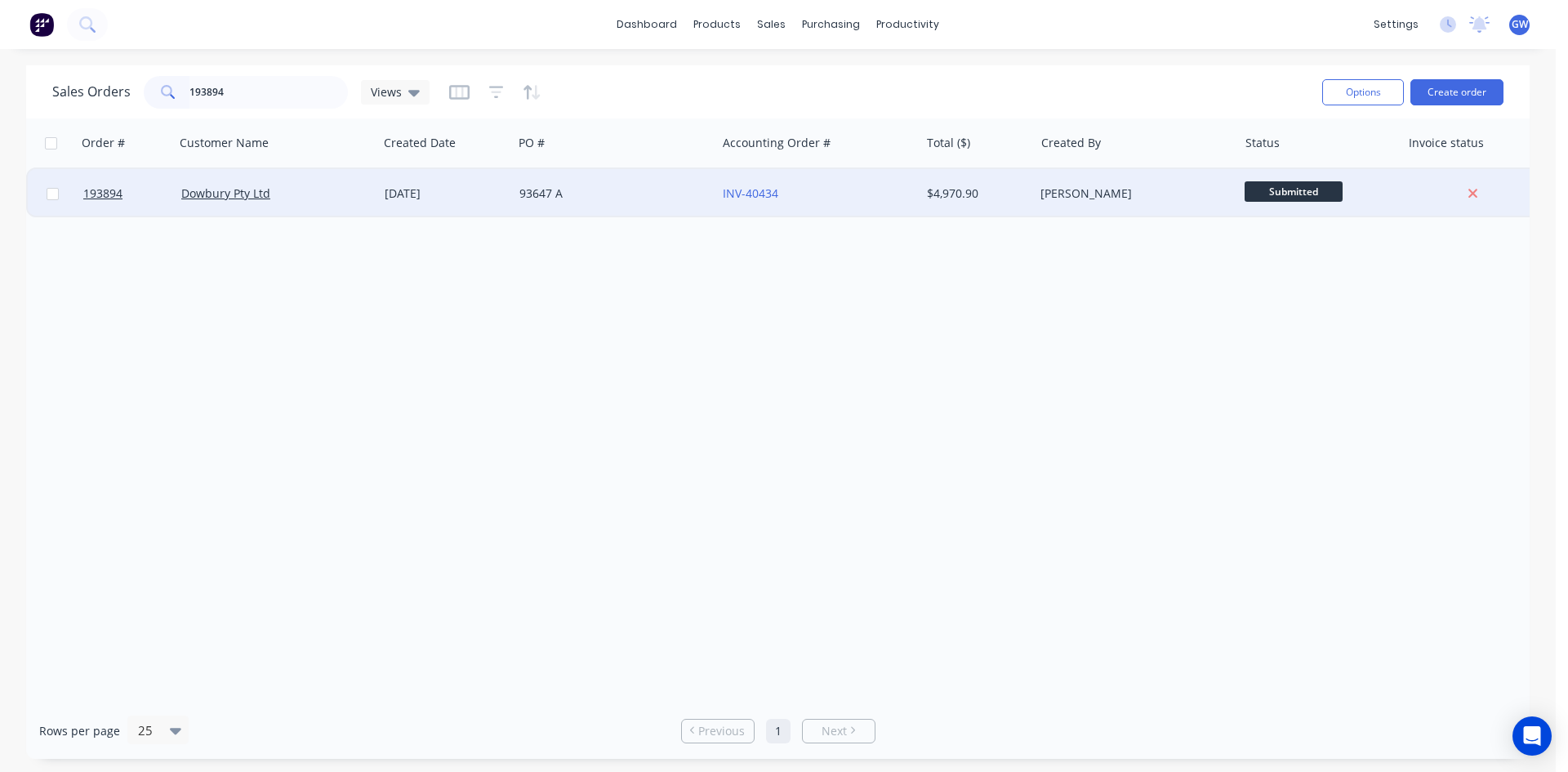
click at [968, 189] on div "$4,970.90" at bounding box center [974, 194] width 95 height 16
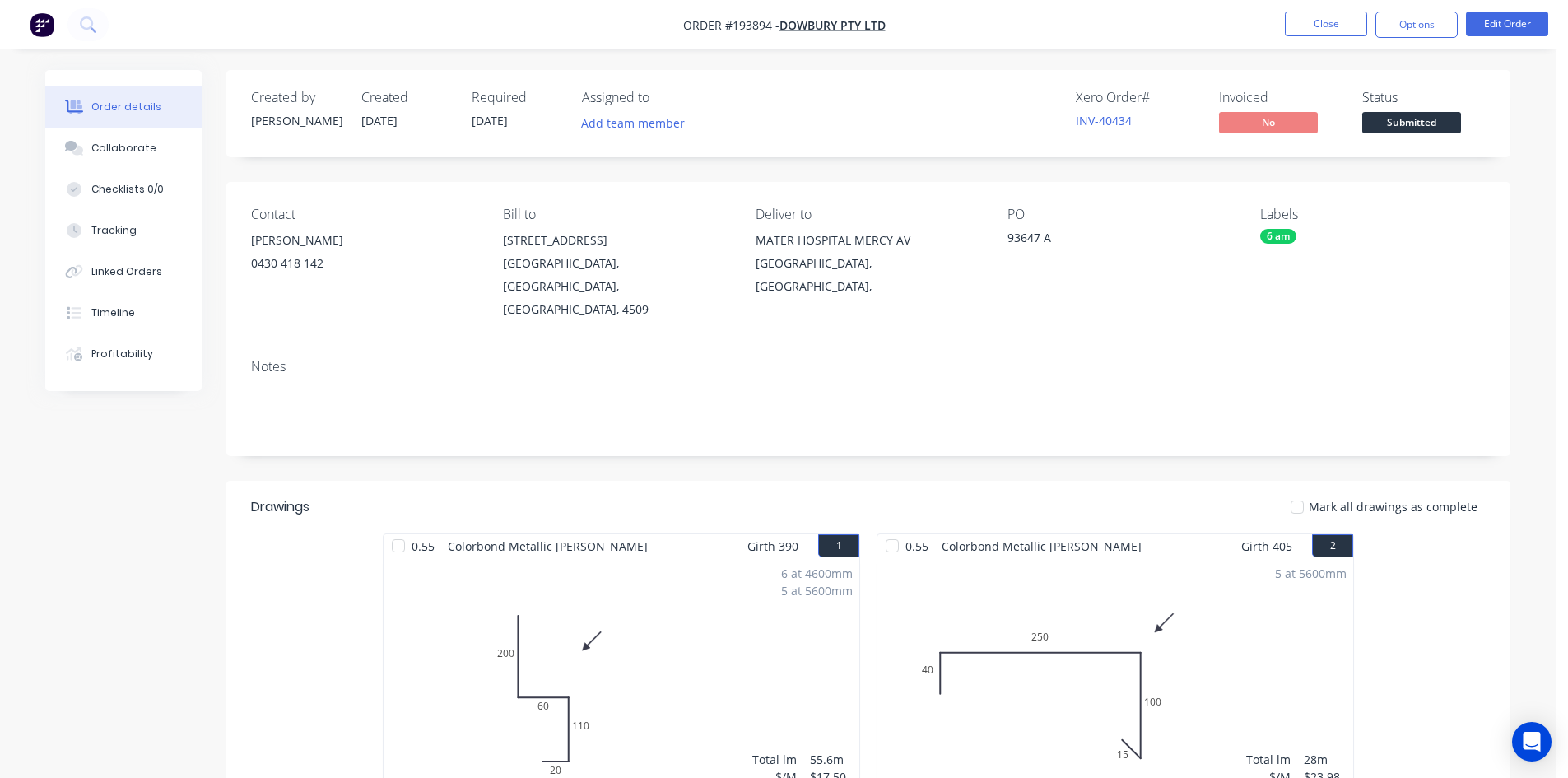
drag, startPoint x: 1417, startPoint y: 23, endPoint x: 1393, endPoint y: 44, distance: 31.9
click at [1416, 24] on button "Options" at bounding box center [1417, 24] width 82 height 26
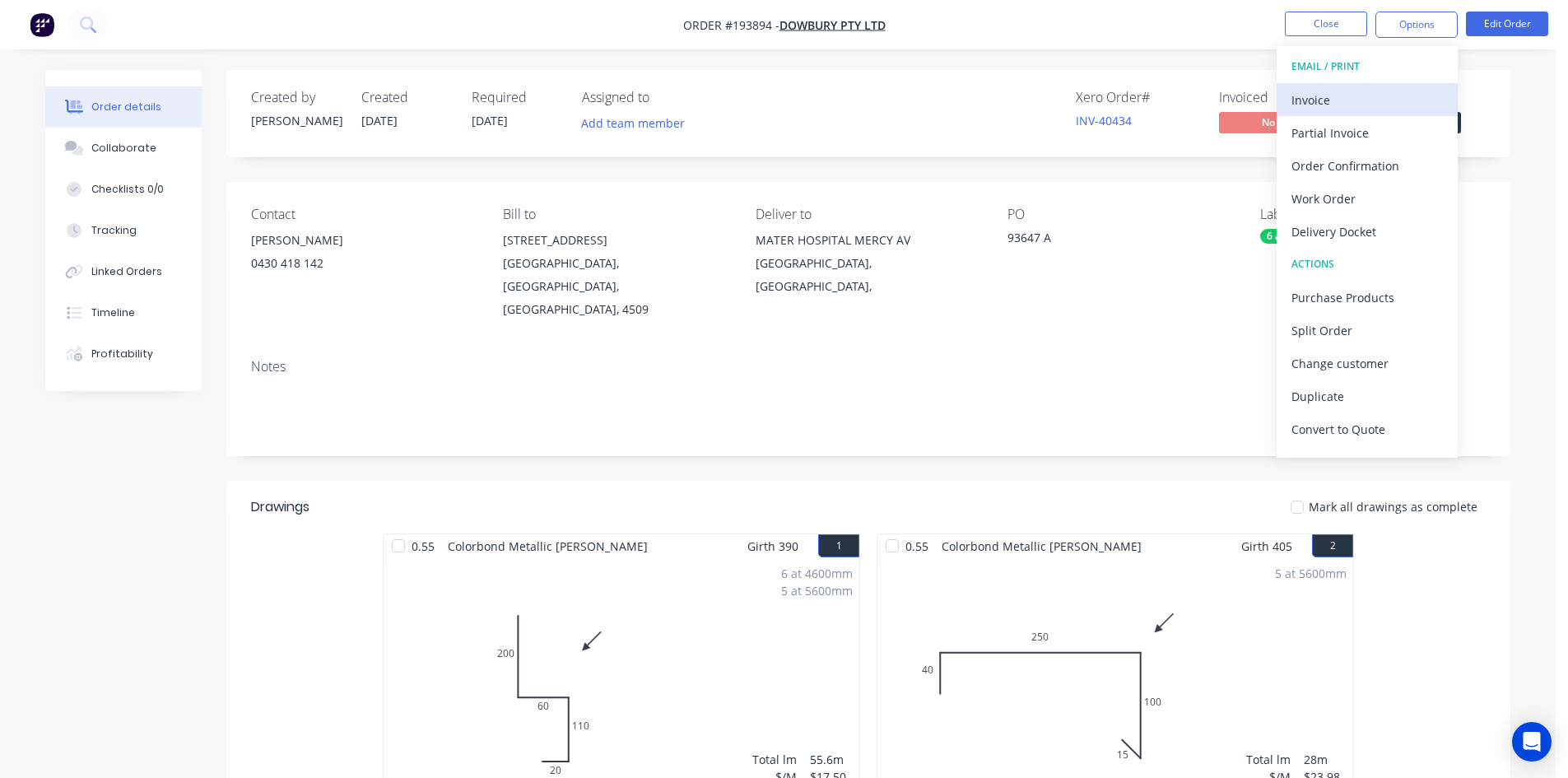
click at [1348, 99] on div "Invoice" at bounding box center [1366, 99] width 151 height 24
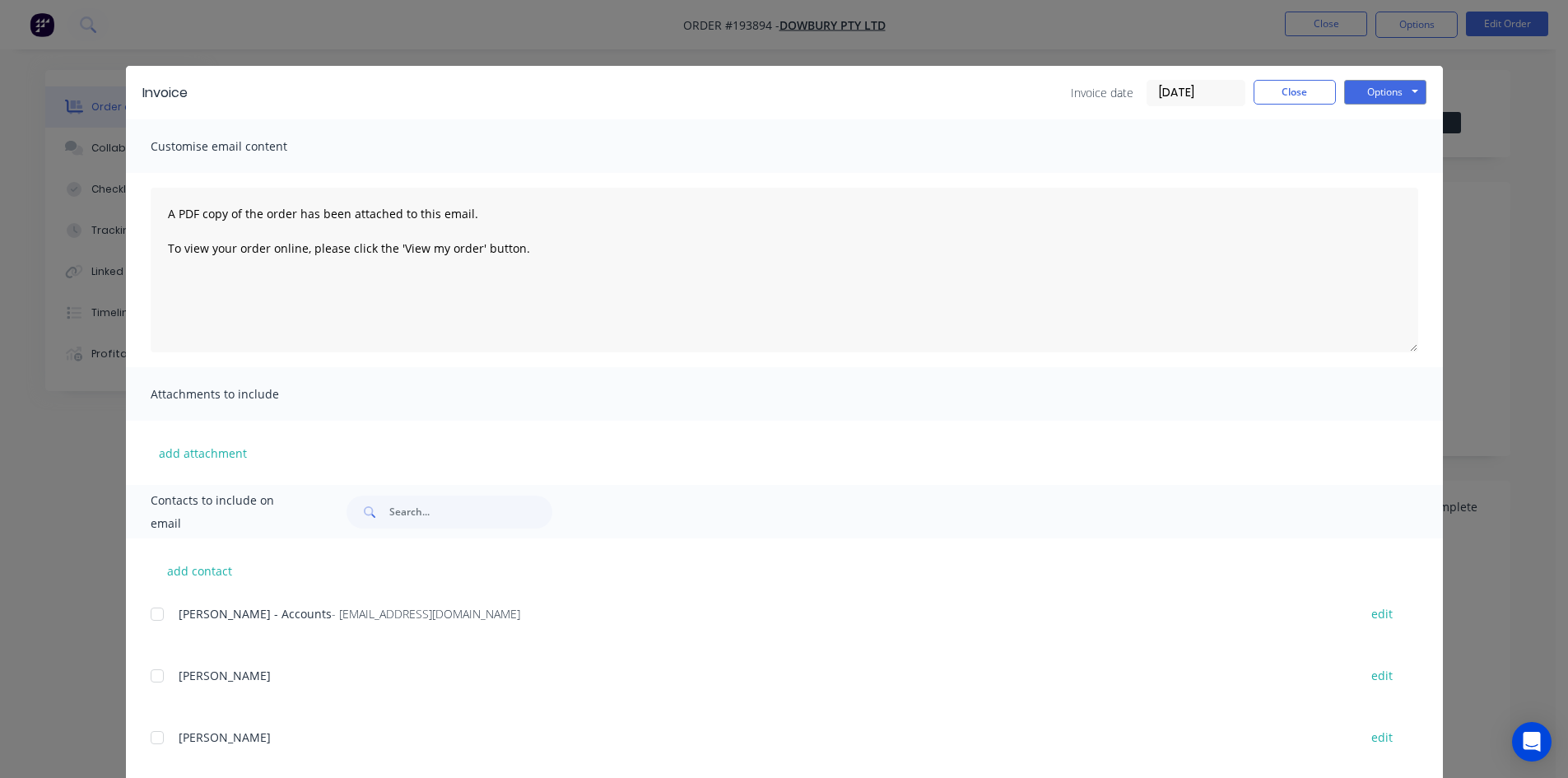
drag, startPoint x: 136, startPoint y: 608, endPoint x: 147, endPoint y: 608, distance: 11.0
click at [143, 608] on div "add contact Melanie - Accounts - admin@dowbury.com.au edit CHRIS BROOKER edit D…" at bounding box center [785, 765] width 1317 height 454
click at [147, 609] on div at bounding box center [157, 614] width 33 height 33
click at [1389, 95] on button "Options" at bounding box center [1385, 92] width 82 height 25
click at [1373, 176] on button "Email" at bounding box center [1397, 176] width 106 height 27
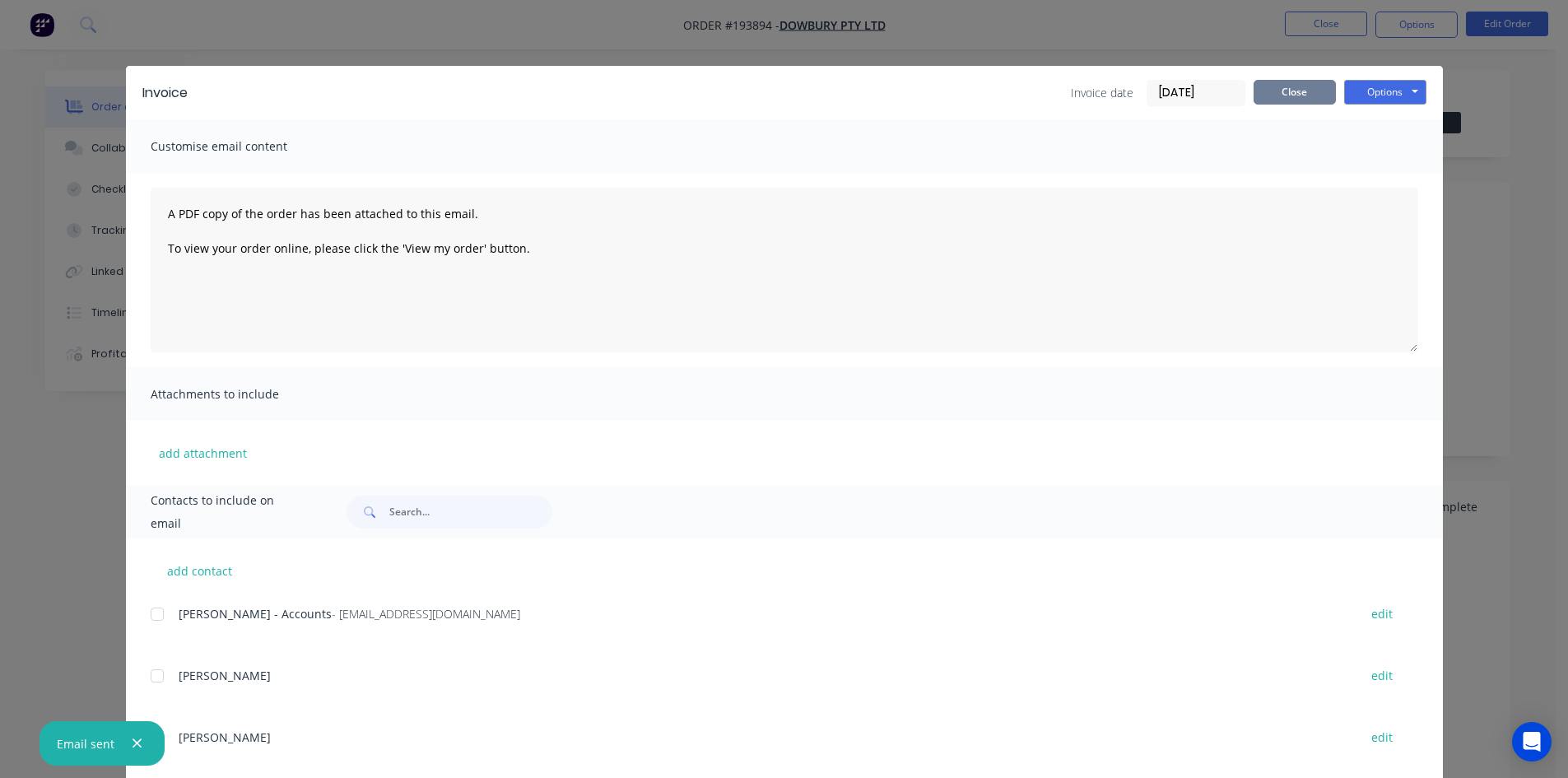
click at [1304, 97] on button "Close" at bounding box center [1295, 92] width 82 height 25
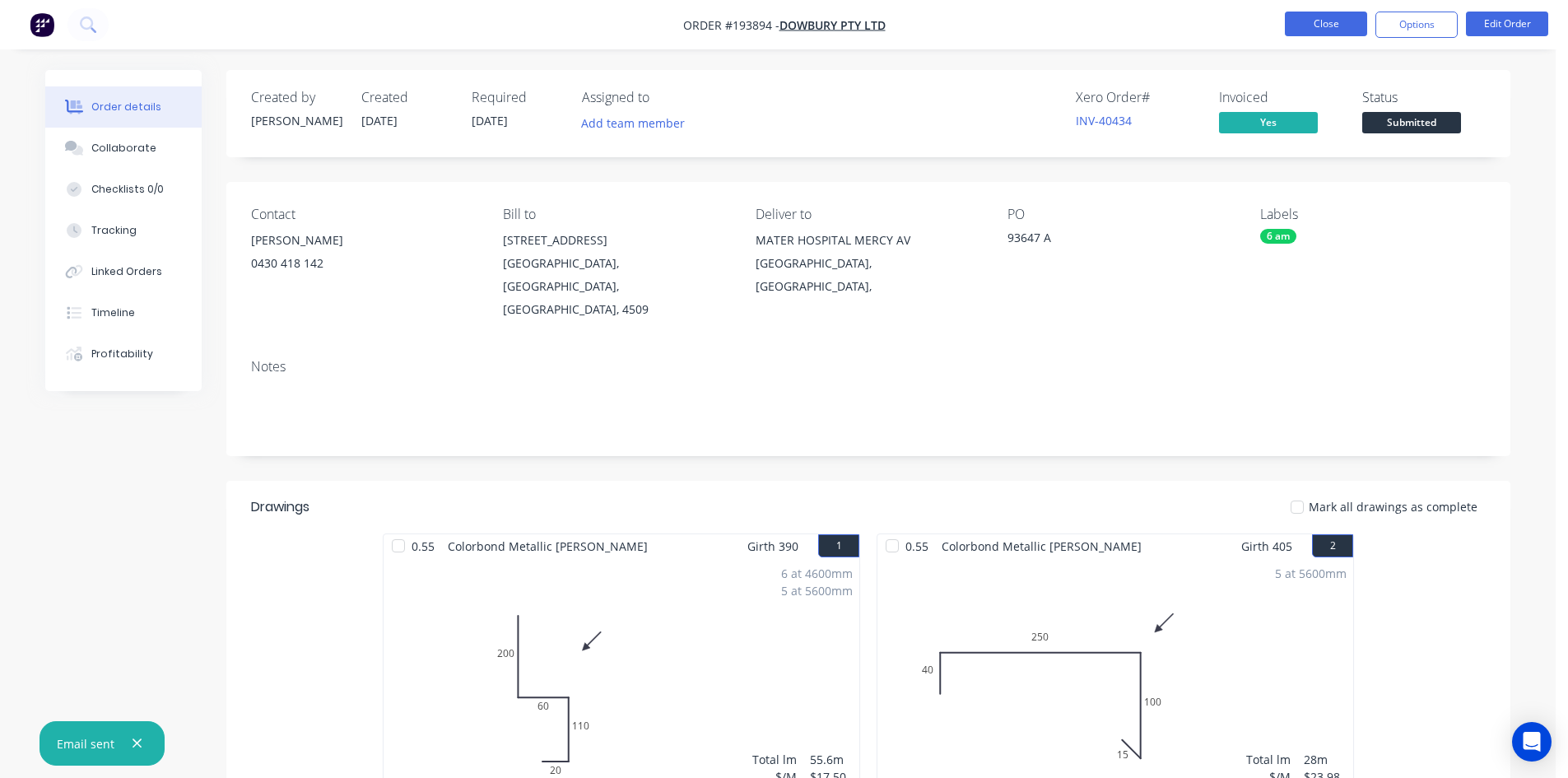
click at [1324, 25] on button "Close" at bounding box center [1326, 24] width 82 height 25
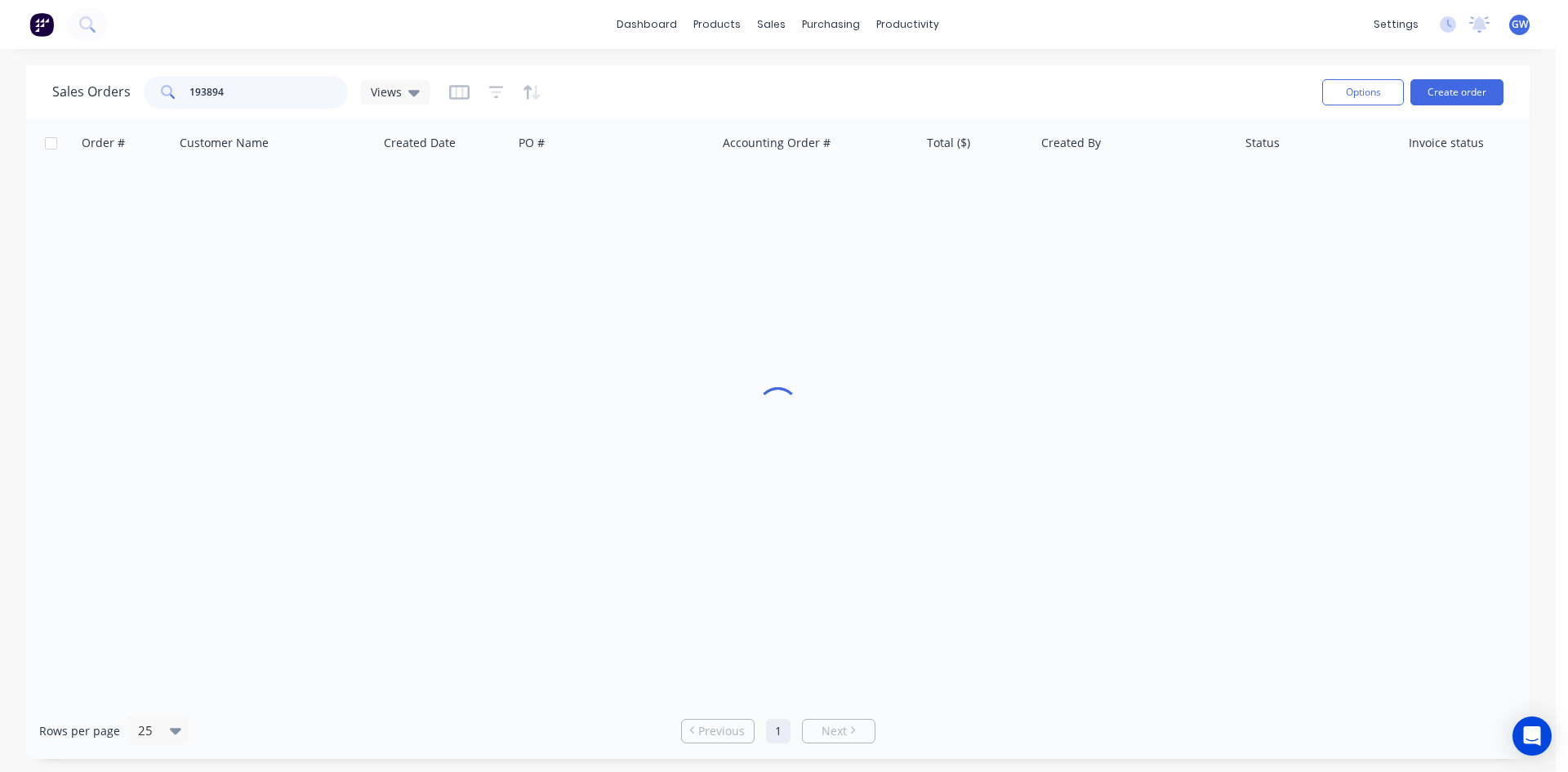
click at [255, 87] on input "193894" at bounding box center [268, 92] width 159 height 33
click at [255, 86] on input "193894" at bounding box center [268, 92] width 159 height 33
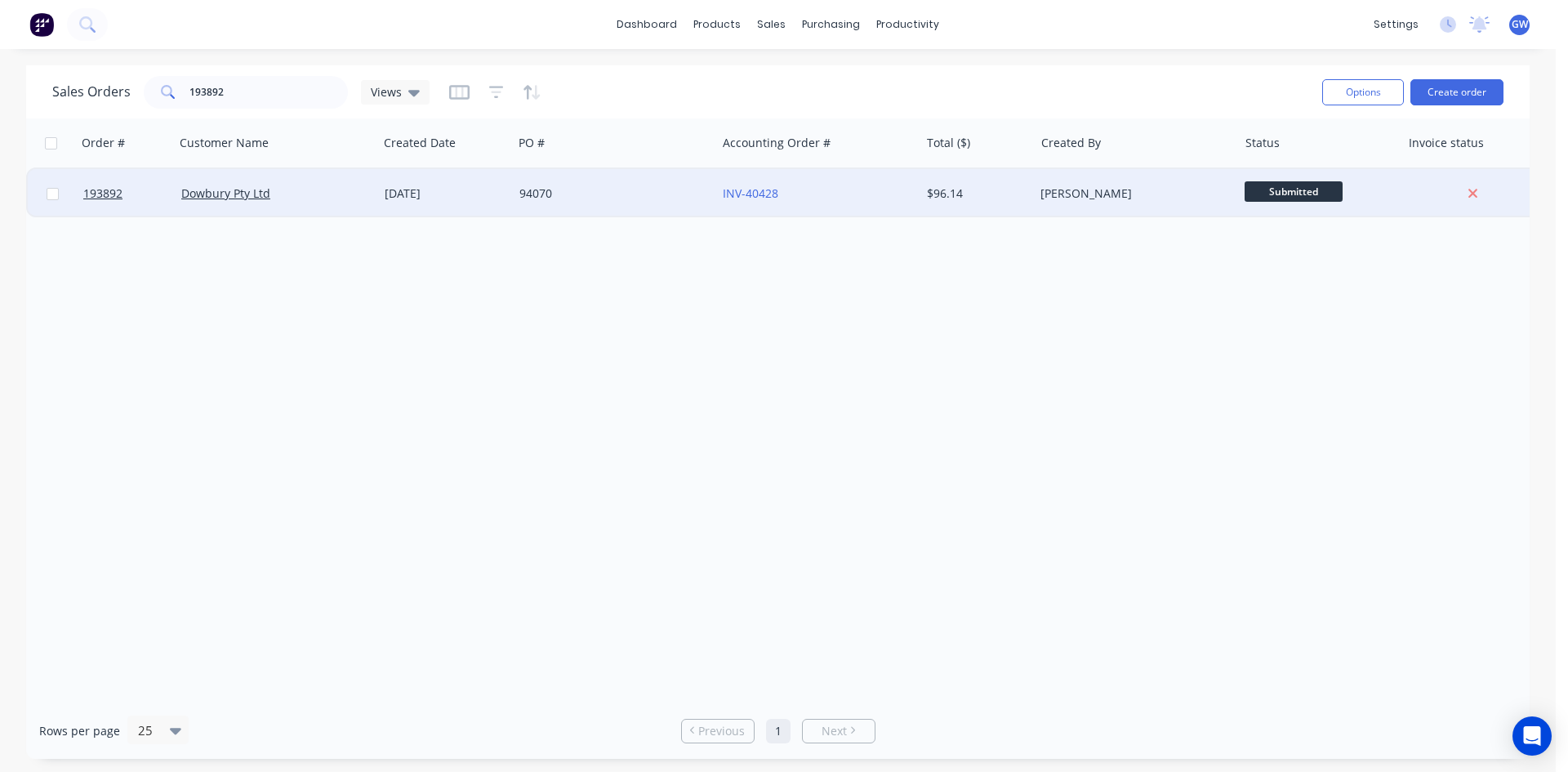
click at [1127, 193] on div "[PERSON_NAME]" at bounding box center [1131, 194] width 181 height 16
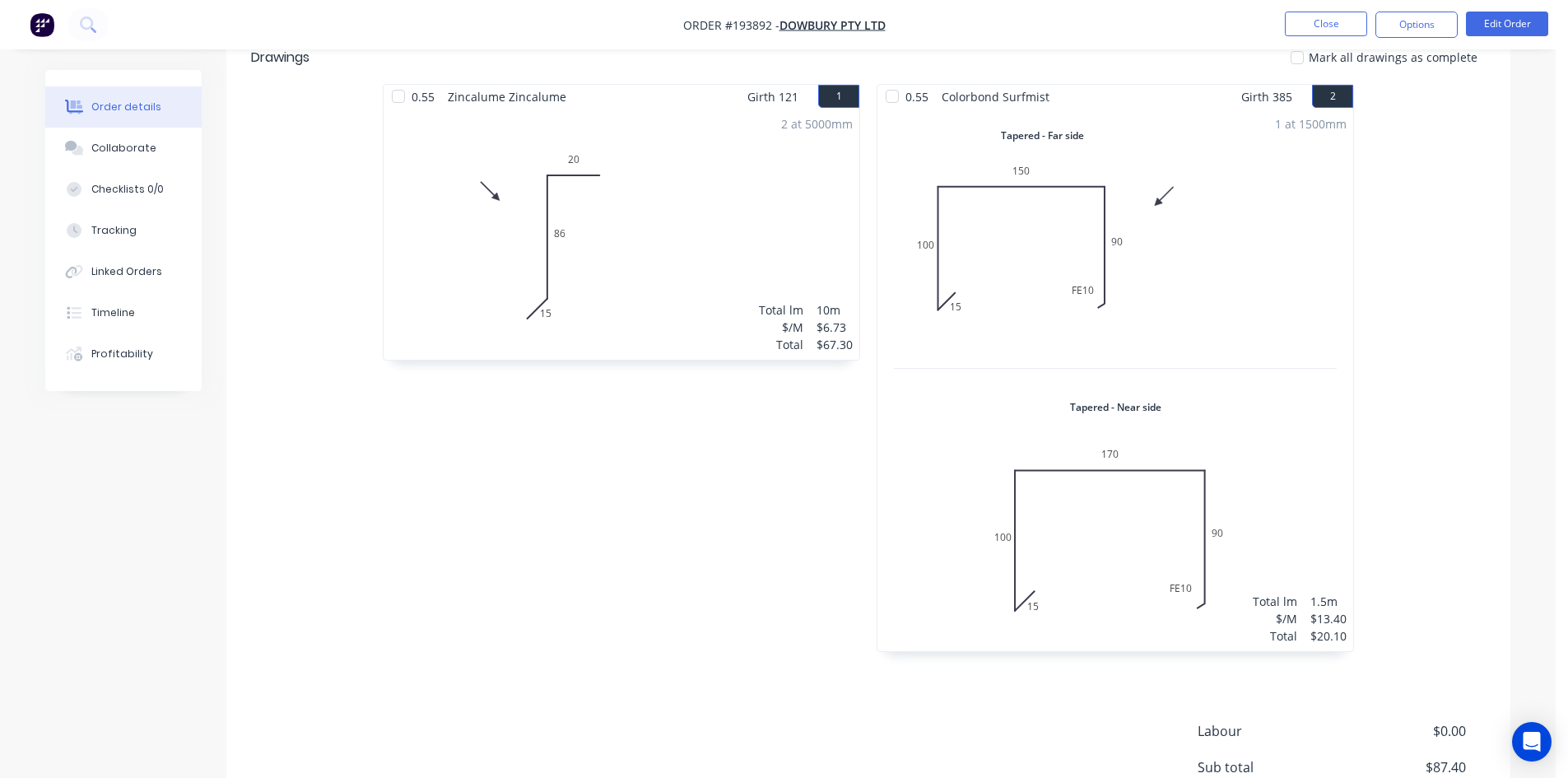
scroll to position [610, 0]
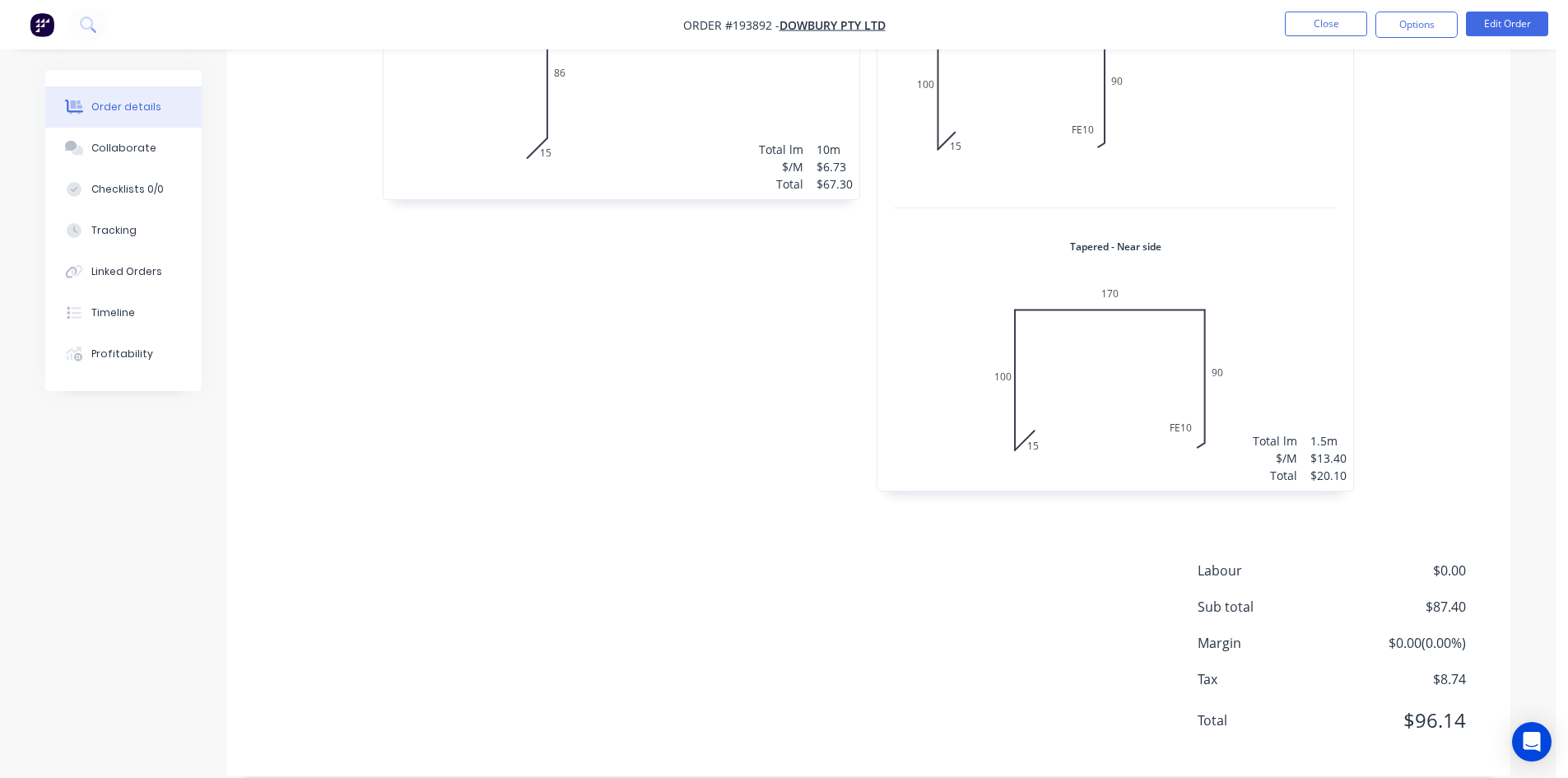
drag, startPoint x: 1391, startPoint y: 32, endPoint x: 1376, endPoint y: 46, distance: 20.5
click at [1391, 32] on button "Options" at bounding box center [1417, 24] width 82 height 26
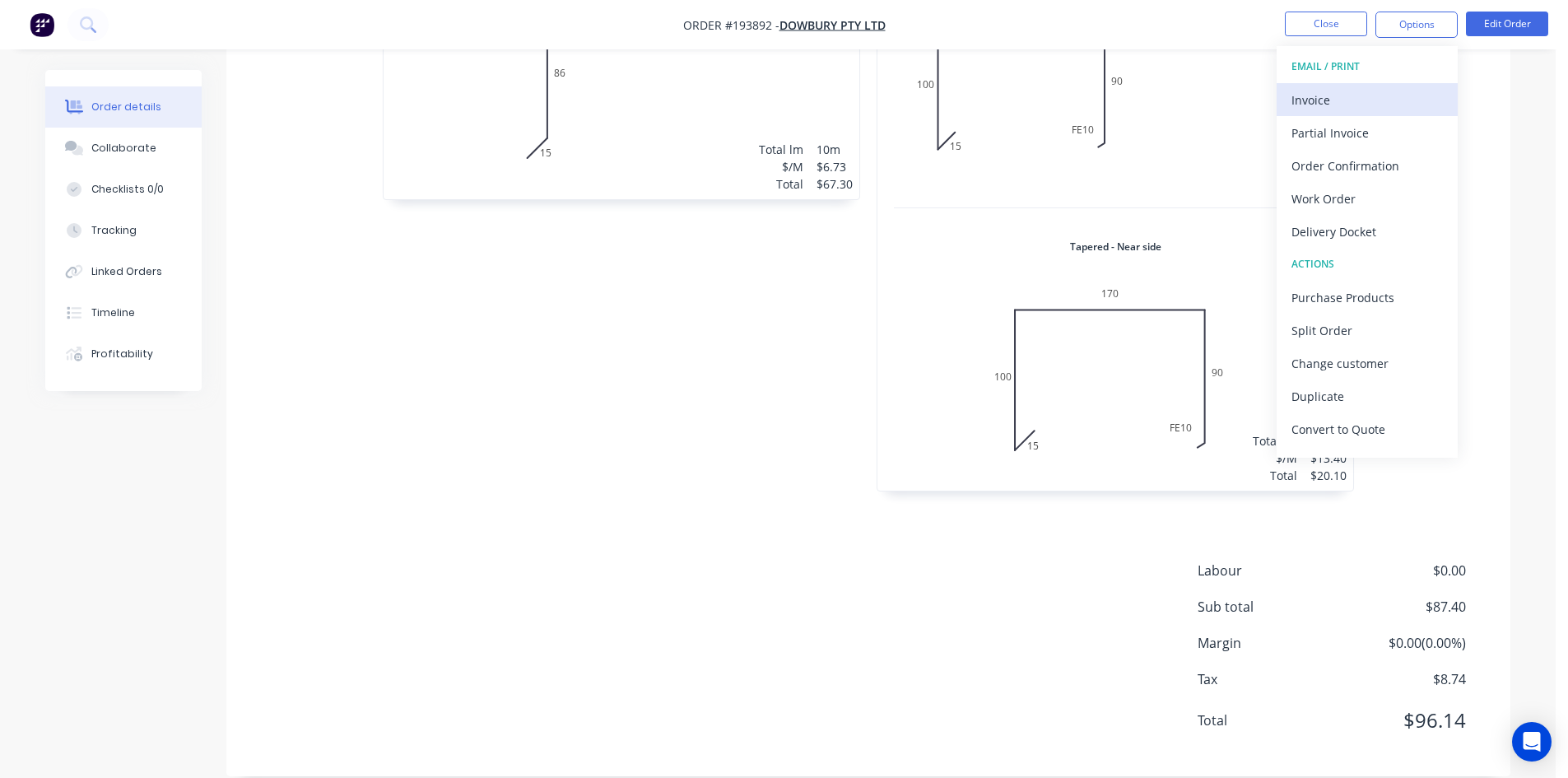
click at [1366, 106] on div "Invoice" at bounding box center [1366, 99] width 151 height 24
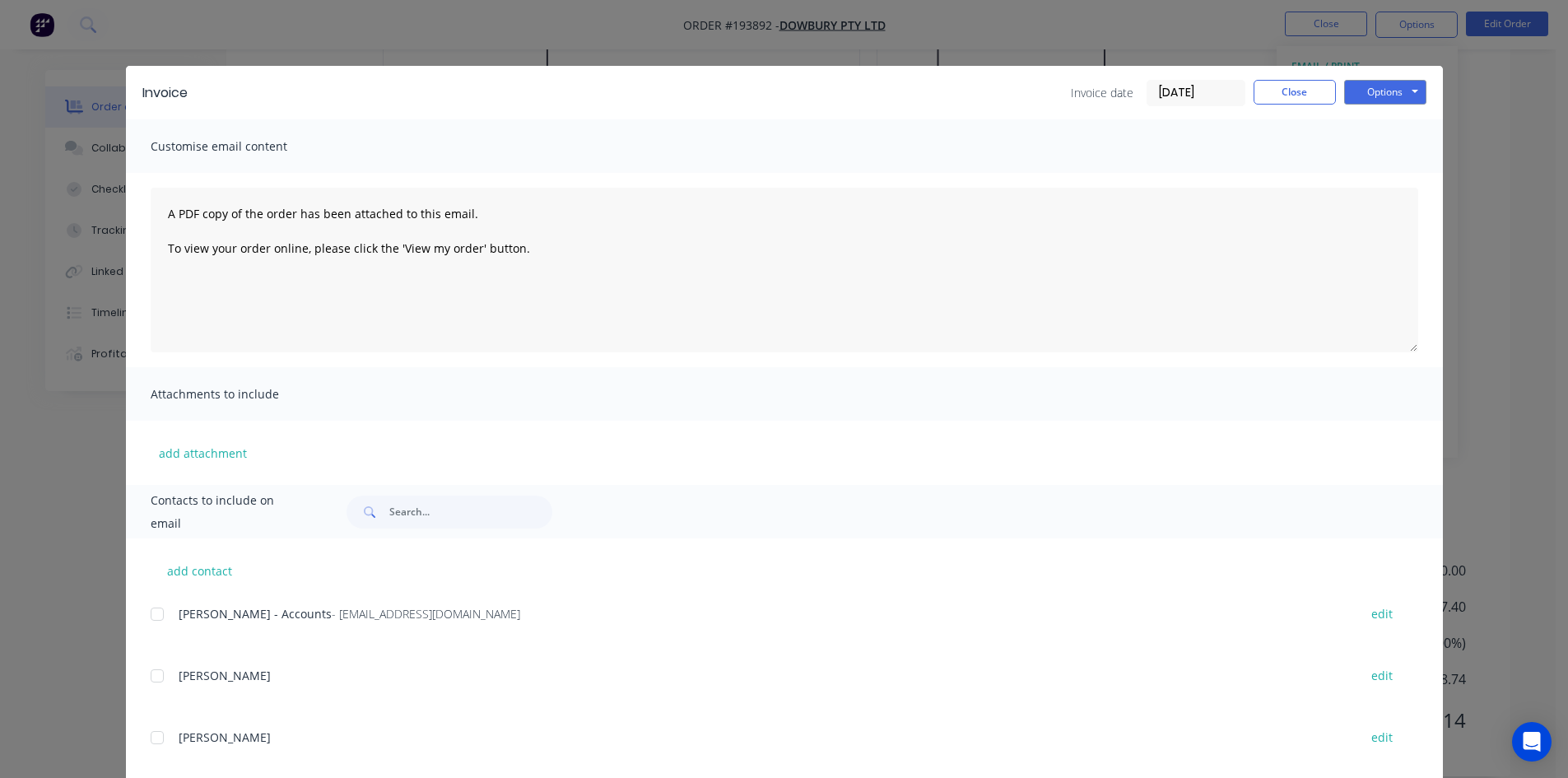
click at [158, 613] on div at bounding box center [157, 614] width 33 height 33
click at [1396, 97] on button "Options" at bounding box center [1385, 92] width 82 height 25
click at [1390, 186] on button "Email" at bounding box center [1397, 176] width 106 height 27
click at [1300, 78] on div "Invoice Invoice date [DATE] Close Options Preview Print Email" at bounding box center [785, 92] width 1317 height 54
click at [1315, 37] on div "Invoice Invoice date 26/09/25 Close Options Preview Print Email Customise email…" at bounding box center [784, 389] width 1568 height 778
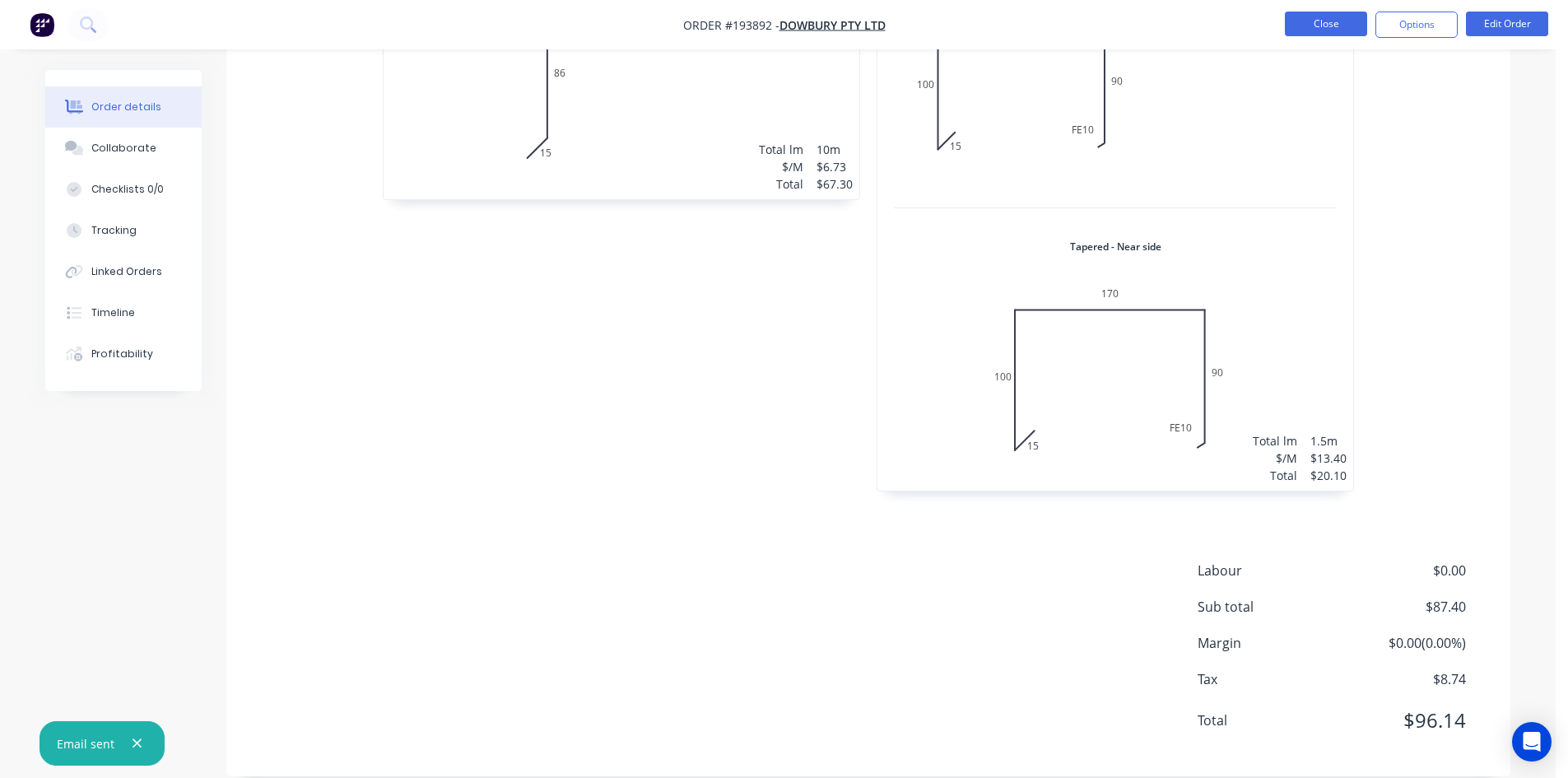
click at [1321, 35] on button "Close" at bounding box center [1326, 24] width 82 height 25
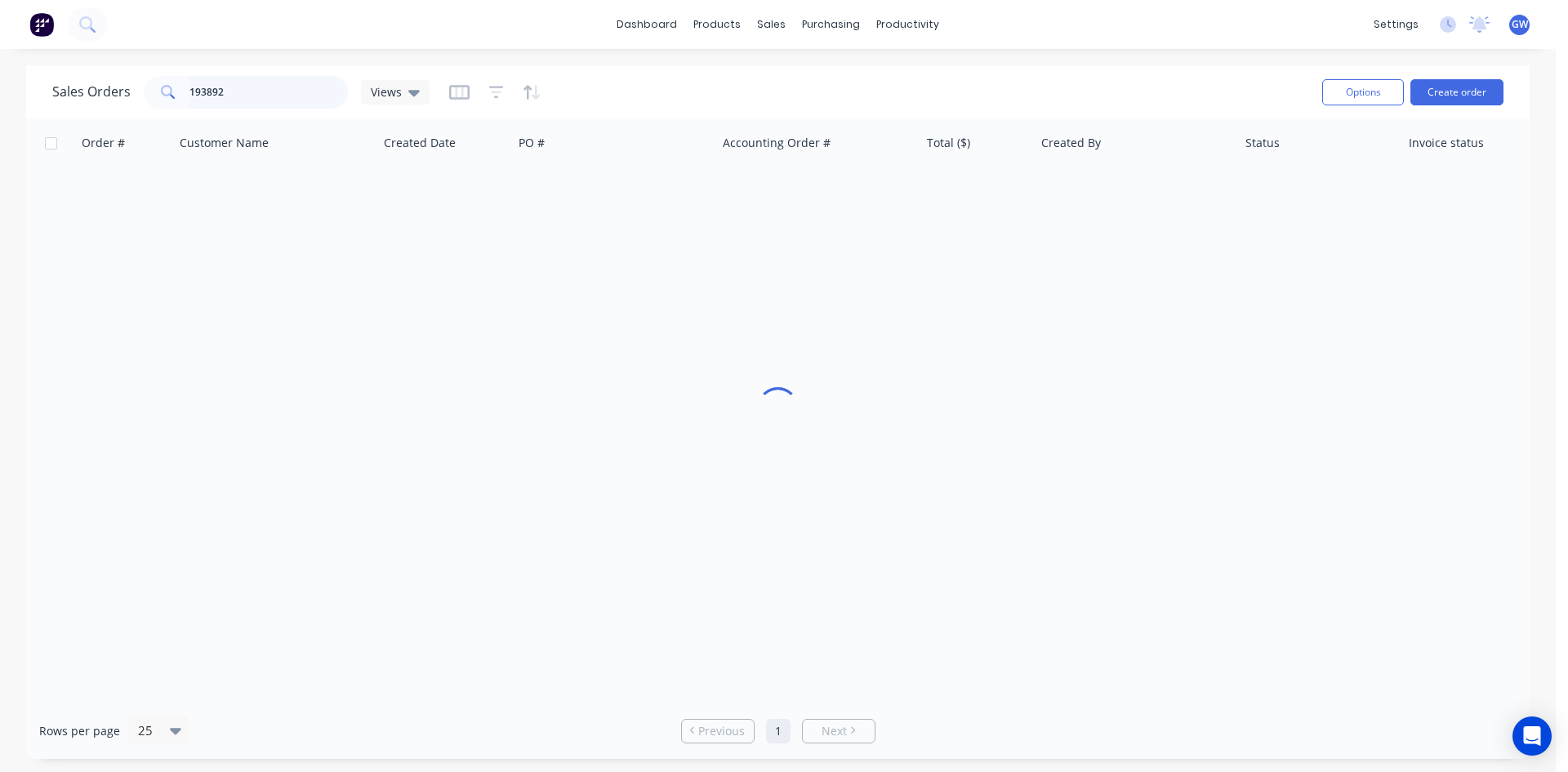
click at [249, 85] on input "193892" at bounding box center [268, 92] width 159 height 33
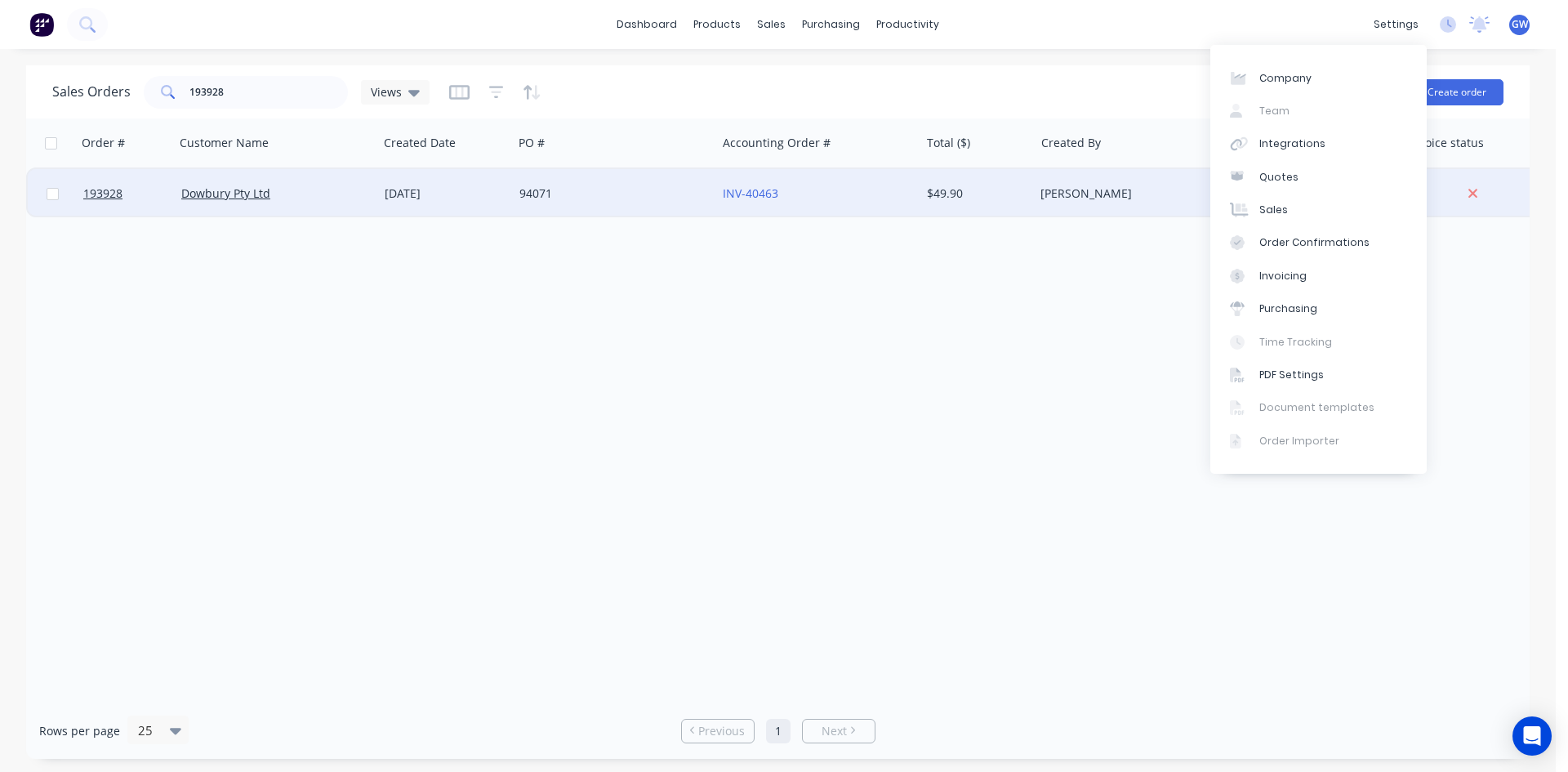
click at [1052, 203] on div "[PERSON_NAME]" at bounding box center [1135, 193] width 204 height 49
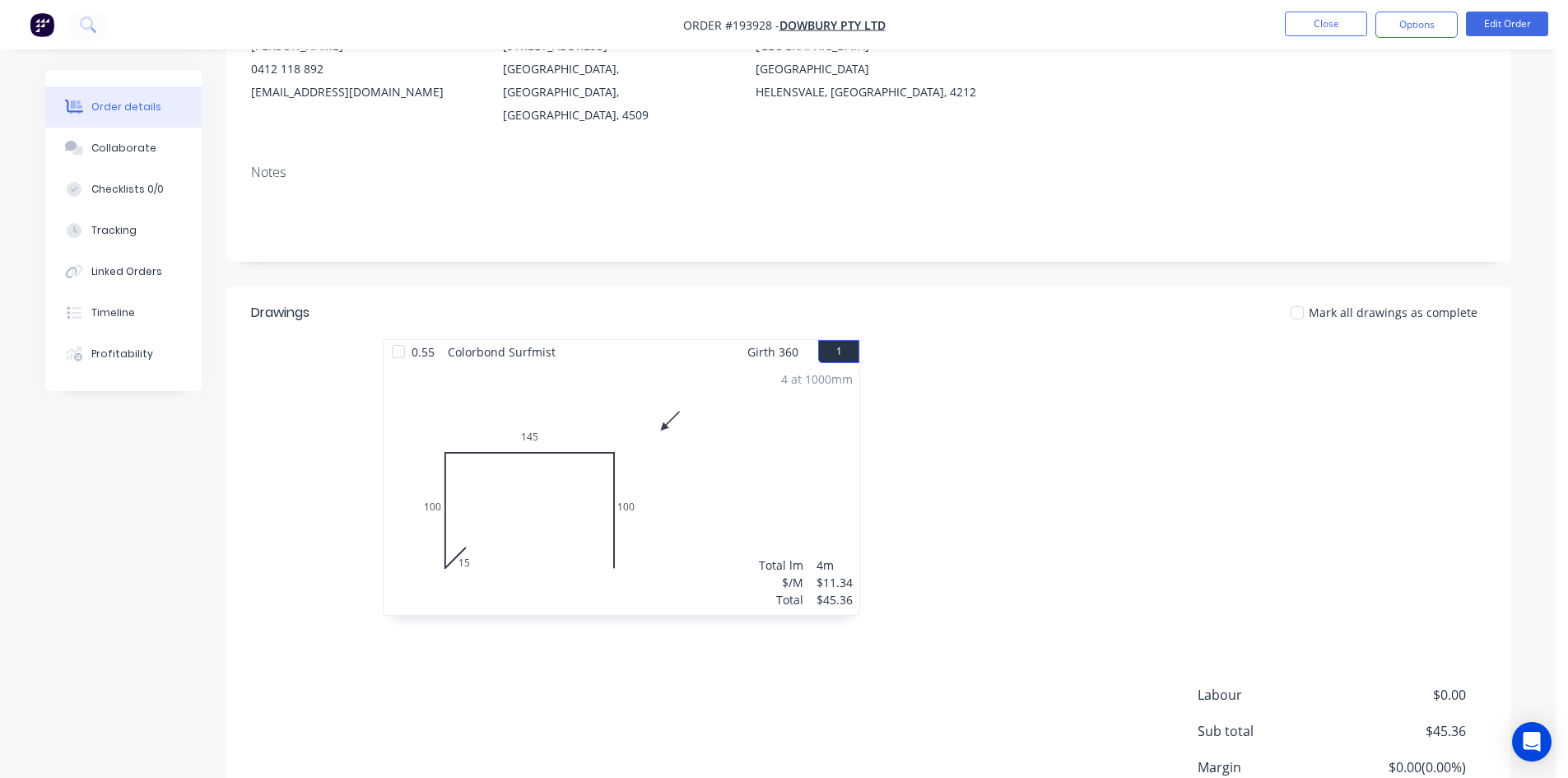
scroll to position [319, 0]
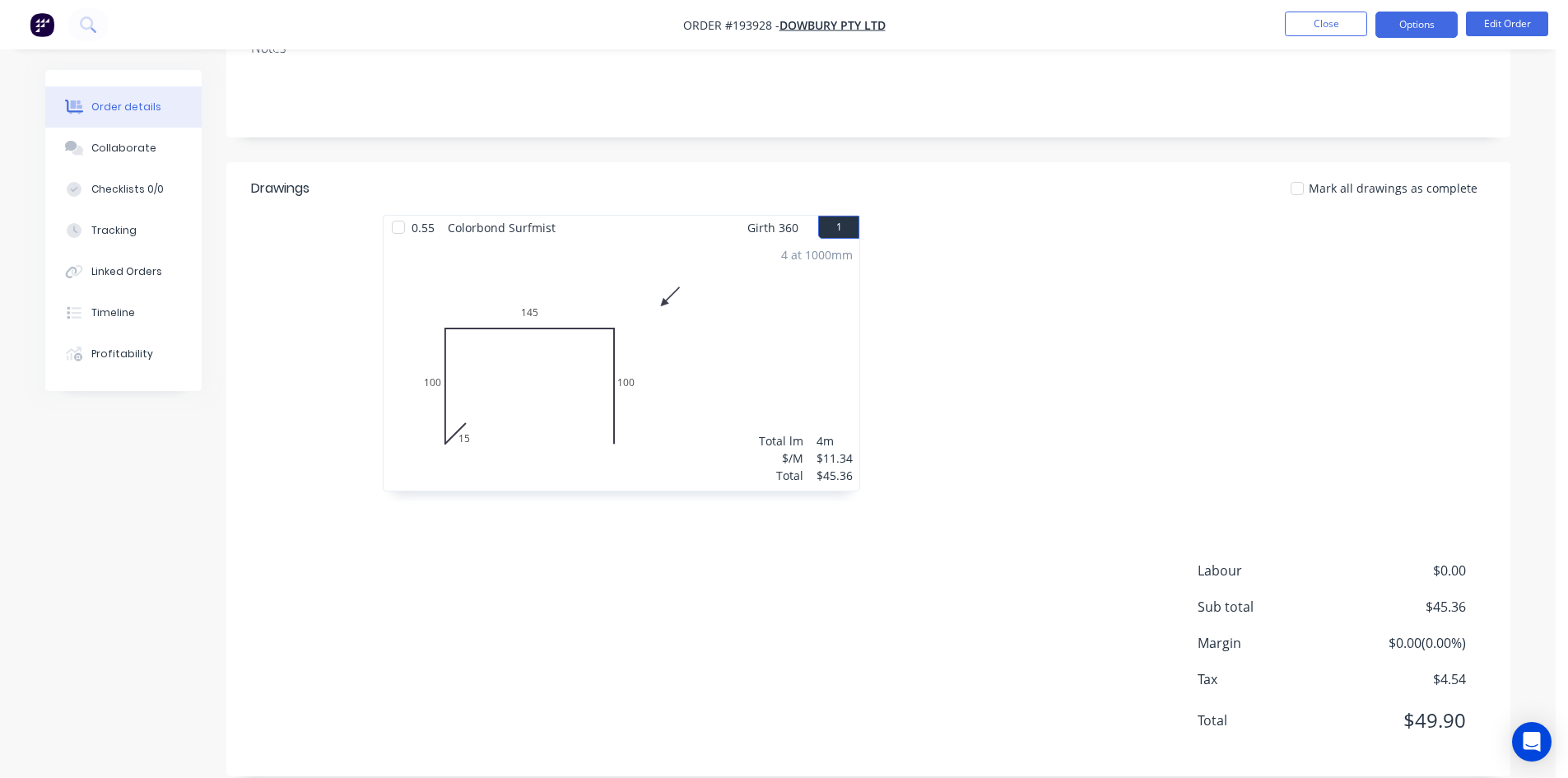
click at [1421, 31] on button "Options" at bounding box center [1417, 24] width 82 height 26
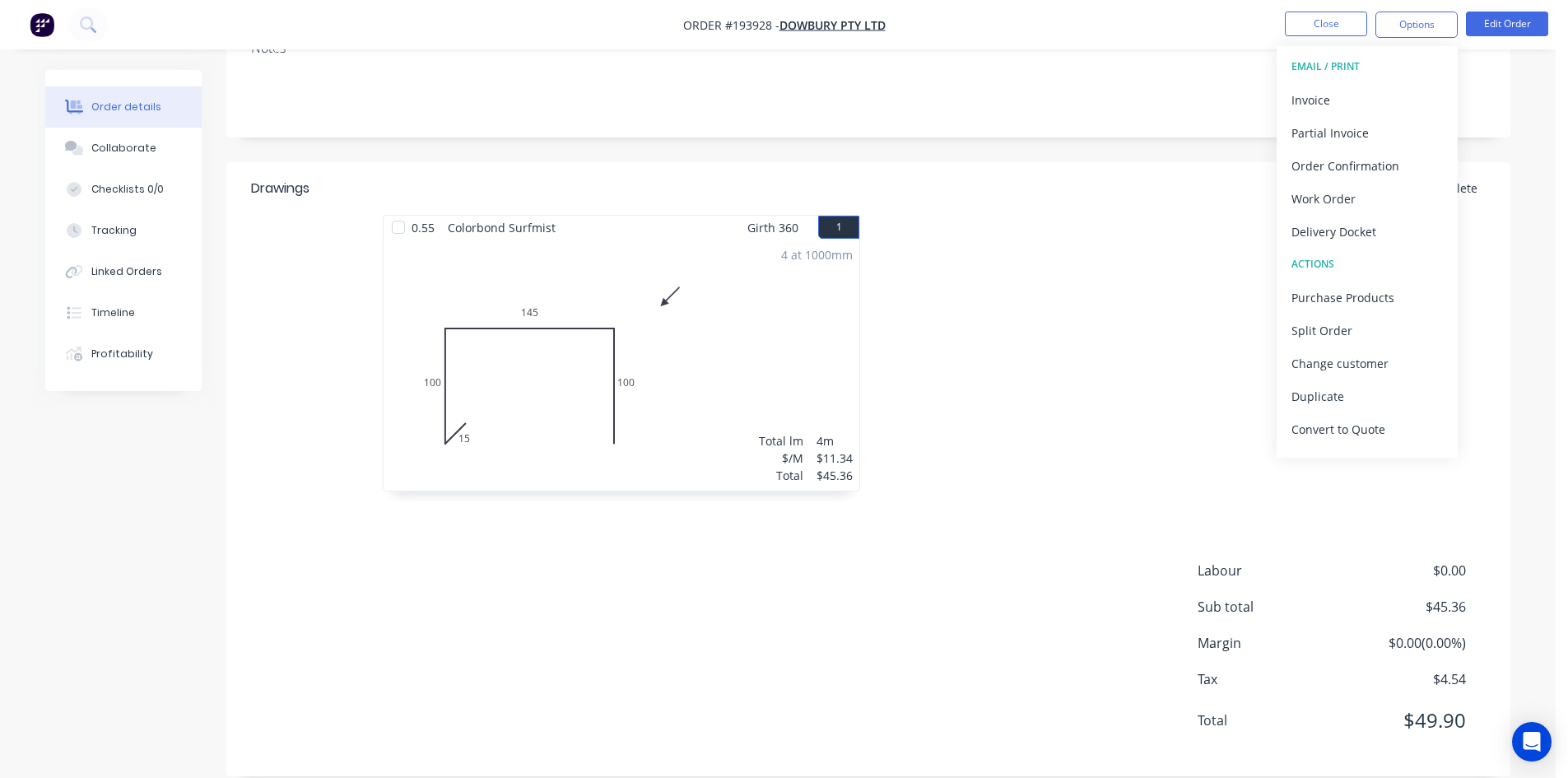
click at [1385, 103] on div "Invoice" at bounding box center [1366, 99] width 151 height 24
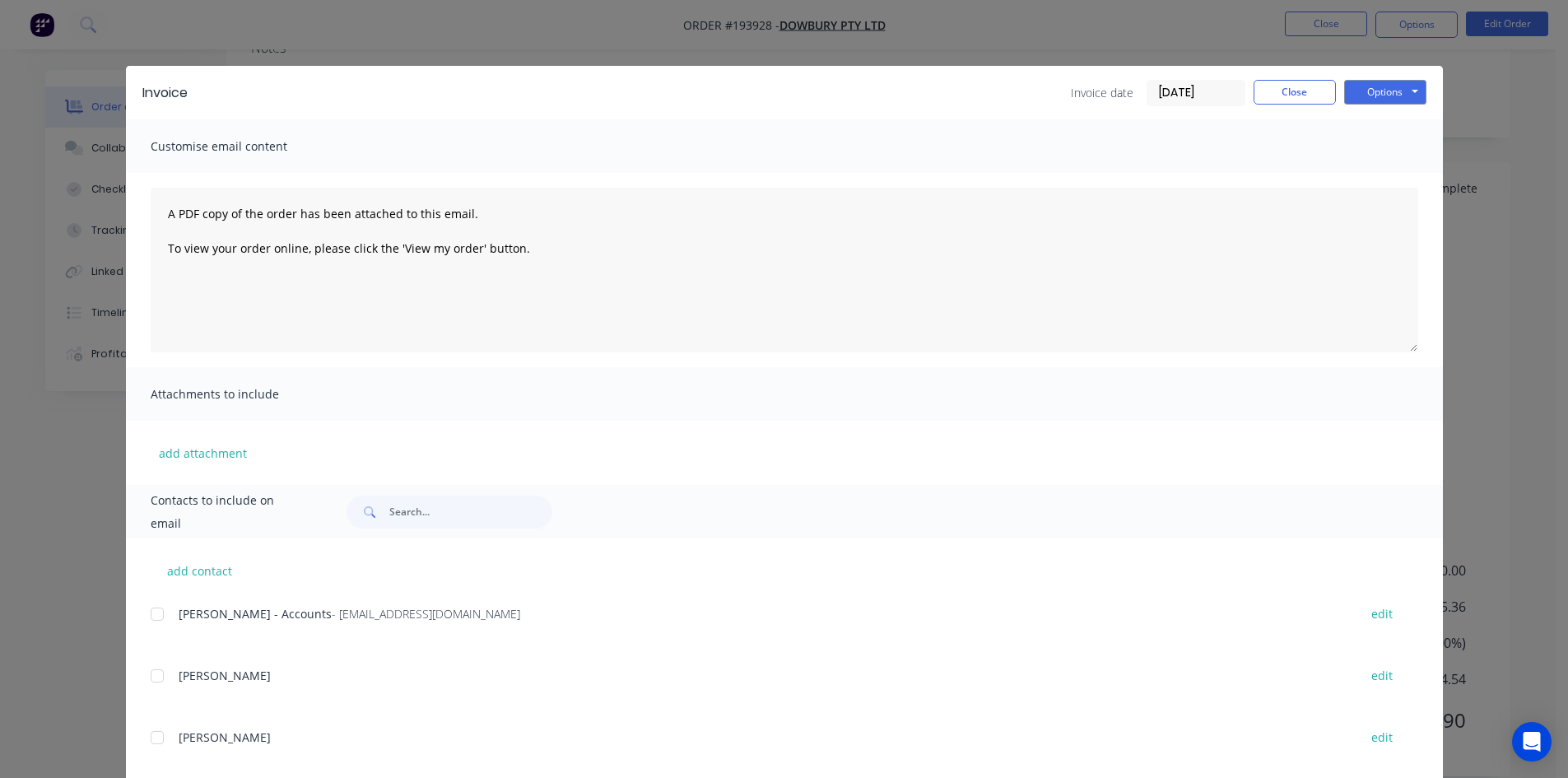
drag, startPoint x: 185, startPoint y: 585, endPoint x: 164, endPoint y: 601, distance: 26.4
click at [183, 586] on div "add contact Melanie - Accounts - admin@dowbury.com.au edit CHRIS BROOKER edit D…" at bounding box center [785, 765] width 1317 height 454
drag, startPoint x: 161, startPoint y: 603, endPoint x: 148, endPoint y: 623, distance: 23.9
click at [150, 620] on div at bounding box center [157, 614] width 33 height 33
click at [151, 623] on div at bounding box center [157, 614] width 33 height 33
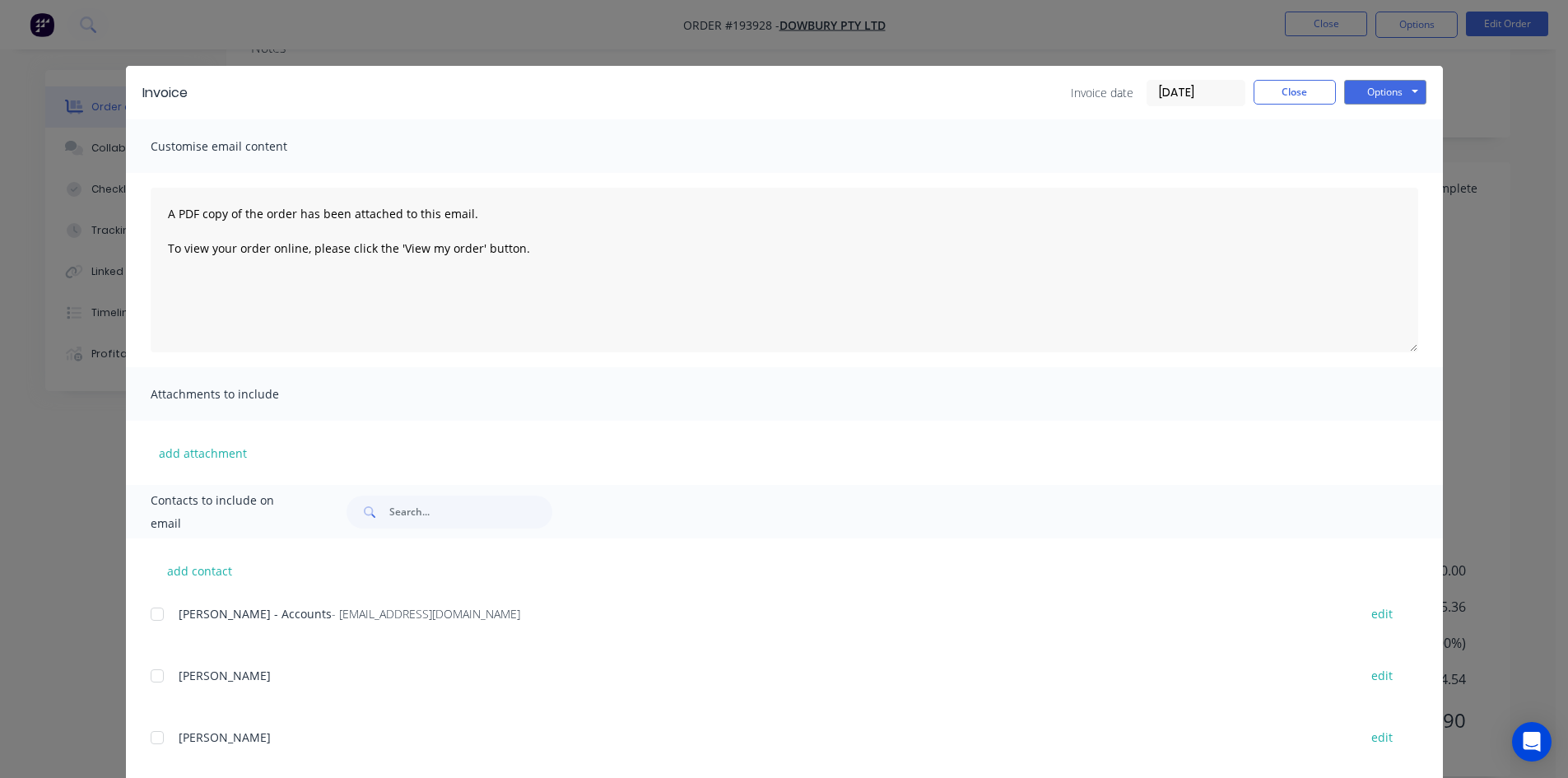
click at [157, 619] on div at bounding box center [157, 614] width 33 height 33
click at [1375, 87] on button "Options" at bounding box center [1385, 92] width 82 height 25
click at [1372, 180] on button "Email" at bounding box center [1397, 176] width 106 height 27
click at [1262, 98] on button "Close" at bounding box center [1295, 92] width 82 height 25
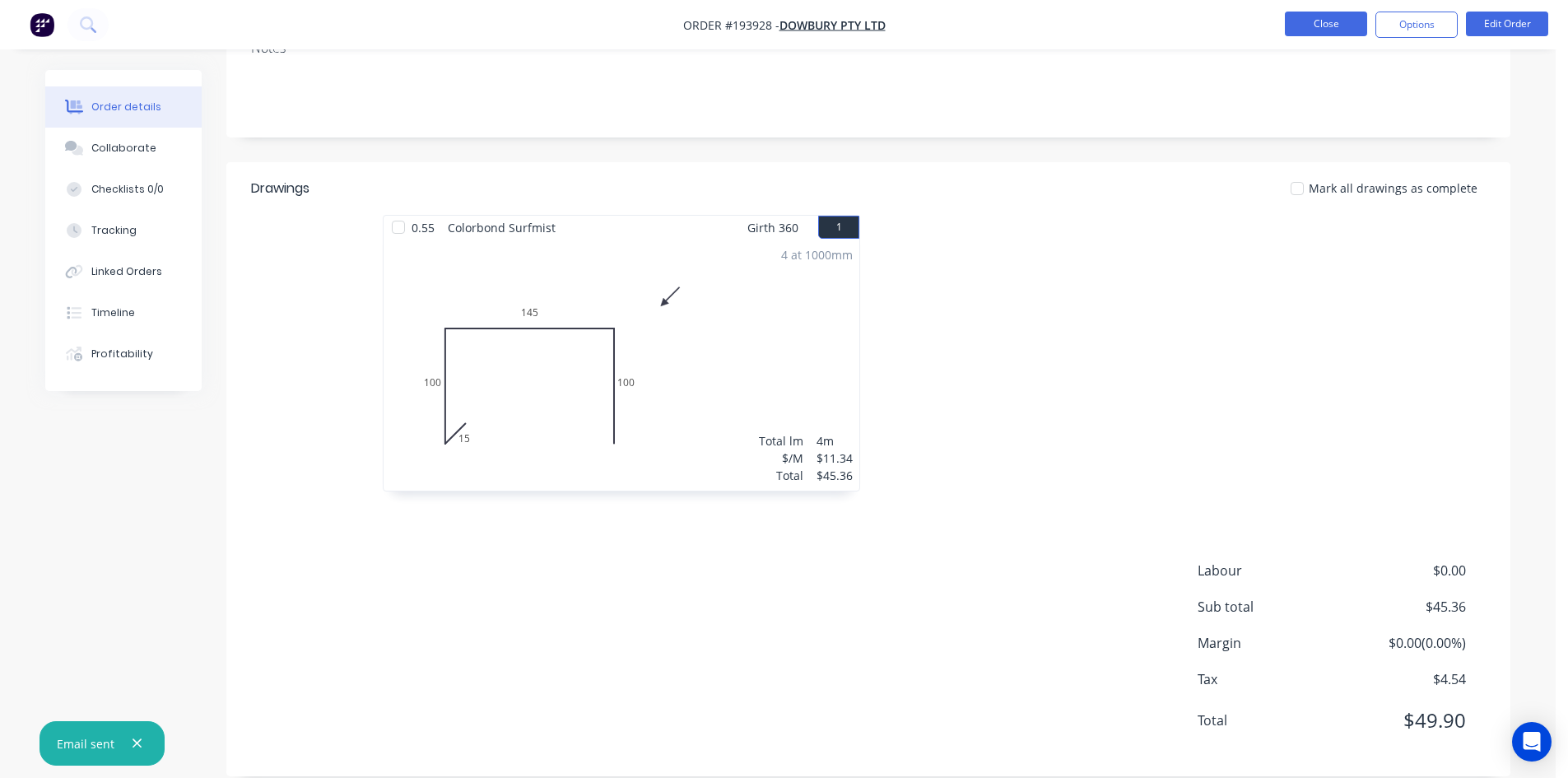
click at [1338, 19] on button "Close" at bounding box center [1326, 24] width 82 height 25
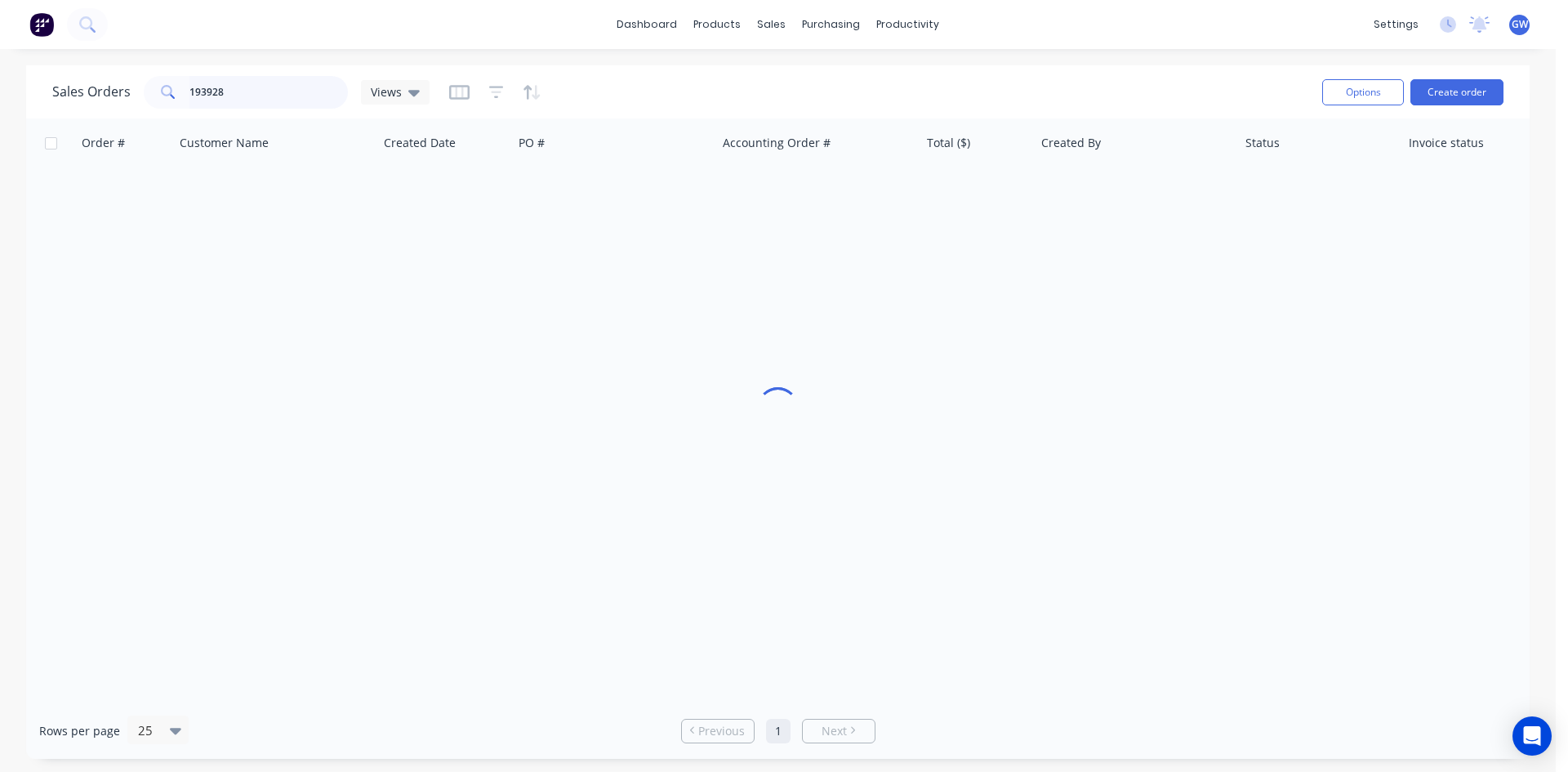
click at [264, 91] on input "193928" at bounding box center [268, 92] width 159 height 33
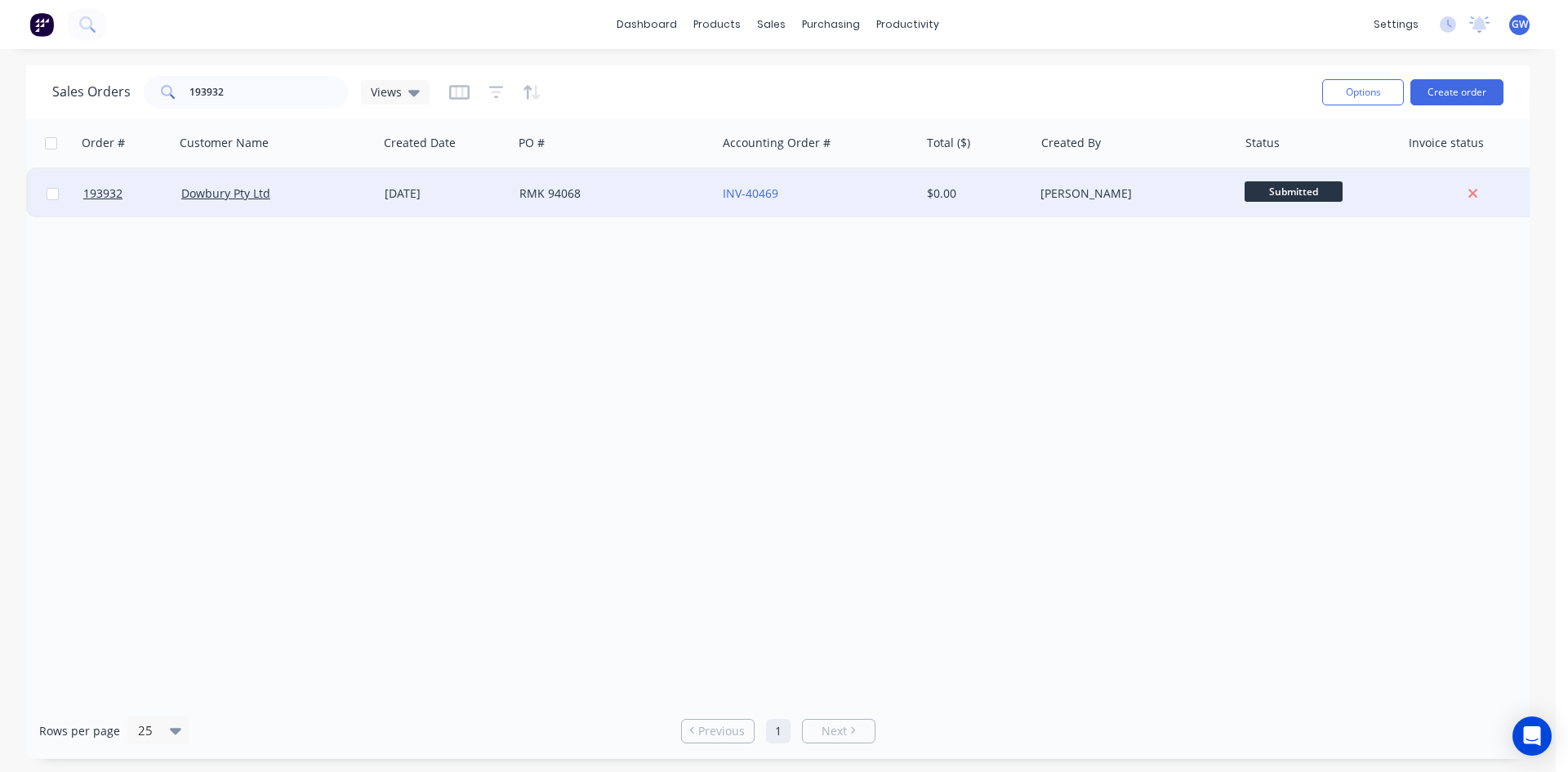
click at [1073, 200] on div "[PERSON_NAME]" at bounding box center [1131, 194] width 181 height 16
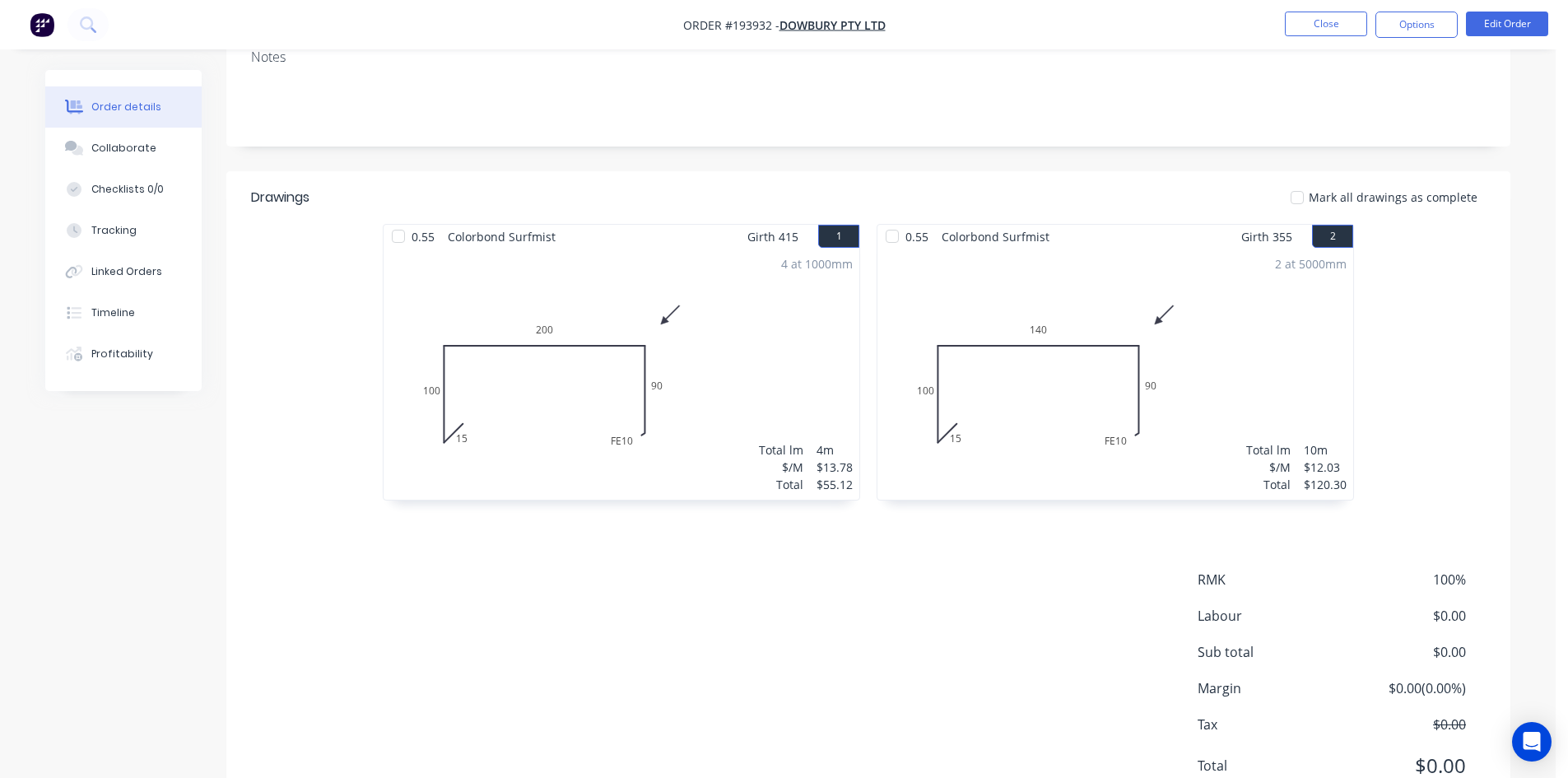
scroll to position [355, 0]
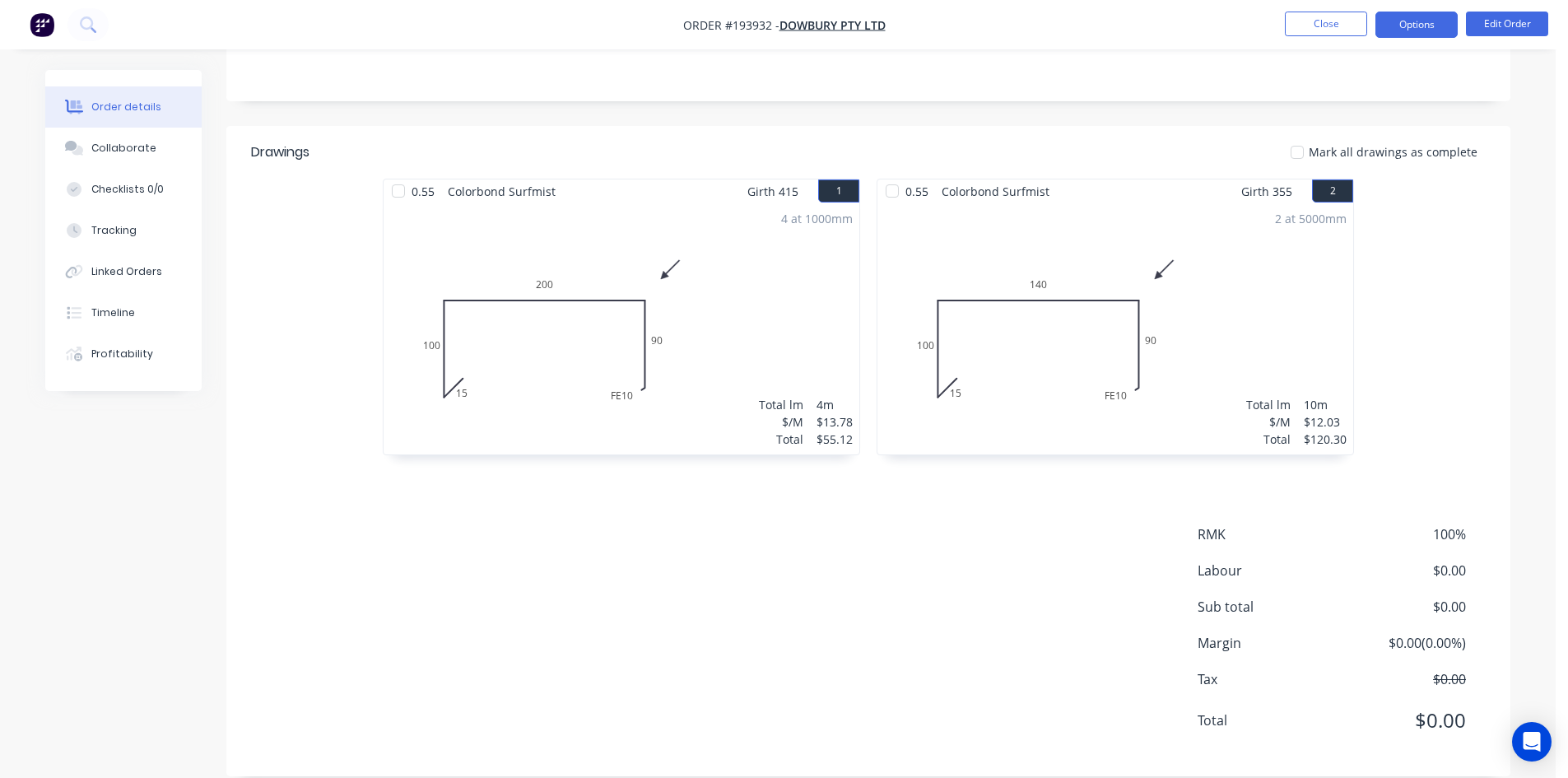
click at [1421, 27] on button "Options" at bounding box center [1417, 24] width 82 height 26
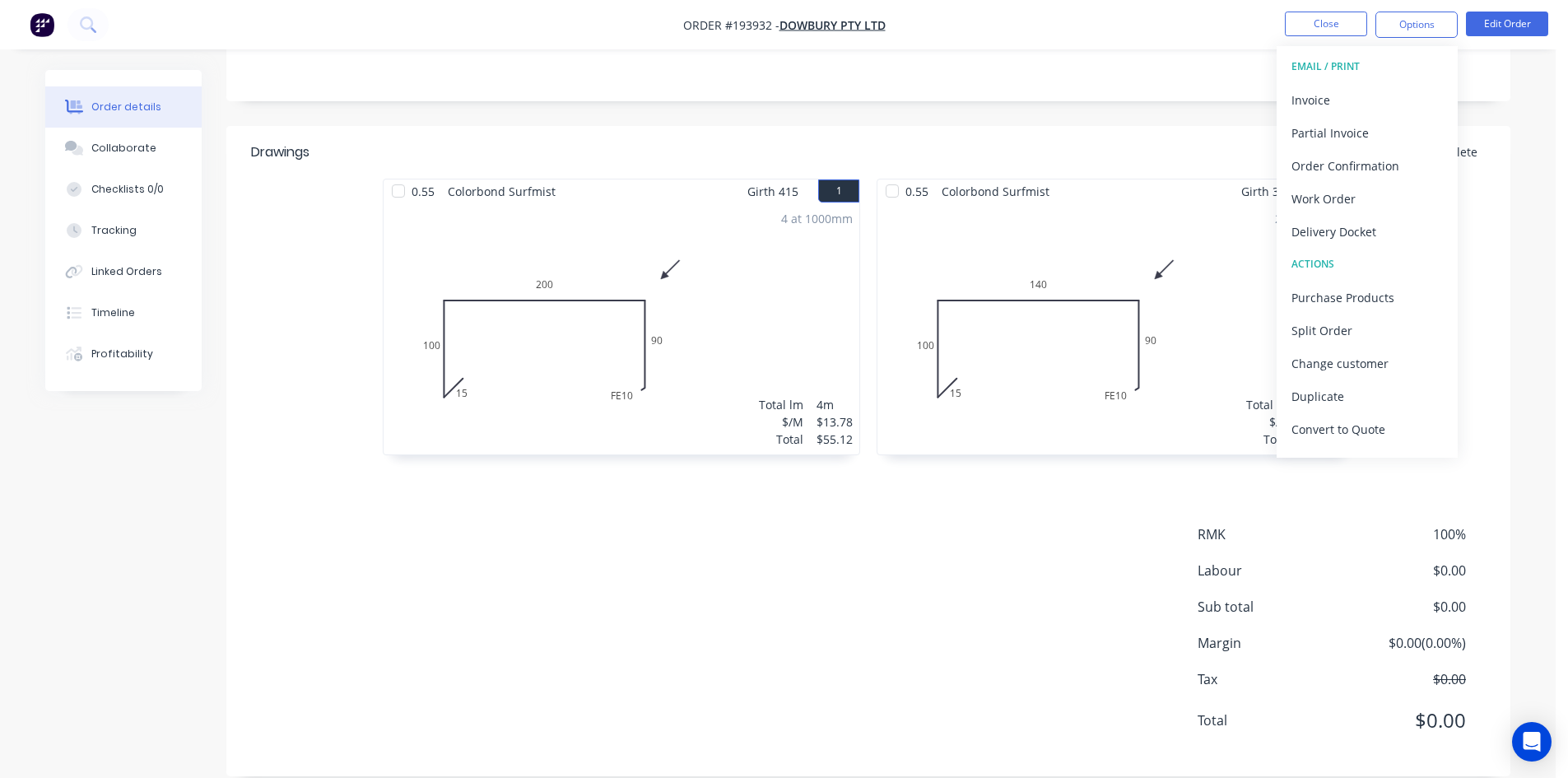
click at [1398, 90] on div "Invoice" at bounding box center [1366, 99] width 151 height 24
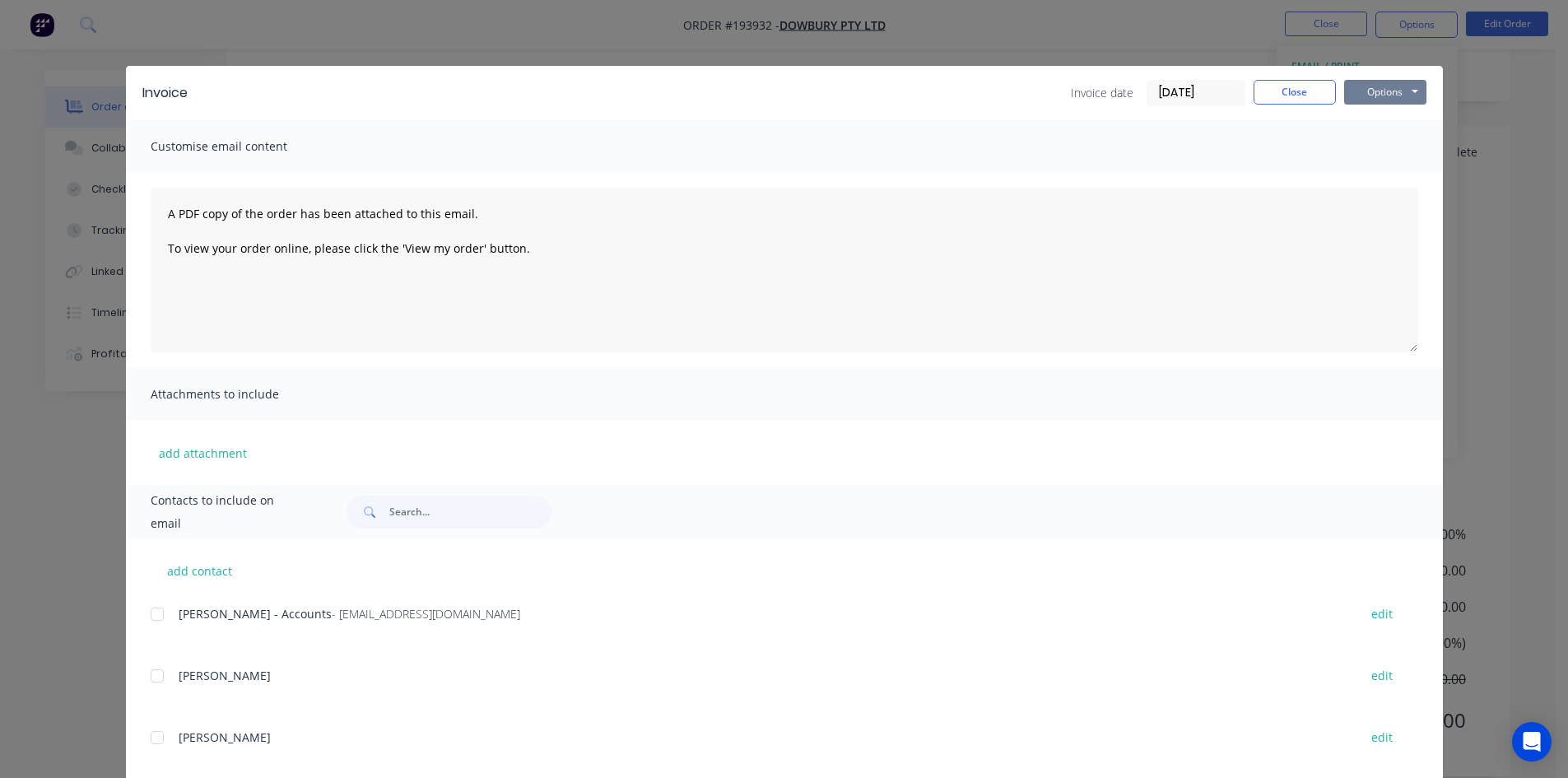
click at [1399, 90] on button "Options" at bounding box center [1385, 92] width 82 height 25
click at [1376, 156] on button "Print" at bounding box center [1397, 149] width 106 height 27
click at [1273, 96] on button "Close" at bounding box center [1295, 92] width 82 height 25
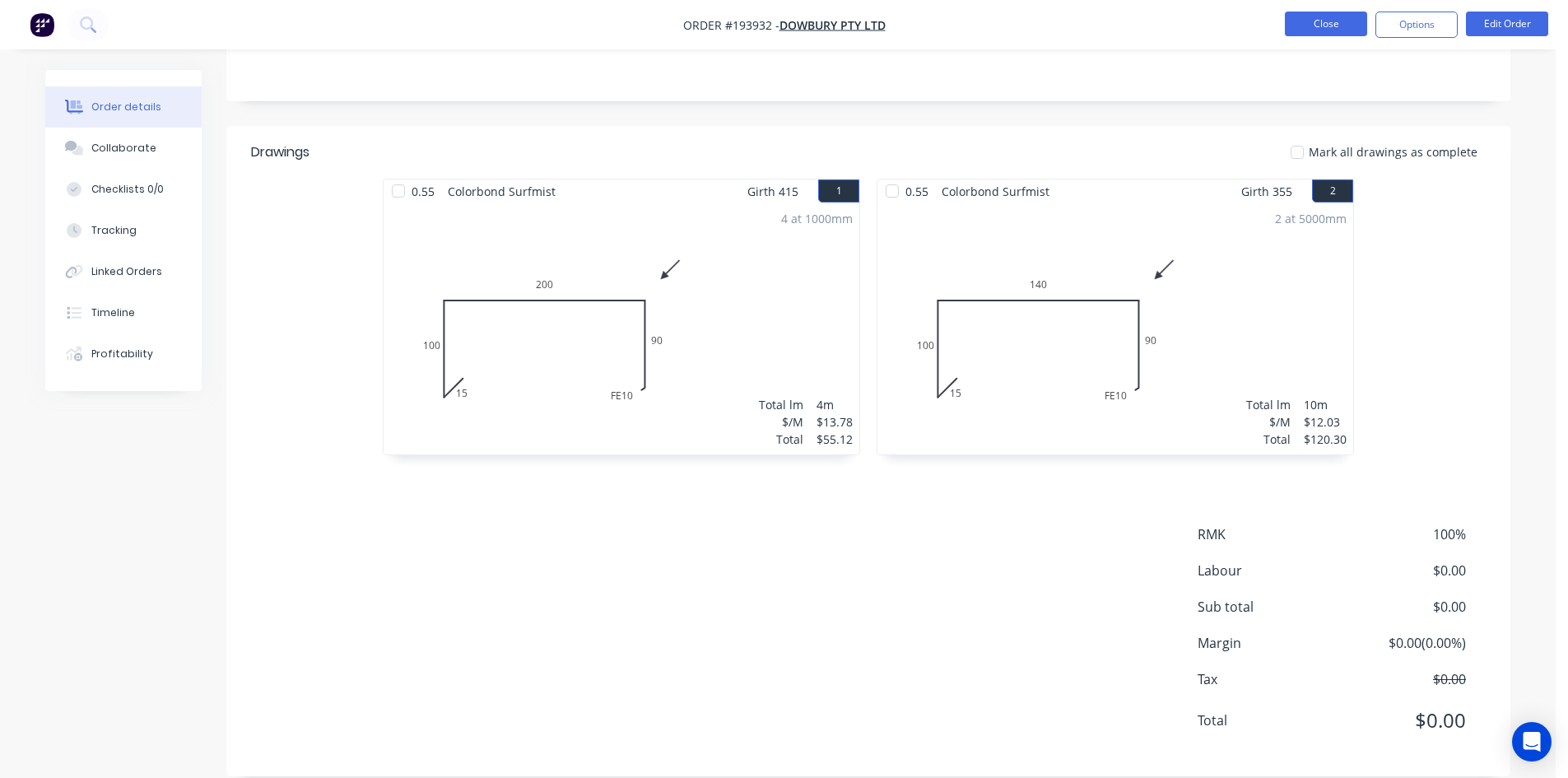
click at [1315, 18] on button "Close" at bounding box center [1326, 24] width 82 height 25
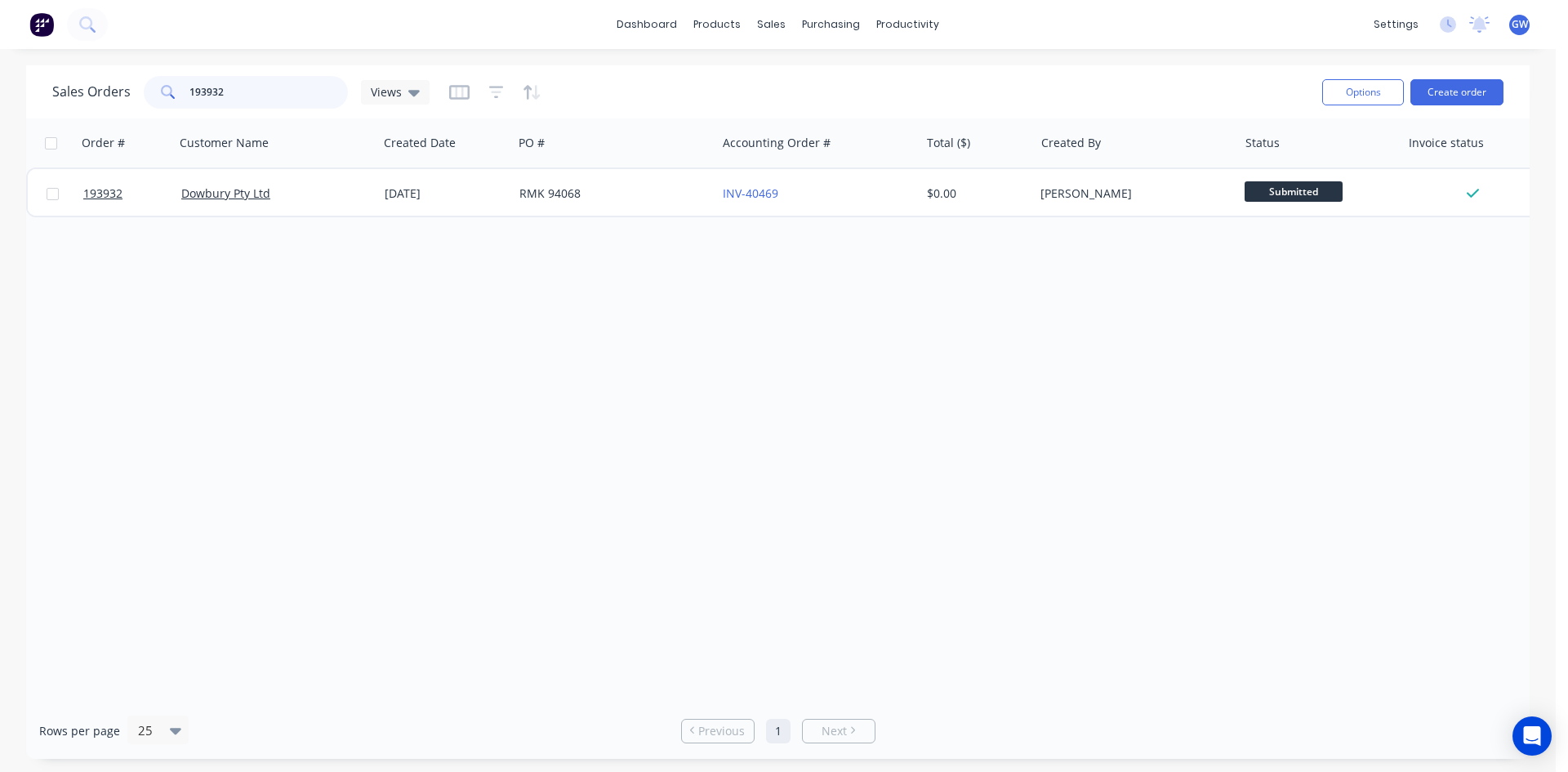
click at [299, 92] on input "193932" at bounding box center [268, 92] width 159 height 33
click at [1082, 194] on div "[PERSON_NAME]" at bounding box center [1131, 194] width 181 height 16
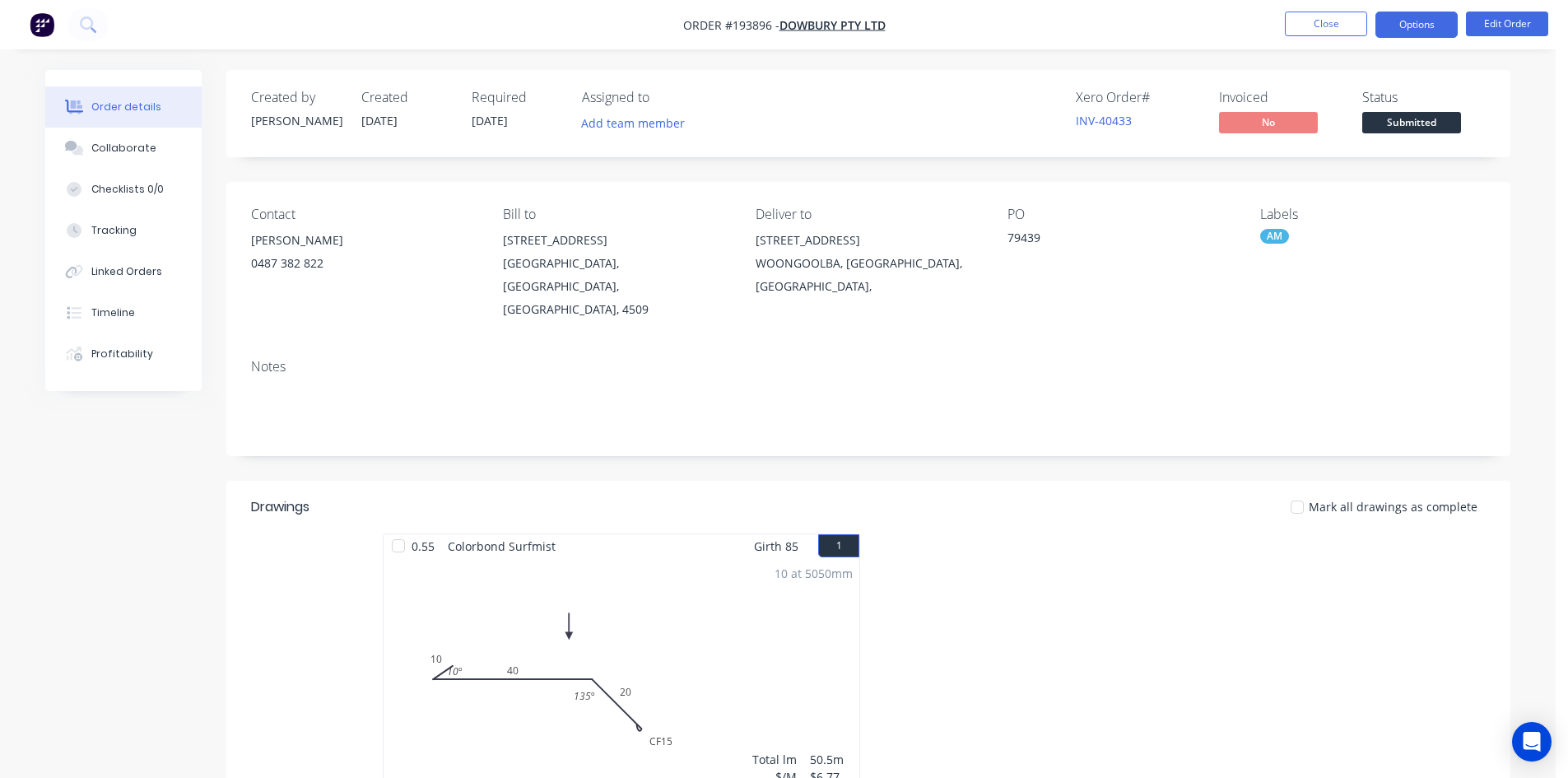
click at [1434, 28] on button "Options" at bounding box center [1417, 24] width 82 height 26
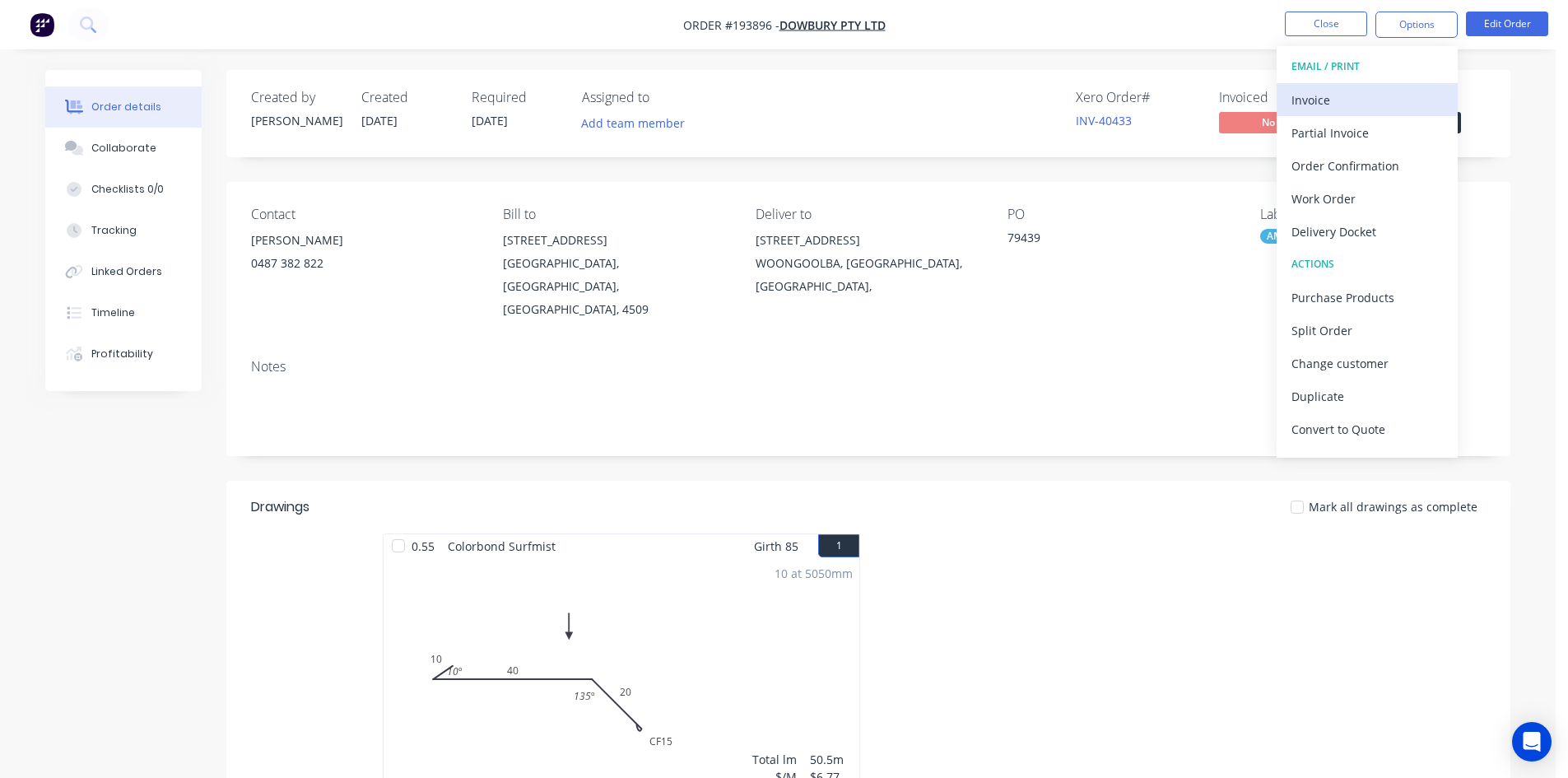
click at [1362, 96] on div "Invoice" at bounding box center [1366, 99] width 151 height 24
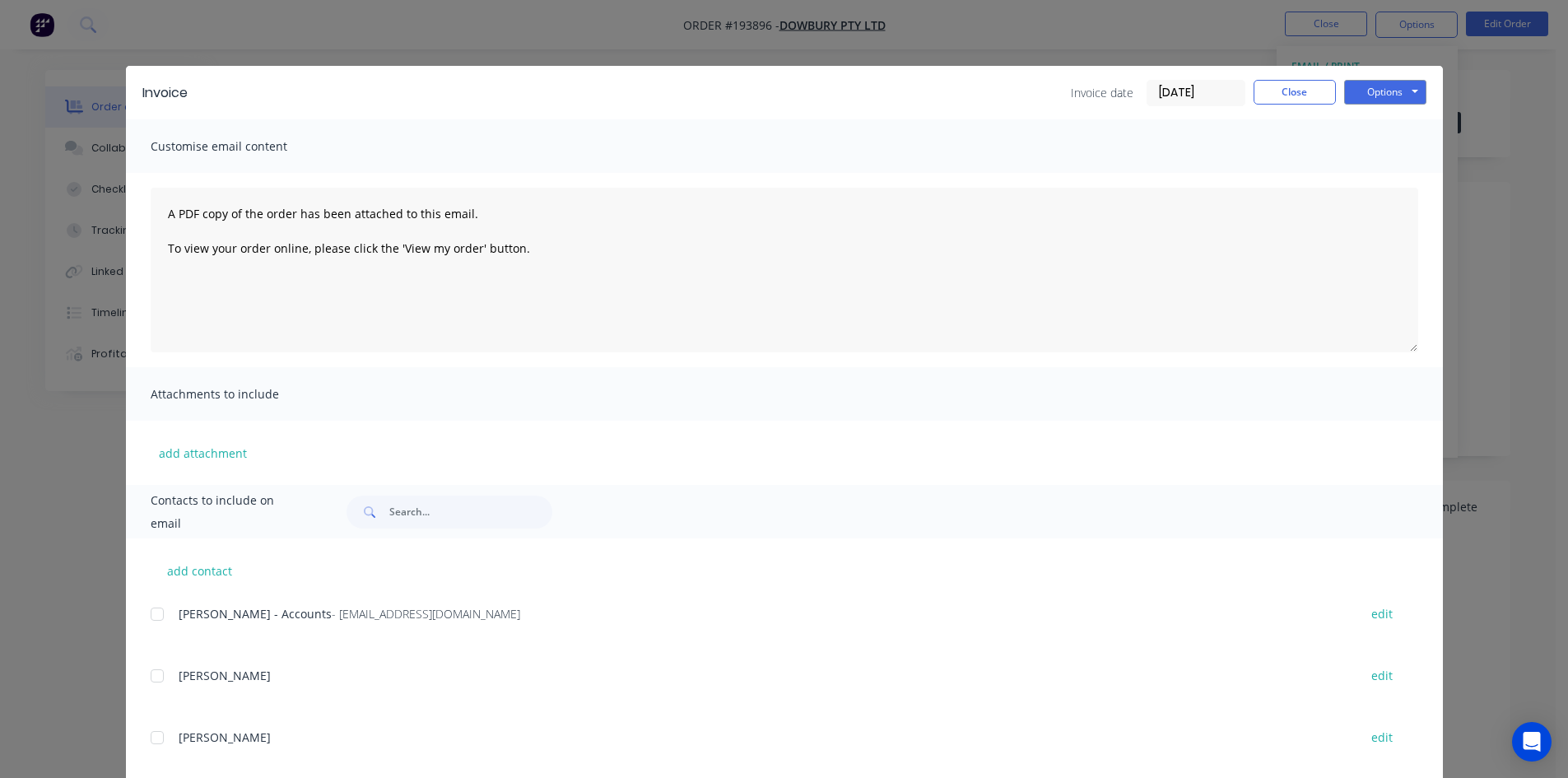
drag, startPoint x: 147, startPoint y: 616, endPoint x: 174, endPoint y: 601, distance: 30.9
click at [147, 615] on div at bounding box center [157, 614] width 33 height 33
click at [1349, 86] on button "Options" at bounding box center [1385, 92] width 82 height 25
click at [1380, 177] on button "Email" at bounding box center [1397, 176] width 106 height 27
click at [1302, 86] on button "Close" at bounding box center [1295, 92] width 82 height 25
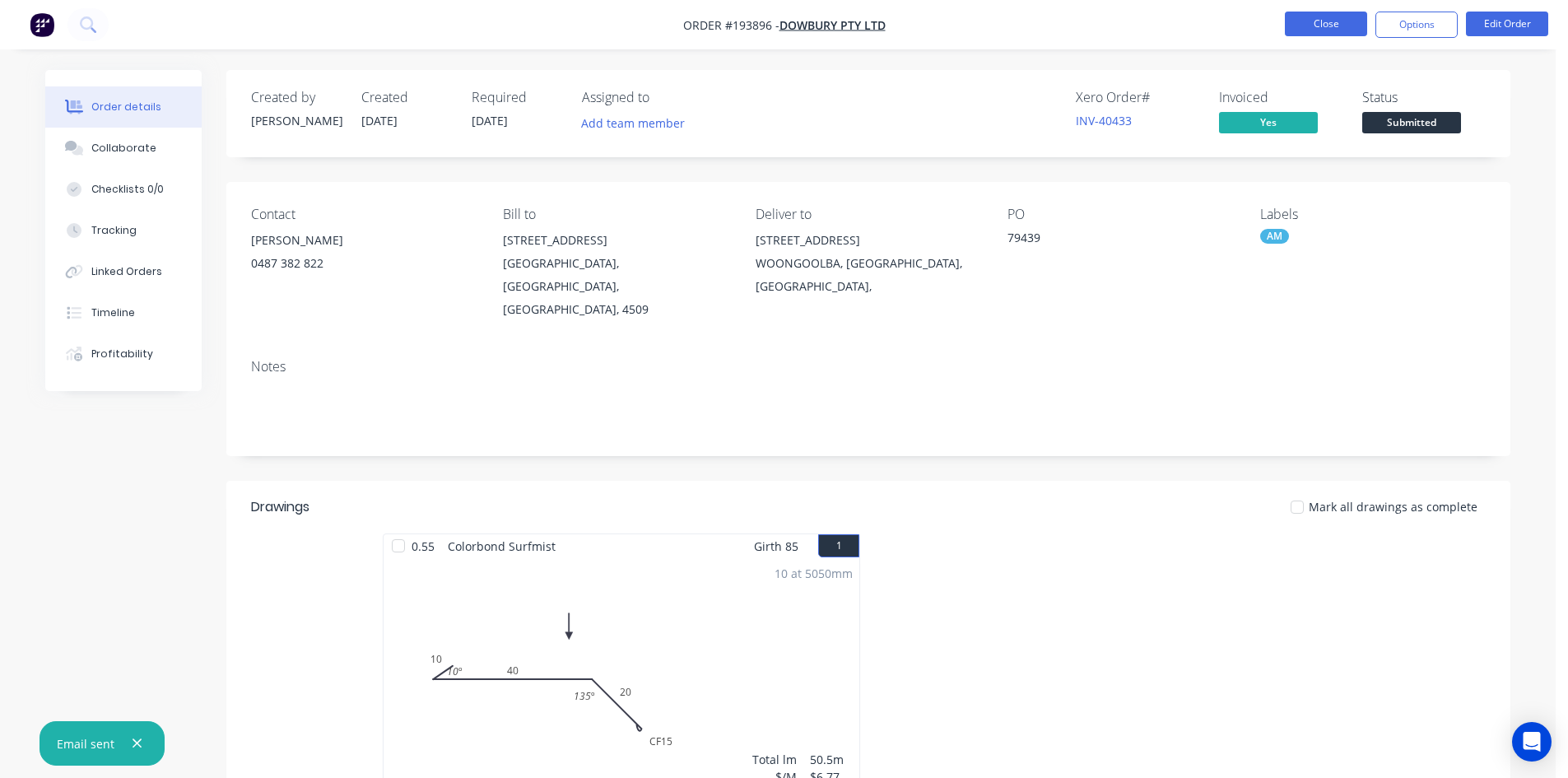
click at [1328, 30] on button "Close" at bounding box center [1326, 24] width 82 height 25
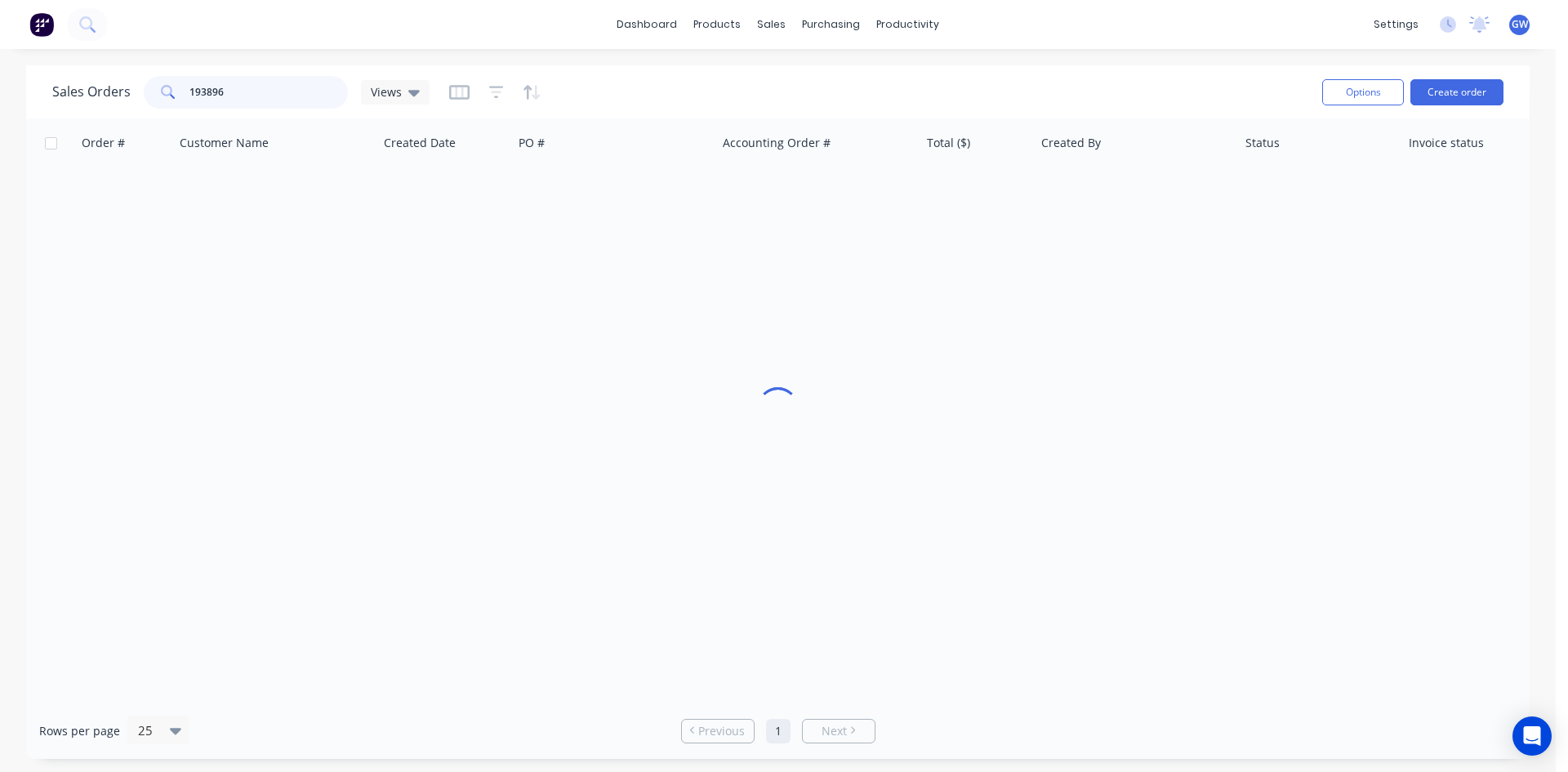
click at [228, 92] on input "193896" at bounding box center [268, 92] width 159 height 33
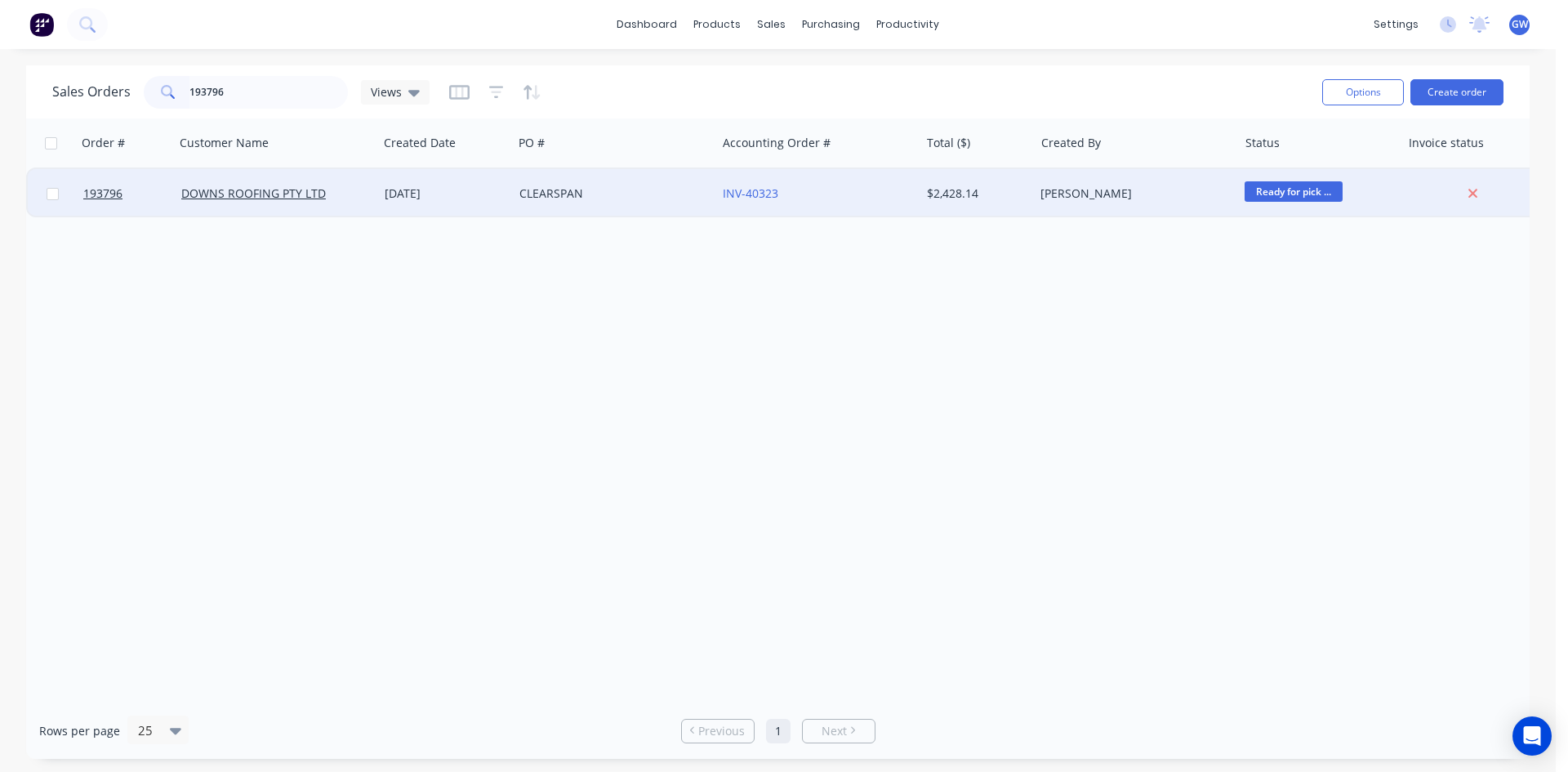
click at [972, 186] on div "$2,428.14" at bounding box center [974, 194] width 95 height 16
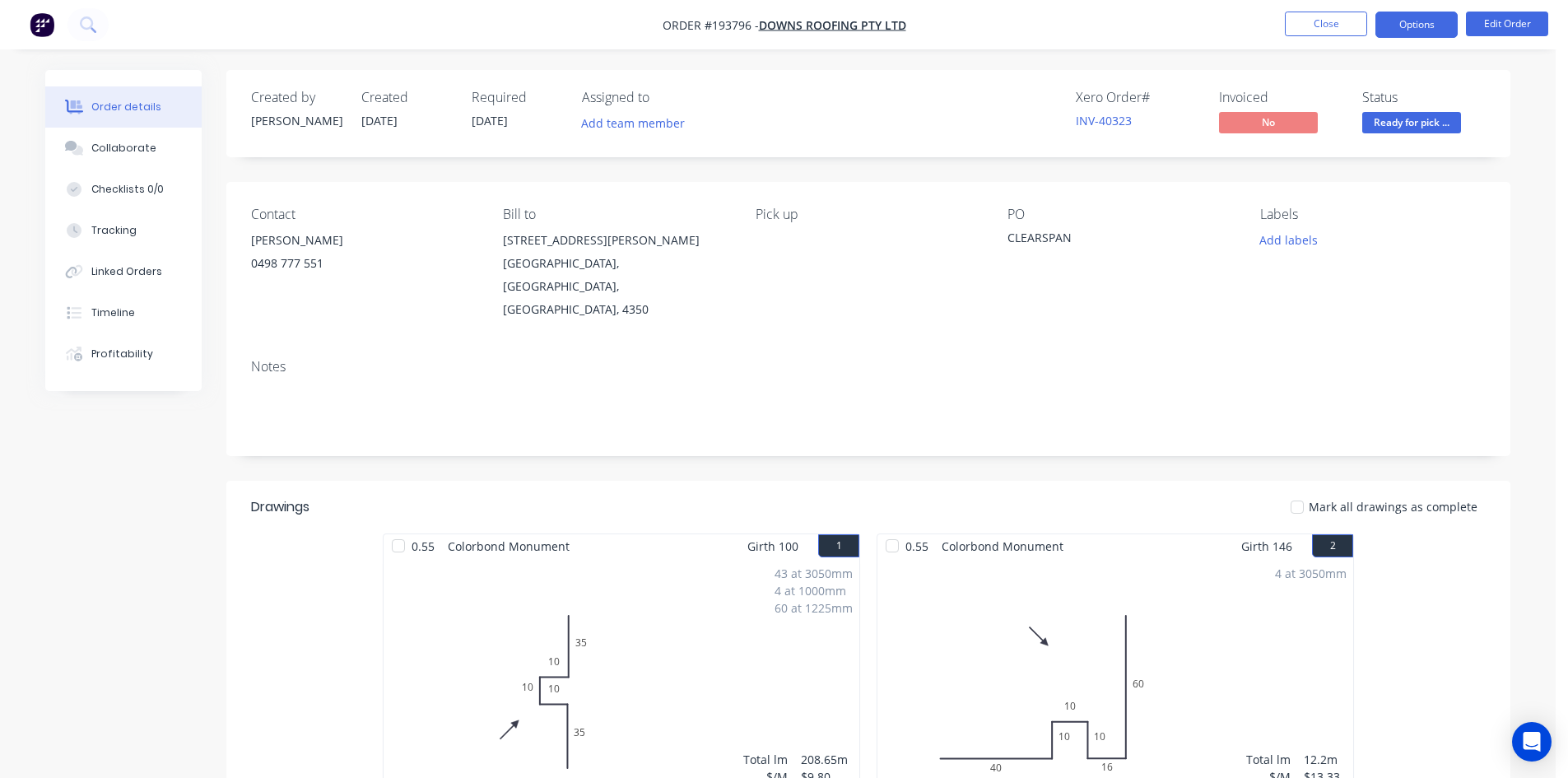
click at [1405, 28] on button "Options" at bounding box center [1417, 24] width 82 height 26
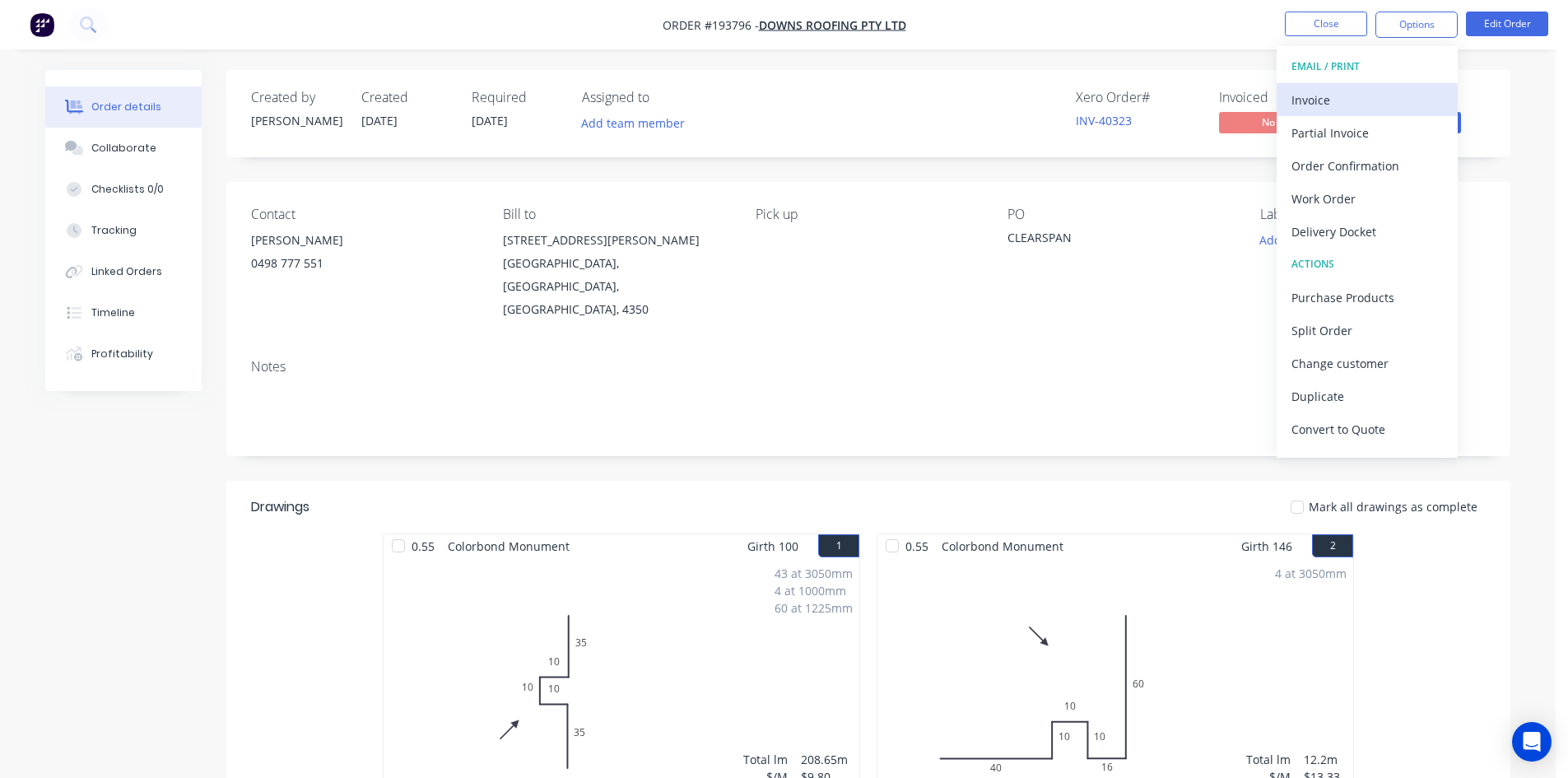
click at [1357, 95] on div "Invoice" at bounding box center [1366, 99] width 151 height 24
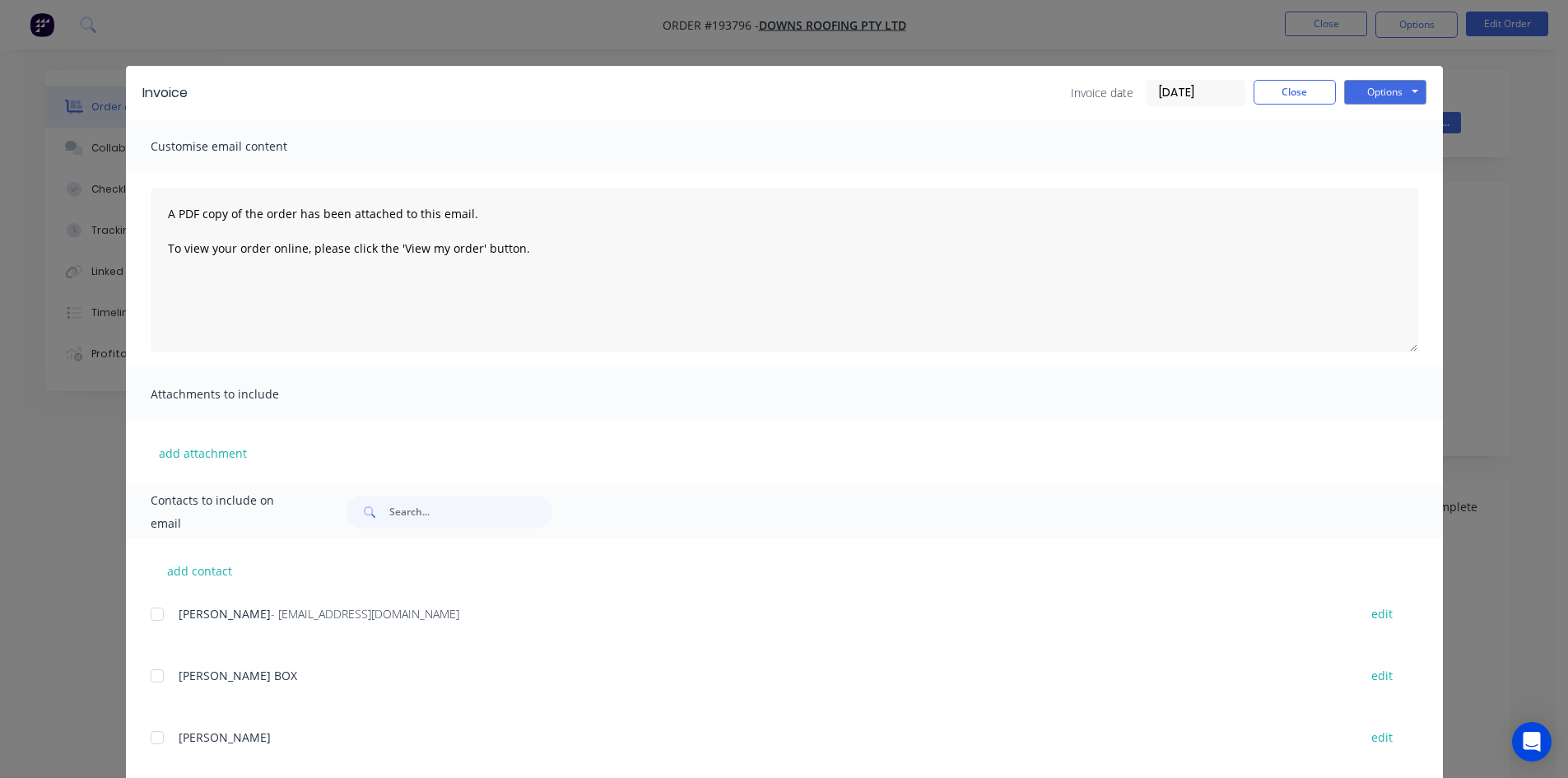
click at [157, 610] on div at bounding box center [157, 614] width 33 height 33
click at [1400, 87] on button "Options" at bounding box center [1385, 92] width 82 height 25
click at [1383, 185] on button "Email" at bounding box center [1397, 176] width 106 height 27
click at [1303, 85] on button "Close" at bounding box center [1295, 92] width 82 height 25
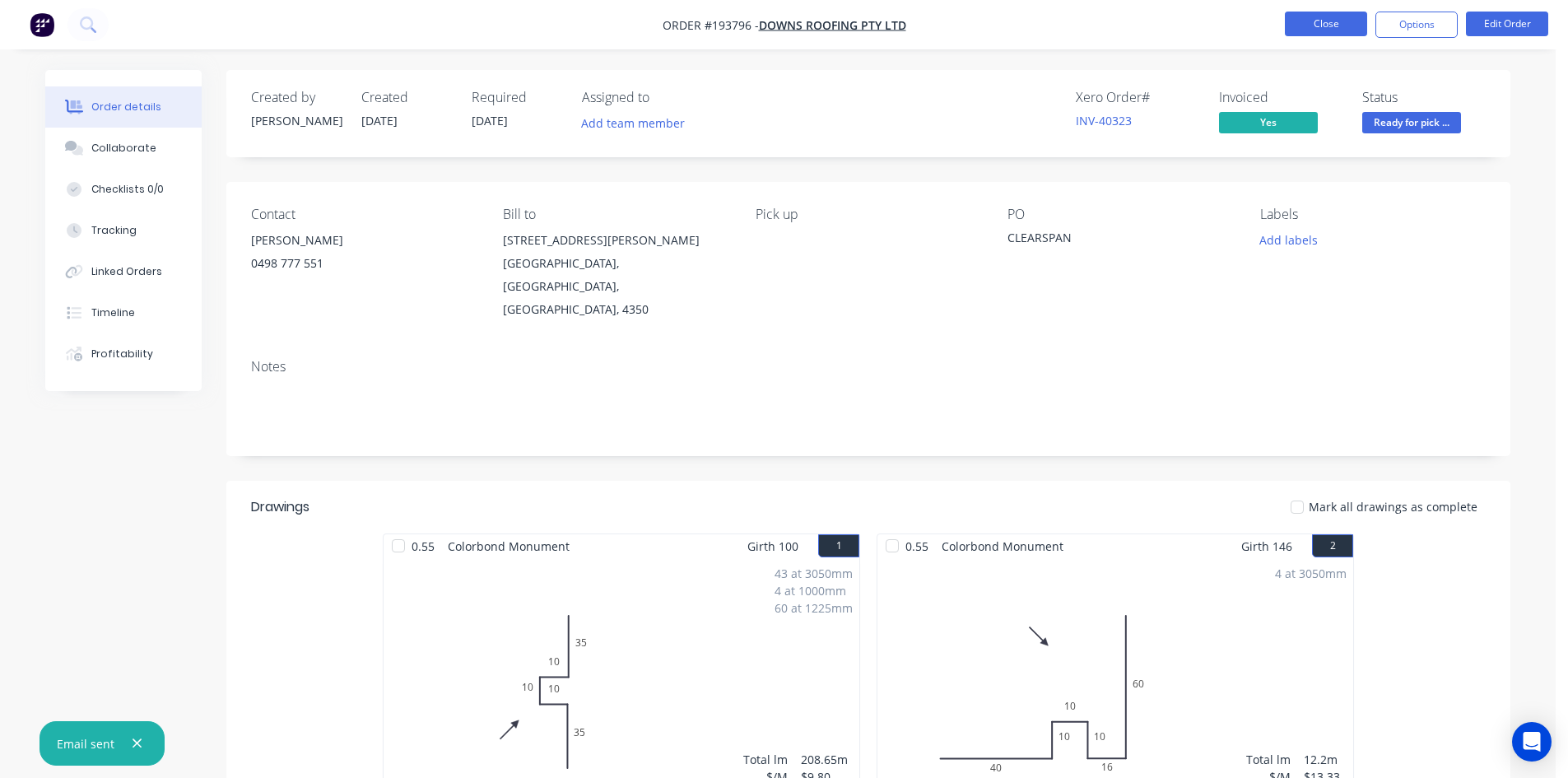
click at [1345, 20] on button "Close" at bounding box center [1326, 24] width 82 height 25
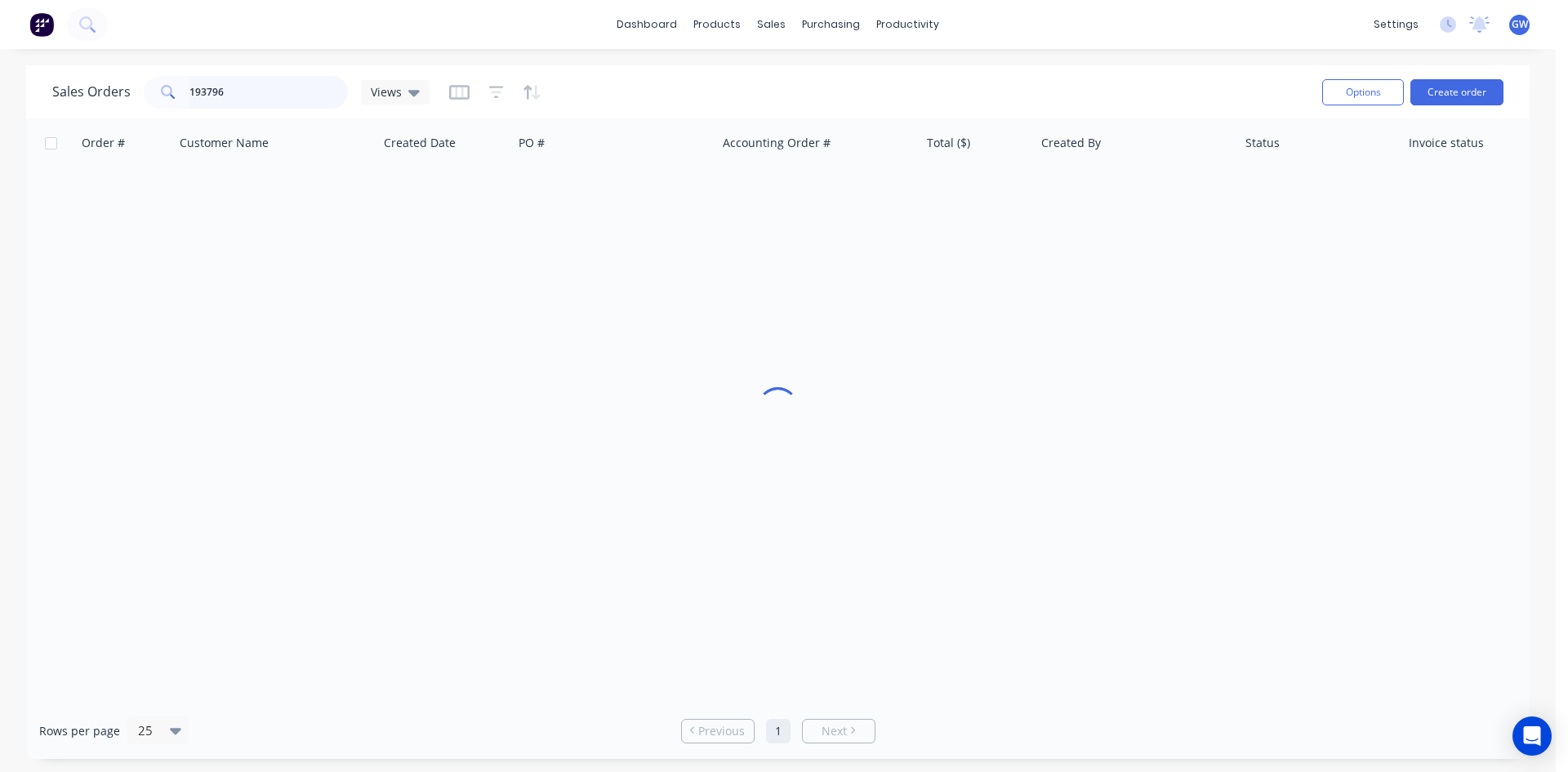
click at [257, 96] on input "193796" at bounding box center [268, 92] width 159 height 33
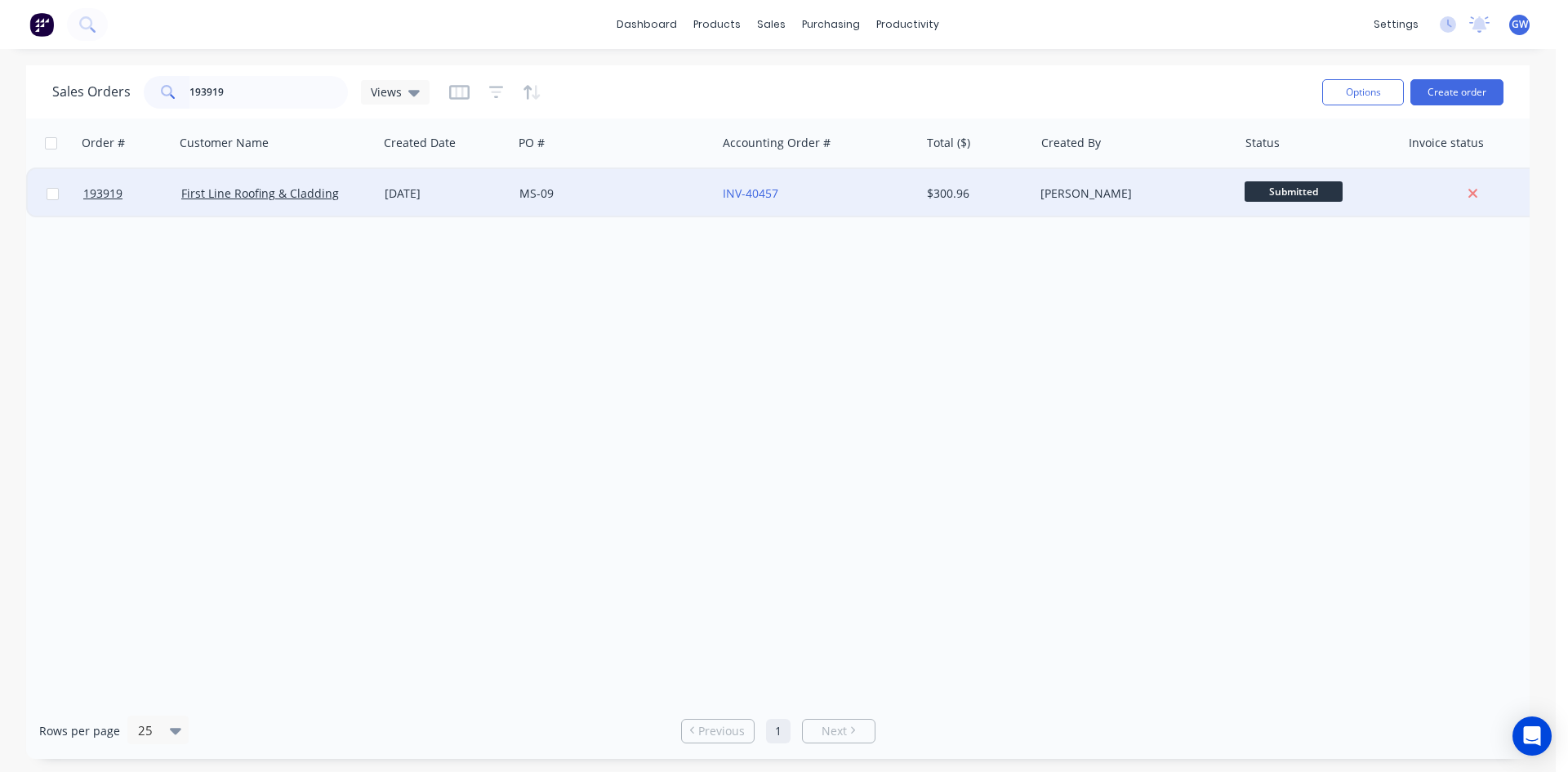
click at [860, 195] on div "INV-40457" at bounding box center [813, 194] width 181 height 16
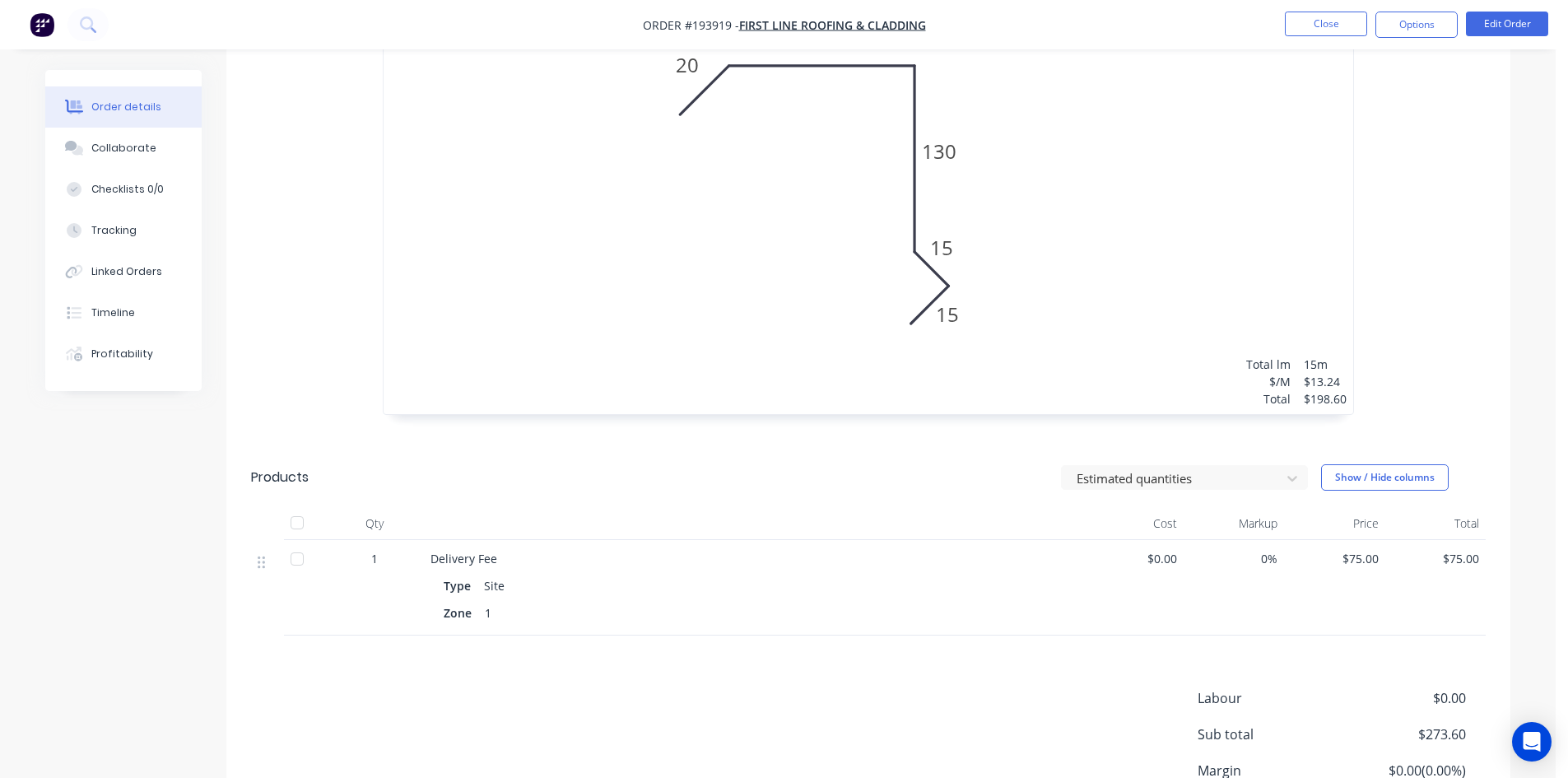
scroll to position [774, 0]
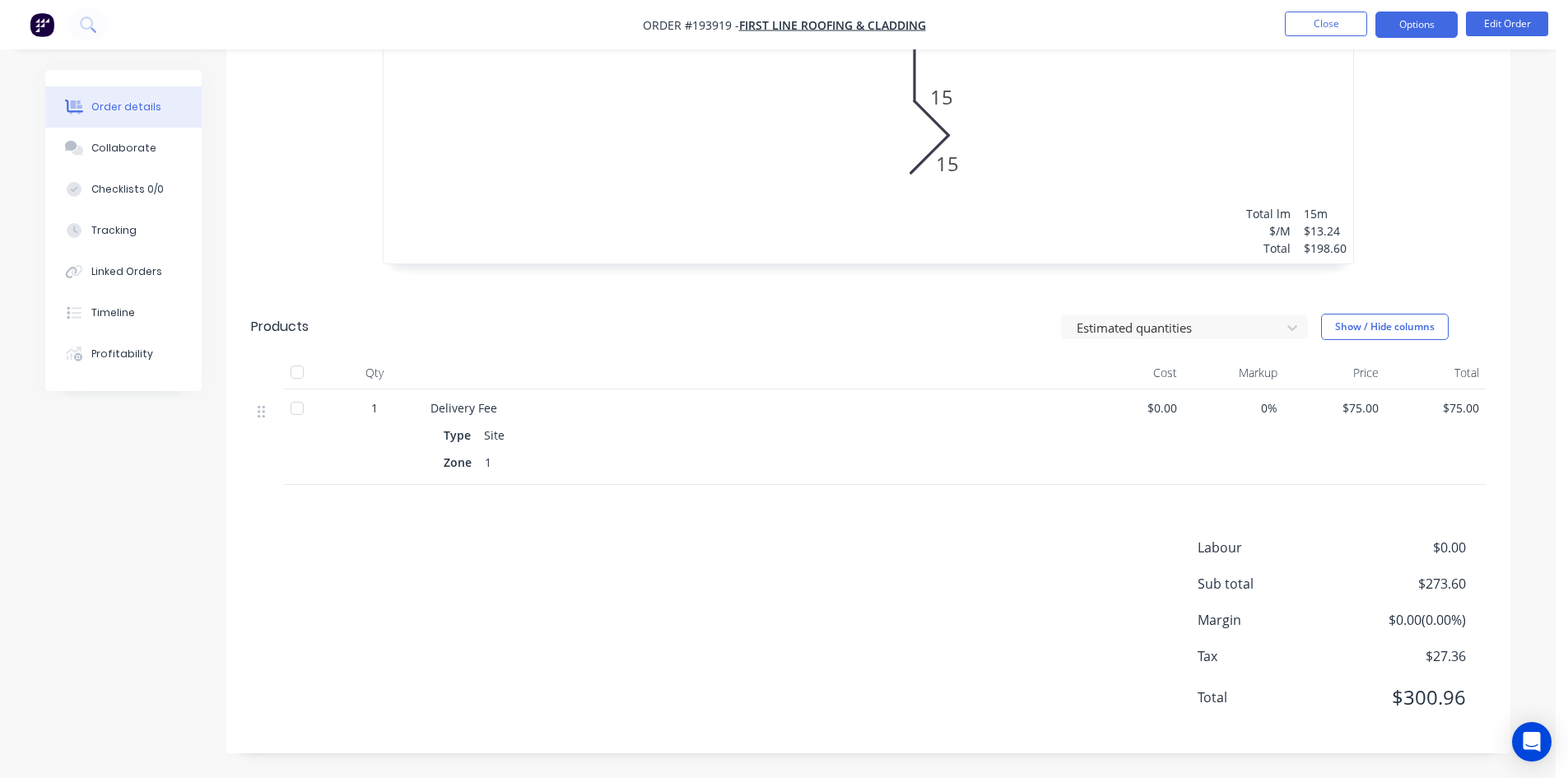
click at [1413, 30] on button "Options" at bounding box center [1417, 24] width 82 height 26
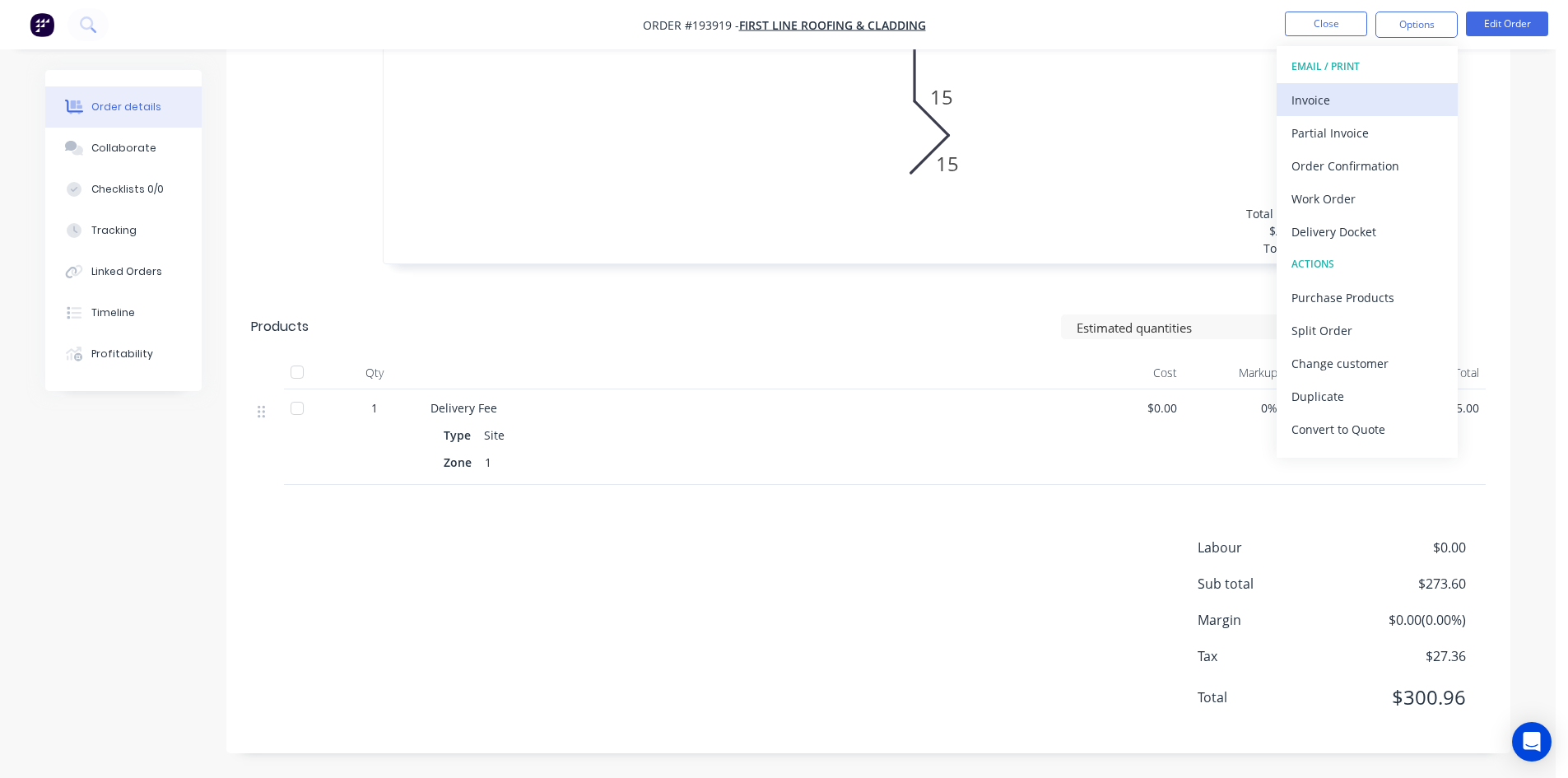
click at [1358, 104] on div "Invoice" at bounding box center [1366, 99] width 151 height 24
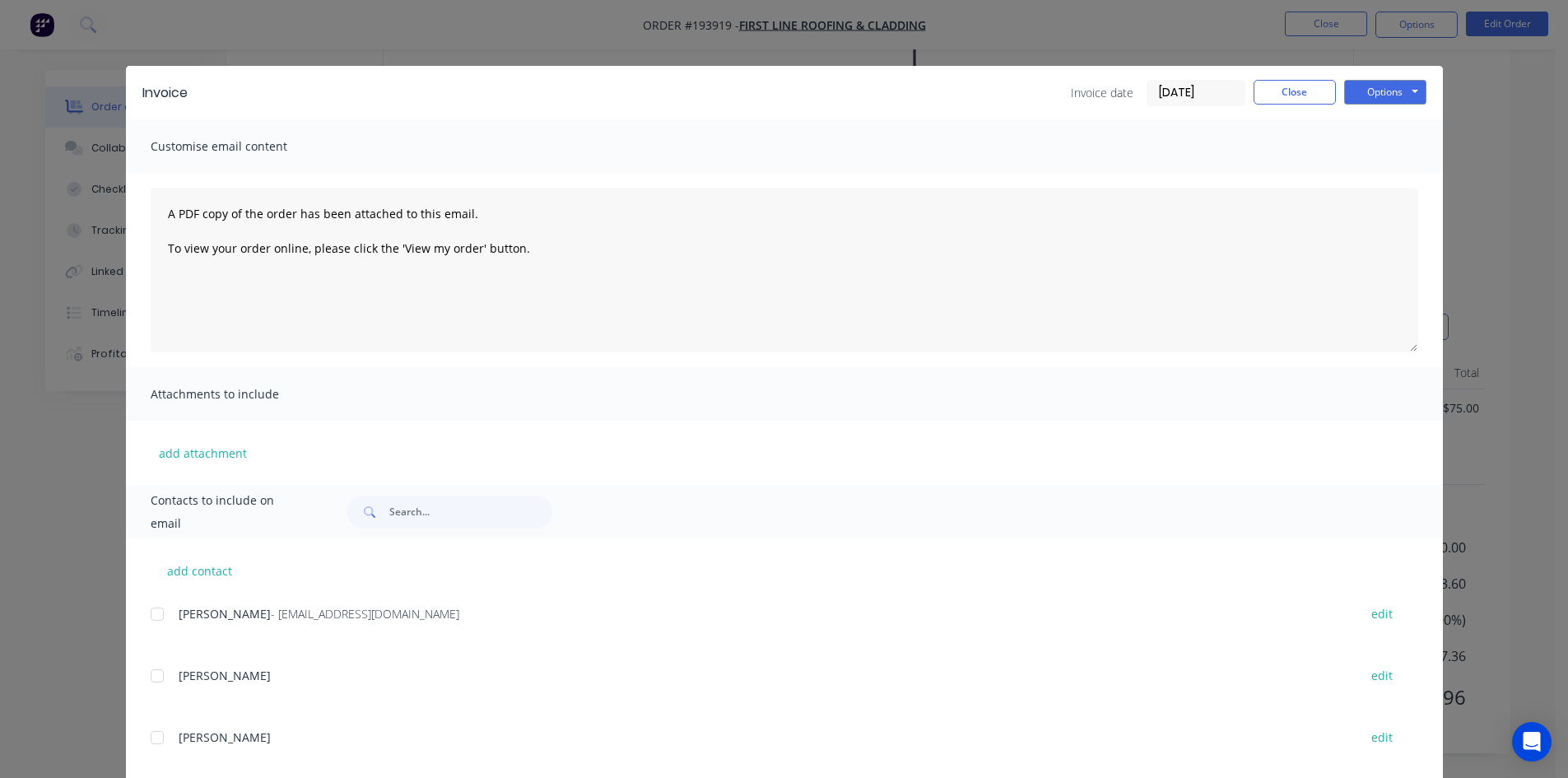
click at [150, 613] on div at bounding box center [157, 614] width 33 height 33
click at [1387, 90] on button "Options" at bounding box center [1385, 92] width 82 height 25
click at [1364, 186] on button "Email" at bounding box center [1397, 176] width 106 height 27
click at [1291, 95] on button "Close" at bounding box center [1295, 92] width 82 height 25
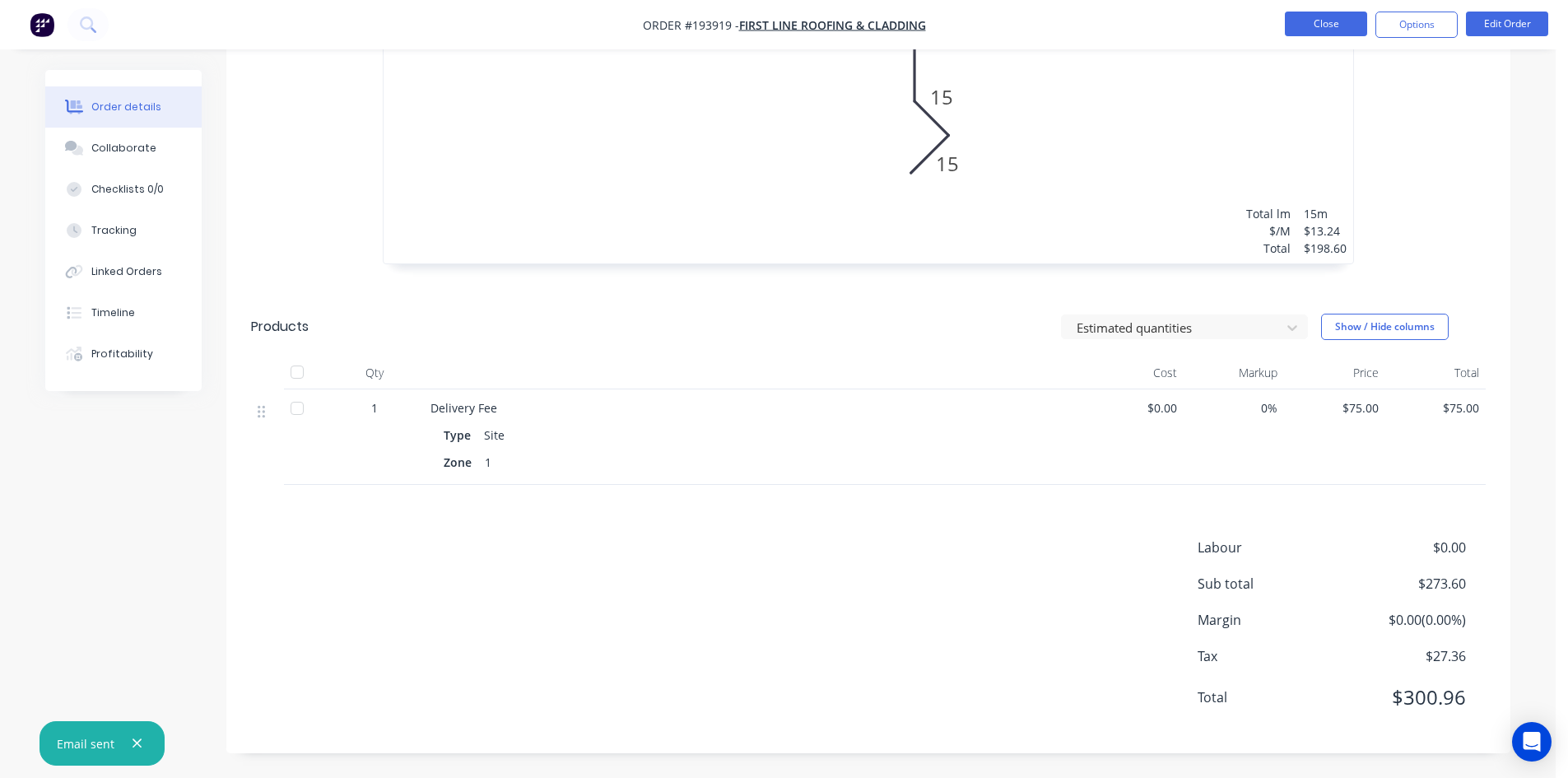
click at [1333, 28] on button "Close" at bounding box center [1326, 24] width 82 height 25
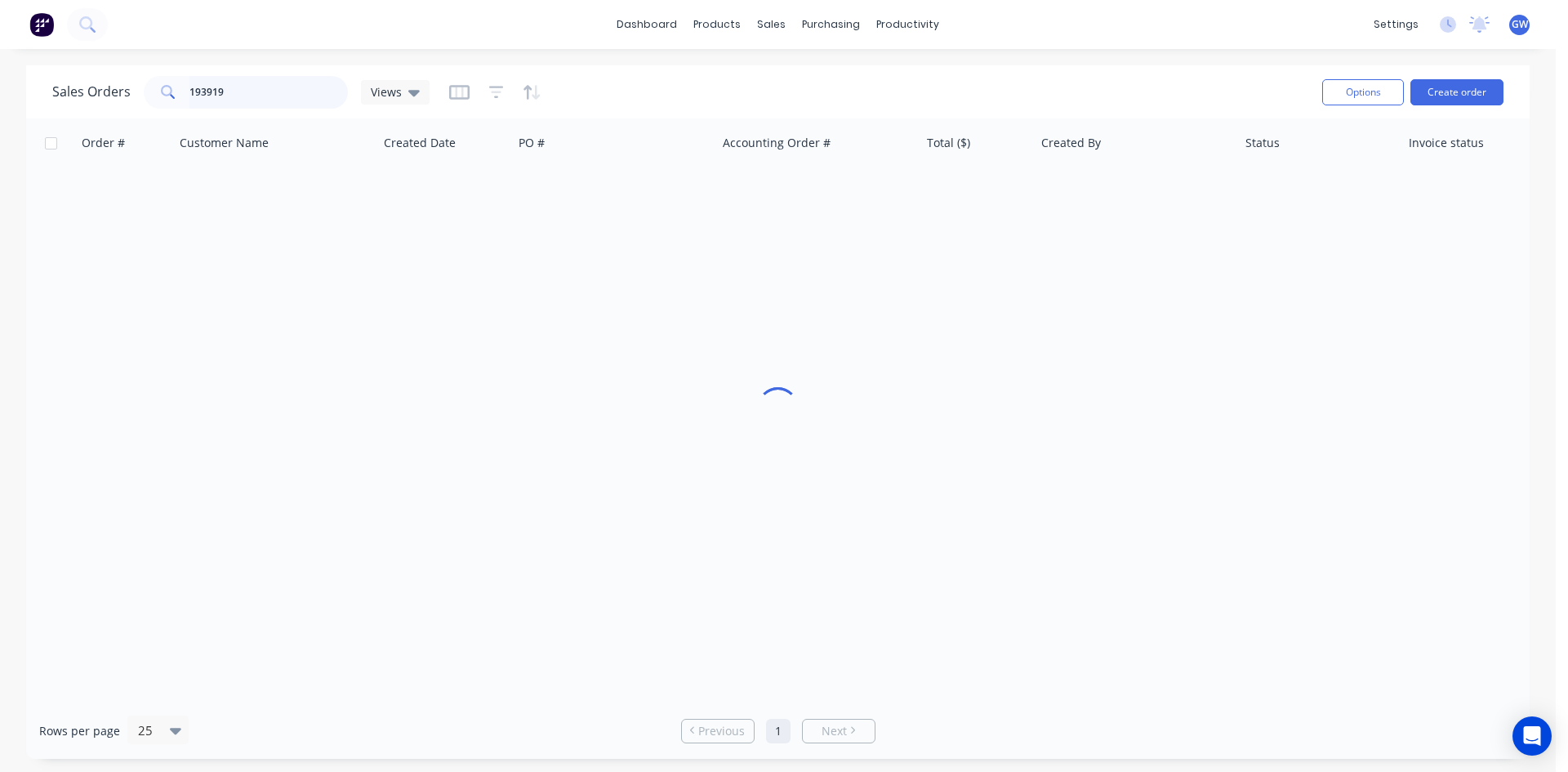
click at [263, 99] on input "193919" at bounding box center [268, 92] width 159 height 33
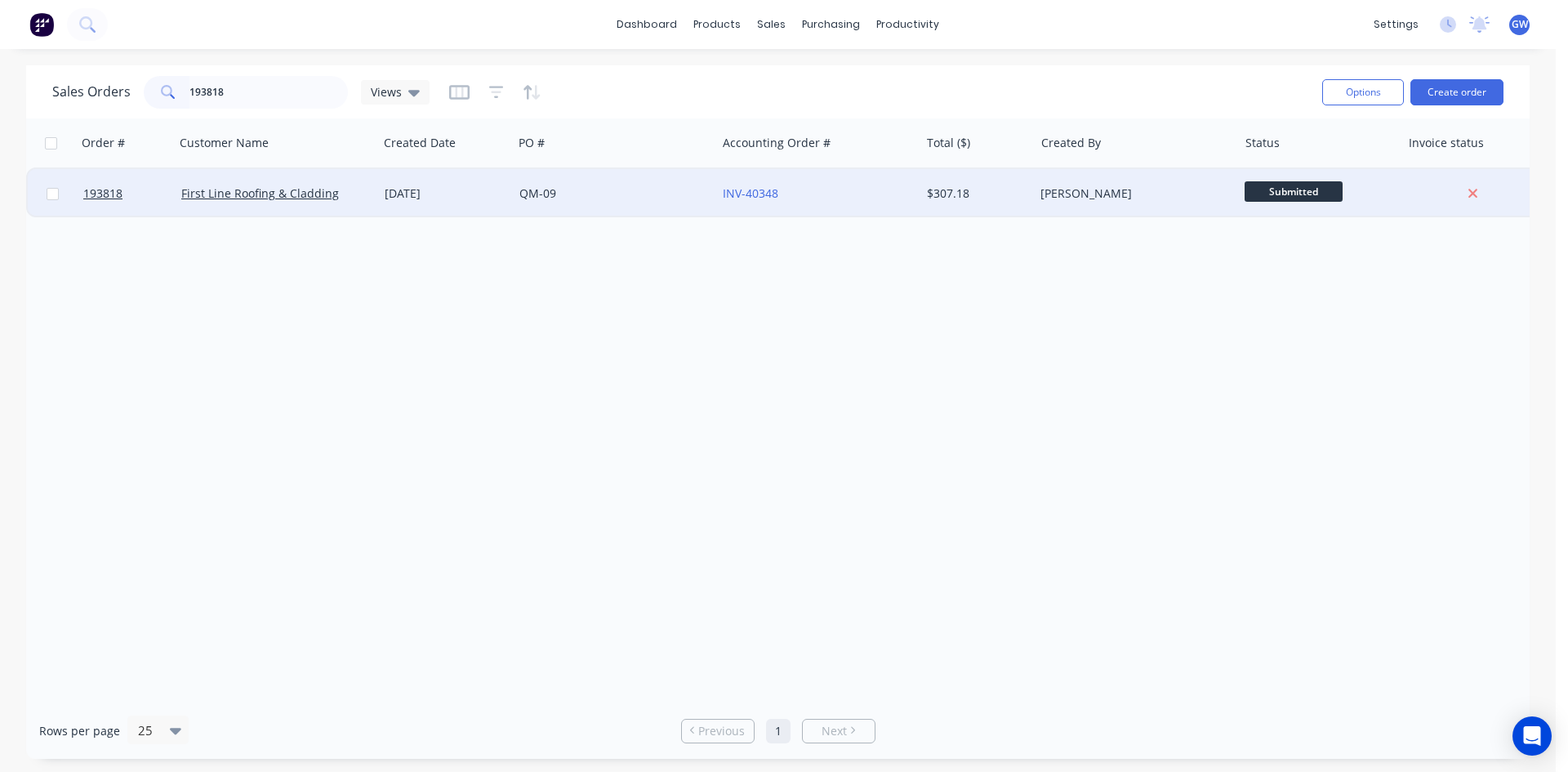
click at [963, 175] on div "$307.18" at bounding box center [977, 193] width 115 height 49
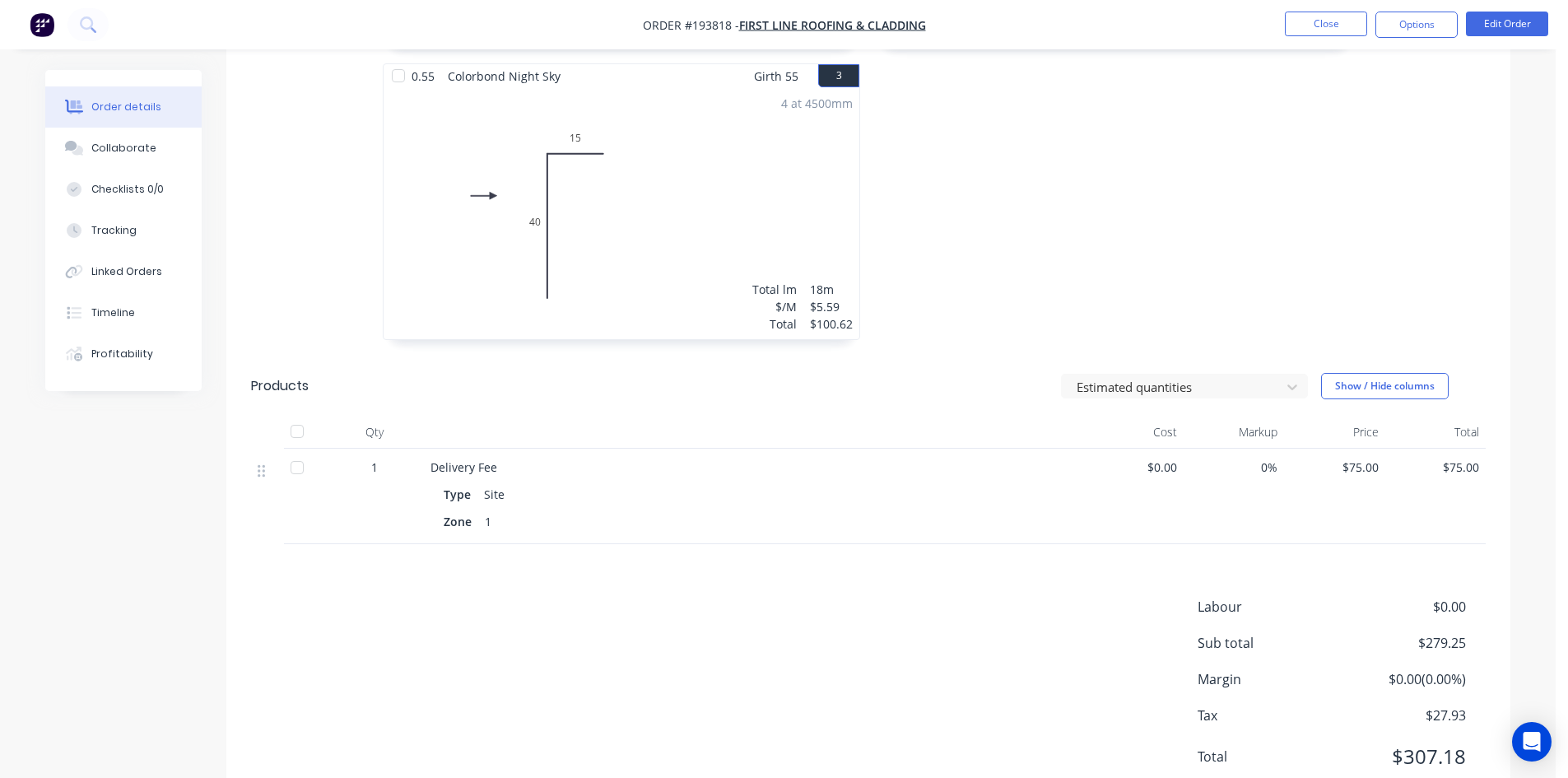
scroll to position [741, 0]
click at [1406, 25] on button "Options" at bounding box center [1417, 24] width 82 height 26
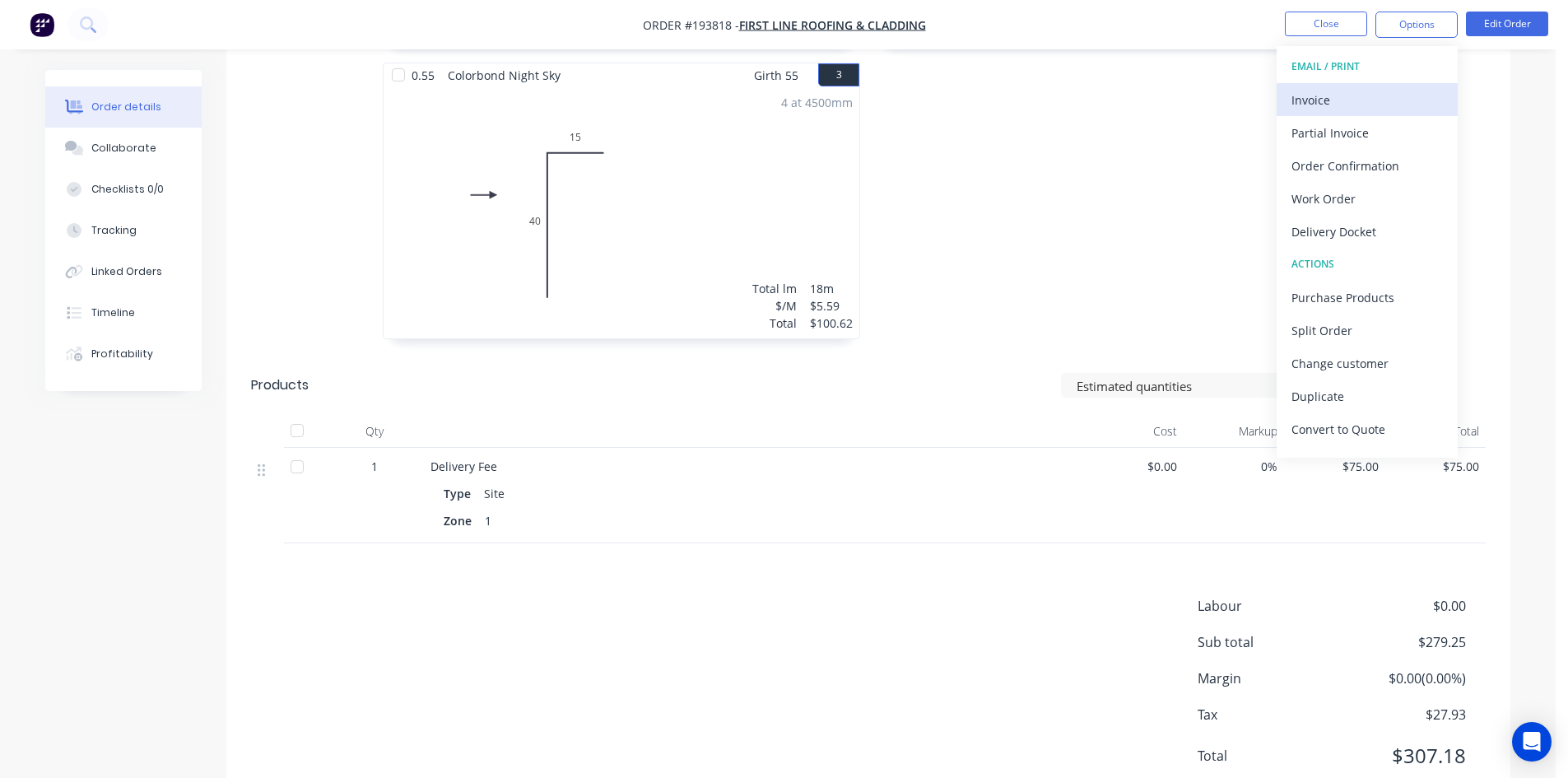
click at [1406, 91] on div "Invoice" at bounding box center [1366, 99] width 151 height 24
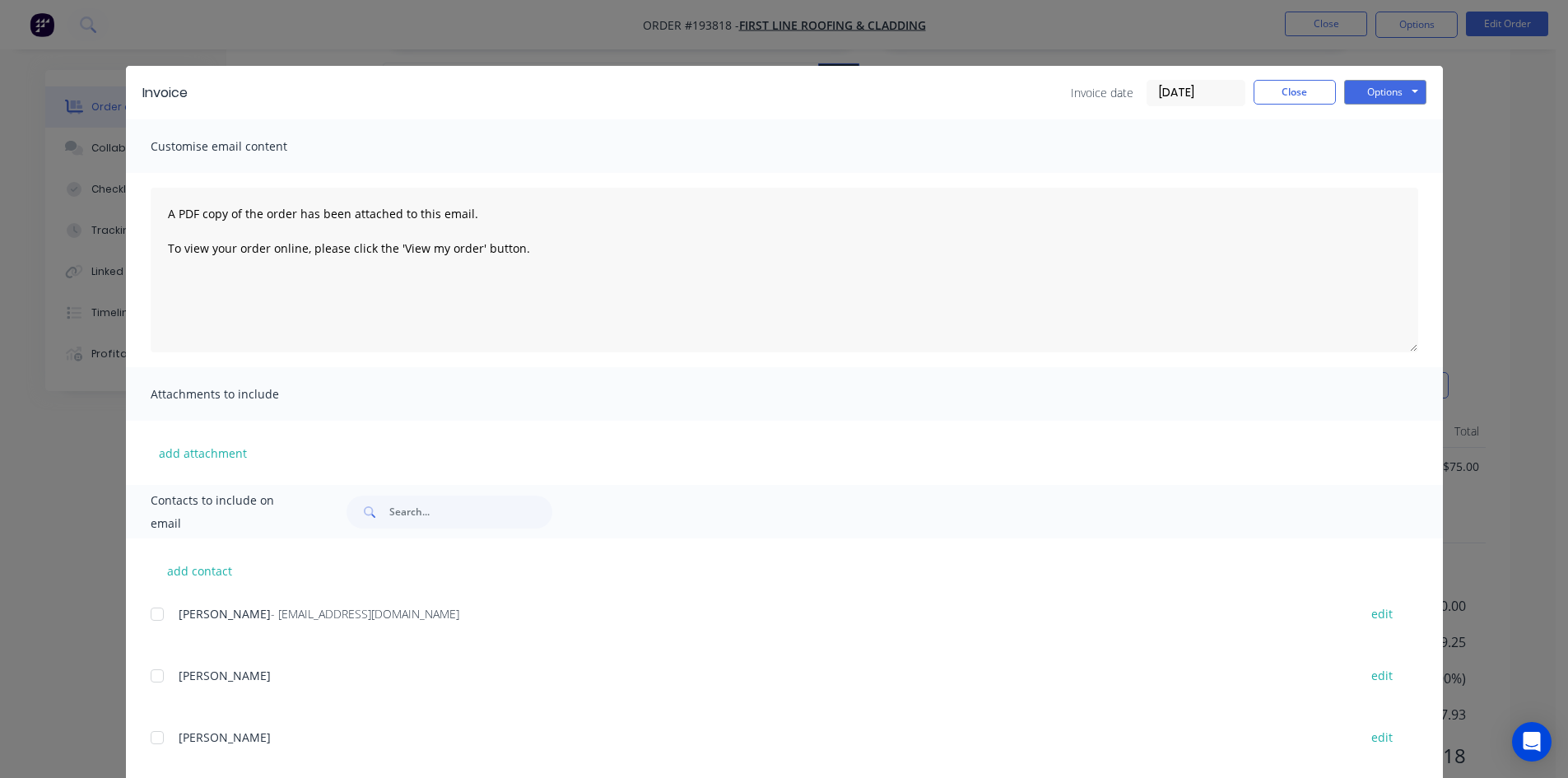
drag, startPoint x: 166, startPoint y: 610, endPoint x: 188, endPoint y: 605, distance: 22.6
click at [168, 612] on div "Craig Murray - firstlineroofing16@gmail.com edit" at bounding box center [797, 614] width 1292 height 22
click at [165, 612] on div at bounding box center [157, 614] width 33 height 33
click at [1387, 102] on button "Options" at bounding box center [1385, 92] width 82 height 25
click at [1368, 177] on button "Email" at bounding box center [1397, 176] width 106 height 27
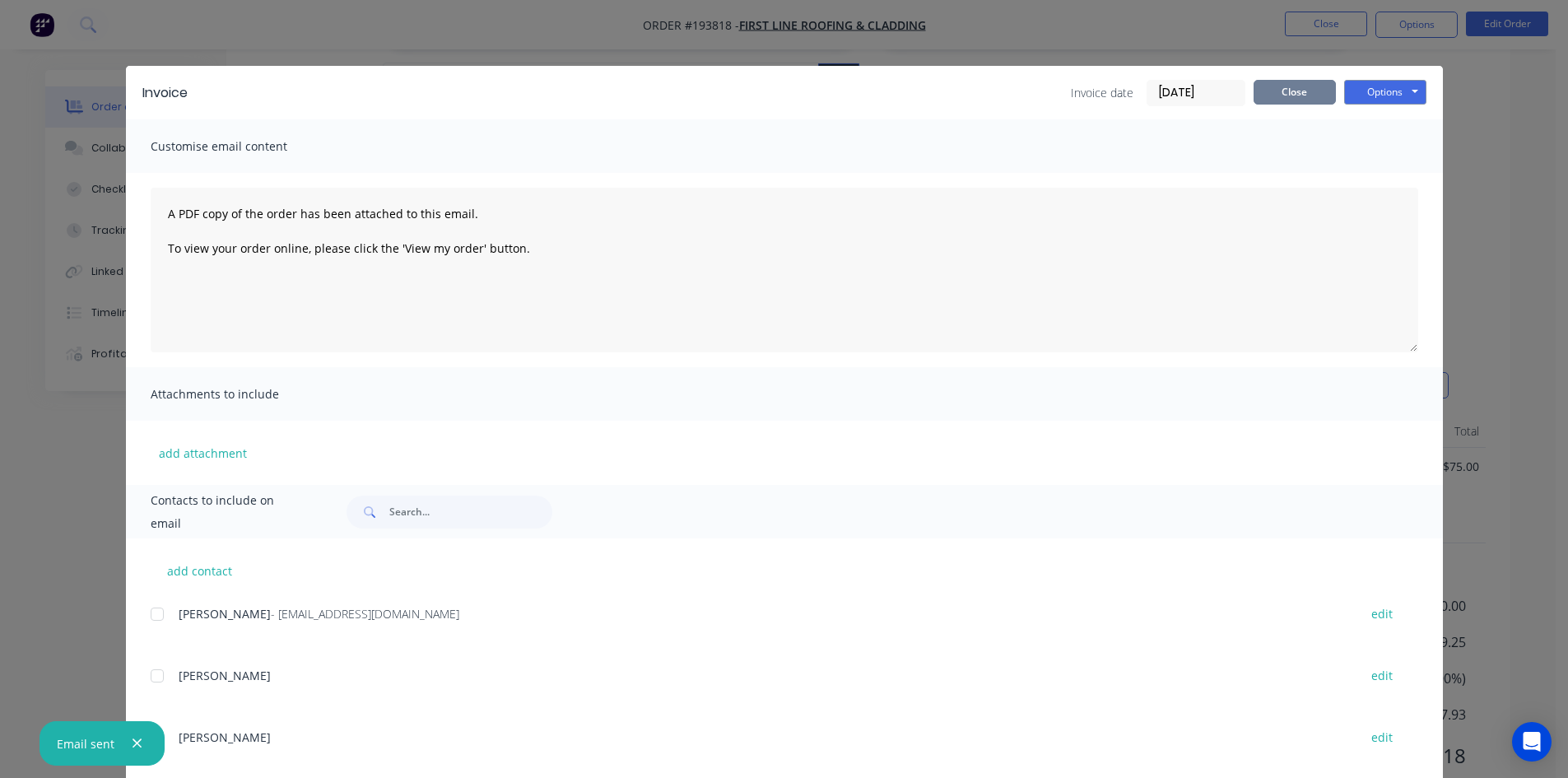
click at [1292, 100] on button "Close" at bounding box center [1295, 92] width 82 height 25
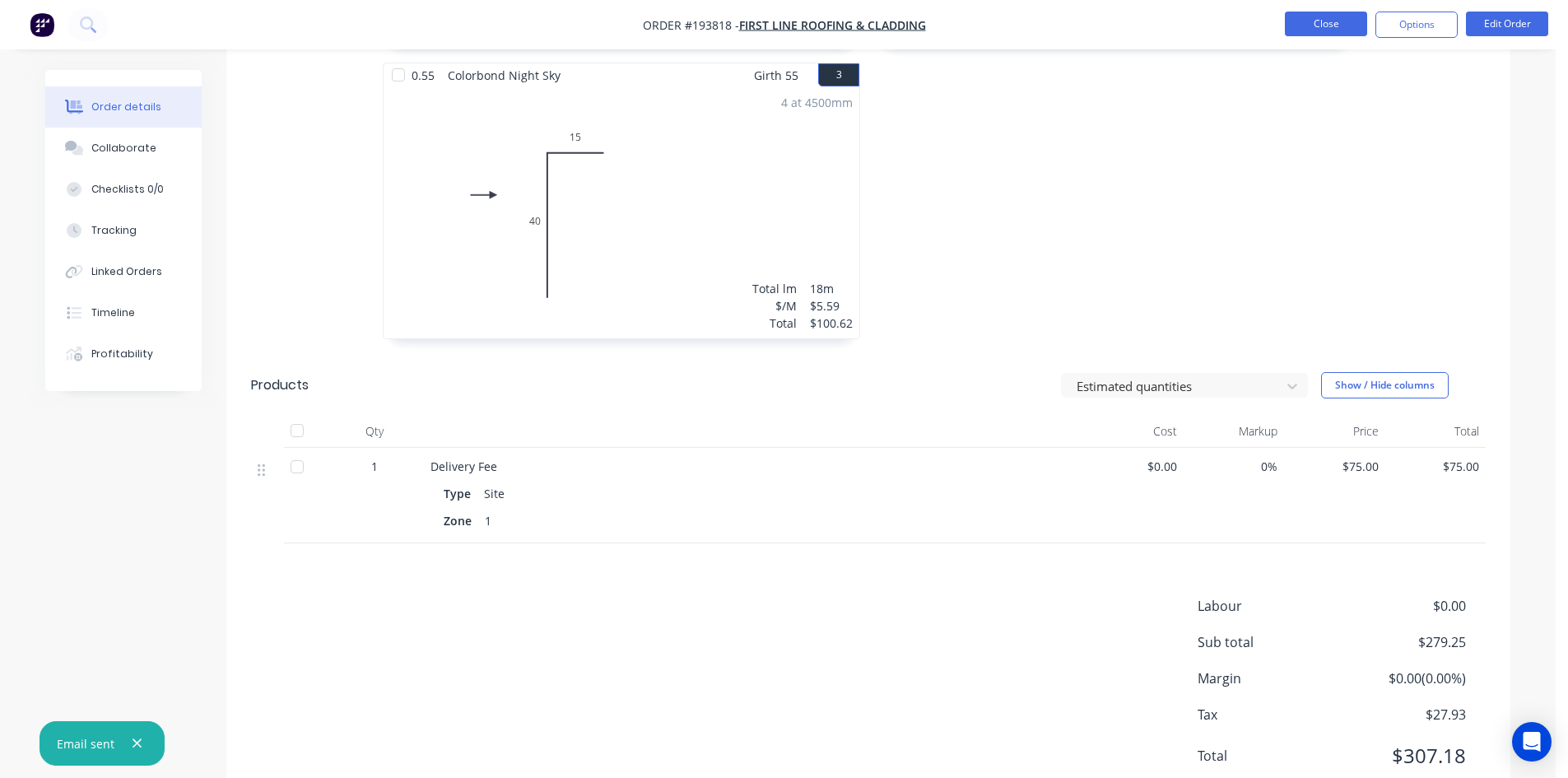
click at [1308, 26] on button "Close" at bounding box center [1326, 24] width 82 height 25
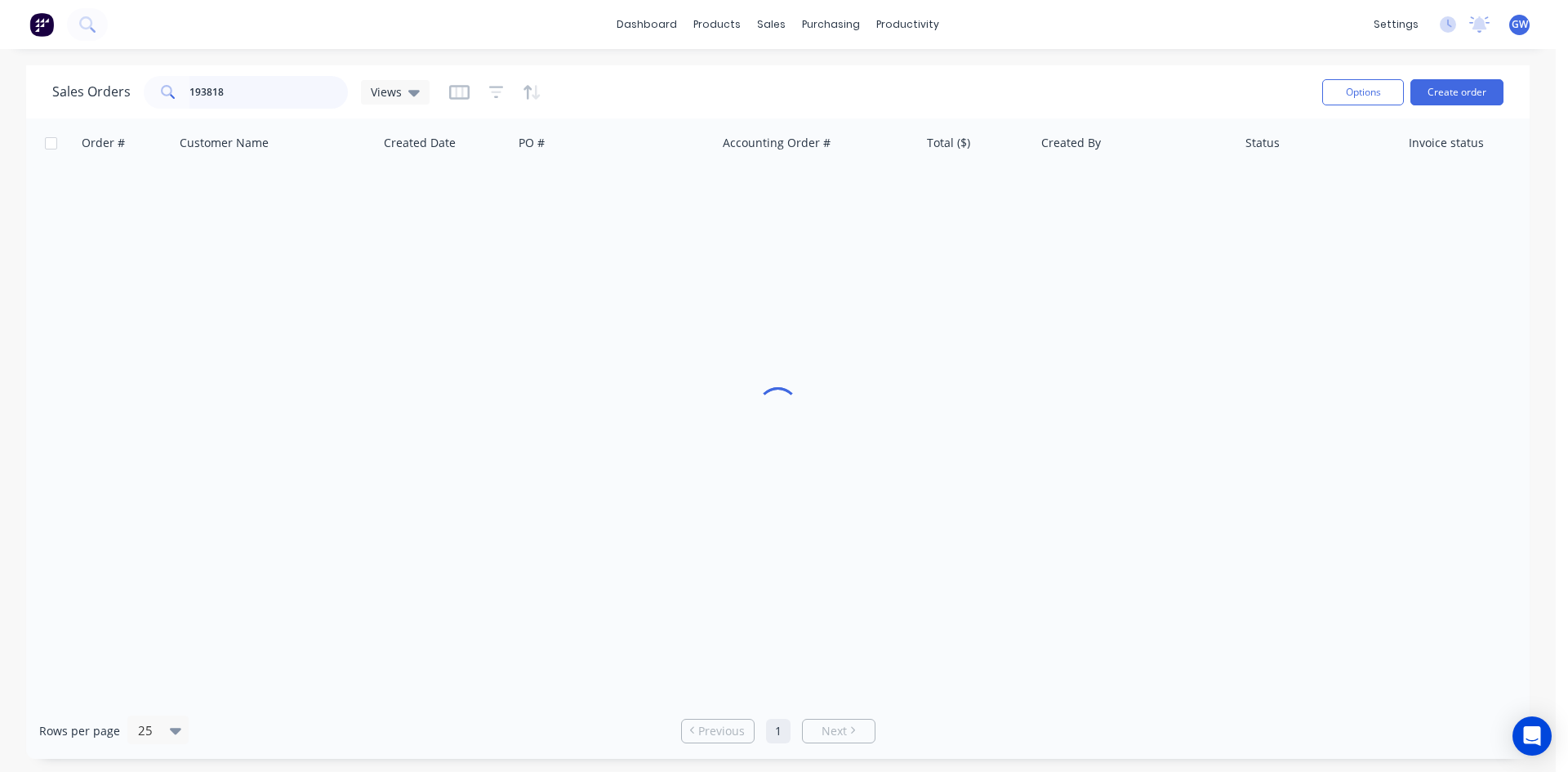
click at [263, 91] on input "193818" at bounding box center [268, 92] width 159 height 33
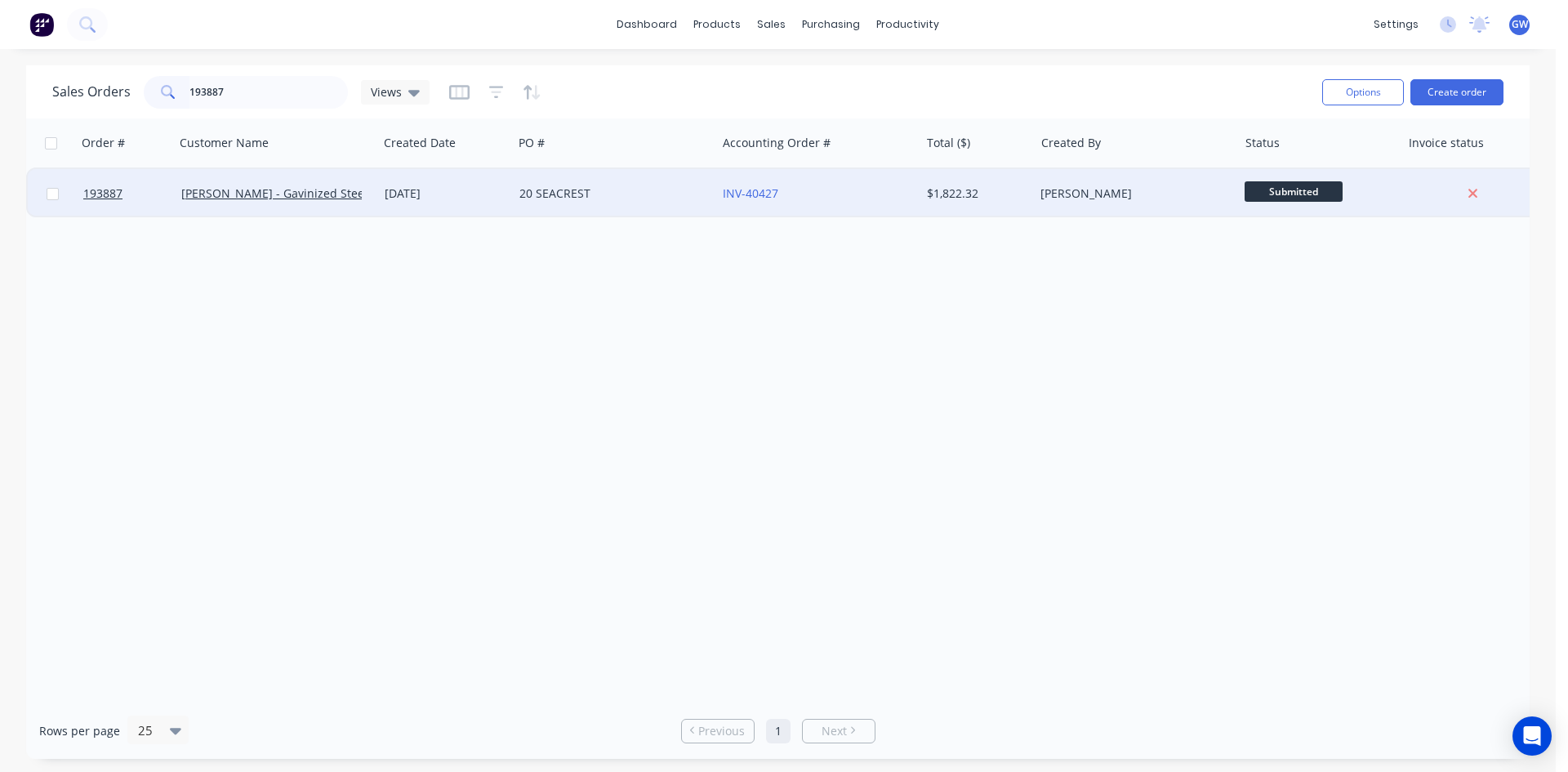
click at [828, 197] on div "INV-40427" at bounding box center [813, 194] width 181 height 16
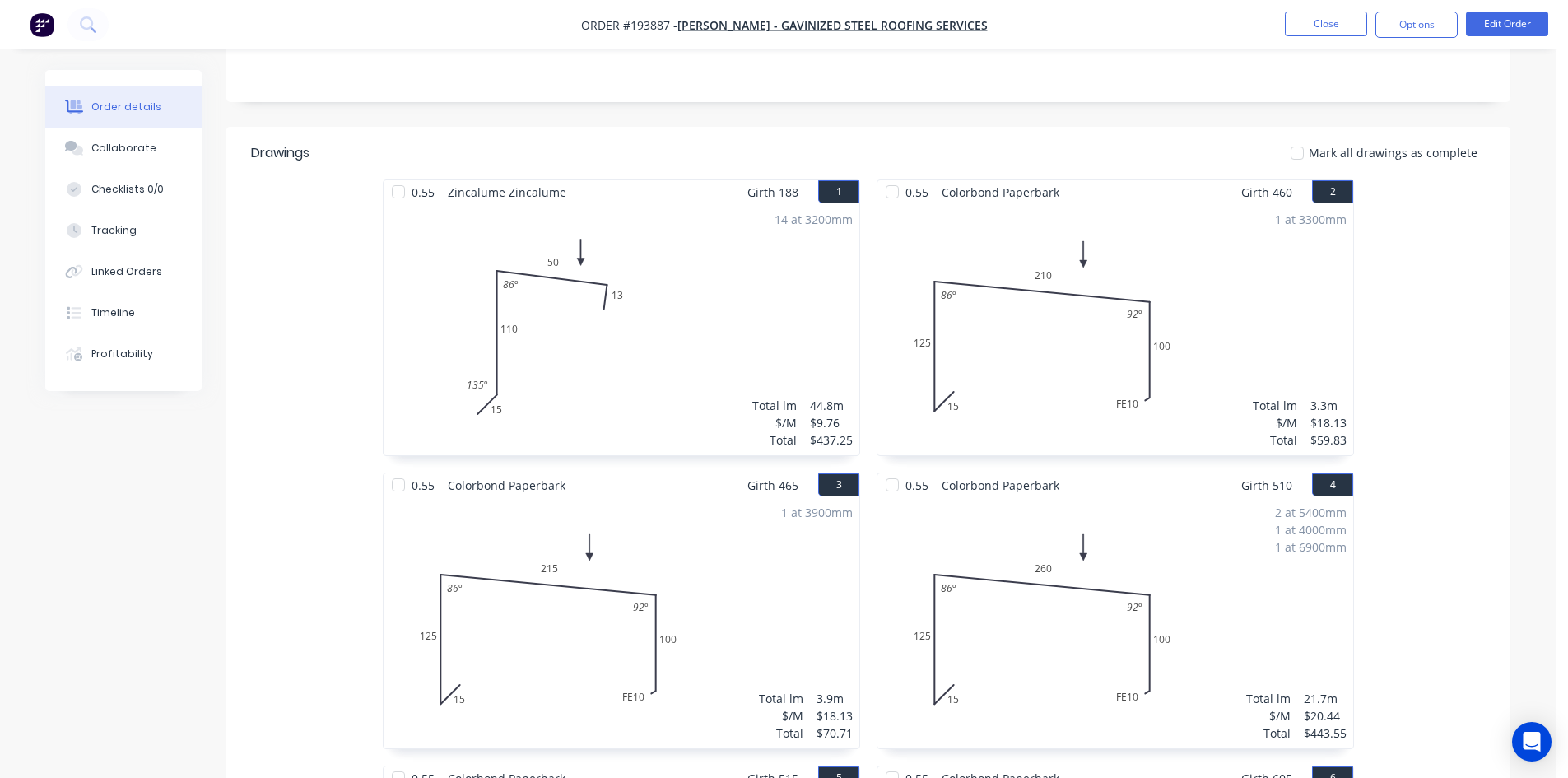
scroll to position [494, 0]
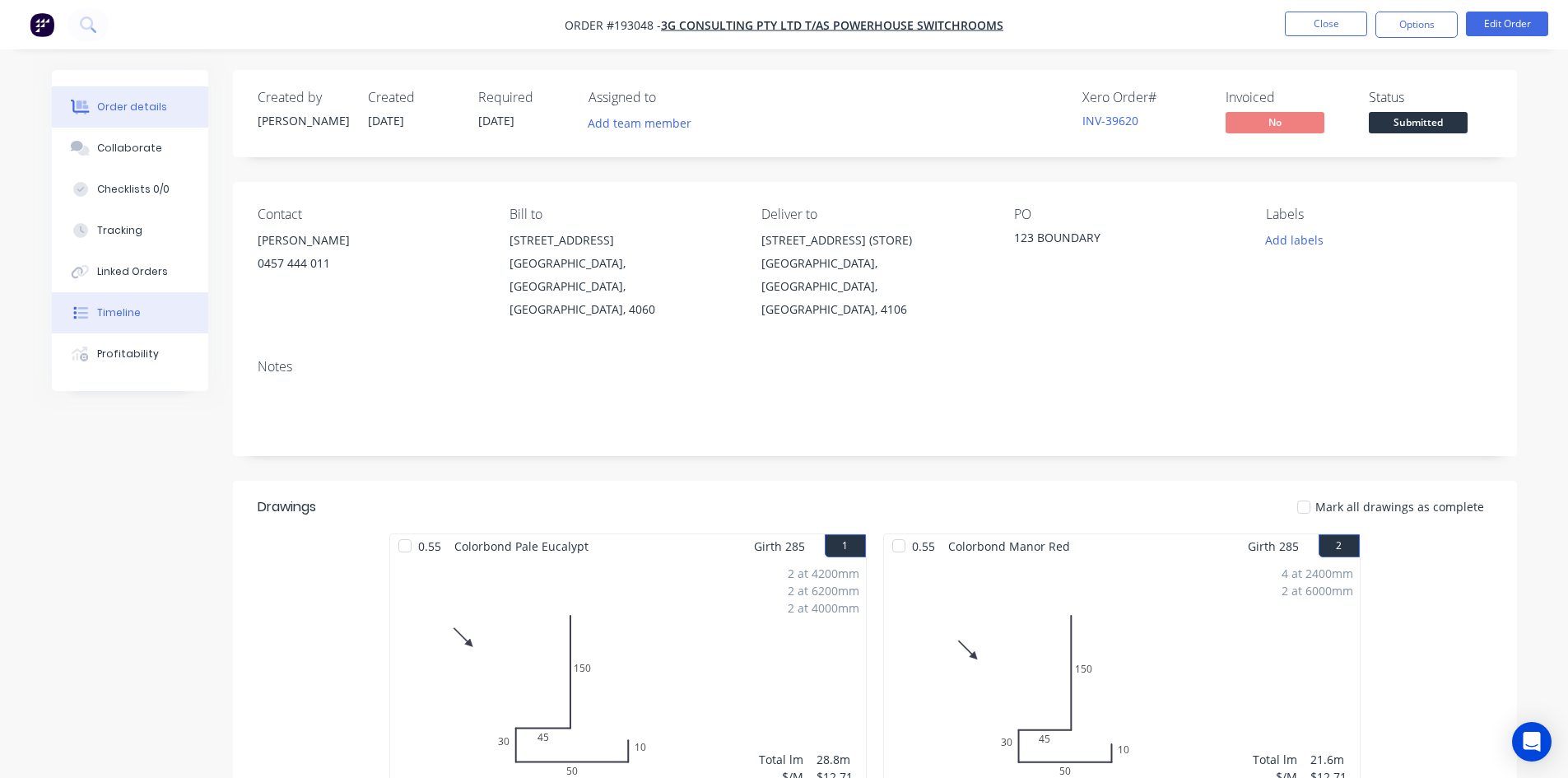
click at [107, 310] on div "Timeline" at bounding box center [118, 313] width 44 height 15
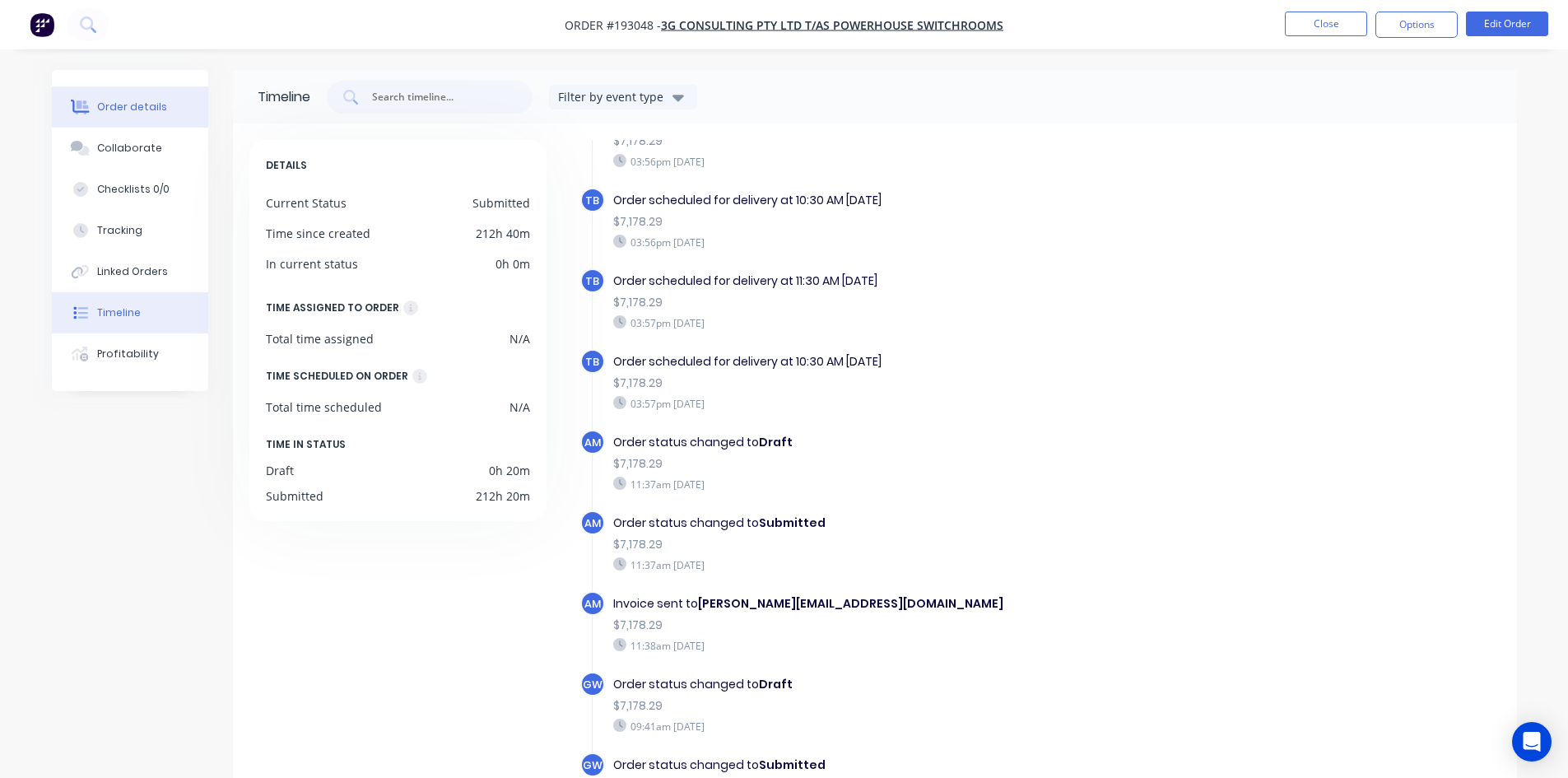
click at [149, 119] on button "Order details" at bounding box center [130, 107] width 157 height 41
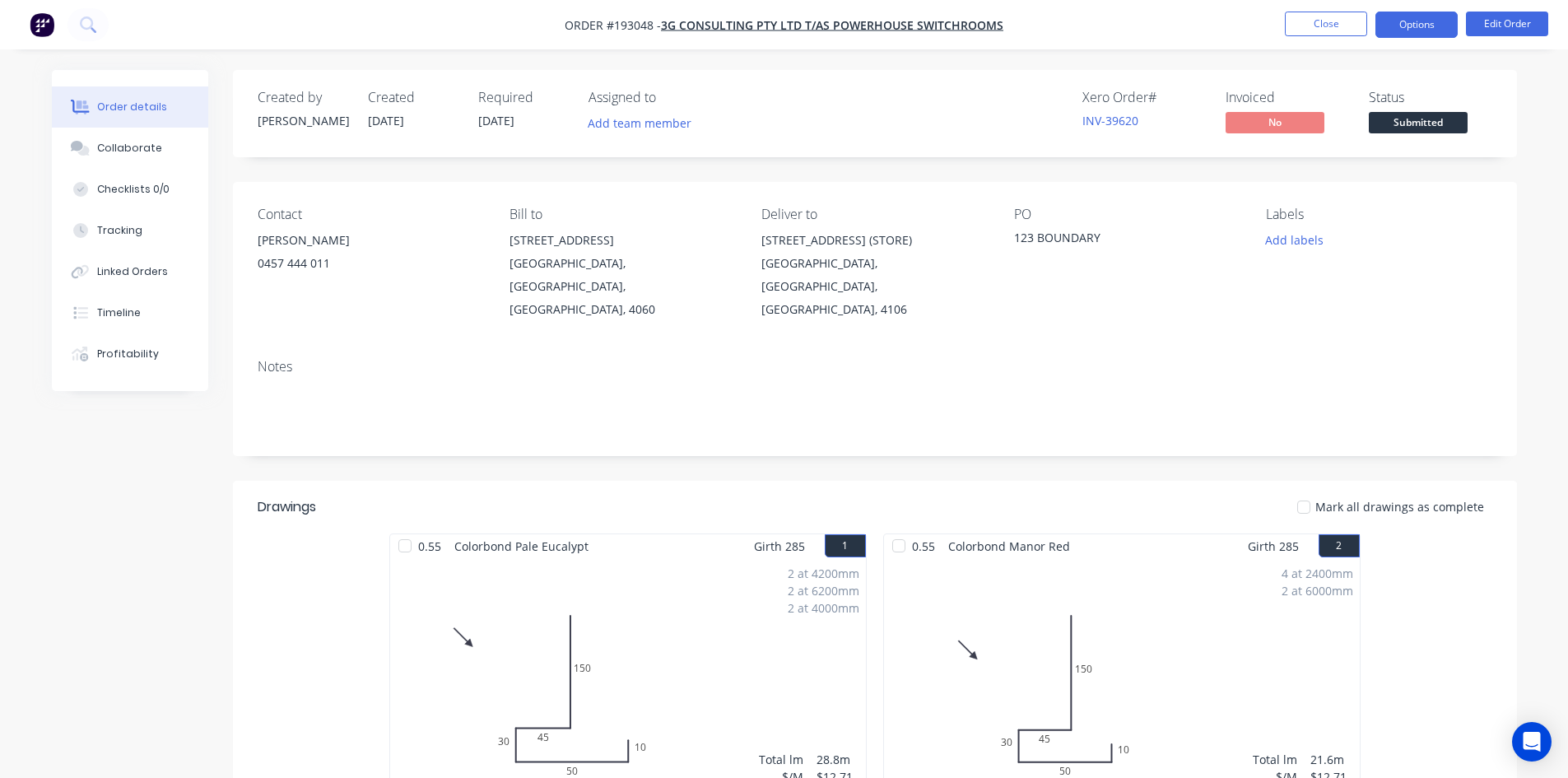
click at [1414, 30] on button "Options" at bounding box center [1417, 24] width 82 height 26
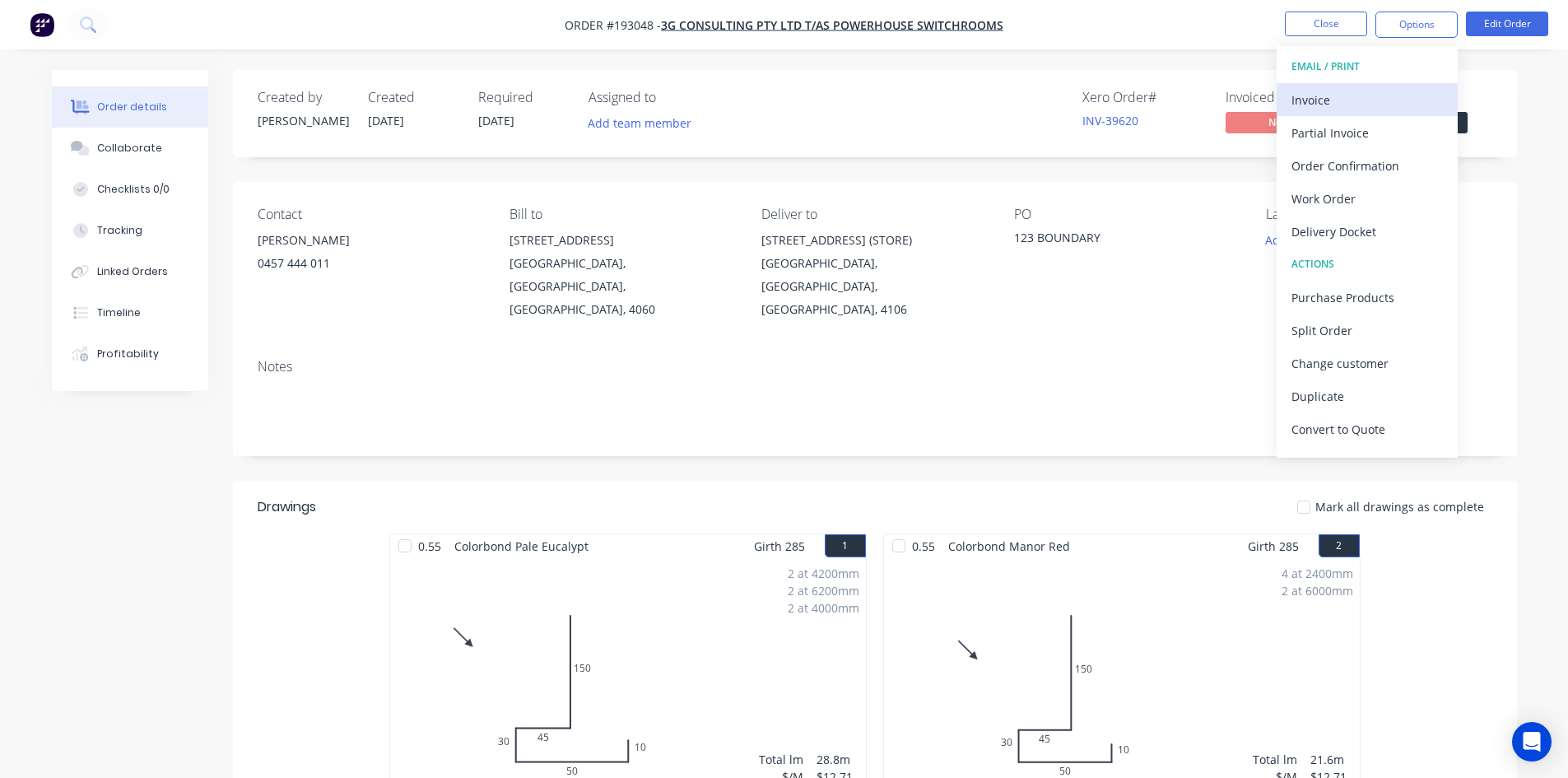
click at [1348, 108] on div "Invoice" at bounding box center [1366, 99] width 151 height 24
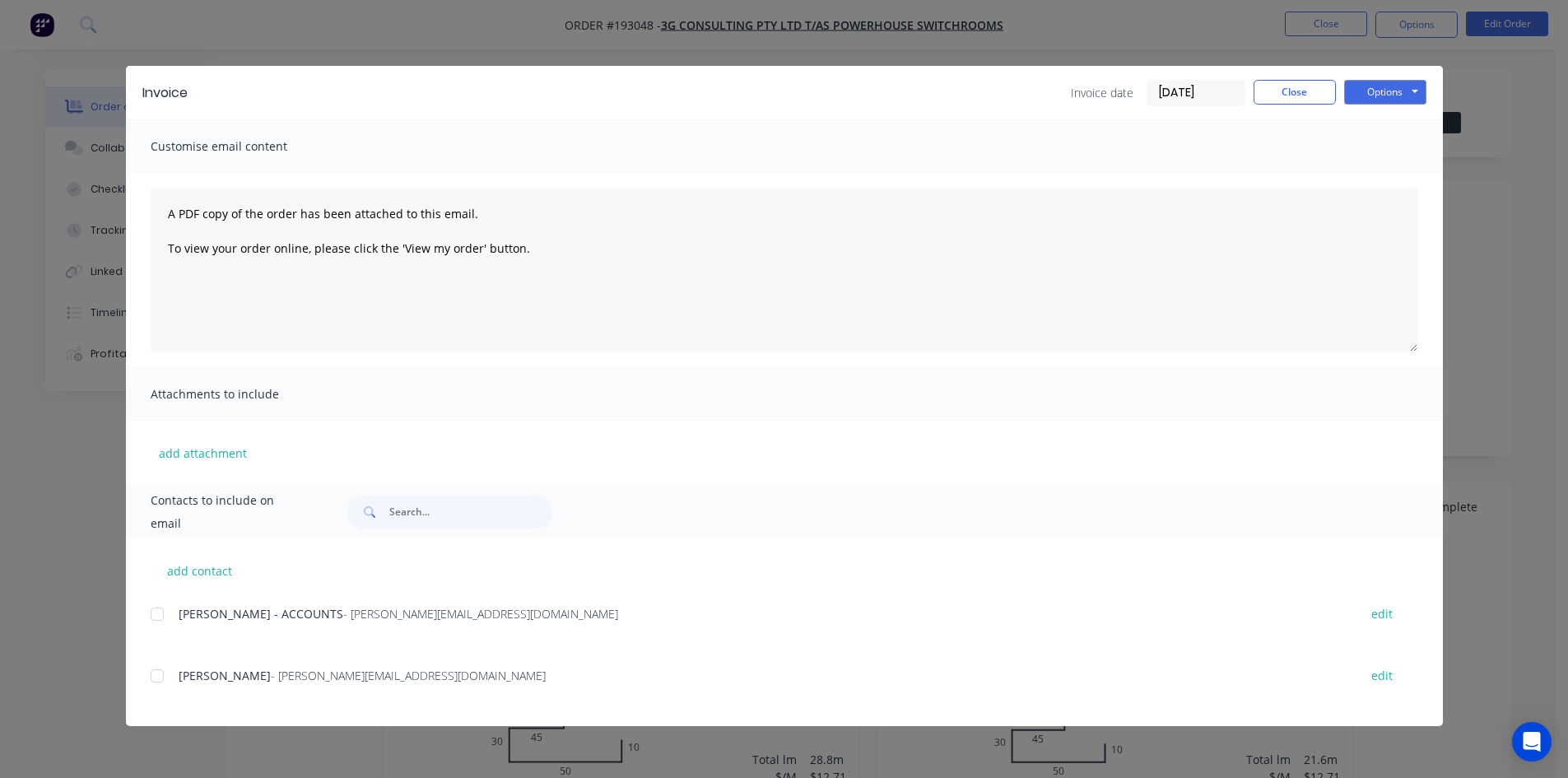
click at [1180, 91] on input "[DATE]" at bounding box center [1196, 93] width 97 height 25
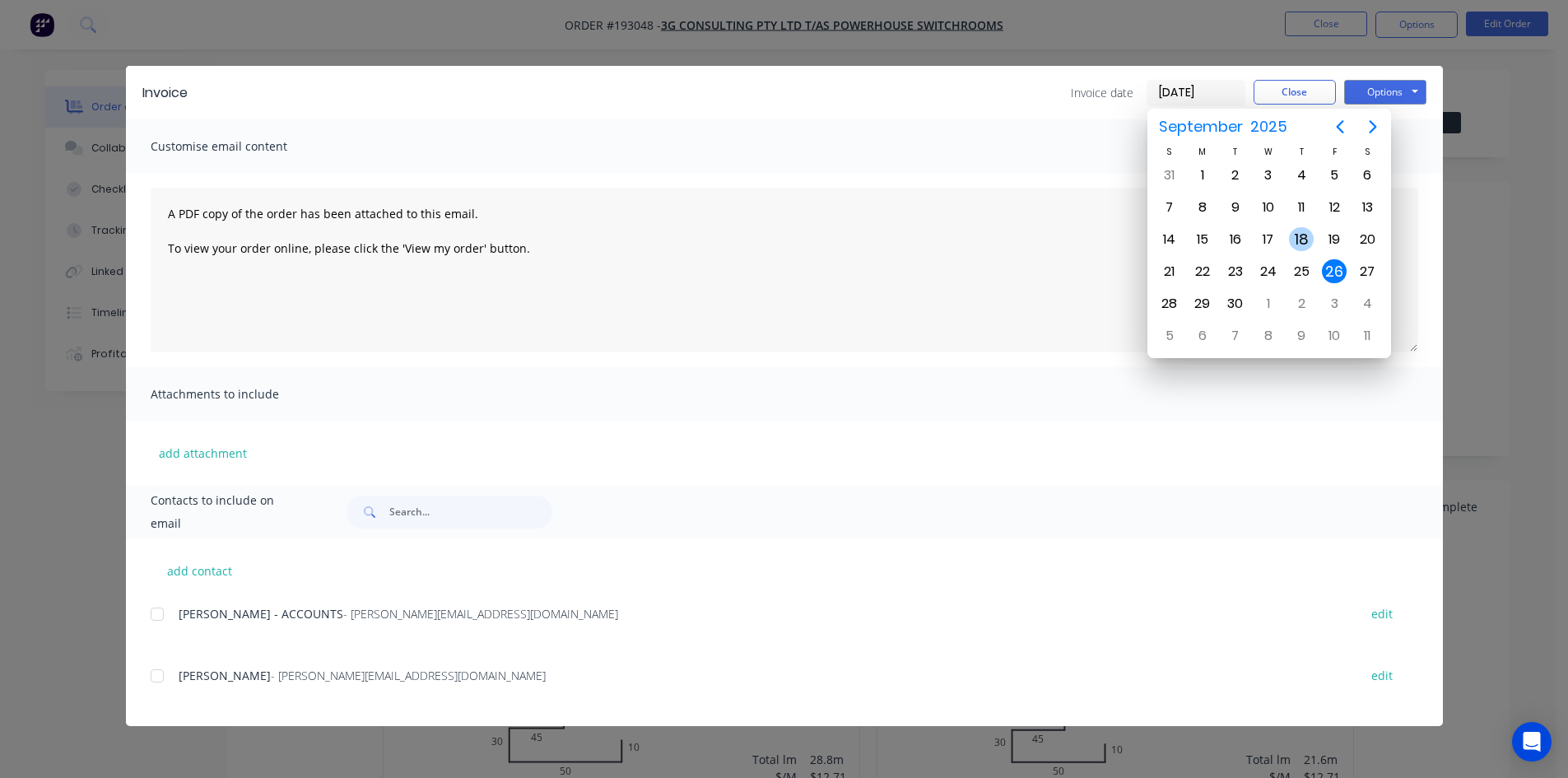
click at [1300, 240] on div "18" at bounding box center [1302, 240] width 25 height 25
type input "[DATE]"
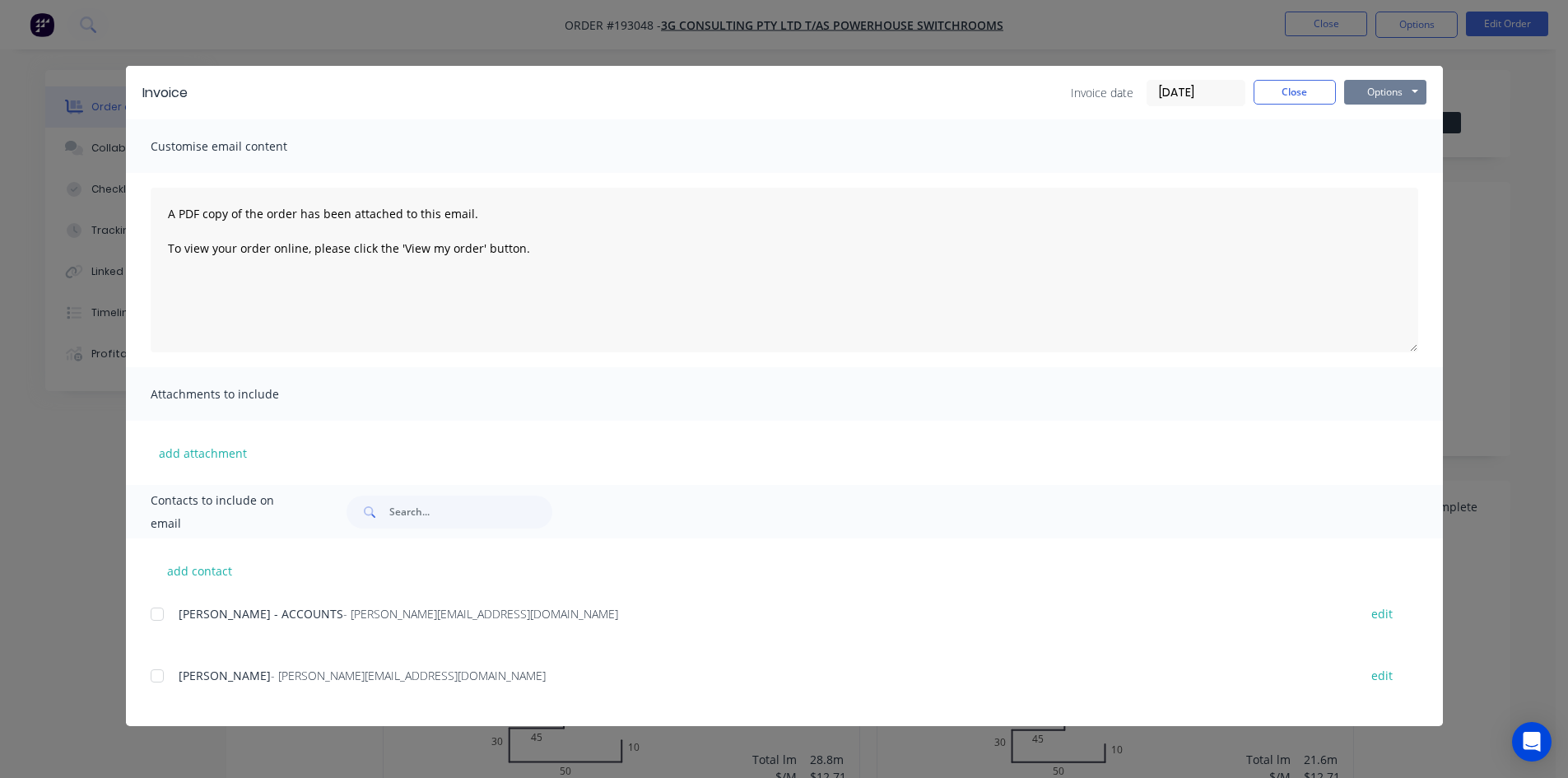
click at [1406, 91] on button "Options" at bounding box center [1385, 92] width 82 height 25
click at [1383, 152] on button "Print" at bounding box center [1397, 149] width 106 height 27
click at [1290, 86] on button "Close" at bounding box center [1295, 92] width 82 height 25
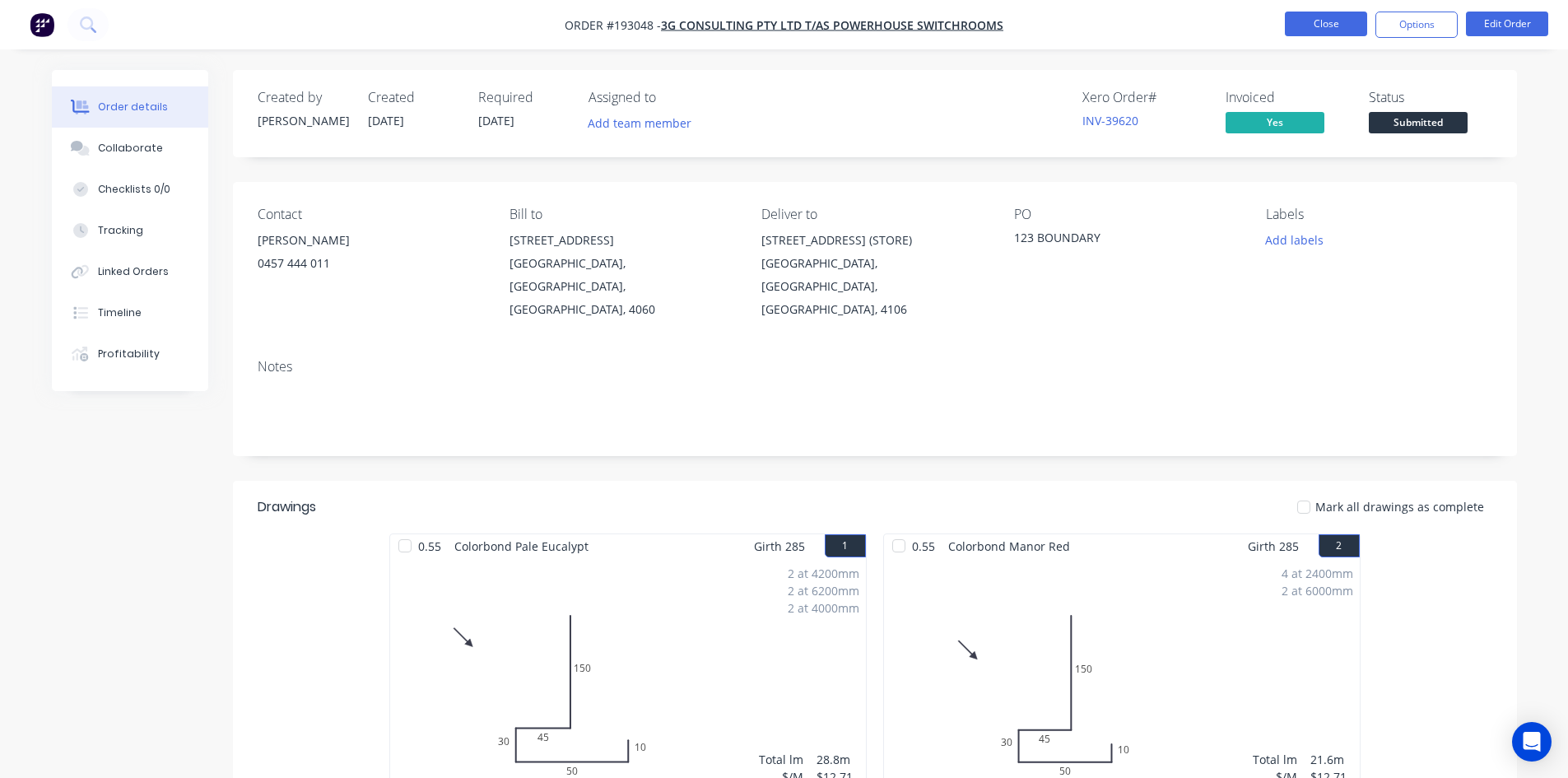
click at [1332, 30] on button "Close" at bounding box center [1326, 24] width 82 height 25
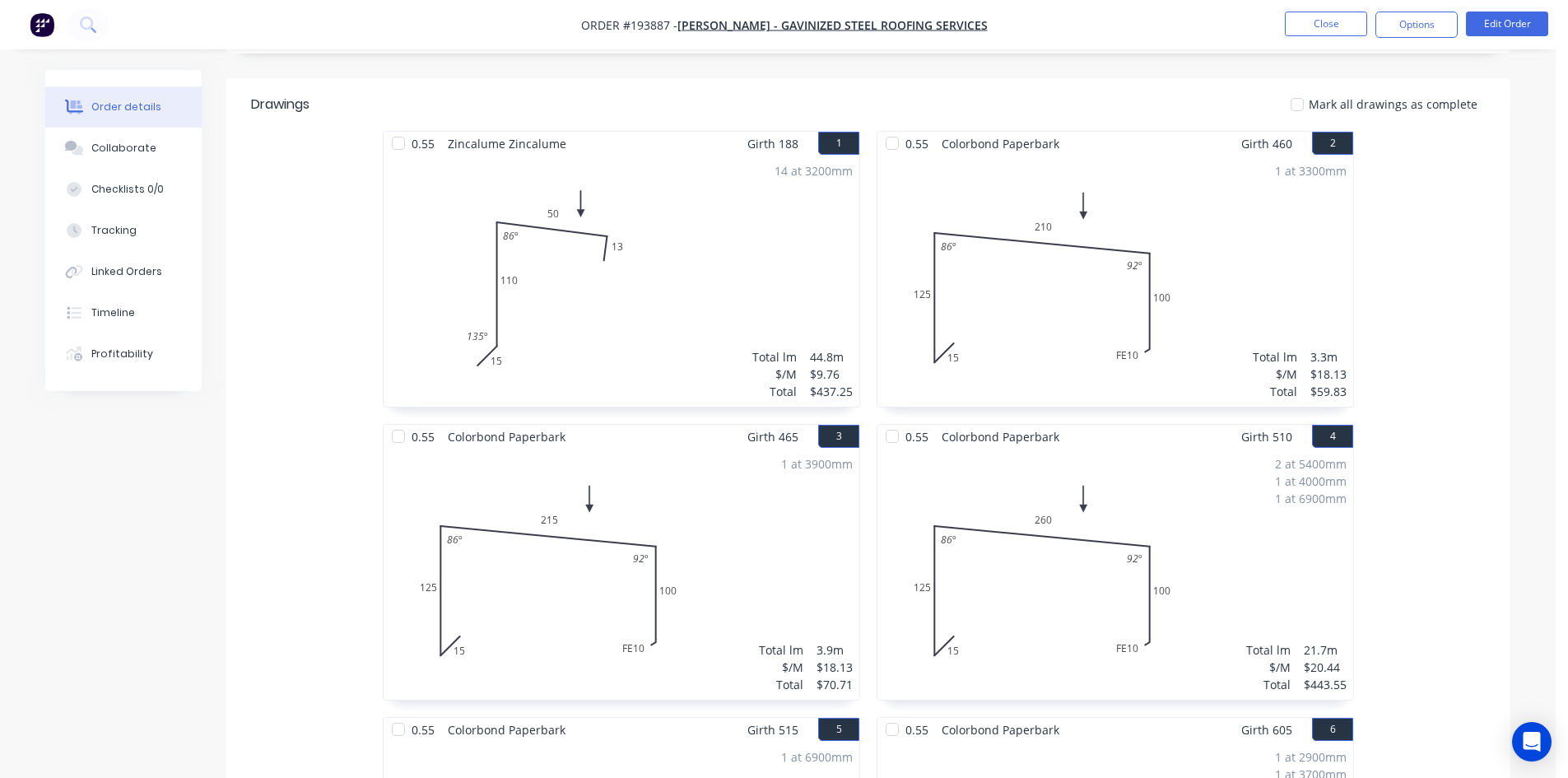
scroll to position [160, 0]
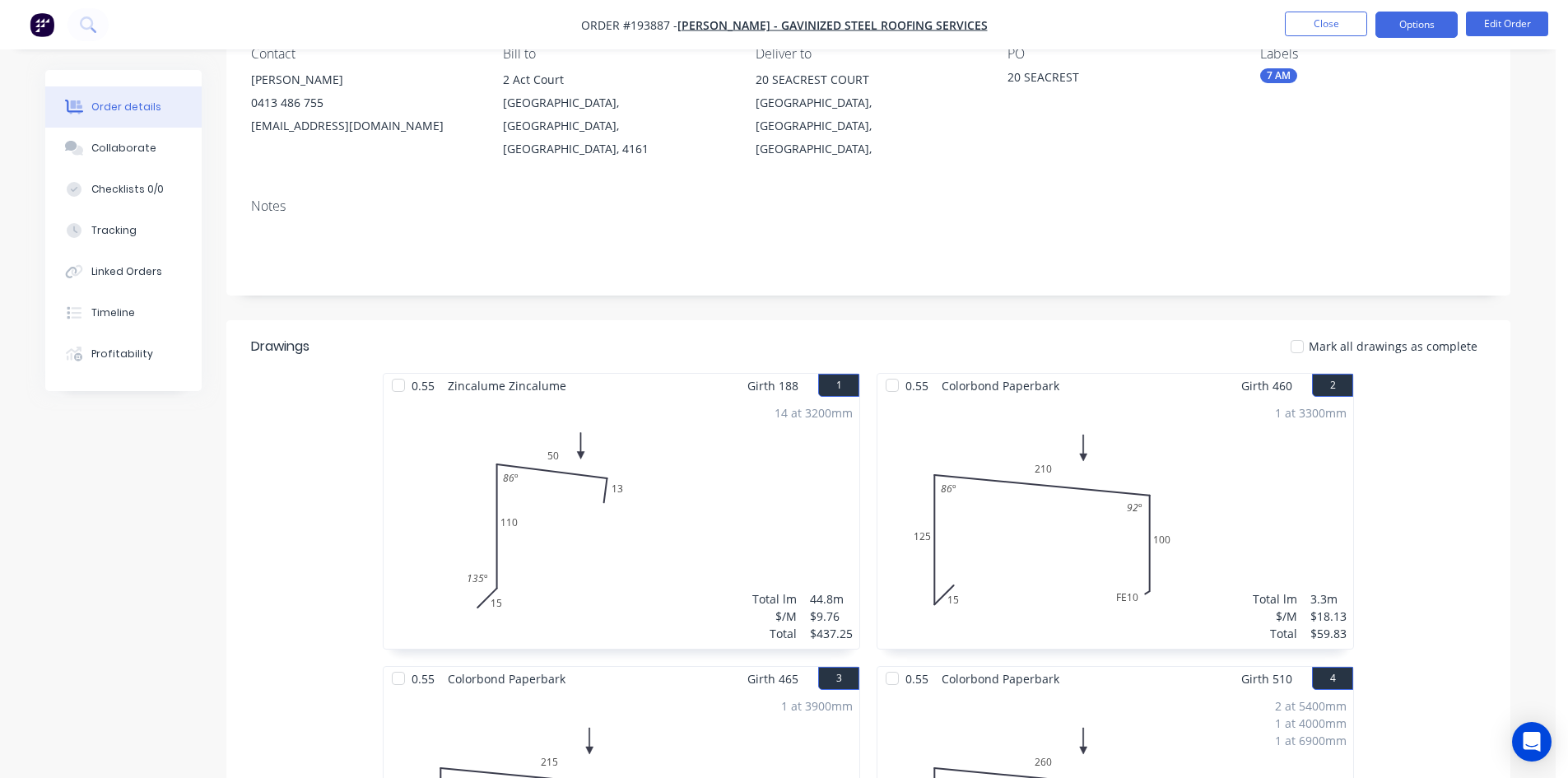
click at [1414, 22] on button "Options" at bounding box center [1417, 24] width 82 height 26
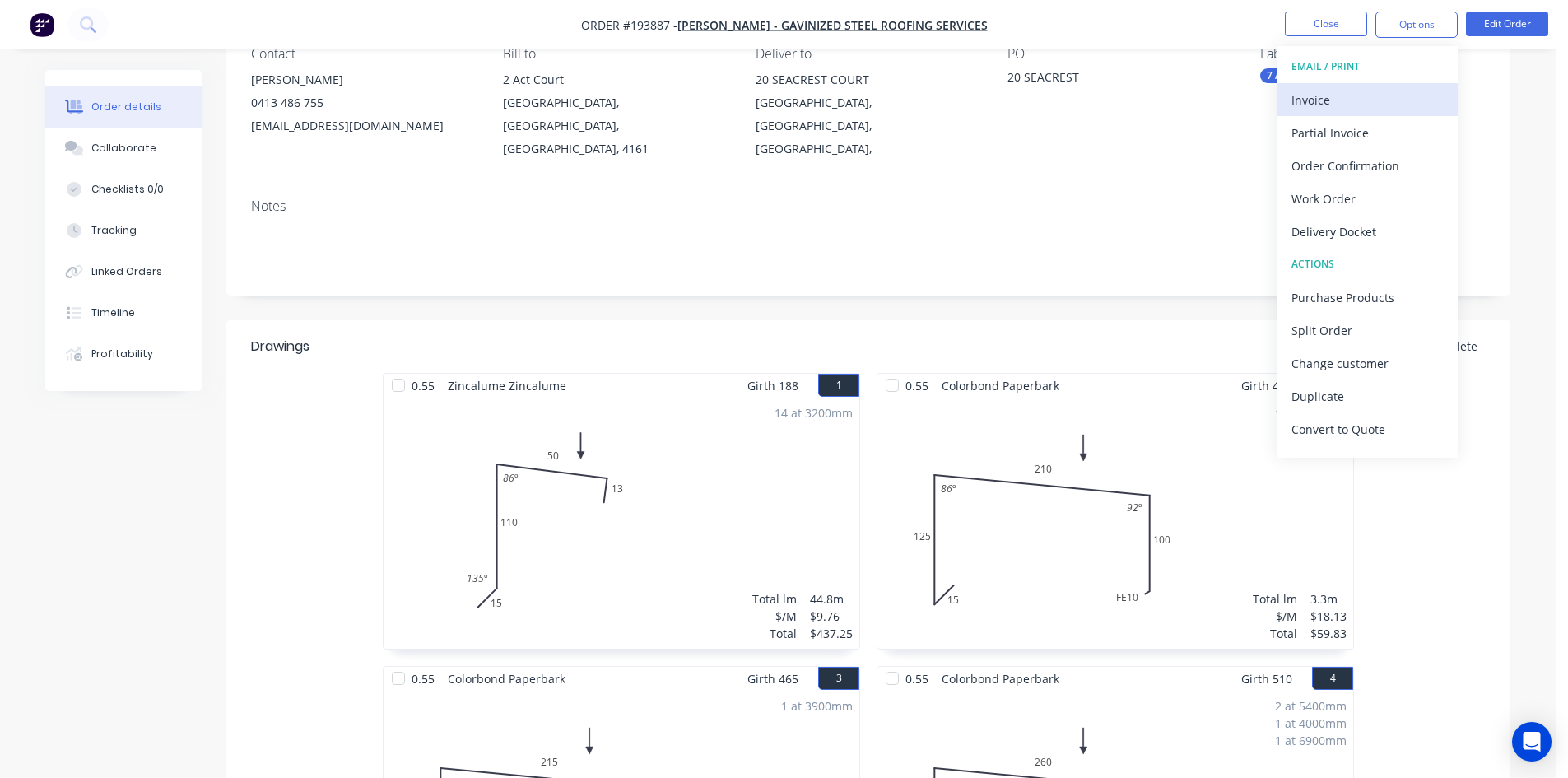
click at [1348, 114] on button "Invoice" at bounding box center [1367, 99] width 181 height 33
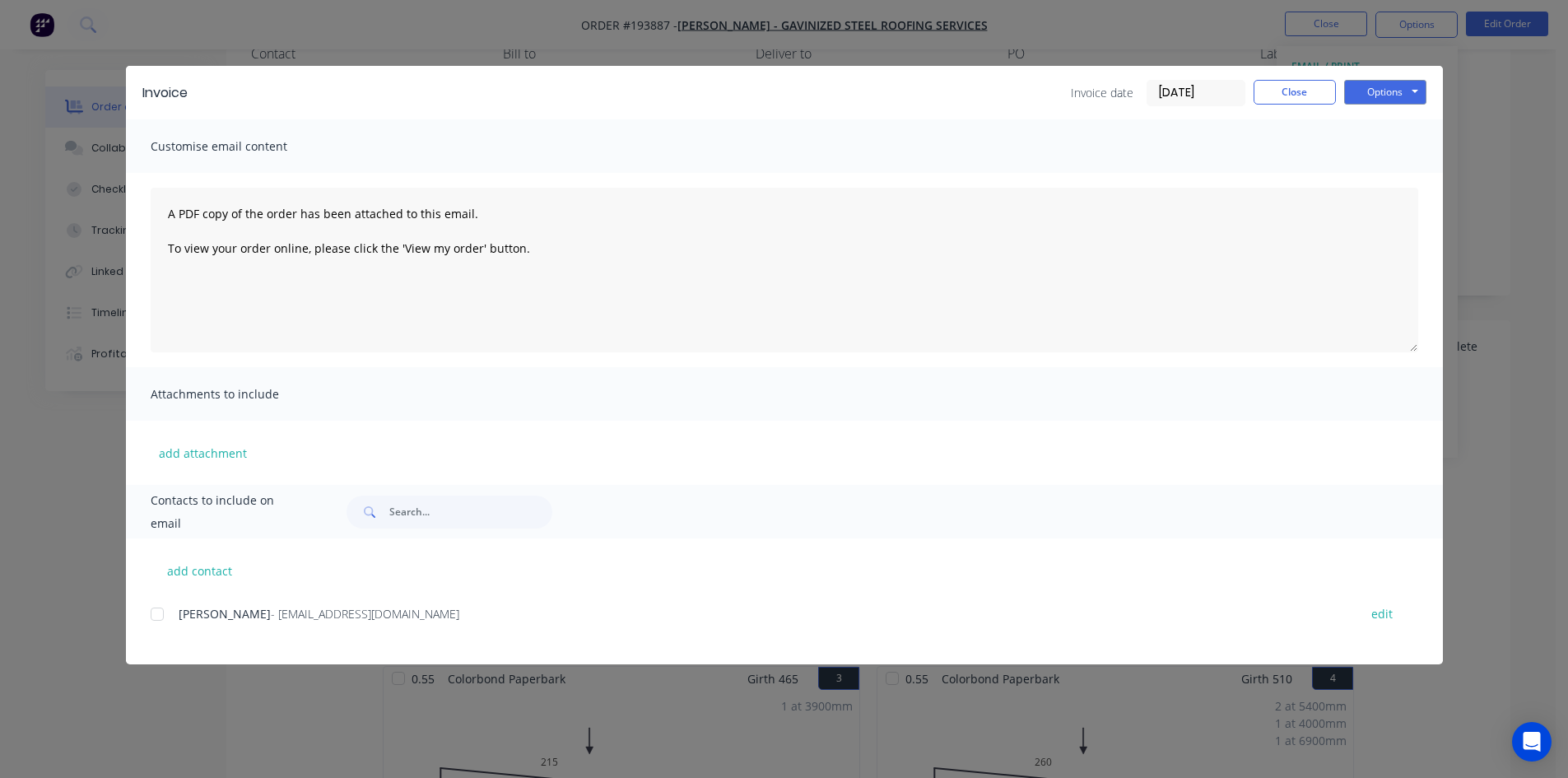
drag, startPoint x: 185, startPoint y: 616, endPoint x: 159, endPoint y: 613, distance: 26.2
click at [177, 613] on div "[PERSON_NAME] - [EMAIL_ADDRESS][DOMAIN_NAME] edit" at bounding box center [797, 614] width 1292 height 22
click at [159, 613] on div at bounding box center [157, 614] width 33 height 33
click at [1394, 80] on button "Options" at bounding box center [1385, 92] width 82 height 25
click at [1385, 169] on button "Email" at bounding box center [1397, 176] width 106 height 27
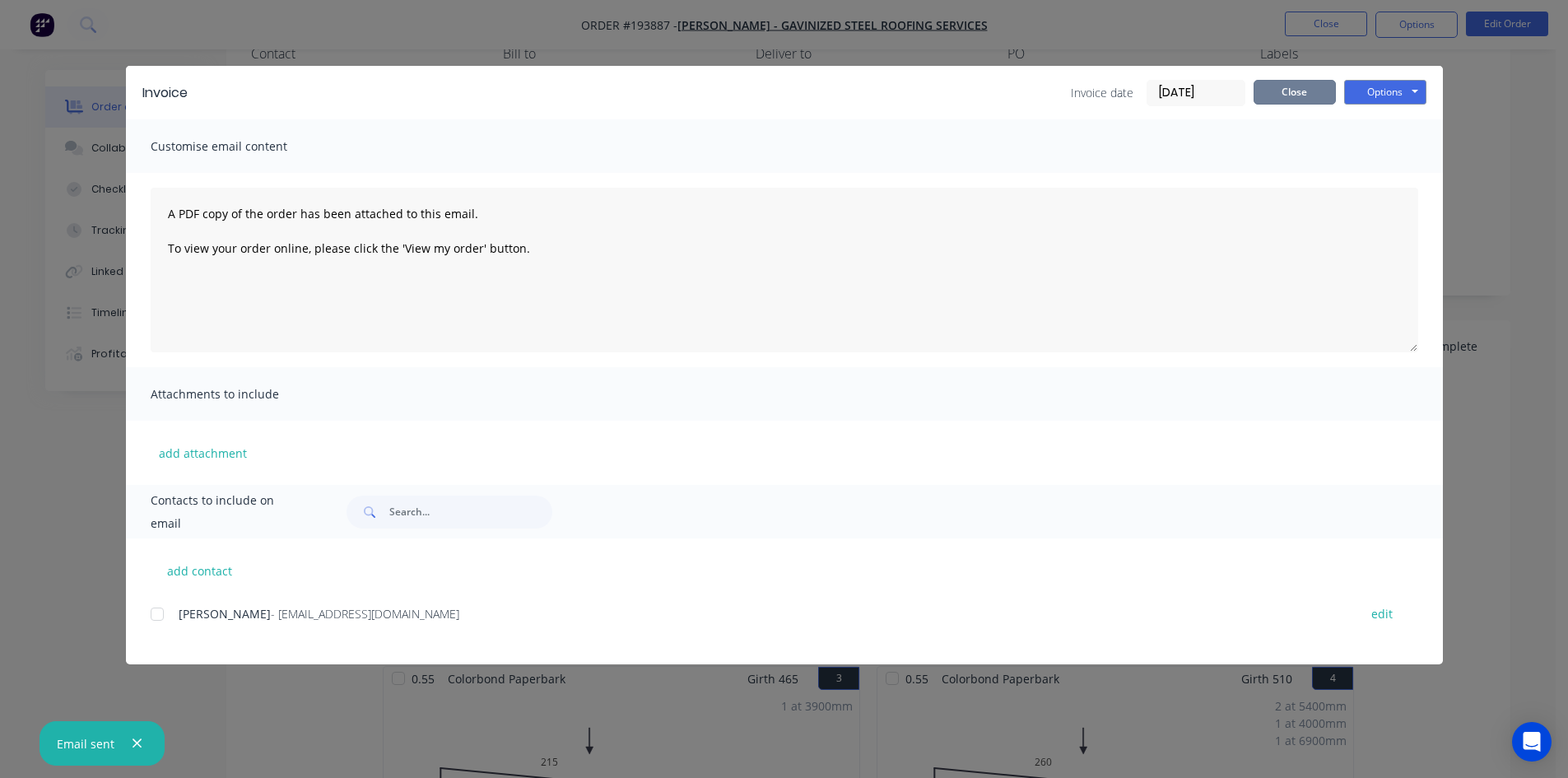
click at [1288, 87] on button "Close" at bounding box center [1295, 92] width 82 height 25
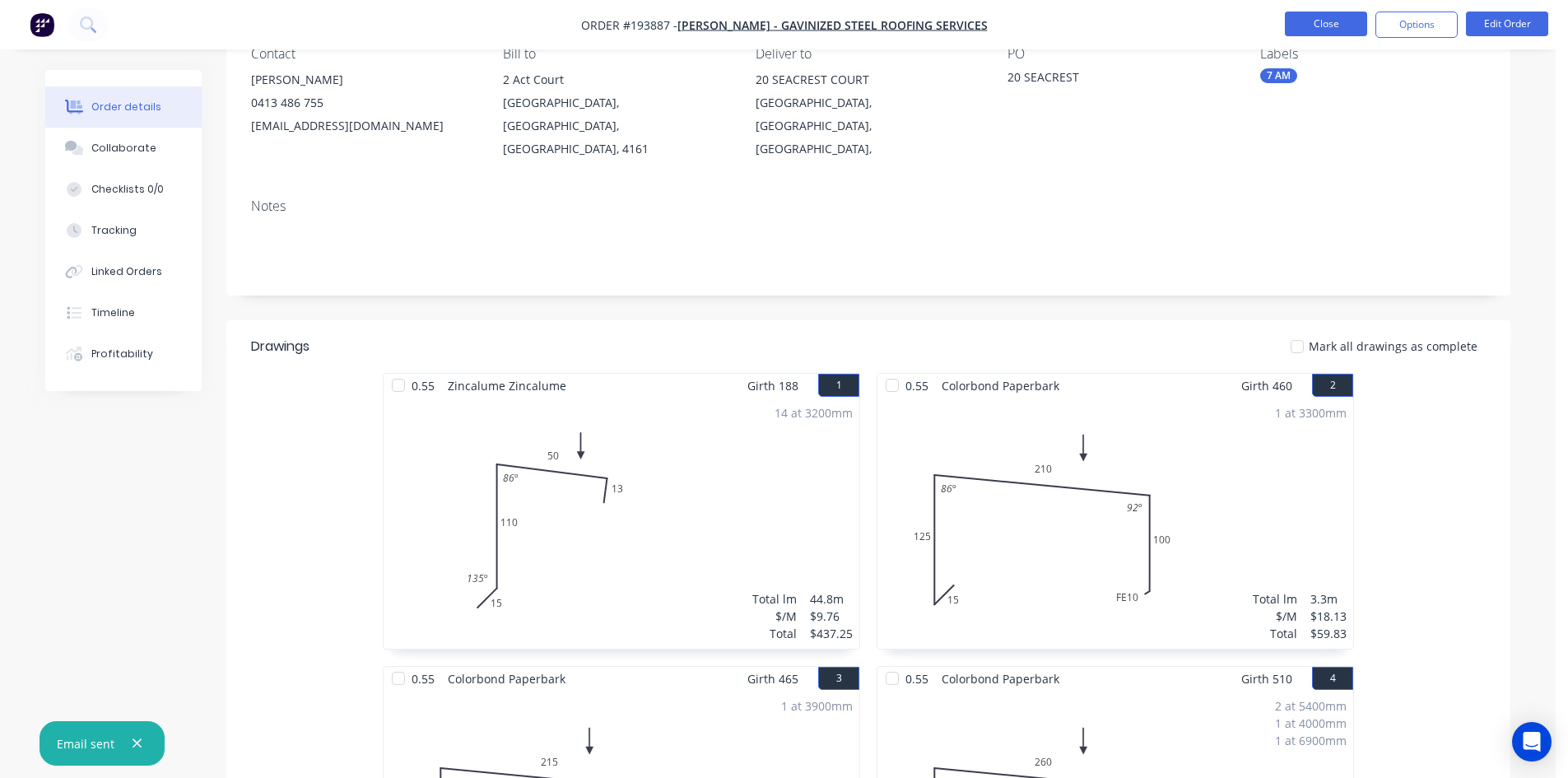
click at [1348, 32] on button "Close" at bounding box center [1326, 24] width 82 height 25
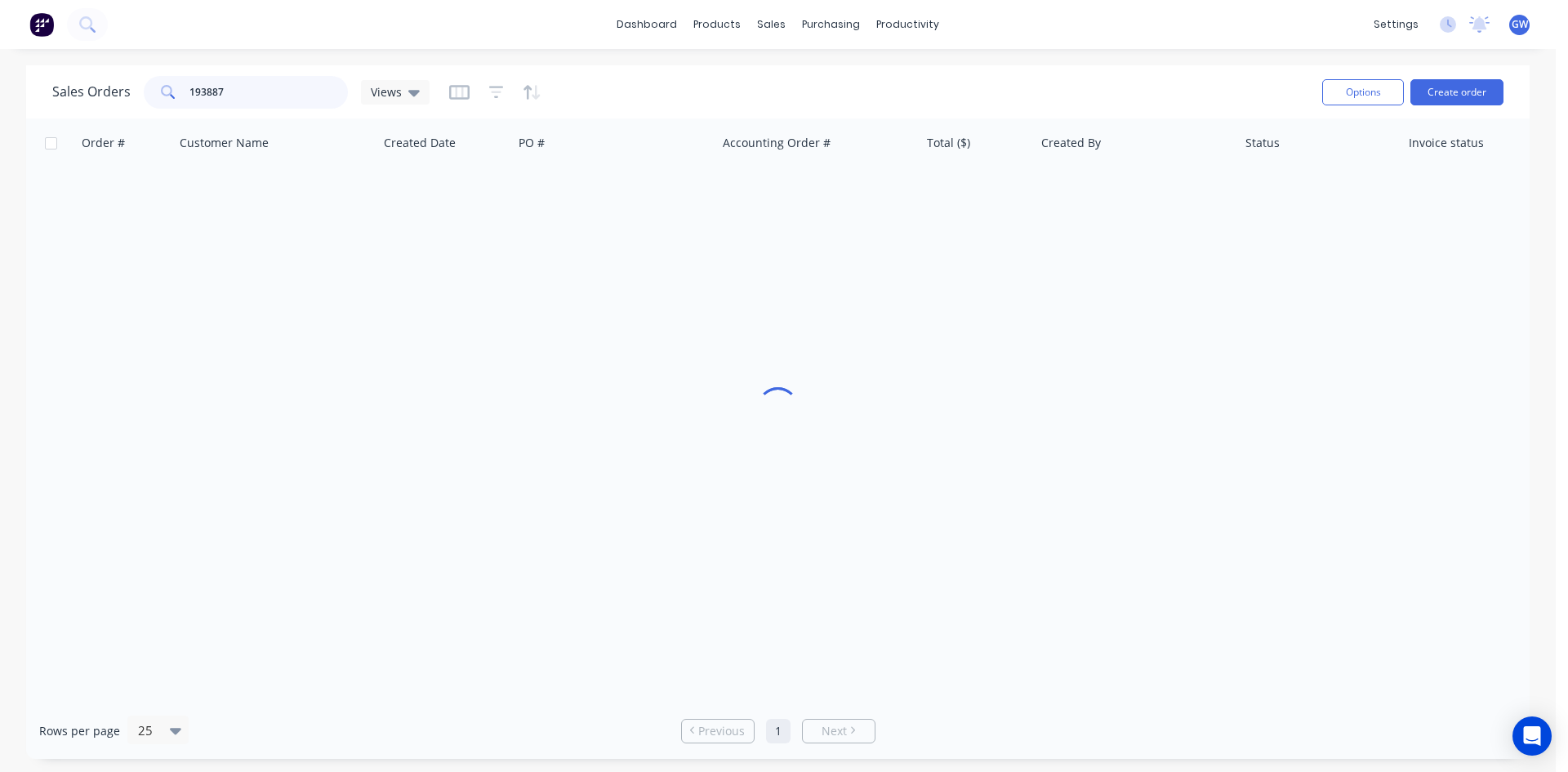
click at [260, 94] on input "193887" at bounding box center [268, 92] width 159 height 33
type input "193834"
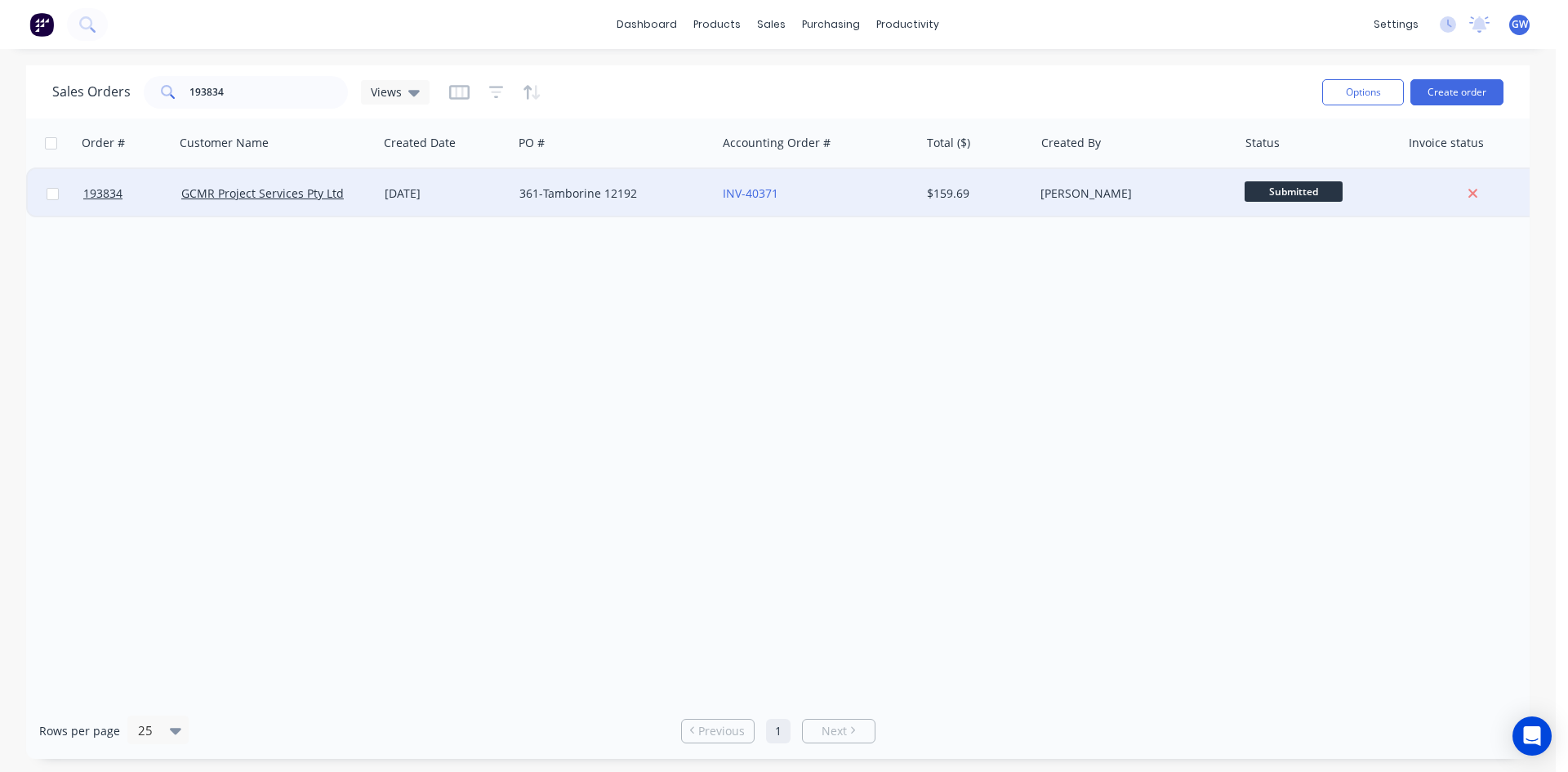
click at [1110, 194] on div "[PERSON_NAME]" at bounding box center [1131, 194] width 181 height 16
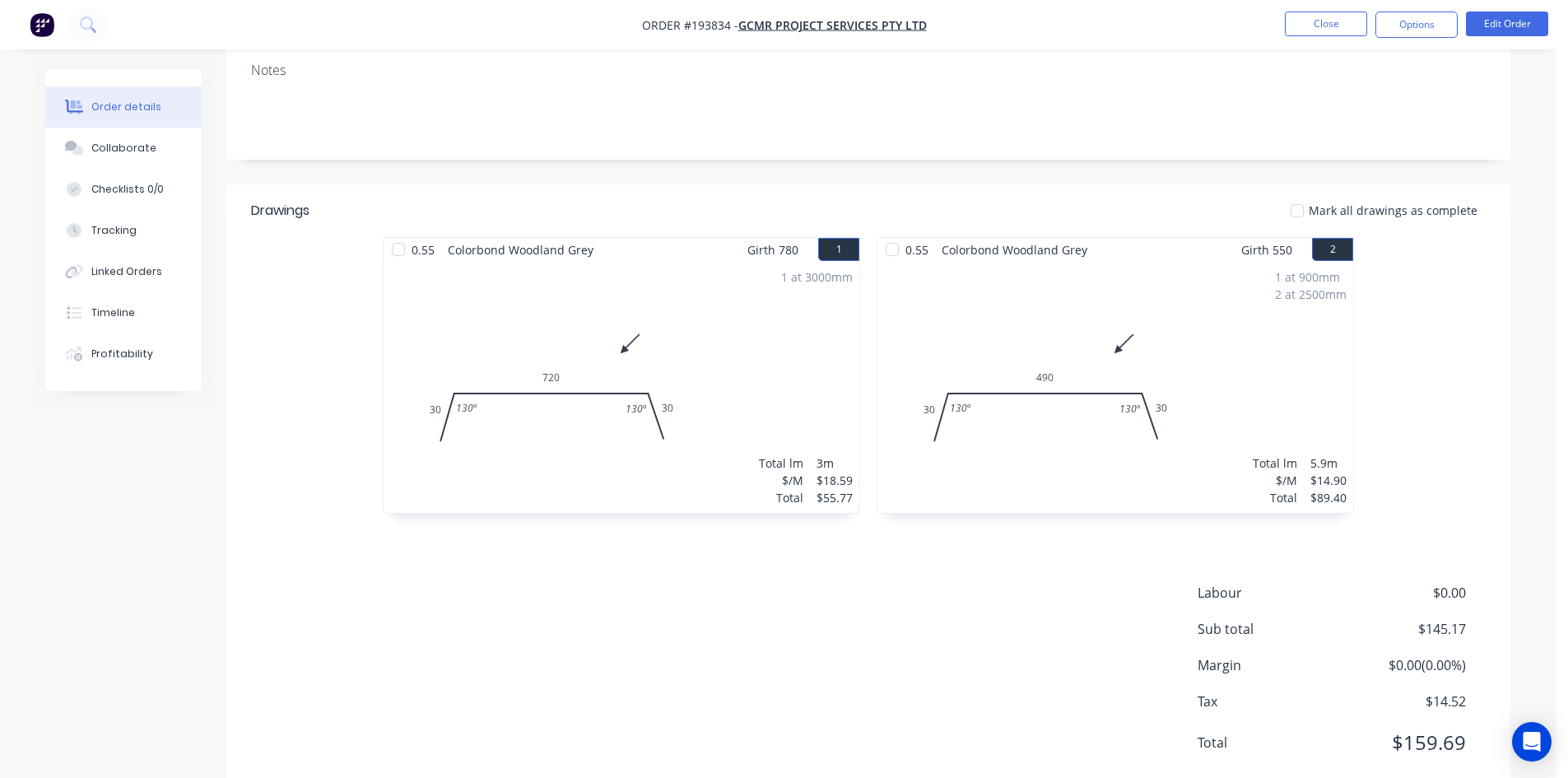
scroll to position [319, 0]
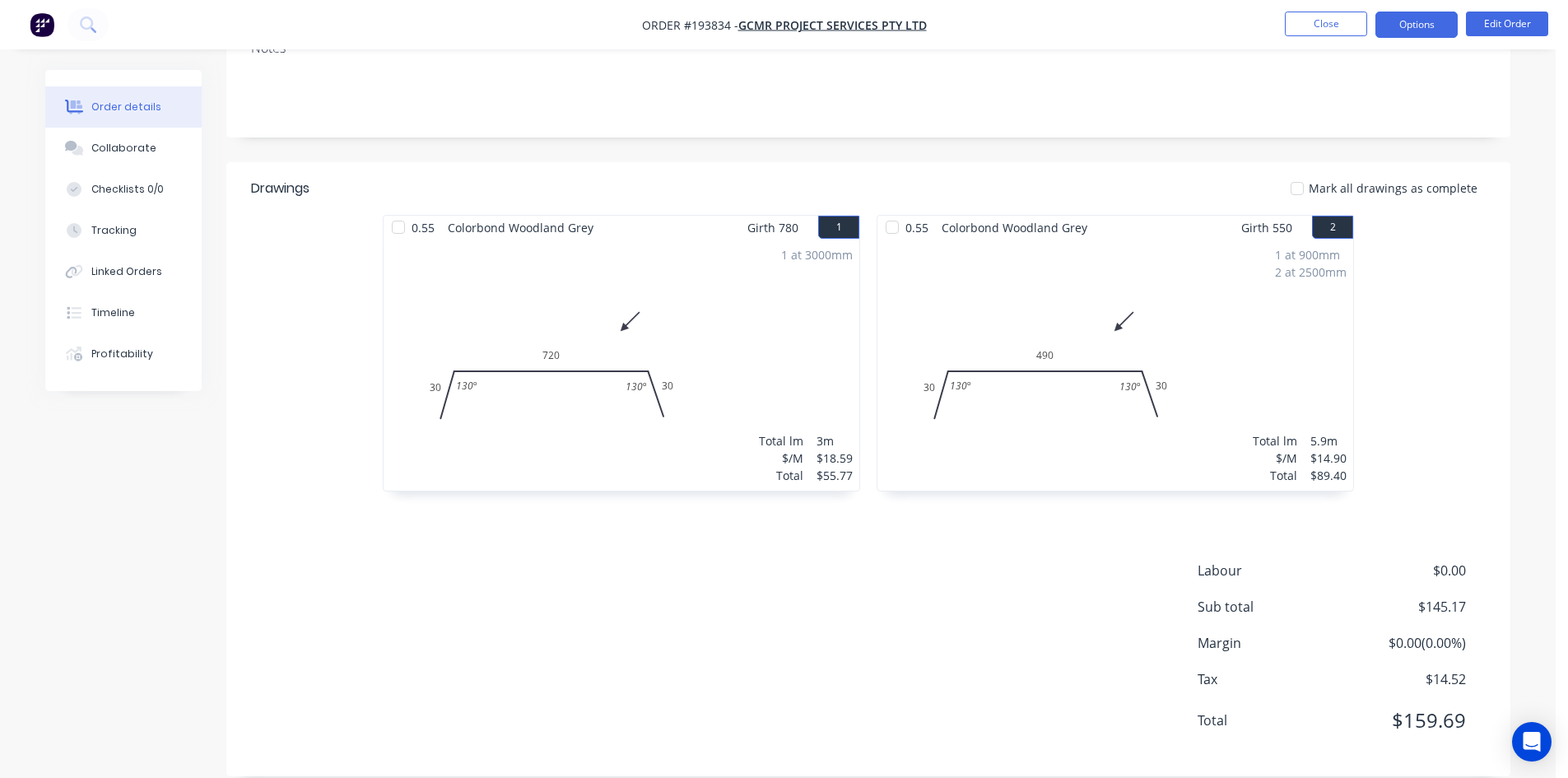
click at [1428, 24] on button "Options" at bounding box center [1417, 24] width 82 height 26
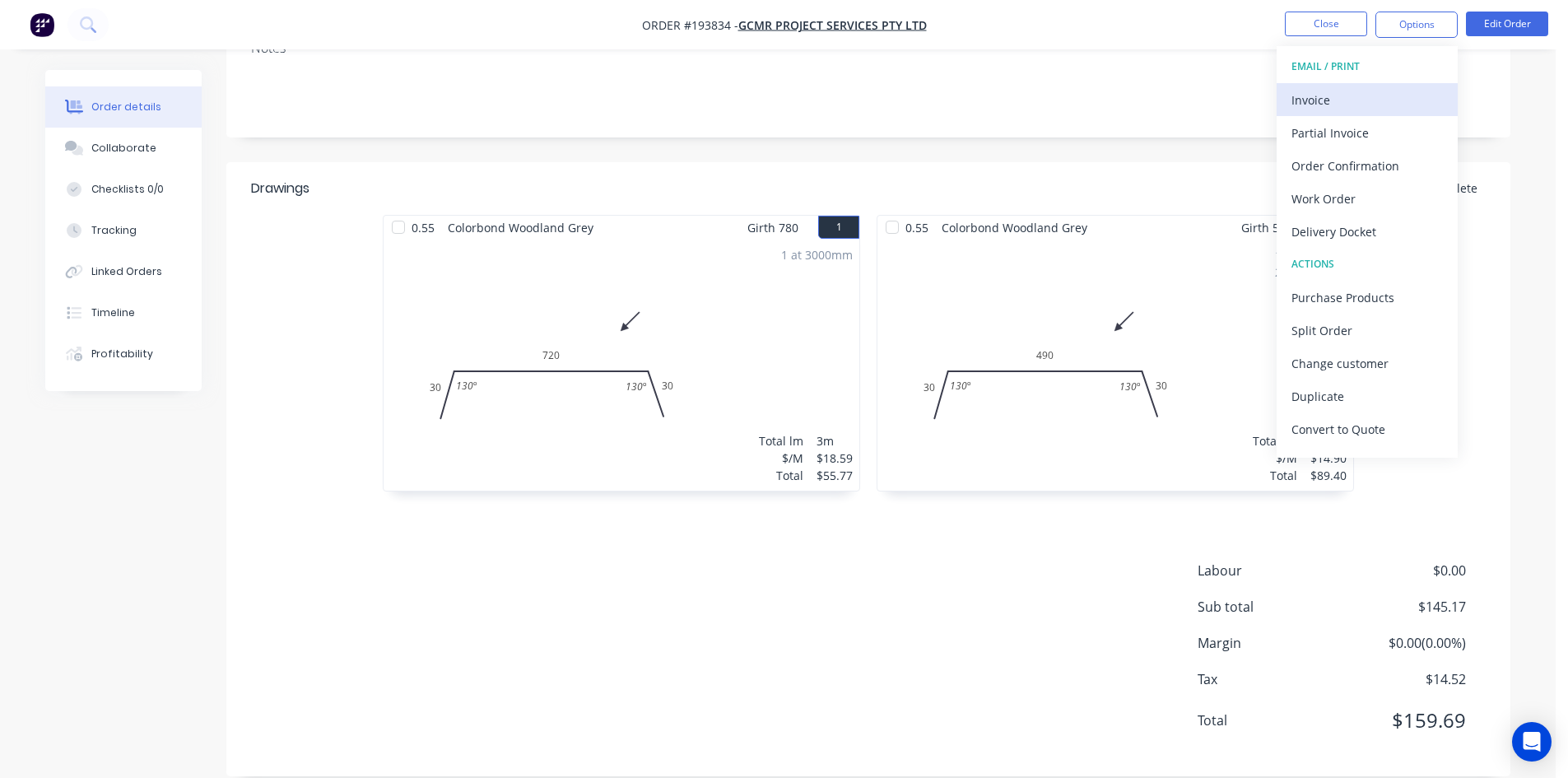
click at [1364, 102] on div "Invoice" at bounding box center [1366, 99] width 151 height 24
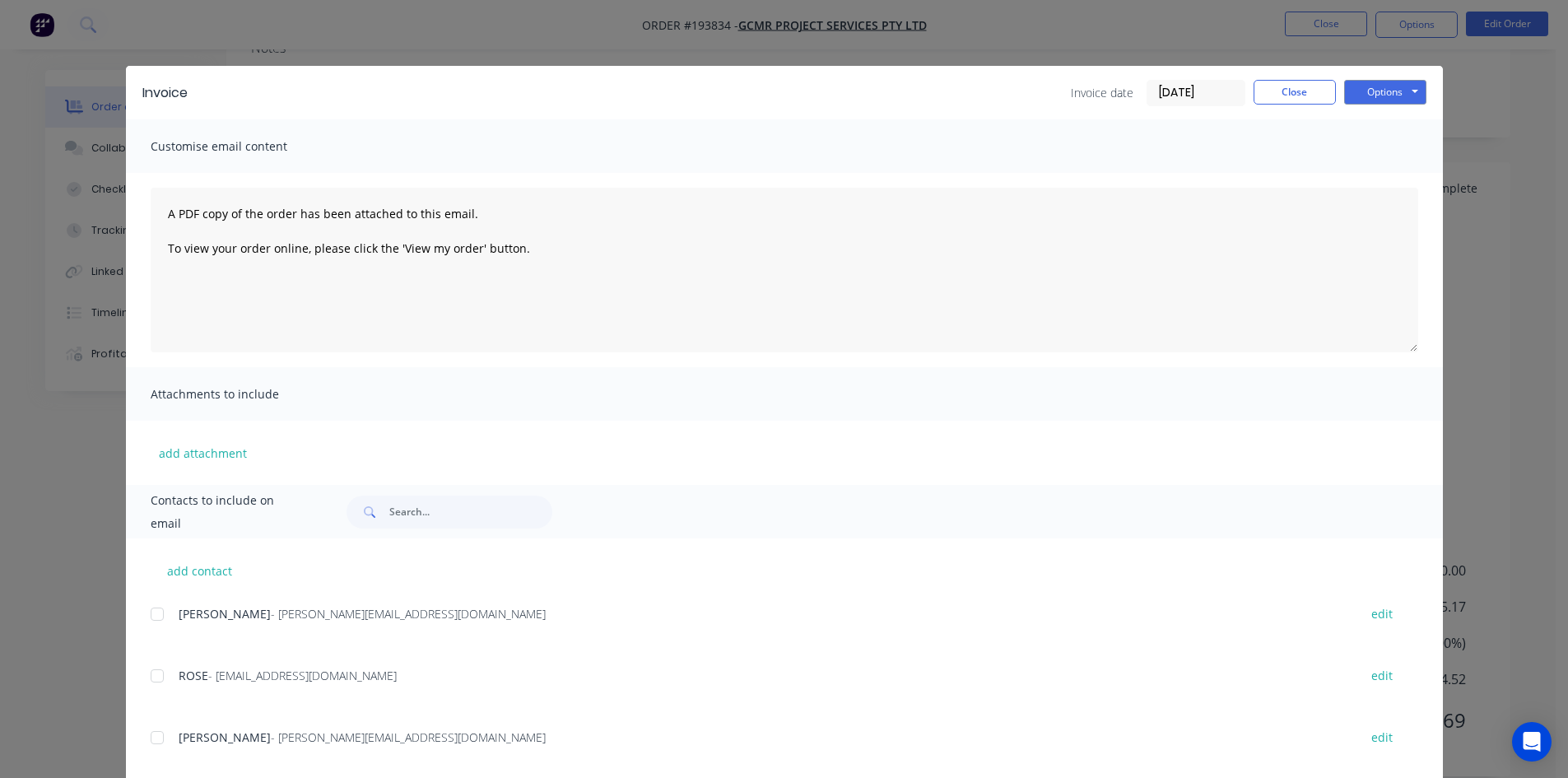
click at [142, 620] on div "add contact SIMON - [EMAIL_ADDRESS][DOMAIN_NAME] edit ROSE - [EMAIL_ADDRESS][DO…" at bounding box center [785, 765] width 1317 height 454
click at [165, 624] on div at bounding box center [157, 614] width 33 height 33
click at [155, 679] on div at bounding box center [157, 676] width 33 height 33
click at [1380, 92] on button "Options" at bounding box center [1385, 92] width 82 height 25
click at [1367, 177] on button "Email" at bounding box center [1397, 176] width 106 height 27
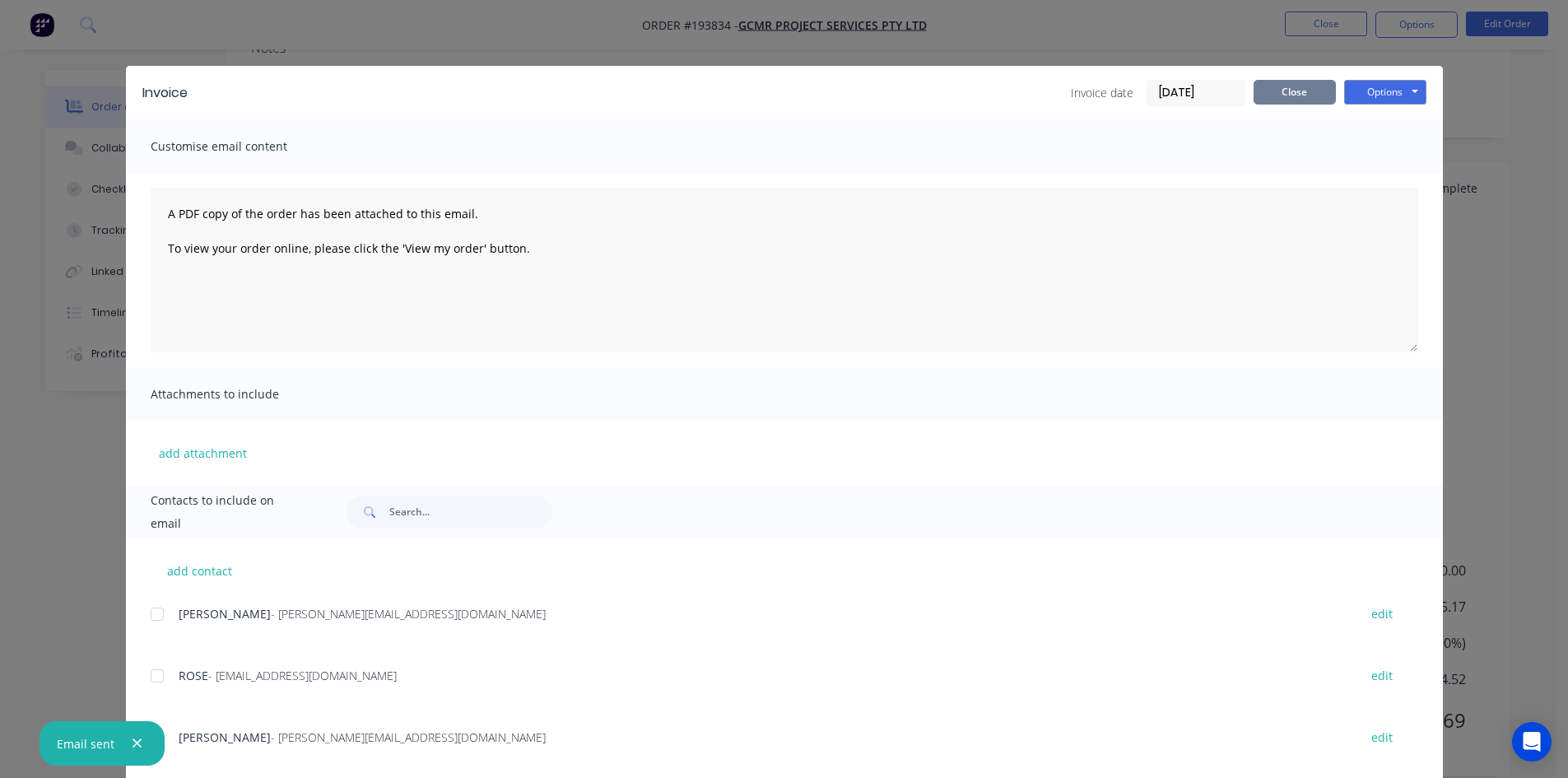
click at [1283, 86] on button "Close" at bounding box center [1295, 92] width 82 height 25
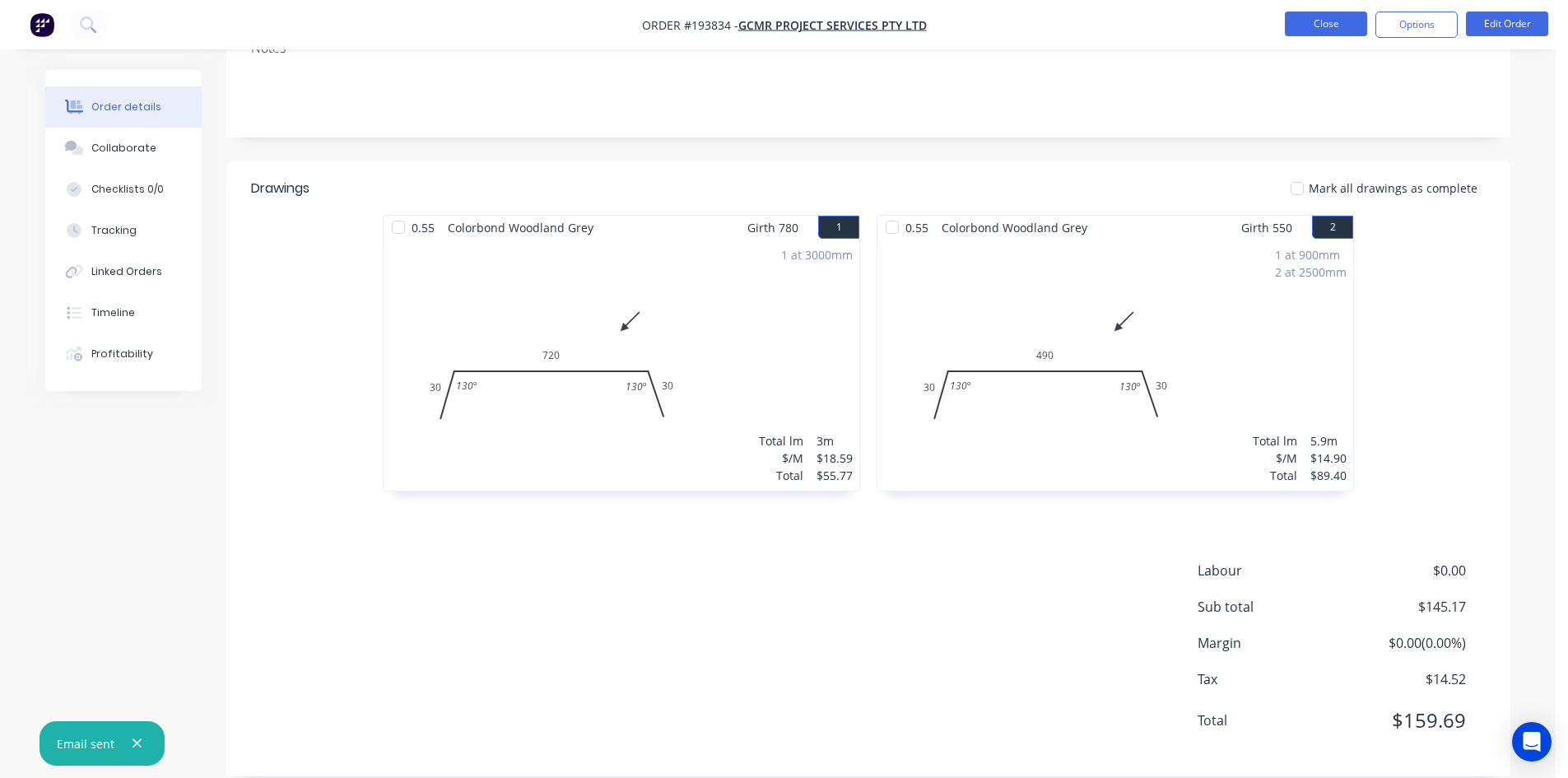
click at [1326, 17] on button "Close" at bounding box center [1326, 24] width 82 height 25
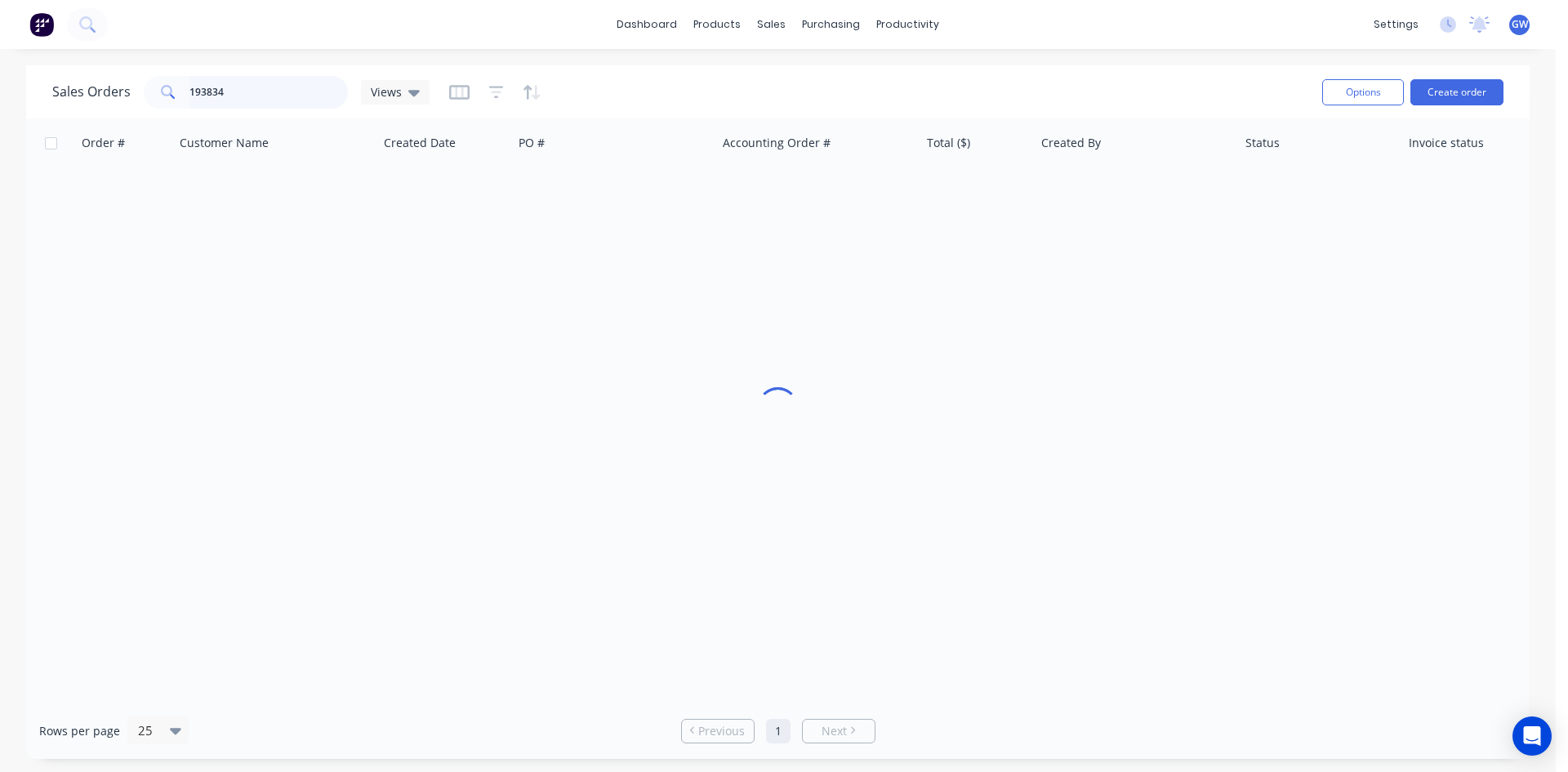
click at [228, 76] on input "193834" at bounding box center [268, 92] width 159 height 33
type input "193824"
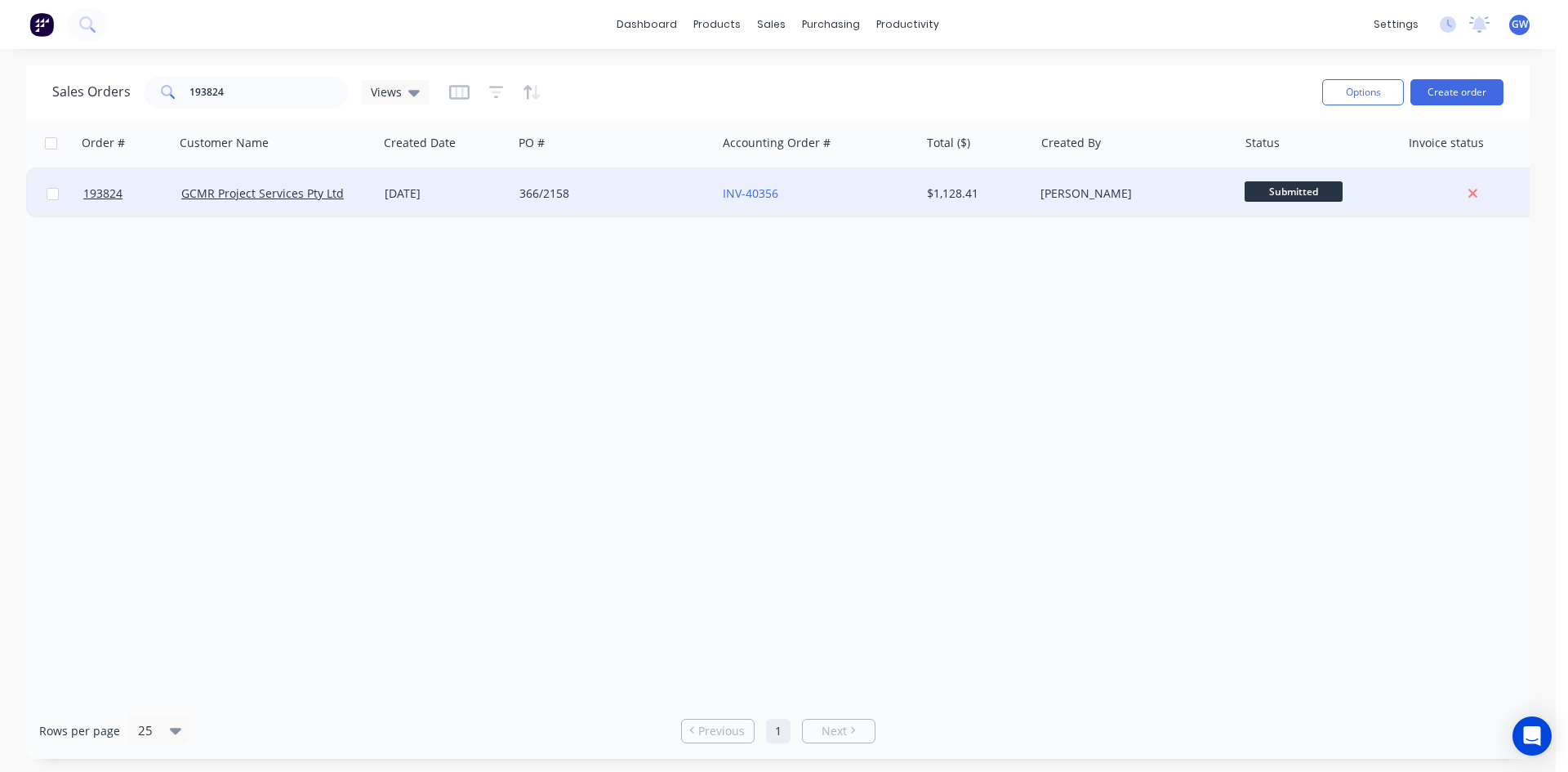
click at [1100, 187] on div "[PERSON_NAME]" at bounding box center [1131, 194] width 181 height 16
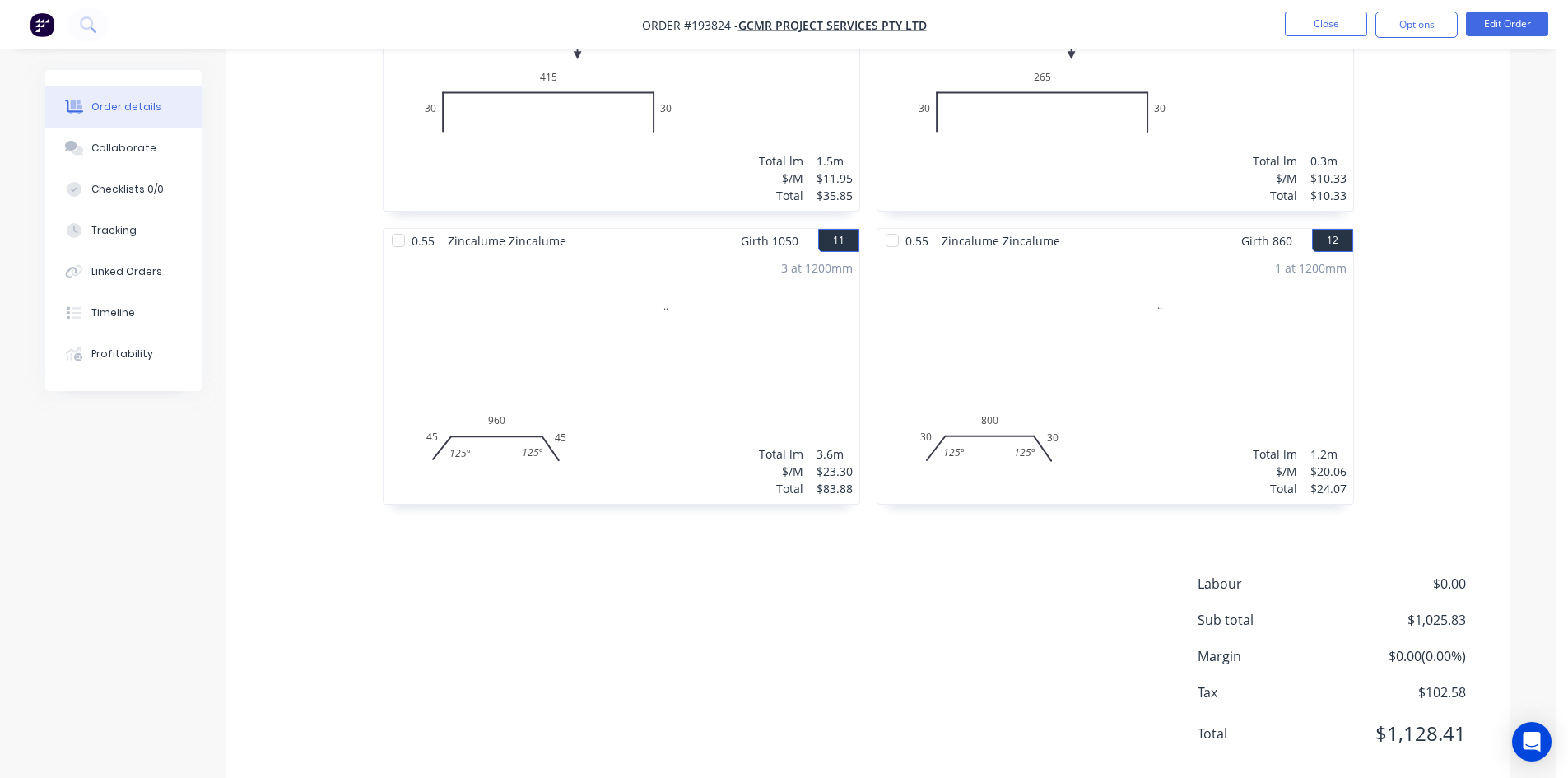
scroll to position [1808, 0]
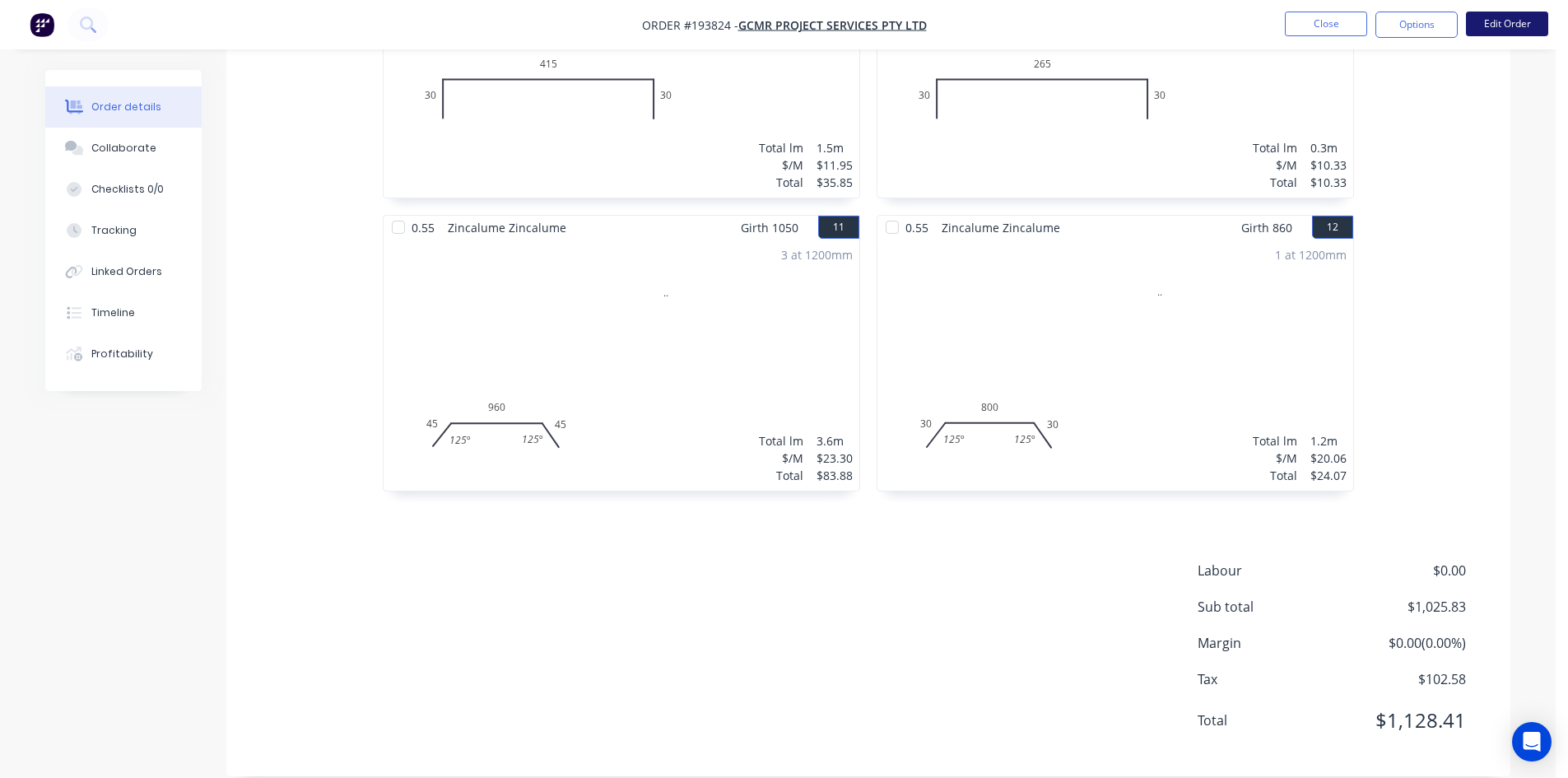
click at [1524, 30] on button "Edit Order" at bounding box center [1507, 24] width 82 height 25
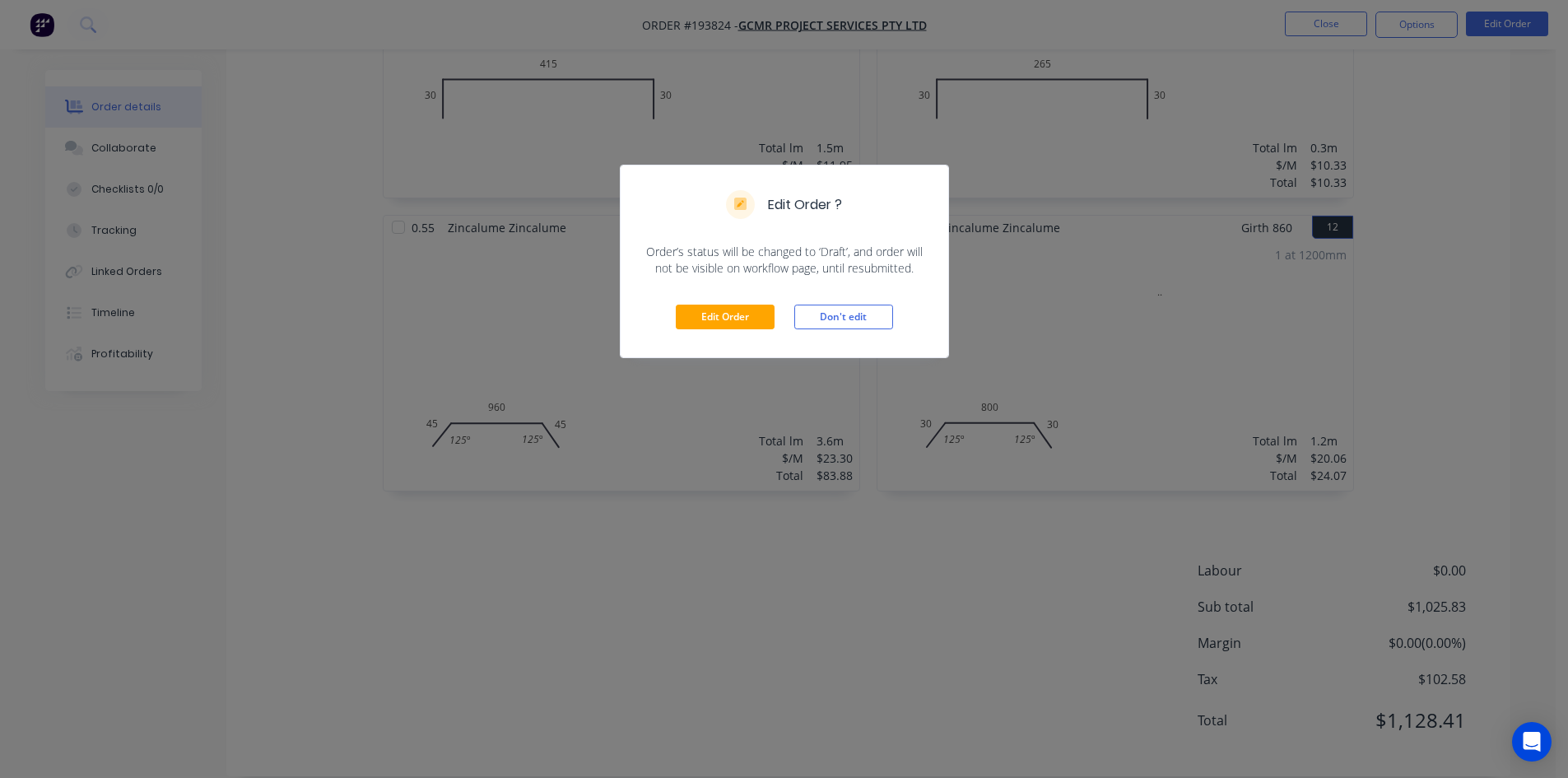
click at [777, 317] on div "Edit Order Don't edit" at bounding box center [785, 317] width 328 height 81
click at [725, 328] on button "Edit Order" at bounding box center [725, 317] width 99 height 25
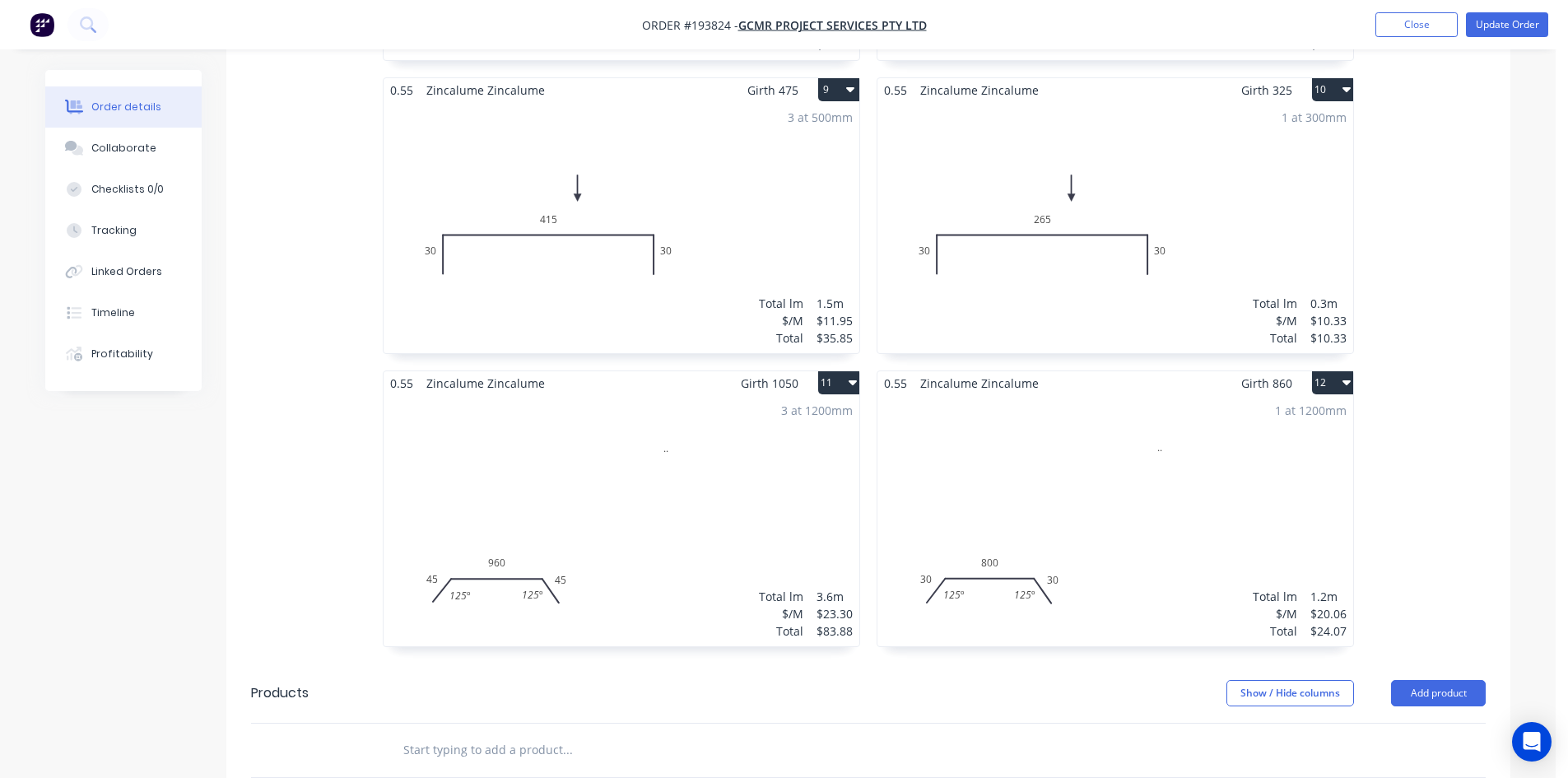
scroll to position [1976, 0]
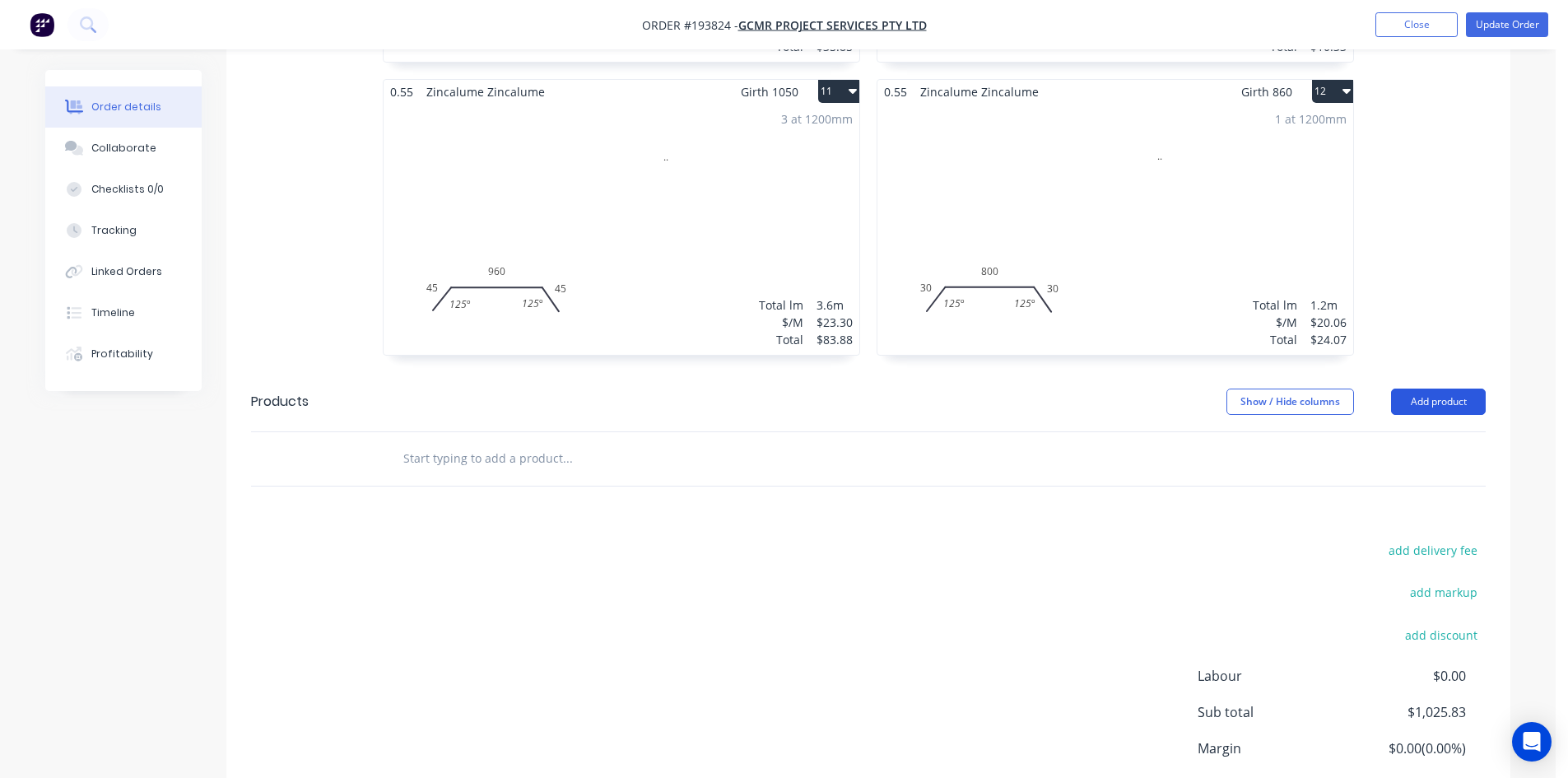
click at [1434, 411] on button "Add product" at bounding box center [1439, 402] width 95 height 26
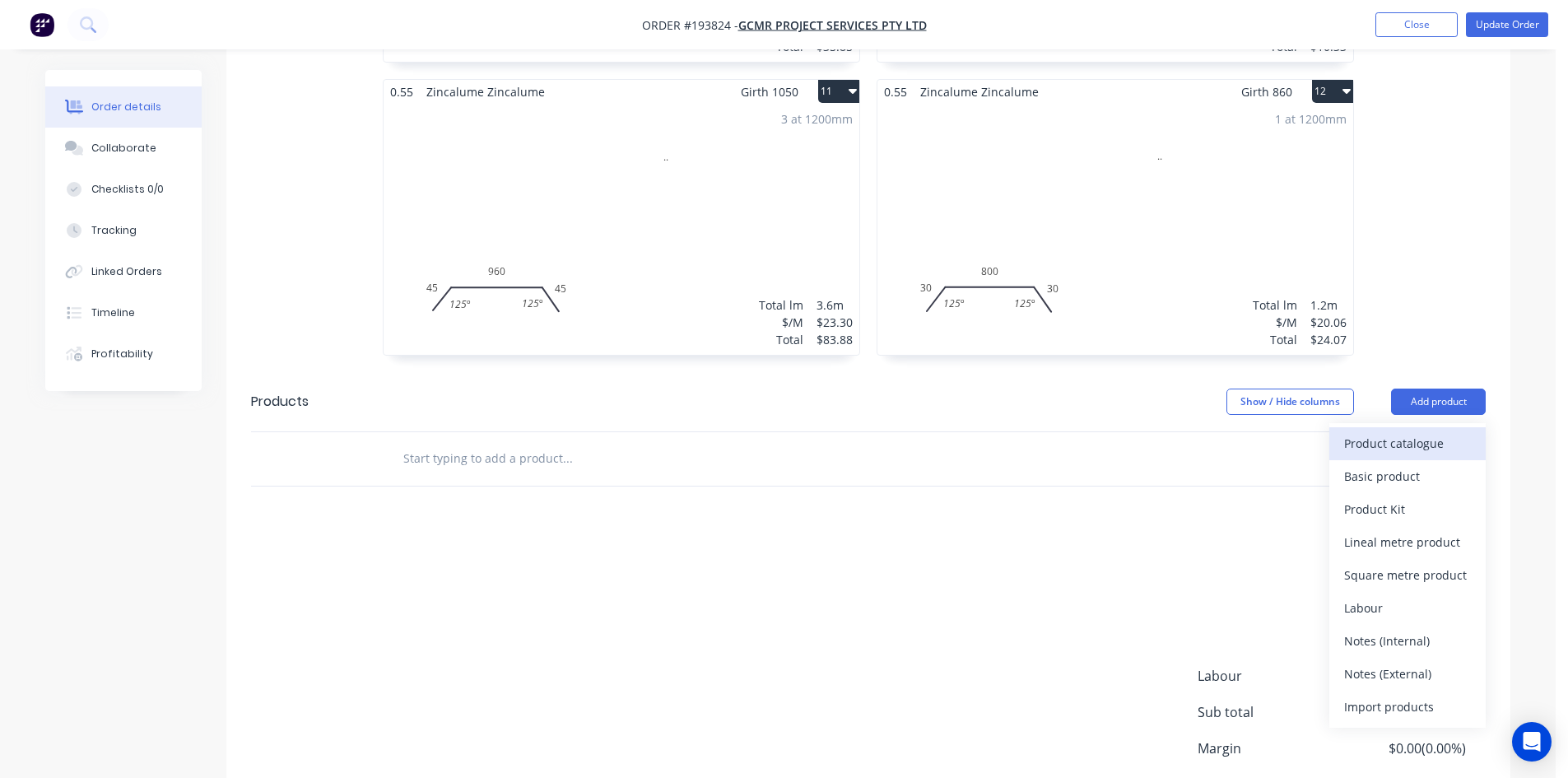
click at [1429, 450] on div "Product catalogue" at bounding box center [1407, 443] width 126 height 24
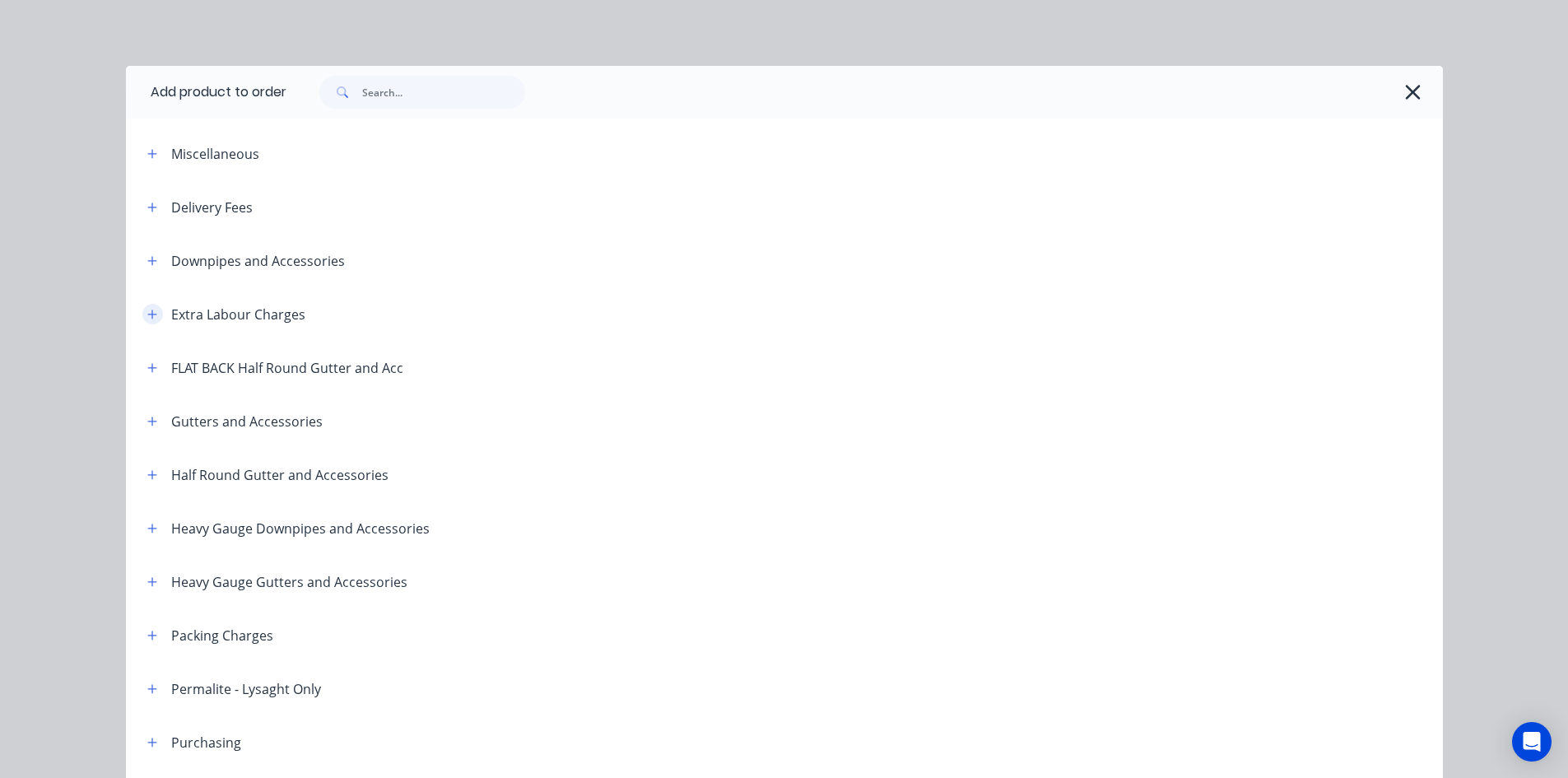
click at [142, 317] on button "button" at bounding box center [152, 314] width 21 height 21
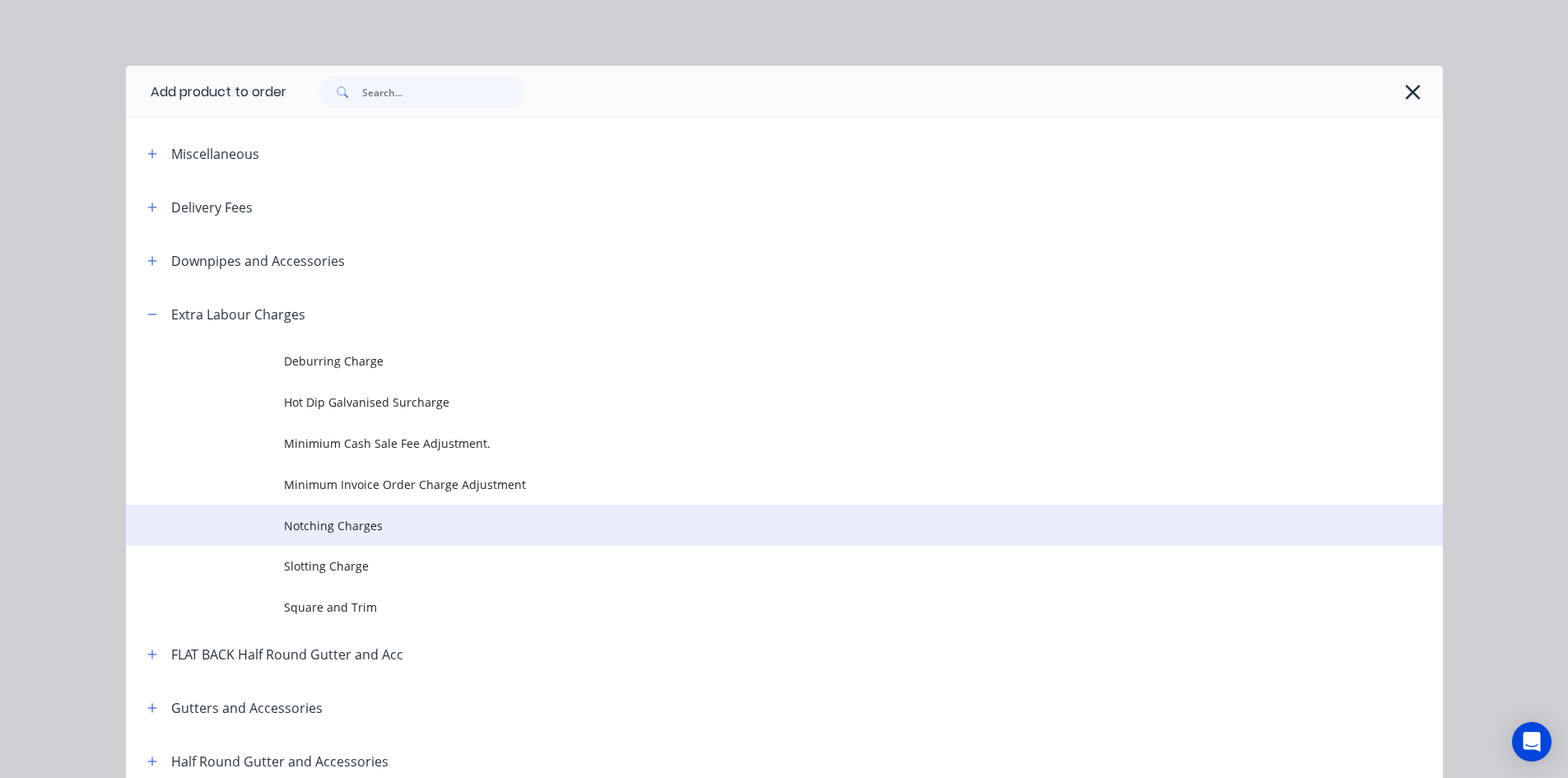
click at [323, 525] on span "Notching Charges" at bounding box center [747, 525] width 926 height 17
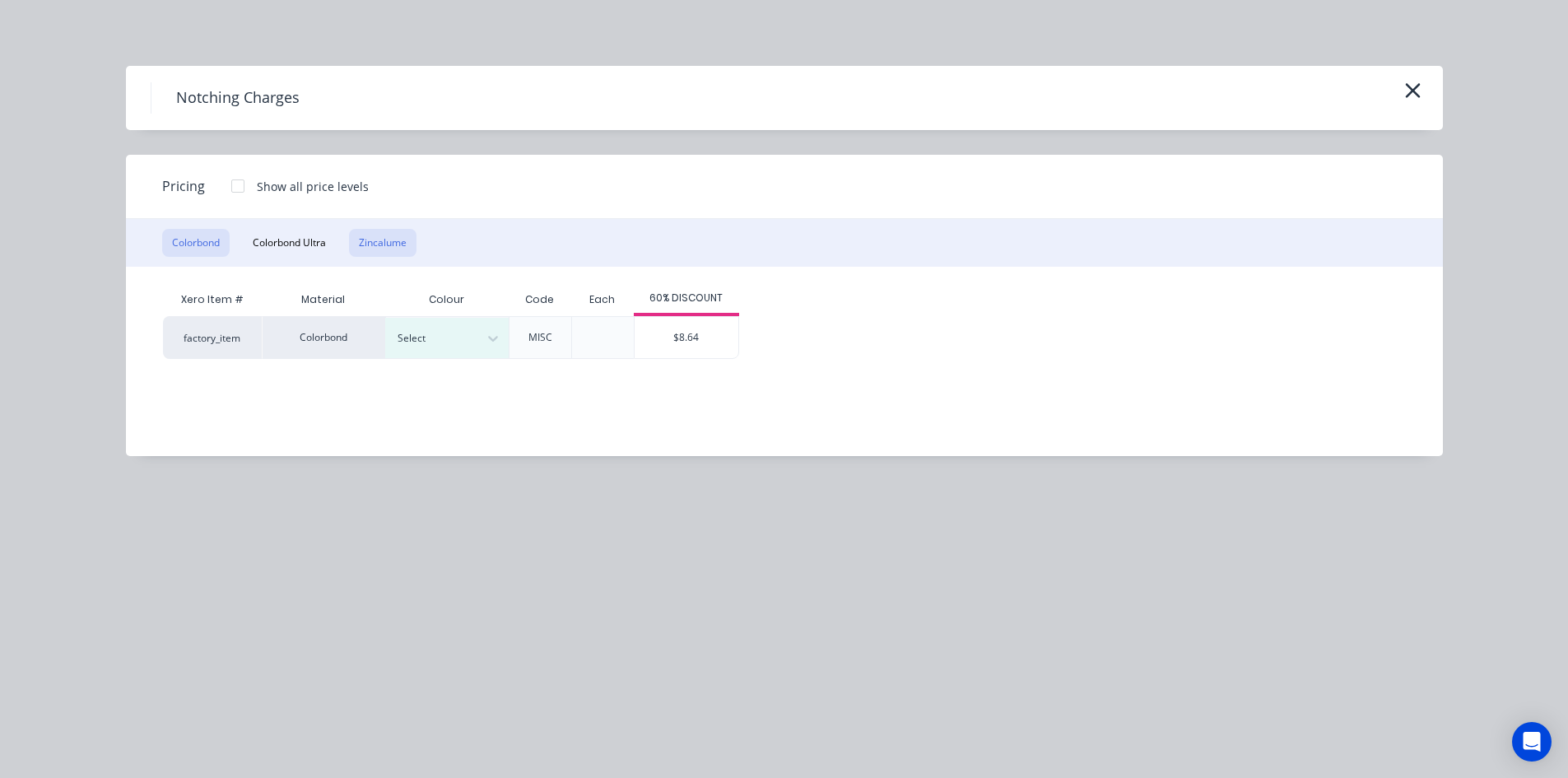
click at [392, 245] on button "Zincalume" at bounding box center [383, 242] width 67 height 28
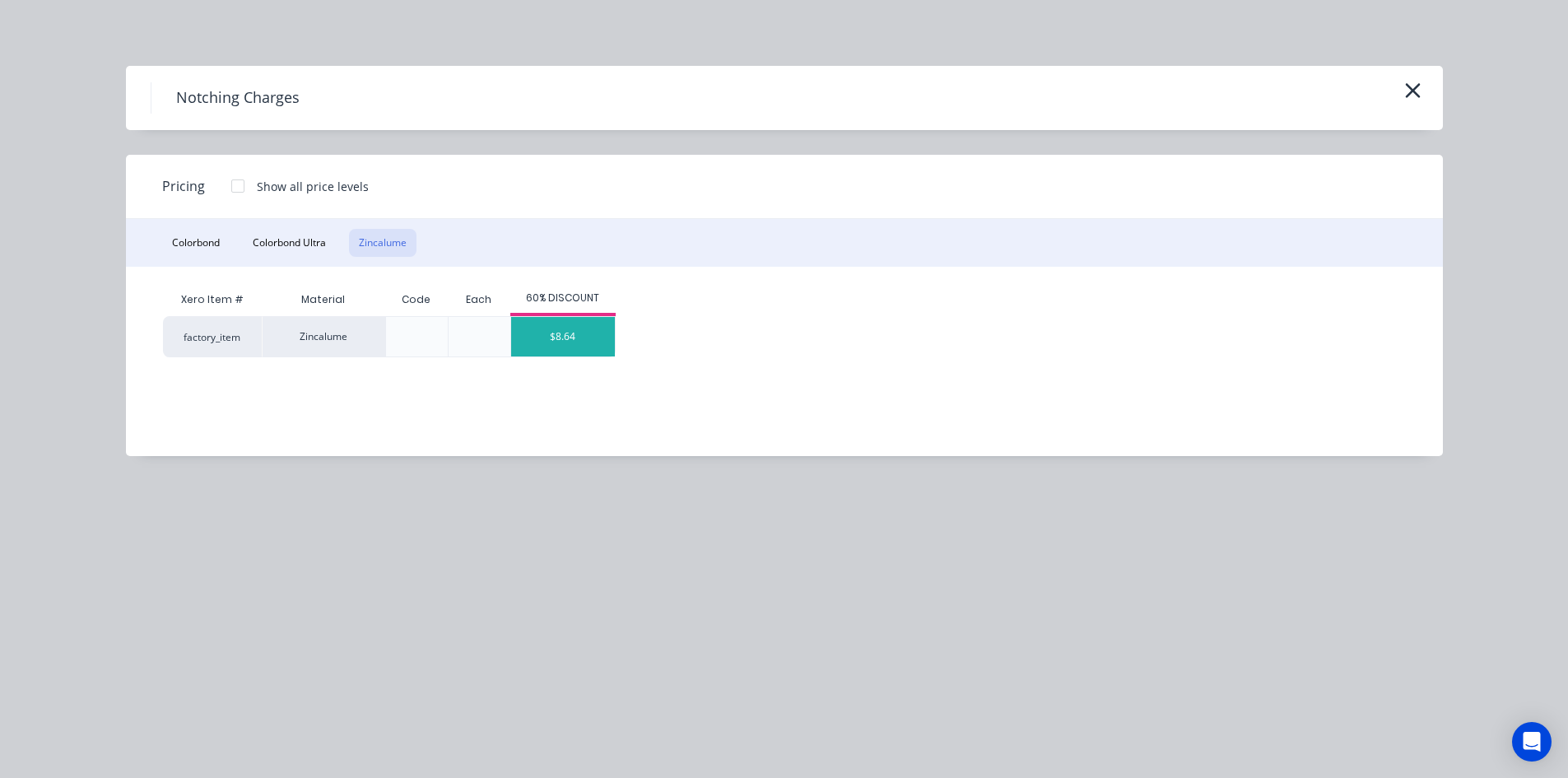
click at [582, 336] on div "$8.64" at bounding box center [564, 337] width 104 height 39
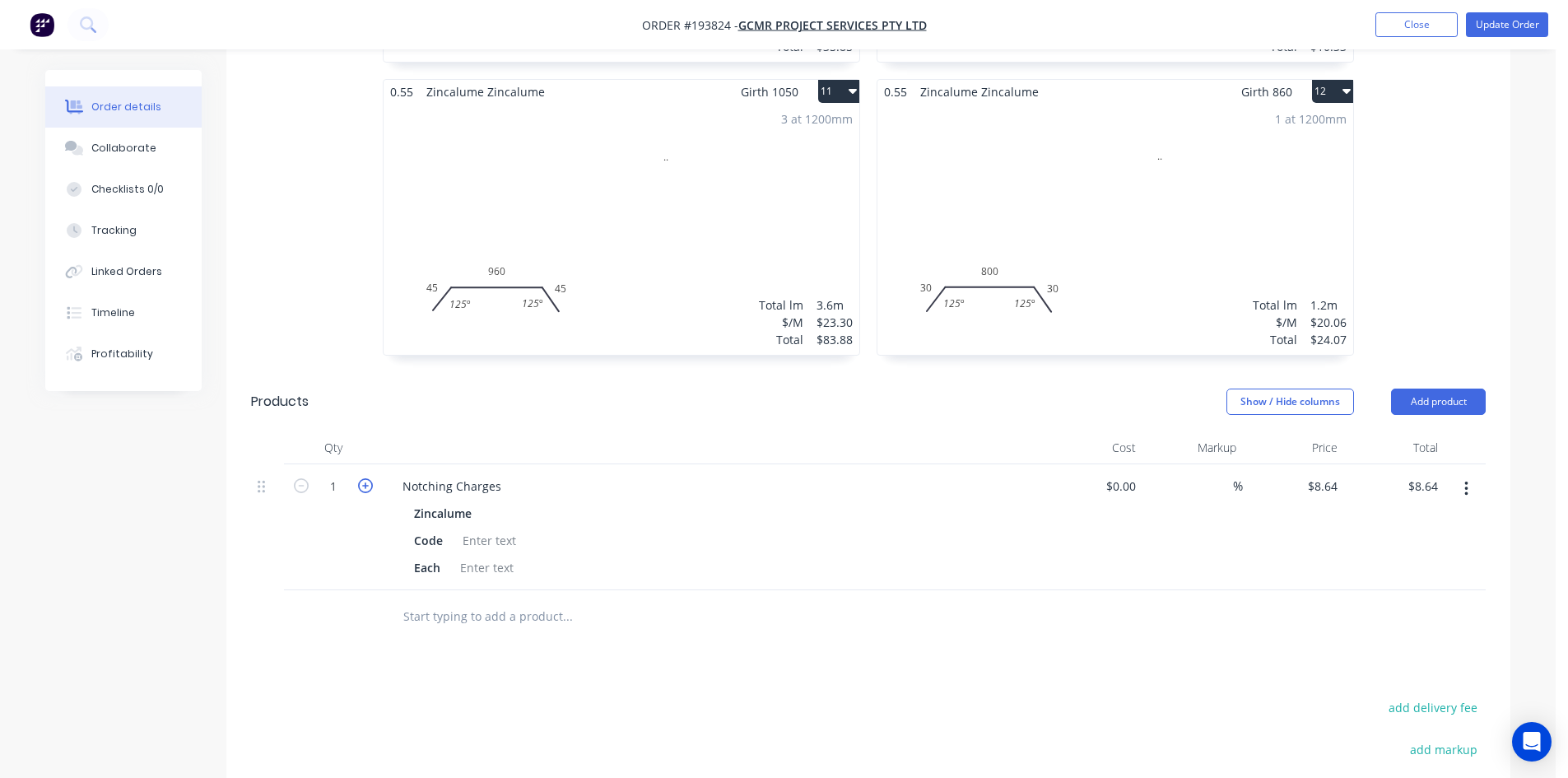
click at [368, 489] on icon "button" at bounding box center [366, 486] width 15 height 15
type input "2"
type input "$17.28"
click at [368, 489] on icon "button" at bounding box center [366, 486] width 15 height 15
type input "3"
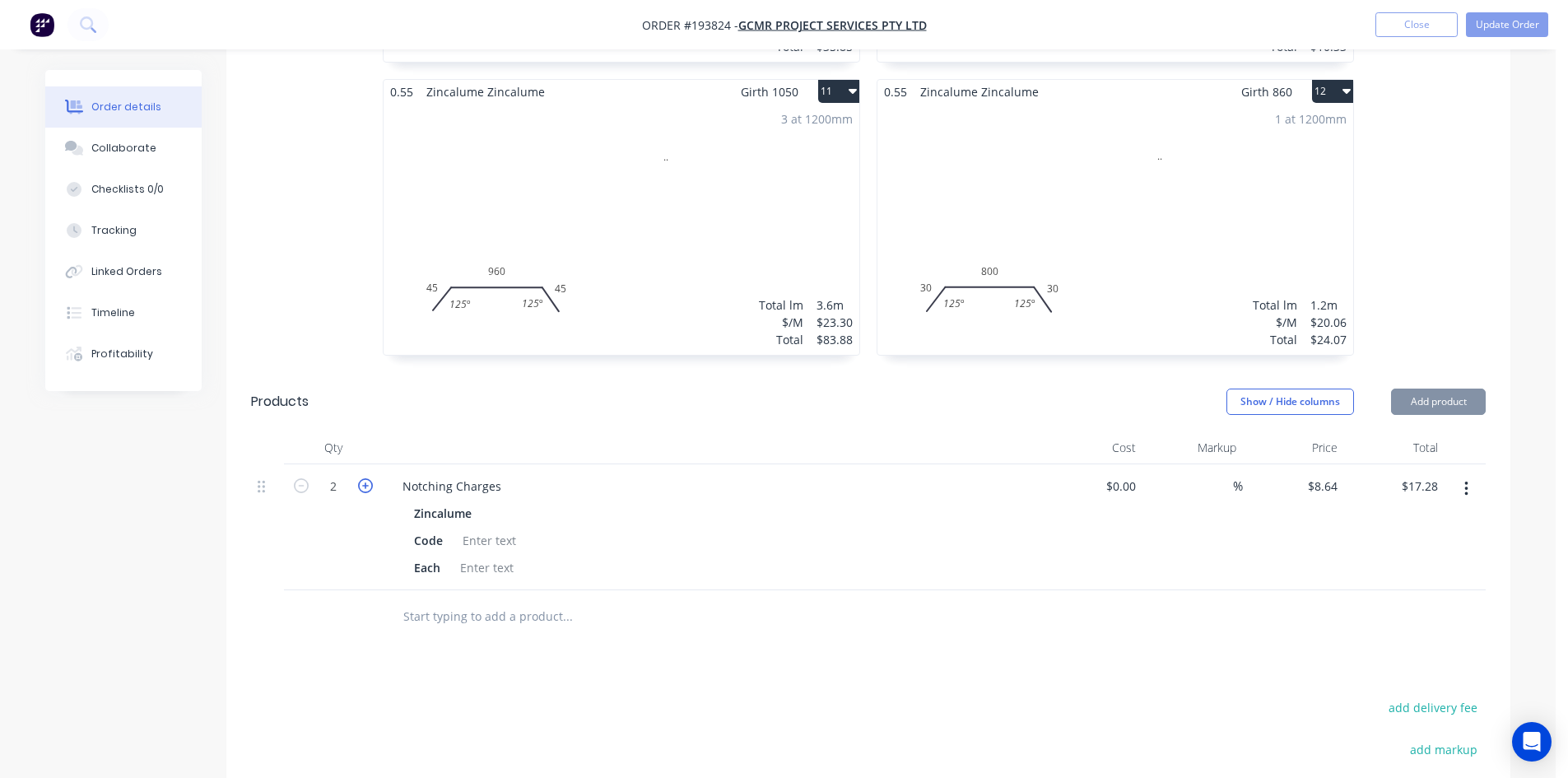
type input "$25.92"
click at [368, 489] on icon "button" at bounding box center [366, 486] width 15 height 15
type input "4"
type input "$34.56"
click at [368, 489] on icon "button" at bounding box center [366, 486] width 15 height 15
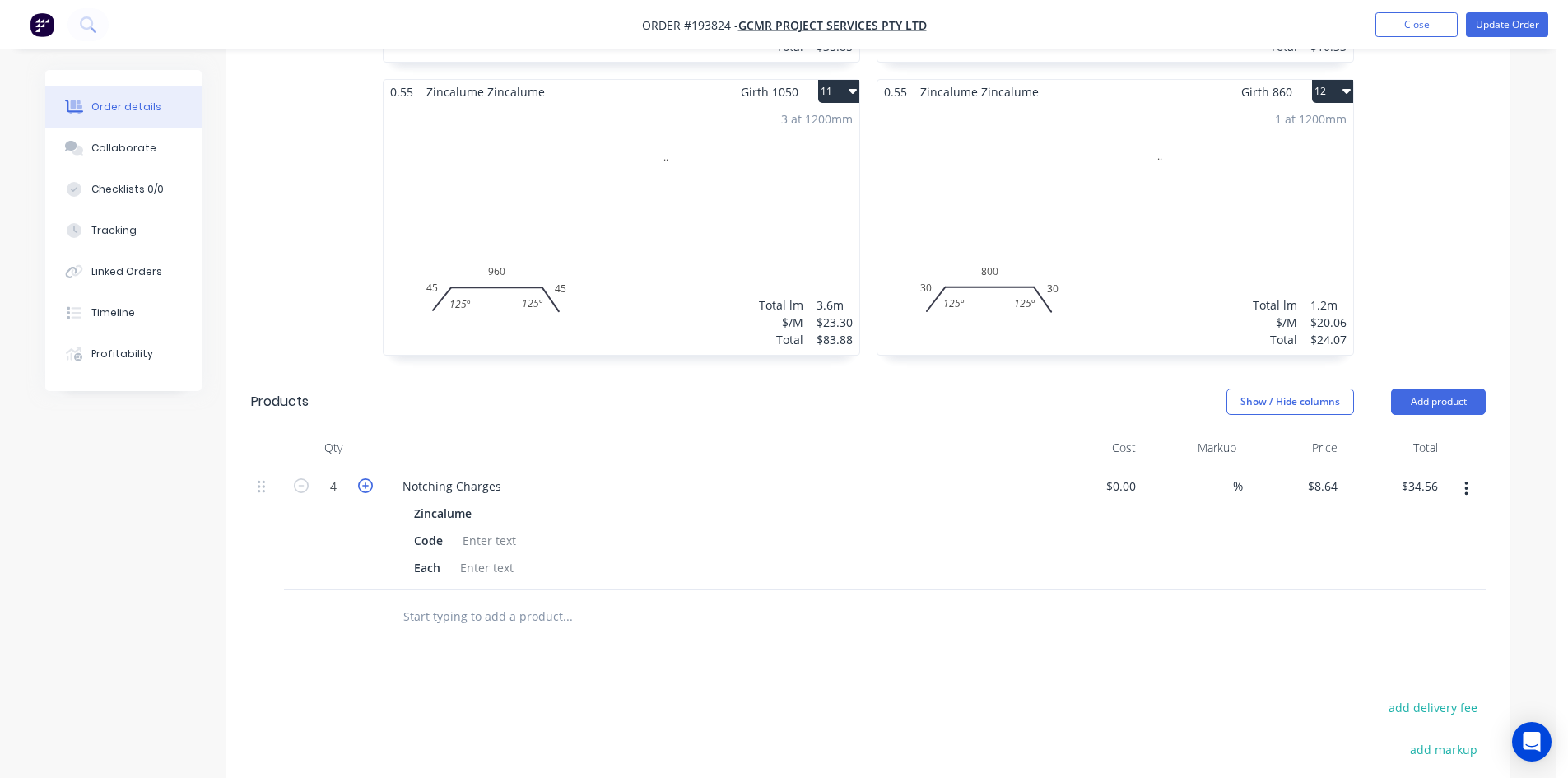
type input "5"
type input "$43.20"
click at [368, 489] on icon "button" at bounding box center [366, 486] width 15 height 15
type input "6"
type input "$51.84"
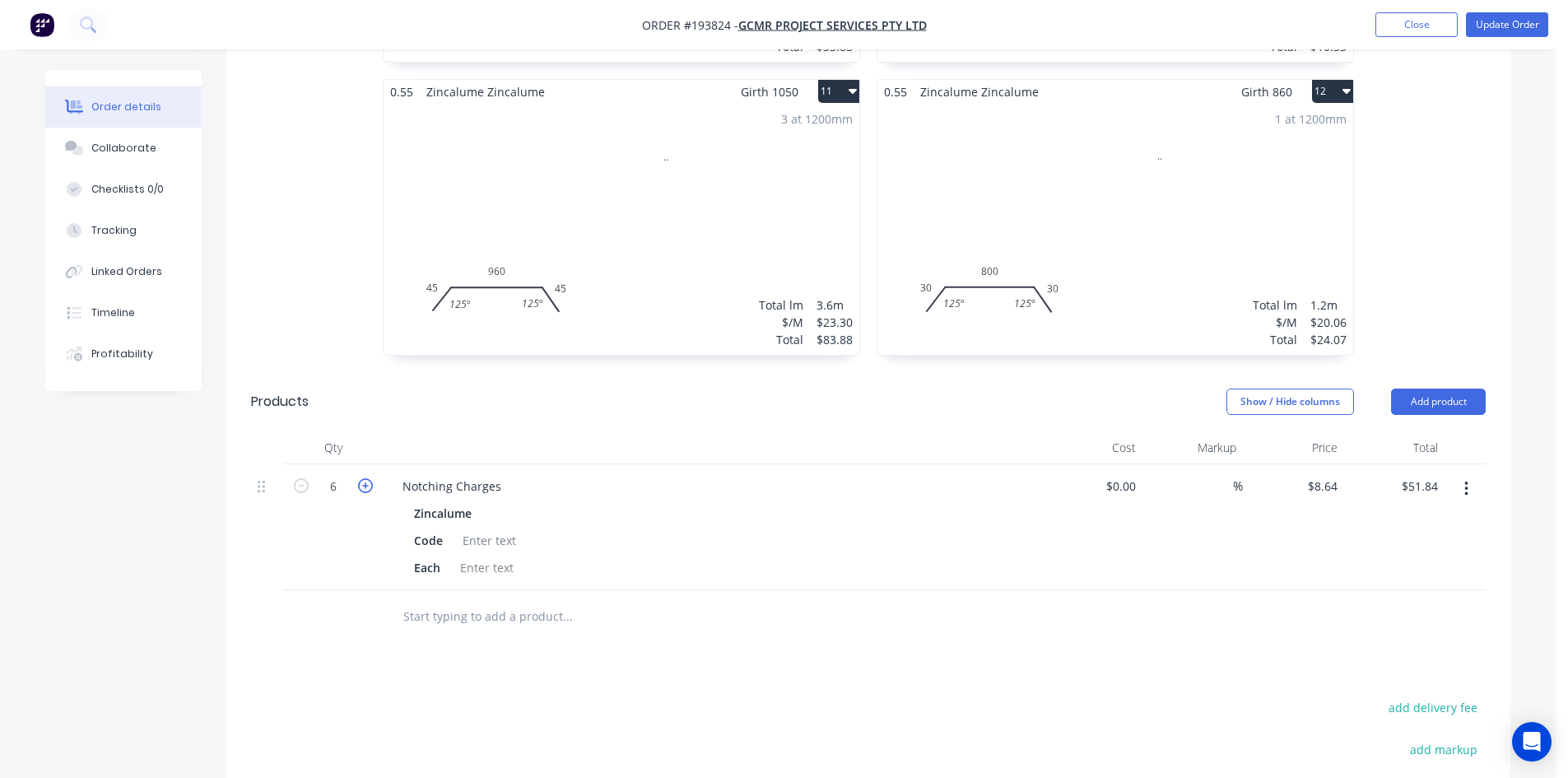
click at [368, 489] on icon "button" at bounding box center [366, 486] width 15 height 15
type input "7"
type input "$60.48"
click at [368, 489] on icon "button" at bounding box center [366, 486] width 15 height 15
type input "8"
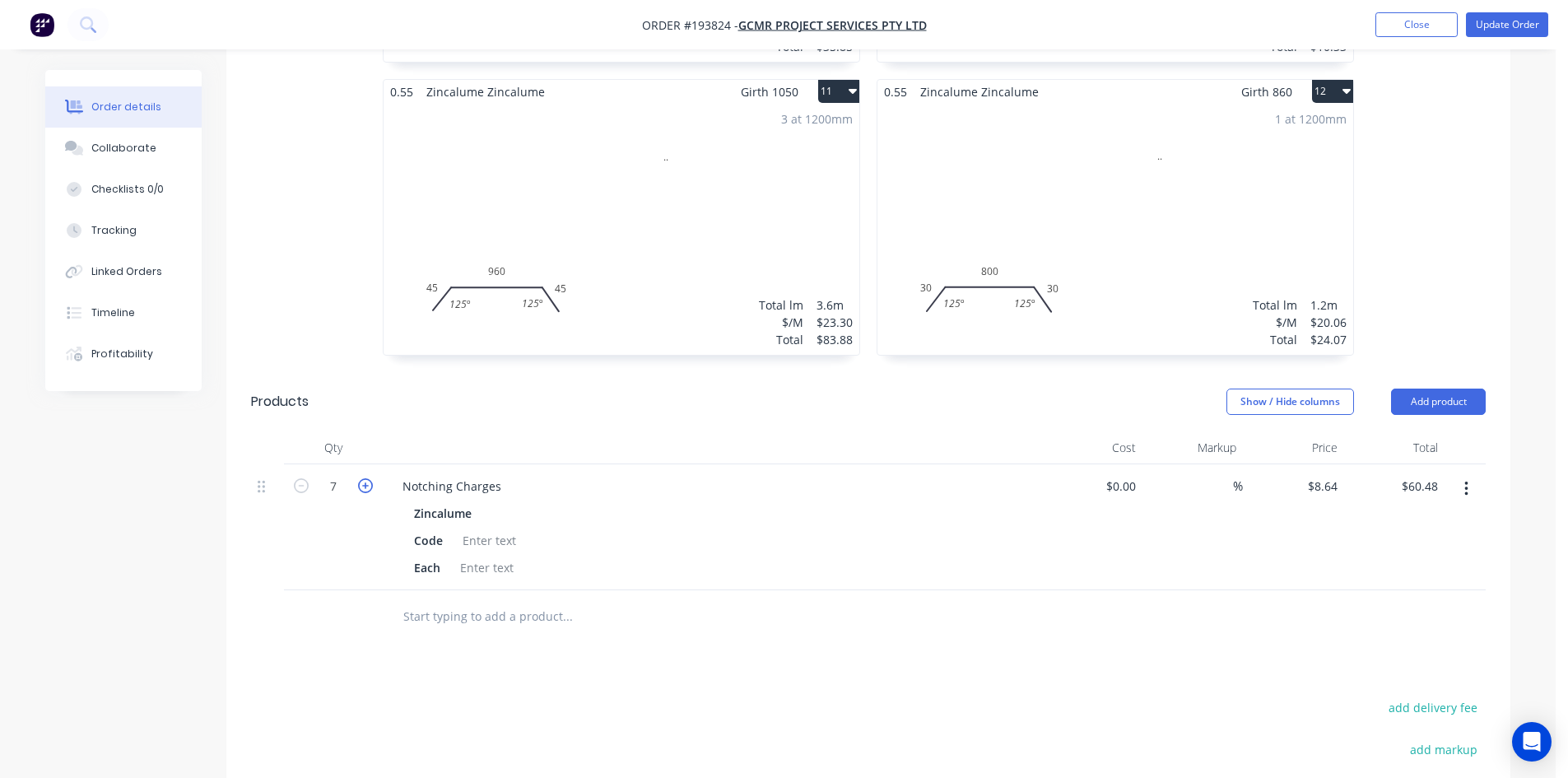
type input "$69.12"
click at [1525, 30] on button "Update Order" at bounding box center [1507, 25] width 82 height 25
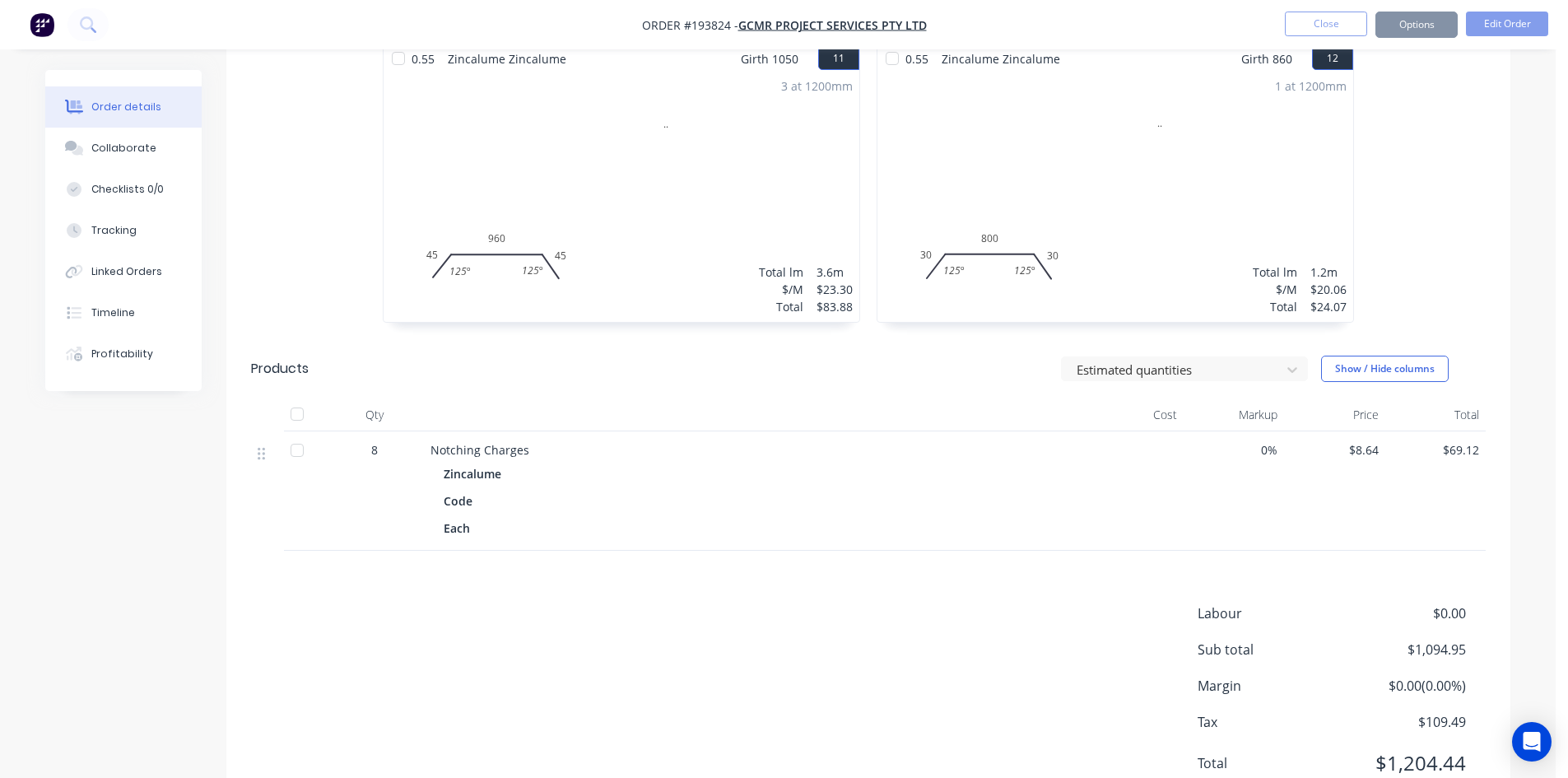
scroll to position [0, 0]
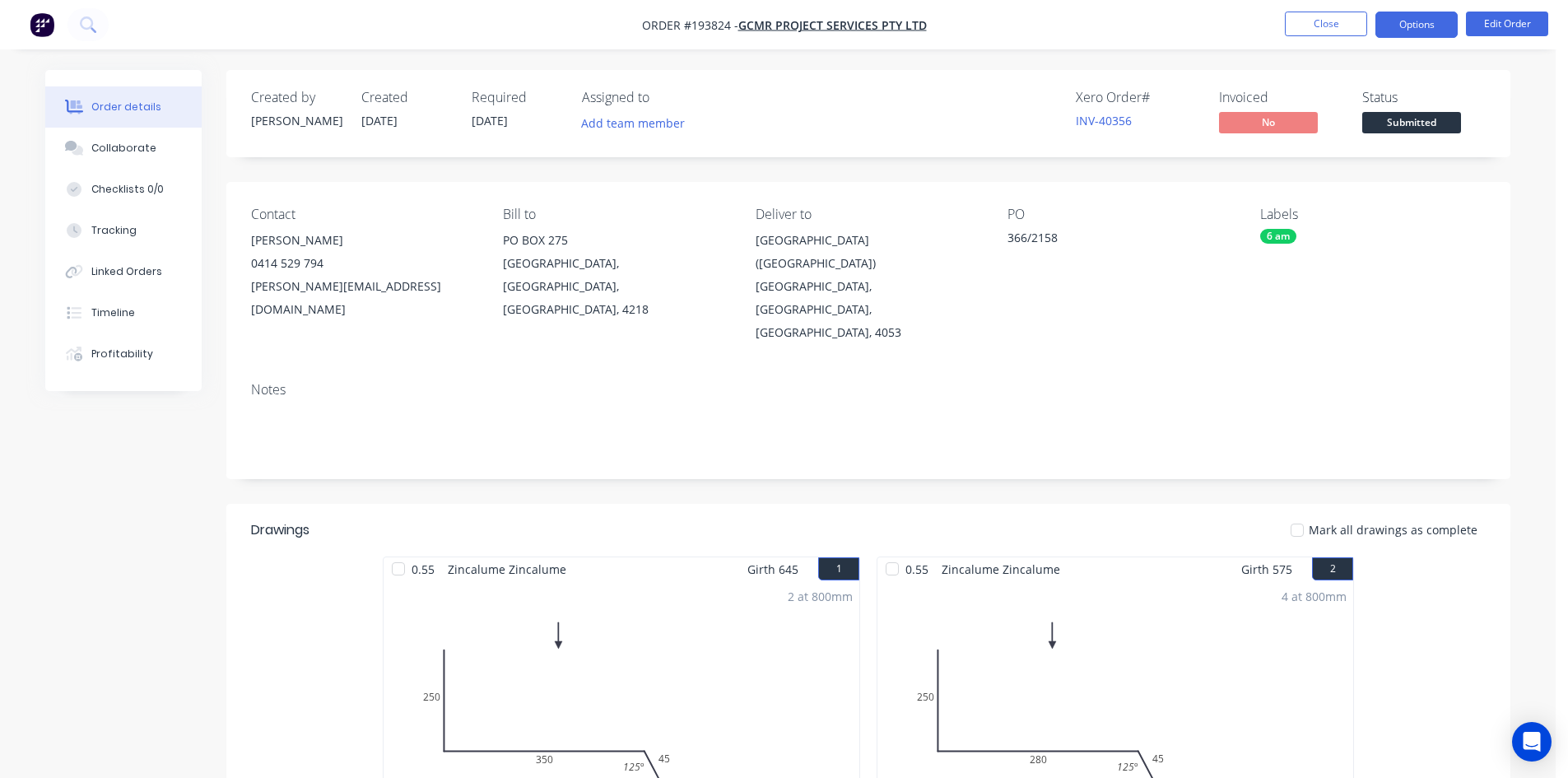
click at [1420, 21] on button "Options" at bounding box center [1417, 24] width 82 height 26
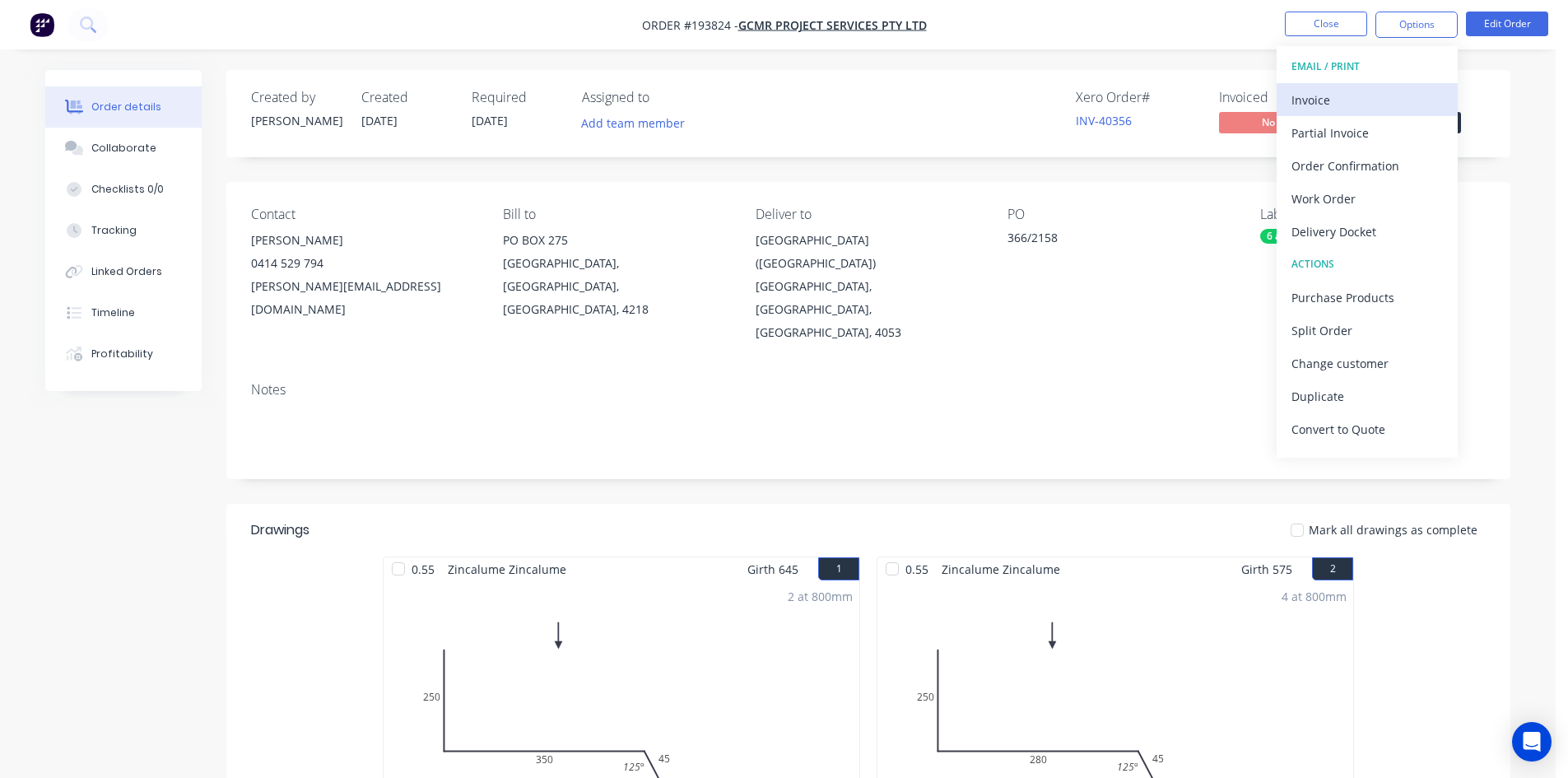
click at [1376, 85] on button "Invoice" at bounding box center [1367, 99] width 181 height 33
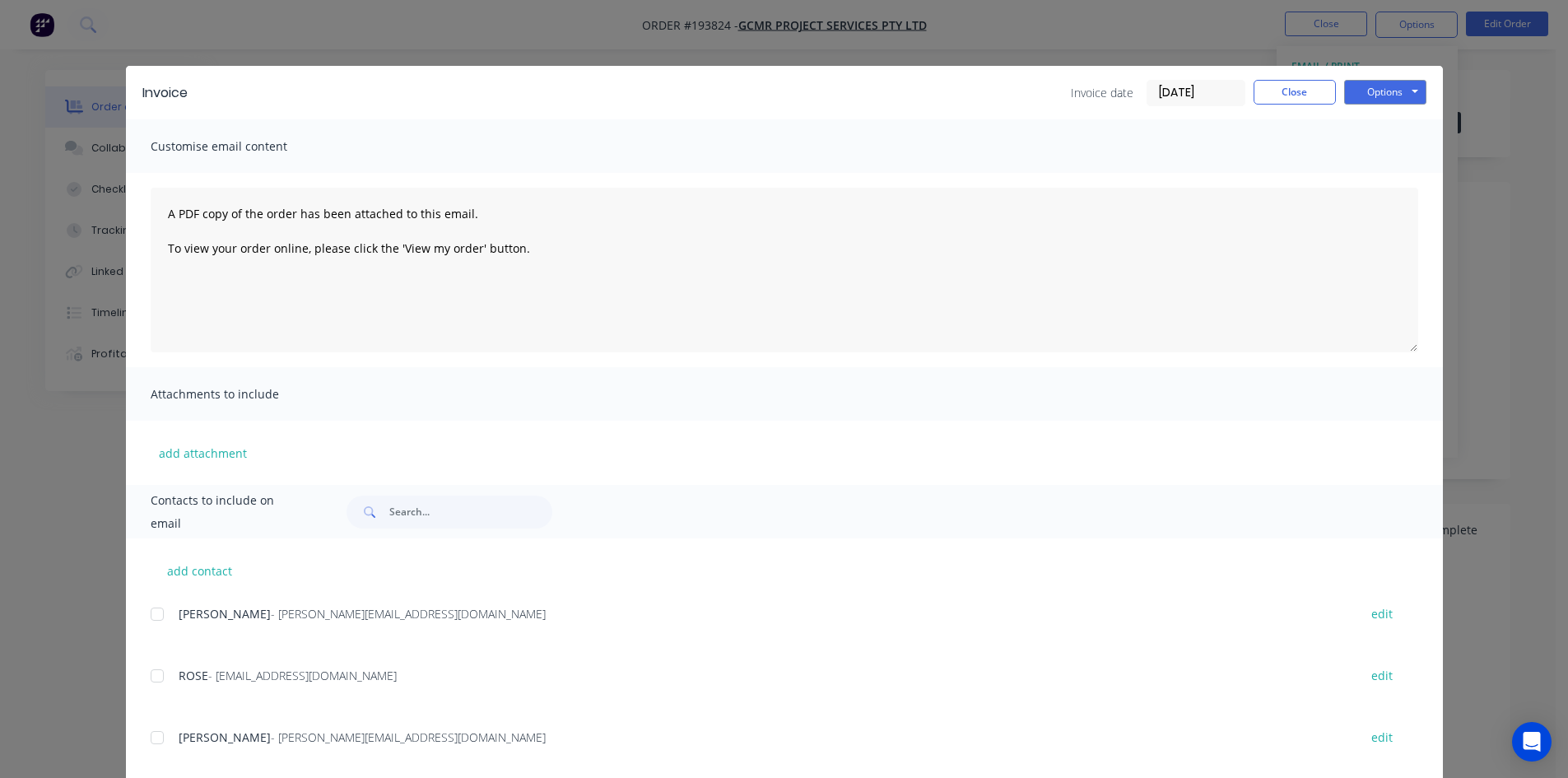
drag, startPoint x: 154, startPoint y: 606, endPoint x: 155, endPoint y: 661, distance: 55.0
click at [157, 613] on div at bounding box center [157, 614] width 33 height 33
click at [150, 674] on div at bounding box center [157, 676] width 33 height 33
click at [1401, 86] on button "Options" at bounding box center [1385, 92] width 82 height 25
click at [1391, 179] on button "Email" at bounding box center [1397, 176] width 106 height 27
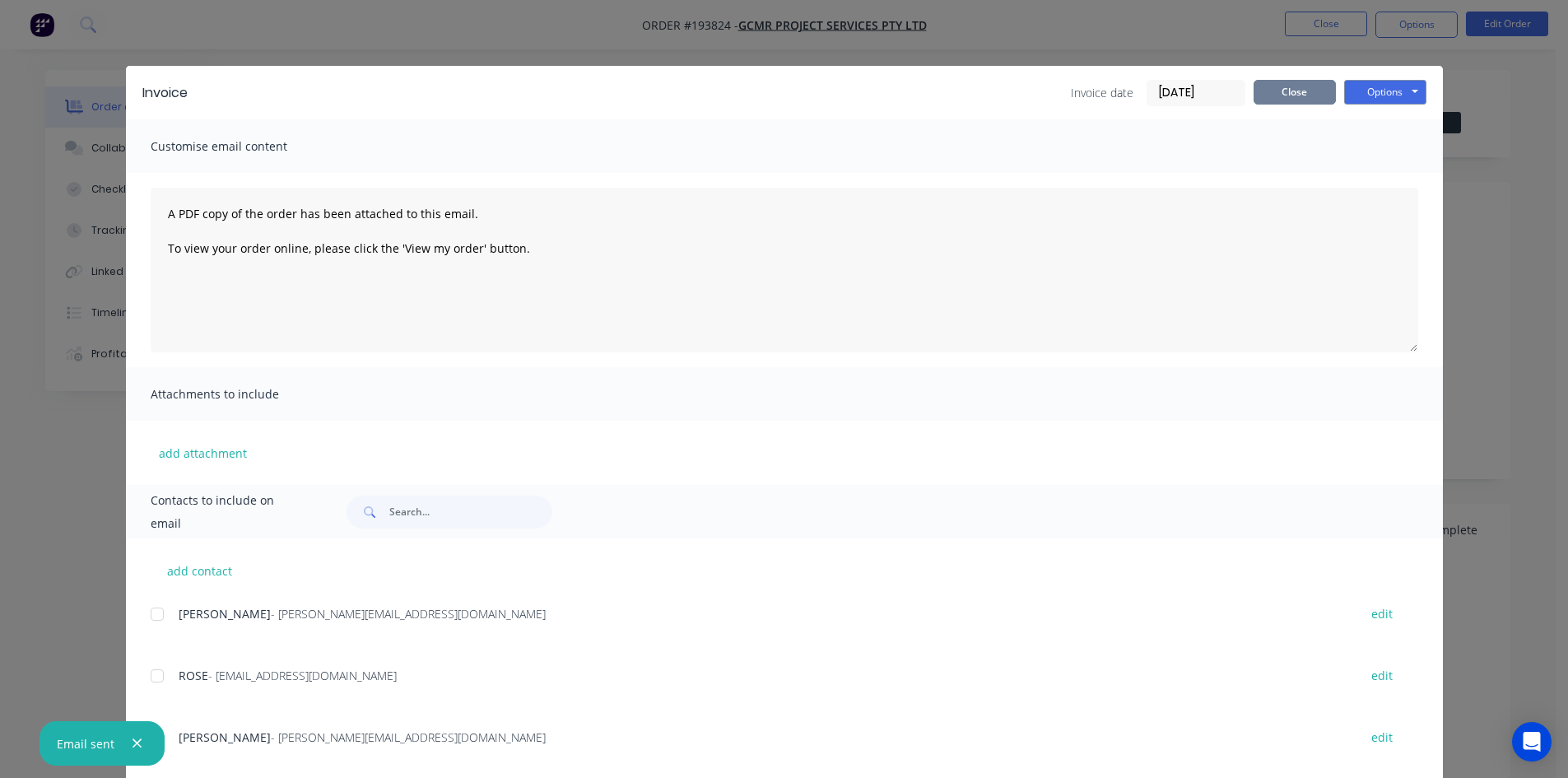
click at [1282, 89] on button "Close" at bounding box center [1295, 92] width 82 height 25
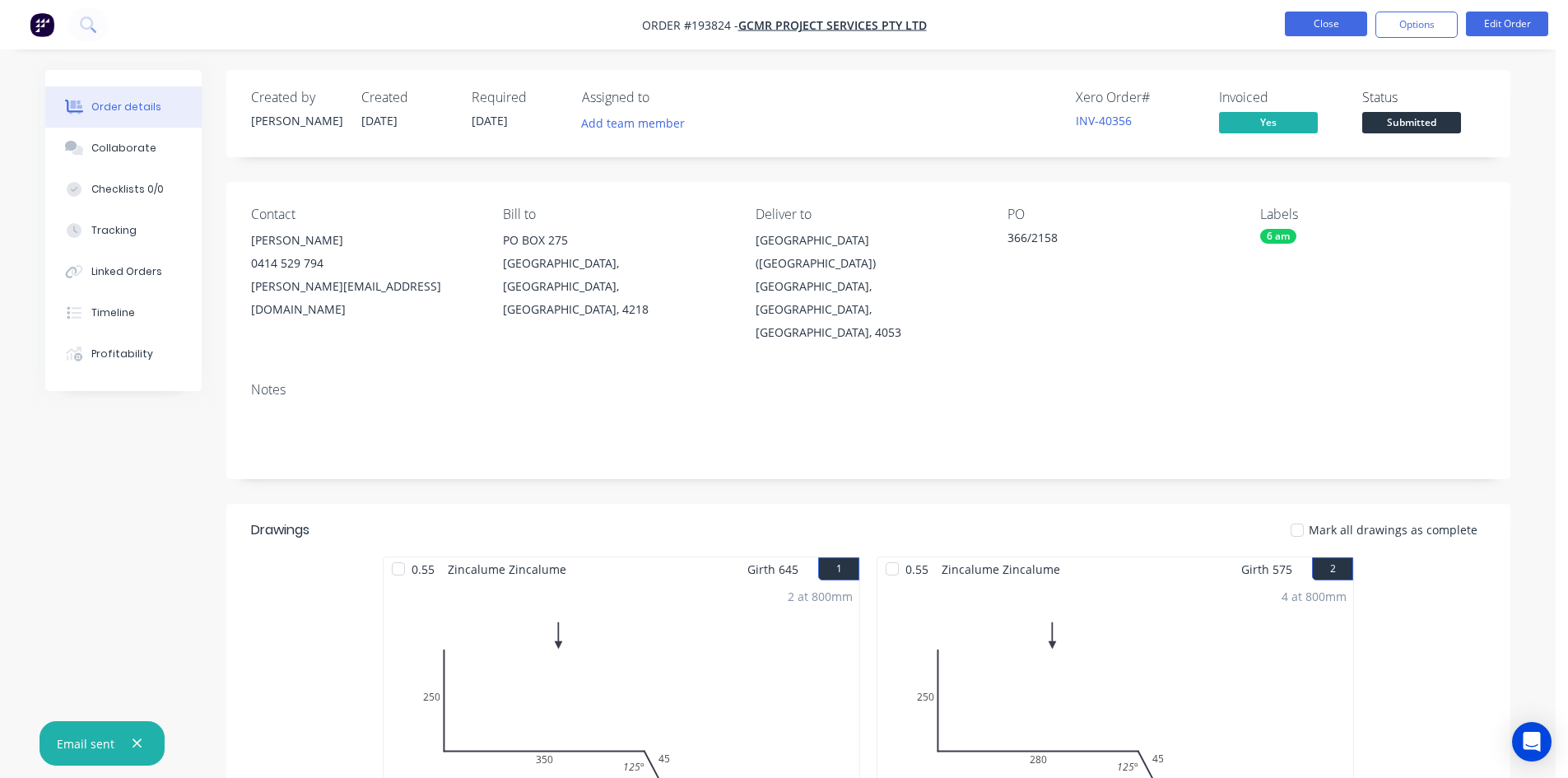
click at [1328, 29] on button "Close" at bounding box center [1326, 24] width 82 height 25
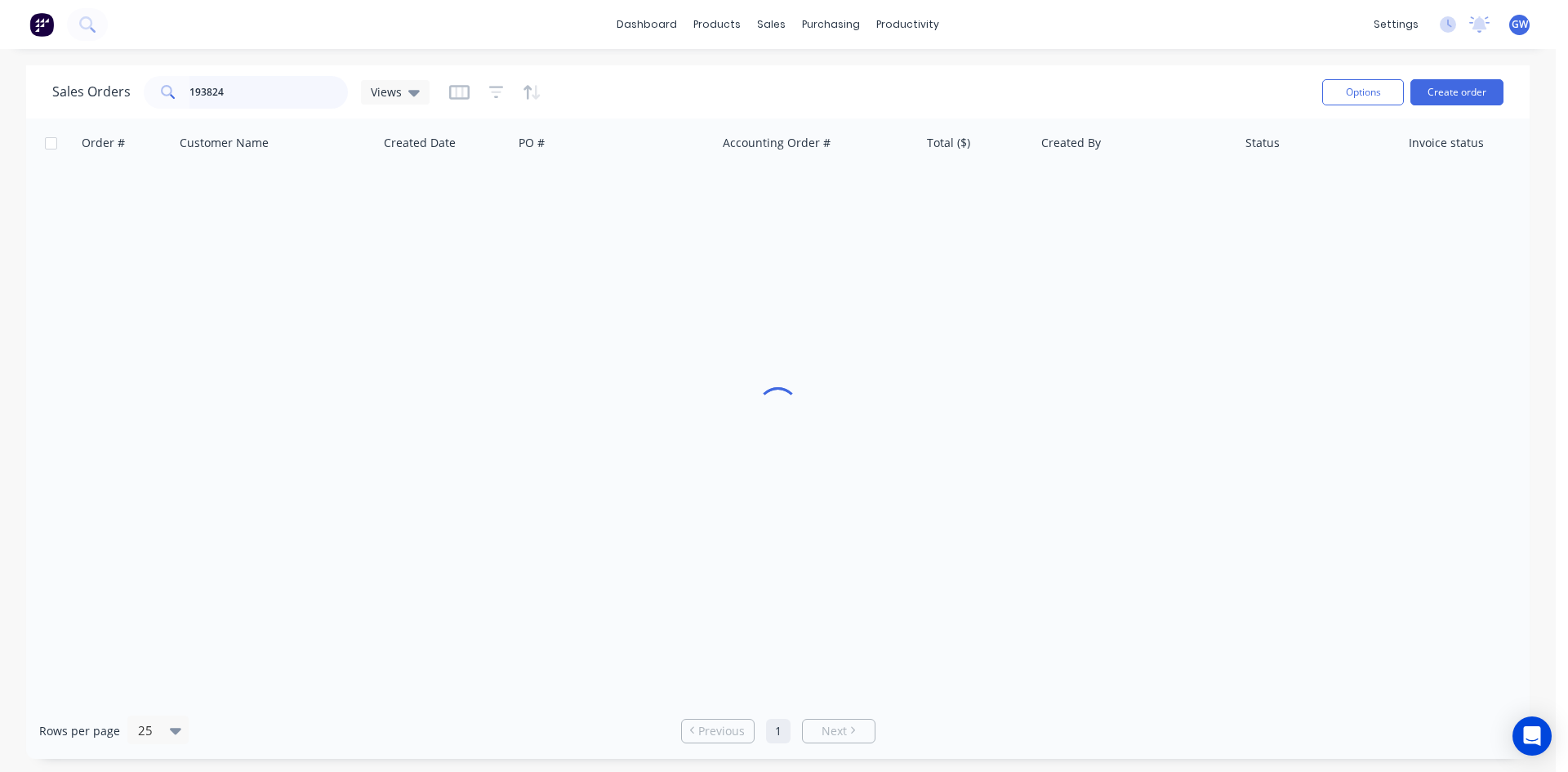
click at [299, 94] on input "193824" at bounding box center [268, 92] width 159 height 33
type input "193931"
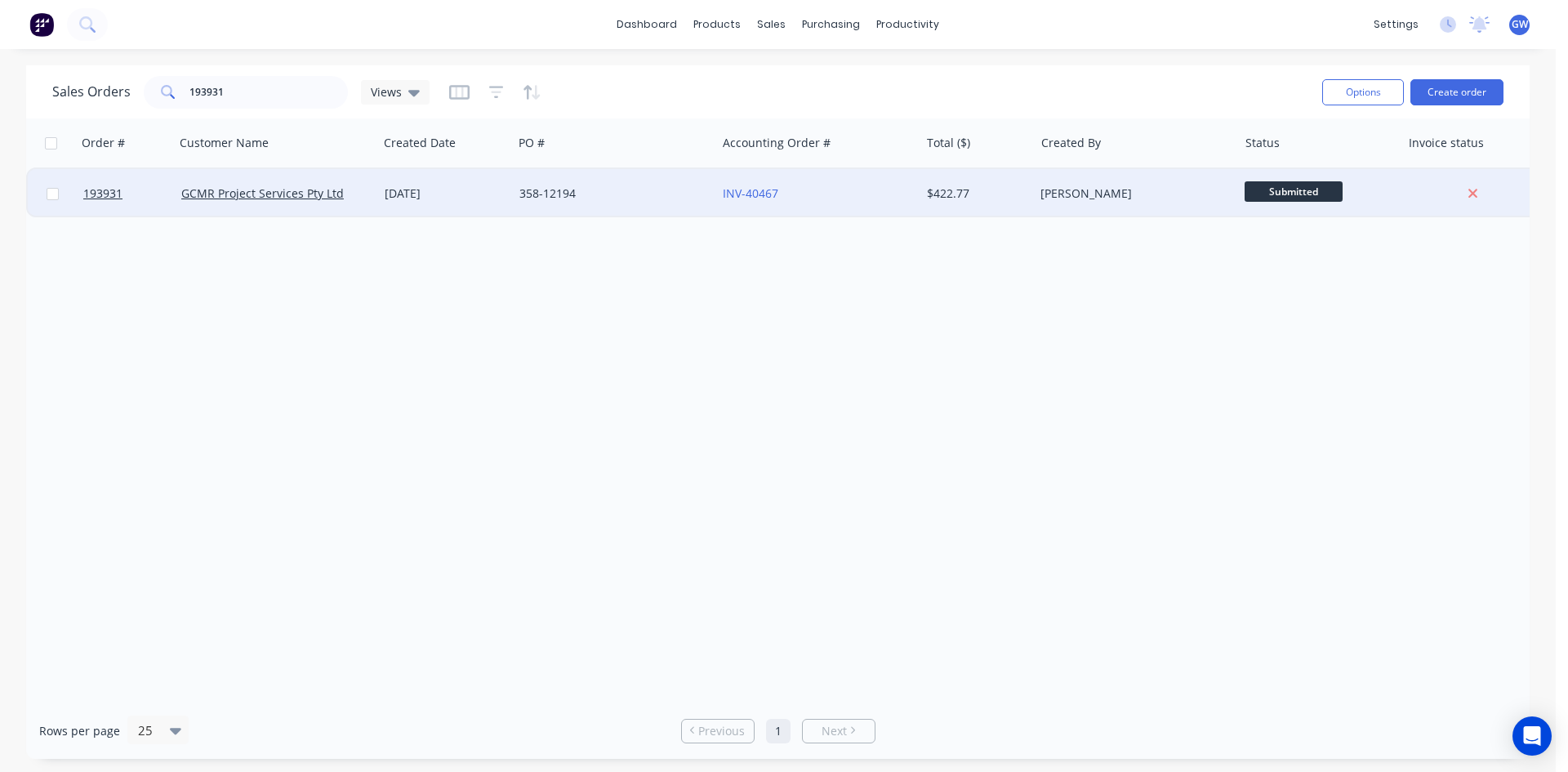
click at [1149, 196] on div "[PERSON_NAME]" at bounding box center [1131, 194] width 181 height 16
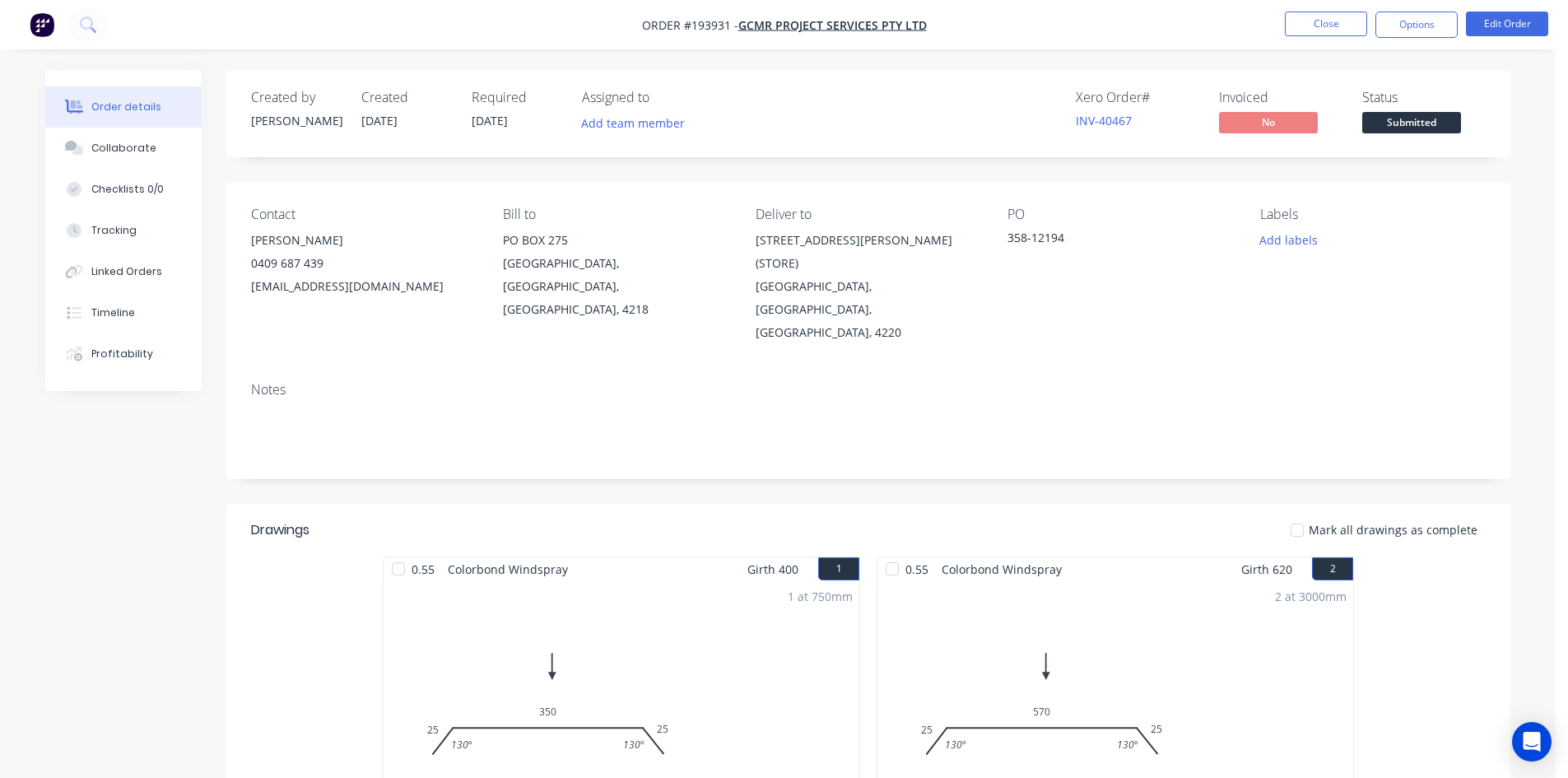
drag, startPoint x: 1413, startPoint y: 29, endPoint x: 1393, endPoint y: 45, distance: 25.6
click at [1414, 29] on button "Options" at bounding box center [1417, 24] width 82 height 26
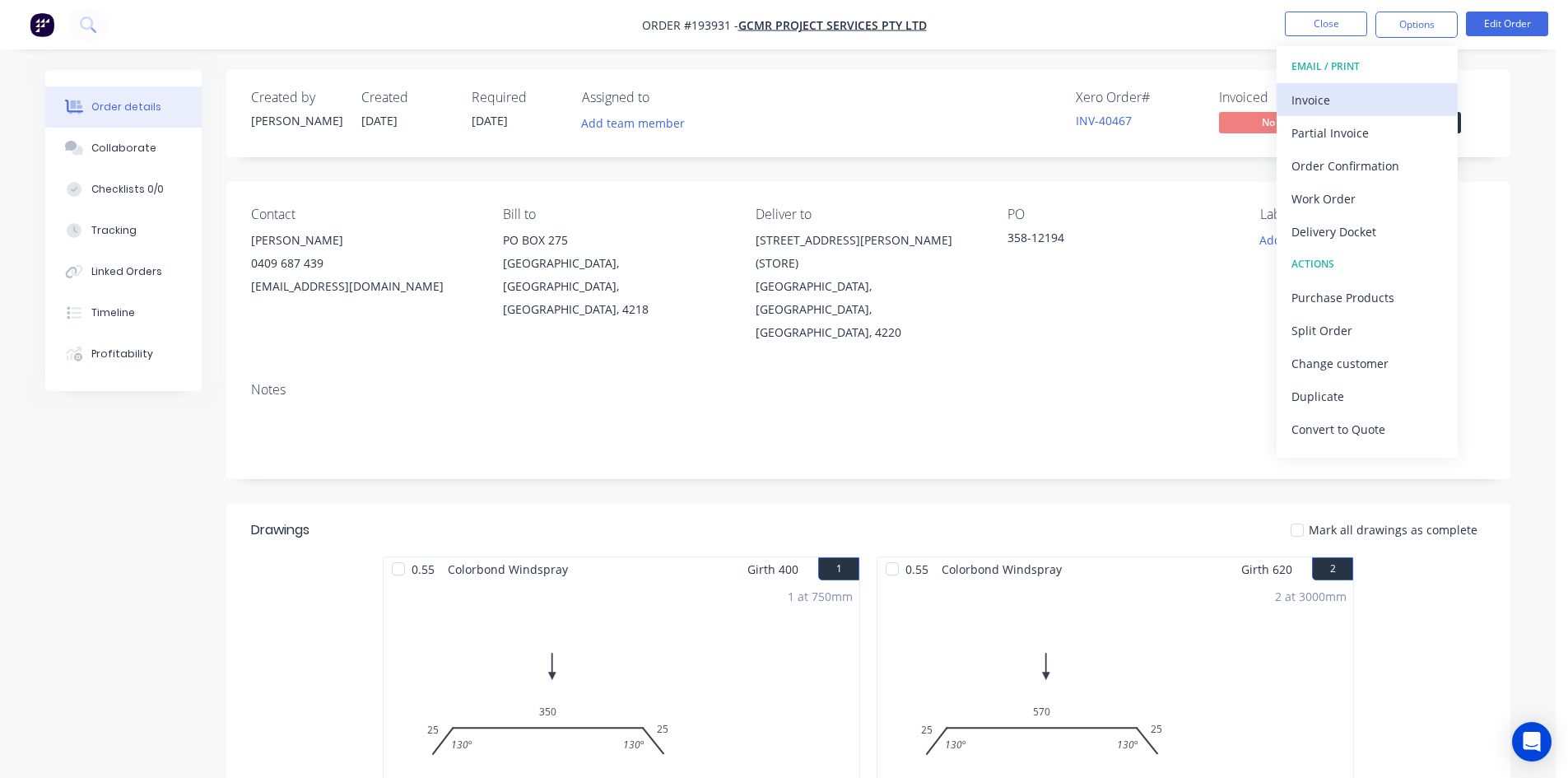
click at [1371, 85] on button "Invoice" at bounding box center [1367, 99] width 181 height 33
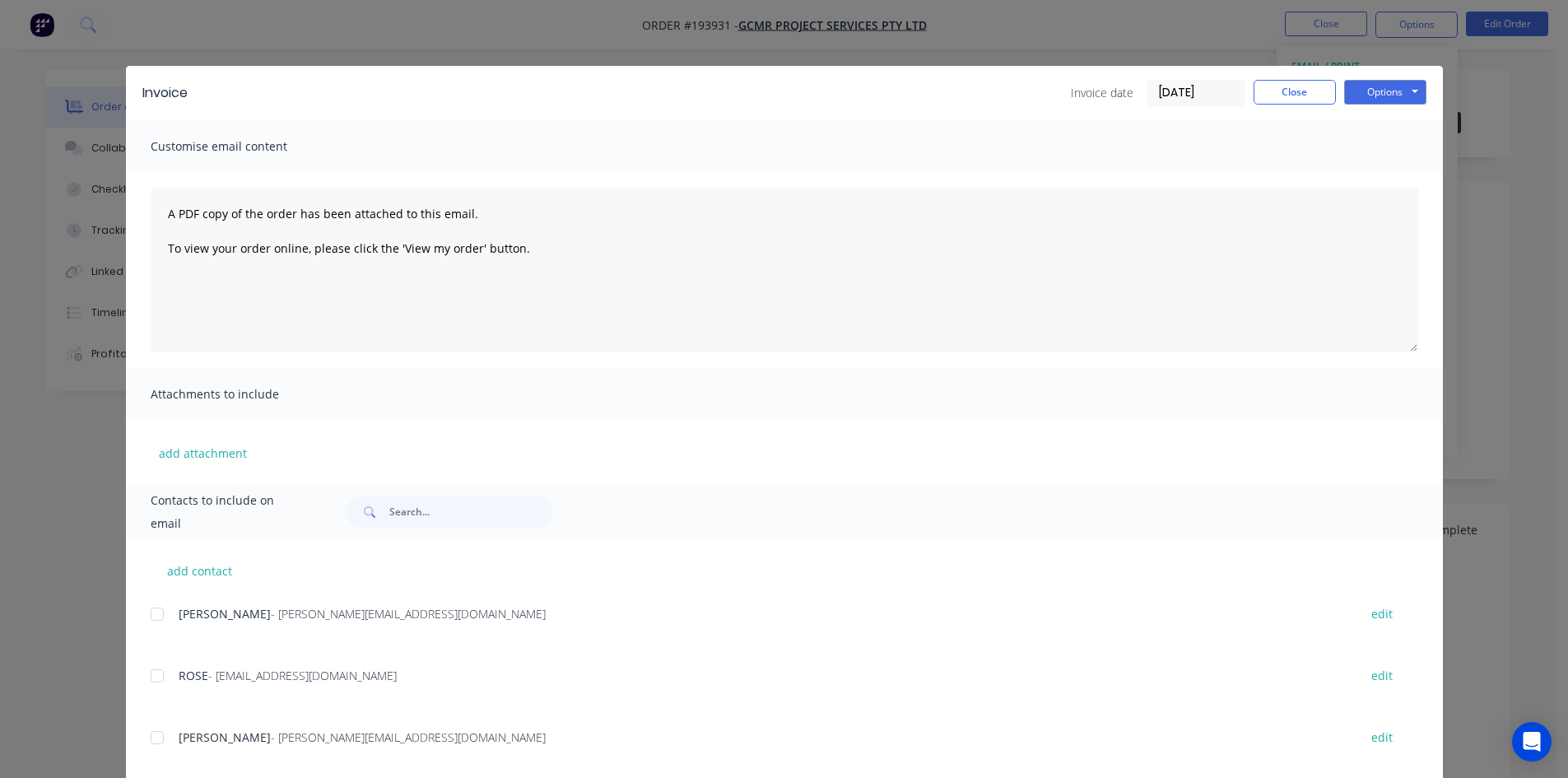
click at [148, 611] on div at bounding box center [157, 614] width 33 height 33
click at [151, 674] on div at bounding box center [157, 676] width 33 height 33
click at [1385, 85] on button "Options" at bounding box center [1385, 92] width 82 height 25
click at [1373, 187] on button "Email" at bounding box center [1397, 176] width 106 height 27
click at [1290, 101] on button "Close" at bounding box center [1295, 92] width 82 height 25
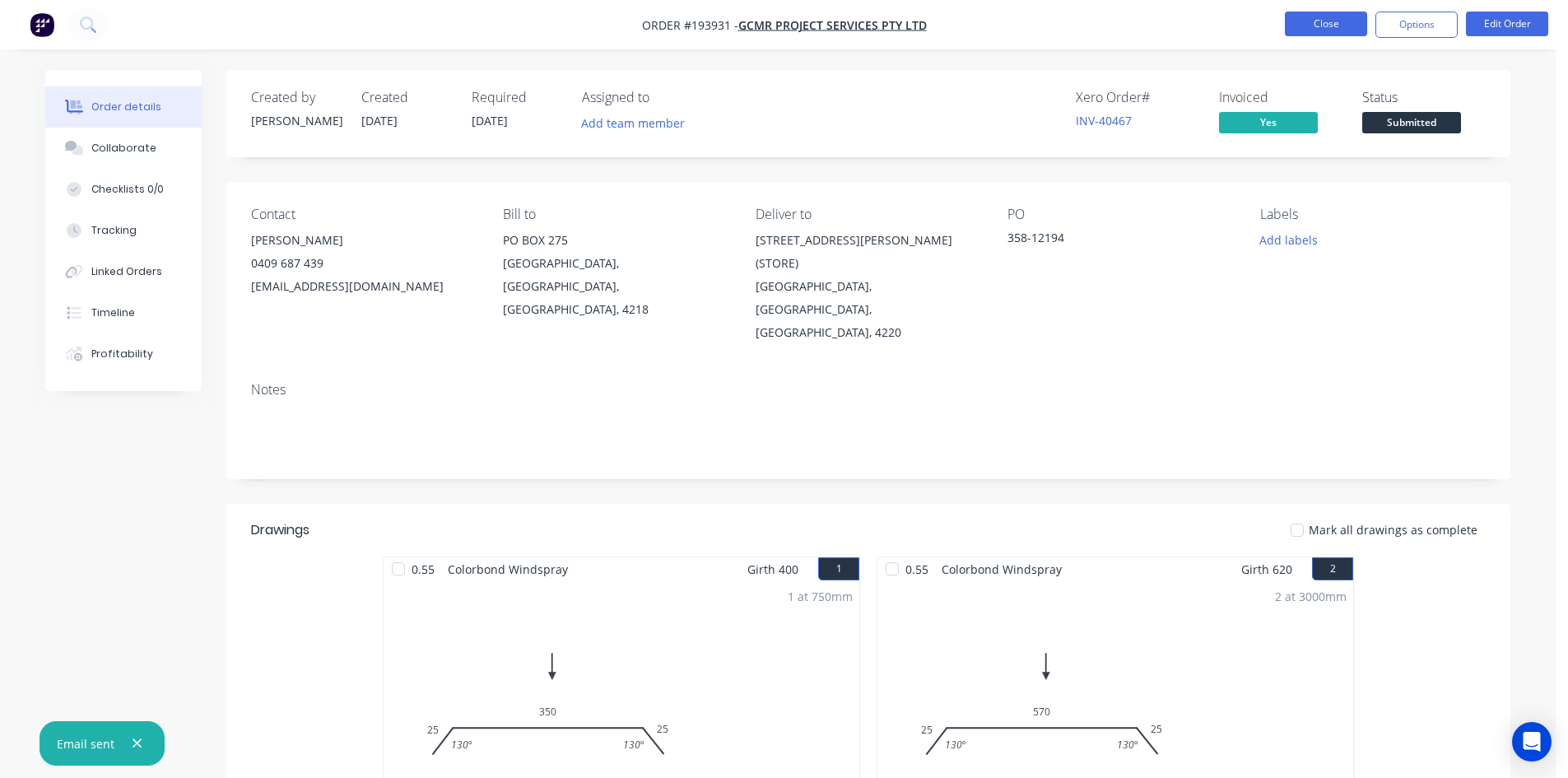
click at [1329, 30] on button "Close" at bounding box center [1326, 24] width 82 height 25
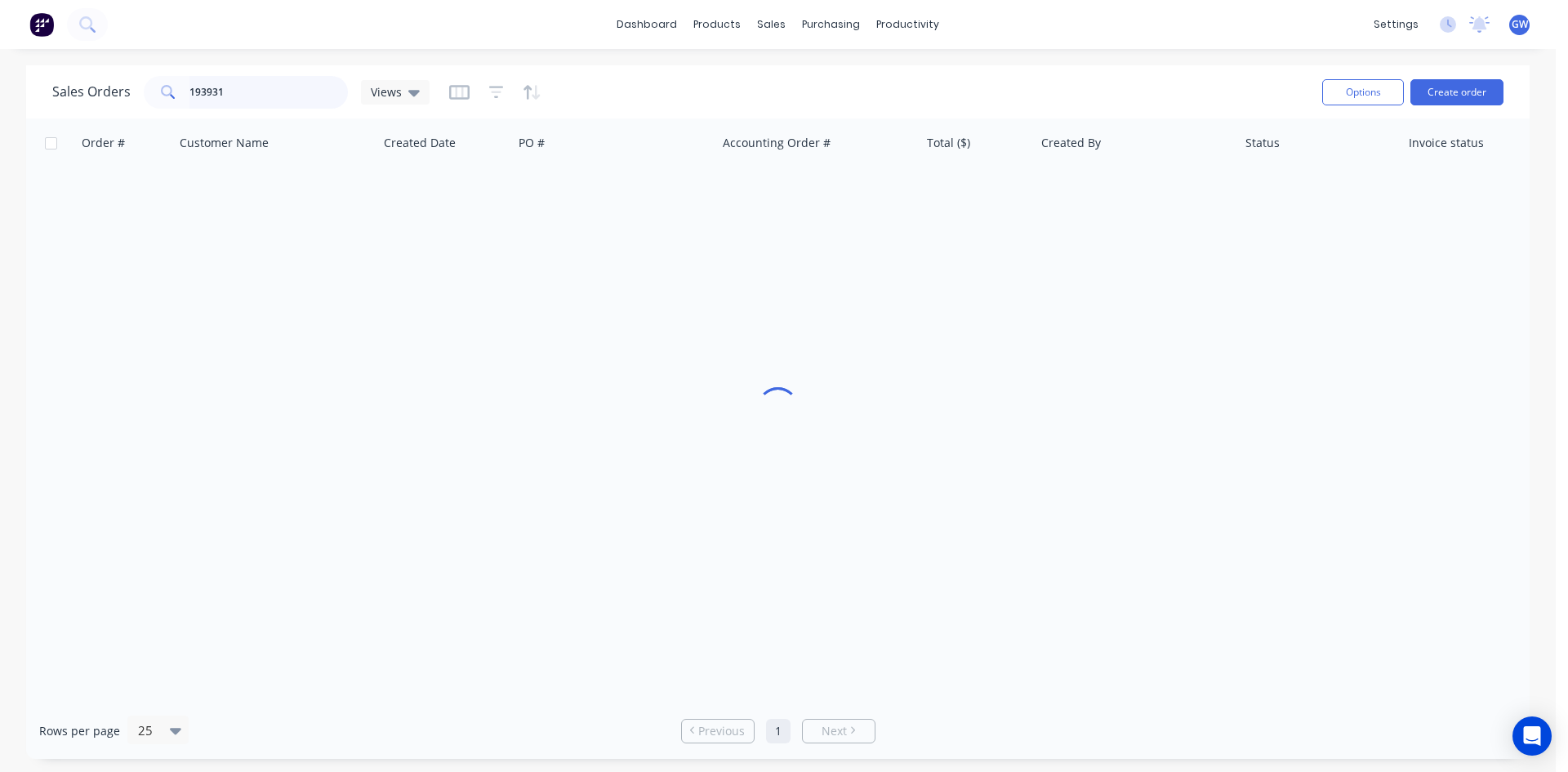
drag, startPoint x: 126, startPoint y: 70, endPoint x: 84, endPoint y: 66, distance: 42.2
click at [84, 66] on div "Sales Orders 193931 Views Options Create order" at bounding box center [777, 92] width 1503 height 53
type input "193848"
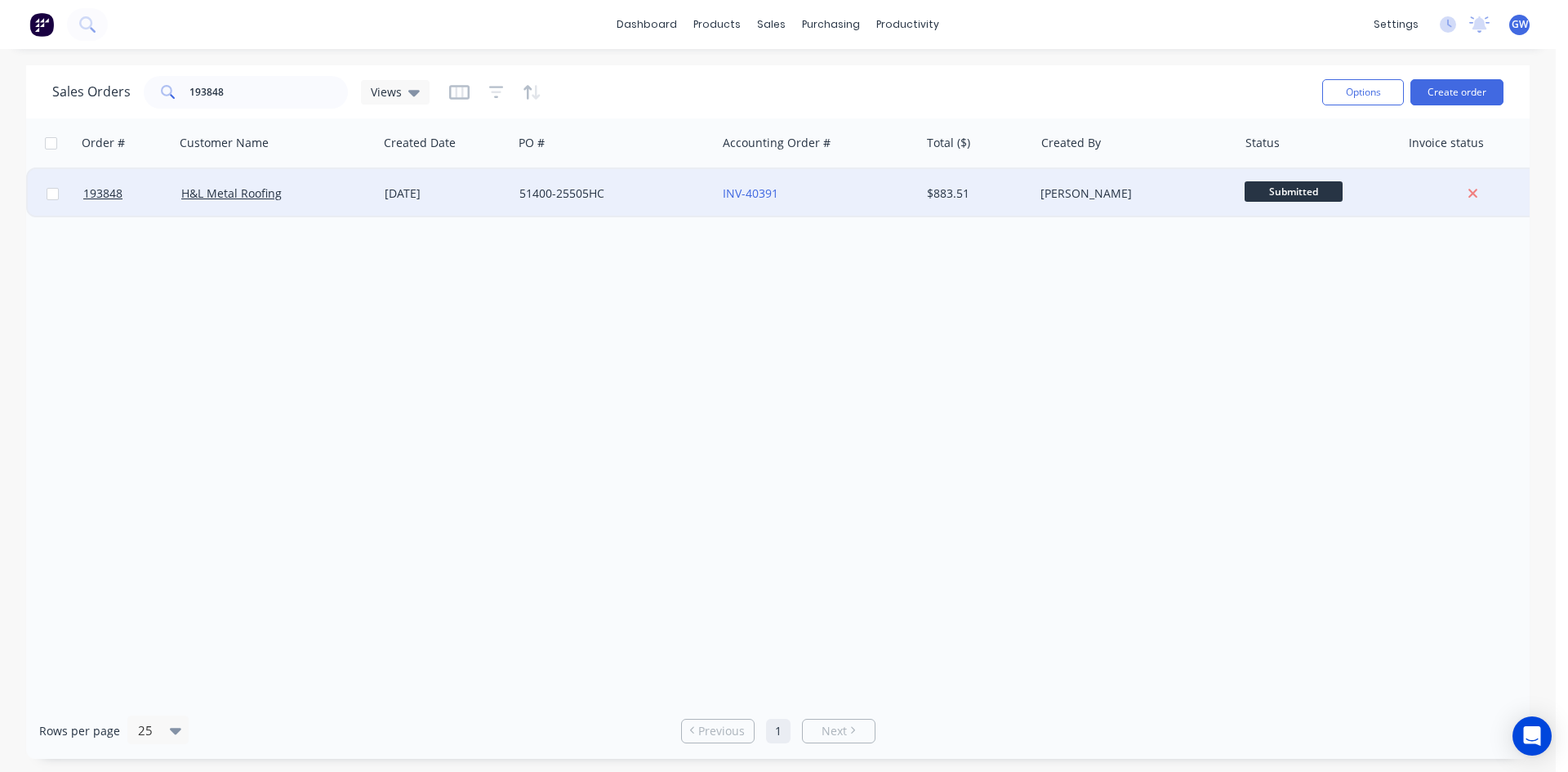
click at [1042, 190] on div "[PERSON_NAME]" at bounding box center [1131, 194] width 181 height 16
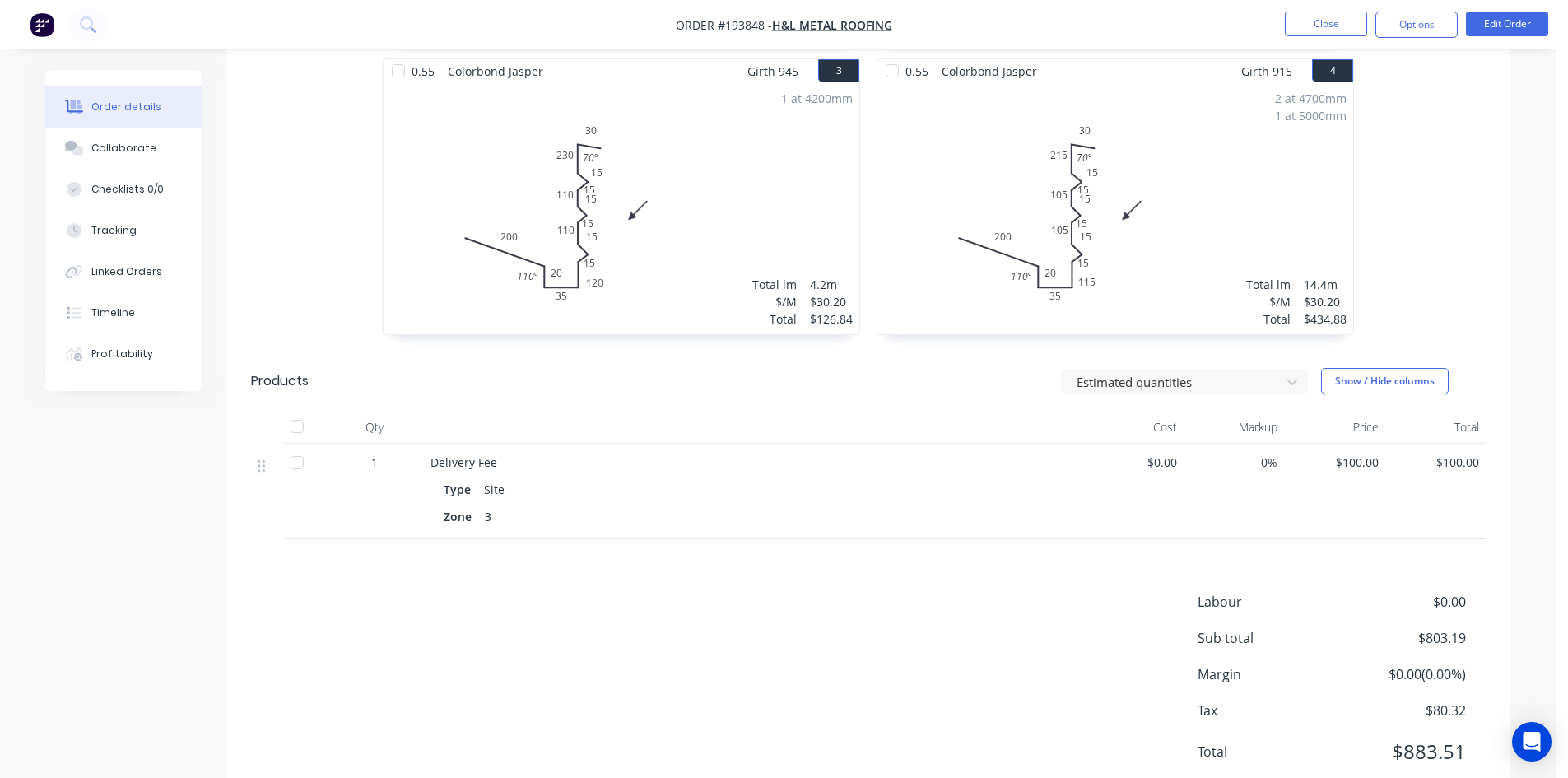
scroll to position [783, 0]
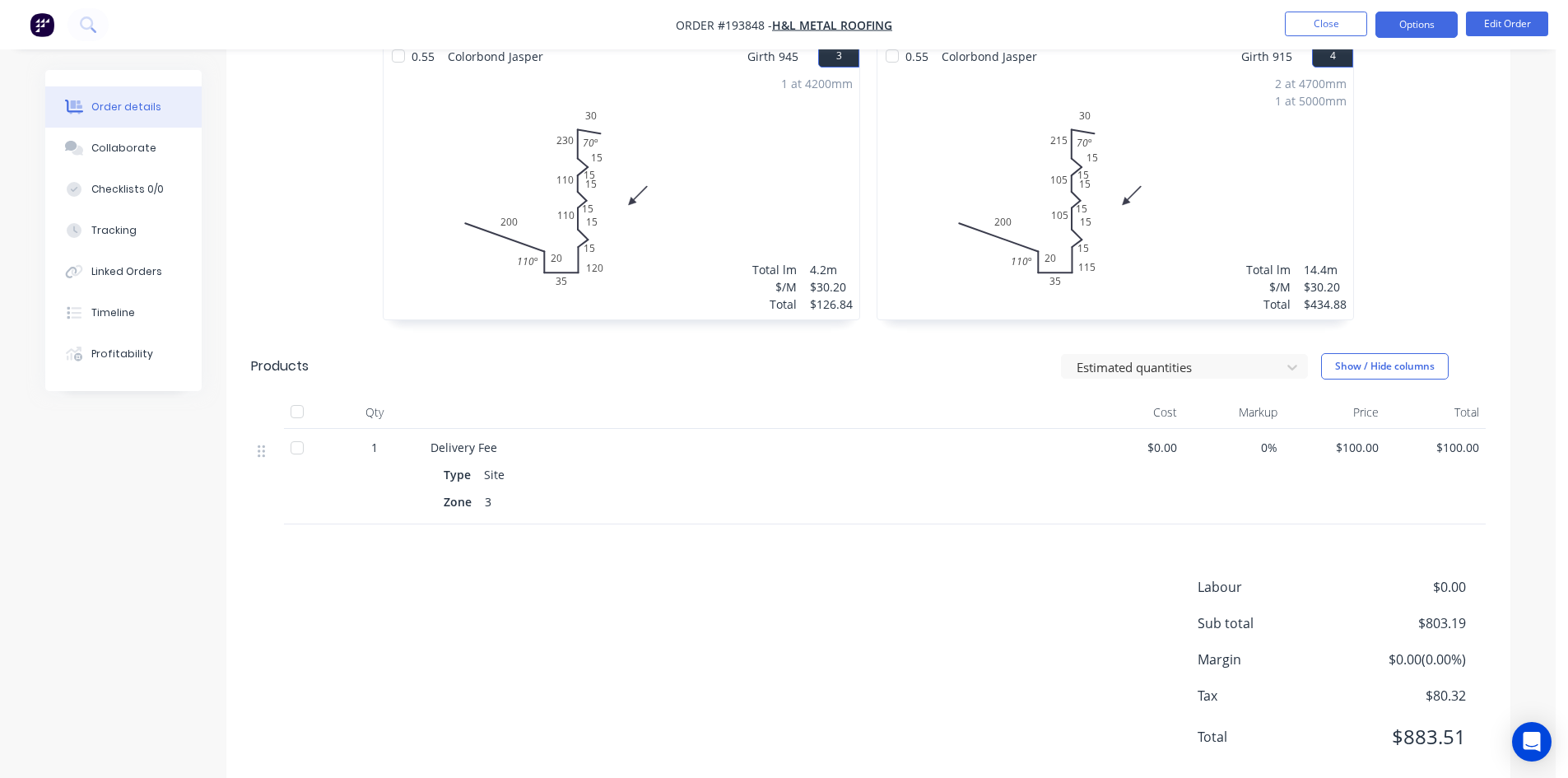
click at [1411, 35] on button "Options" at bounding box center [1417, 24] width 82 height 26
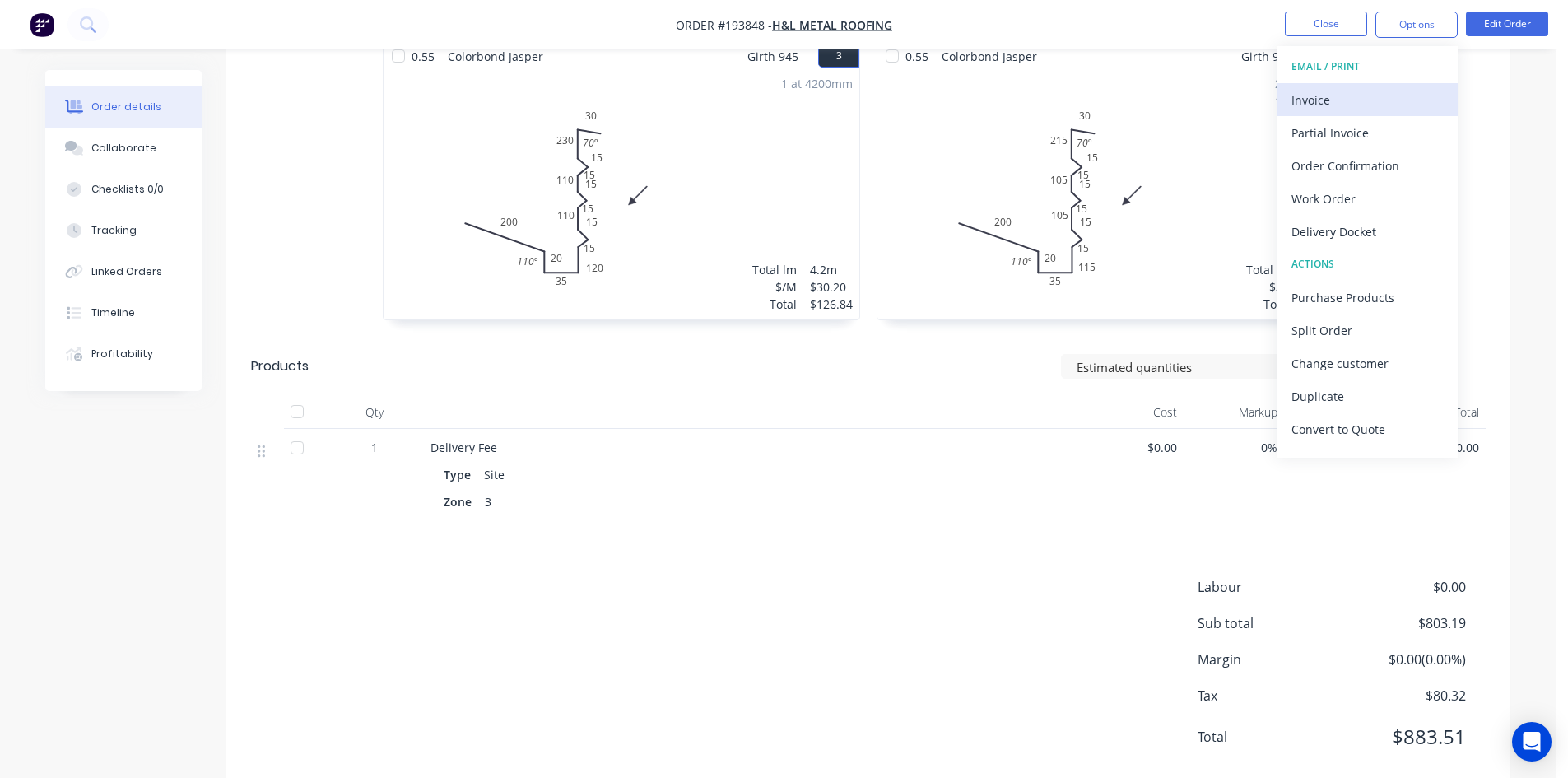
click at [1334, 109] on div "Invoice" at bounding box center [1366, 99] width 151 height 24
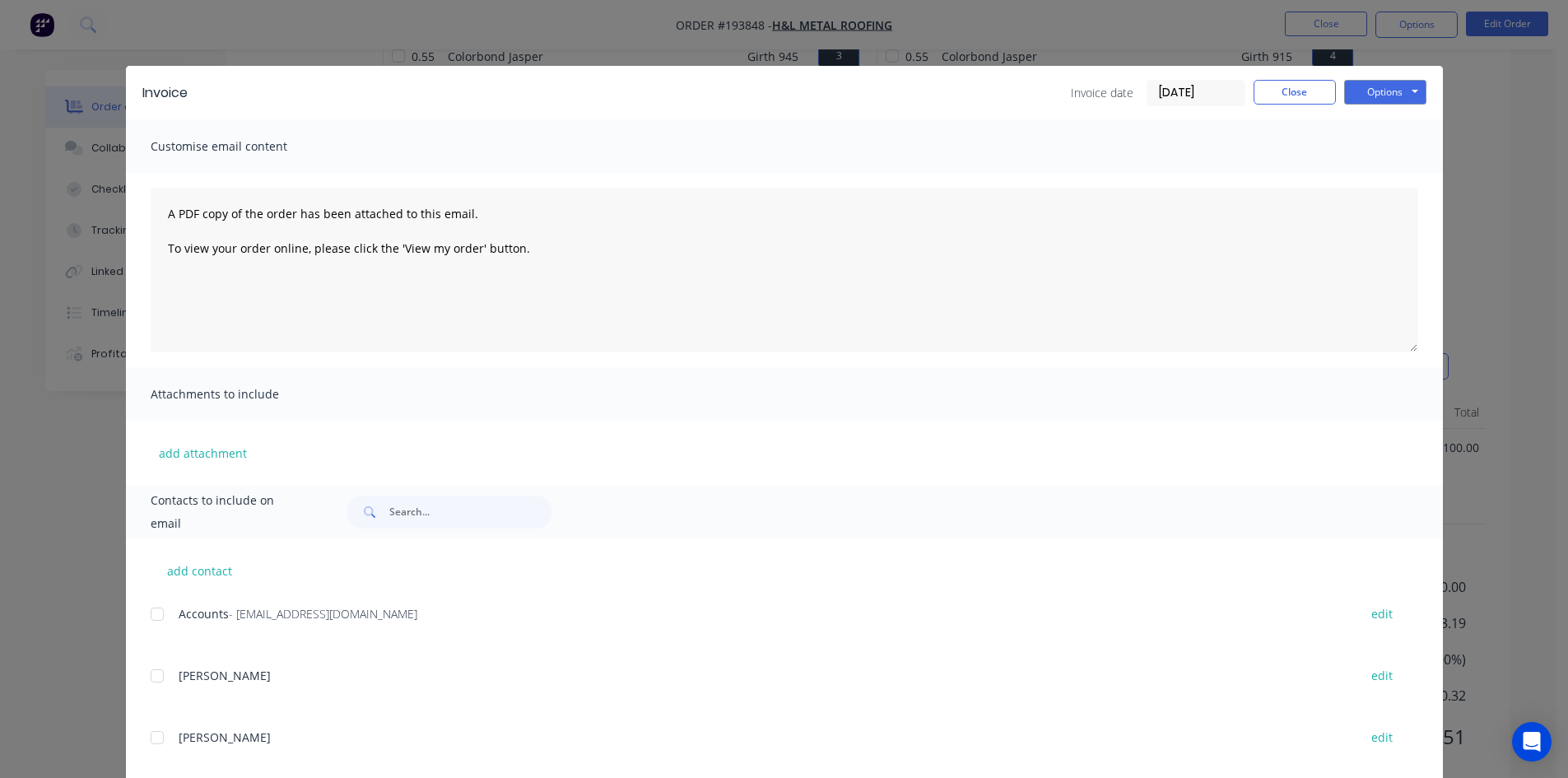
click at [156, 611] on div at bounding box center [157, 614] width 33 height 33
click at [1390, 99] on button "Options" at bounding box center [1385, 92] width 82 height 25
click at [1387, 172] on button "Email" at bounding box center [1397, 176] width 106 height 27
click at [1274, 78] on div "Invoice Invoice date [DATE] Close Options Preview Print Email" at bounding box center [785, 92] width 1317 height 54
drag, startPoint x: 1268, startPoint y: 84, endPoint x: 1304, endPoint y: 60, distance: 43.3
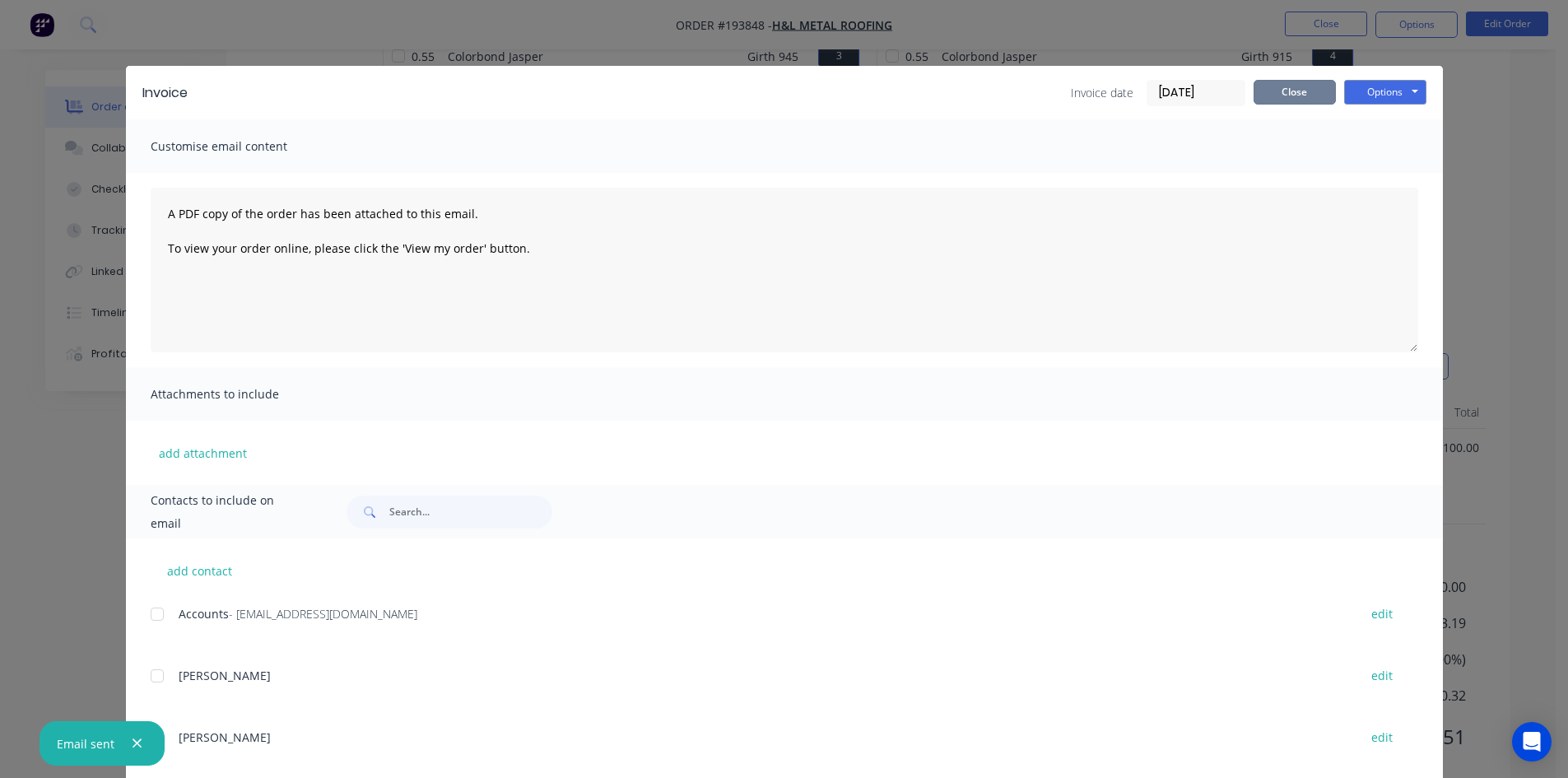
click at [1269, 84] on button "Close" at bounding box center [1295, 92] width 82 height 25
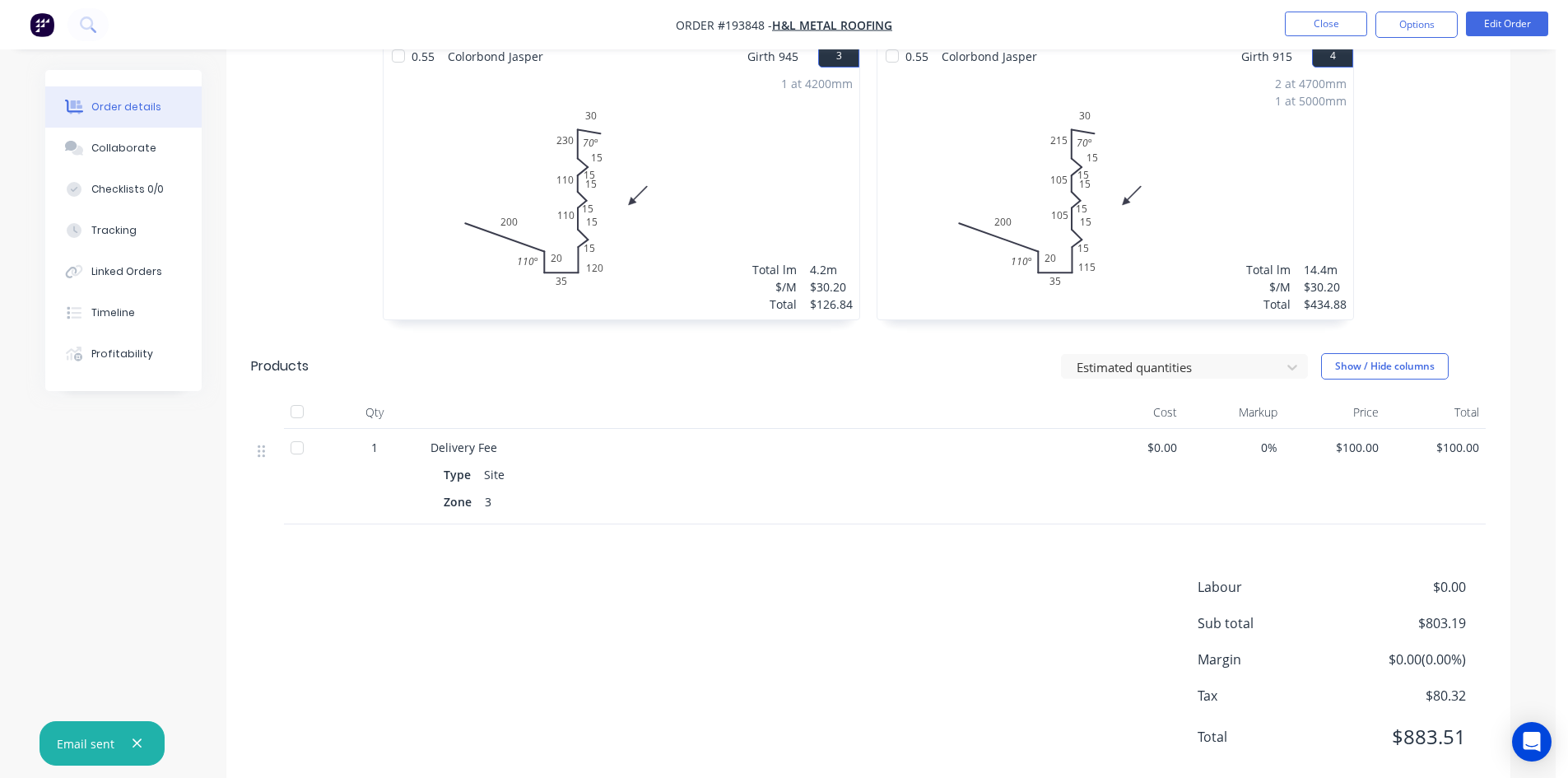
click at [1329, 39] on nav "Order #193848 - H&L Metal Roofing Close Options Edit Order" at bounding box center [784, 24] width 1568 height 49
click at [1331, 31] on button "Close" at bounding box center [1326, 24] width 82 height 25
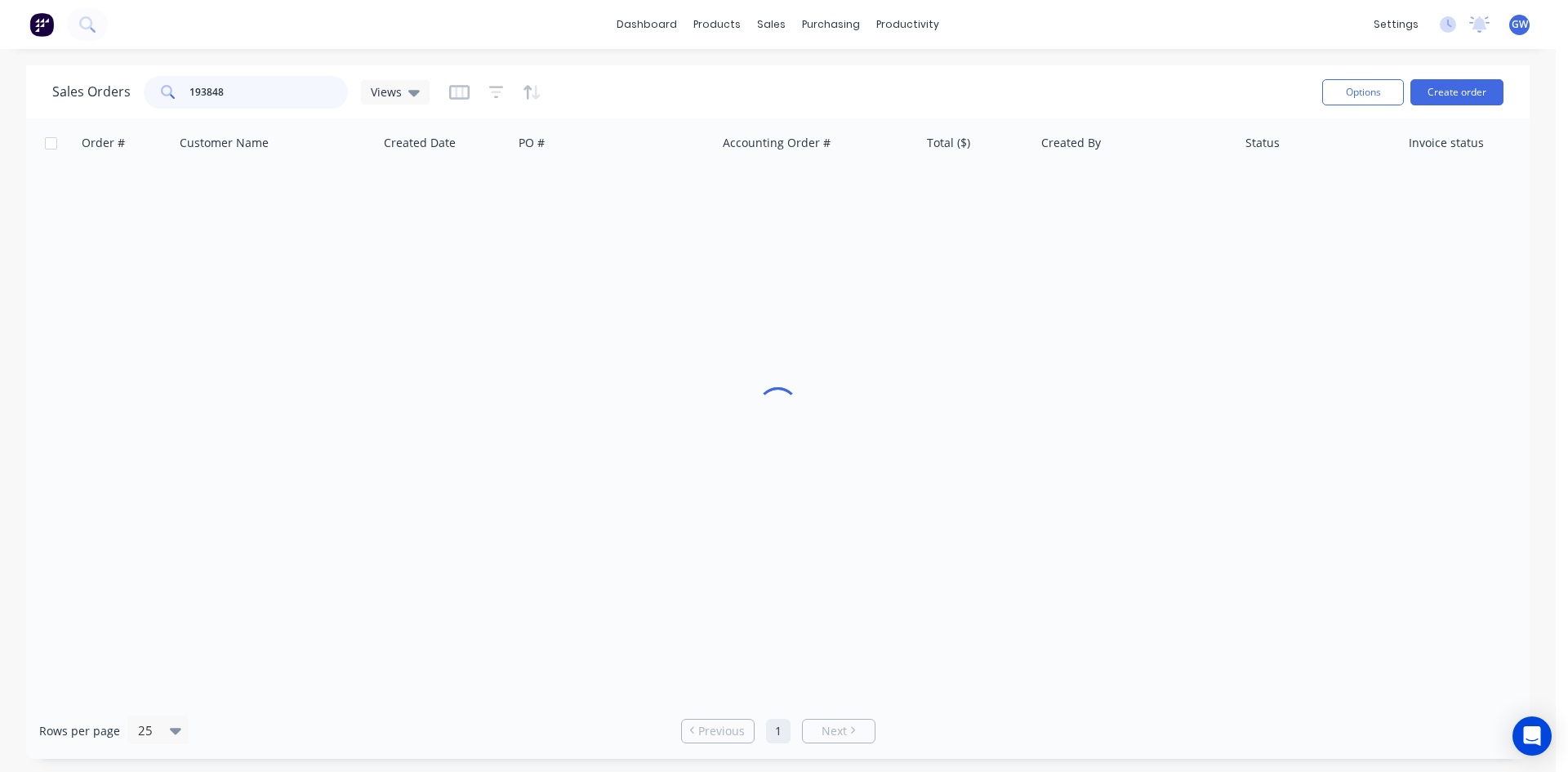
drag, startPoint x: 310, startPoint y: 89, endPoint x: 94, endPoint y: 76, distance: 216.4
click at [94, 76] on div "Sales Orders 193848 Views" at bounding box center [241, 92] width 377 height 33
type input "193893"
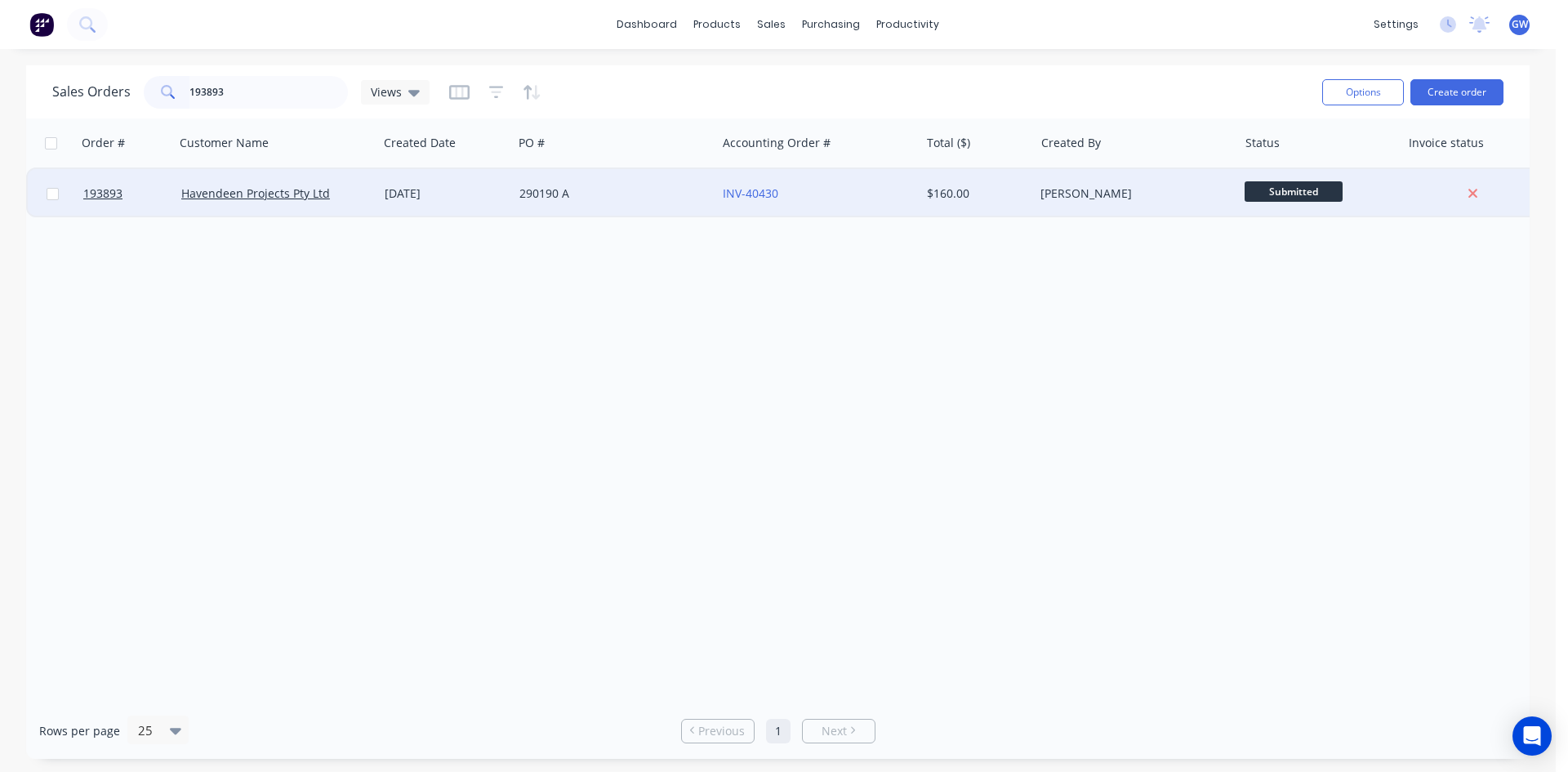
click at [995, 184] on div "$160.00" at bounding box center [977, 193] width 115 height 49
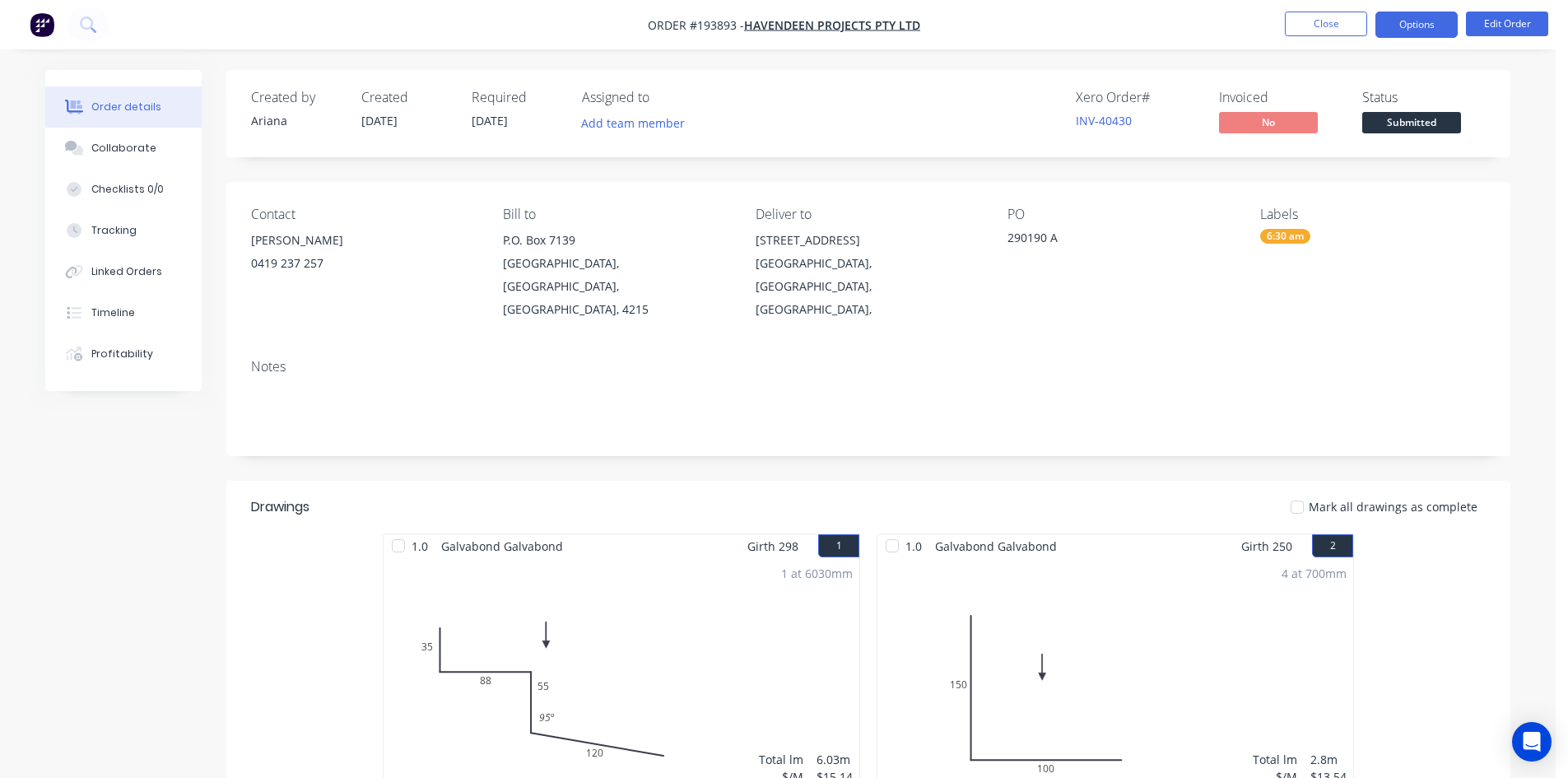
click at [1409, 32] on button "Options" at bounding box center [1417, 24] width 82 height 26
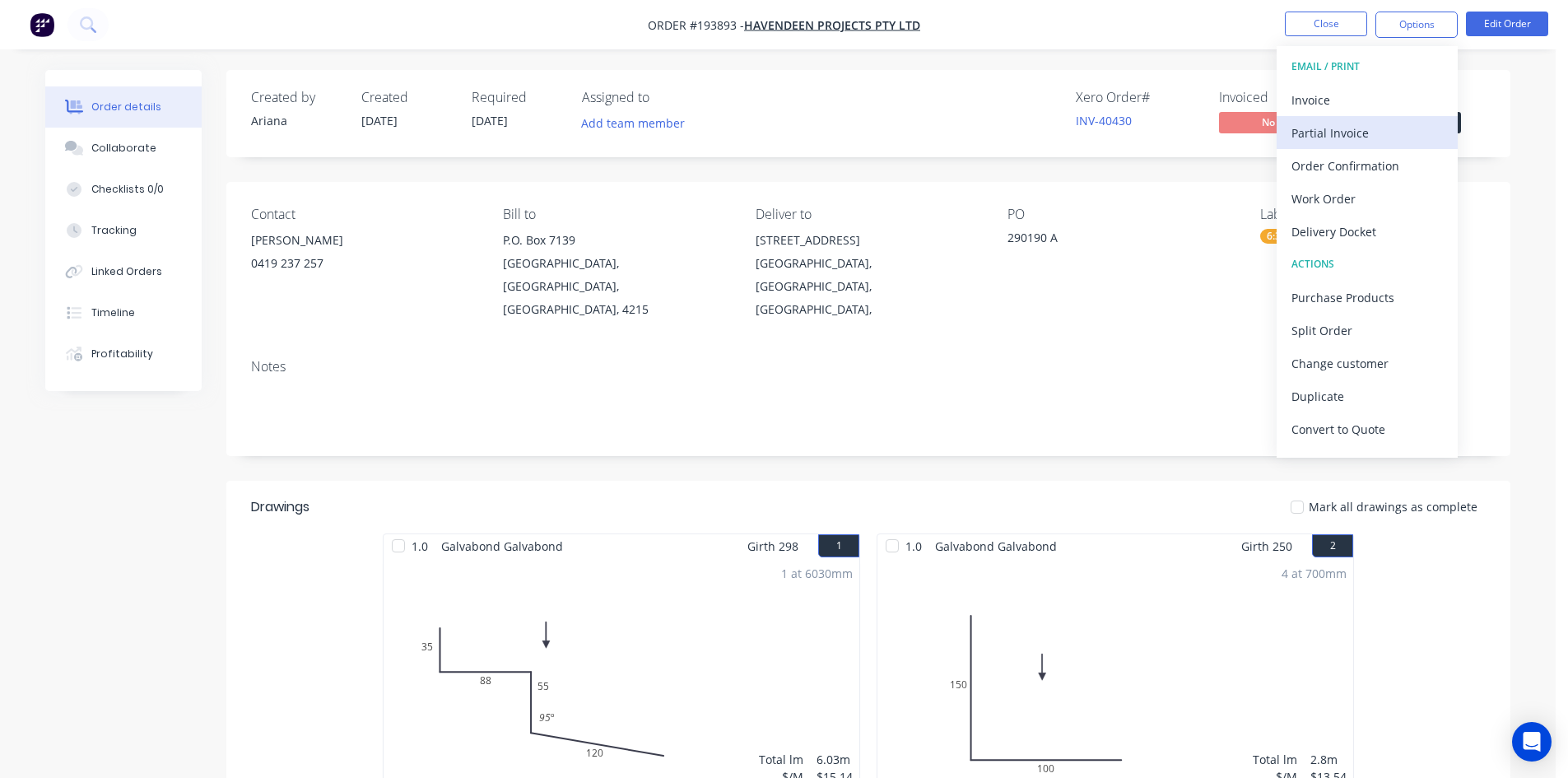
drag, startPoint x: 1363, startPoint y: 105, endPoint x: 1346, endPoint y: 121, distance: 23.3
click at [1349, 118] on div "EMAIL / PRINT Invoice Partial Invoice Order Confirmation Work Order Delivery Do…" at bounding box center [1367, 251] width 181 height 411
click at [1354, 104] on div "Invoice" at bounding box center [1366, 99] width 151 height 24
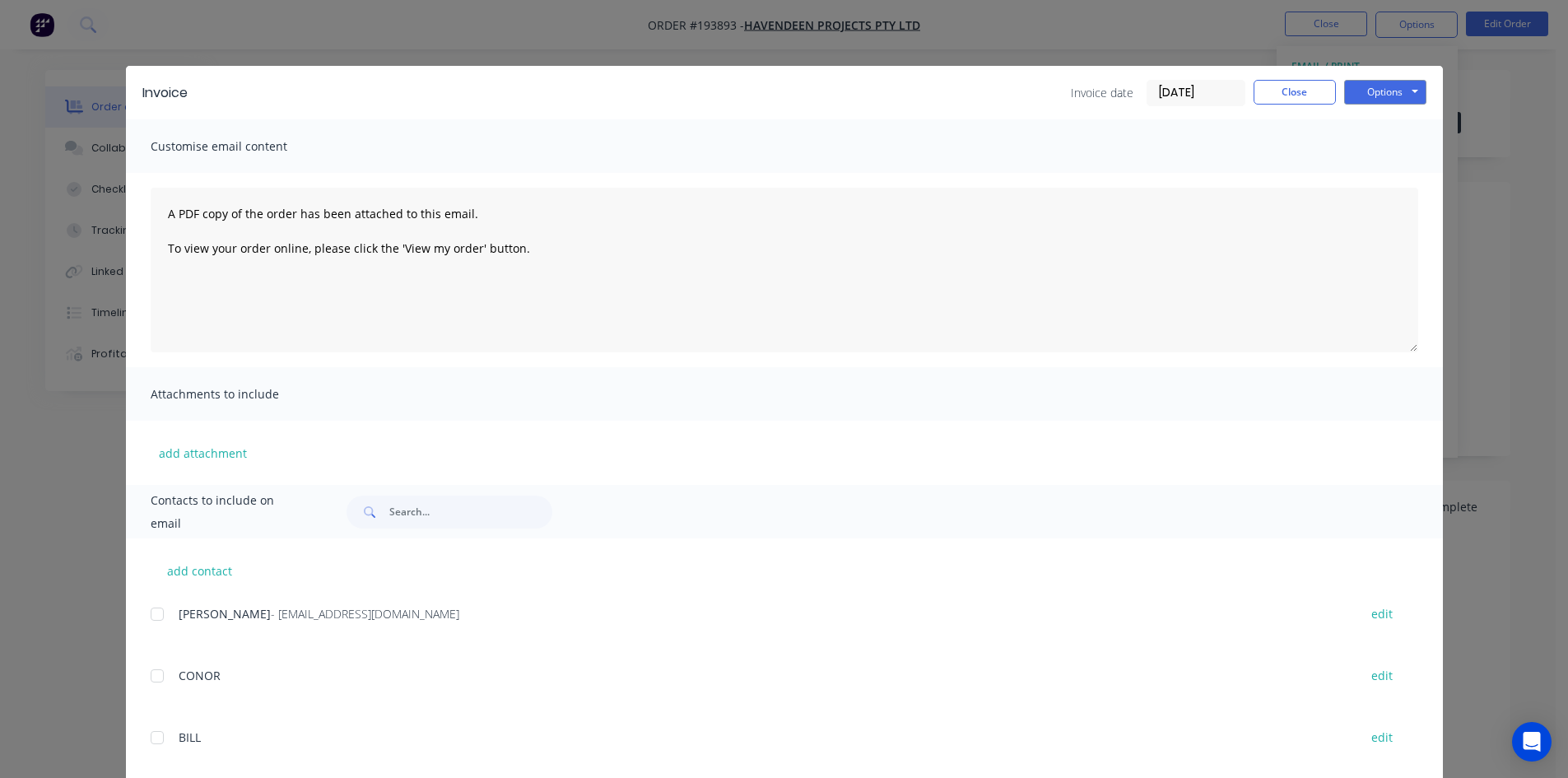
click at [157, 619] on div at bounding box center [157, 614] width 33 height 33
click at [1362, 82] on button "Options" at bounding box center [1385, 92] width 82 height 25
click at [1370, 177] on button "Email" at bounding box center [1397, 176] width 106 height 27
drag, startPoint x: 1271, startPoint y: 101, endPoint x: 1302, endPoint y: 60, distance: 51.4
click at [1271, 101] on button "Close" at bounding box center [1295, 92] width 82 height 25
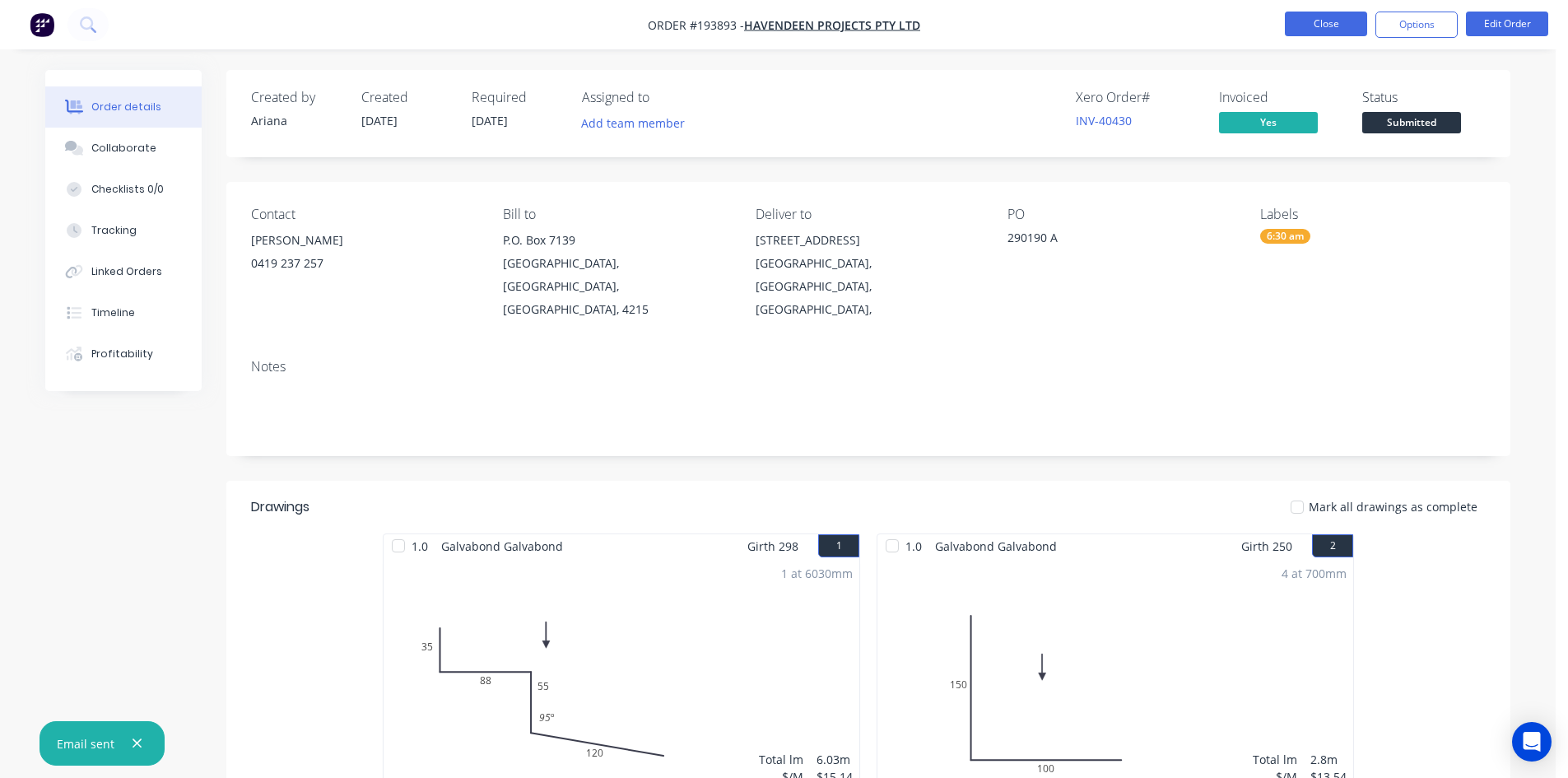
click at [1321, 30] on button "Close" at bounding box center [1326, 24] width 82 height 25
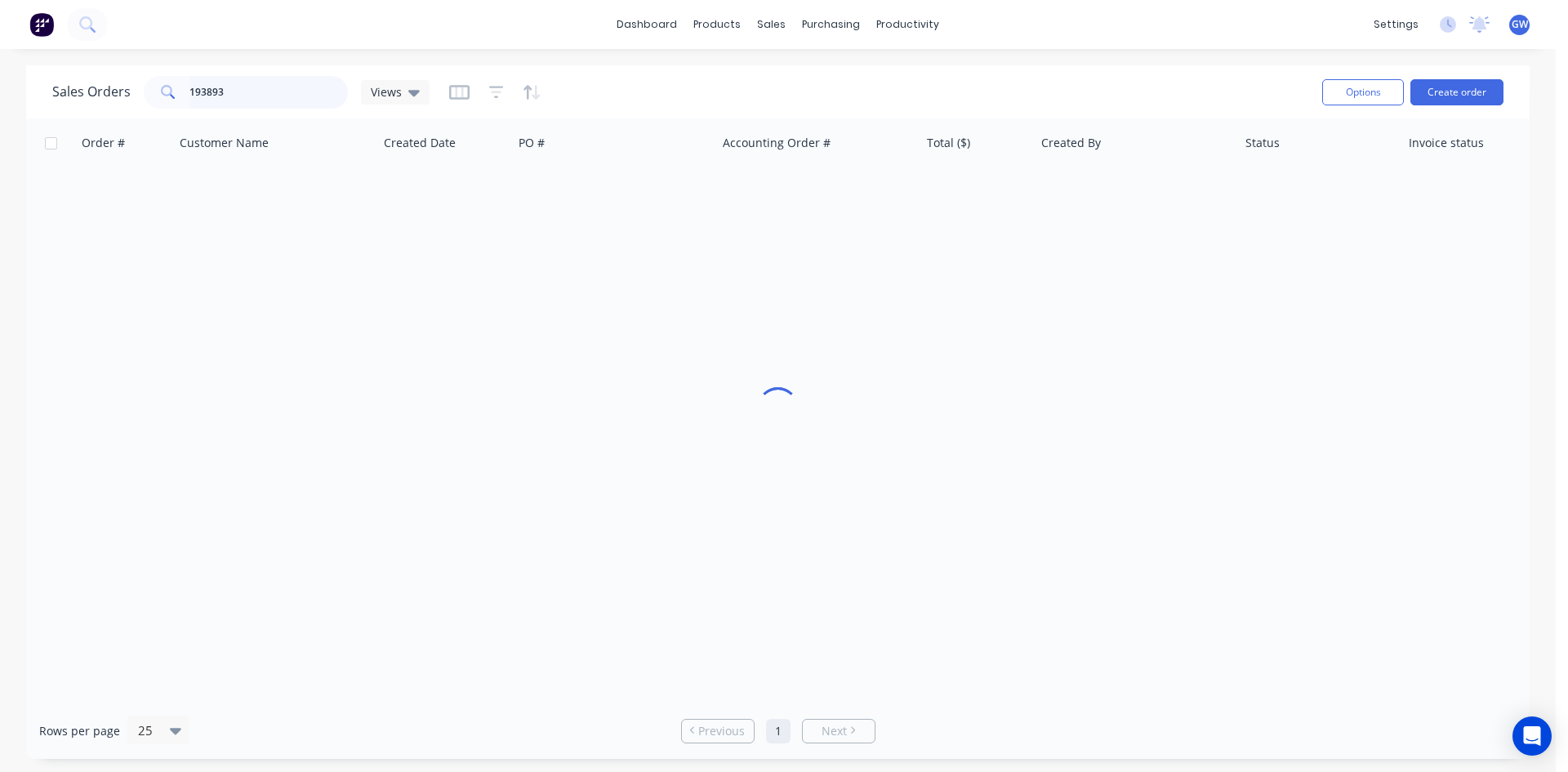
click at [262, 85] on input "193893" at bounding box center [268, 92] width 159 height 33
click at [285, 95] on input "193893" at bounding box center [268, 92] width 159 height 33
click at [284, 95] on input "193893" at bounding box center [268, 92] width 159 height 33
type input "193836"
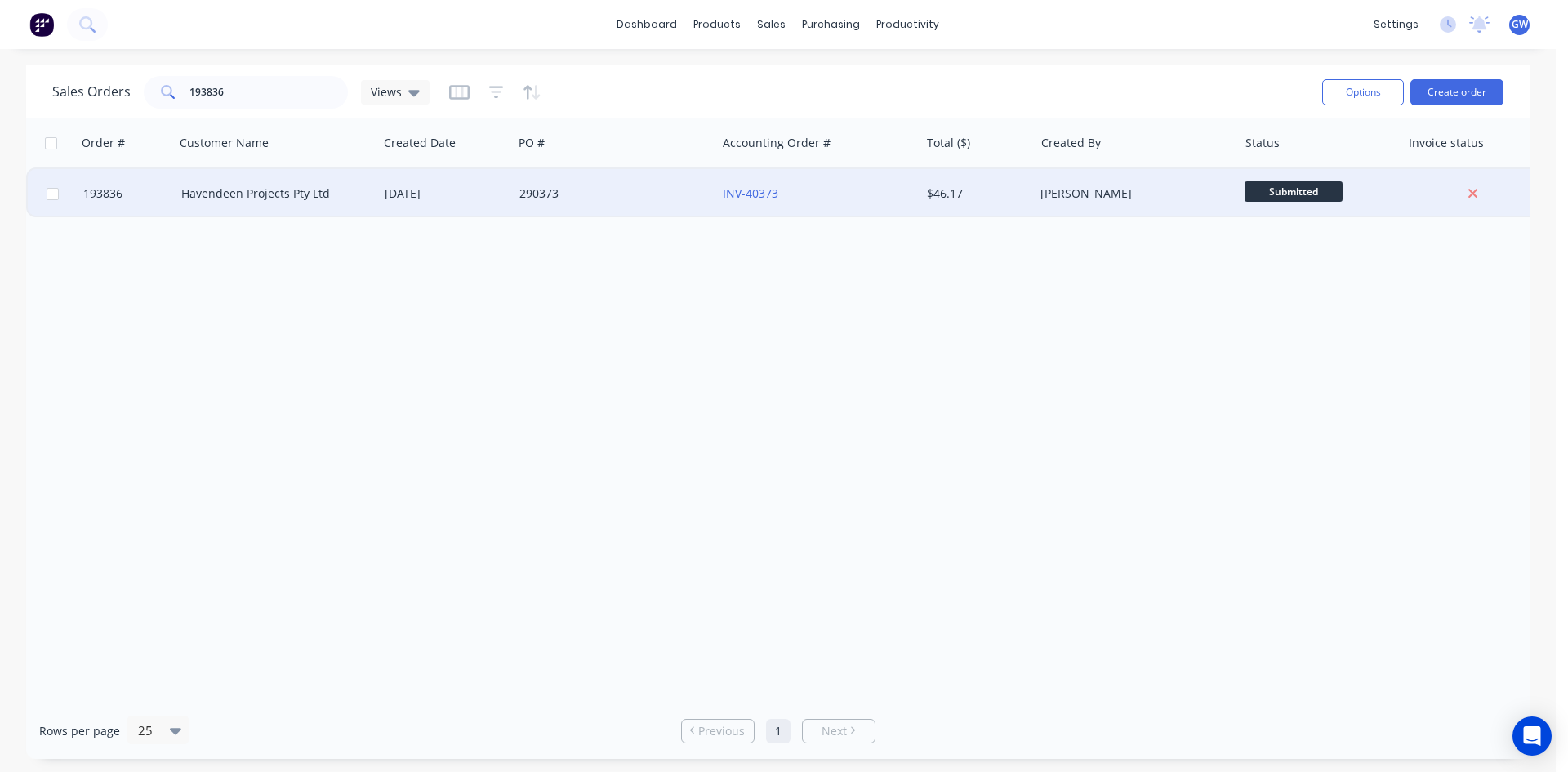
click at [1147, 190] on div "[PERSON_NAME]" at bounding box center [1131, 194] width 181 height 16
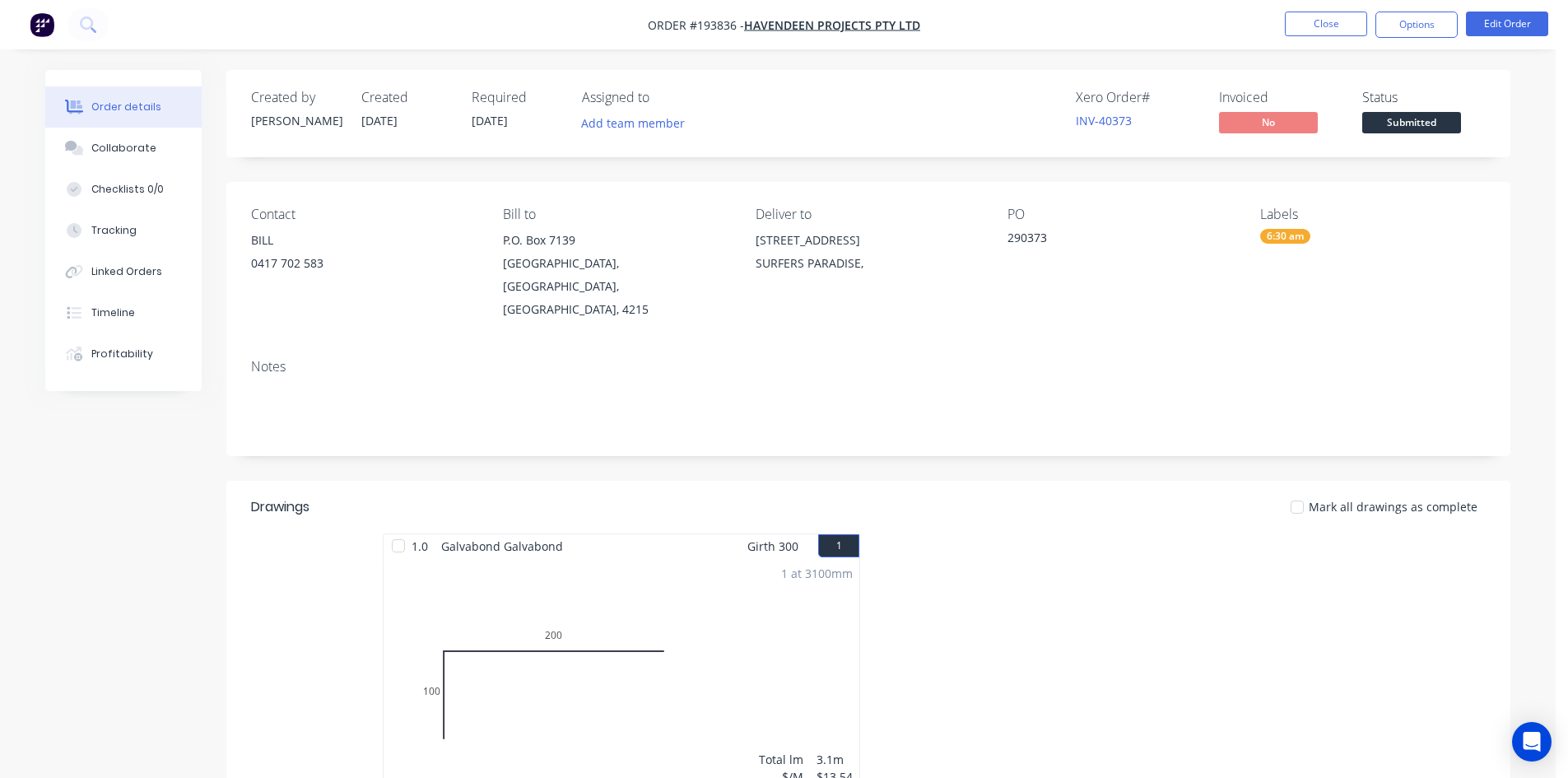
click at [1418, 37] on nav "Order #193836 - Havendeen Projects Pty Ltd Close Options Edit Order" at bounding box center [784, 24] width 1568 height 49
click at [1418, 34] on button "Options" at bounding box center [1417, 24] width 82 height 26
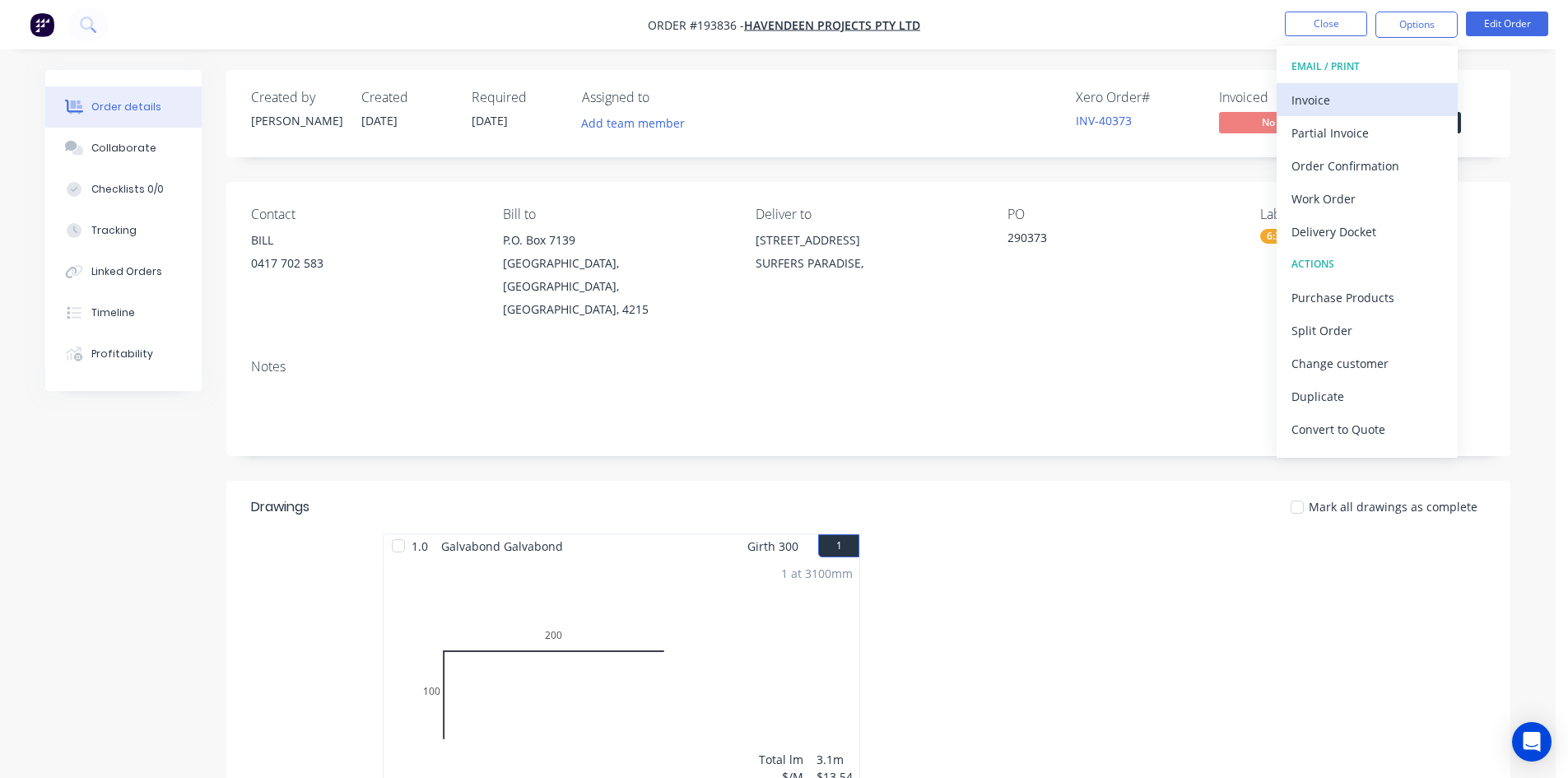
click at [1398, 85] on button "Invoice" at bounding box center [1367, 99] width 181 height 33
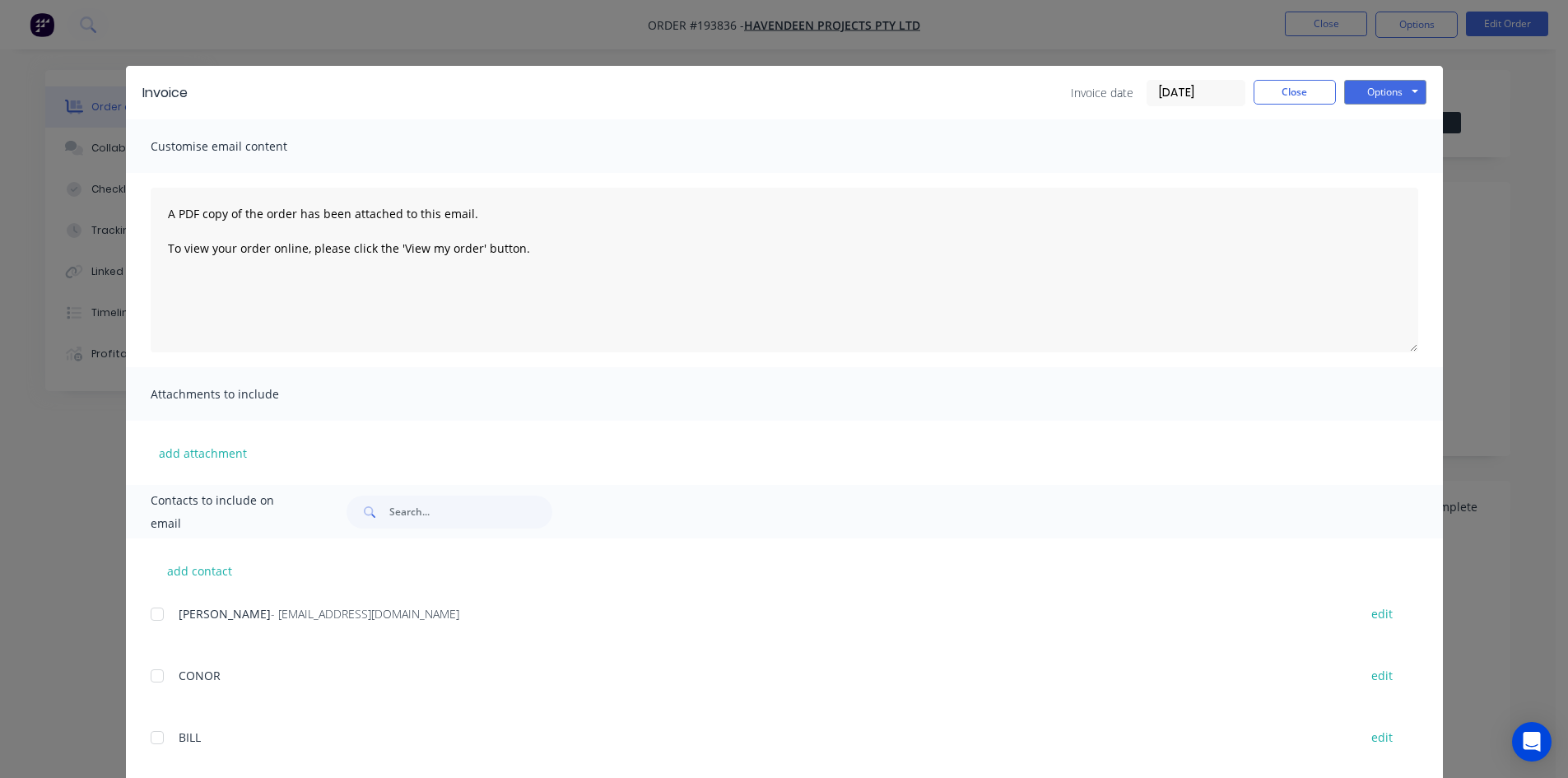
drag, startPoint x: 157, startPoint y: 621, endPoint x: 692, endPoint y: 400, distance: 578.8
click at [157, 622] on div at bounding box center [157, 614] width 33 height 33
click at [1377, 90] on button "Options" at bounding box center [1385, 92] width 82 height 25
click at [1375, 177] on button "Email" at bounding box center [1397, 176] width 106 height 27
drag, startPoint x: 1309, startPoint y: 90, endPoint x: 1332, endPoint y: 63, distance: 35.5
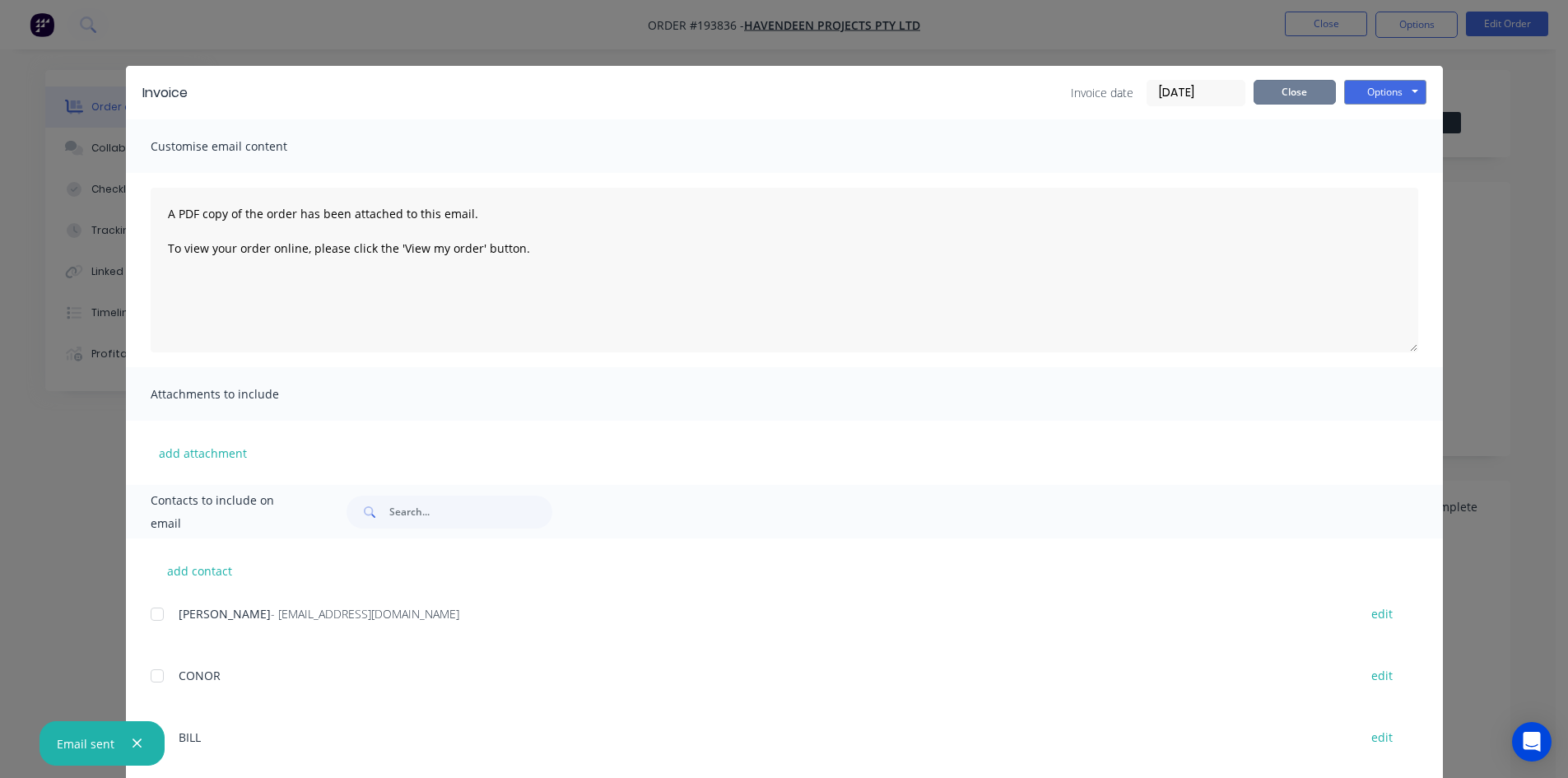
click at [1309, 90] on button "Close" at bounding box center [1295, 92] width 82 height 25
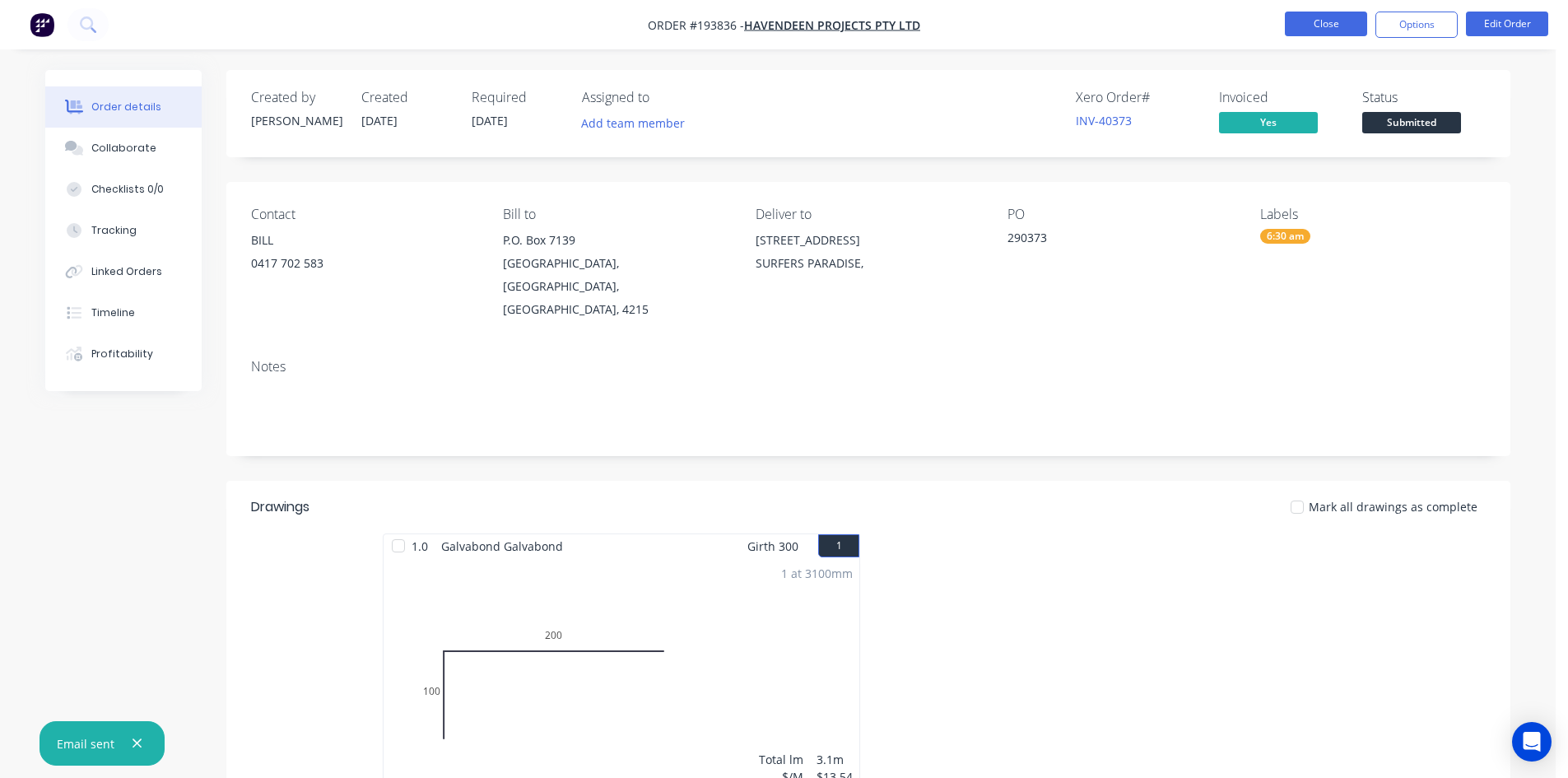
click at [1332, 26] on button "Close" at bounding box center [1326, 24] width 82 height 25
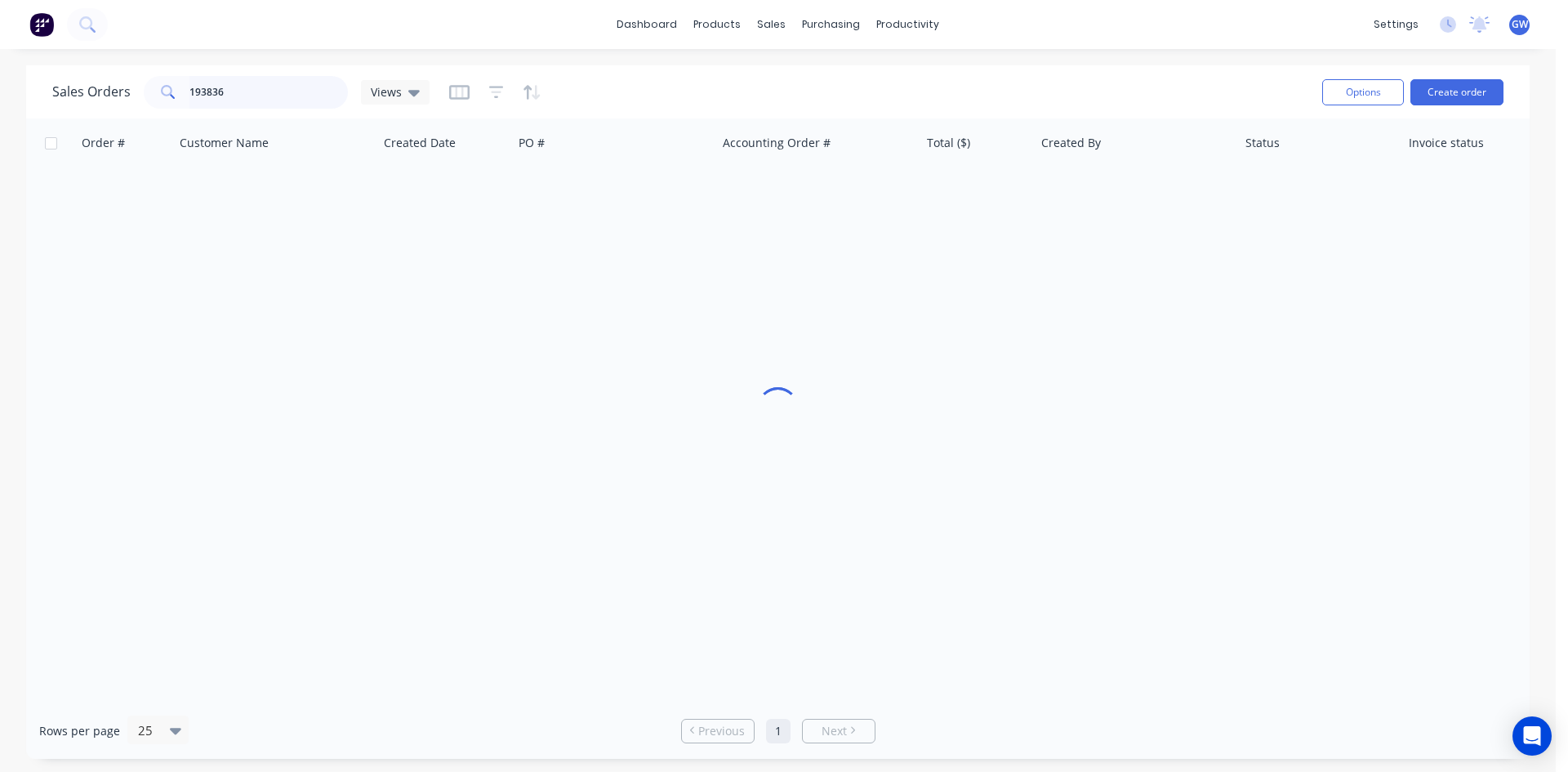
click at [217, 82] on input "193836" at bounding box center [268, 92] width 159 height 33
type input "193891"
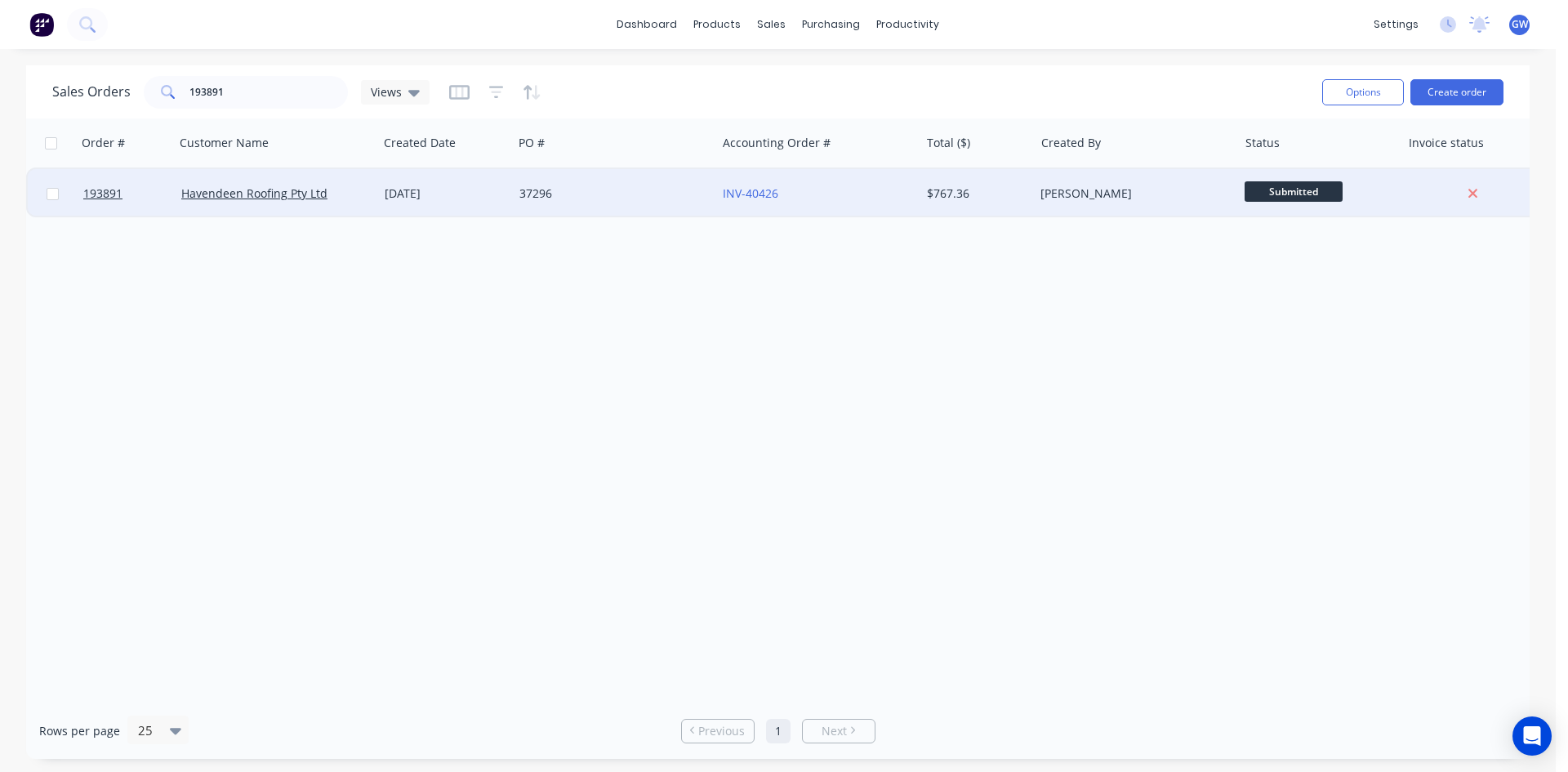
click at [1092, 210] on div "[PERSON_NAME]" at bounding box center [1135, 193] width 204 height 49
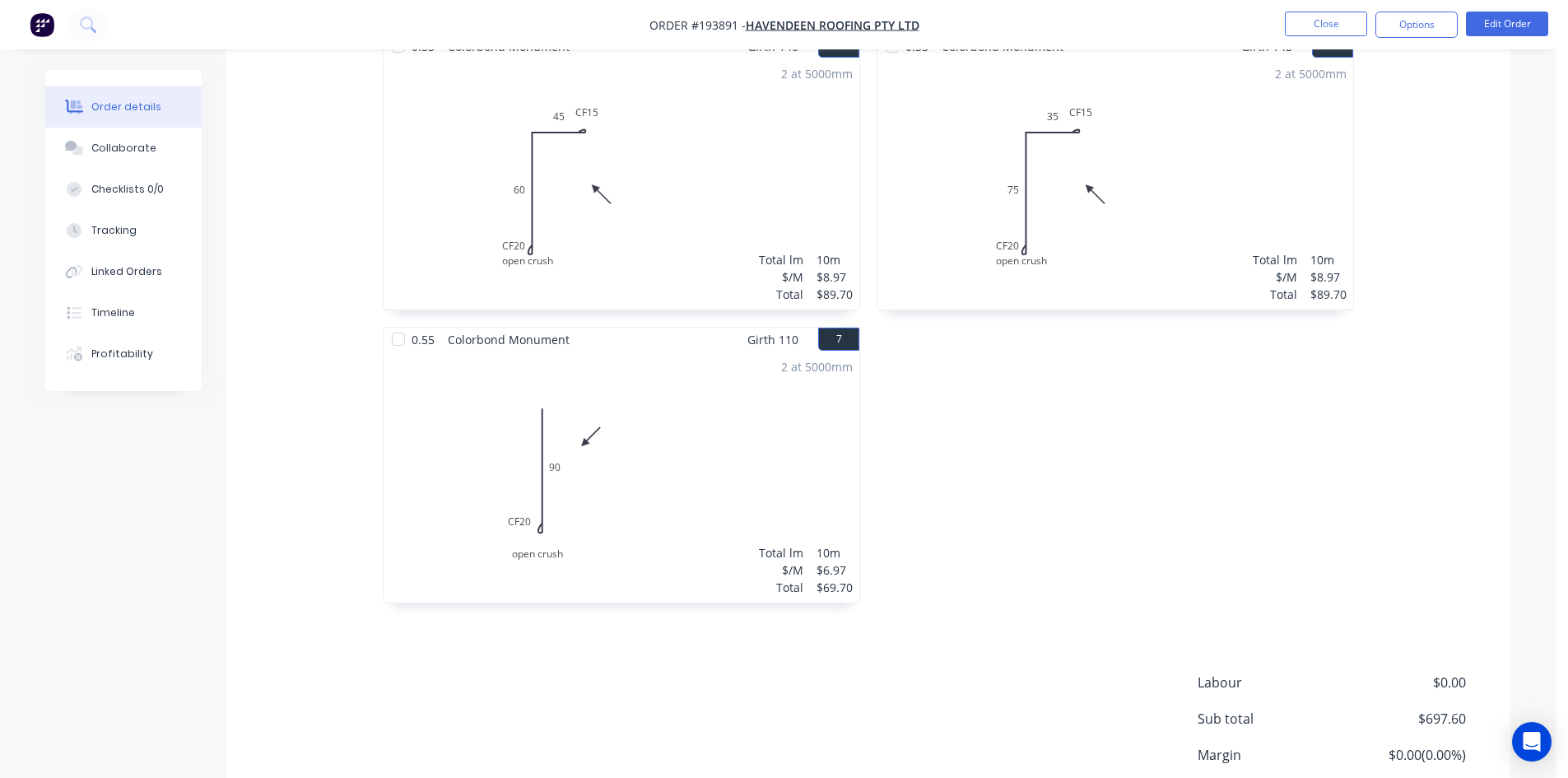
scroll to position [1198, 0]
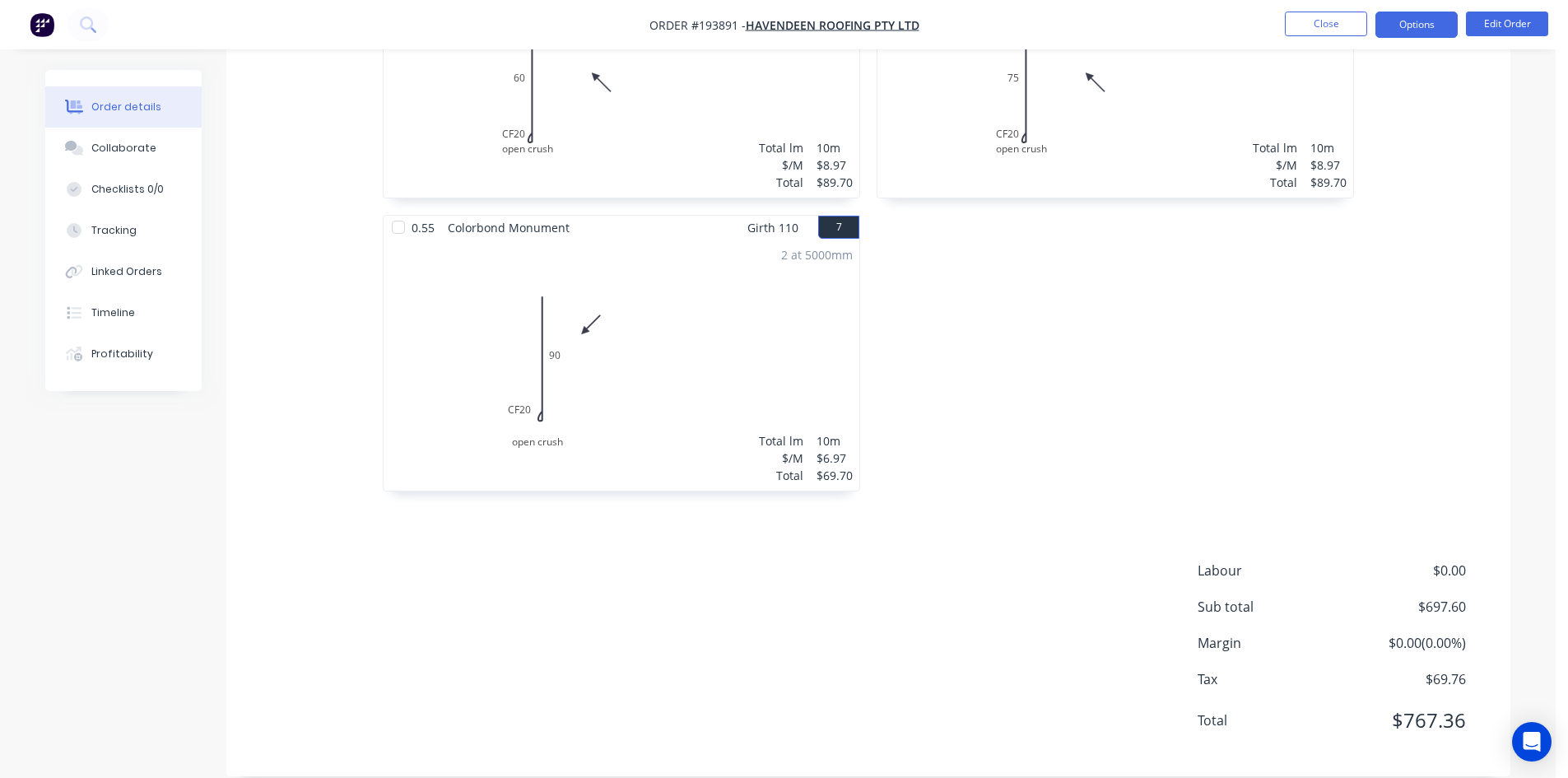
click at [1414, 26] on button "Options" at bounding box center [1417, 24] width 82 height 26
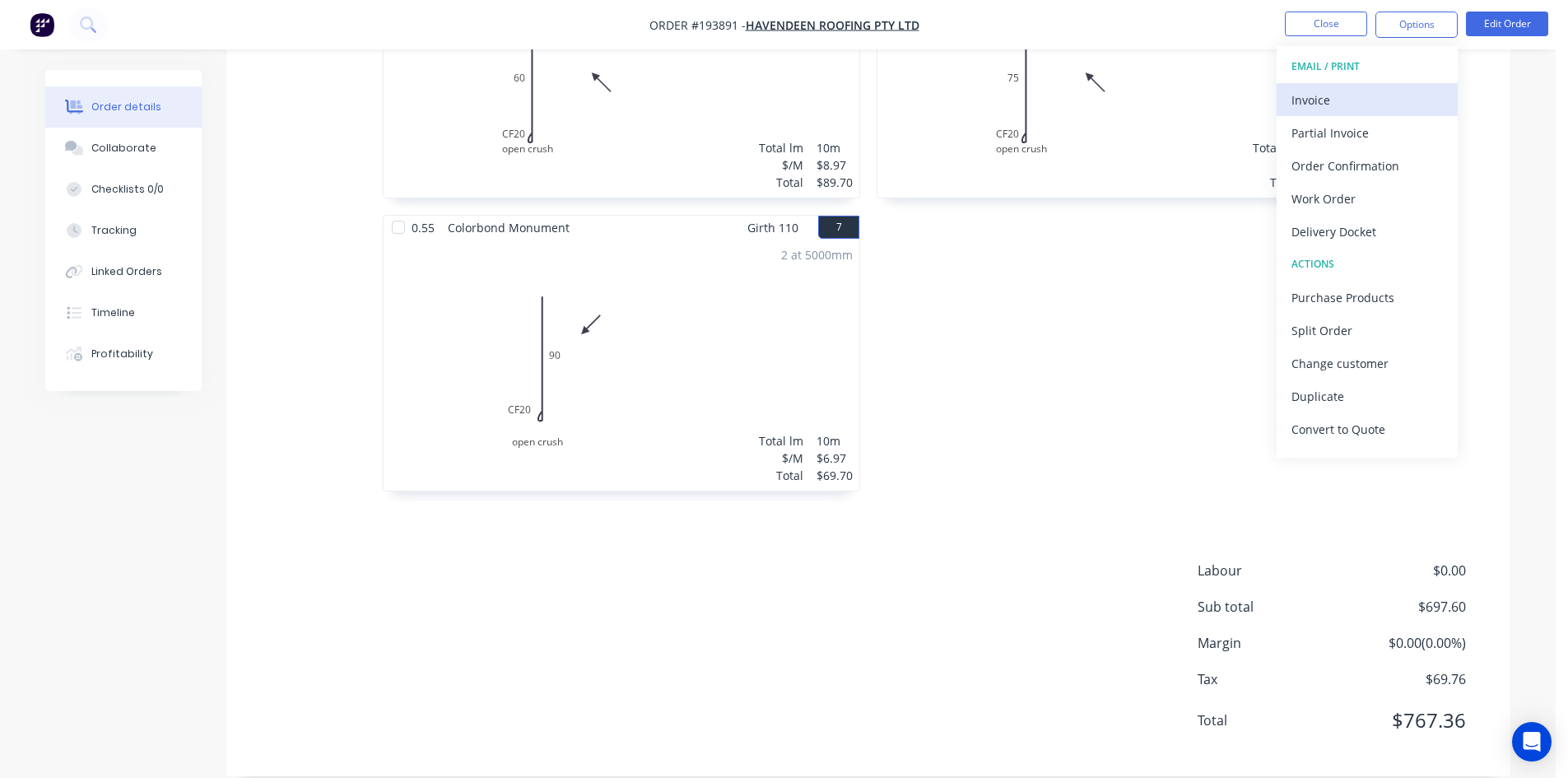
click at [1343, 89] on div "Invoice" at bounding box center [1366, 99] width 151 height 24
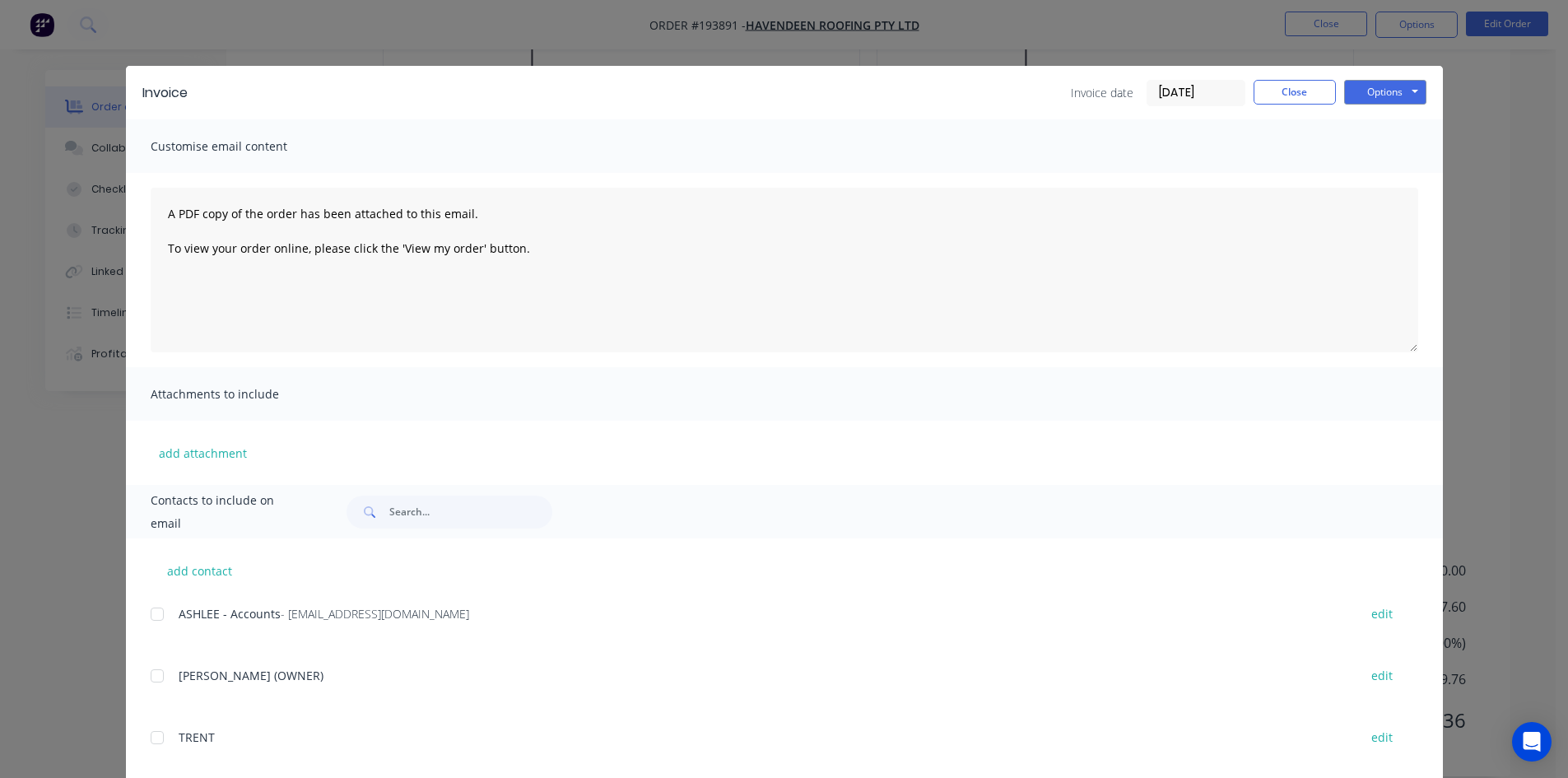
drag, startPoint x: 139, startPoint y: 613, endPoint x: 148, endPoint y: 609, distance: 9.8
click at [141, 613] on div "add contact [PERSON_NAME] - Accounts - [EMAIL_ADDRESS][DOMAIN_NAME] edit [PERSO…" at bounding box center [785, 765] width 1317 height 454
click at [145, 610] on div at bounding box center [157, 614] width 33 height 33
click at [1409, 85] on button "Options" at bounding box center [1385, 92] width 82 height 25
click at [1381, 174] on button "Email" at bounding box center [1397, 176] width 106 height 27
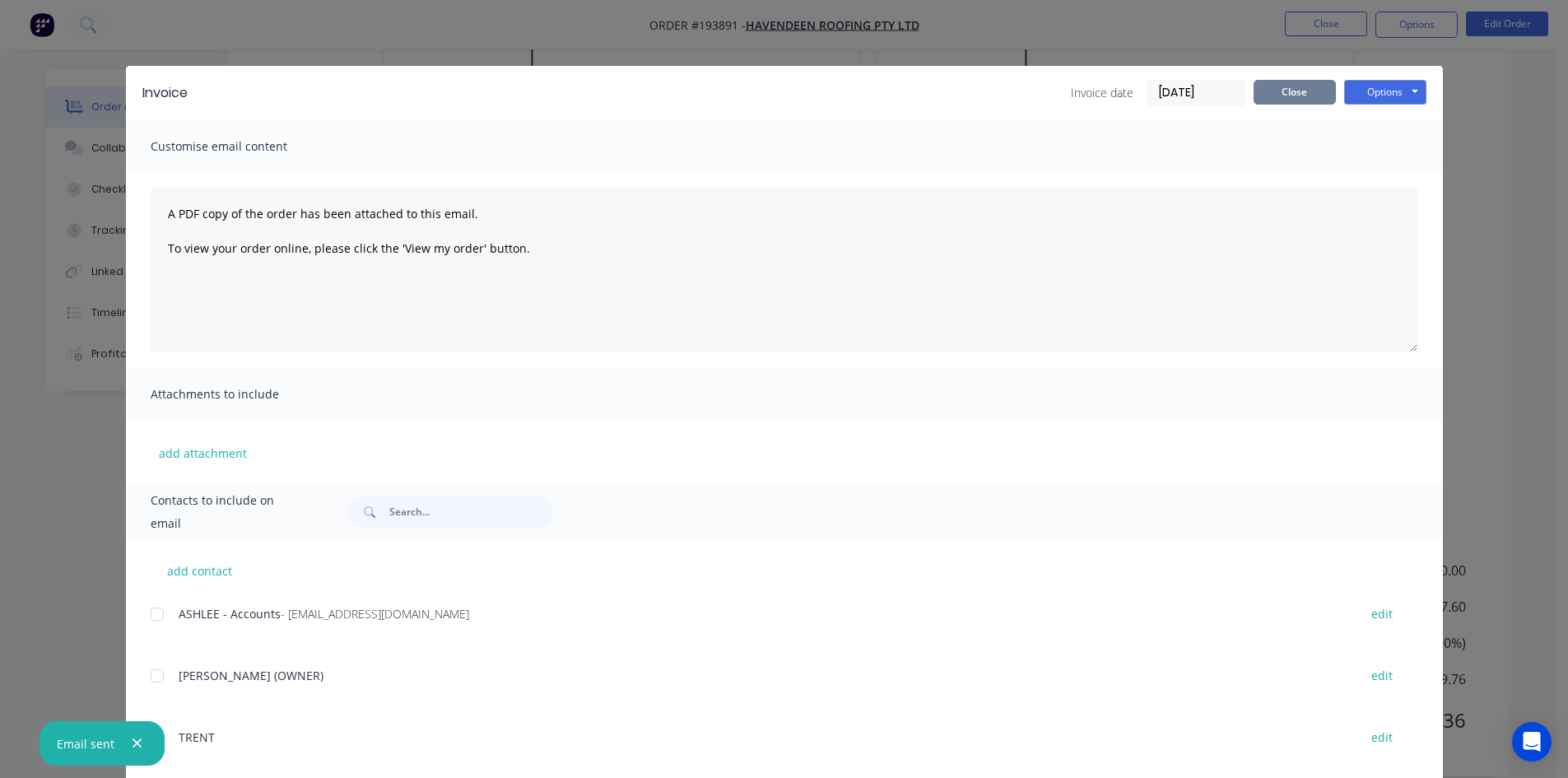
click at [1289, 100] on button "Close" at bounding box center [1295, 92] width 82 height 25
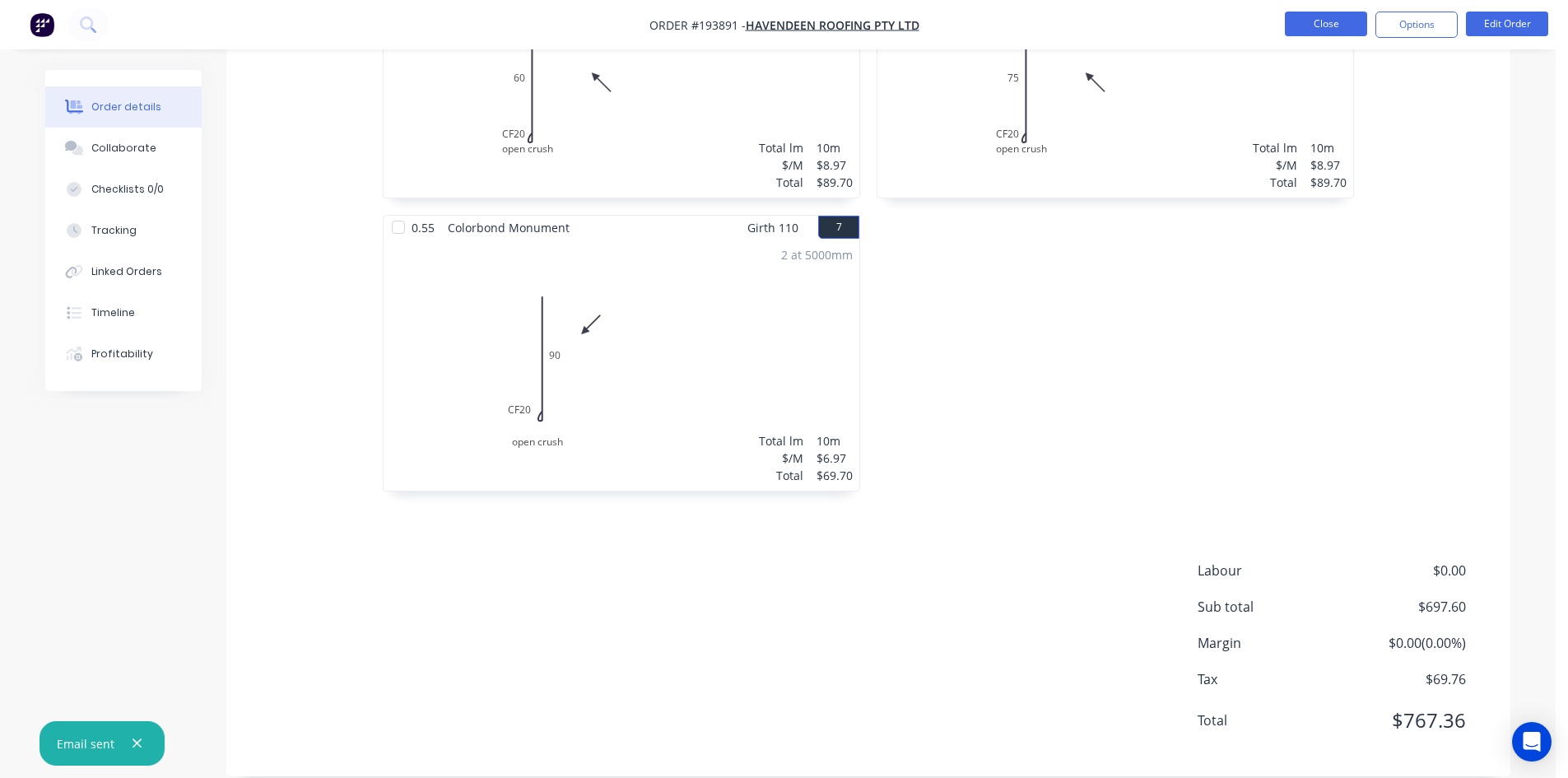
click at [1334, 27] on button "Close" at bounding box center [1326, 24] width 82 height 25
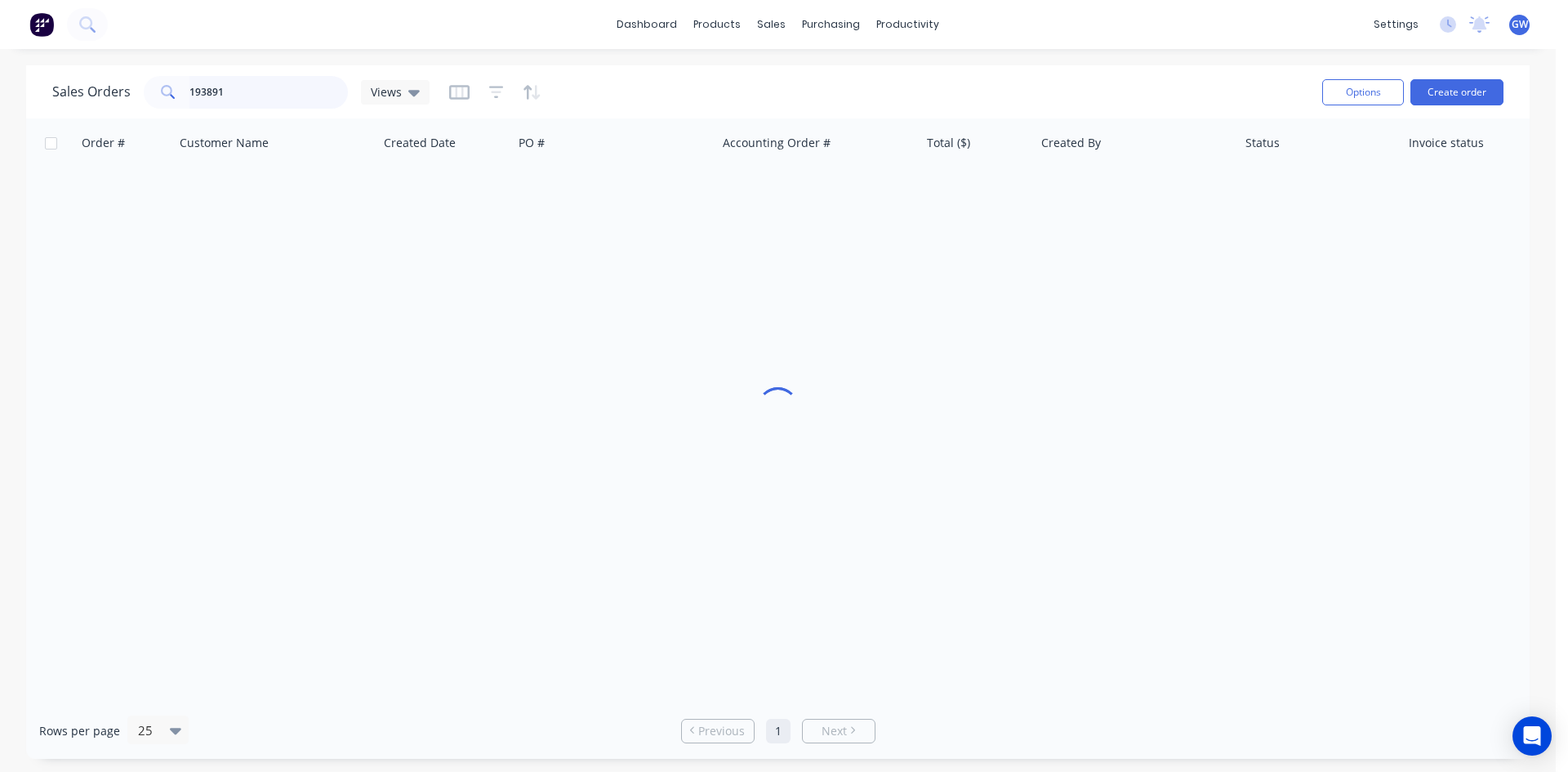
click at [220, 79] on input "193891" at bounding box center [268, 92] width 159 height 33
type input "193844"
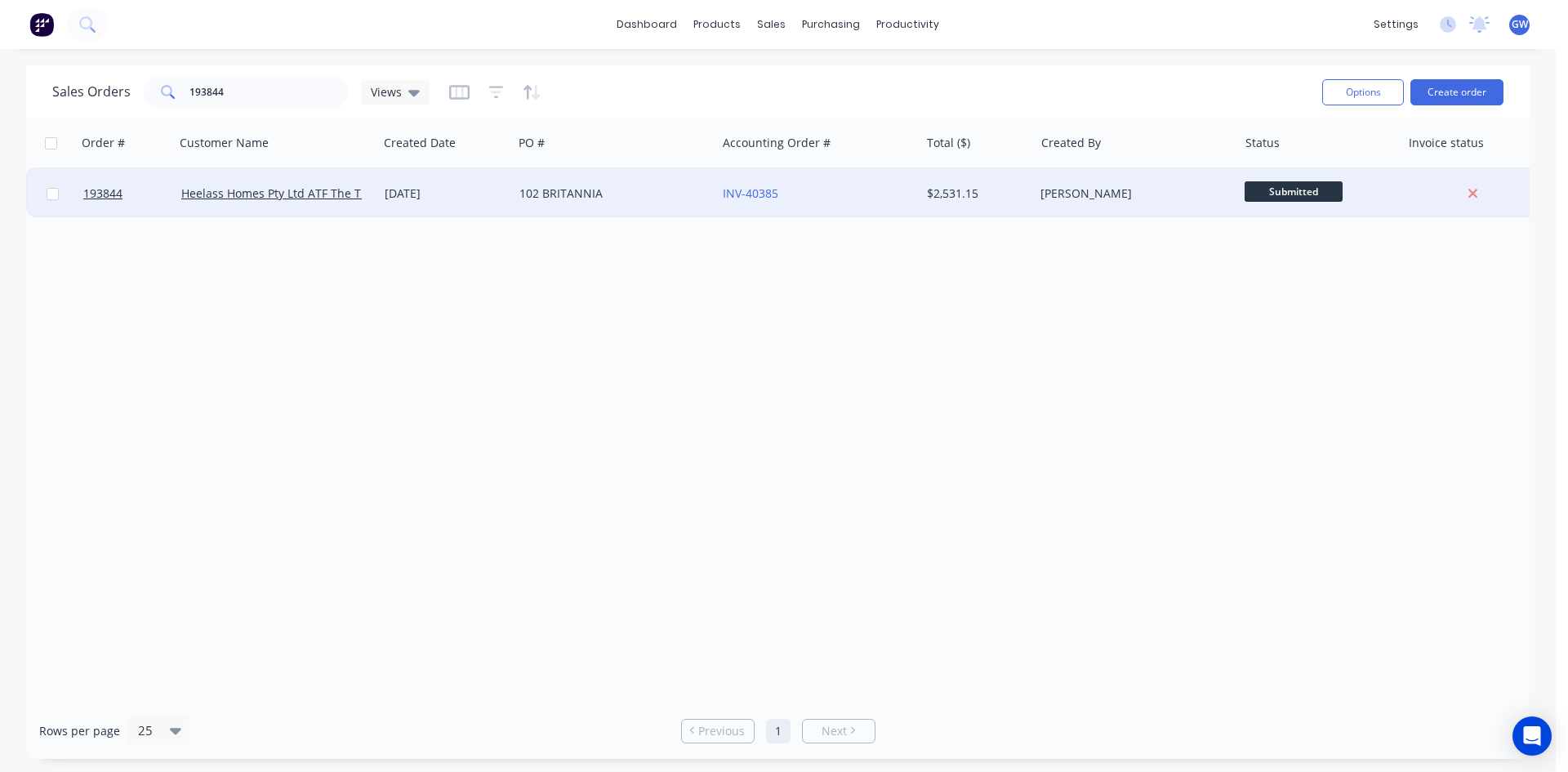
click at [1069, 201] on div "[PERSON_NAME]" at bounding box center [1131, 194] width 181 height 16
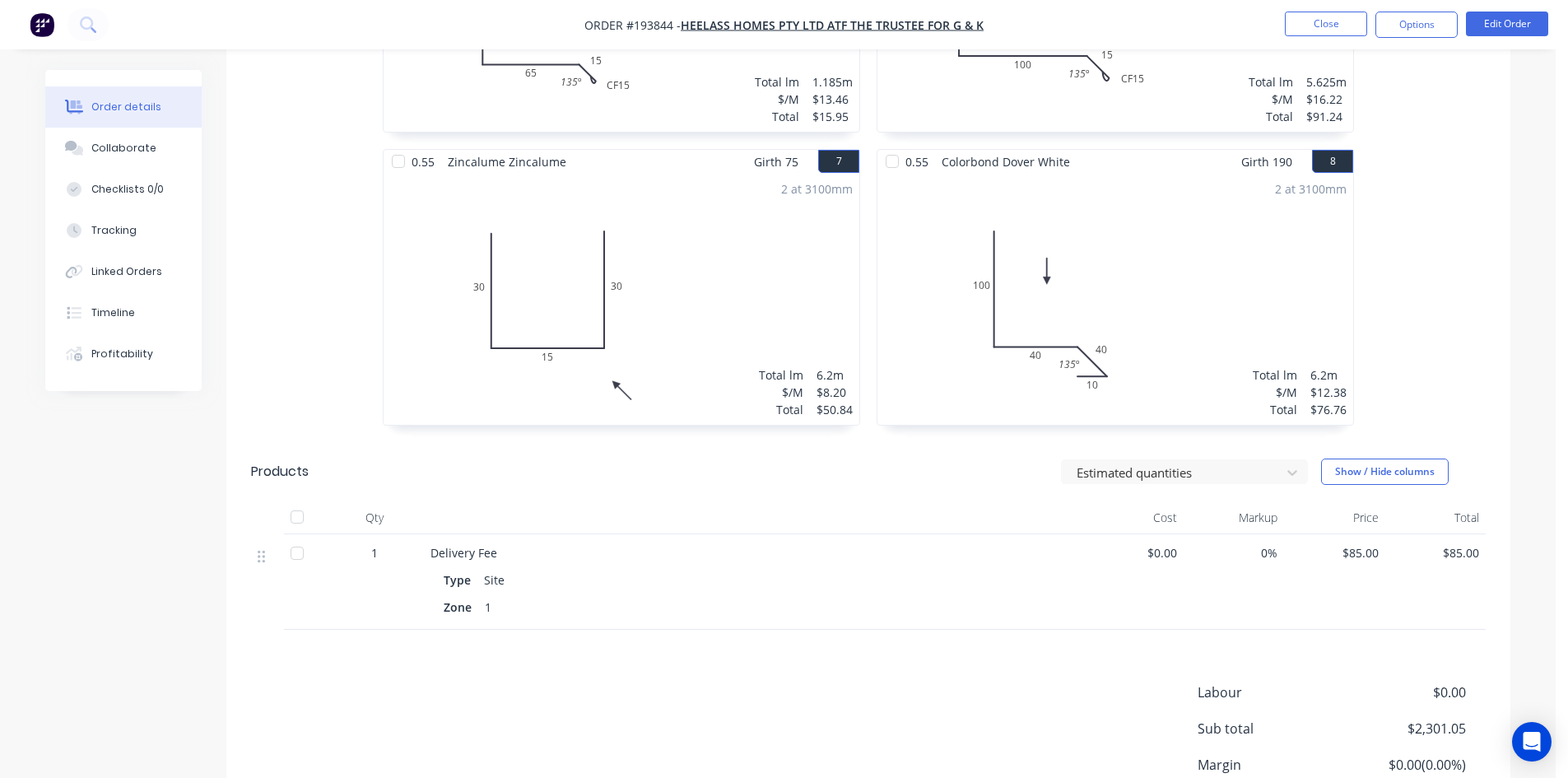
scroll to position [1370, 0]
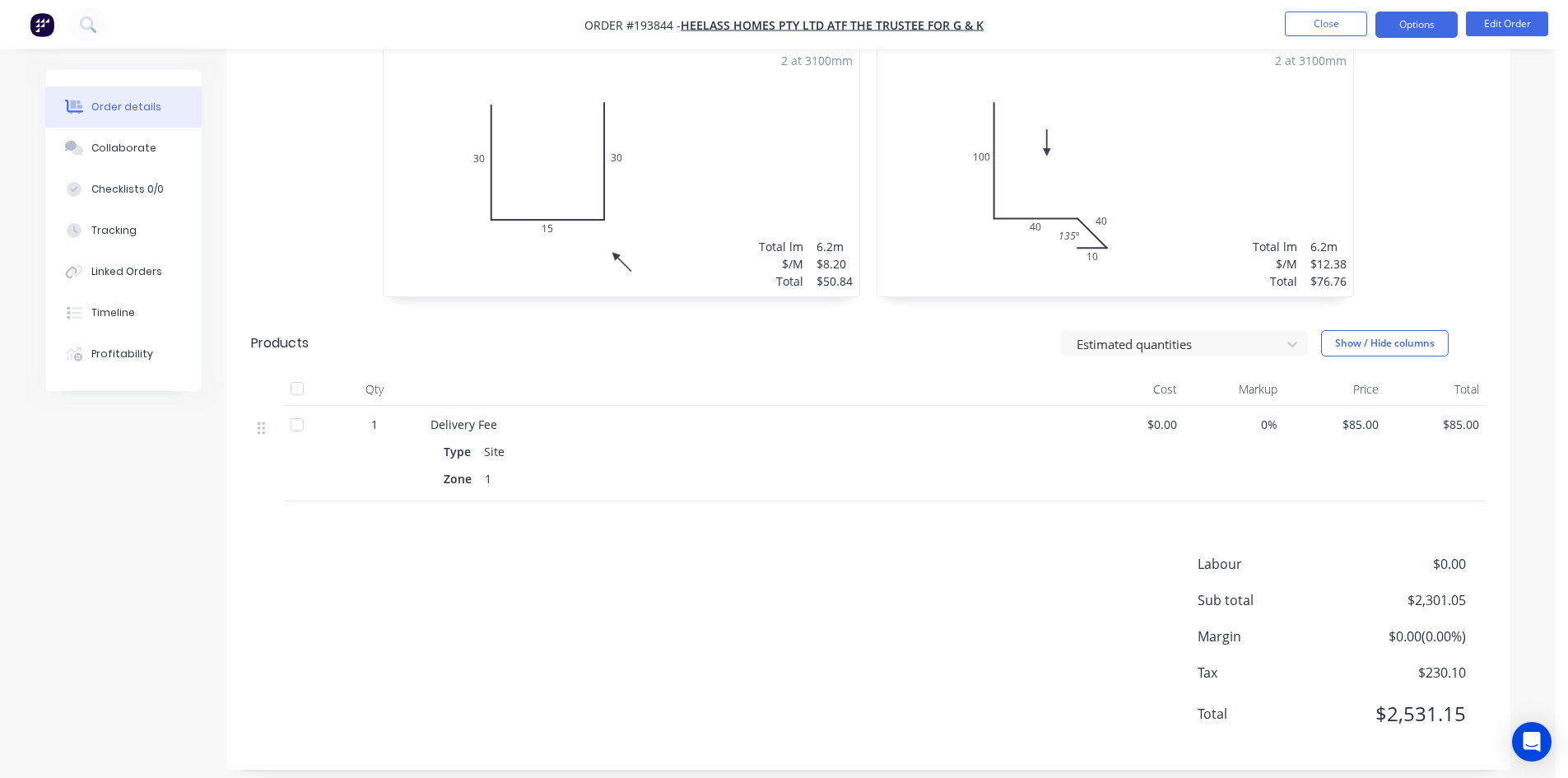
click at [1443, 13] on button "Options" at bounding box center [1417, 24] width 82 height 26
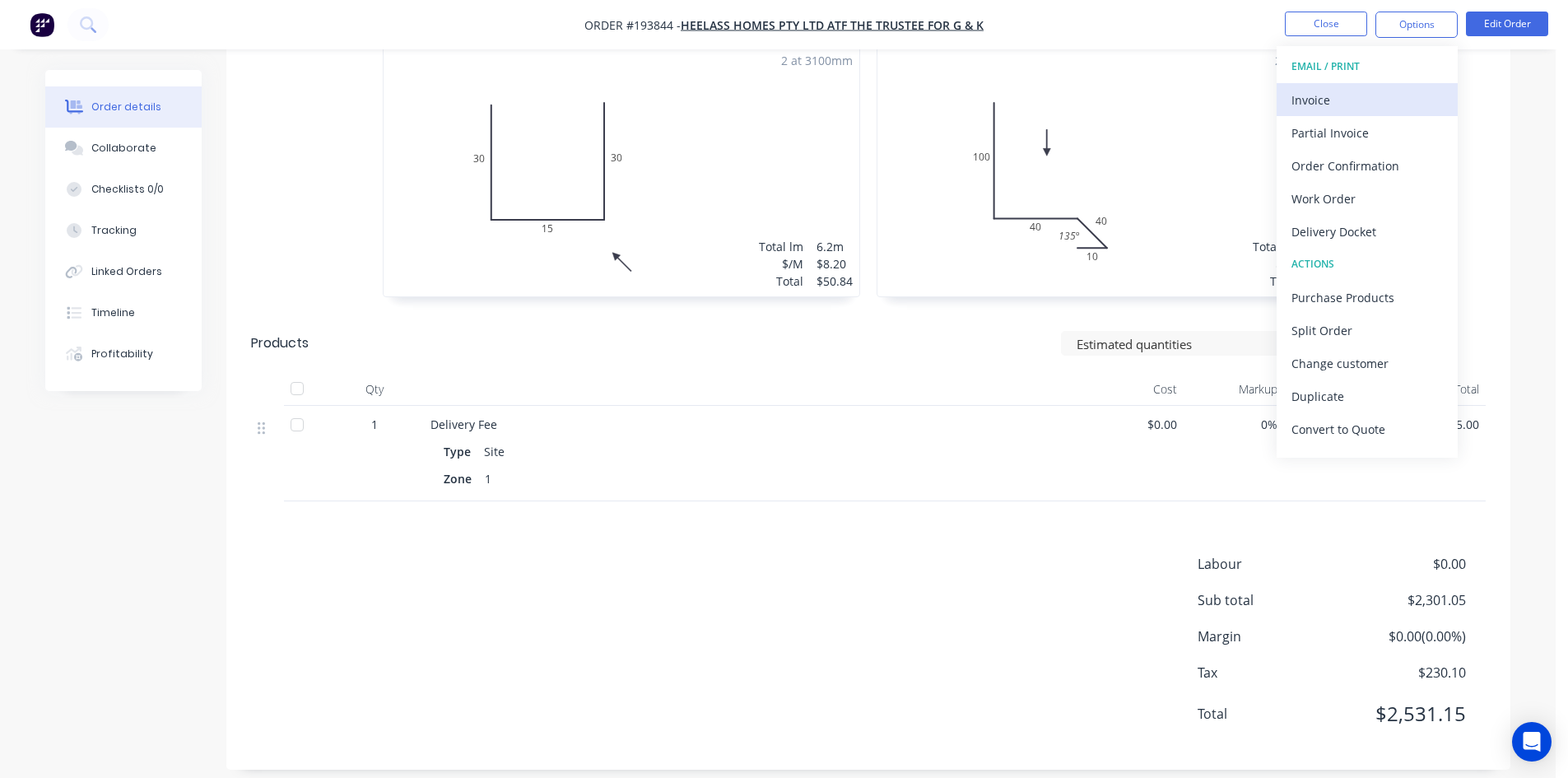
click at [1367, 97] on div "Invoice" at bounding box center [1366, 99] width 151 height 24
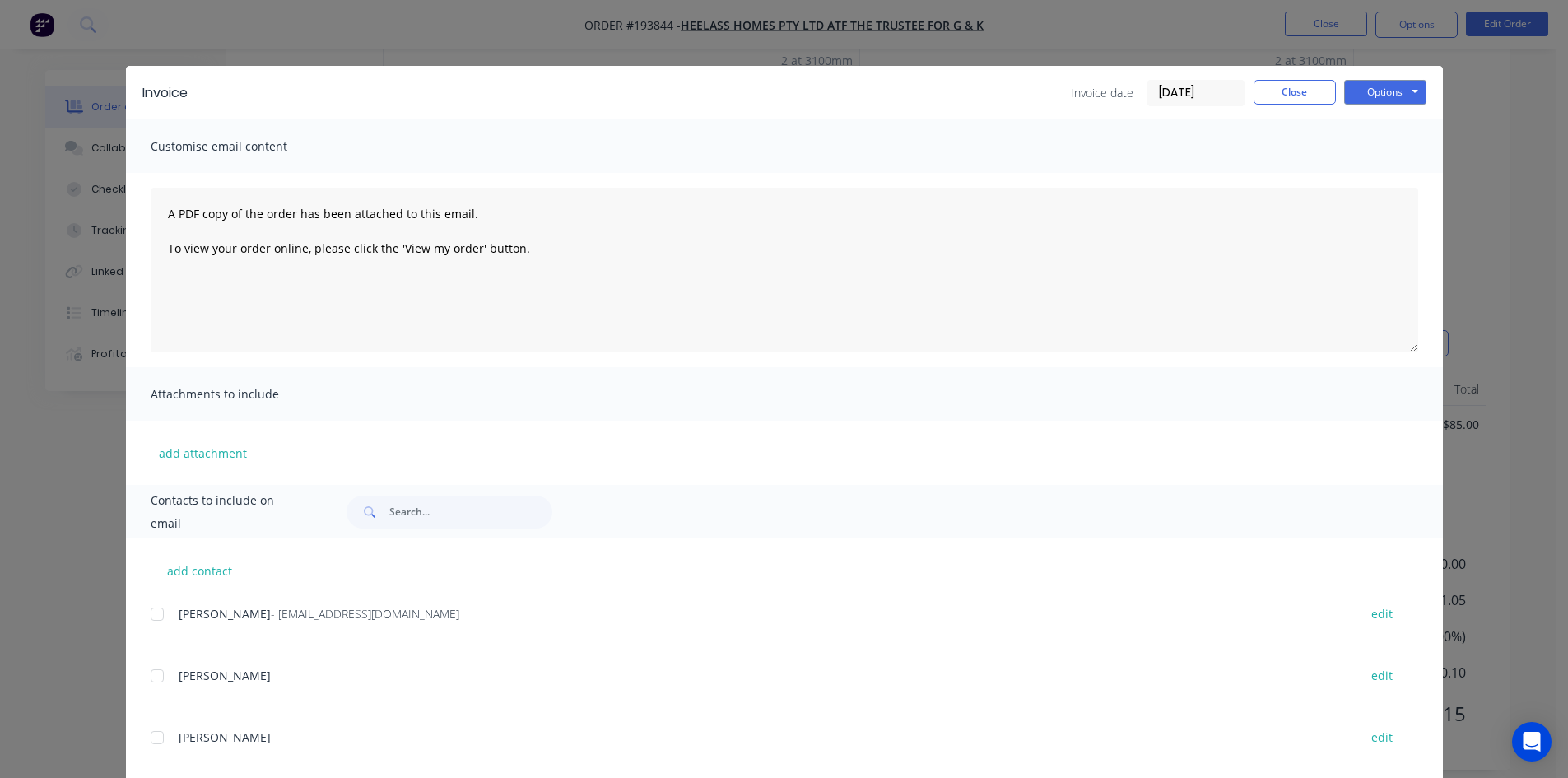
click at [148, 622] on div at bounding box center [157, 614] width 33 height 33
click at [1401, 92] on button "Options" at bounding box center [1385, 92] width 82 height 25
click at [1382, 179] on button "Email" at bounding box center [1397, 176] width 106 height 27
click at [1297, 88] on button "Close" at bounding box center [1295, 92] width 82 height 25
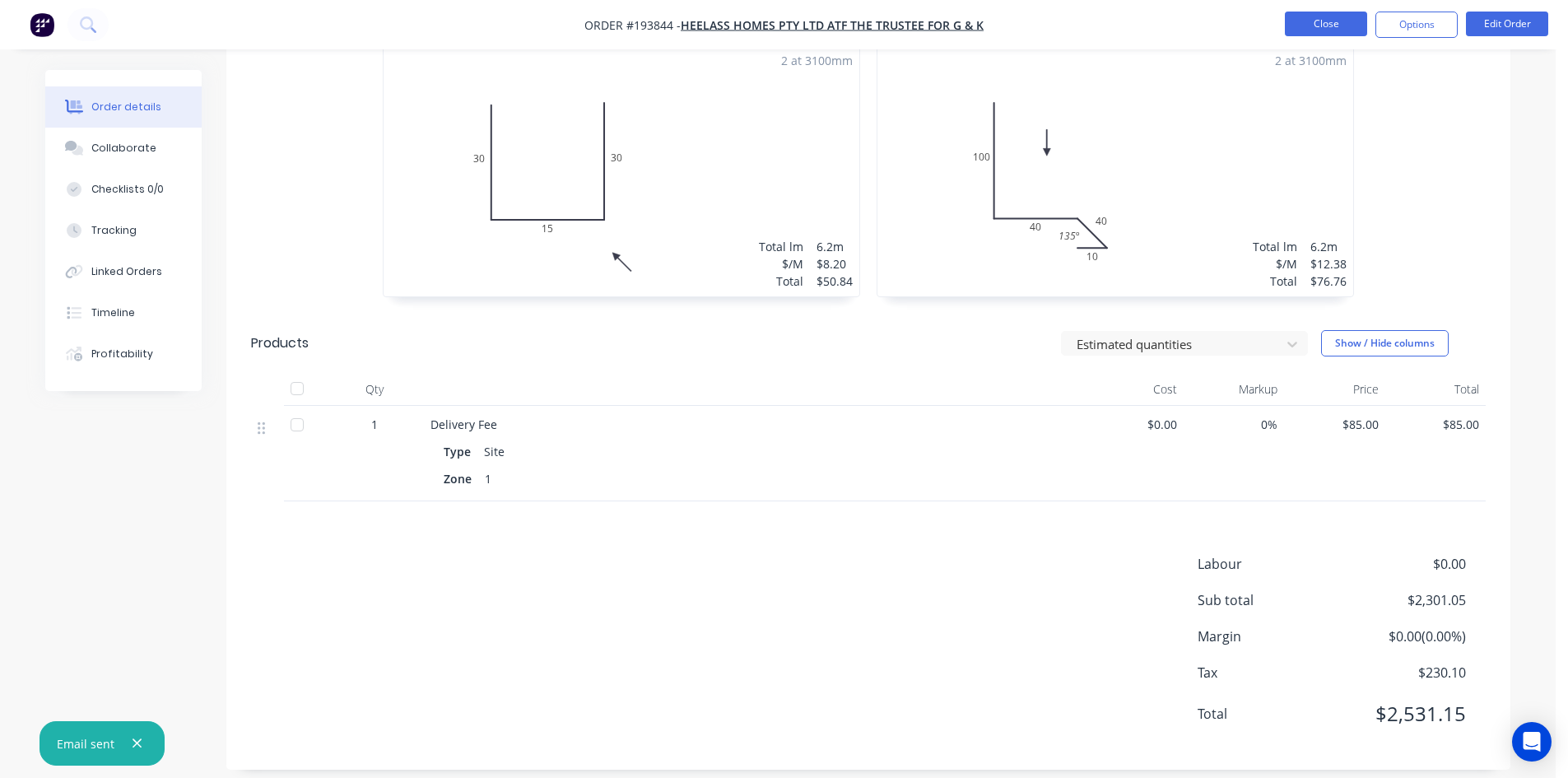
click at [1349, 13] on button "Close" at bounding box center [1326, 24] width 82 height 25
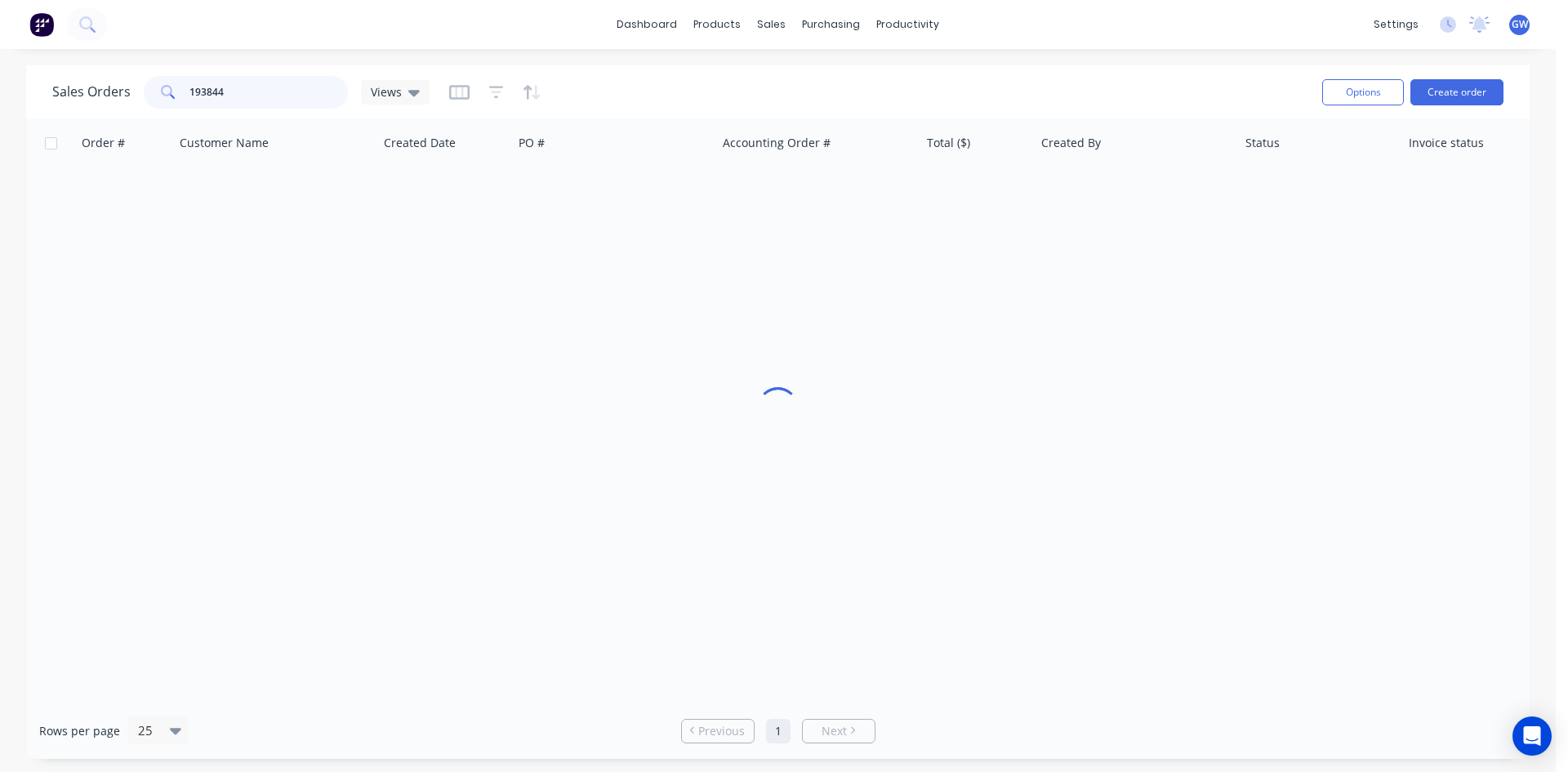
click at [304, 89] on input "193844" at bounding box center [268, 92] width 159 height 33
type input "193927"
click at [1020, 197] on div "$1,703.75" at bounding box center [974, 194] width 95 height 16
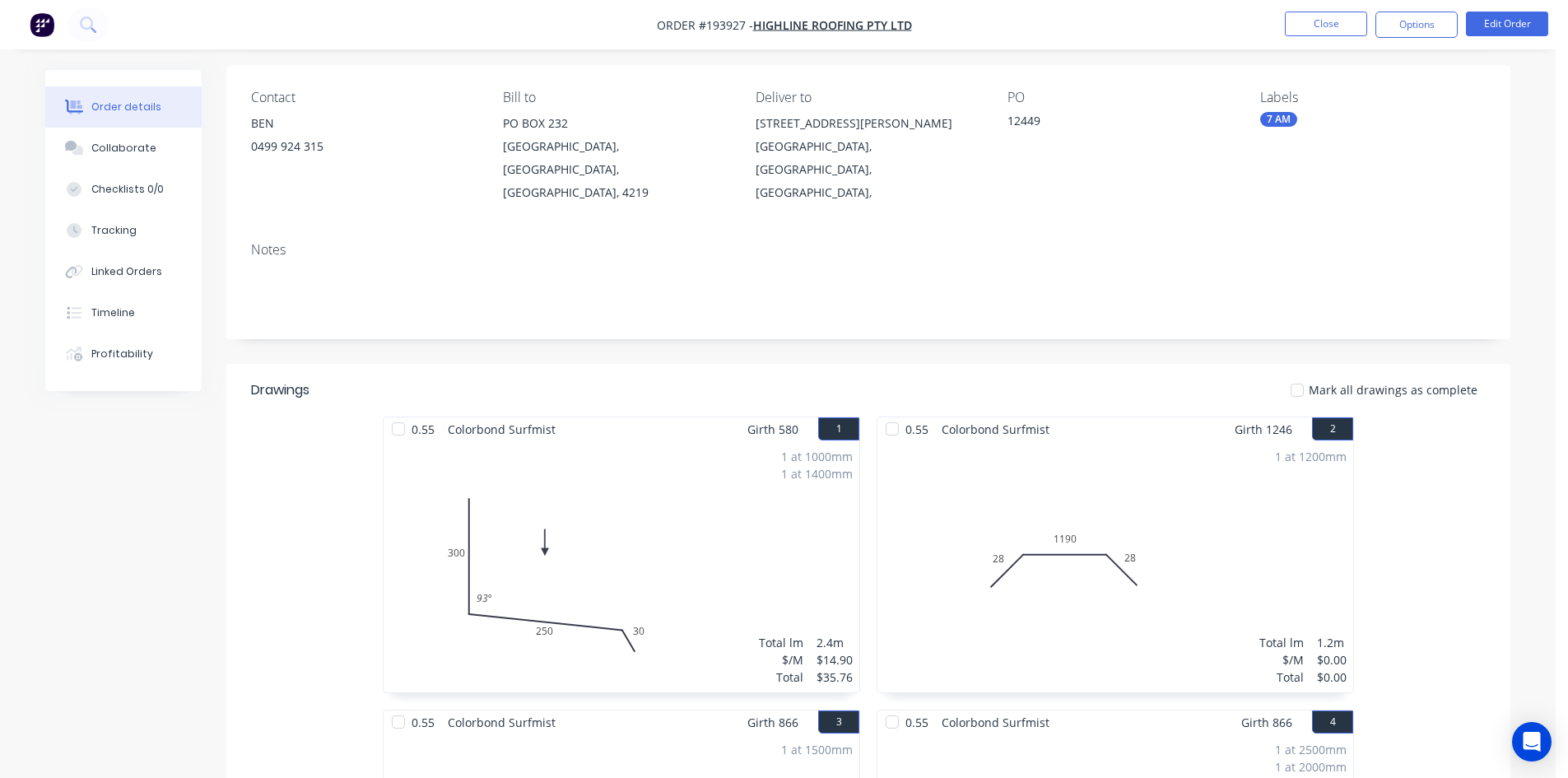
scroll to position [165, 0]
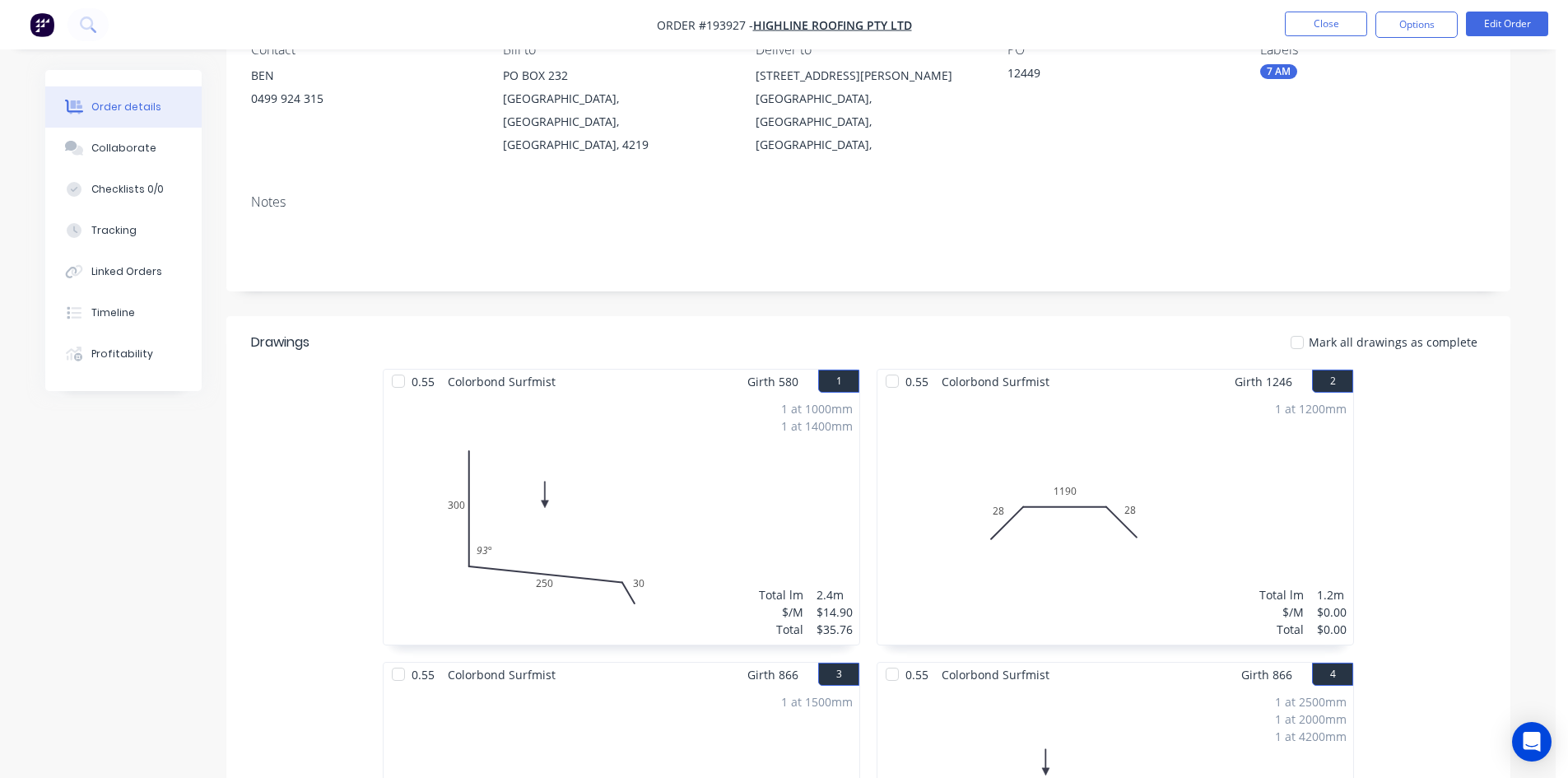
click at [1518, 10] on nav "Order #193927 - Highline Roofing Pty Ltd Close Options Edit Order" at bounding box center [784, 24] width 1568 height 49
click at [1508, 19] on button "Edit Order" at bounding box center [1507, 24] width 82 height 25
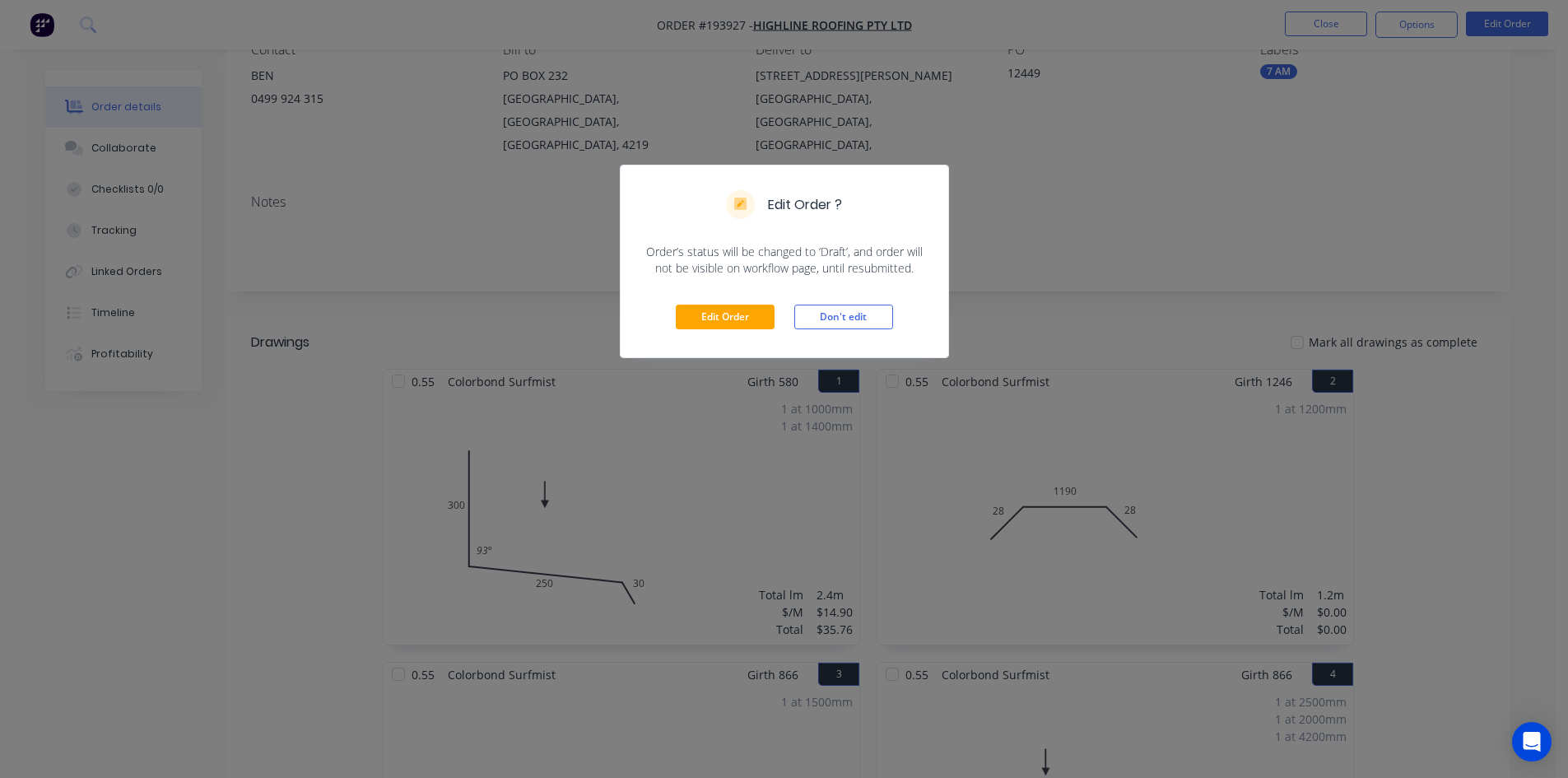
click at [685, 330] on div "Edit Order Don't edit" at bounding box center [785, 317] width 328 height 81
click at [704, 319] on button "Edit Order" at bounding box center [725, 317] width 99 height 25
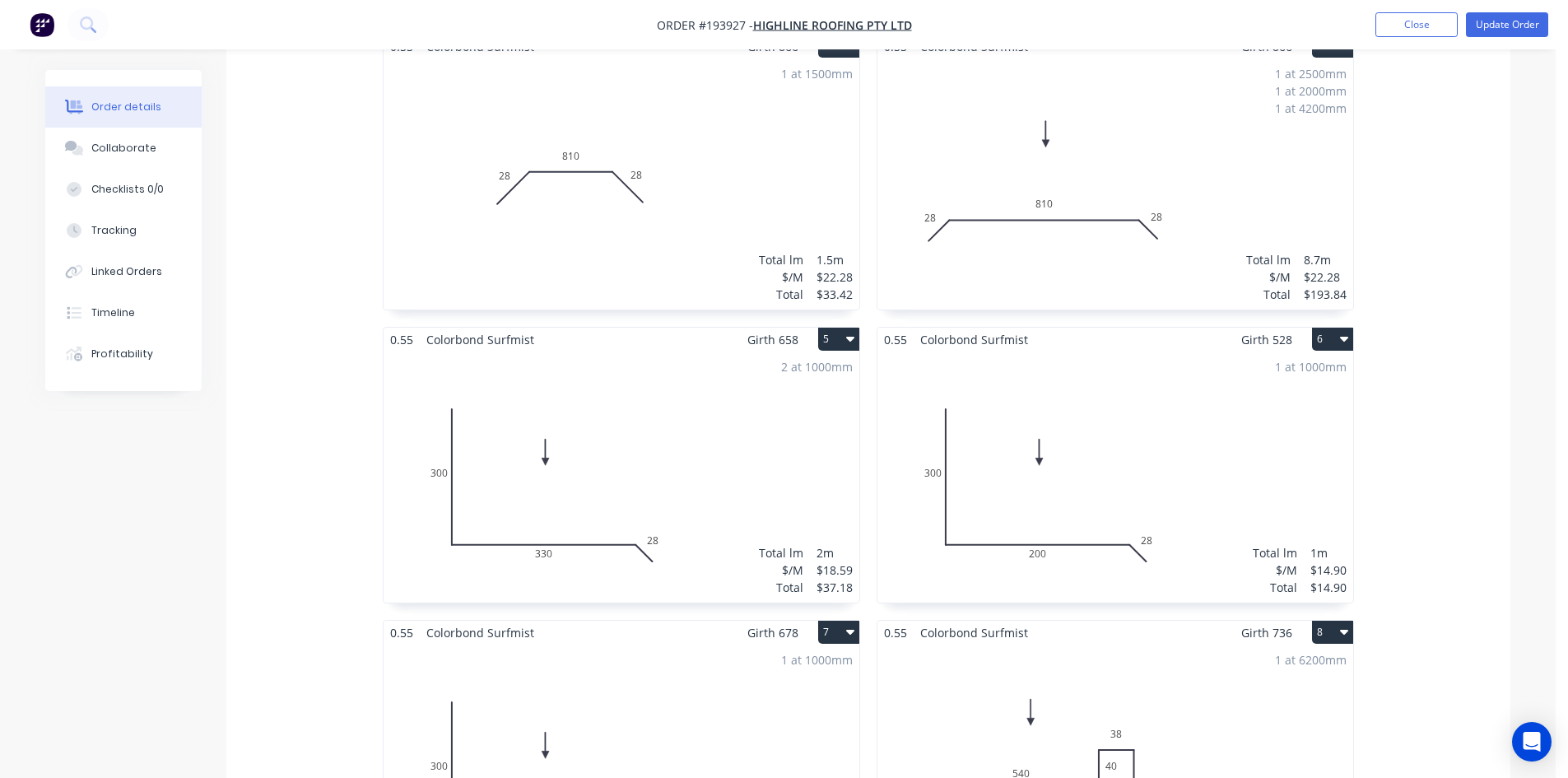
scroll to position [659, 0]
